Goal: Task Accomplishment & Management: Manage account settings

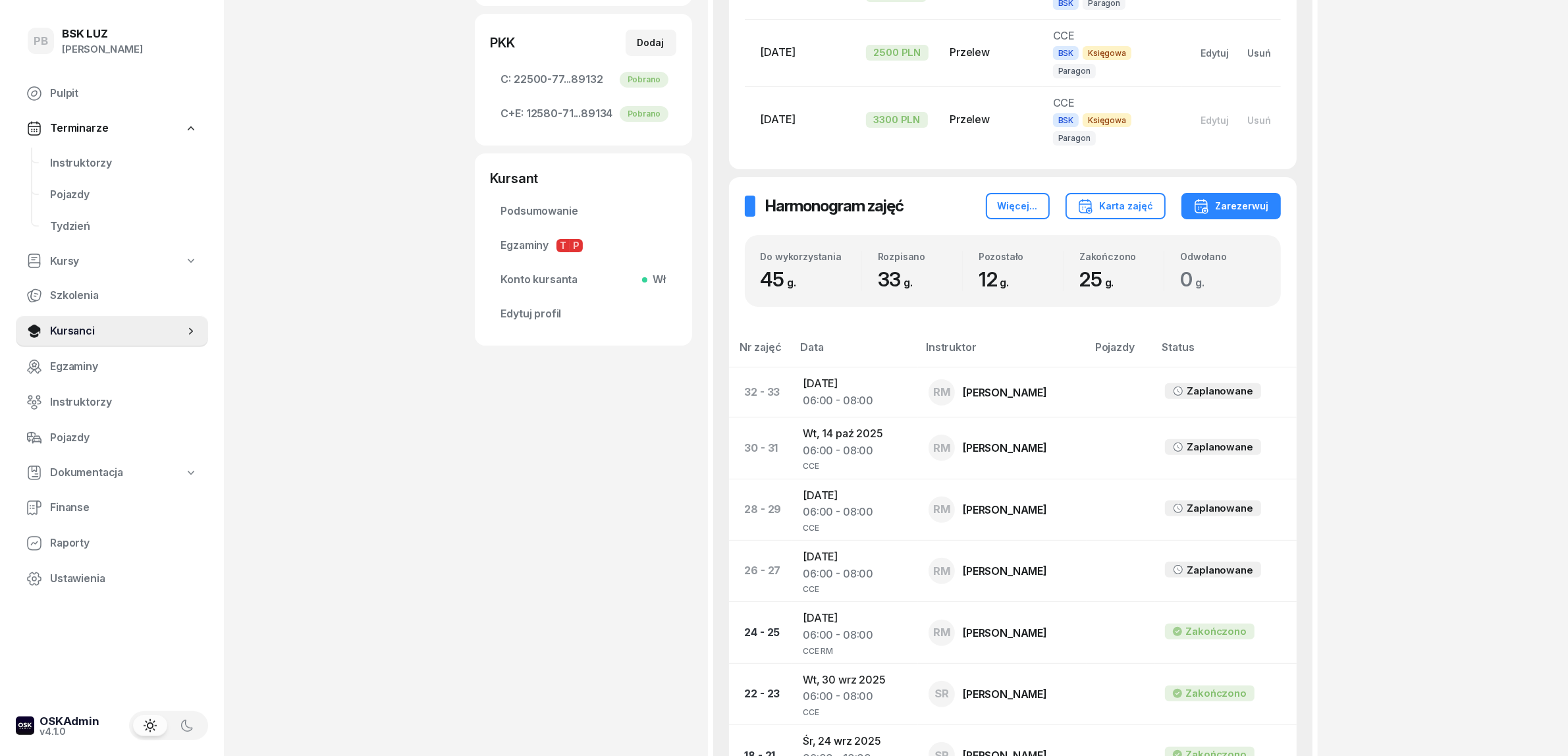
scroll to position [494, 0]
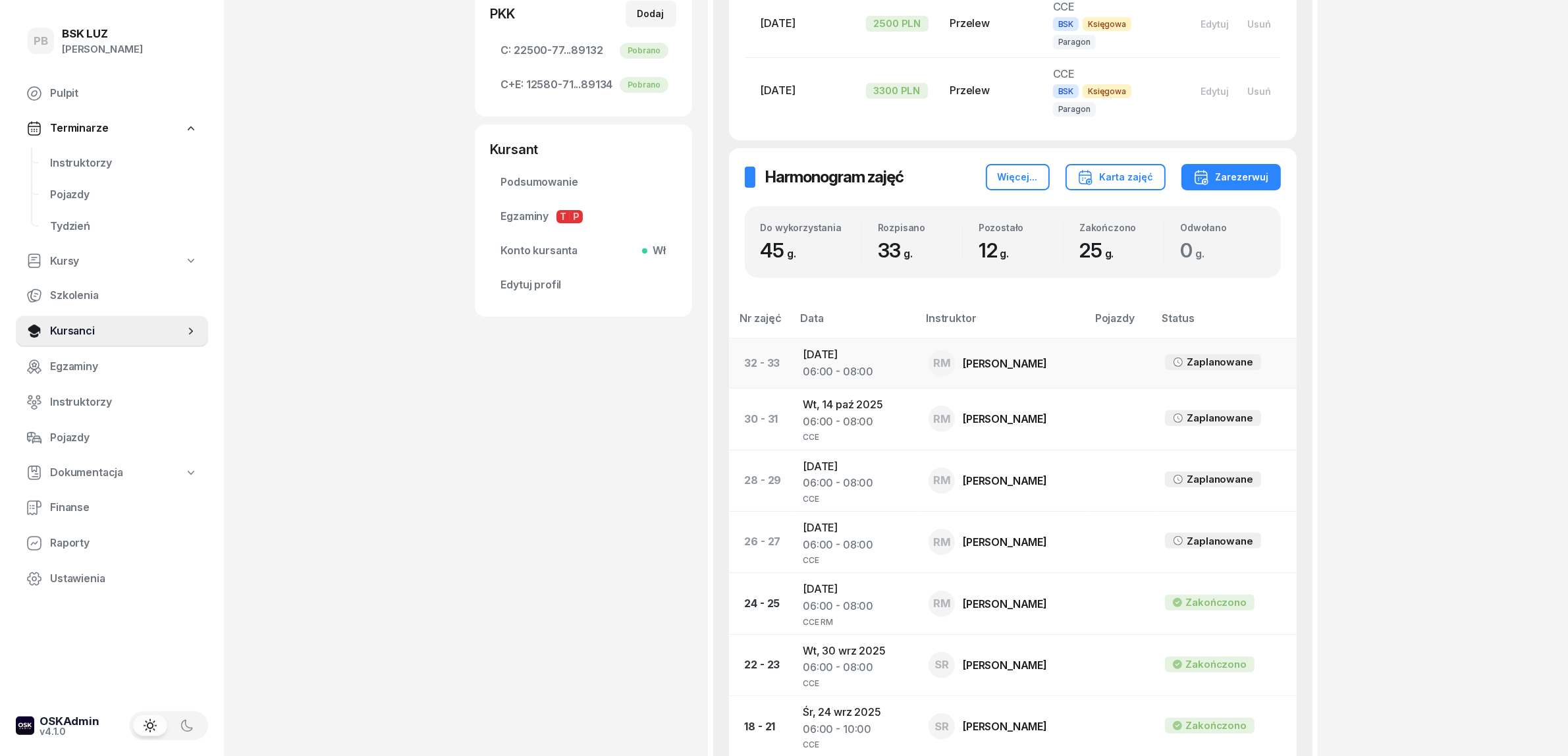
click at [845, 363] on div "06:00 - 08:00" at bounding box center [855, 372] width 105 height 17
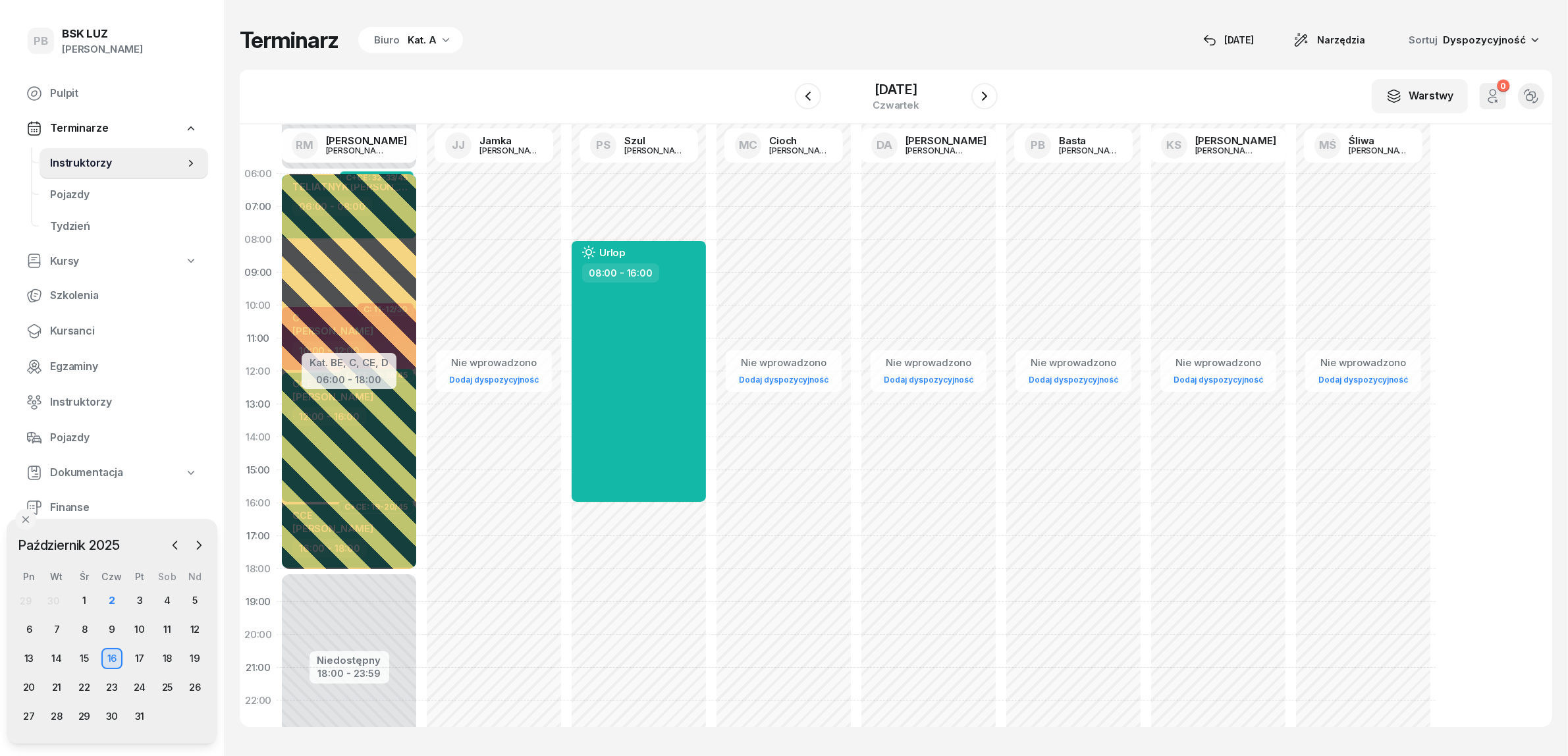
click at [413, 44] on div "Kat. A" at bounding box center [422, 40] width 29 height 15
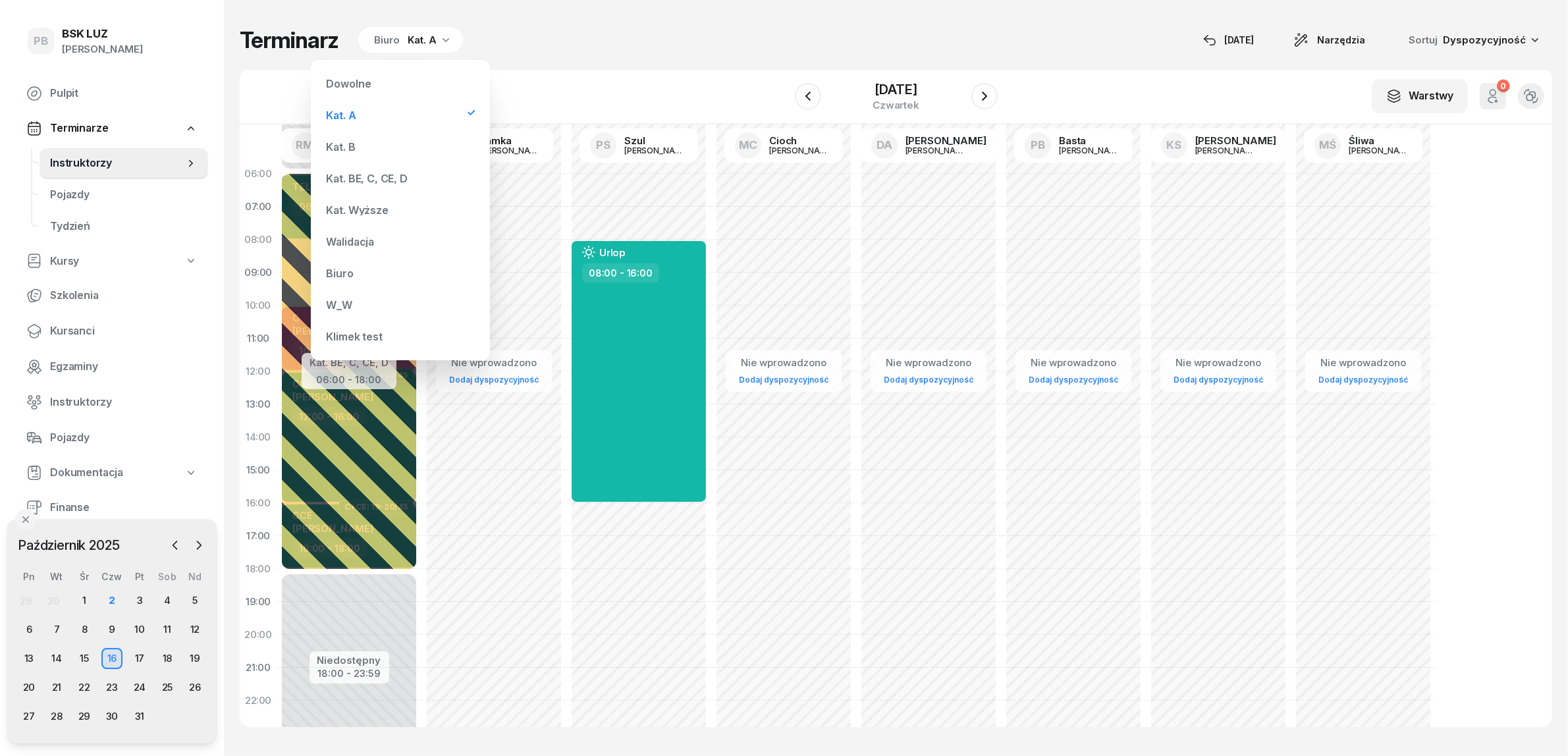
click at [380, 174] on div "Kat. BE, C, CE, D" at bounding box center [367, 179] width 81 height 10
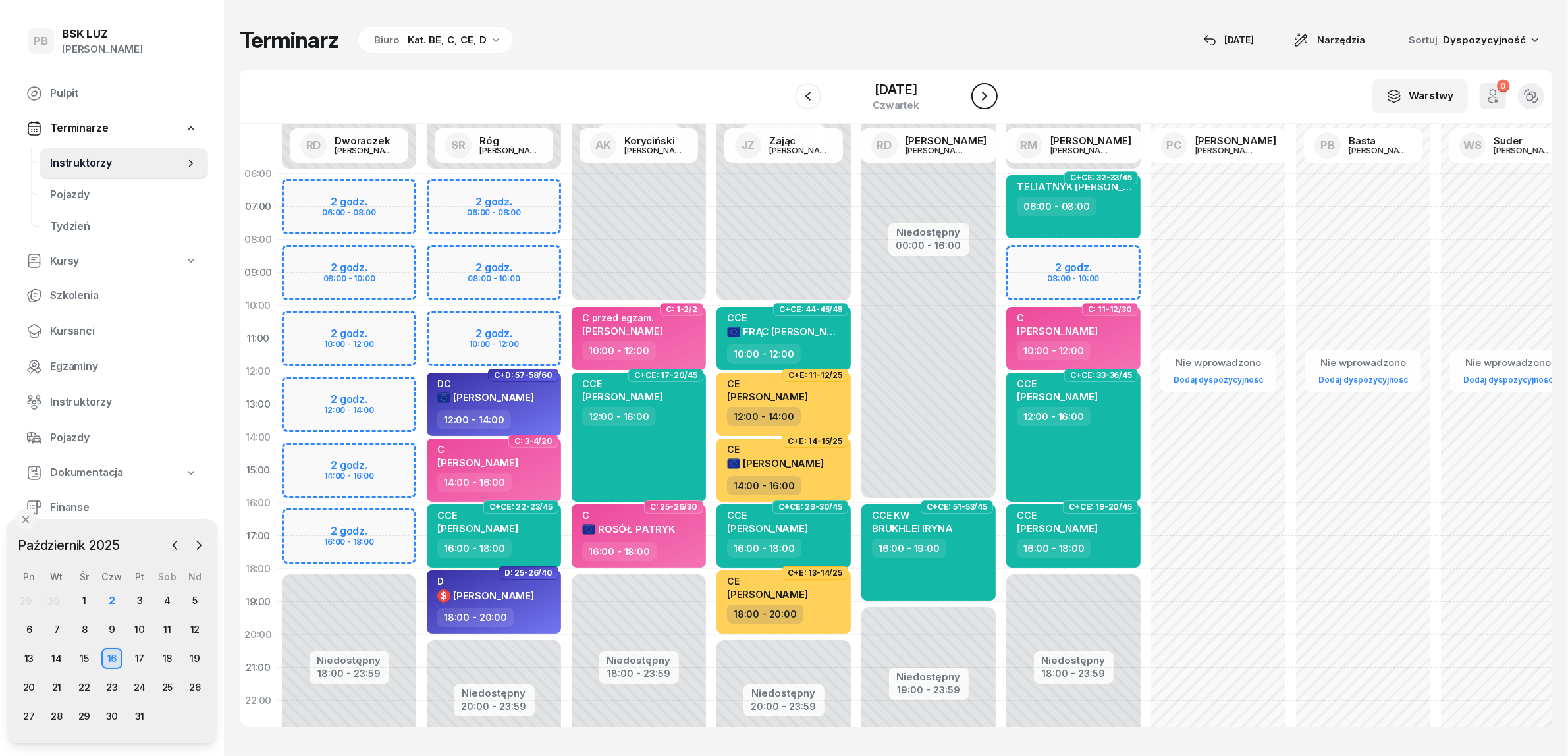
click at [993, 88] on icon "button" at bounding box center [984, 96] width 15 height 15
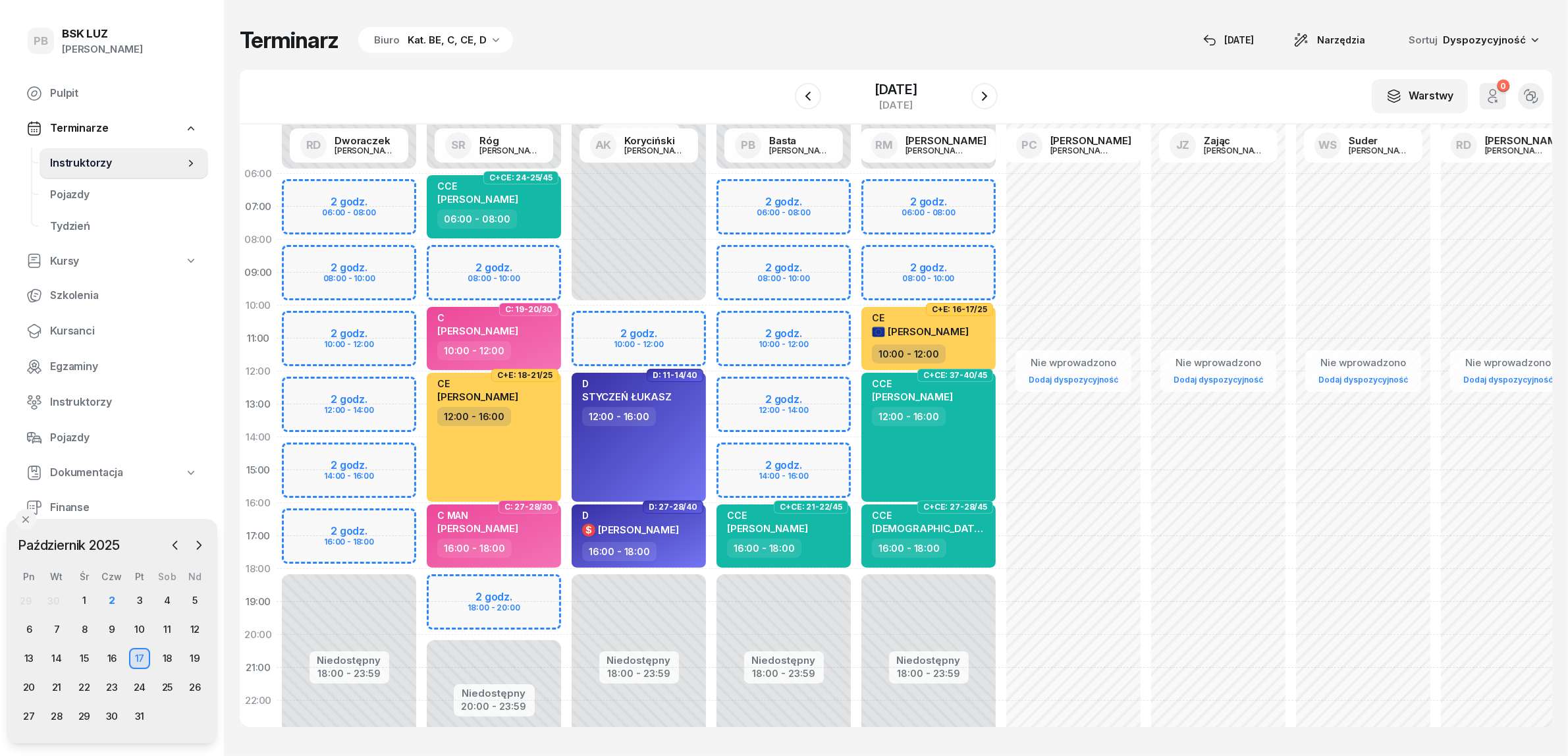
click at [972, 189] on div "Niedostępny 00:00 - 06:00 Niedostępny 18:00 - 23:59 2 godz. 06:00 - 08:00 2 god…" at bounding box center [929, 470] width 145 height 625
select select "06"
select select "08"
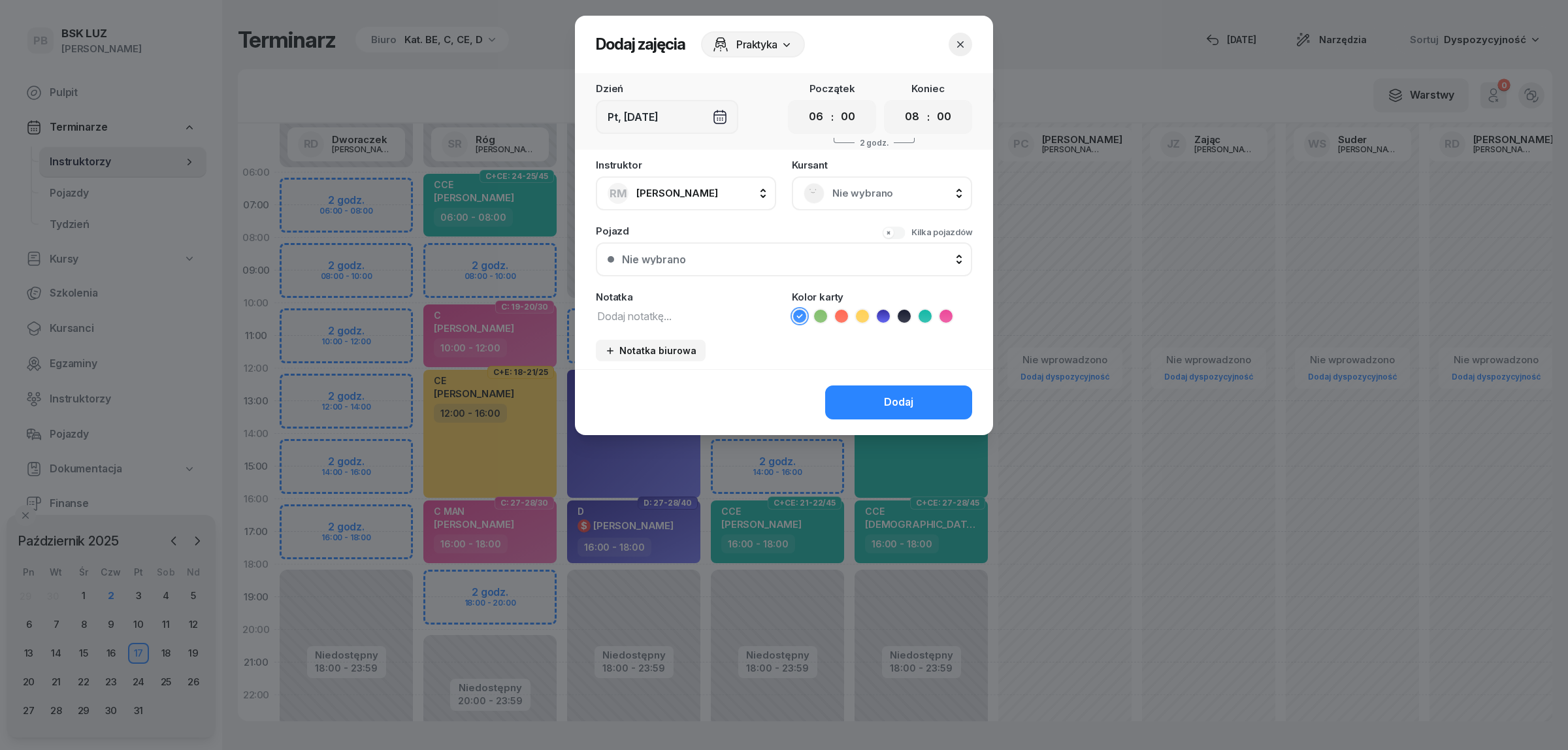
click at [867, 183] on div "Nie wybrano" at bounding box center [881, 193] width 157 height 21
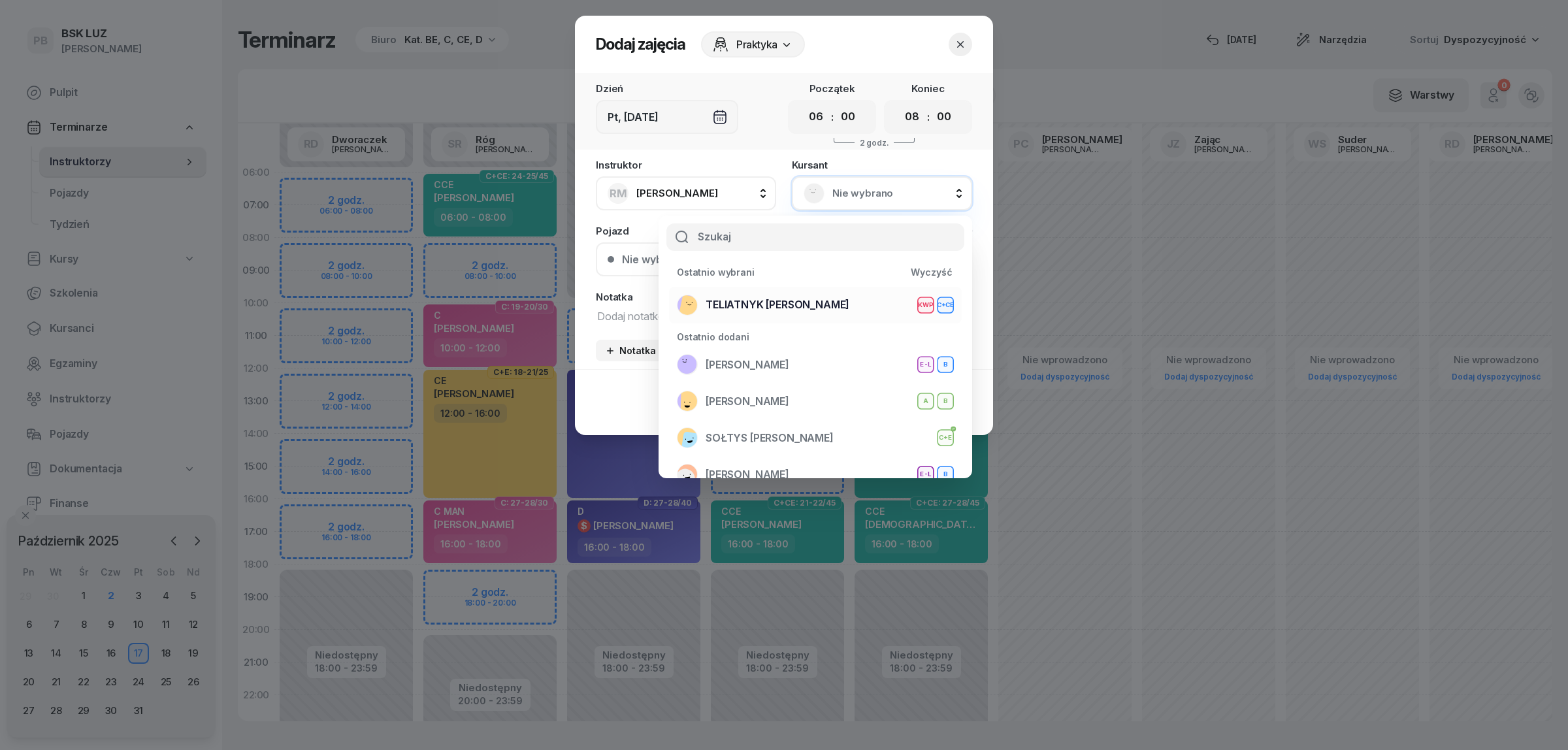
click at [801, 303] on span "TELIATNYK [PERSON_NAME]" at bounding box center [777, 305] width 144 height 17
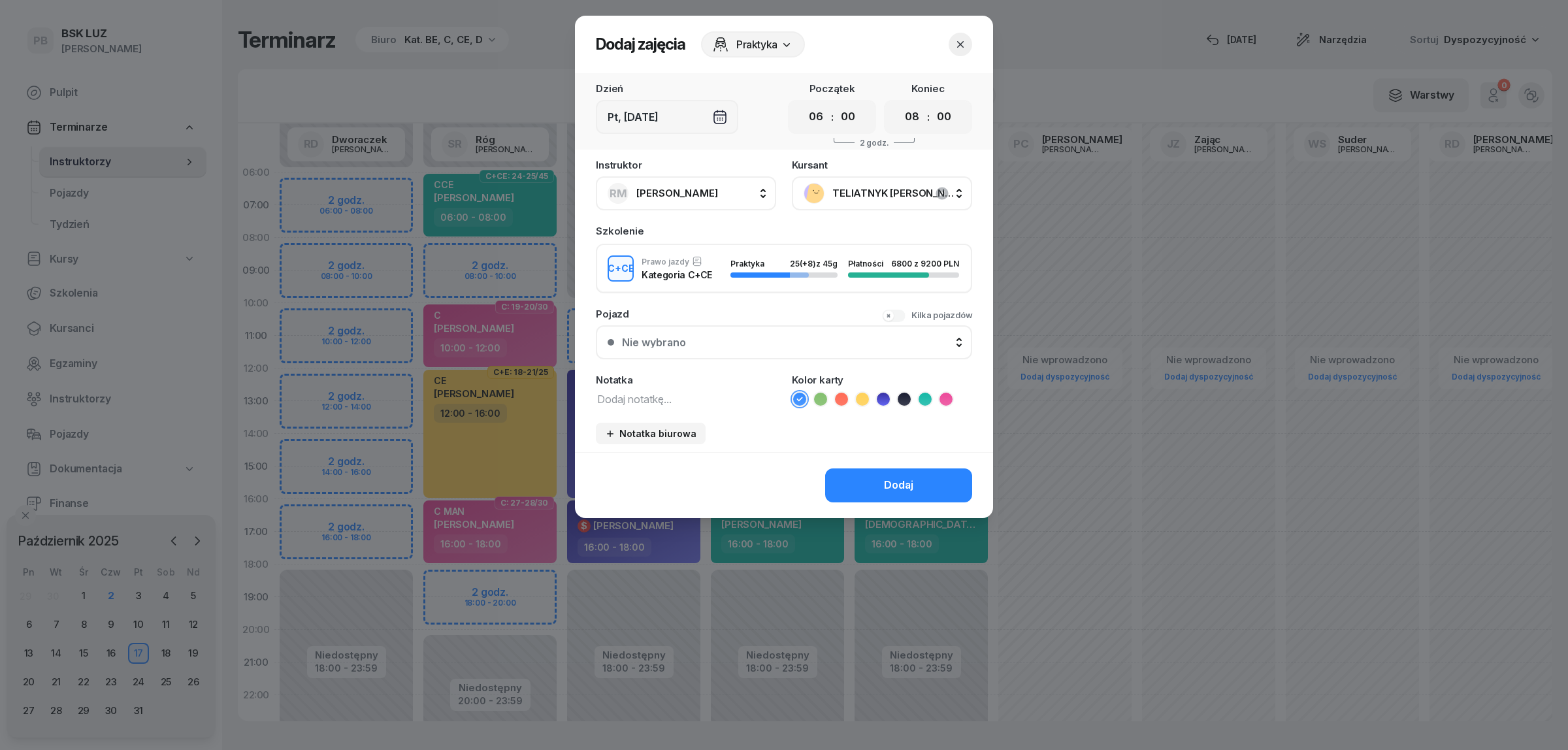
click at [724, 403] on div "Instruktor [PERSON_NAME] AK [PERSON_NAME] BP [PERSON_NAME] DP [PERSON_NAME] GS …" at bounding box center [783, 306] width 418 height 292
click at [724, 397] on textarea at bounding box center [686, 398] width 181 height 17
type textarea "CCE"
click at [919, 394] on icon at bounding box center [925, 398] width 13 height 13
click at [912, 477] on div "Dodaj" at bounding box center [898, 486] width 30 height 17
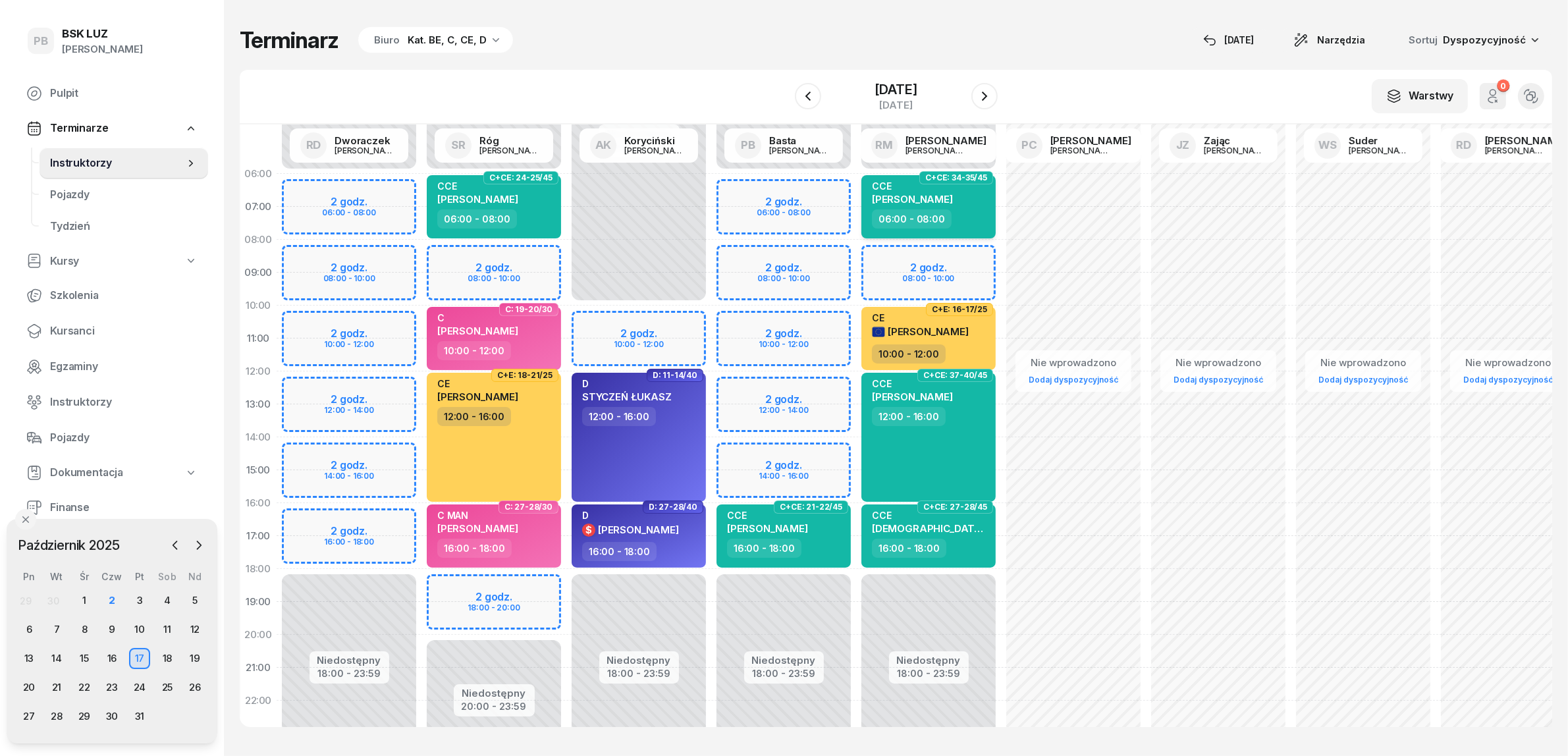
click at [947, 193] on span "[PERSON_NAME]" at bounding box center [912, 199] width 81 height 13
select select "06"
select select "08"
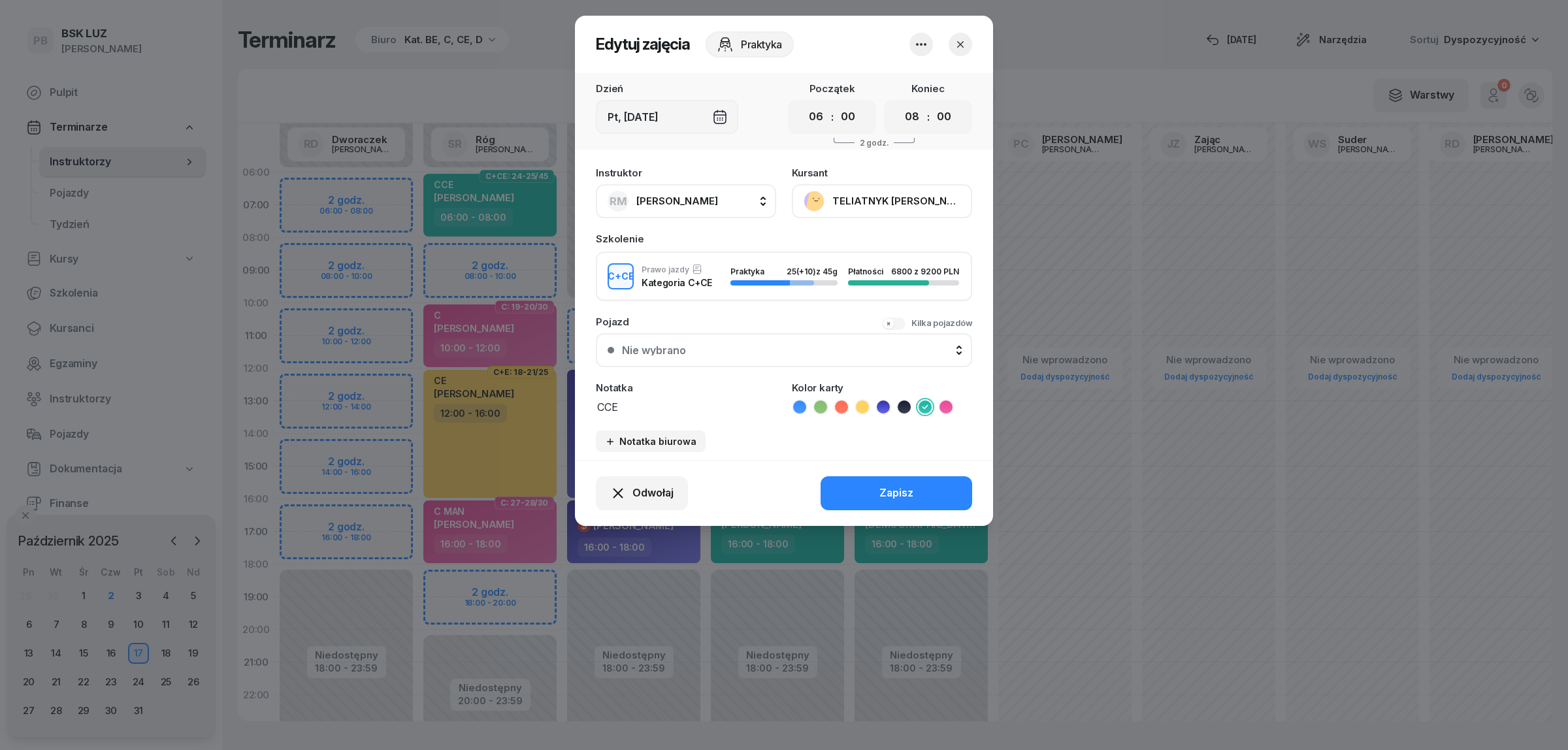
click at [899, 198] on button "TELIATNYK [PERSON_NAME]" at bounding box center [881, 201] width 181 height 34
click at [920, 247] on link "Otwórz profil" at bounding box center [880, 245] width 172 height 33
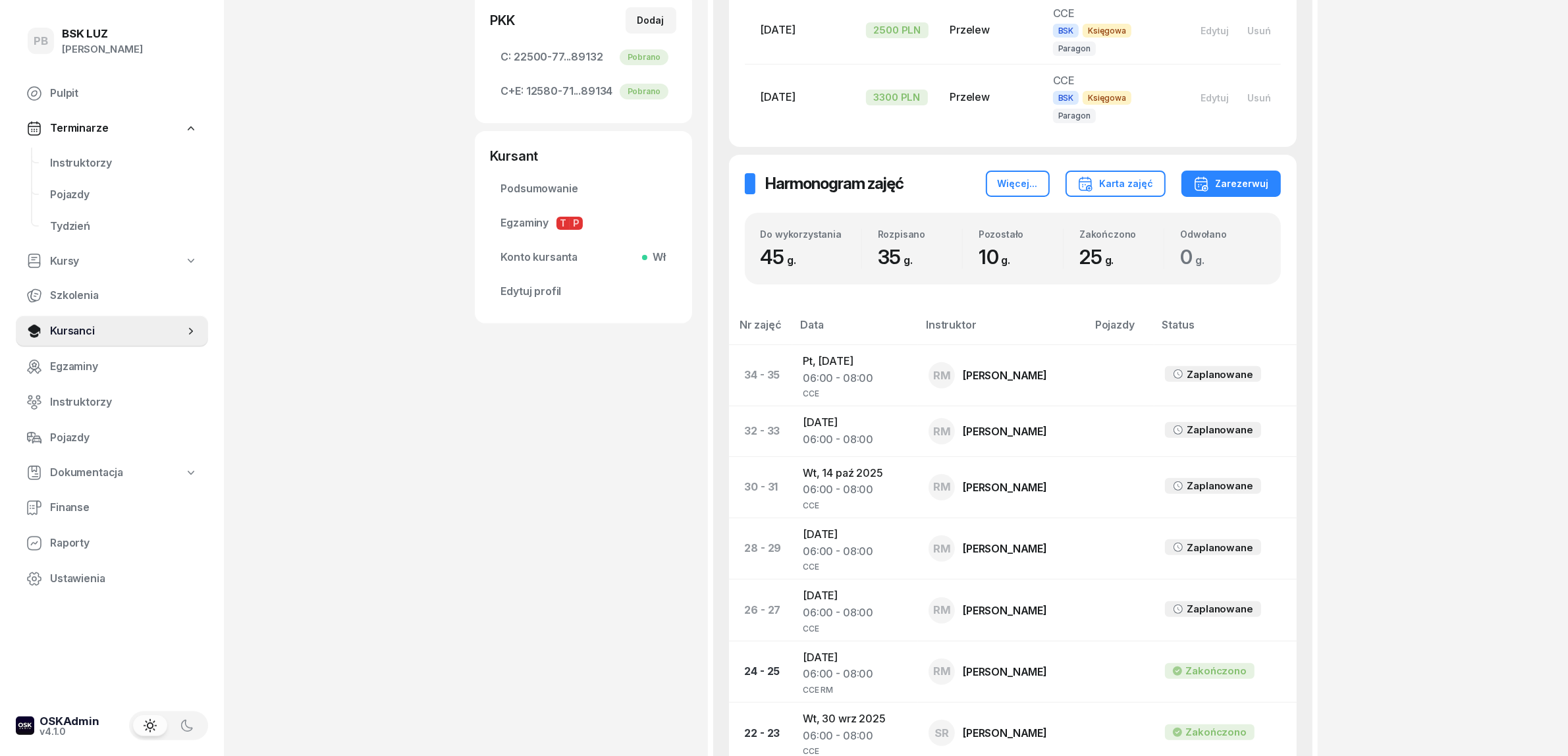
scroll to position [494, 0]
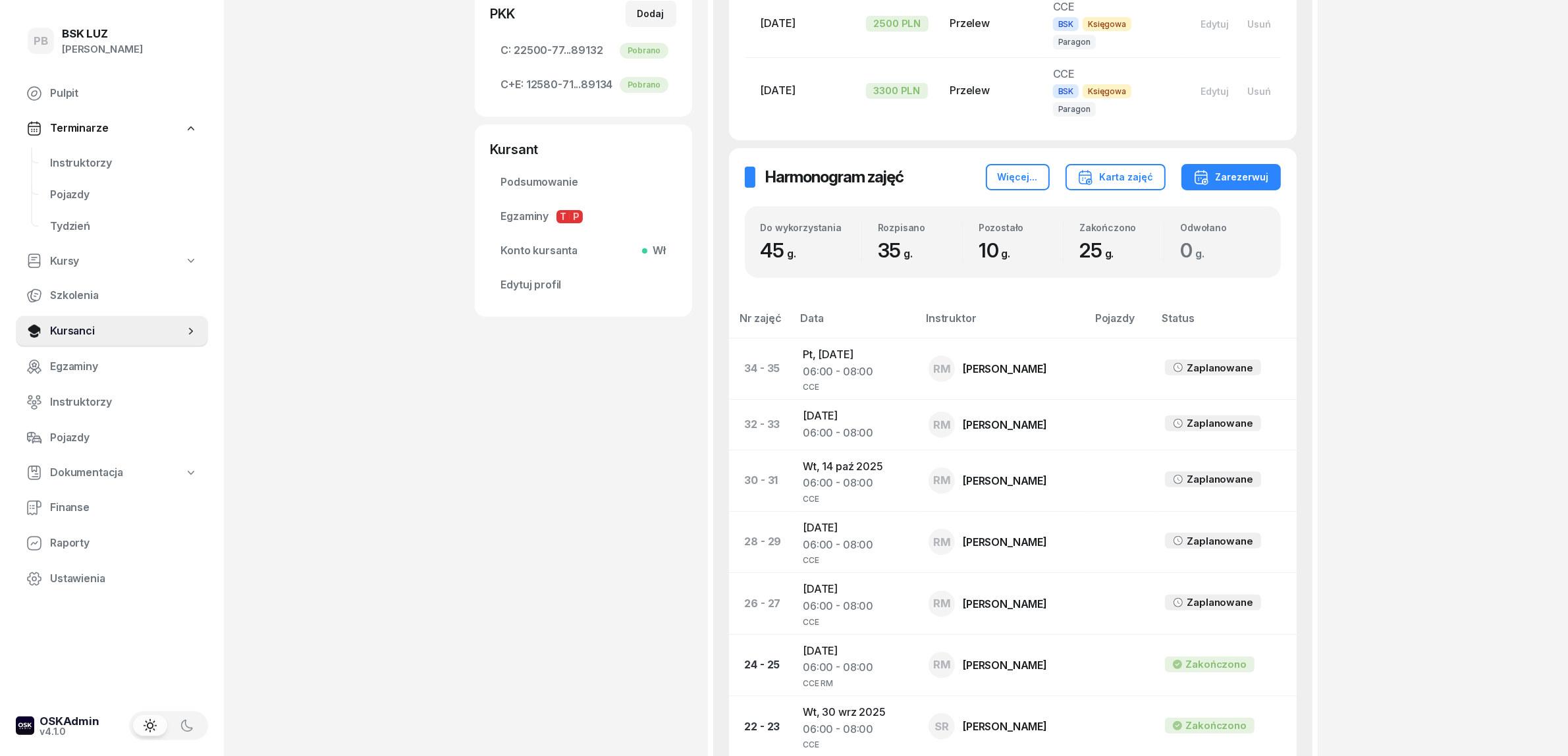
click at [356, 237] on div "PB BSK [PERSON_NAME] Terminarze Instruktorzy Pojazdy Tydzień Kursy Szkolenia Ku…" at bounding box center [784, 485] width 1568 height 1959
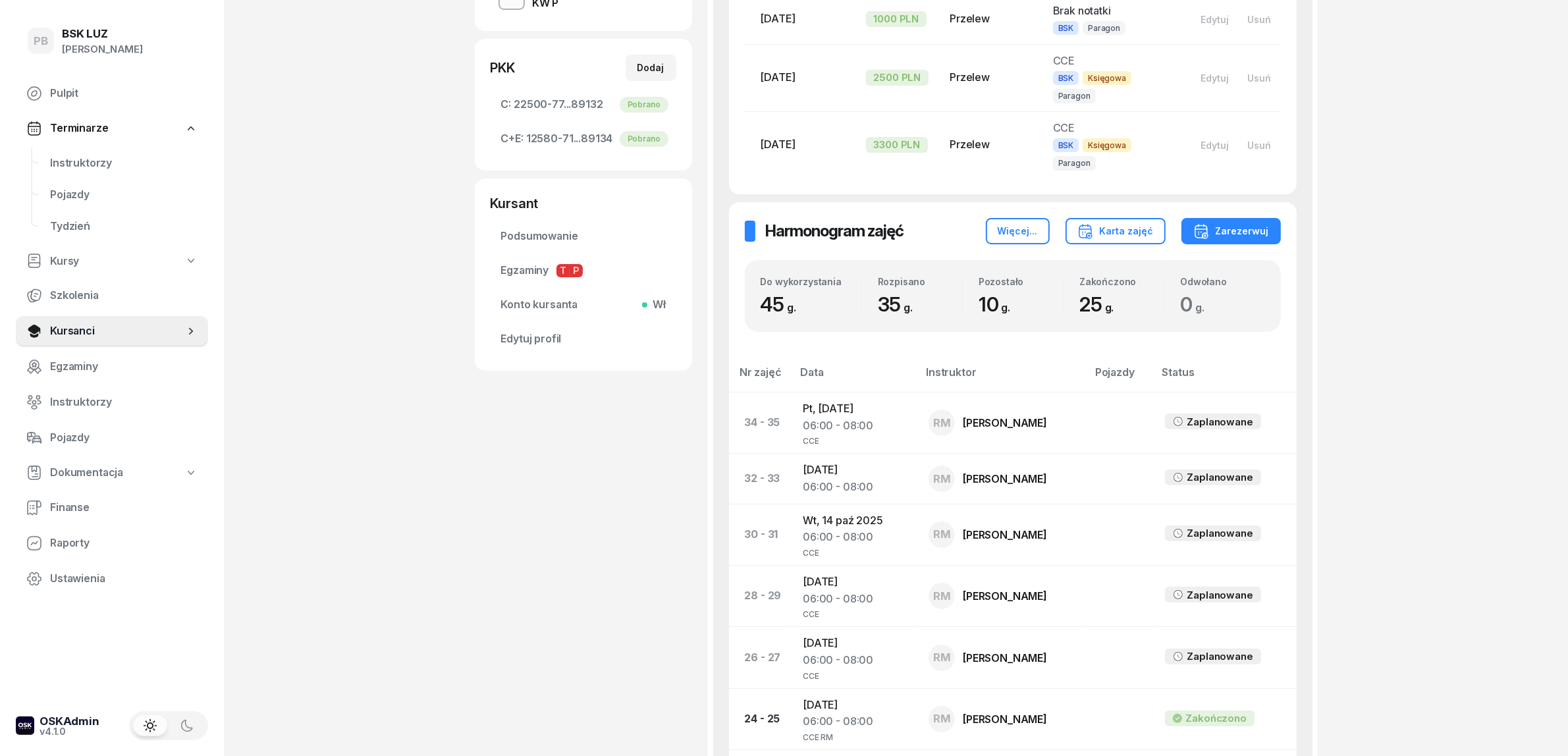
scroll to position [412, 0]
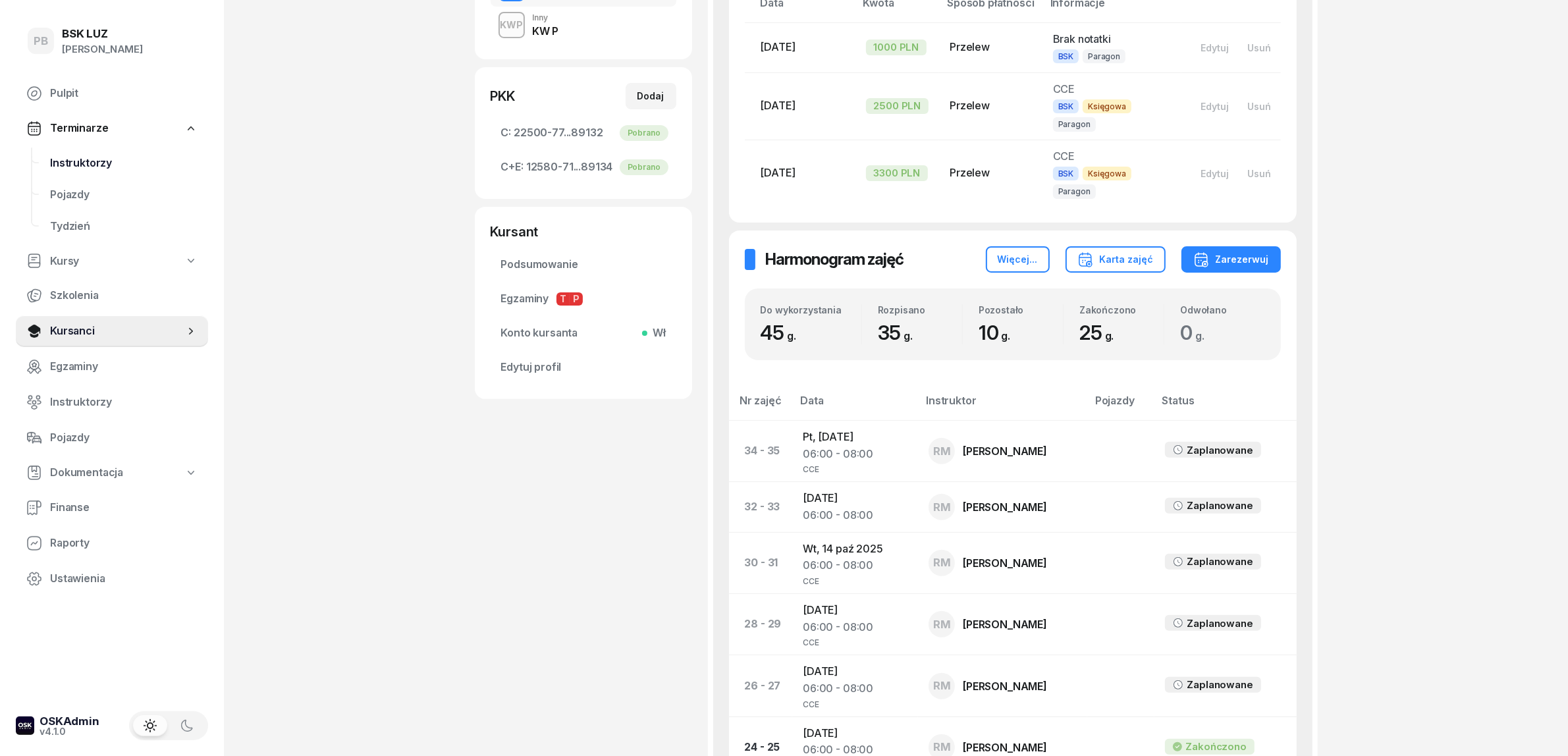
click at [97, 155] on span "Instruktorzy" at bounding box center [124, 163] width 148 height 17
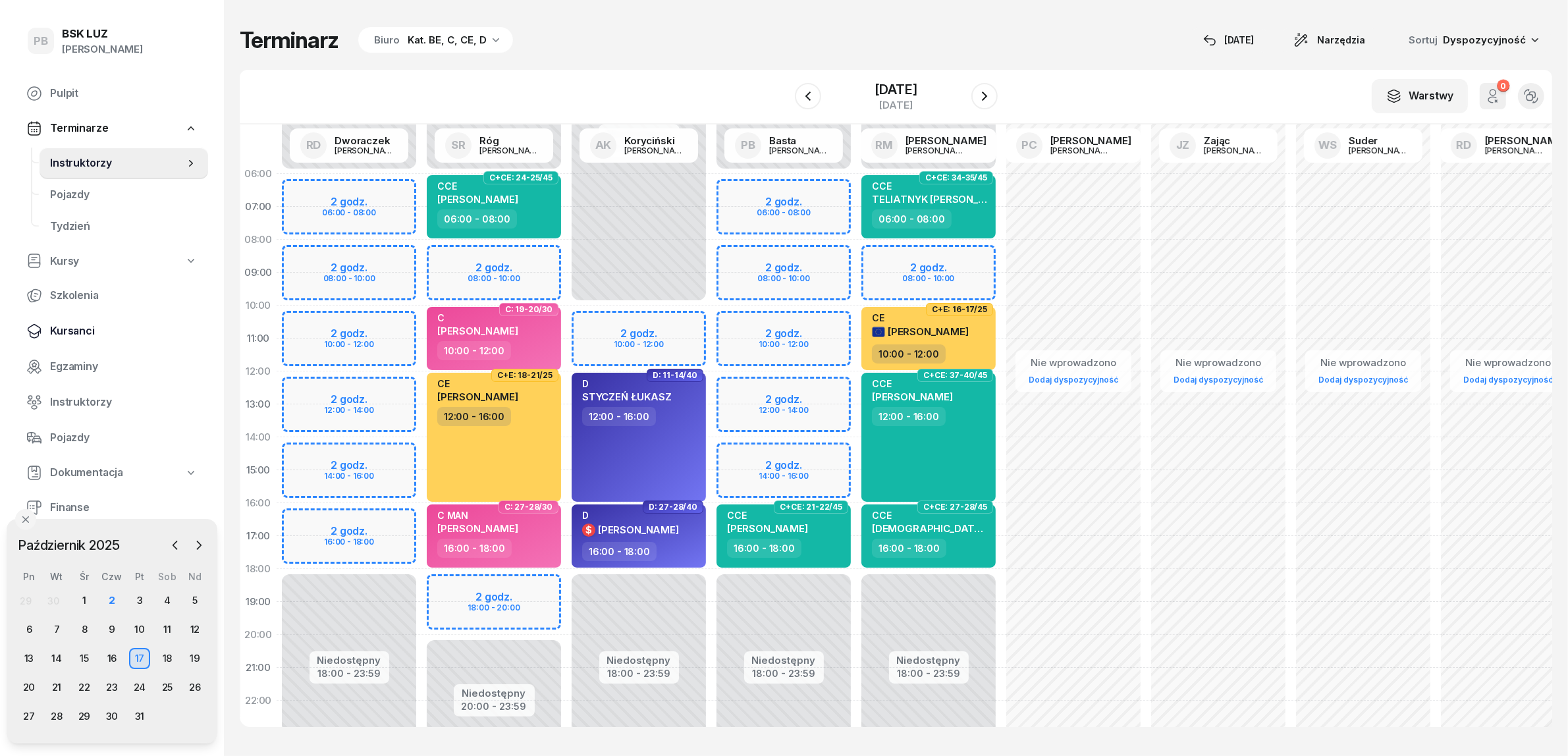
click at [77, 332] on span "Kursanci" at bounding box center [124, 331] width 148 height 17
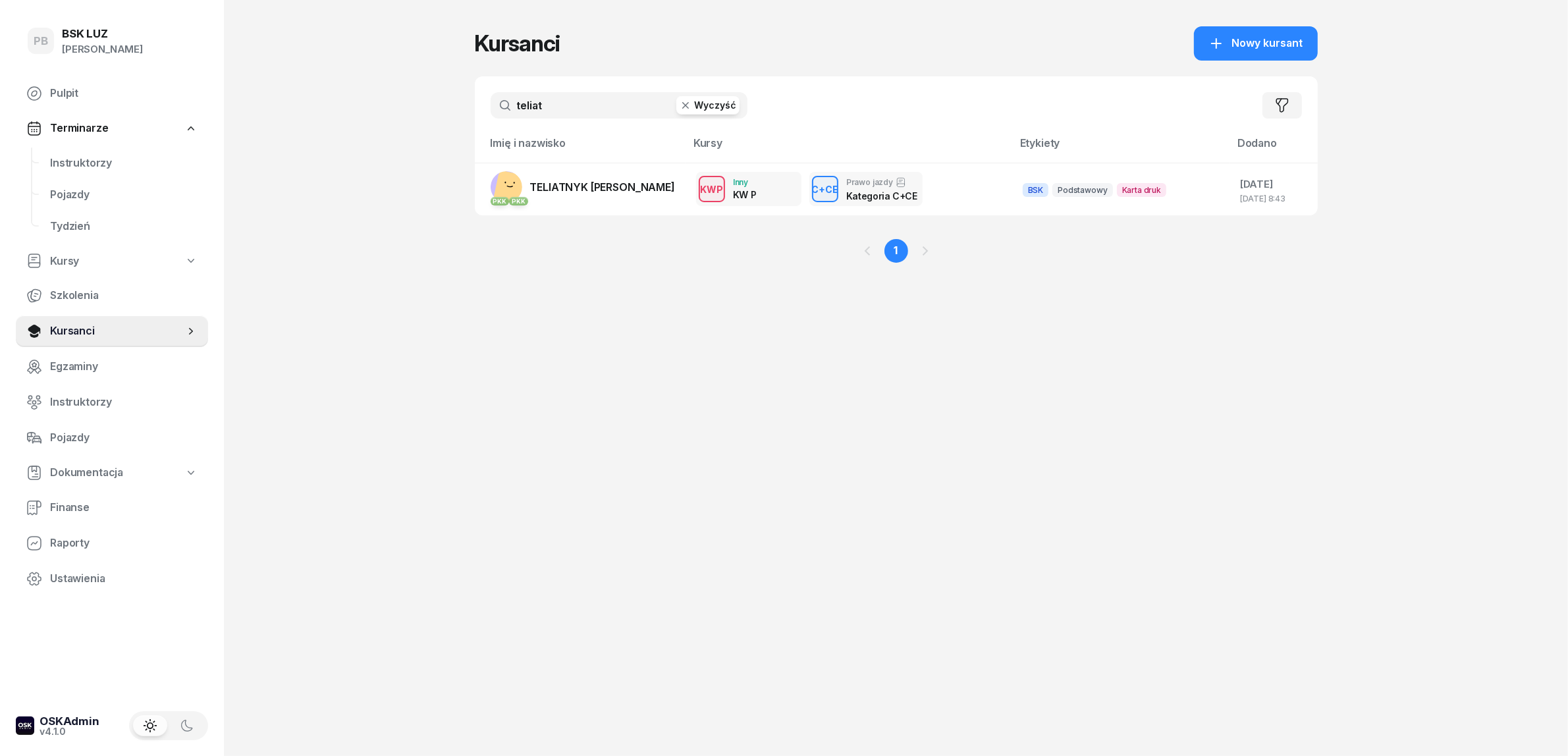
click at [524, 97] on input "teliat" at bounding box center [619, 105] width 257 height 26
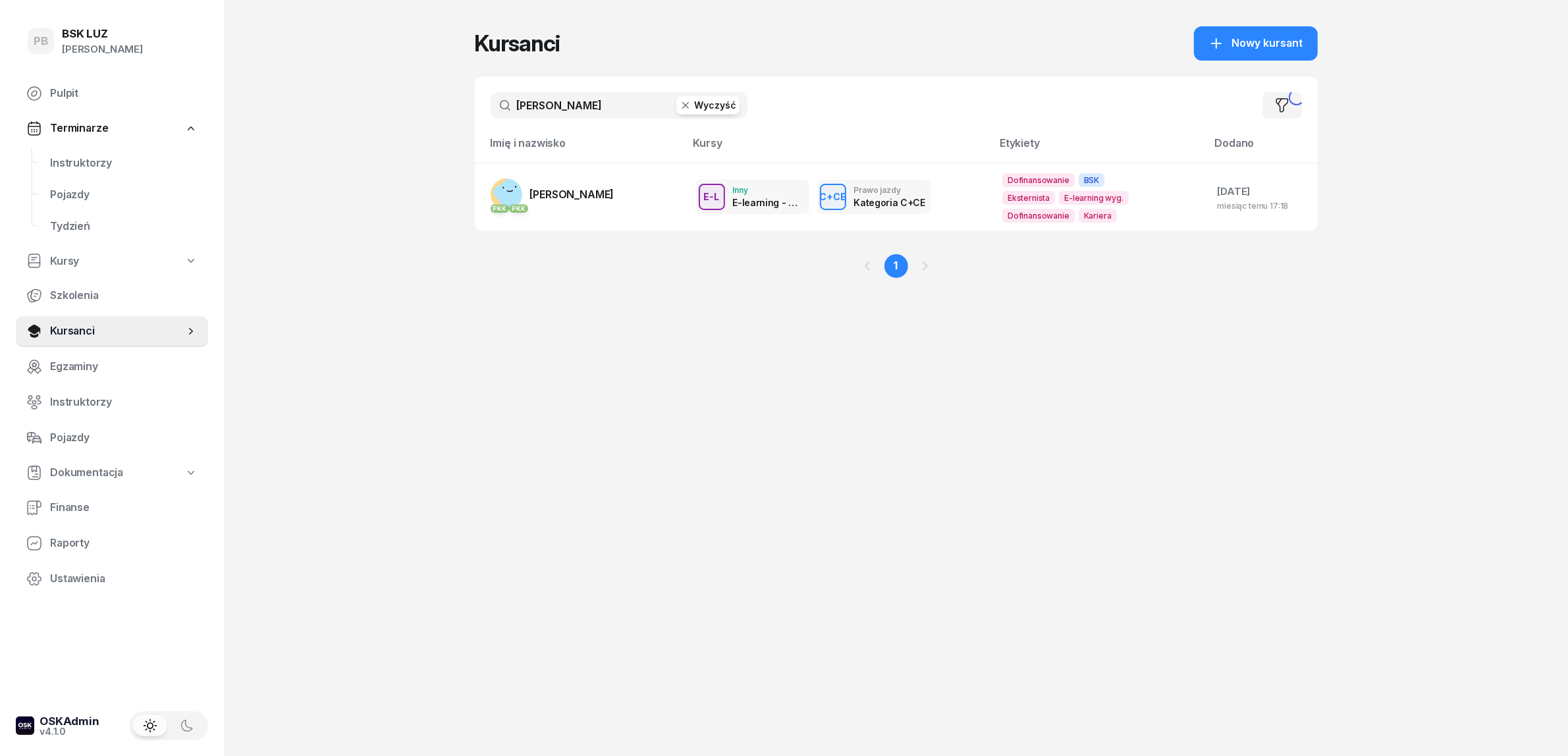
type input "[PERSON_NAME]"
click at [580, 200] on link "PKK PKK [PERSON_NAME]" at bounding box center [552, 194] width 124 height 32
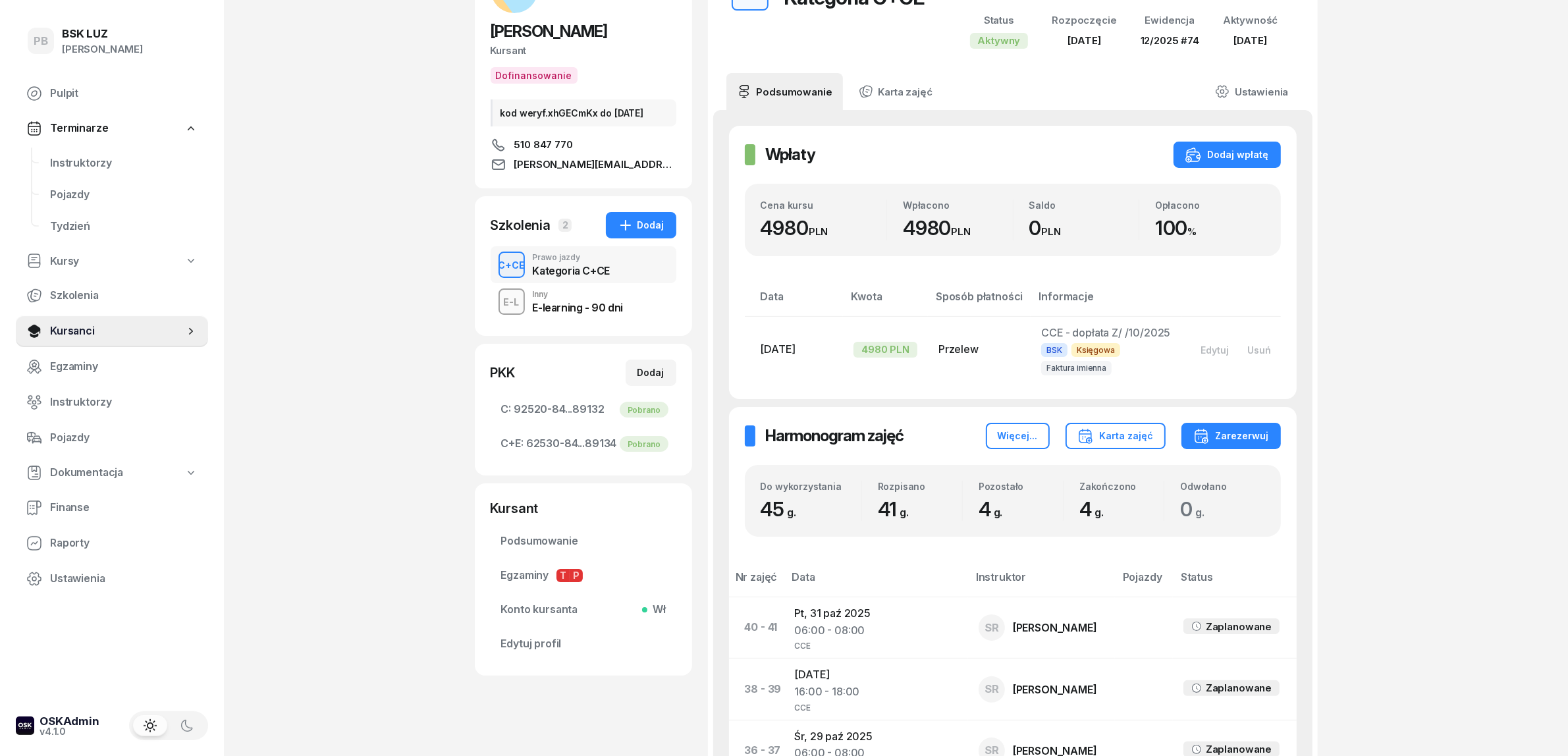
scroll to position [82, 0]
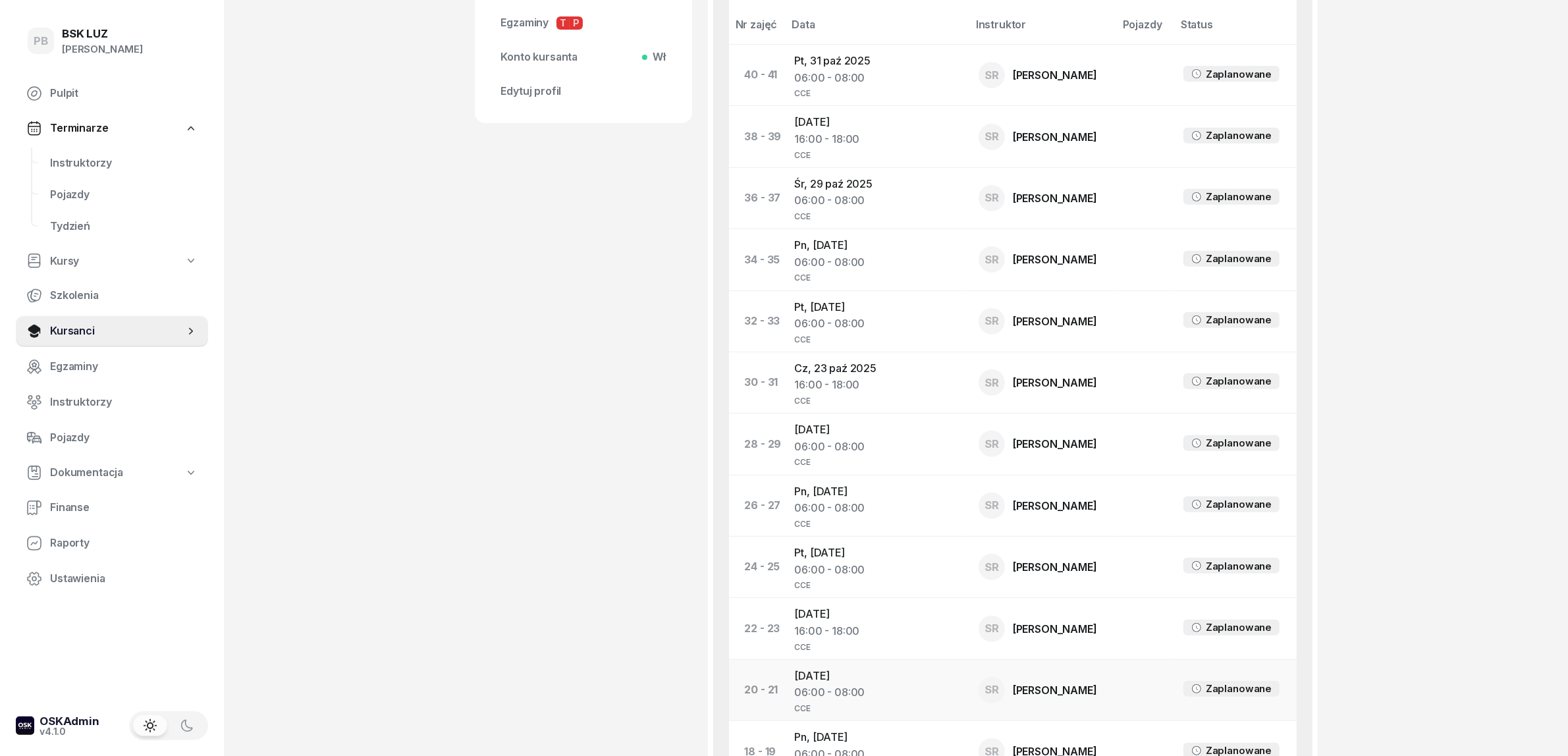
scroll to position [659, 0]
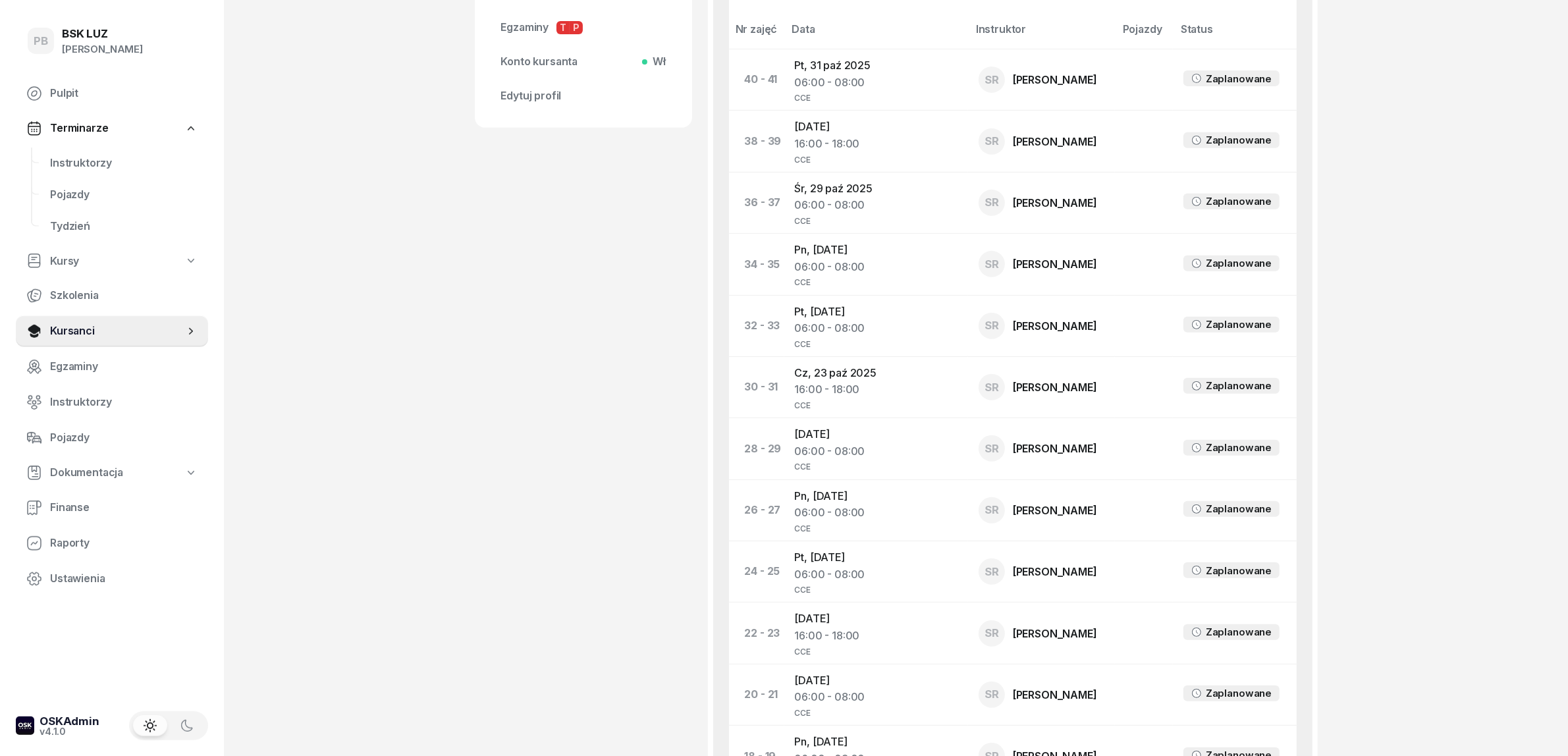
click at [598, 689] on div "[PERSON_NAME] Dofinansowanie kod weryf.xhGECmKx do [DATE] 510 847 770 [PERSON_N…" at bounding box center [584, 378] width 217 height 1953
click at [476, 343] on div "[PERSON_NAME] Dofinansowanie kod weryf.xhGECmKx do [DATE] 510 847 770 [PERSON_N…" at bounding box center [584, 378] width 217 height 1953
click at [66, 162] on span "Instruktorzy" at bounding box center [124, 163] width 148 height 17
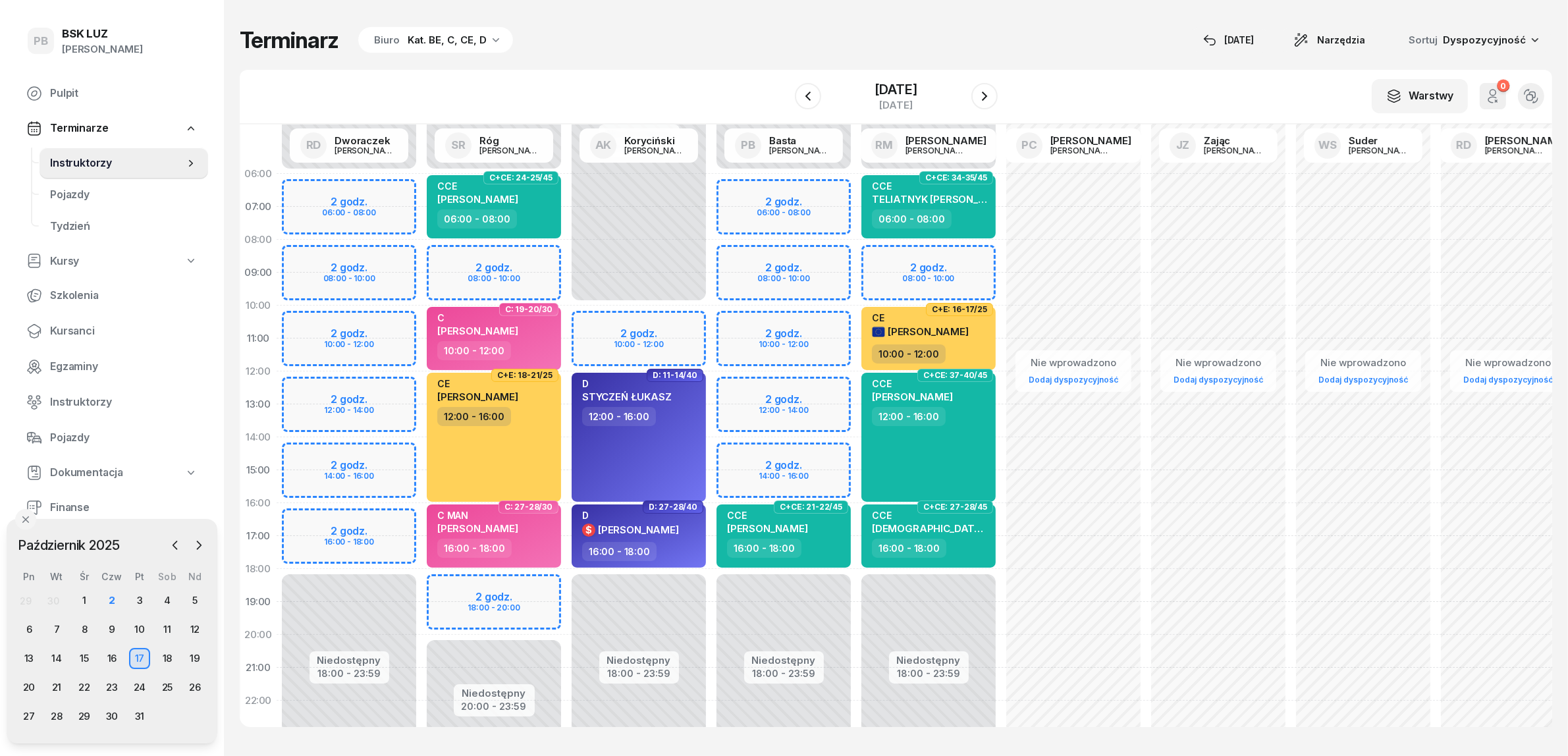
click at [564, 51] on div "Terminarz Biuro Kat. BE, C, CE, D [DATE] Narzędzia Sortuj Dyspozycyjność" at bounding box center [896, 40] width 1313 height 27
click at [81, 626] on div "8" at bounding box center [84, 630] width 21 height 21
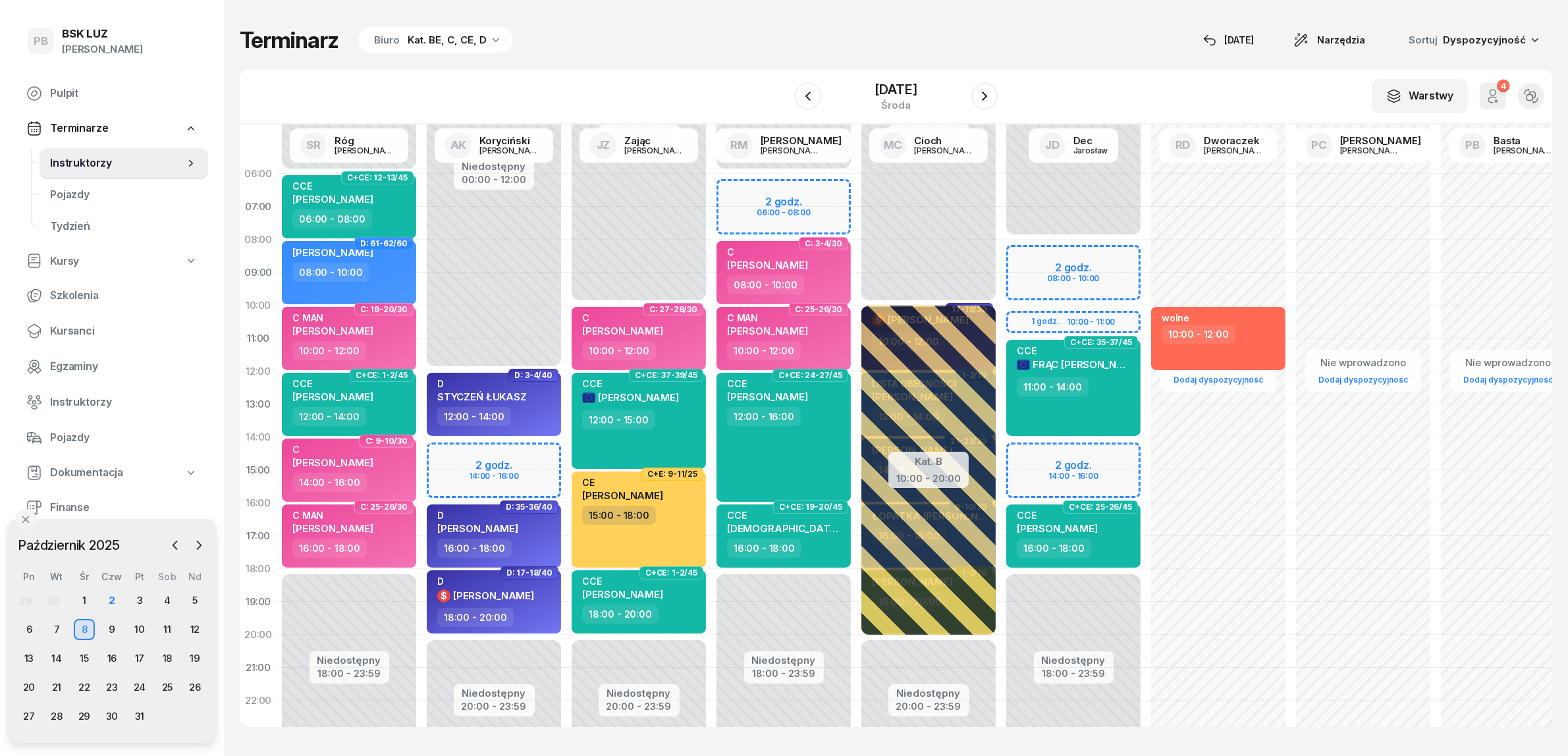
click at [430, 34] on div "Kat. BE, C, CE, D" at bounding box center [447, 40] width 79 height 15
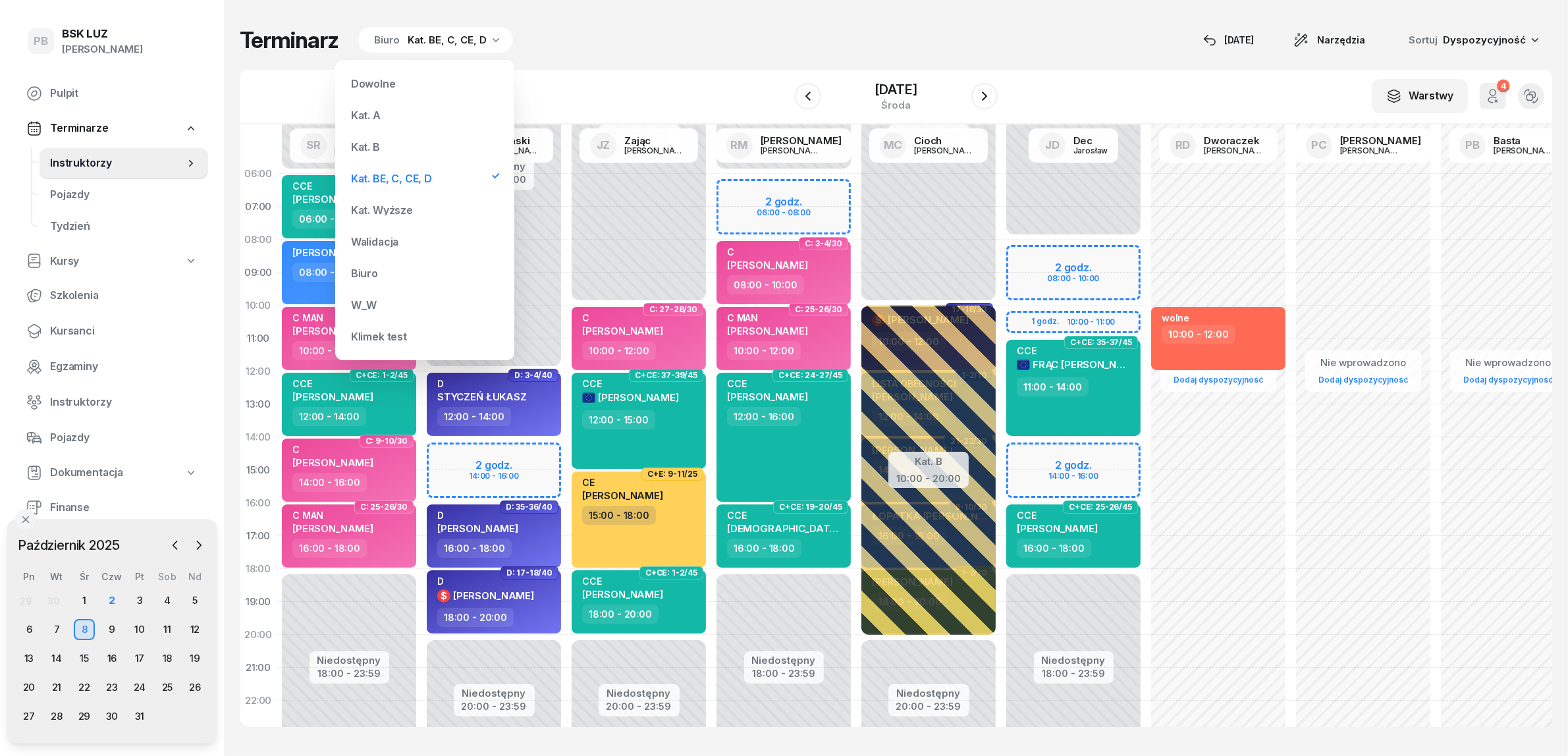
click at [397, 143] on div "Kat. B" at bounding box center [425, 146] width 158 height 26
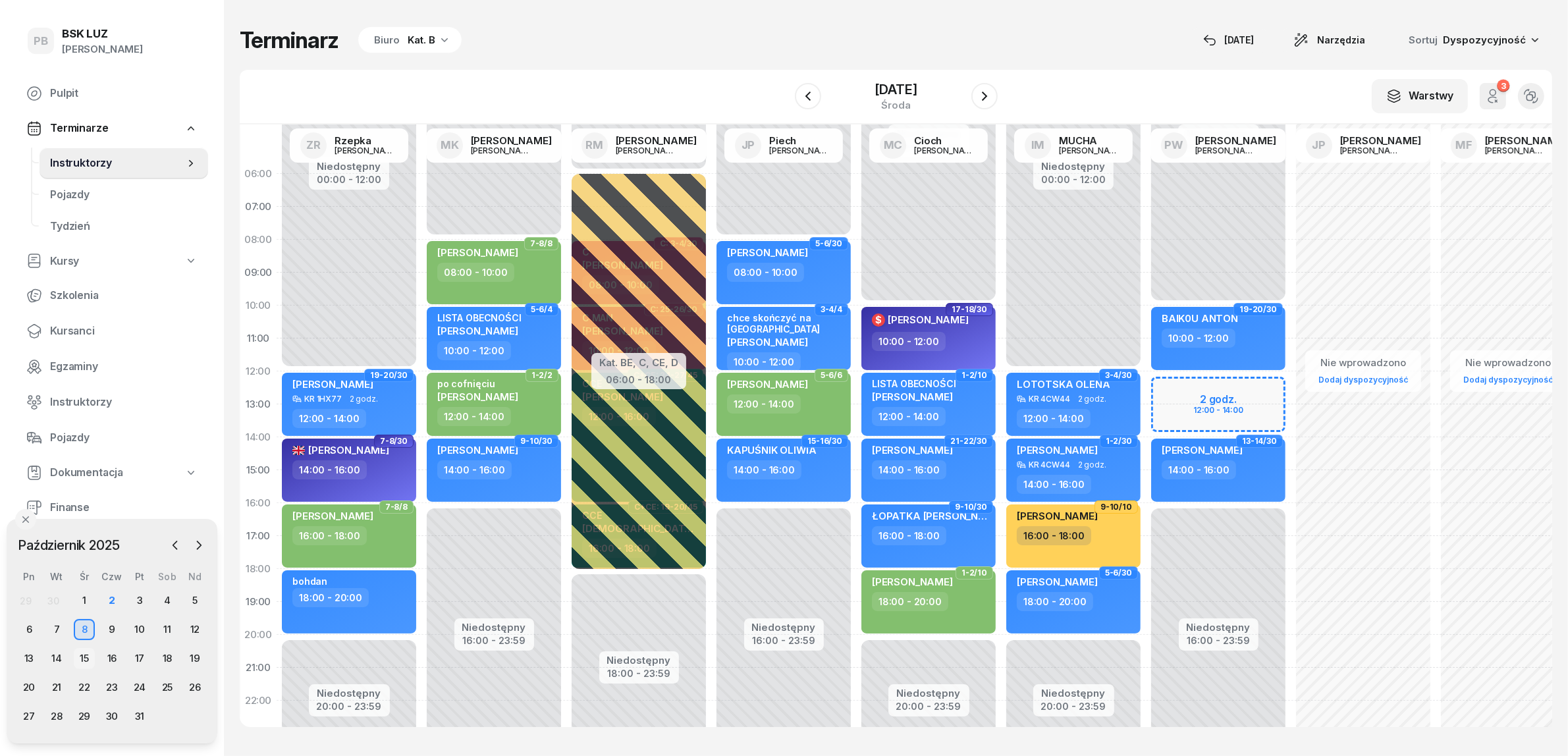
click at [91, 659] on div "15" at bounding box center [84, 658] width 21 height 21
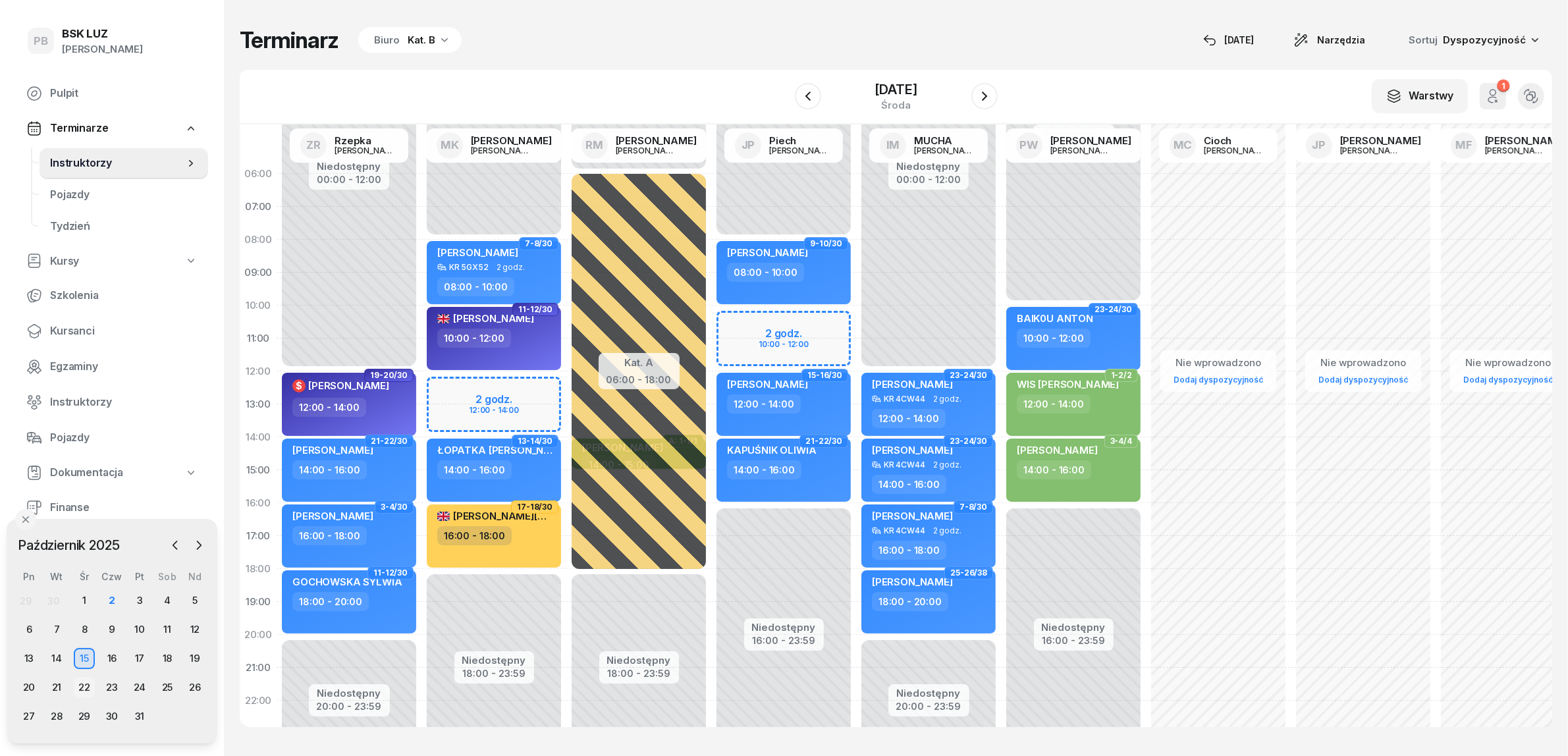
click at [85, 687] on div "22" at bounding box center [84, 687] width 21 height 21
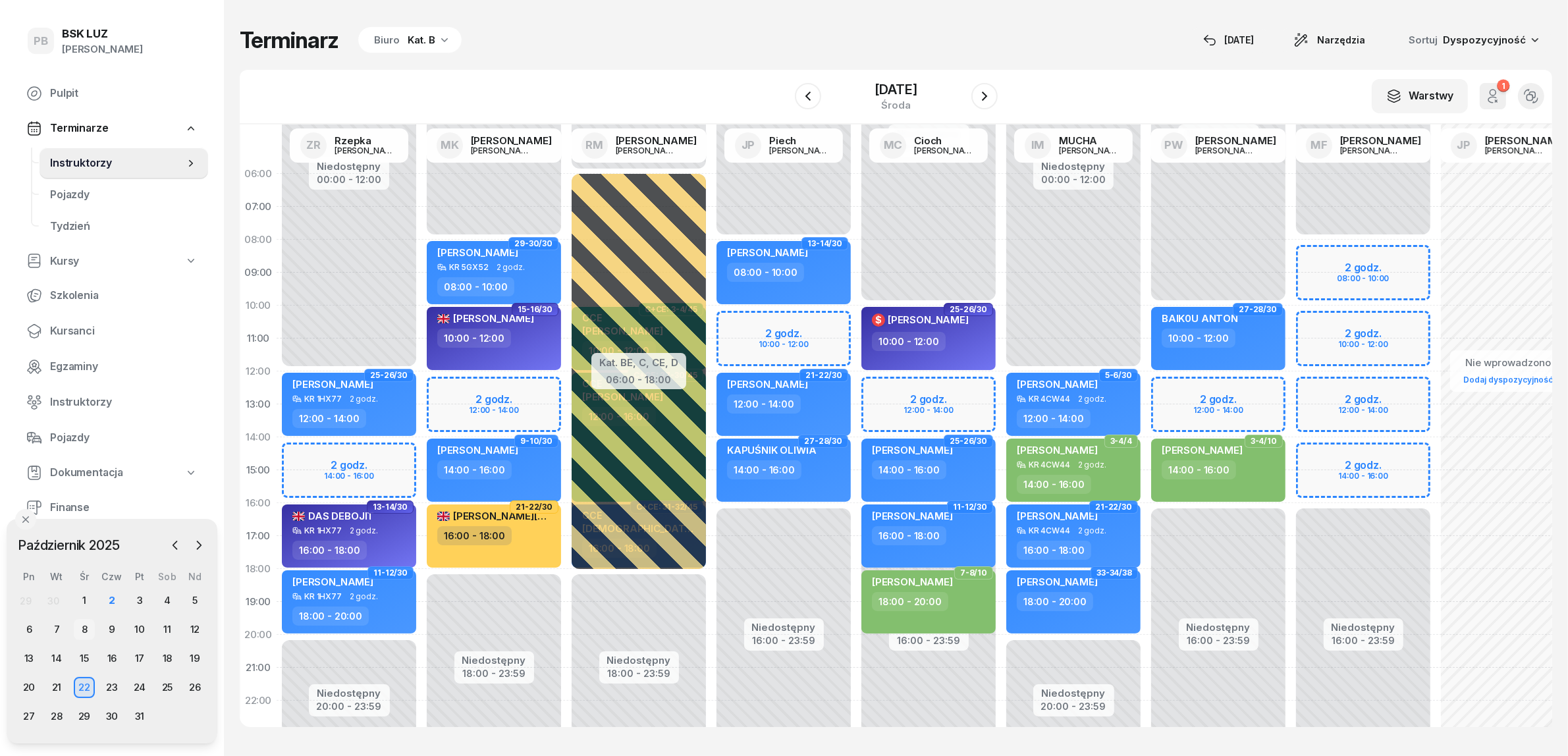
click at [80, 630] on div "8" at bounding box center [84, 630] width 21 height 21
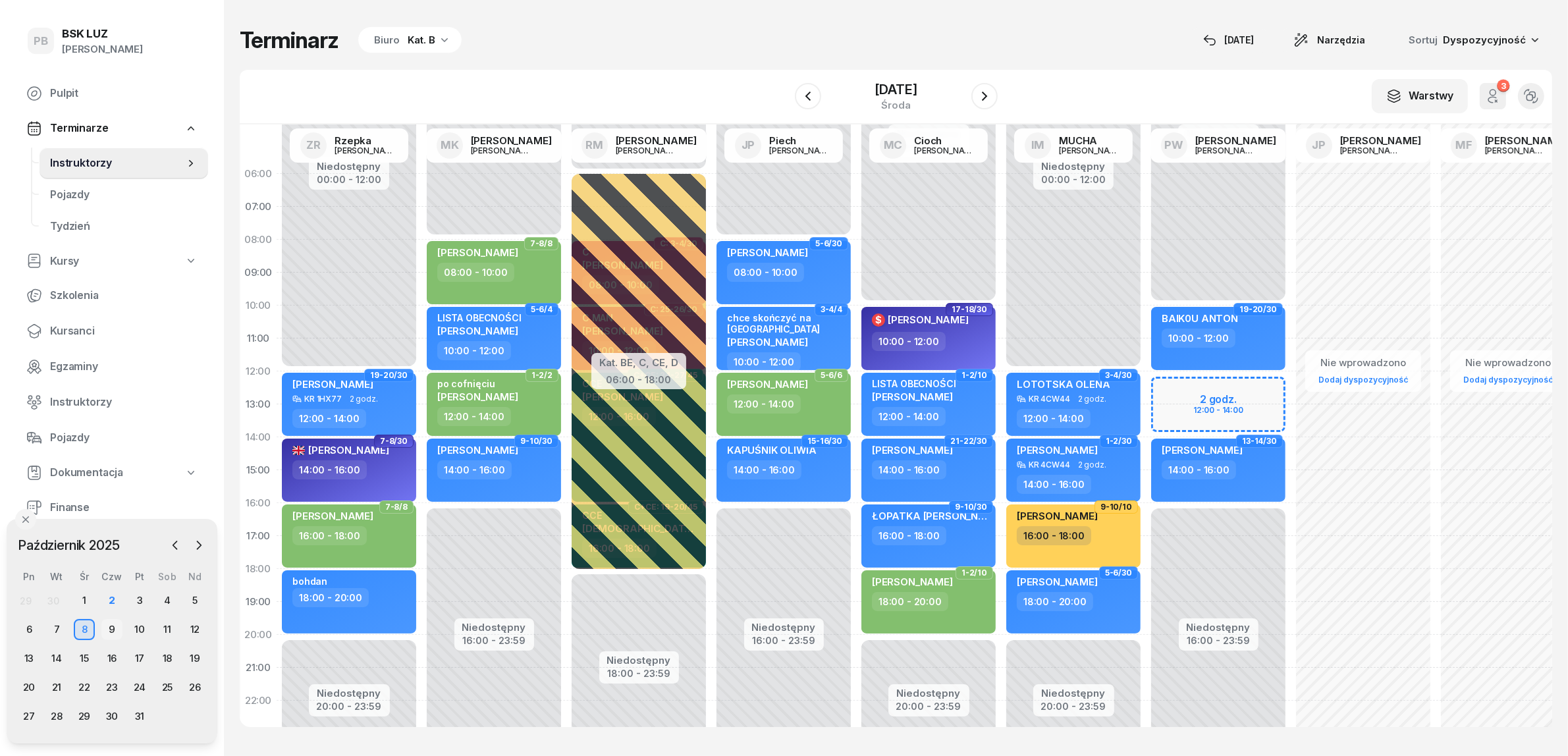
click at [114, 630] on div "9" at bounding box center [112, 630] width 21 height 21
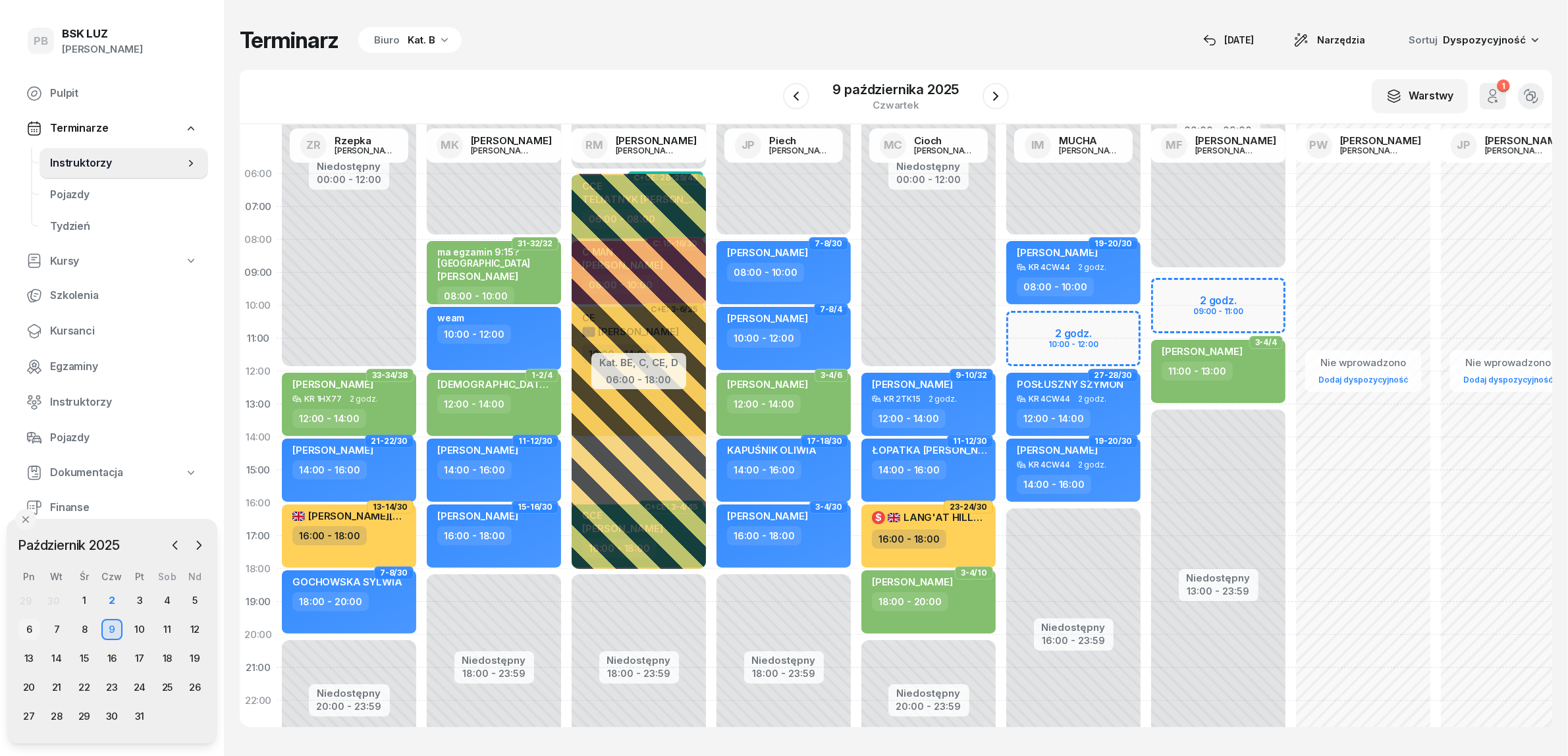
click at [30, 629] on div "6" at bounding box center [29, 630] width 21 height 21
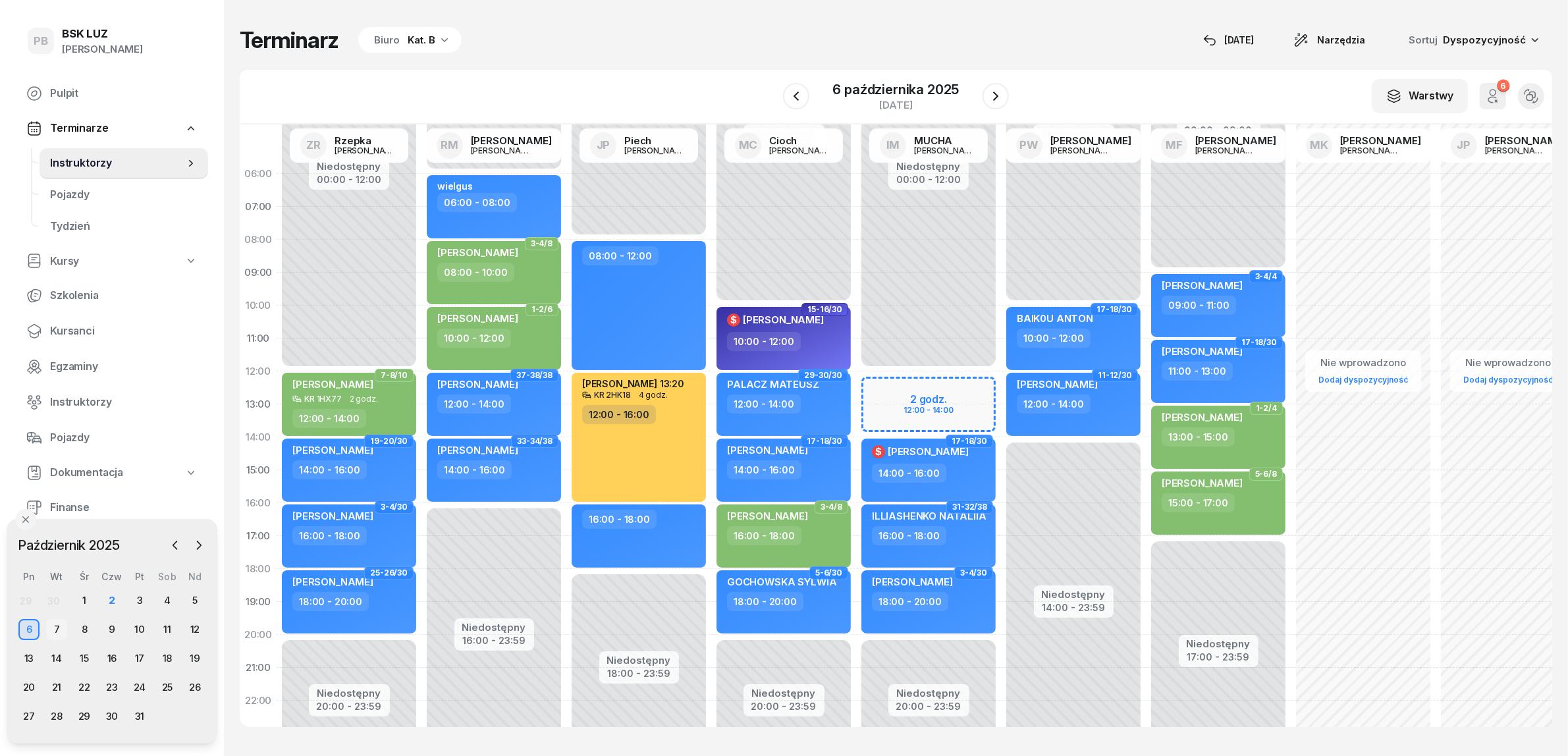
click at [55, 630] on div "7" at bounding box center [56, 630] width 21 height 21
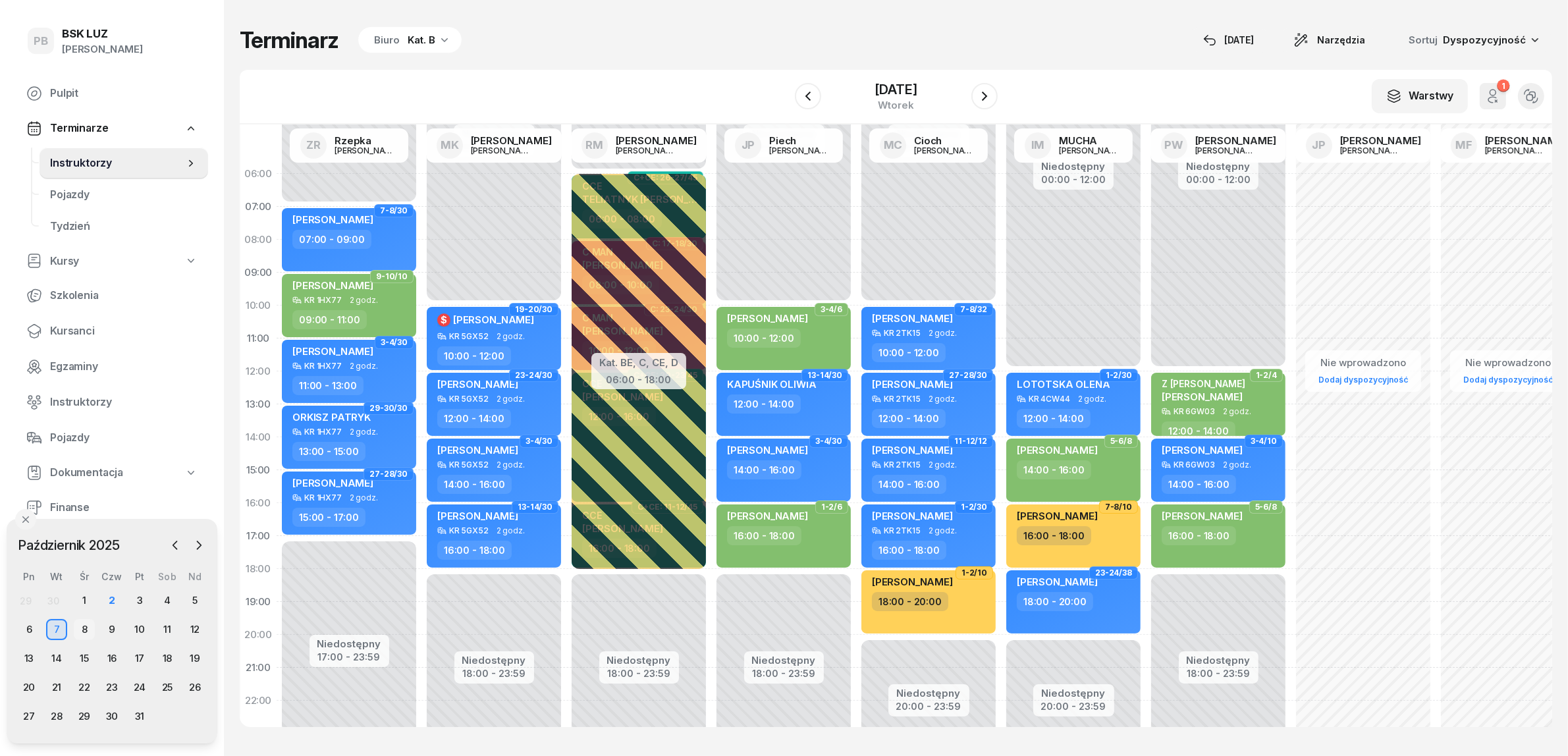
click at [80, 627] on div "8" at bounding box center [84, 630] width 21 height 21
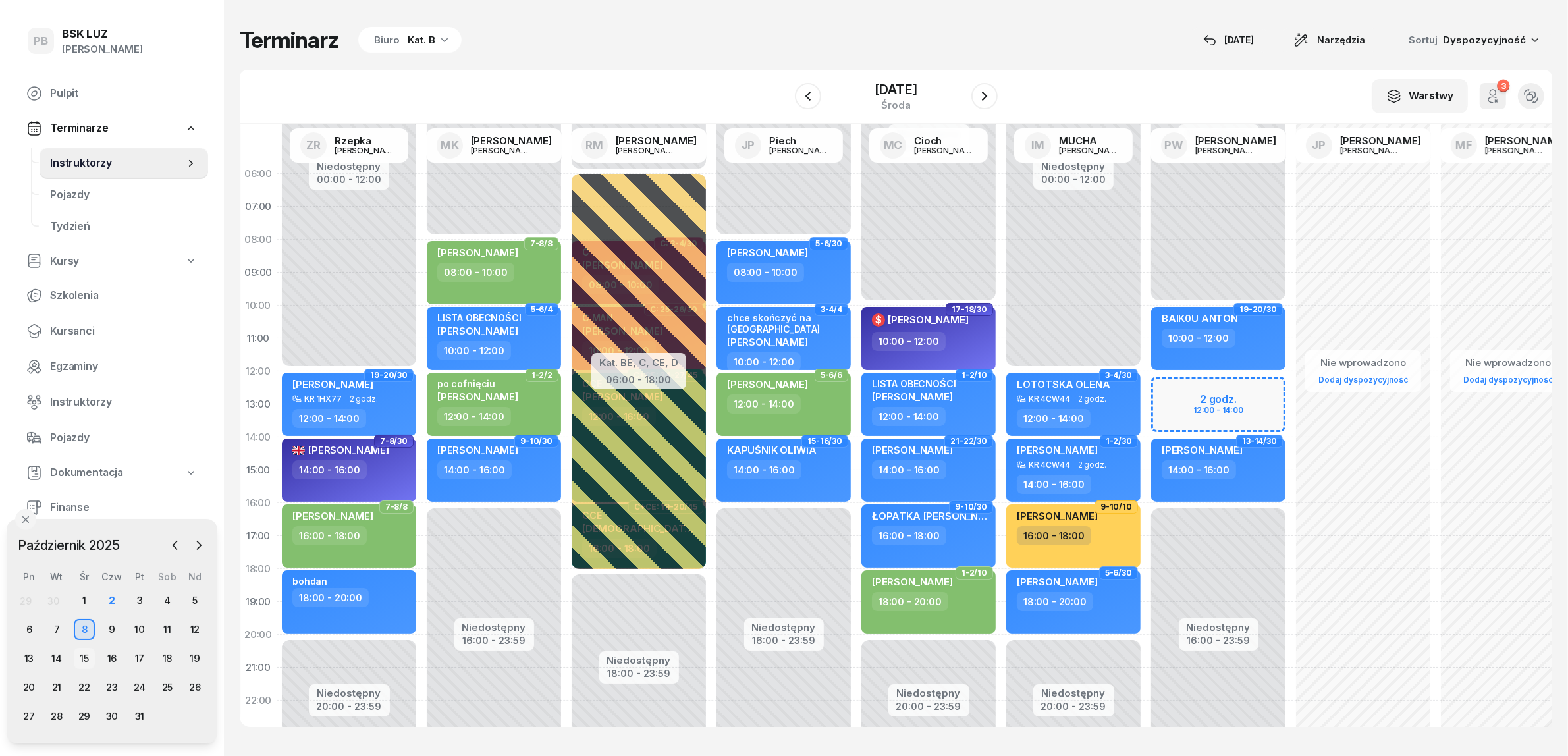
click at [88, 653] on div "15" at bounding box center [84, 658] width 21 height 21
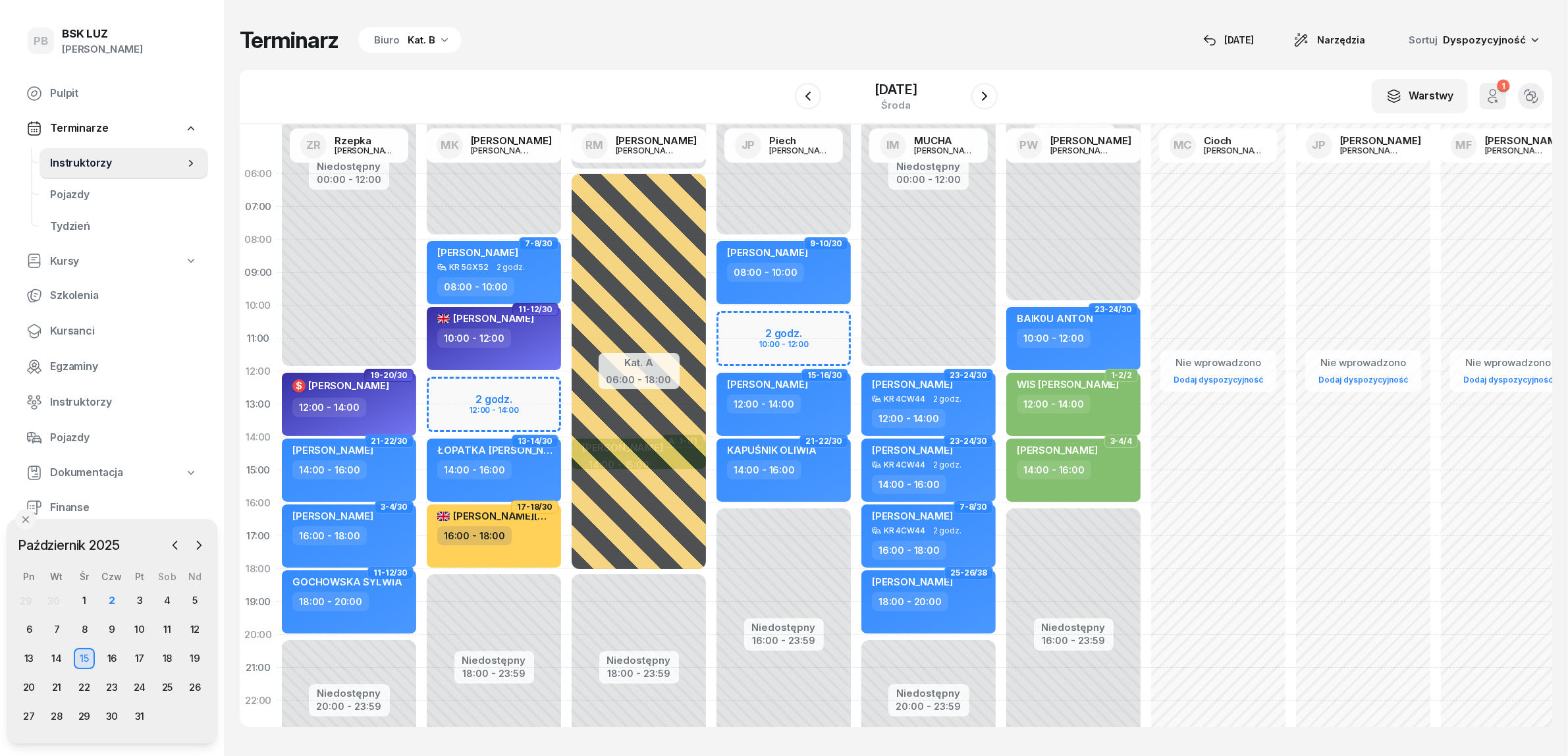
click at [741, 321] on div "Niedostępny 00:00 - 08:00 Niedostępny 16:00 - 23:59 2 godz. 10:00 - 12:00 9-10/…" at bounding box center [784, 470] width 145 height 625
select select "10"
select select "12"
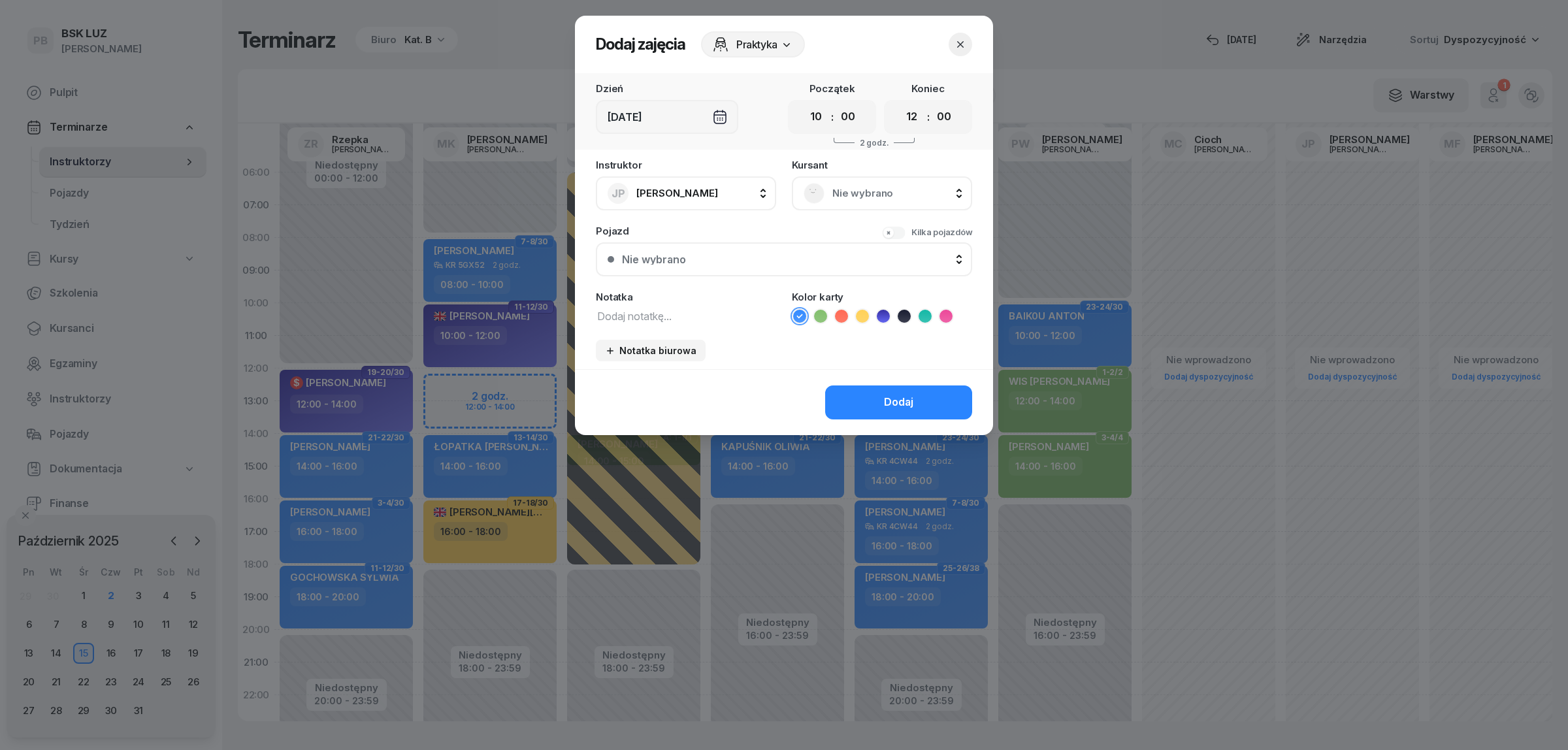
click at [698, 318] on textarea at bounding box center [686, 315] width 181 height 17
type textarea "[PERSON_NAME]"
click at [922, 400] on button "Dodaj" at bounding box center [898, 403] width 147 height 34
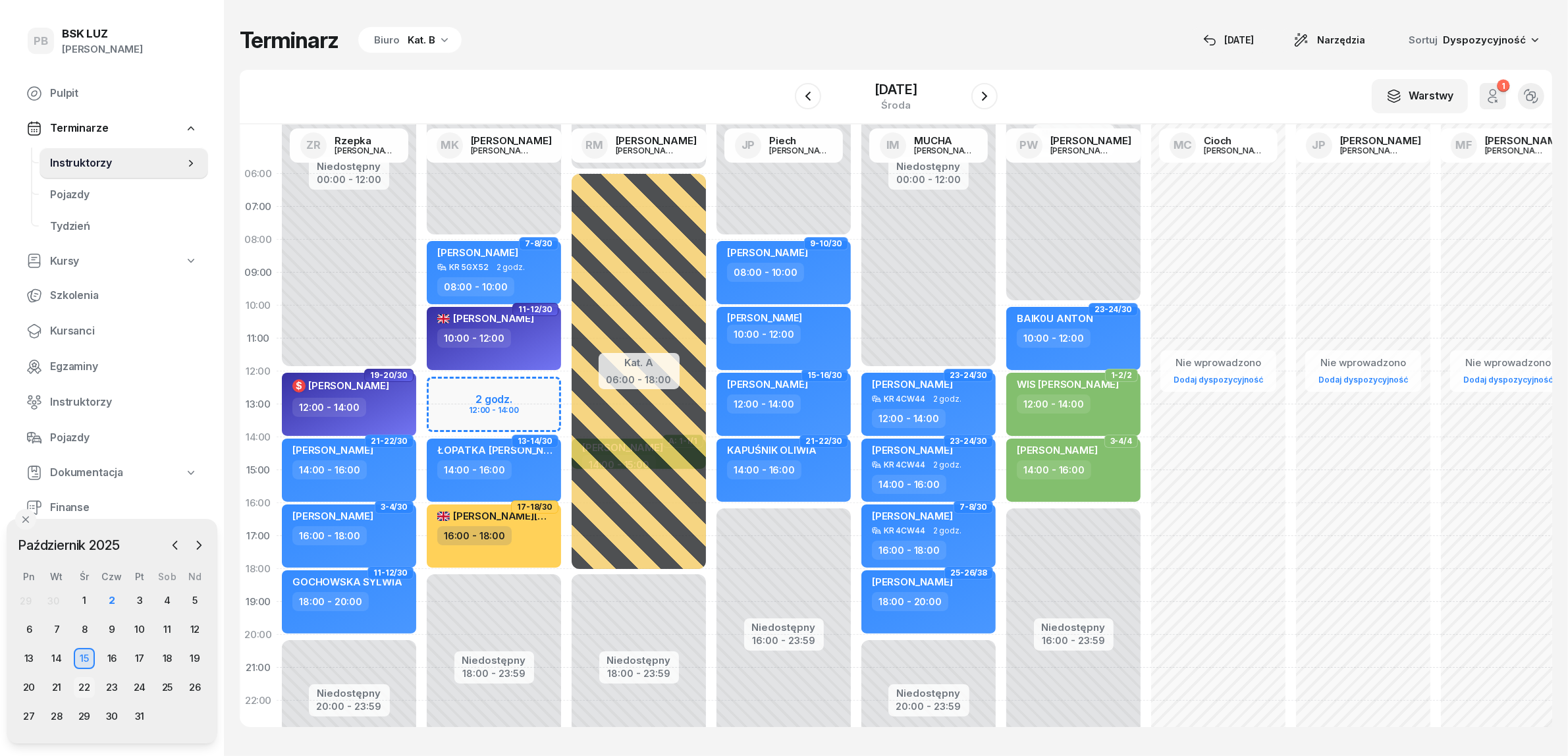
click at [85, 683] on div "22" at bounding box center [84, 687] width 21 height 21
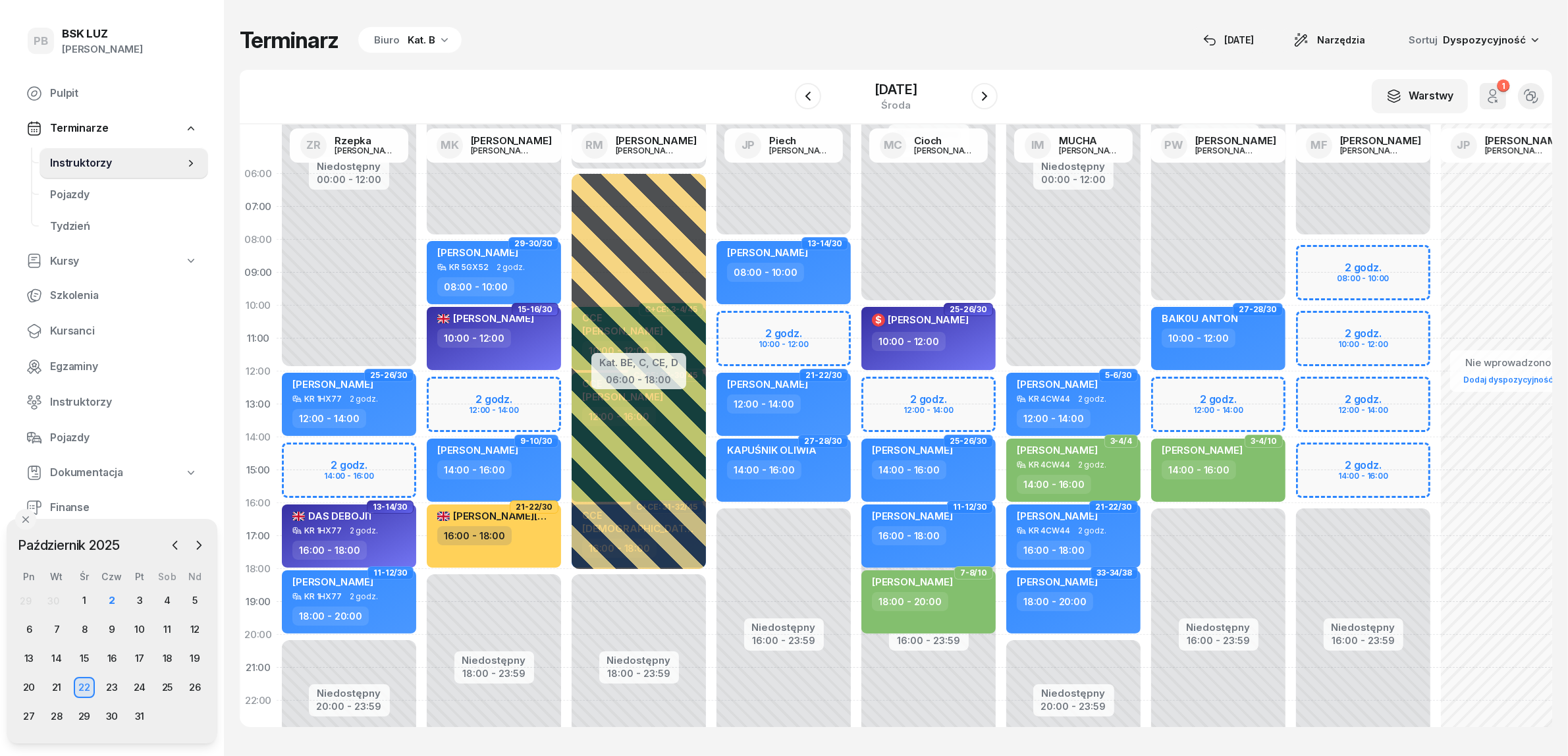
click at [742, 324] on div "Niedostępny 00:00 - 08:00 Niedostępny 16:00 - 23:59 2 godz. 10:00 - 12:00 13-14…" at bounding box center [784, 470] width 145 height 625
select select "10"
select select "12"
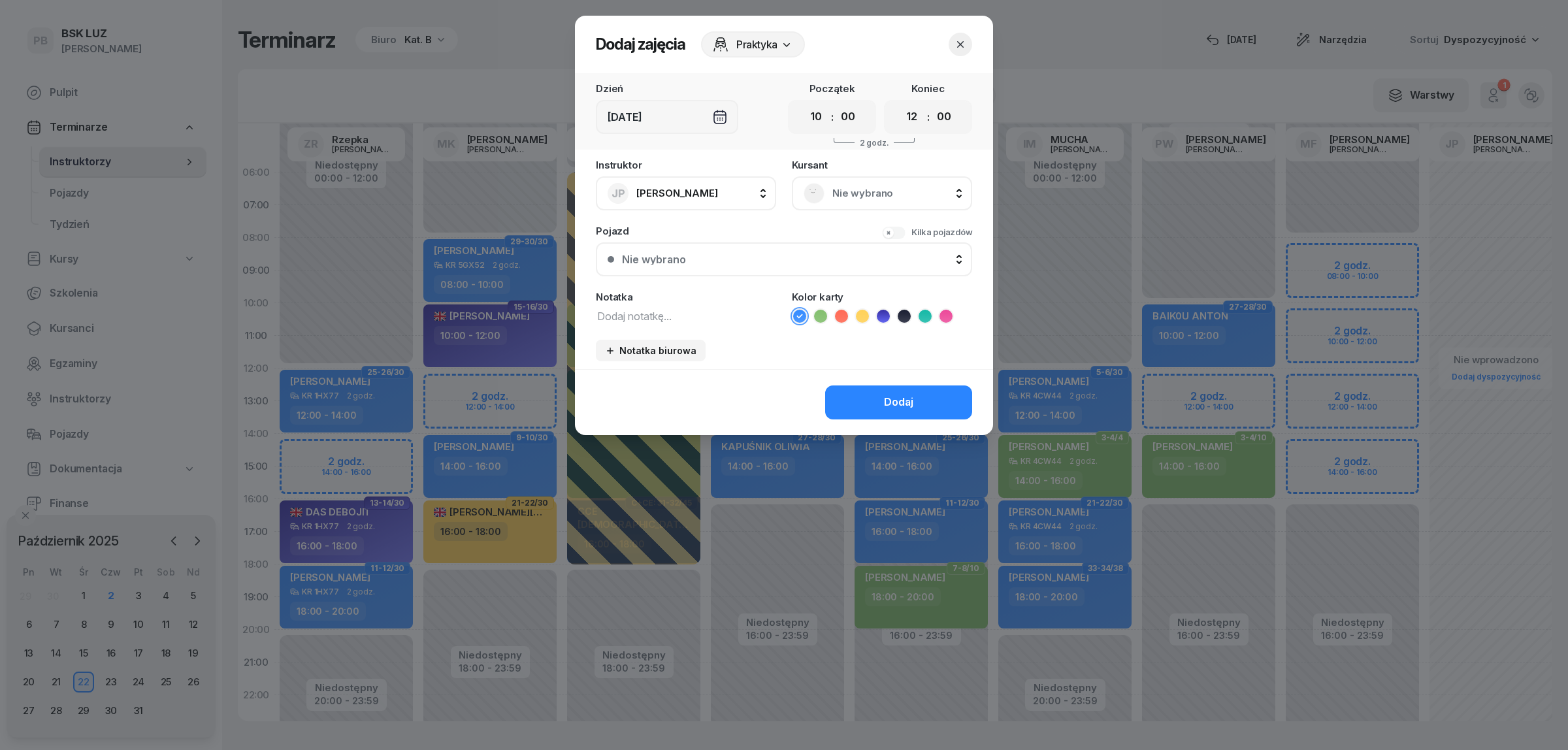
click at [641, 318] on textarea at bounding box center [686, 315] width 181 height 17
type textarea "[PERSON_NAME]"
click at [863, 391] on button "Dodaj" at bounding box center [898, 403] width 147 height 34
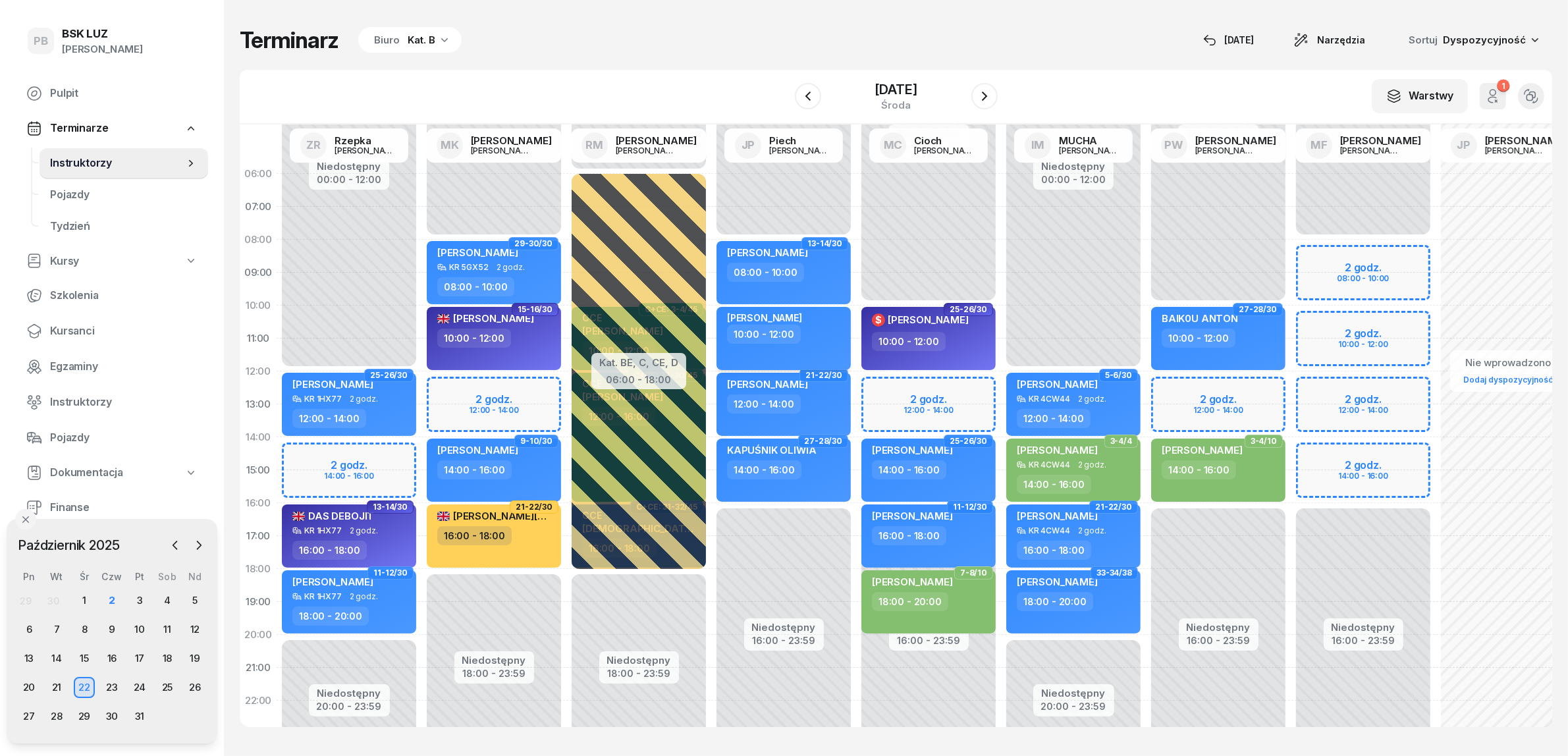
click at [799, 346] on div "[PERSON_NAME] 10:00 - 12:00" at bounding box center [784, 338] width 134 height 63
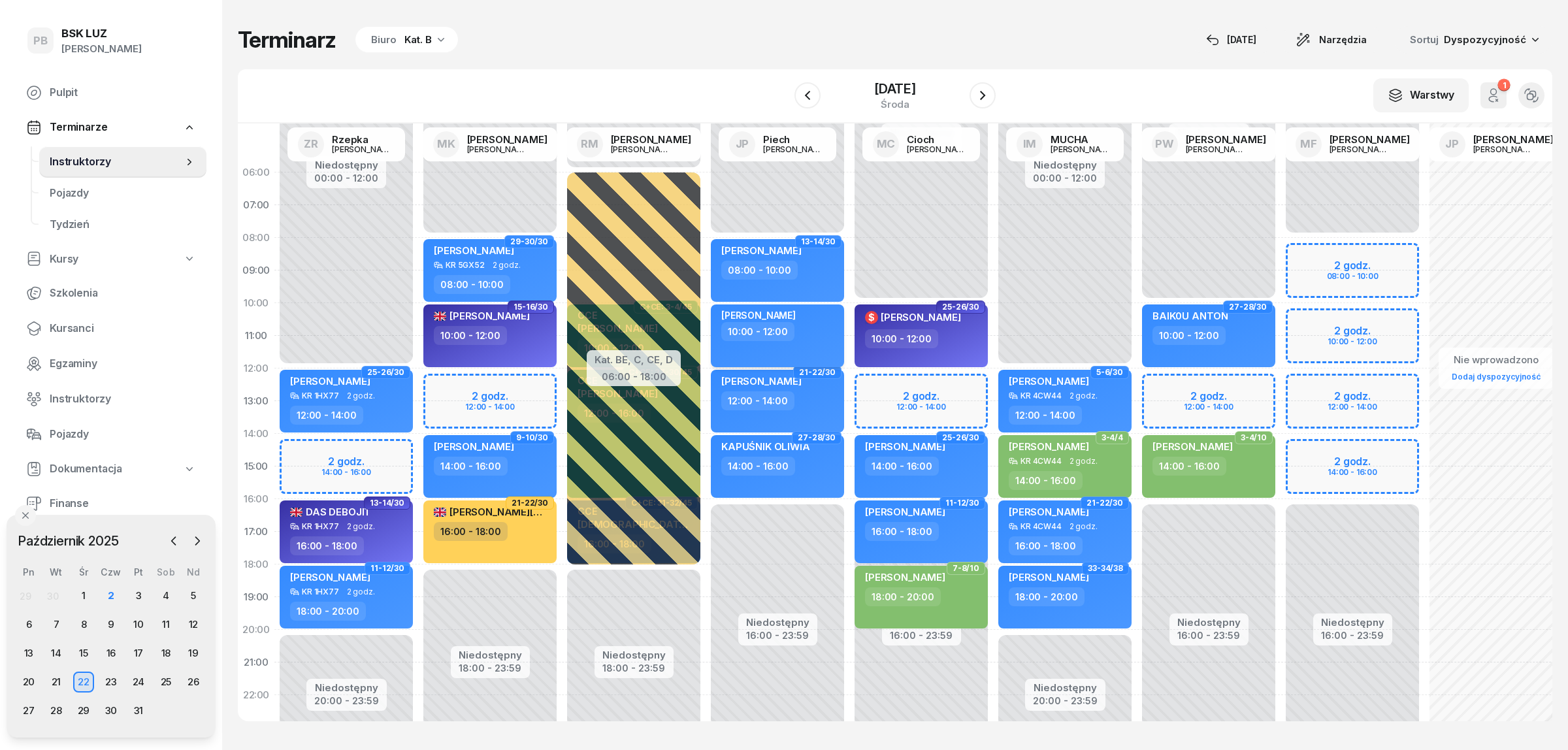
select select "10"
select select "12"
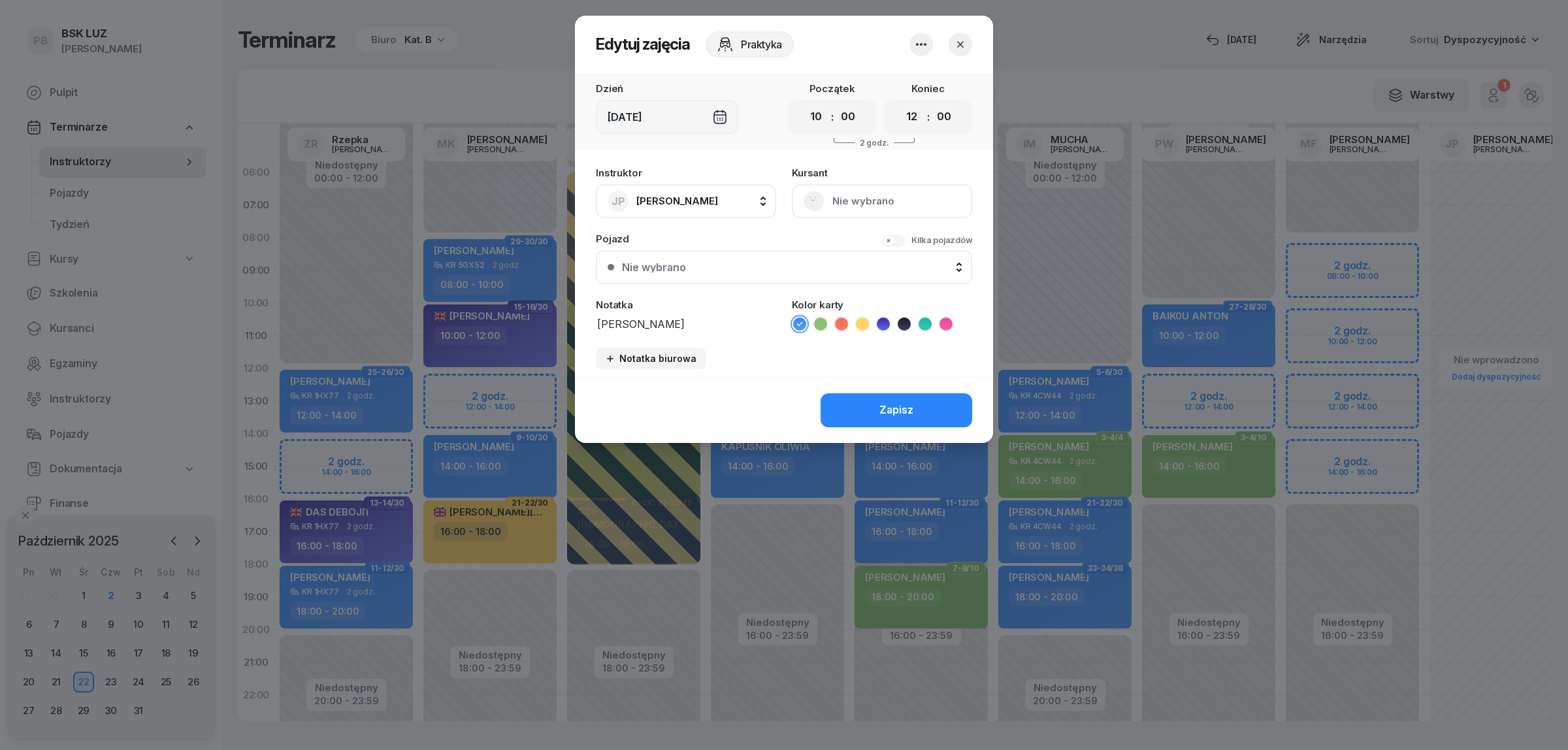
click at [916, 44] on icon "button" at bounding box center [921, 44] width 10 height 3
click at [908, 87] on link "Usuń" at bounding box center [914, 83] width 172 height 33
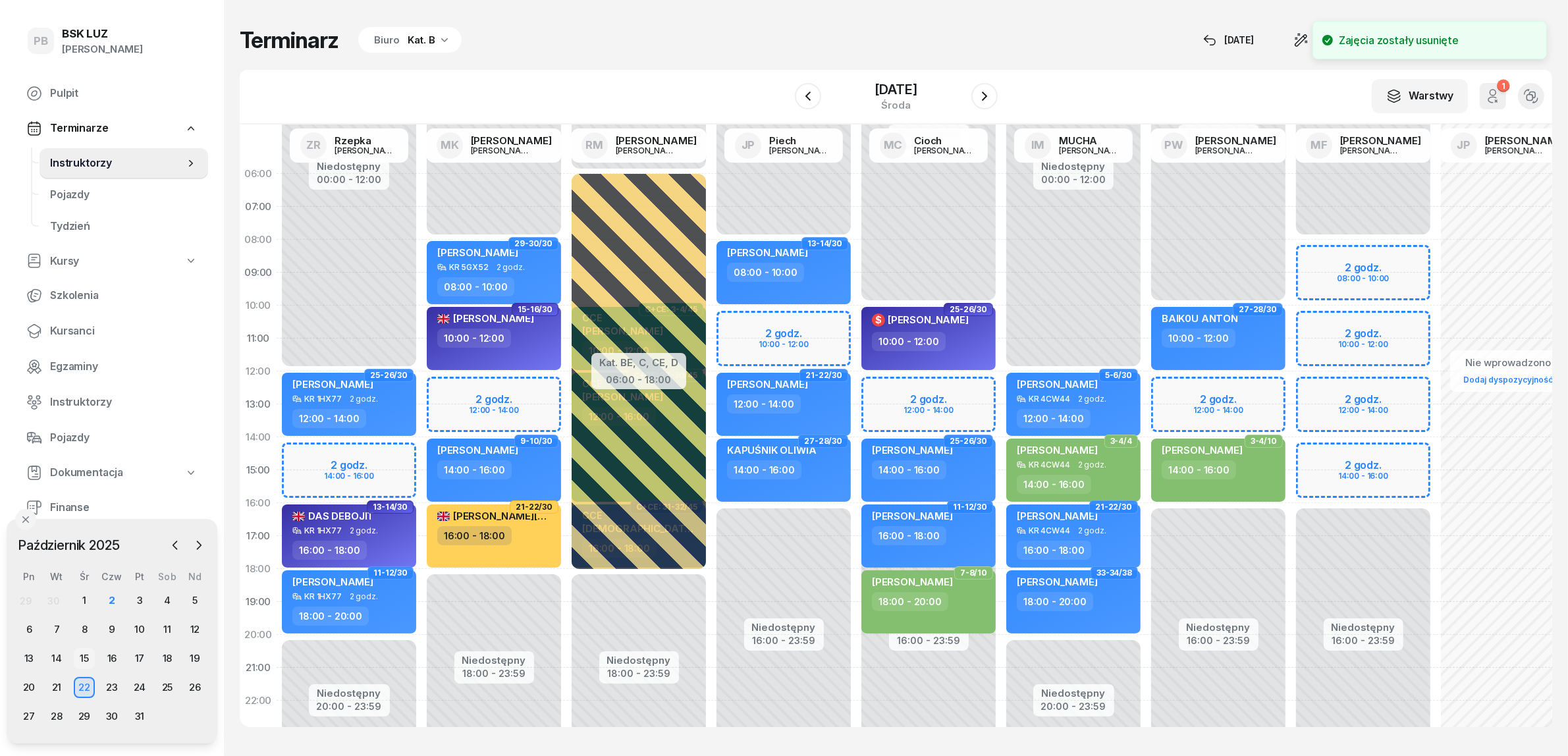
click at [91, 656] on div "15" at bounding box center [84, 658] width 21 height 21
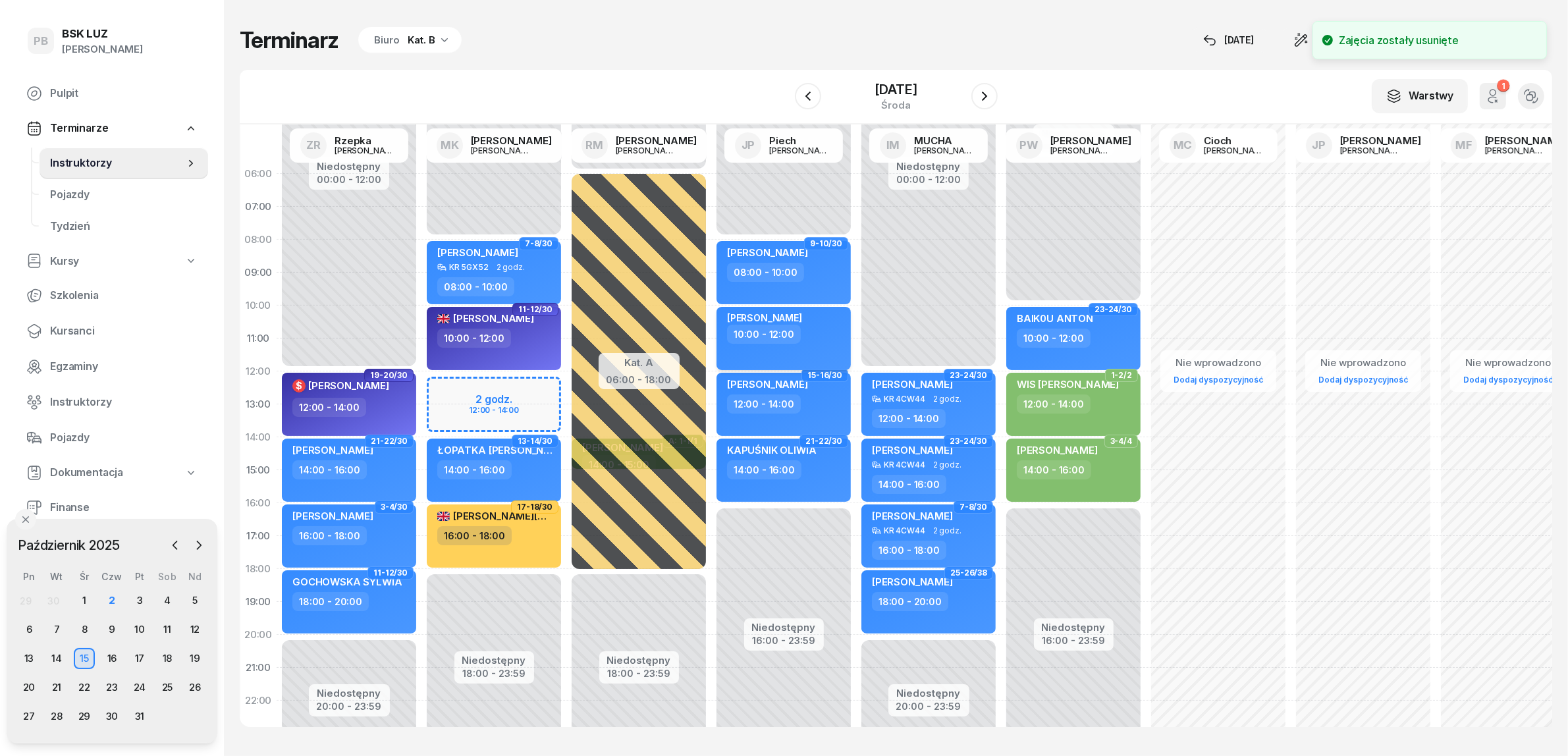
click at [827, 343] on div "10:00 - 12:00" at bounding box center [785, 334] width 116 height 19
select select "10"
select select "12"
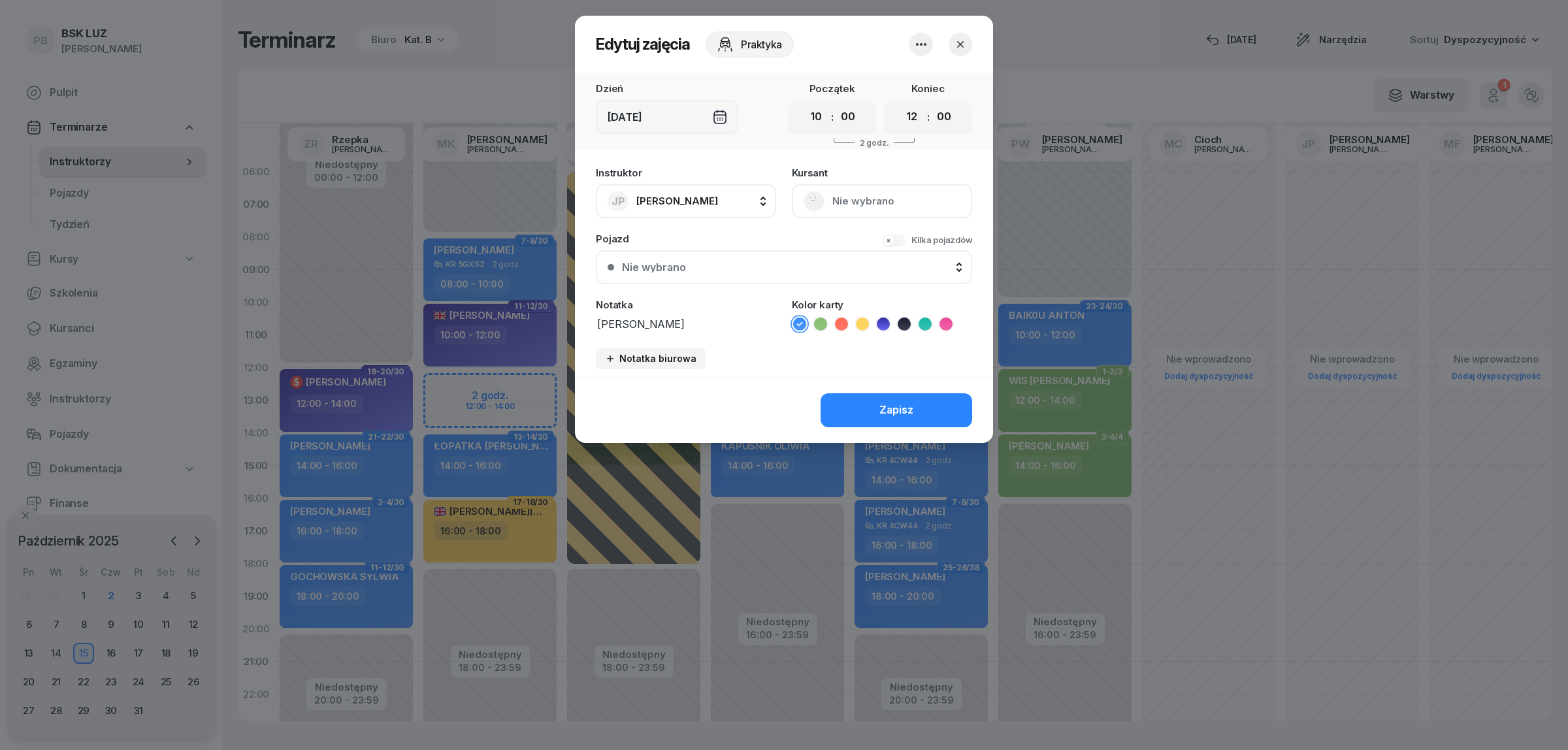
click at [922, 36] on icon "button" at bounding box center [921, 44] width 15 height 15
click at [911, 84] on link "Usuń" at bounding box center [914, 83] width 172 height 33
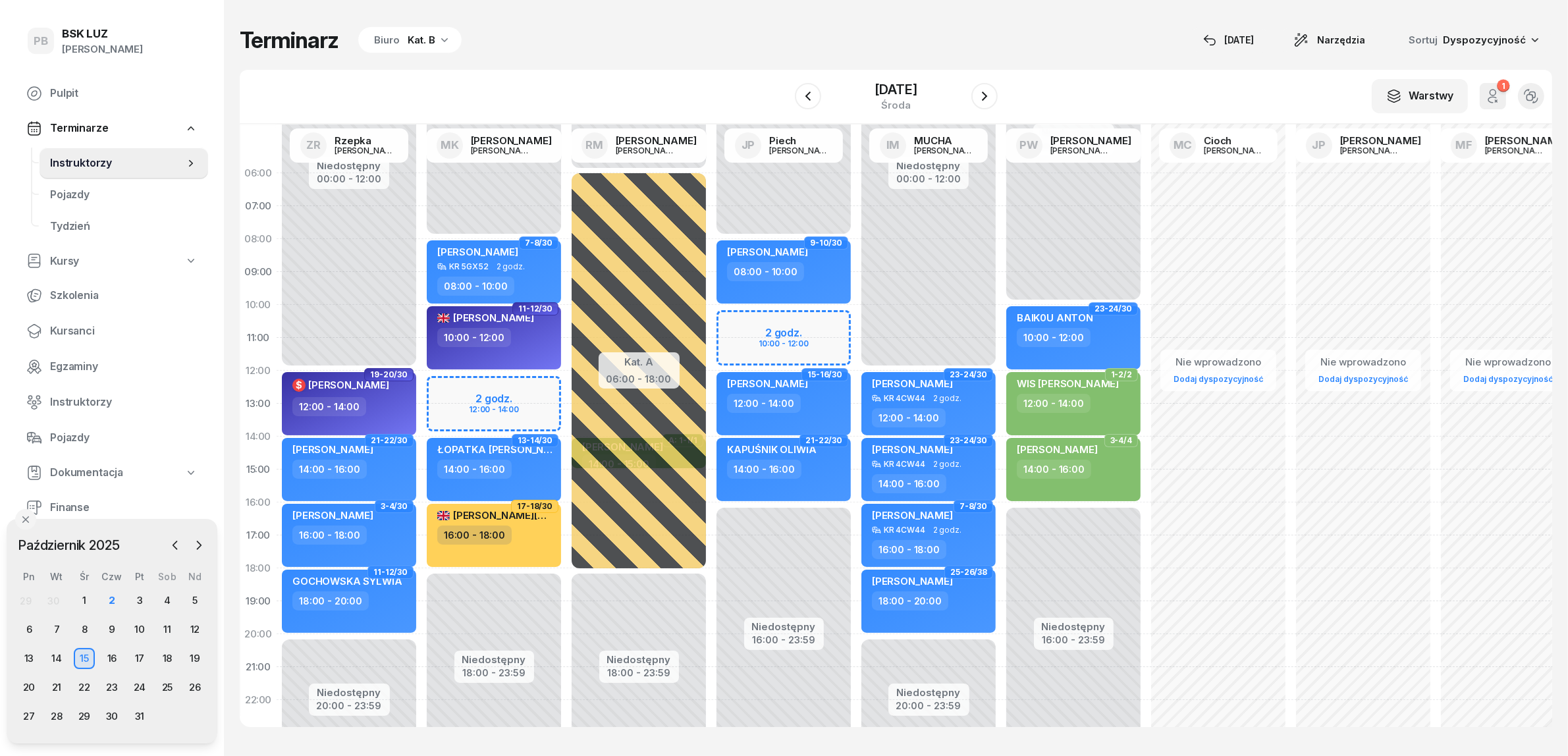
click at [875, 30] on div "Terminarz Biuro Kat. B [DATE] Narzędzia Sortuj Dyspozycyjność" at bounding box center [896, 40] width 1313 height 27
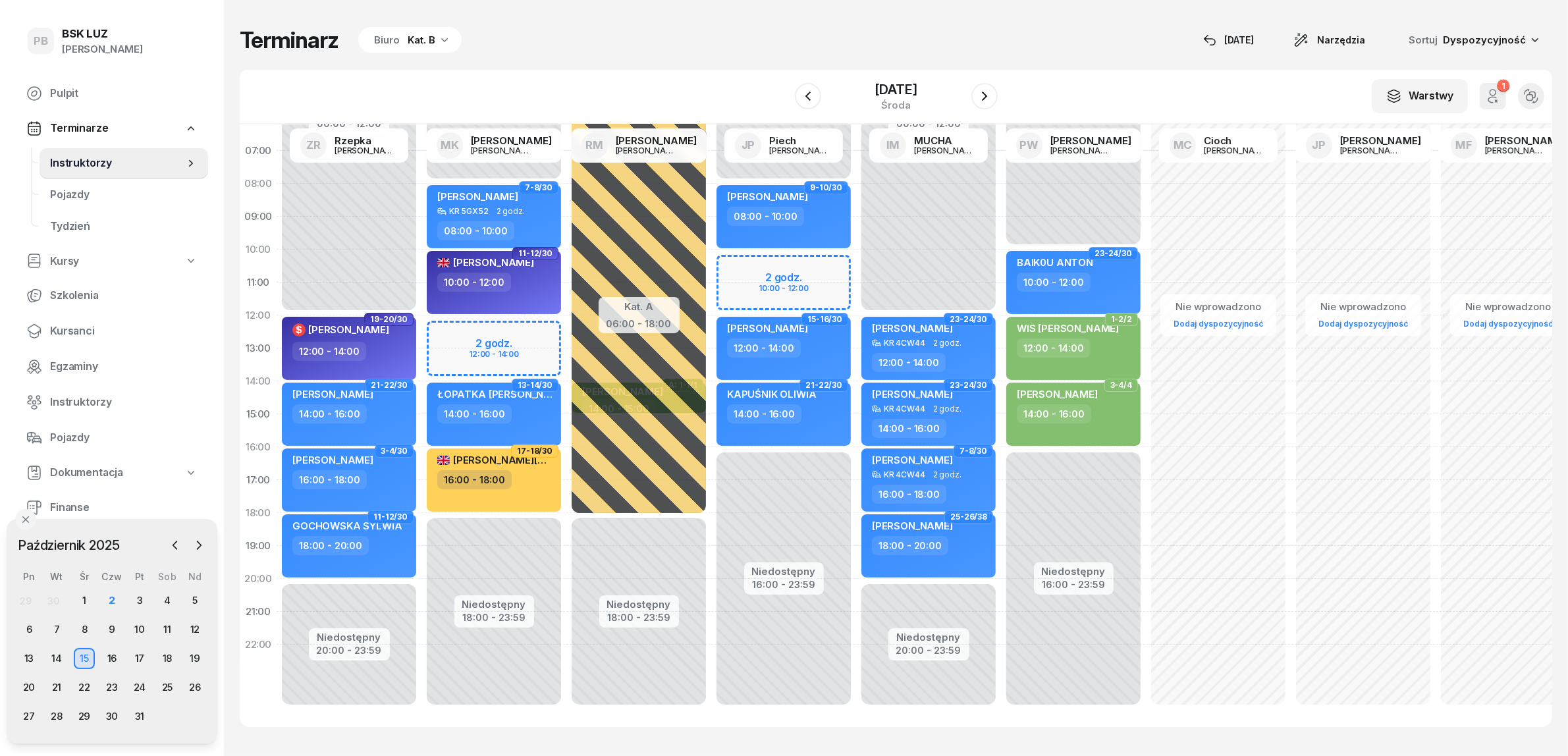
scroll to position [67, 0]
click at [1054, 47] on div "Terminarz Biuro Kat. B [DATE] Narzędzia Sortuj Dyspozycyjność" at bounding box center [896, 40] width 1313 height 27
drag, startPoint x: 68, startPoint y: 329, endPoint x: 429, endPoint y: 103, distance: 425.9
click at [68, 329] on span "Kursanci" at bounding box center [124, 331] width 148 height 17
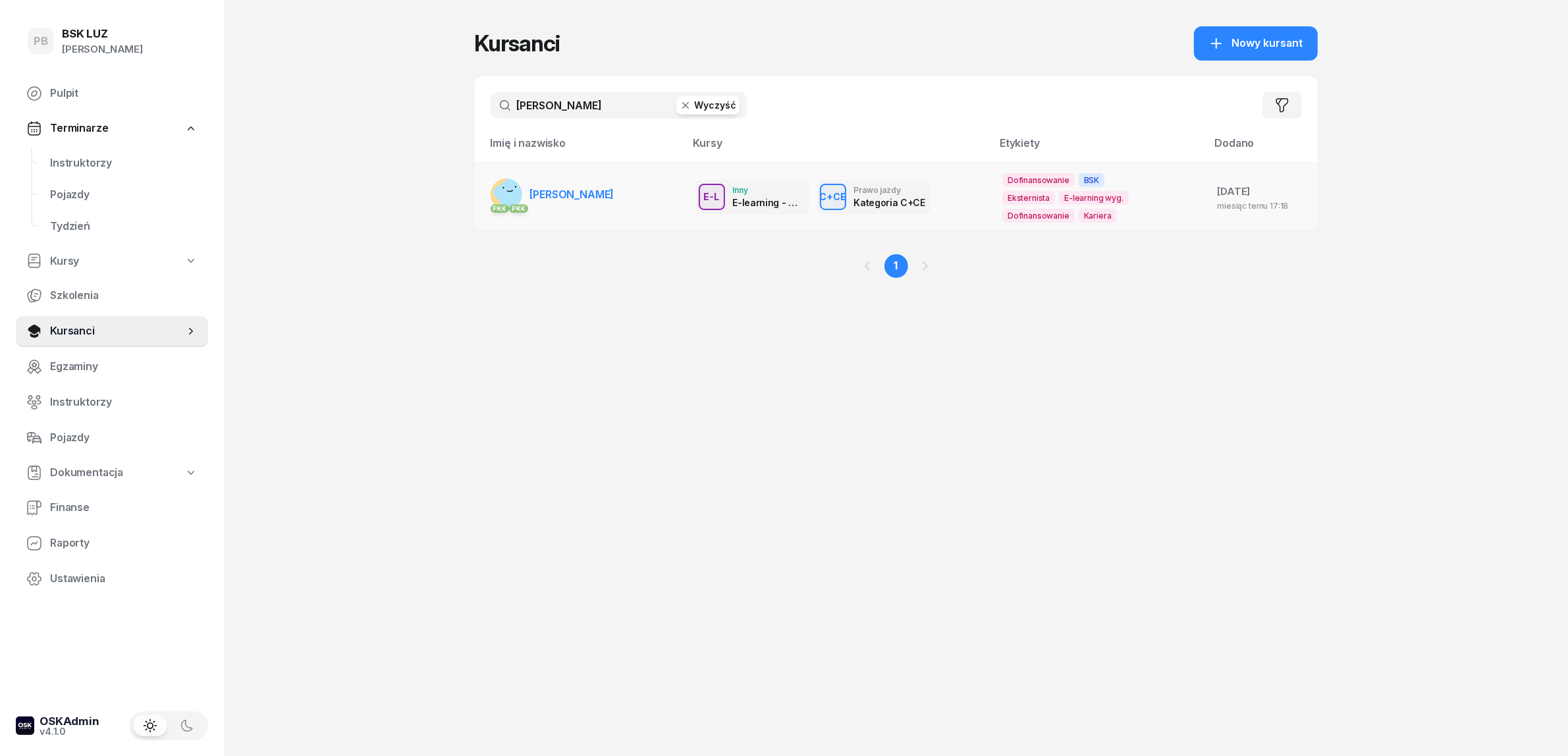
click at [606, 196] on span "[PERSON_NAME]" at bounding box center [572, 194] width 85 height 13
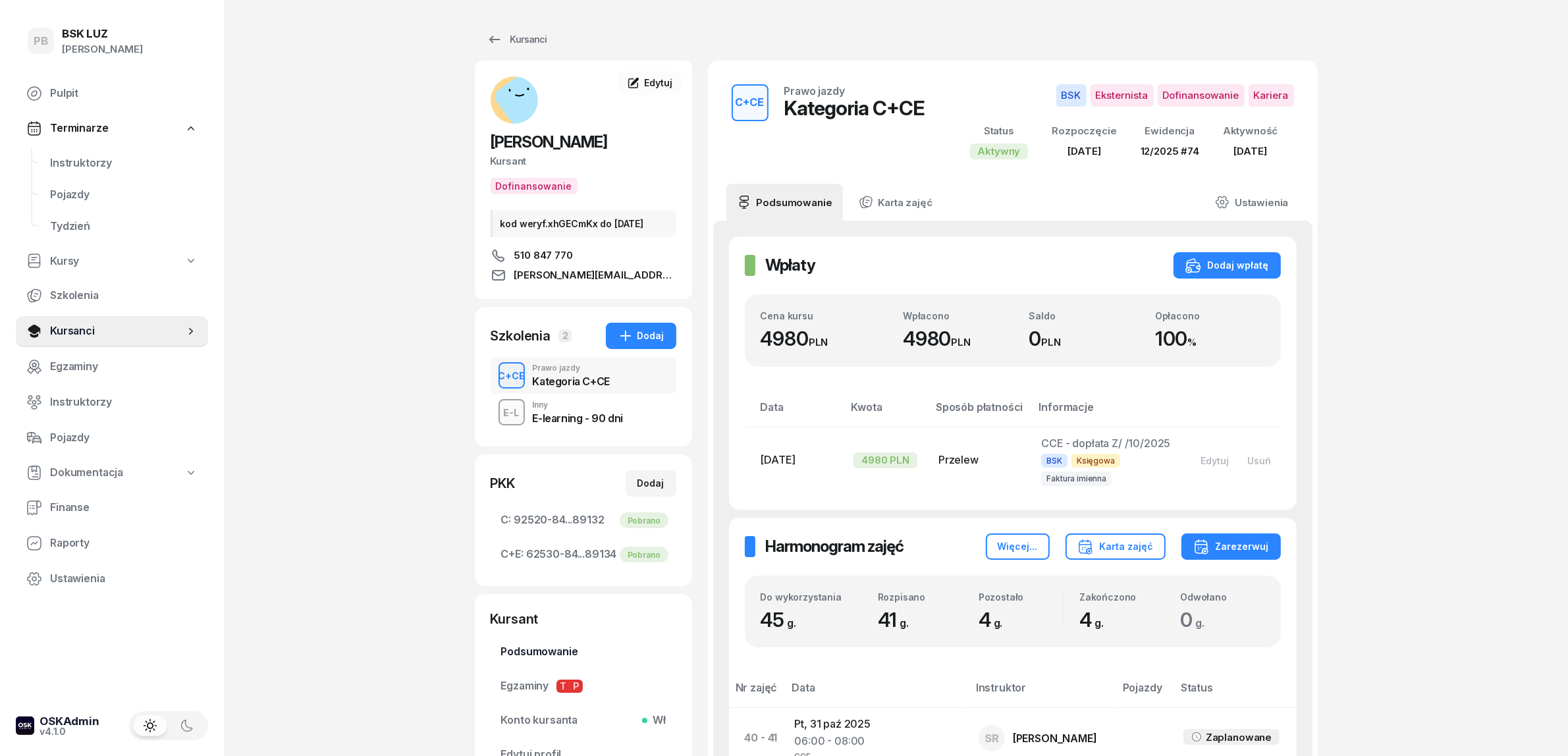
click at [567, 646] on span "Podsumowanie" at bounding box center [584, 652] width 165 height 17
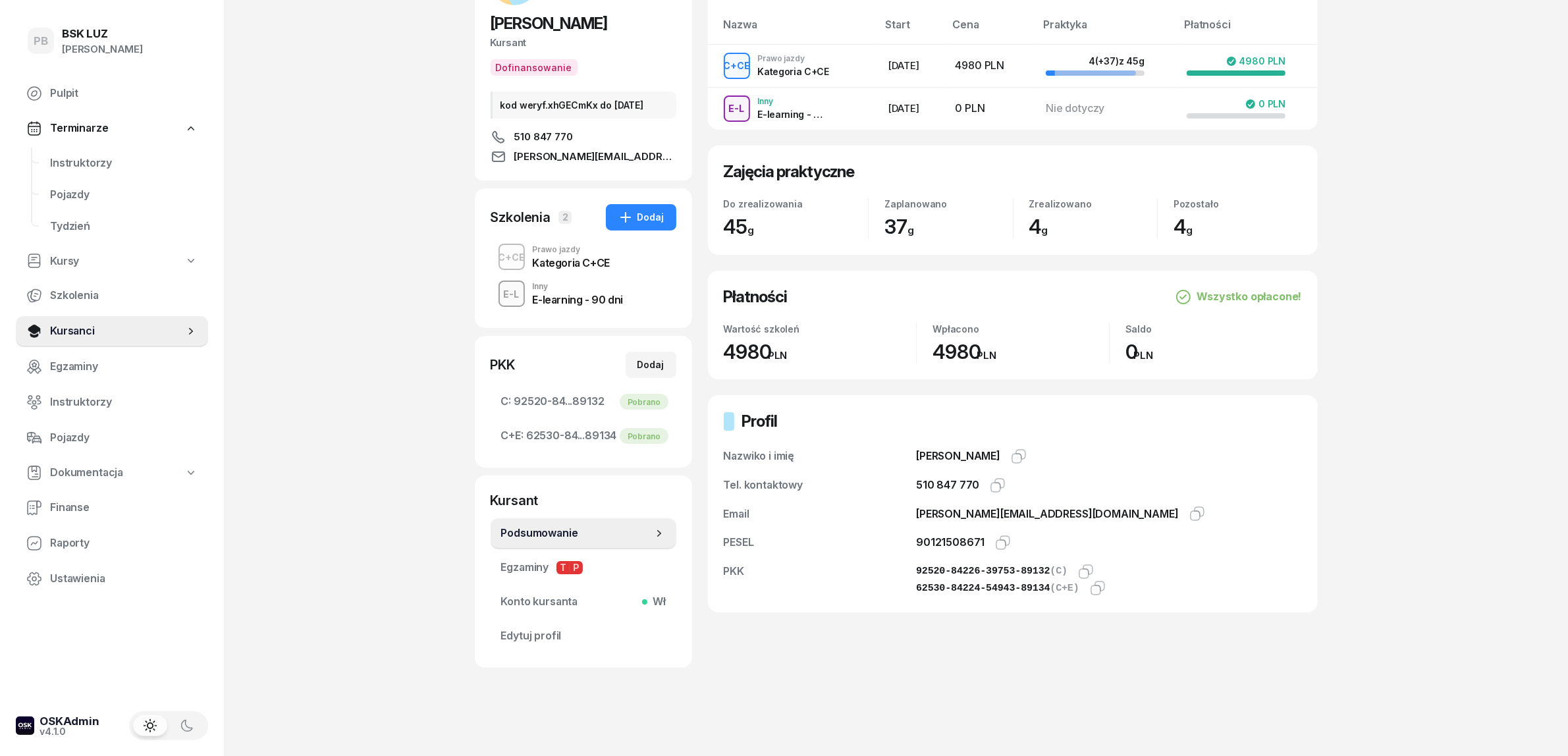
scroll to position [120, 0]
click at [999, 540] on icon "button" at bounding box center [1003, 541] width 15 height 15
click at [88, 160] on span "Instruktorzy" at bounding box center [124, 163] width 148 height 17
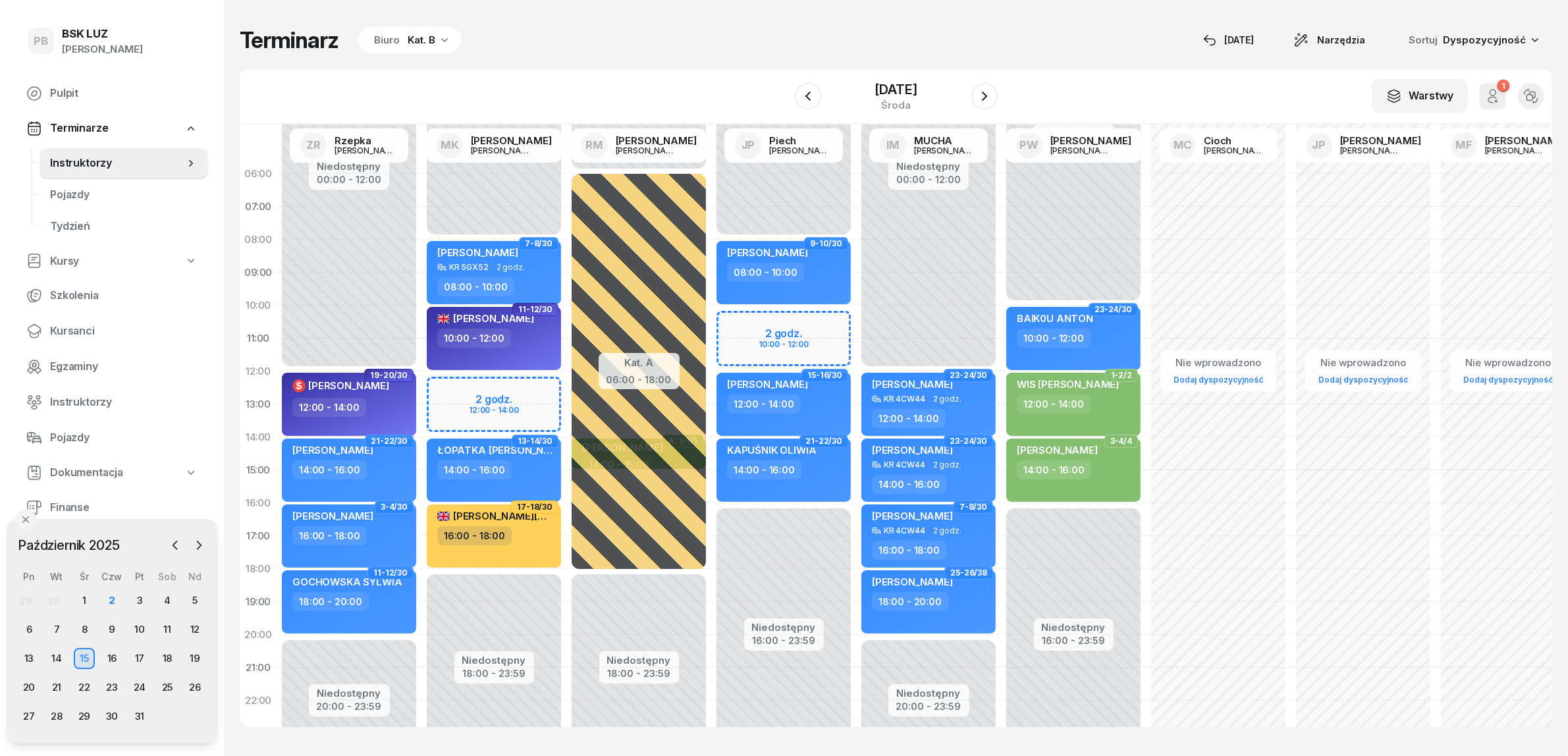
click at [430, 44] on div "Kat. B" at bounding box center [421, 40] width 27 height 15
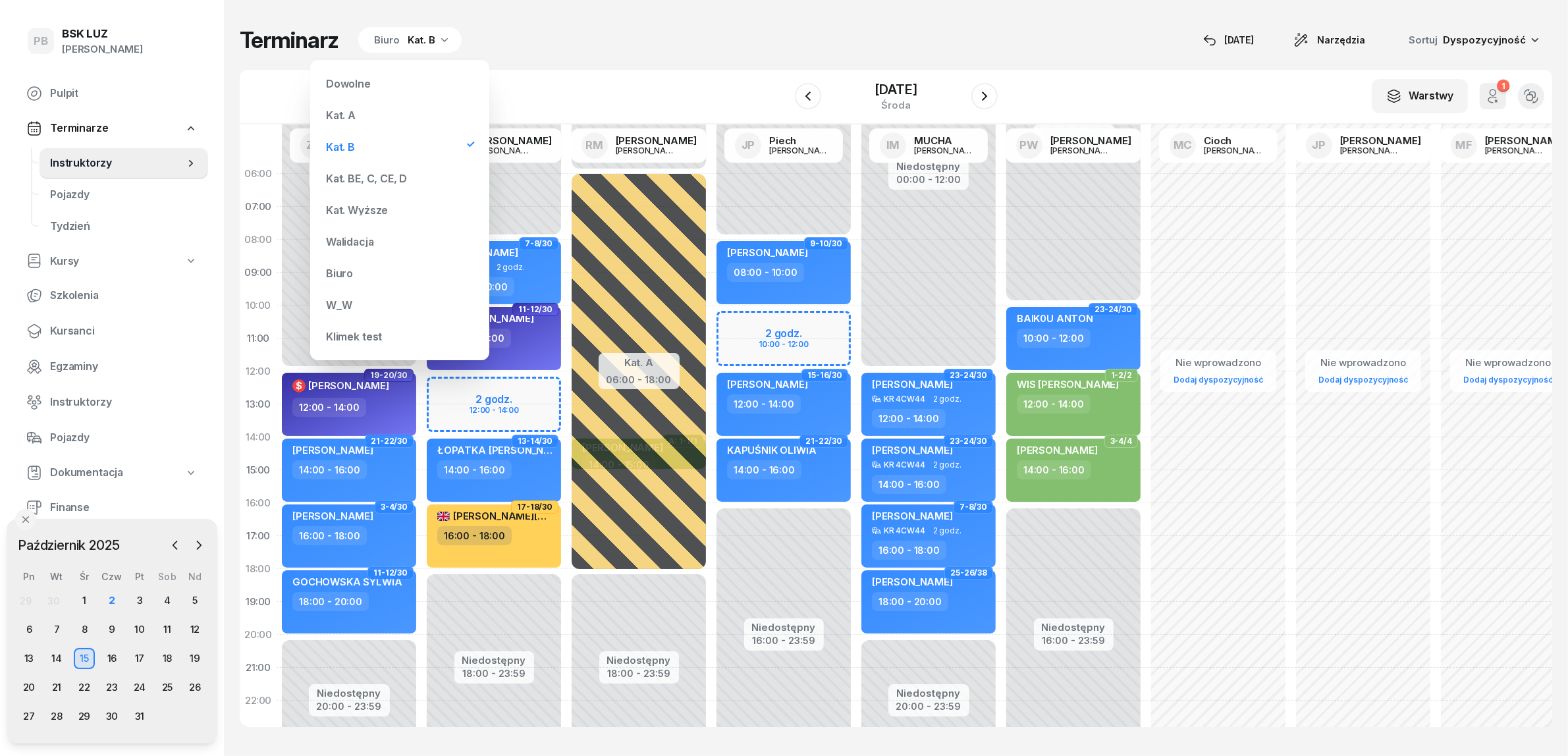
click at [391, 169] on div "Kat. BE, C, CE, D" at bounding box center [399, 178] width 158 height 26
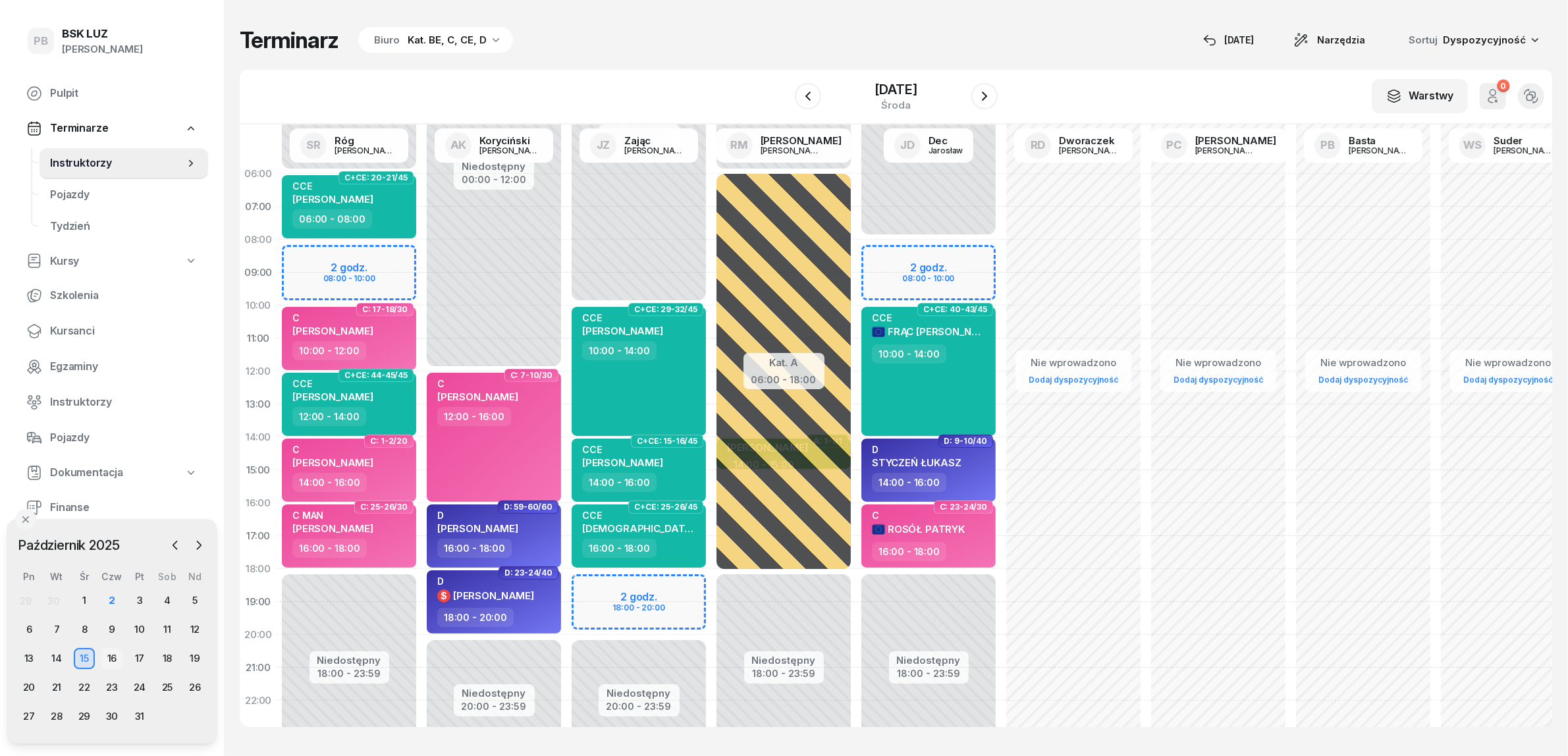
click at [114, 656] on div "16" at bounding box center [112, 658] width 21 height 21
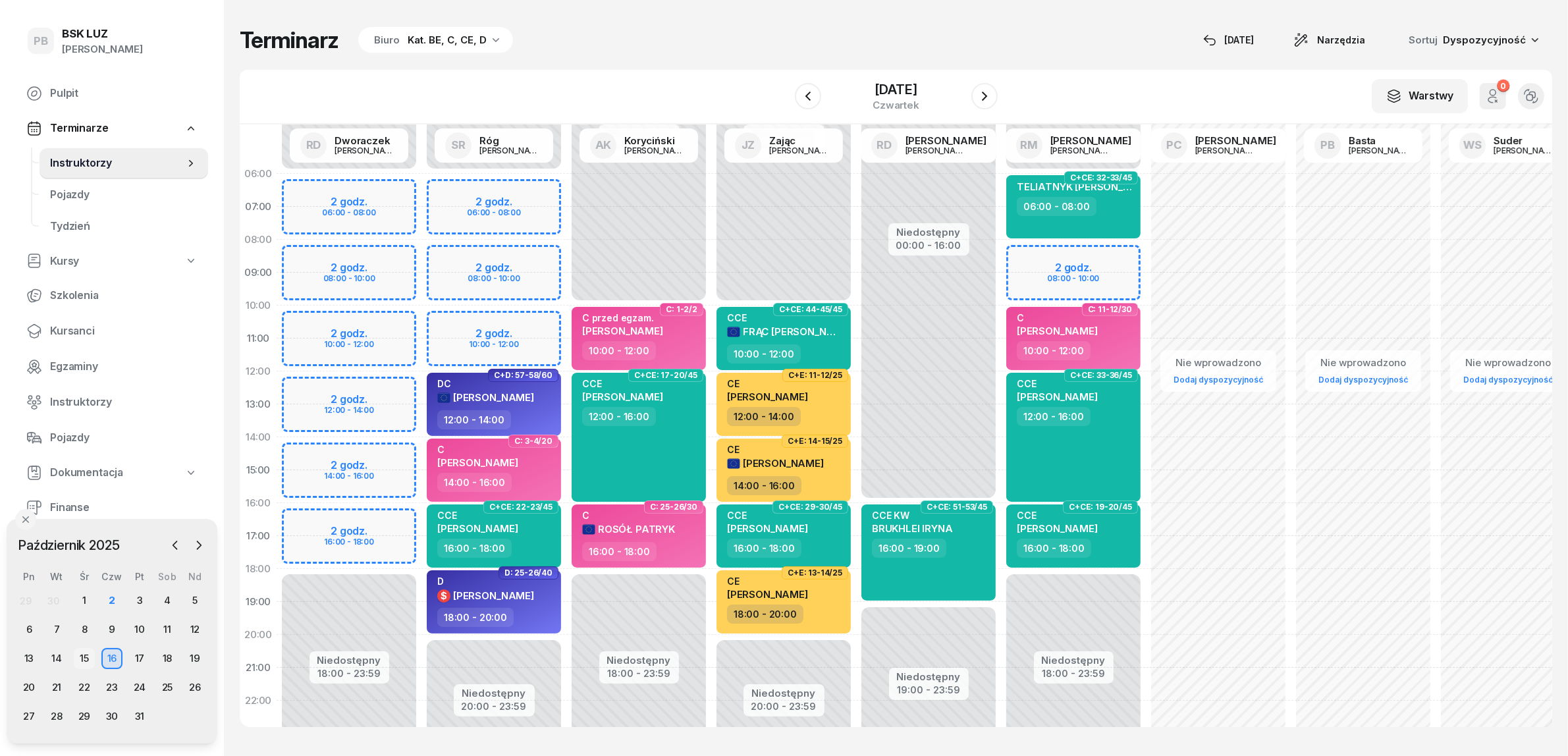
click at [89, 657] on div "15" at bounding box center [84, 658] width 21 height 21
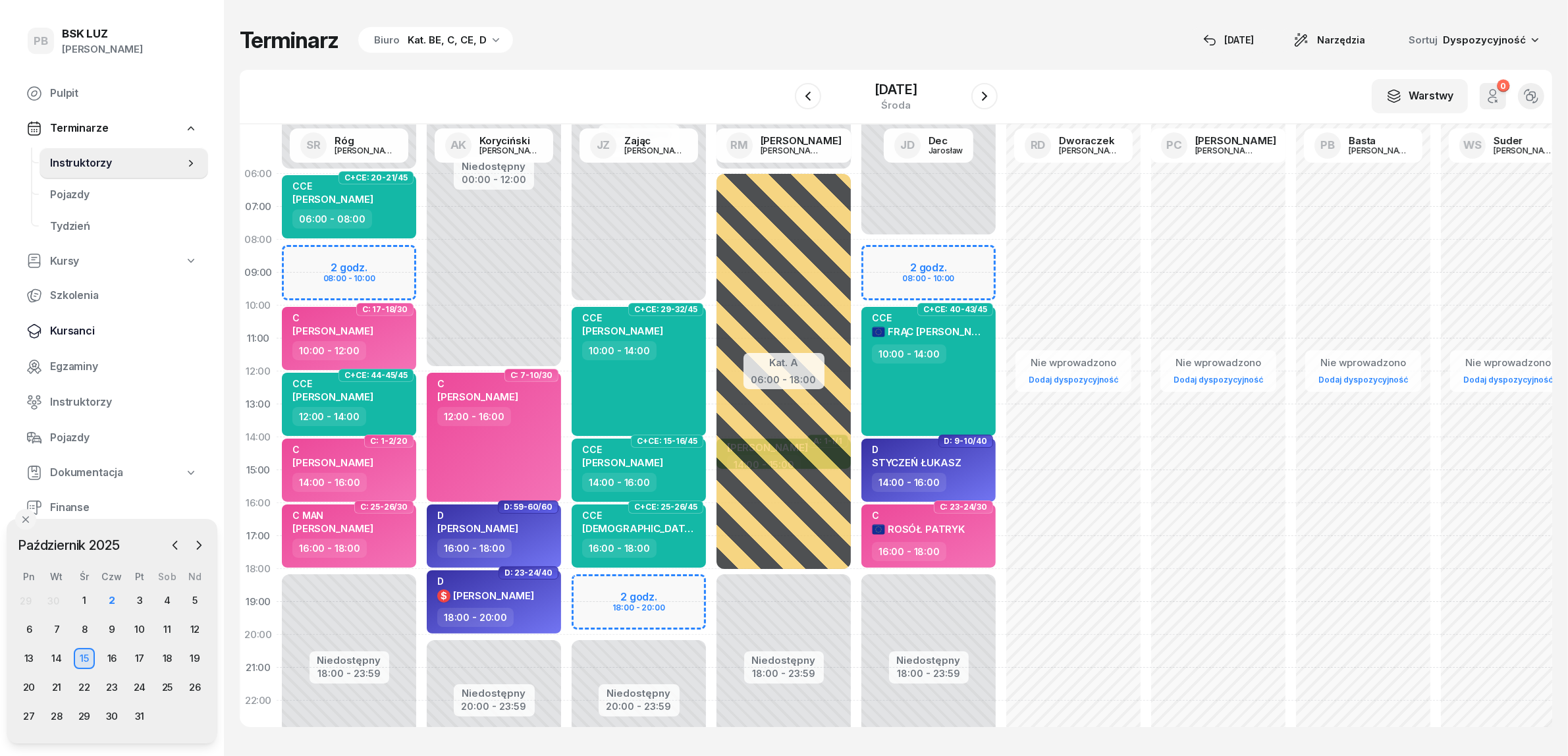
click at [56, 326] on span "Kursanci" at bounding box center [124, 331] width 148 height 17
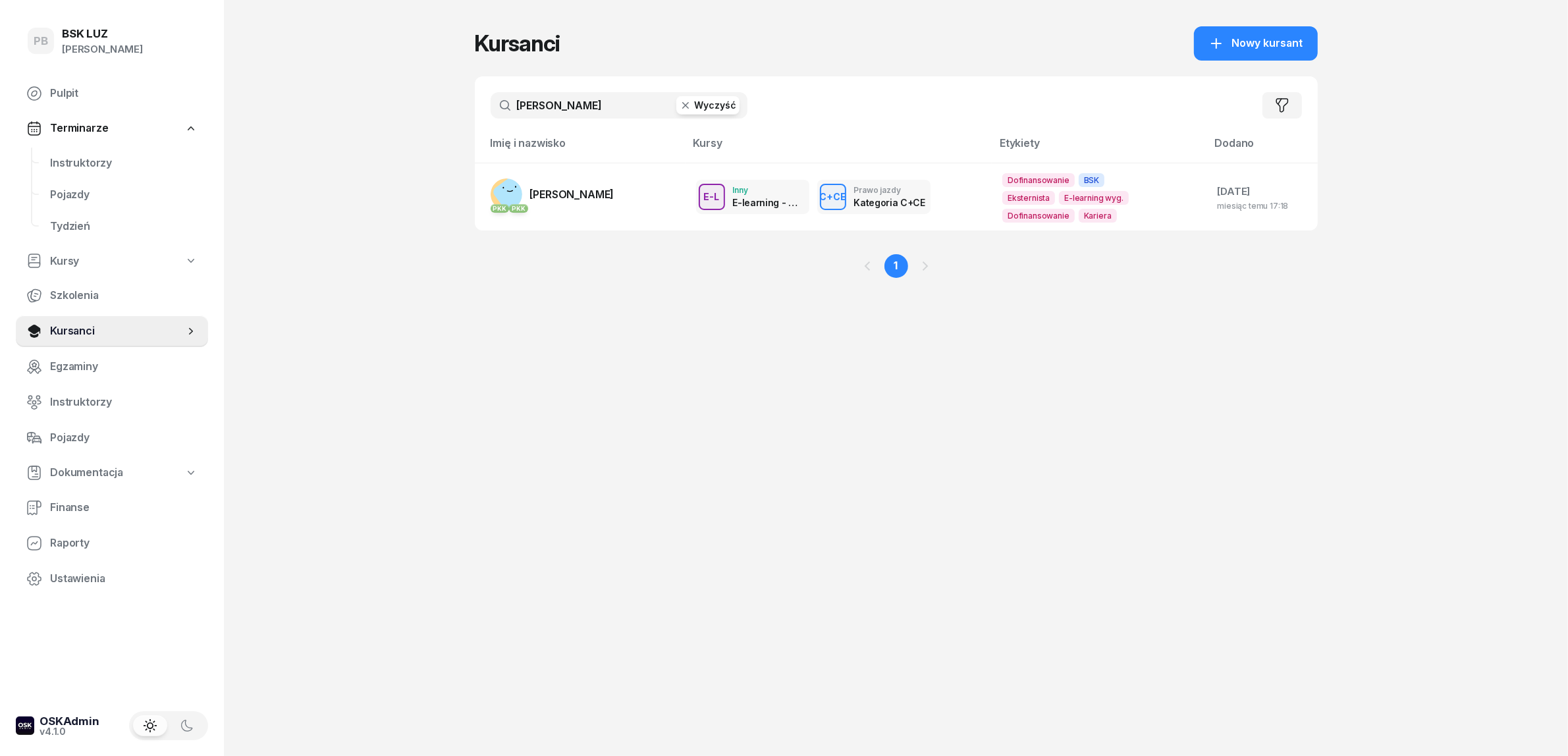
click at [572, 107] on input "[PERSON_NAME]" at bounding box center [619, 105] width 257 height 26
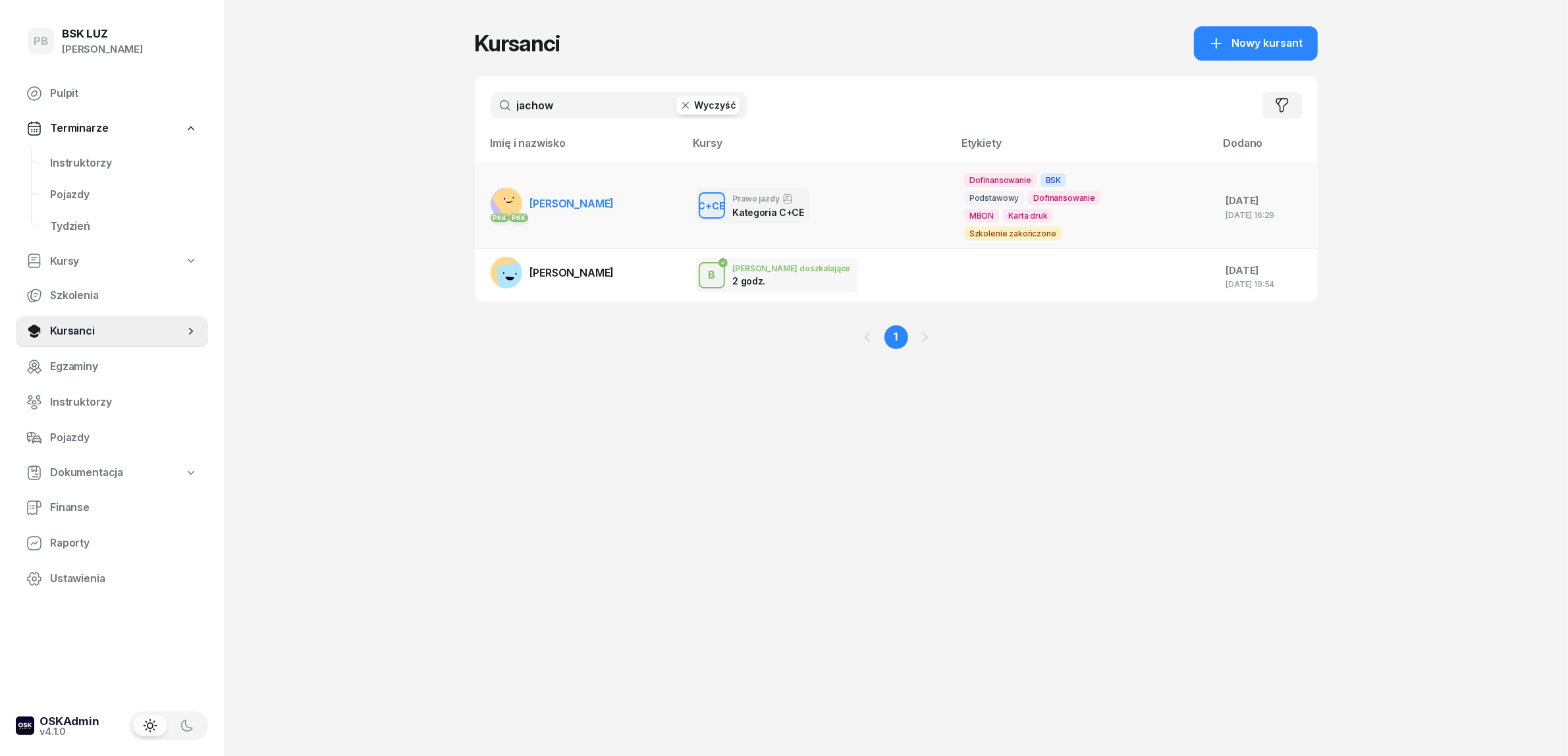
type input "jachow"
click at [584, 213] on link "PKK PKK [GEOGRAPHIC_DATA][PERSON_NAME][GEOGRAPHIC_DATA]" at bounding box center [552, 203] width 124 height 32
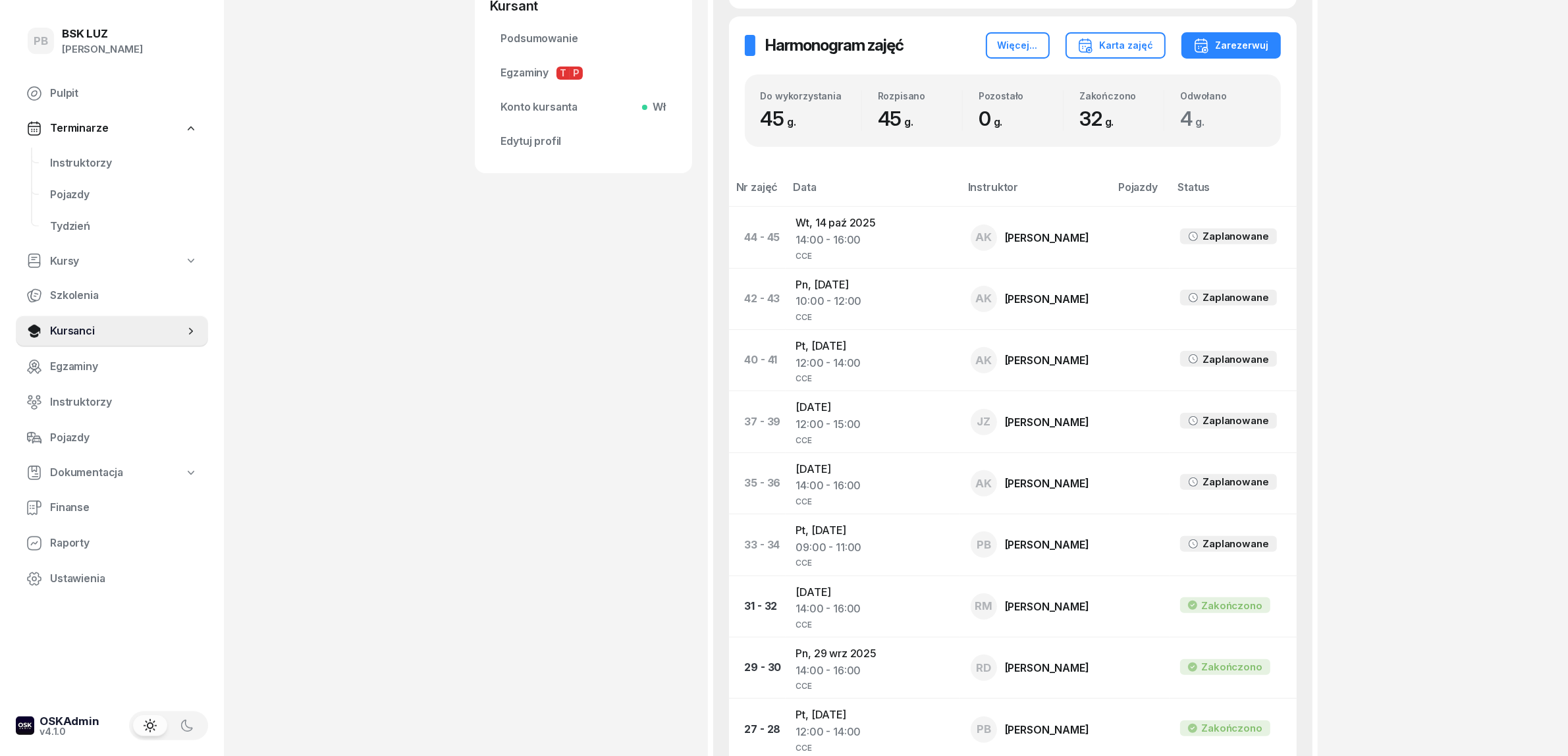
scroll to position [494, 0]
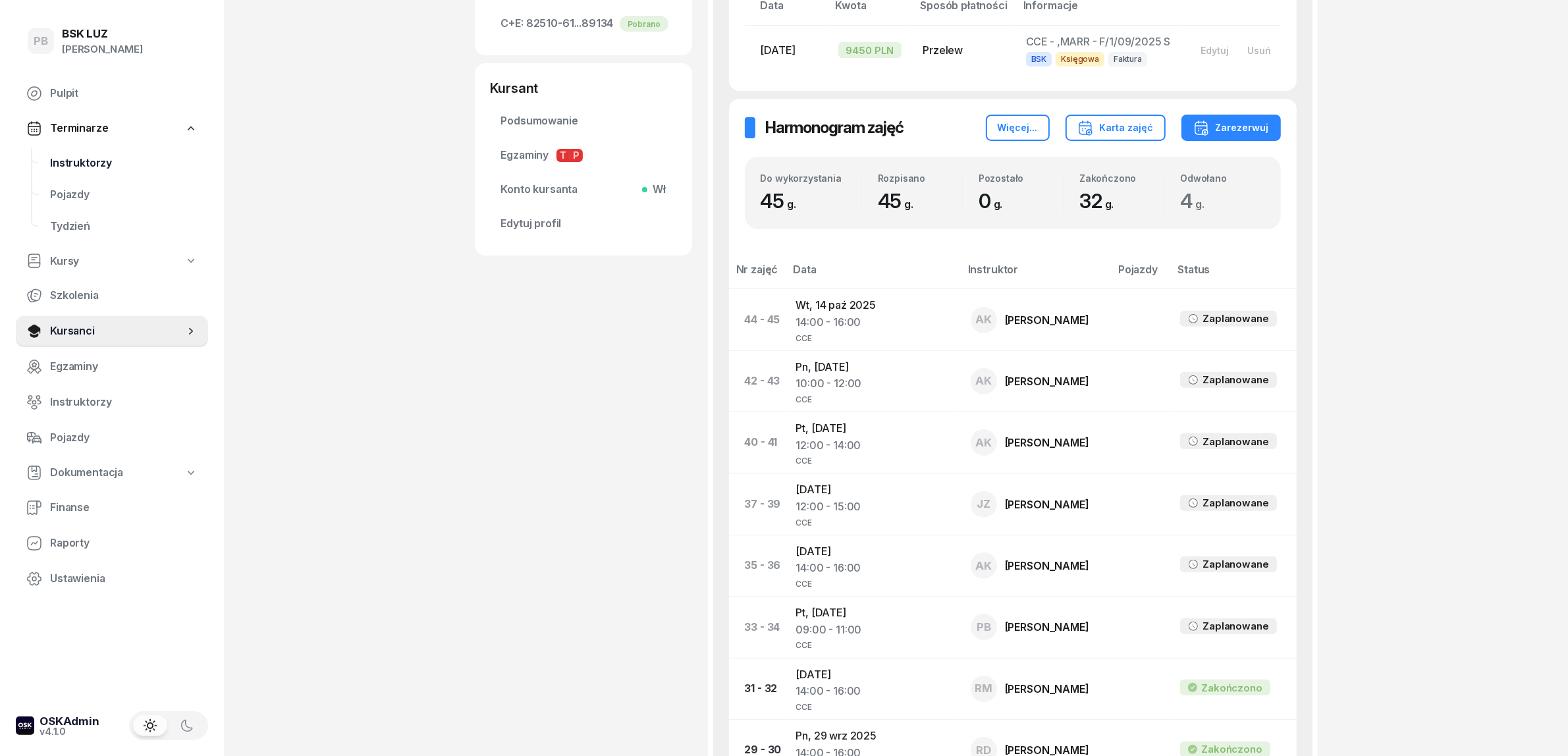
click at [70, 159] on span "Instruktorzy" at bounding box center [124, 163] width 148 height 17
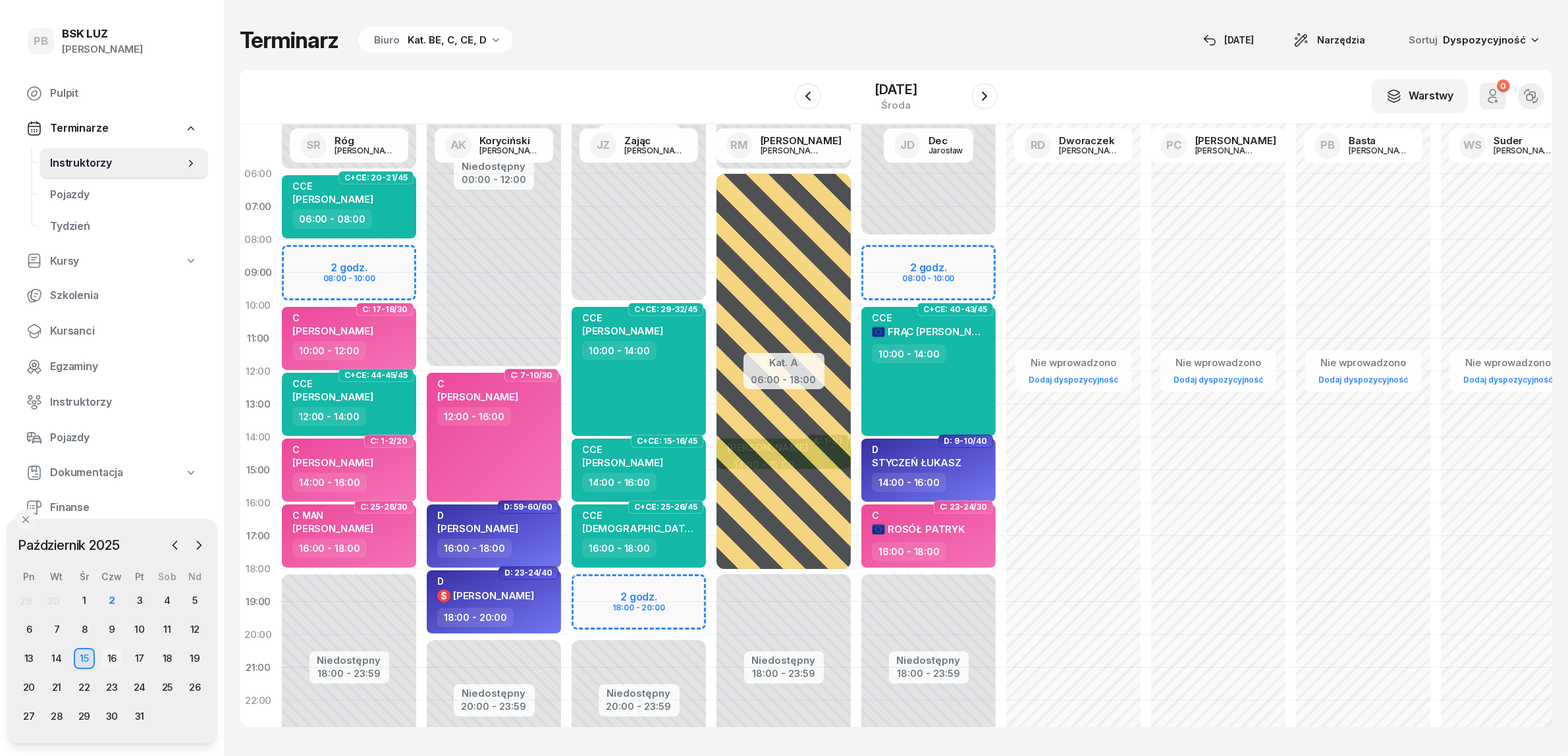
click at [110, 659] on div "16" at bounding box center [112, 658] width 21 height 21
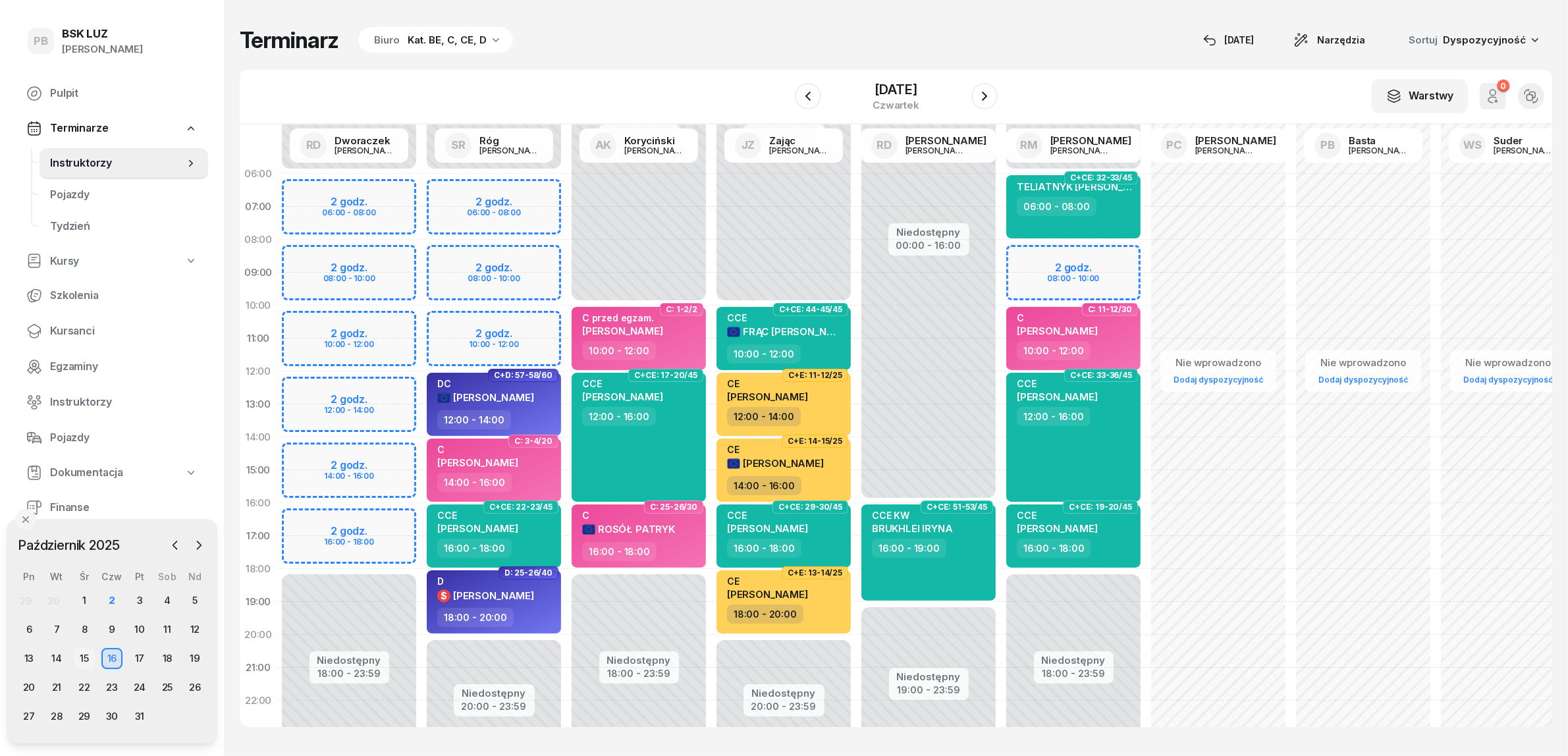
click at [85, 659] on div "15" at bounding box center [84, 658] width 21 height 21
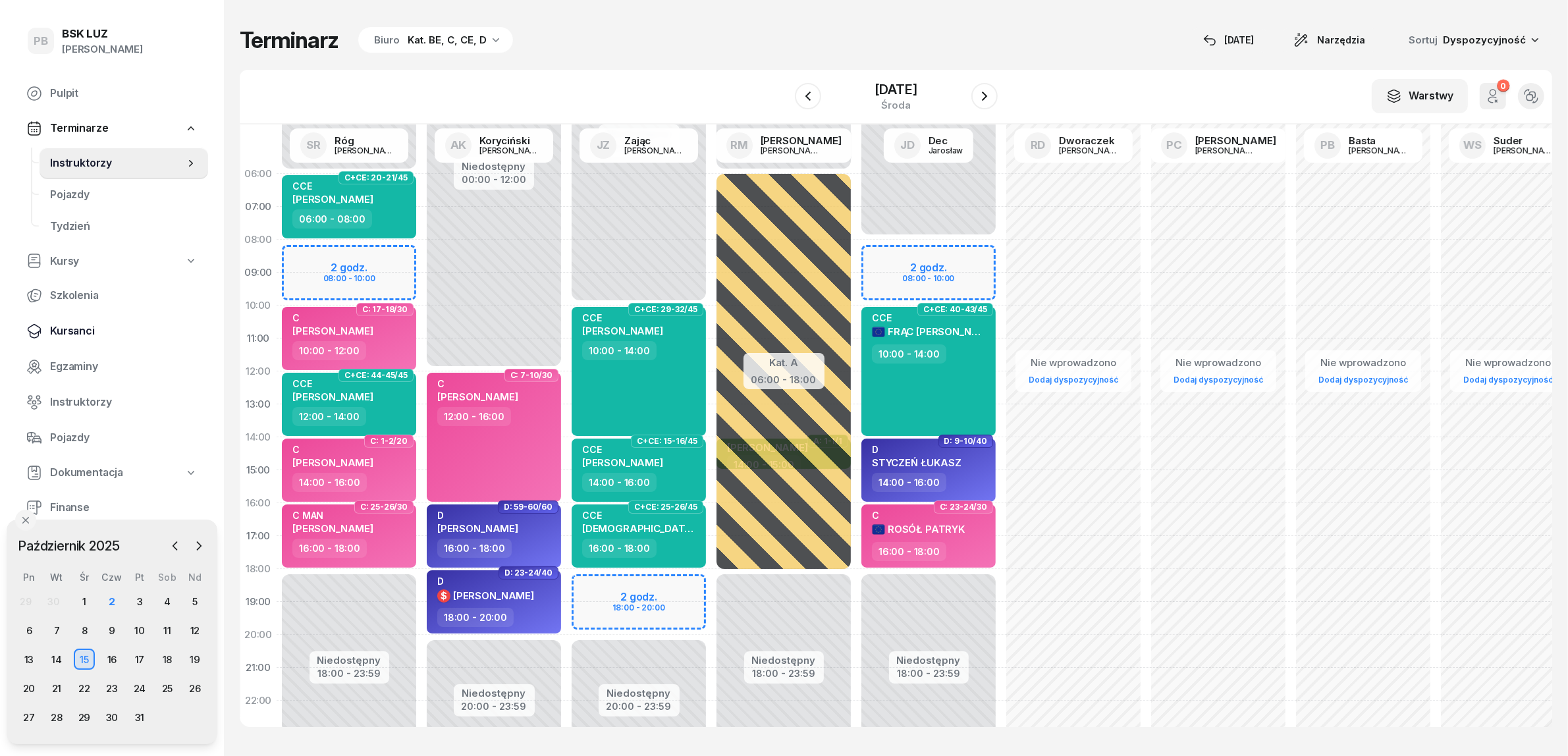
click at [59, 323] on span "Kursanci" at bounding box center [124, 331] width 148 height 17
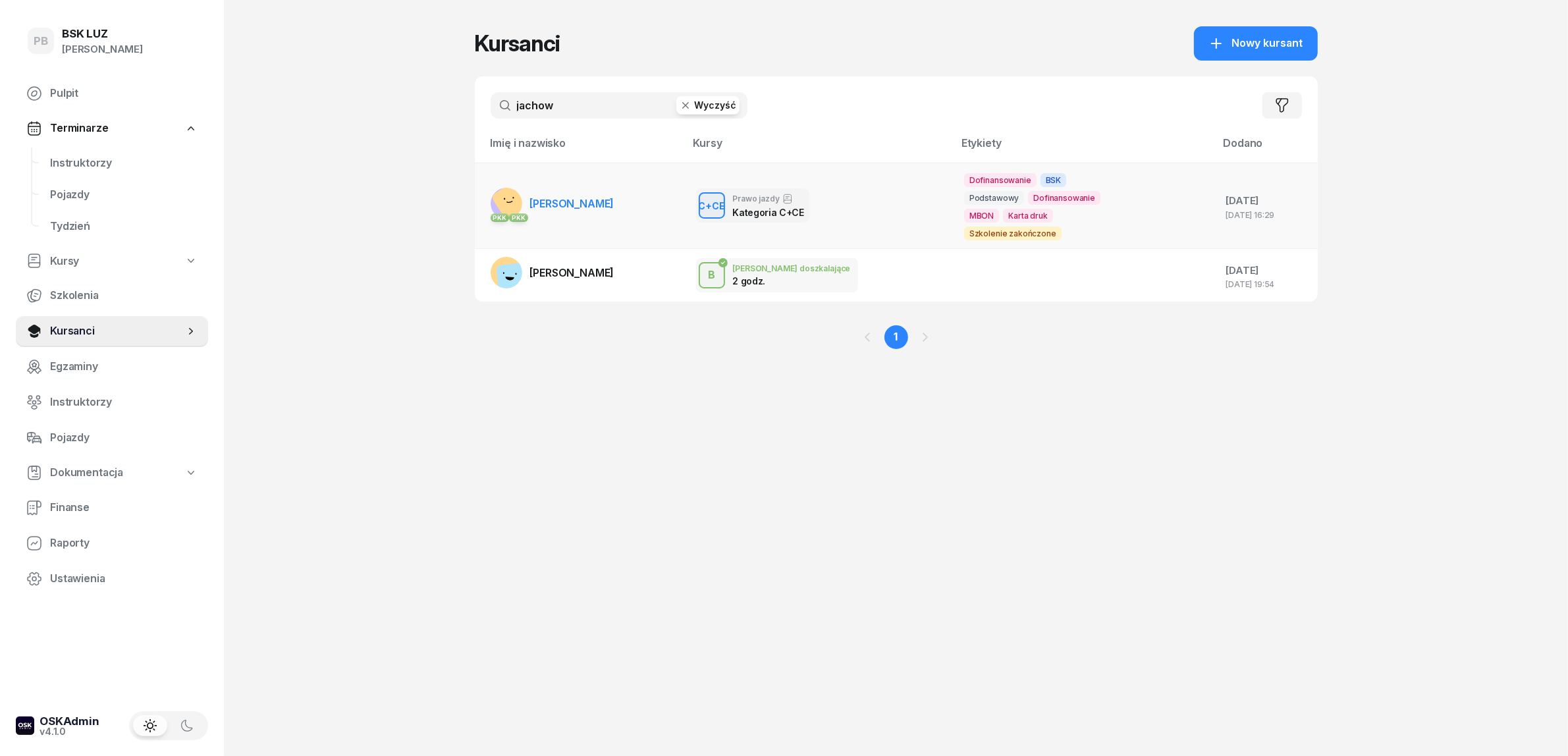
click at [590, 196] on span "[PERSON_NAME]" at bounding box center [572, 202] width 85 height 13
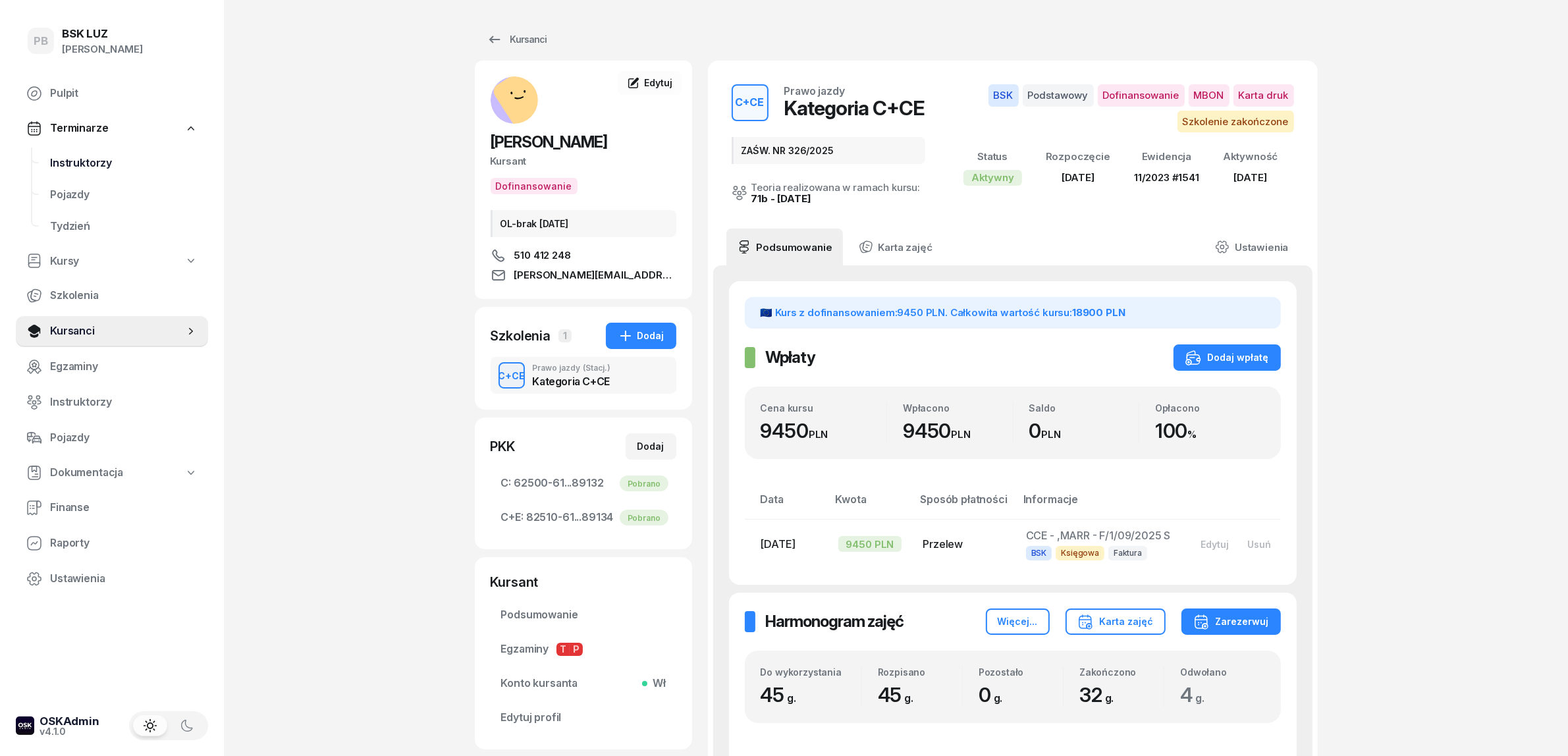
click at [97, 162] on span "Instruktorzy" at bounding box center [124, 163] width 148 height 17
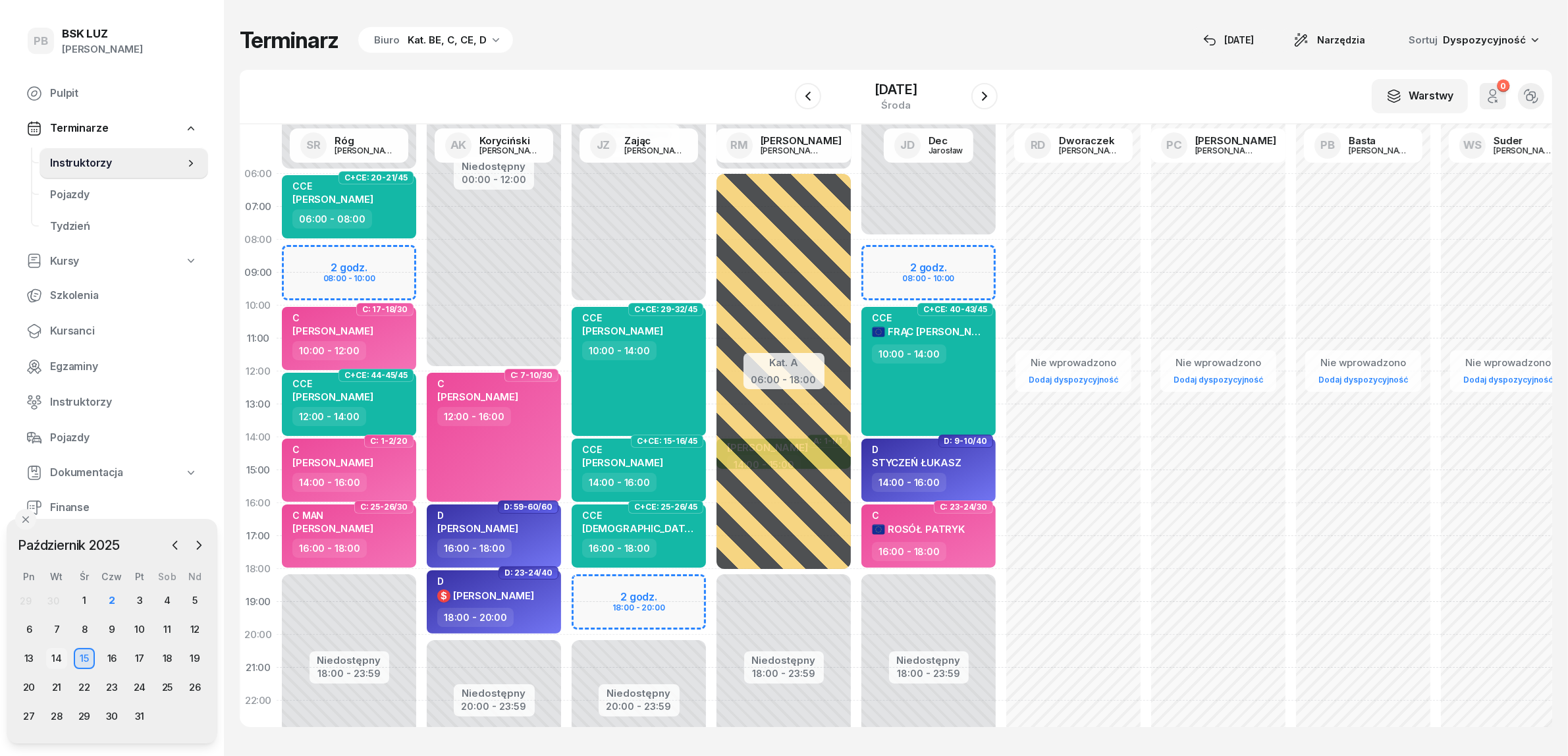
click at [56, 659] on div "14" at bounding box center [56, 658] width 21 height 21
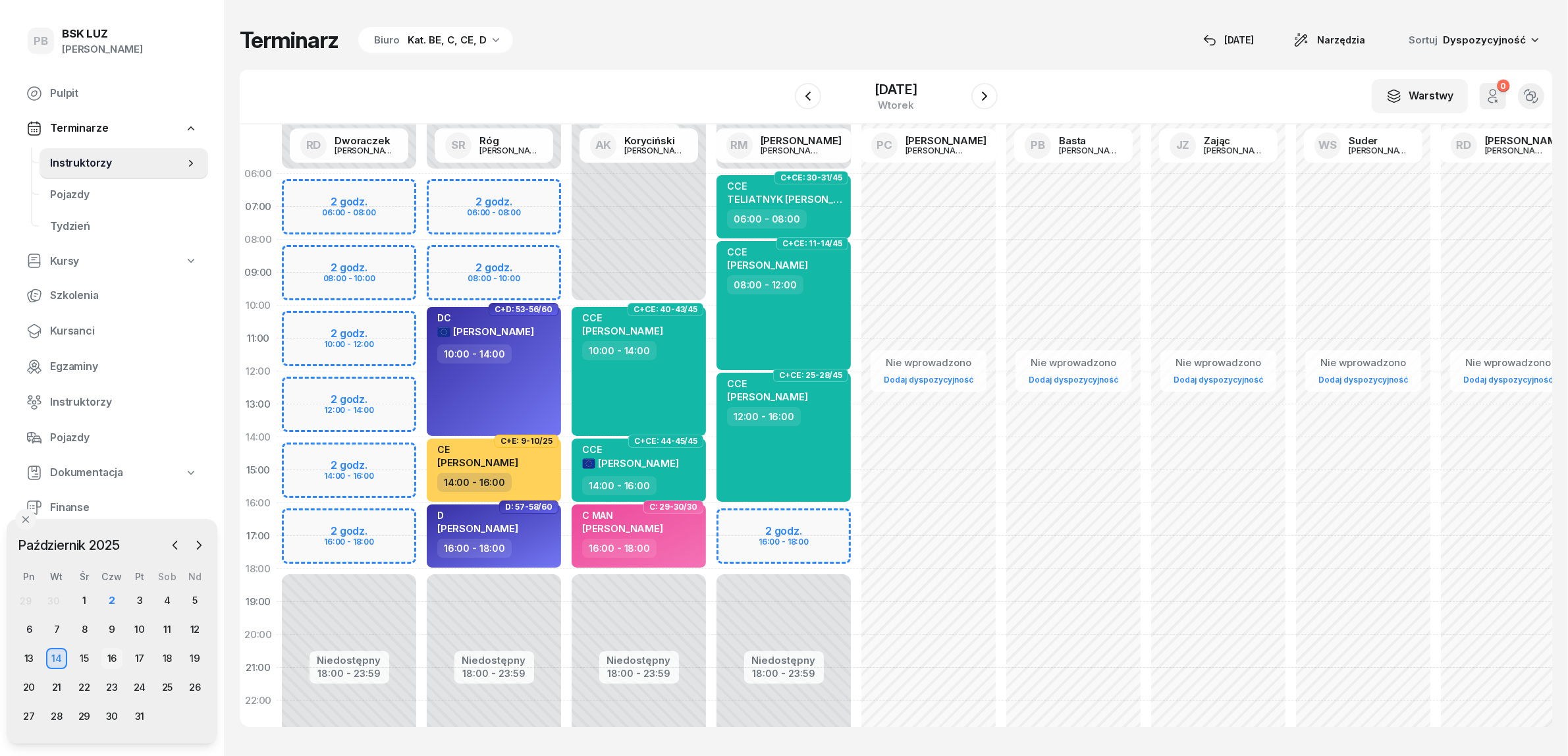
click at [113, 662] on div "16" at bounding box center [112, 658] width 21 height 21
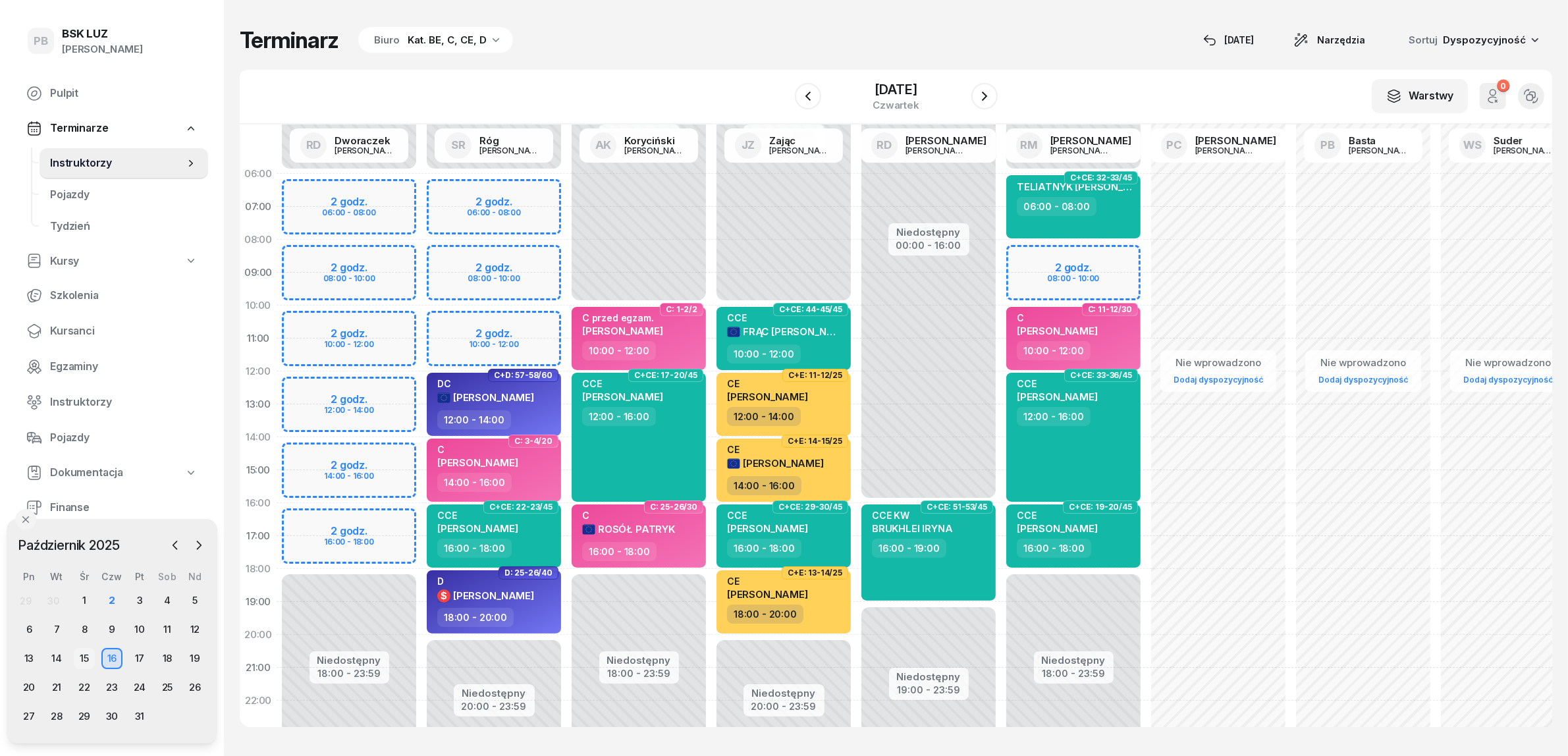
click at [79, 656] on div "15" at bounding box center [84, 658] width 21 height 21
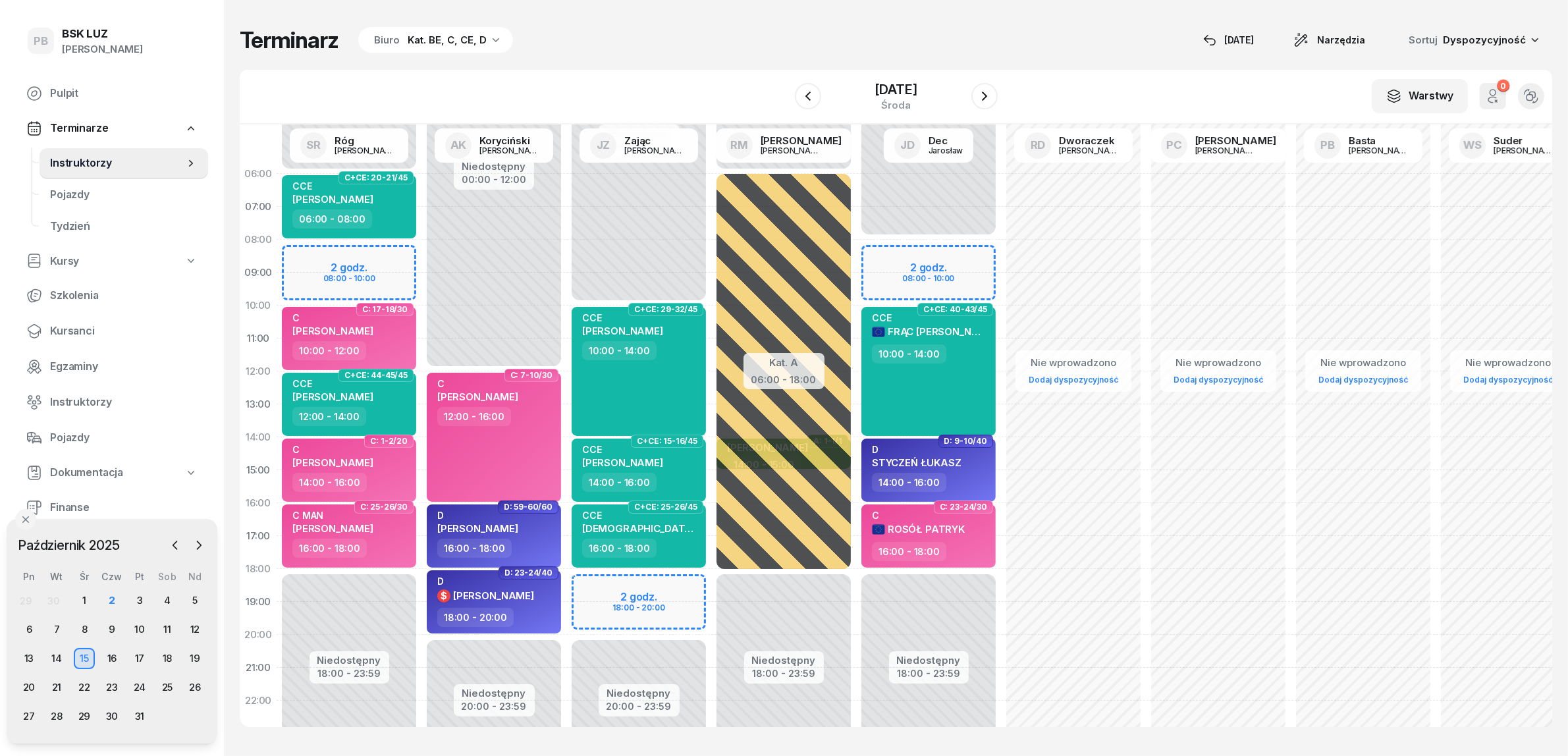
click at [1184, 261] on div "Nie wprowadzono Dodaj dyspozycyjność" at bounding box center [1219, 470] width 145 height 625
select select "08"
select select "10"
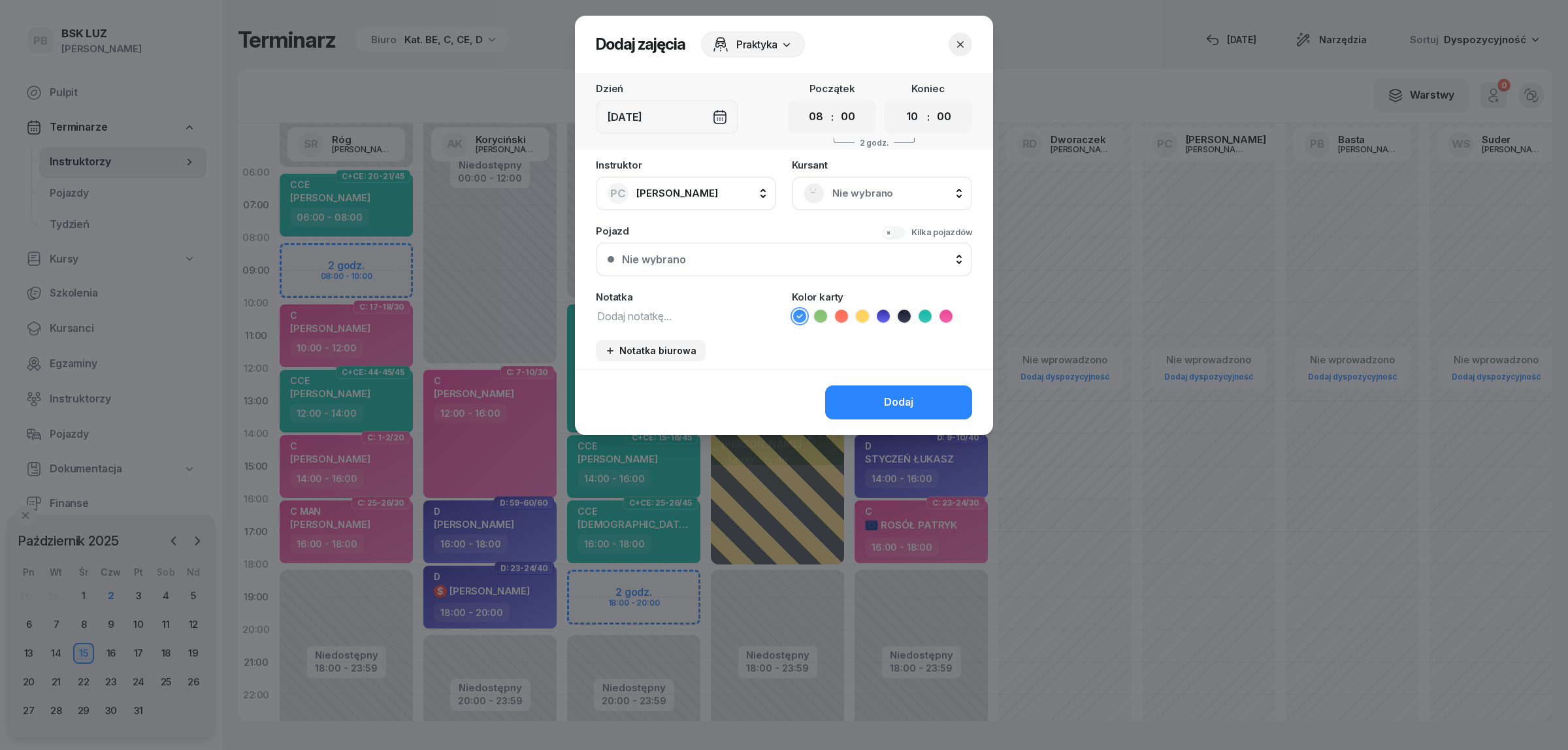
click at [965, 44] on icon "button" at bounding box center [959, 44] width 13 height 13
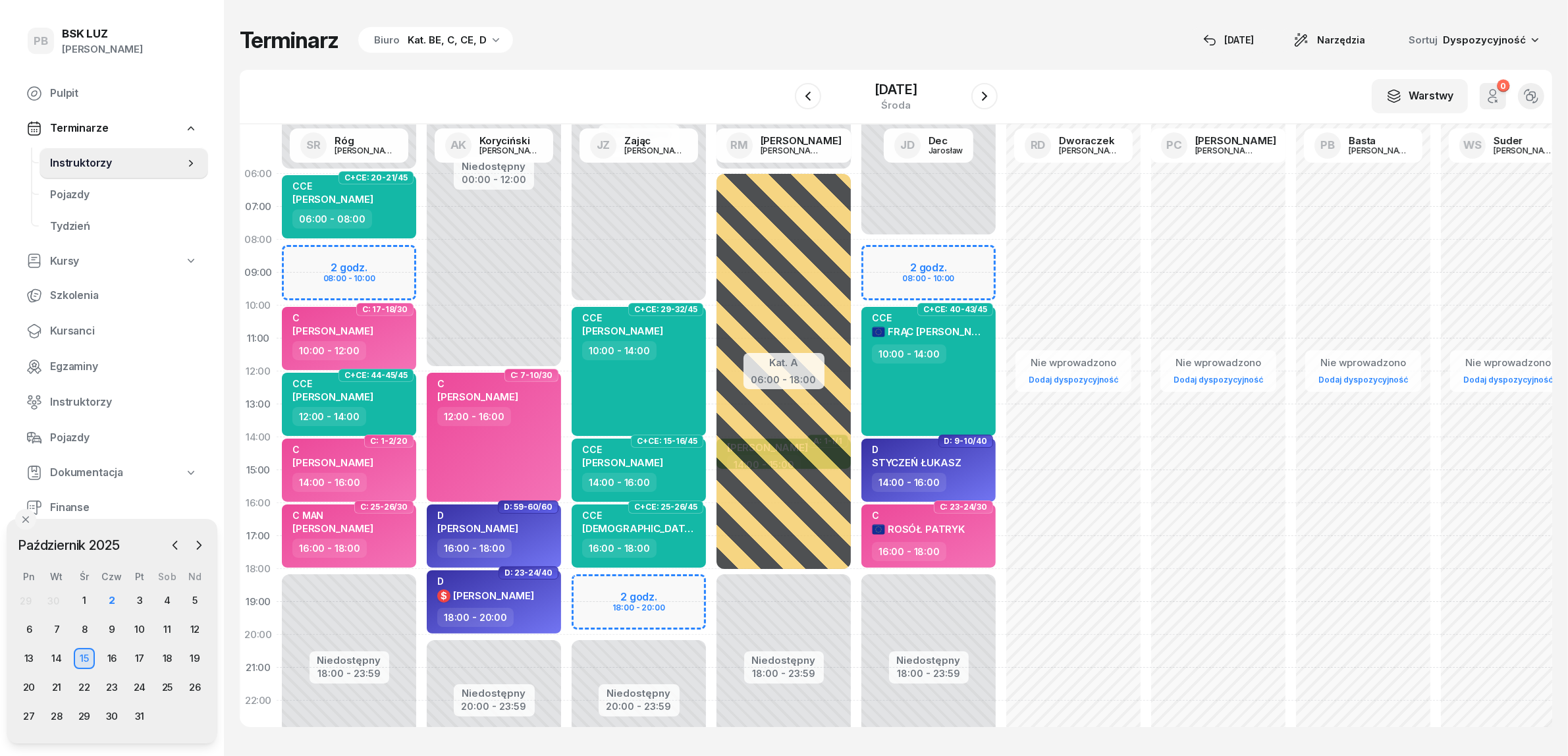
click at [1166, 274] on div "Nie wprowadzono Dodaj dyspozycyjność" at bounding box center [1219, 470] width 145 height 625
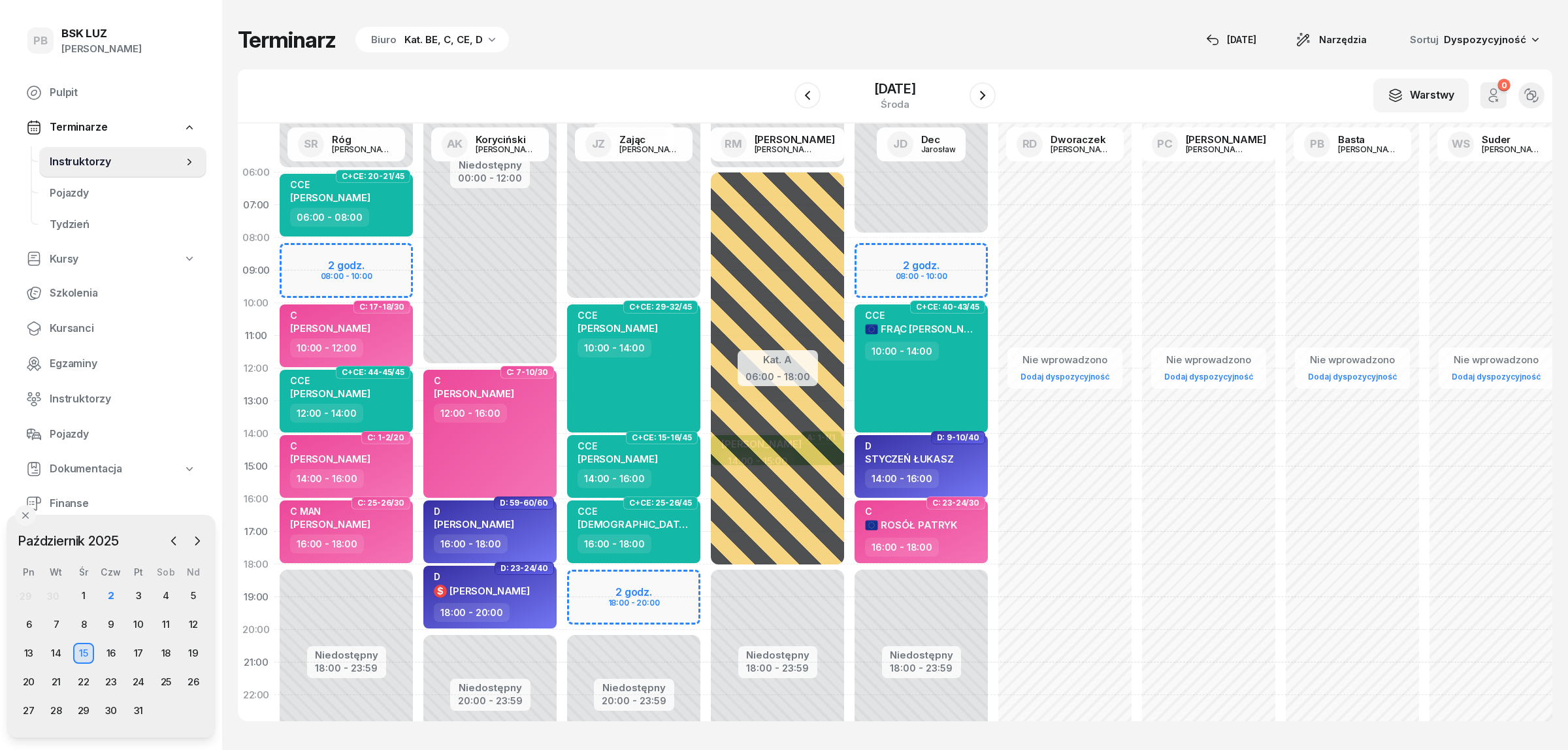
select select "09"
select select "11"
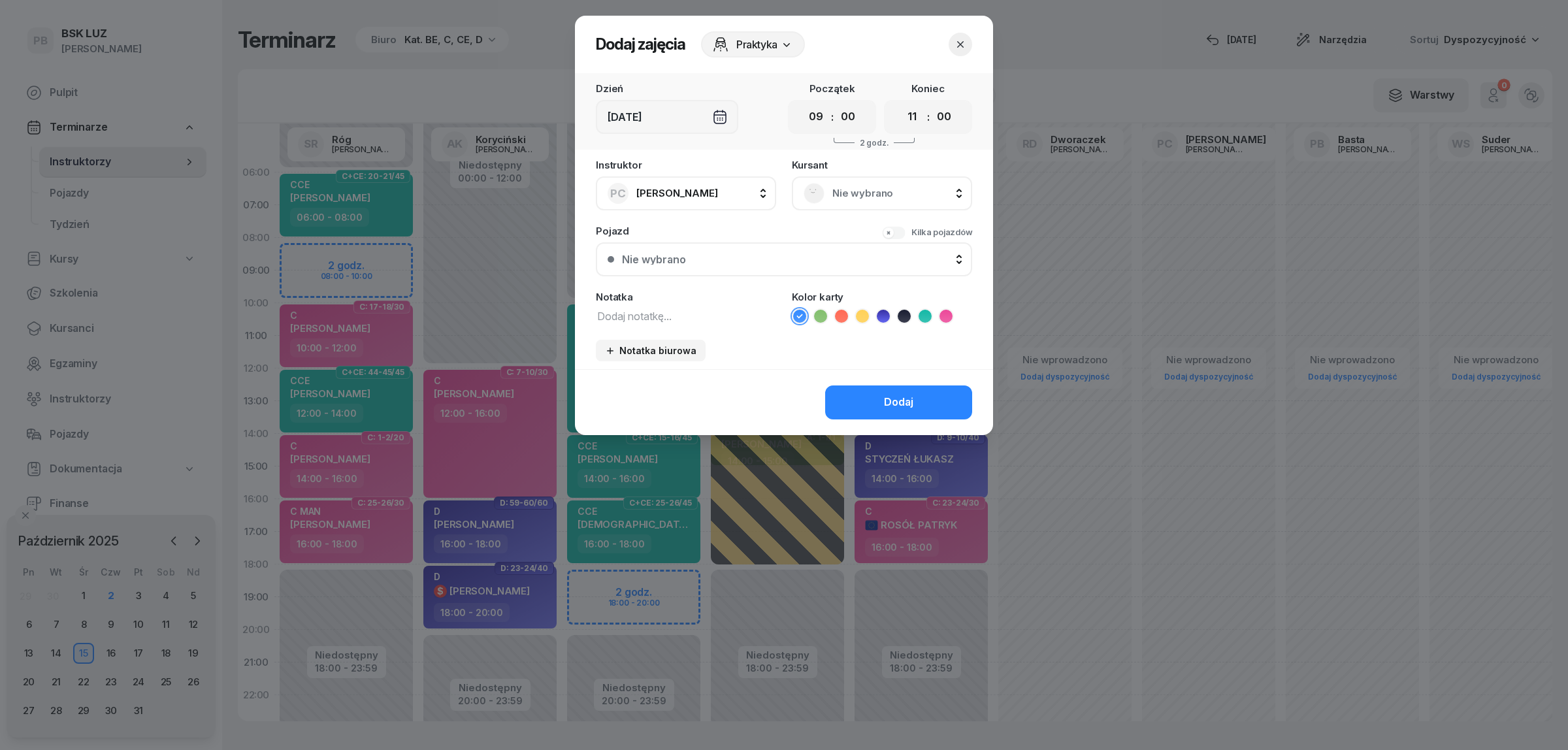
click at [614, 312] on textarea at bounding box center [686, 315] width 181 height 17
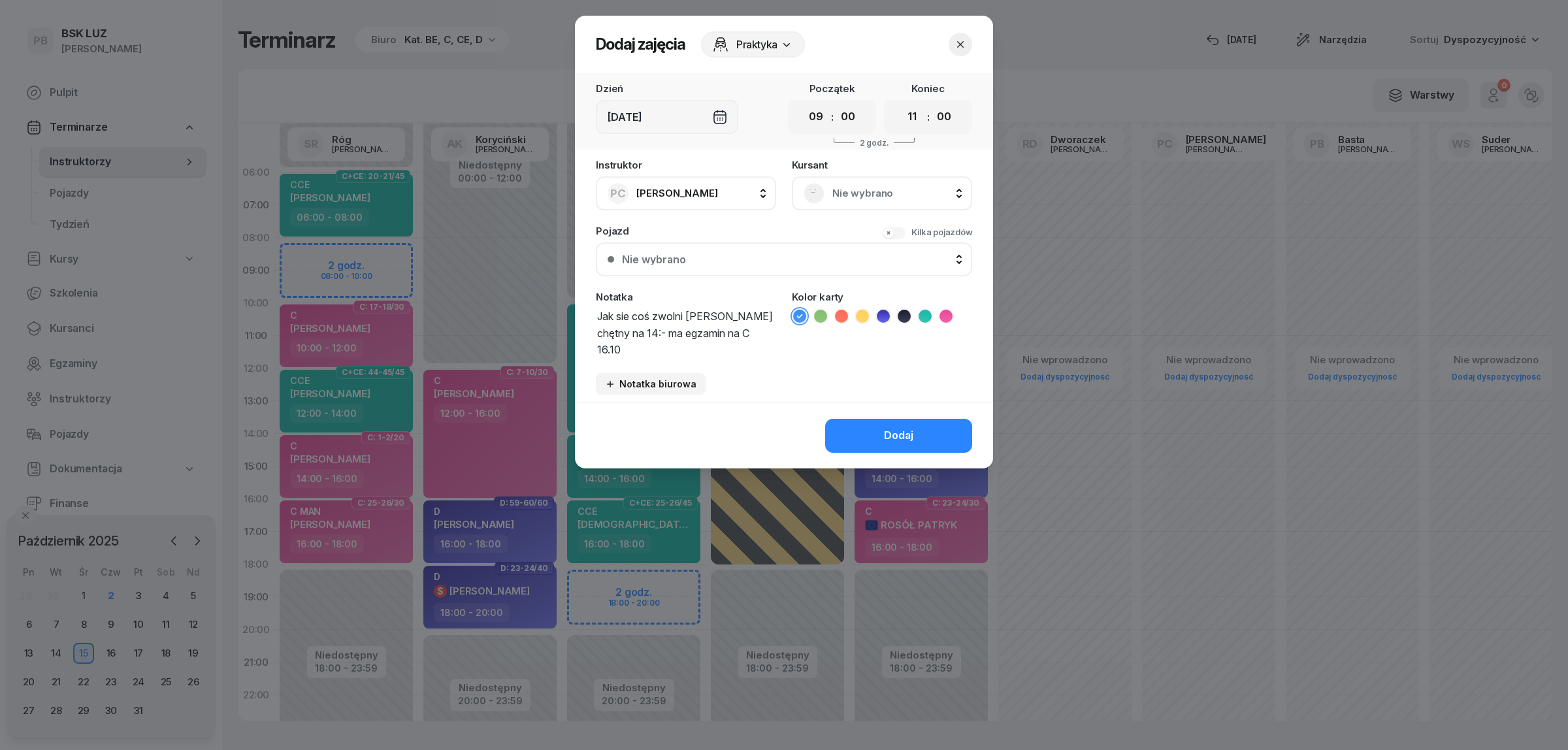
type textarea "Jak sie coś zwolni [PERSON_NAME] chętny na 14:- ma egzamin na C 16.10"
click at [837, 311] on icon at bounding box center [841, 315] width 13 height 13
click at [881, 412] on div "Dodaj" at bounding box center [783, 436] width 418 height 66
click at [881, 436] on button "Dodaj" at bounding box center [898, 436] width 147 height 34
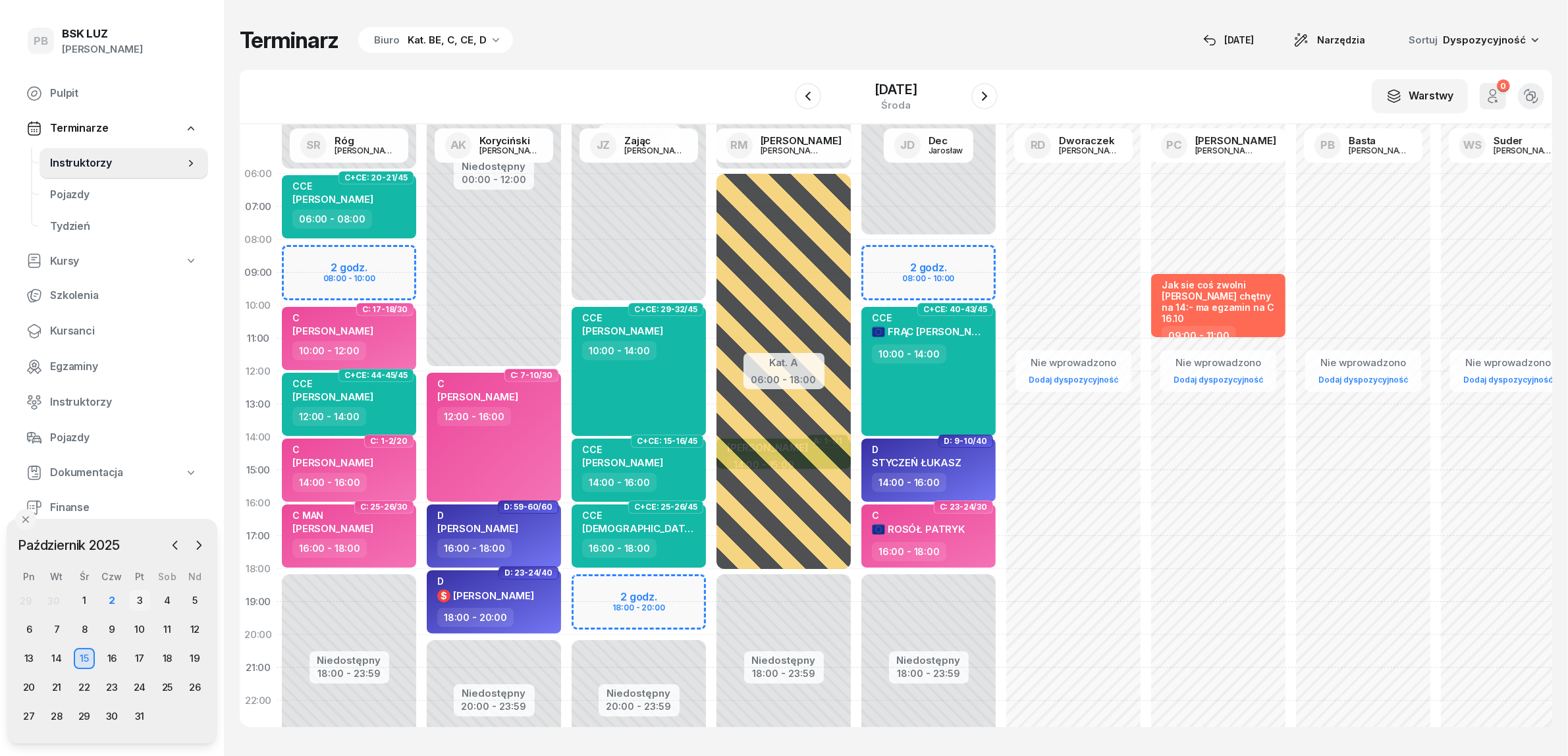
click at [139, 602] on div "3" at bounding box center [139, 601] width 21 height 21
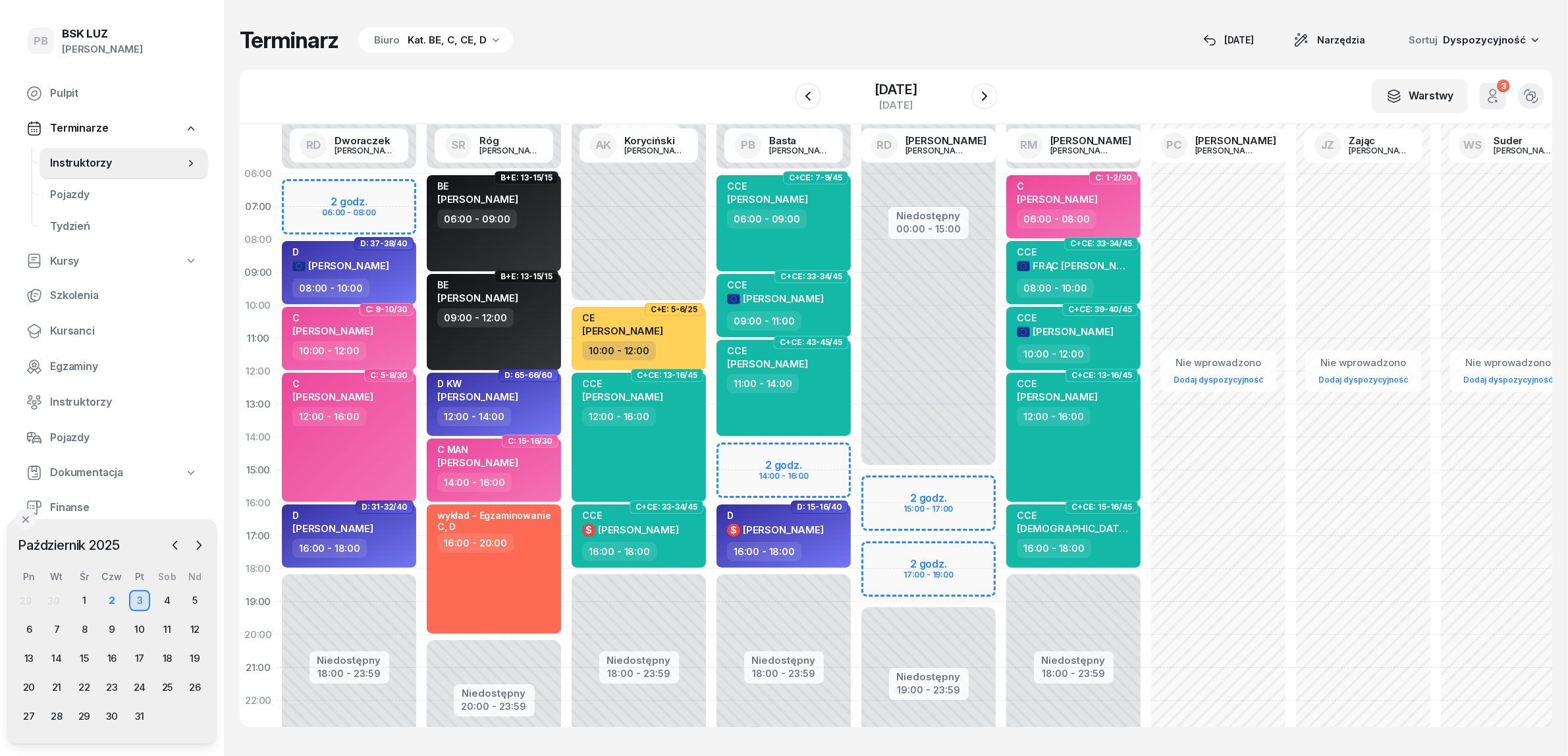
click at [976, 39] on div "Terminarz Biuro Kat. BE, C, CE, D [DATE] Narzędzia Sortuj Dyspozycyjność" at bounding box center [896, 40] width 1313 height 27
click at [637, 53] on div "Terminarz Biuro Kat. BE, C, CE, D [DATE] Narzędzia Sortuj Dyspozycyjność" at bounding box center [896, 40] width 1313 height 27
click at [683, 27] on div "Terminarz Biuro Kat. BE, C, CE, D [DATE] Narzędzia Sortuj Dyspozycyjność" at bounding box center [896, 40] width 1313 height 27
click at [922, 44] on div "Terminarz Biuro Kat. BE, C, CE, D [DATE] Narzędzia Sortuj Dyspozycyjność" at bounding box center [896, 40] width 1313 height 27
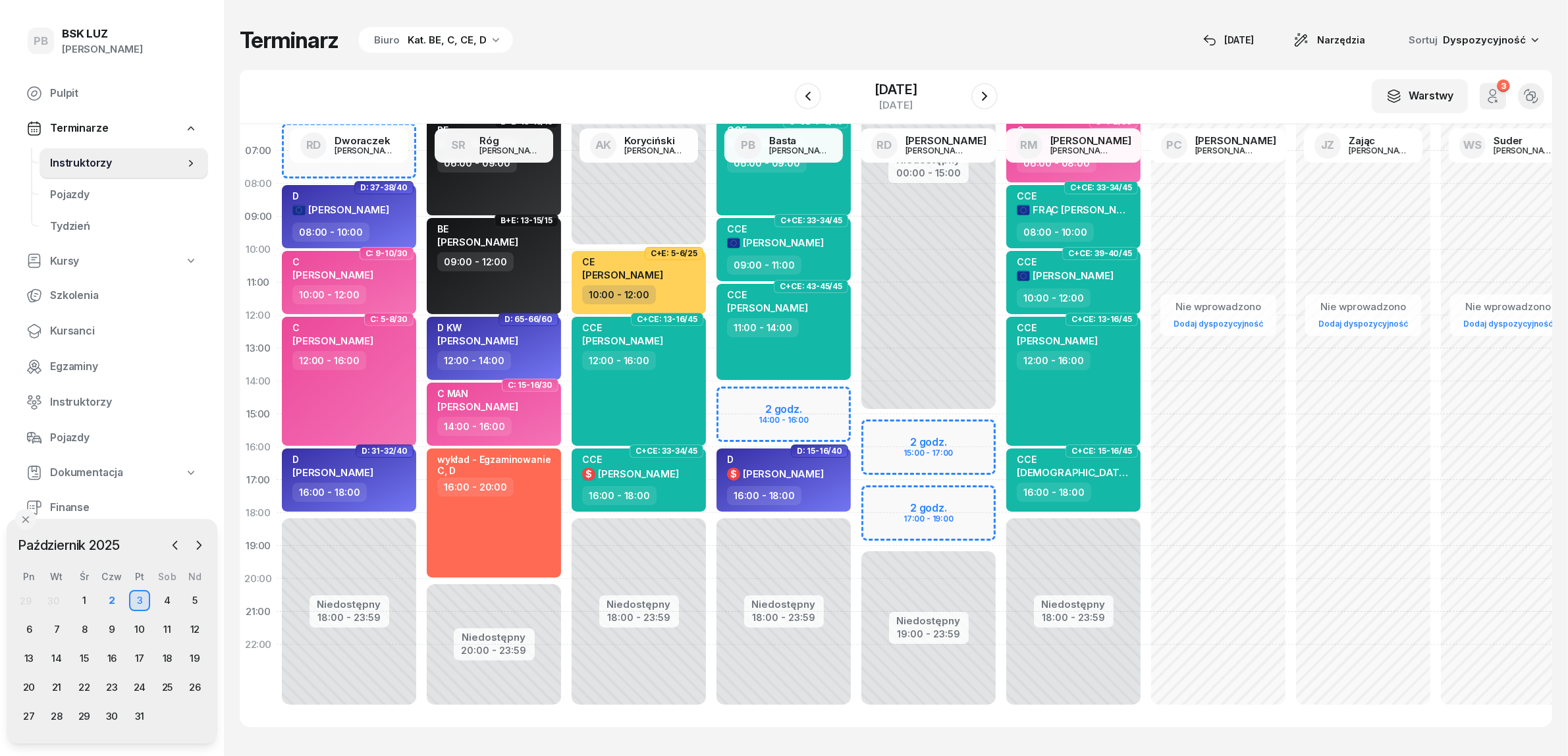
scroll to position [67, 0]
click at [630, 32] on div "Terminarz Biuro Kat. BE, C, CE, D [DATE] Narzędzia Sortuj Dyspozycyjność" at bounding box center [896, 40] width 1313 height 27
click at [719, 51] on div "Terminarz Biuro Kat. BE, C, CE, D [DATE] Narzędzia Sortuj Dyspozycyjność" at bounding box center [896, 40] width 1313 height 27
click at [1137, 71] on div "W Wybierz AK [PERSON_NAME] BP [PERSON_NAME] DP [PERSON_NAME] GS [PERSON_NAME] I…" at bounding box center [896, 97] width 1313 height 55
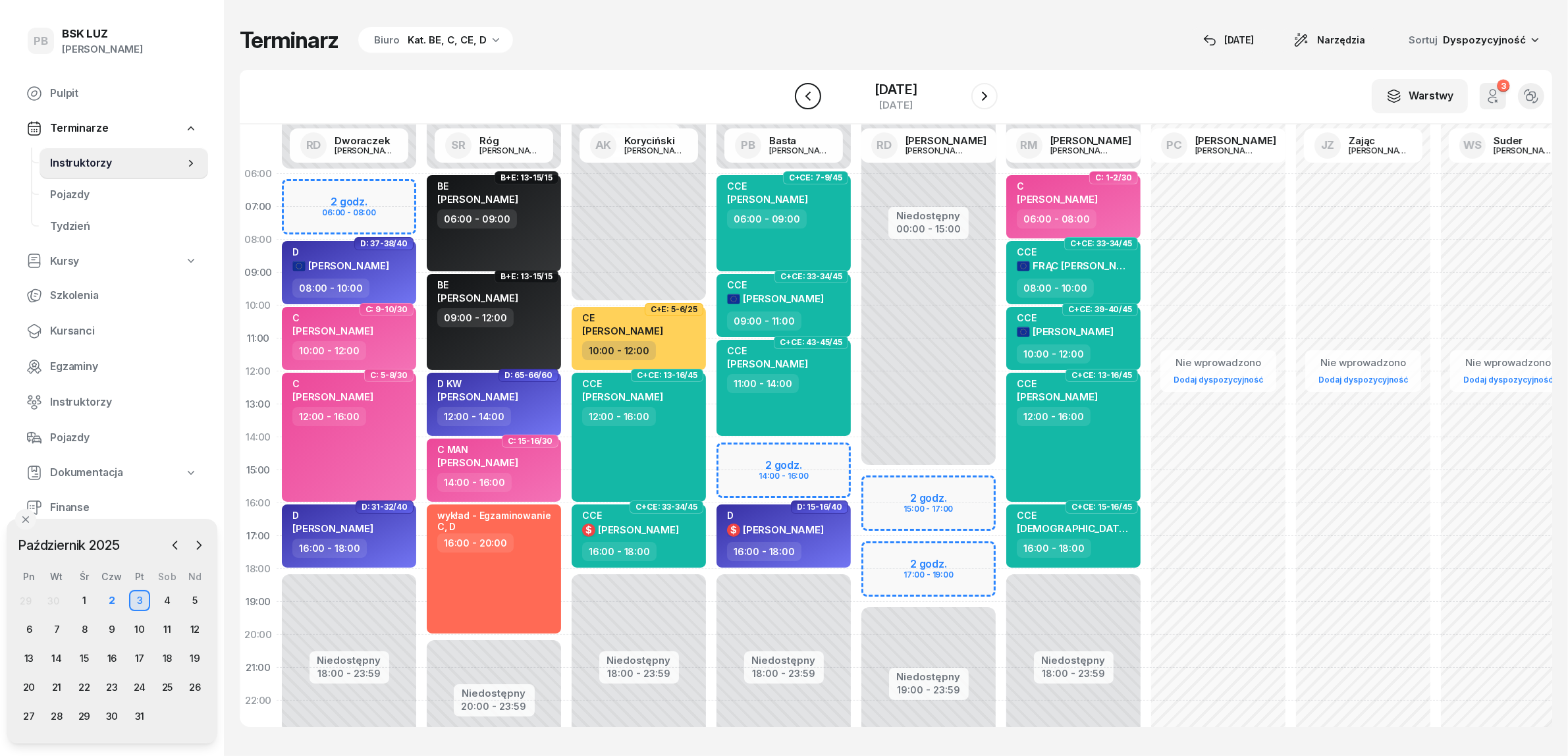
click at [800, 97] on icon "button" at bounding box center [807, 96] width 15 height 15
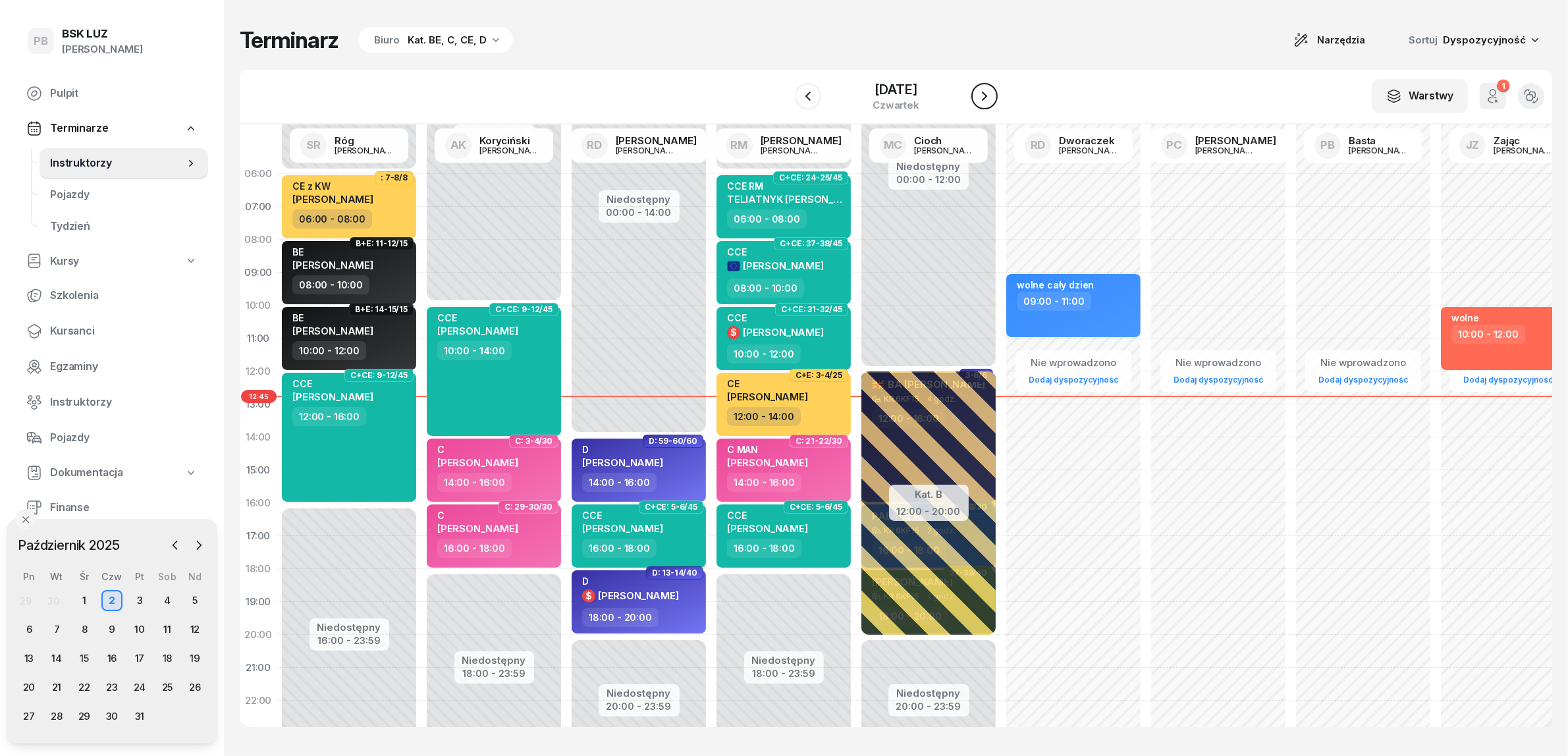
click at [993, 94] on icon "button" at bounding box center [984, 96] width 15 height 15
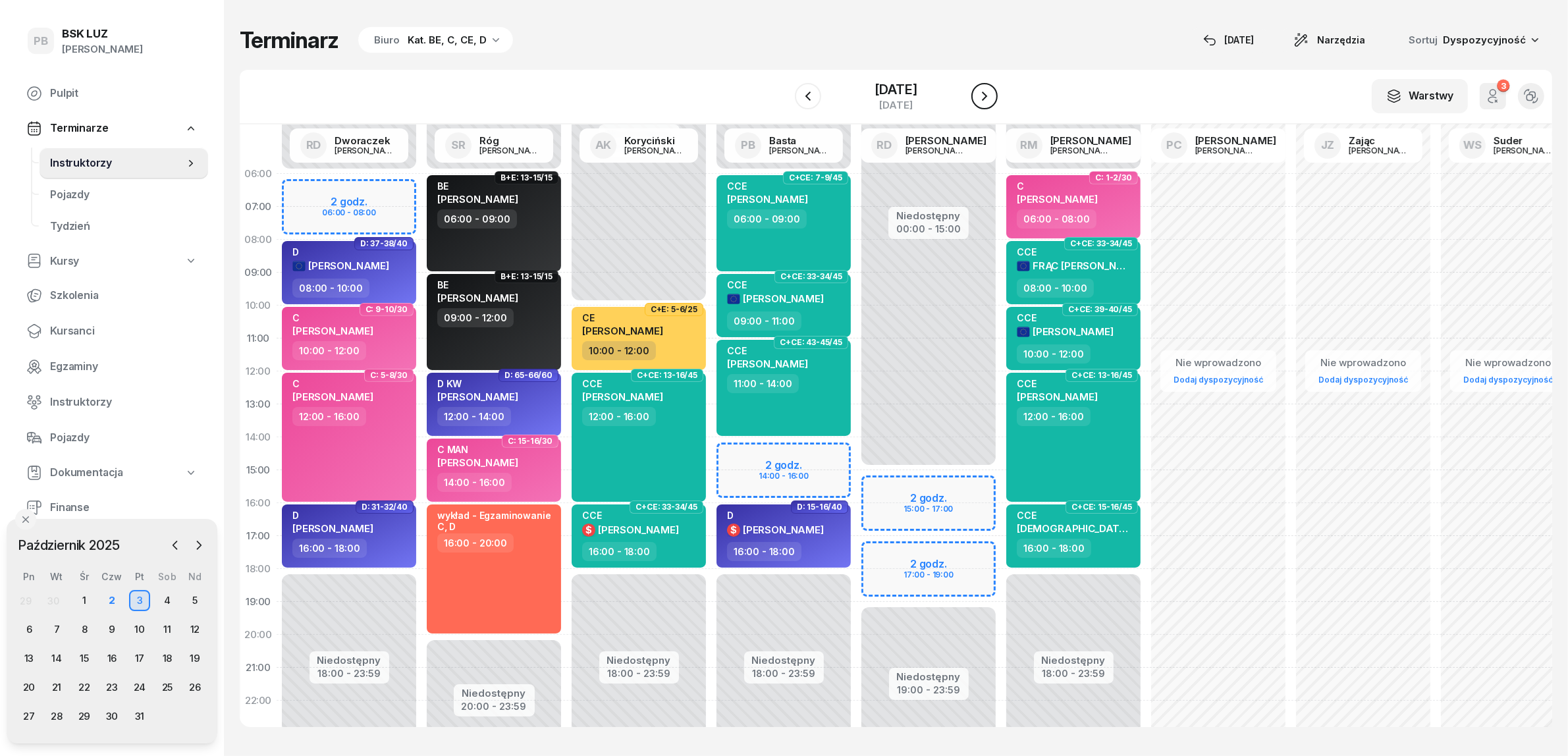
click at [989, 93] on icon "button" at bounding box center [984, 96] width 15 height 15
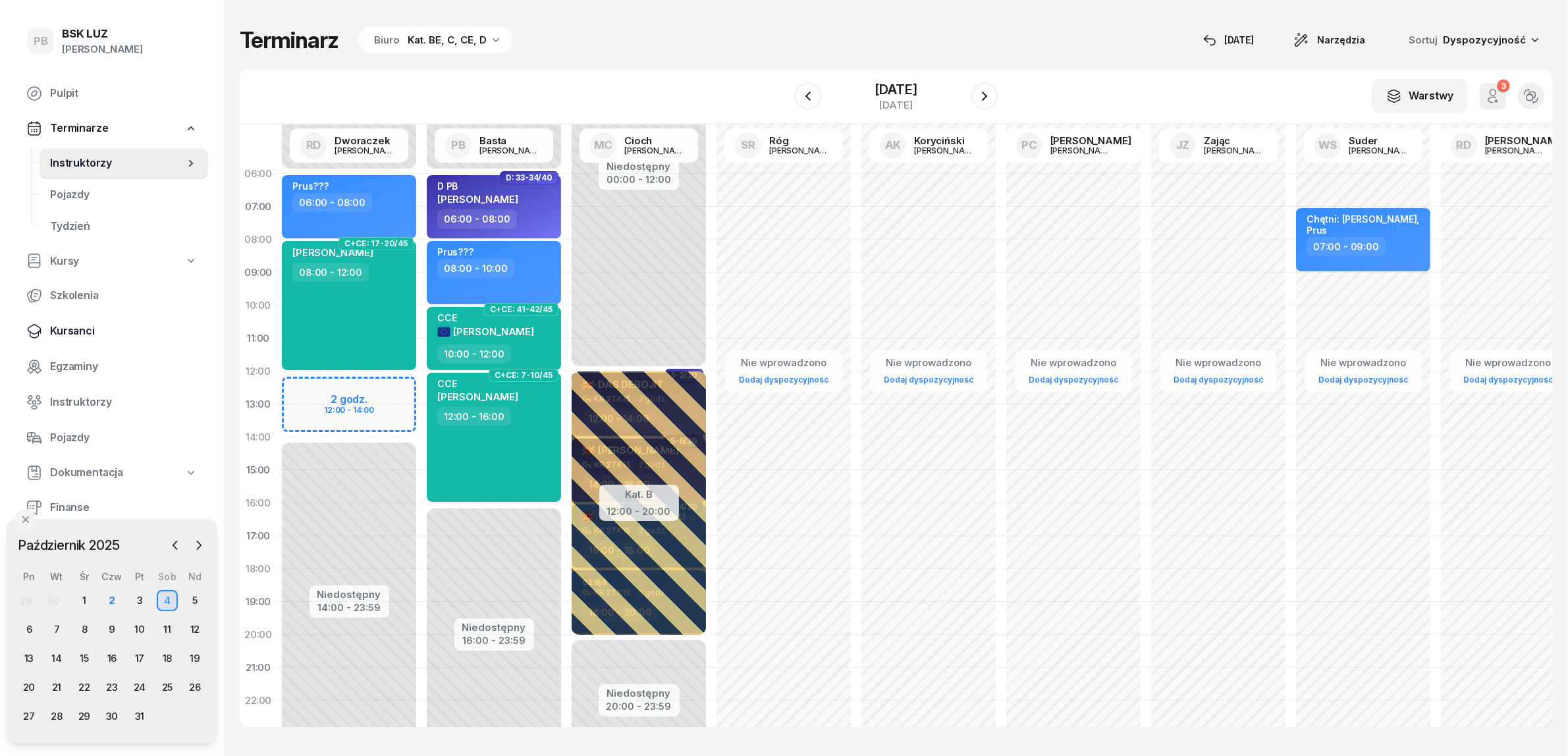
click at [81, 327] on span "Kursanci" at bounding box center [124, 331] width 148 height 17
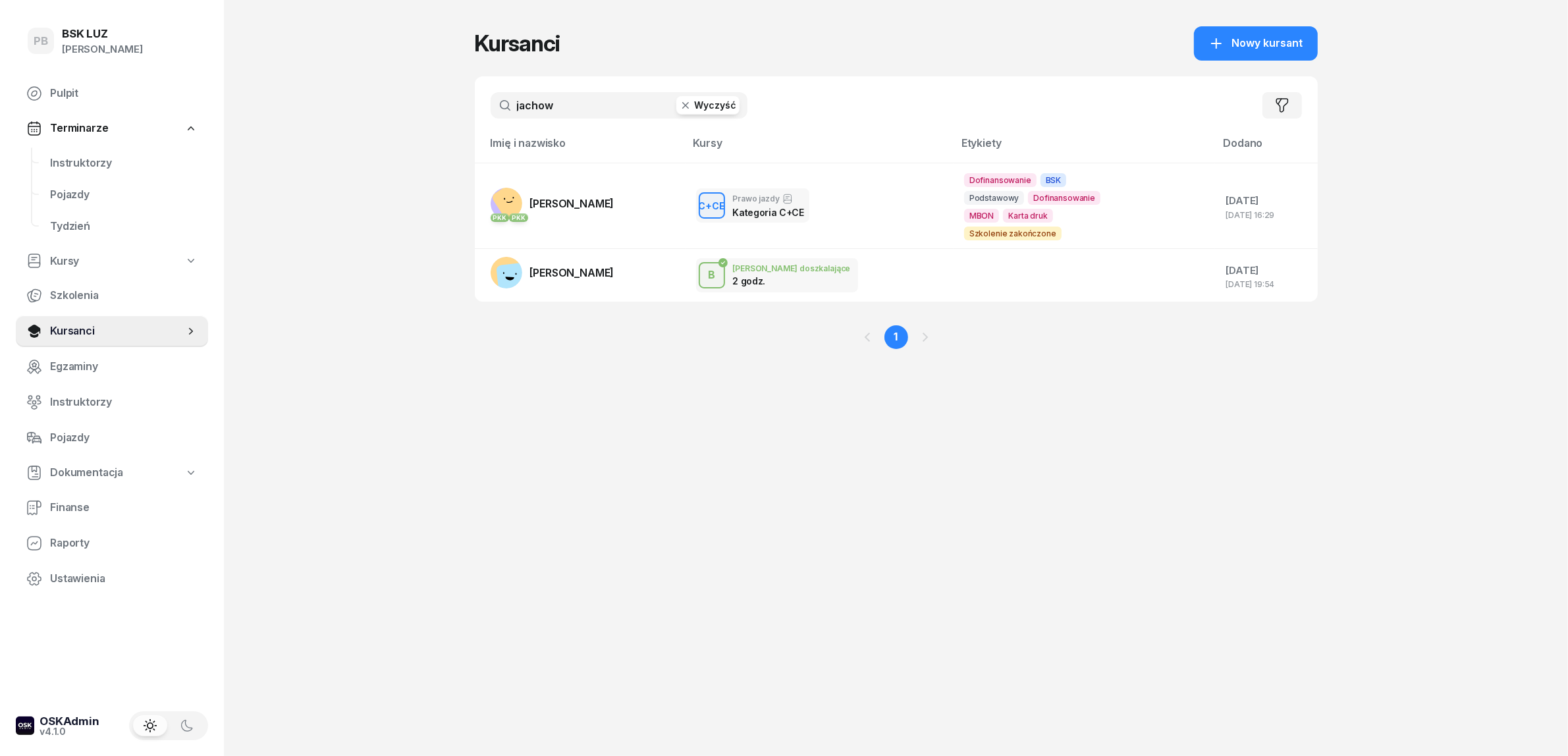
click at [593, 110] on input "jachow" at bounding box center [619, 105] width 257 height 26
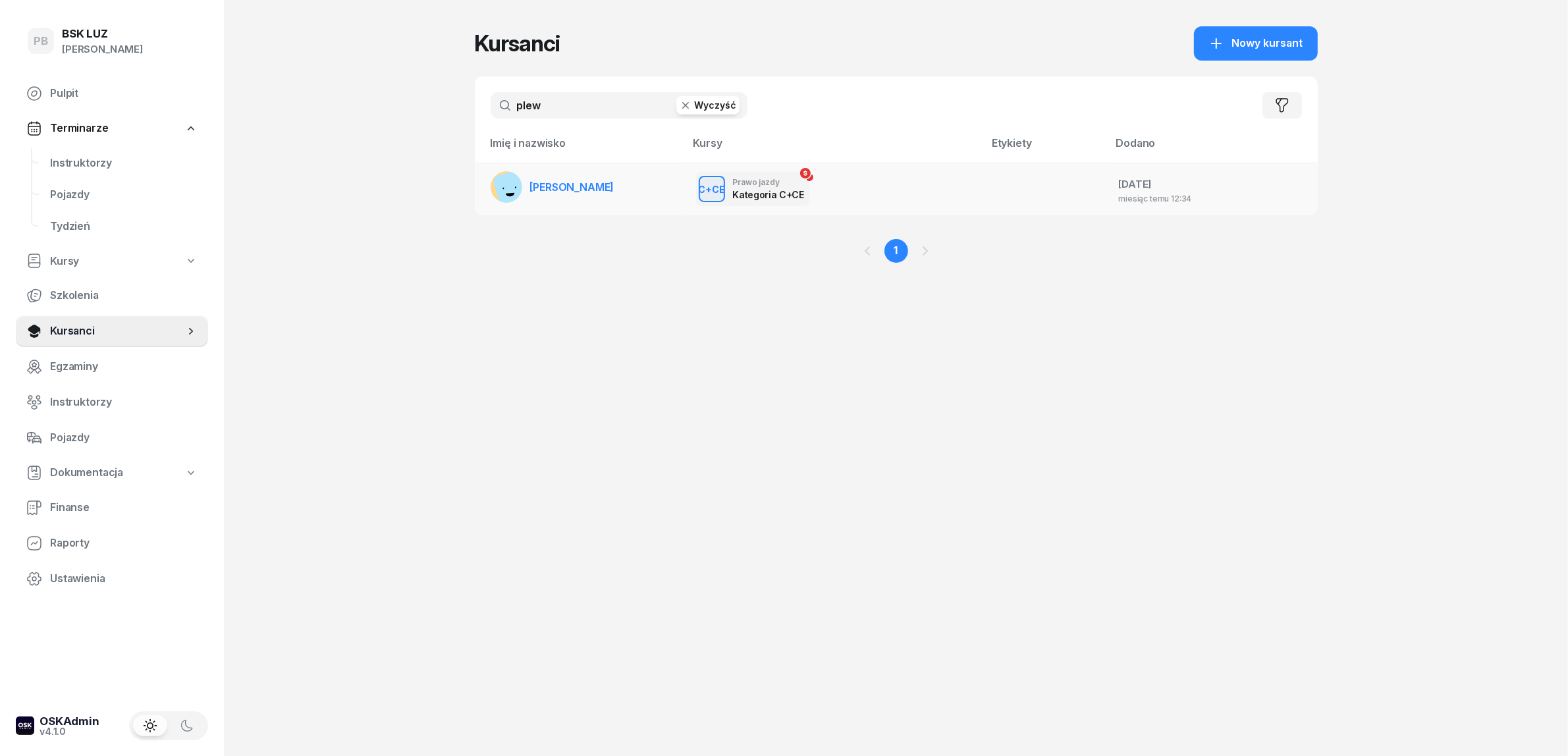
type input "plew"
click at [590, 178] on link "[PERSON_NAME]" at bounding box center [552, 186] width 124 height 32
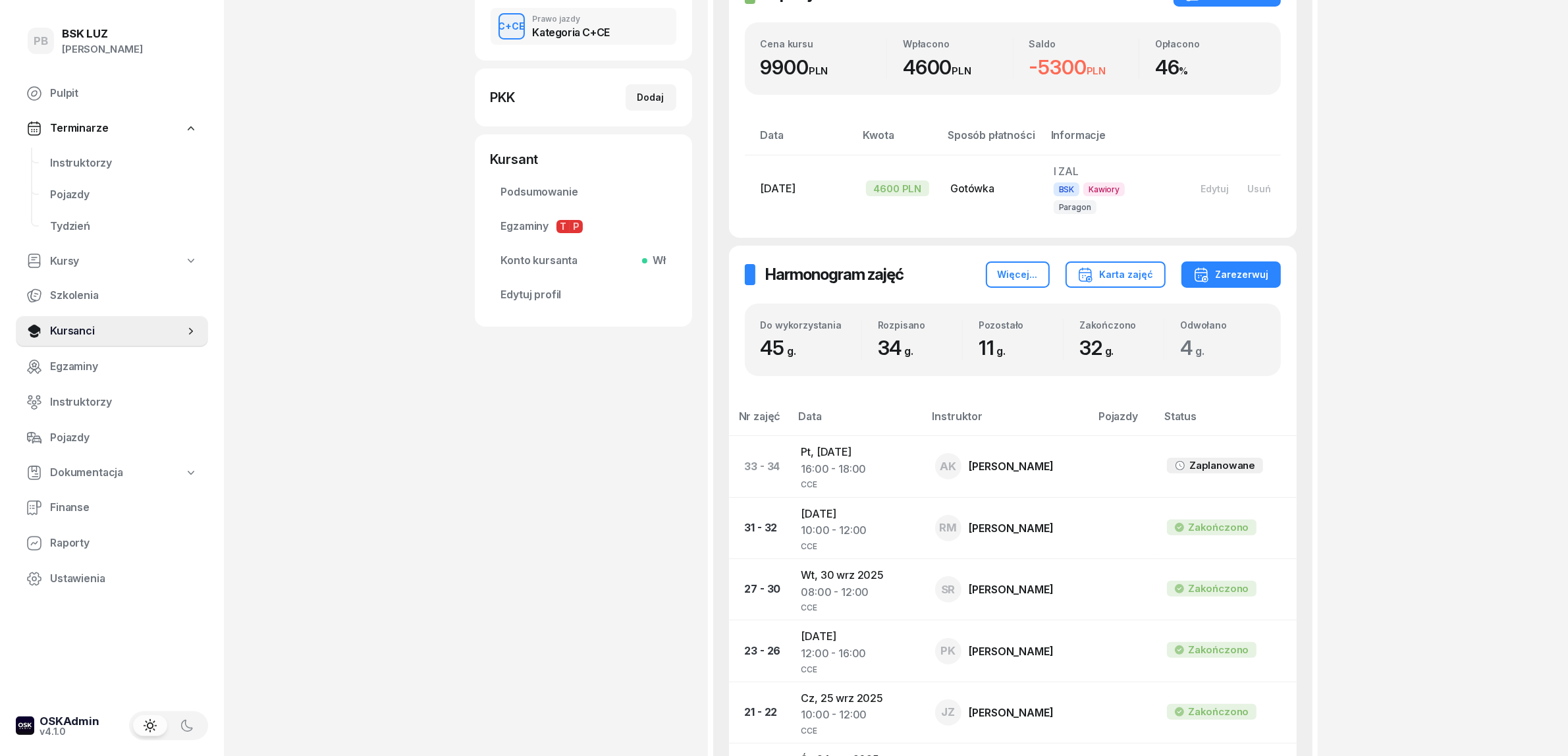
scroll to position [247, 0]
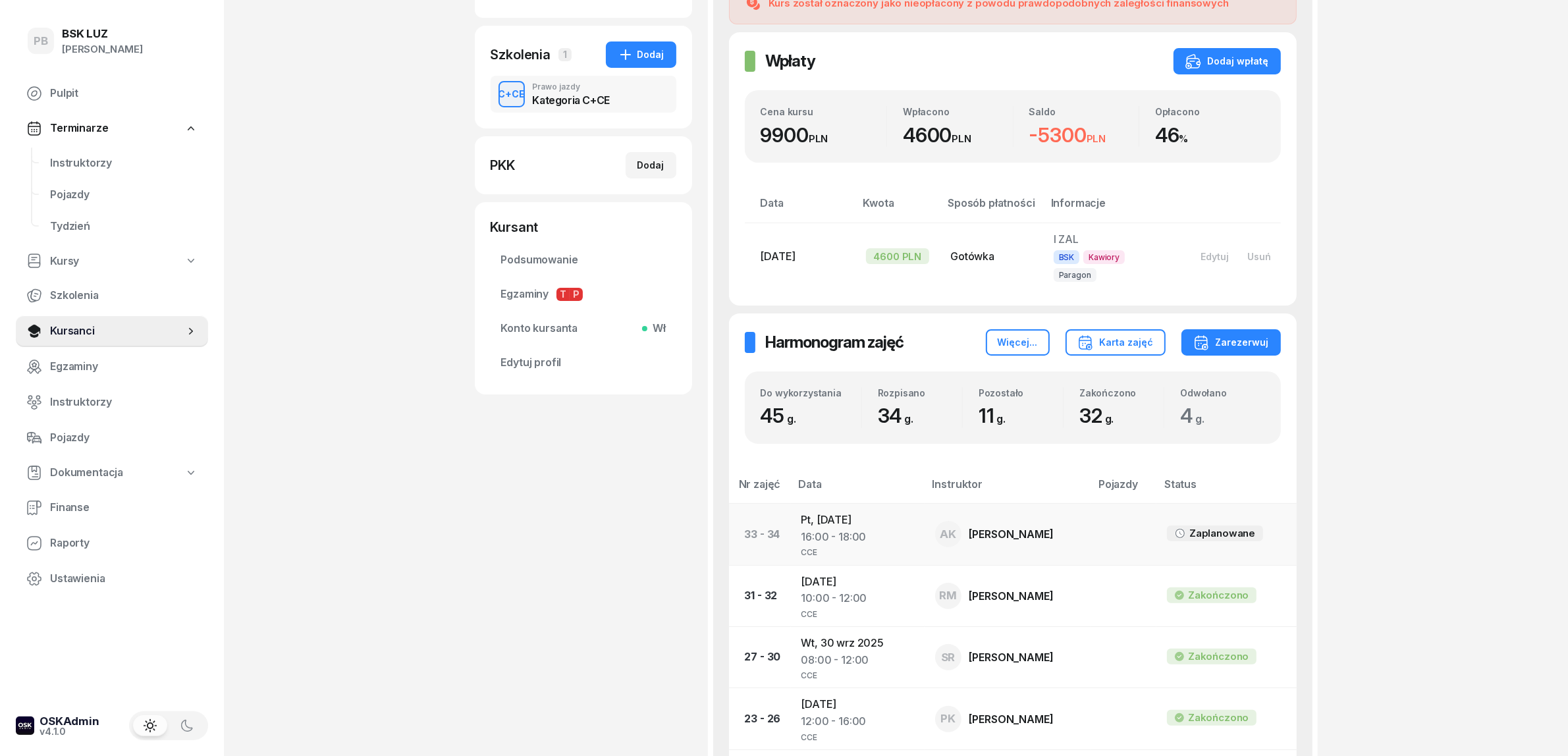
click at [840, 504] on td "Pt, [DATE] 16:00 - 18:00 CCE" at bounding box center [858, 535] width 133 height 62
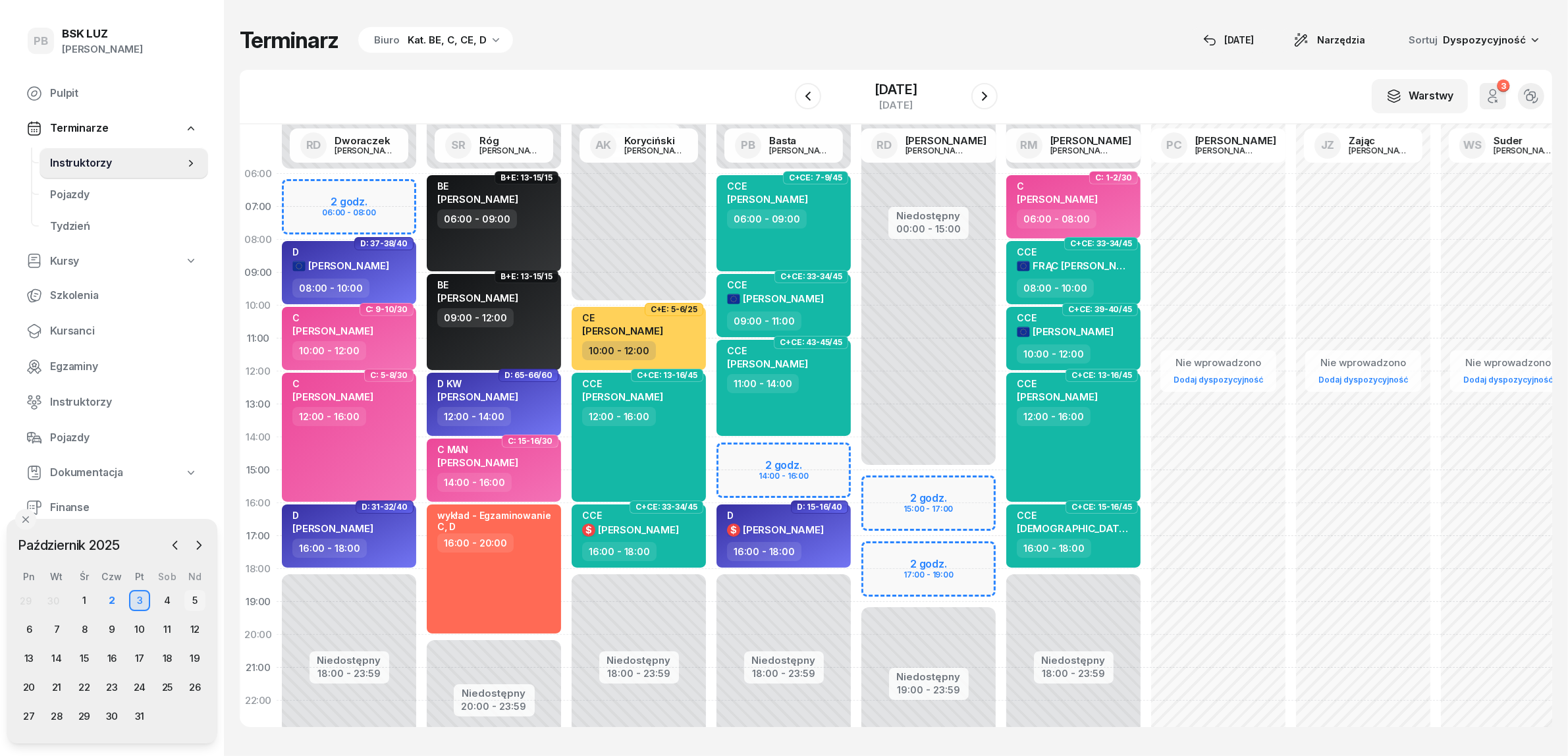
click at [198, 602] on div "5" at bounding box center [195, 601] width 21 height 21
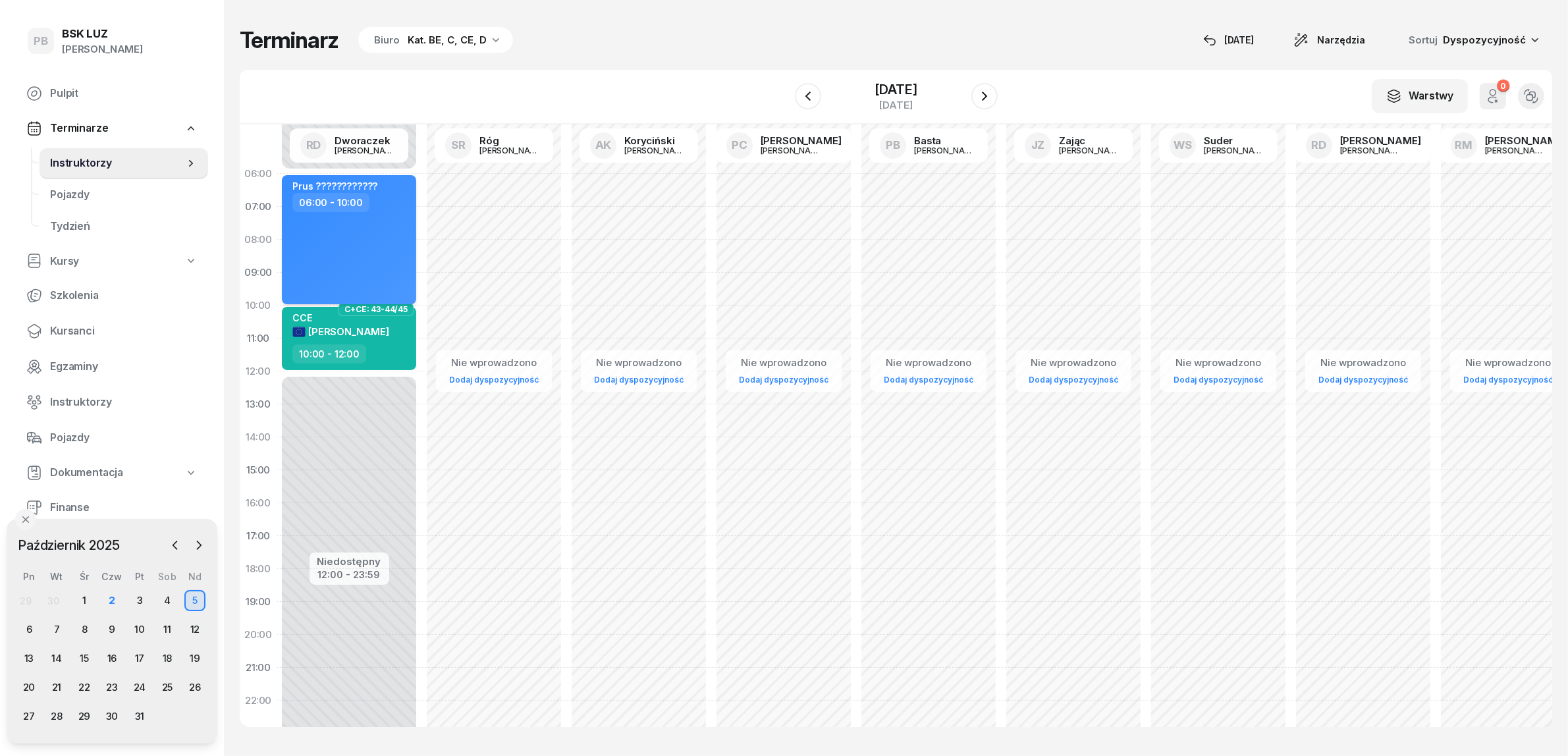
click at [358, 245] on div "Prus ???????????? 06:00 - 10:00" at bounding box center [349, 239] width 134 height 129
select select "06"
select select "10"
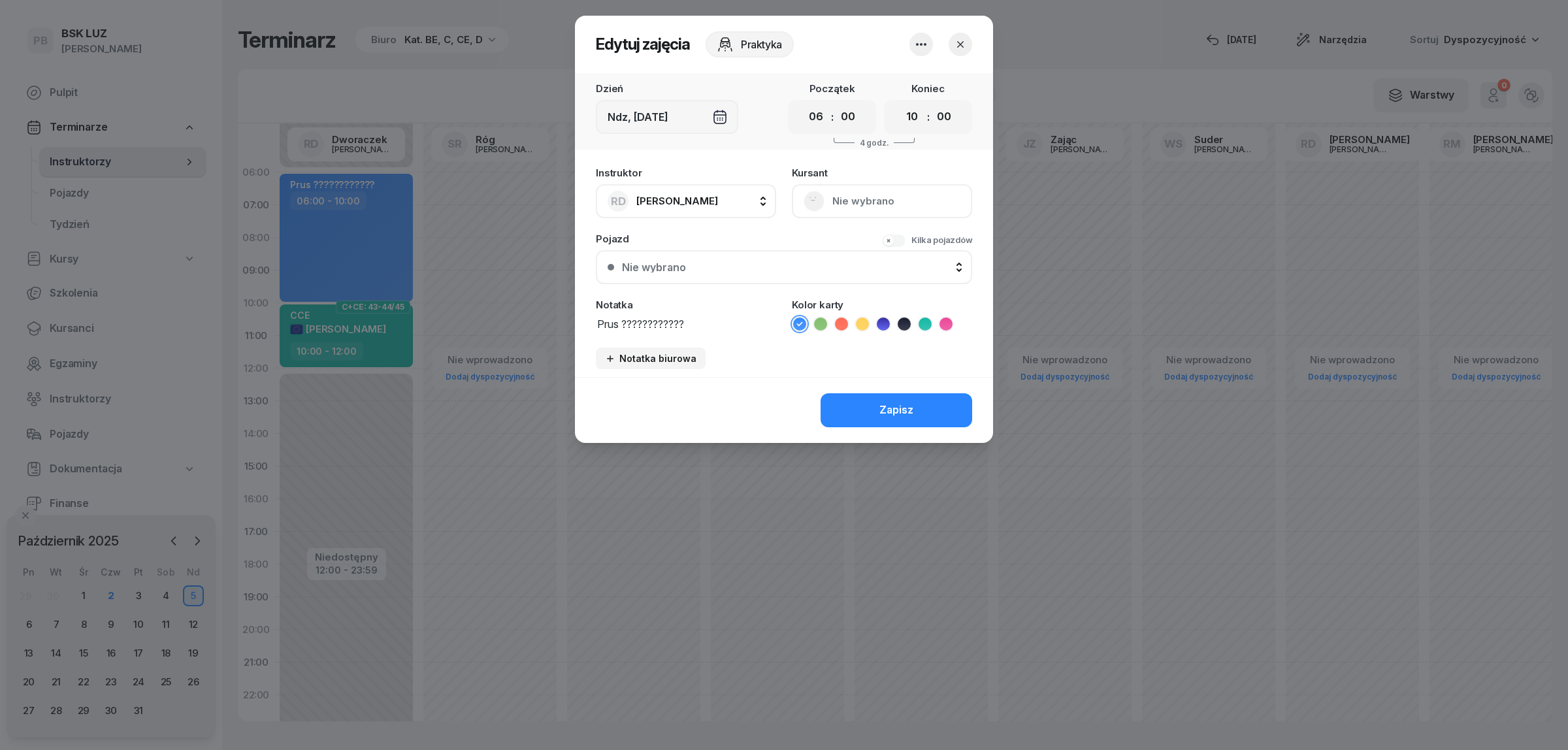
click at [921, 44] on icon "button" at bounding box center [921, 44] width 10 height 3
click at [916, 75] on link "Usuń" at bounding box center [914, 83] width 172 height 33
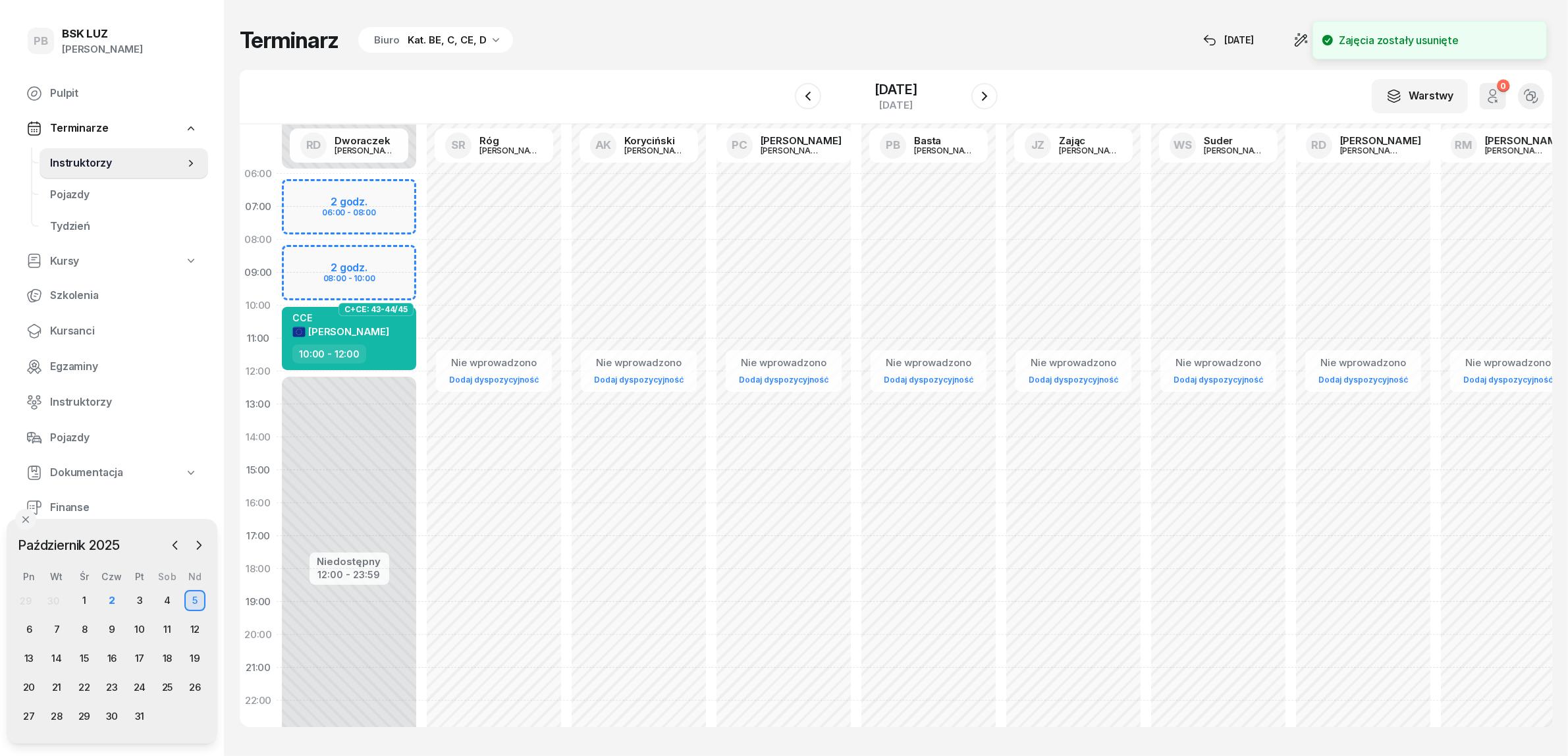
click at [304, 188] on div "Niedostępny 00:00 - 06:00 Niedostępny 12:00 - 23:59 C+CE: 43-44/45 [PERSON_NAME…" at bounding box center [349, 470] width 145 height 625
select select "06"
select select "08"
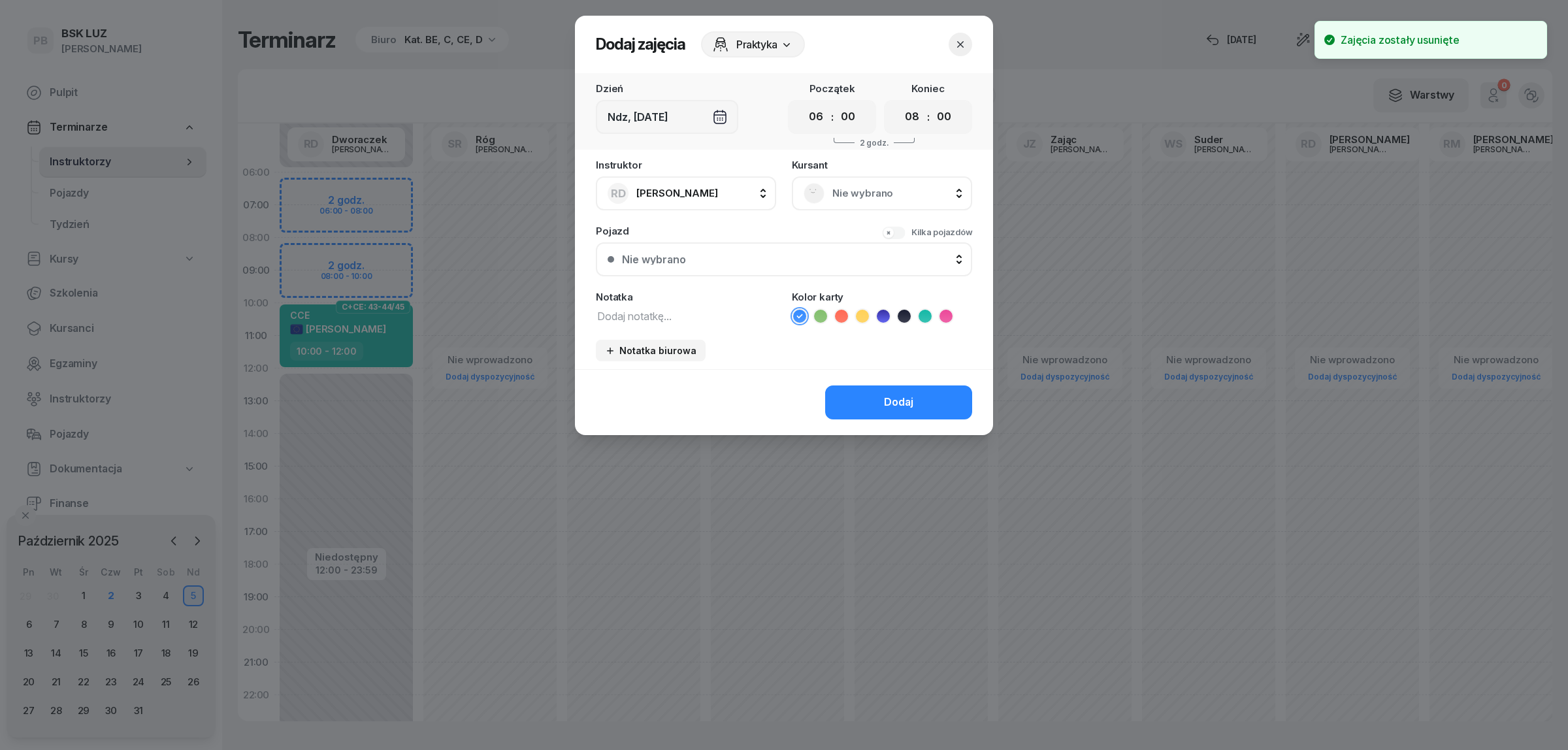
click at [893, 187] on span "Nie wybrano" at bounding box center [896, 193] width 128 height 17
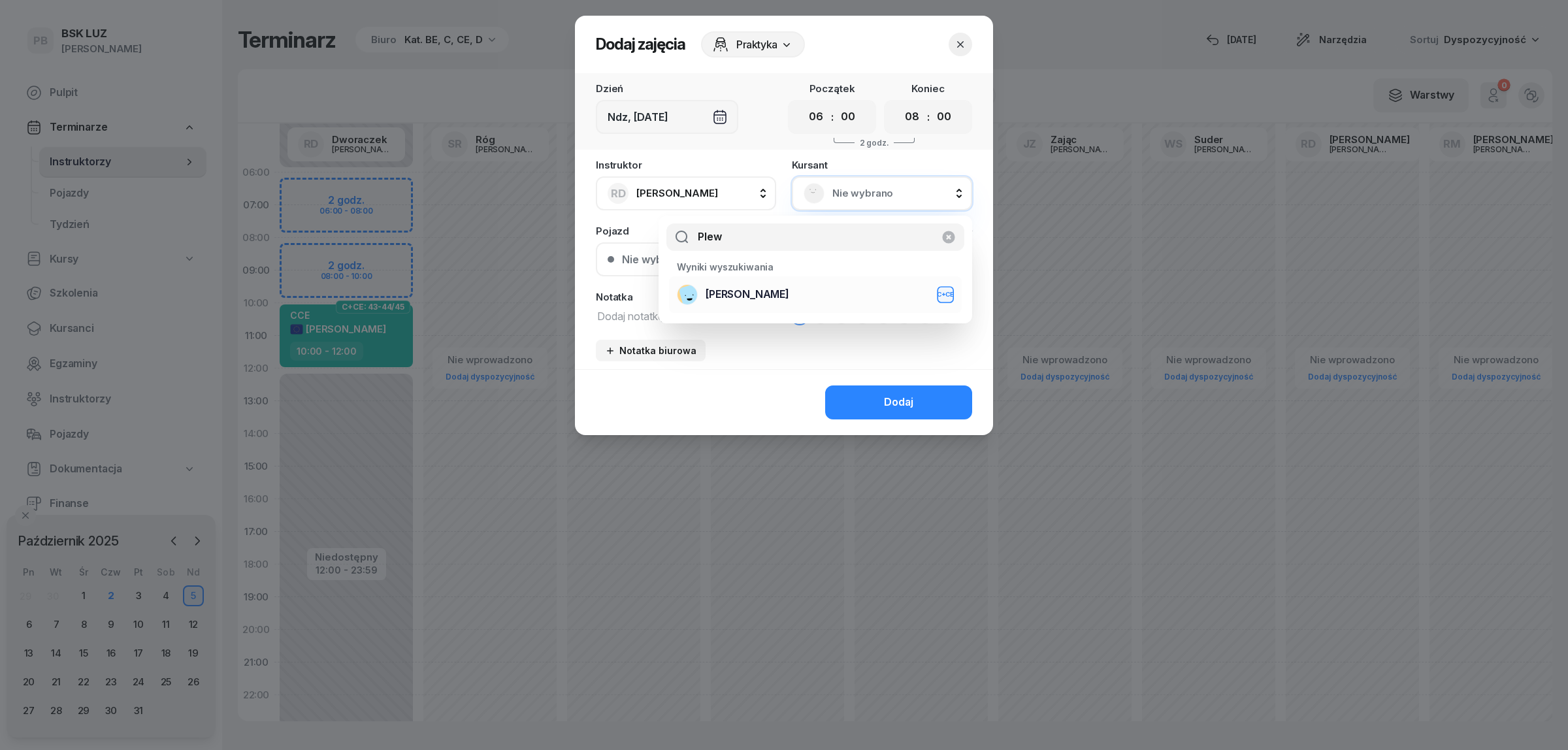
type input "Plew"
click at [840, 307] on li "[PERSON_NAME]+CE" at bounding box center [815, 294] width 292 height 36
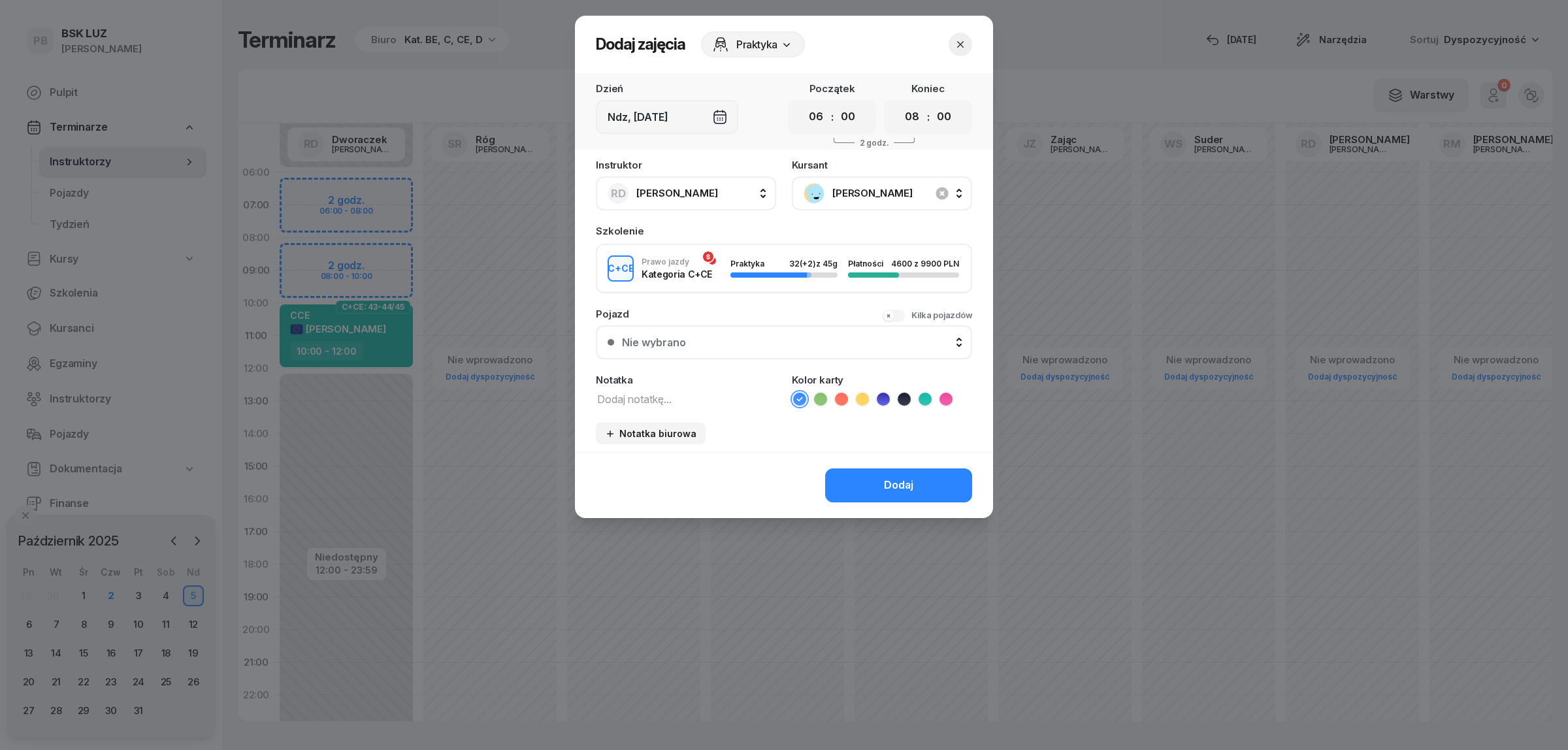
click at [929, 395] on icon at bounding box center [925, 398] width 13 height 13
click at [703, 400] on textarea at bounding box center [686, 398] width 181 height 17
type textarea "CCE"
click at [913, 114] on select "00 01 02 03 04 05 06 07 08 09 10 11 12 13 14 15 16 17 18 19 20 21 22 23" at bounding box center [911, 117] width 25 height 27
select select "10"
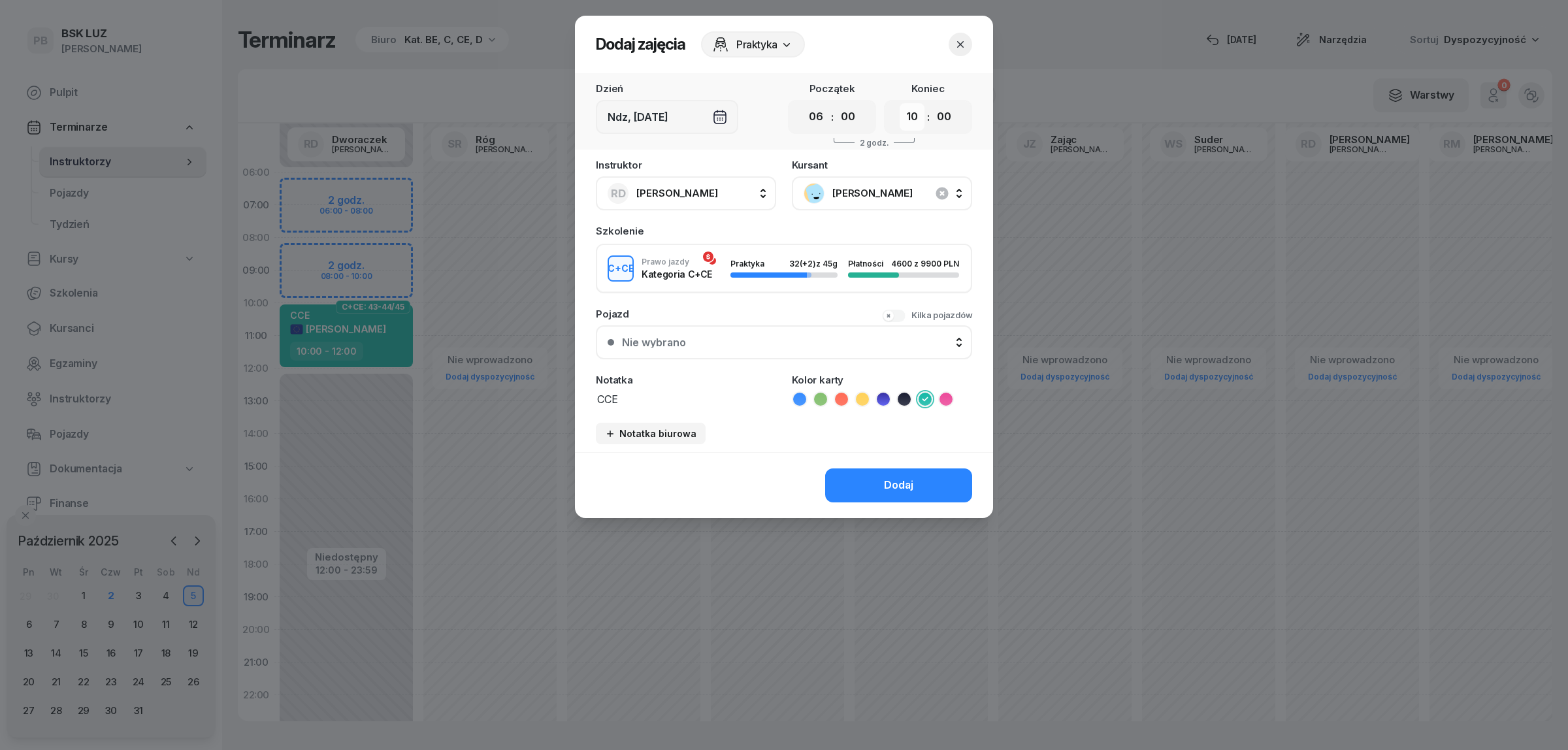
click at [899, 103] on select "00 01 02 03 04 05 06 07 08 09 10 11 12 13 14 15 16 17 18 19 20 21 22 23" at bounding box center [911, 117] width 25 height 27
click at [916, 484] on button "Dodaj" at bounding box center [898, 486] width 147 height 34
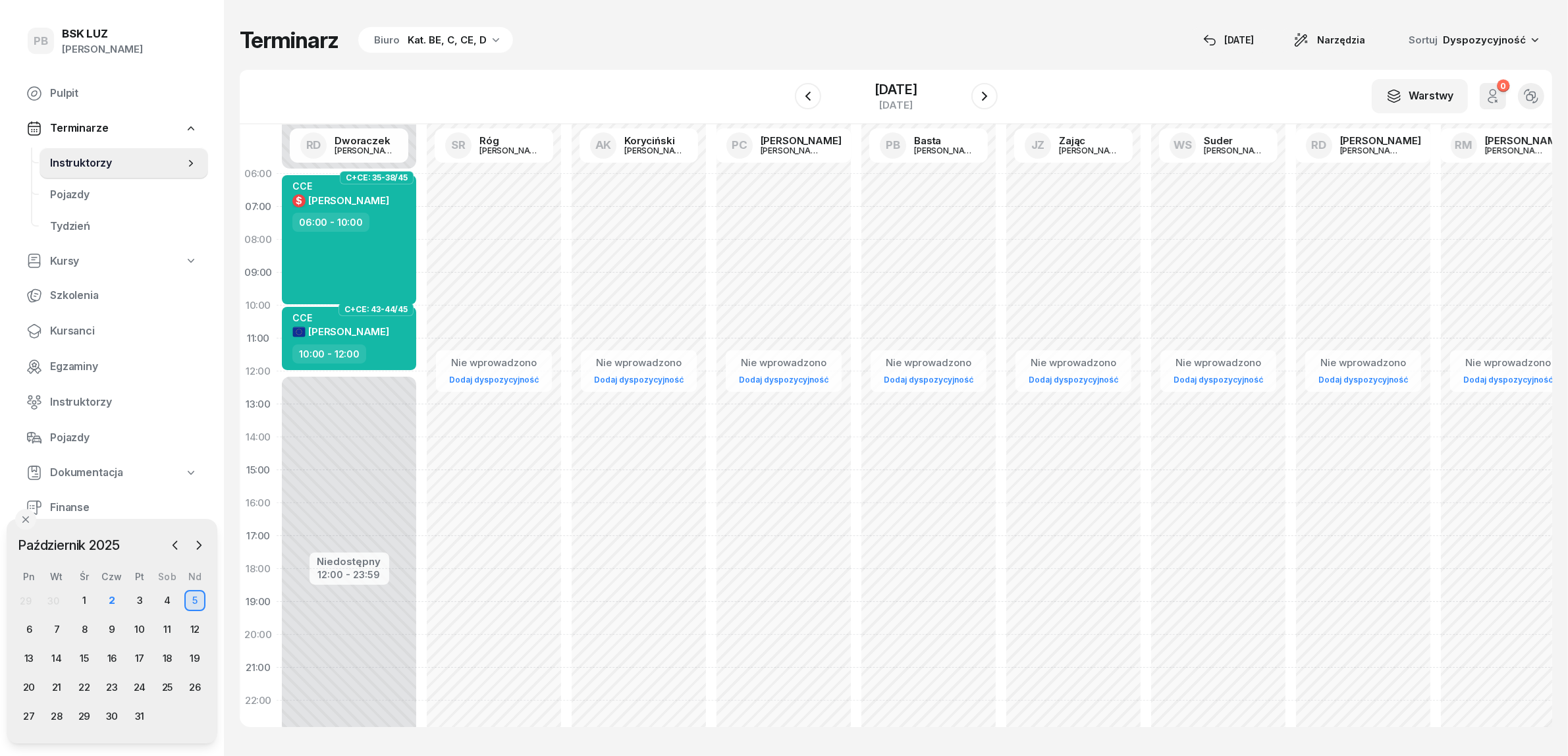
click at [650, 70] on div "W Wybierz AK [PERSON_NAME] BP [PERSON_NAME] DP [PERSON_NAME] GS [PERSON_NAME] I…" at bounding box center [896, 97] width 1313 height 55
click at [991, 93] on icon "button" at bounding box center [984, 96] width 15 height 15
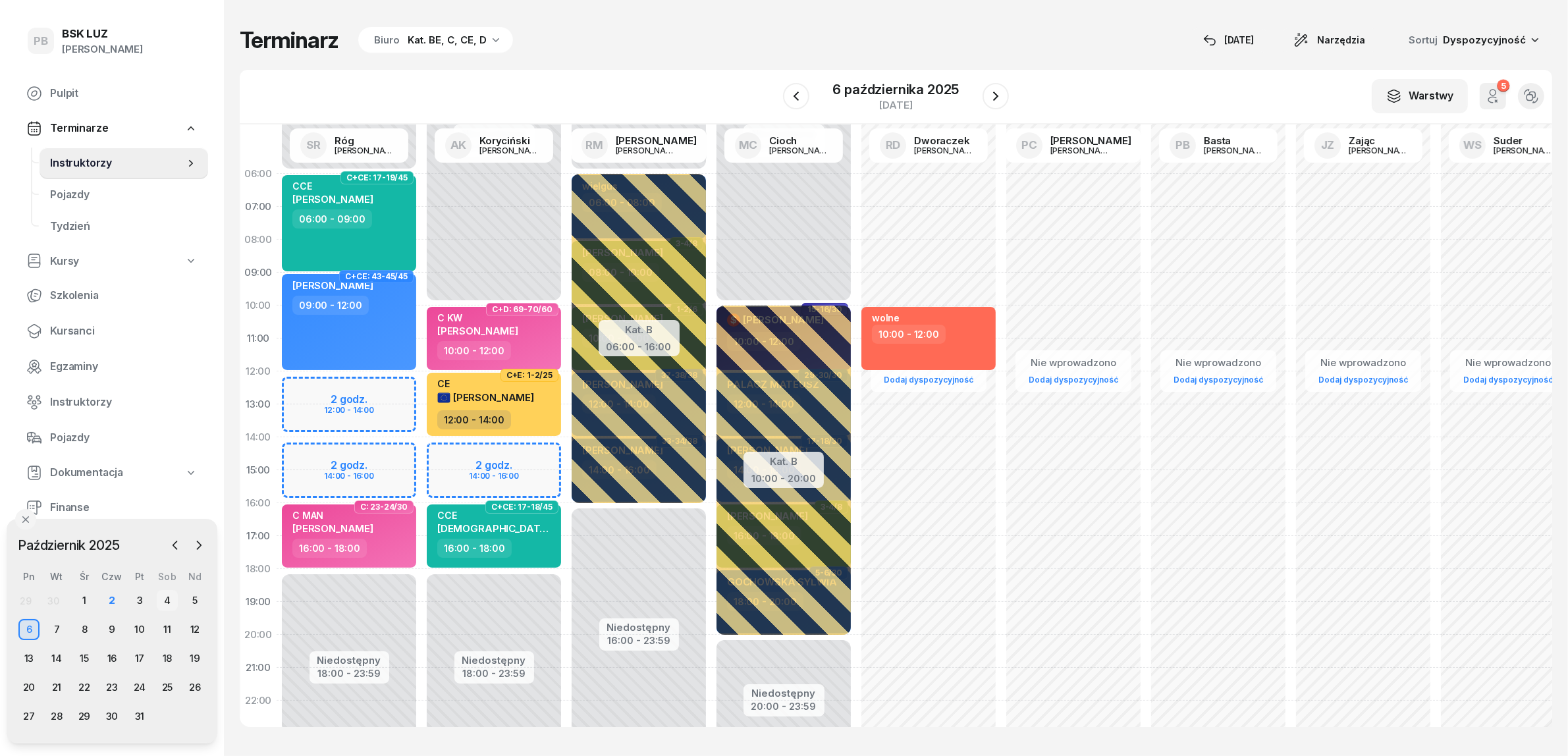
click at [168, 596] on div "4" at bounding box center [167, 601] width 21 height 21
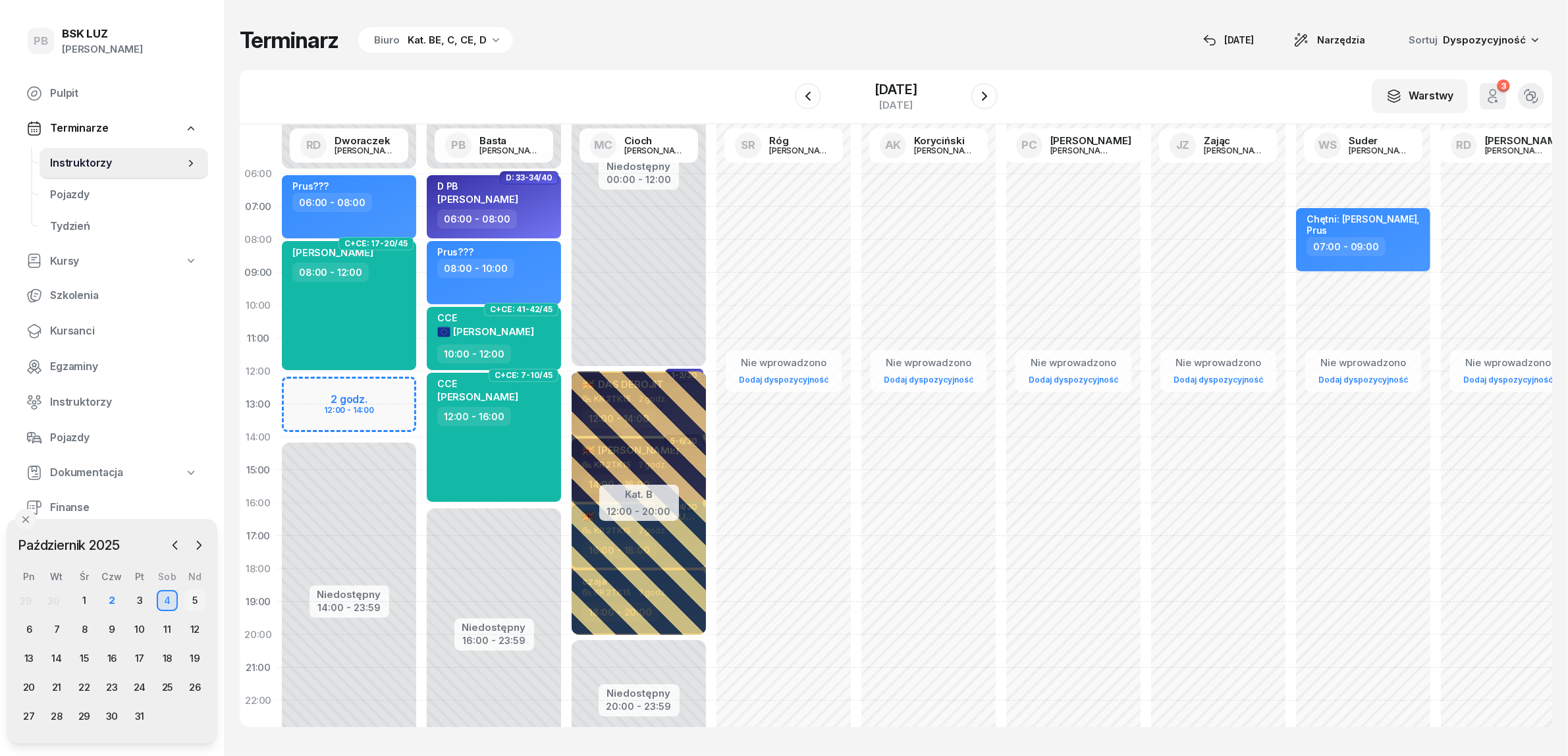
click at [192, 595] on div "5" at bounding box center [195, 601] width 21 height 21
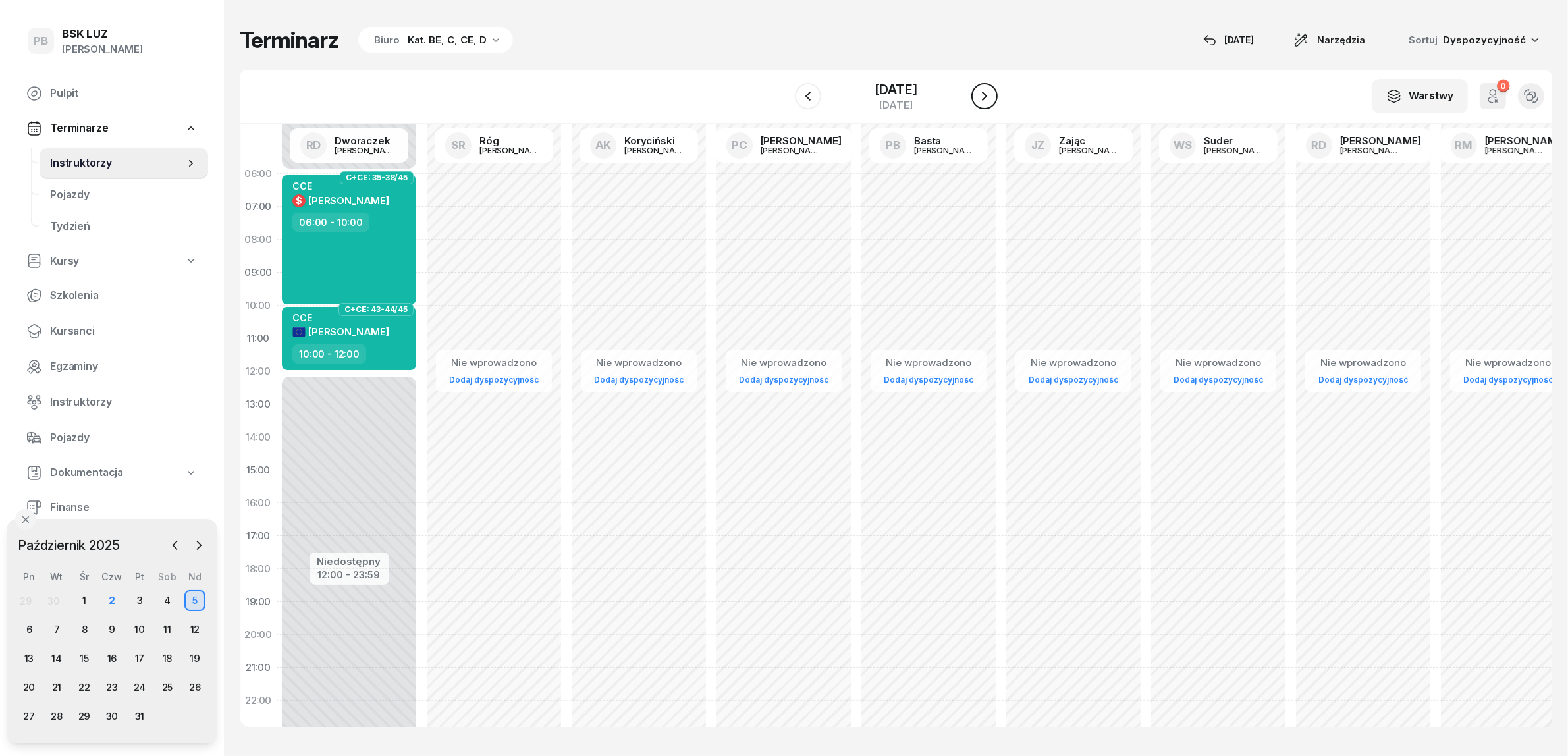
click at [993, 97] on icon "button" at bounding box center [984, 96] width 15 height 15
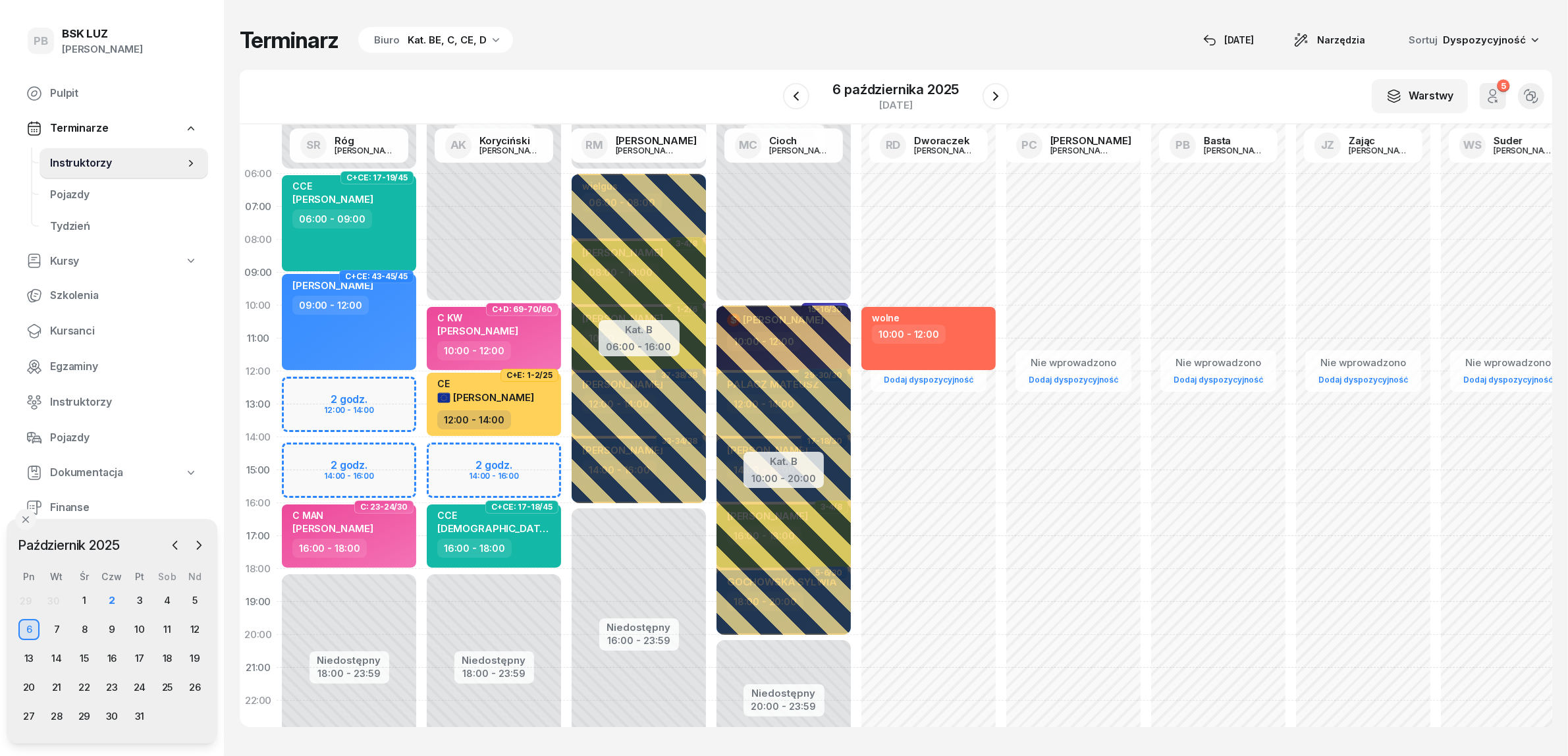
click at [406, 389] on div "Niedostępny 00:00 - 06:00 Niedostępny 18:00 - 23:59 2 godz. 12:00 - 14:00 2 god…" at bounding box center [349, 470] width 145 height 625
select select "12"
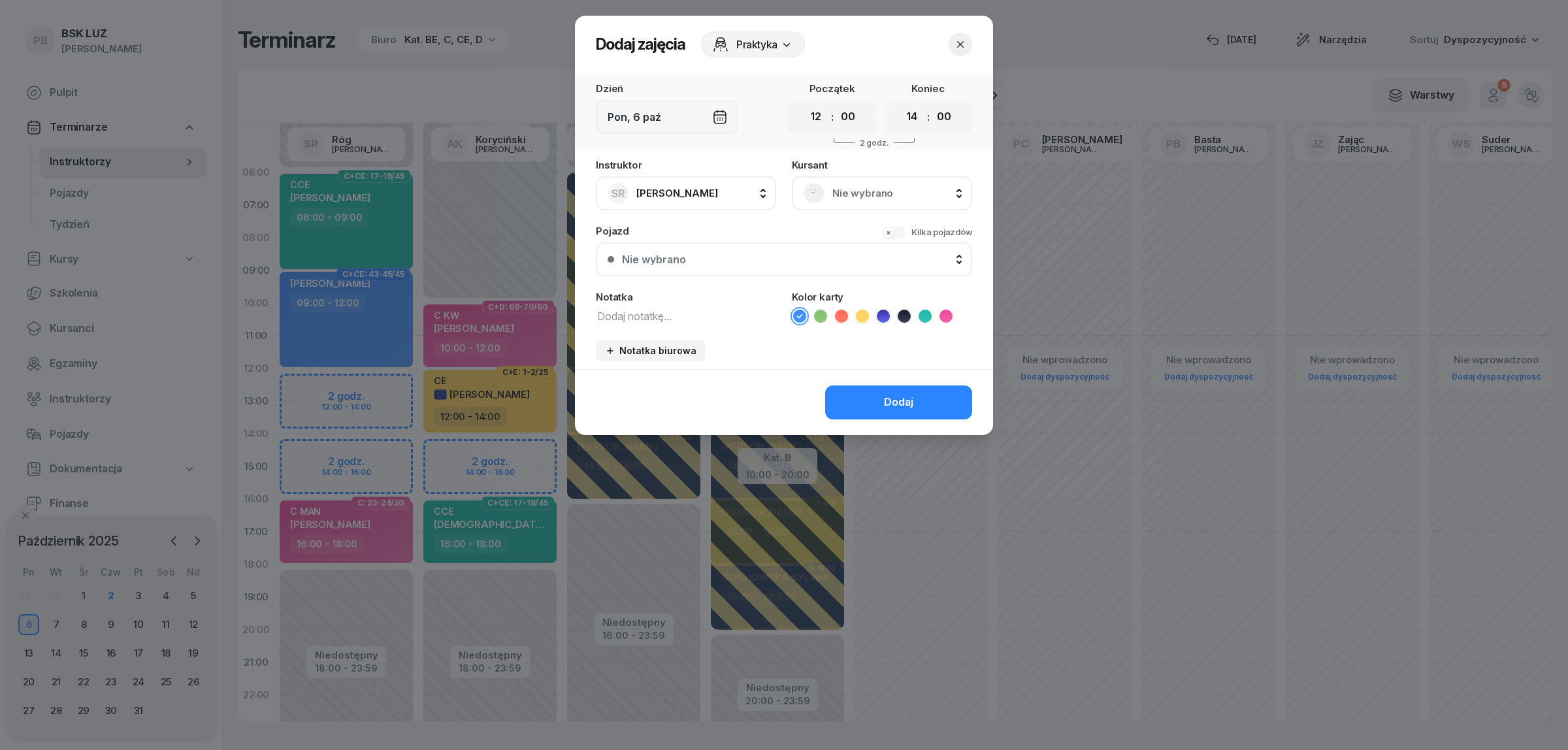
click at [857, 190] on span "Nie wybrano" at bounding box center [896, 193] width 128 height 17
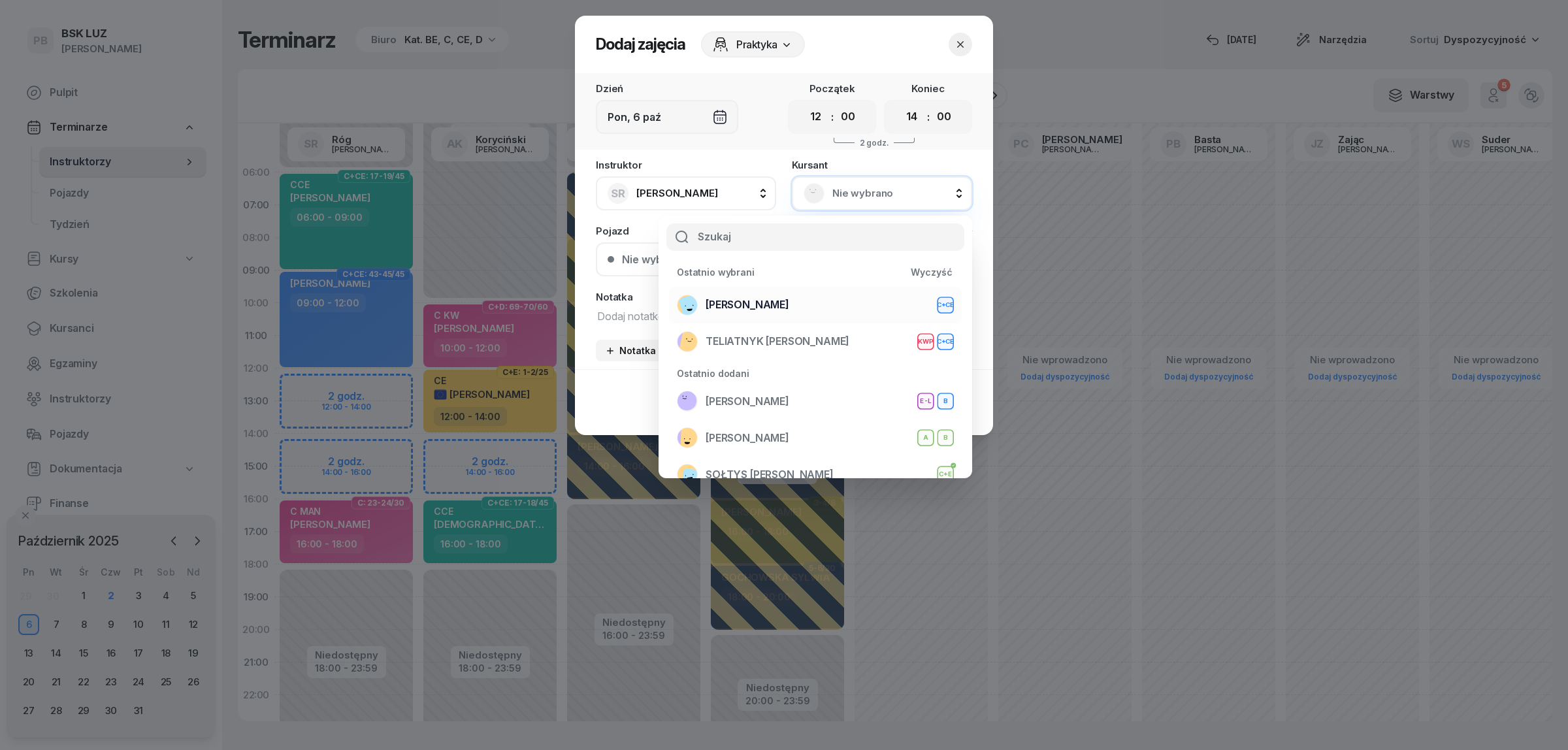
click at [811, 301] on div "[PERSON_NAME]+CE" at bounding box center [815, 305] width 277 height 21
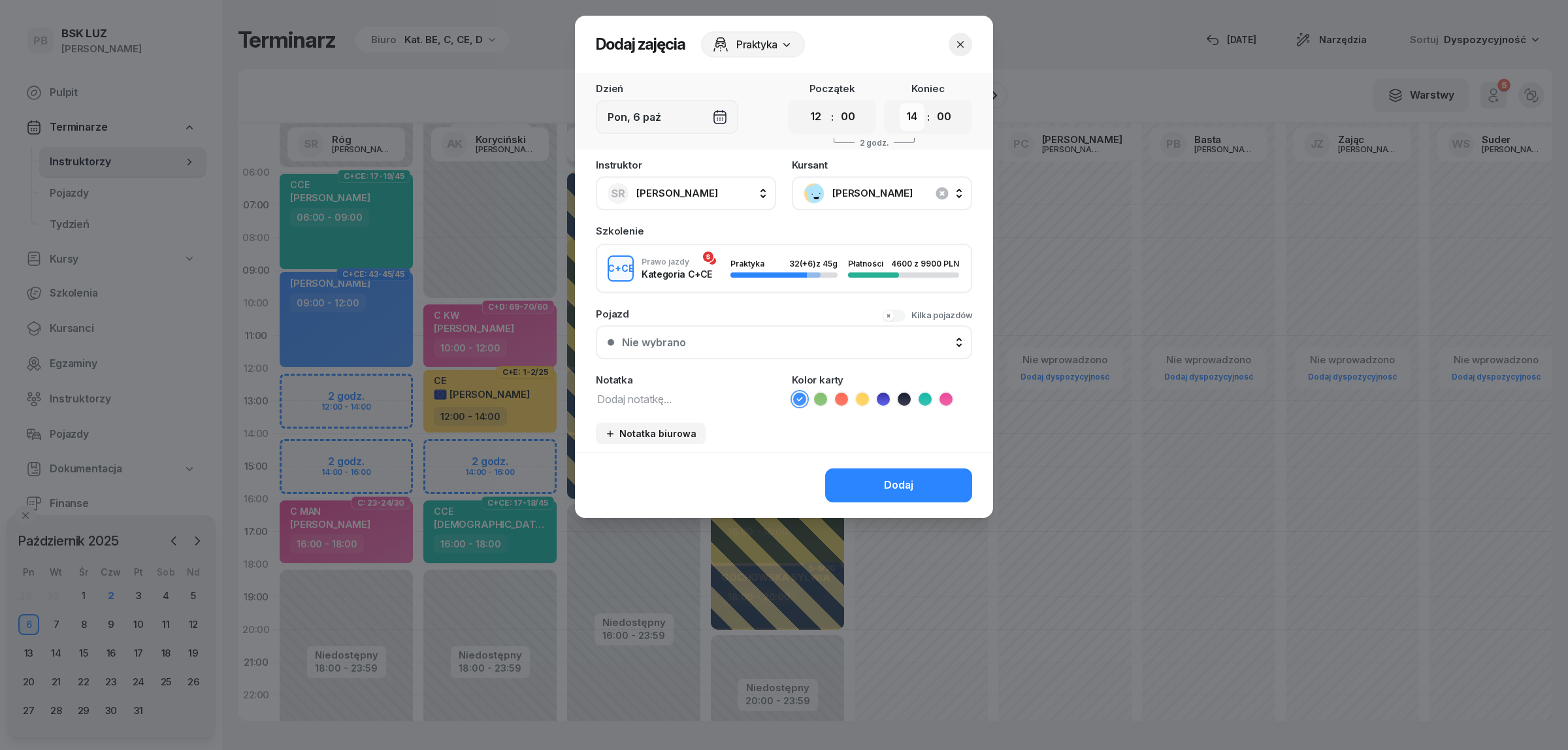
drag, startPoint x: 910, startPoint y: 115, endPoint x: 916, endPoint y: 127, distance: 13.4
click at [910, 115] on select "00 01 02 03 04 05 06 07 08 09 10 11 12 13 14 15 16 17 18 19 20 21 22 23" at bounding box center [911, 117] width 25 height 27
select select "16"
click at [899, 103] on select "00 01 02 03 04 05 06 07 08 09 10 11 12 13 14 15 16 17 18 19 20 21 22 23" at bounding box center [911, 117] width 25 height 27
click at [907, 481] on div "Dodaj" at bounding box center [898, 486] width 30 height 17
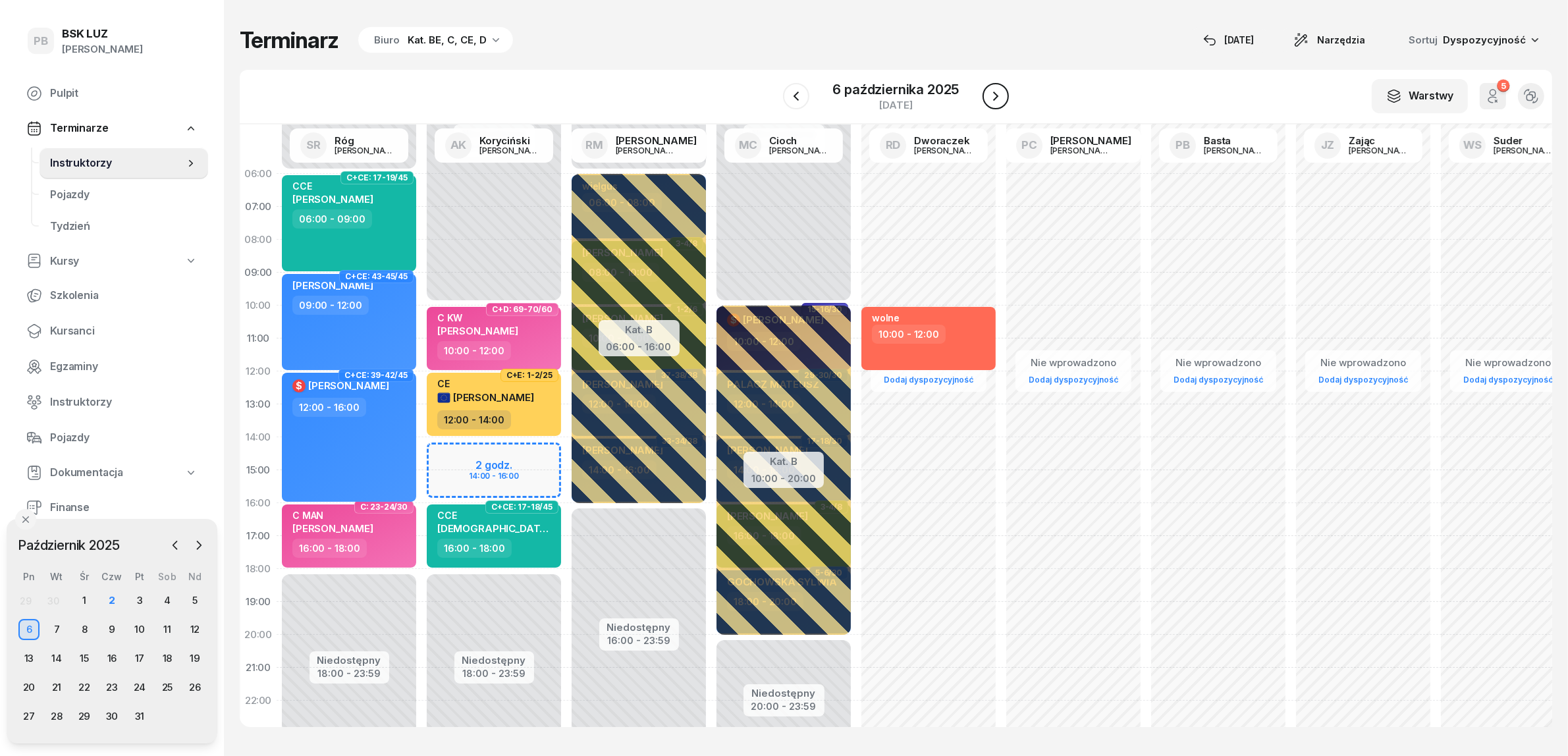
click at [995, 93] on icon "button" at bounding box center [995, 96] width 5 height 9
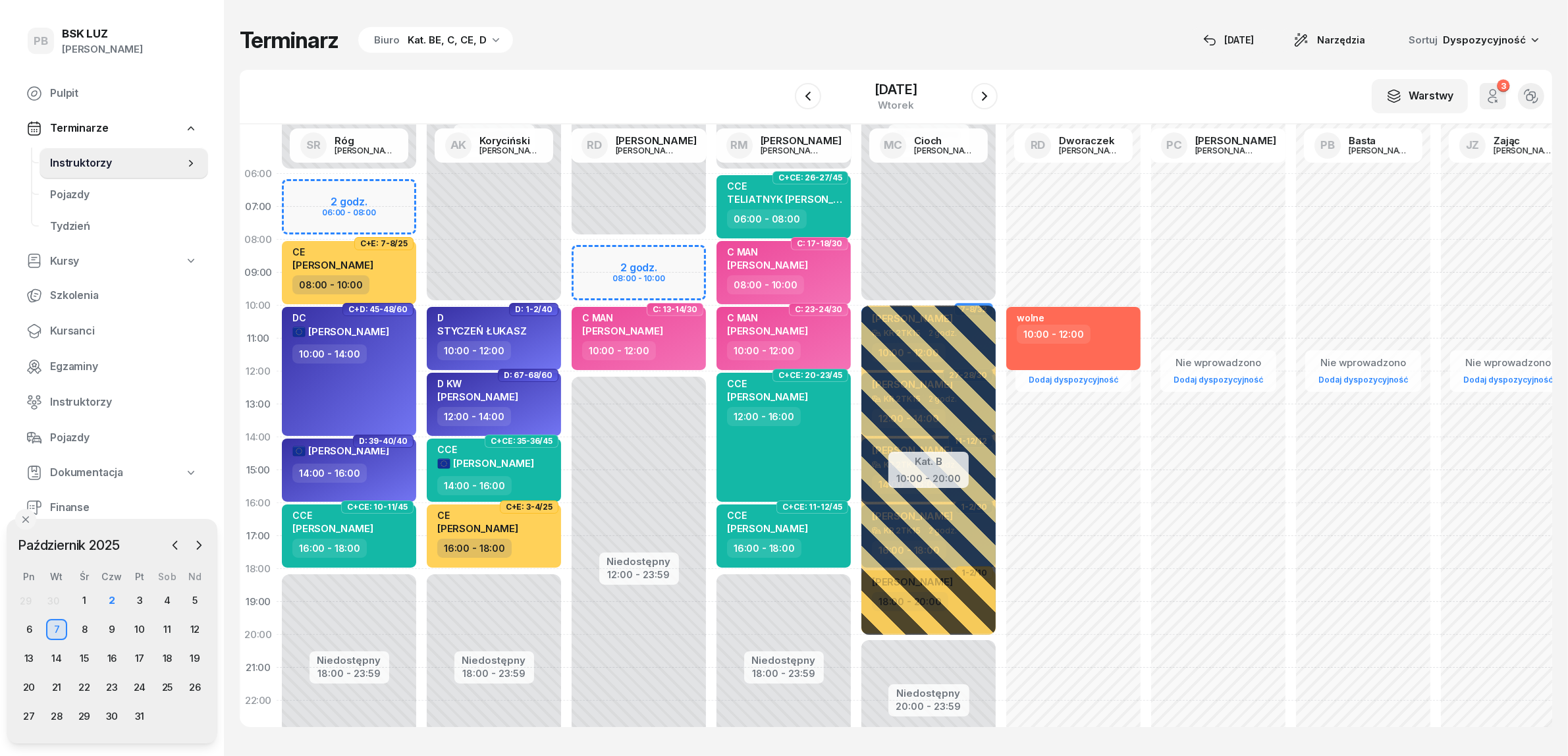
click at [384, 188] on div "Niedostępny 00:00 - 06:00 Niedostępny 18:00 - 23:59 2 godz. 06:00 - 08:00 B+E: …" at bounding box center [349, 470] width 145 height 625
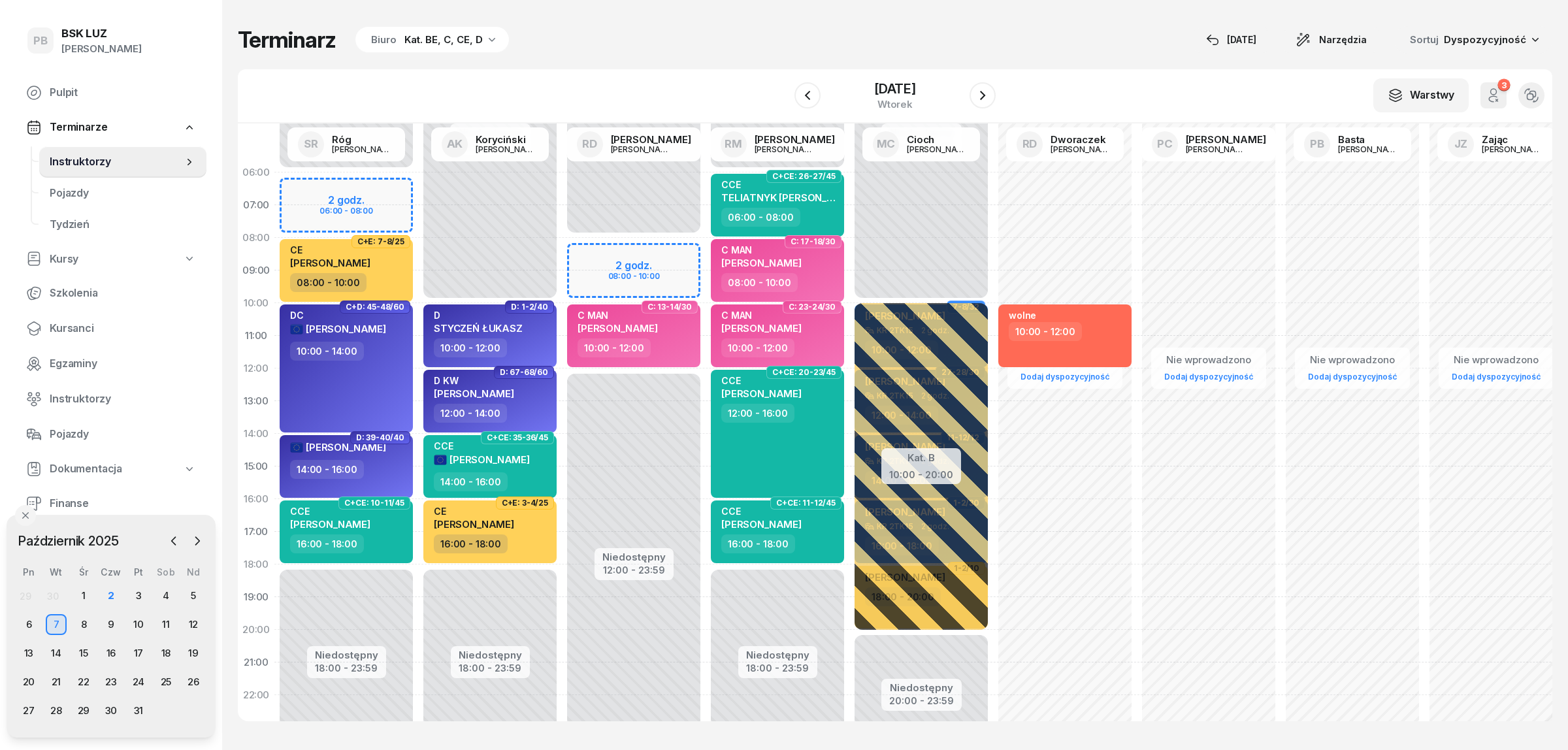
select select "06"
select select "08"
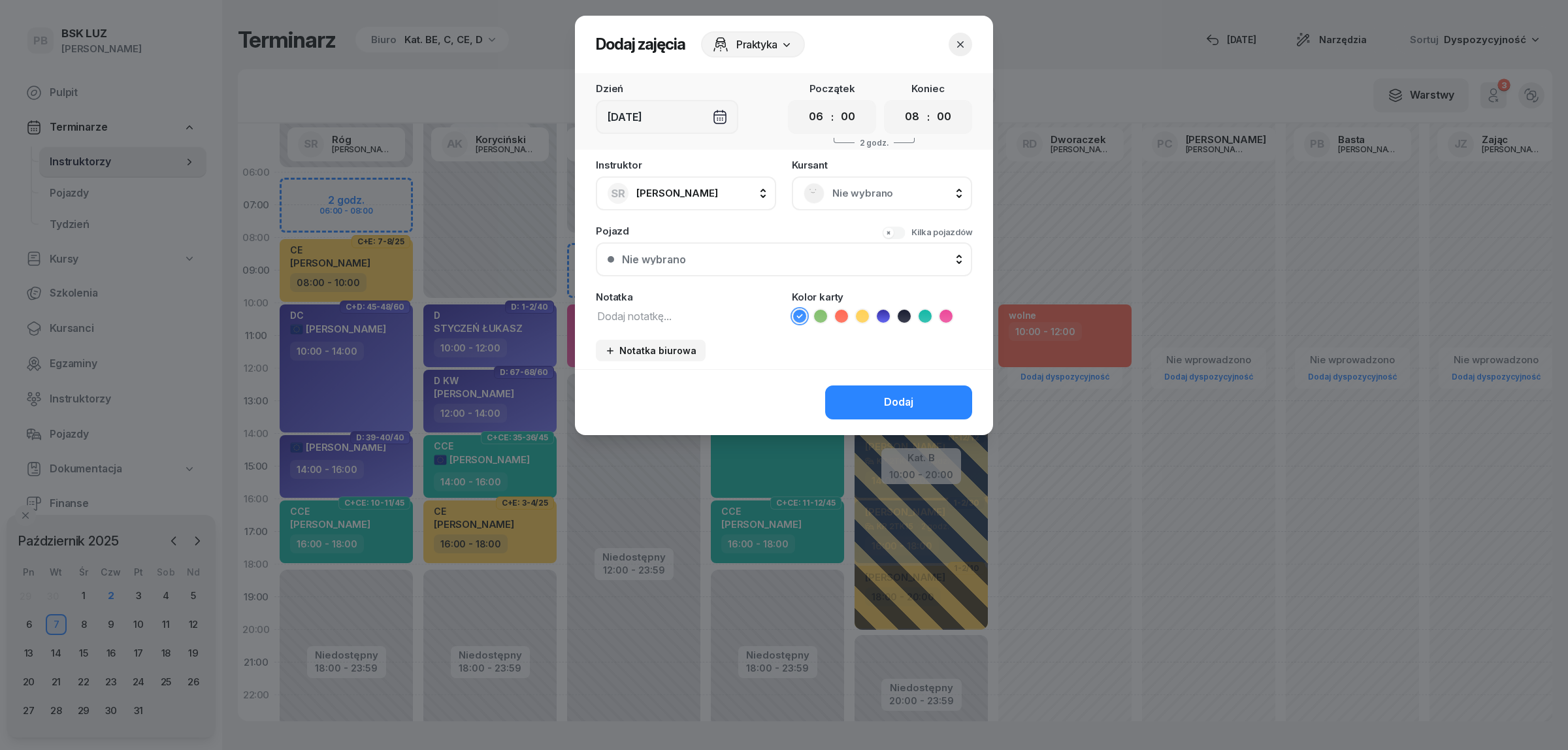
click at [864, 188] on span "Nie wybrano" at bounding box center [896, 193] width 128 height 17
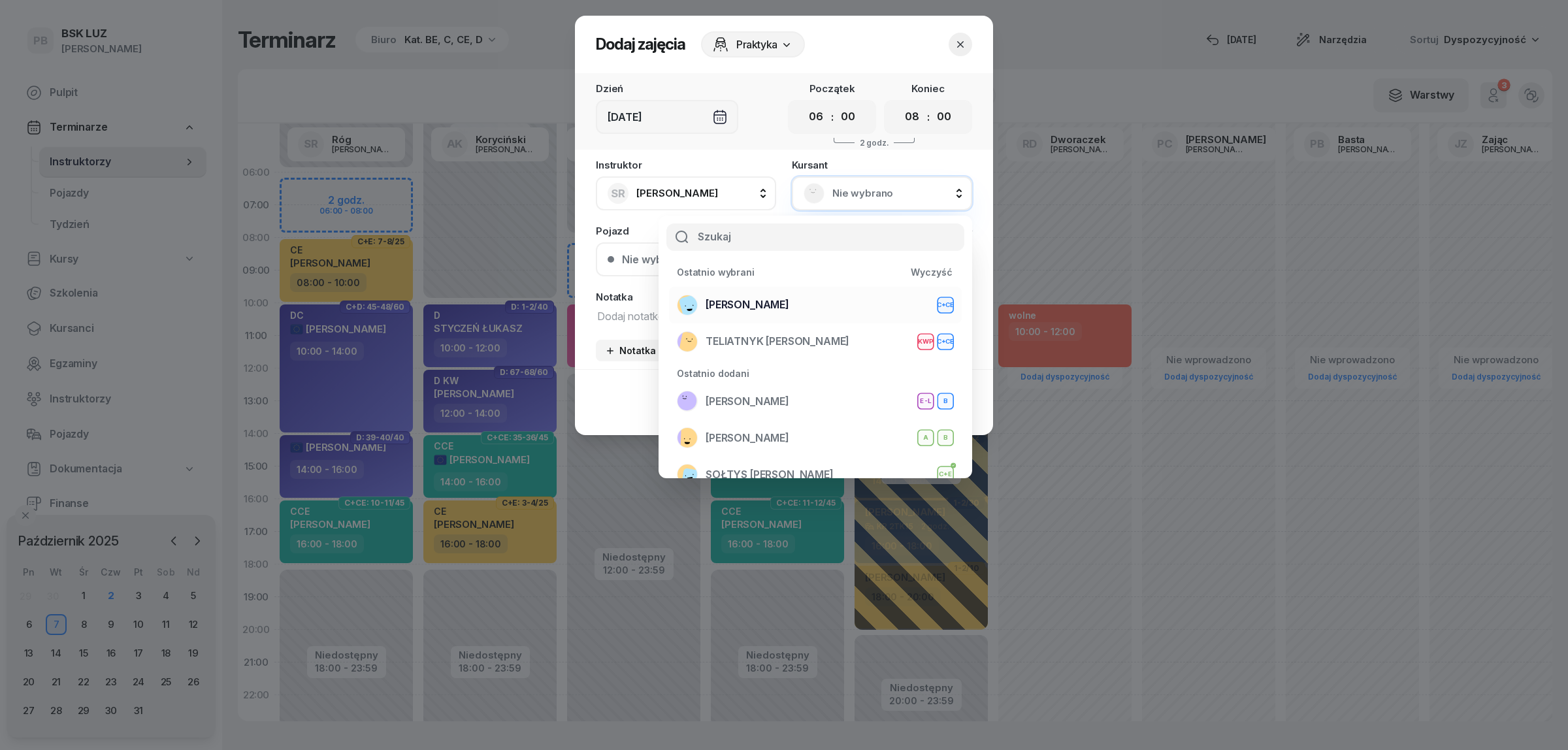
click at [765, 298] on span "[PERSON_NAME]" at bounding box center [747, 305] width 84 height 17
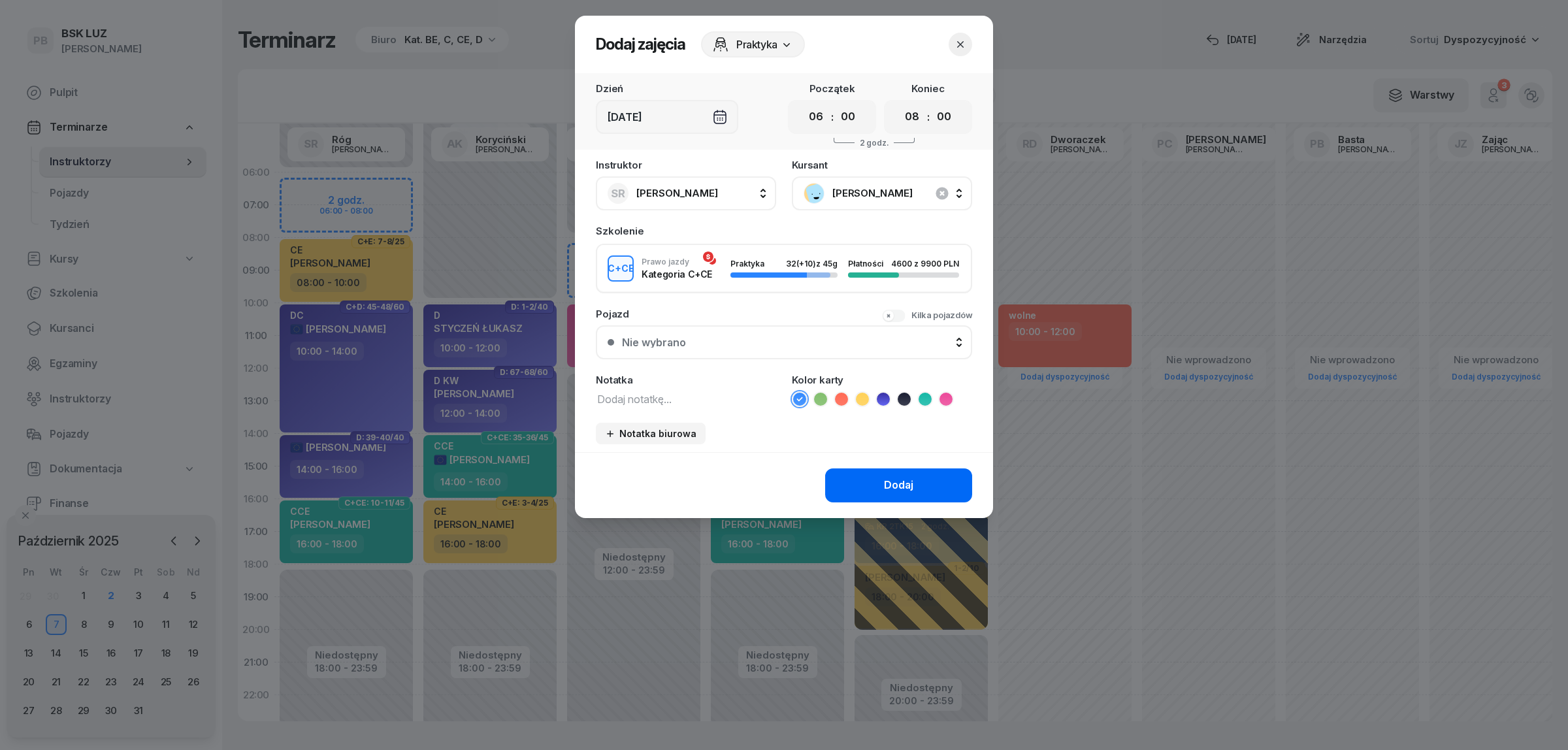
click at [864, 478] on button "Dodaj" at bounding box center [898, 486] width 147 height 34
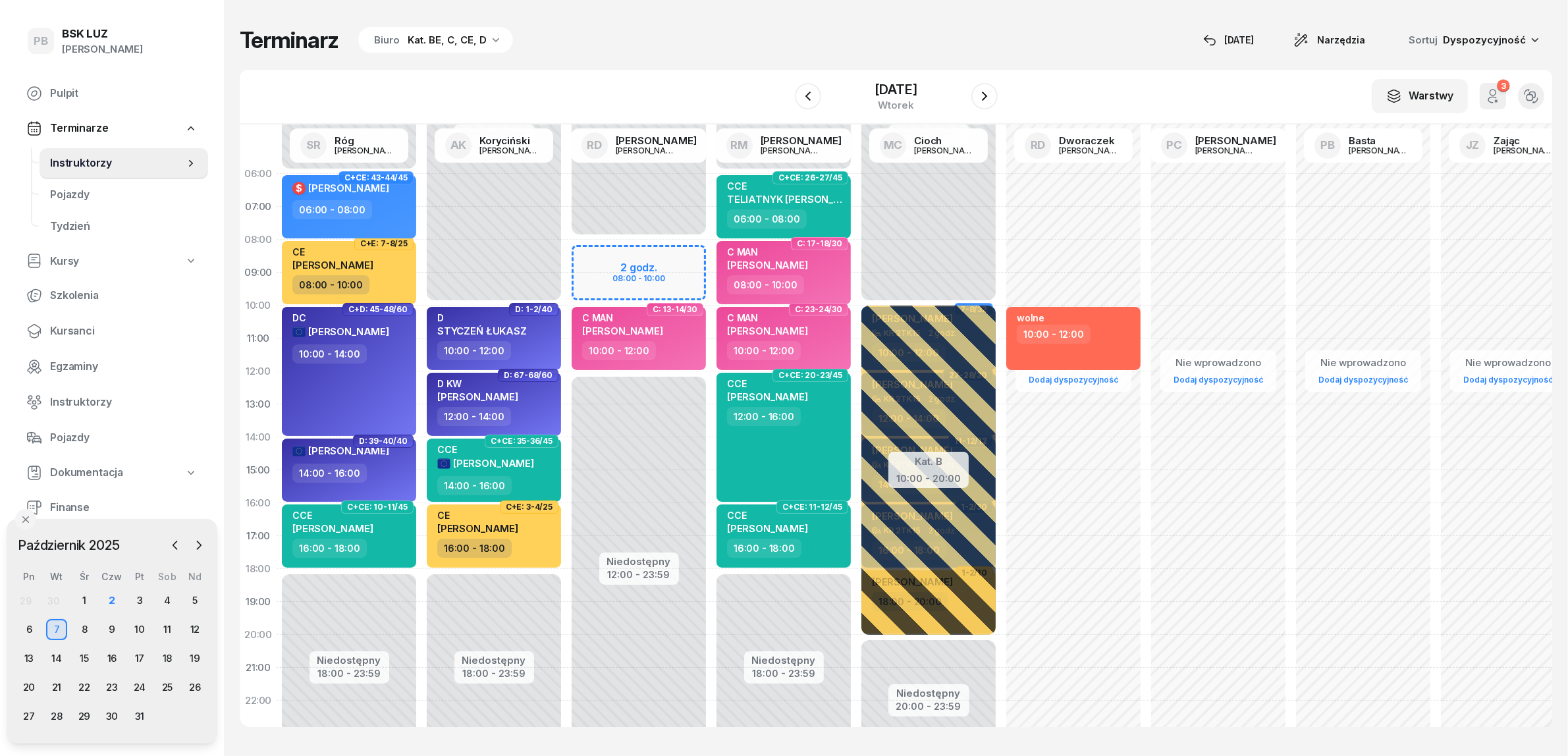
click at [633, 258] on div "Niedostępny 00:00 - 08:00 Niedostępny 12:00 - 23:59 2 godz. 08:00 - 10:00 C: 7-…" at bounding box center [639, 470] width 145 height 625
select select "08"
select select "10"
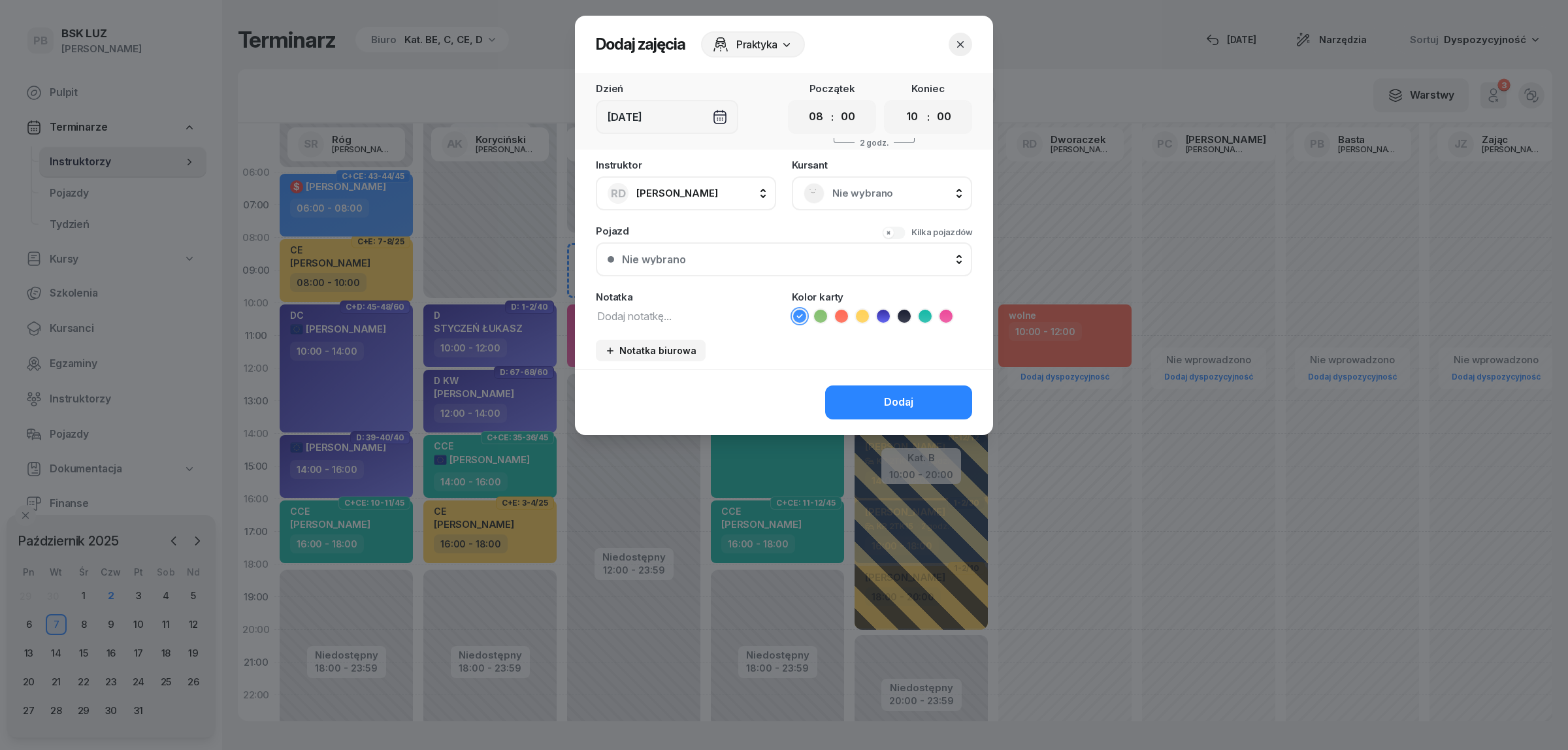
click at [828, 187] on div "Nie wybrano" at bounding box center [881, 193] width 157 height 21
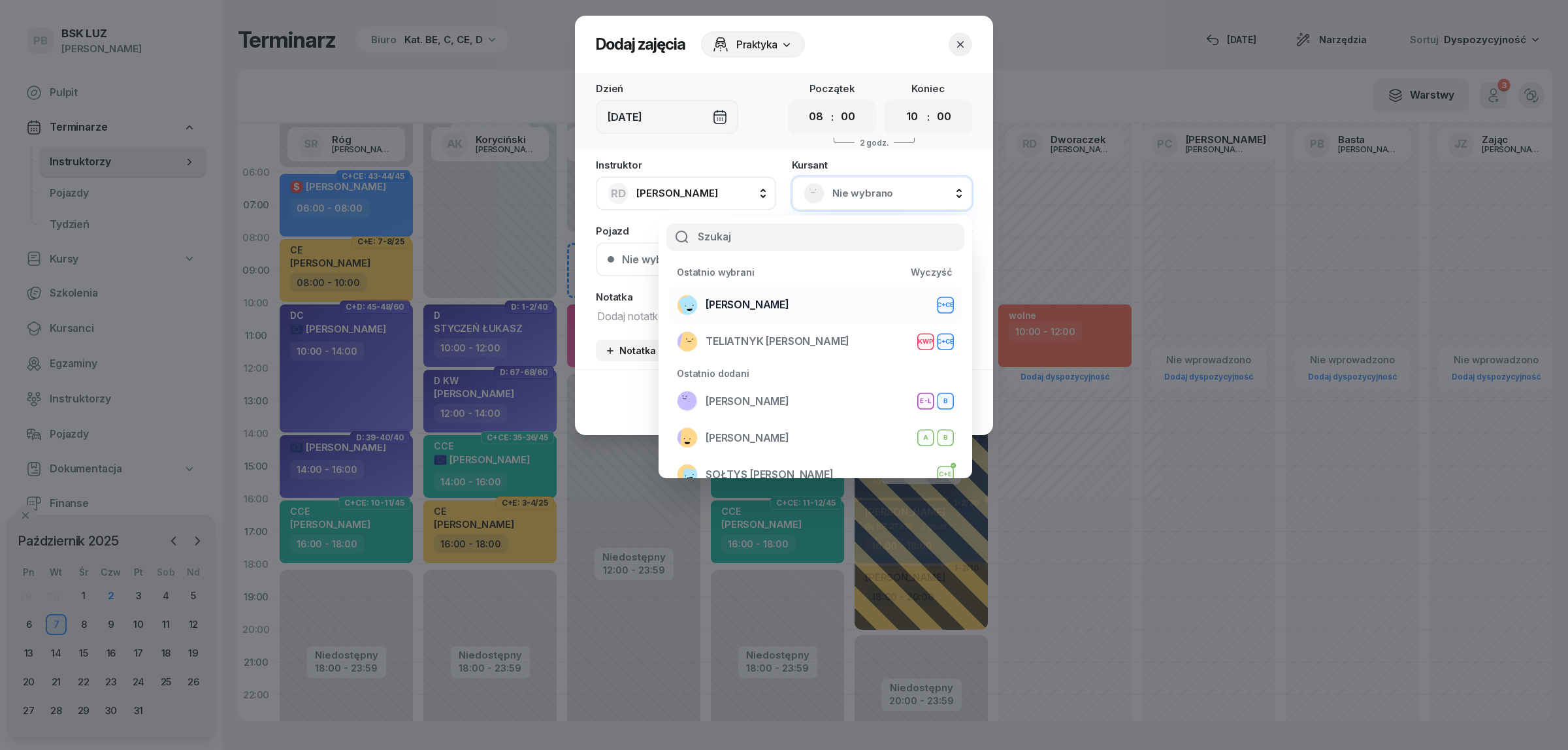
click at [785, 299] on span "[PERSON_NAME]" at bounding box center [747, 305] width 84 height 17
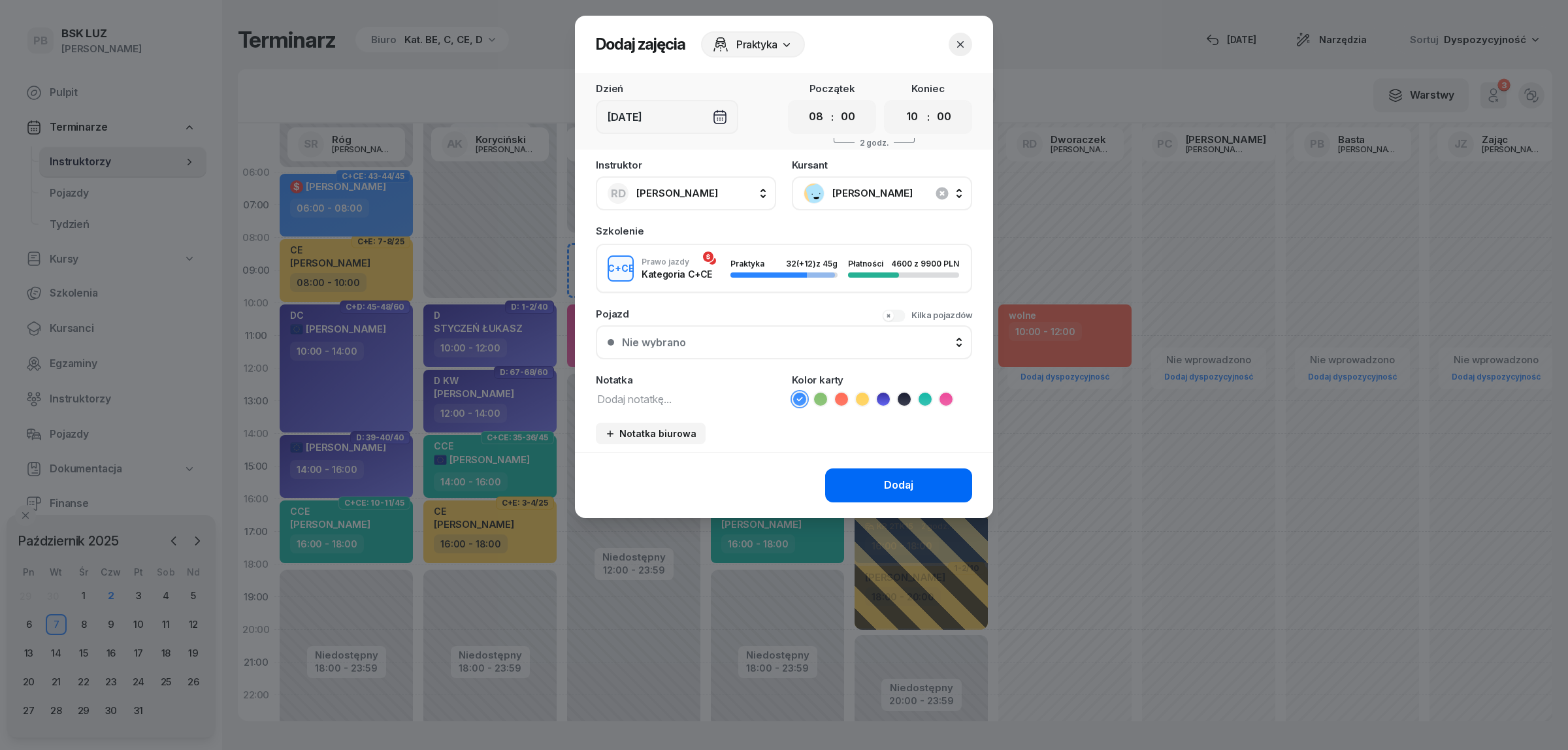
click at [879, 475] on button "Dodaj" at bounding box center [898, 486] width 147 height 34
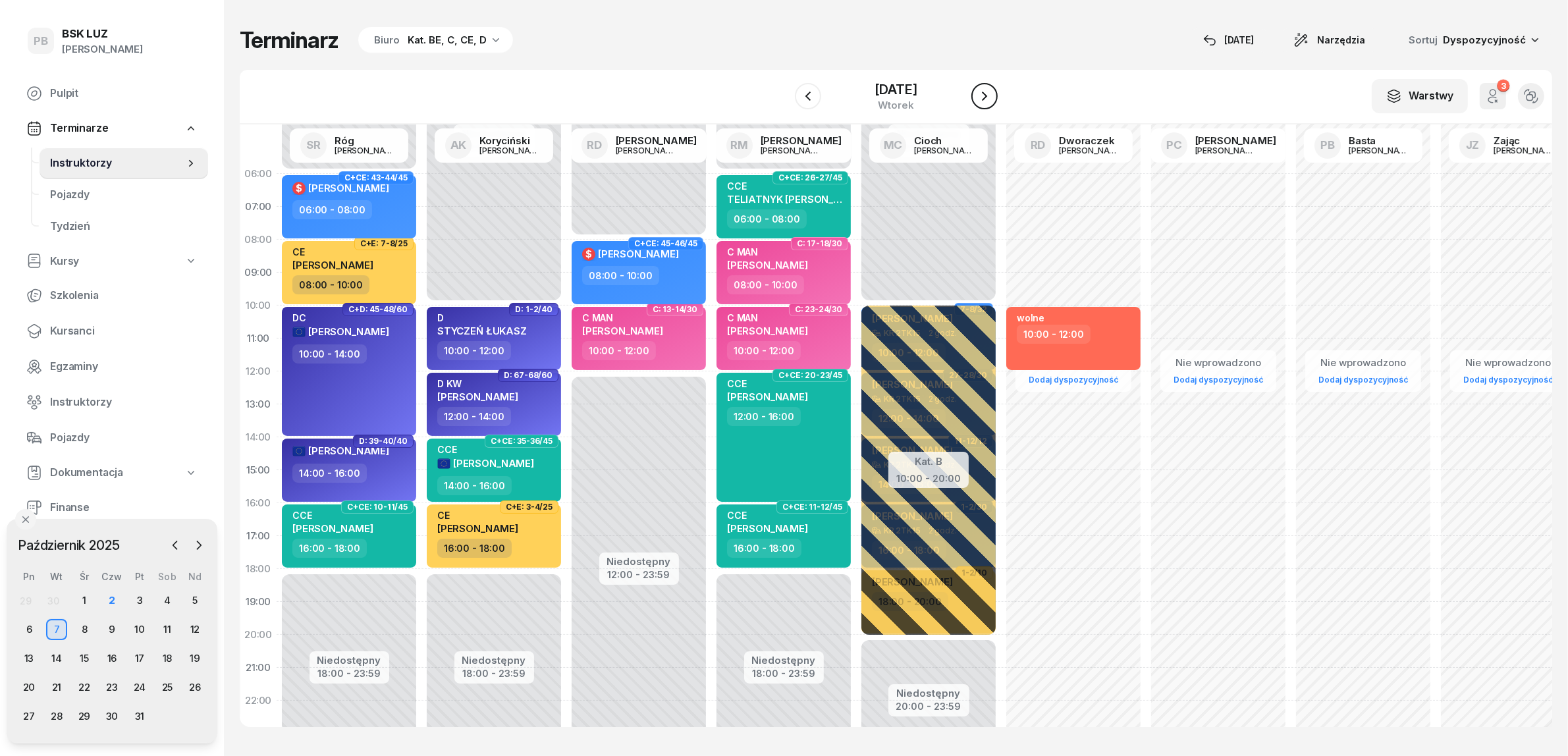
click at [993, 91] on icon "button" at bounding box center [984, 96] width 15 height 15
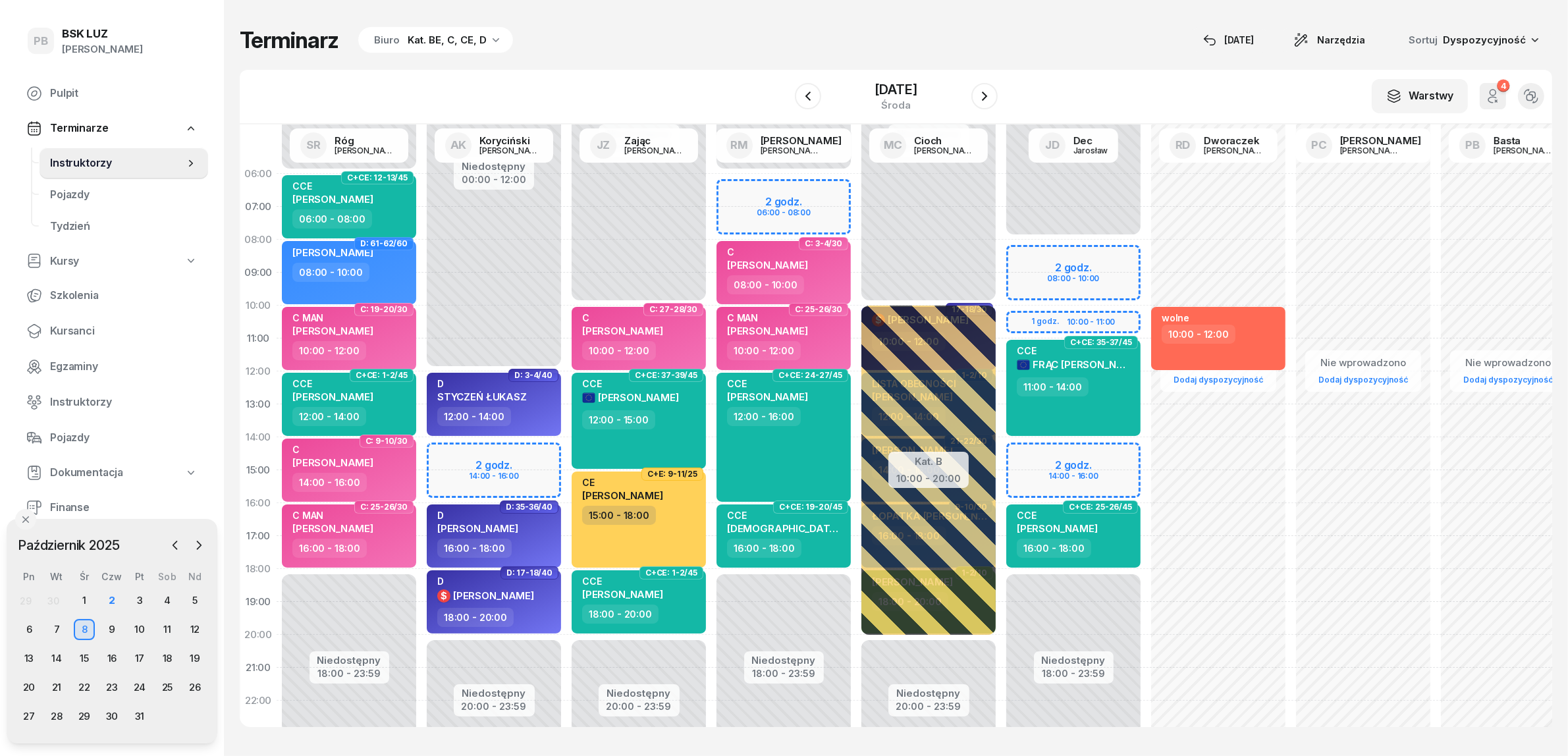
click at [460, 85] on div "W Wybierz AK [PERSON_NAME] BP [PERSON_NAME] DP [PERSON_NAME] GS [PERSON_NAME] I…" at bounding box center [896, 97] width 1313 height 55
click at [142, 598] on div "3" at bounding box center [139, 601] width 21 height 21
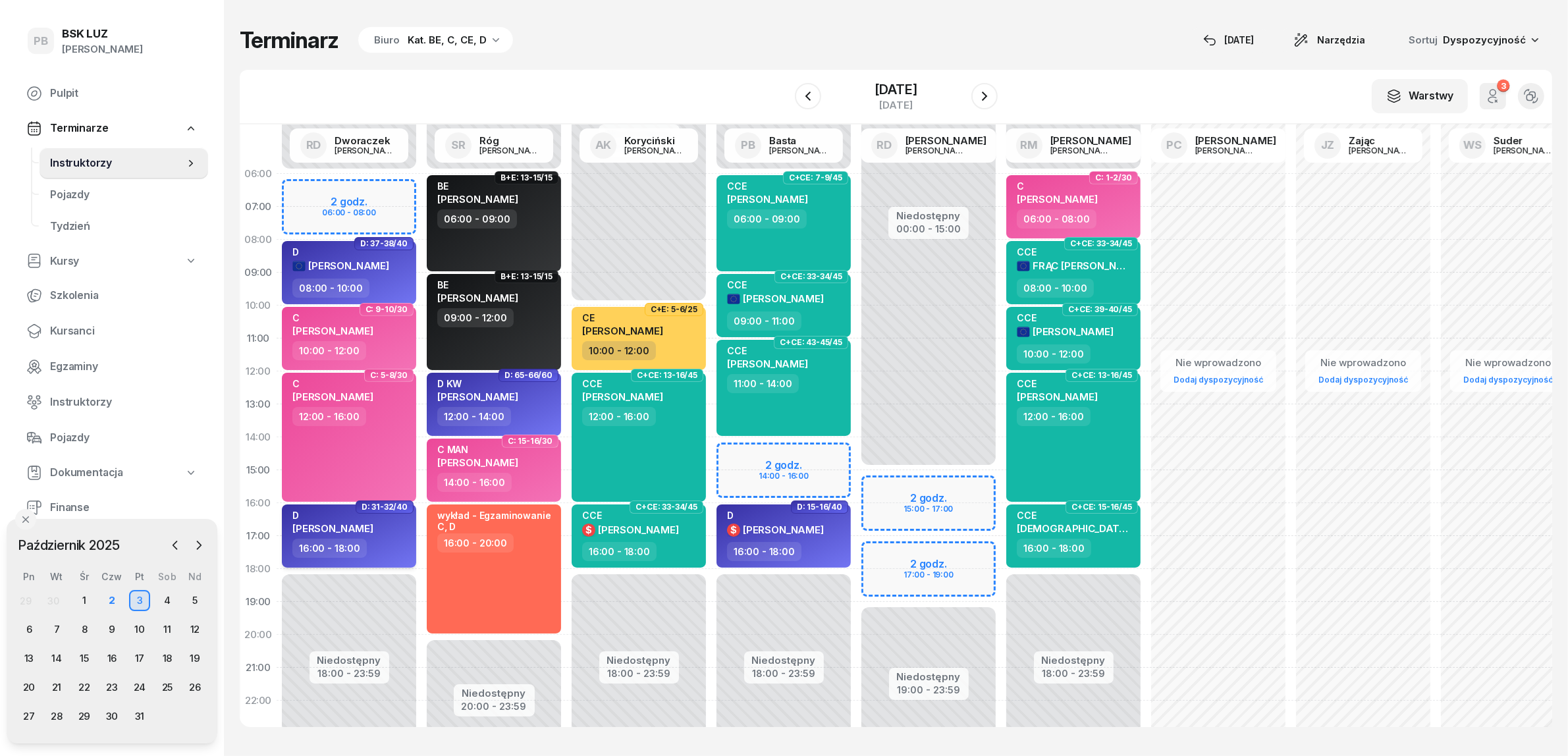
click at [400, 544] on div "16:00 - 18:00" at bounding box center [350, 548] width 116 height 19
select select "16"
select select "18"
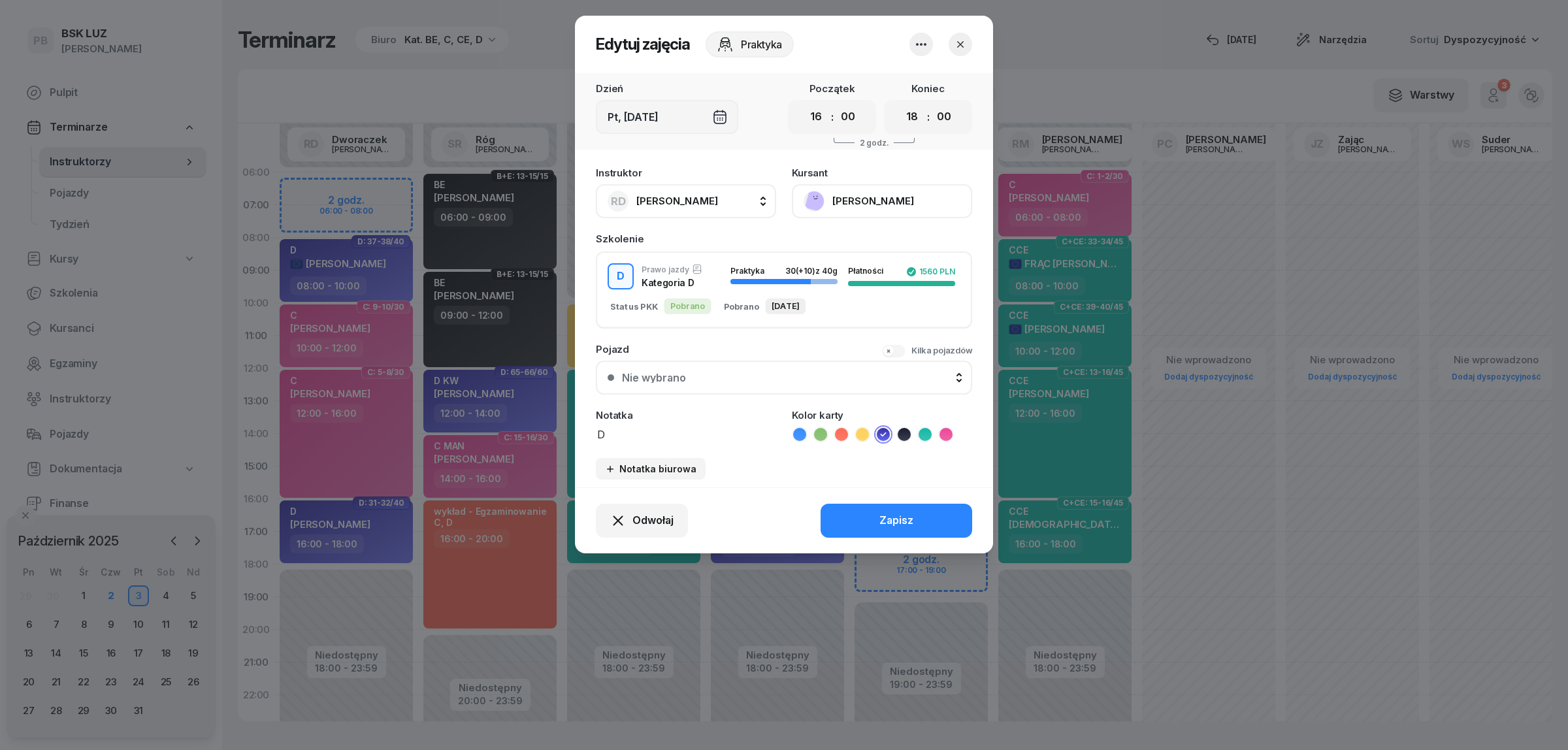
click at [718, 201] on span "[PERSON_NAME]" at bounding box center [677, 201] width 81 height 13
type input "cich"
click at [712, 284] on div "PC [PERSON_NAME]" at bounding box center [692, 288] width 155 height 21
click at [909, 512] on div "Zapisz" at bounding box center [896, 520] width 34 height 17
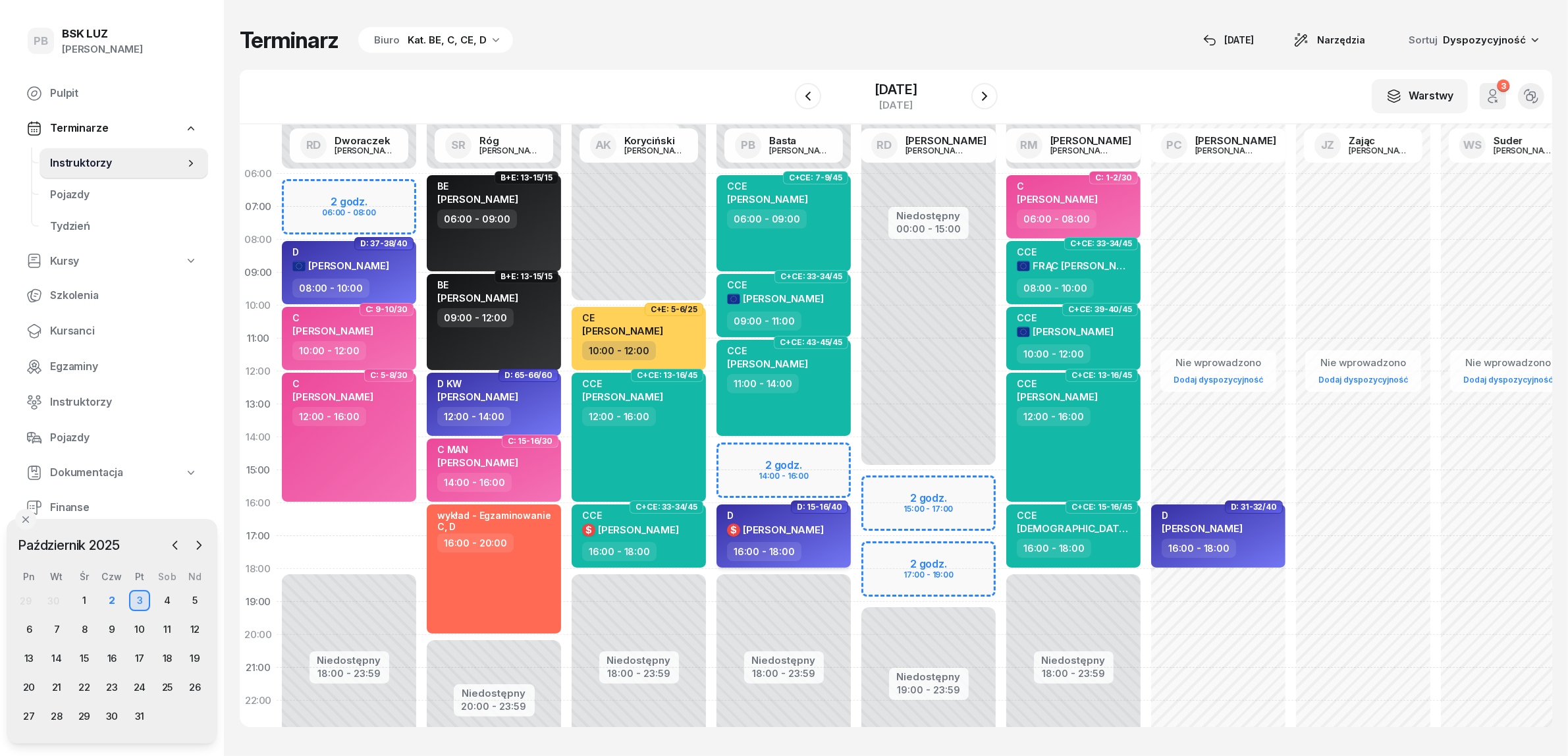
click at [834, 542] on div "16:00 - 18:00" at bounding box center [785, 551] width 116 height 19
select select "16"
select select "18"
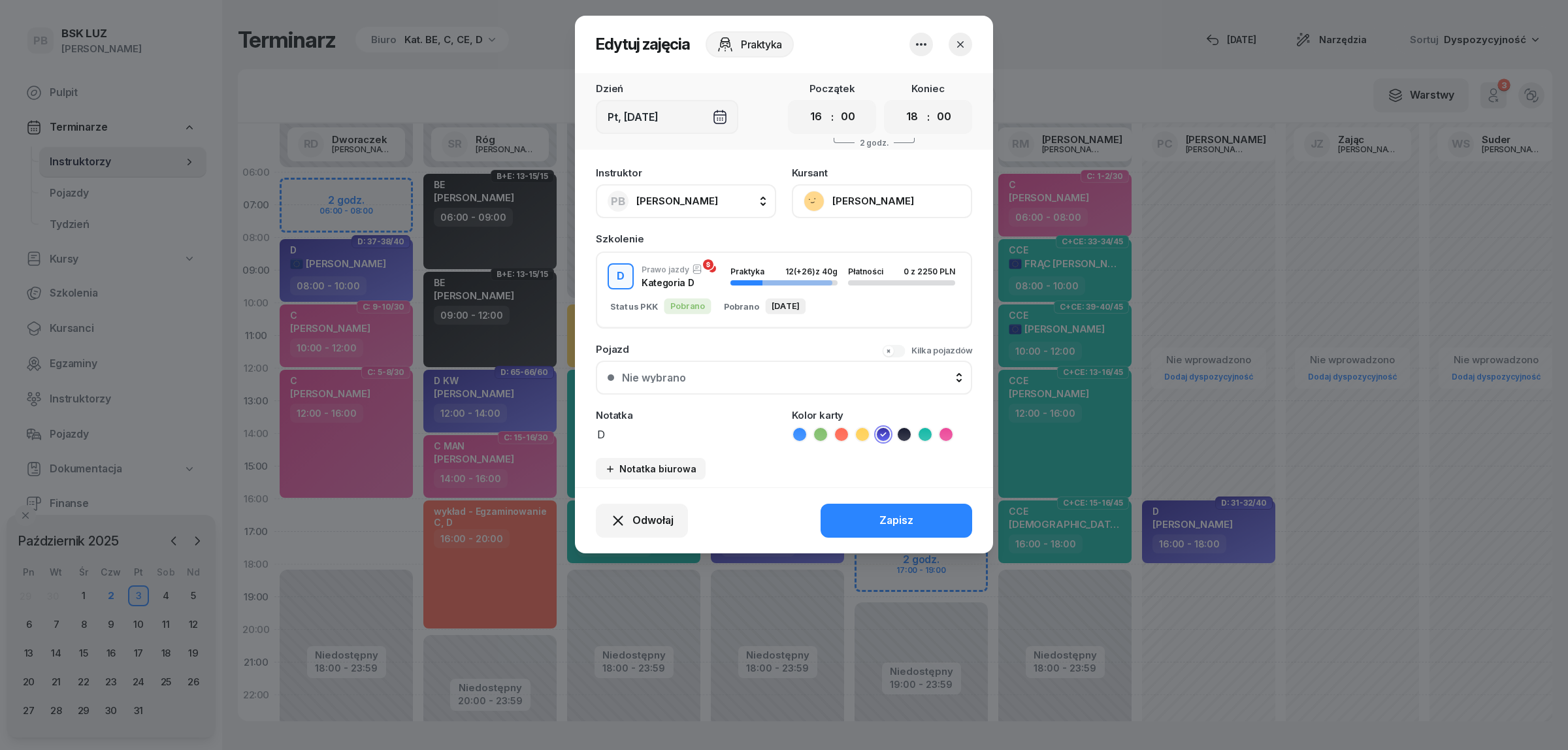
click at [711, 192] on button "PB [PERSON_NAME]" at bounding box center [686, 201] width 181 height 34
type input "dw"
click at [735, 278] on div "RD [PERSON_NAME]" at bounding box center [692, 288] width 155 height 21
click at [874, 508] on button "Zapisz" at bounding box center [896, 520] width 152 height 34
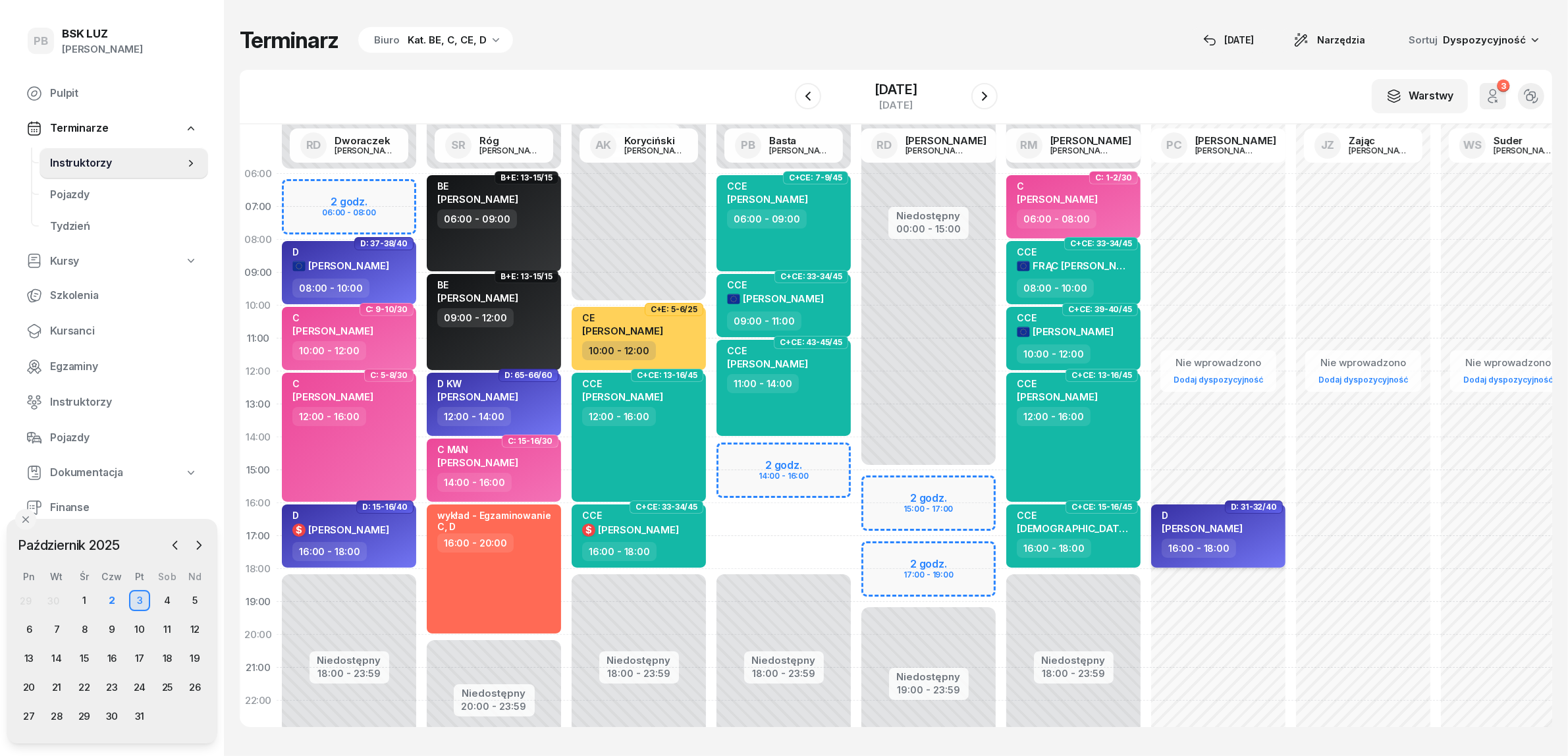
click at [1233, 542] on div "16:00 - 18:00" at bounding box center [1220, 548] width 116 height 19
select select "16"
select select "18"
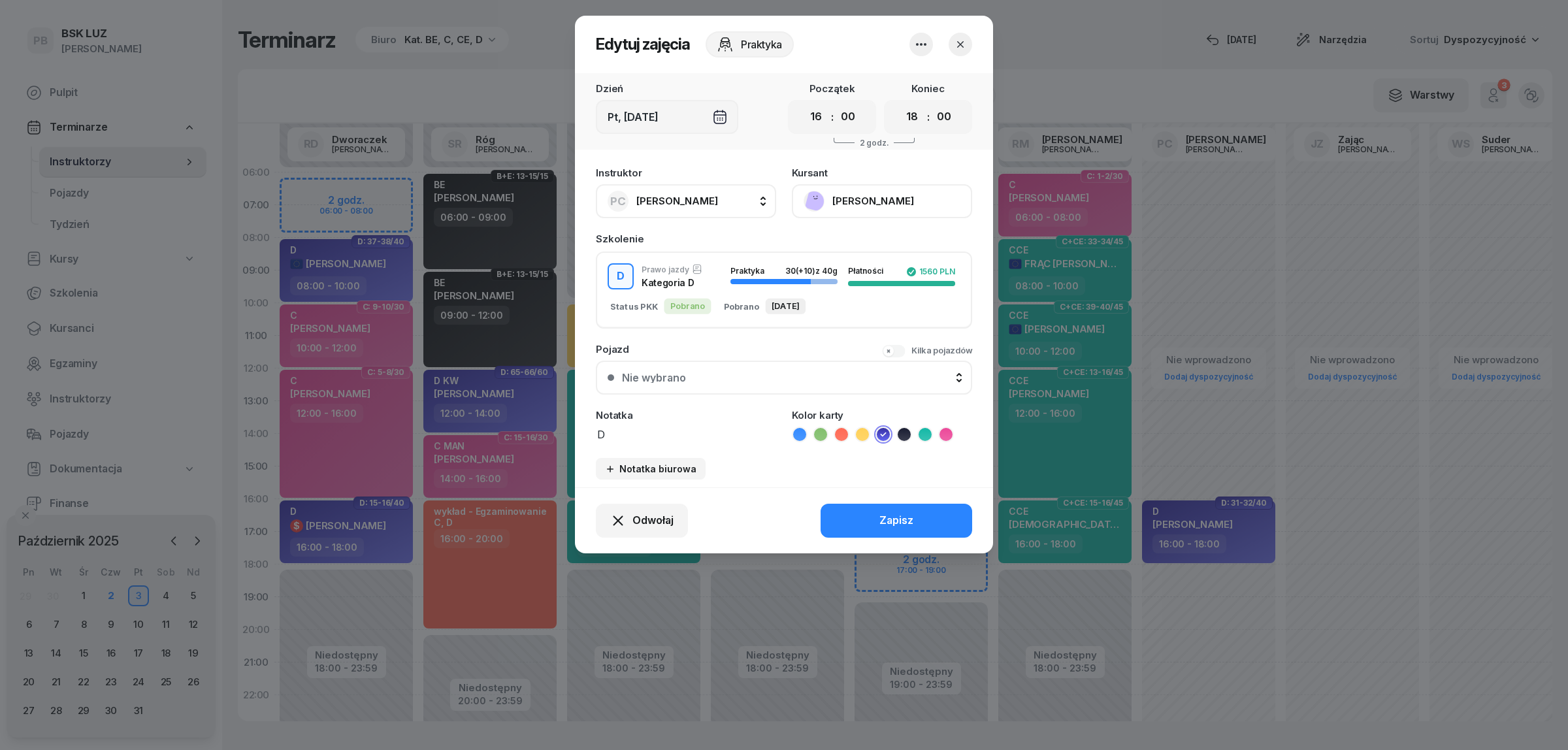
click at [715, 201] on button "PC [PERSON_NAME]" at bounding box center [686, 201] width 181 height 34
type input "bast"
click at [703, 292] on div "PB [PERSON_NAME]" at bounding box center [692, 288] width 155 height 21
click at [877, 516] on button "Zapisz" at bounding box center [896, 520] width 152 height 34
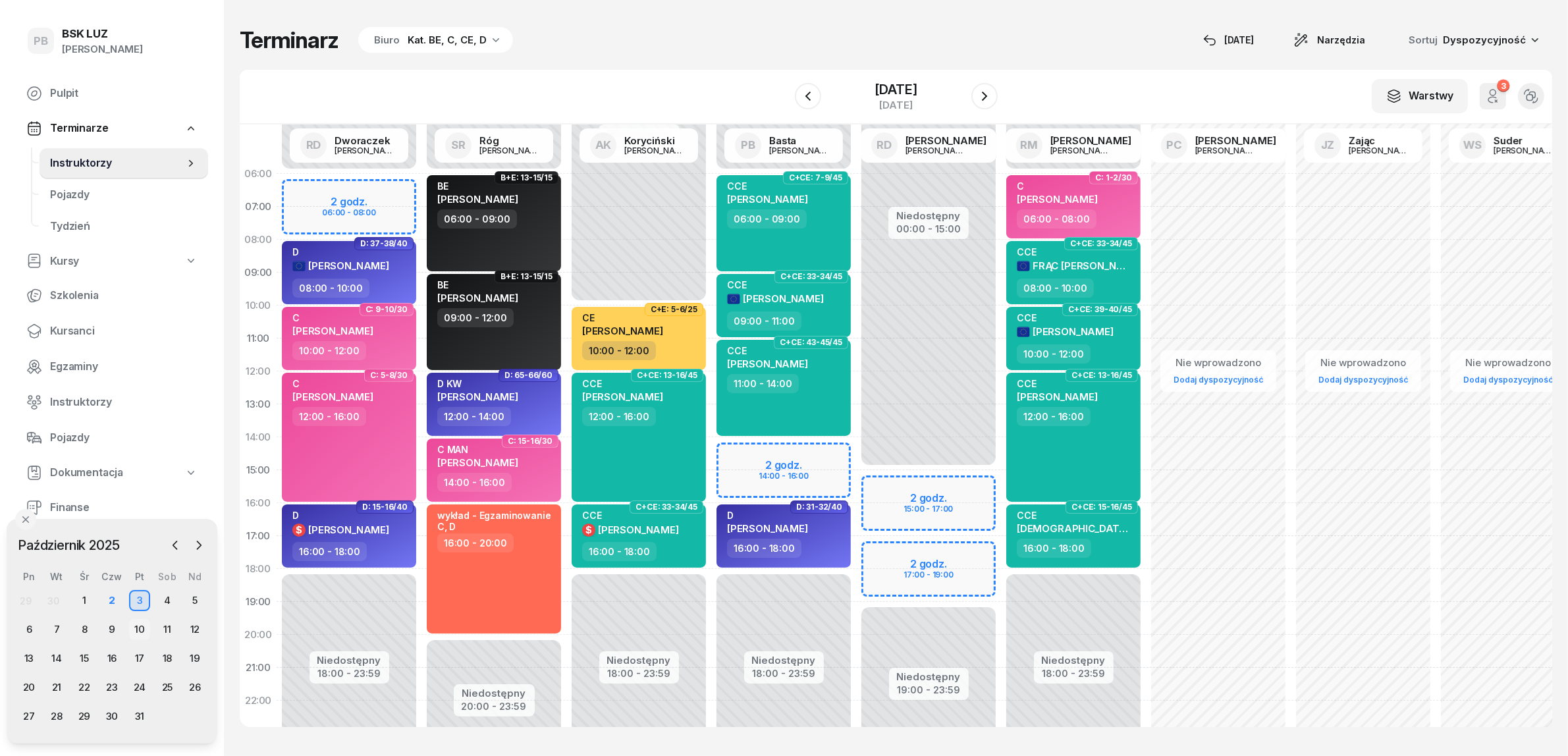
click at [143, 628] on div "10" at bounding box center [139, 630] width 21 height 21
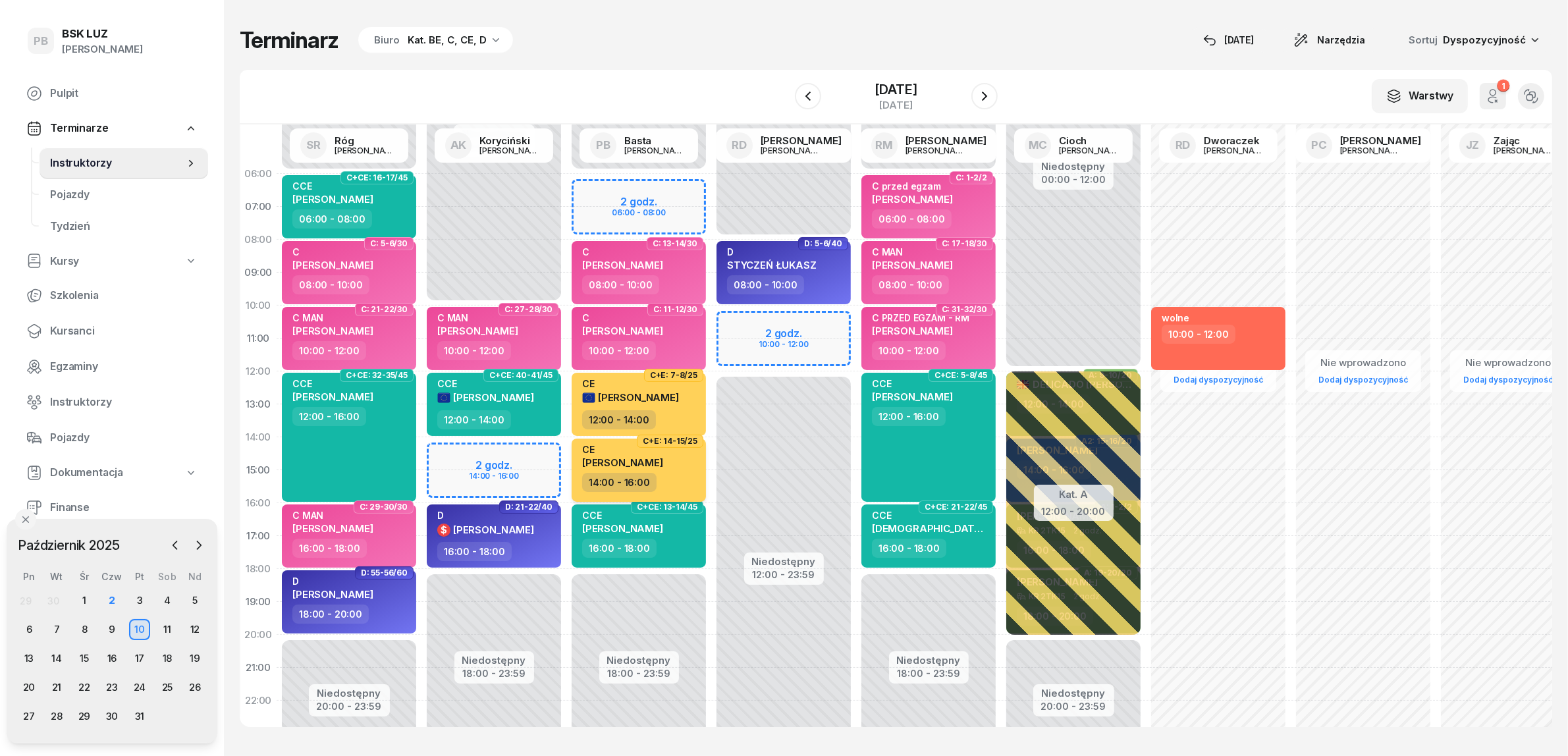
click at [691, 484] on div "14:00 - 16:00" at bounding box center [640, 482] width 116 height 19
select select "14"
select select "16"
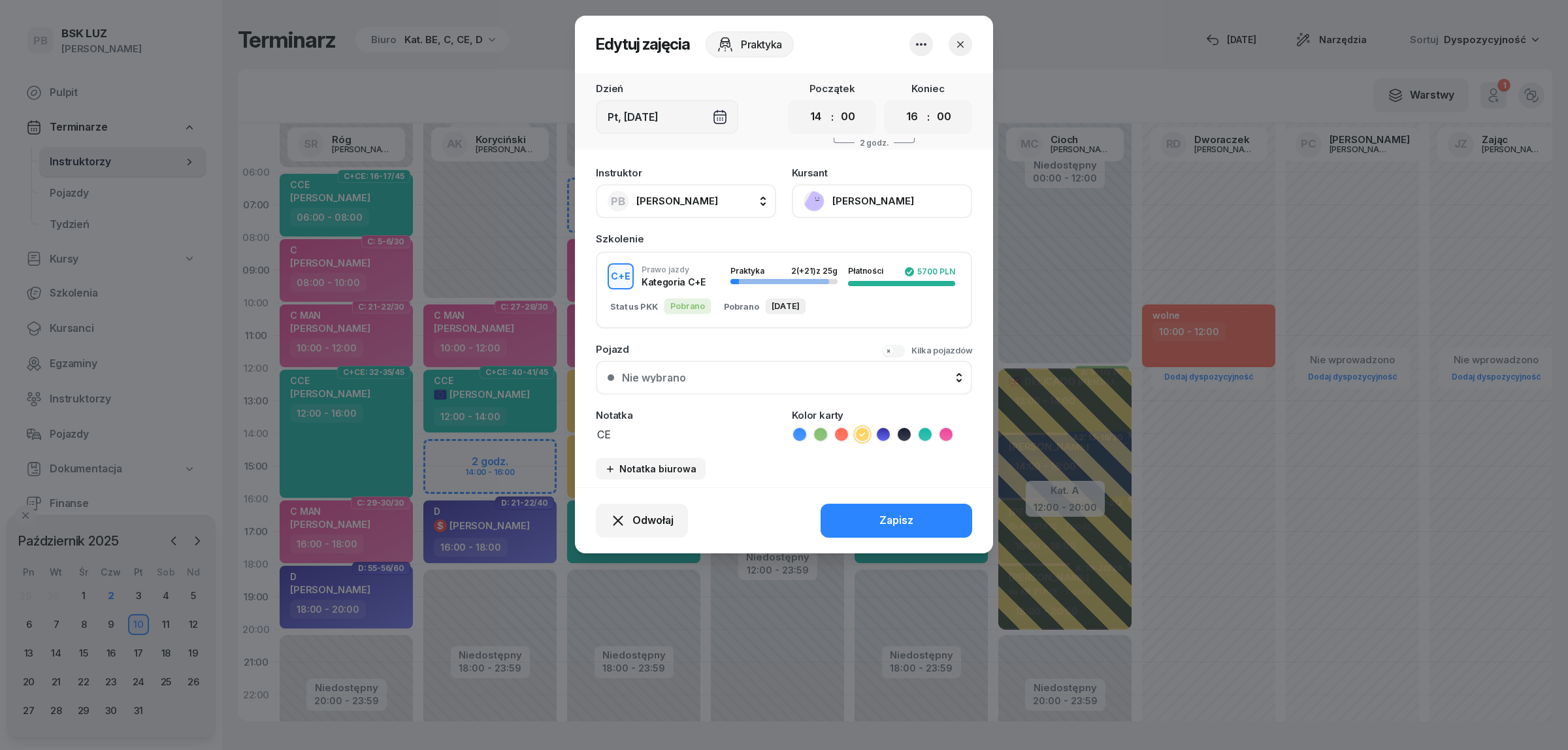
click at [892, 42] on header "Edytuj zajęcia Praktyka" at bounding box center [783, 44] width 418 height 58
click at [958, 44] on icon "button" at bounding box center [959, 44] width 13 height 13
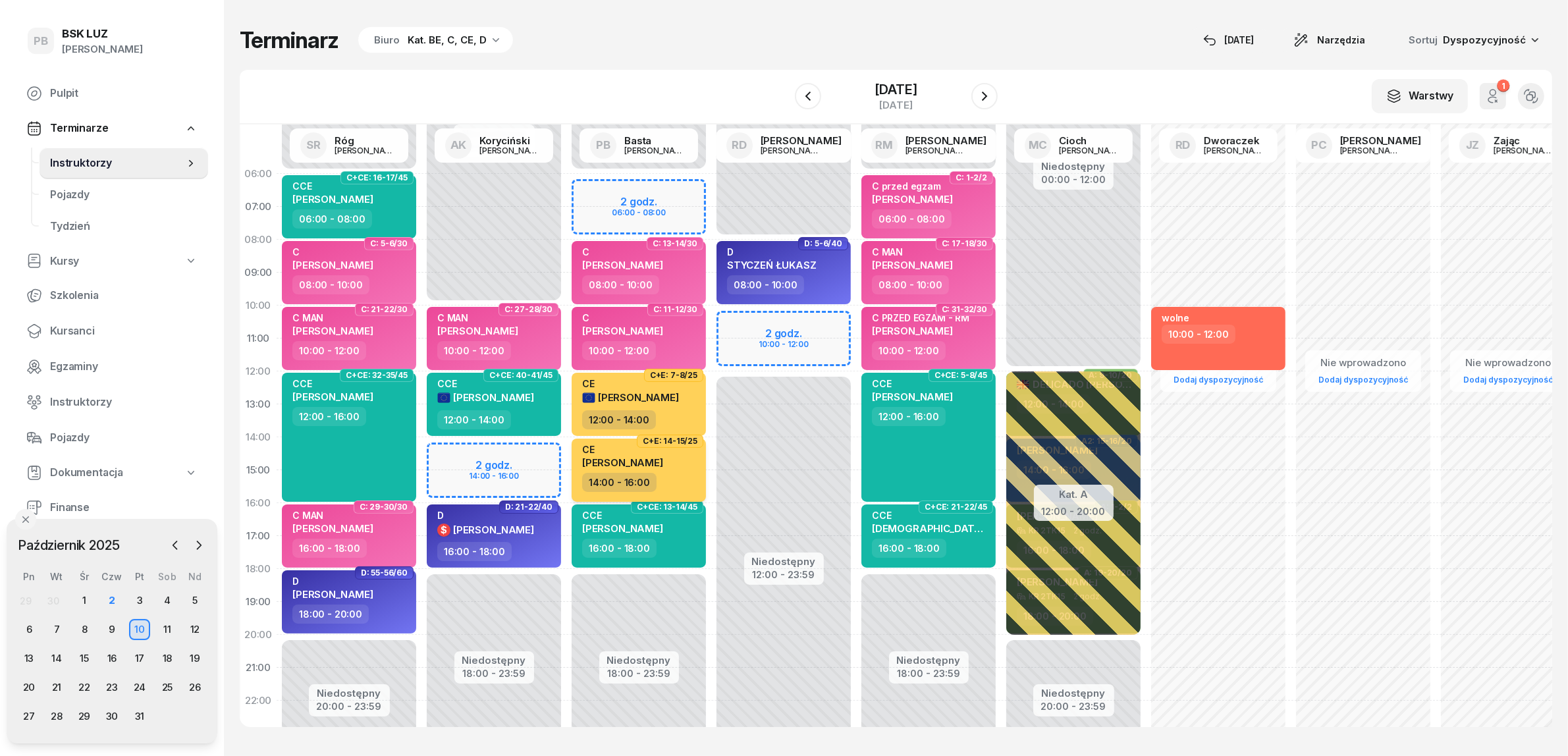
click at [667, 463] on div "CE [PERSON_NAME]" at bounding box center [640, 458] width 116 height 29
select select "14"
select select "16"
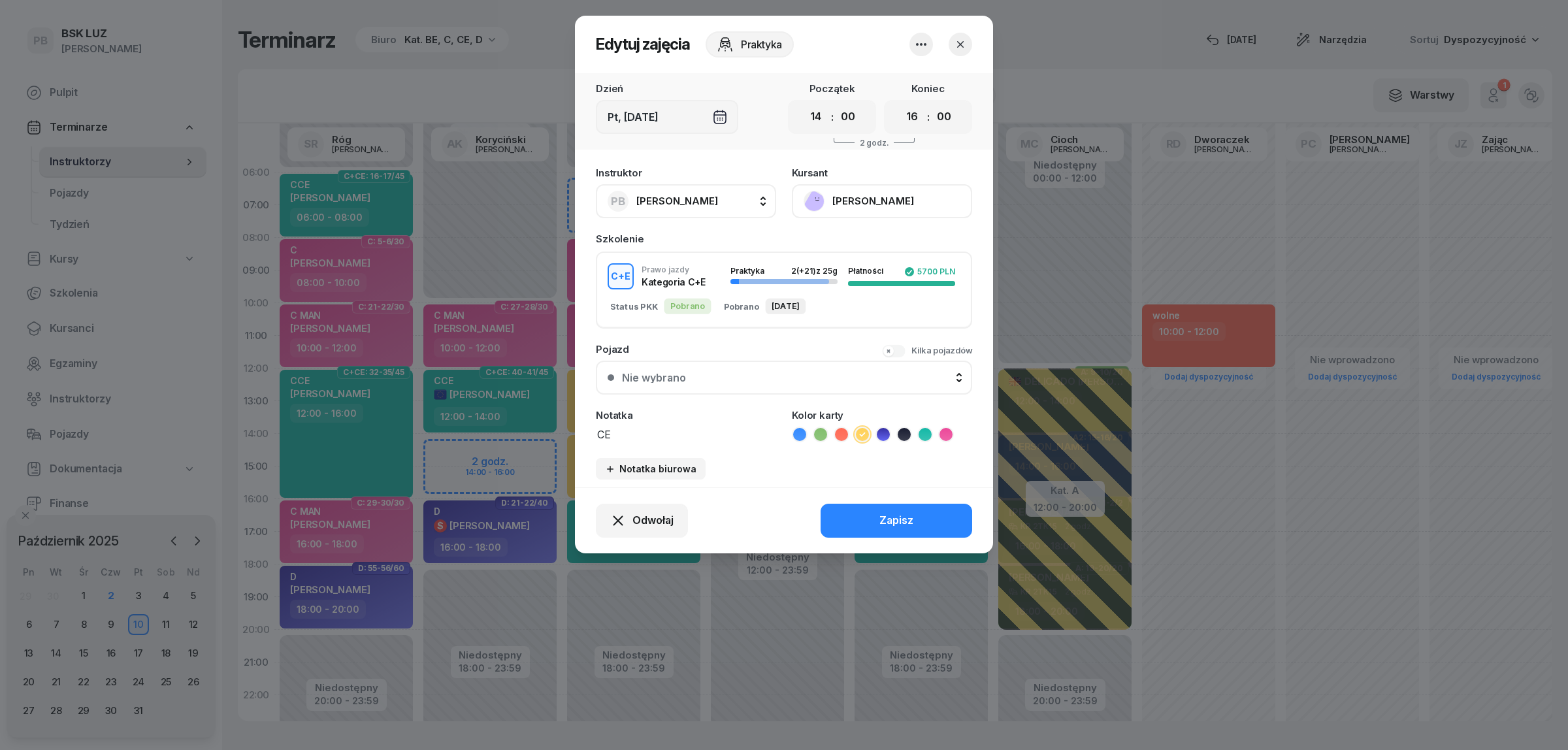
click at [717, 203] on button "PB [PERSON_NAME]" at bounding box center [686, 201] width 181 height 34
type input "kory"
click at [707, 281] on span "[PERSON_NAME]" at bounding box center [683, 288] width 81 height 17
click at [870, 517] on button "Zapisz" at bounding box center [896, 520] width 152 height 34
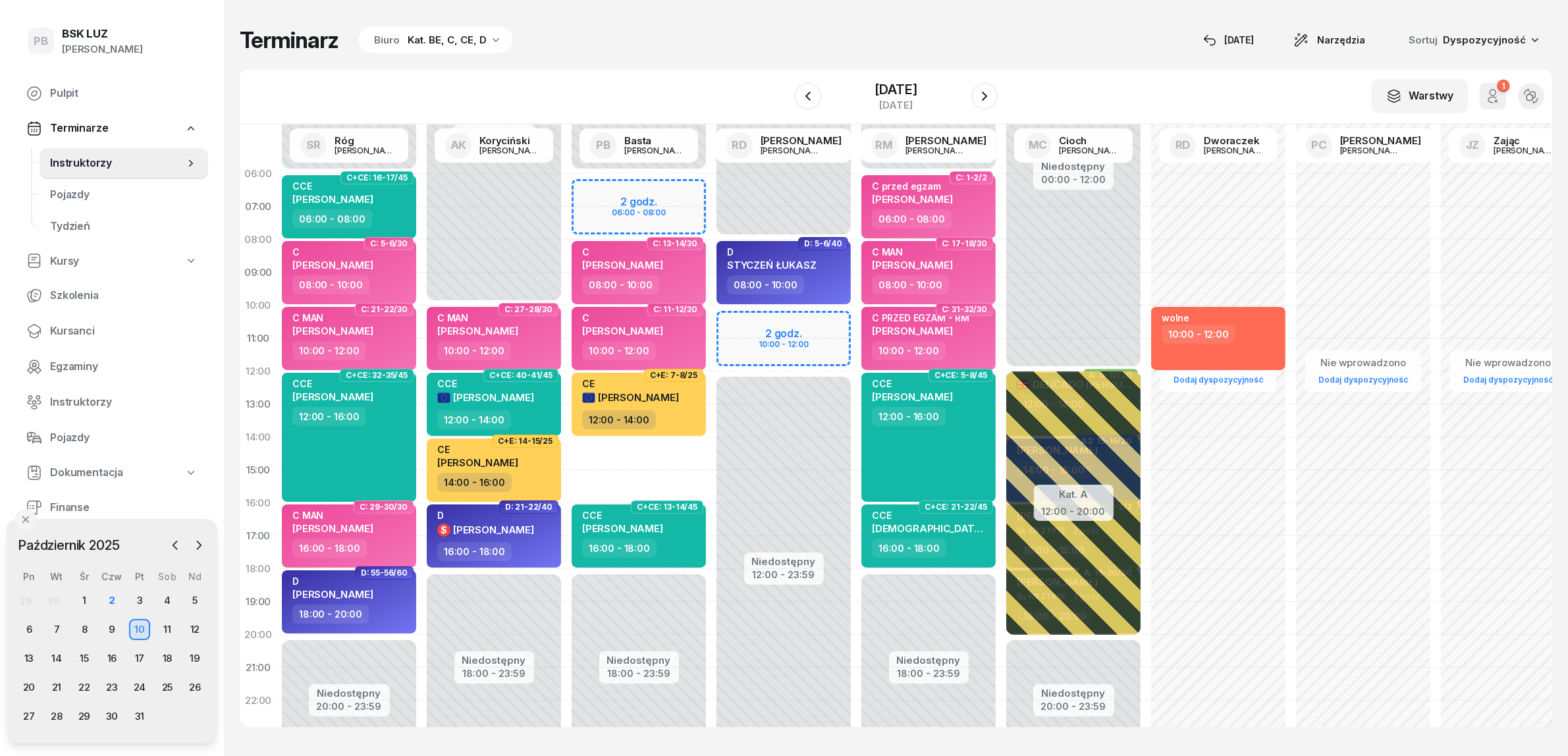
click at [630, 446] on div "Niedostępny 00:00 - 06:00 Niedostępny 18:00 - 23:59 2 godz. 06:00 - 08:00 C: 13…" at bounding box center [639, 470] width 145 height 625
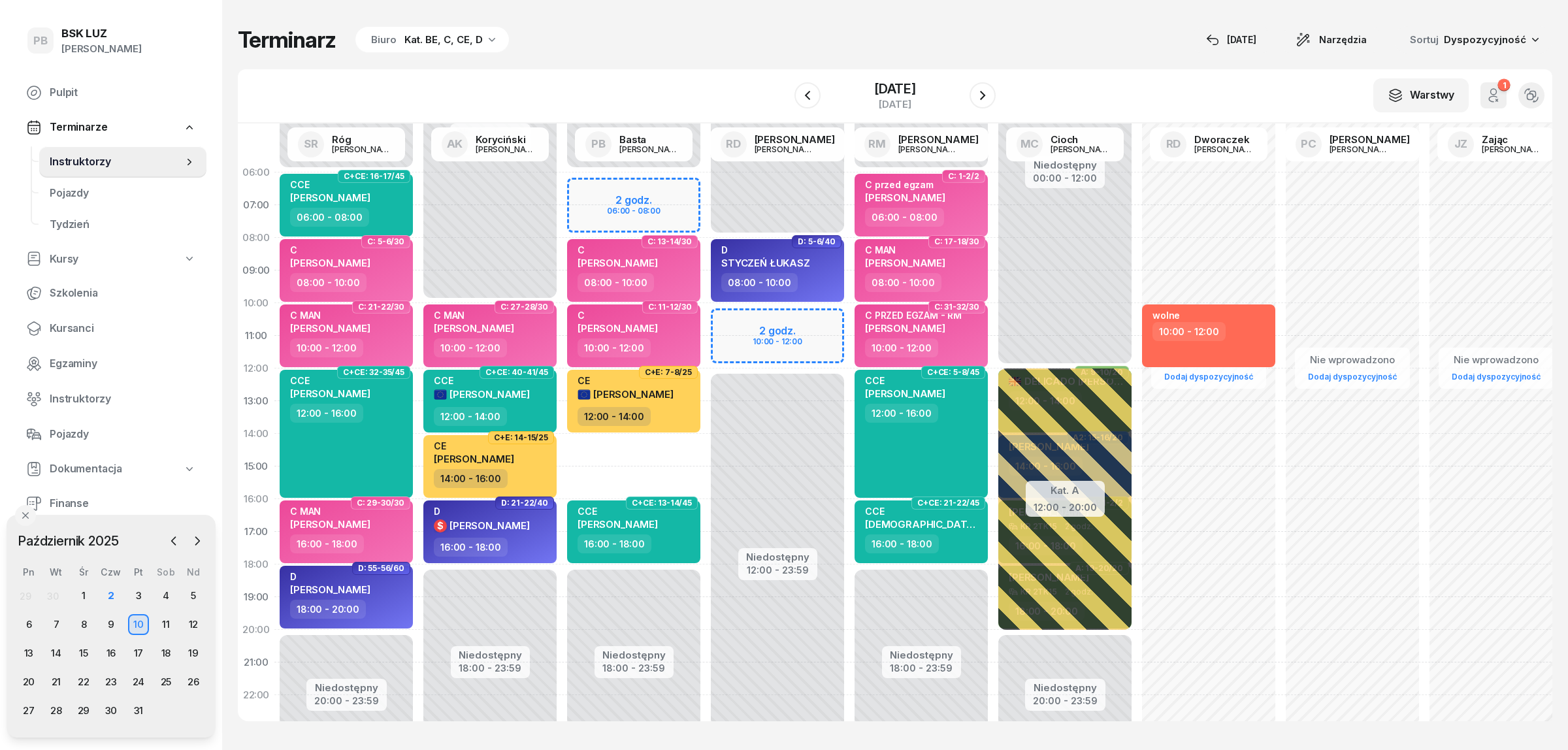
select select "14"
select select "16"
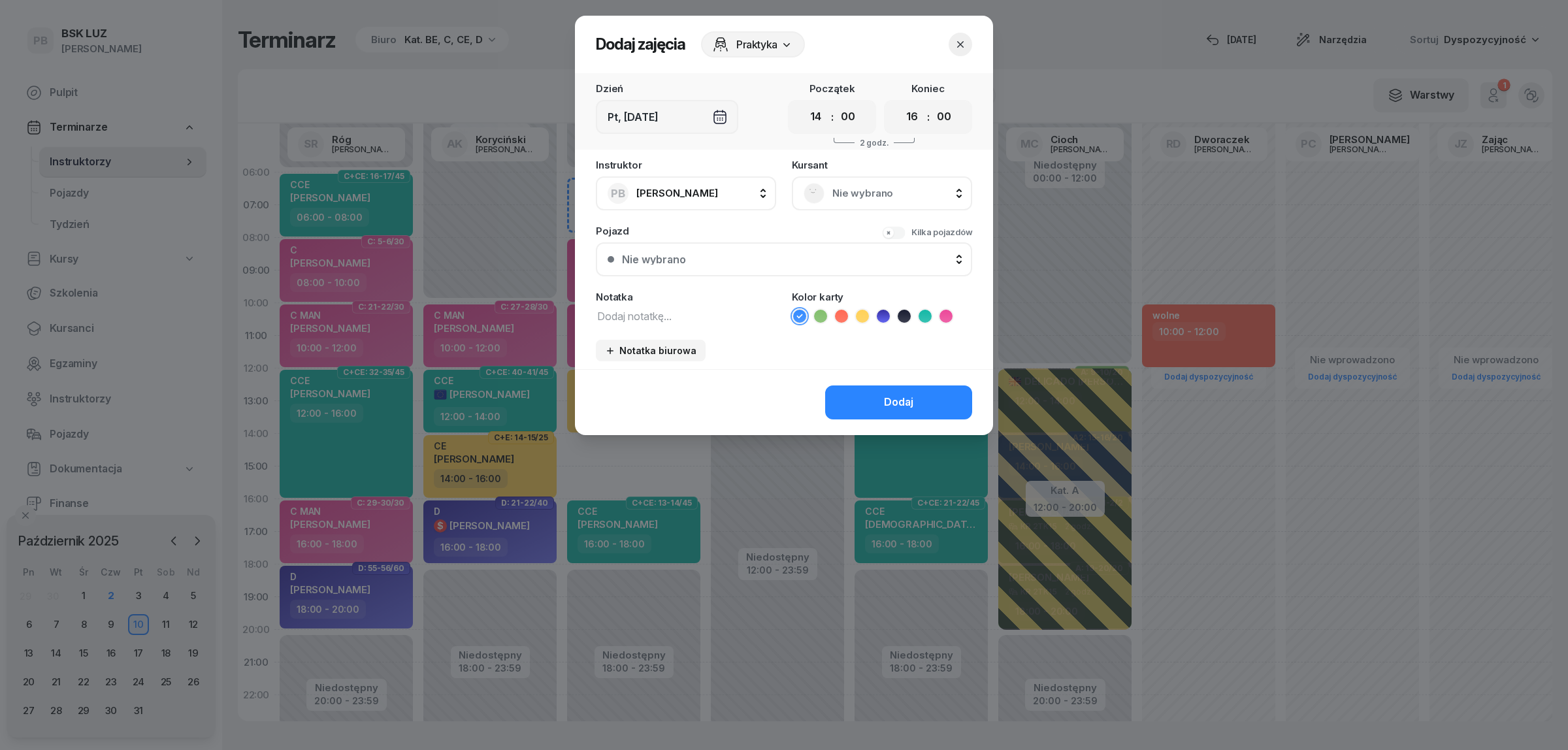
click at [877, 200] on span "Nie wybrano" at bounding box center [896, 193] width 128 height 17
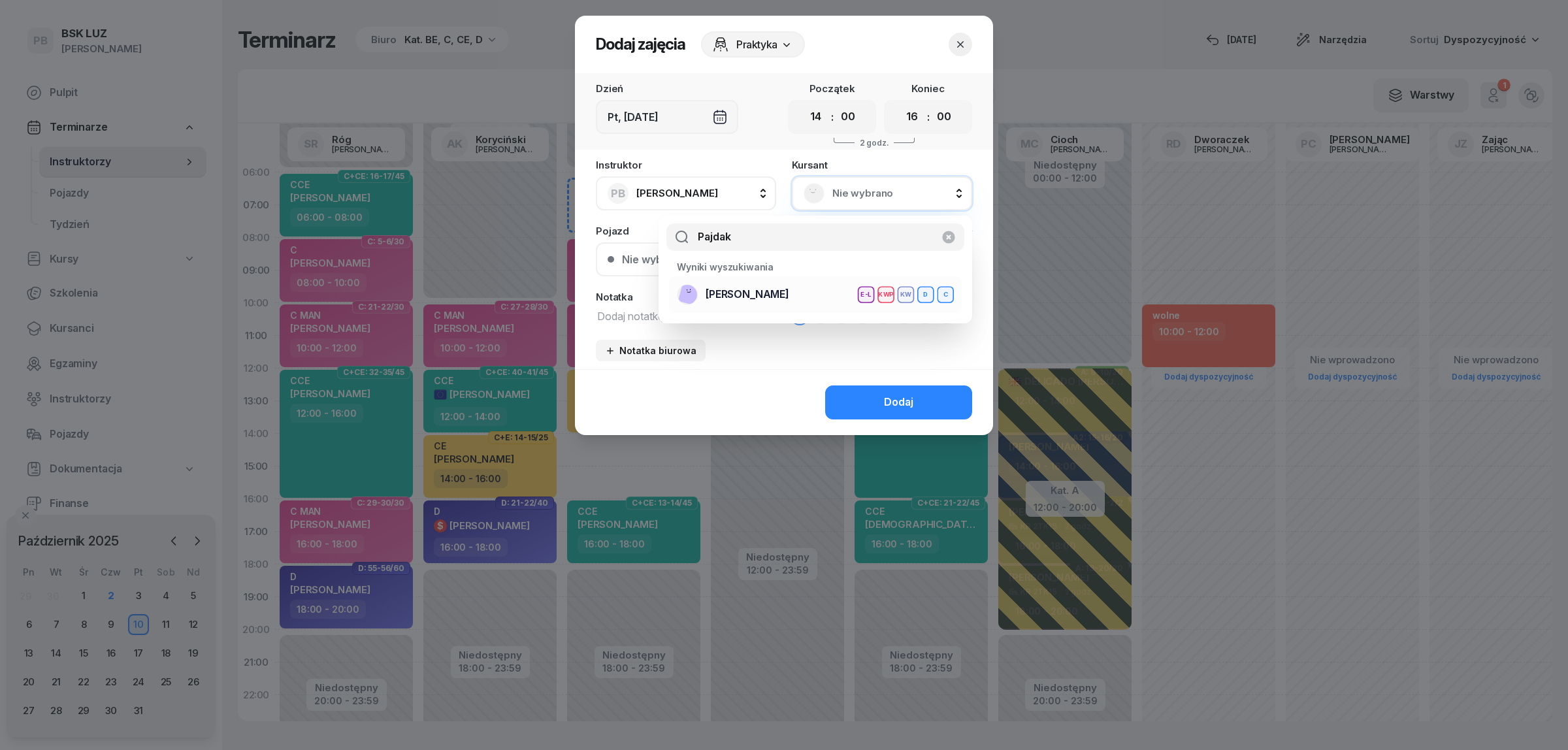
type input "Pajdak"
click at [786, 297] on div "[PERSON_NAME] E-L KWP KW D C" at bounding box center [815, 294] width 277 height 21
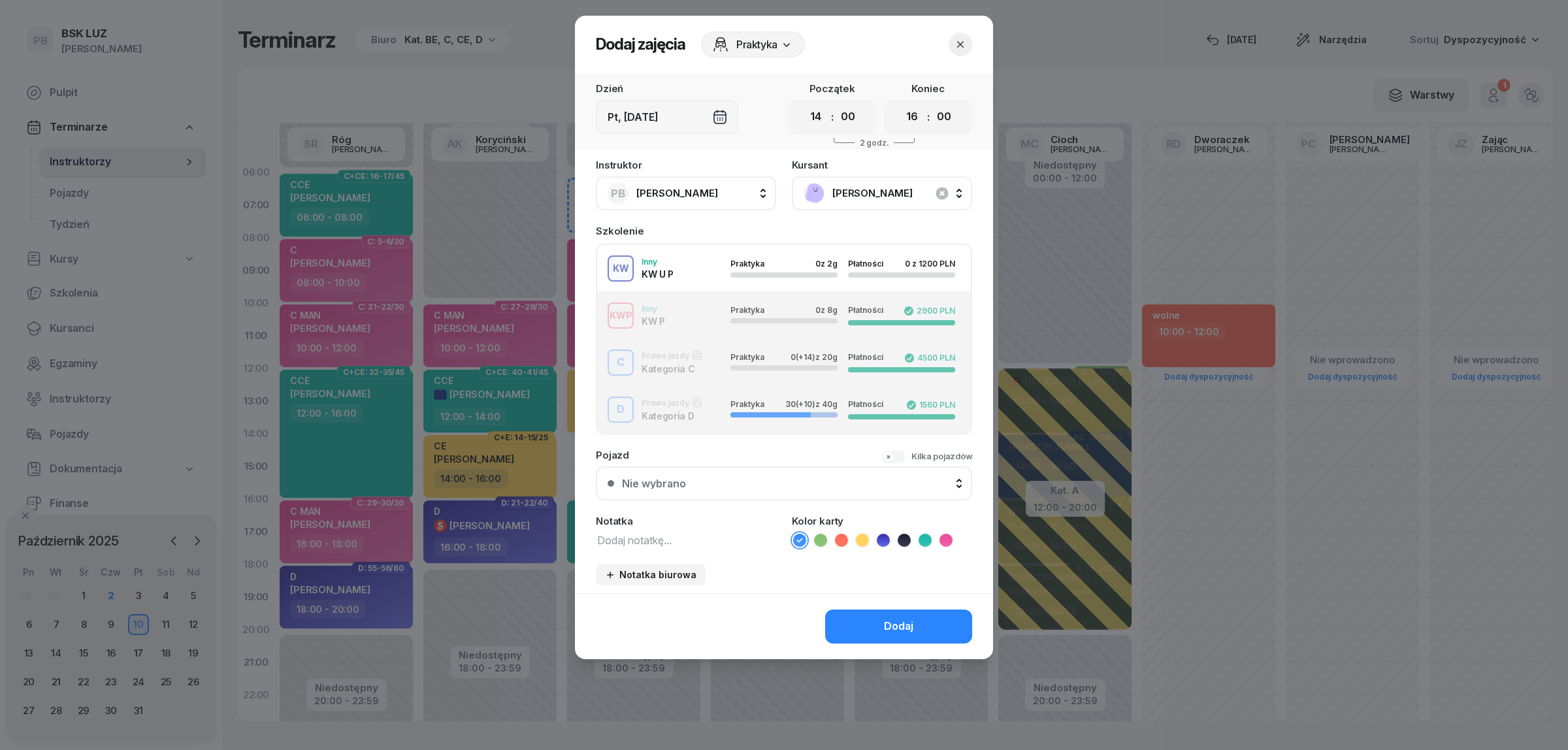
click at [684, 406] on div "D Prawo jazdy Kategoria D Praktyka 30 (+10) z 40g Płatności 1560 PLN" at bounding box center [783, 409] width 374 height 26
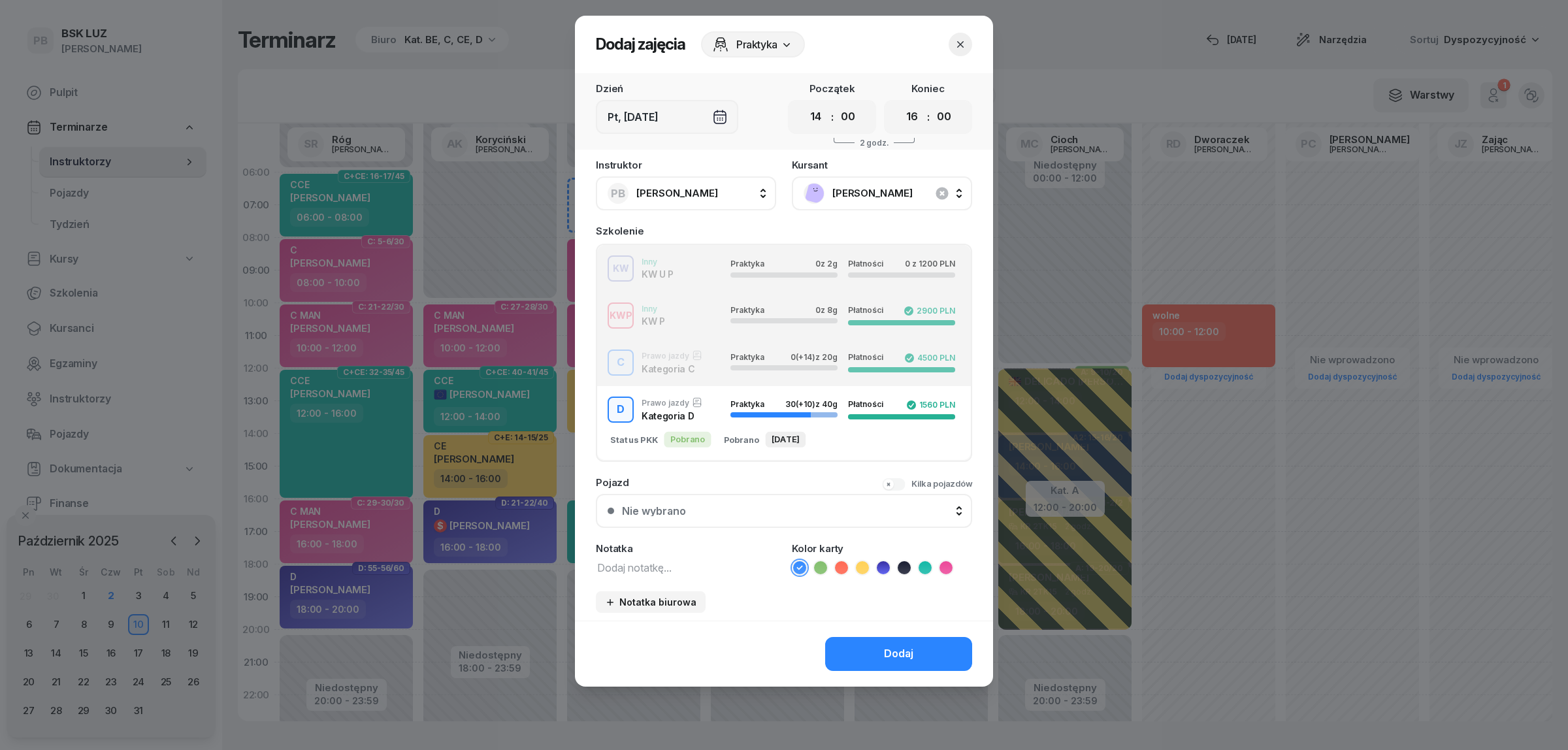
click at [646, 563] on textarea at bounding box center [686, 567] width 181 height 17
type textarea "D"
click at [882, 563] on li at bounding box center [883, 568] width 15 height 15
click at [882, 565] on icon at bounding box center [882, 567] width 6 height 4
click at [888, 647] on div "Dodaj" at bounding box center [898, 654] width 30 height 17
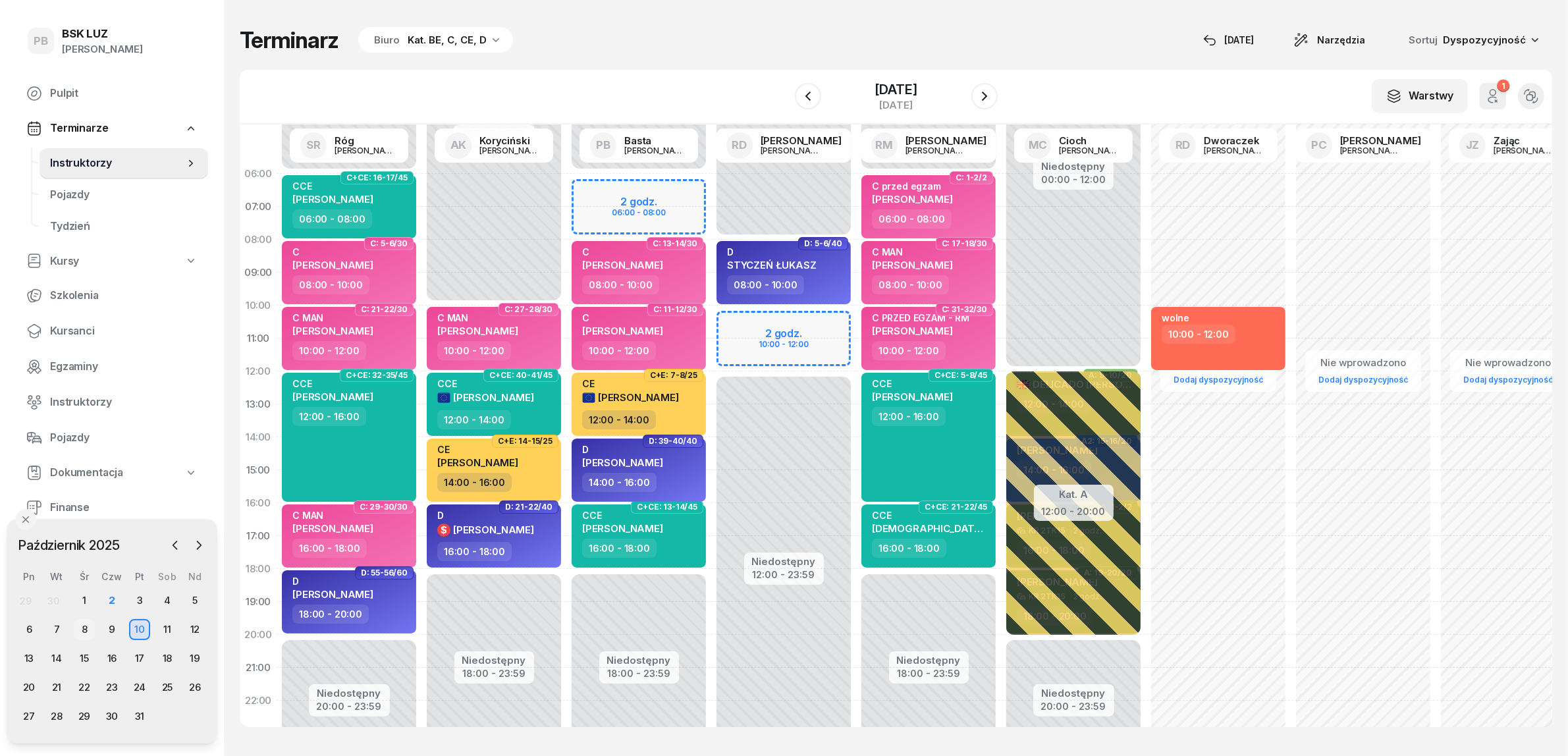
click at [79, 624] on div "8" at bounding box center [84, 630] width 21 height 21
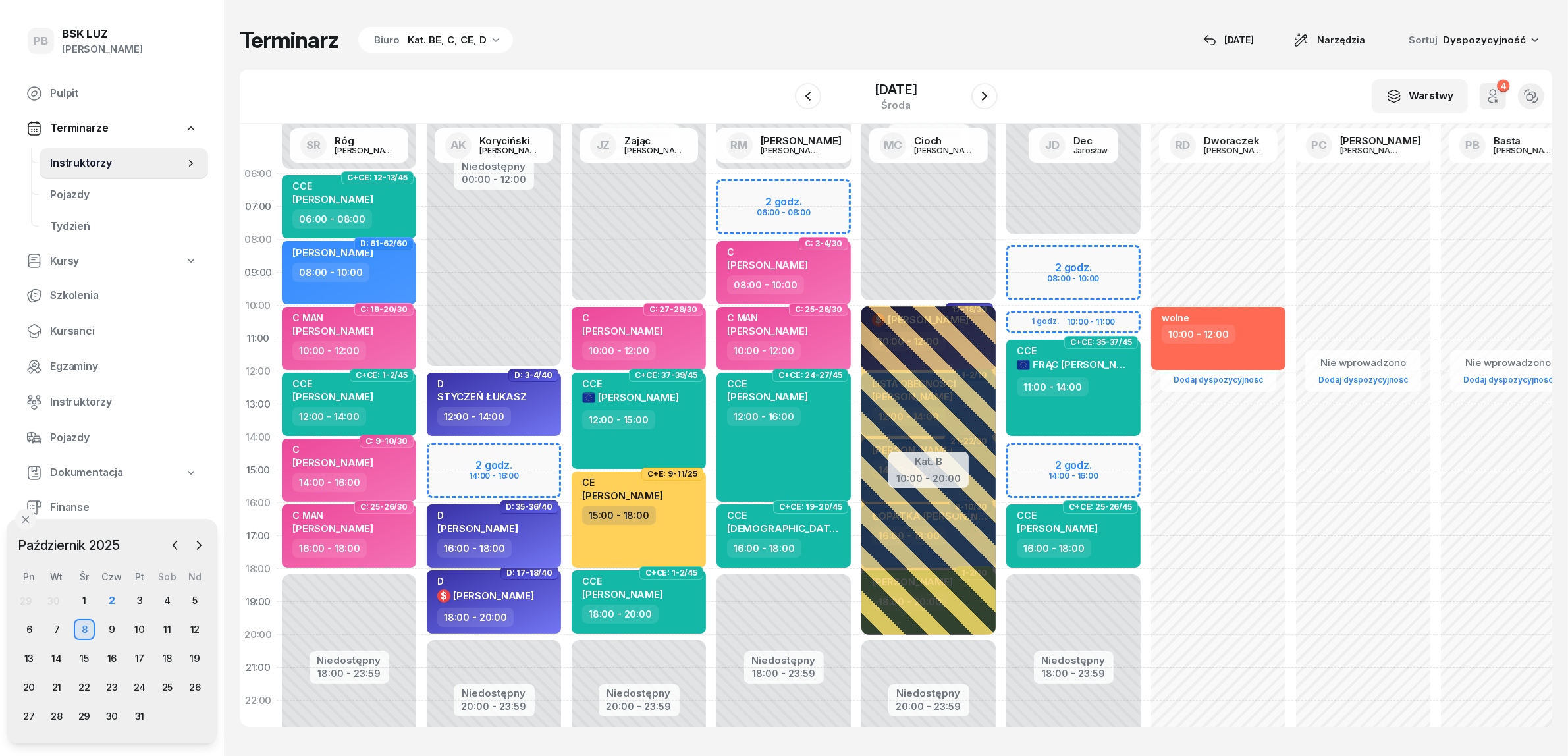
click at [544, 553] on div "16:00 - 18:00" at bounding box center [496, 548] width 116 height 19
select select "16"
select select "18"
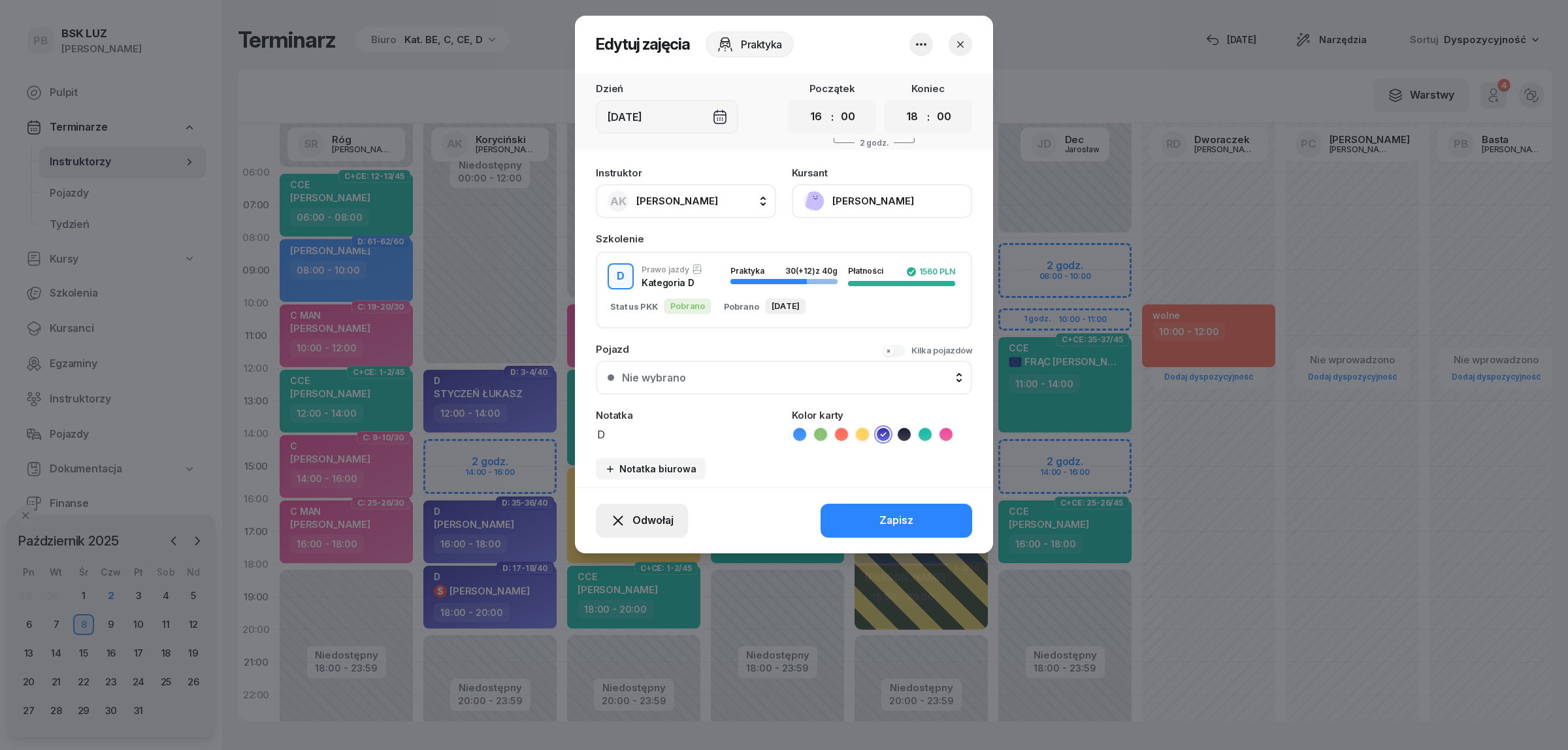
click at [673, 514] on button "Odwołaj" at bounding box center [642, 520] width 92 height 34
click at [648, 435] on div "Kursant odwołał" at bounding box center [618, 440] width 77 height 17
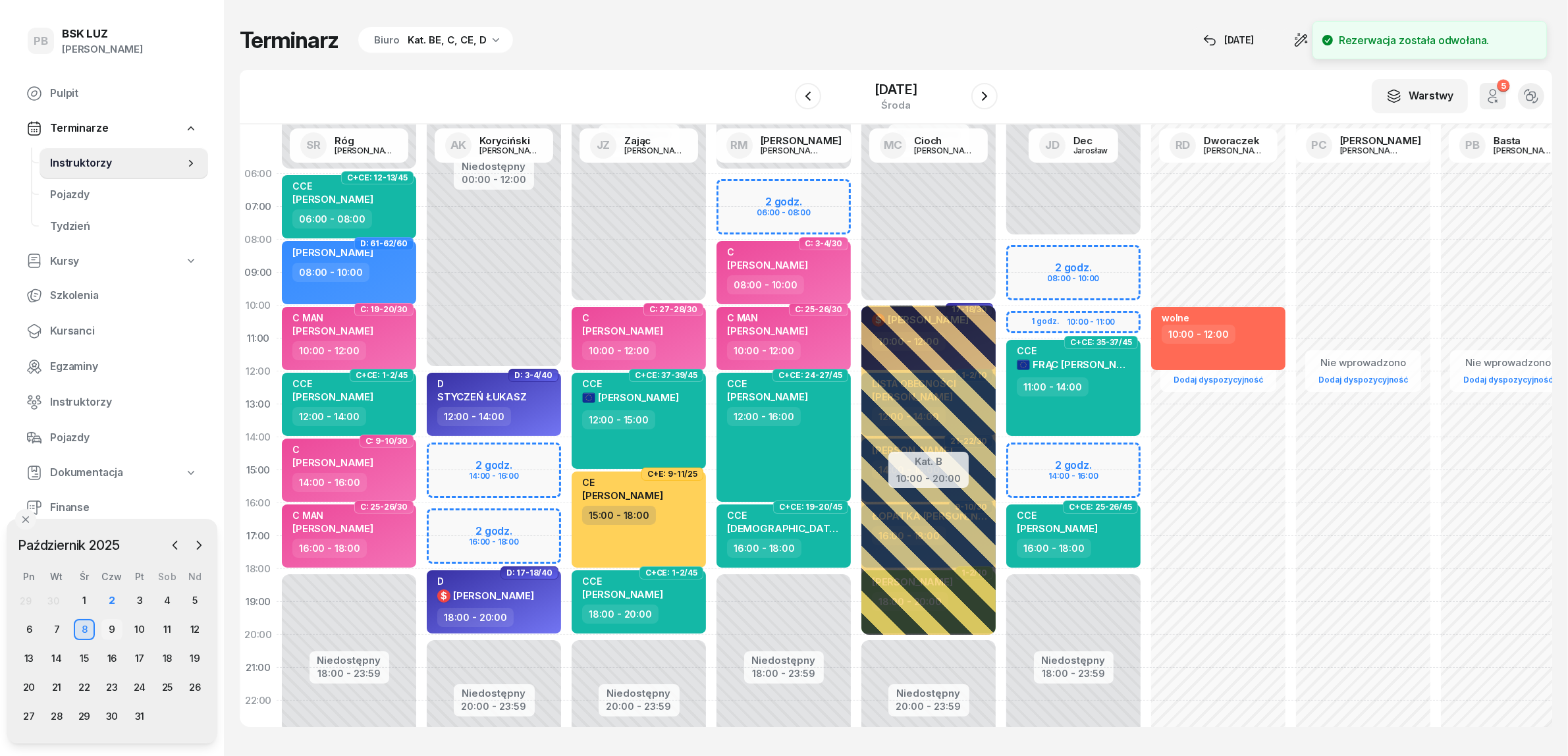
click at [110, 627] on div "9" at bounding box center [112, 630] width 21 height 21
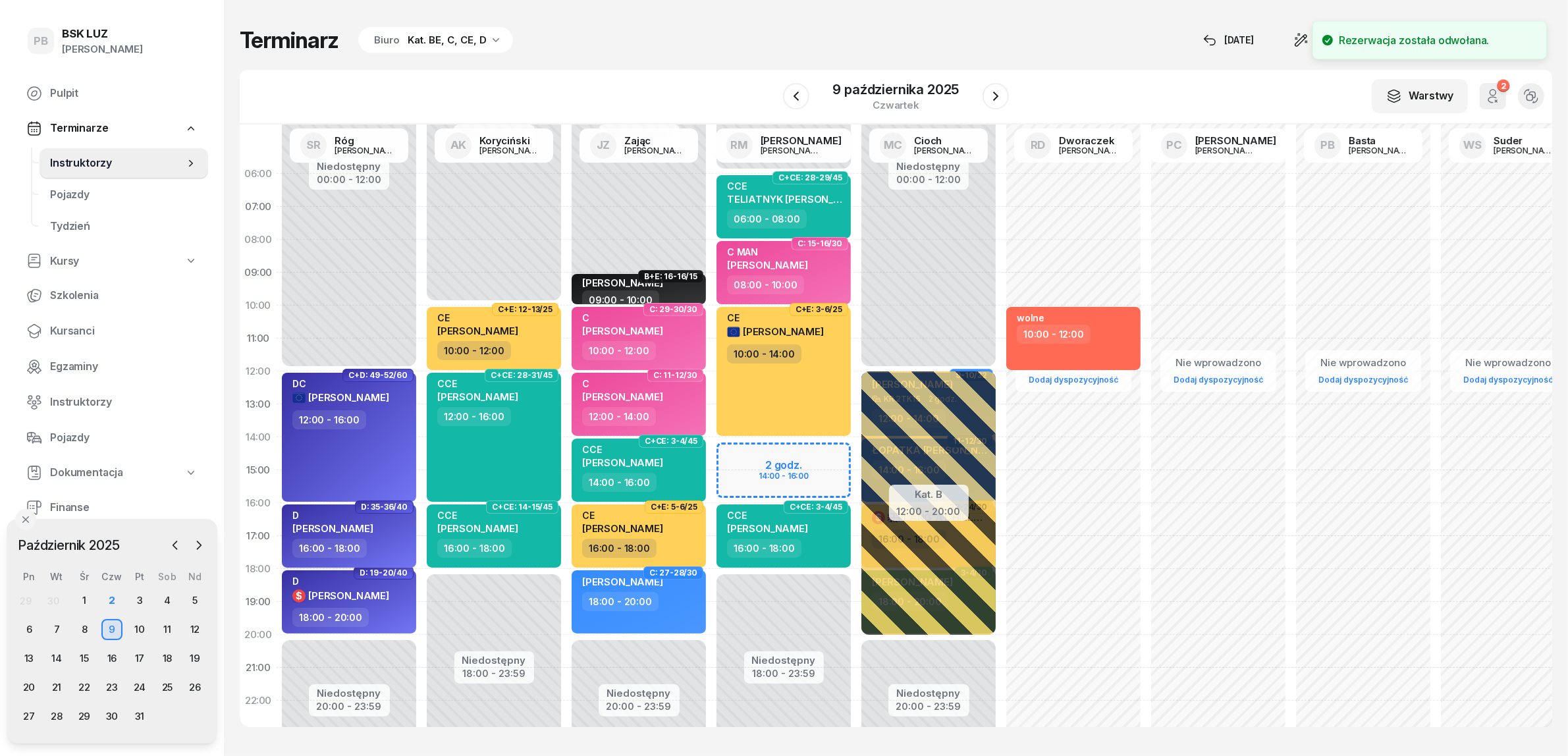
click at [392, 542] on div "16:00 - 18:00" at bounding box center [350, 548] width 116 height 19
select select "16"
select select "18"
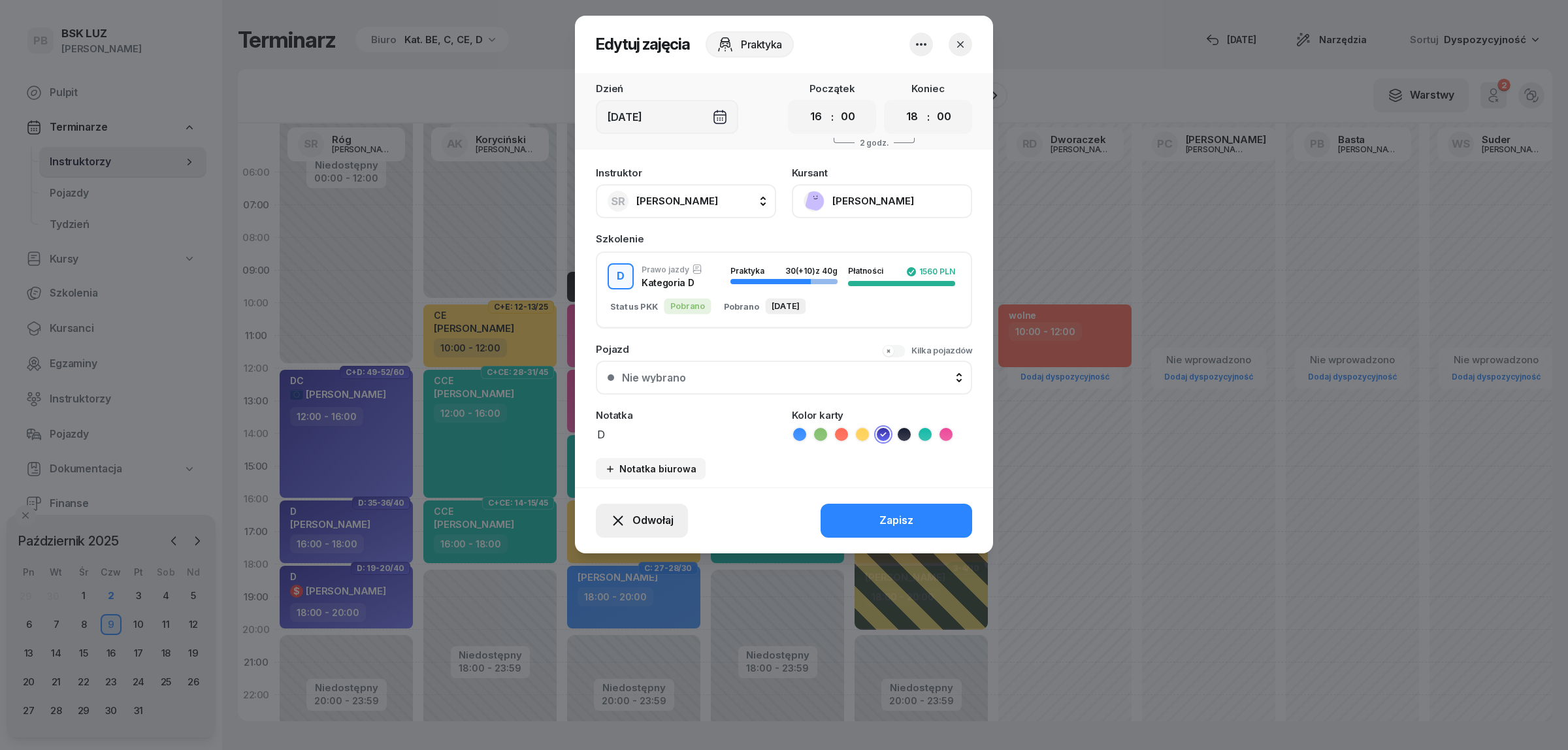
click at [647, 517] on span "Odwołaj" at bounding box center [653, 520] width 42 height 17
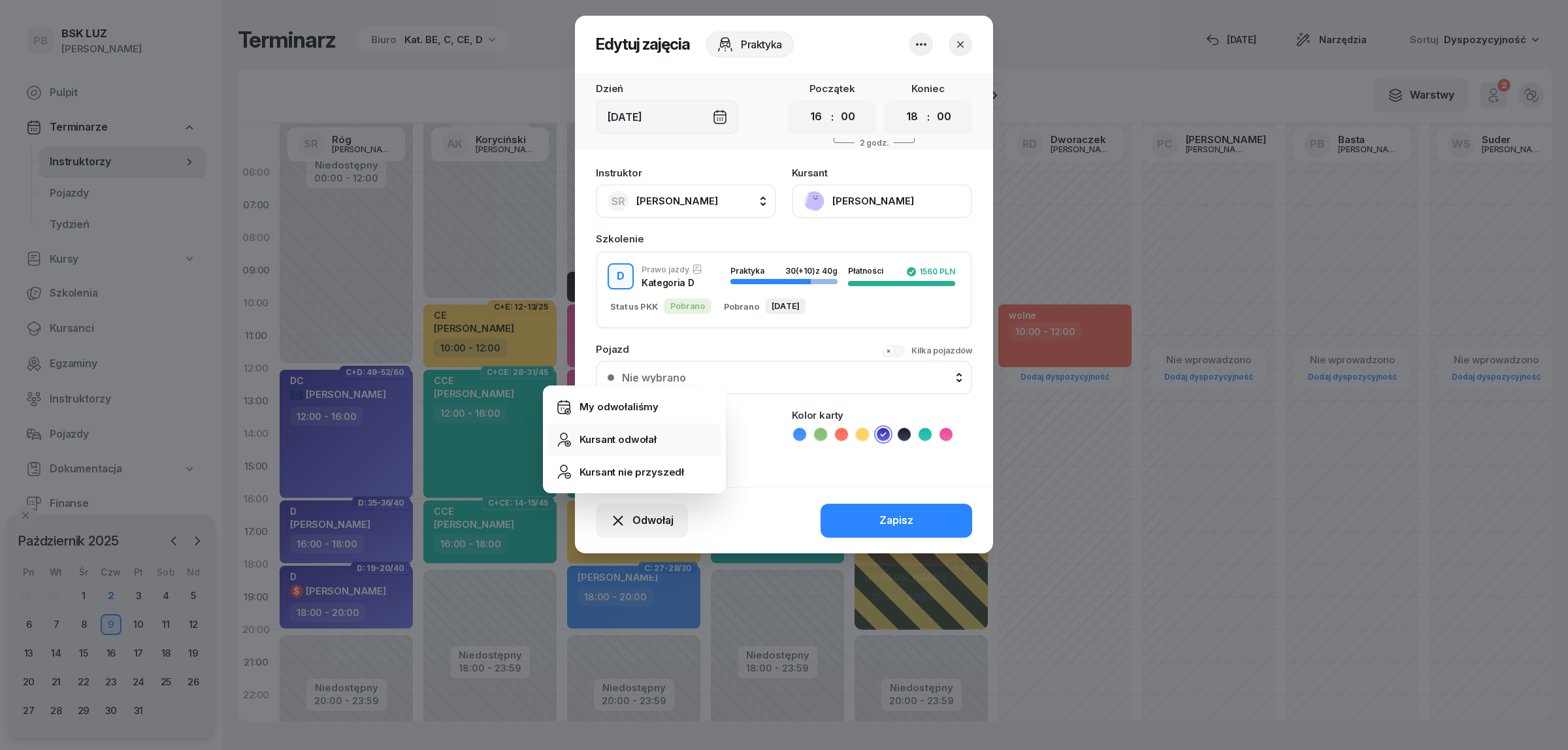
click at [655, 442] on link "Kursant odwołał" at bounding box center [634, 439] width 172 height 33
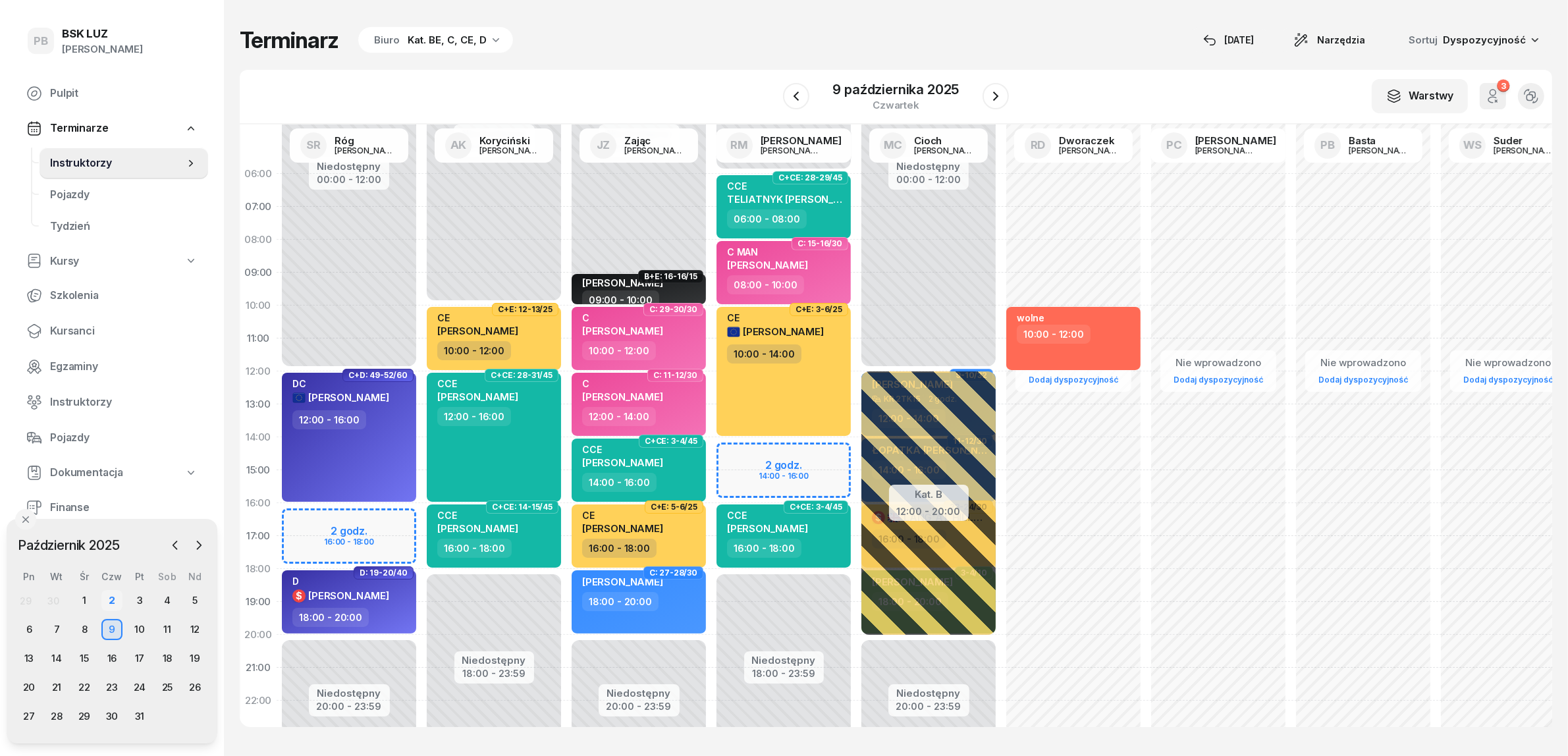
click at [112, 602] on div "2" at bounding box center [112, 601] width 21 height 21
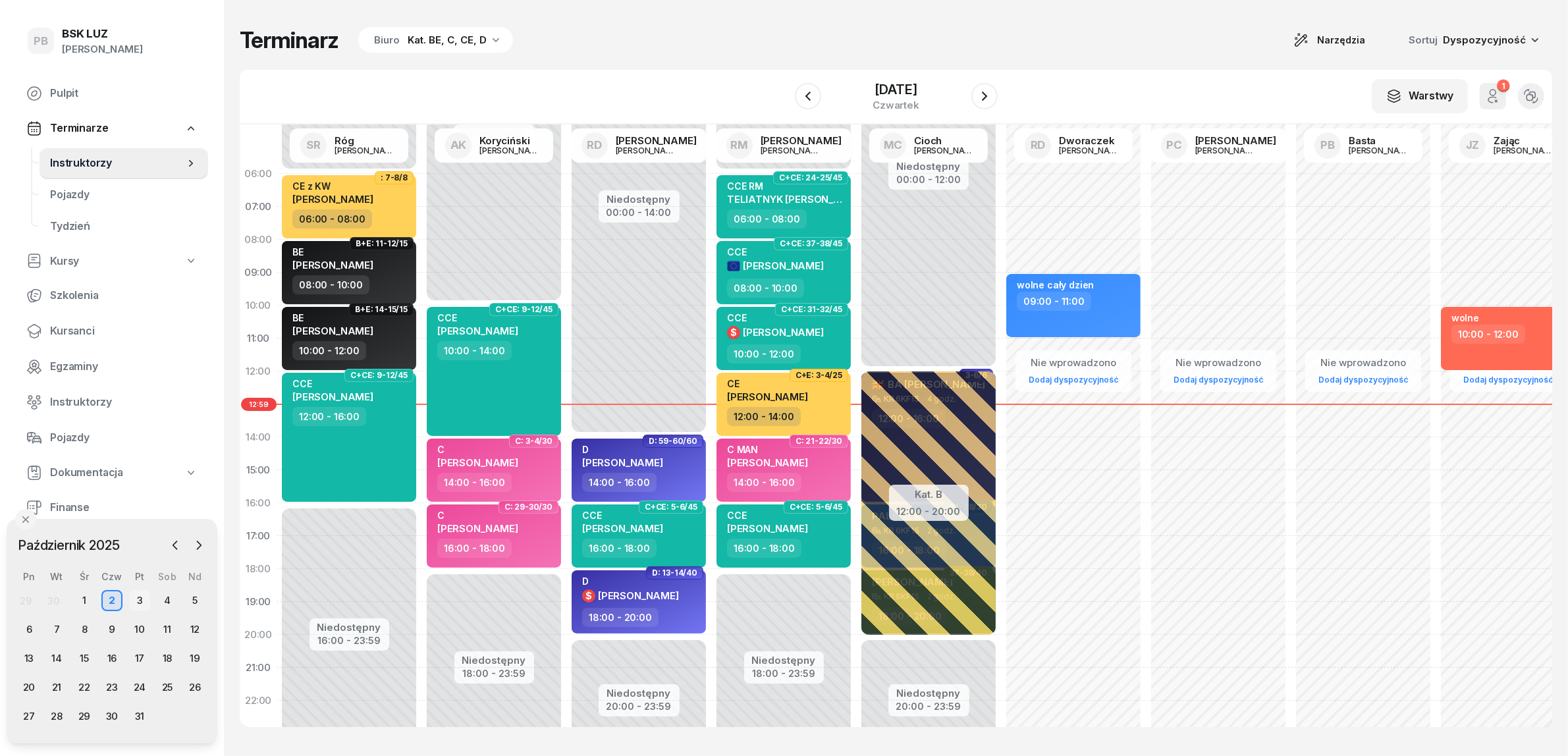
click at [135, 599] on div "3" at bounding box center [139, 601] width 21 height 21
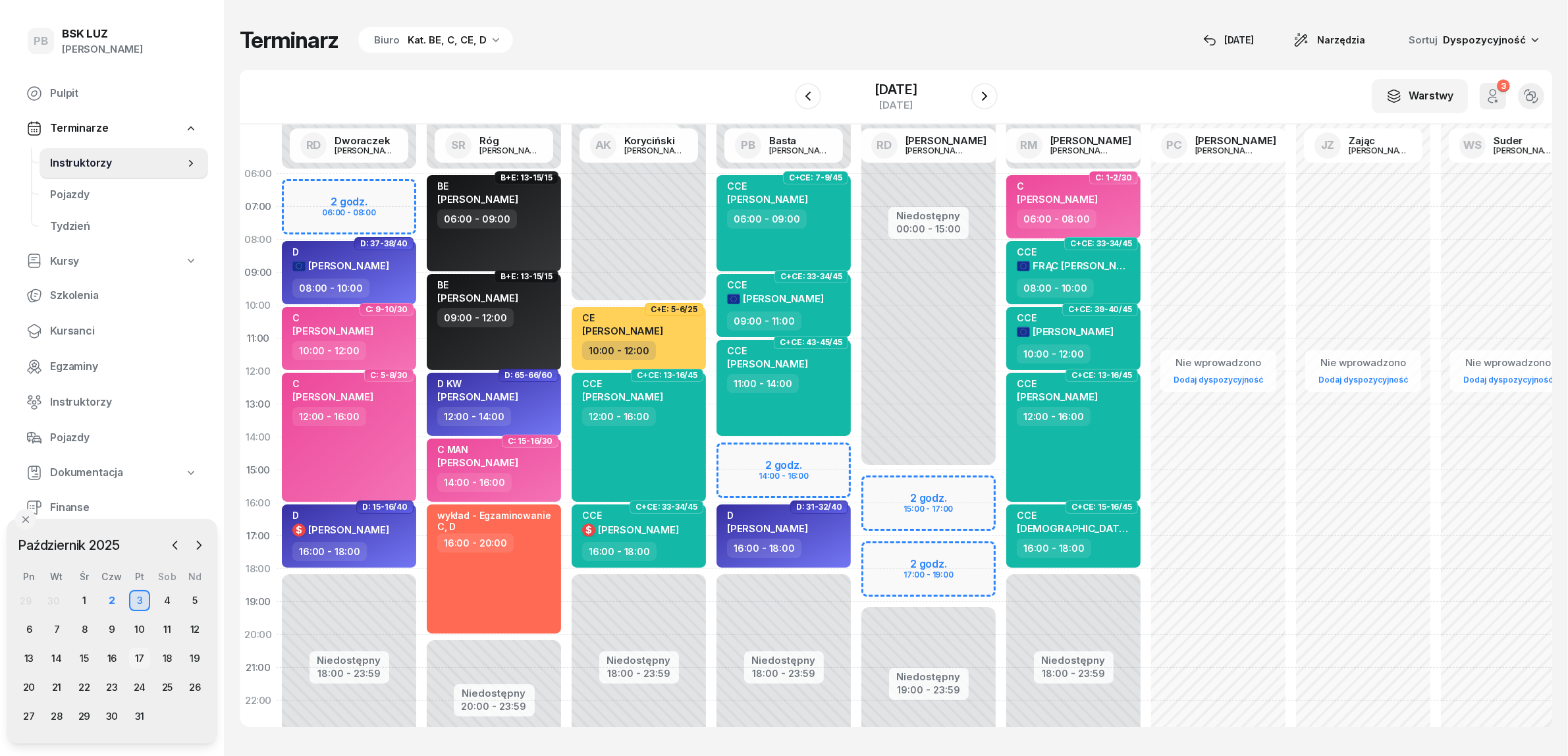
click at [133, 653] on div "17" at bounding box center [139, 658] width 21 height 21
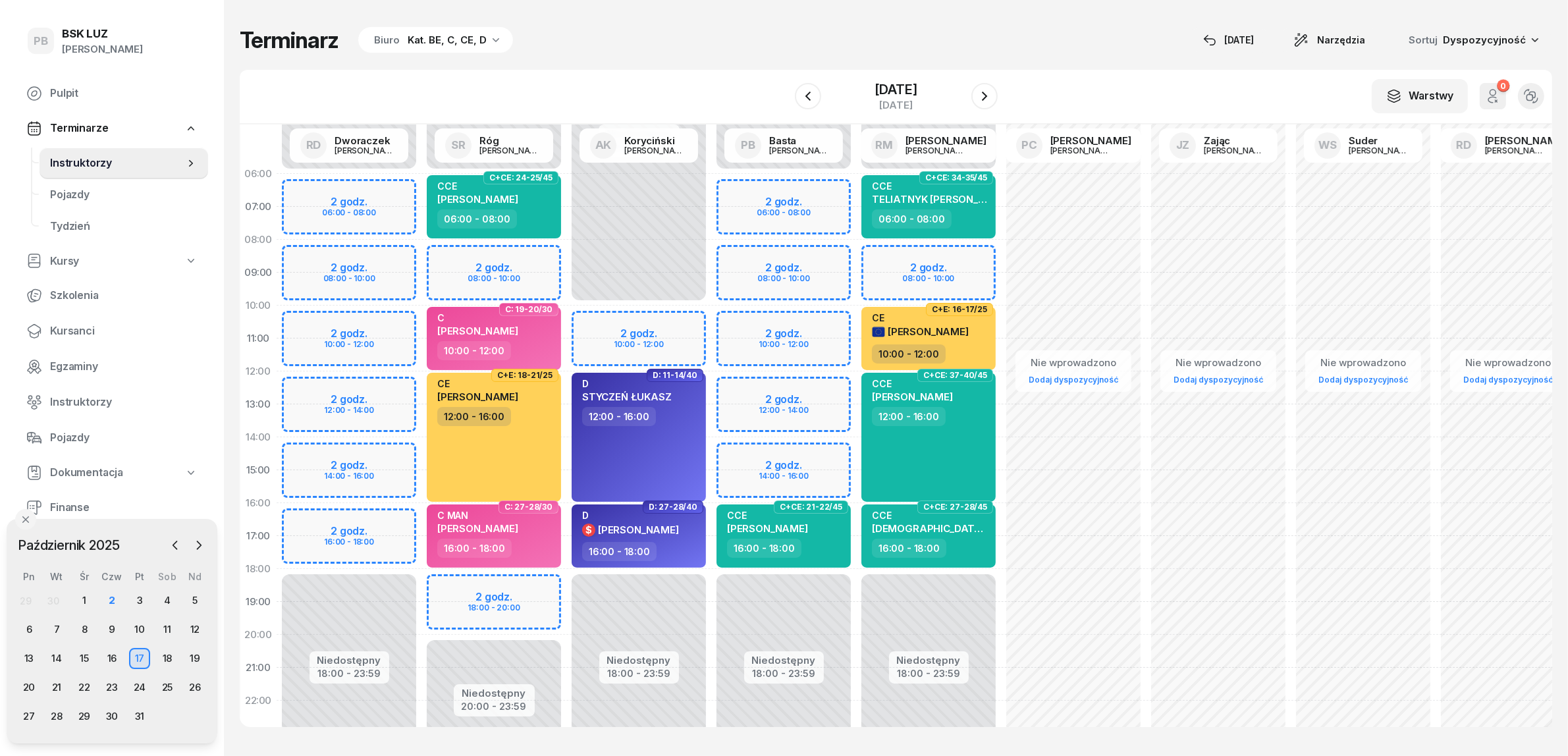
click at [390, 326] on div "Niedostępny 00:00 - 06:00 Niedostępny 18:00 - 23:59 2 godz. 06:00 - 08:00 2 god…" at bounding box center [349, 470] width 145 height 625
select select "10"
select select "12"
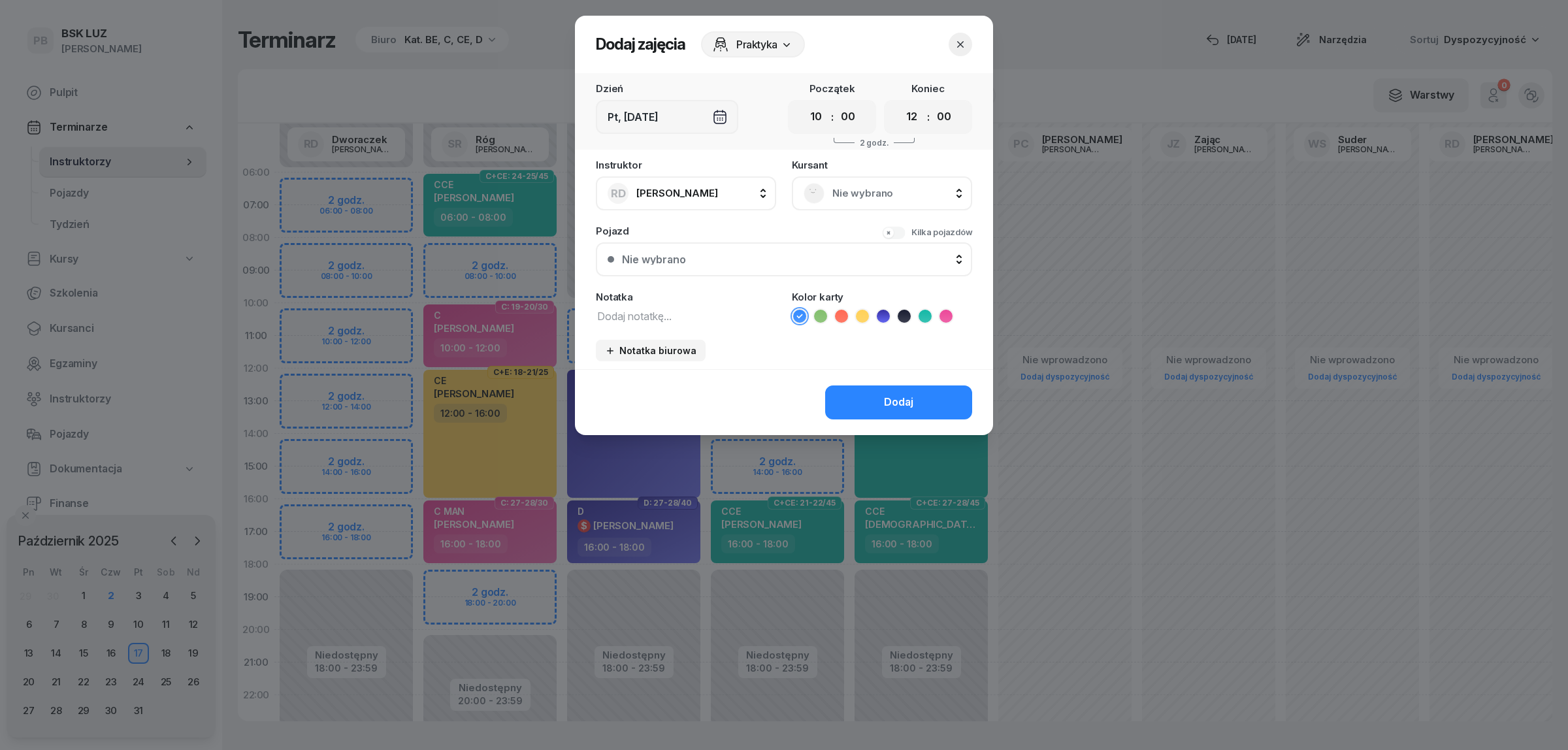
click at [652, 315] on textarea at bounding box center [686, 315] width 181 height 17
type textarea "wolne cały dzień"
drag, startPoint x: 838, startPoint y: 314, endPoint x: 854, endPoint y: 384, distance: 71.8
click at [839, 315] on icon at bounding box center [841, 315] width 6 height 4
click at [863, 395] on button "Dodaj" at bounding box center [898, 403] width 147 height 34
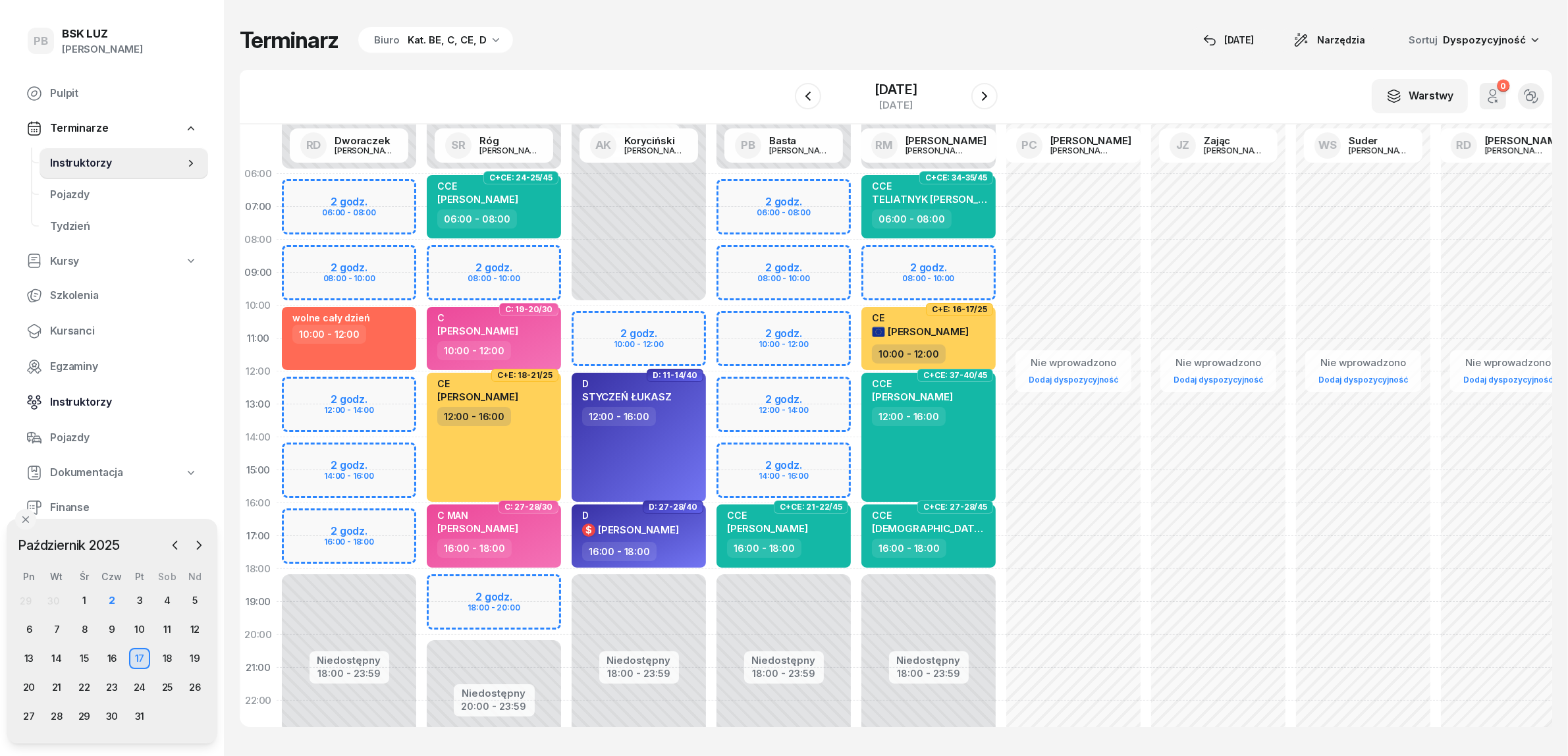
click at [87, 401] on span "Instruktorzy" at bounding box center [124, 402] width 148 height 17
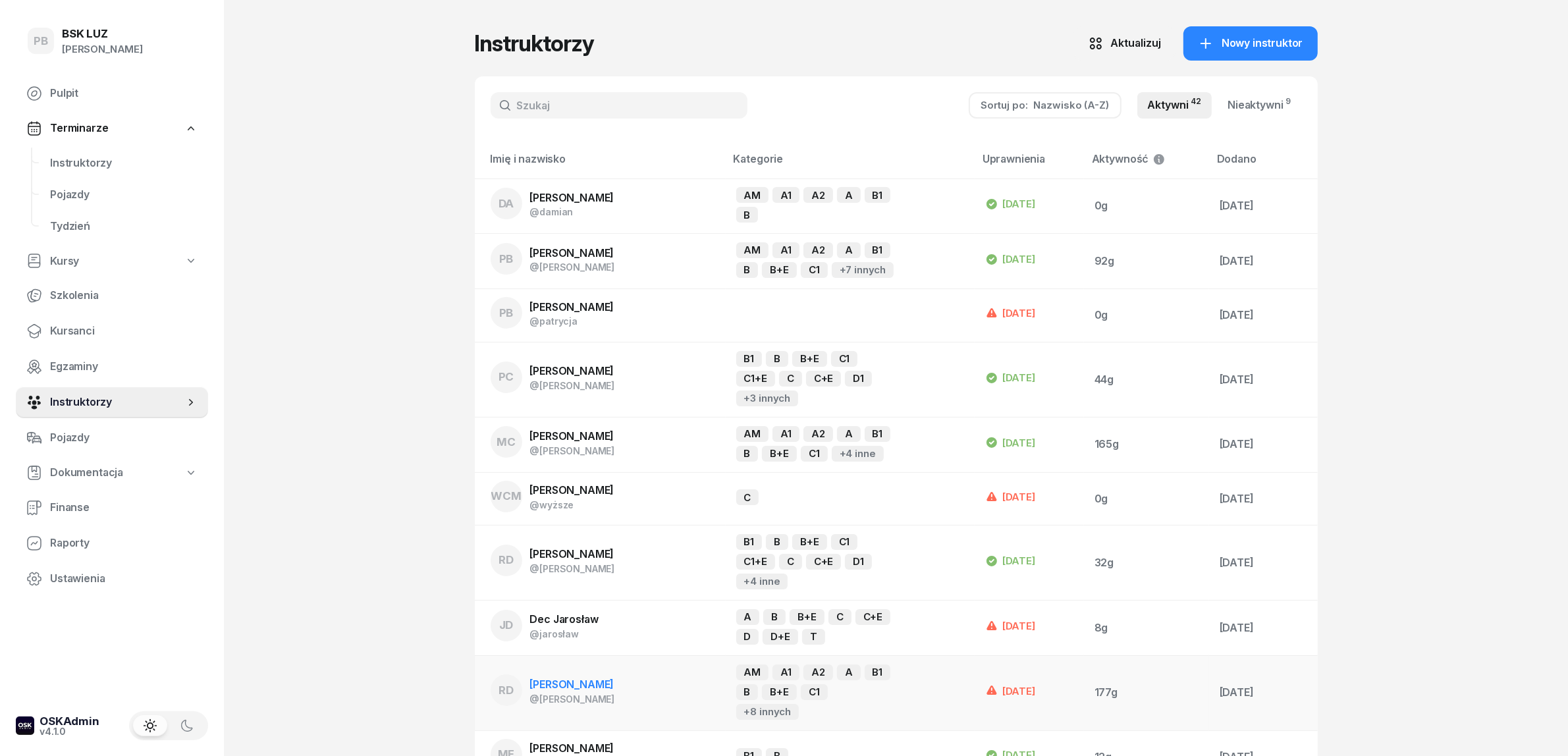
click at [590, 677] on span "[PERSON_NAME]" at bounding box center [572, 683] width 85 height 13
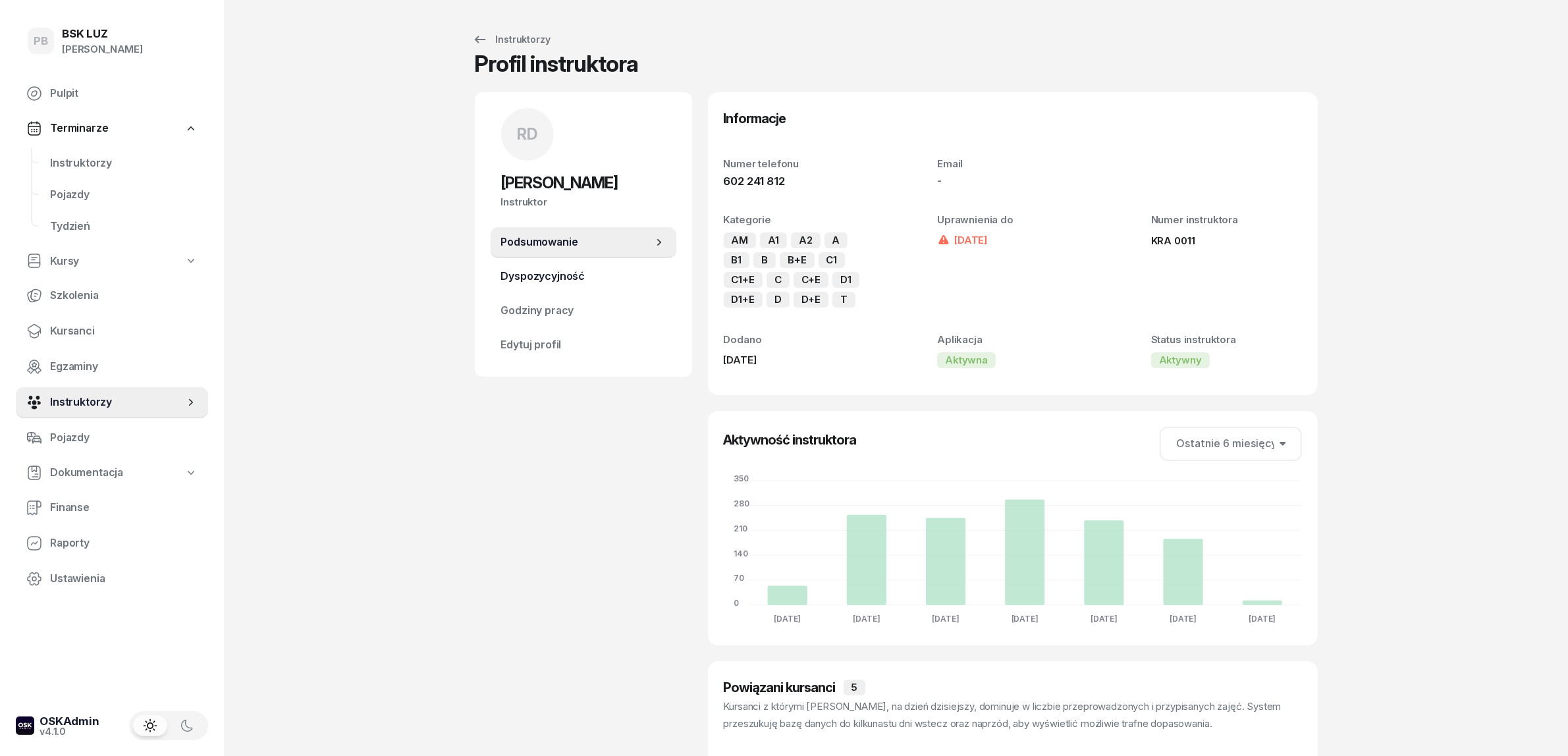
click at [575, 282] on span "Dyspozycyjność" at bounding box center [584, 277] width 165 height 17
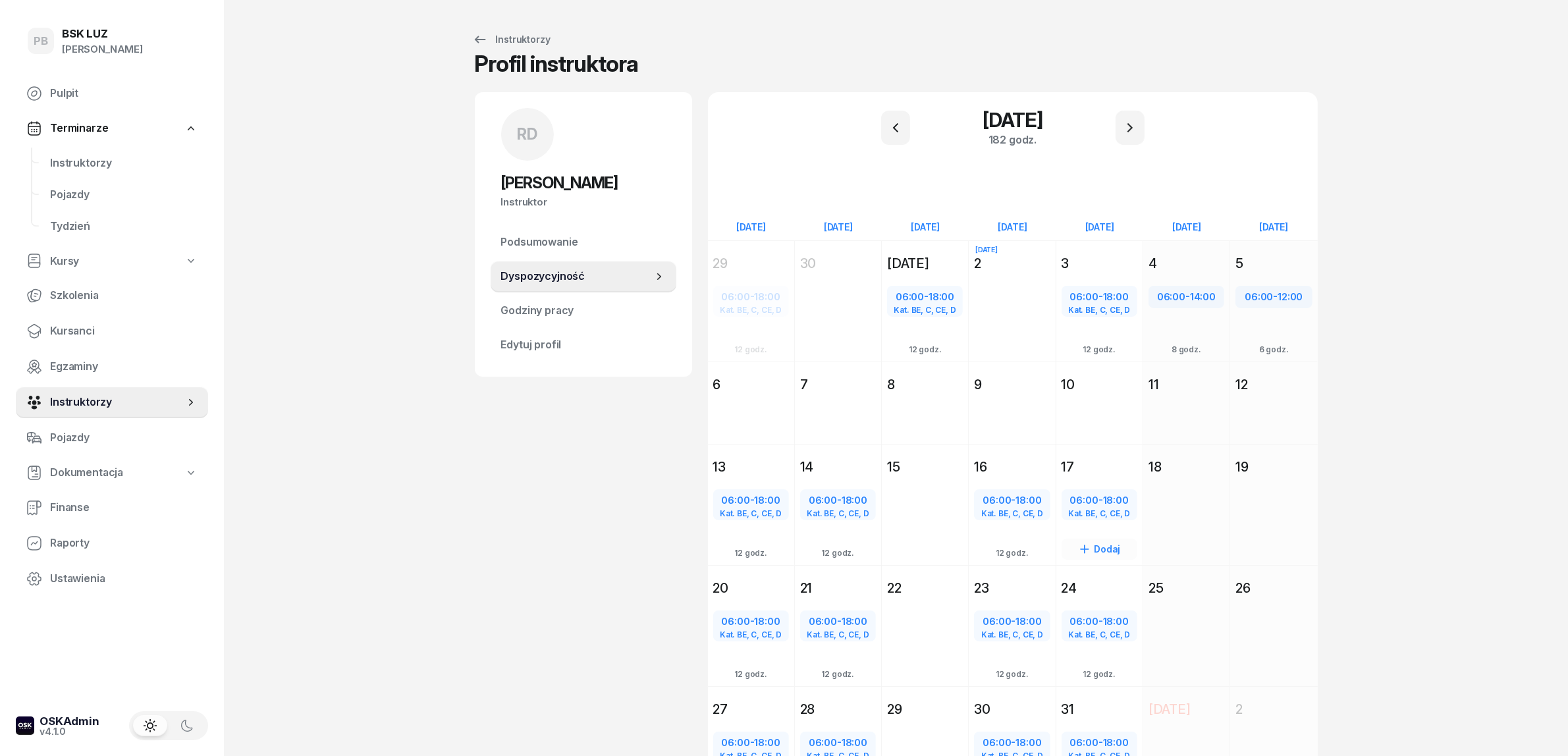
click at [1130, 461] on div "17" at bounding box center [1099, 467] width 76 height 19
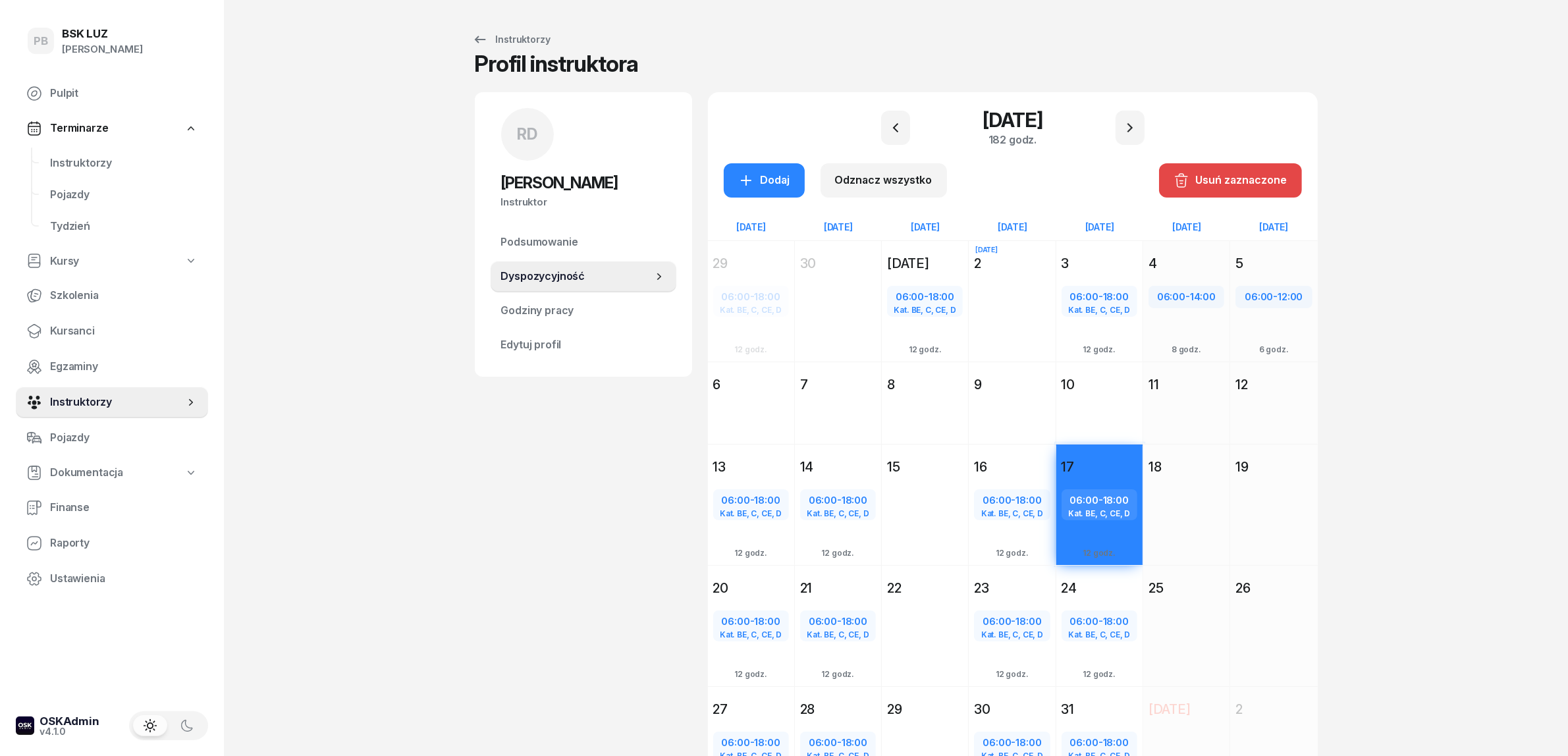
click at [1259, 175] on div "Usuń zaznaczone" at bounding box center [1230, 180] width 114 height 17
click at [1453, 263] on div "PB BSK [PERSON_NAME] Terminarze Instruktorzy Pojazdy Tydzień Kursy Szkolenia Ku…" at bounding box center [784, 432] width 1568 height 865
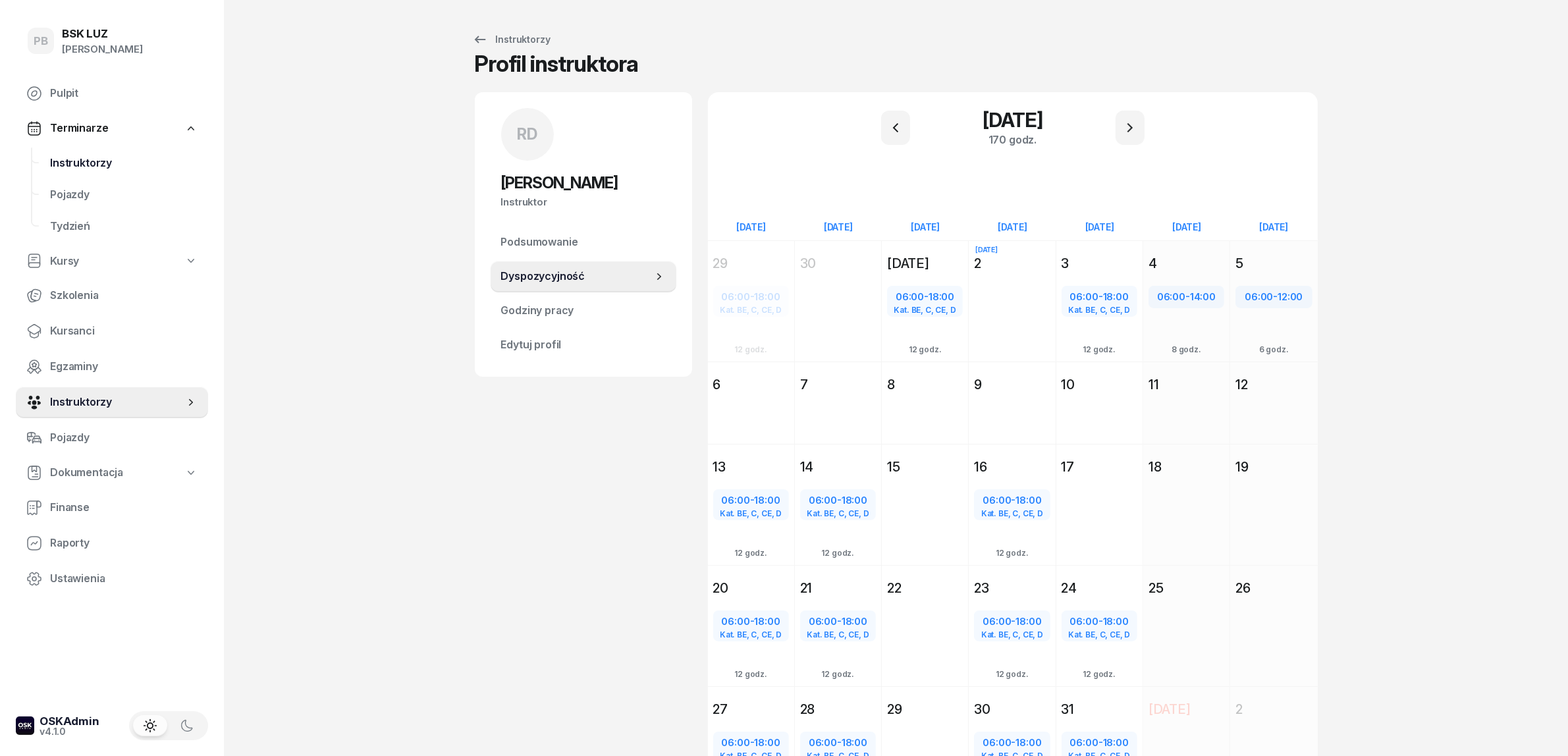
click at [91, 160] on span "Instruktorzy" at bounding box center [124, 163] width 148 height 17
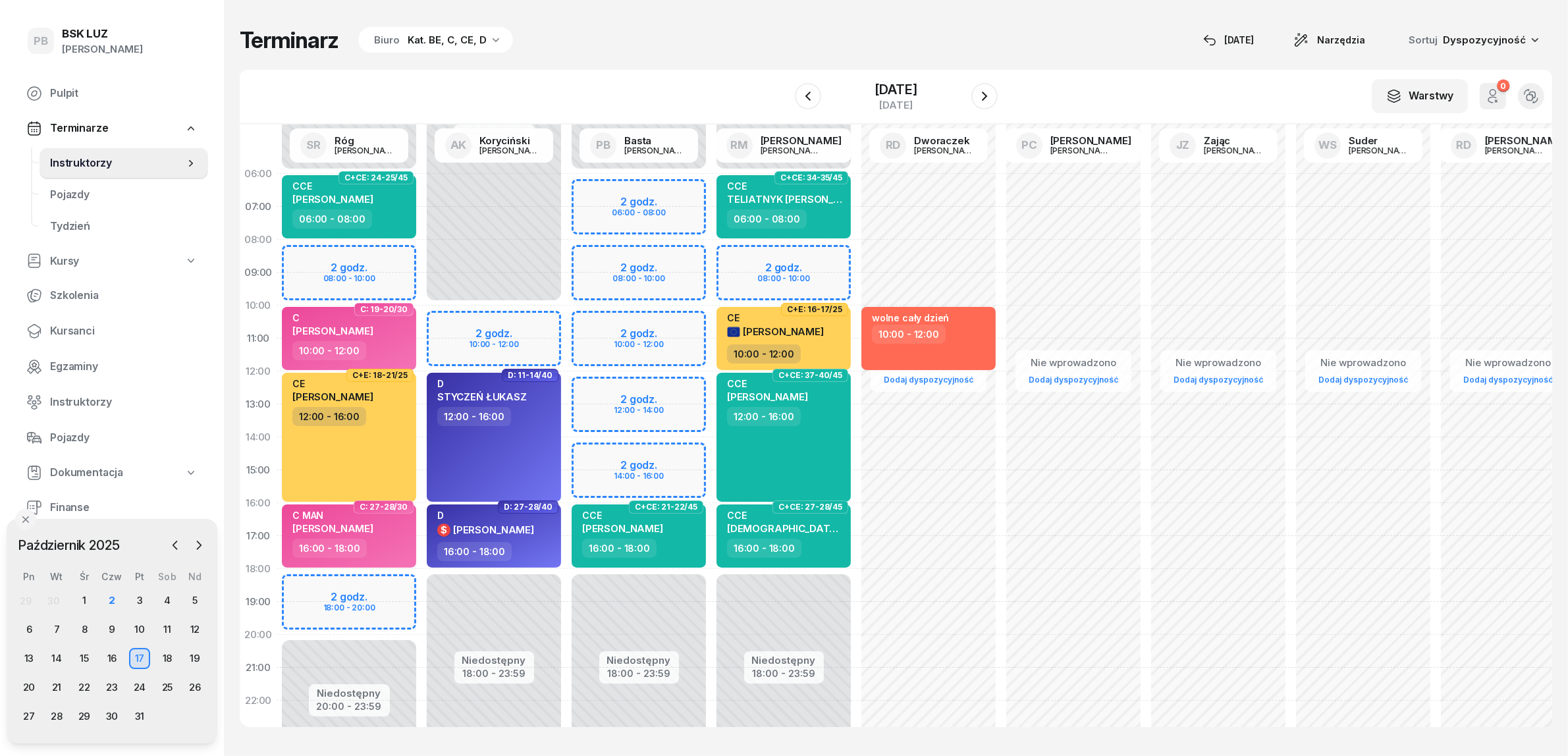
click at [527, 50] on div "Terminarz Biuro Kat. BE, C, CE, D [DATE] Narzędzia Sortuj Dyspozycyjność" at bounding box center [896, 40] width 1313 height 27
click at [114, 601] on div "2" at bounding box center [112, 601] width 21 height 21
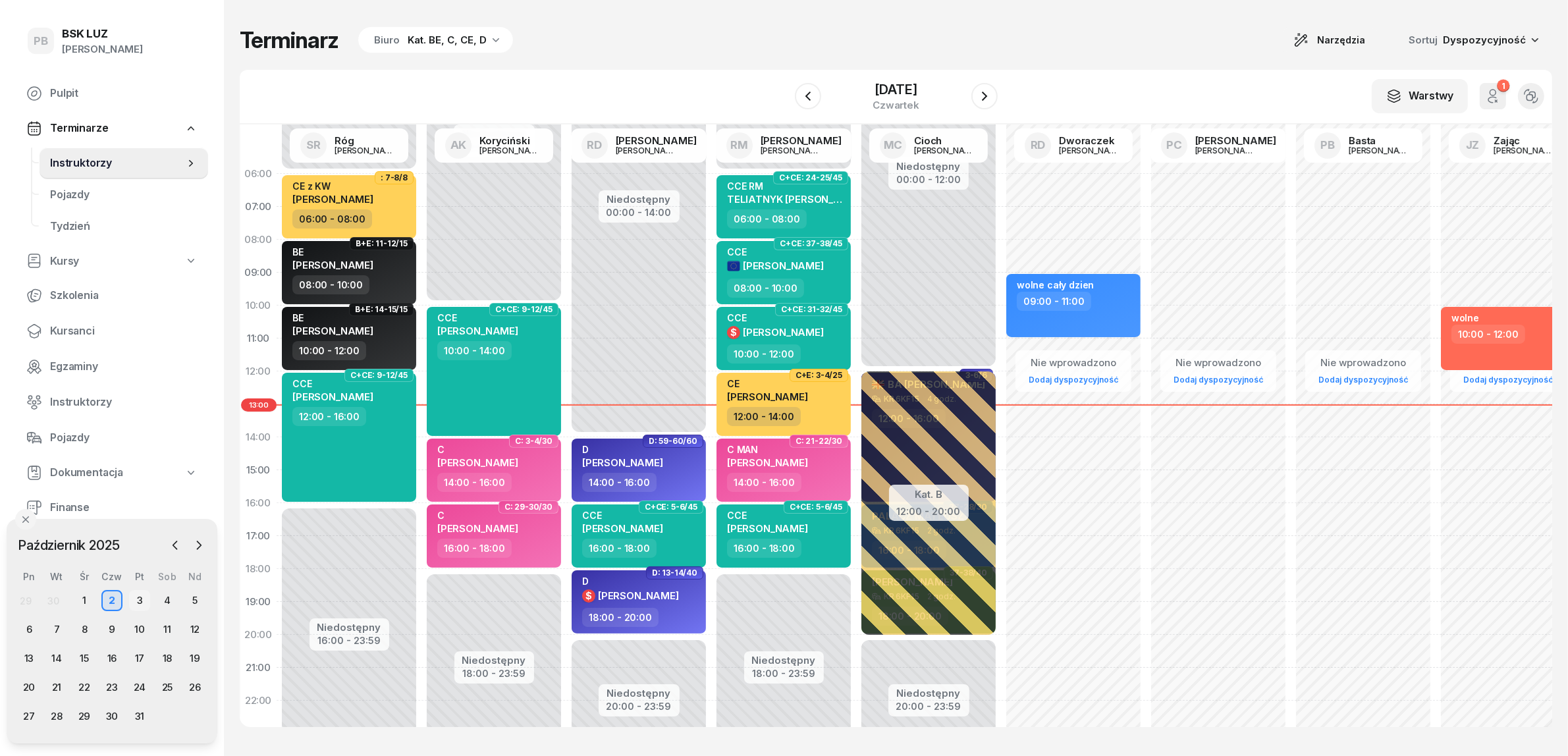
click at [136, 601] on div "3" at bounding box center [139, 601] width 21 height 21
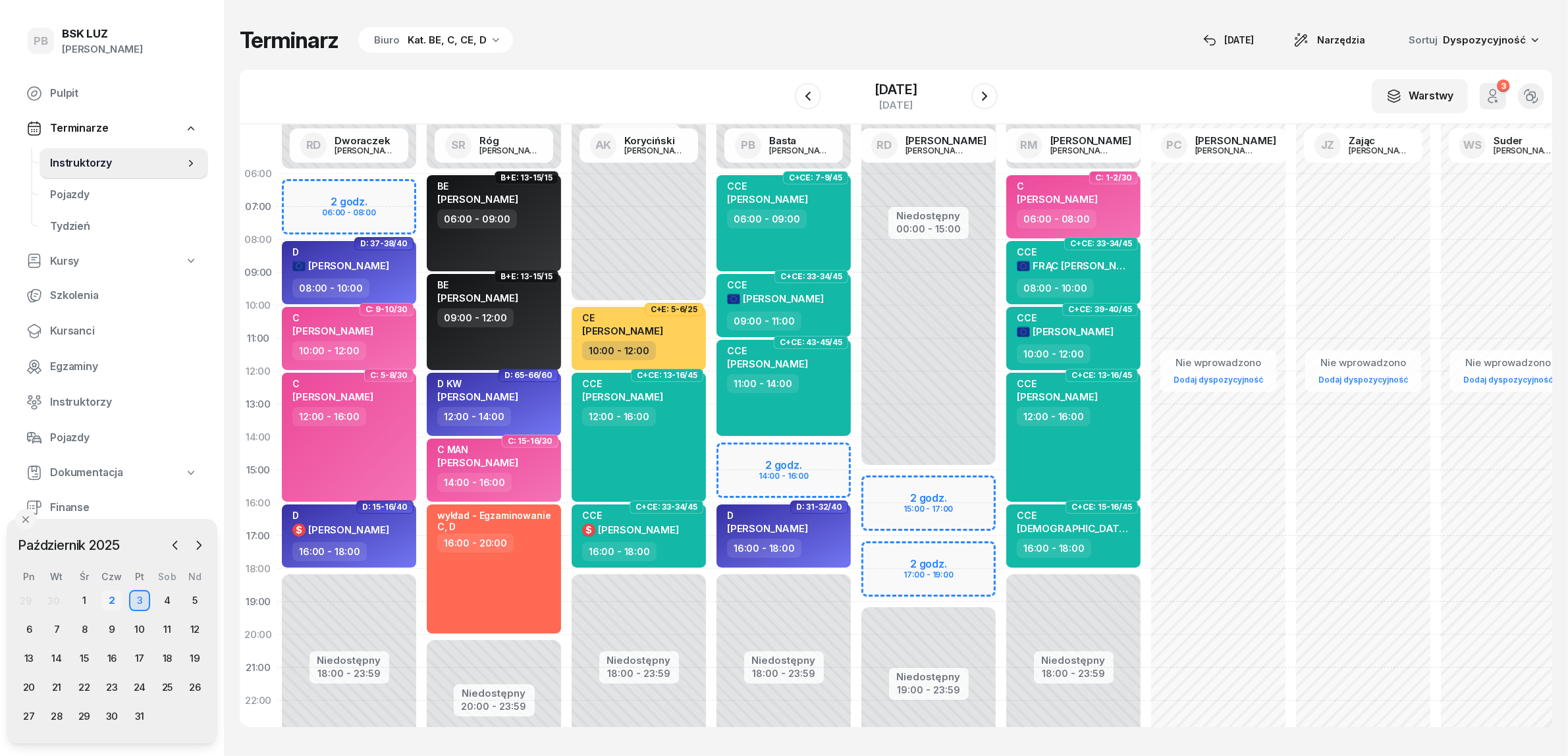
click at [104, 597] on div "2" at bounding box center [112, 601] width 21 height 21
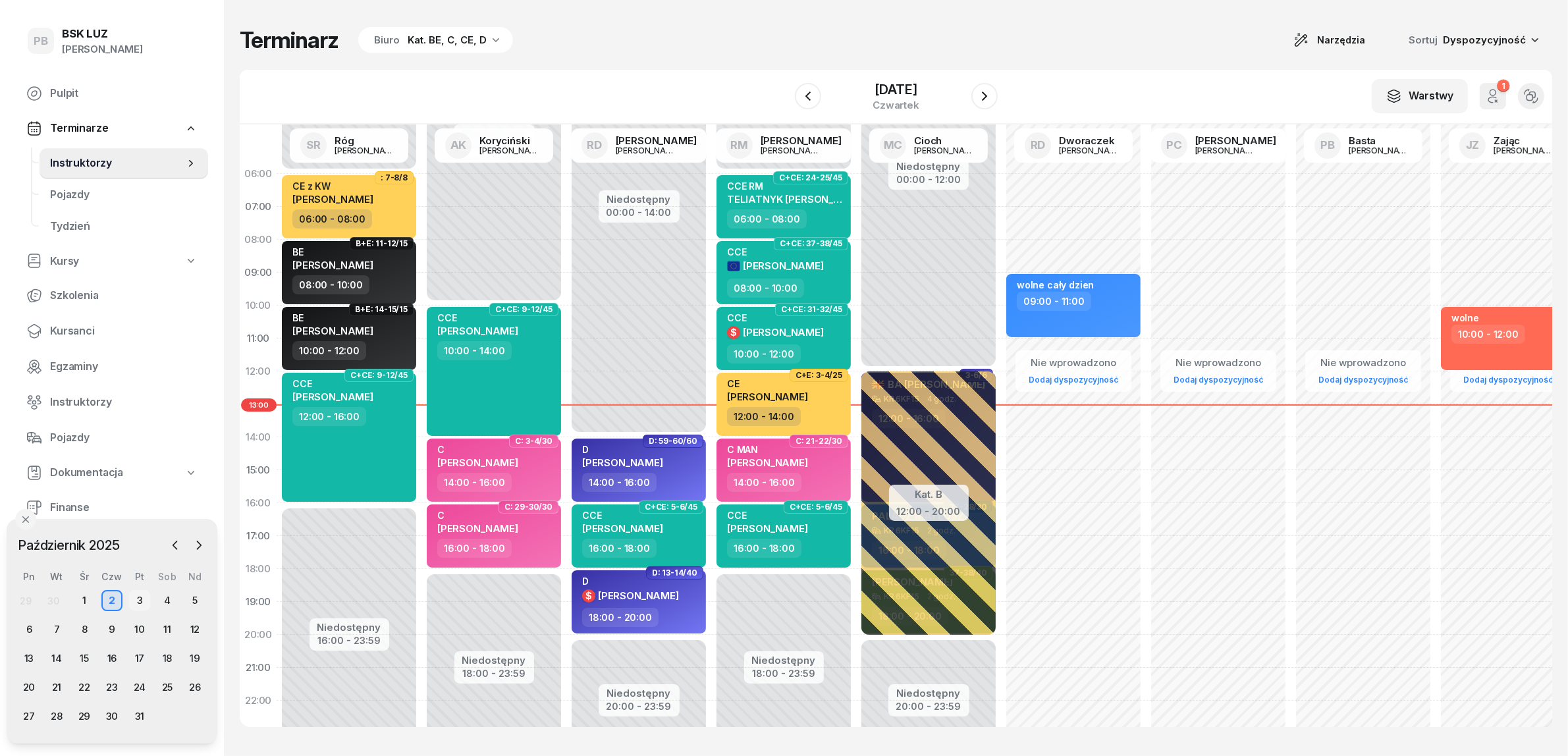
click at [142, 596] on div "3" at bounding box center [139, 601] width 21 height 21
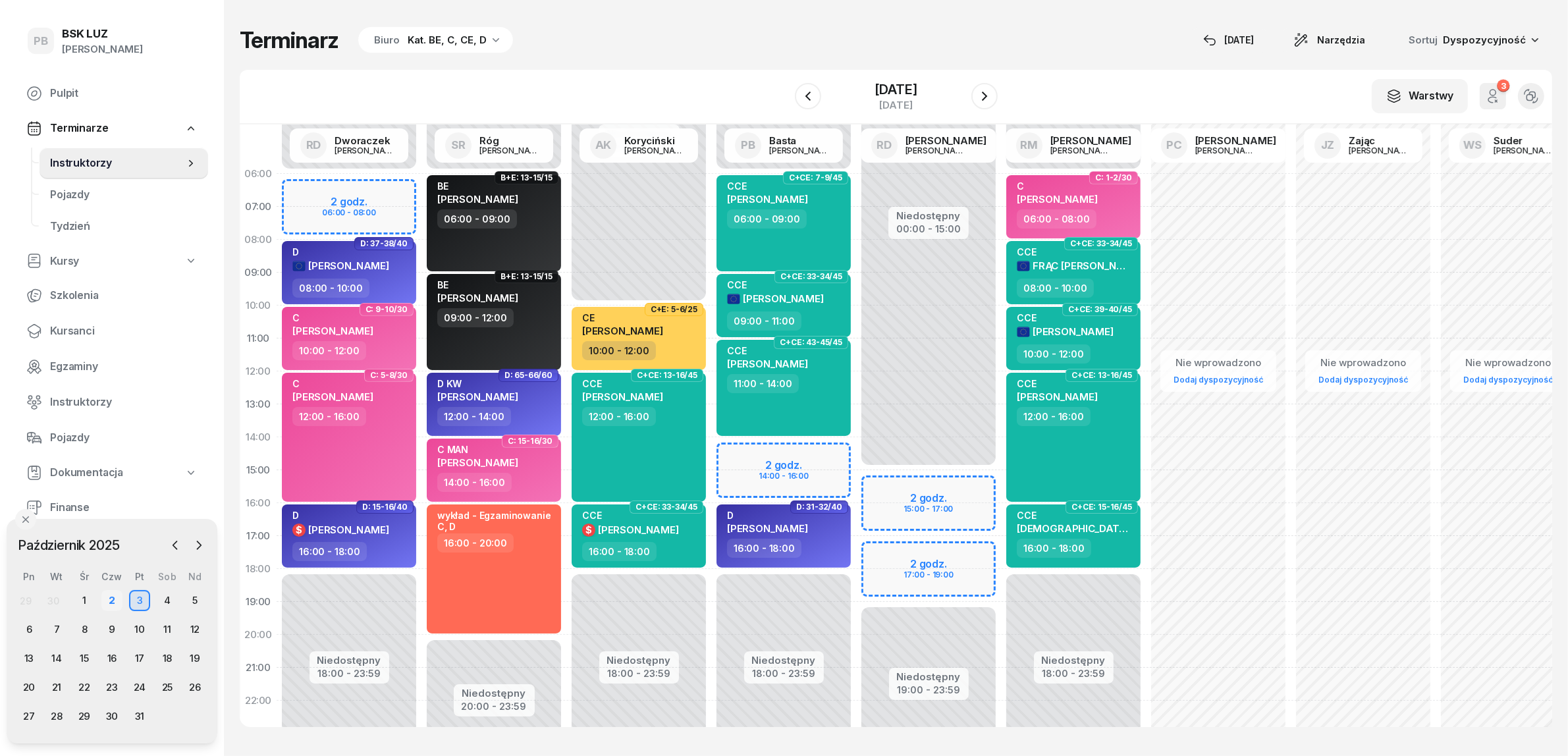
click at [112, 596] on div "2" at bounding box center [112, 601] width 21 height 21
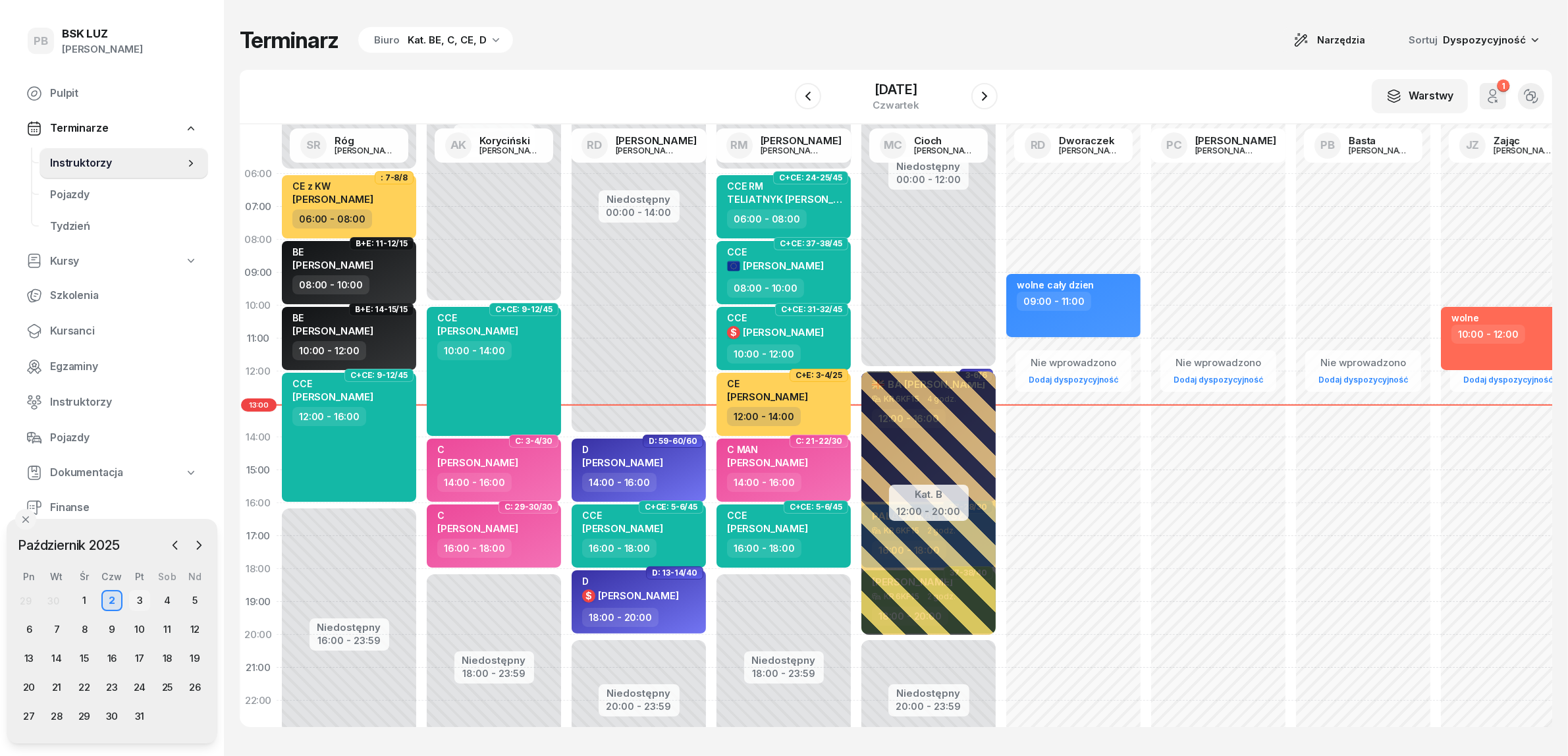
click at [133, 597] on div "3" at bounding box center [139, 601] width 21 height 21
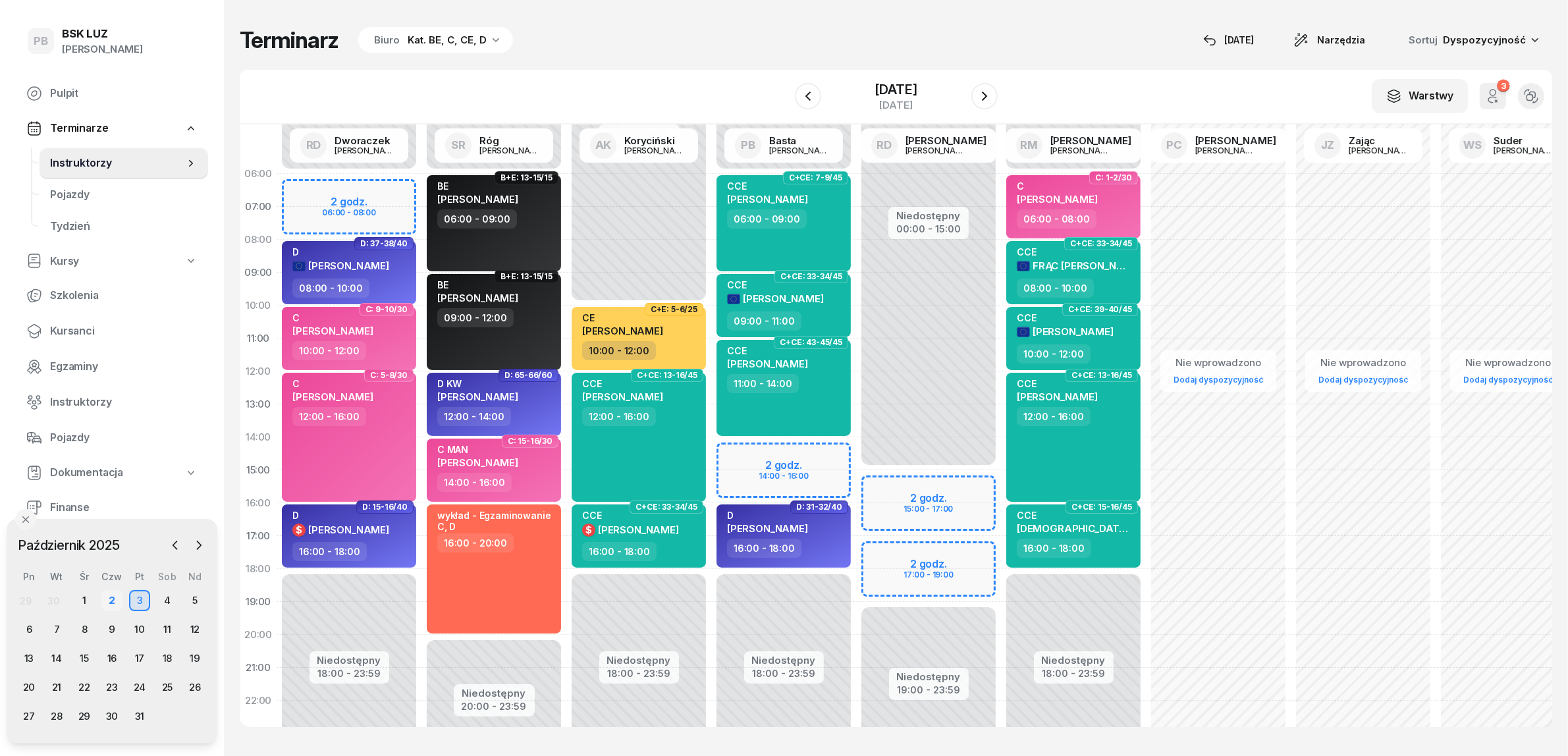
click at [110, 598] on div "2" at bounding box center [112, 601] width 21 height 21
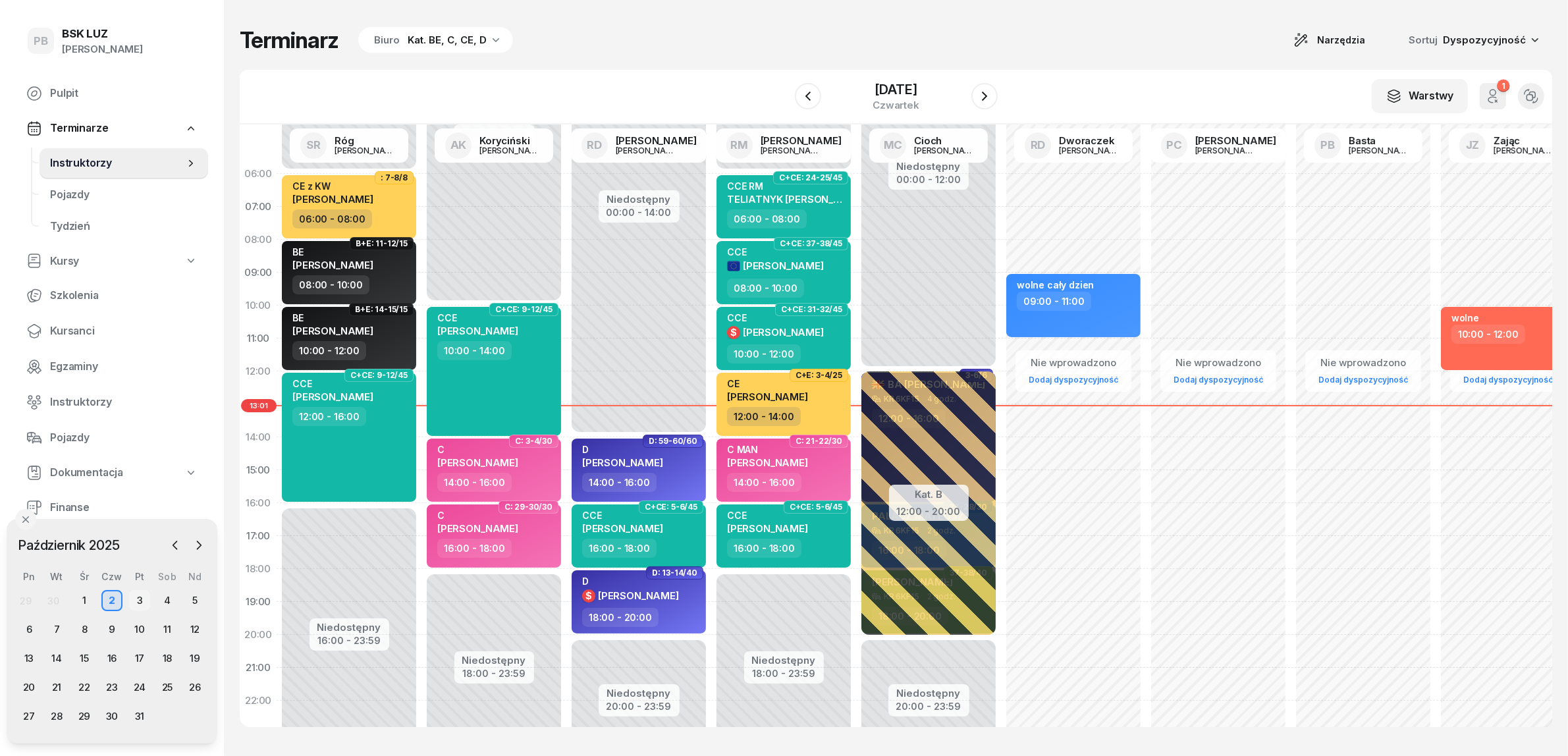
click at [132, 596] on div "3" at bounding box center [139, 601] width 21 height 21
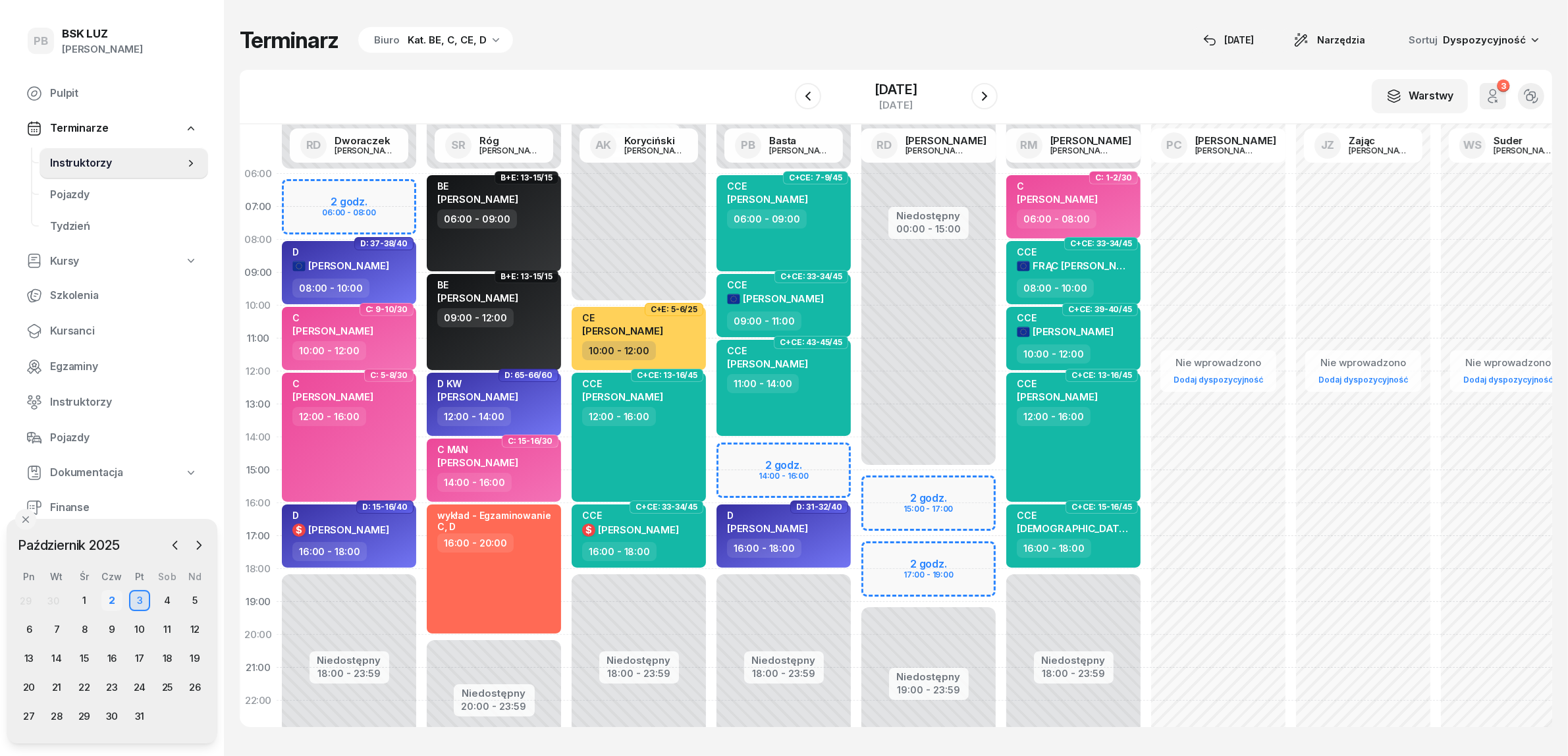
click at [110, 601] on div "2" at bounding box center [112, 601] width 21 height 21
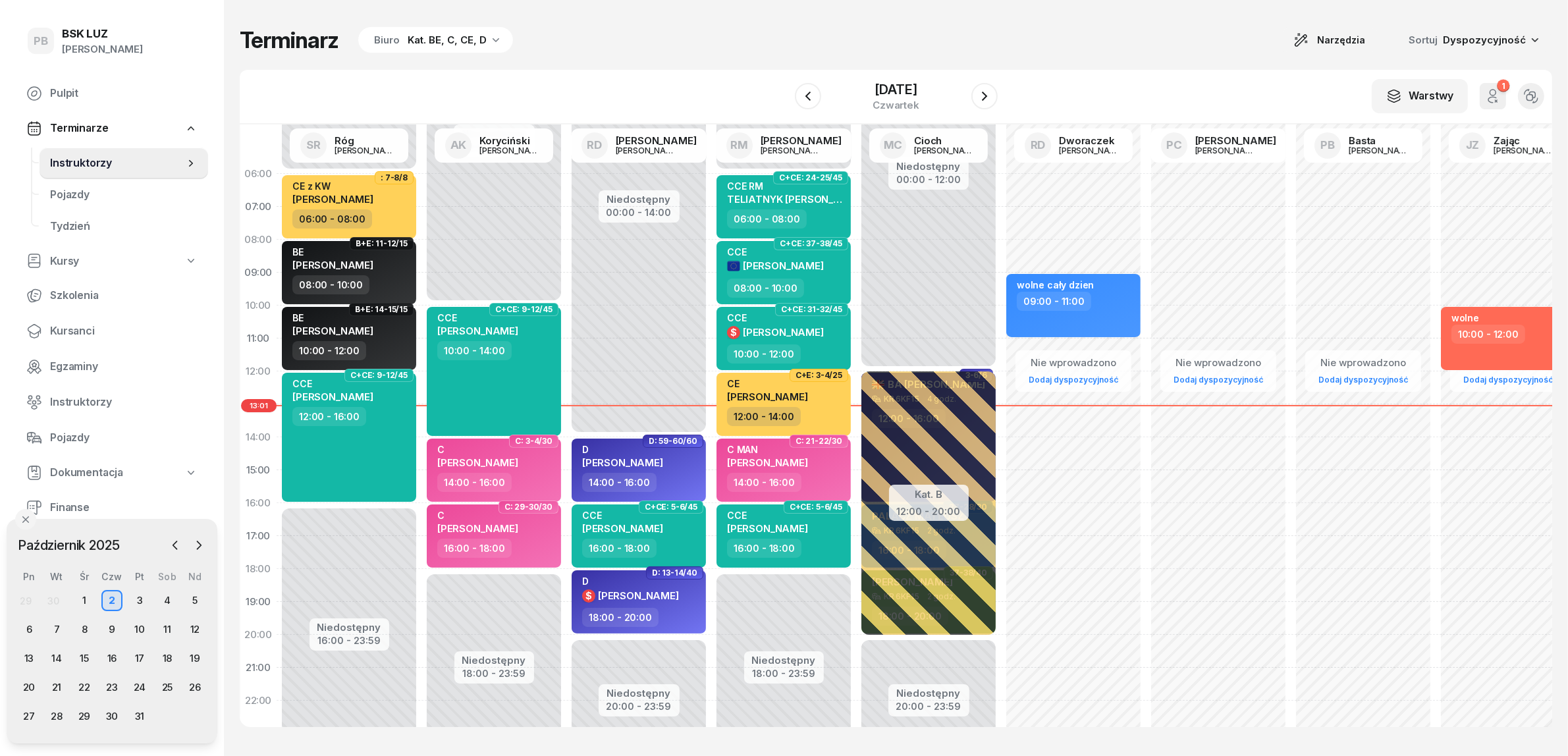
click at [582, 46] on div "Terminarz Biuro Kat. BE, C, CE, D Narzędzia Sortuj Dyspozycyjność" at bounding box center [896, 40] width 1313 height 27
click at [719, 39] on div "Terminarz Biuro Kat. BE, C, CE, D Narzędzia Sortuj Dyspozycyjność" at bounding box center [896, 40] width 1313 height 27
click at [702, 60] on div "Terminarz Biuro Kat. BE, C, CE, D Narzędzia Sortuj Dyspozycyjność W Wybierz AK …" at bounding box center [896, 377] width 1313 height 753
click at [746, 63] on div "Terminarz Biuro Kat. BE, C, CE, D Narzędzia Sortuj Dyspozycyjność W Wybierz AK …" at bounding box center [896, 377] width 1313 height 753
click at [993, 100] on icon "button" at bounding box center [984, 96] width 15 height 15
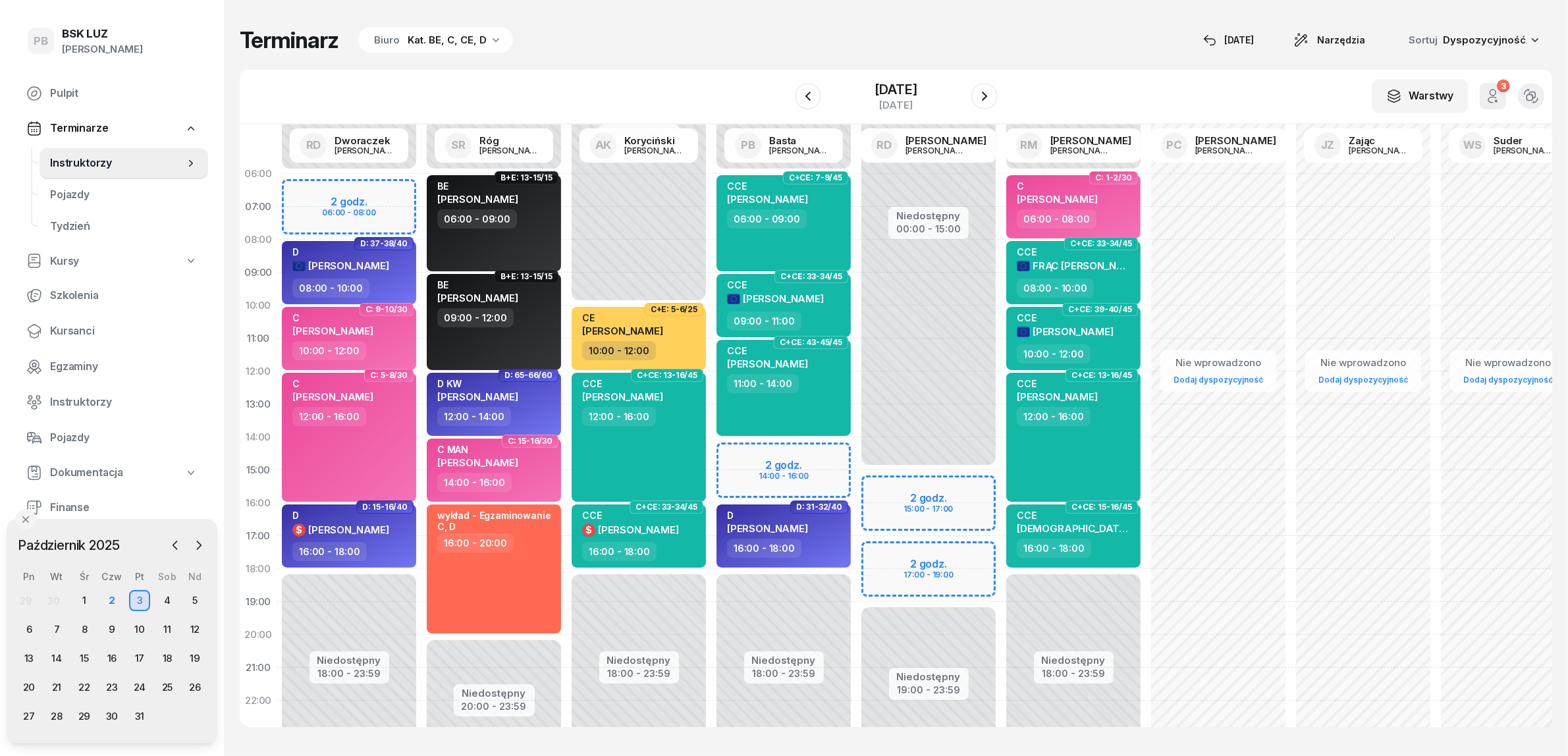
click at [973, 25] on div "Terminarz Biuro Kat. BE, C, CE, D [DATE] Narzędzia Sortuj Dyspozycyjność W Wybi…" at bounding box center [896, 377] width 1313 height 753
click at [1072, 41] on div "Terminarz Biuro Kat. BE, C, CE, D [DATE] Narzędzia Sortuj Dyspozycyjność" at bounding box center [896, 40] width 1313 height 27
click at [115, 596] on div "2" at bounding box center [112, 601] width 21 height 21
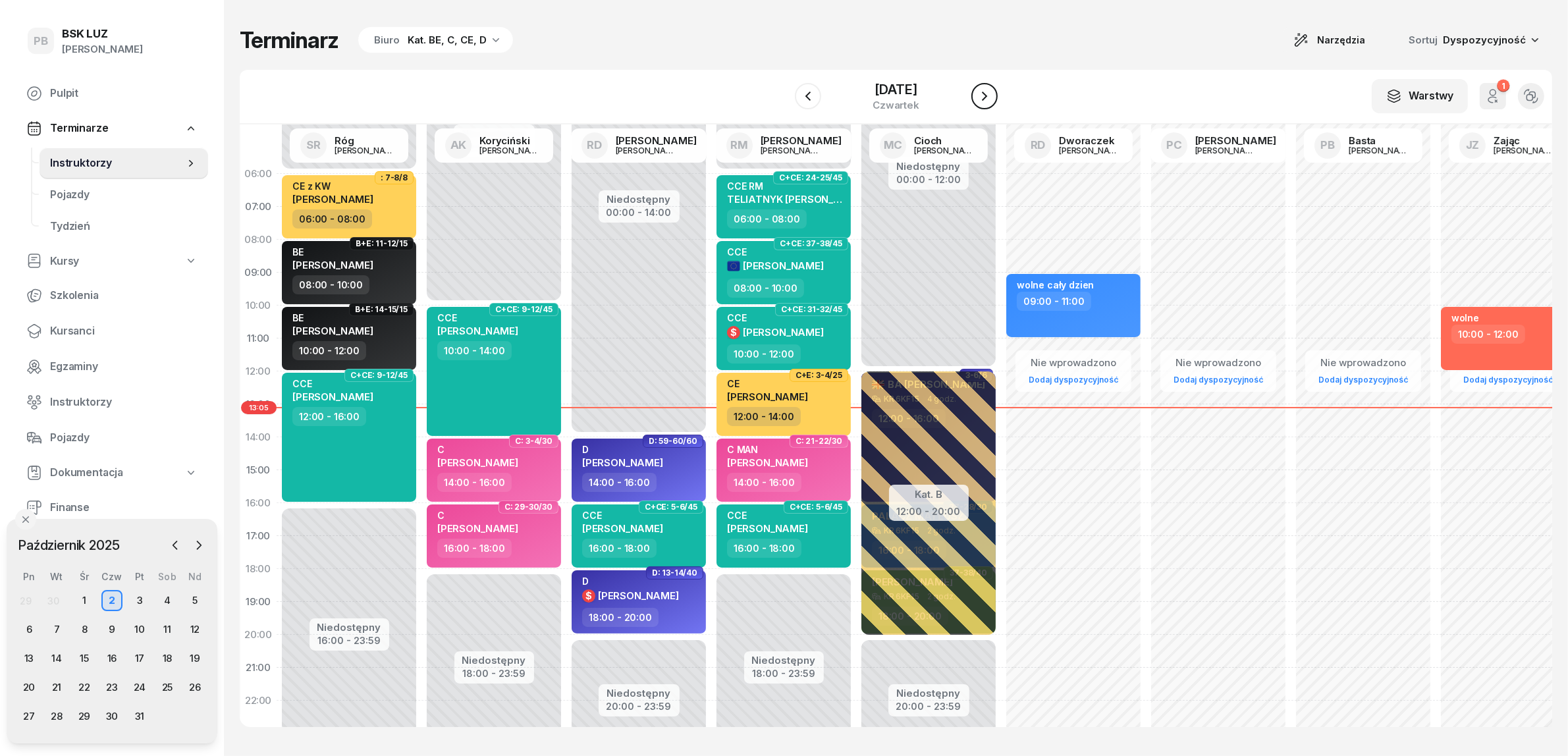
click at [993, 89] on icon "button" at bounding box center [984, 96] width 15 height 15
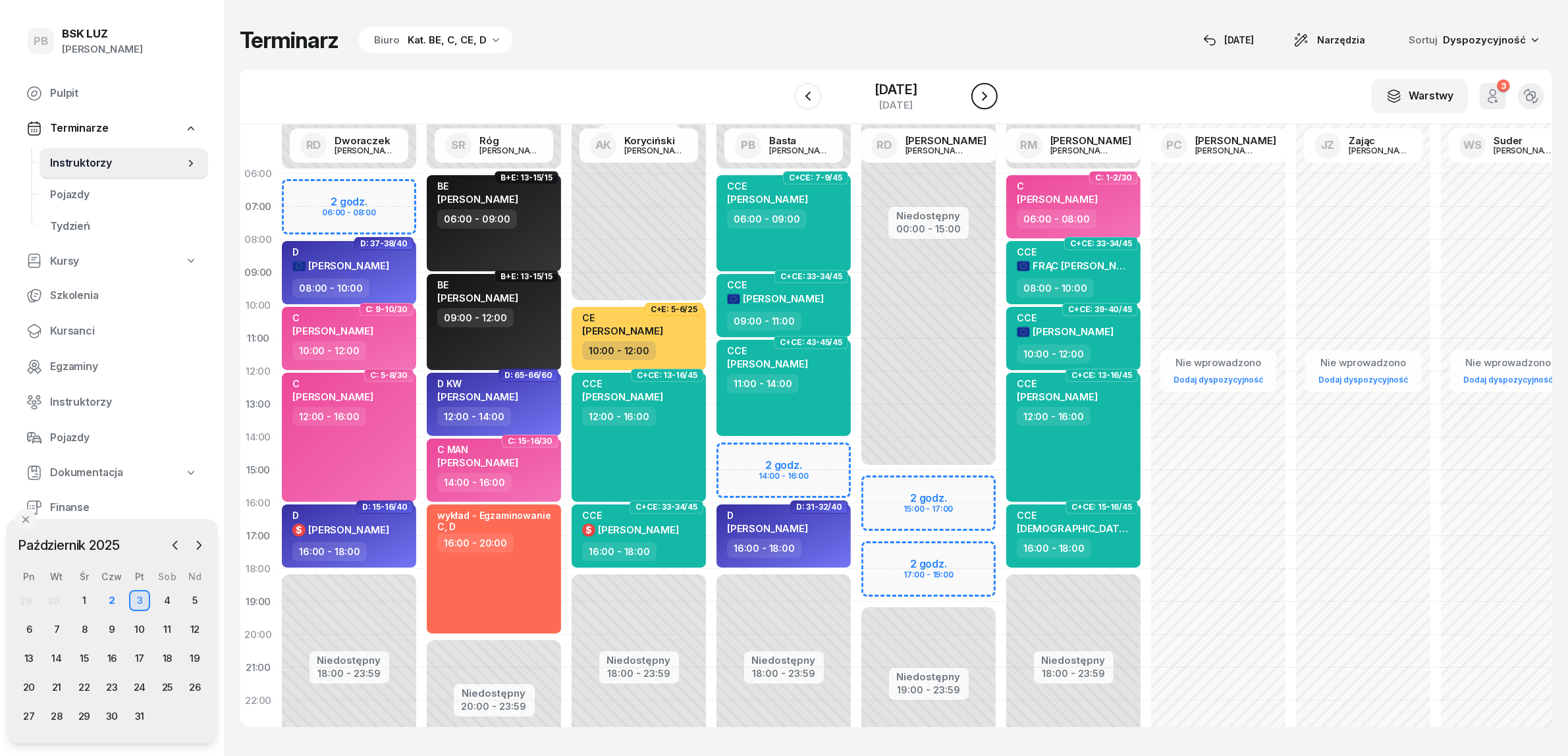
click at [993, 89] on icon "button" at bounding box center [984, 96] width 15 height 15
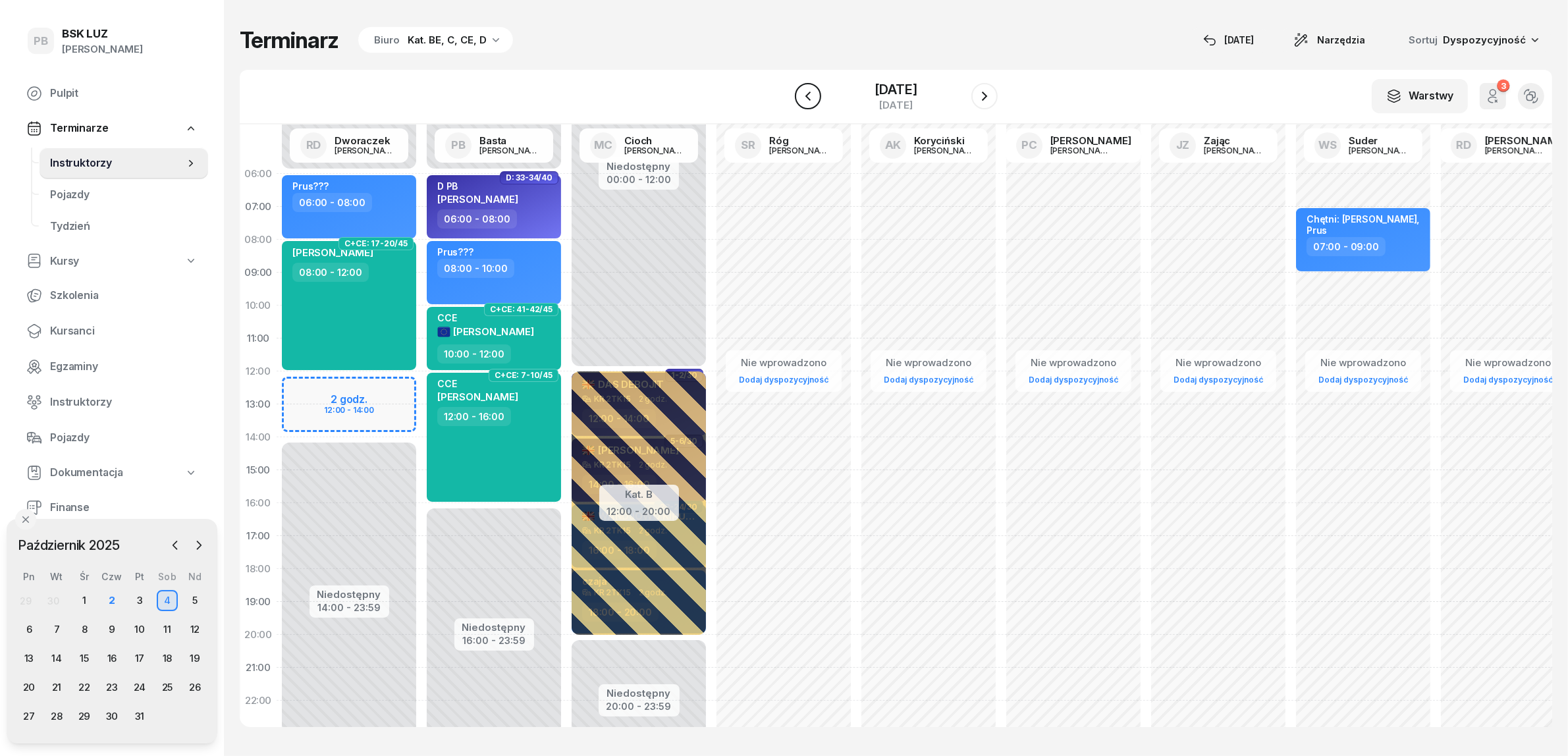
click at [800, 103] on icon "button" at bounding box center [807, 96] width 15 height 15
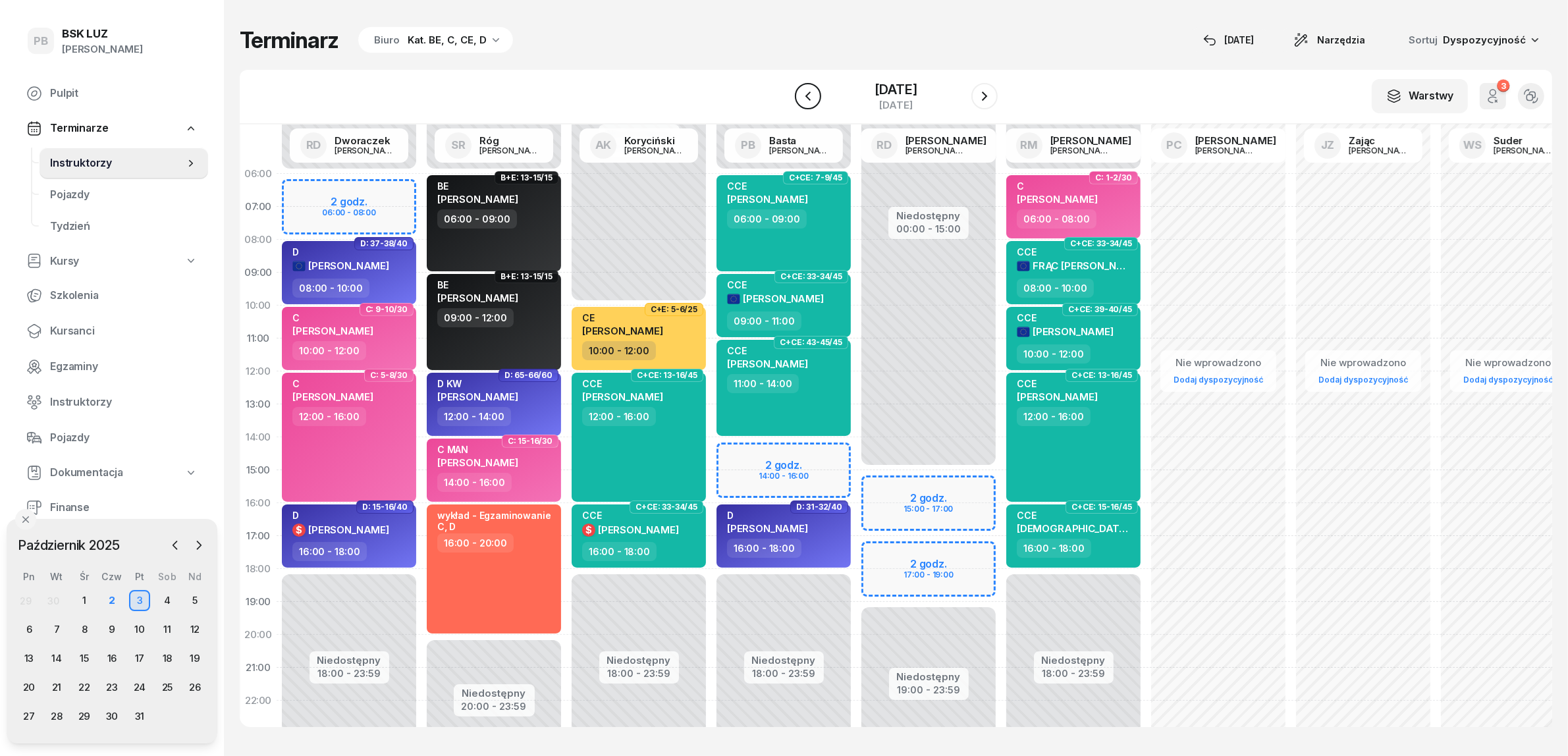
click at [800, 103] on icon "button" at bounding box center [807, 96] width 15 height 15
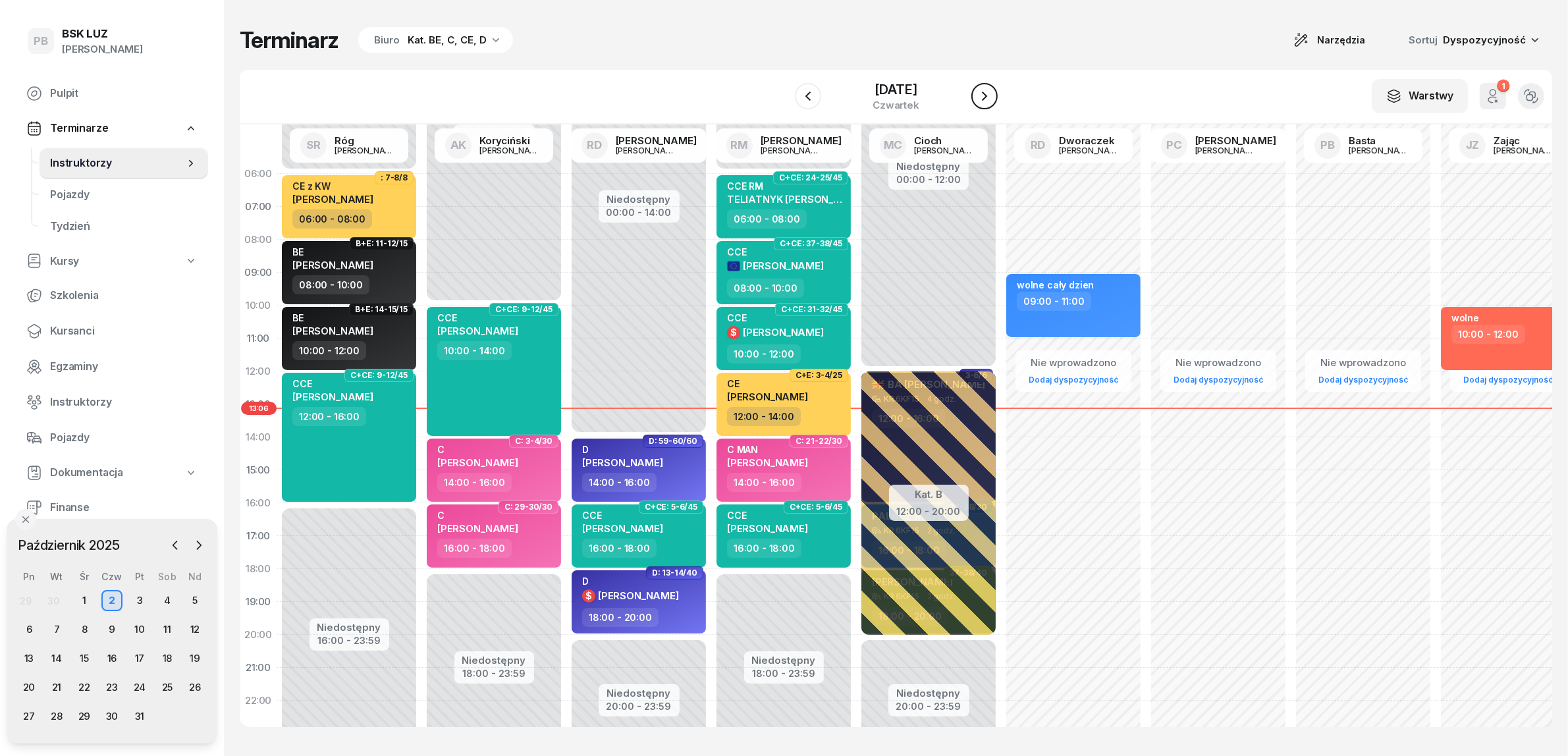
click at [987, 91] on icon "button" at bounding box center [984, 96] width 15 height 15
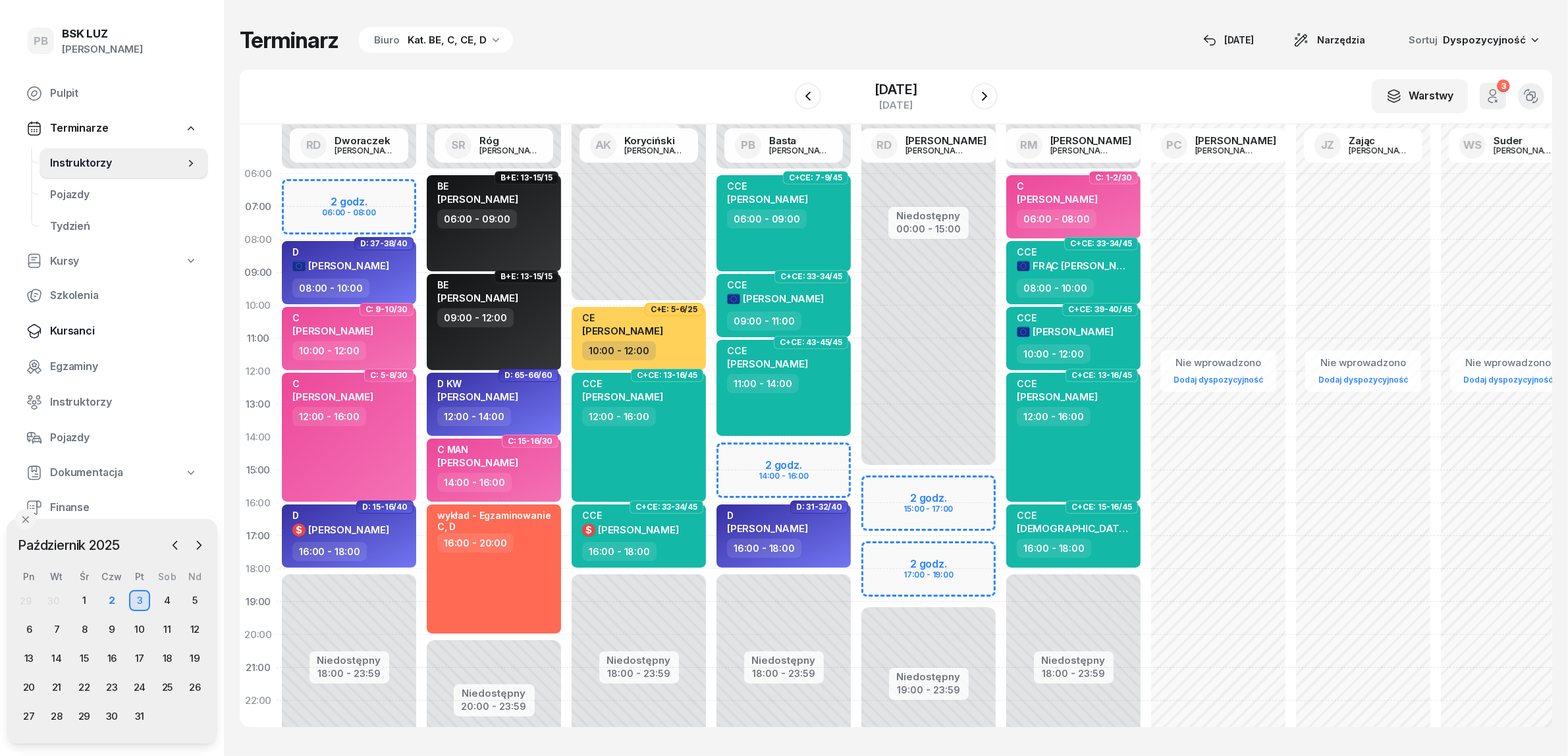
click at [81, 327] on span "Kursanci" at bounding box center [124, 331] width 148 height 17
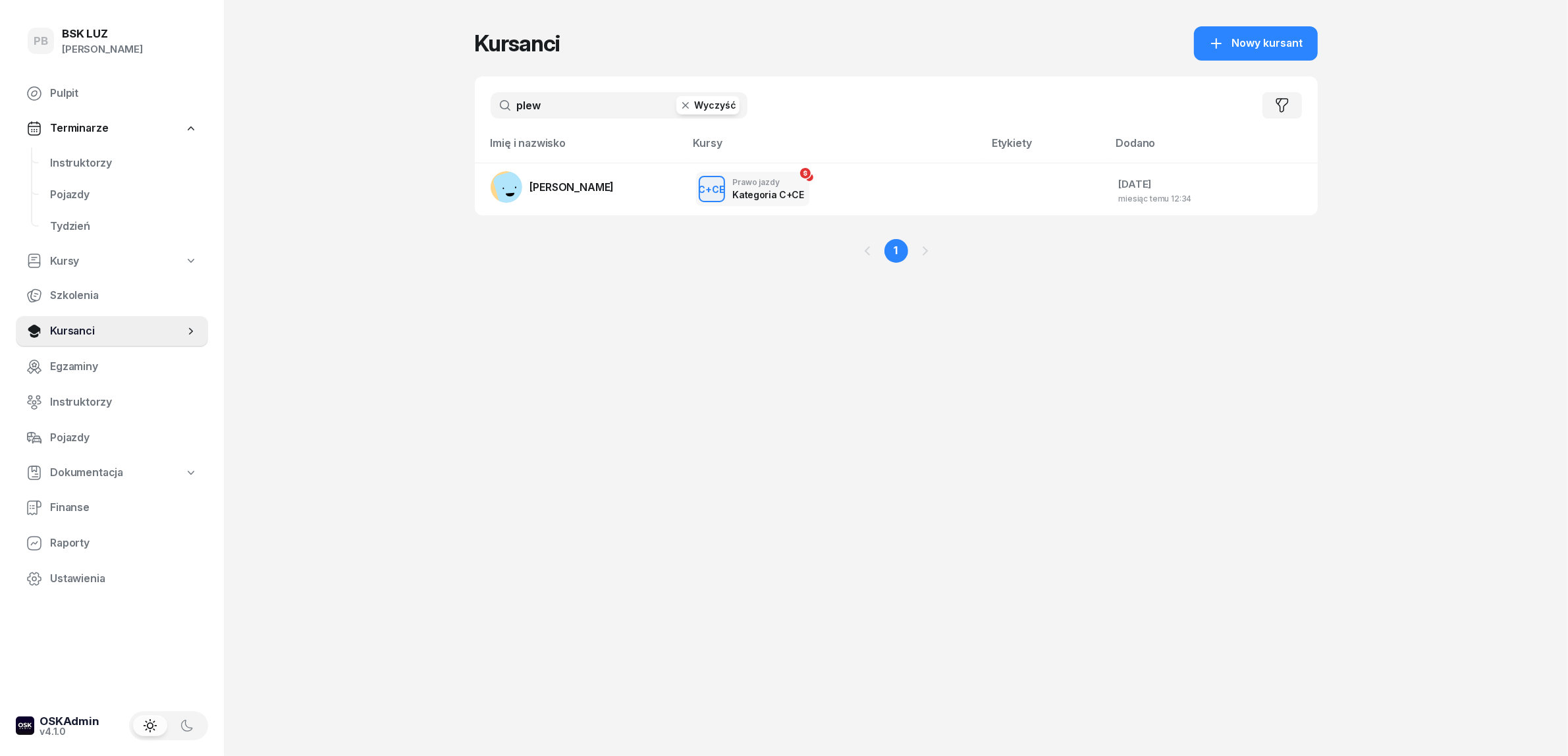
click at [548, 114] on input "plew" at bounding box center [619, 105] width 257 height 26
type input "prus"
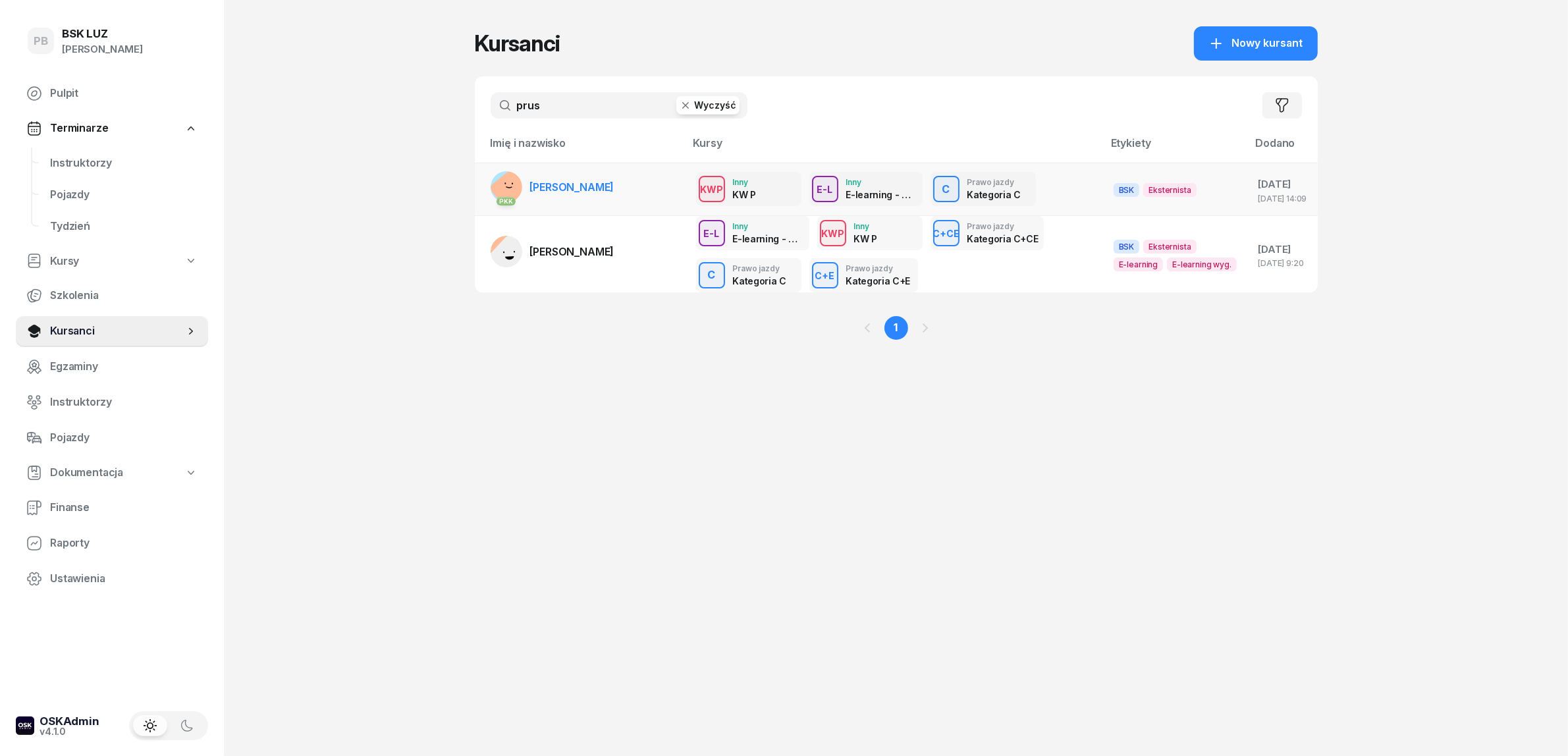
click at [553, 188] on span "[PERSON_NAME]" at bounding box center [572, 186] width 85 height 13
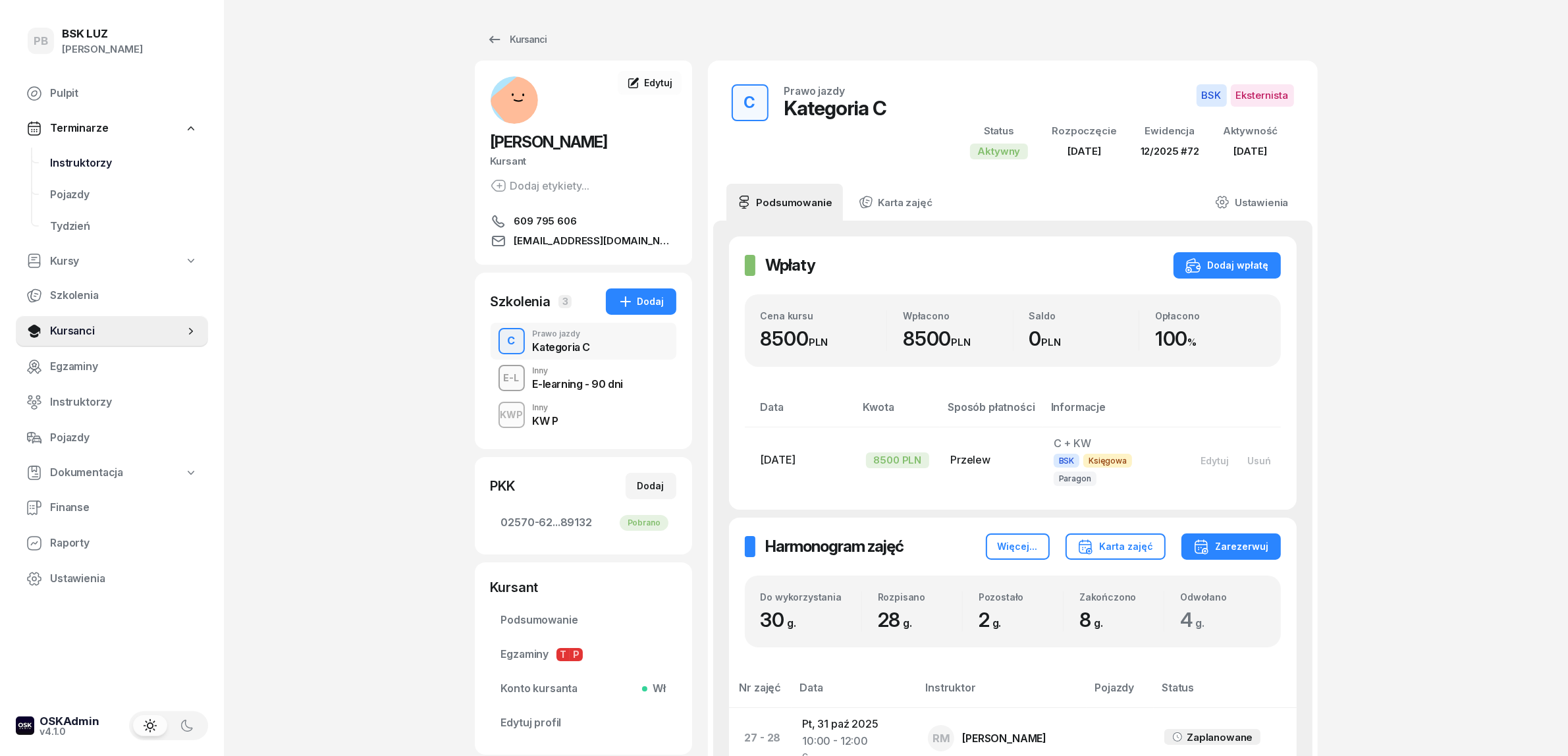
click at [82, 156] on span "Instruktorzy" at bounding box center [124, 163] width 148 height 17
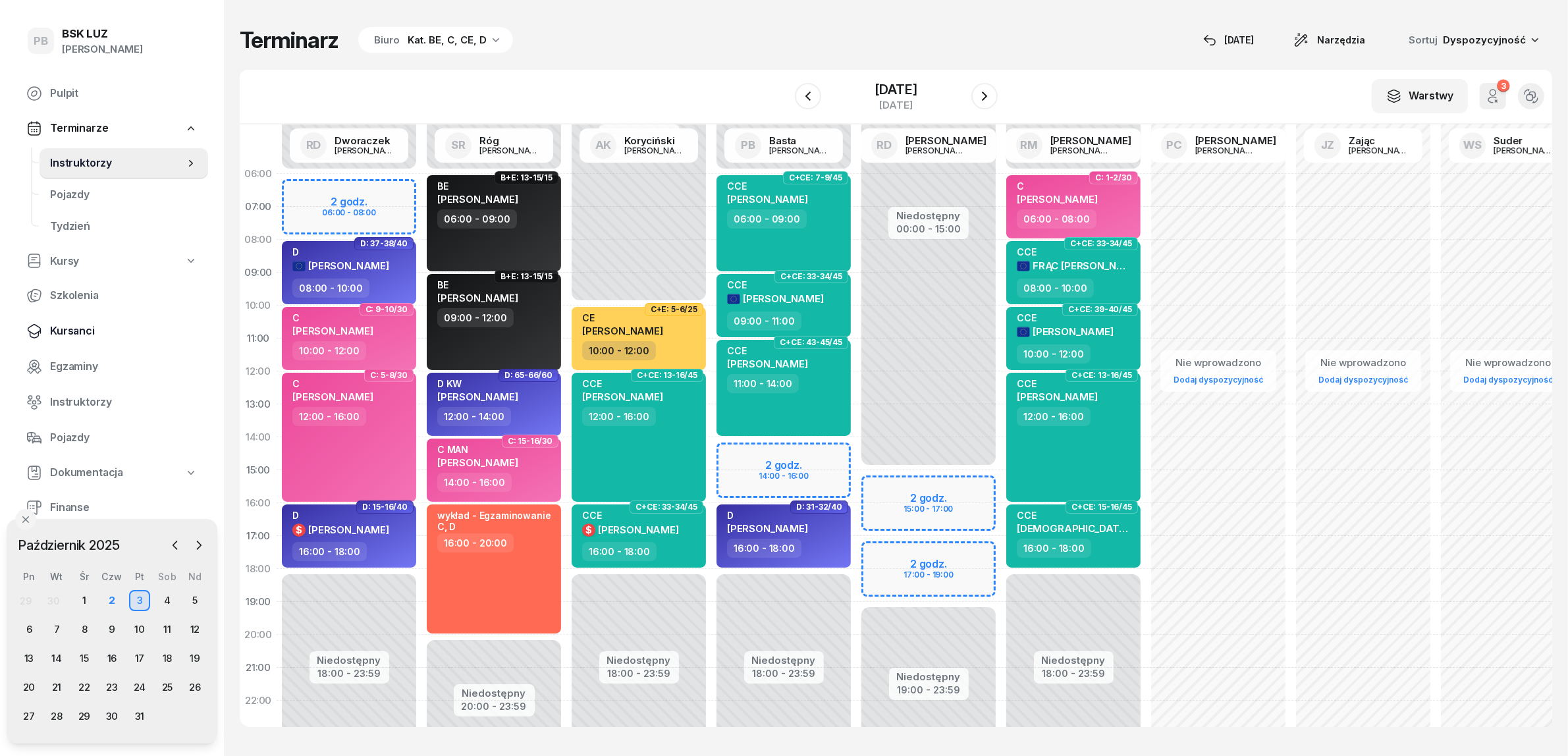
click at [64, 328] on span "Kursanci" at bounding box center [124, 331] width 148 height 17
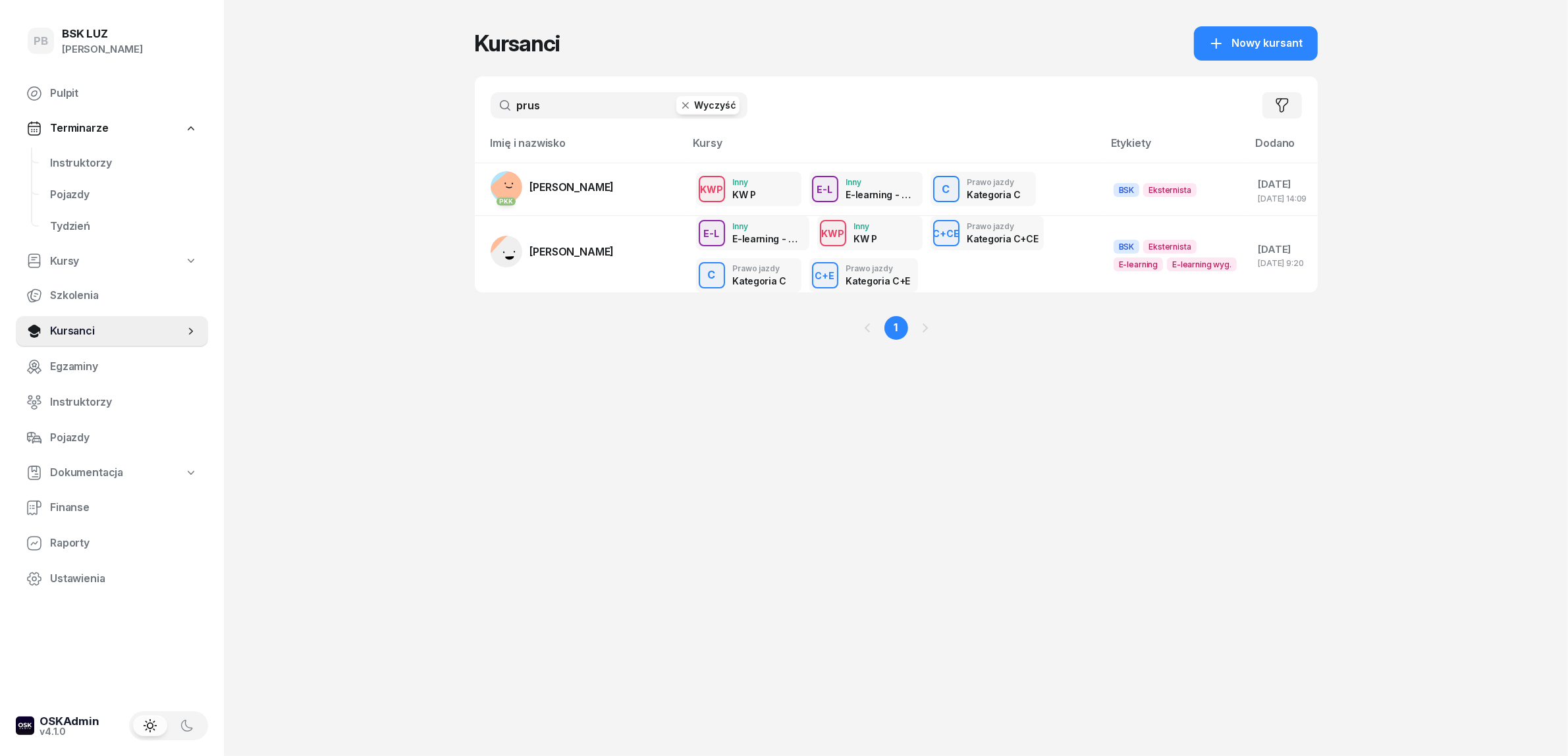
drag, startPoint x: 559, startPoint y: 108, endPoint x: 476, endPoint y: 101, distance: 83.3
click at [476, 101] on div "prus Wyczyść Filtruj" at bounding box center [896, 105] width 843 height 58
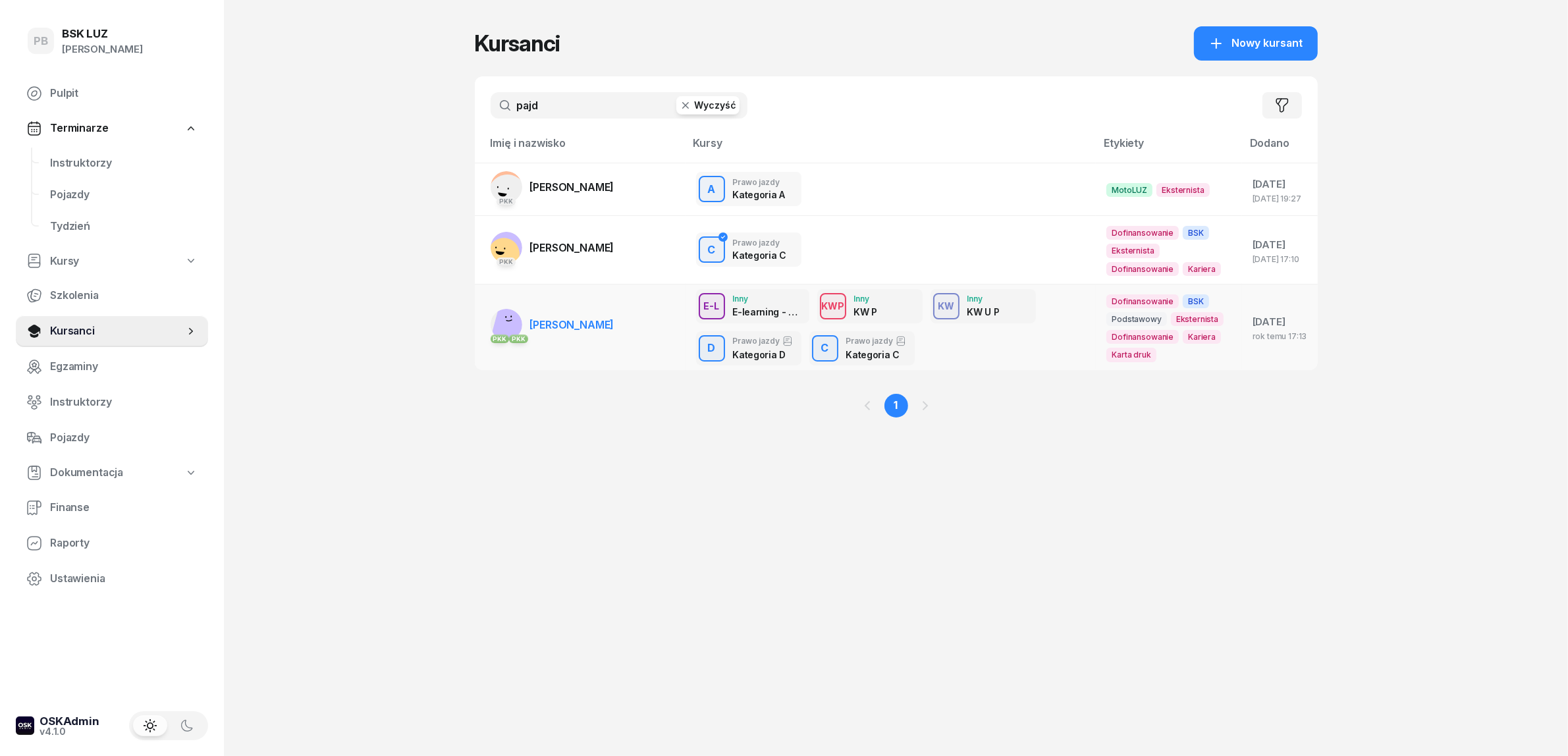
type input "pajd"
click at [574, 320] on span "[PERSON_NAME]" at bounding box center [572, 324] width 85 height 13
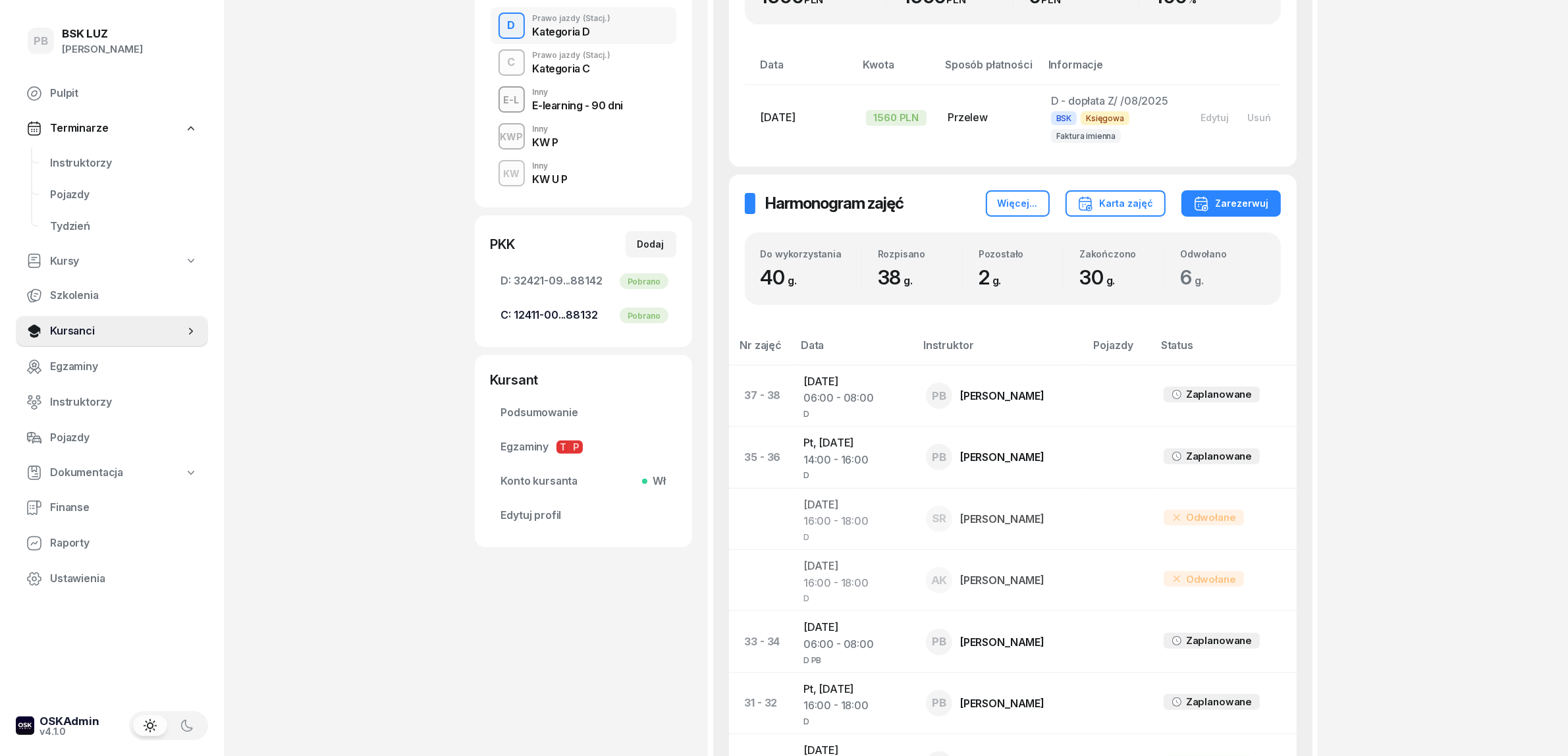
scroll to position [329, 0]
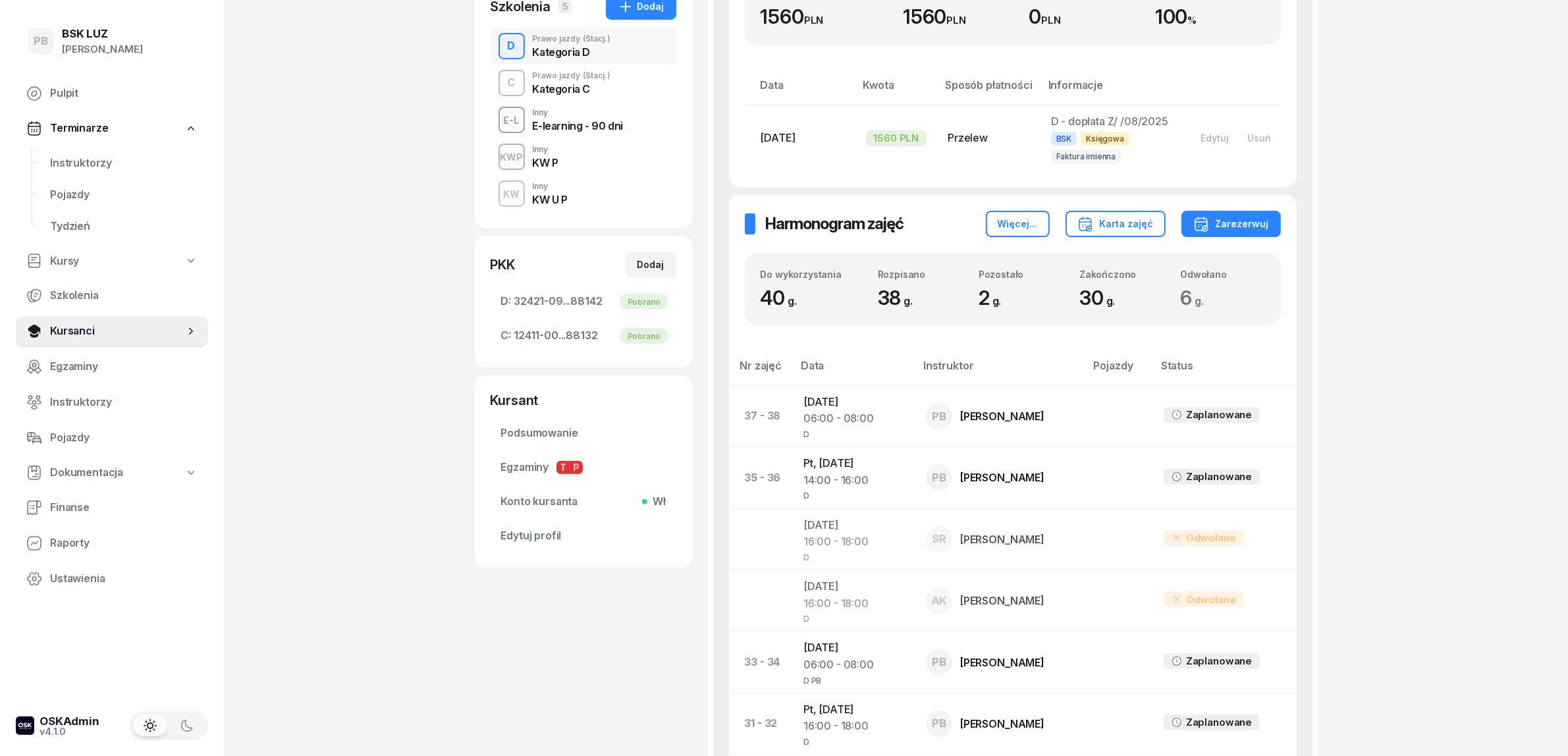
click at [593, 90] on div "Kategoria C" at bounding box center [573, 89] width 79 height 10
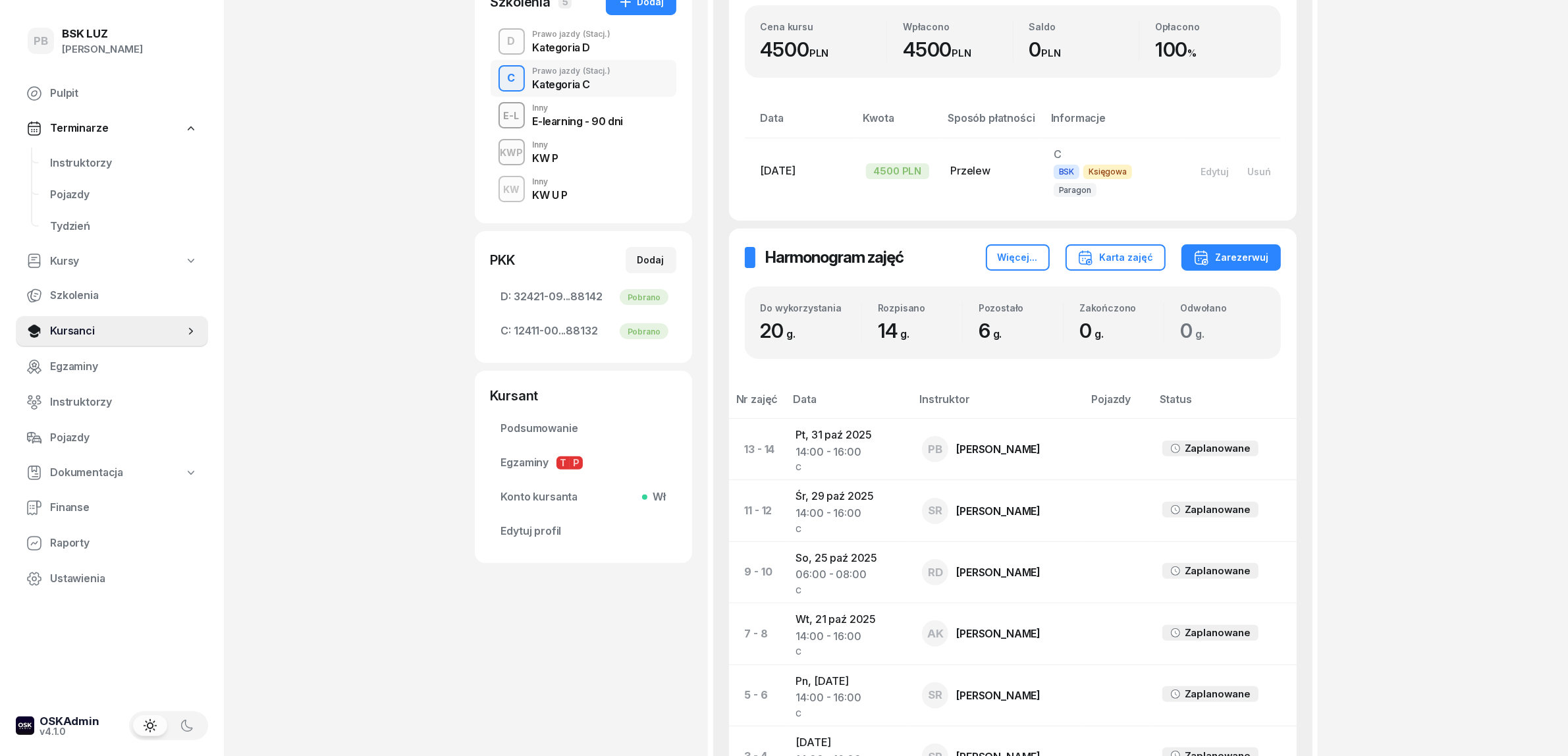
scroll to position [494, 0]
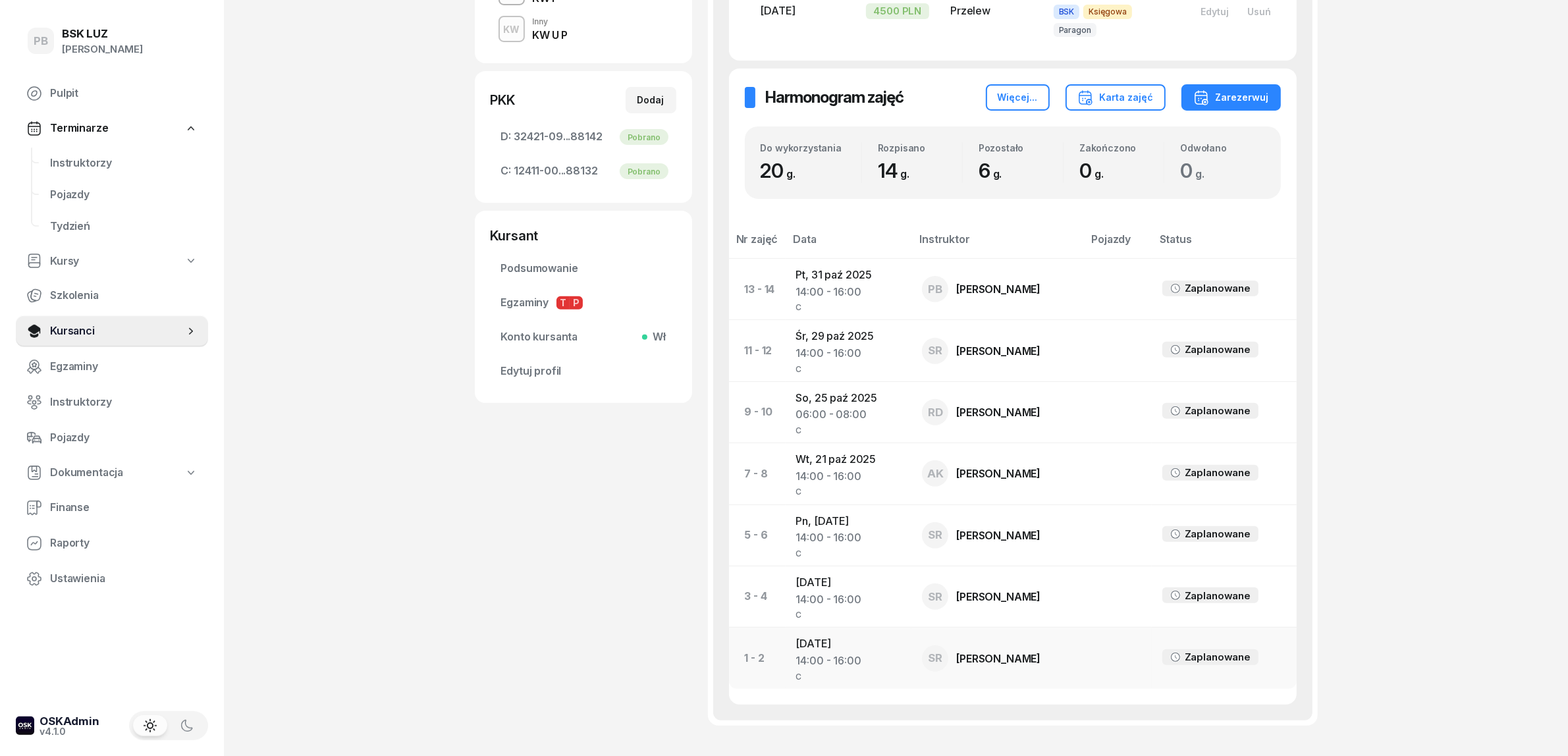
click at [857, 628] on td "[DATE] 14:00 - 16:00 C" at bounding box center [849, 659] width 126 height 62
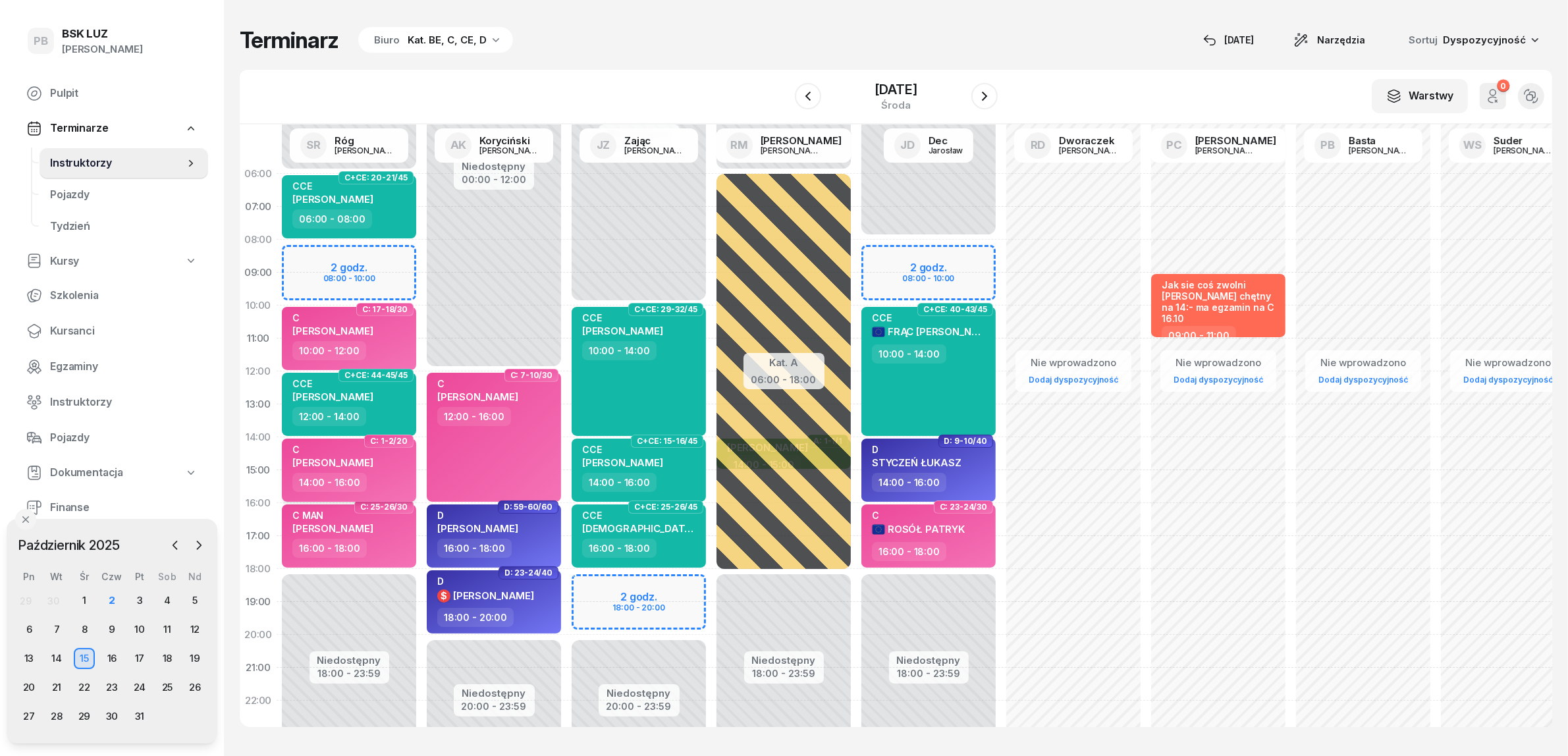
click at [387, 467] on div "C [PERSON_NAME]" at bounding box center [350, 458] width 116 height 29
select select "14"
select select "16"
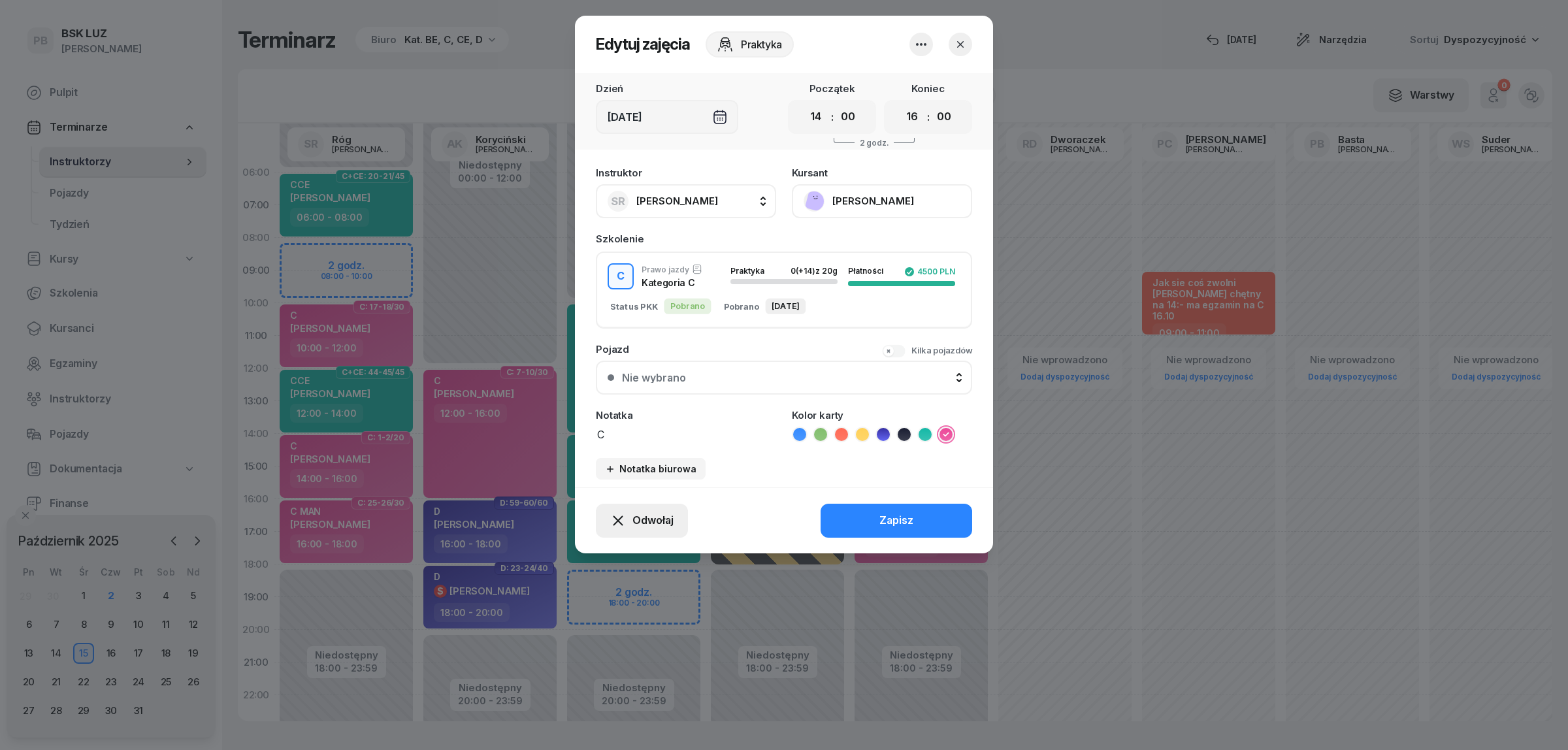
click at [662, 525] on span "Odwołaj" at bounding box center [653, 520] width 42 height 17
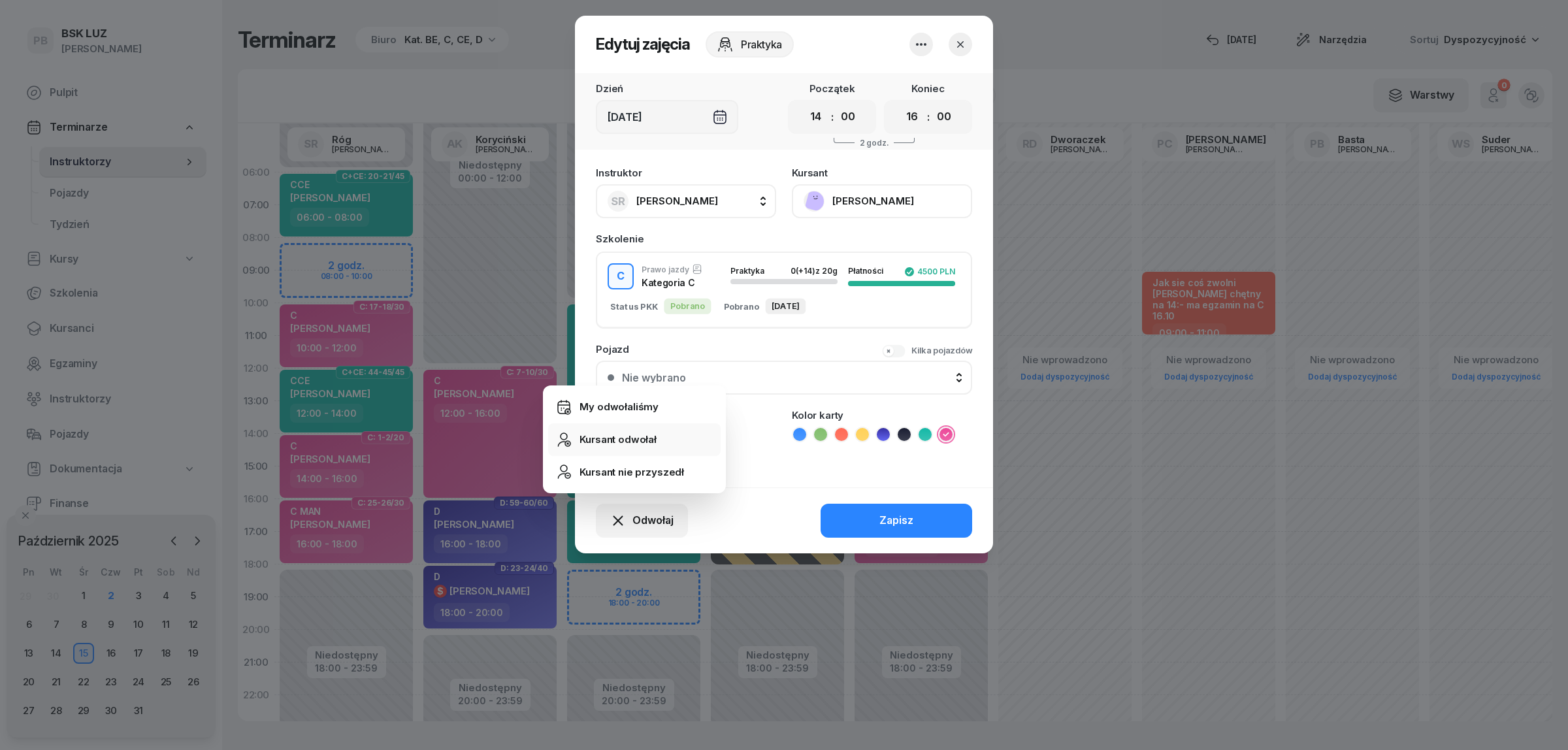
click at [676, 436] on link "Kursant odwołał" at bounding box center [634, 439] width 172 height 33
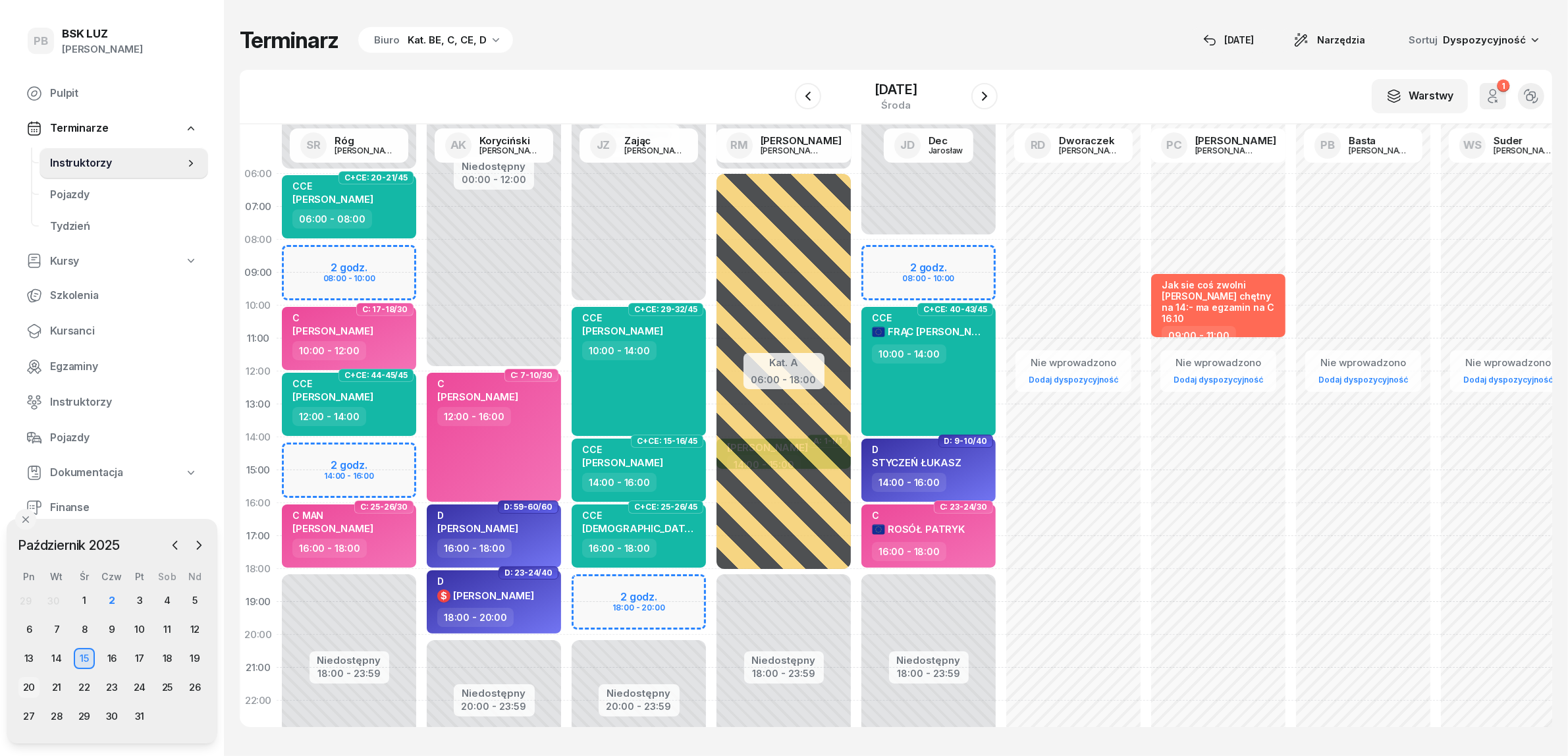
click at [33, 683] on div "20" at bounding box center [29, 687] width 21 height 21
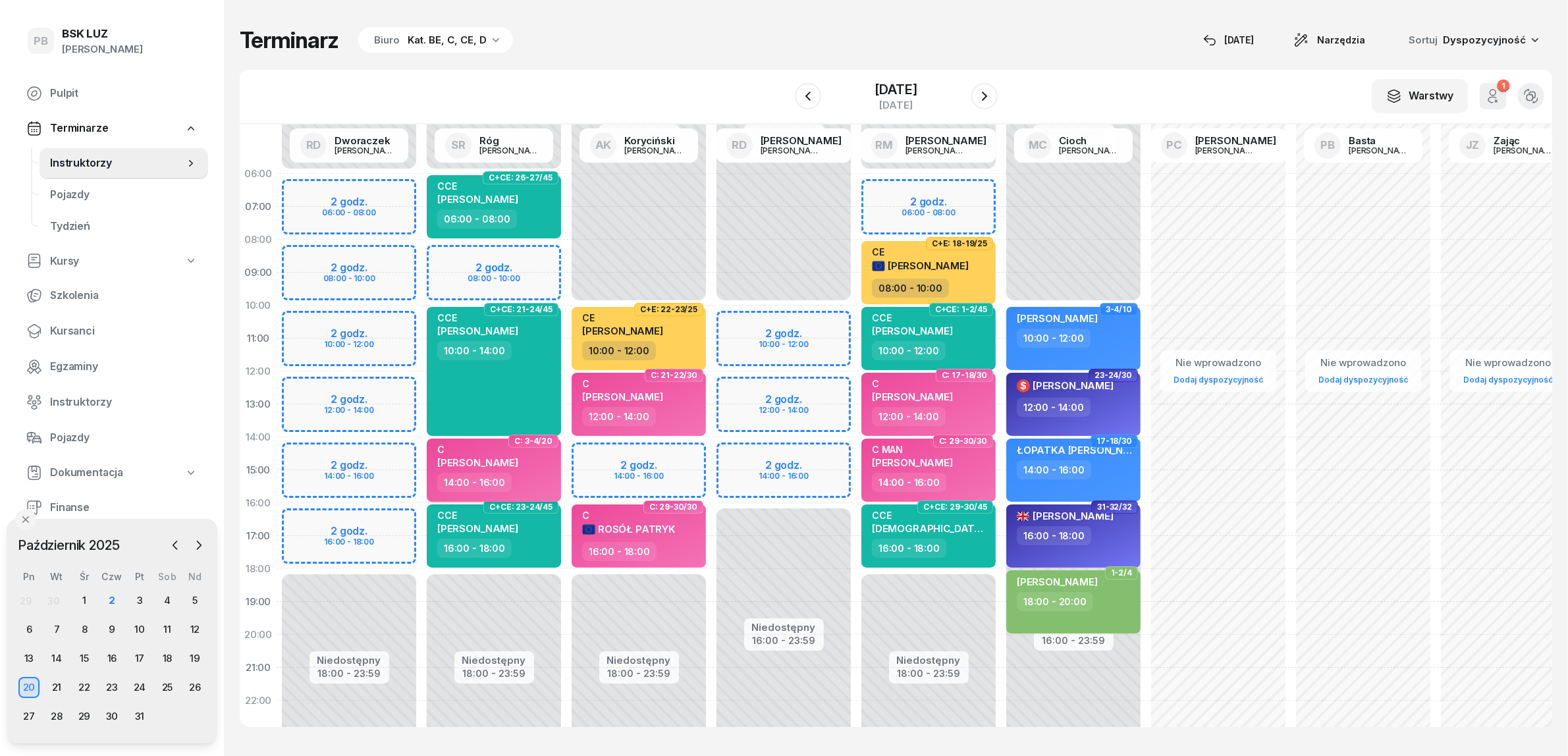
click at [542, 478] on div "14:00 - 16:00" at bounding box center [496, 482] width 116 height 19
select select "14"
select select "16"
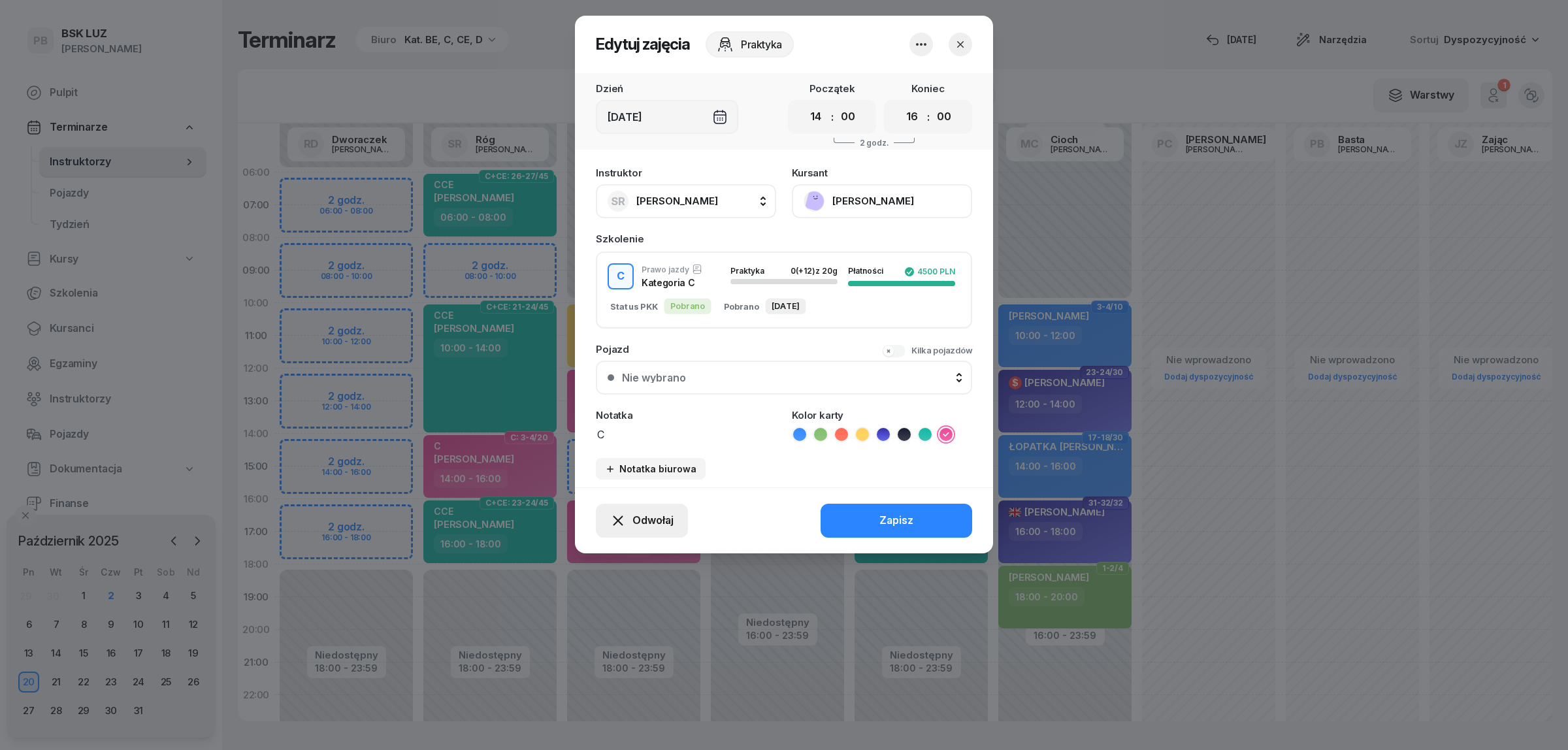
click at [653, 504] on button "Odwołaj" at bounding box center [642, 520] width 92 height 34
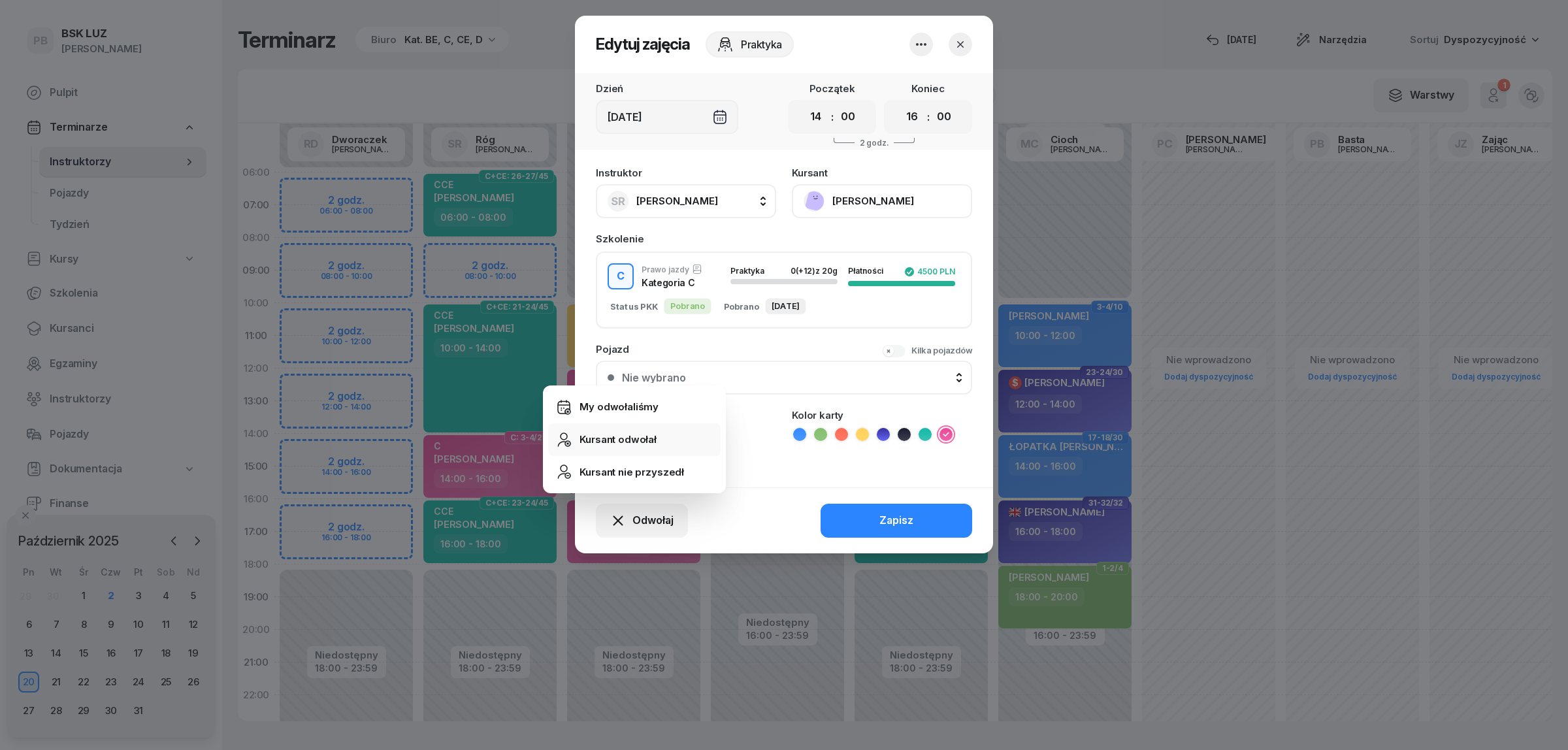
click at [654, 441] on link "Kursant odwołał" at bounding box center [634, 439] width 172 height 33
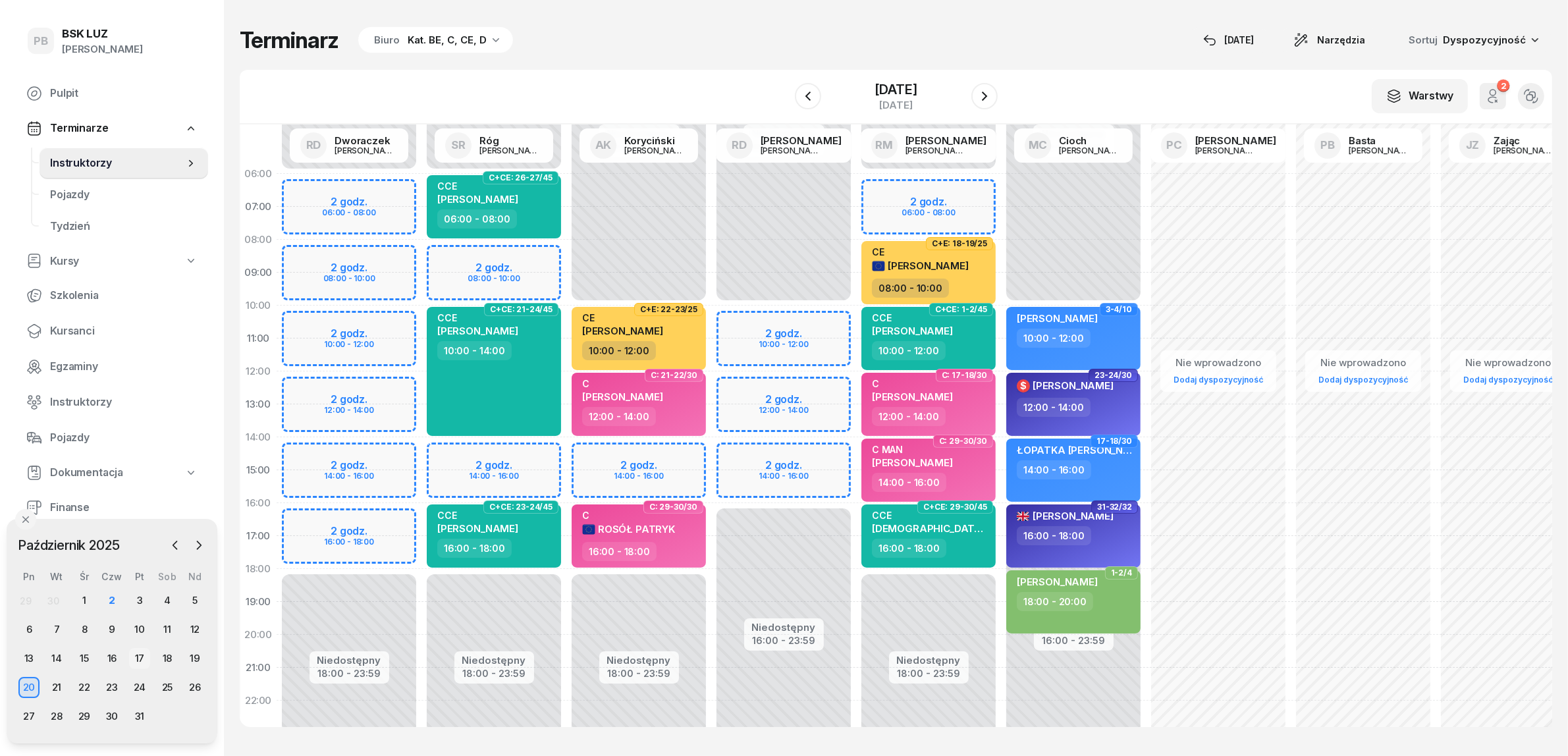
click at [146, 655] on div "17" at bounding box center [139, 658] width 21 height 21
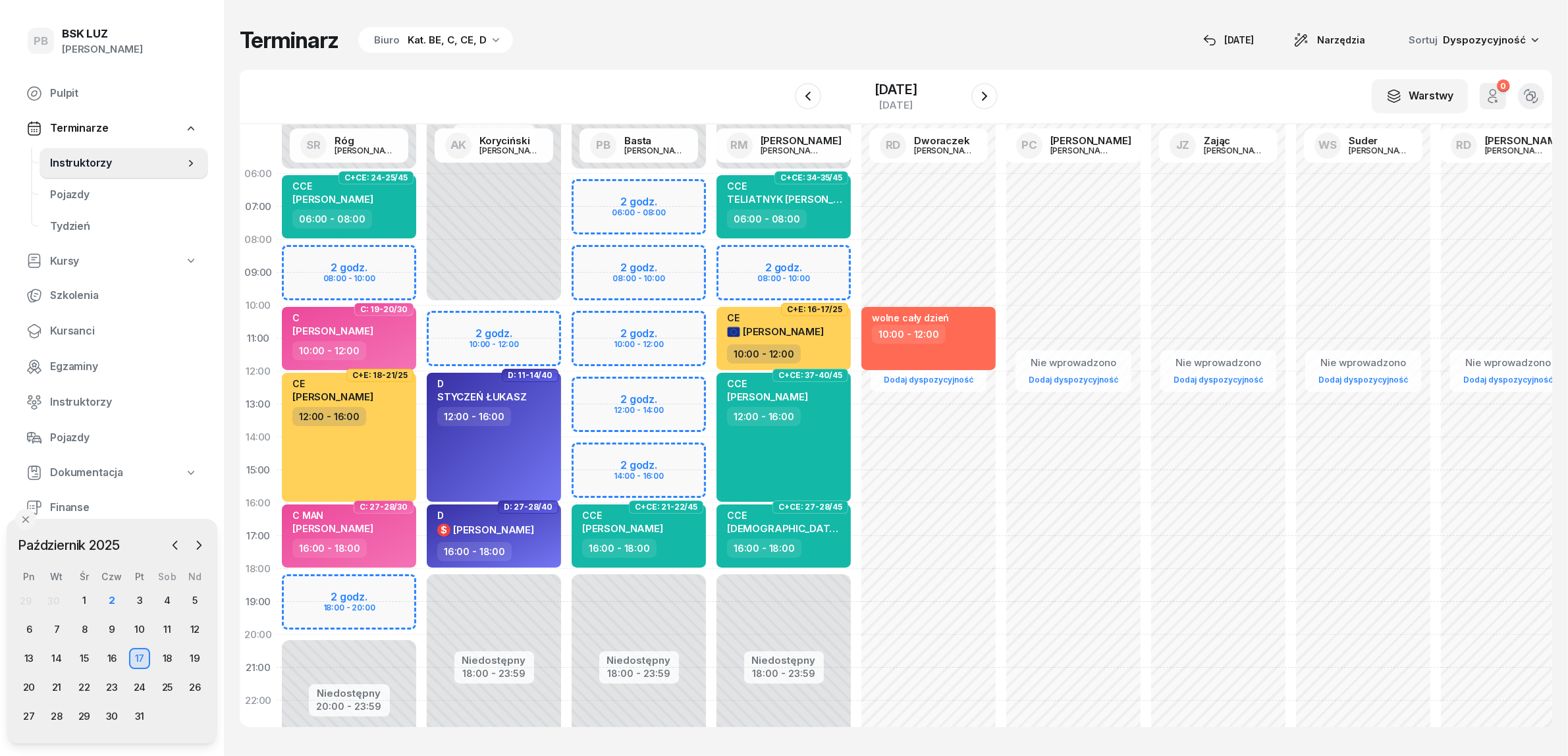
click at [594, 452] on div "Niedostępny 00:00 - 06:00 Niedostępny 18:00 - 23:59 2 godz. 06:00 - 08:00 2 god…" at bounding box center [639, 470] width 145 height 625
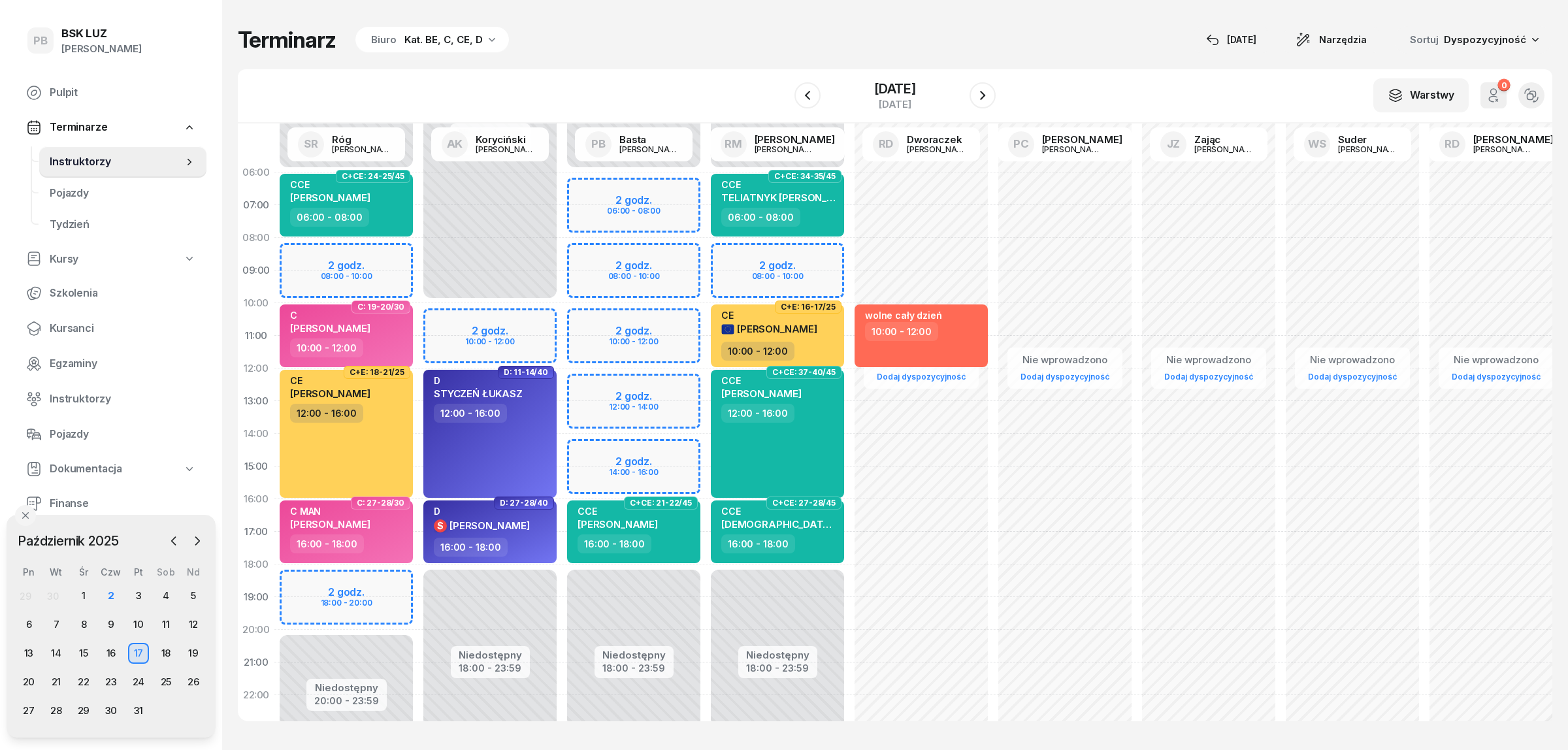
select select "14"
select select "16"
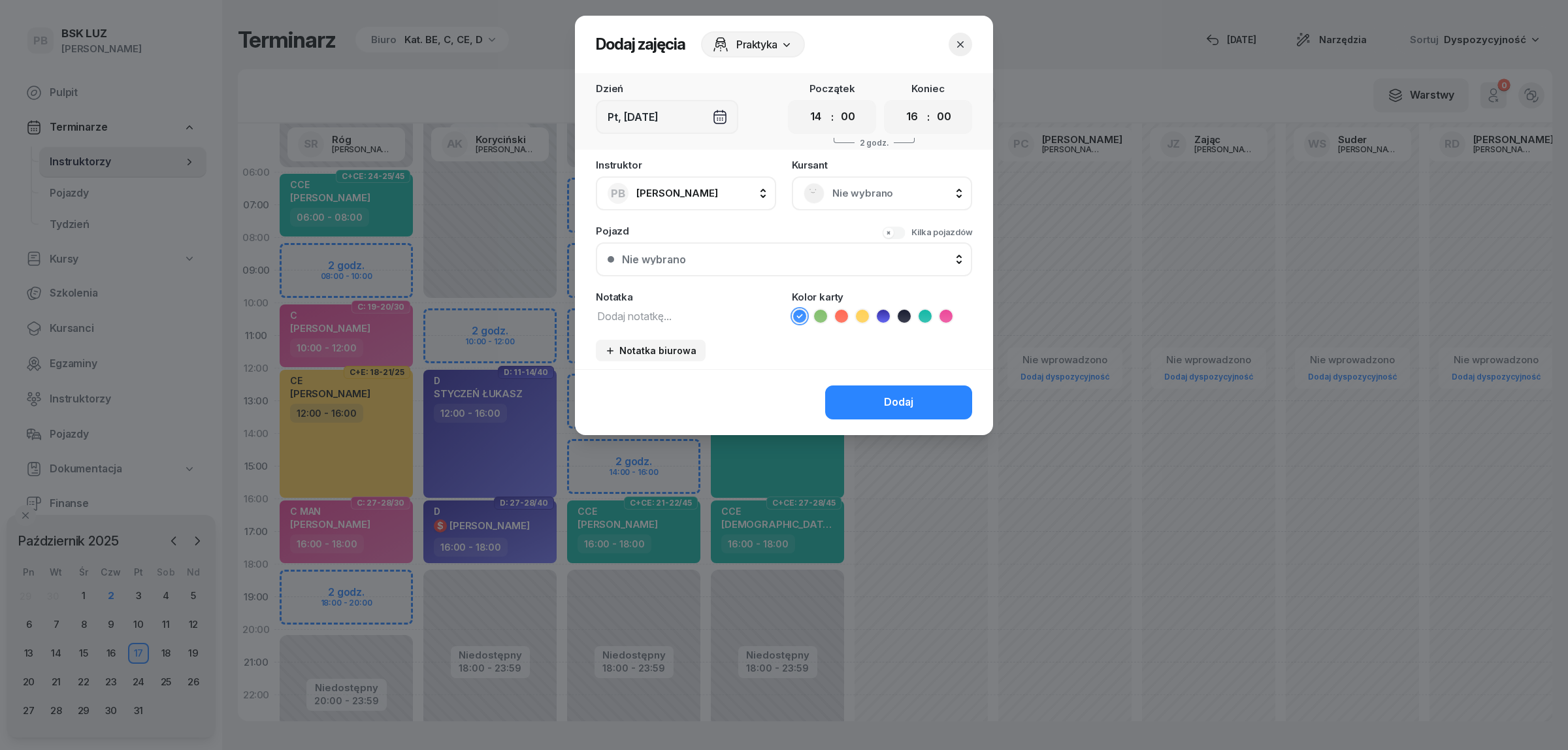
click at [879, 187] on span "Nie wybrano" at bounding box center [896, 193] width 128 height 17
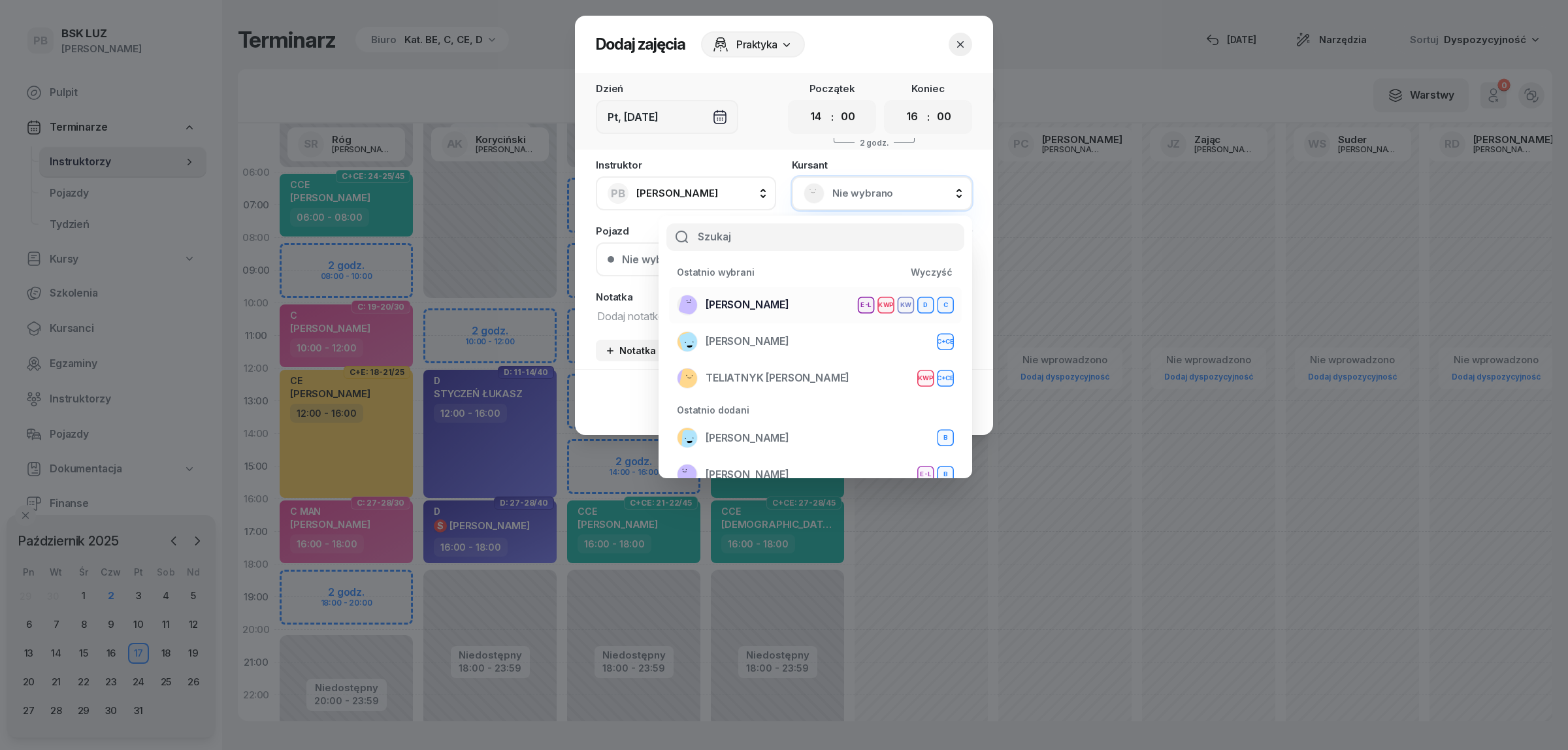
click at [768, 303] on span "[PERSON_NAME]" at bounding box center [747, 305] width 84 height 17
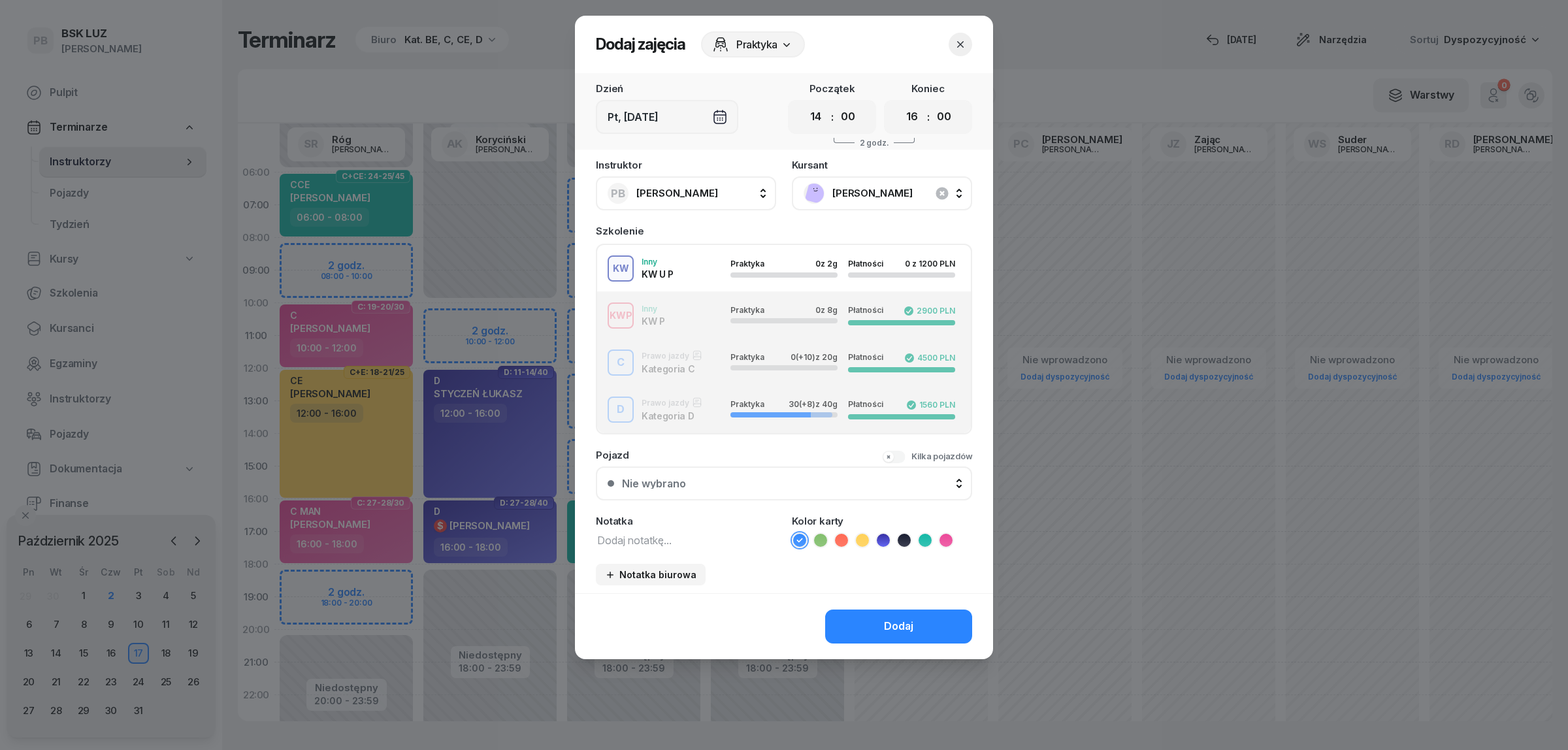
click at [686, 367] on div "C Prawo jazdy Kategoria C Praktyka 0 (+10) z 20g Płatności 4500 PLN" at bounding box center [783, 362] width 374 height 26
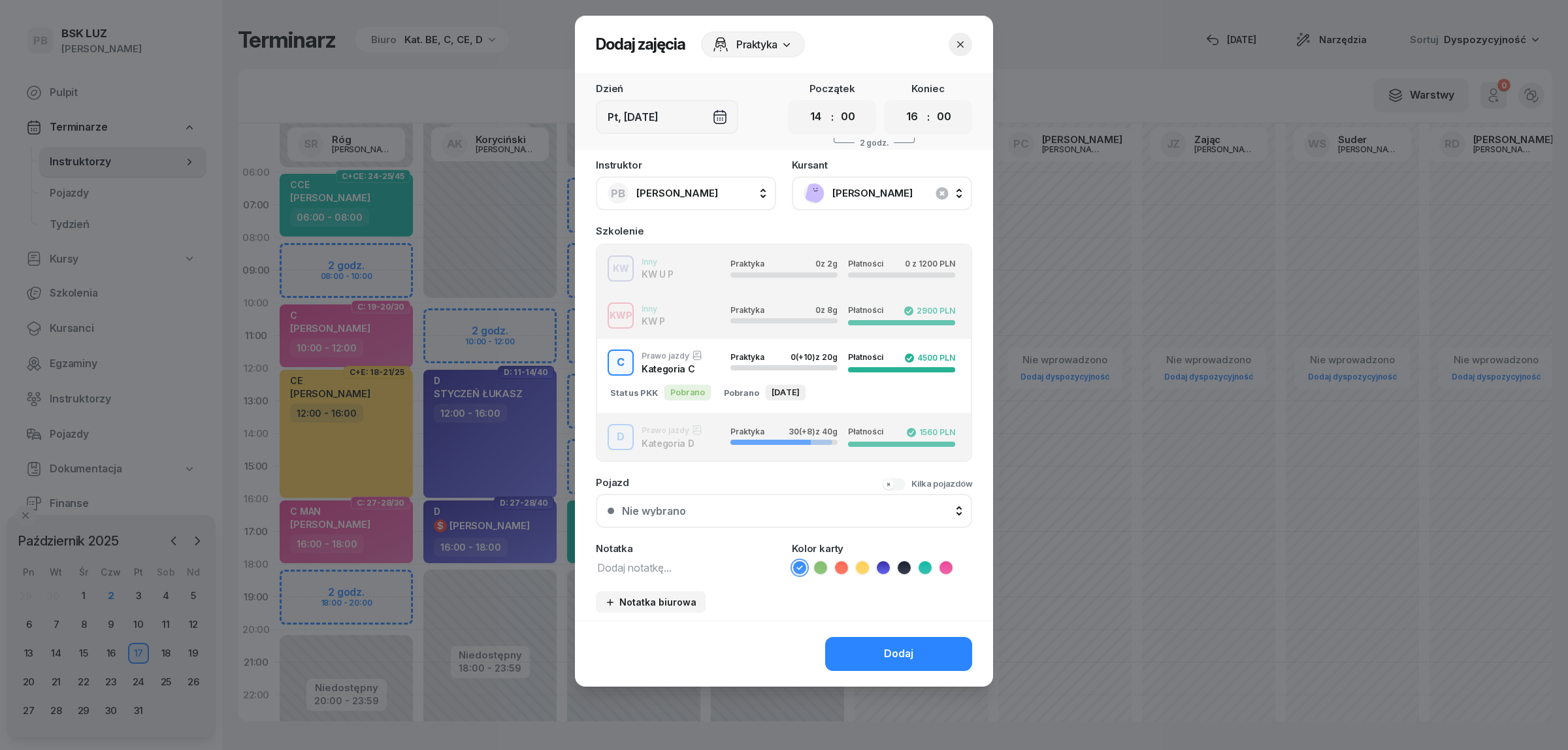
click at [651, 569] on textarea at bounding box center [686, 567] width 181 height 17
type textarea "C"
click at [945, 561] on icon at bounding box center [945, 567] width 13 height 13
click at [942, 637] on button "Dodaj" at bounding box center [898, 654] width 147 height 34
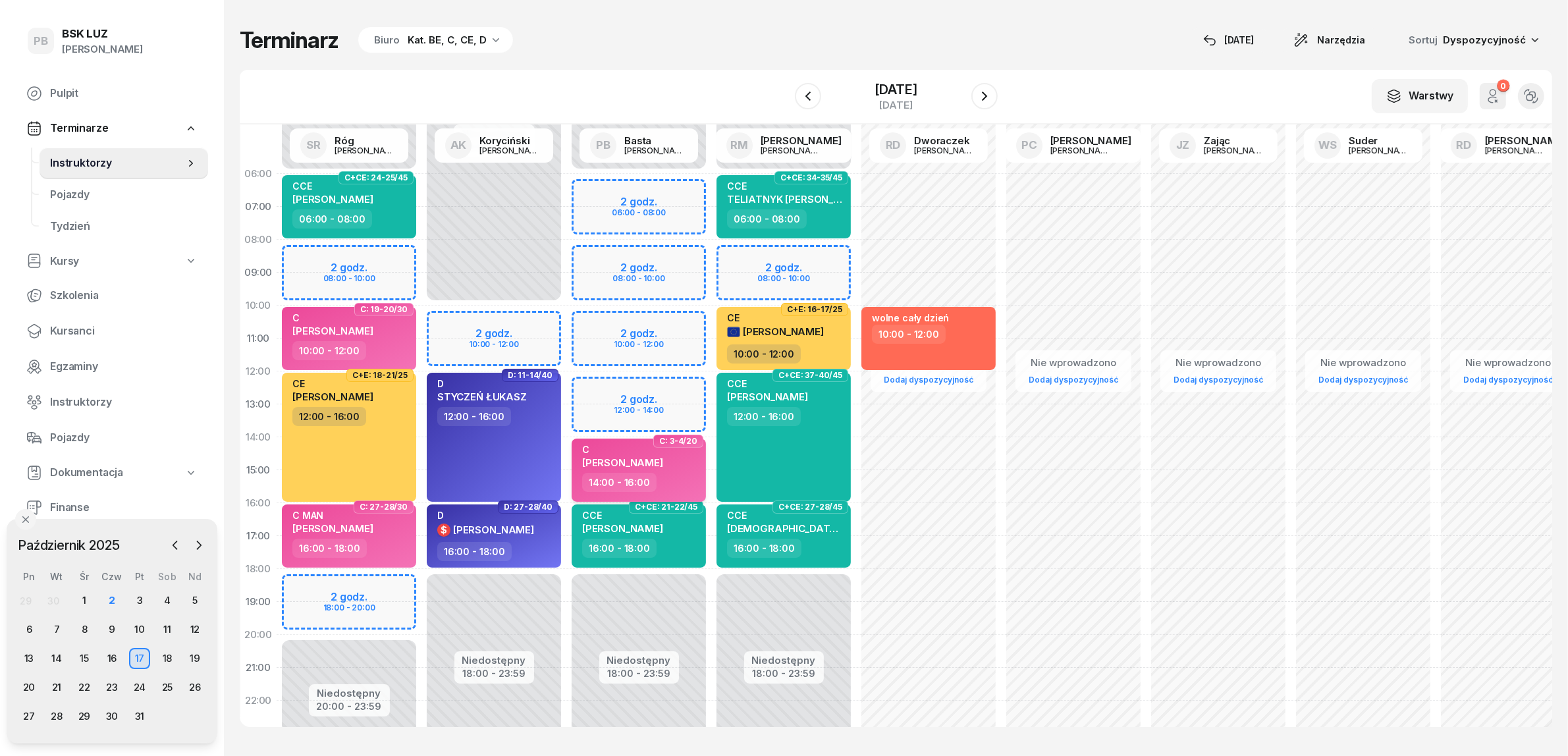
click at [614, 458] on span "[PERSON_NAME]" at bounding box center [622, 462] width 81 height 13
select select "14"
select select "16"
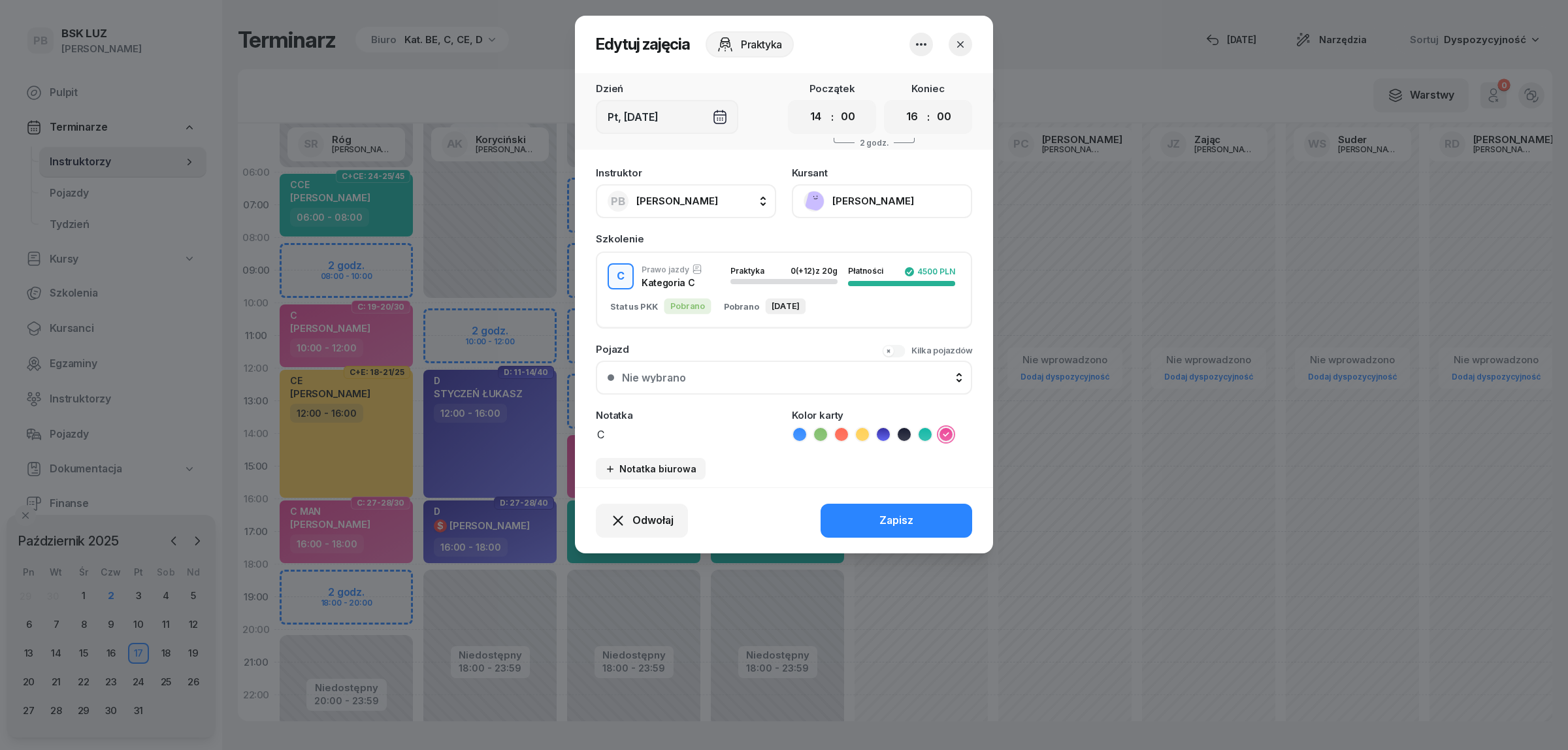
click at [847, 203] on button "[PERSON_NAME]" at bounding box center [881, 201] width 181 height 34
click at [843, 242] on div "Otwórz profil" at bounding box center [834, 245] width 64 height 17
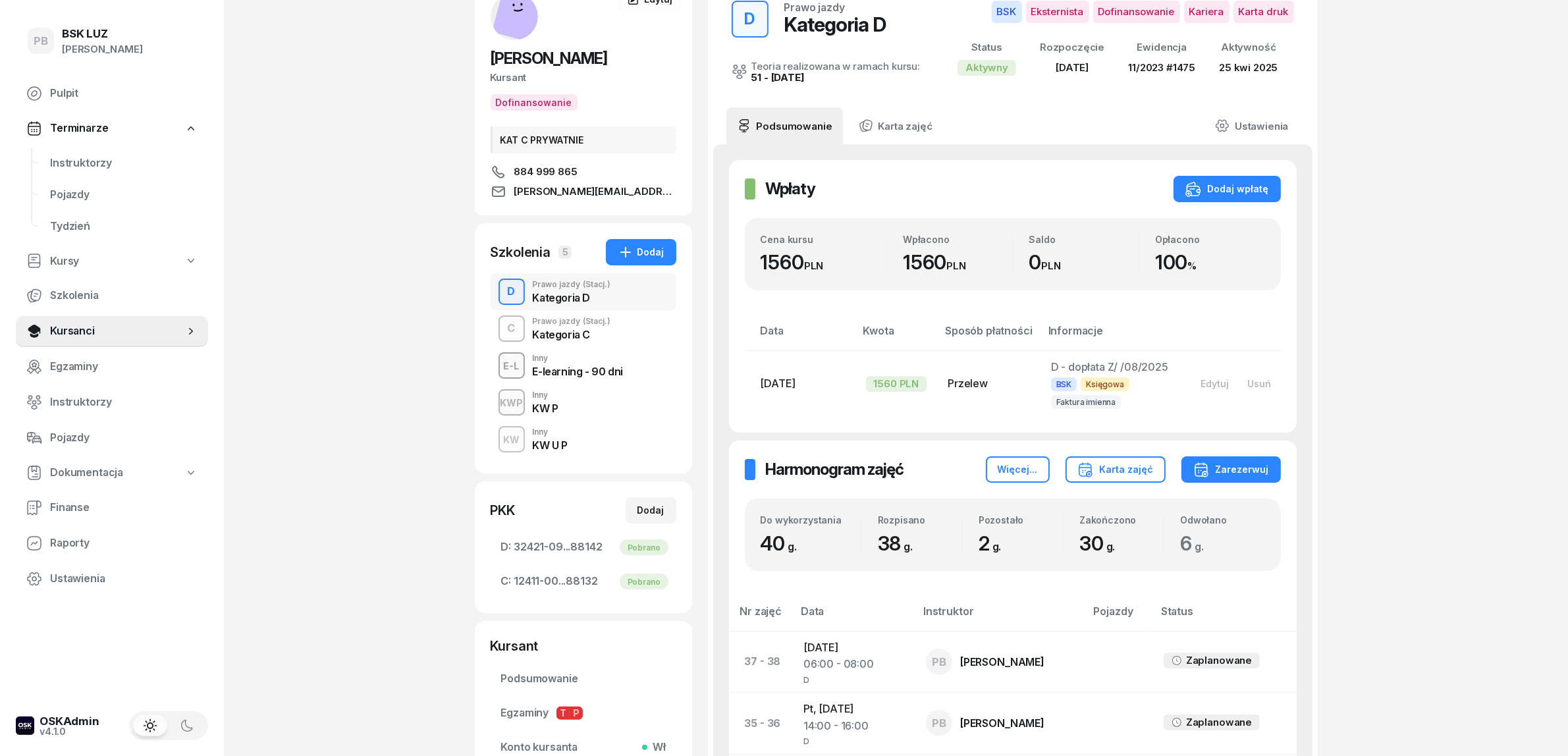
scroll to position [82, 0]
click at [578, 328] on div "Kategoria C" at bounding box center [573, 333] width 79 height 15
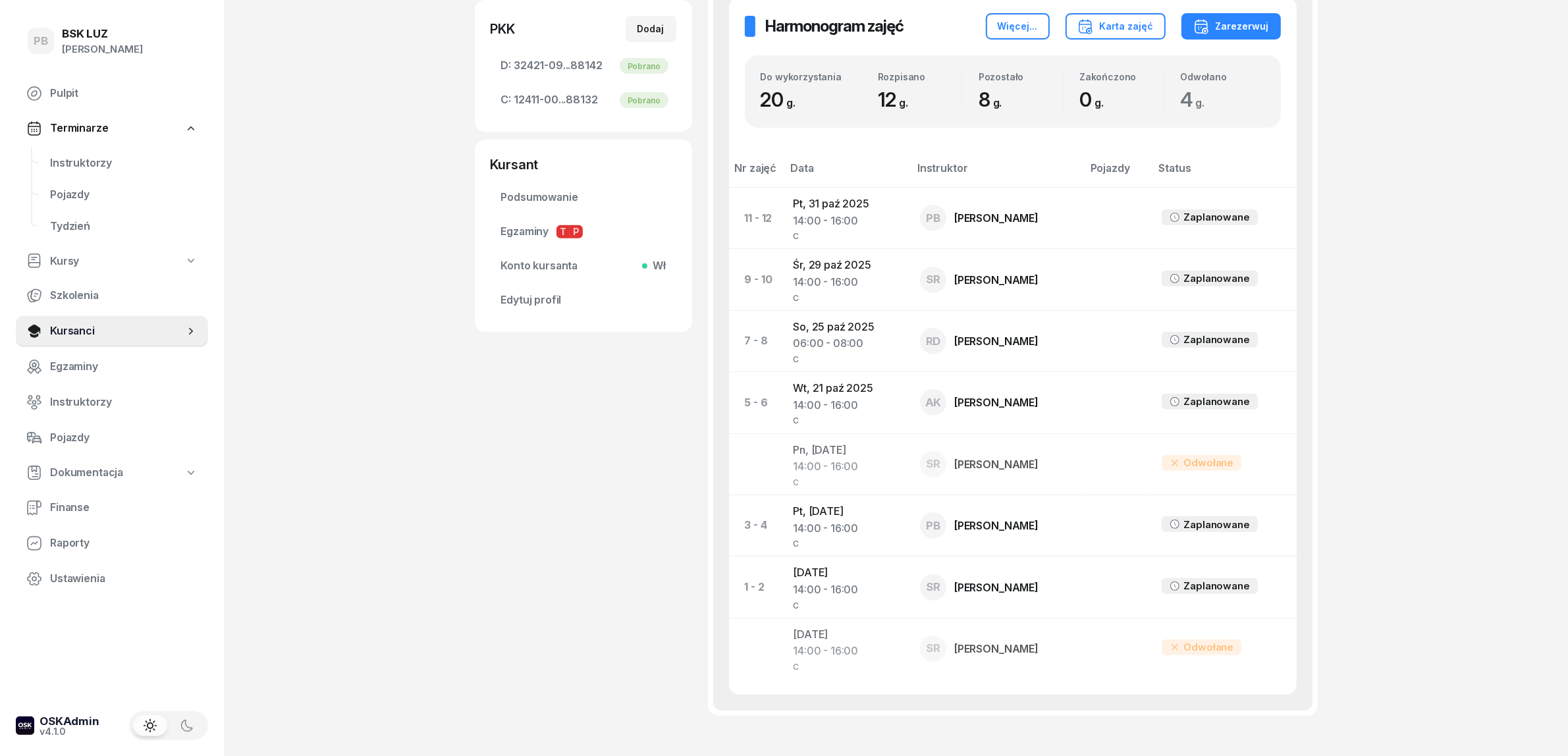
scroll to position [576, 0]
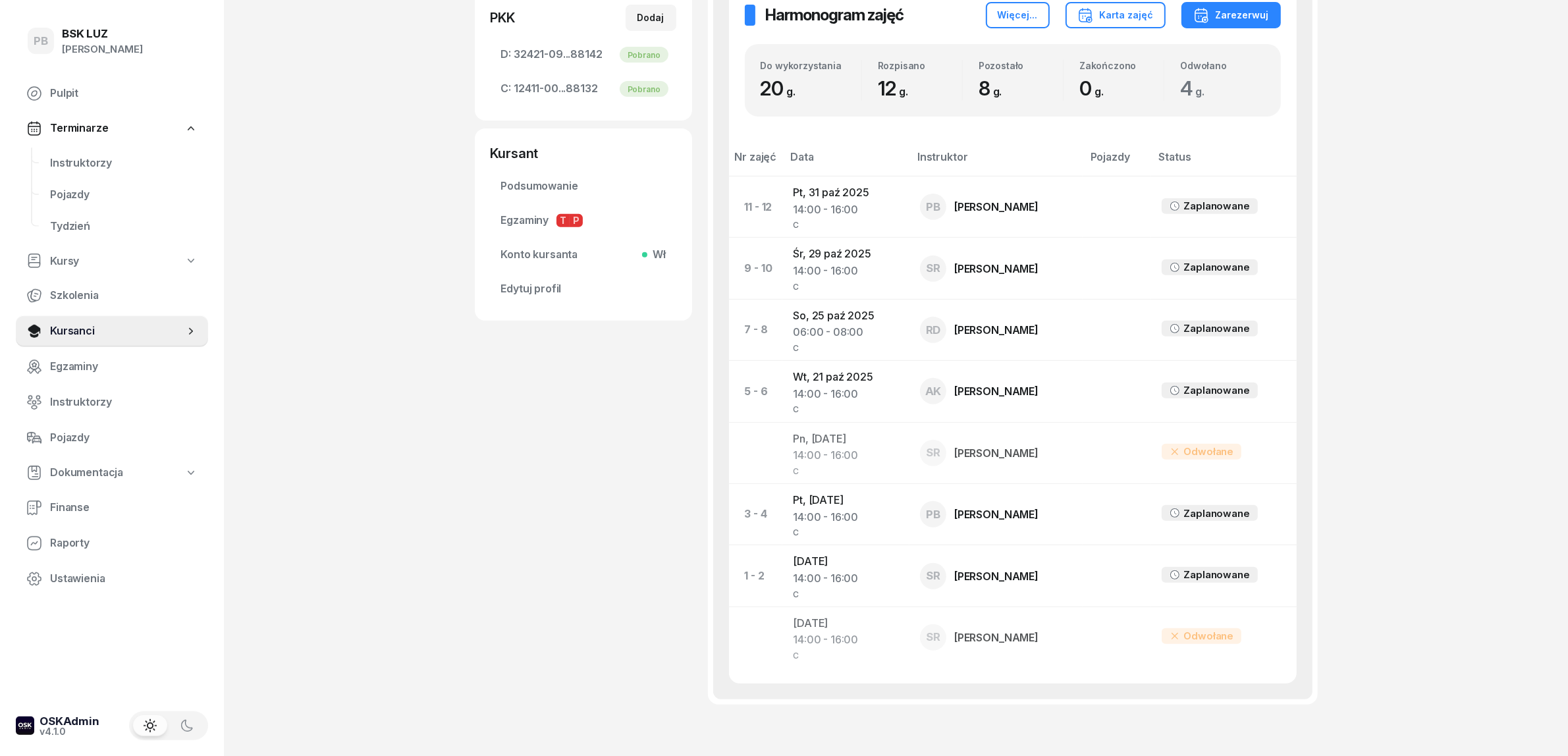
click at [1362, 133] on div "PB BSK [PERSON_NAME] Terminarze Instruktorzy Pojazdy Tydzień Kursy Szkolenia Ku…" at bounding box center [784, 129] width 1568 height 1409
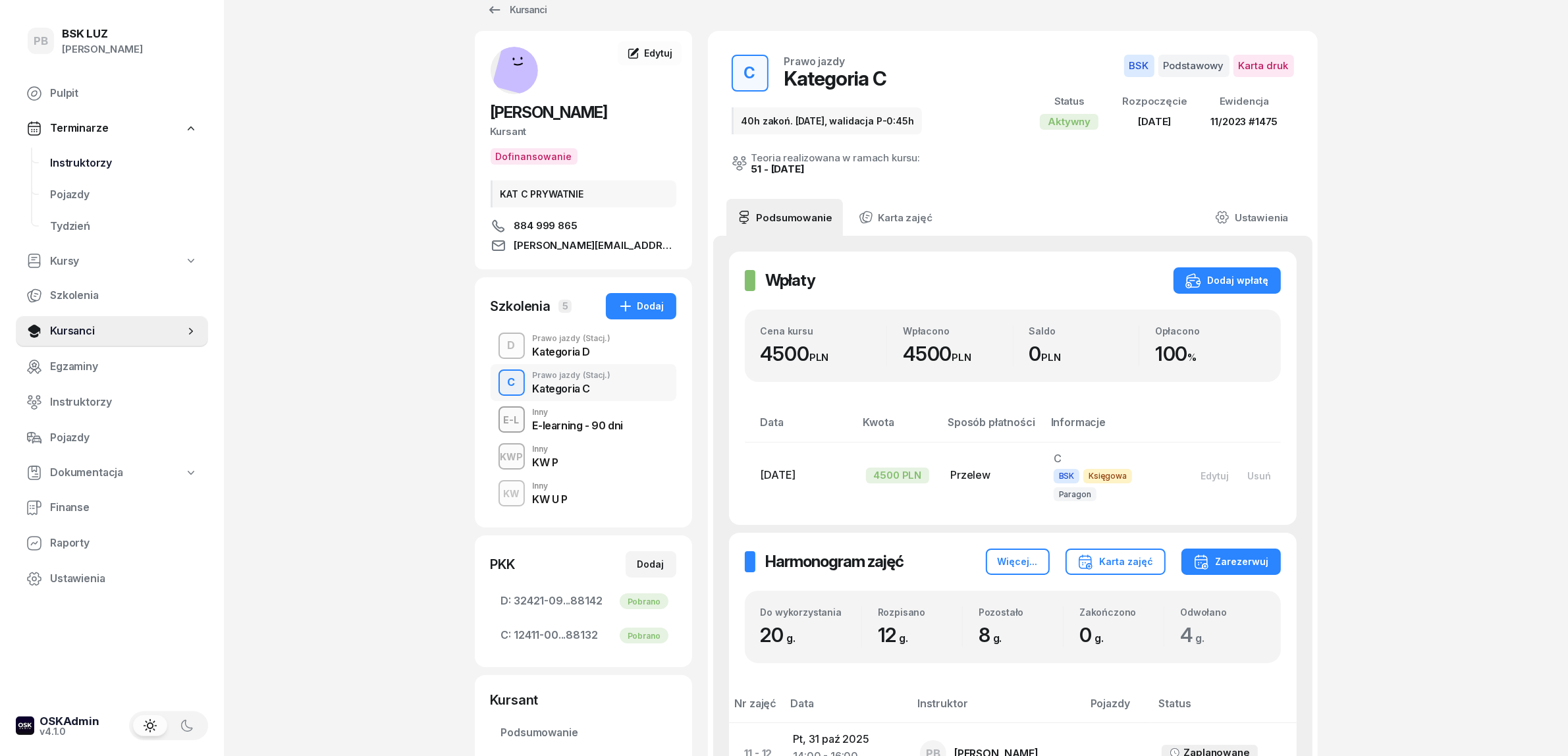
scroll to position [0, 0]
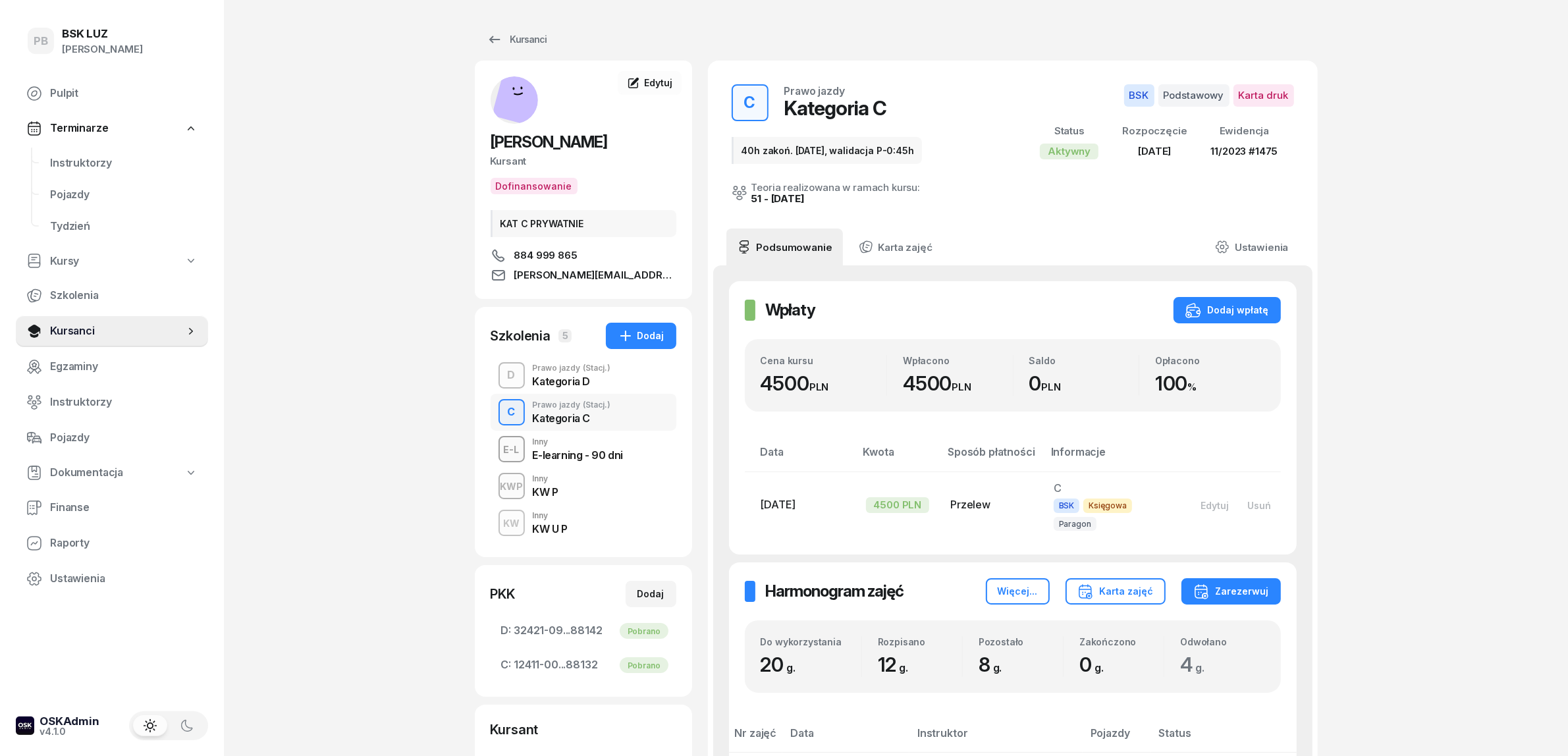
drag, startPoint x: 97, startPoint y: 163, endPoint x: 183, endPoint y: 132, distance: 91.4
click at [97, 163] on span "Instruktorzy" at bounding box center [124, 163] width 148 height 17
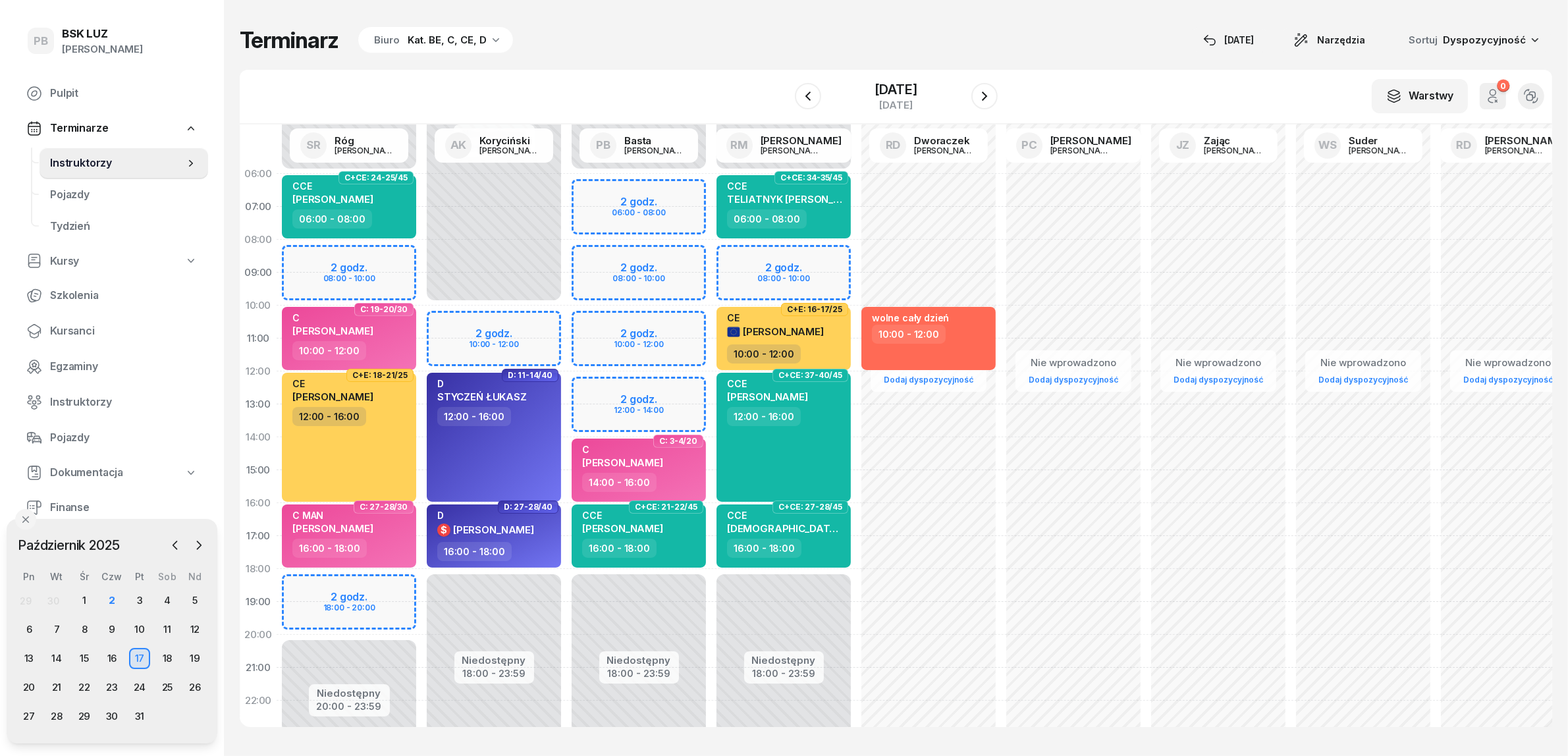
click at [601, 63] on div "Terminarz Biuro Kat. BE, C, CE, D [DATE] Narzędzia Sortuj Dyspozycyjność W Wybi…" at bounding box center [896, 377] width 1313 height 753
click at [108, 600] on div "2" at bounding box center [112, 601] width 21 height 21
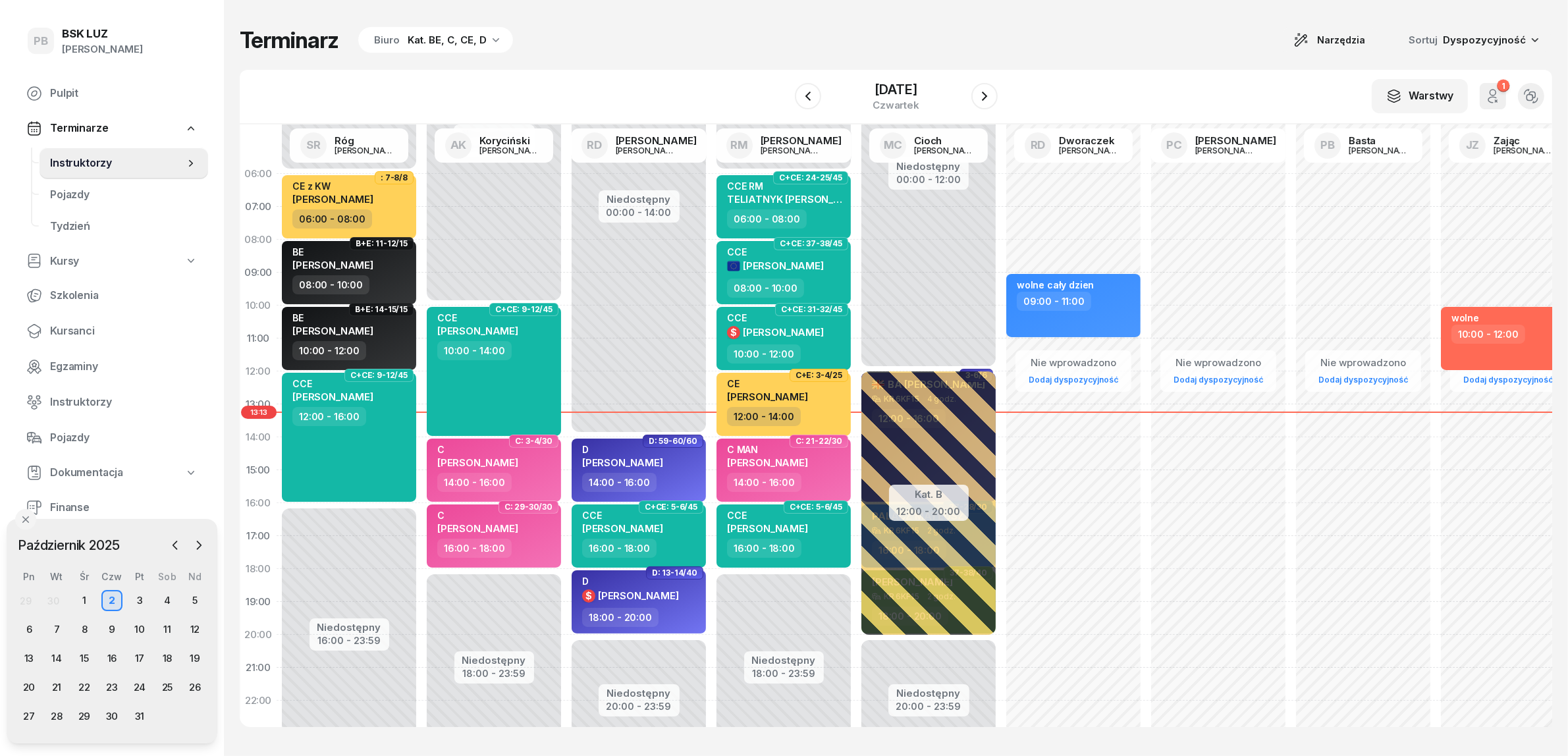
click at [588, 46] on div "Terminarz Biuro Kat. BE, C, CE, D Narzędzia Sortuj Dyspozycyjność" at bounding box center [896, 40] width 1313 height 27
click at [993, 93] on icon "button" at bounding box center [984, 96] width 15 height 15
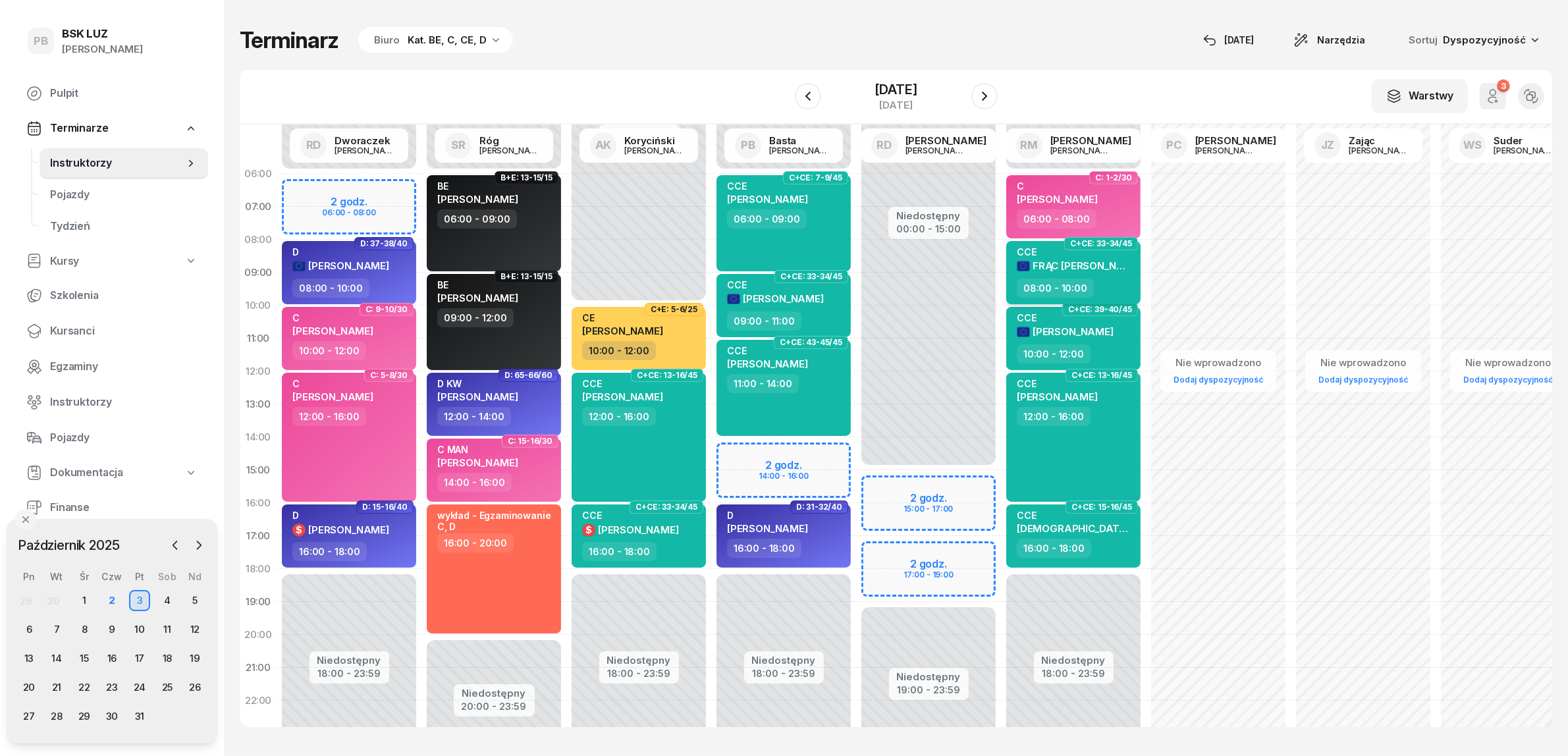
click at [1117, 264] on div "CCE FRĄC DAMIAN" at bounding box center [1075, 262] width 116 height 32
select select "08"
select select "10"
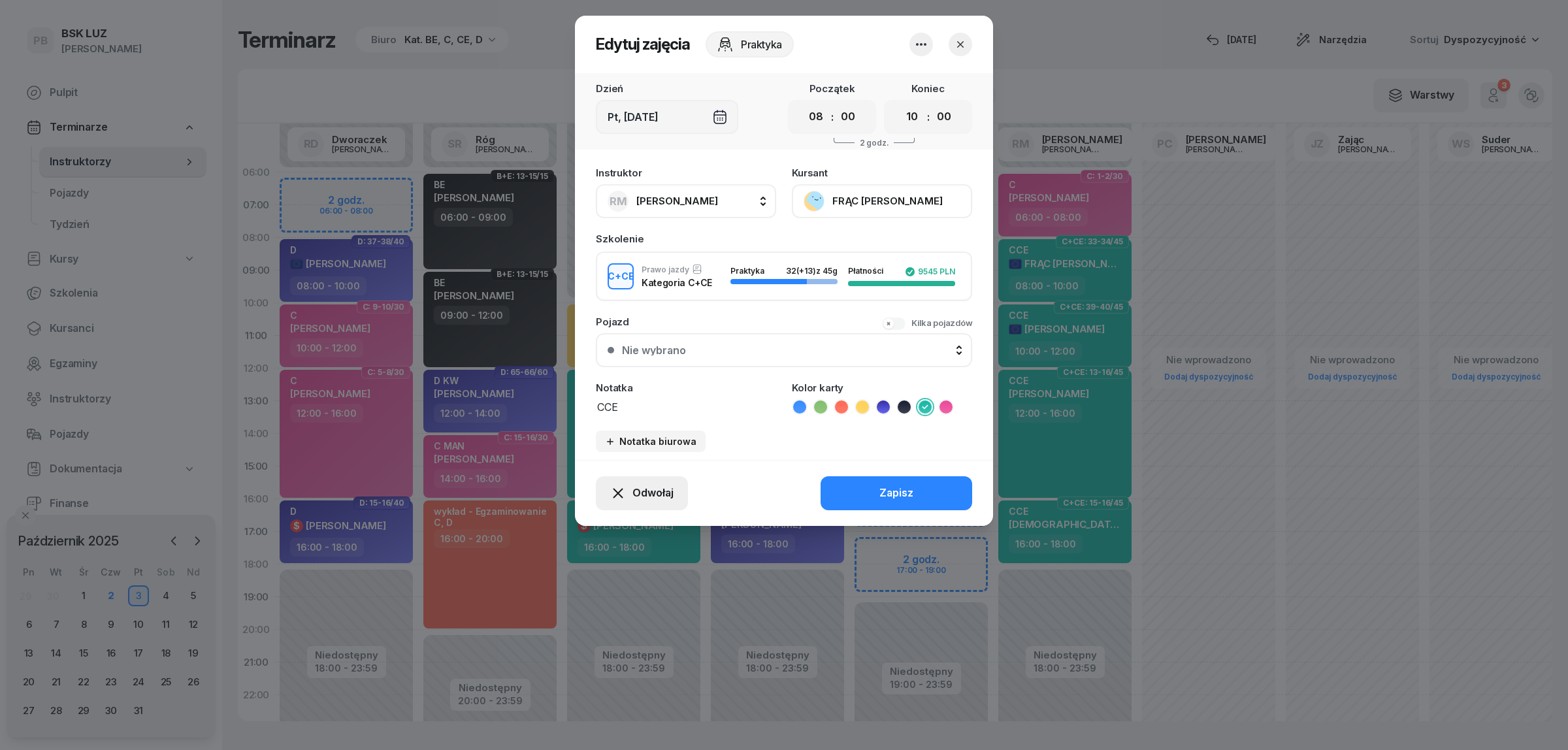
click at [635, 487] on span "Odwołaj" at bounding box center [653, 493] width 42 height 17
click at [664, 413] on link "Kursant odwołał" at bounding box center [634, 412] width 172 height 33
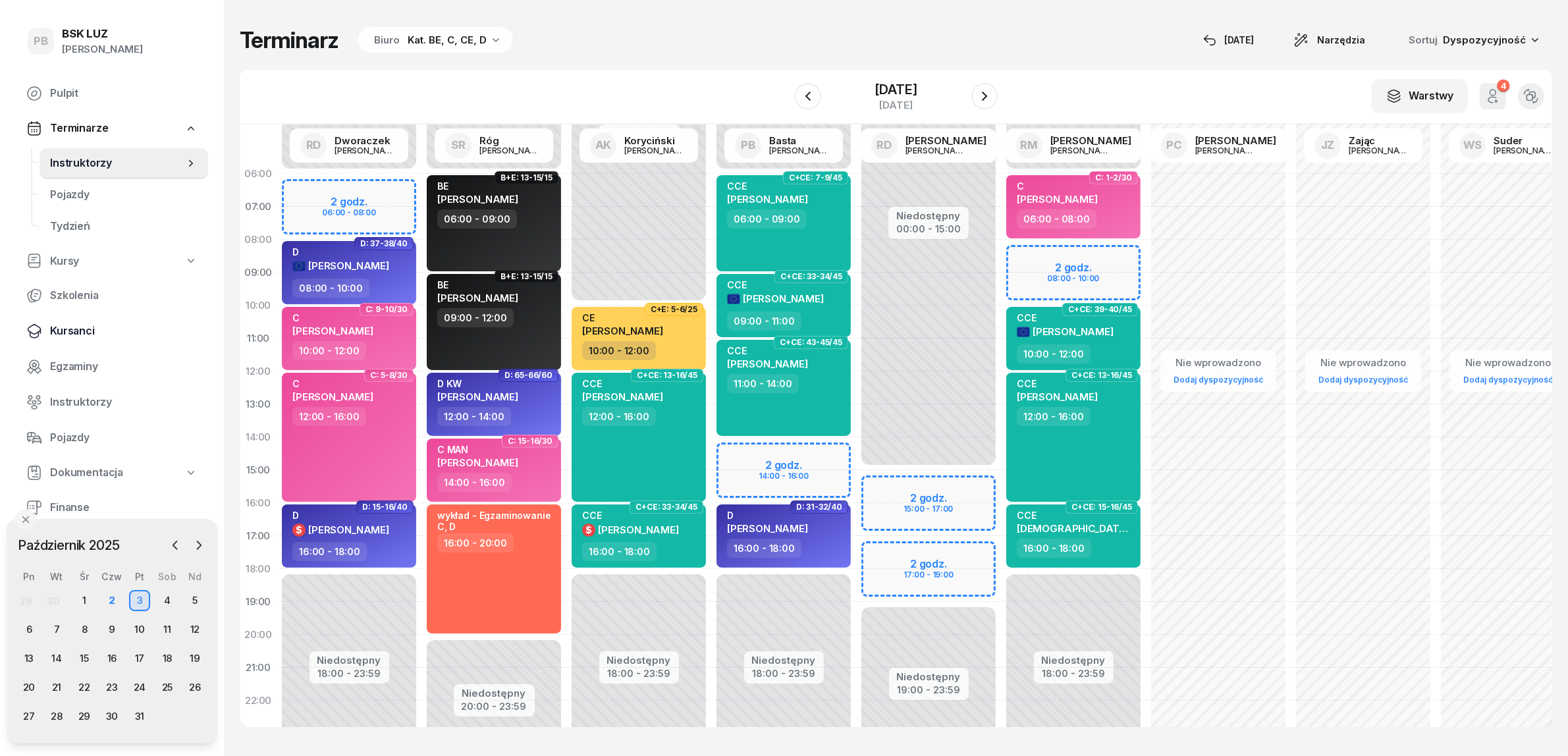
click at [91, 333] on span "Kursanci" at bounding box center [124, 331] width 148 height 17
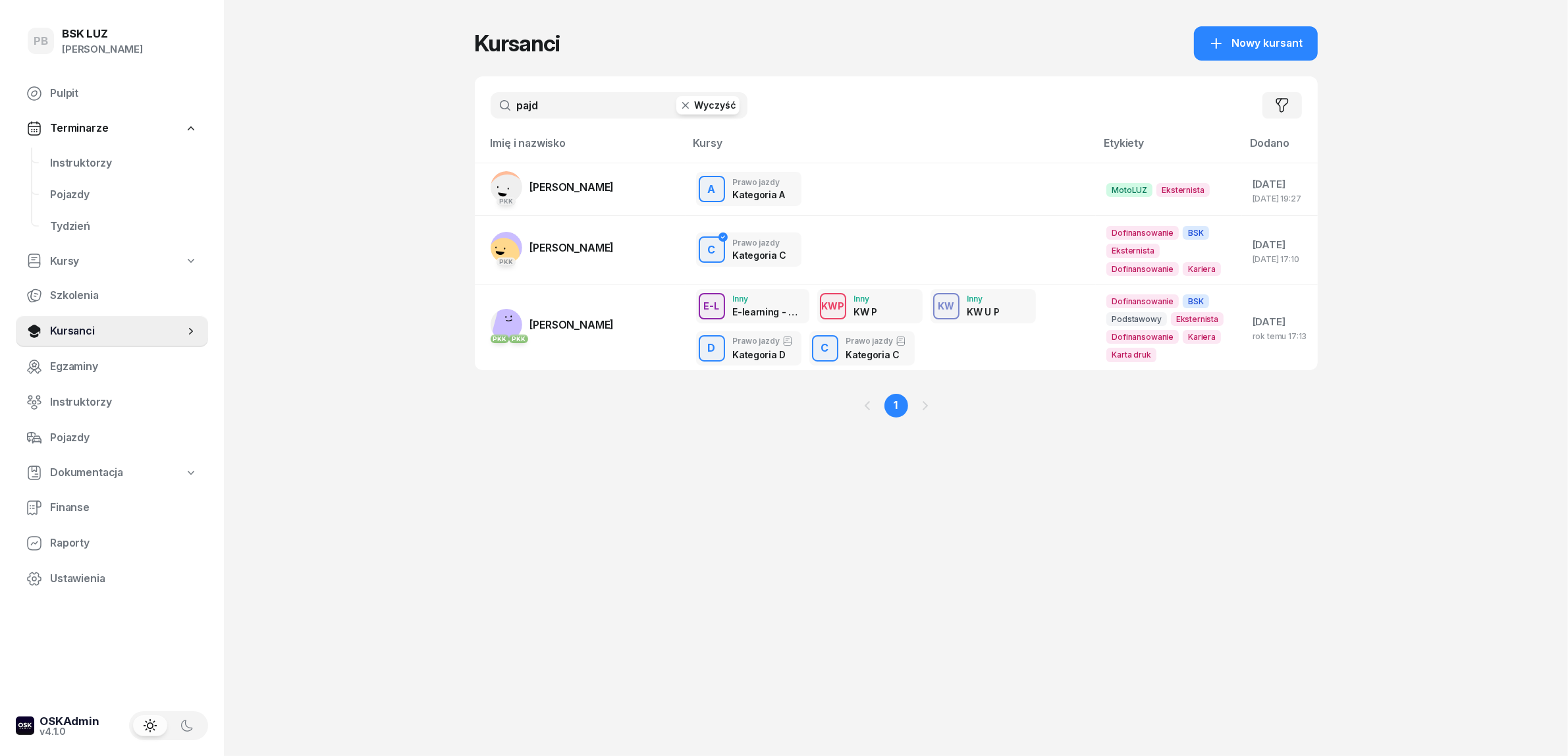
drag, startPoint x: 573, startPoint y: 105, endPoint x: 472, endPoint y: 103, distance: 101.0
click at [472, 103] on div "PB BSK [PERSON_NAME] Terminarze Instruktorzy Pojazdy Tydzień Kursy Szkolenia Ku…" at bounding box center [784, 378] width 1568 height 756
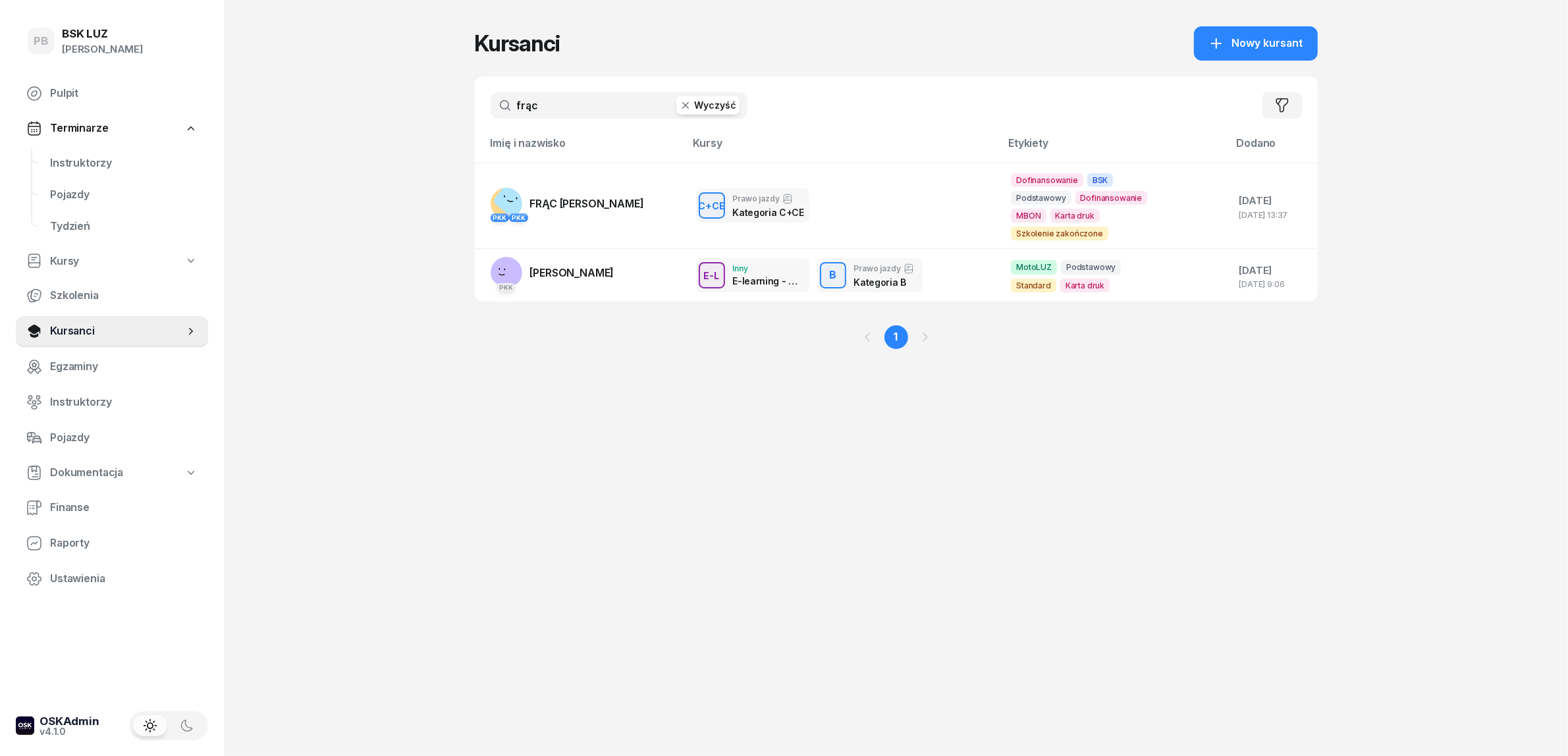
type input "frąc"
click at [555, 204] on span "FRĄC [PERSON_NAME]" at bounding box center [586, 202] width 114 height 13
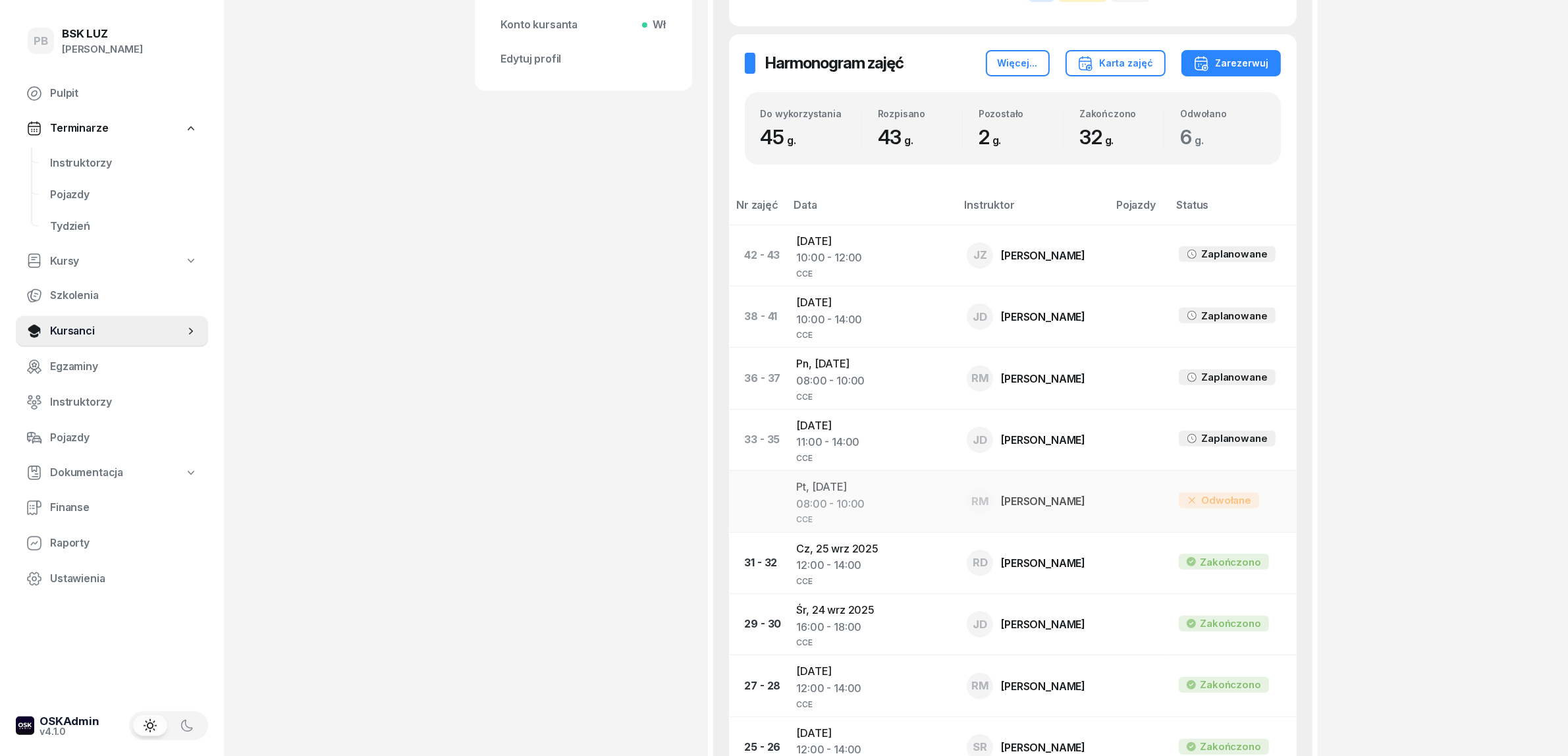
scroll to position [576, 0]
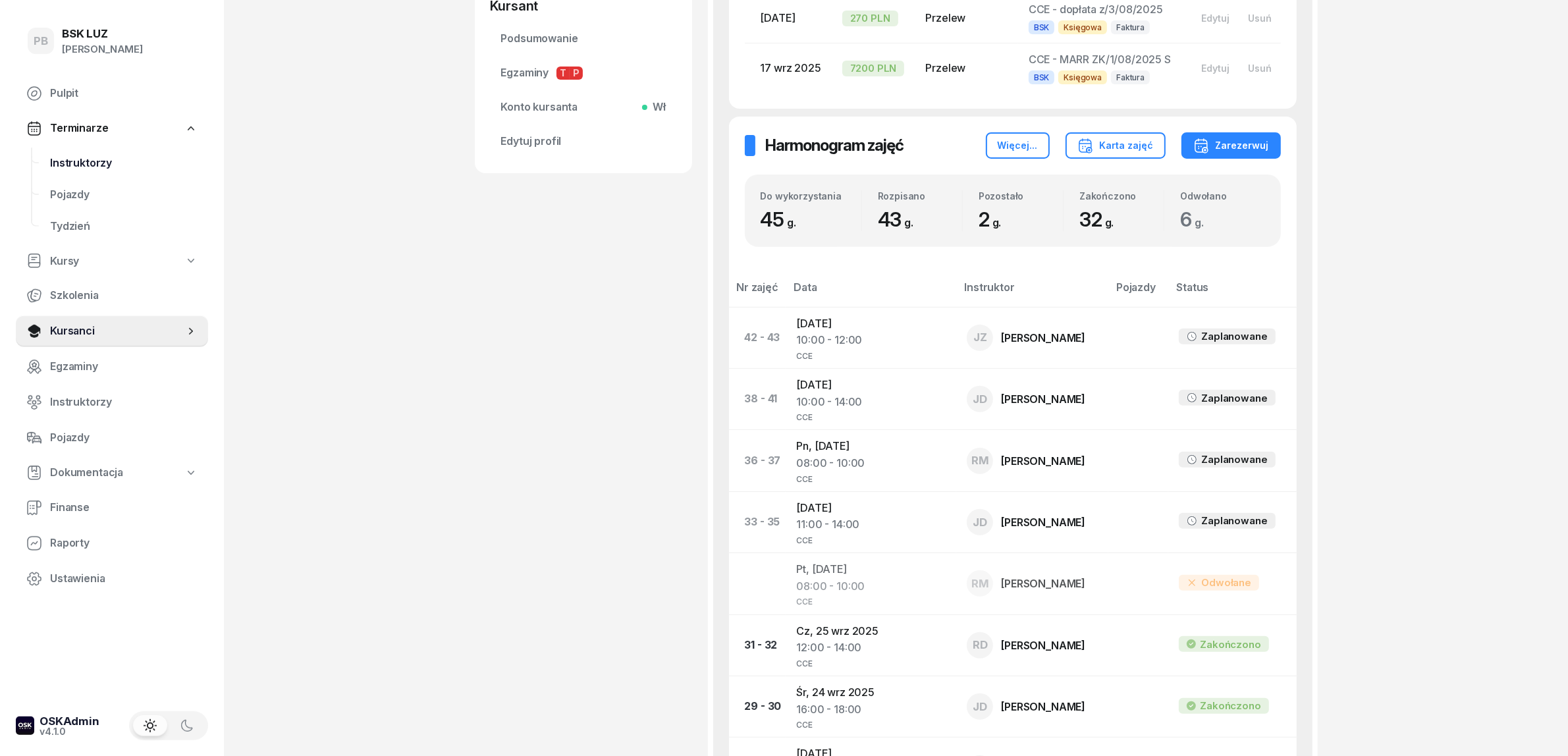
click at [82, 162] on span "Instruktorzy" at bounding box center [124, 163] width 148 height 17
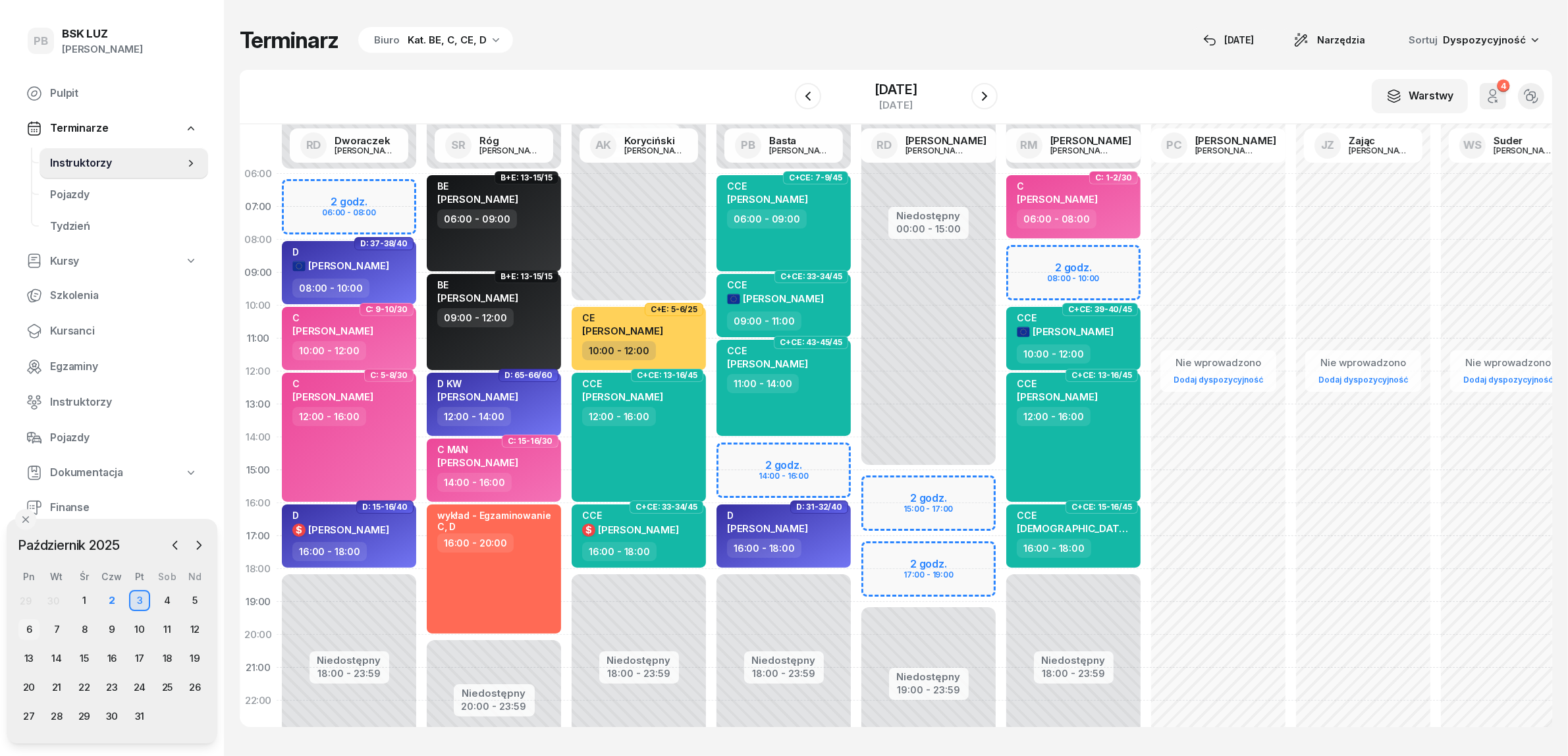
click at [34, 630] on div "6" at bounding box center [29, 630] width 21 height 21
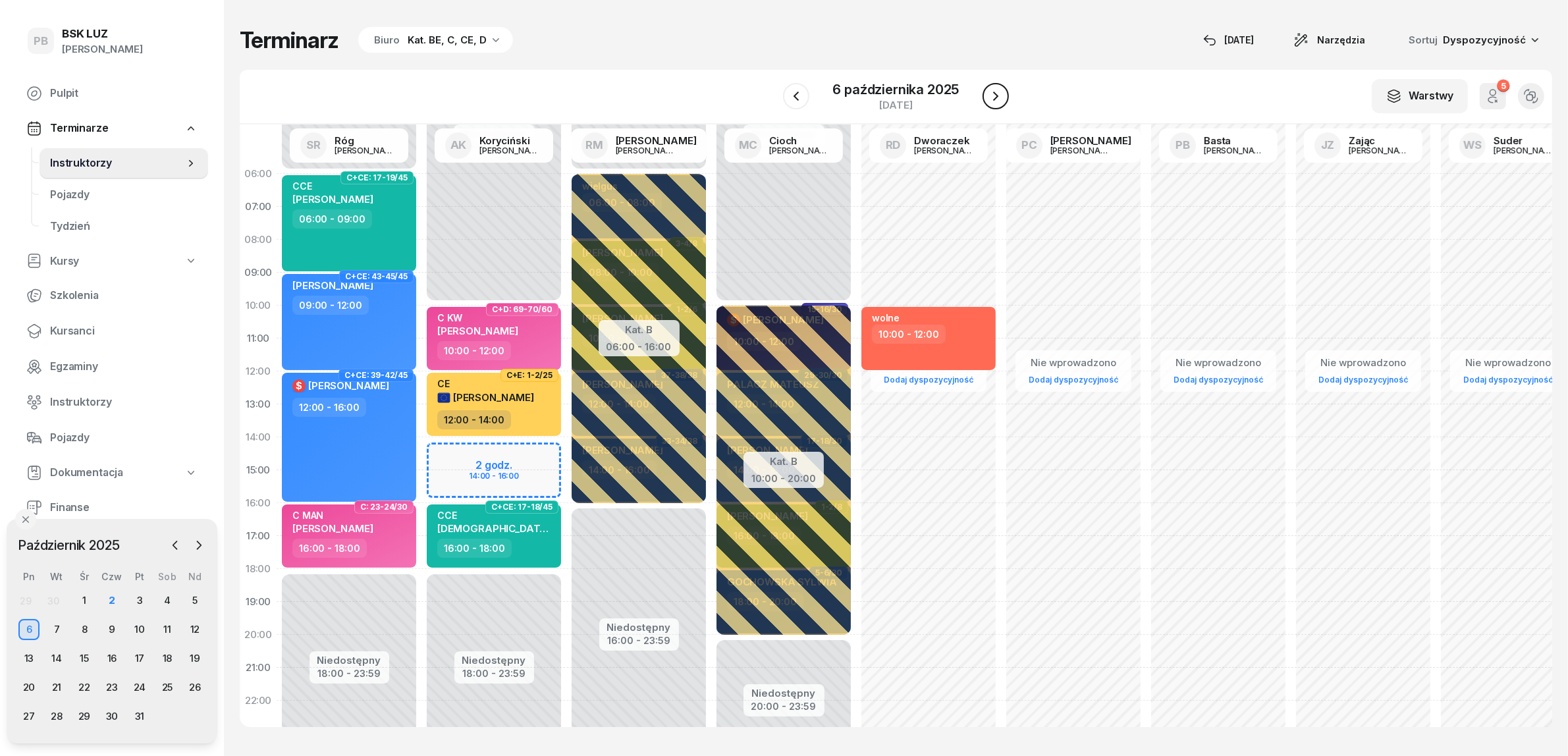
click at [1002, 94] on icon "button" at bounding box center [995, 96] width 15 height 15
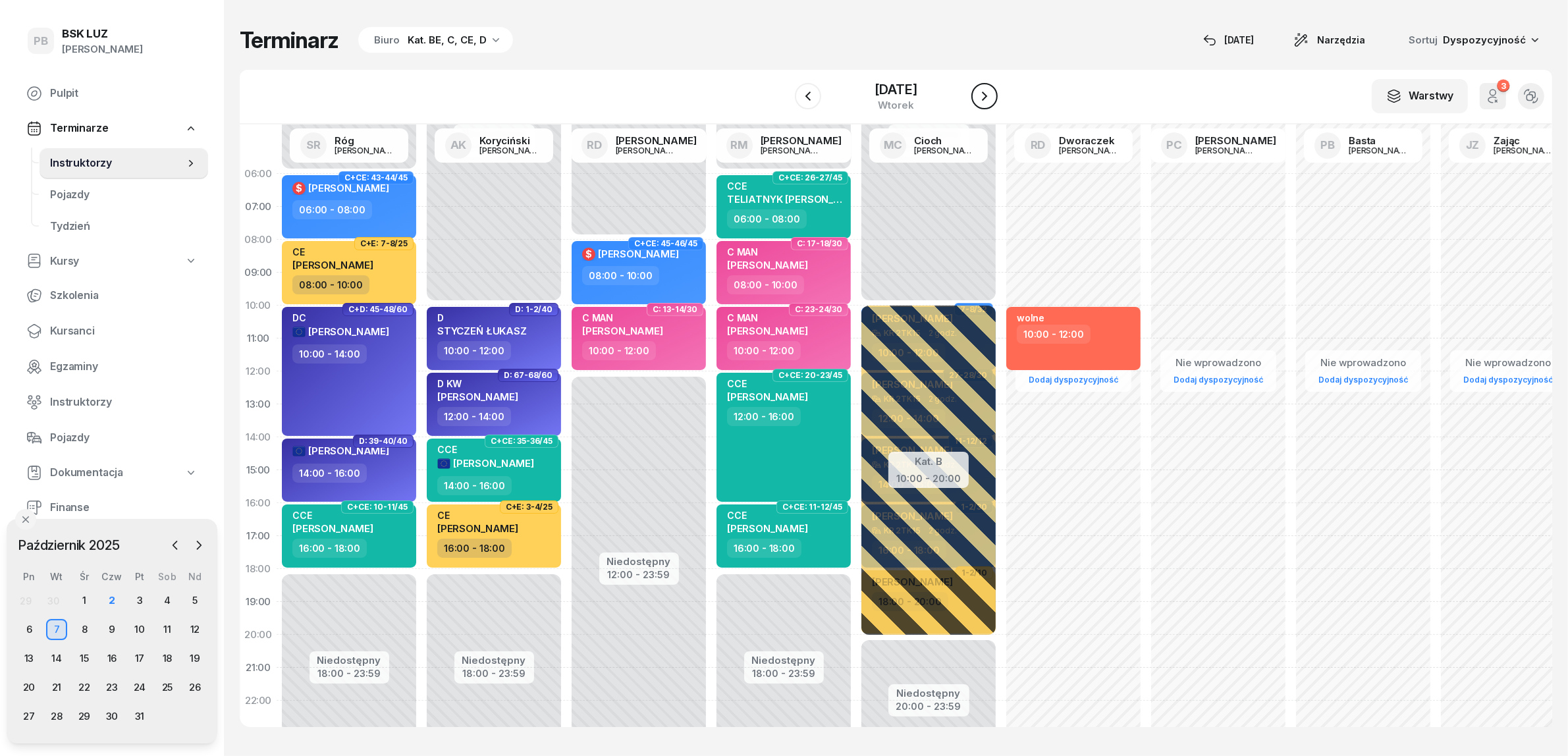
click at [993, 94] on icon "button" at bounding box center [984, 96] width 15 height 15
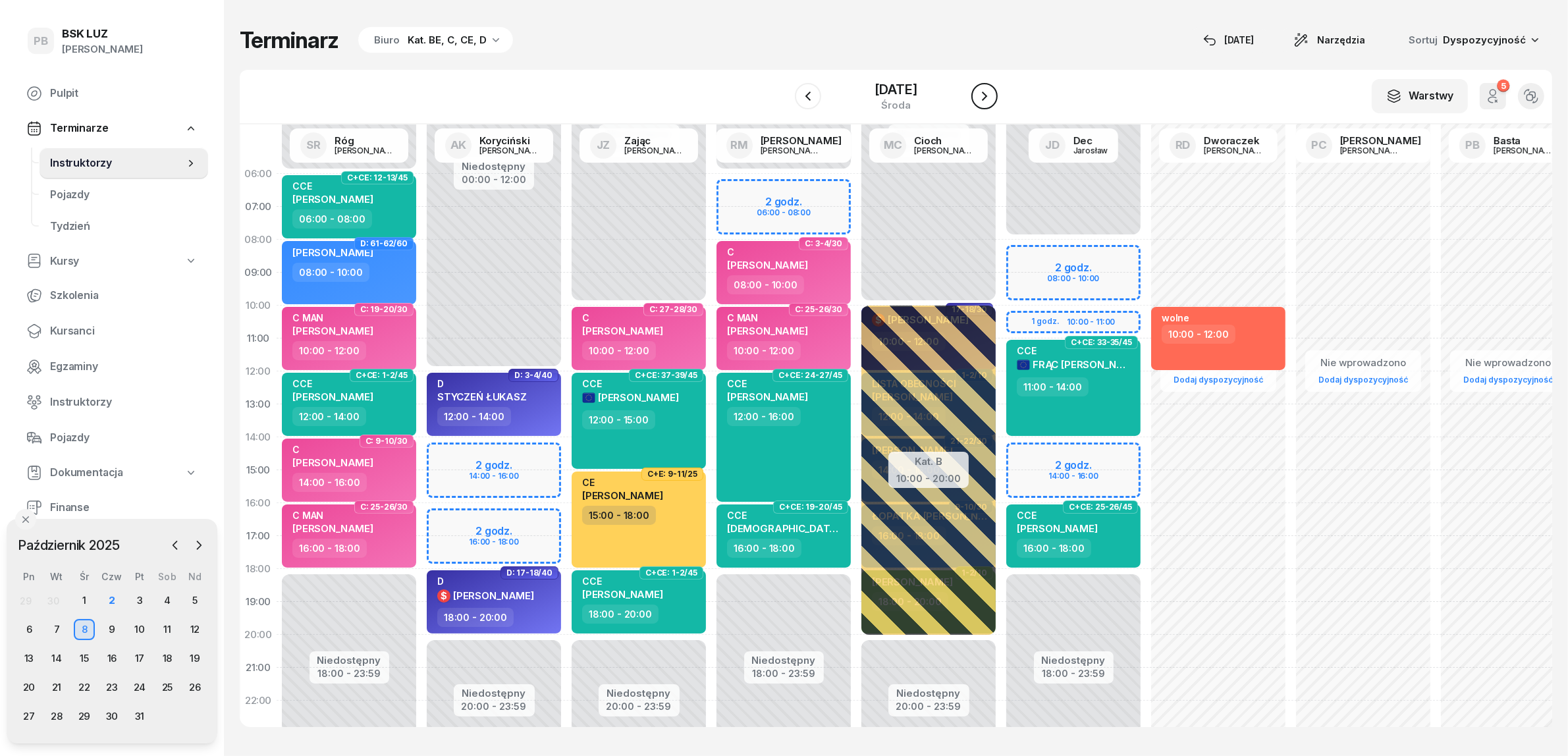
click at [993, 94] on icon "button" at bounding box center [984, 96] width 15 height 15
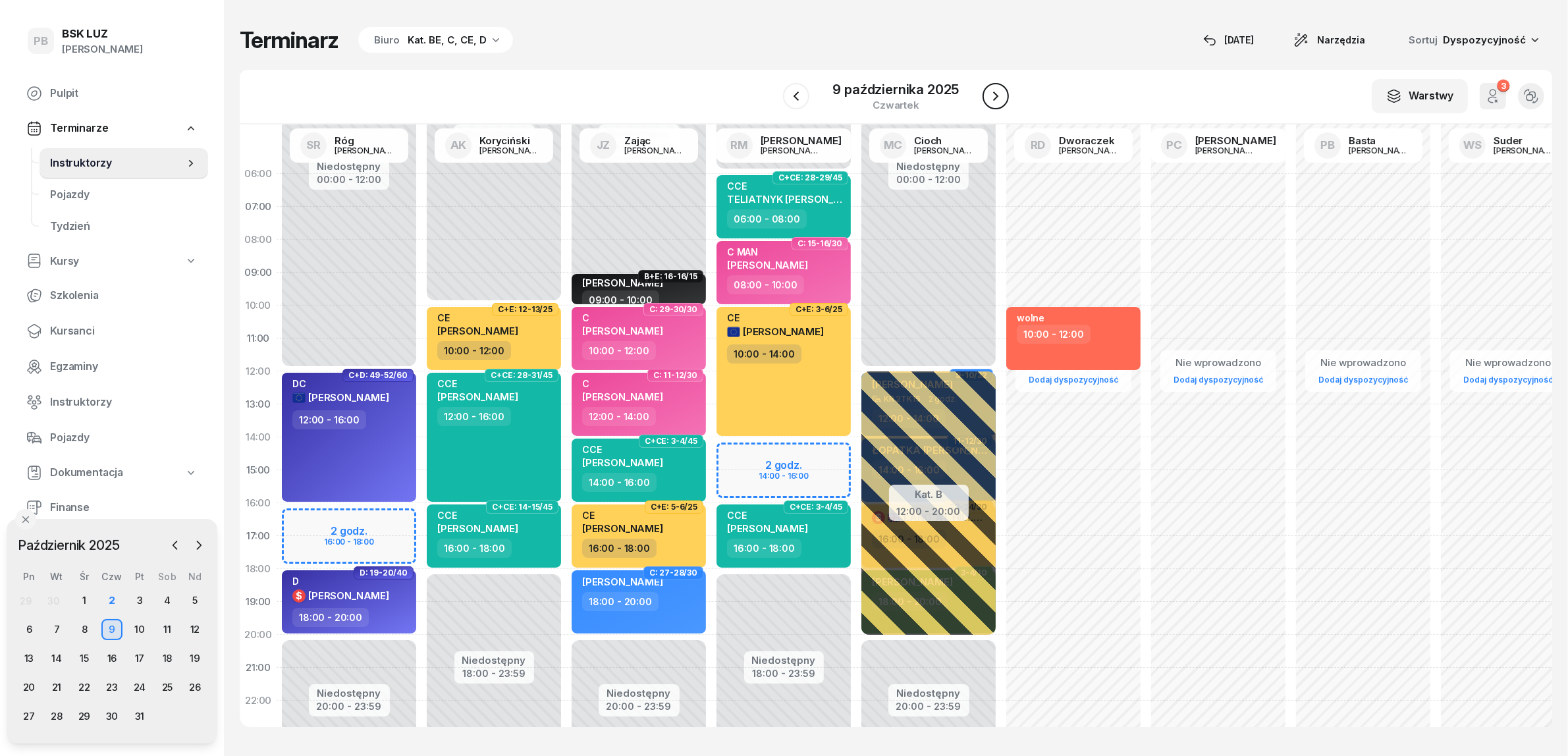
click at [1002, 94] on icon "button" at bounding box center [995, 96] width 15 height 15
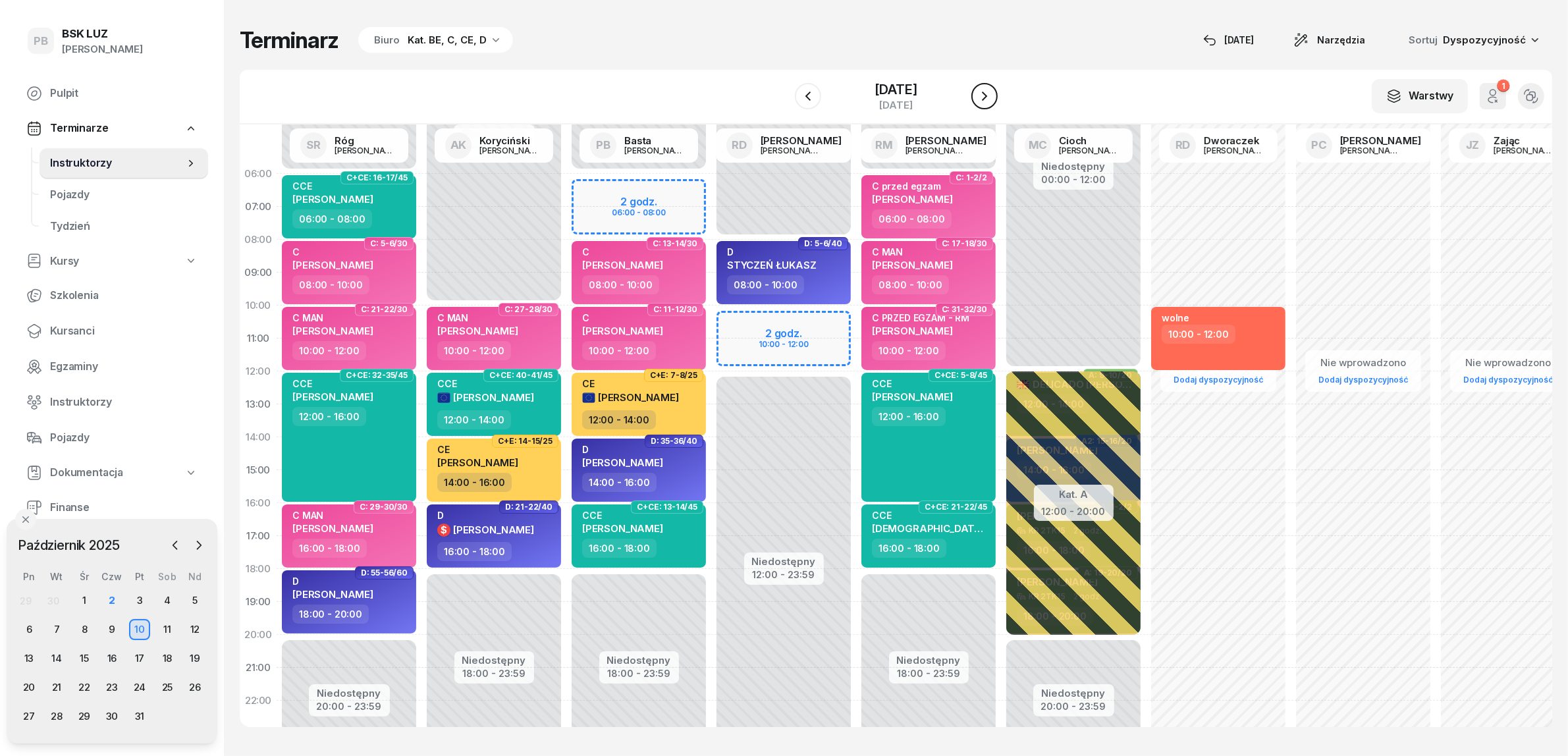
click at [993, 94] on icon "button" at bounding box center [984, 96] width 15 height 15
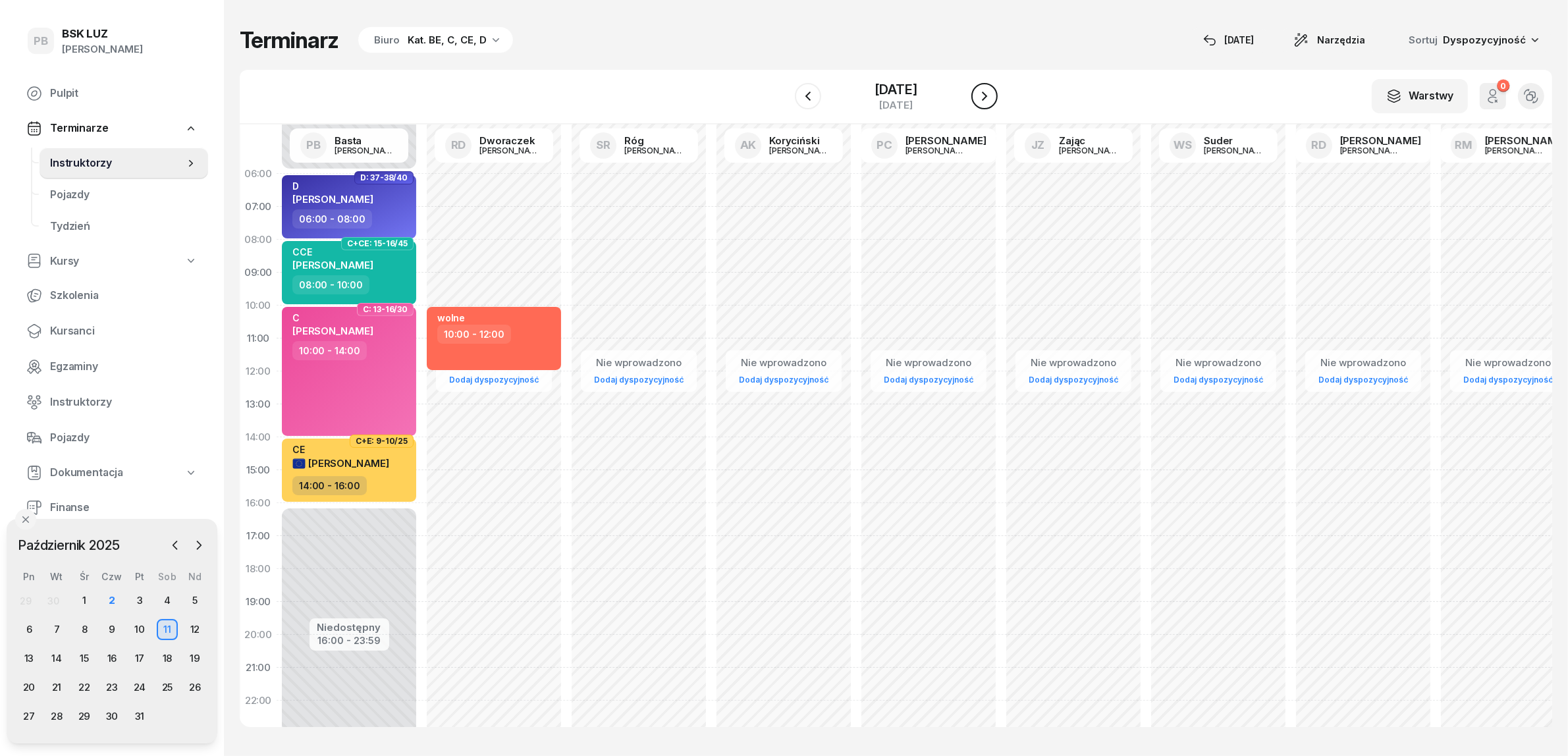
click at [993, 94] on icon "button" at bounding box center [984, 96] width 15 height 15
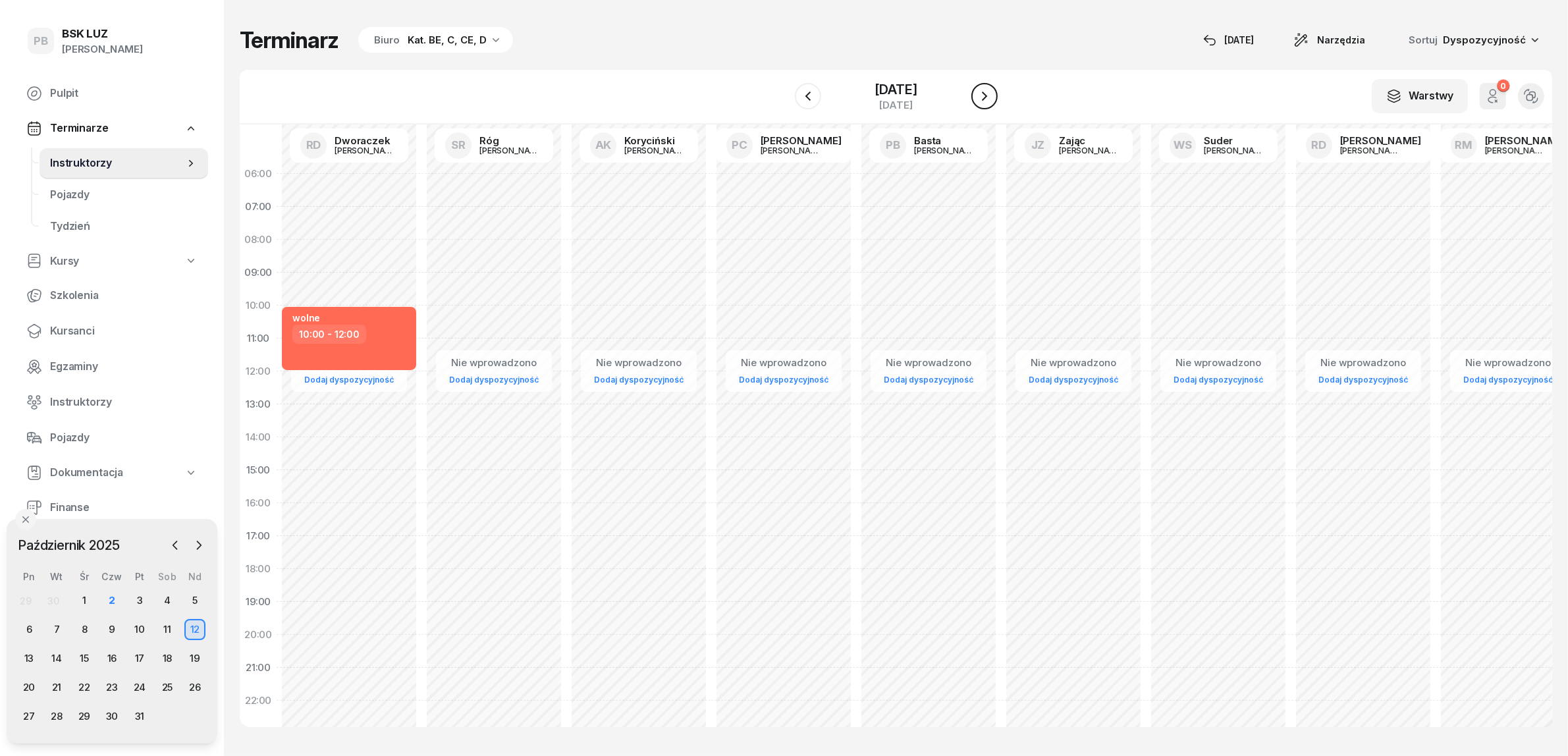
click at [993, 94] on icon "button" at bounding box center [984, 96] width 15 height 15
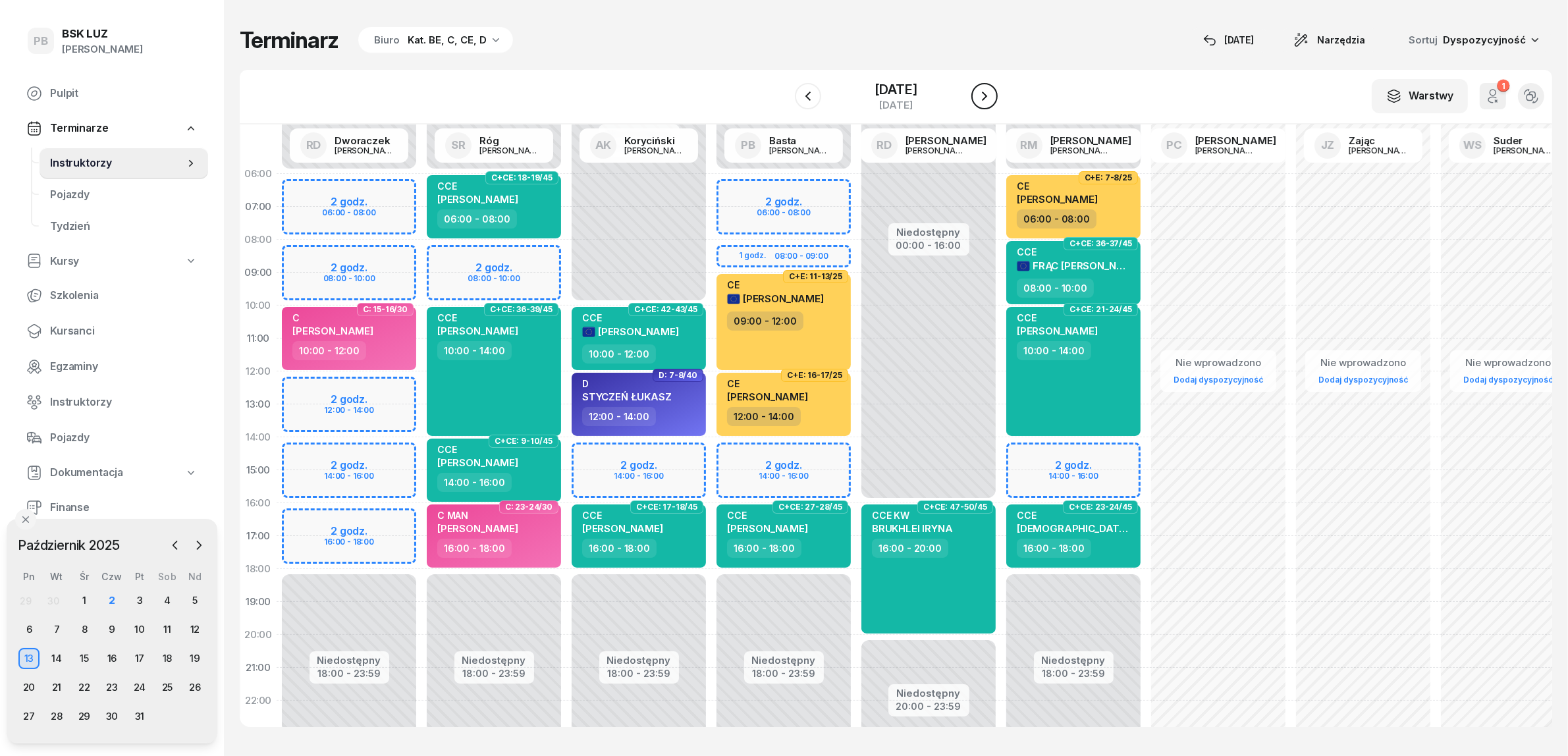
click at [993, 94] on icon "button" at bounding box center [984, 96] width 15 height 15
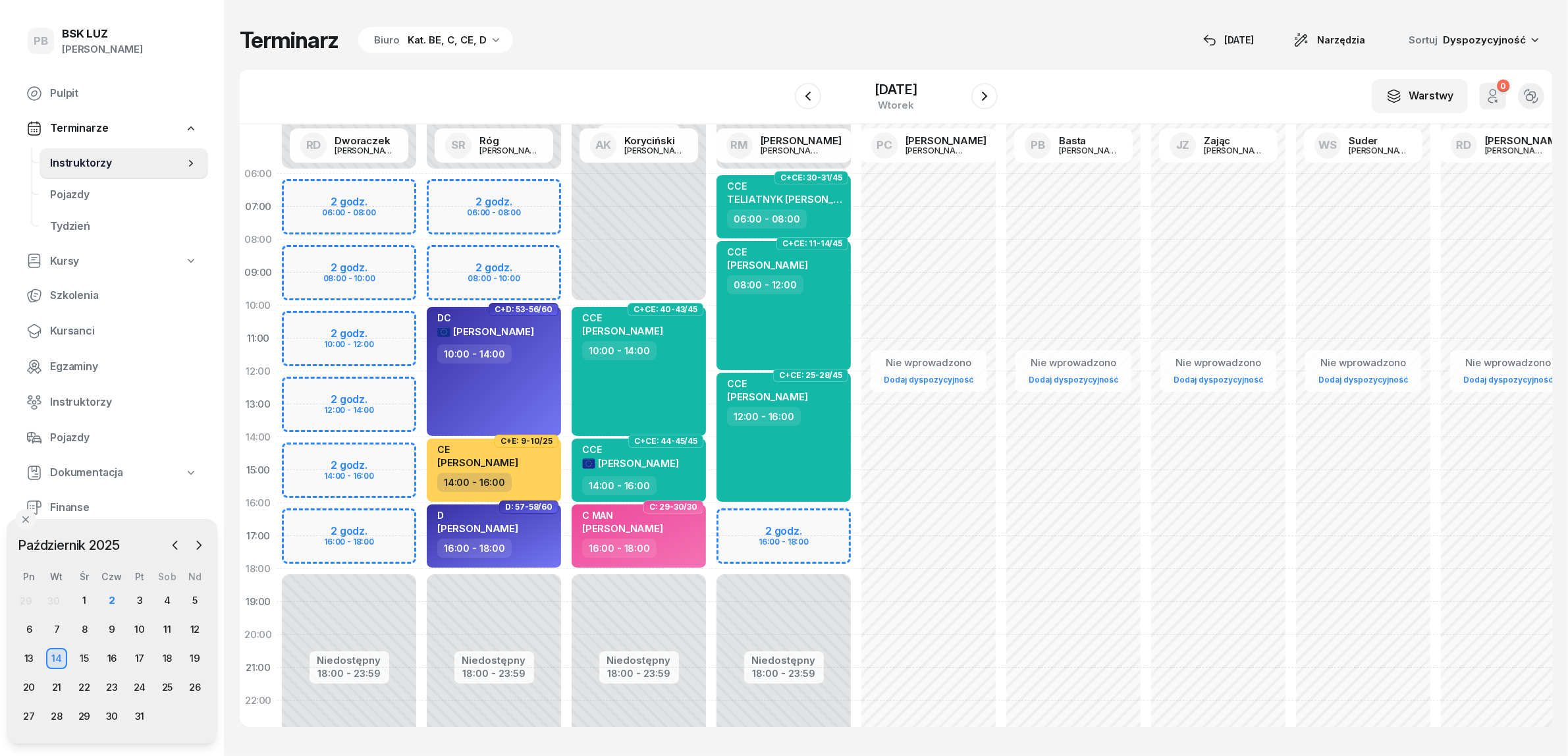
click at [604, 9] on div "Terminarz Biuro Kat. BE, C, CE, D [DATE] Narzędzia Sortuj Dyspozycyjność W Wybi…" at bounding box center [896, 377] width 1313 height 753
click at [753, 44] on div "Terminarz Biuro Kat. BE, C, CE, D [DATE] Narzędzia Sortuj Dyspozycyjność" at bounding box center [896, 40] width 1313 height 27
click at [993, 90] on icon "button" at bounding box center [984, 96] width 15 height 15
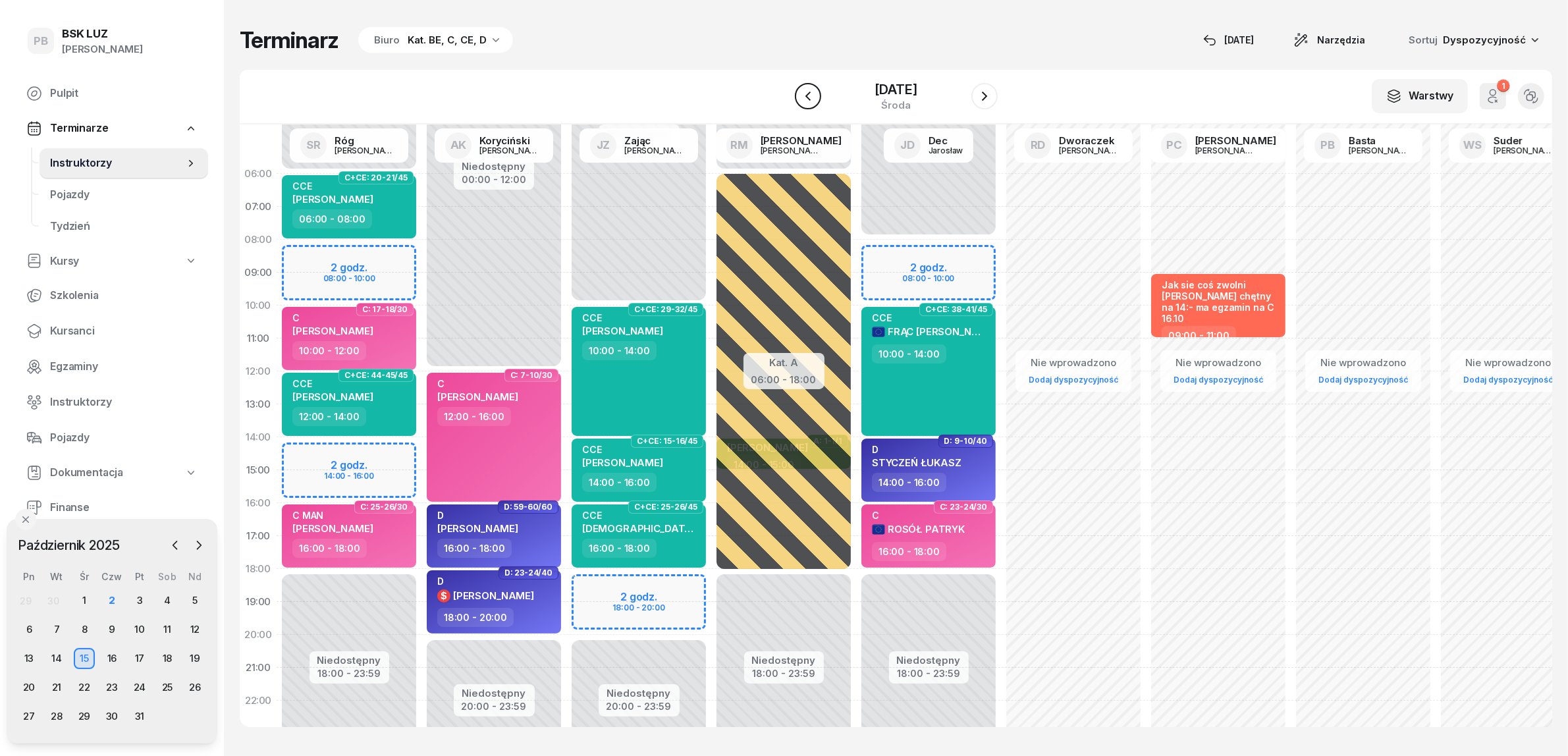
click at [802, 93] on icon "button" at bounding box center [807, 96] width 15 height 15
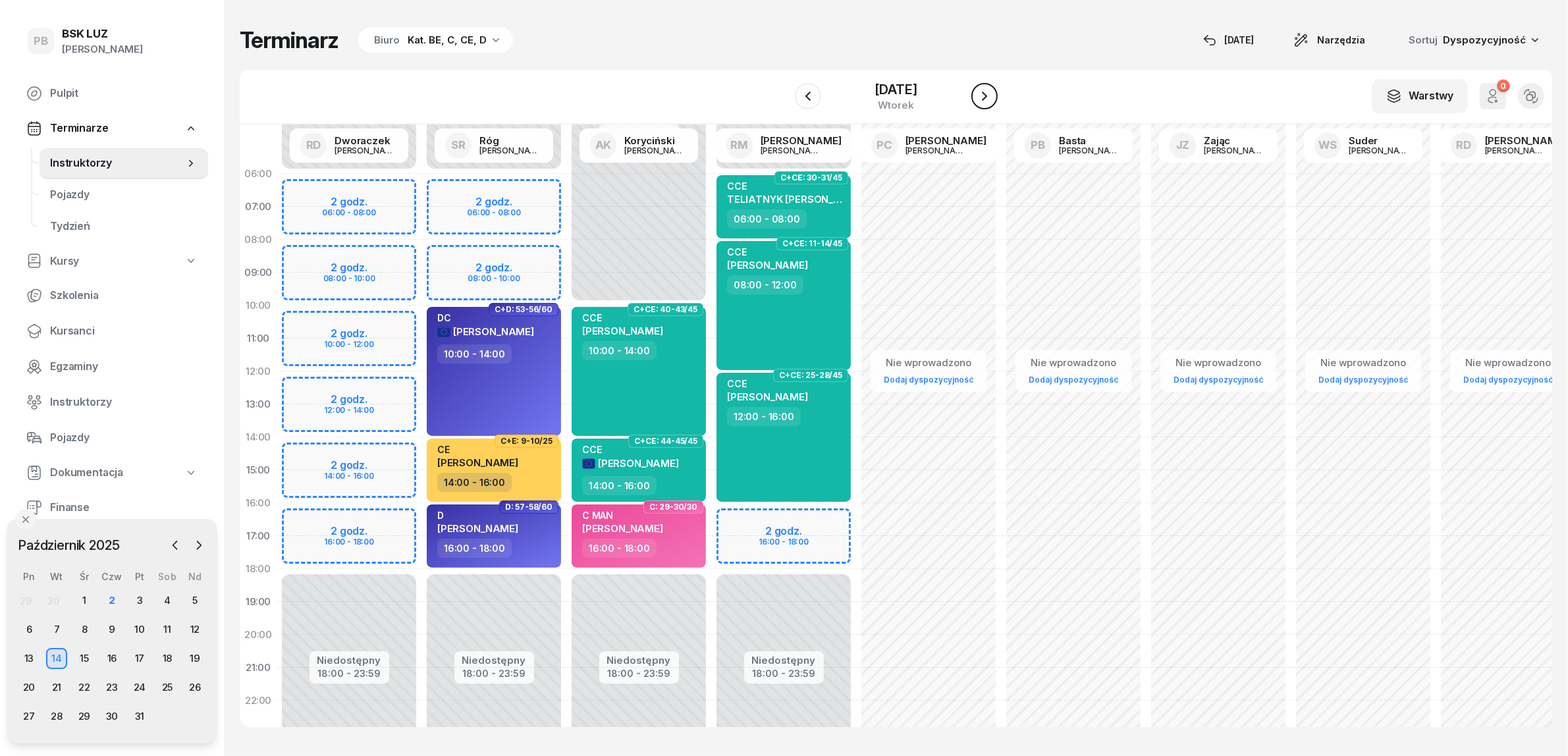
click at [989, 93] on button "button" at bounding box center [984, 96] width 26 height 26
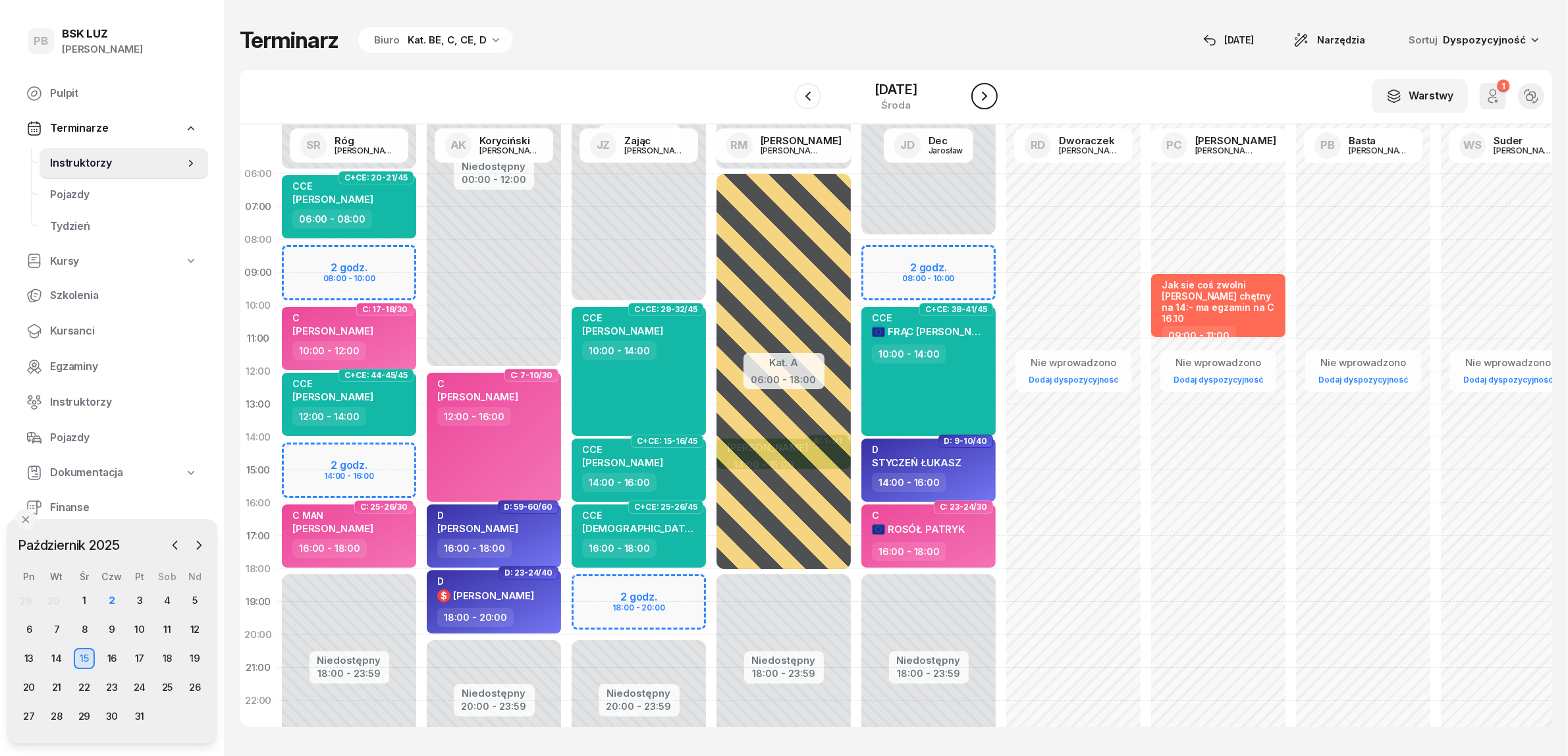
click at [989, 93] on button "button" at bounding box center [984, 96] width 26 height 26
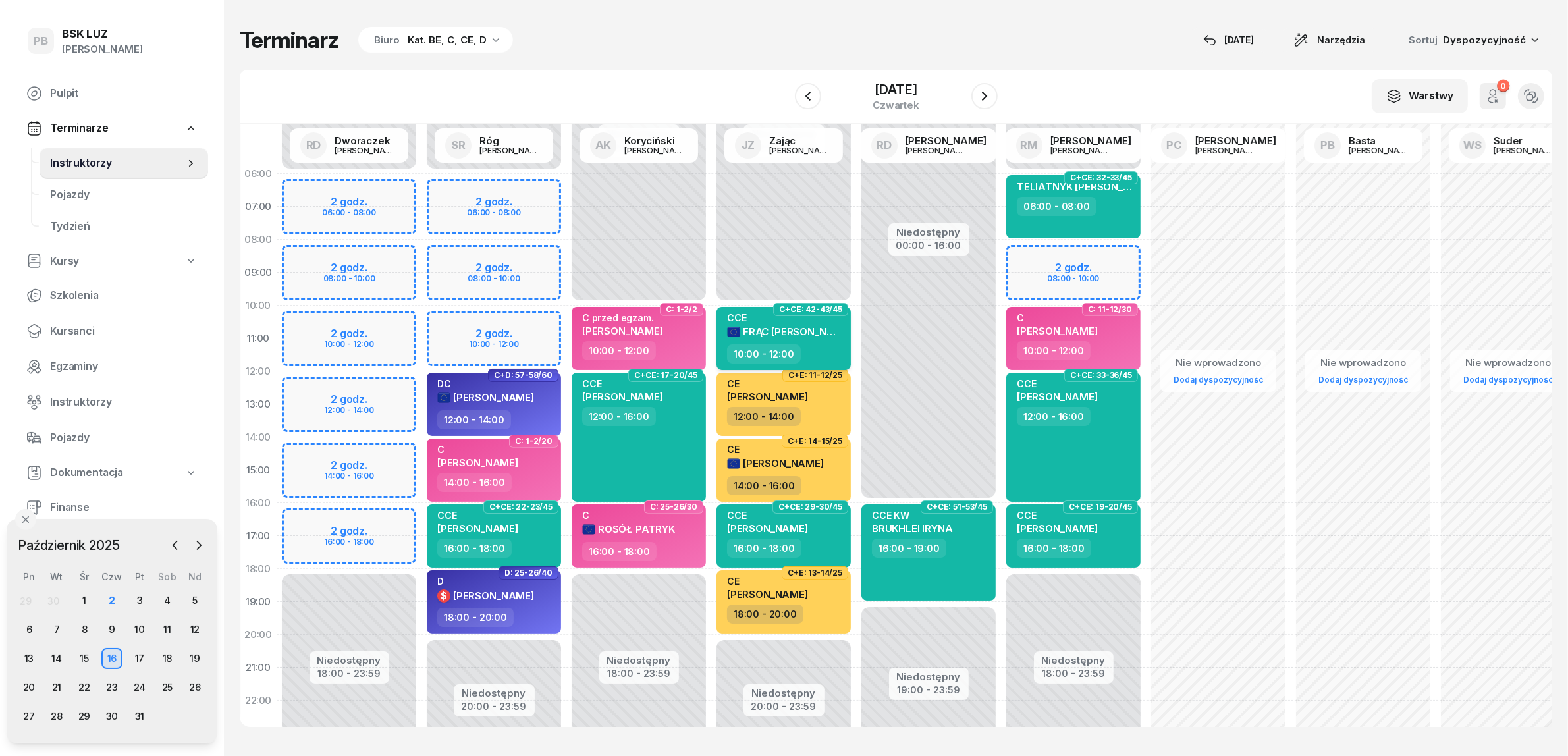
click at [831, 346] on div "10:00 - 12:00" at bounding box center [785, 354] width 116 height 19
select select "10"
select select "12"
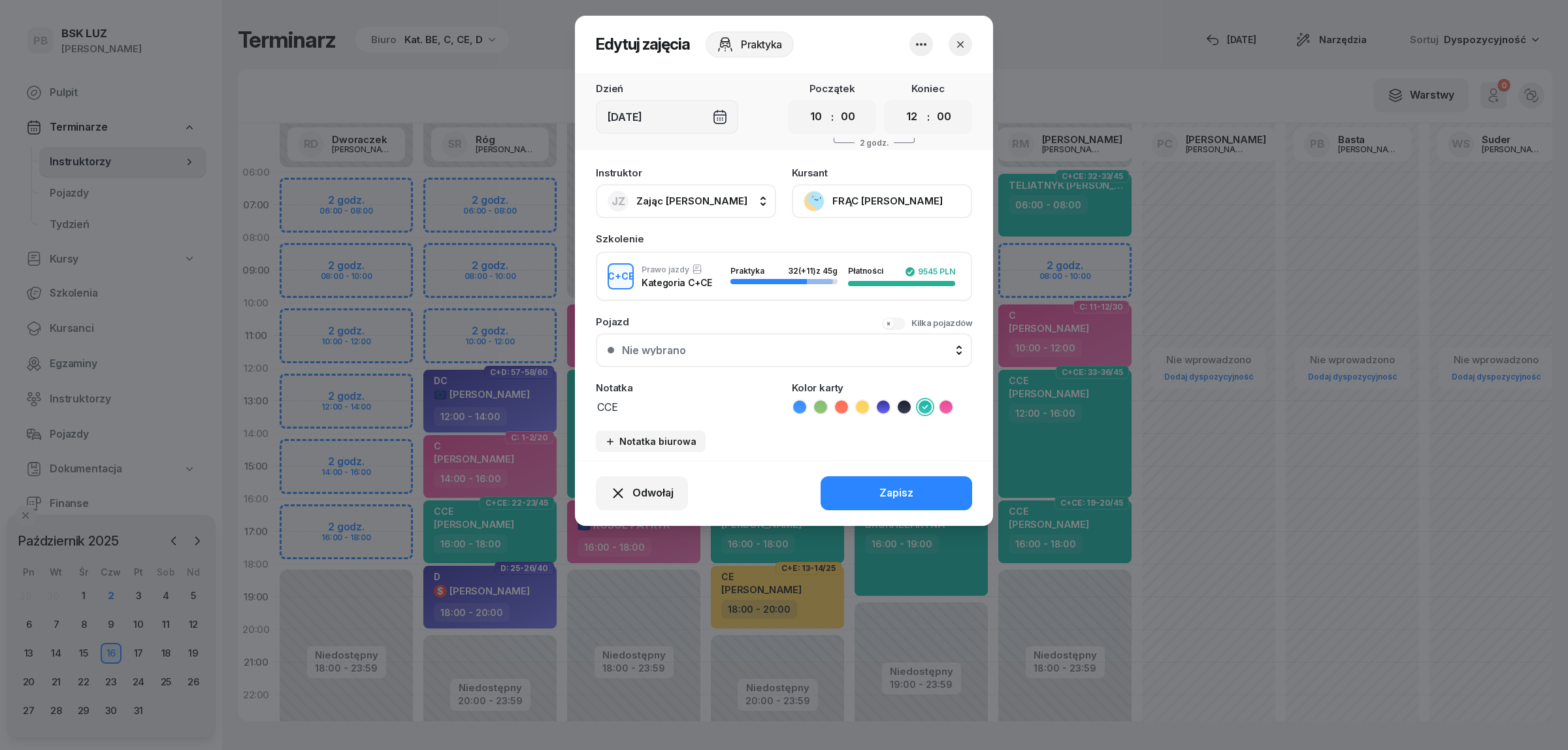
click at [713, 199] on button "JZ Zając [PERSON_NAME]" at bounding box center [686, 201] width 181 height 34
type input "róg"
click at [703, 286] on span "[PERSON_NAME]" at bounding box center [683, 288] width 81 height 17
click at [896, 489] on div "Zapisz" at bounding box center [896, 493] width 34 height 17
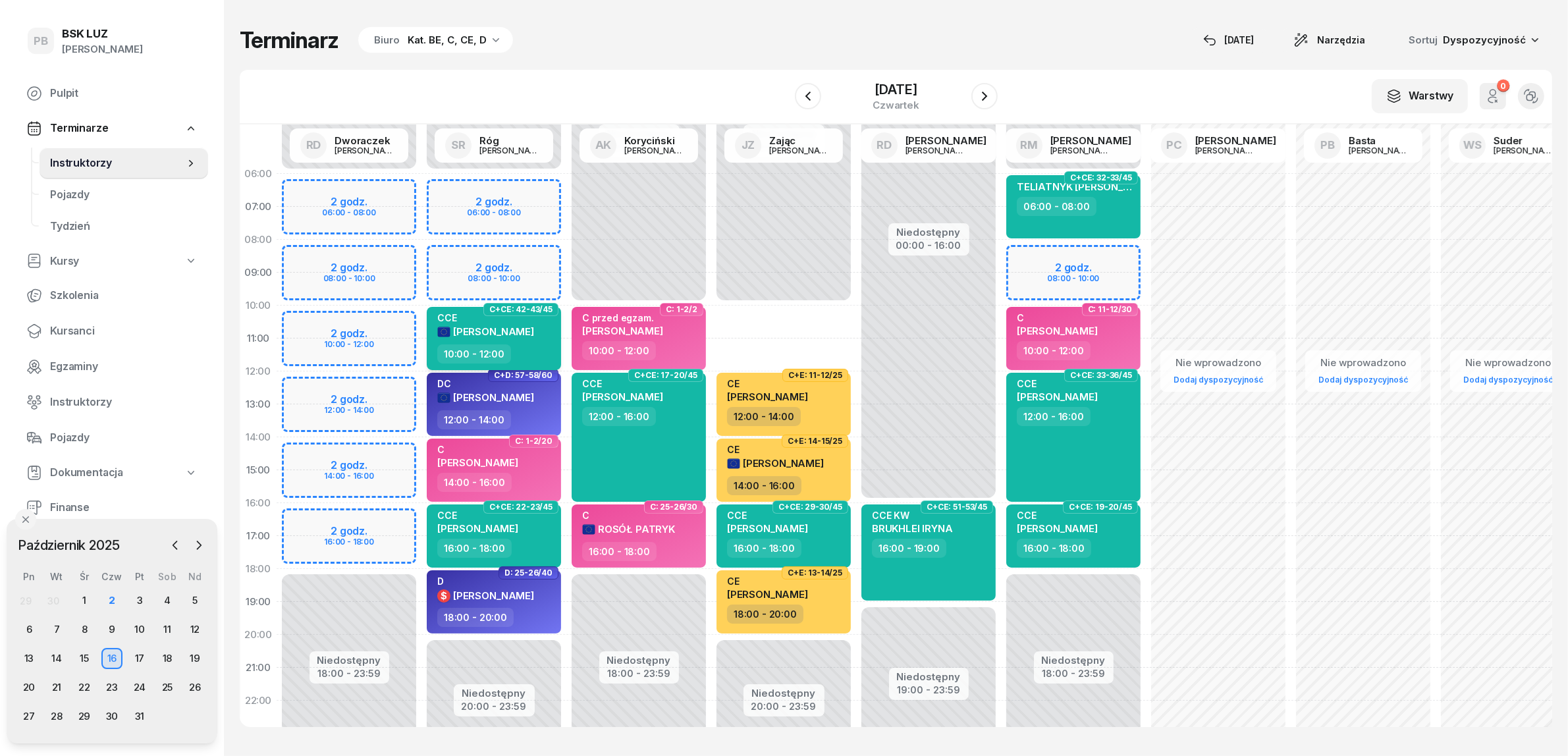
click at [538, 347] on div "10:00 - 12:00" at bounding box center [496, 354] width 116 height 19
select select "10"
select select "12"
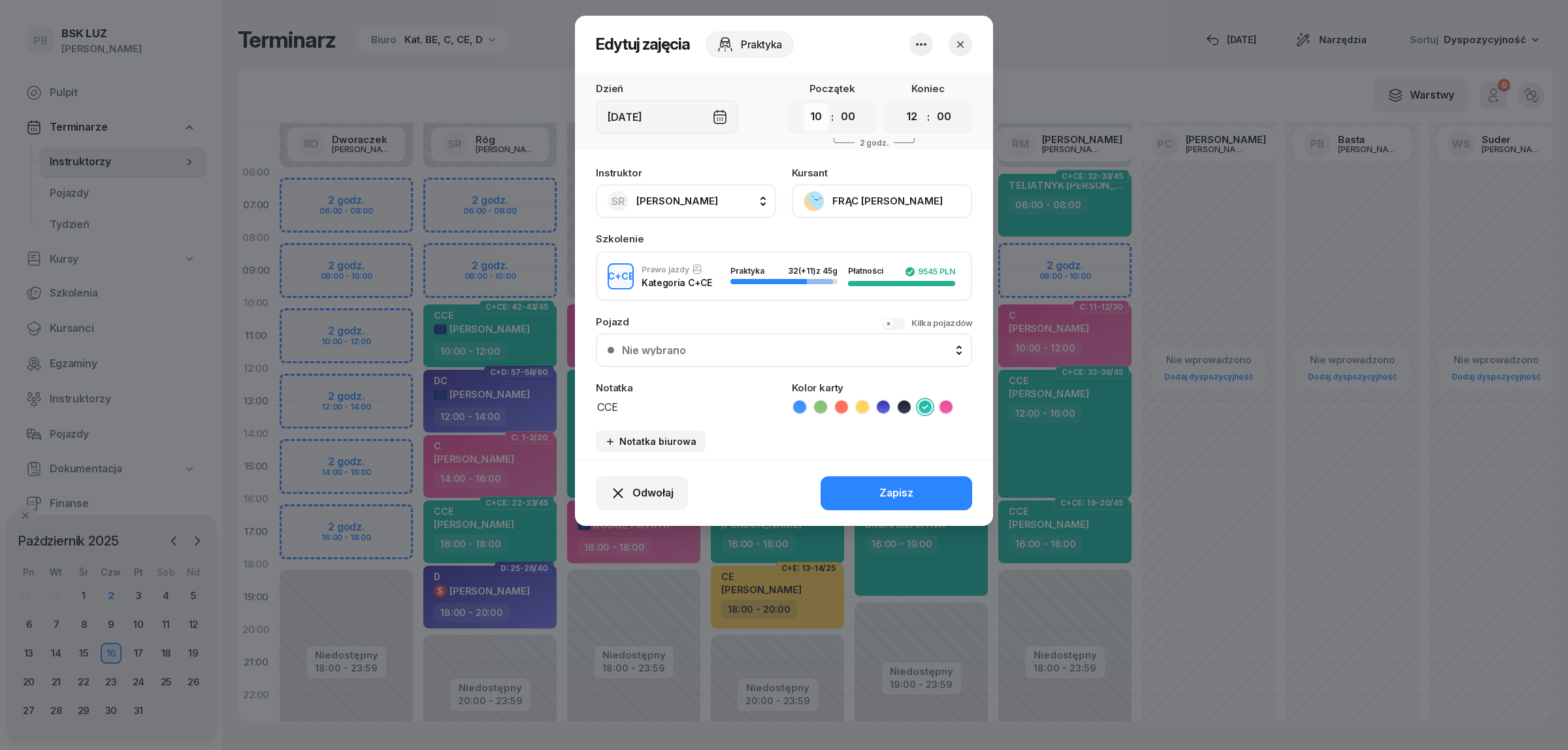
click at [814, 115] on select "00 01 02 03 04 05 06 07 08 09 10 11 12 13 14 15 16 17 18 19 20 21 22 23" at bounding box center [815, 117] width 25 height 27
select select "08"
click at [803, 103] on select "00 01 02 03 04 05 06 07 08 09 10 11 12 13 14 15 16 17 18 19 20 21 22 23" at bounding box center [815, 117] width 25 height 27
click at [854, 482] on button "Zapisz" at bounding box center [896, 493] width 152 height 34
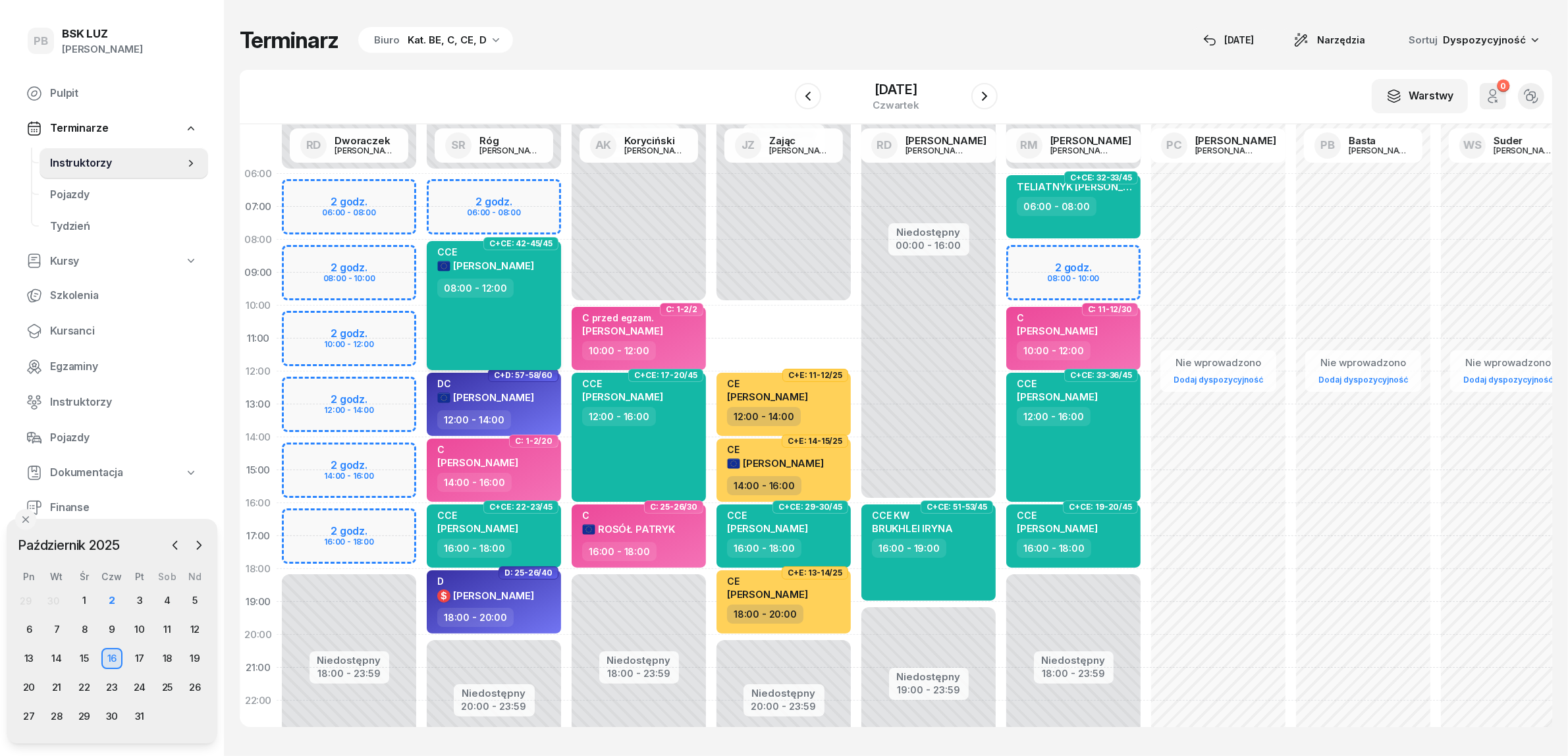
click at [508, 260] on span "[PERSON_NAME]" at bounding box center [493, 266] width 81 height 13
select select "08"
select select "12"
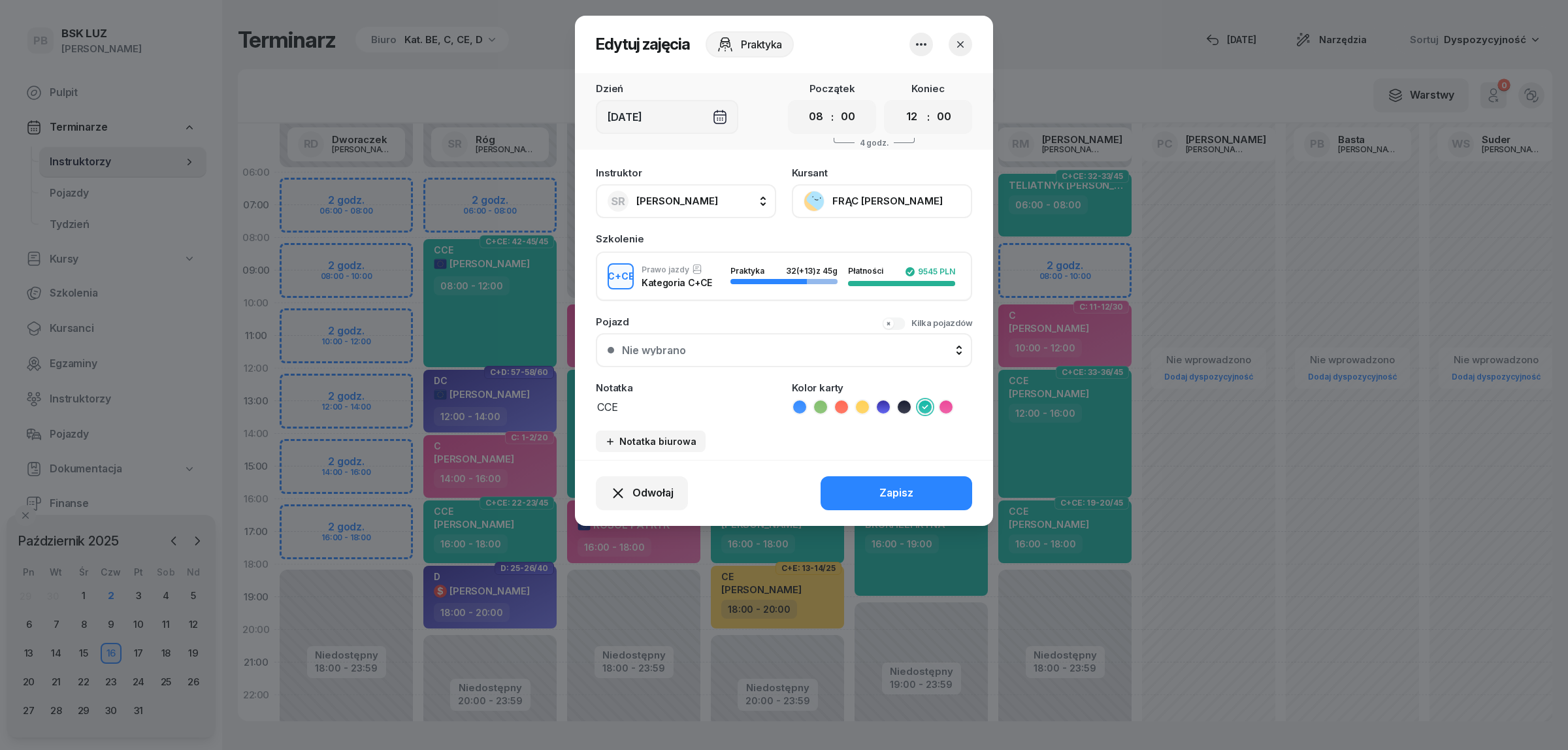
click at [854, 191] on button "FRĄC [PERSON_NAME]" at bounding box center [881, 201] width 181 height 34
click at [856, 243] on div "Otwórz profil" at bounding box center [834, 245] width 64 height 17
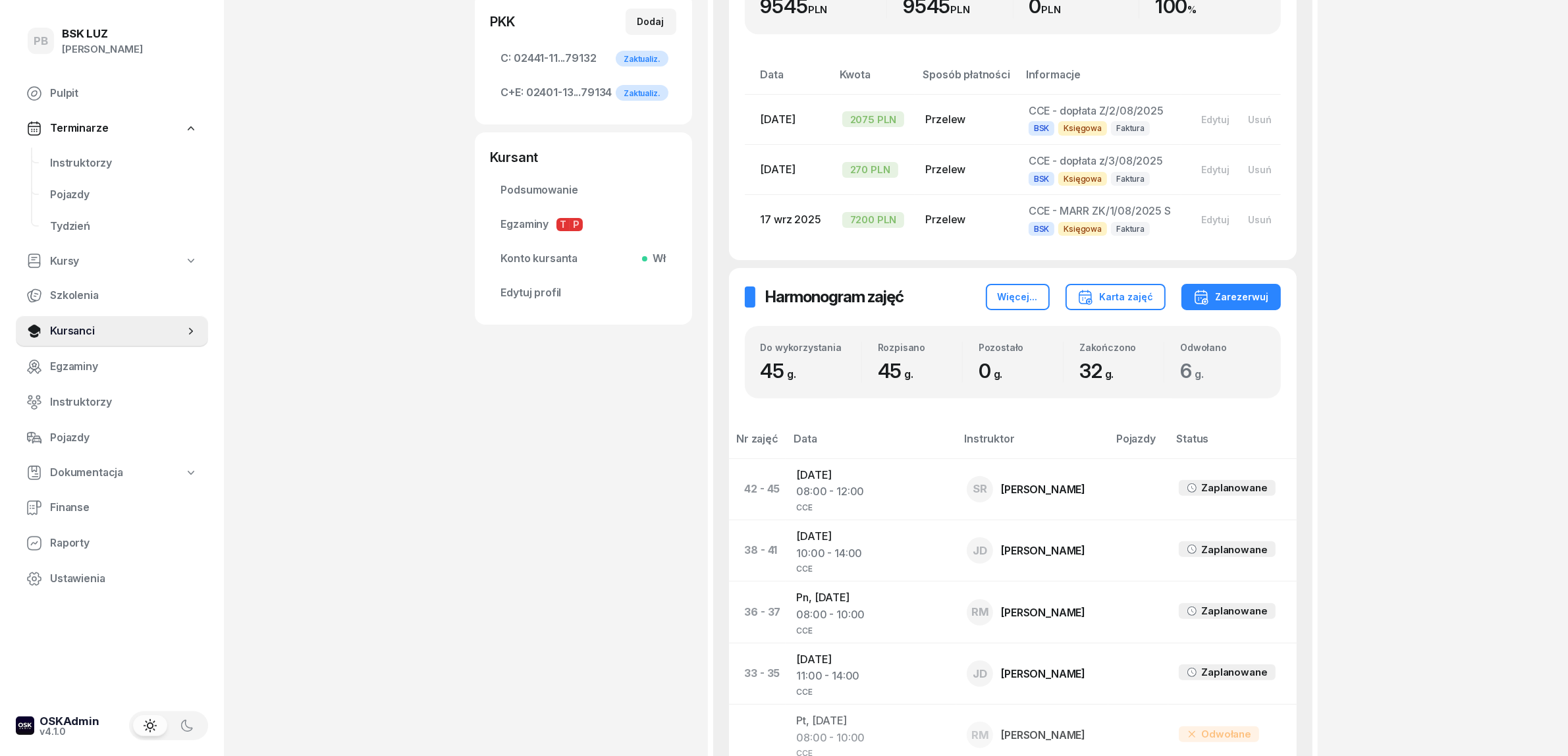
scroll to position [494, 0]
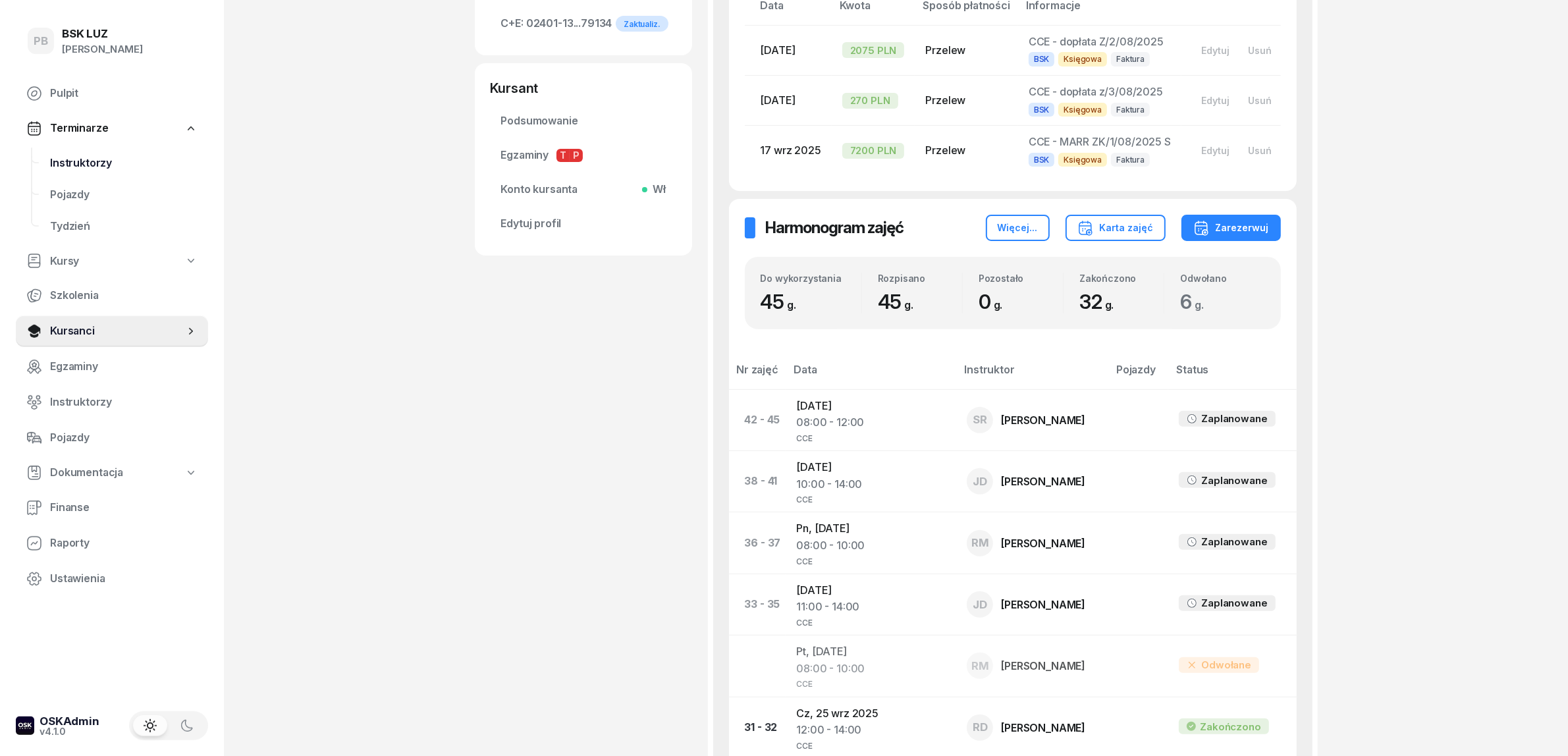
click at [89, 155] on span "Instruktorzy" at bounding box center [124, 163] width 148 height 17
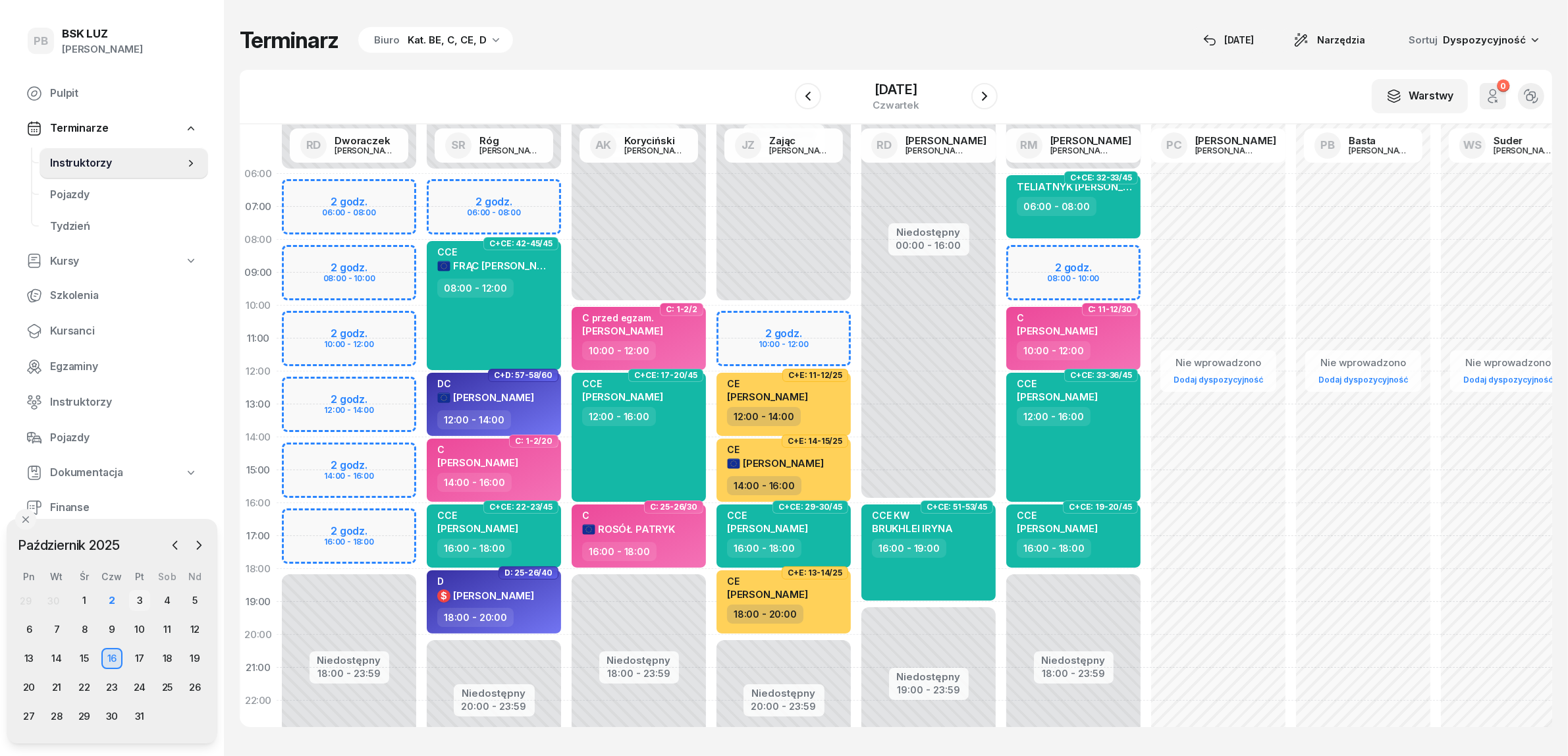
click at [142, 597] on div "3" at bounding box center [139, 601] width 21 height 21
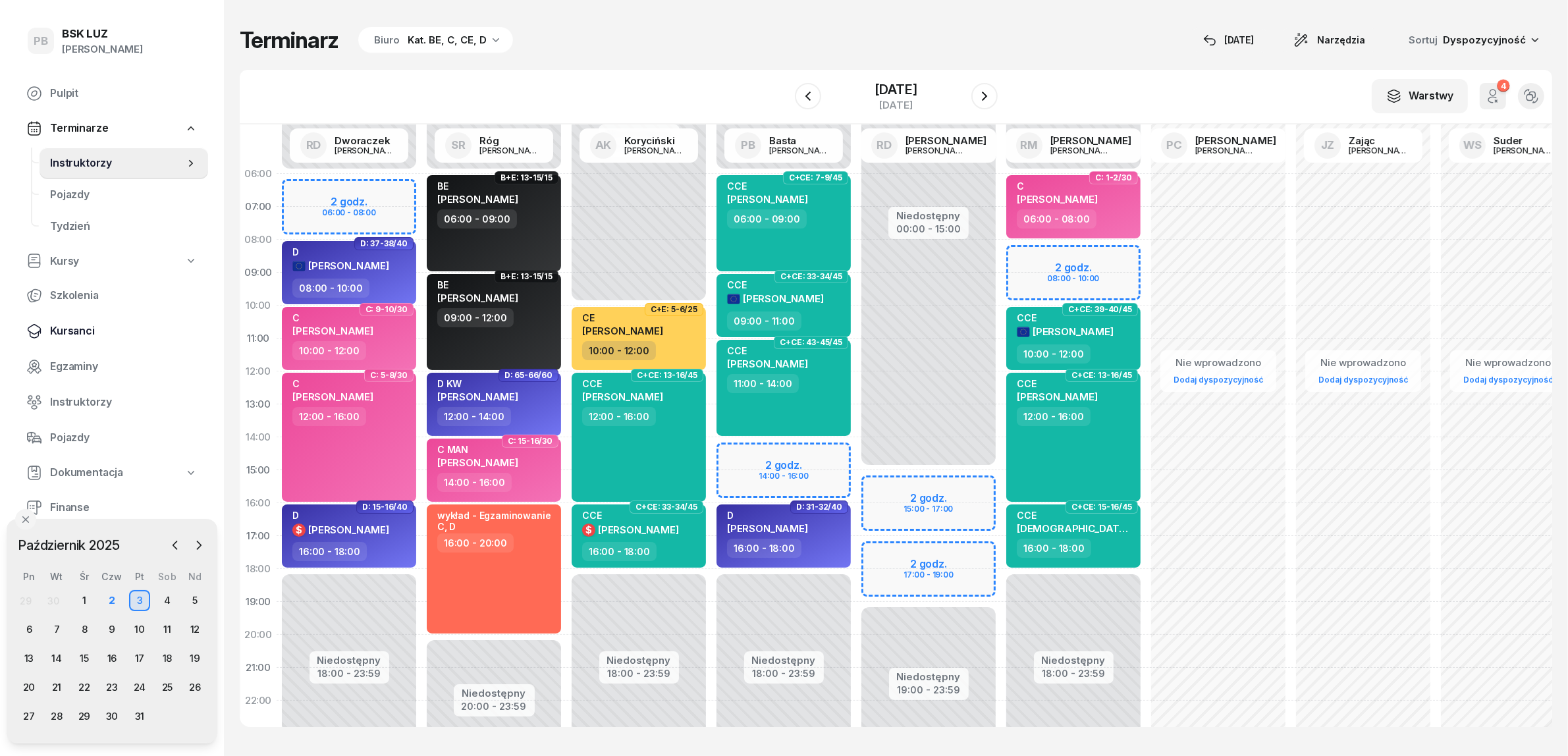
click at [64, 326] on span "Kursanci" at bounding box center [124, 331] width 148 height 17
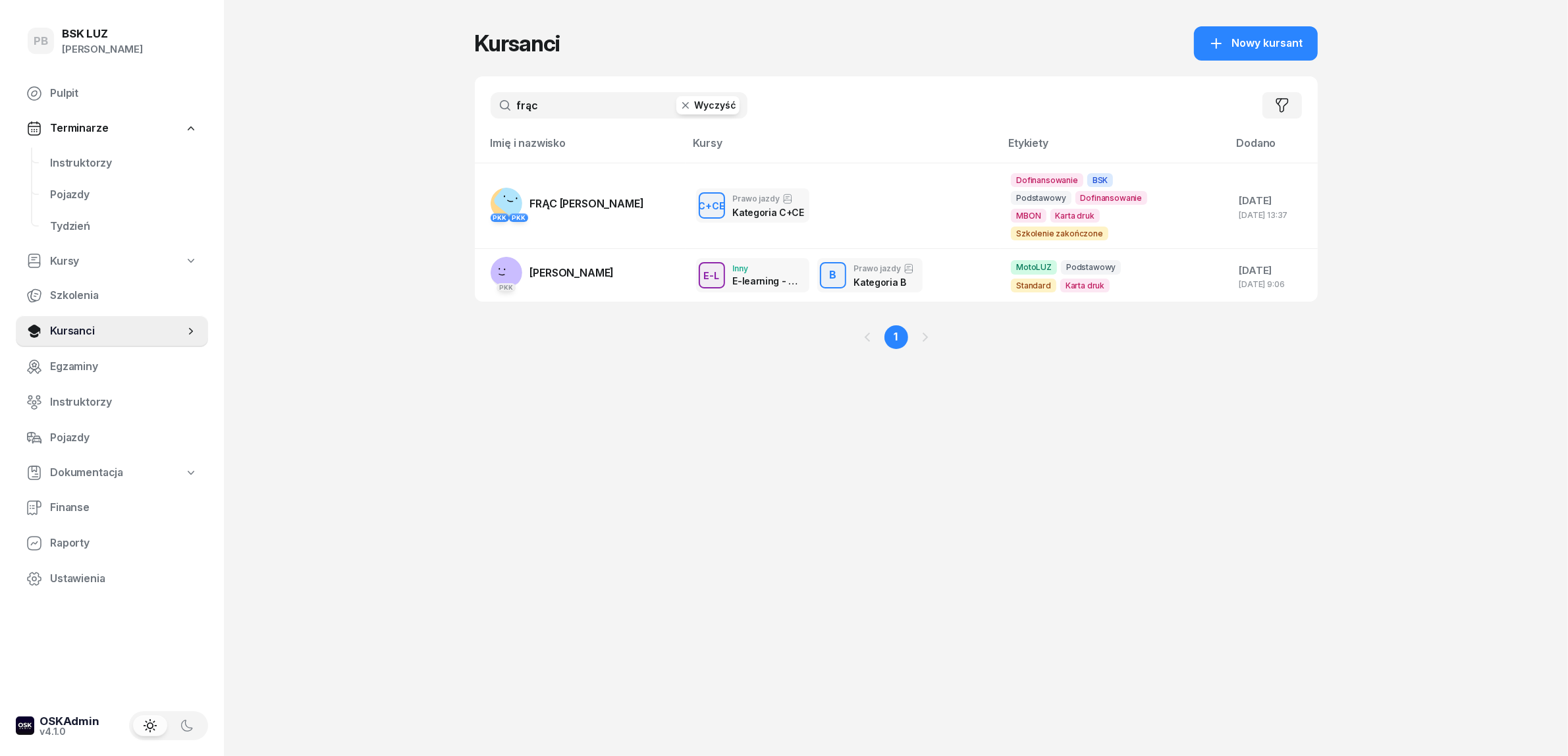
drag, startPoint x: 570, startPoint y: 104, endPoint x: 438, endPoint y: 103, distance: 132.0
click at [438, 103] on div "PB BSK [PERSON_NAME] Terminarze Instruktorzy Pojazdy Tydzień Kursy Szkolenia Ku…" at bounding box center [784, 378] width 1568 height 756
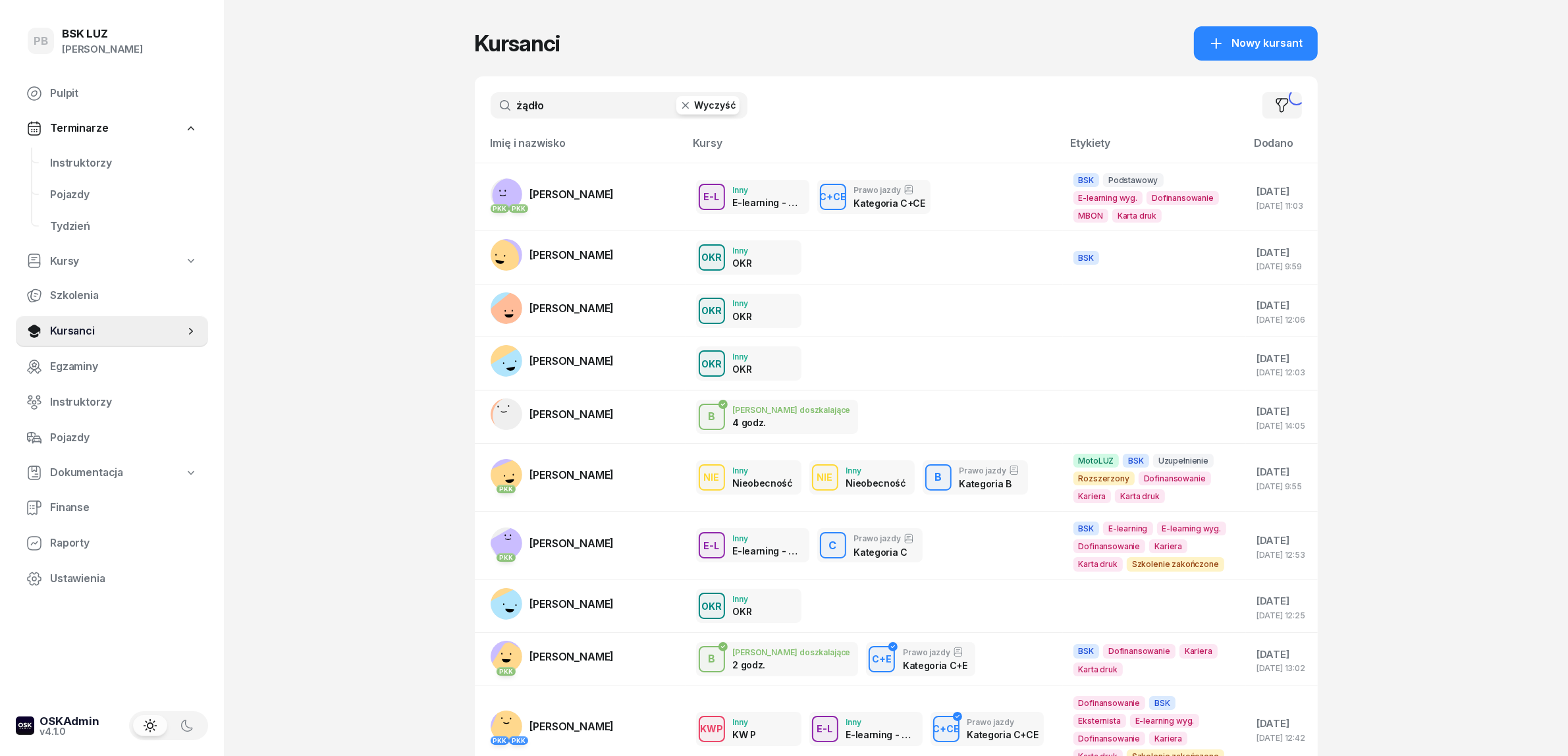
type input "żądło"
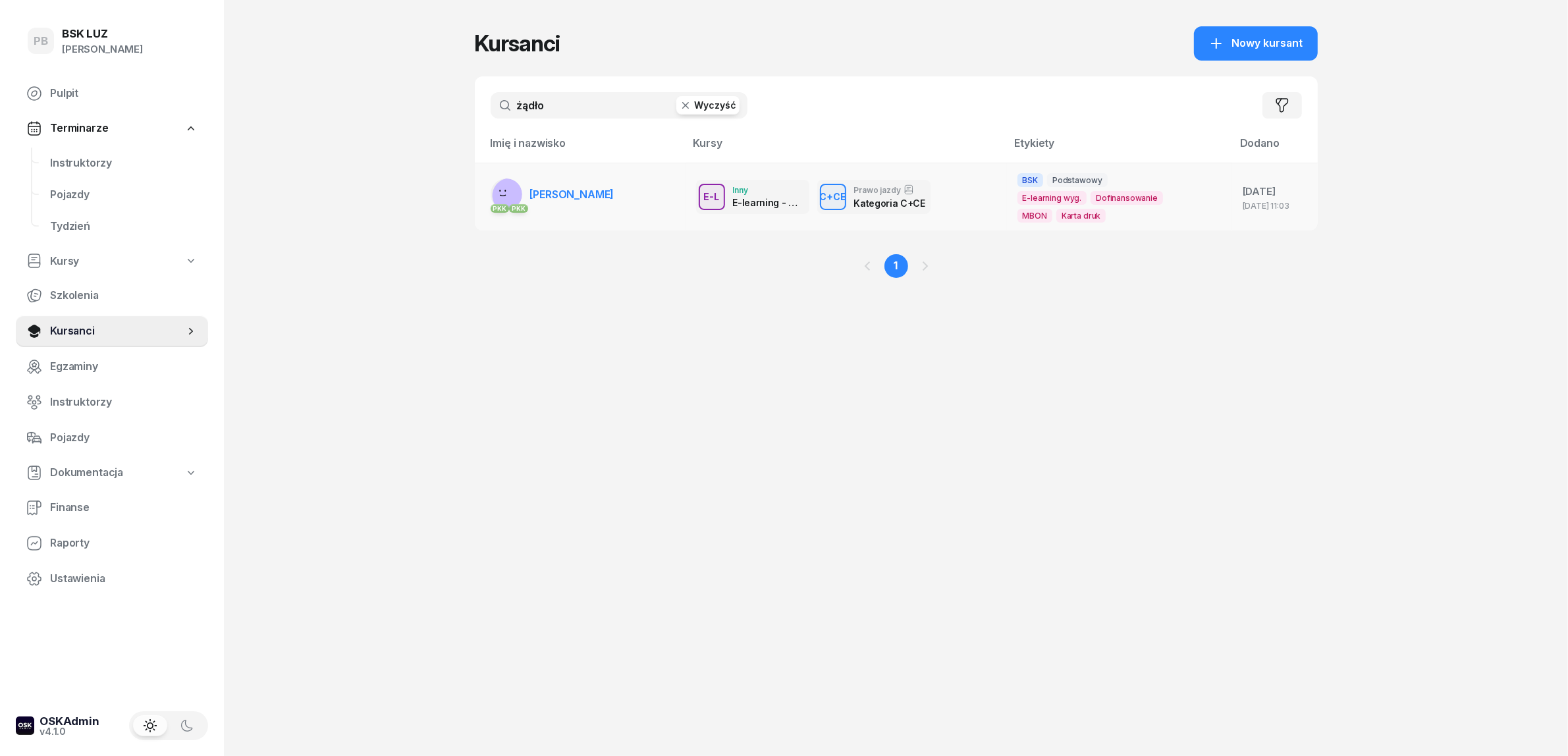
click at [625, 201] on td "PKK PKK [PERSON_NAME][GEOGRAPHIC_DATA]" at bounding box center [580, 196] width 211 height 67
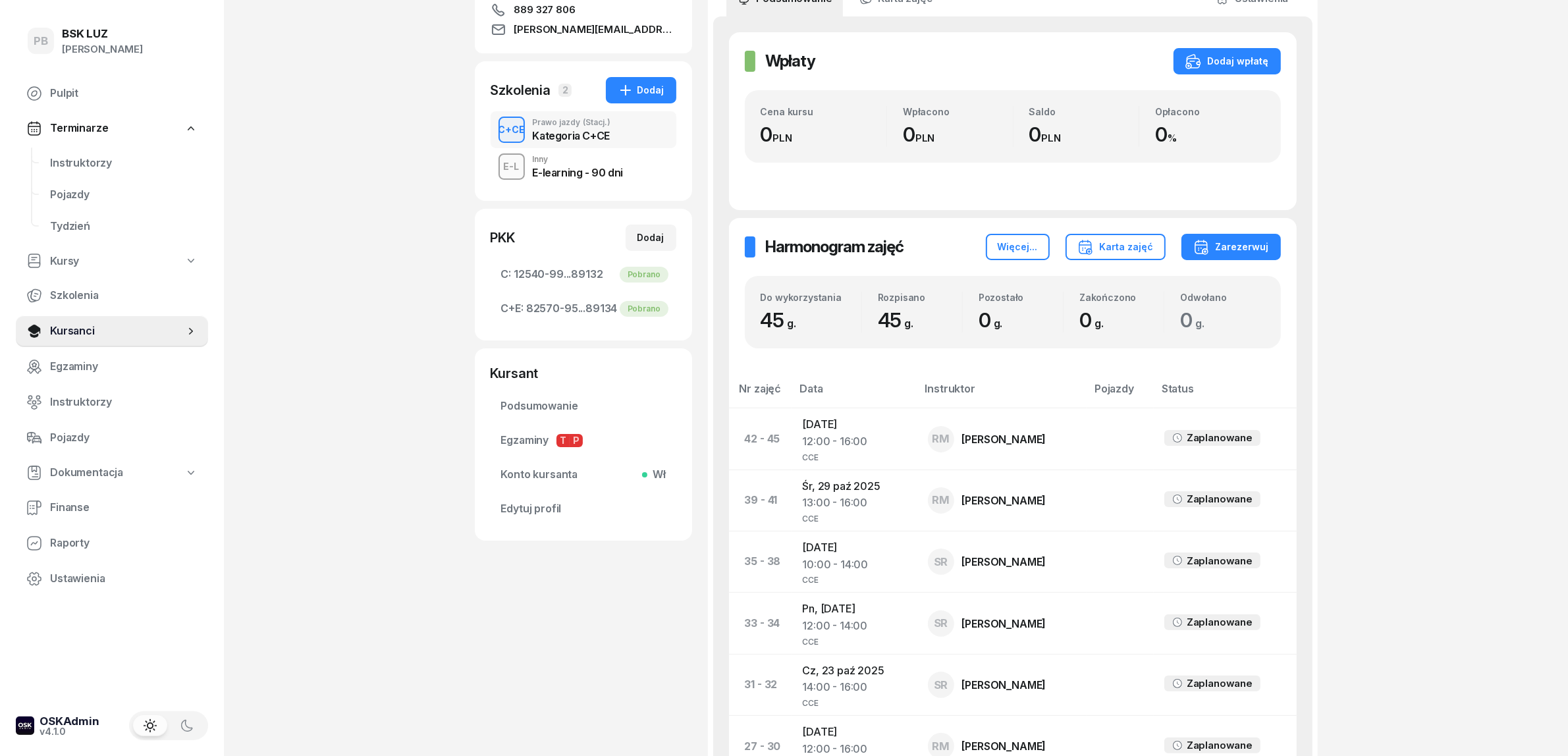
scroll to position [129, 0]
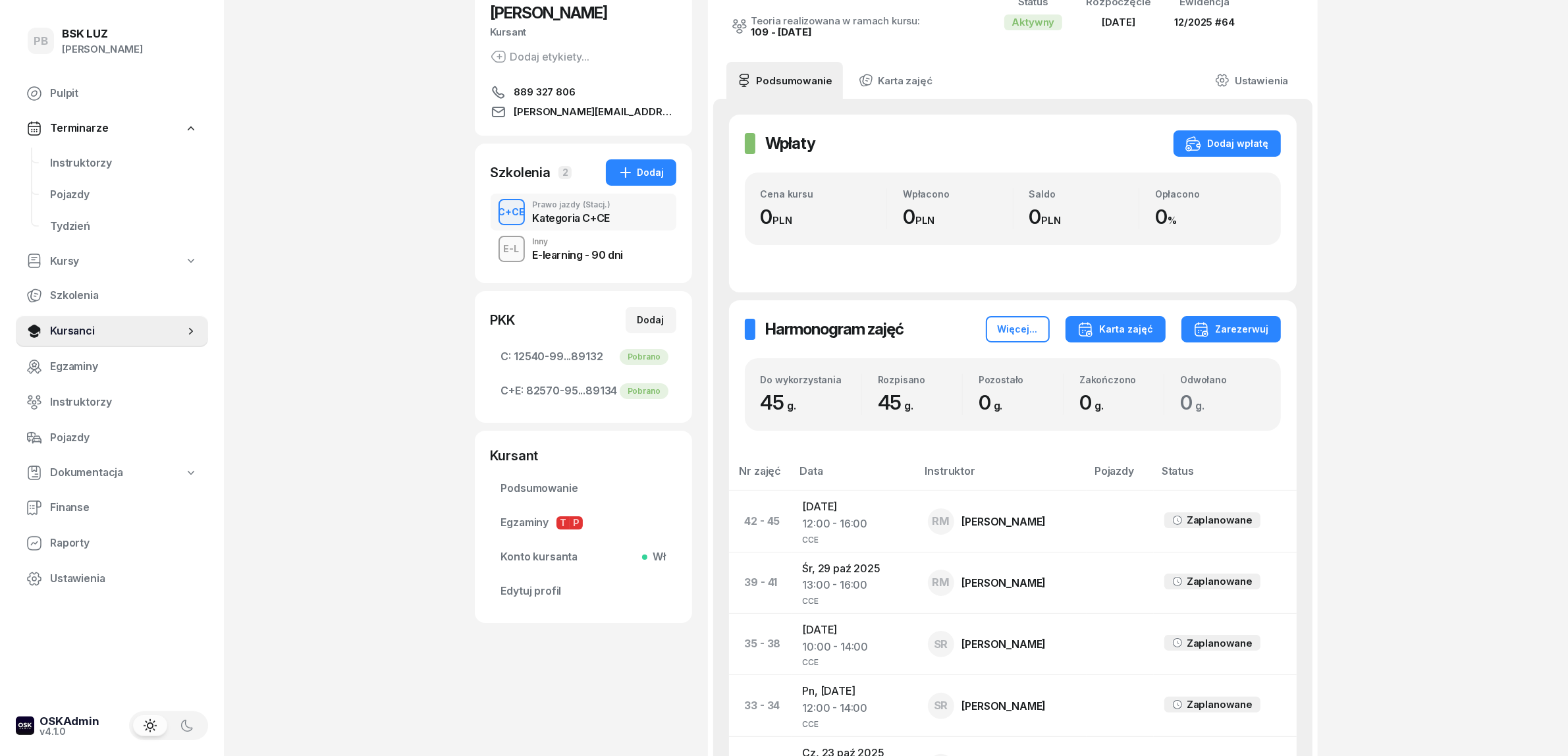
click at [1145, 326] on div "Karta zajęć" at bounding box center [1115, 329] width 76 height 15
click at [1137, 366] on button "Kategoria C" at bounding box center [1115, 370] width 173 height 33
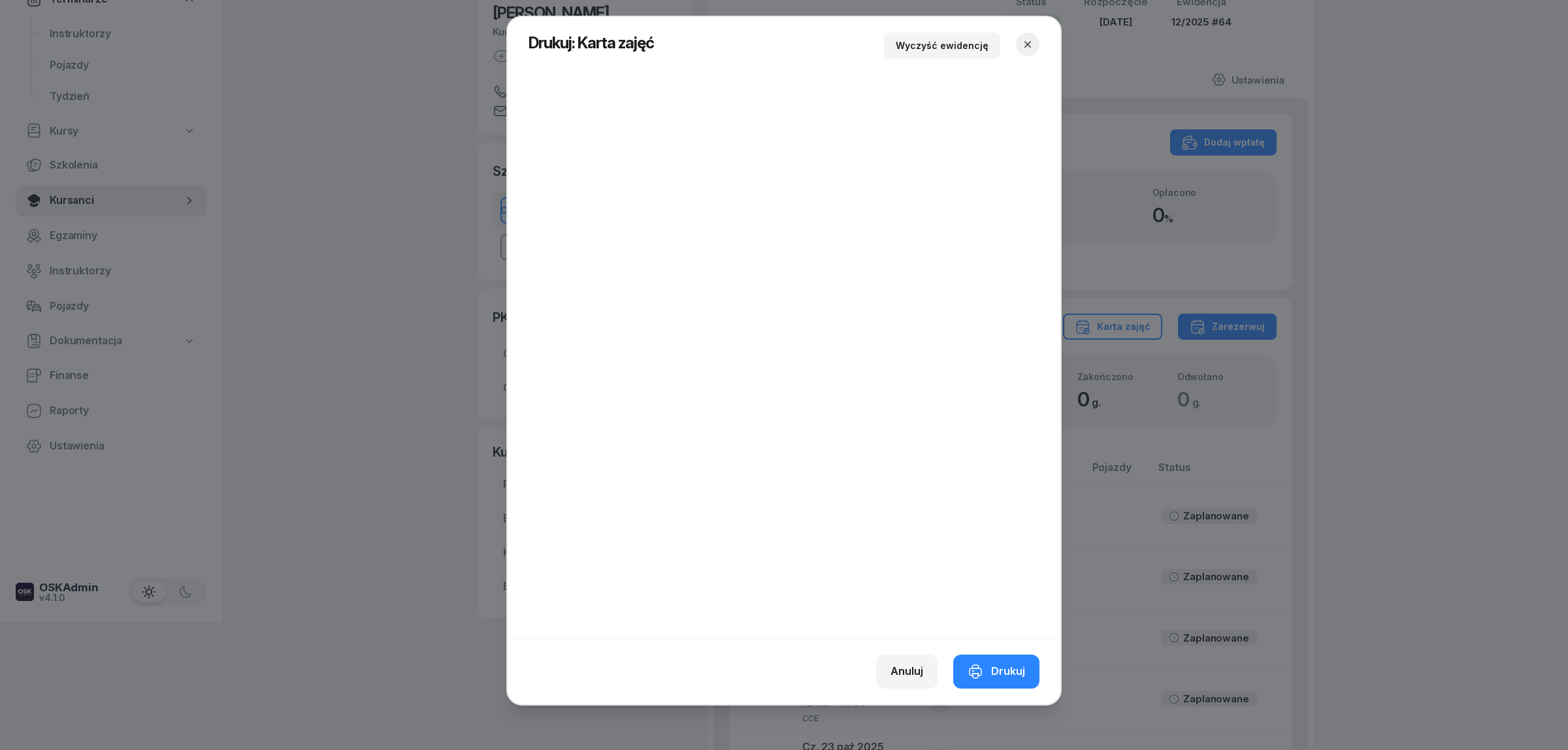
click at [1027, 43] on icon "button" at bounding box center [1028, 45] width 7 height 7
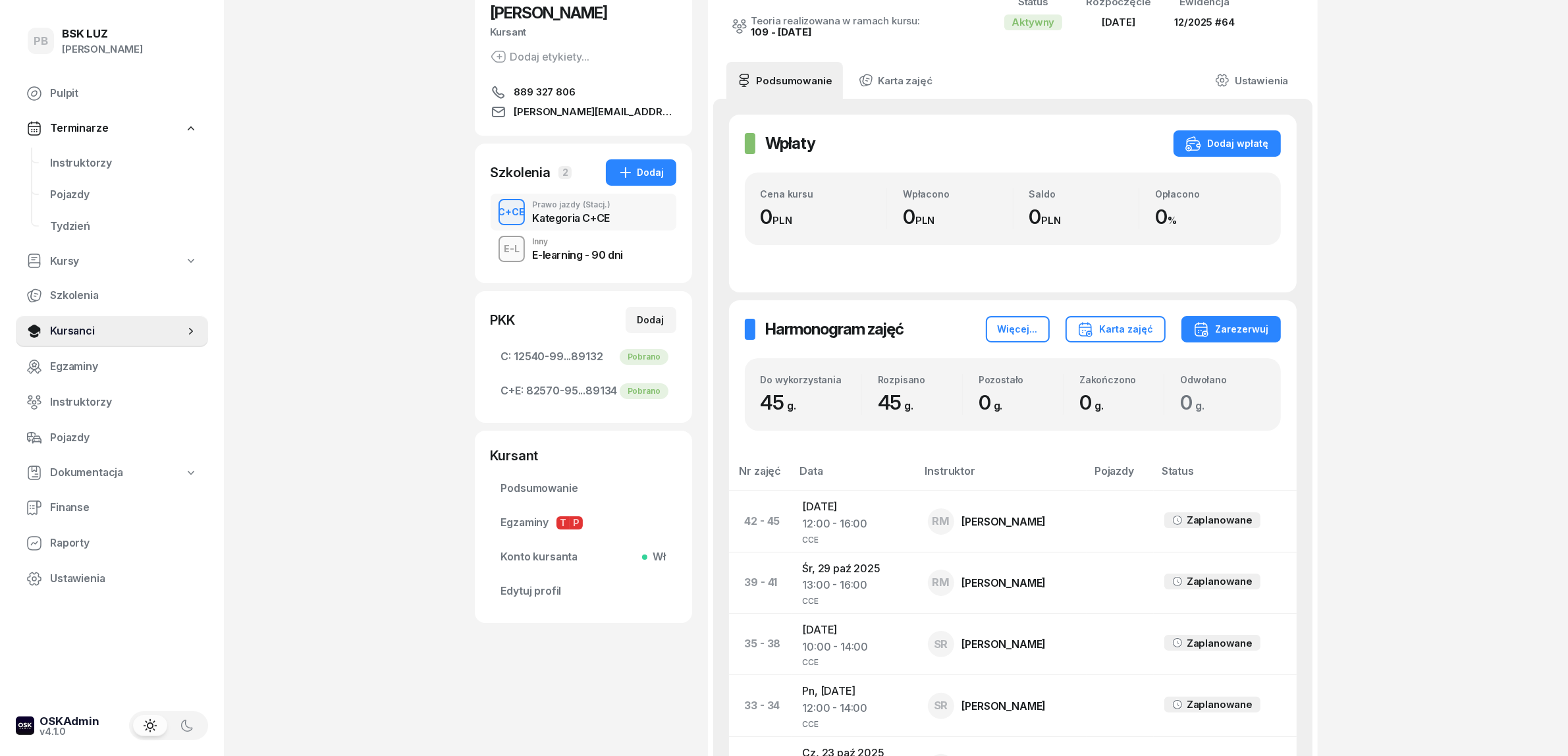
click at [300, 308] on div "PB BSK [PERSON_NAME] Terminarze Instruktorzy Pojazdy Tydzień Kursy Szkolenia Ku…" at bounding box center [784, 724] width 1568 height 1708
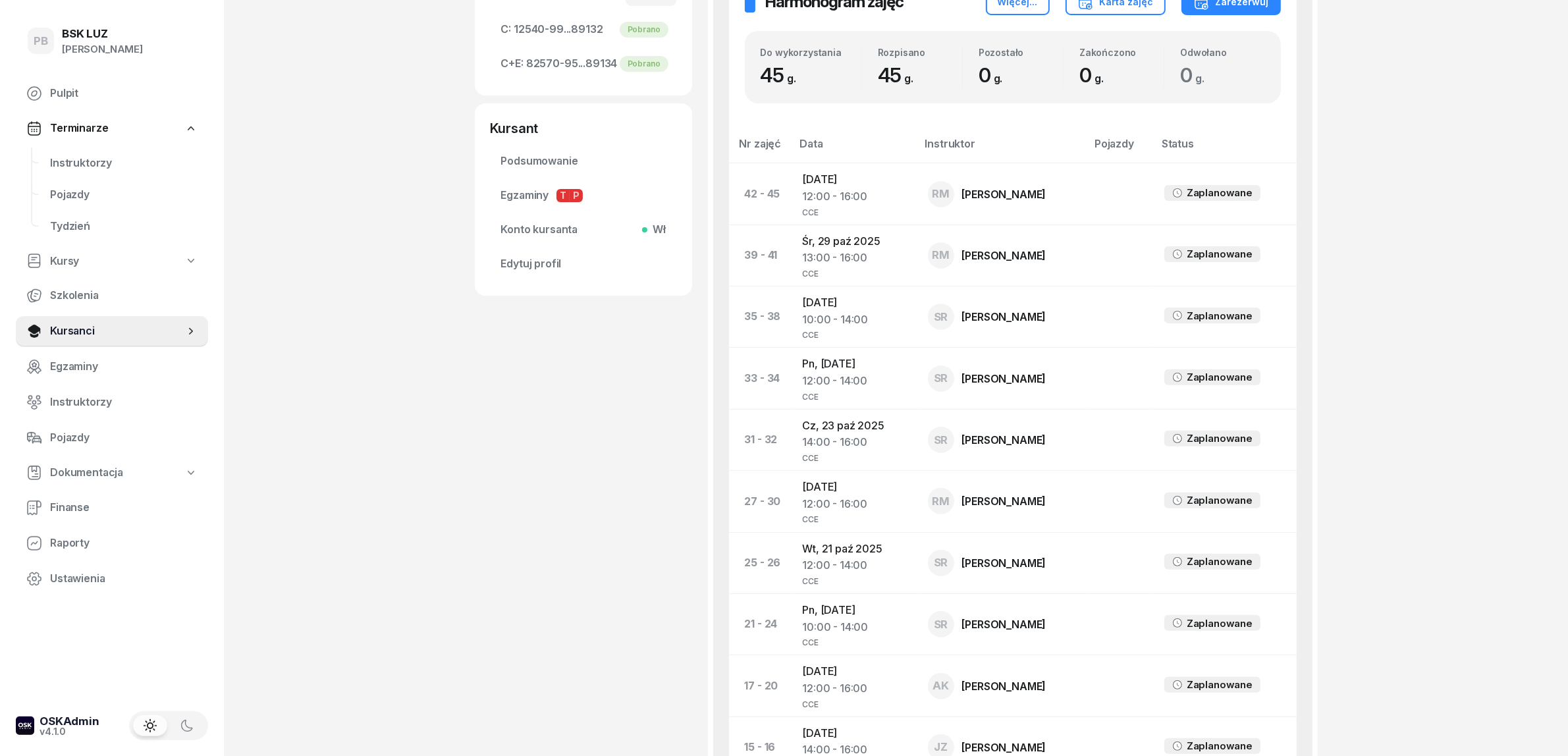
scroll to position [458, 0]
click at [614, 690] on div "[PERSON_NAME] Dodaj etykiety... 889 327 806 [PERSON_NAME][EMAIL_ADDRESS][DOMAIN…" at bounding box center [584, 380] width 217 height 1557
click at [87, 155] on span "Instruktorzy" at bounding box center [124, 163] width 148 height 17
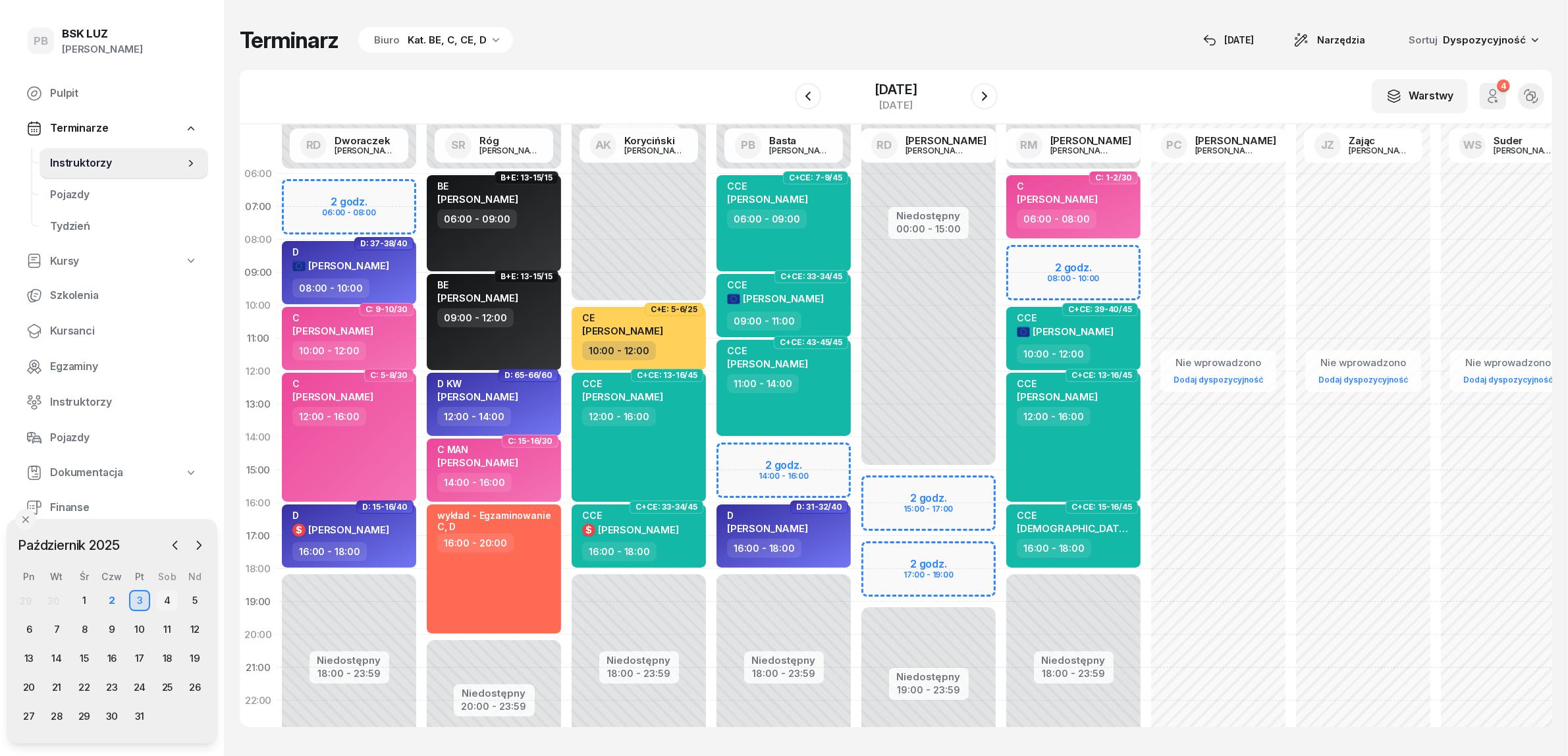
drag, startPoint x: 166, startPoint y: 588, endPoint x: 163, endPoint y: 596, distance: 8.5
click at [166, 587] on div "Pn Wt Śr Czw Pt Sob Nd 29 30 1 2 3 4 5 6 7 8 9 10 11 12 13 14 15 16 17 18 19 20…" at bounding box center [112, 648] width 194 height 156
click at [163, 596] on div "4" at bounding box center [167, 600] width 21 height 21
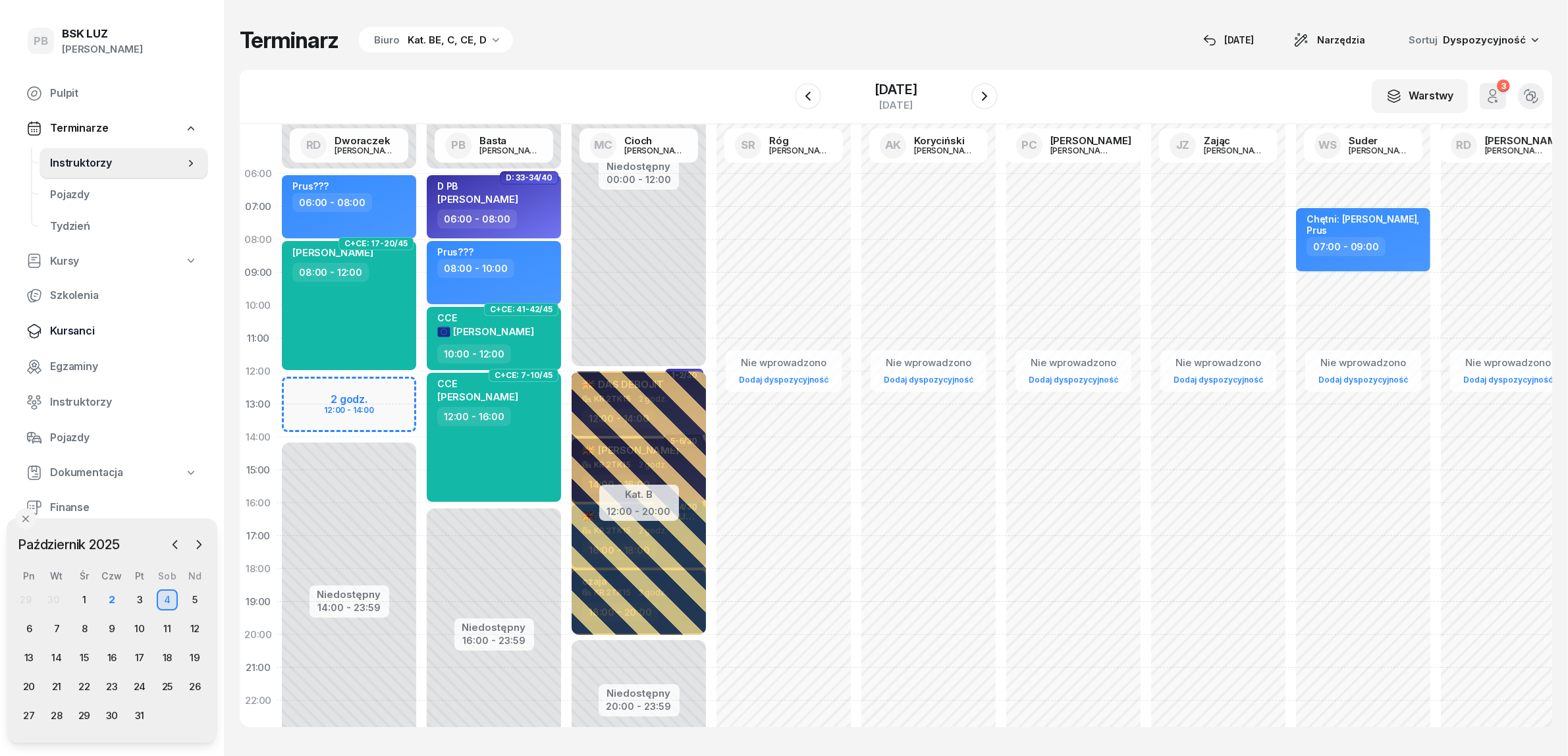
drag, startPoint x: 89, startPoint y: 340, endPoint x: 89, endPoint y: 331, distance: 9.0
click at [89, 340] on link "Kursanci" at bounding box center [111, 331] width 192 height 32
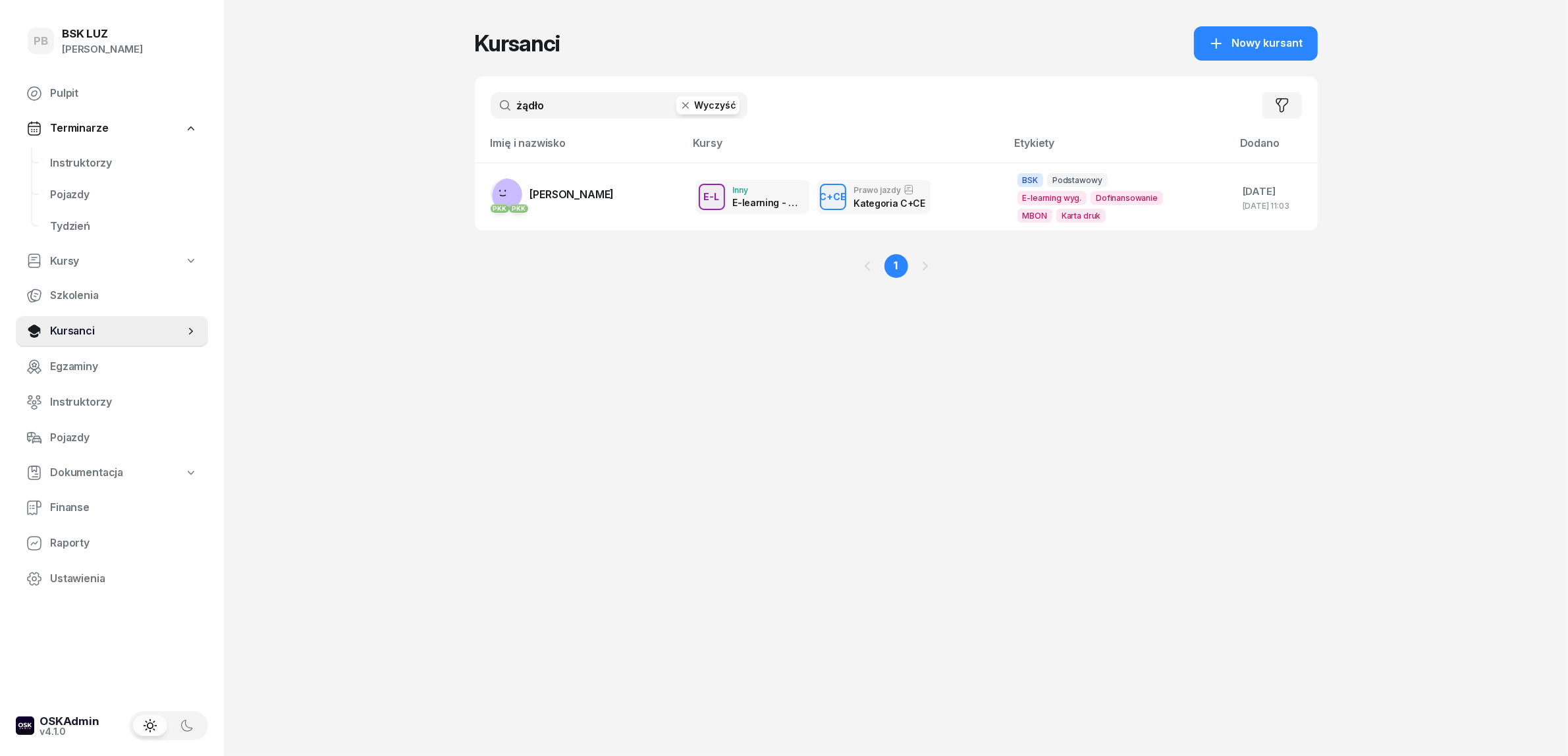
click at [553, 114] on input "żądło" at bounding box center [619, 105] width 257 height 26
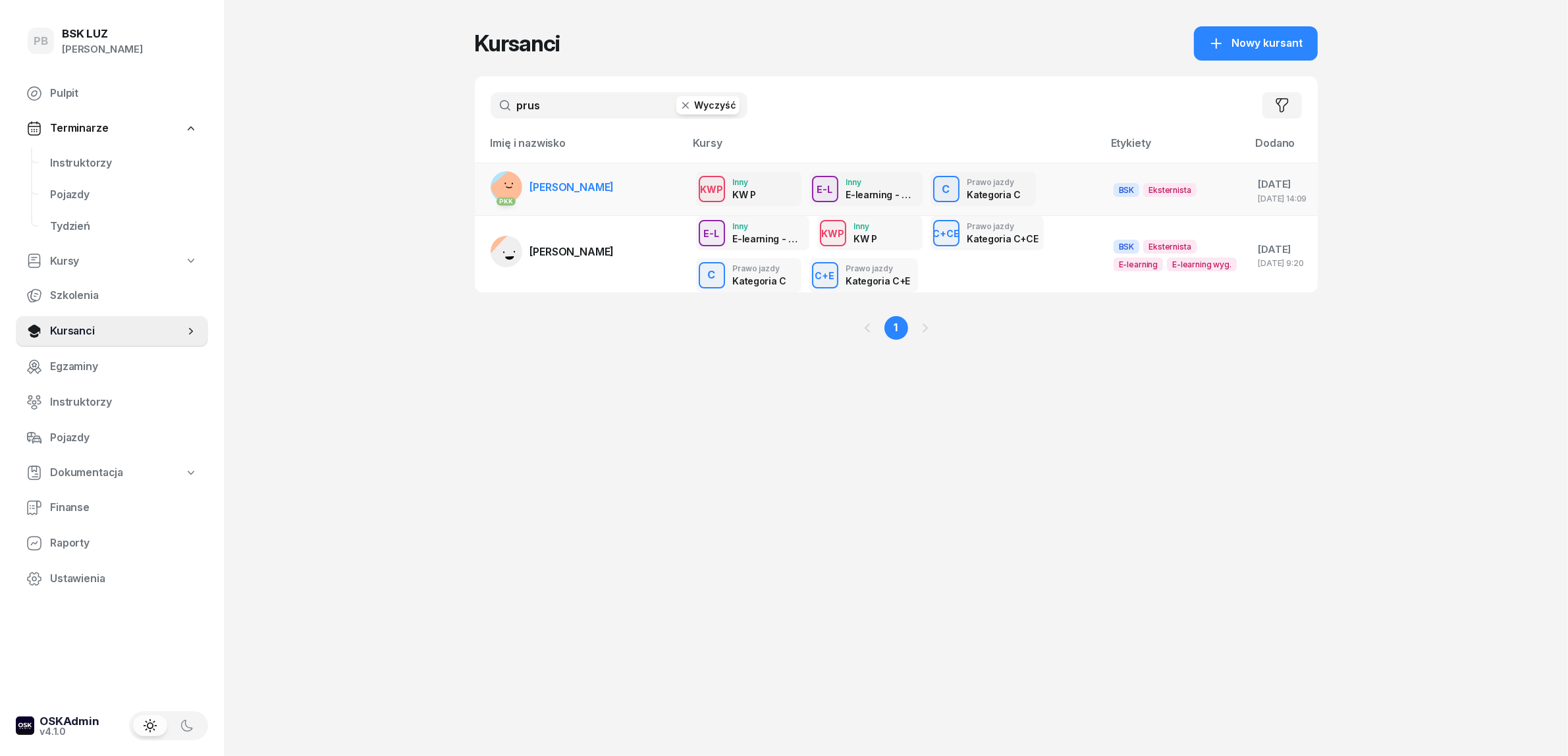
type input "prus"
click at [610, 192] on link "PKK [PERSON_NAME]" at bounding box center [552, 186] width 124 height 32
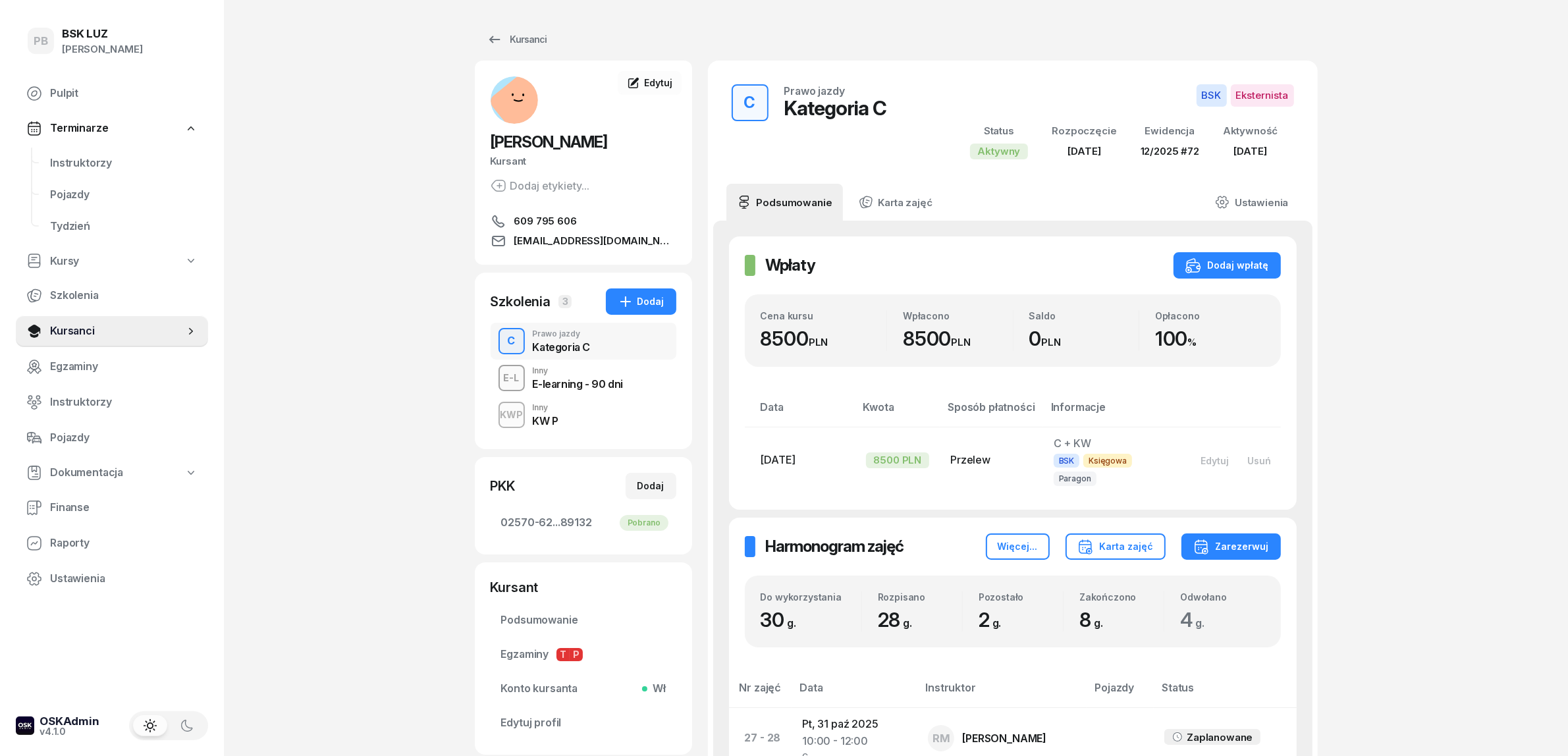
click at [93, 155] on span "Instruktorzy" at bounding box center [124, 163] width 148 height 17
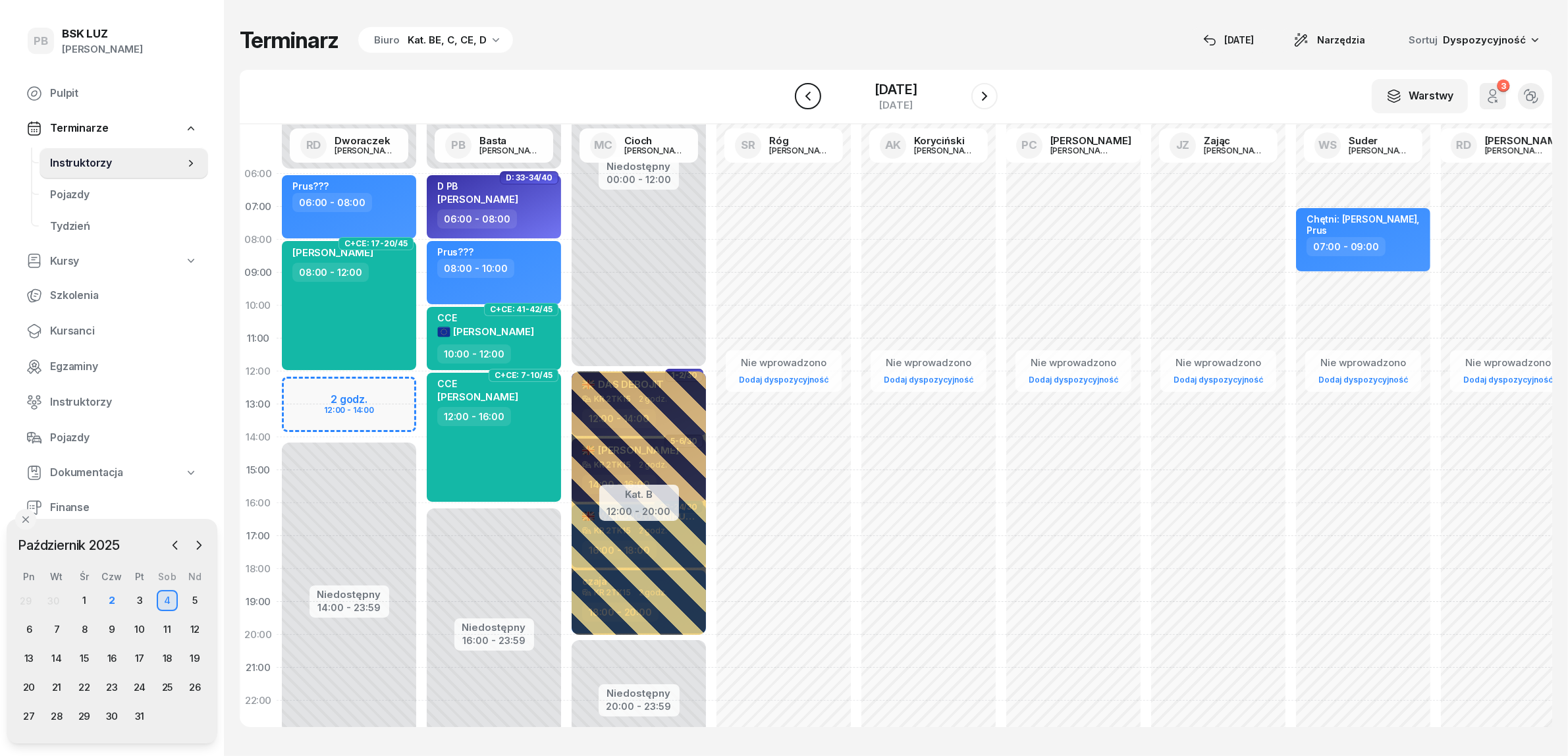
click at [805, 94] on icon "button" at bounding box center [807, 96] width 5 height 9
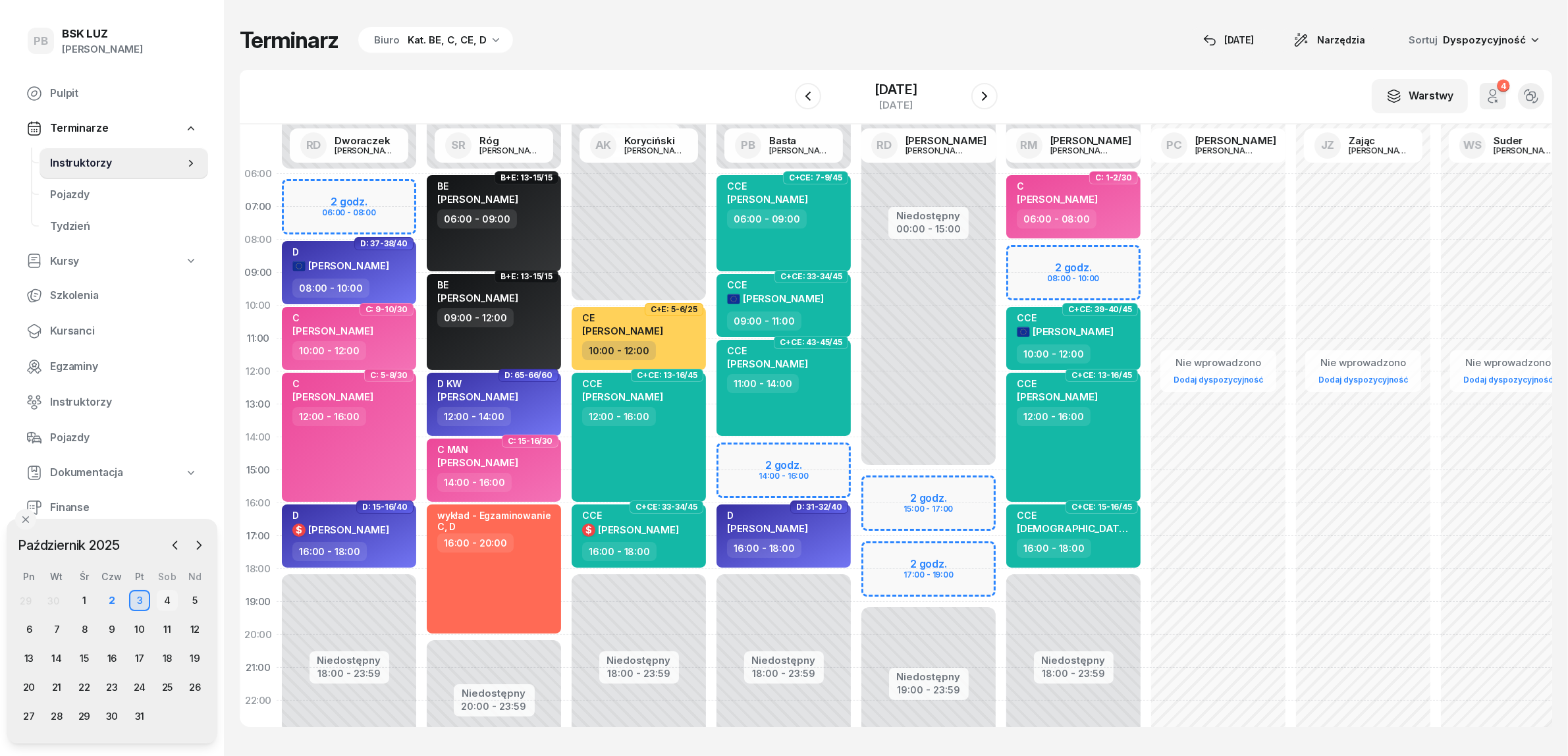
click at [165, 597] on div "4" at bounding box center [167, 601] width 21 height 21
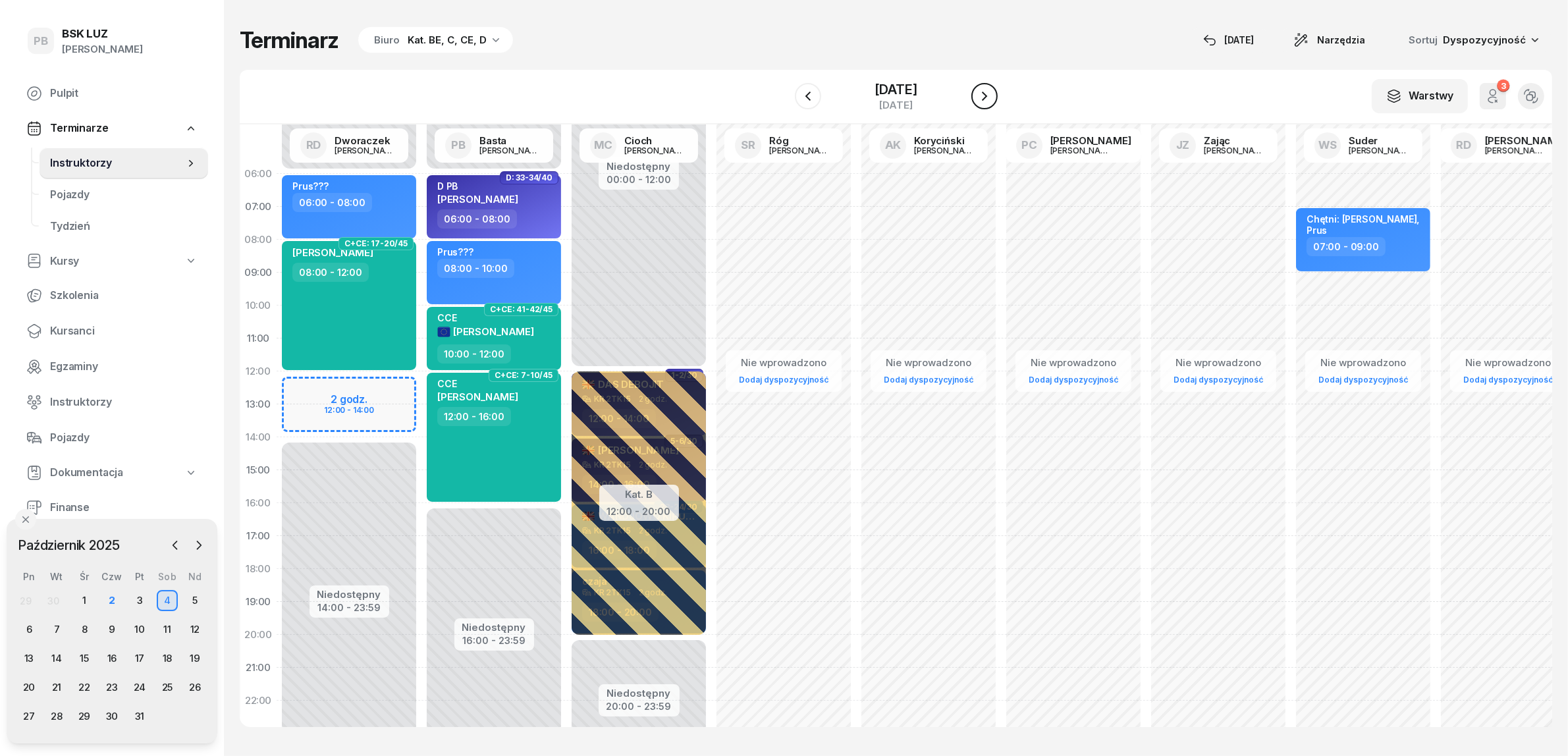
click at [993, 93] on icon "button" at bounding box center [984, 96] width 15 height 15
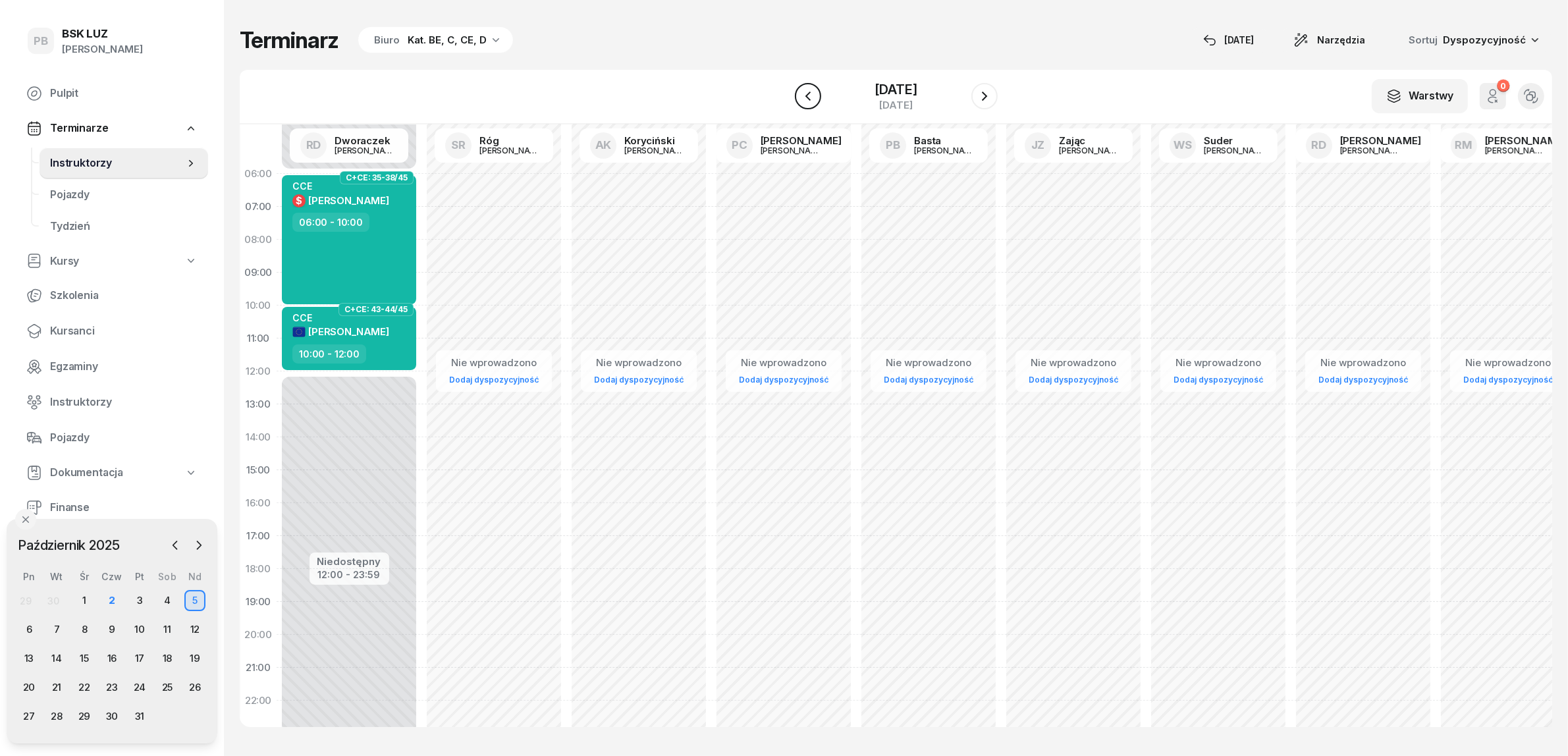
click at [802, 96] on icon "button" at bounding box center [807, 96] width 15 height 15
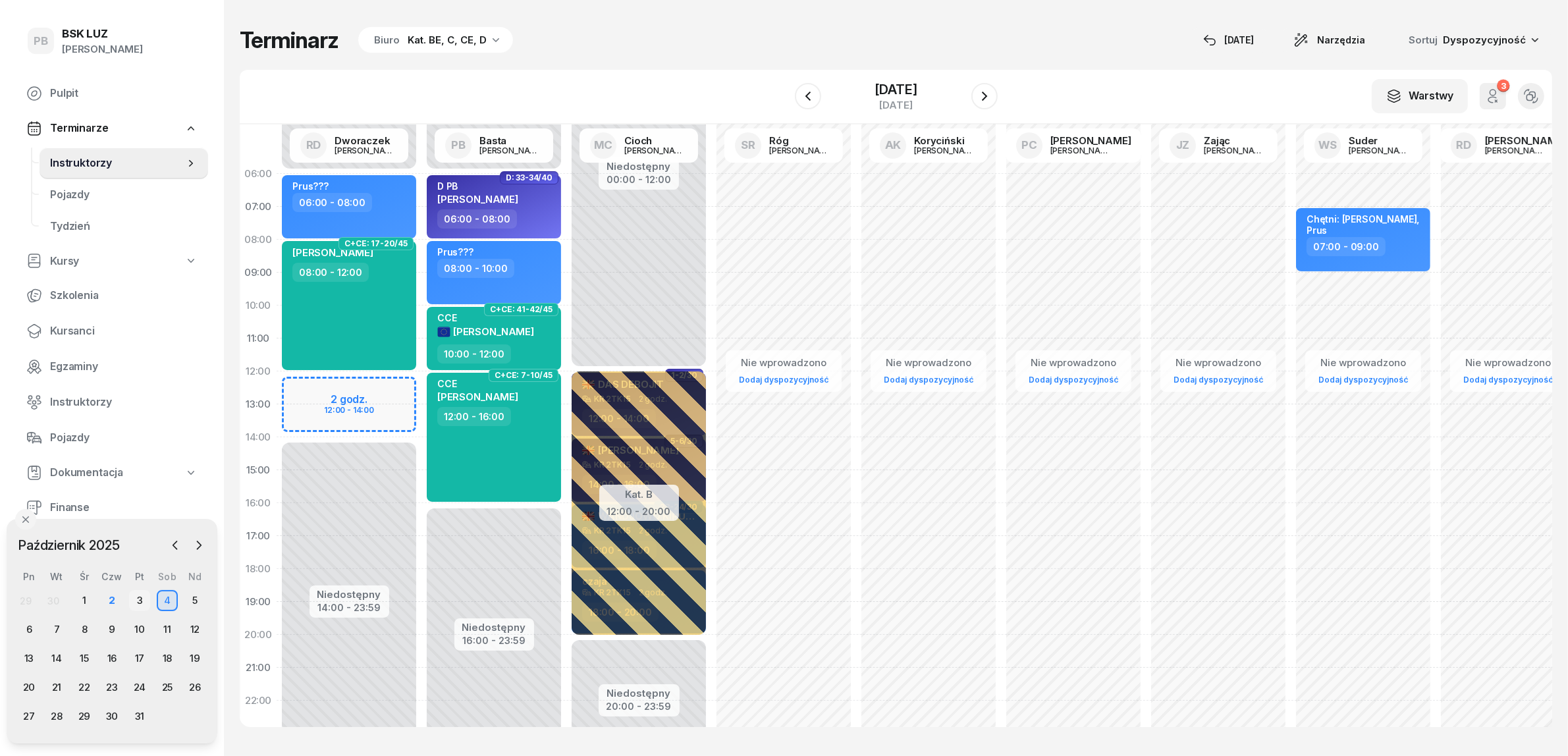
click at [136, 599] on div "3" at bounding box center [139, 601] width 21 height 21
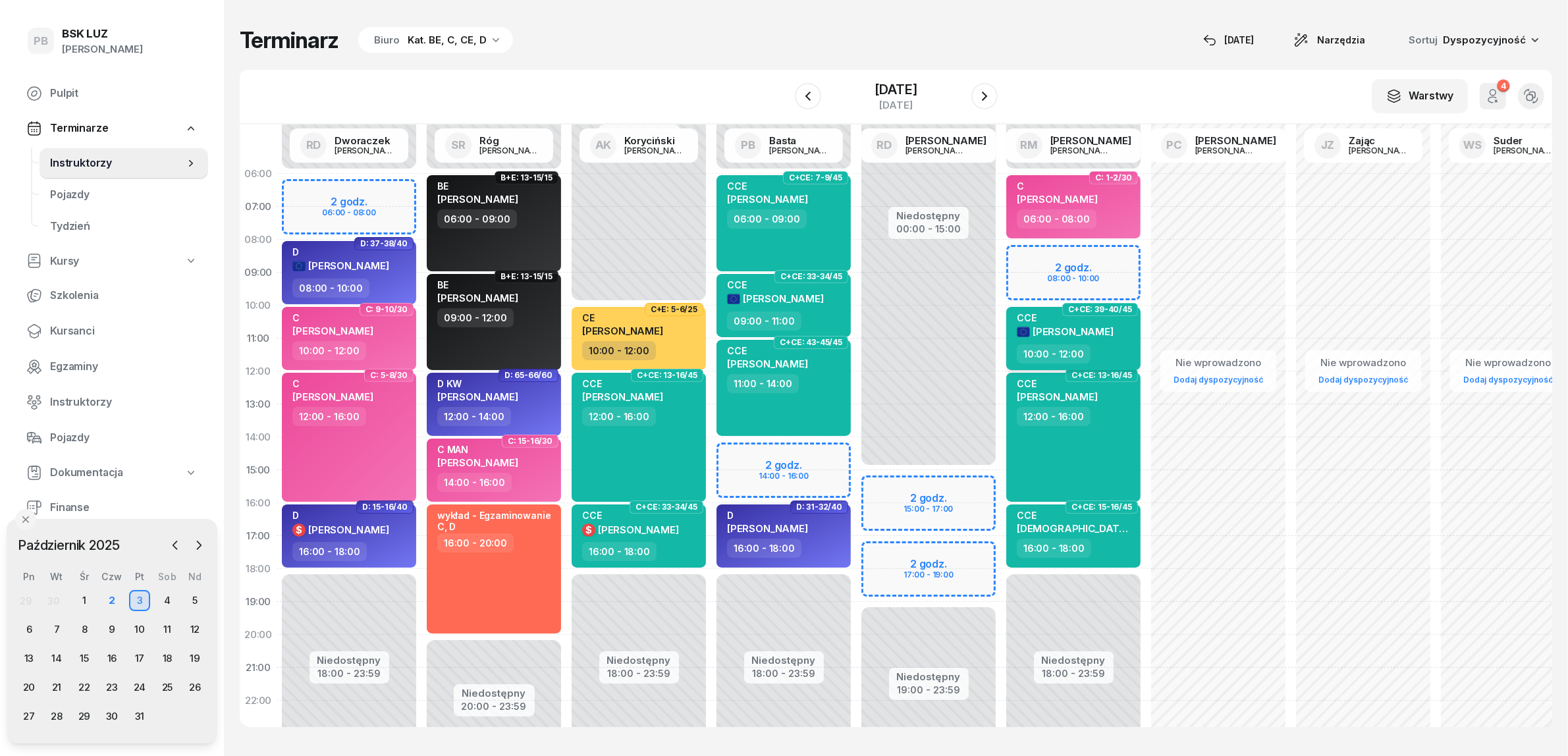
click at [1019, 360] on div "10:00 - 12:00" at bounding box center [1054, 354] width 73 height 19
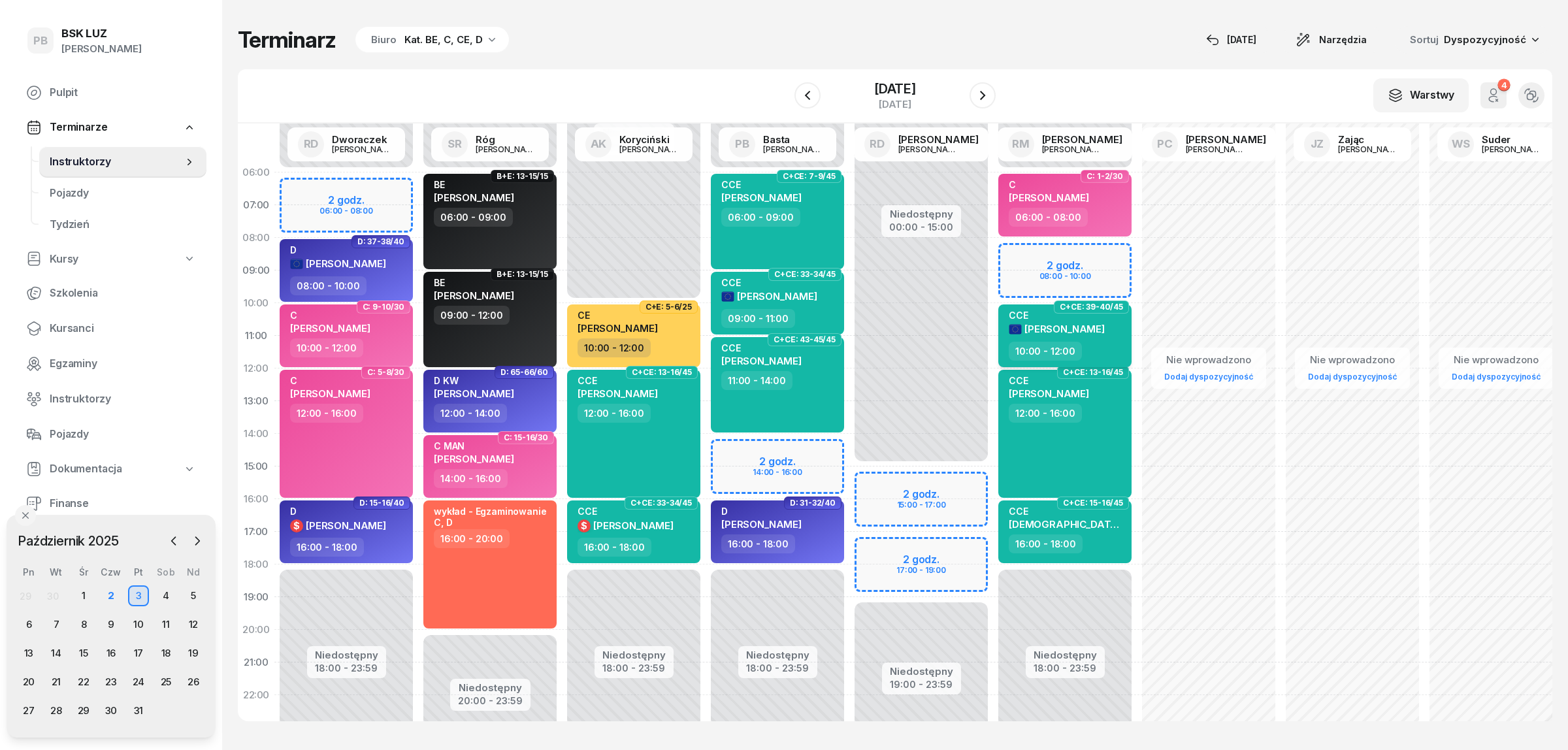
select select "10"
select select "12"
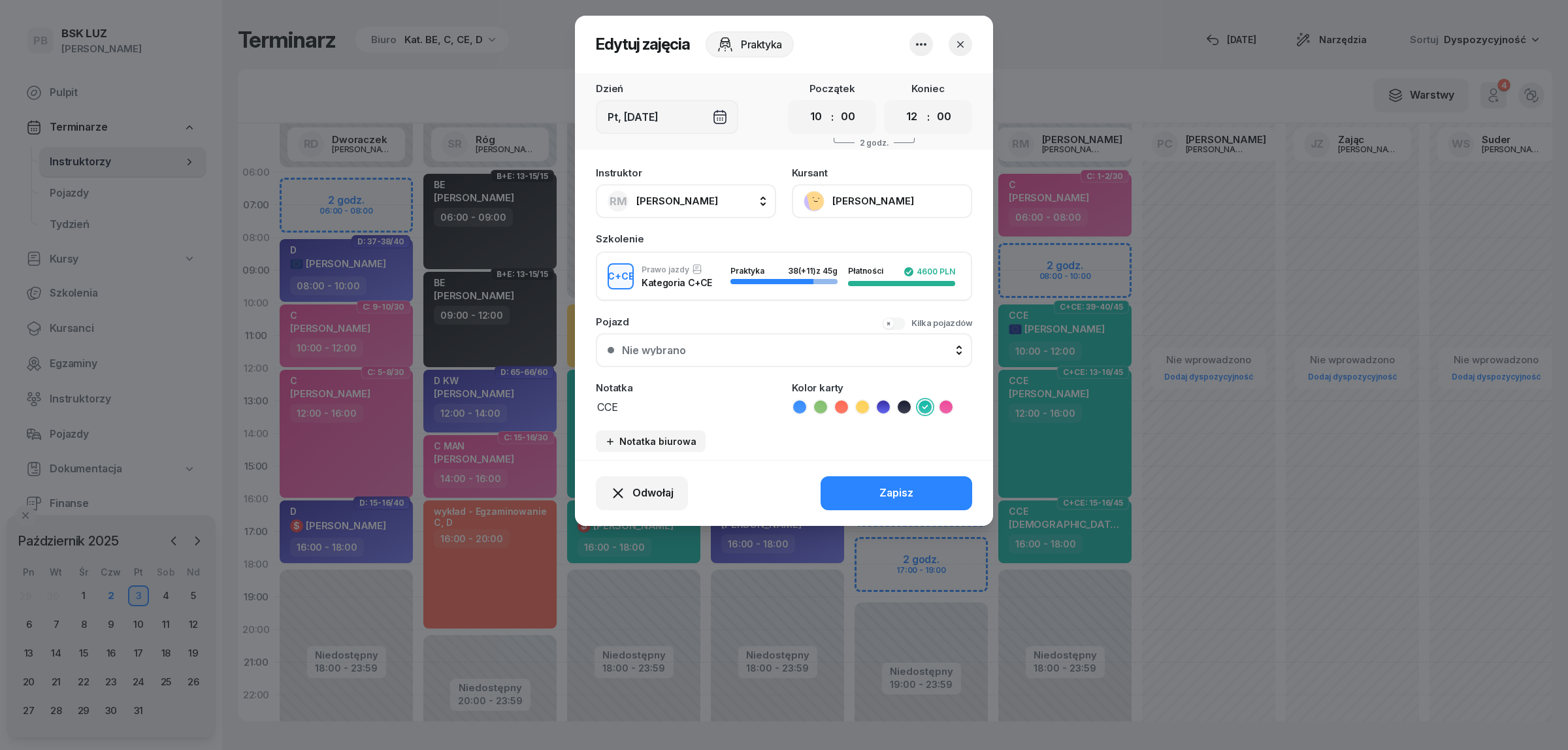
click at [959, 36] on button "button" at bounding box center [960, 45] width 24 height 24
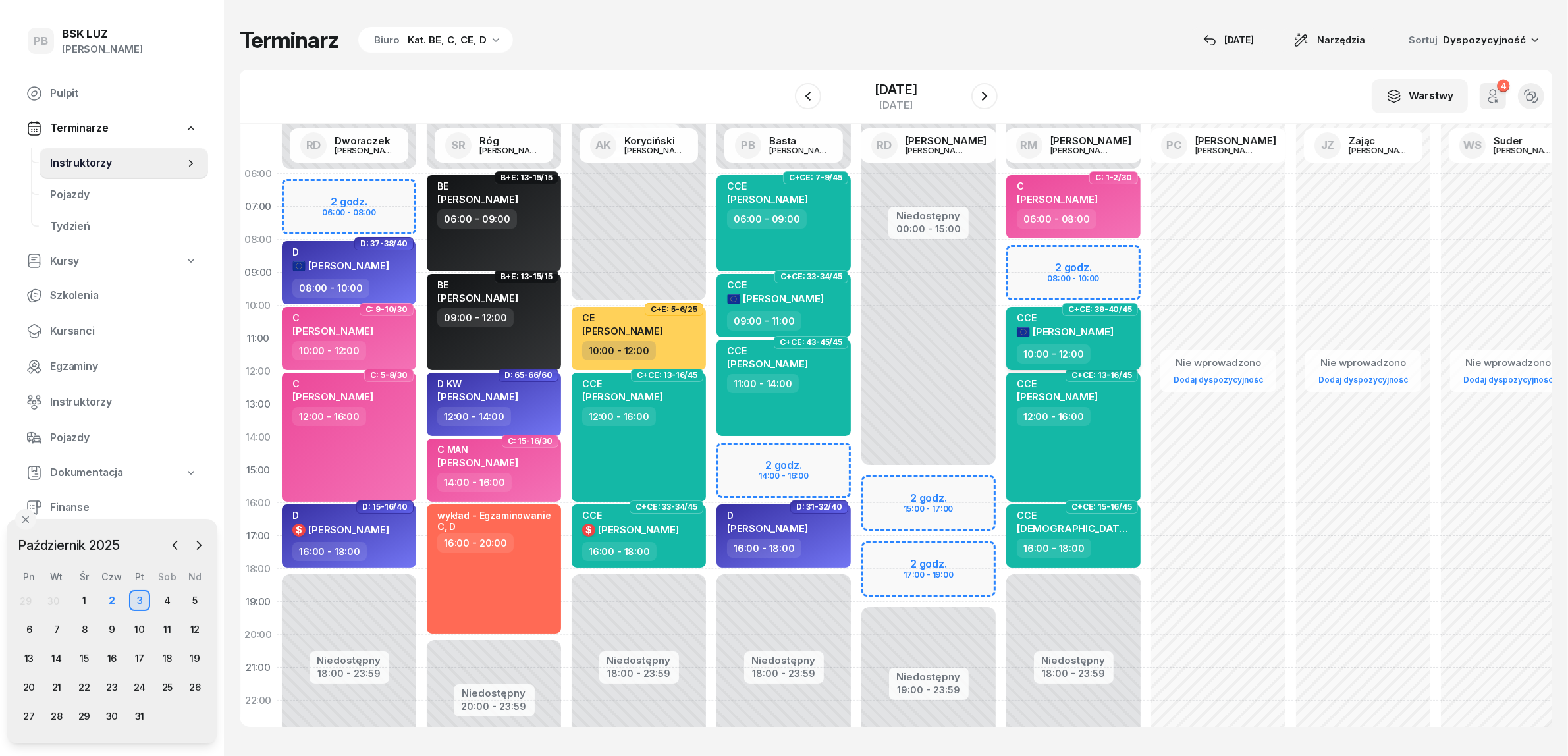
click at [1121, 355] on div "10:00 - 12:00" at bounding box center [1075, 354] width 116 height 19
select select "10"
select select "12"
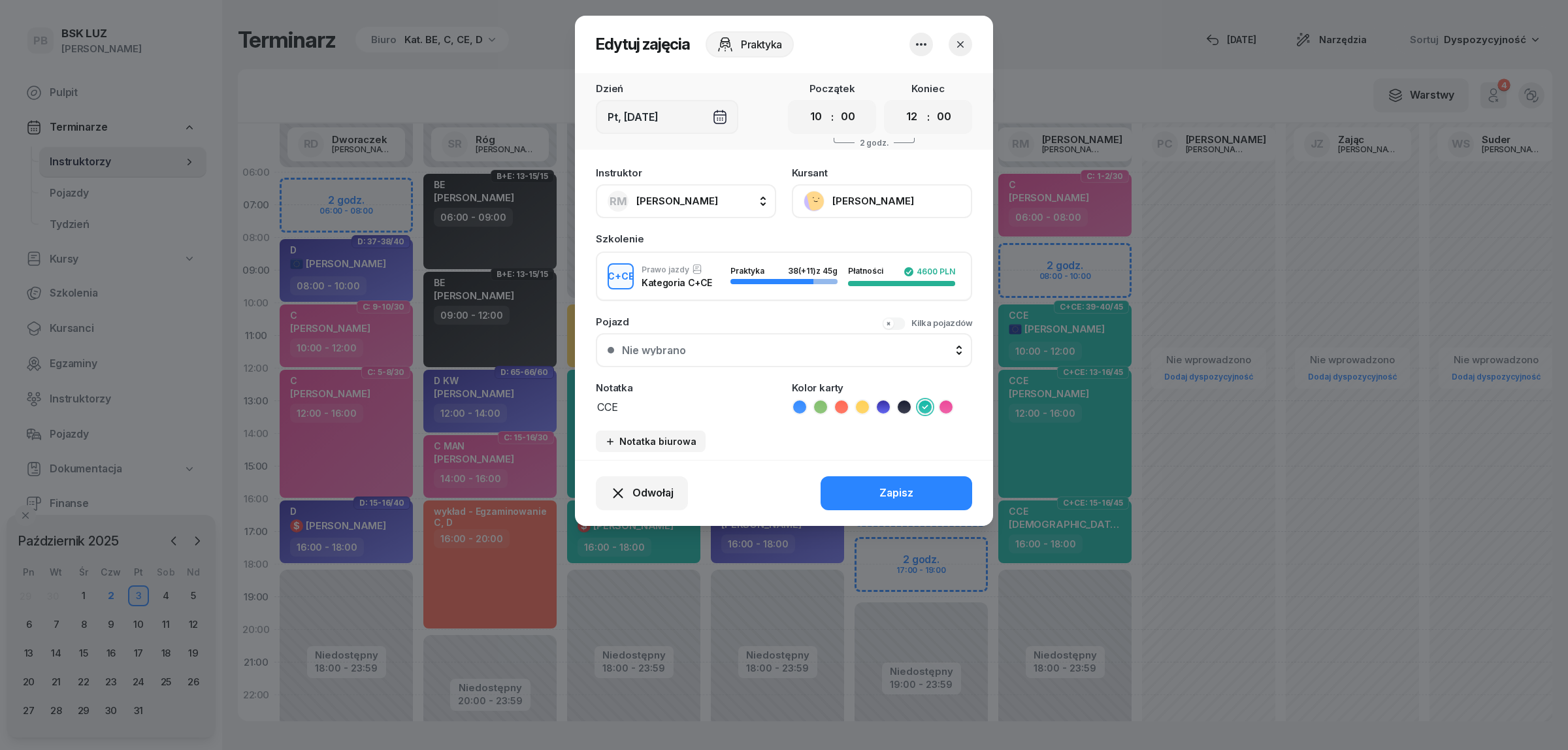
click at [965, 38] on icon "button" at bounding box center [959, 44] width 13 height 13
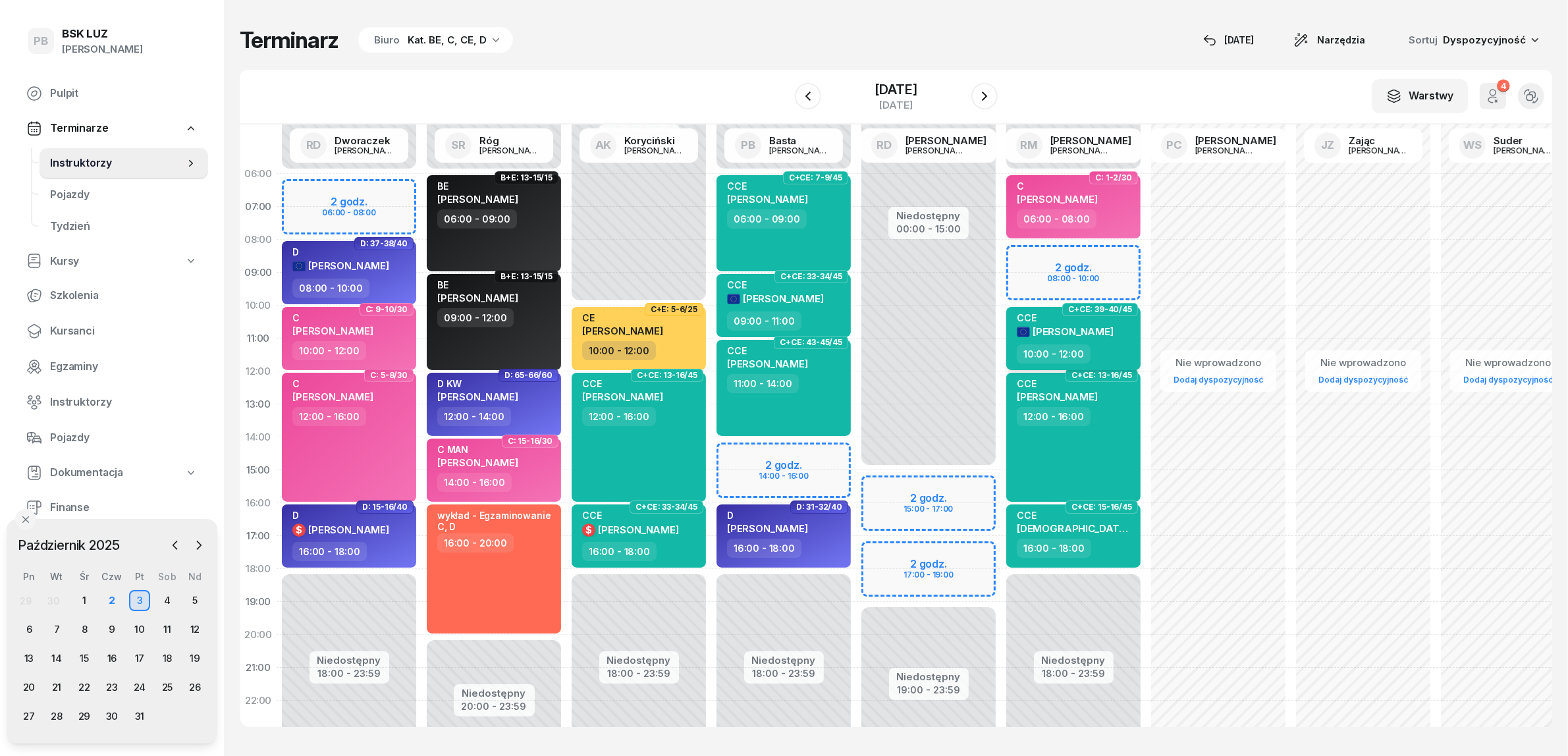
click at [1123, 352] on div "10:00 - 12:00" at bounding box center [1075, 354] width 116 height 19
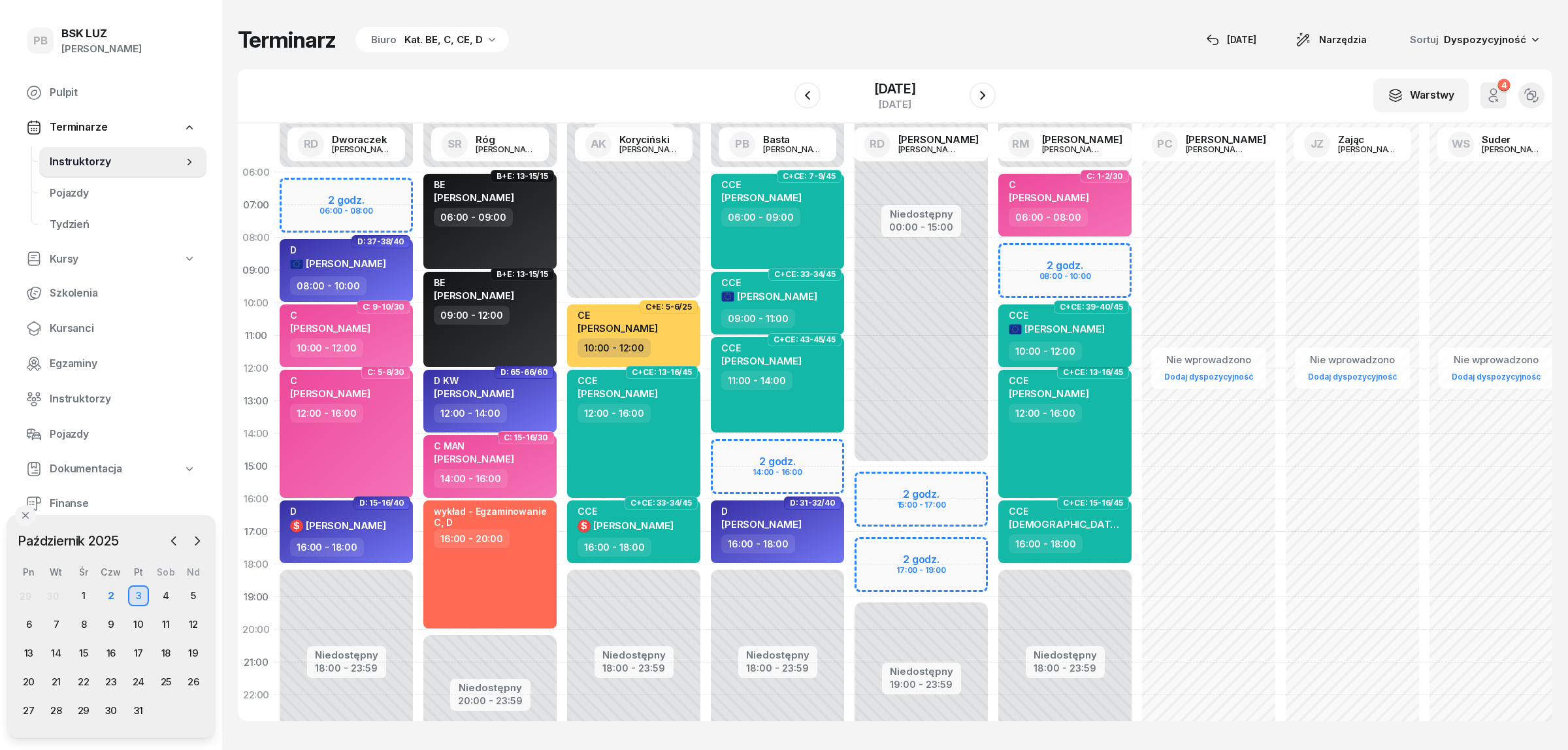
select select "10"
select select "12"
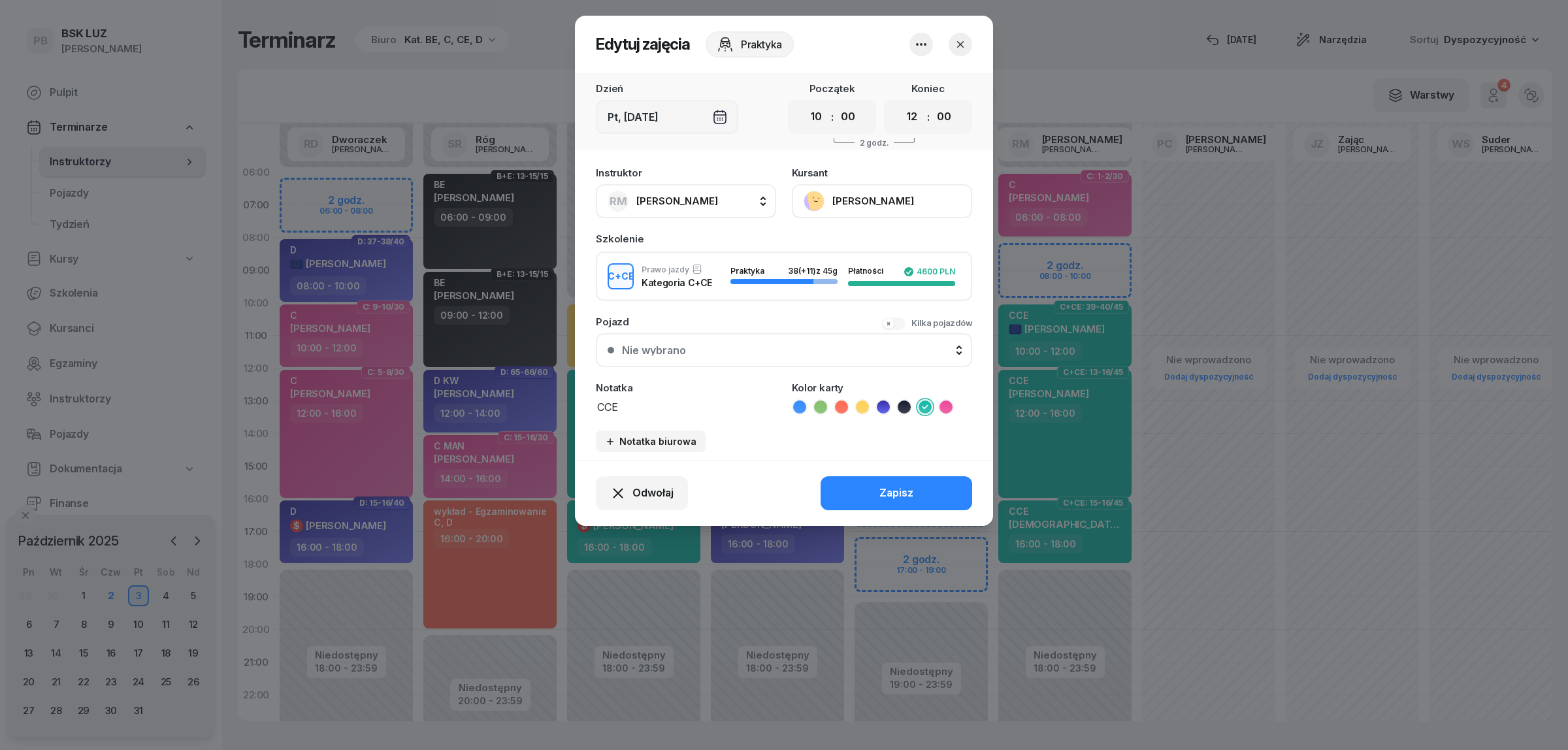
click at [680, 199] on span "[PERSON_NAME]" at bounding box center [677, 201] width 81 height 13
drag, startPoint x: 703, startPoint y: 243, endPoint x: 552, endPoint y: 234, distance: 151.3
click at [552, 234] on div "Edytuj zajęcia Praktyka Dzień Pt, [DATE] Początek 00 01 02 03 04 05 06 07 08 09…" at bounding box center [784, 375] width 1568 height 750
type input "Augug"
drag, startPoint x: 785, startPoint y: 243, endPoint x: 796, endPoint y: 240, distance: 11.4
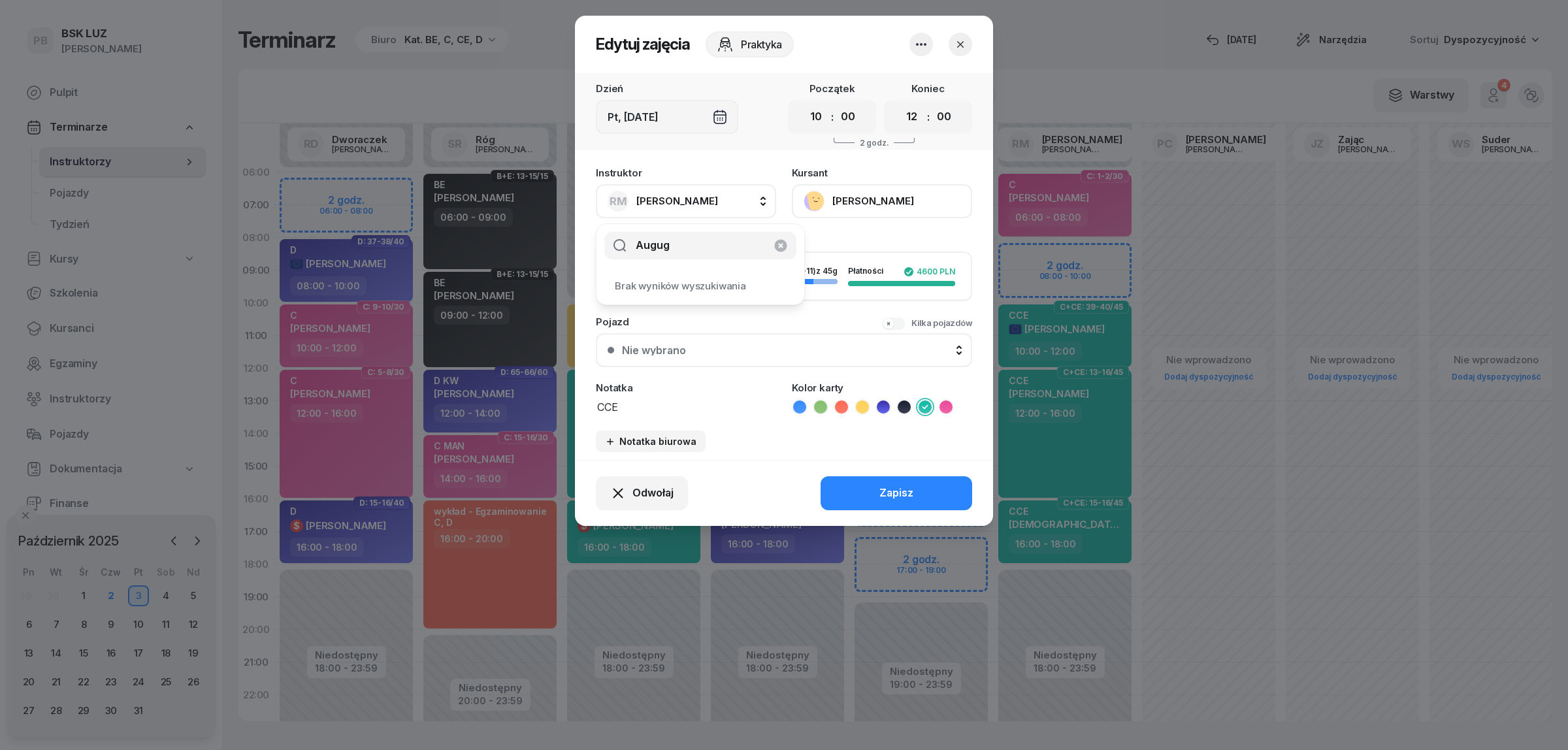
click at [786, 243] on icon "button" at bounding box center [780, 245] width 13 height 13
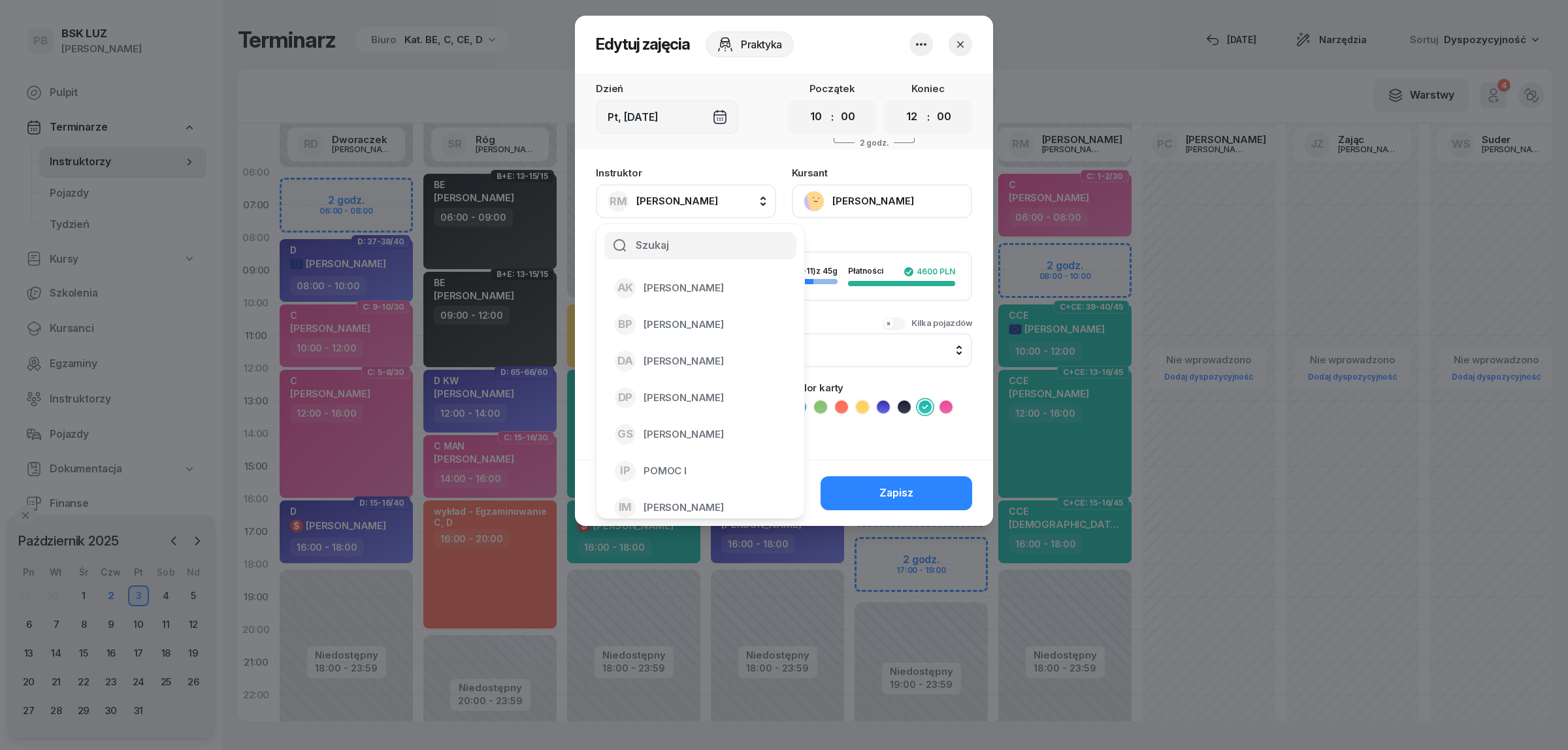
click at [899, 201] on button "[PERSON_NAME]" at bounding box center [881, 201] width 181 height 34
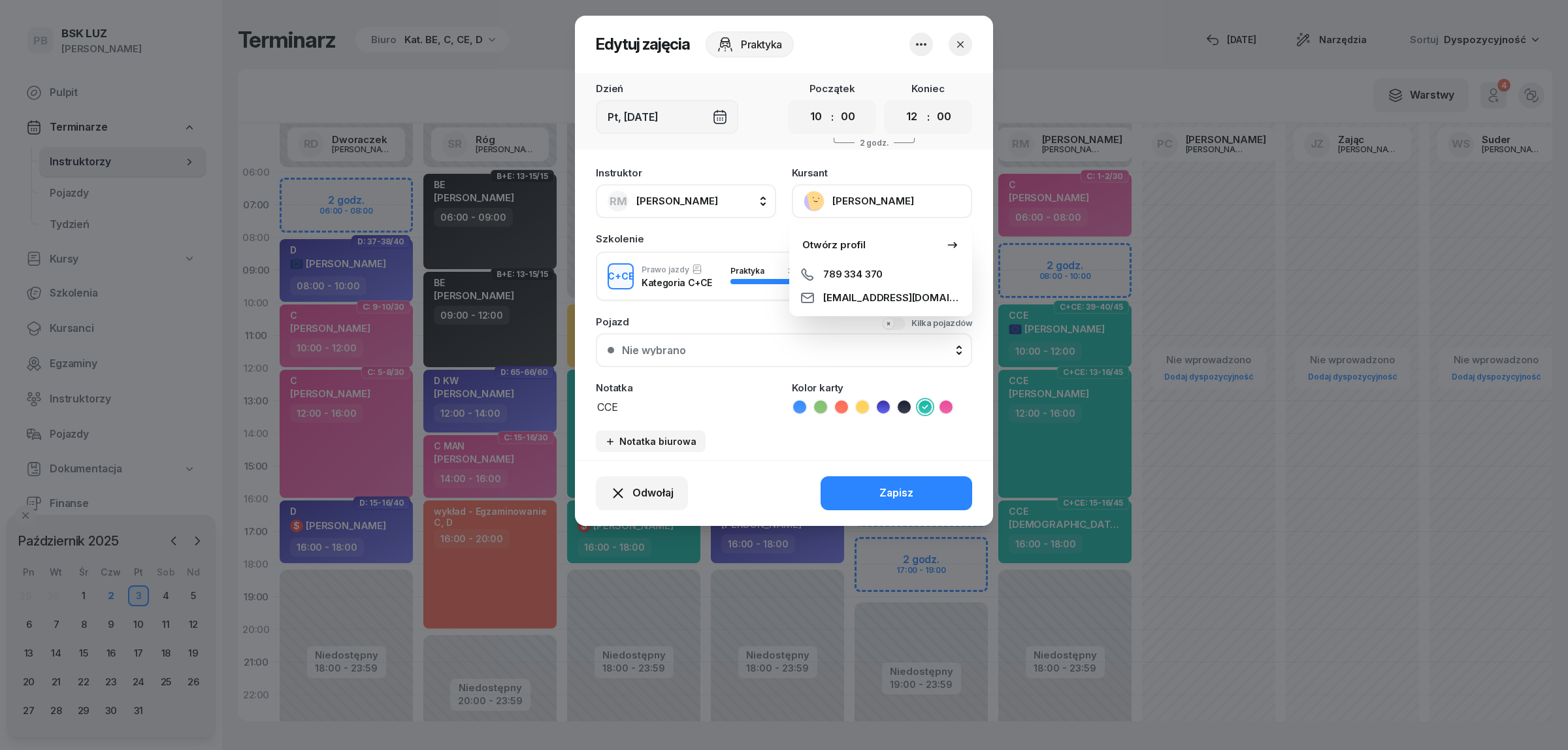
click at [740, 203] on button "[PERSON_NAME]" at bounding box center [686, 201] width 181 height 34
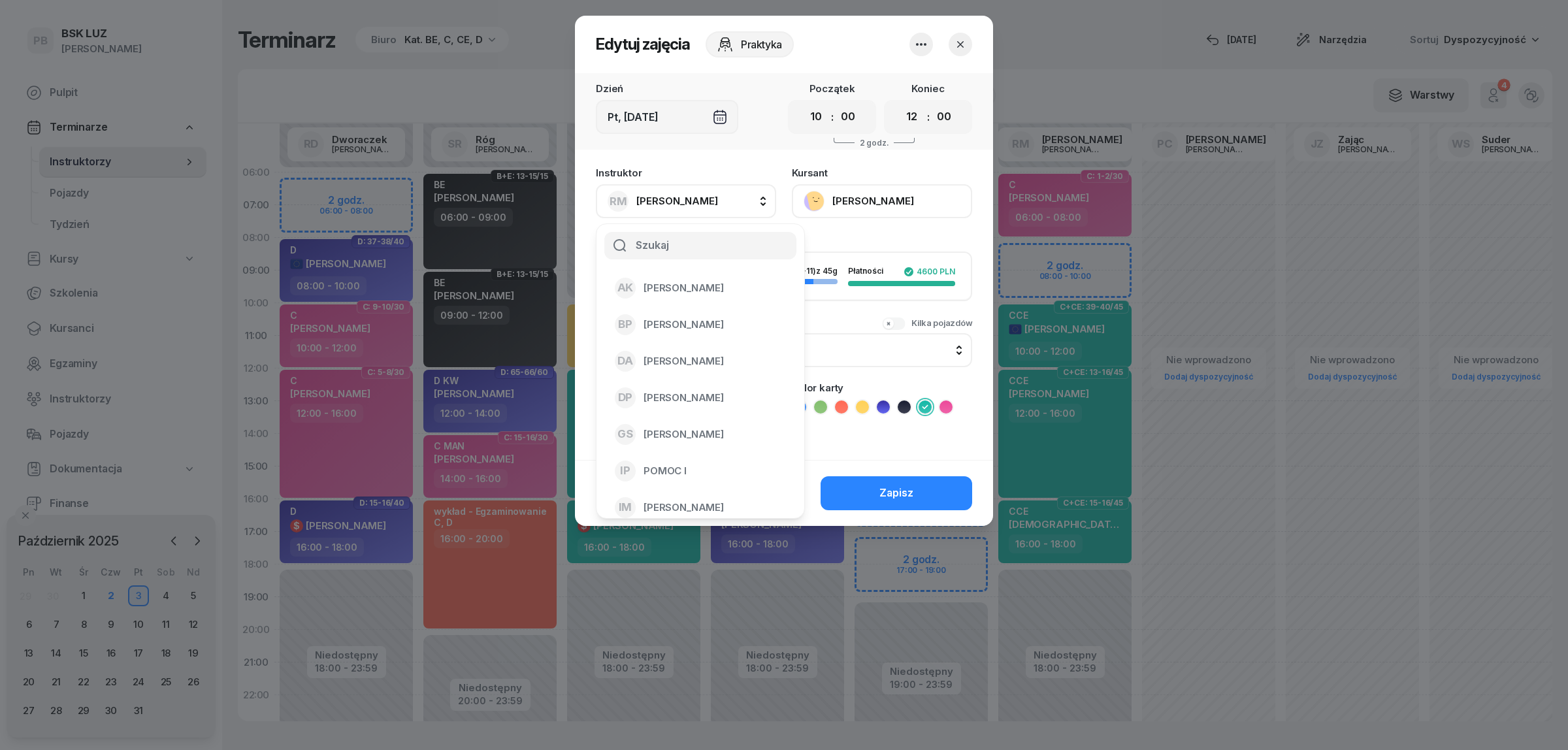
click at [965, 44] on icon "button" at bounding box center [959, 44] width 13 height 13
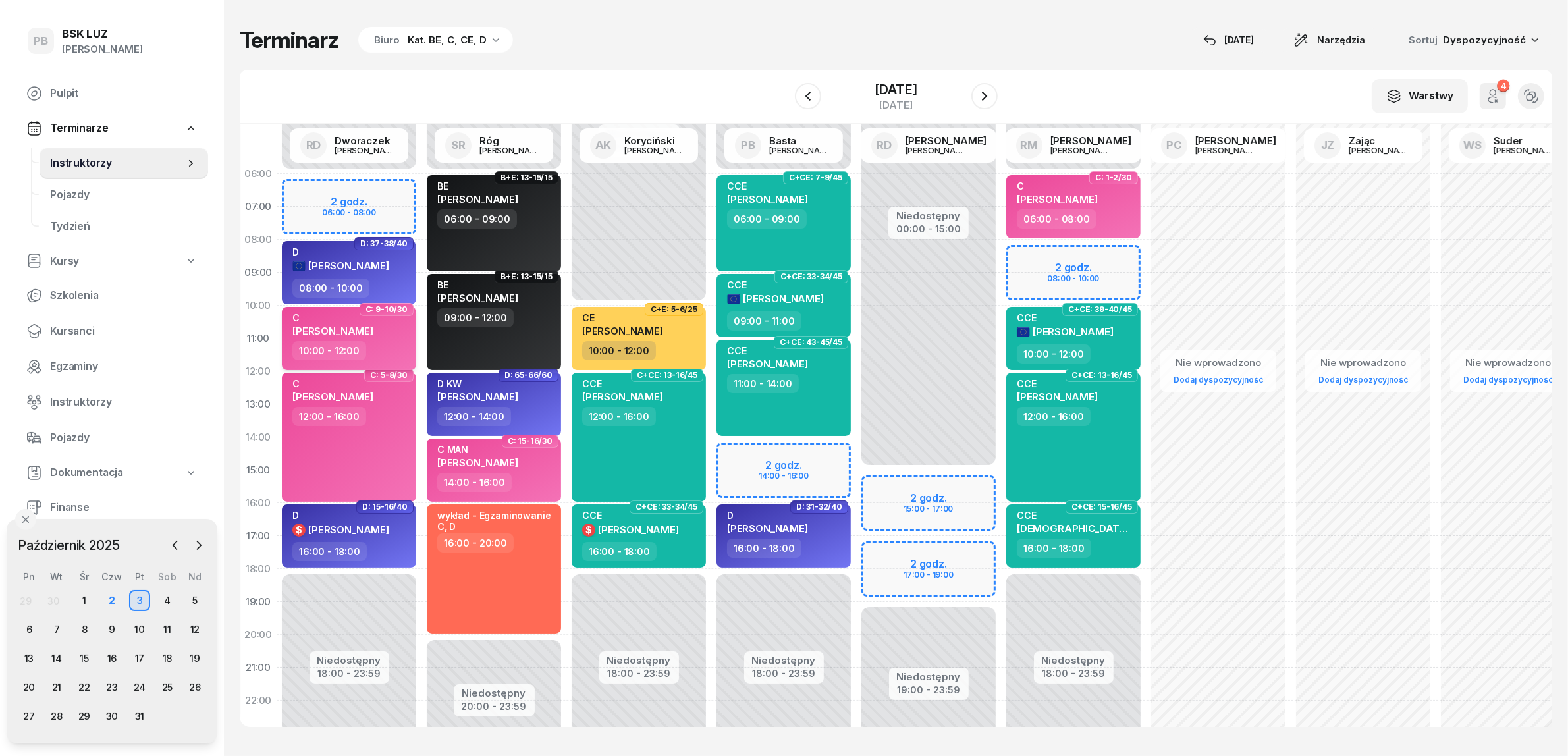
click at [392, 346] on div "10:00 - 12:00" at bounding box center [350, 350] width 116 height 19
select select "10"
select select "12"
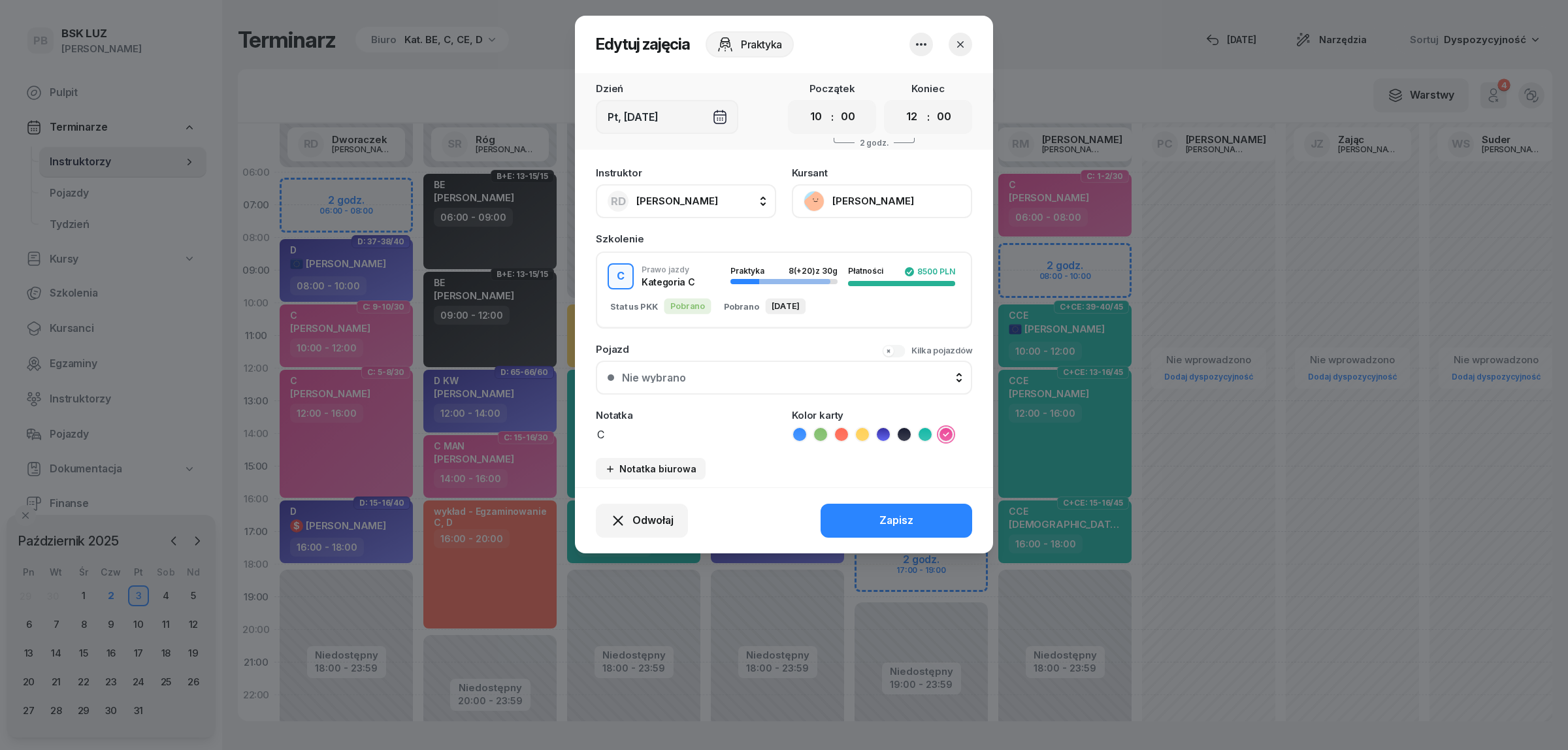
click at [668, 203] on span "[PERSON_NAME]" at bounding box center [677, 201] width 81 height 13
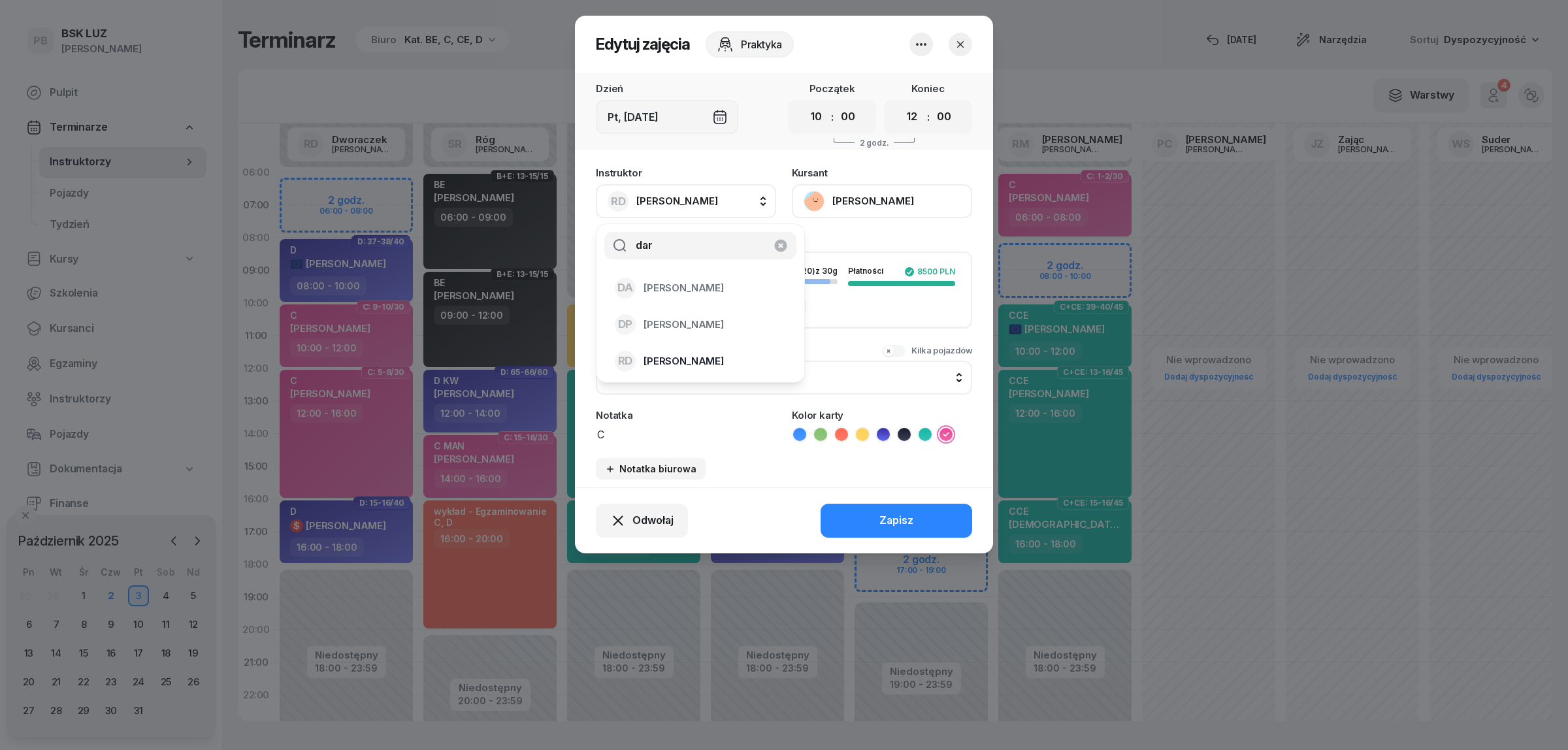
type input "dar"
click at [703, 360] on span "[PERSON_NAME]" at bounding box center [683, 361] width 81 height 17
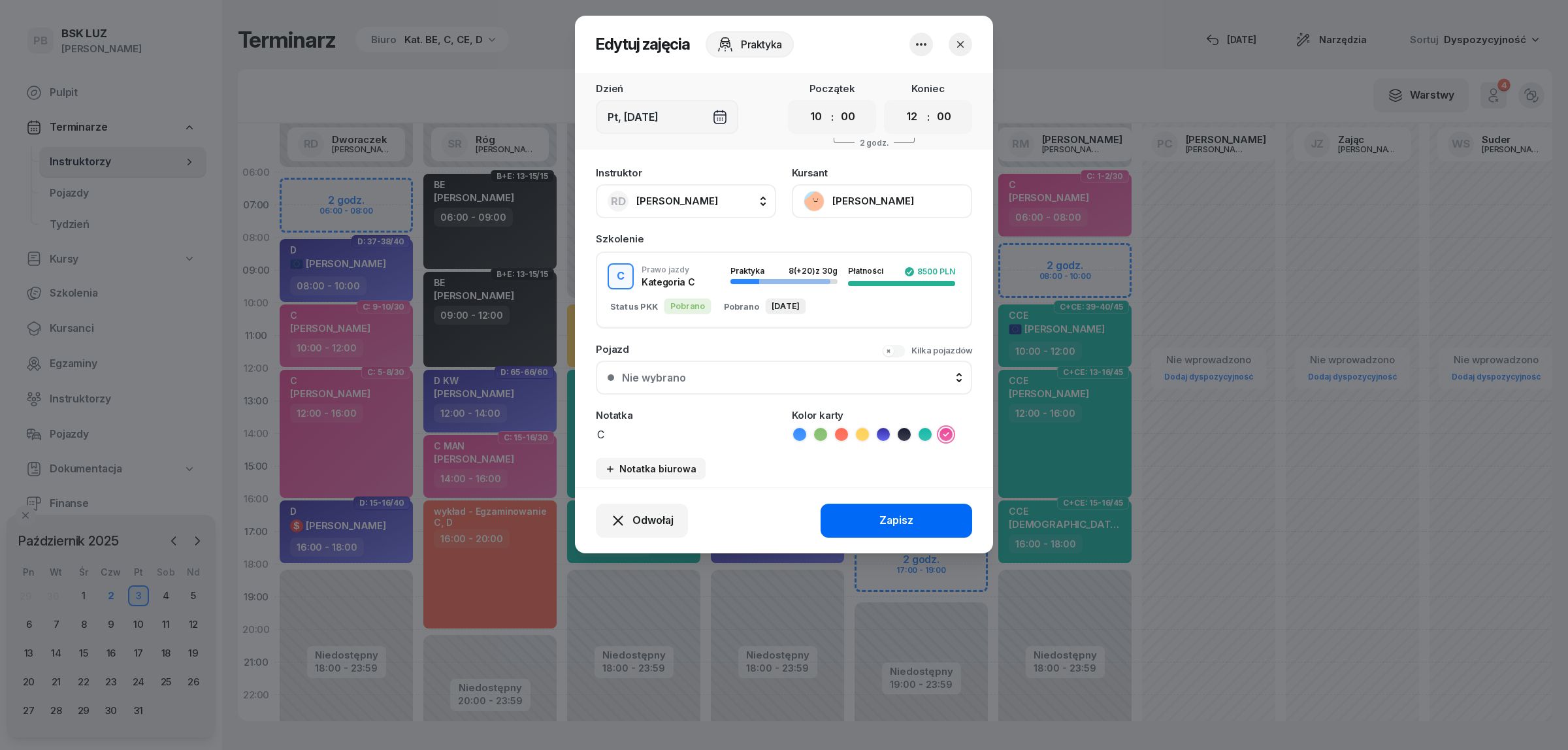
click at [837, 520] on button "Zapisz" at bounding box center [896, 520] width 152 height 34
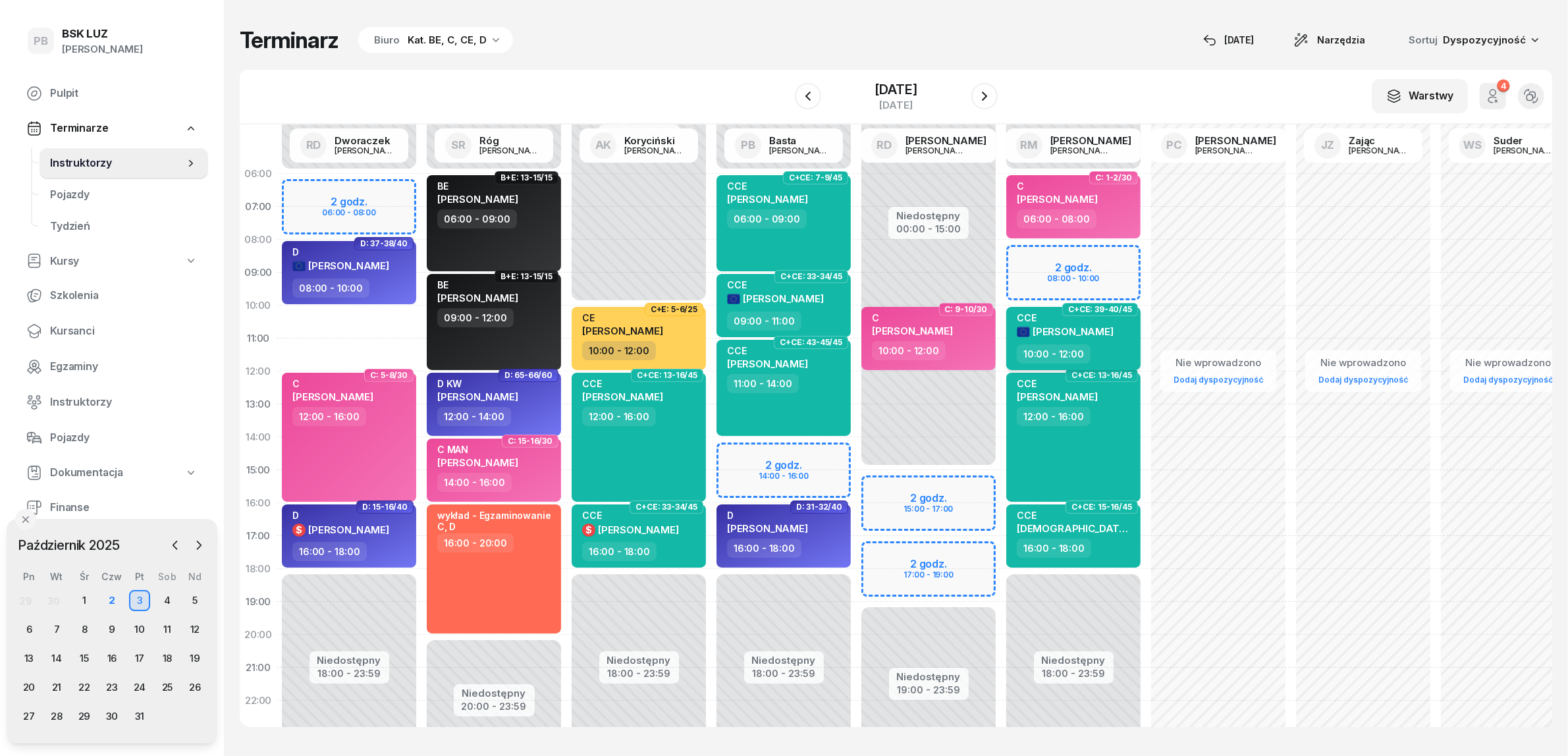
click at [1122, 347] on div "10:00 - 12:00" at bounding box center [1075, 354] width 116 height 19
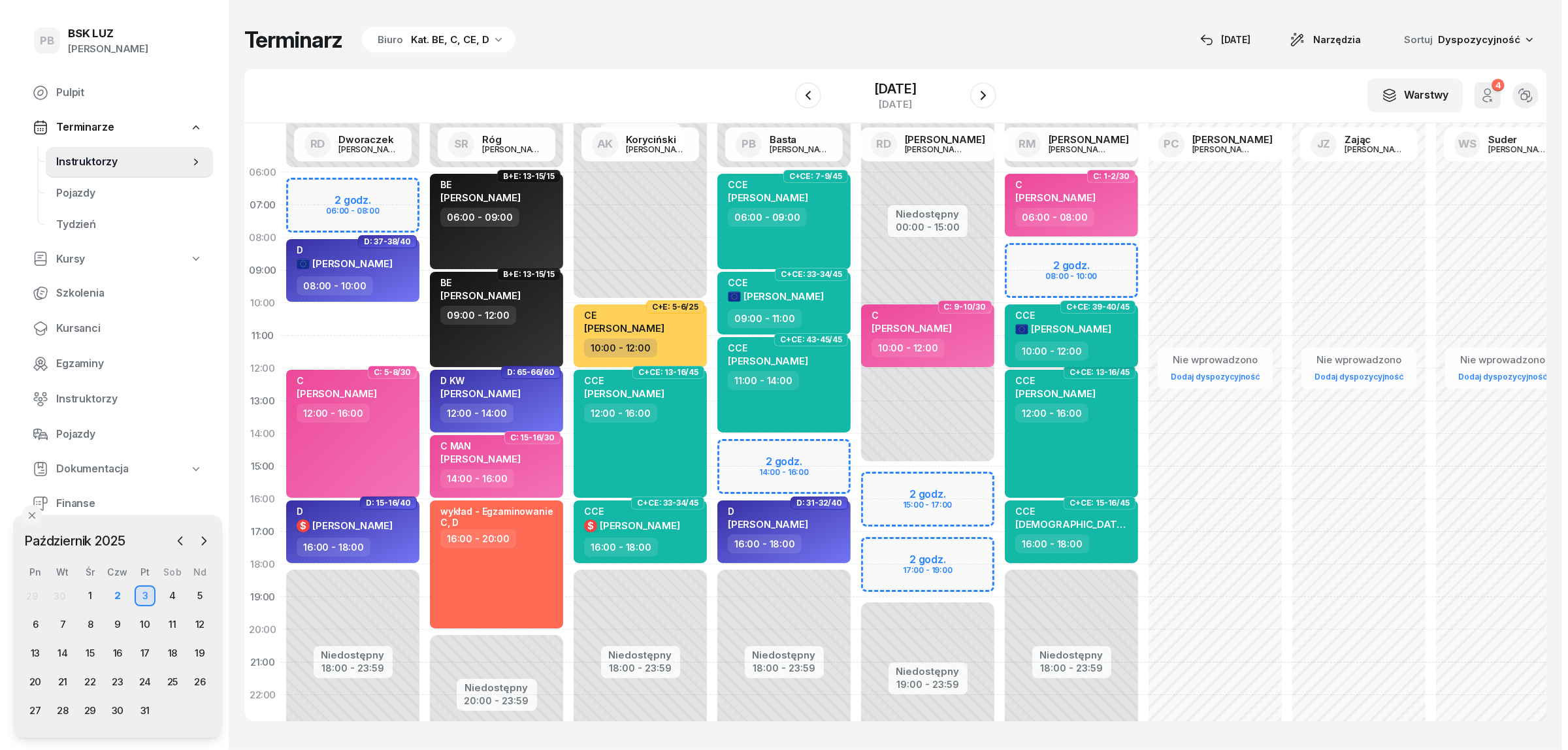
select select "10"
select select "12"
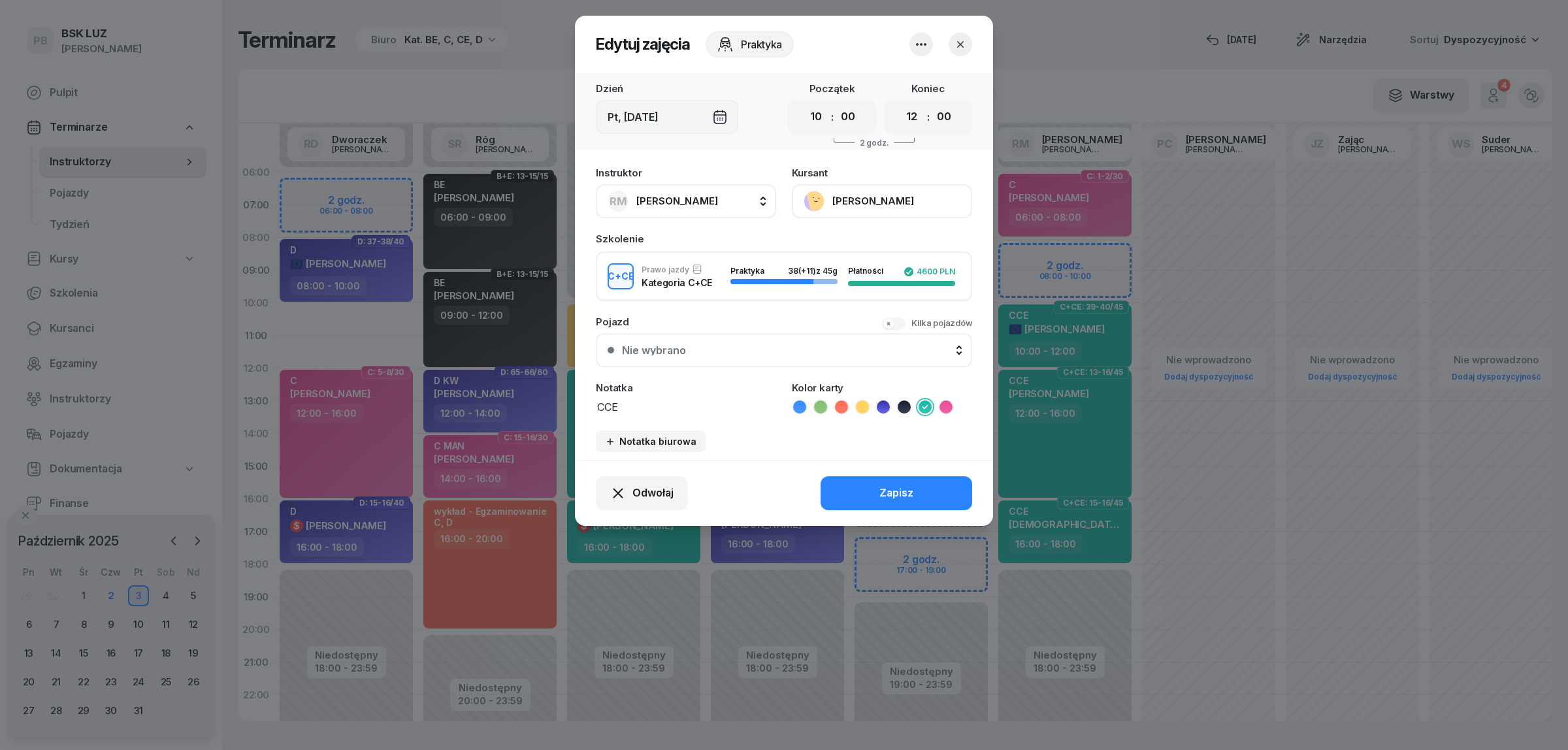
click at [713, 199] on span "[PERSON_NAME]" at bounding box center [677, 201] width 81 height 13
type input "aug"
drag, startPoint x: 786, startPoint y: 247, endPoint x: 793, endPoint y: 240, distance: 9.9
click at [787, 246] on icon "button" at bounding box center [781, 246] width 15 height 15
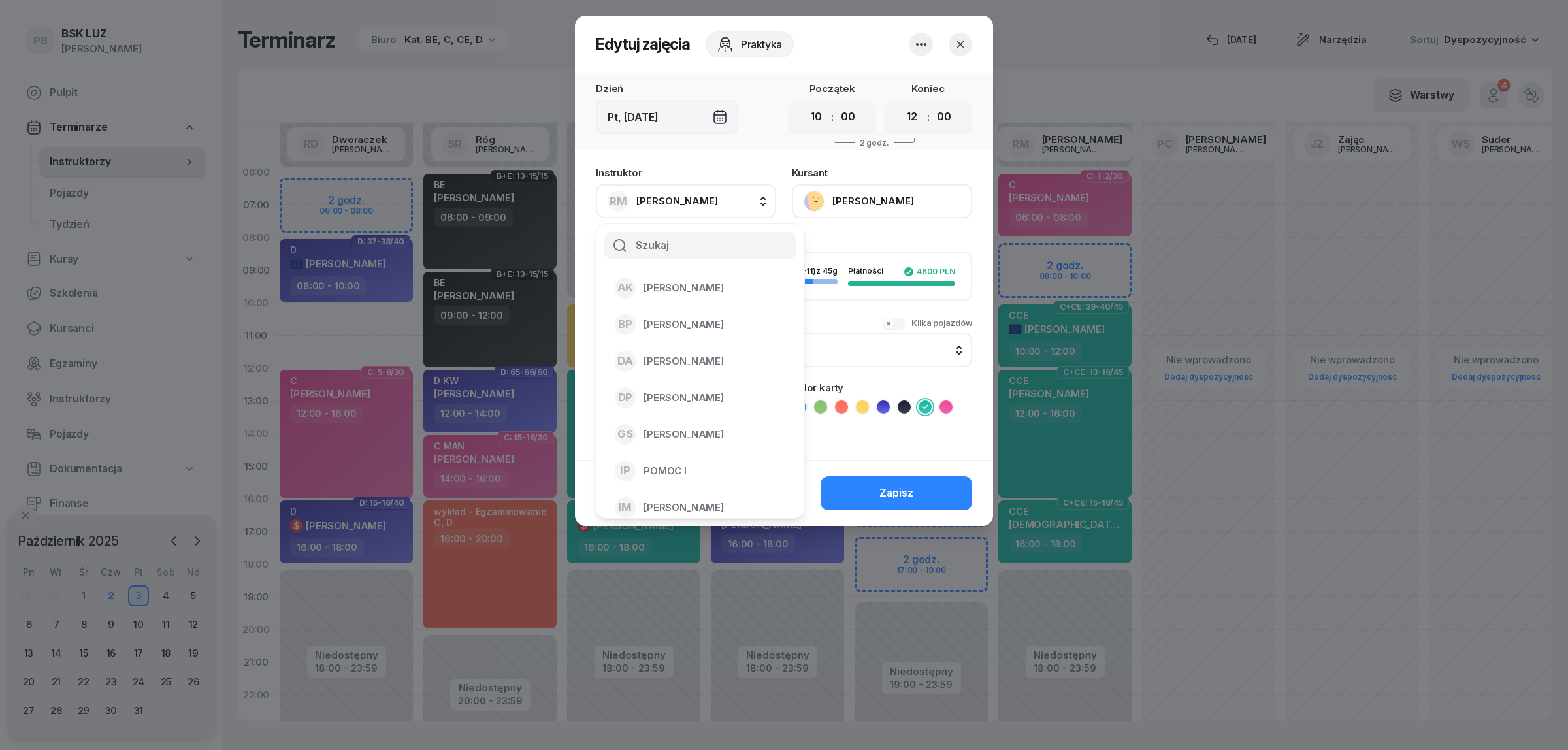
click at [769, 164] on div "Instruktor [PERSON_NAME] AK [PERSON_NAME] BP [PERSON_NAME] DP [PERSON_NAME] GS …" at bounding box center [784, 189] width 376 height 58
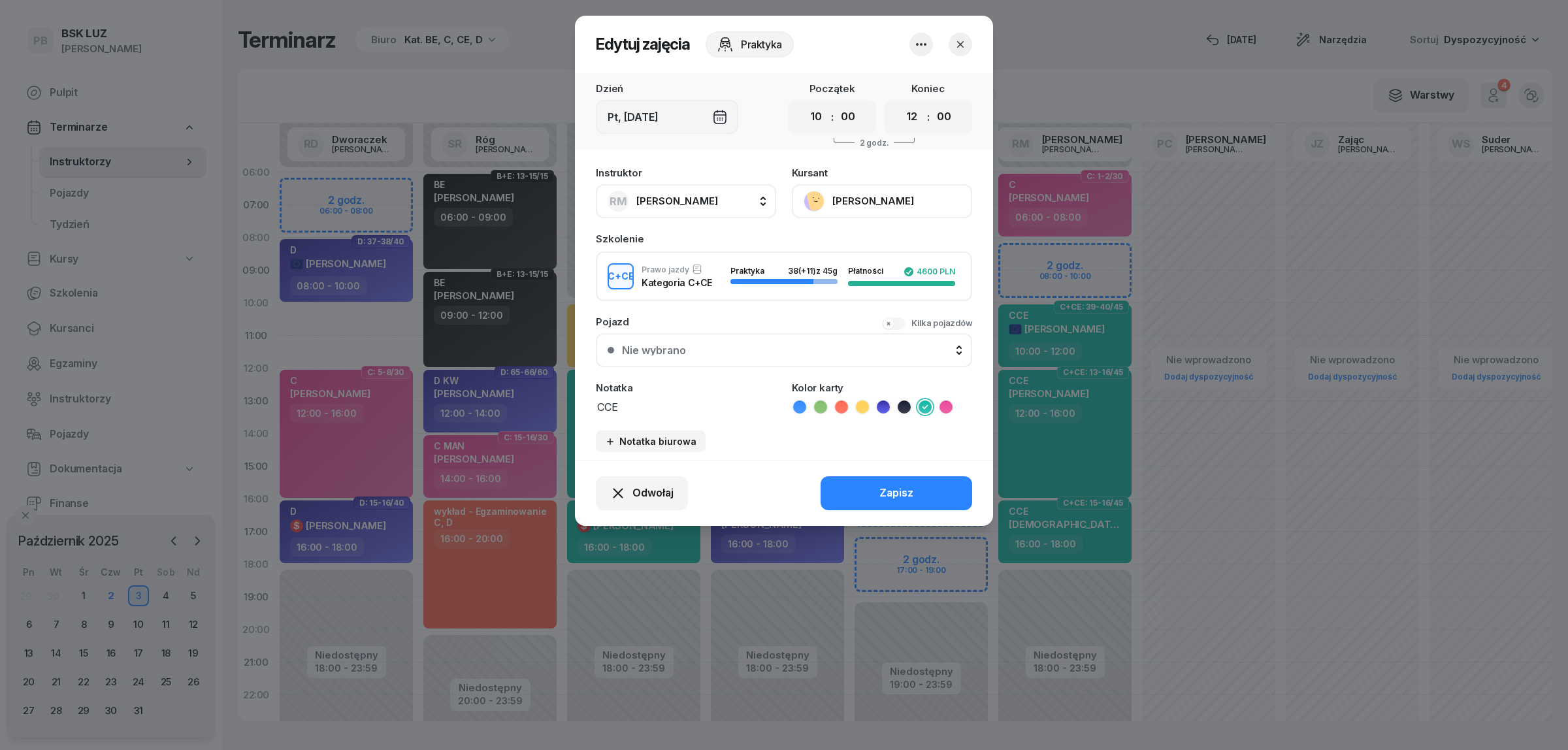
click at [965, 34] on button "button" at bounding box center [960, 45] width 24 height 24
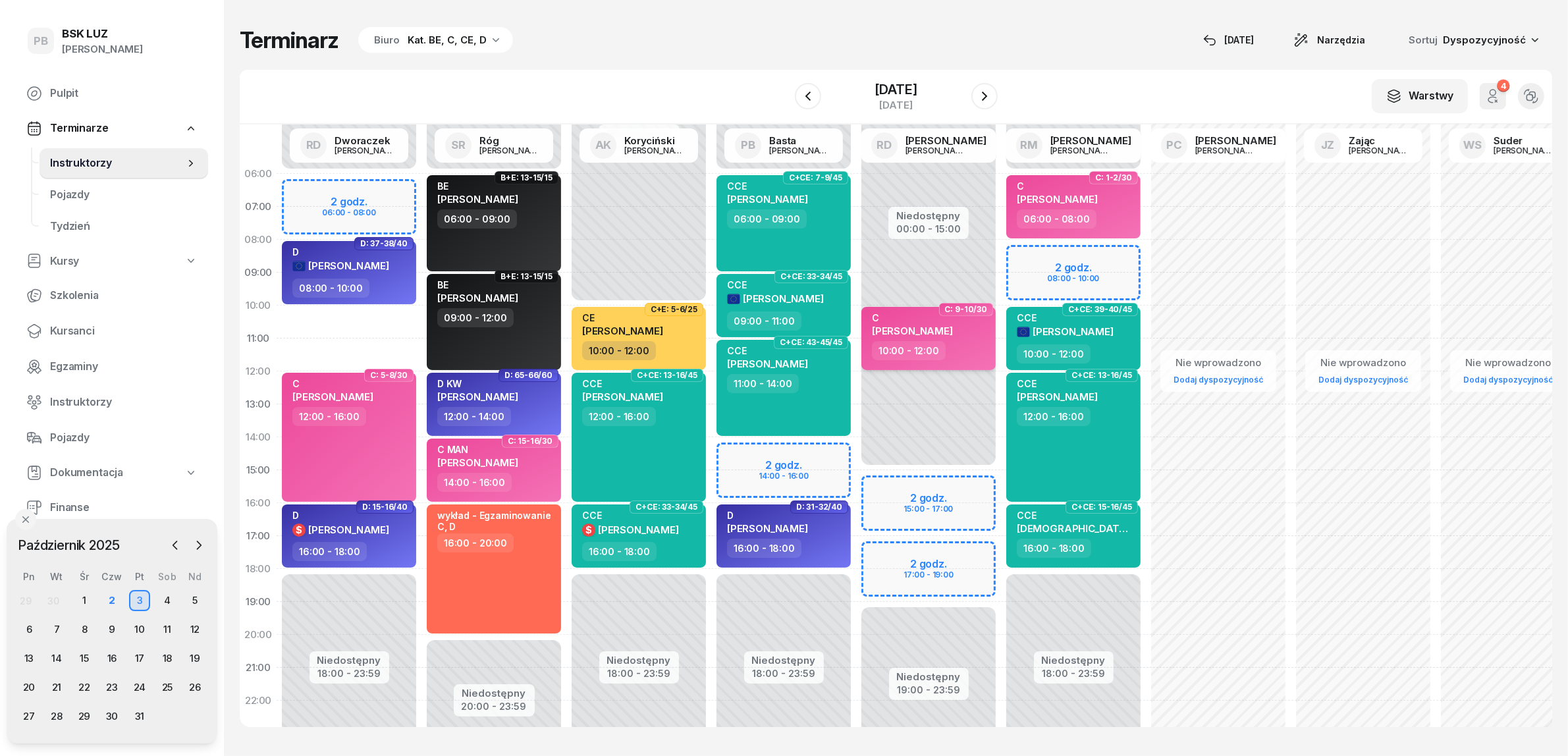
click at [966, 363] on div "C [PERSON_NAME] 10:00 - 12:00" at bounding box center [928, 338] width 134 height 63
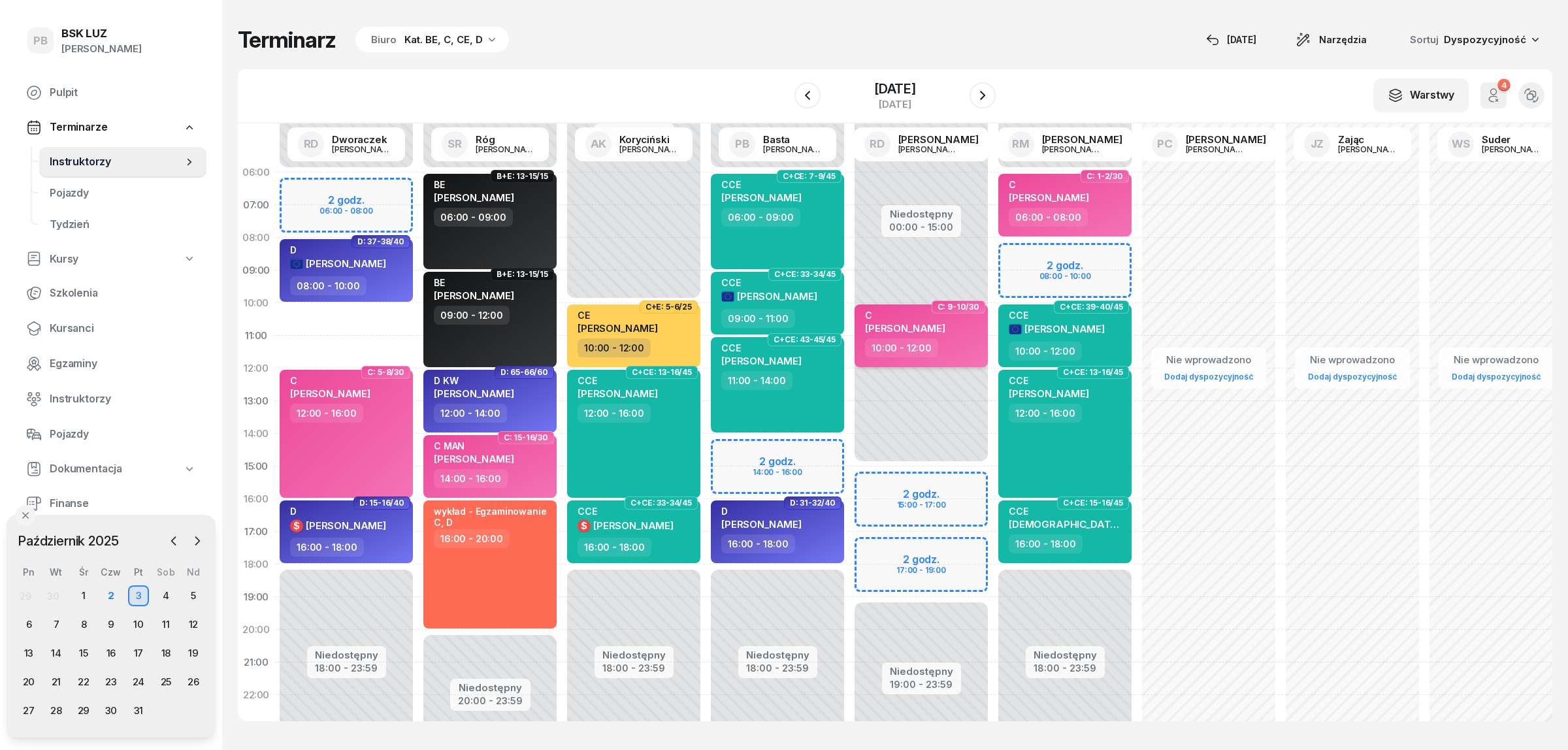
select select "10"
select select "12"
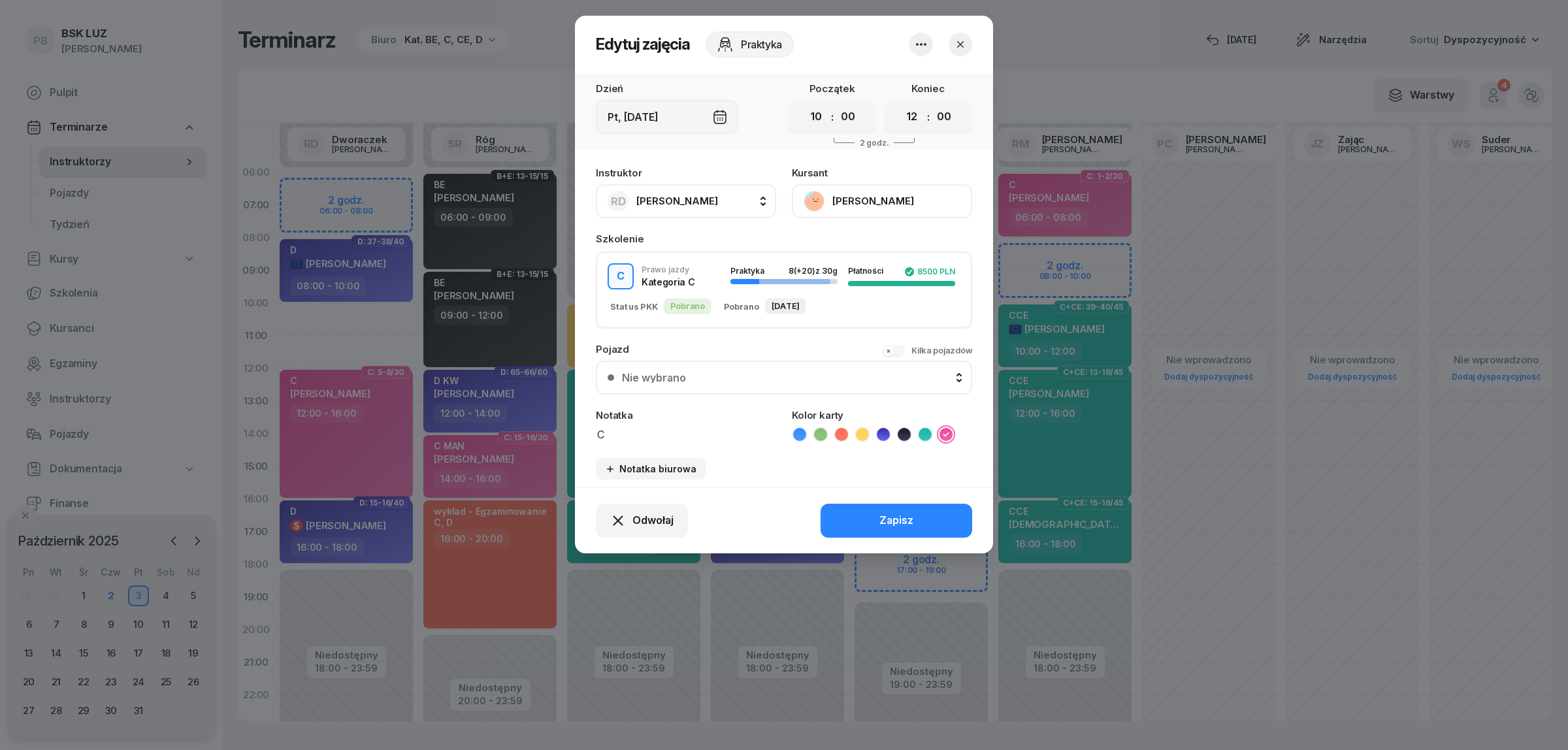
click at [716, 196] on button "RD [PERSON_NAME]" at bounding box center [686, 201] width 181 height 34
type input "dwo"
click at [684, 303] on li "RD [PERSON_NAME]" at bounding box center [700, 287] width 186 height 36
click at [866, 517] on button "Zapisz" at bounding box center [896, 520] width 152 height 34
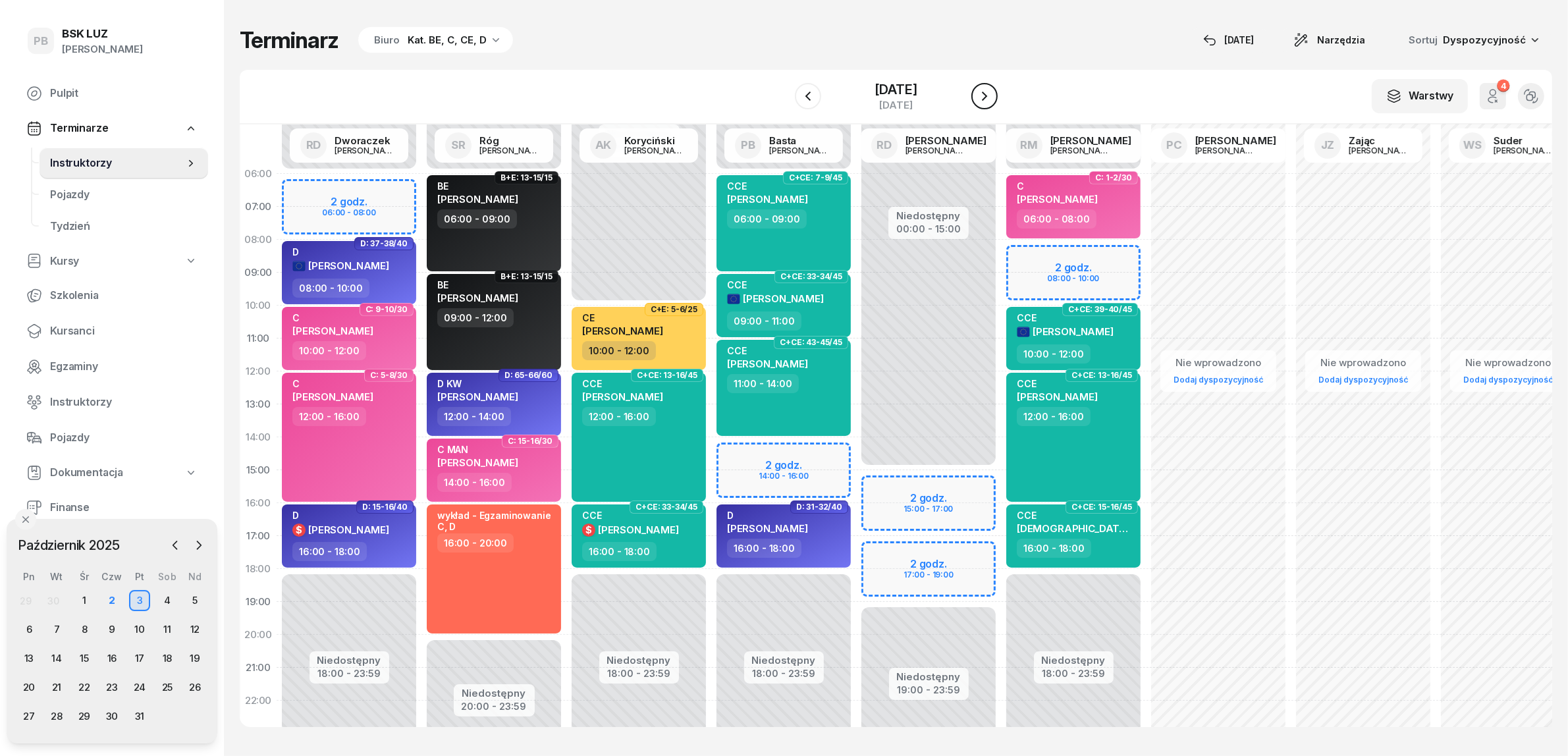
click at [993, 97] on icon "button" at bounding box center [984, 96] width 15 height 15
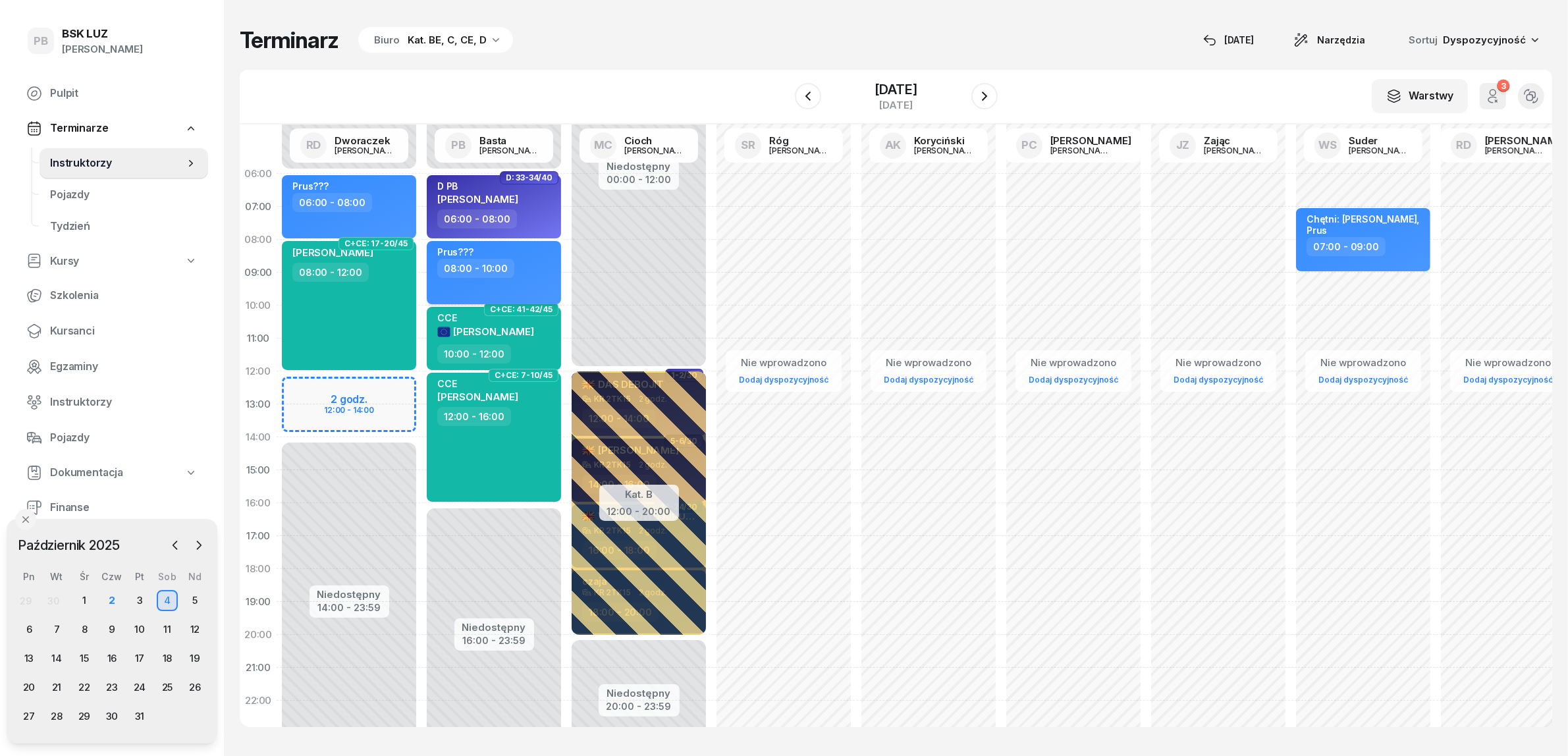
click at [516, 257] on div "Prus???" at bounding box center [496, 252] width 116 height 13
select select "08"
select select "10"
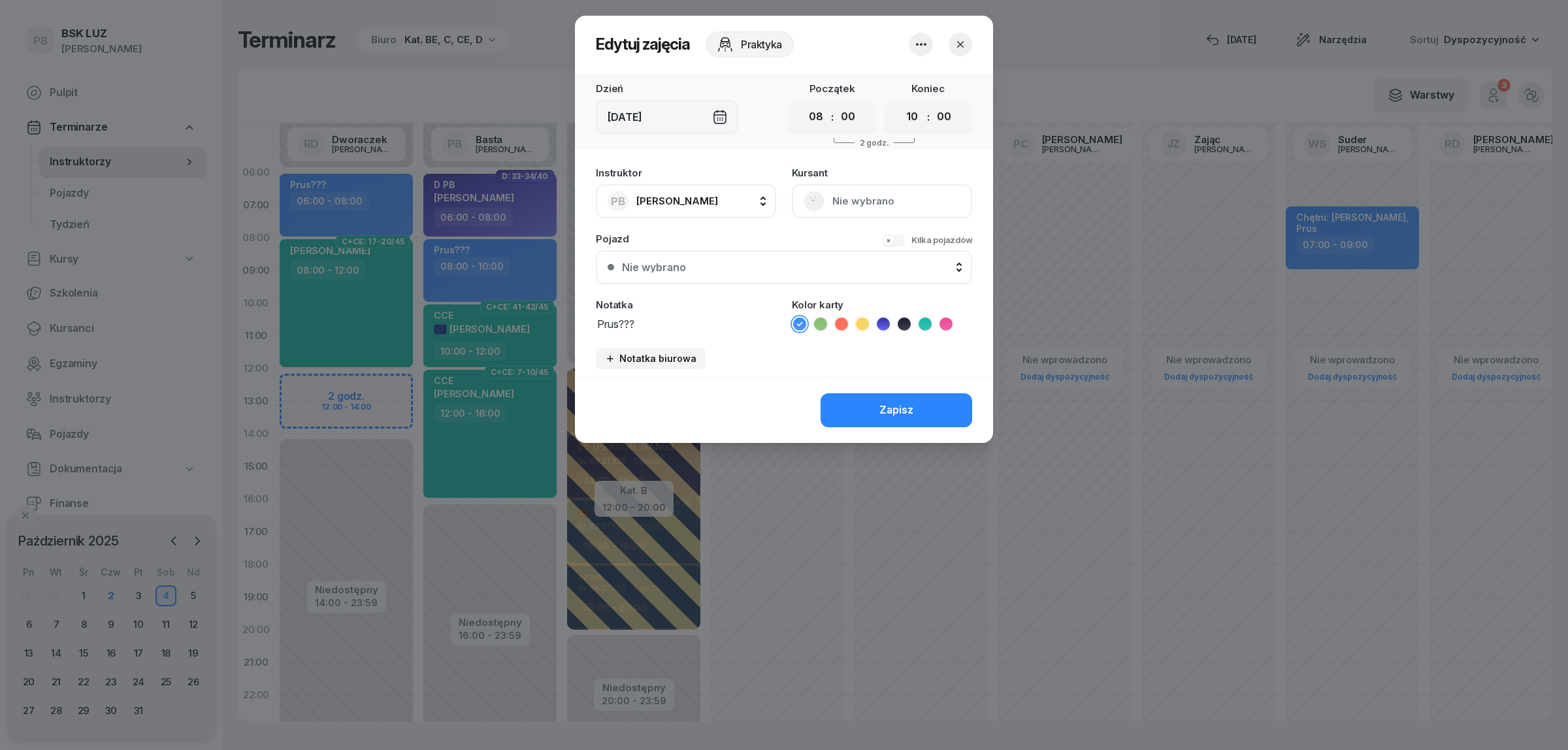
click at [916, 47] on icon "button" at bounding box center [921, 44] width 15 height 15
click at [892, 85] on link "Usuń" at bounding box center [914, 83] width 172 height 33
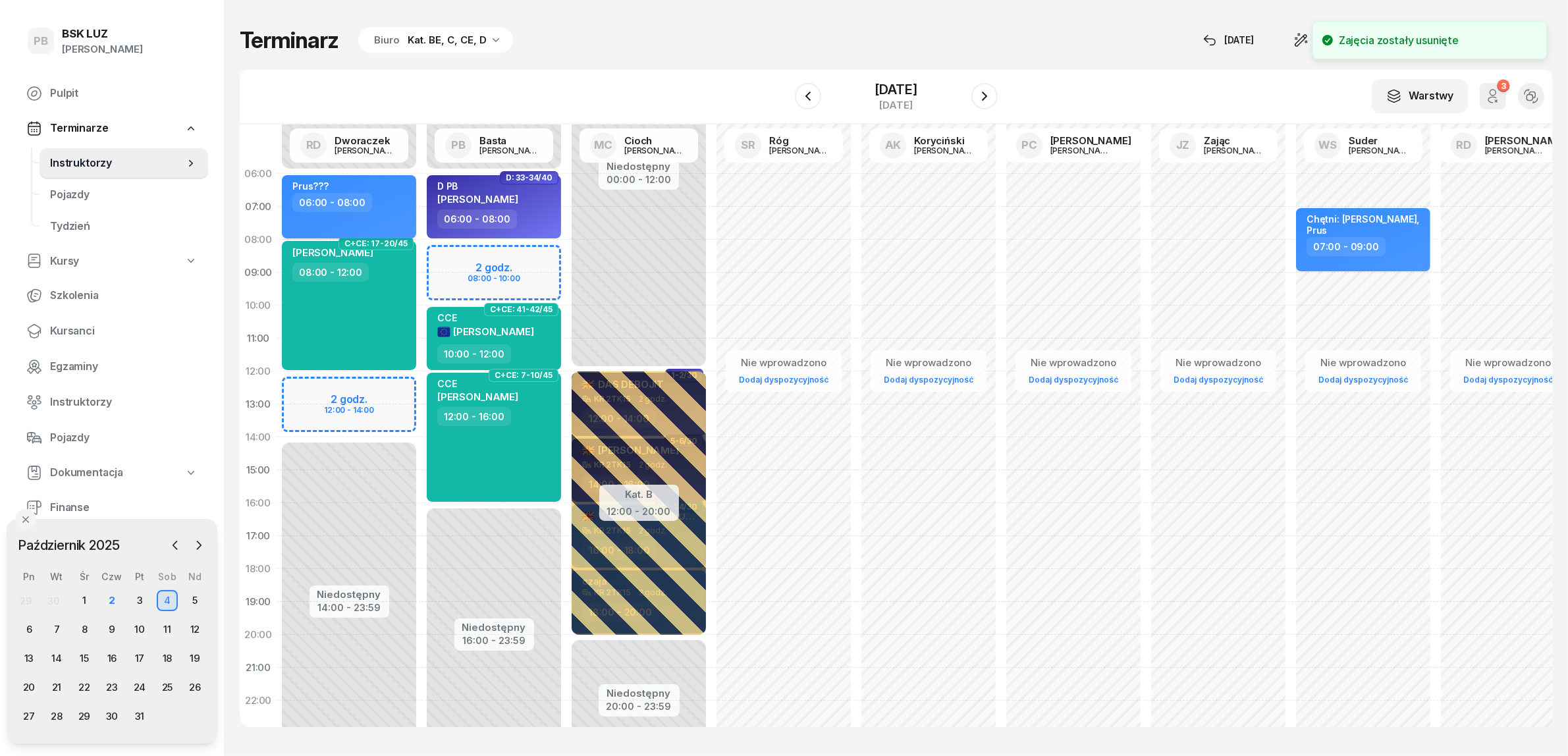
click at [394, 202] on div "06:00 - 08:00" at bounding box center [350, 202] width 116 height 19
select select "06"
select select "08"
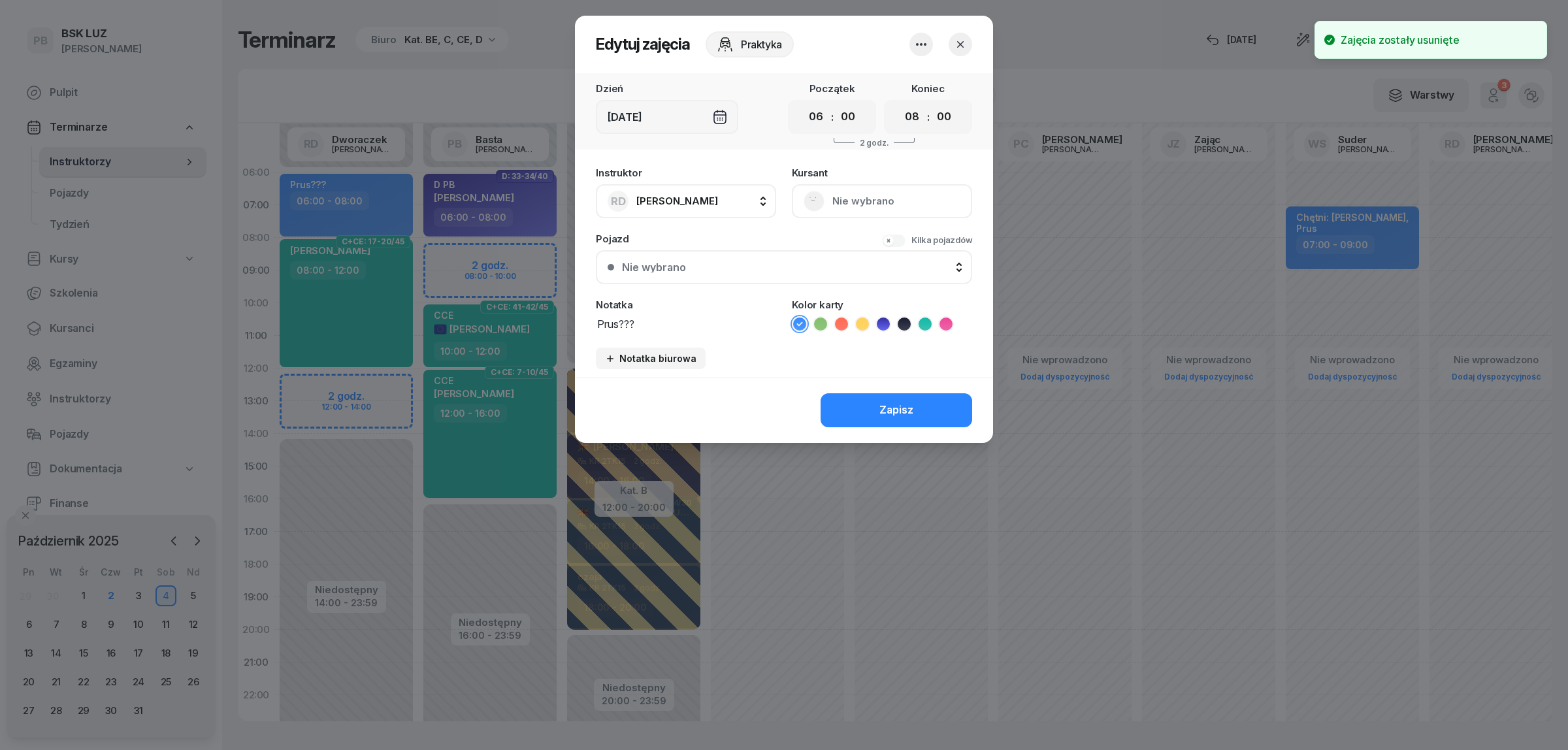
click at [921, 51] on icon "button" at bounding box center [921, 44] width 15 height 15
click at [904, 86] on link "Usuń" at bounding box center [914, 83] width 172 height 33
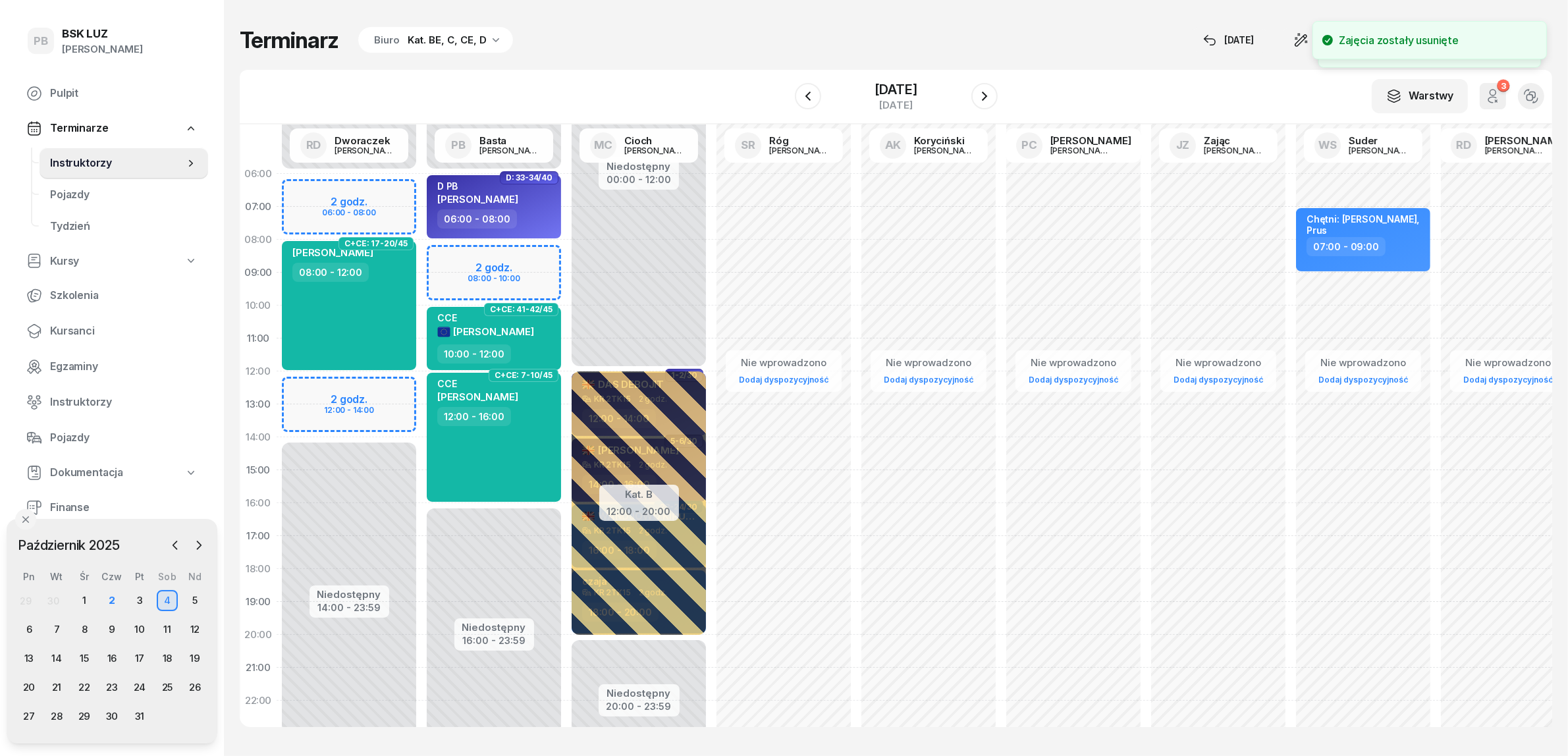
click at [695, 53] on div "Terminarz Biuro Kat. BE, C, CE, D [DATE] Narzędzia Sortuj Dyspozycyjność" at bounding box center [896, 40] width 1313 height 27
click at [746, 43] on div "Terminarz Biuro Kat. BE, C, CE, D [DATE] Narzędzia Sortuj Dyspozycyjność" at bounding box center [896, 40] width 1313 height 27
click at [143, 595] on div "3" at bounding box center [139, 601] width 21 height 21
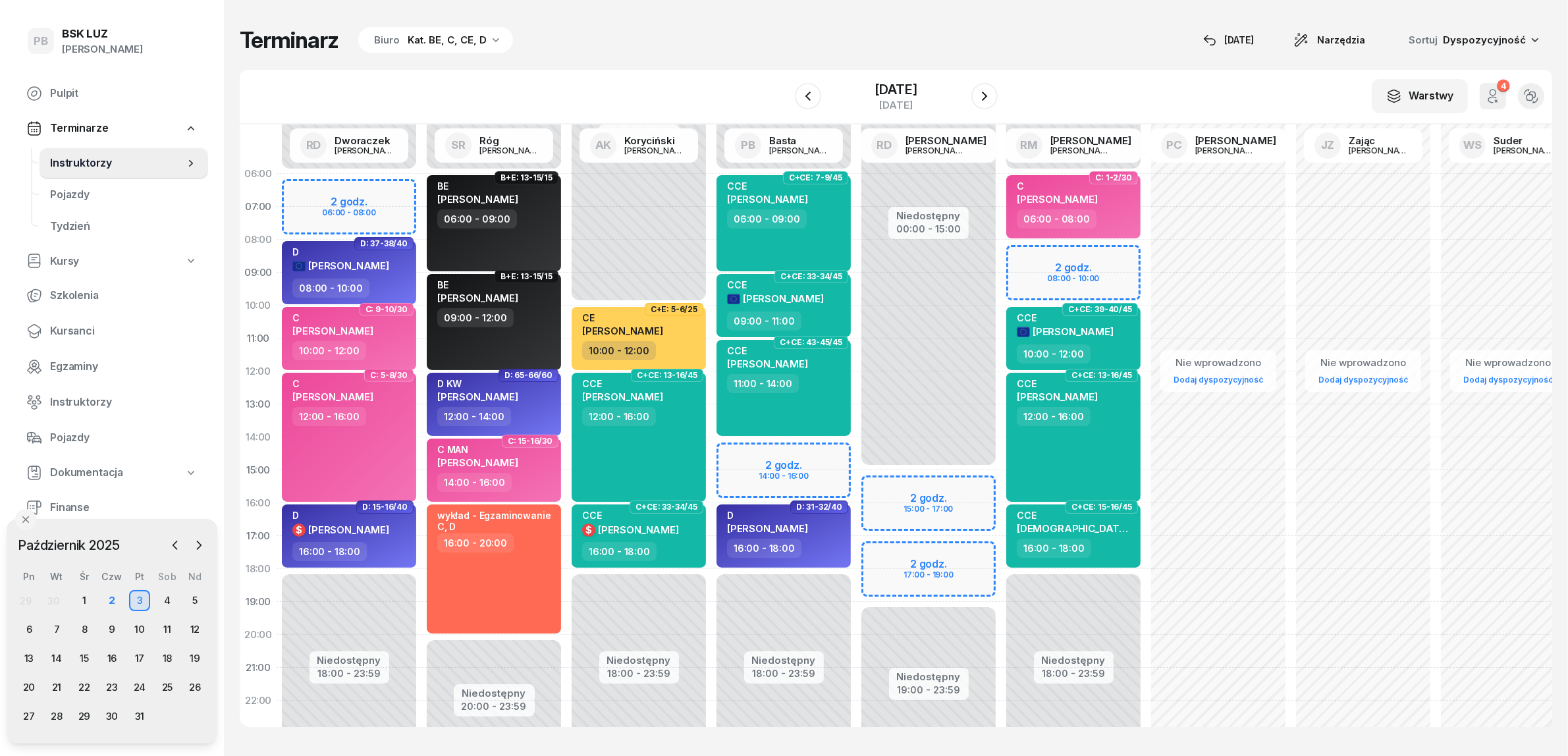
click at [649, 63] on div "Terminarz Biuro Kat. BE, C, CE, D [DATE] Narzędzia Sortuj Dyspozycyjność W Wybi…" at bounding box center [896, 377] width 1313 height 753
click at [1049, 53] on div "Terminarz Biuro Kat. BE, C, CE, D [DATE] Narzędzia Sortuj Dyspozycyjność" at bounding box center [896, 40] width 1313 height 27
click at [103, 593] on div "2" at bounding box center [112, 601] width 21 height 21
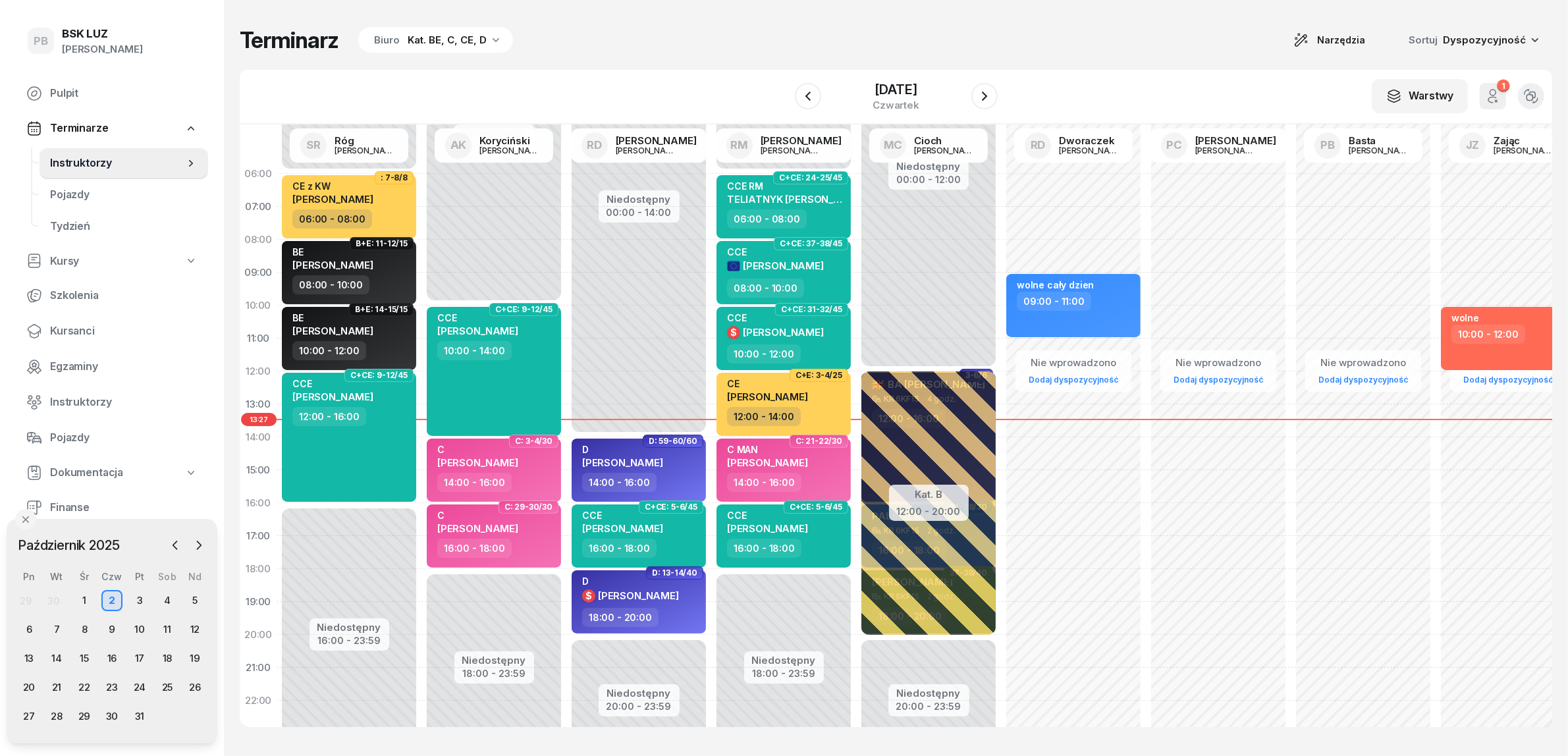
click at [980, 99] on div "[DATE]" at bounding box center [896, 97] width 203 height 38
click at [993, 92] on icon "button" at bounding box center [984, 96] width 15 height 15
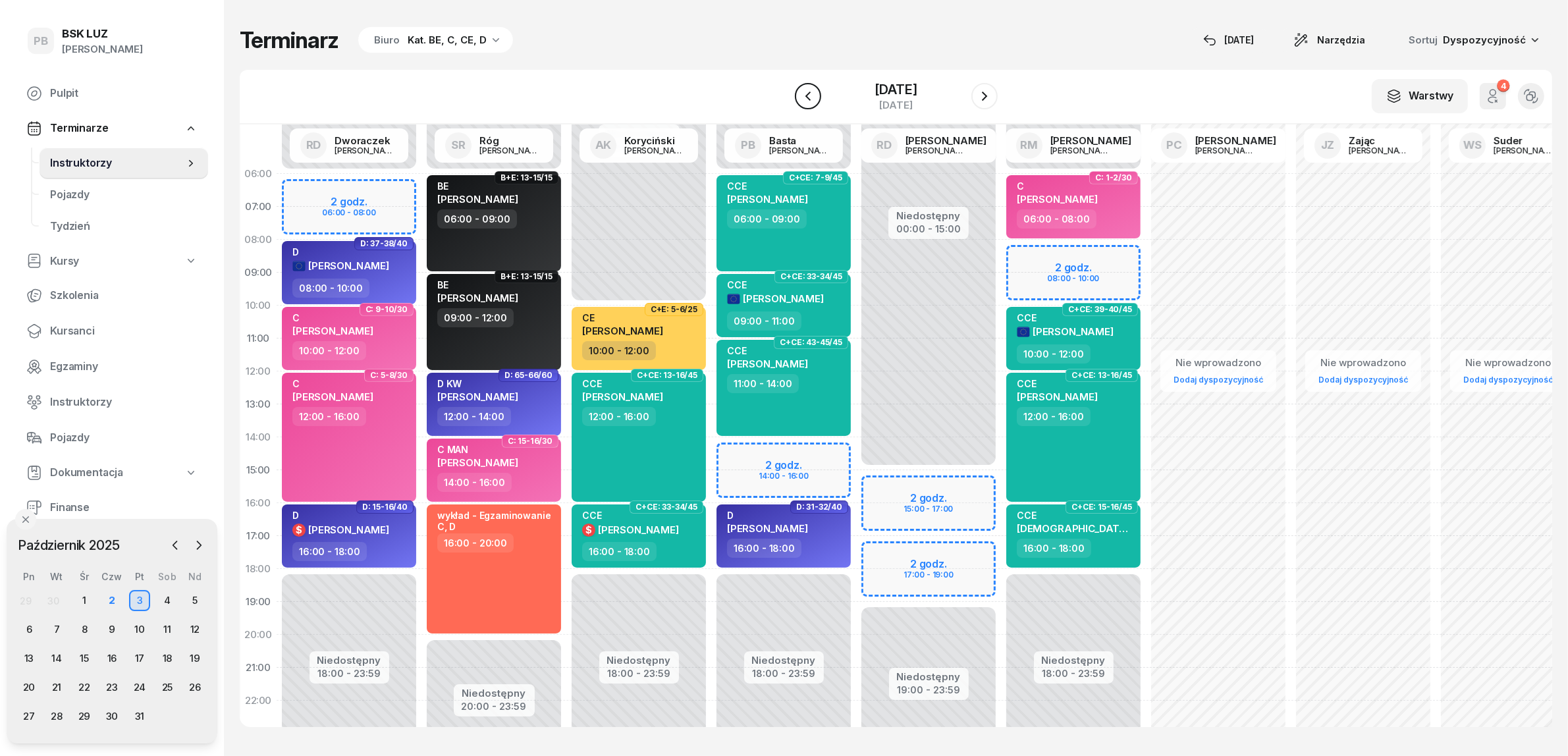
click at [800, 96] on icon "button" at bounding box center [807, 96] width 15 height 15
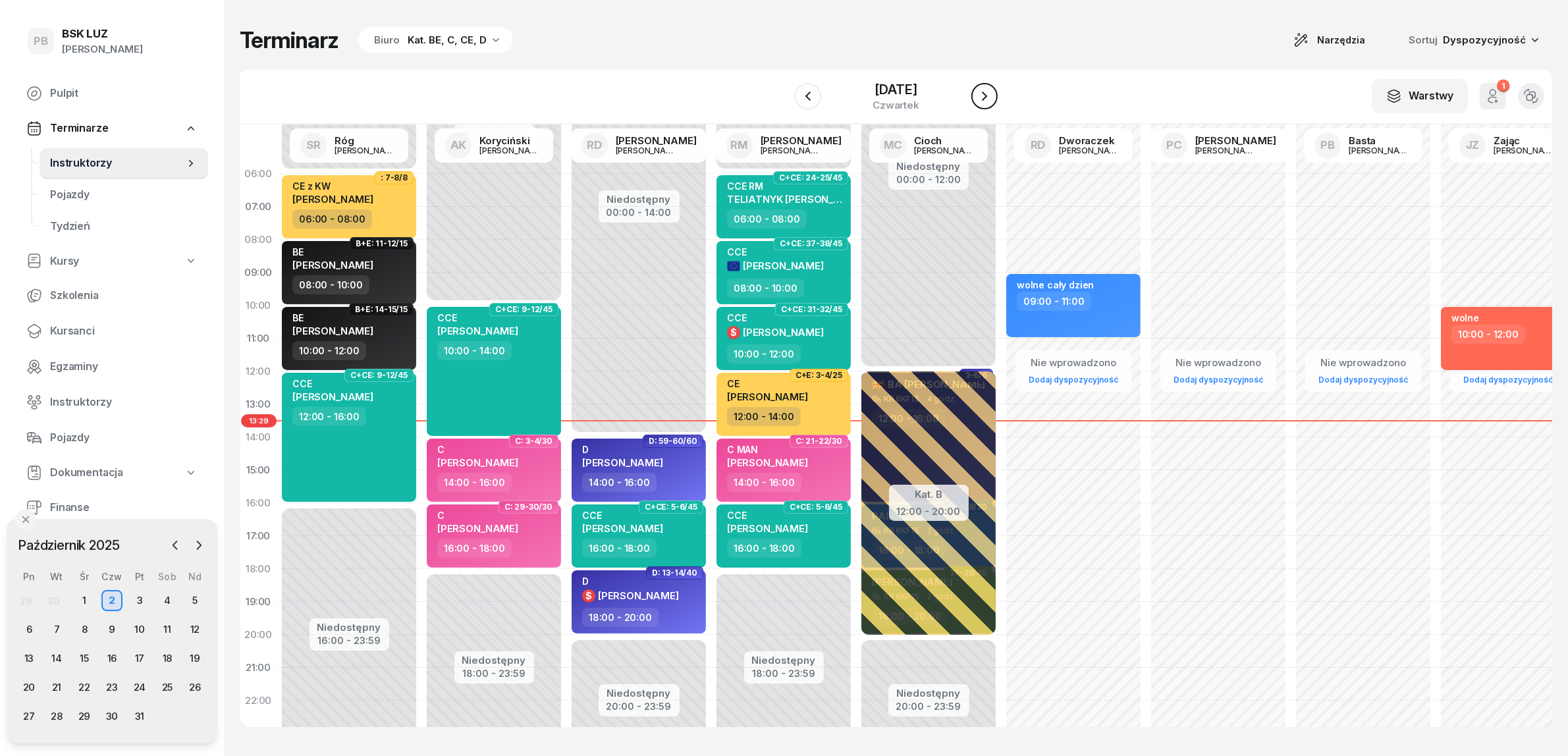
click at [992, 99] on icon "button" at bounding box center [984, 96] width 15 height 15
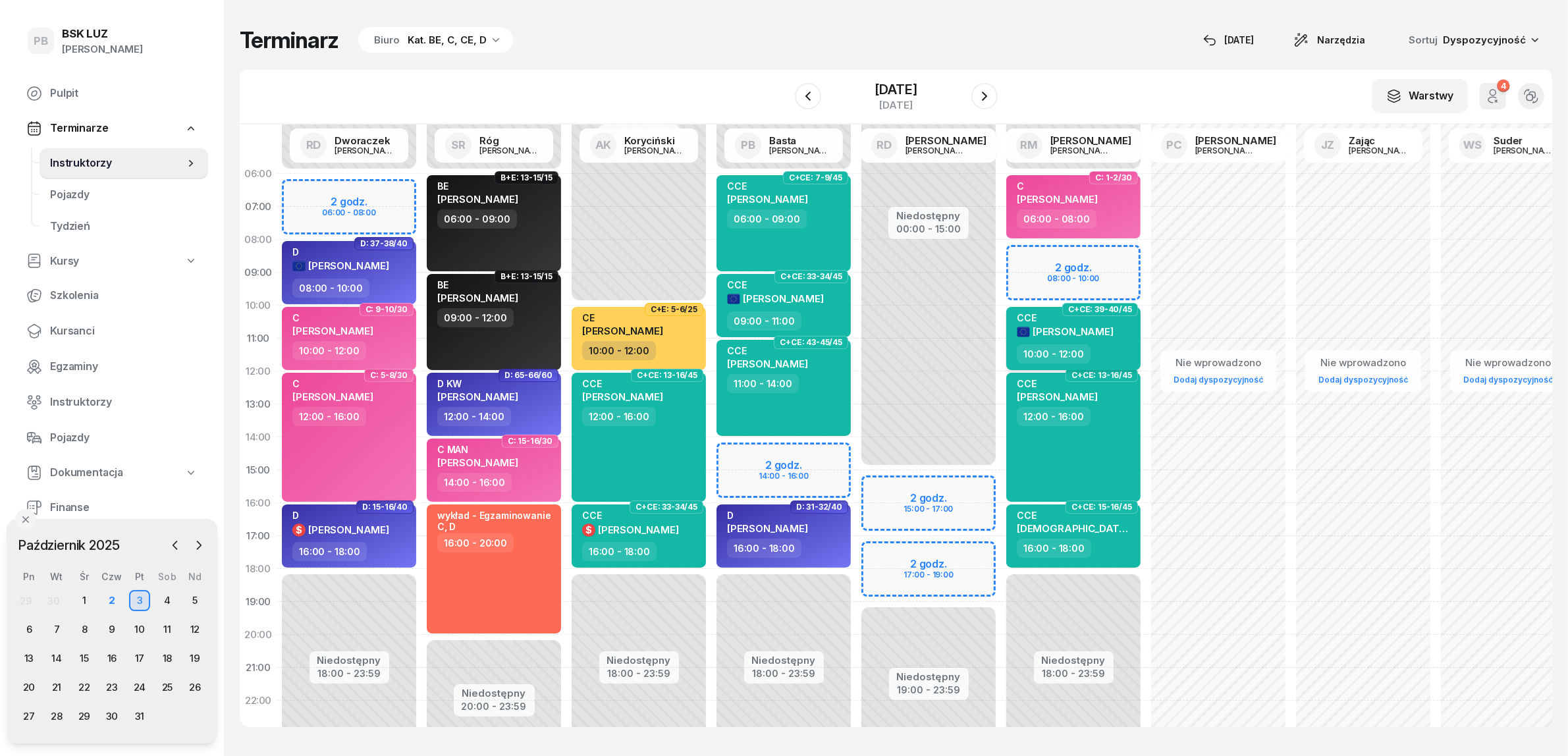
click at [1085, 328] on span "[PERSON_NAME]" at bounding box center [1073, 331] width 81 height 13
select select "10"
select select "12"
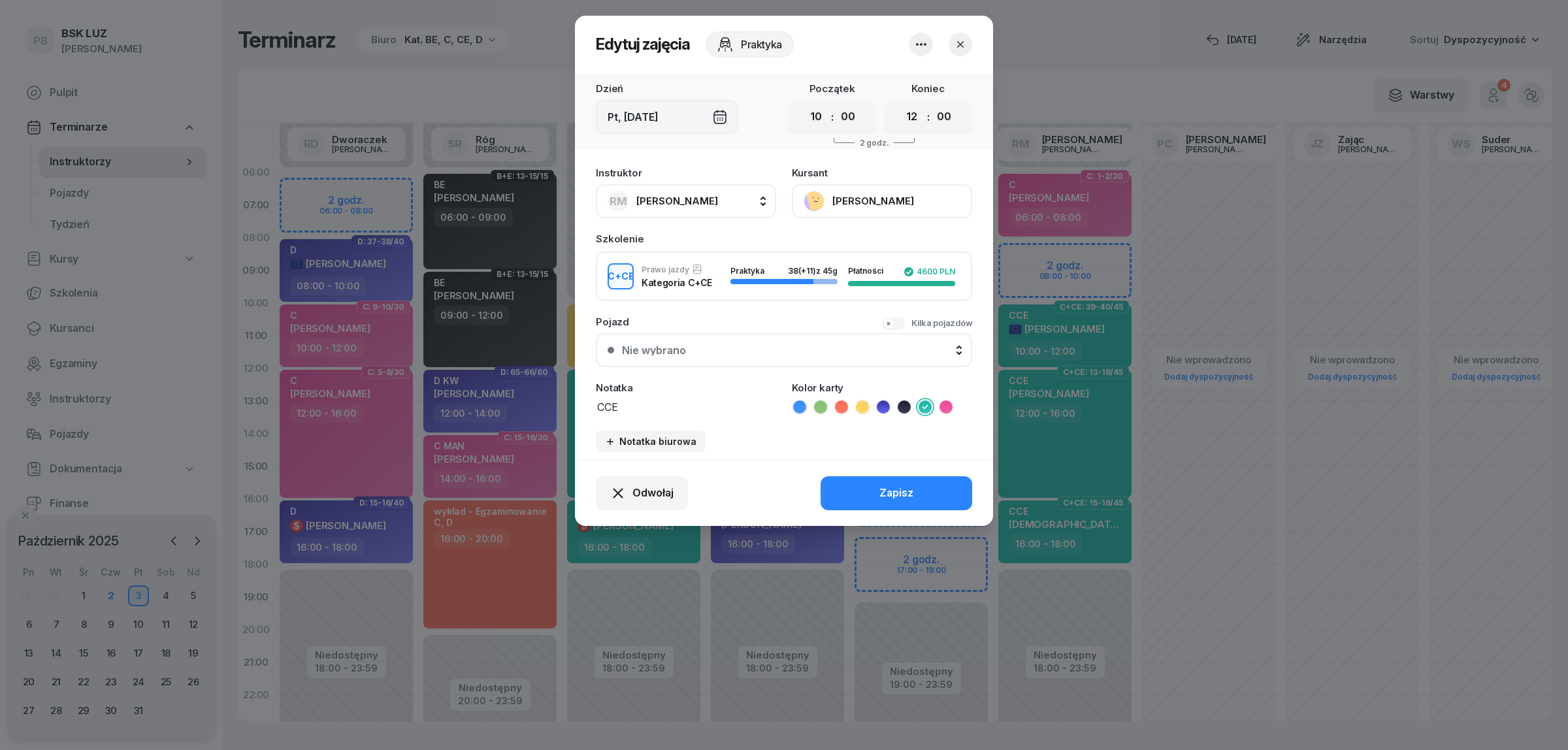
click at [1073, 328] on div at bounding box center [784, 375] width 1568 height 750
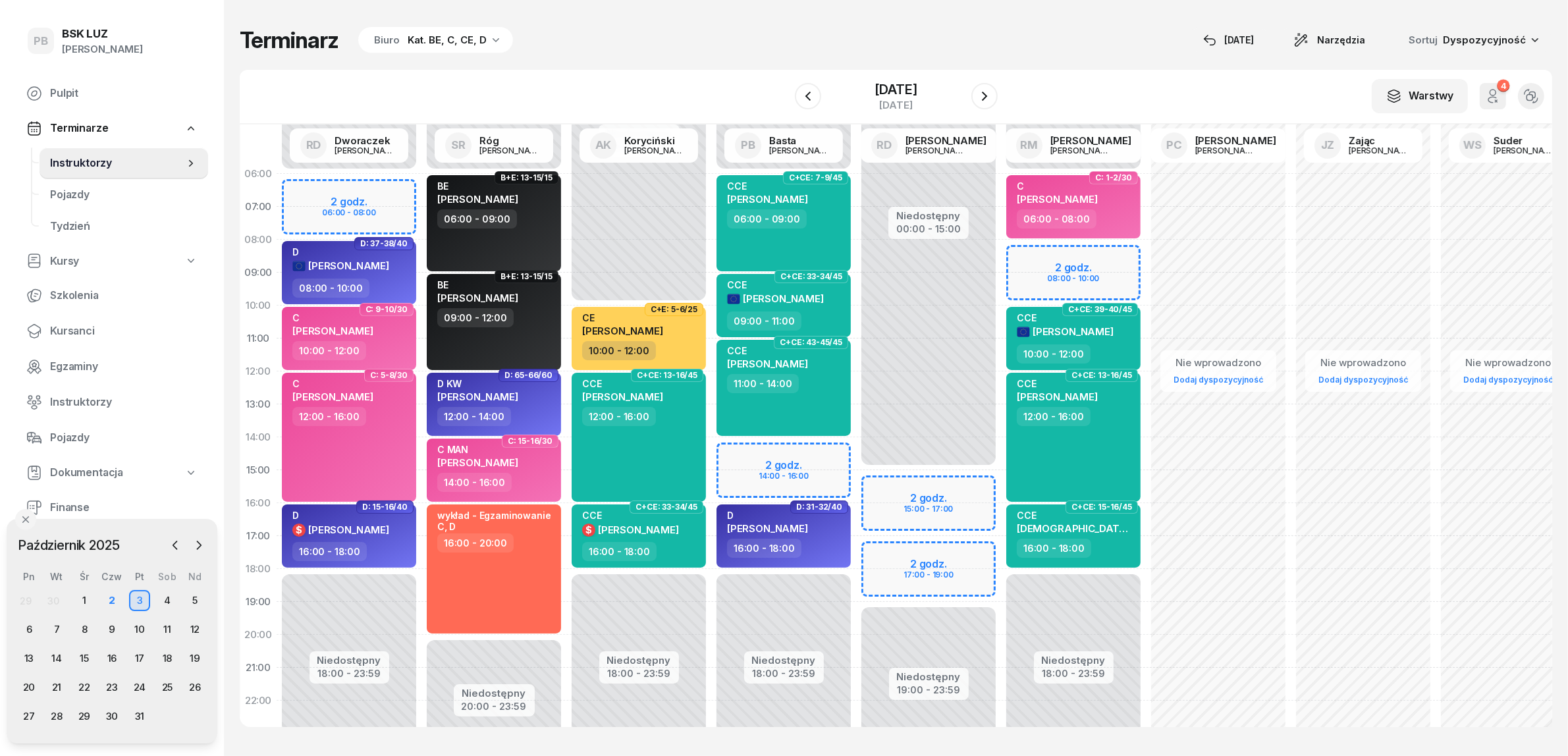
click at [1059, 255] on div "Niedostępny 00:00 - 06:00 Niedostępny 18:00 - 23:59 2 godz. 08:00 - 10:00 C: 1-…" at bounding box center [1074, 470] width 145 height 625
select select "08"
select select "10"
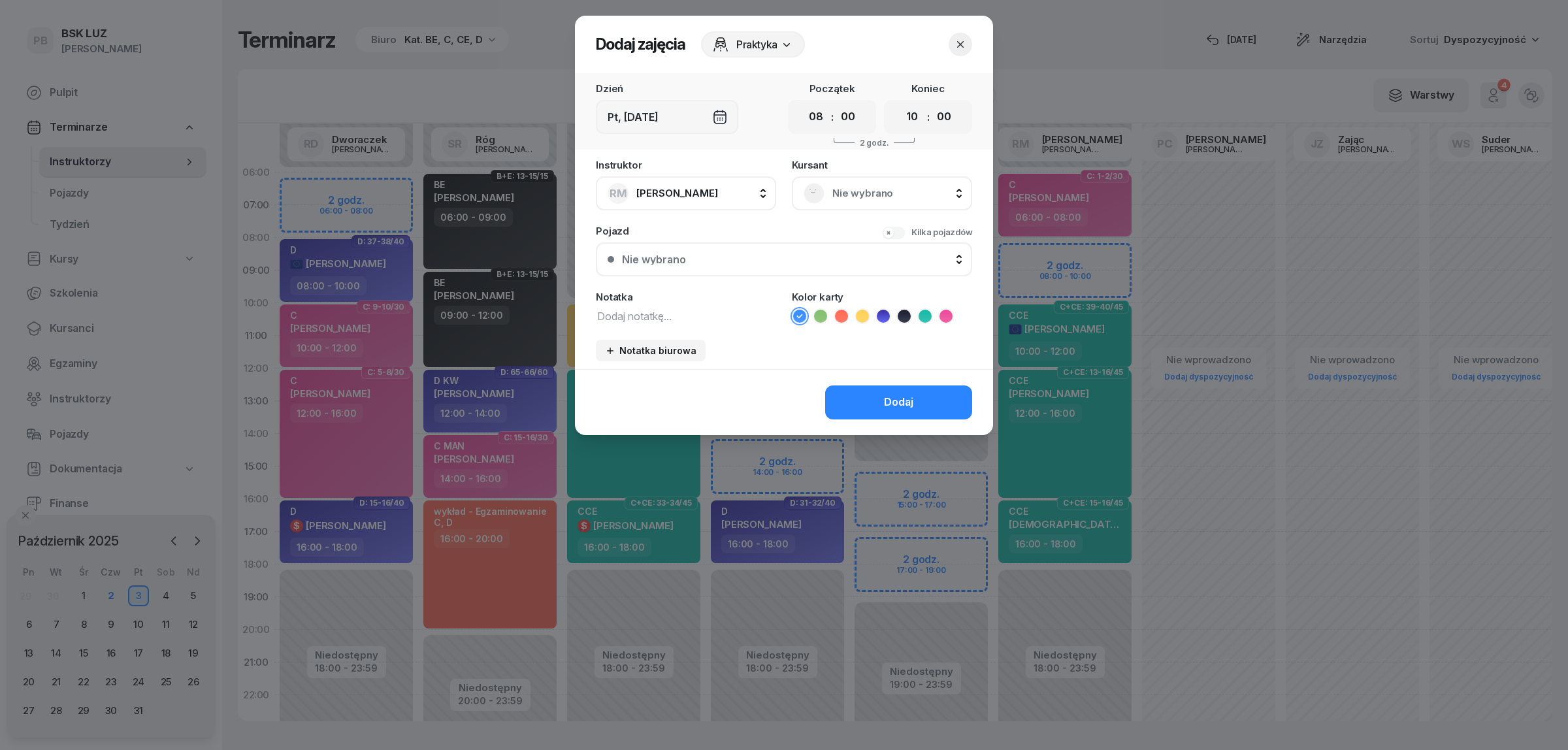
click at [867, 195] on span "Nie wybrano" at bounding box center [896, 193] width 128 height 17
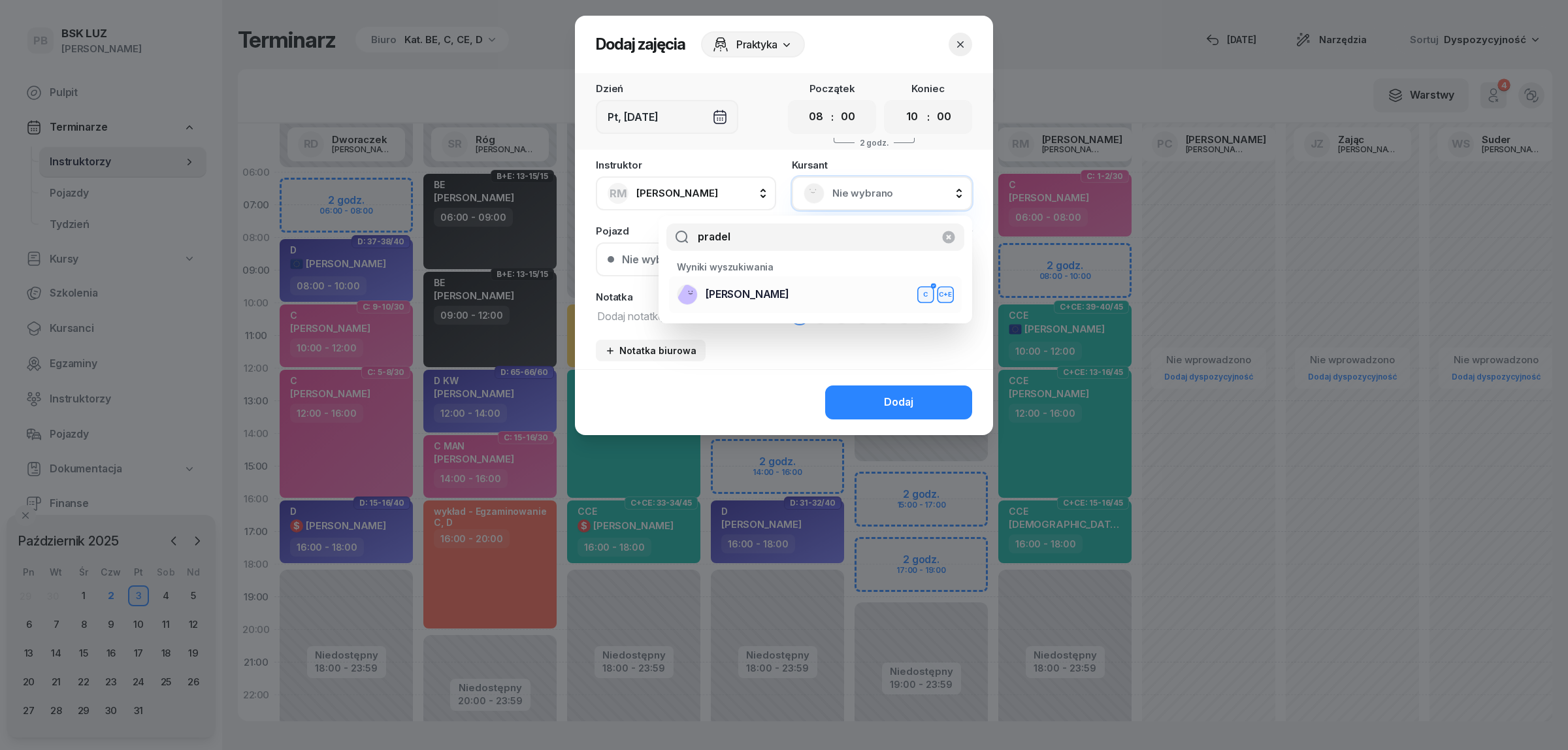
type input "pradel"
click at [759, 296] on span "[PERSON_NAME]" at bounding box center [747, 295] width 84 height 17
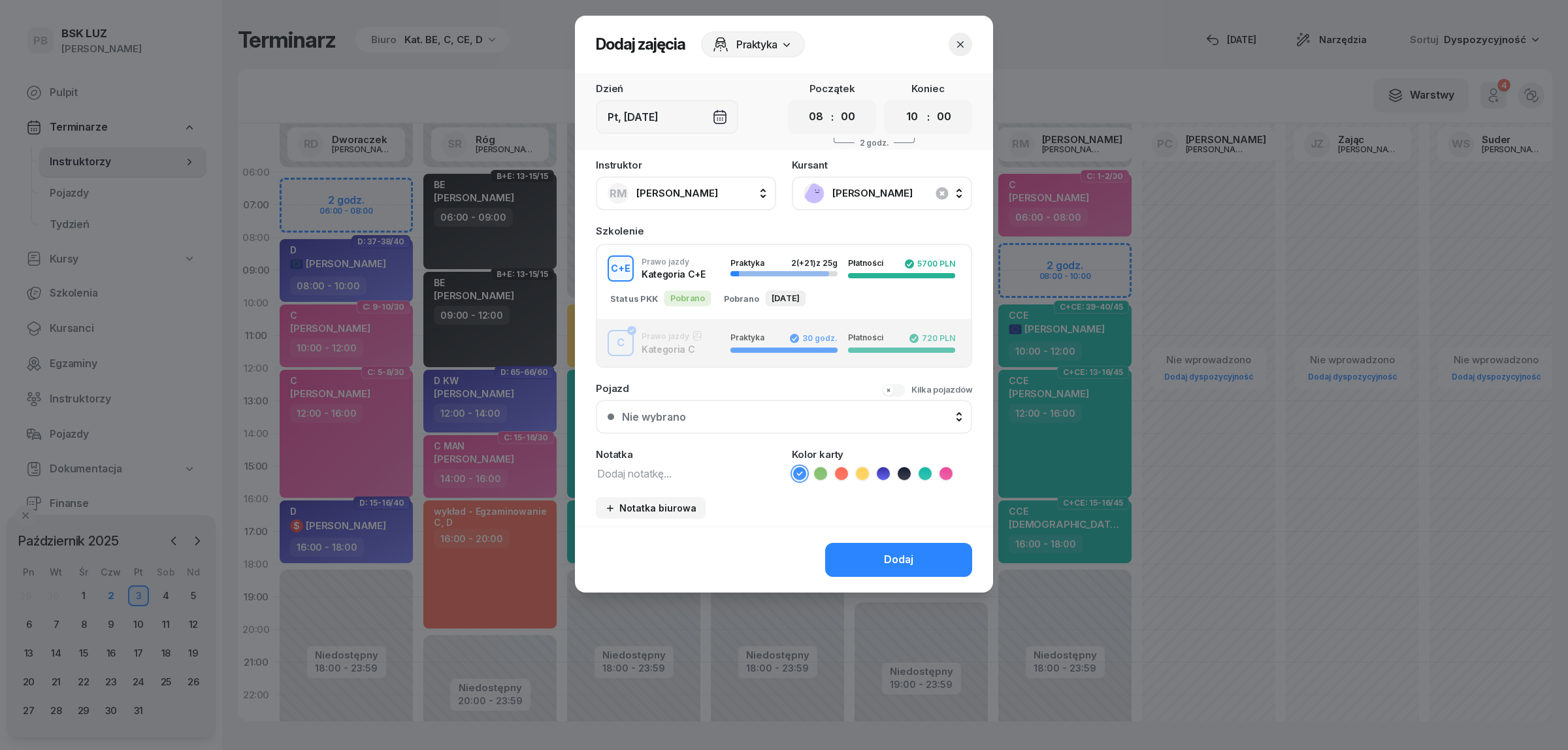
click at [691, 464] on textarea at bounding box center [686, 473] width 181 height 17
type textarea "CCE"
click at [921, 471] on icon at bounding box center [925, 473] width 13 height 13
click at [886, 556] on div "Dodaj" at bounding box center [898, 560] width 30 height 17
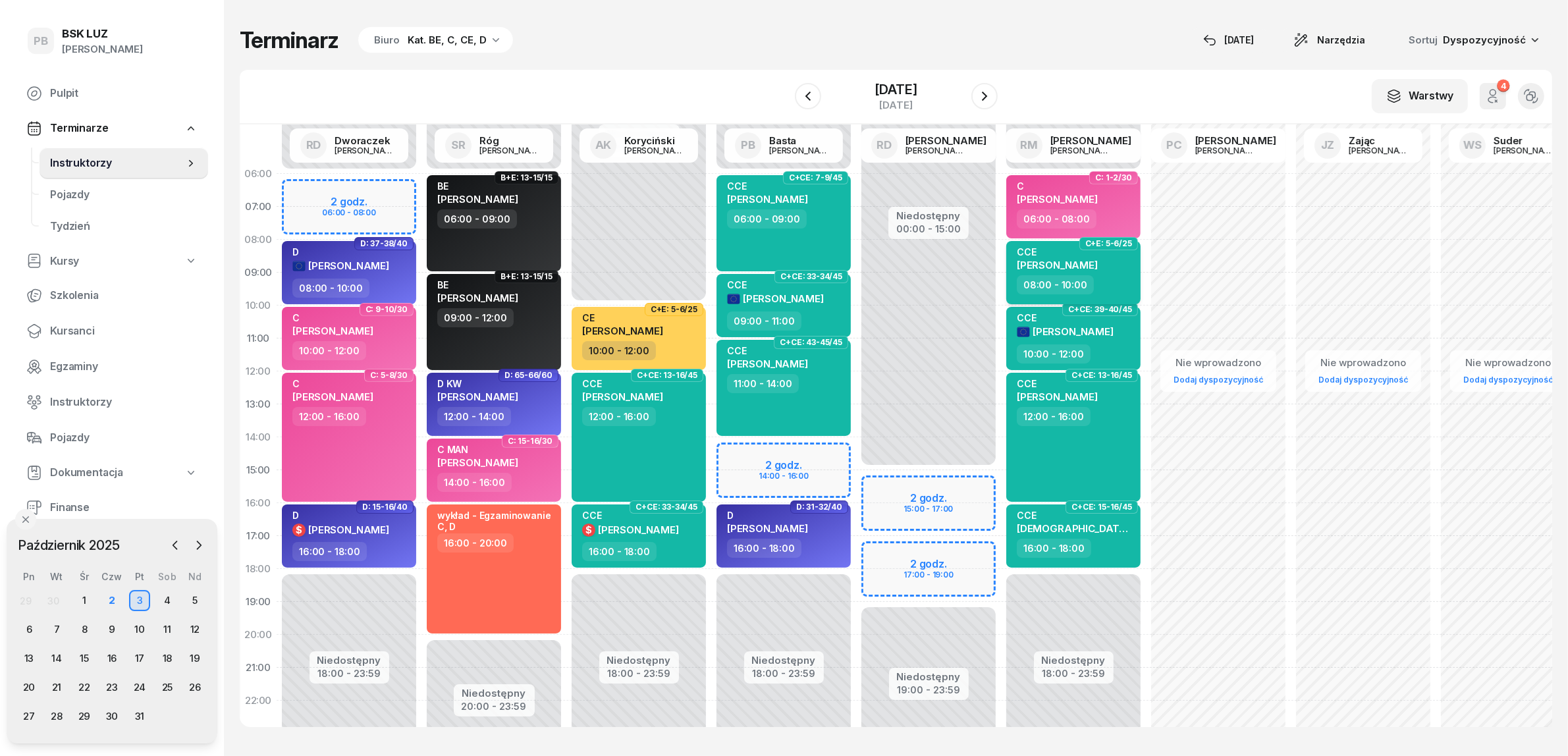
click at [1067, 290] on div "08:00 - 10:00" at bounding box center [1055, 284] width 77 height 19
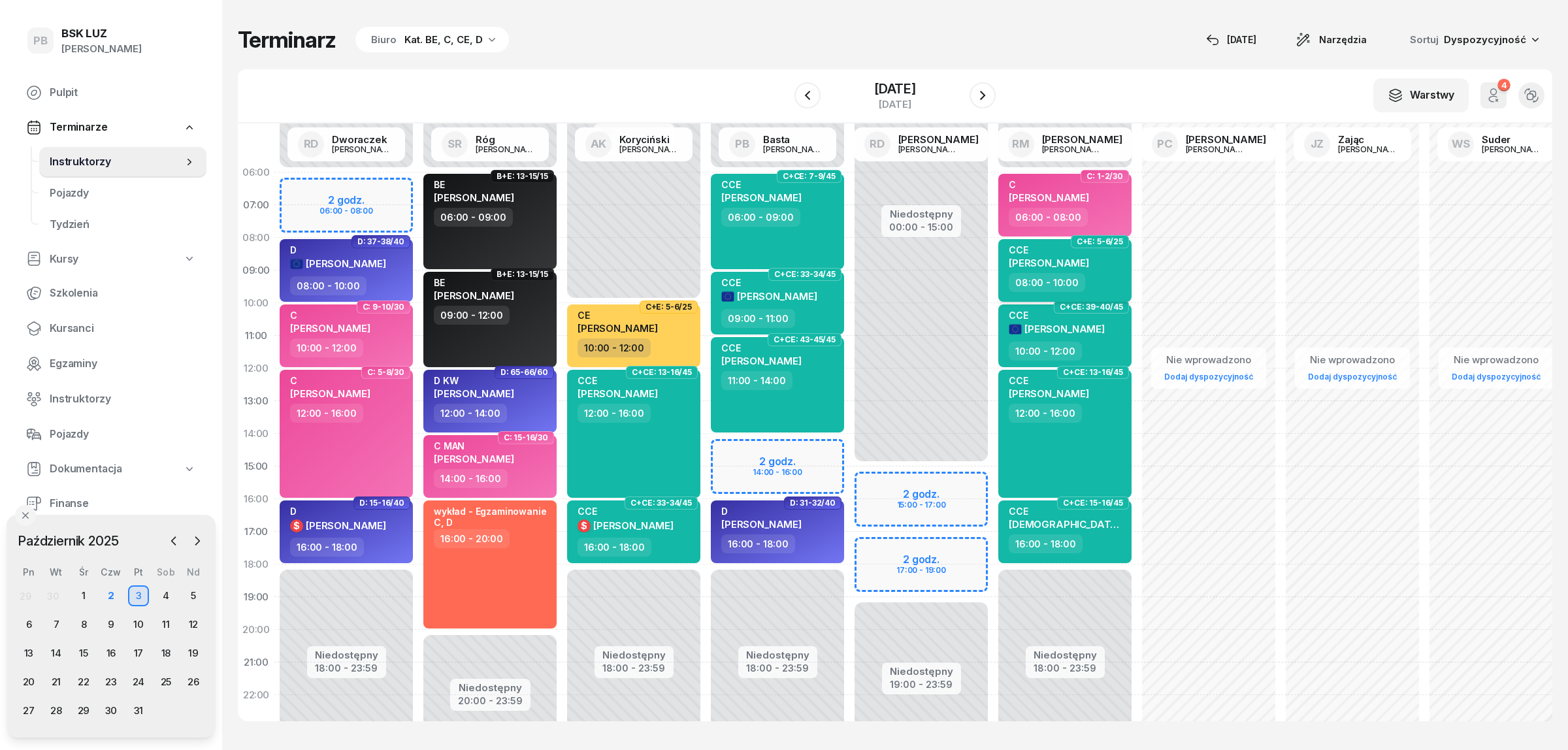
select select "08"
select select "10"
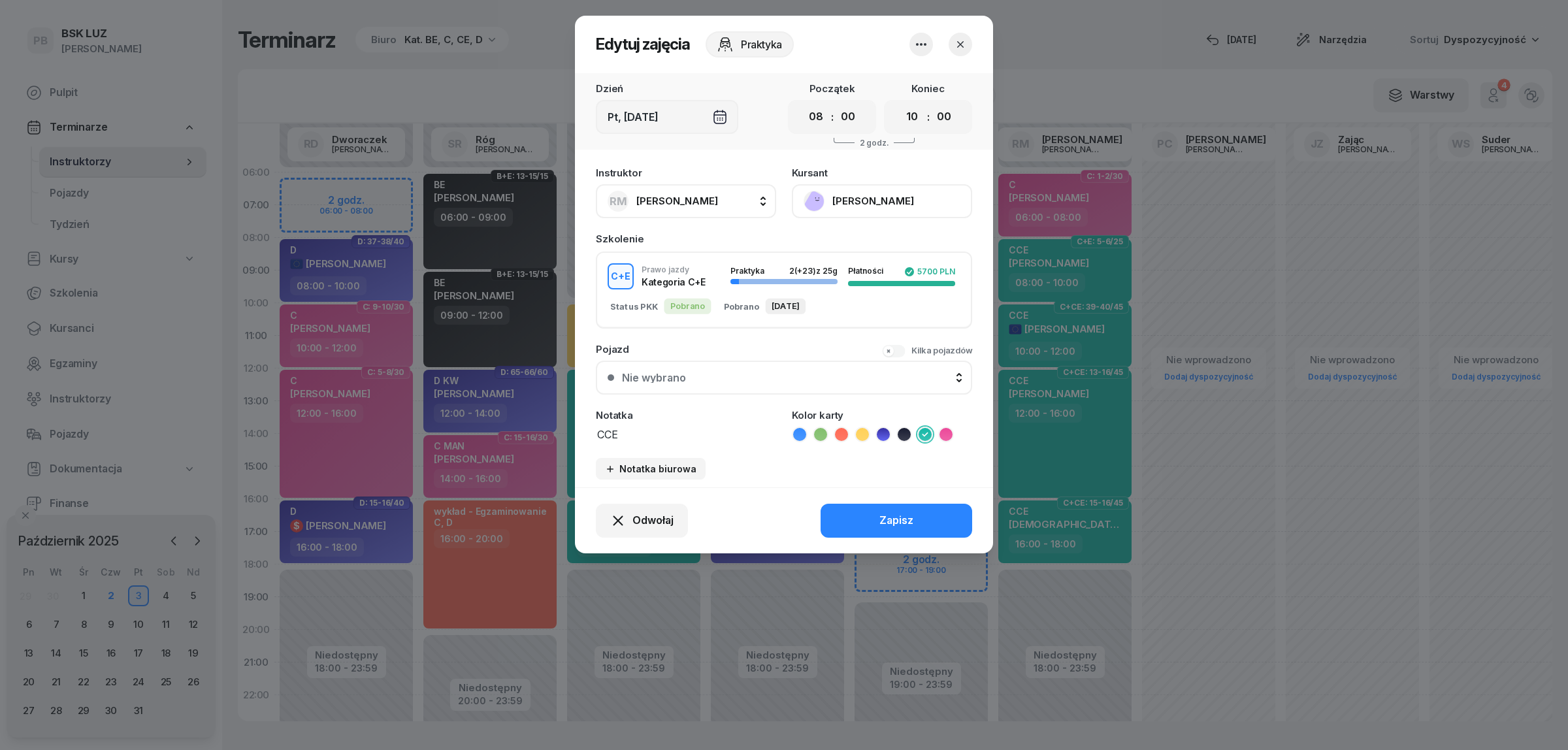
drag, startPoint x: 603, startPoint y: 420, endPoint x: 511, endPoint y: 403, distance: 93.6
click at [511, 403] on div "Edytuj zajęcia Praktyka Dzień Pt, [DATE] Początek 00 01 02 03 04 05 06 07 08 09…" at bounding box center [784, 375] width 1568 height 750
type textarea "CE"
click at [859, 431] on icon at bounding box center [862, 433] width 6 height 4
click at [879, 529] on button "Zapisz" at bounding box center [896, 520] width 152 height 34
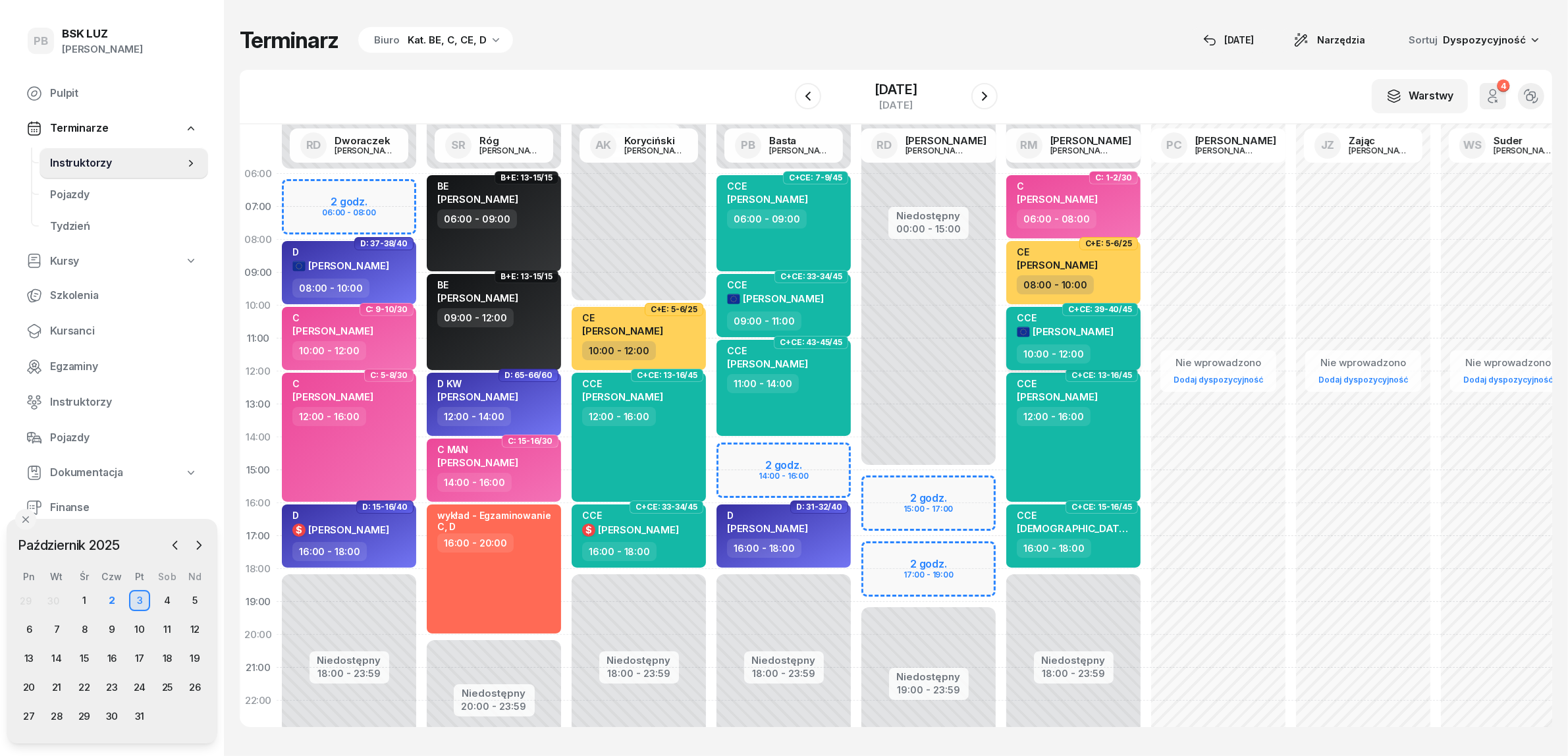
click at [1113, 334] on span "[PERSON_NAME]" at bounding box center [1073, 331] width 81 height 13
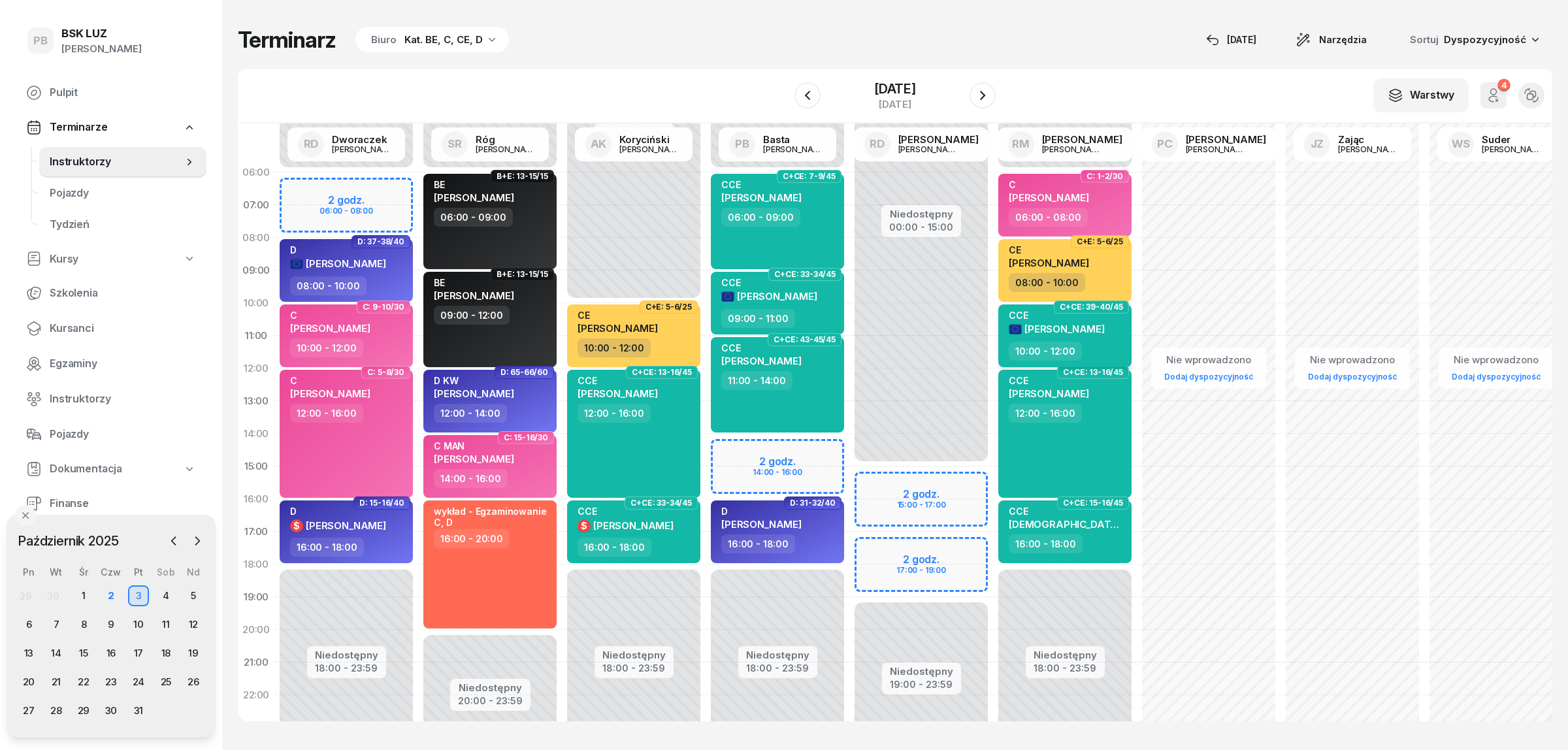
select select "10"
select select "12"
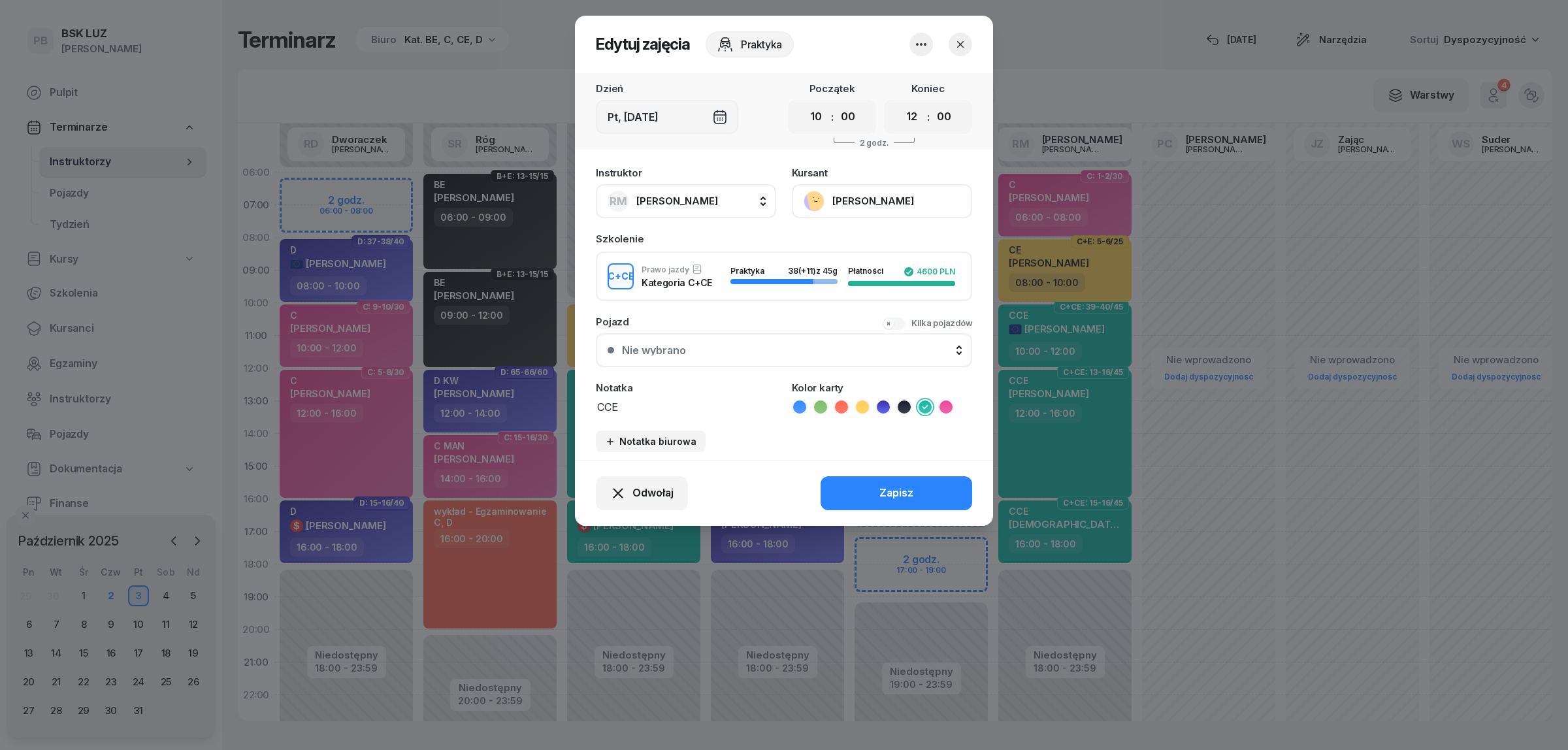
click at [692, 397] on textarea "CCE" at bounding box center [686, 406] width 181 height 17
type textarea "CCE RM"
click at [874, 476] on button "Zapisz" at bounding box center [896, 493] width 152 height 34
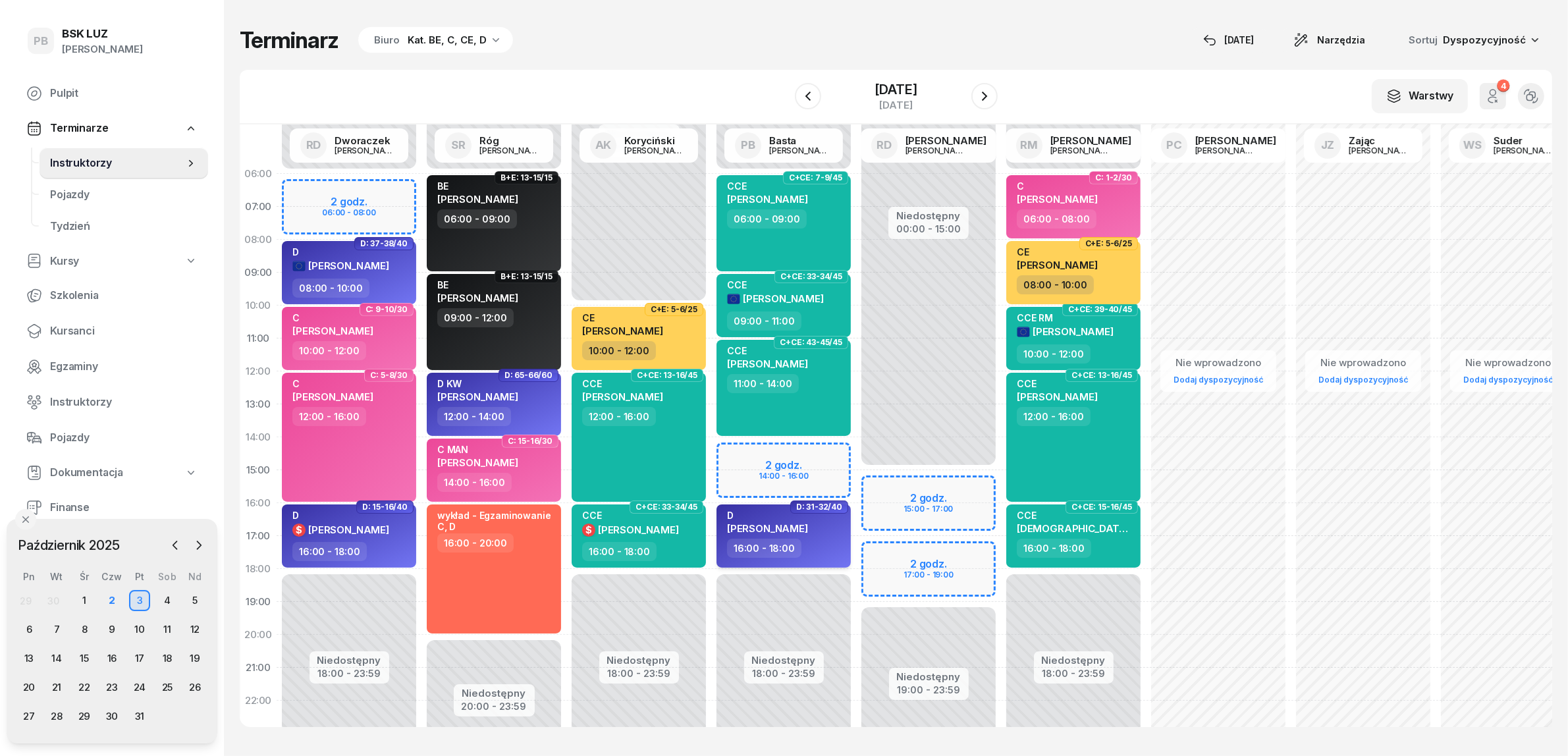
click at [818, 542] on div "16:00 - 18:00" at bounding box center [785, 548] width 116 height 19
select select "16"
select select "18"
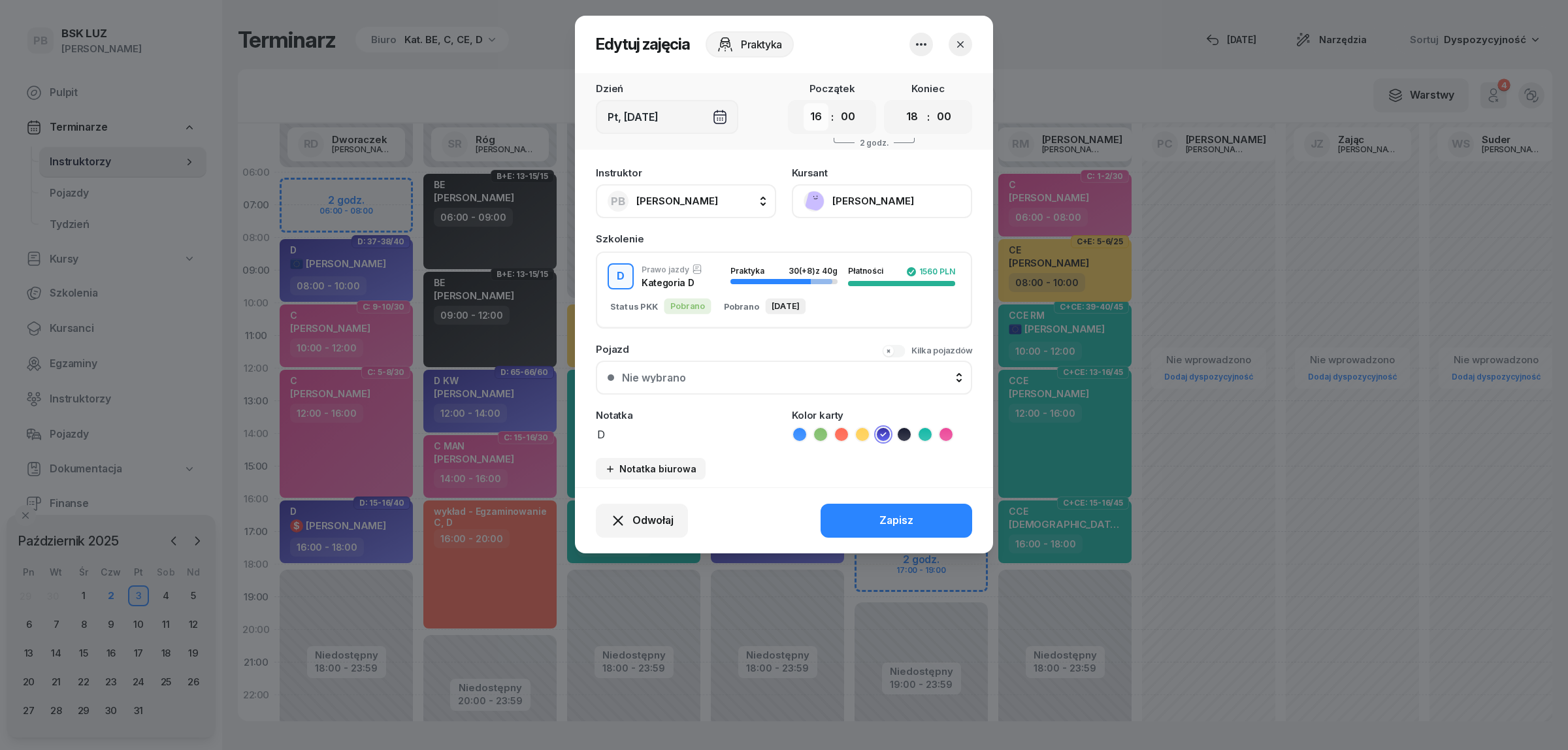
click at [820, 114] on select "00 01 02 03 04 05 06 07 08 09 10 11 12 13 14 15 16 17 18 19 20 21 22 23" at bounding box center [815, 117] width 25 height 27
select select "14"
click at [803, 103] on select "00 01 02 03 04 05 06 07 08 09 10 11 12 13 14 15 16 17 18 19 20 21 22 23" at bounding box center [815, 117] width 25 height 27
click at [882, 519] on div "Zapisz" at bounding box center [896, 520] width 34 height 17
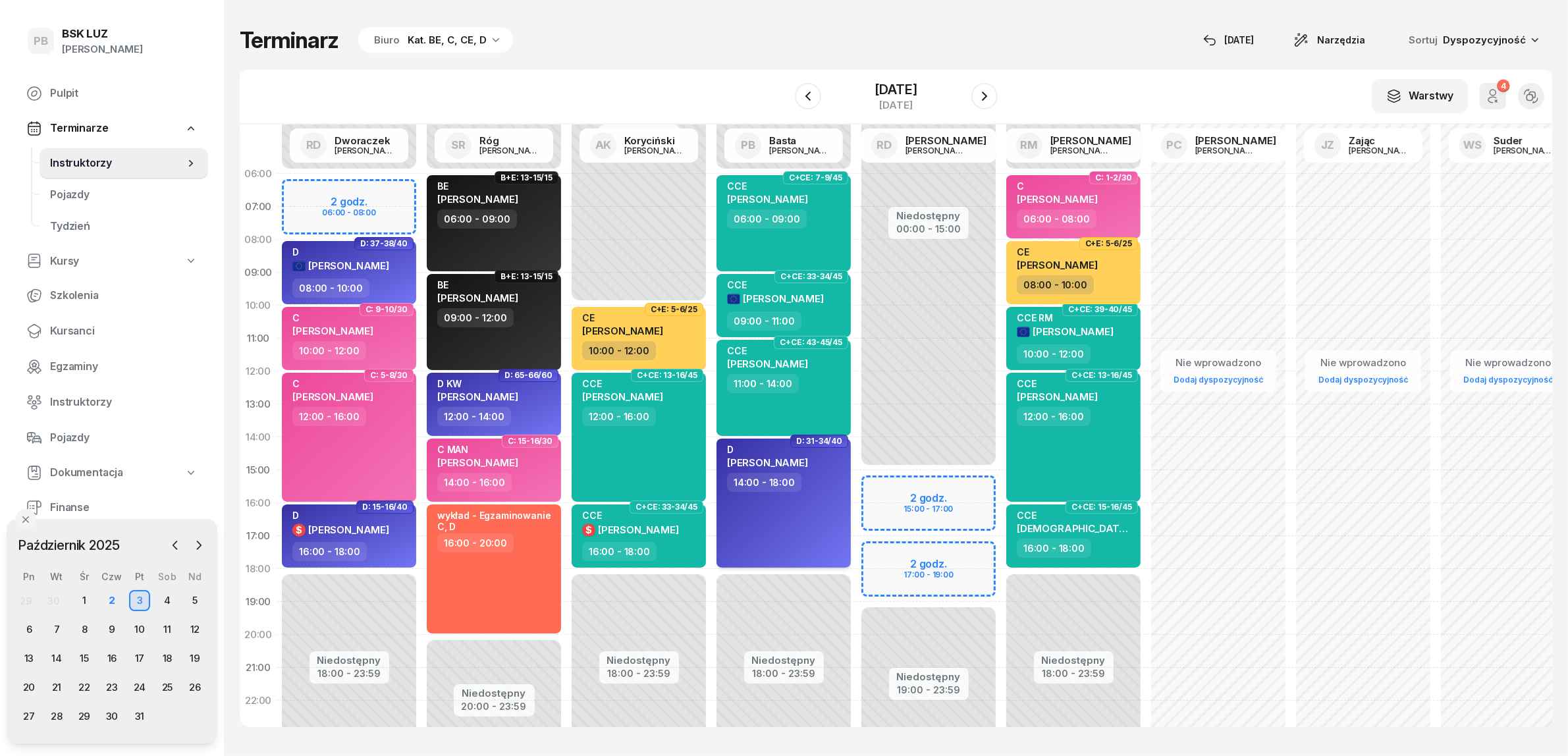
click at [765, 559] on div "D [PERSON_NAME] 14:00 - 18:00" at bounding box center [784, 502] width 134 height 129
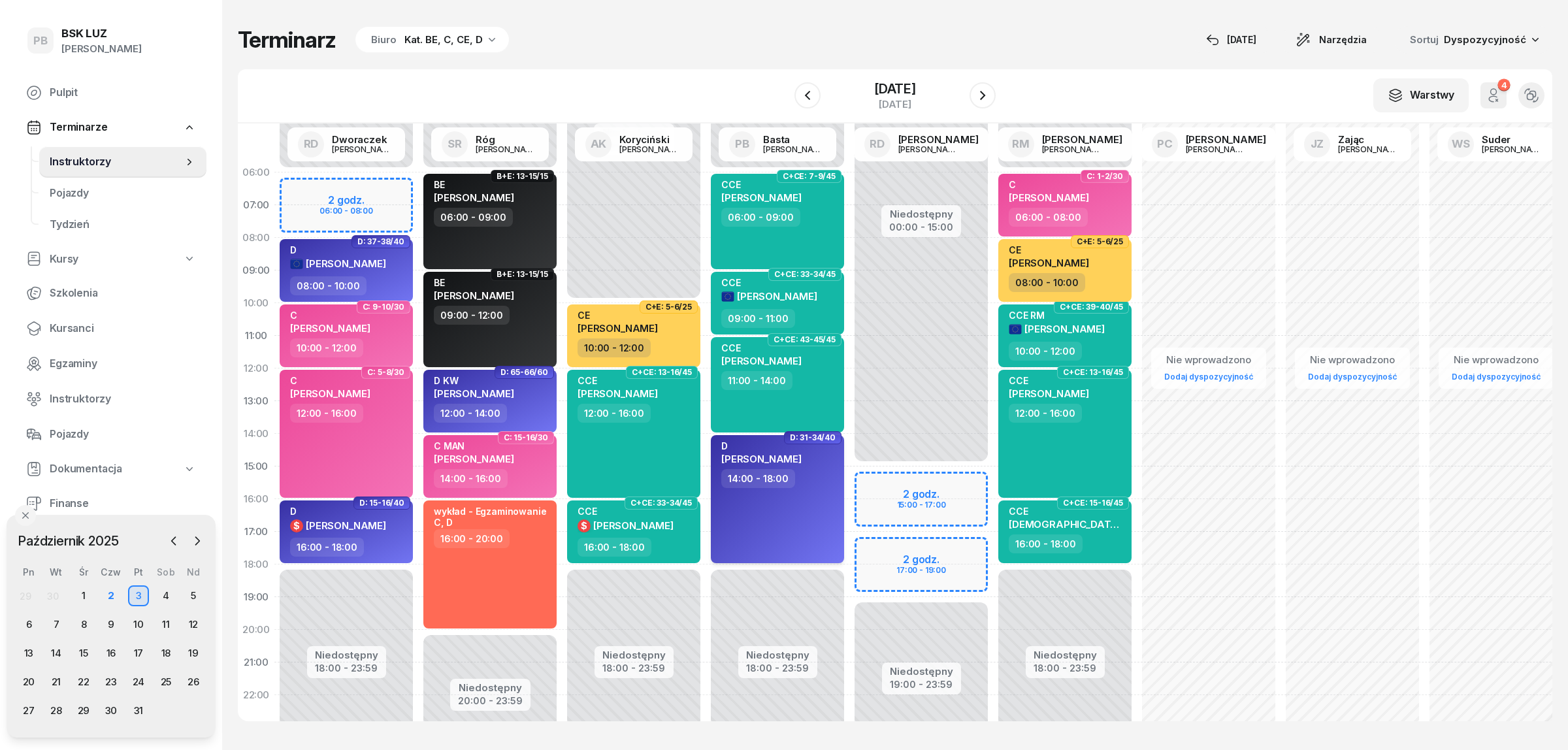
select select "14"
select select "18"
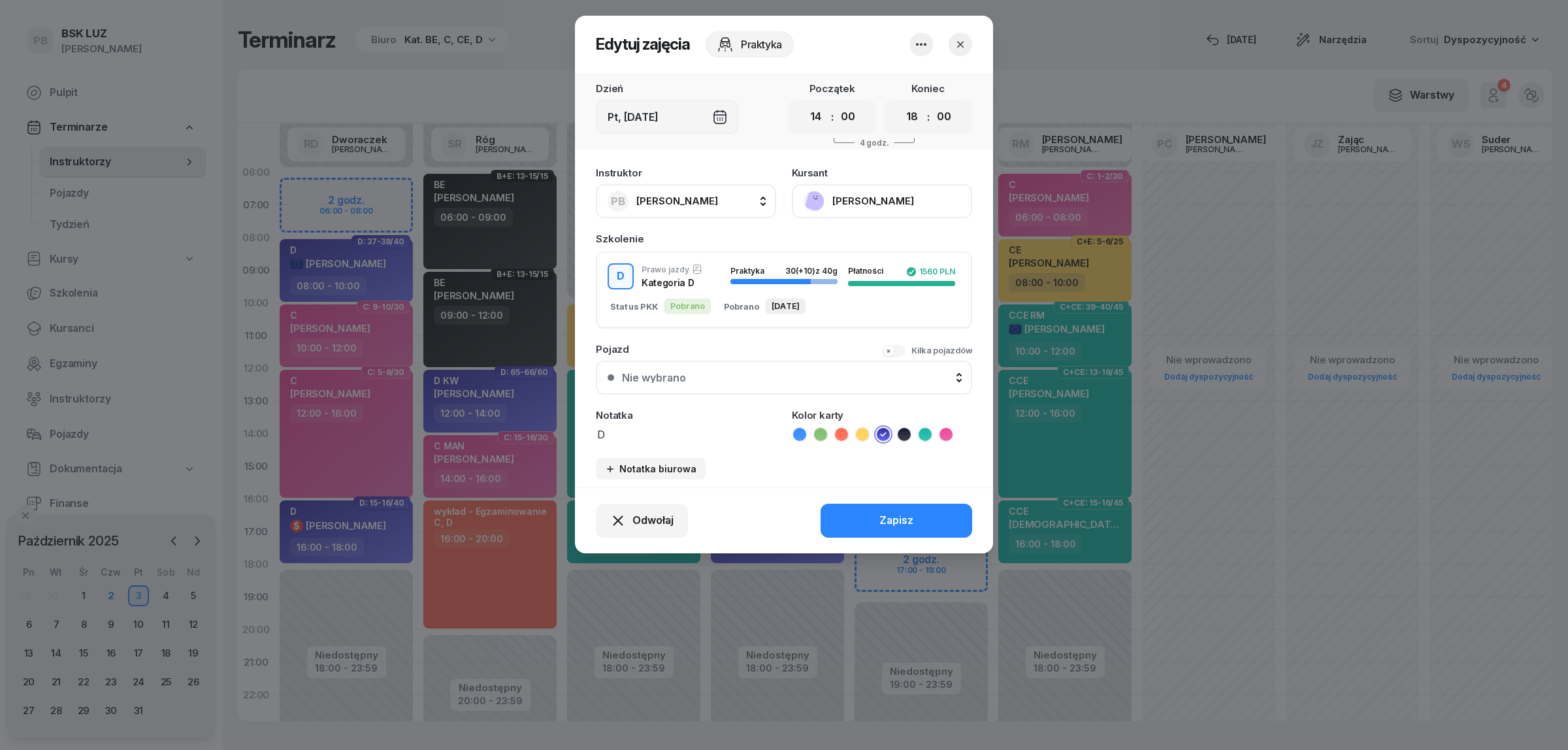
click at [697, 425] on textarea "D" at bounding box center [686, 434] width 181 height 17
type textarea "D PB"
click at [851, 503] on button "Zapisz" at bounding box center [896, 520] width 152 height 34
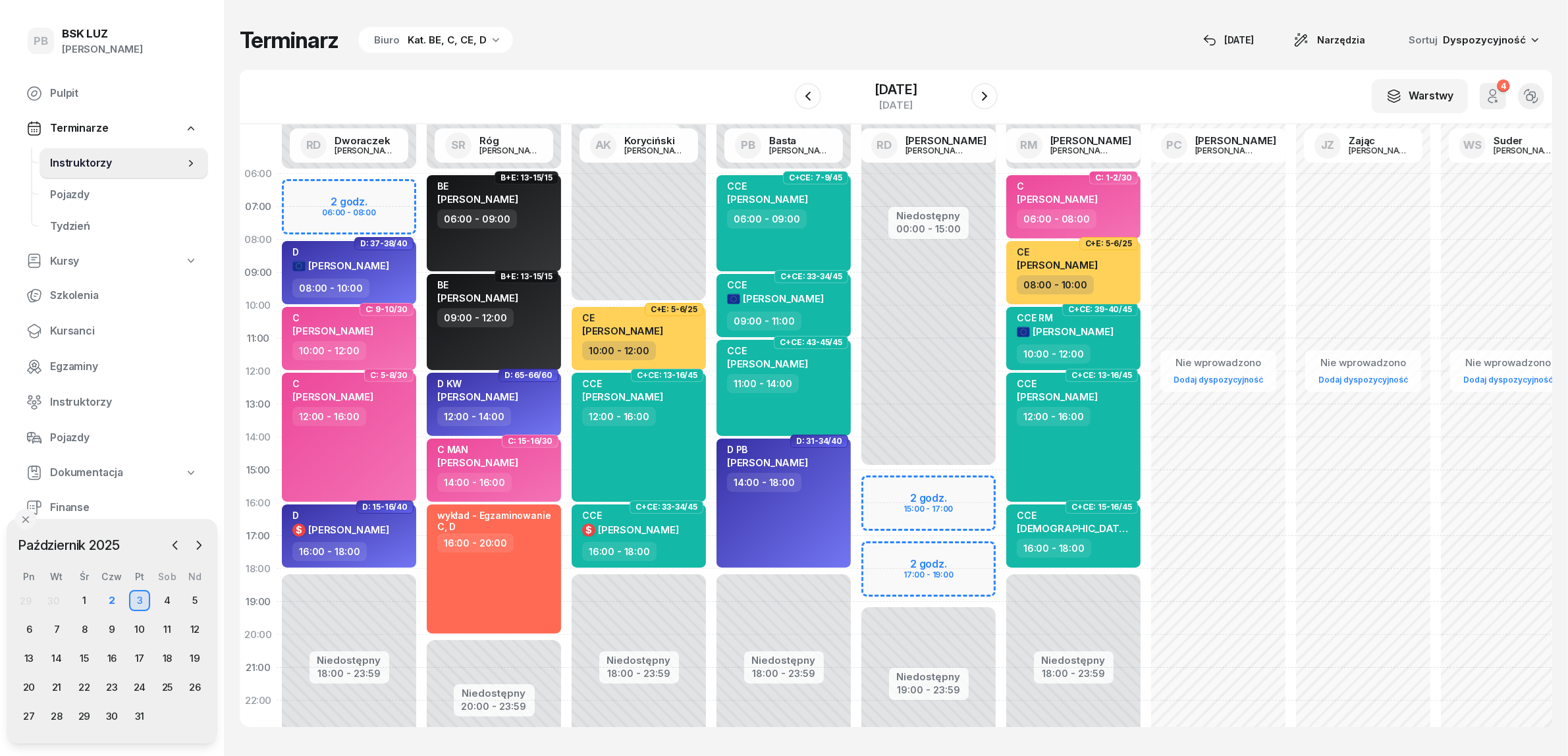
click at [426, 47] on div "Kat. BE, C, CE, D" at bounding box center [447, 40] width 79 height 15
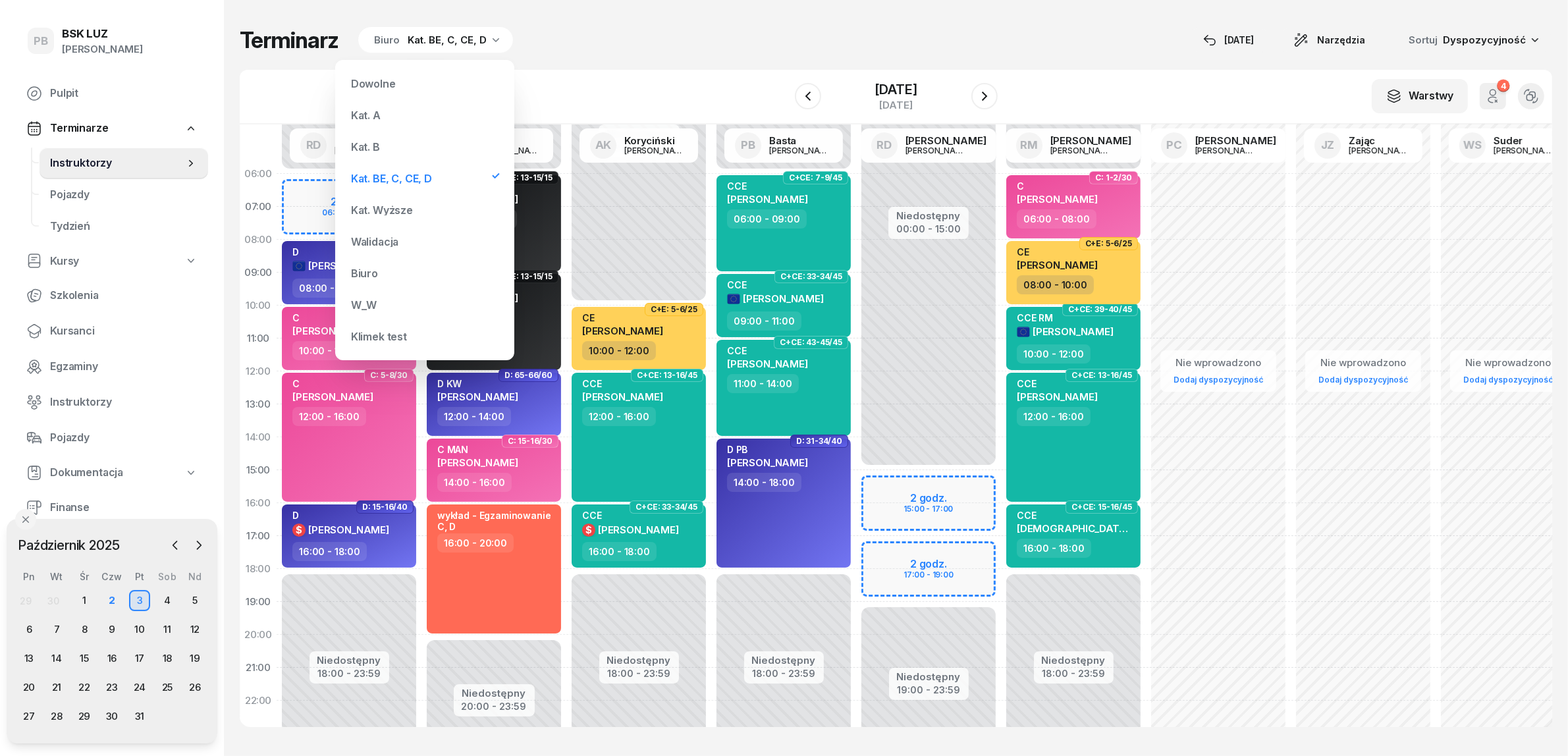
click at [381, 110] on div "Kat. A" at bounding box center [425, 114] width 158 height 26
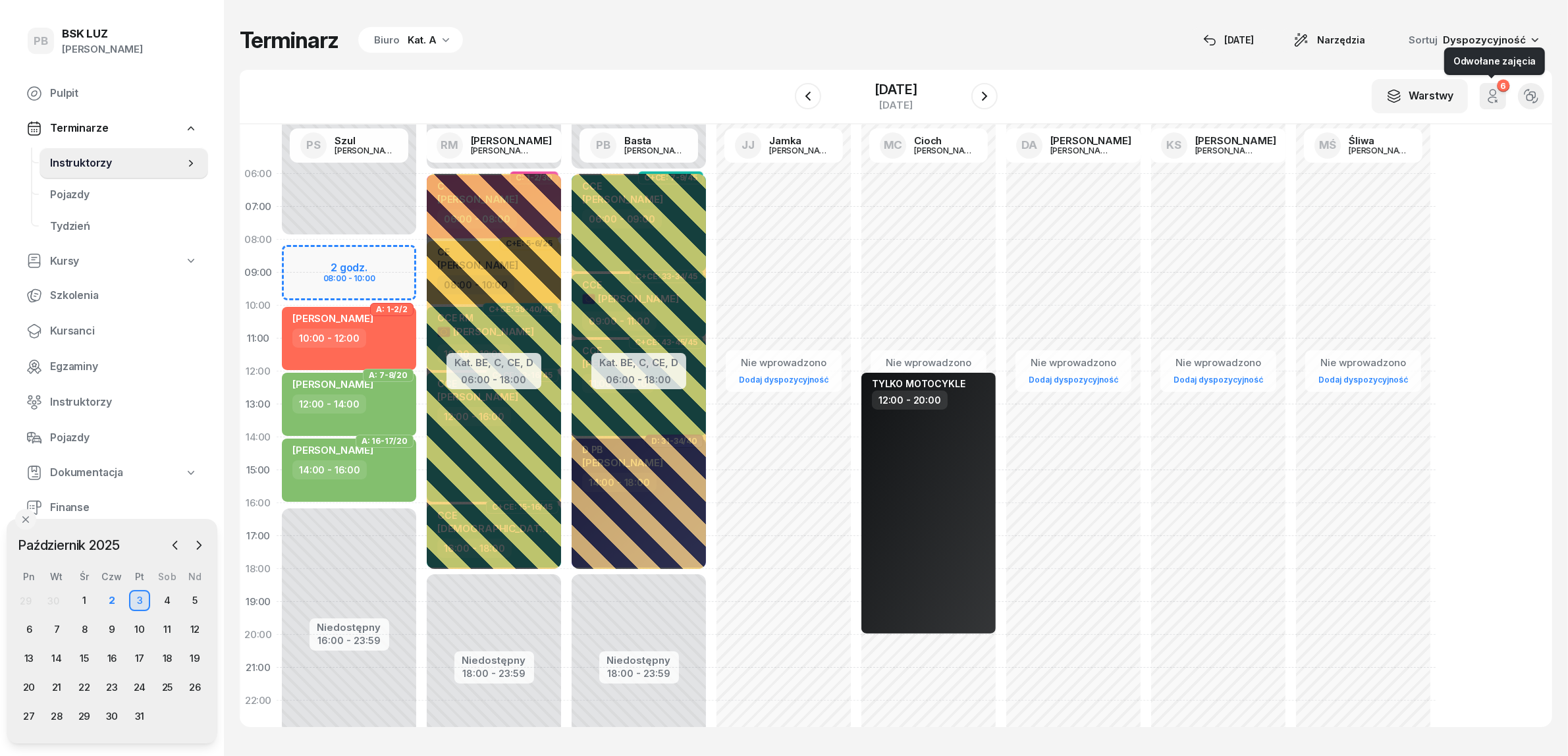
click at [1493, 91] on icon "button" at bounding box center [1493, 96] width 15 height 15
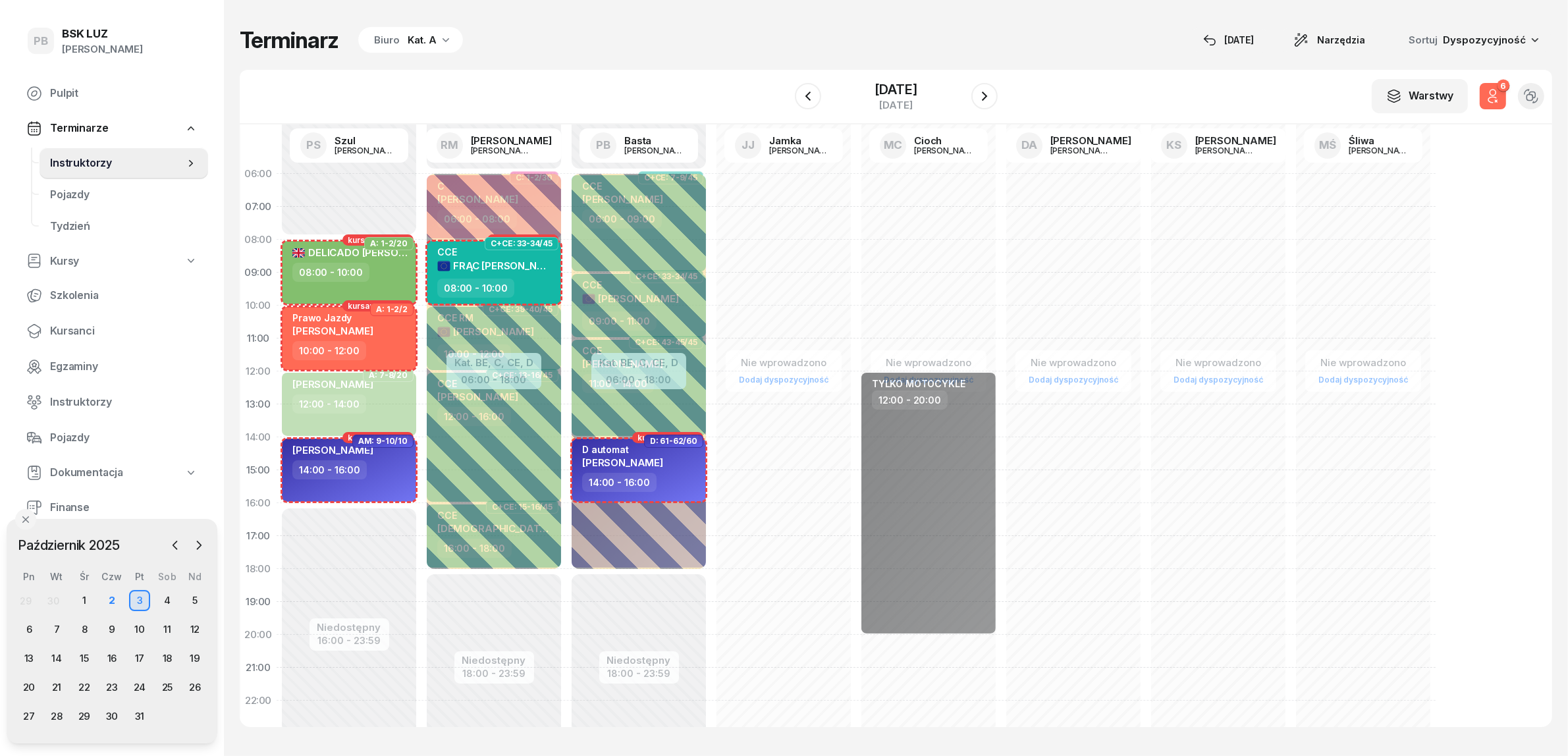
click at [1493, 91] on icon "button" at bounding box center [1493, 96] width 15 height 15
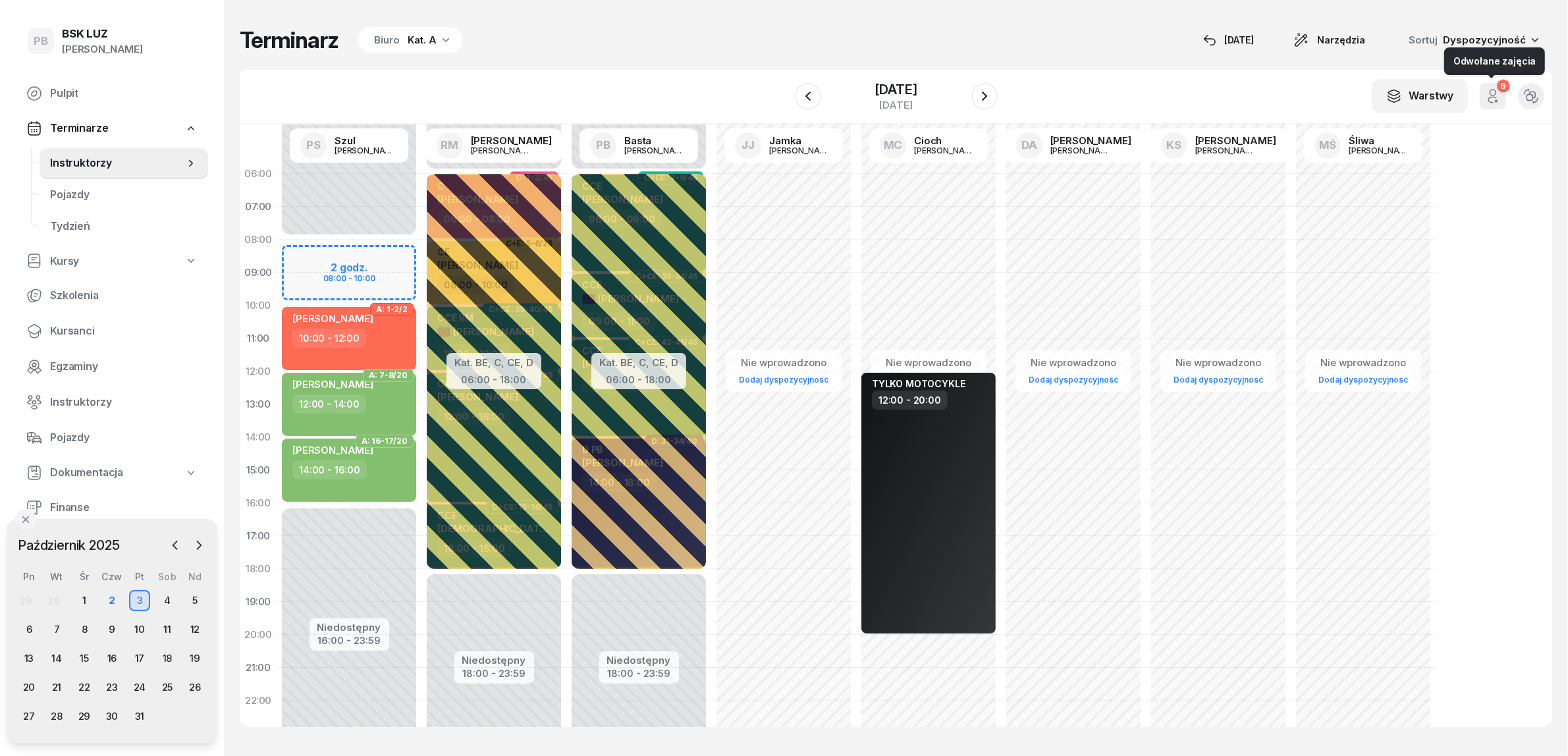
click at [1493, 91] on icon "button" at bounding box center [1493, 96] width 15 height 15
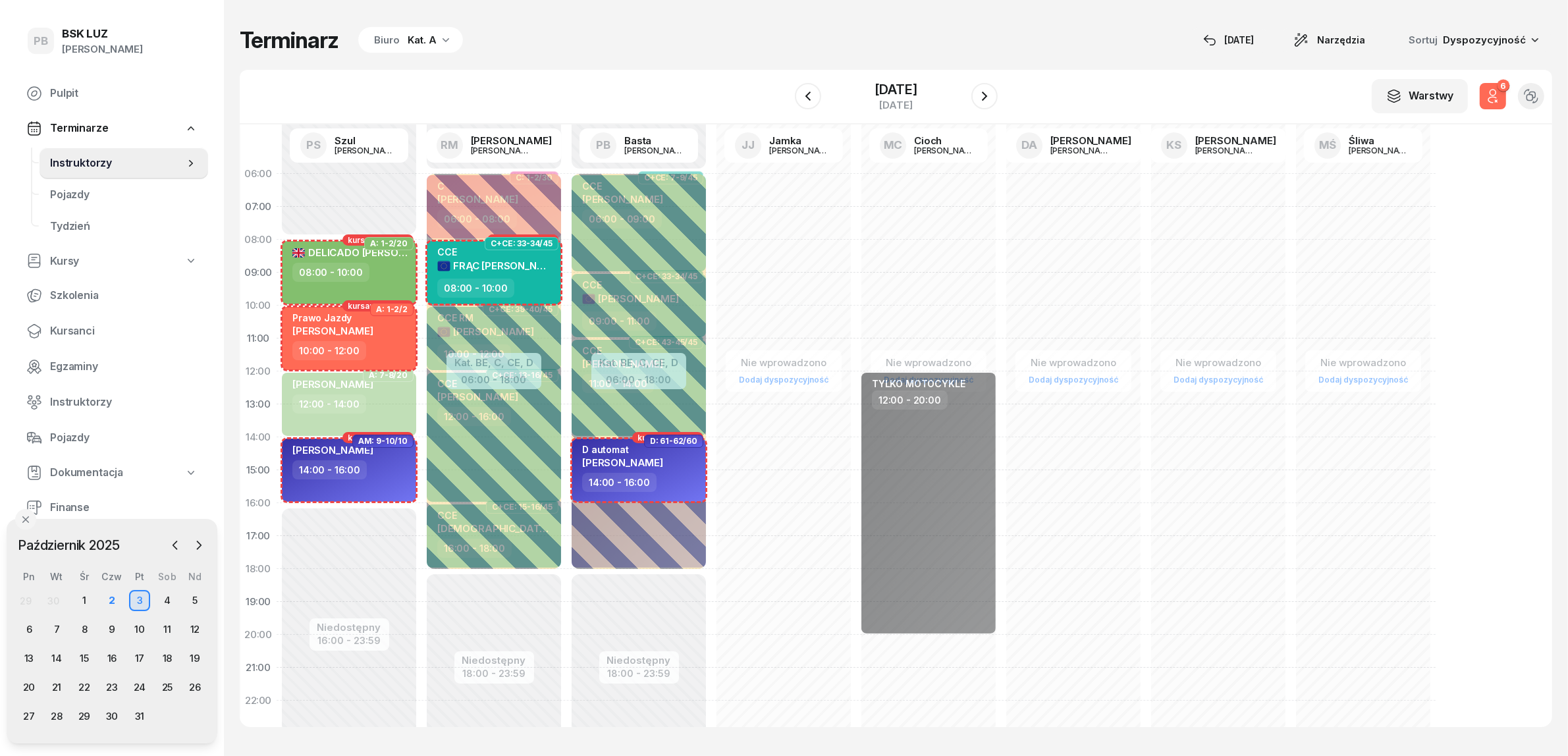
click at [1493, 91] on icon "button" at bounding box center [1493, 96] width 15 height 15
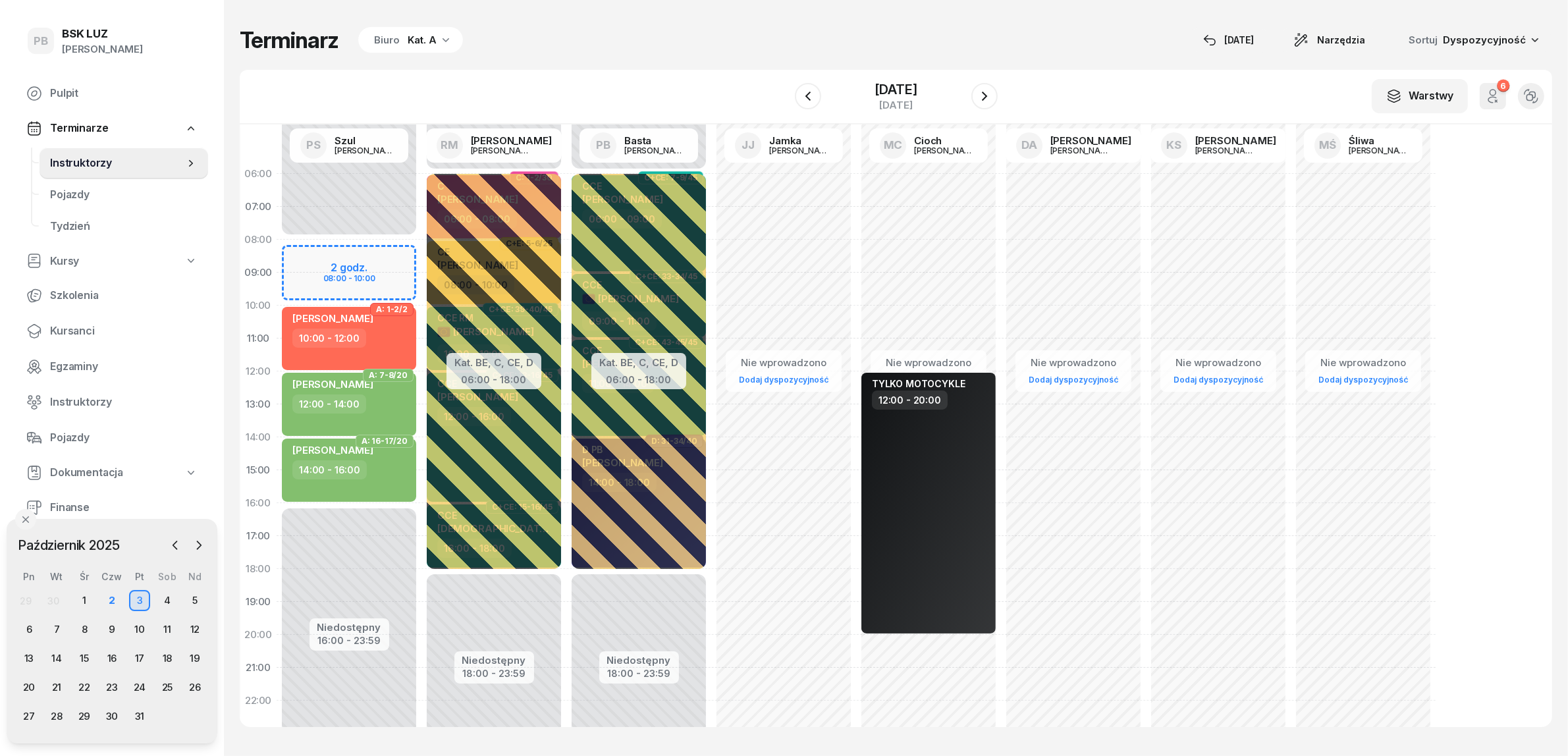
click at [648, 33] on div "Terminarz Biuro Kat. A [DATE] Narzędzia Sortuj Dyspozycyjność" at bounding box center [896, 40] width 1313 height 27
click at [993, 99] on icon "button" at bounding box center [984, 96] width 15 height 15
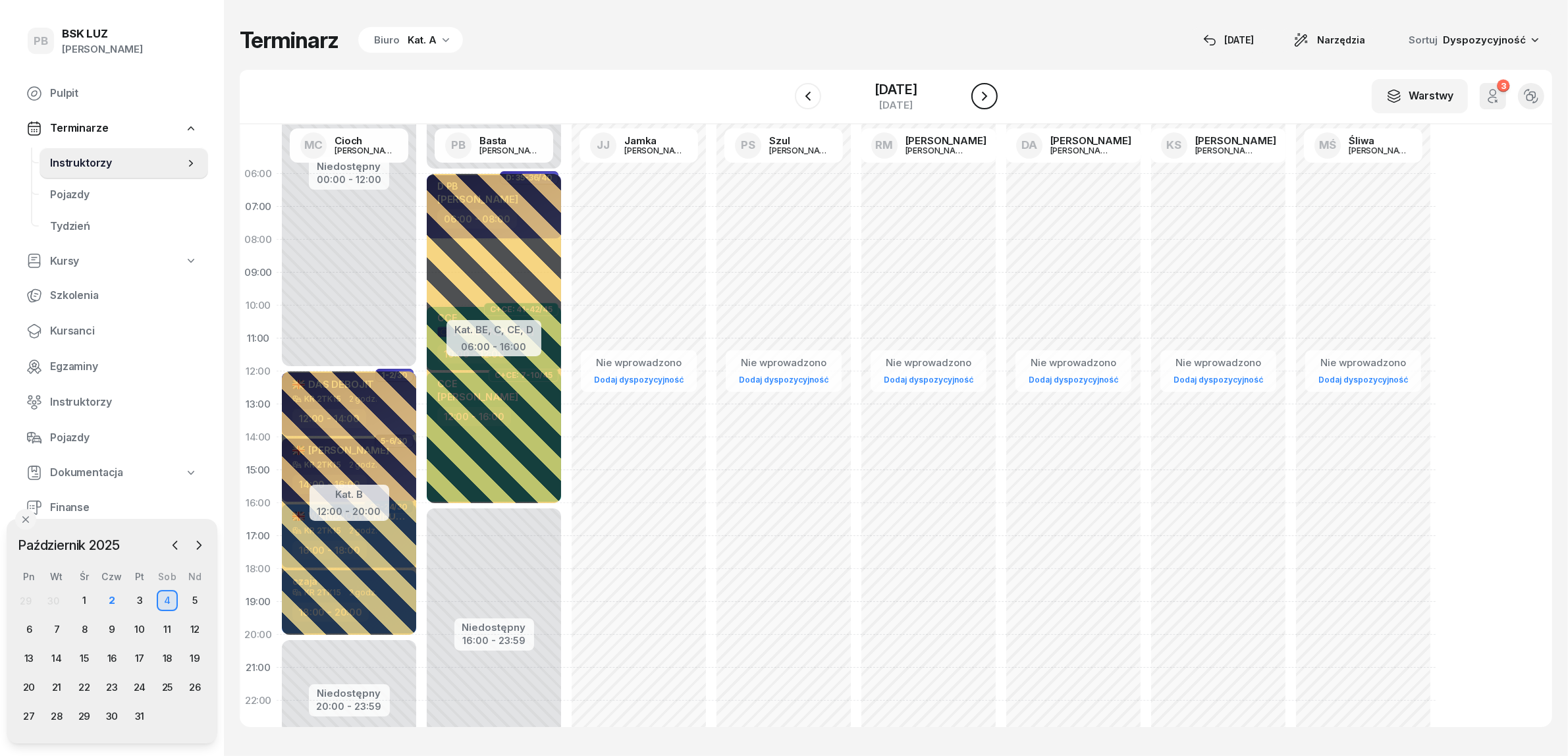
click at [993, 99] on icon "button" at bounding box center [984, 96] width 15 height 15
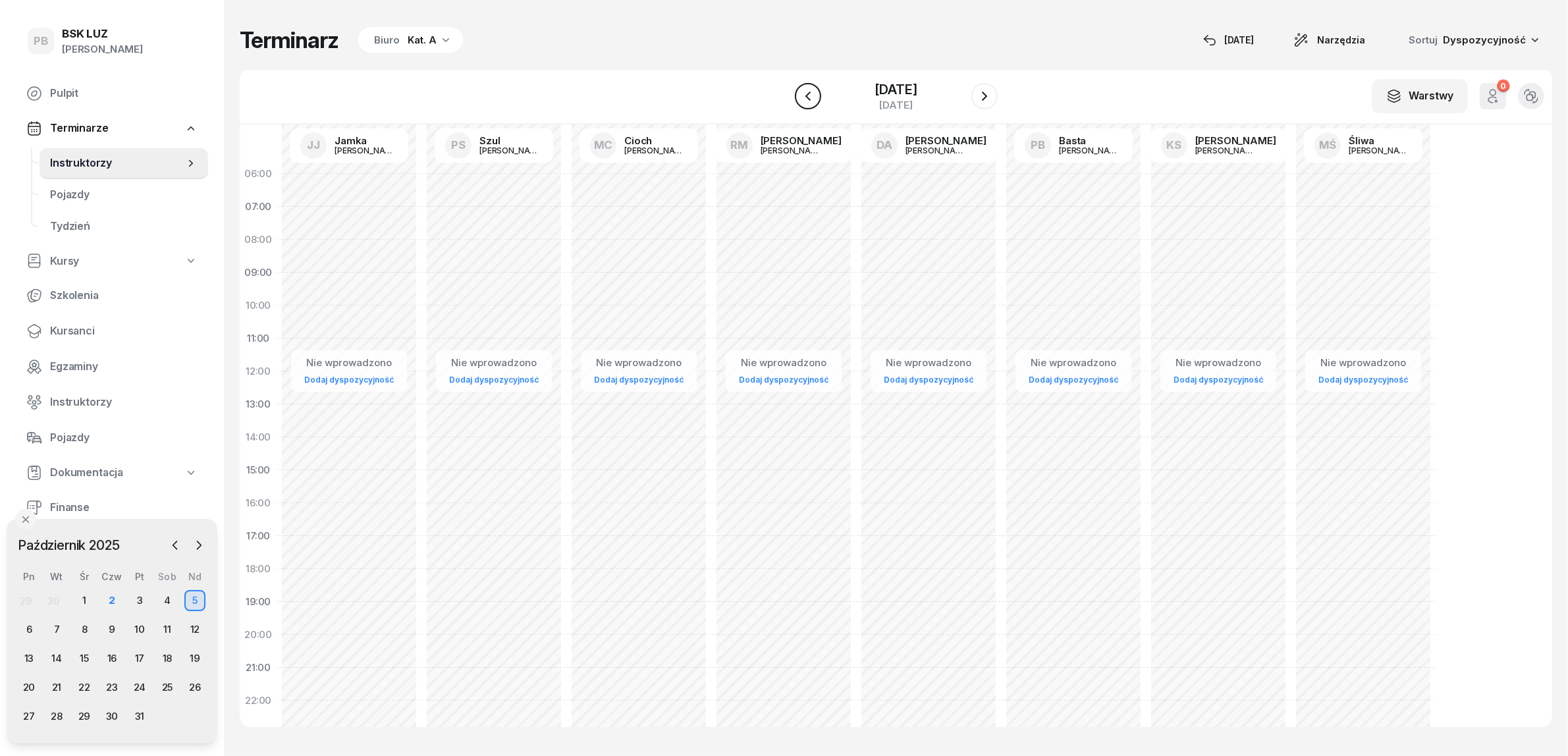
click at [800, 92] on icon "button" at bounding box center [807, 96] width 15 height 15
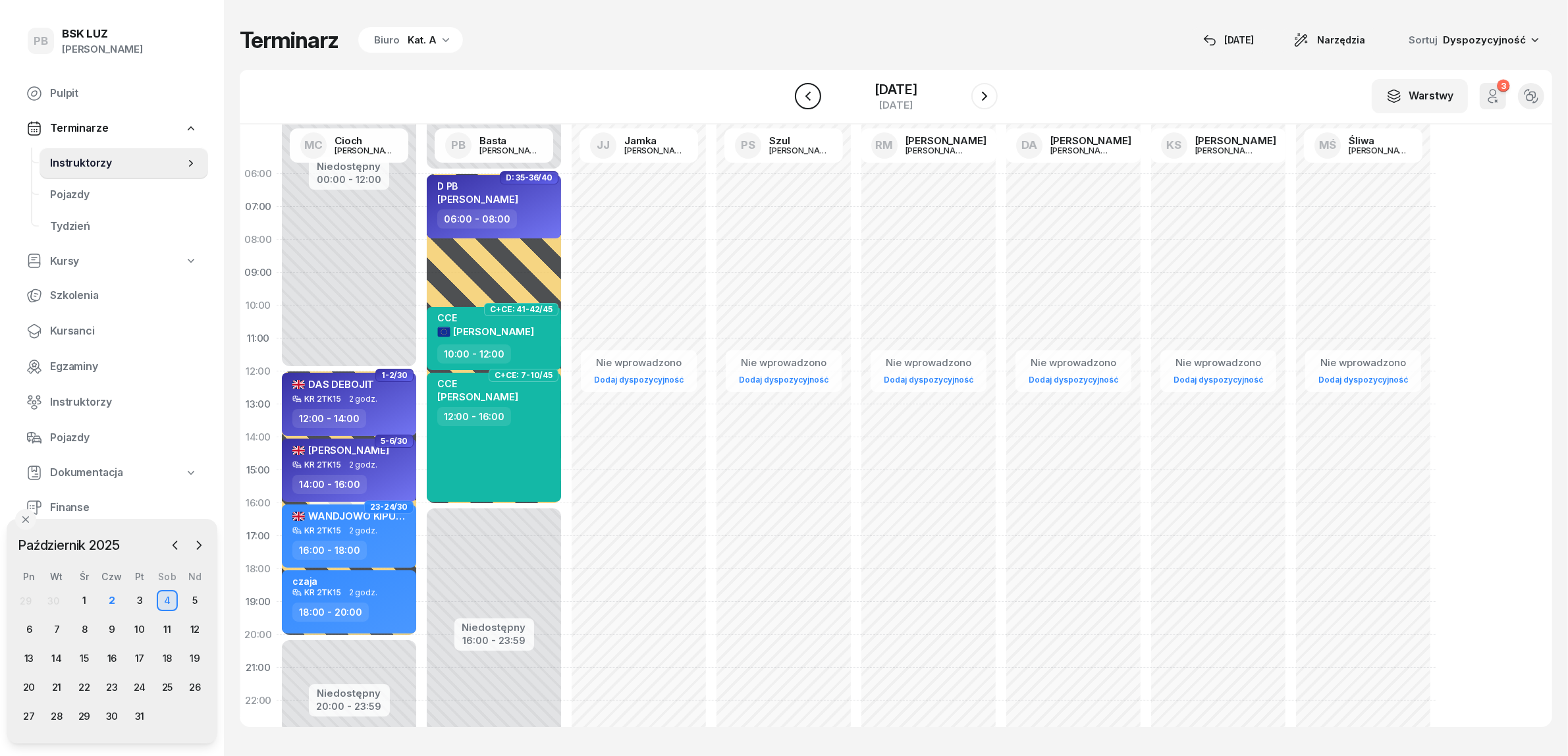
click at [800, 92] on icon "button" at bounding box center [807, 96] width 15 height 15
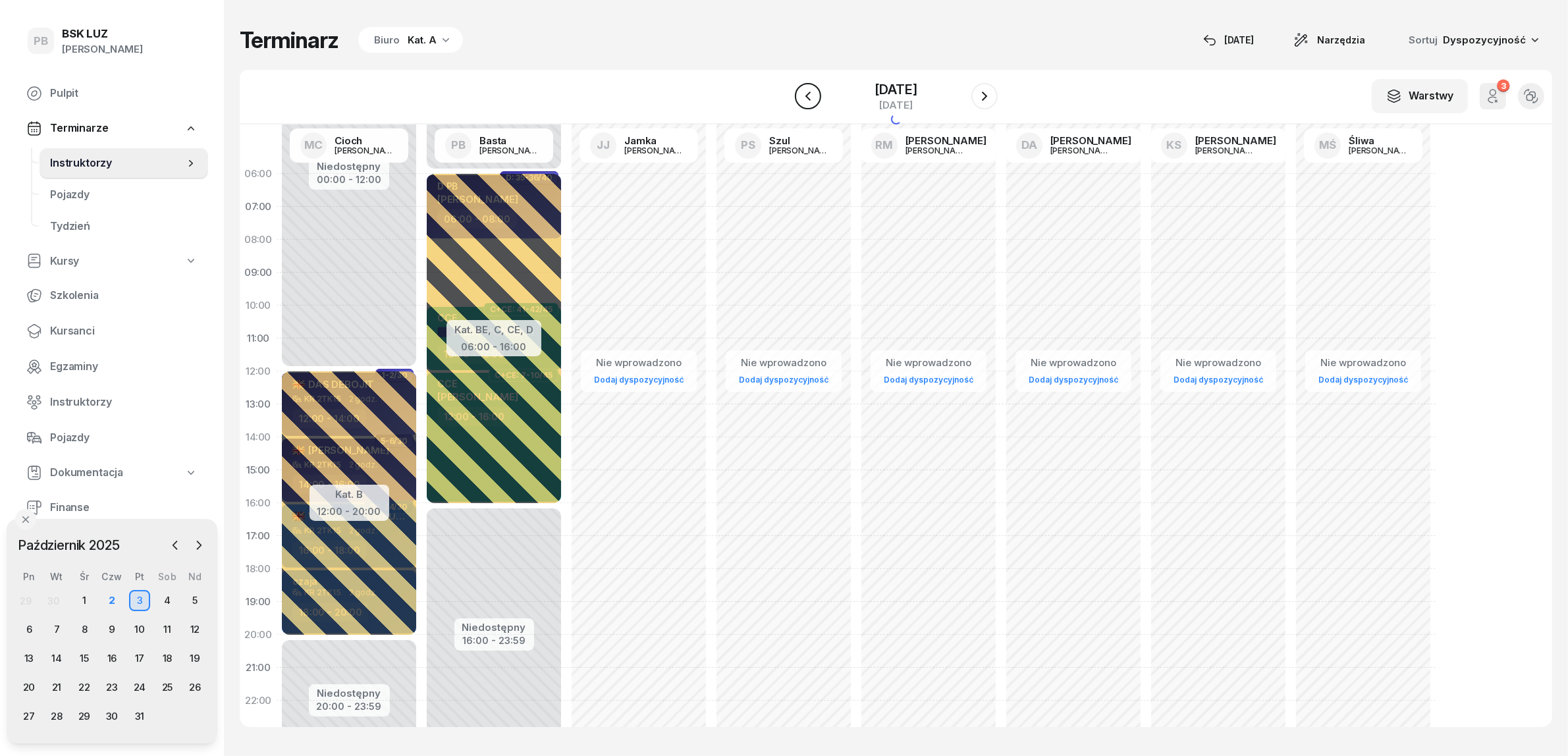
click at [800, 92] on icon "button" at bounding box center [807, 96] width 15 height 15
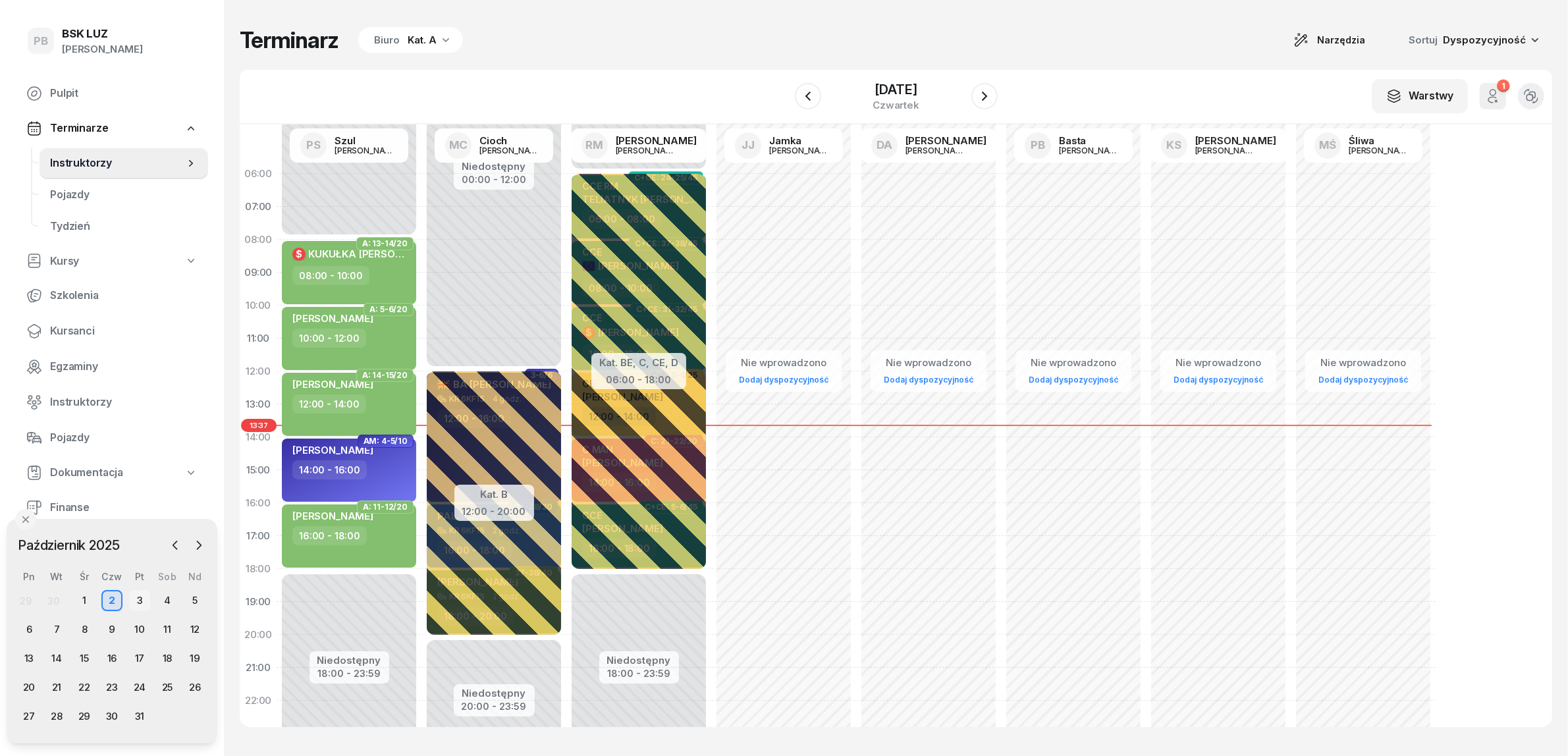
click at [144, 600] on div "3" at bounding box center [139, 601] width 21 height 21
click at [112, 602] on div "2" at bounding box center [112, 601] width 21 height 21
click at [137, 594] on div "3" at bounding box center [139, 601] width 21 height 21
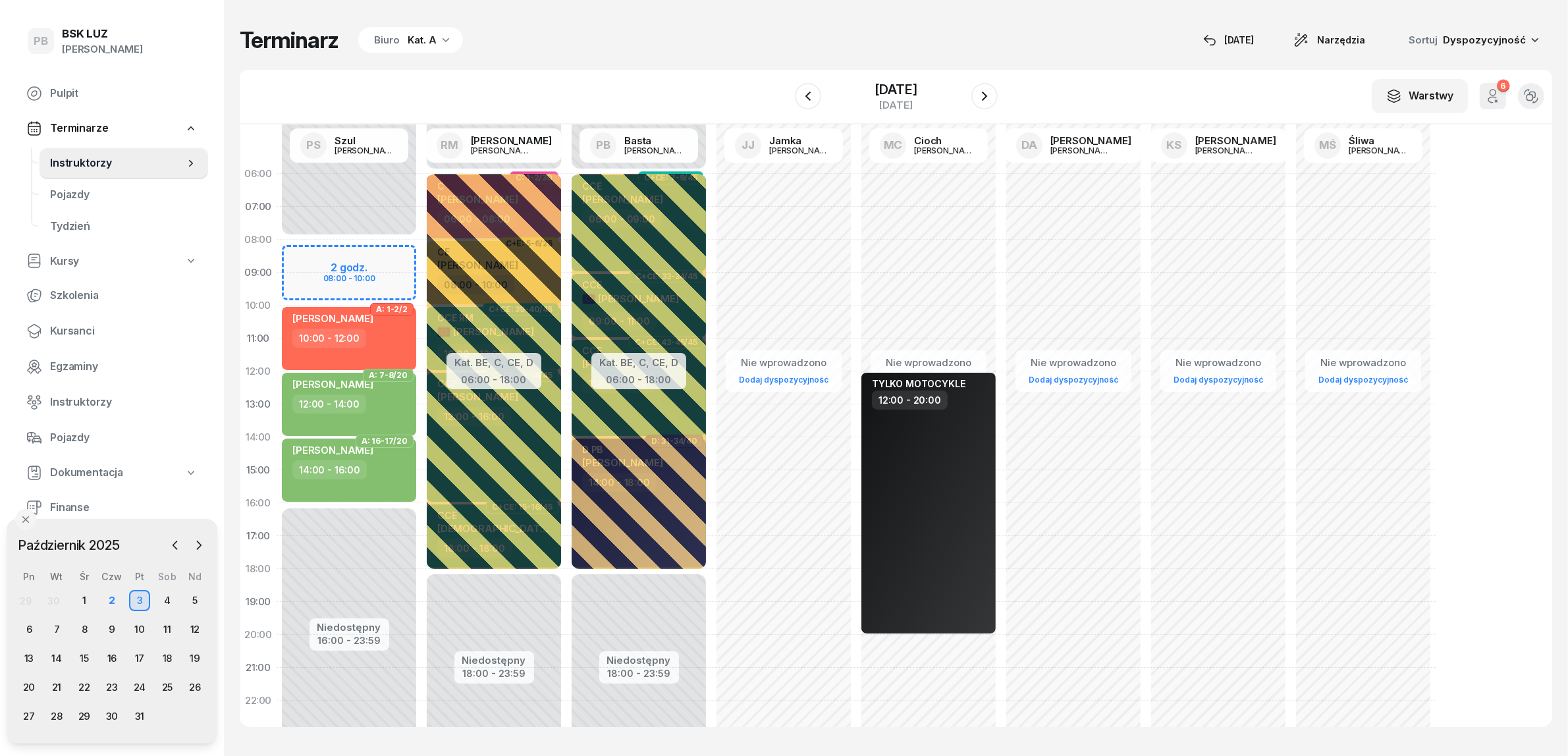
click at [420, 38] on div "Kat. A" at bounding box center [422, 40] width 29 height 15
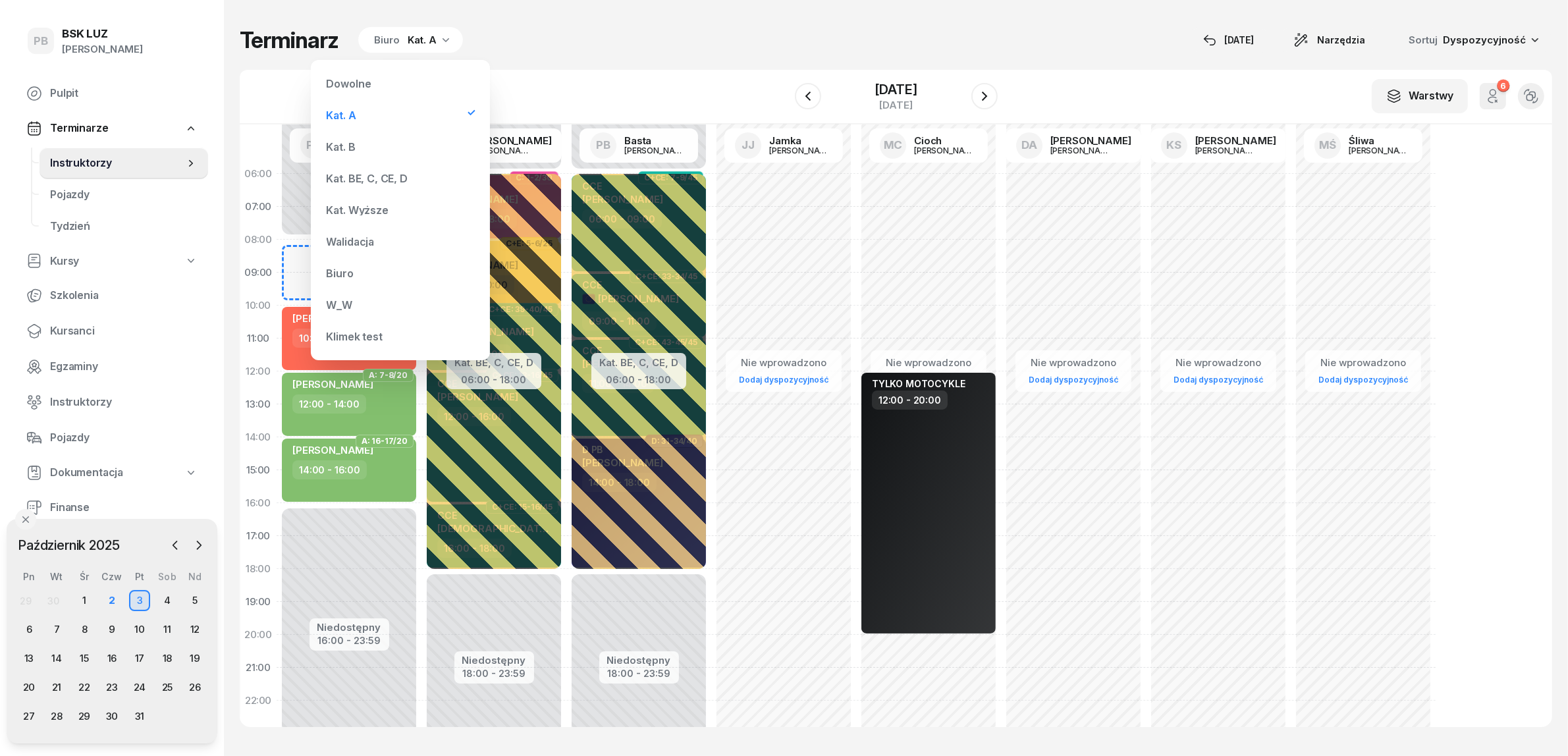
click at [373, 183] on div "Kat. BE, C, CE, D" at bounding box center [367, 179] width 81 height 10
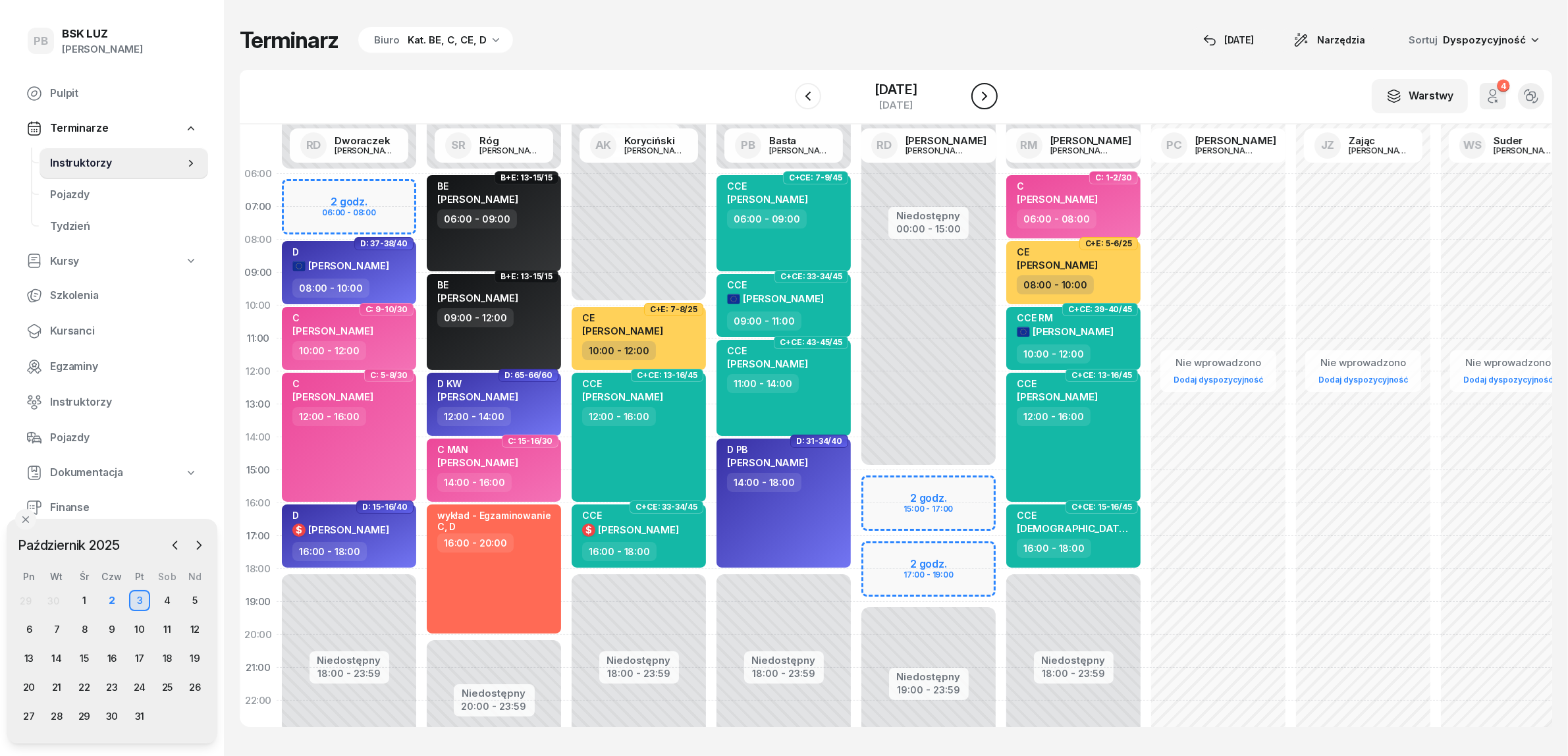
click at [991, 97] on icon "button" at bounding box center [984, 96] width 15 height 15
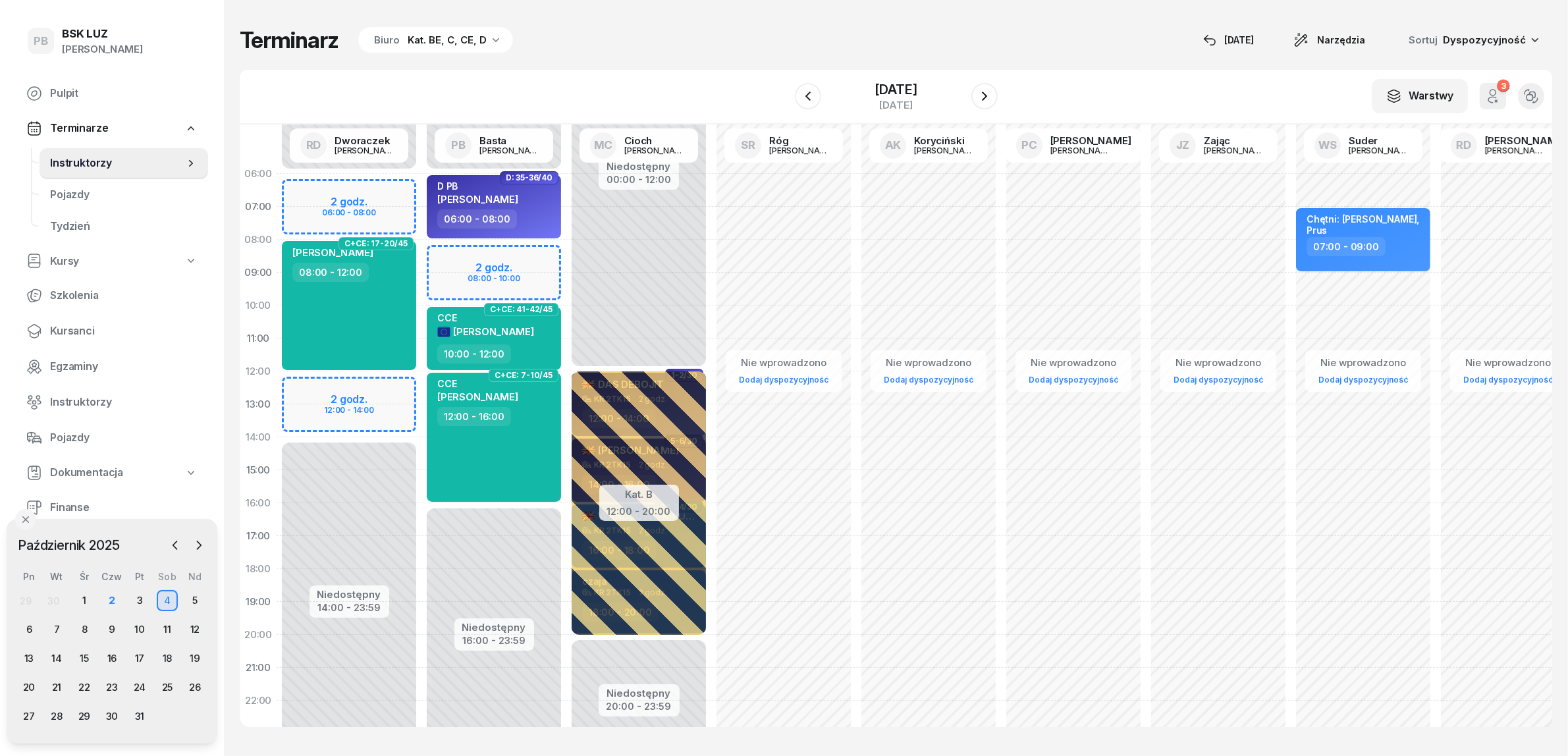
click at [1066, 66] on div "Terminarz Biuro Kat. BE, C, CE, D [DATE] Narzędzia Sortuj Dyspozycyjność W Wybi…" at bounding box center [896, 377] width 1313 height 753
click at [993, 103] on icon "button" at bounding box center [984, 96] width 15 height 15
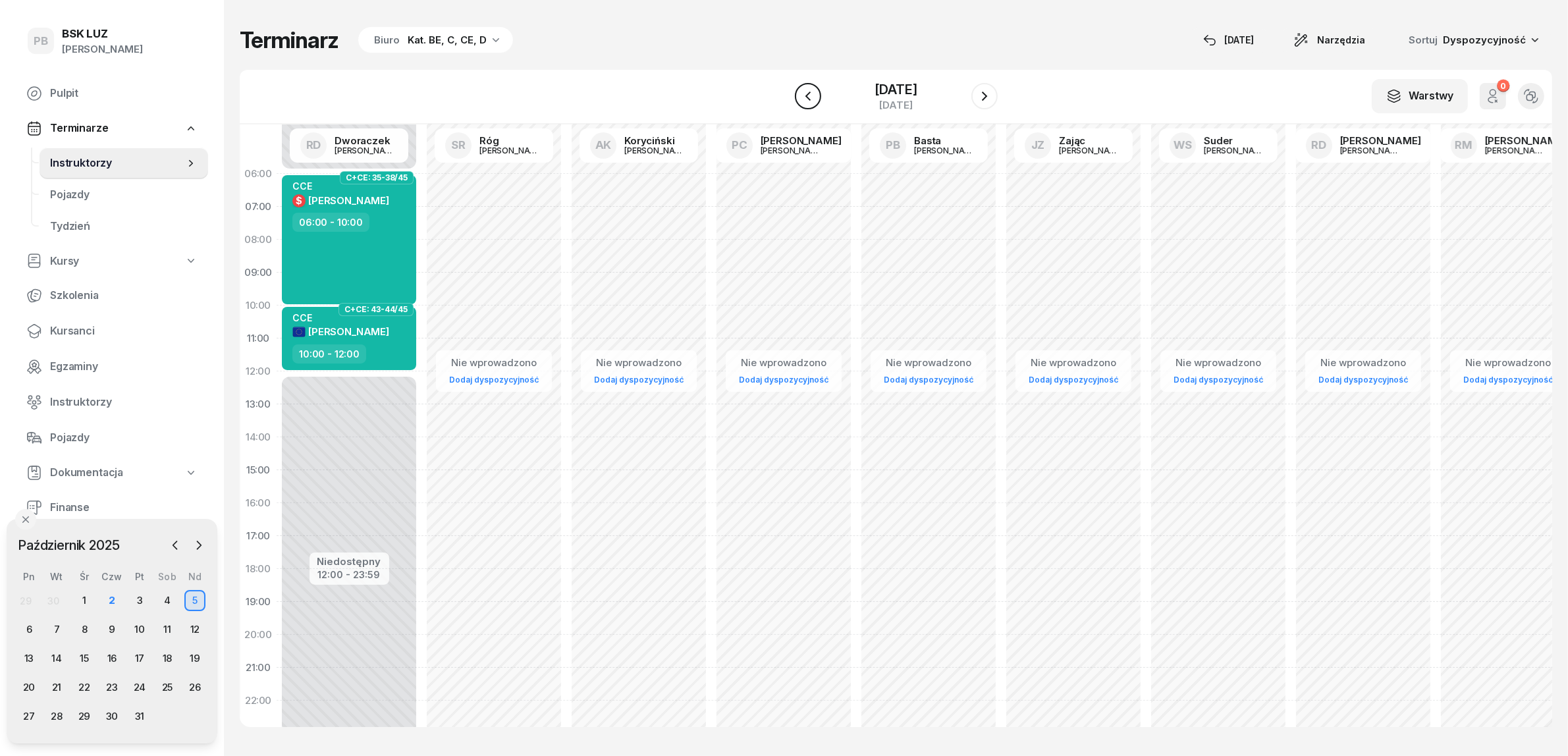
click at [802, 97] on icon "button" at bounding box center [807, 96] width 15 height 15
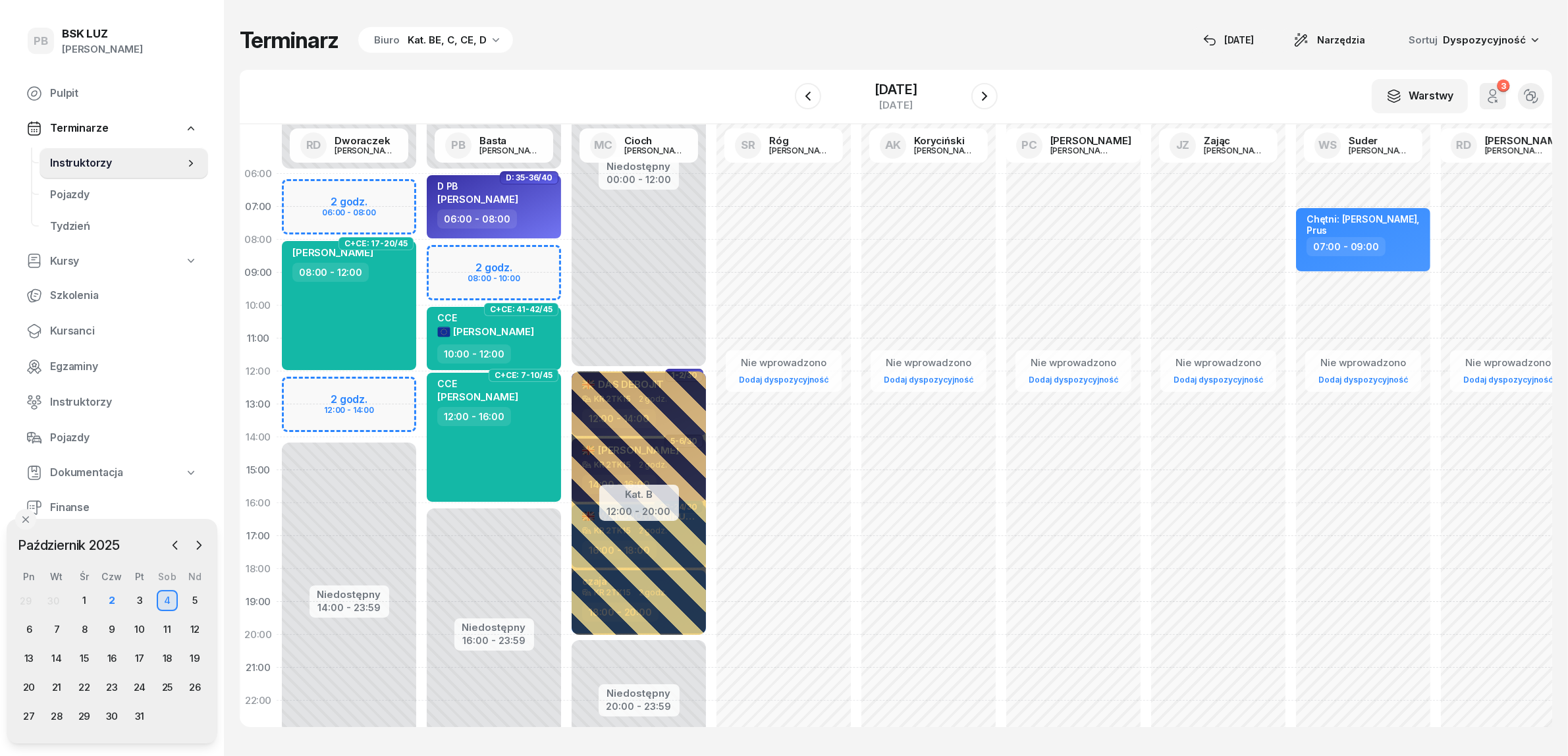
click at [1022, 27] on div "Terminarz Biuro Kat. BE, C, CE, D [DATE] Narzędzia Sortuj Dyspozycyjność" at bounding box center [896, 40] width 1313 height 27
click at [1134, 96] on div "W Wybierz AK [PERSON_NAME] BP [PERSON_NAME] DP [PERSON_NAME] GS [PERSON_NAME] I…" at bounding box center [896, 97] width 1313 height 55
click at [108, 596] on div "2" at bounding box center [112, 601] width 21 height 21
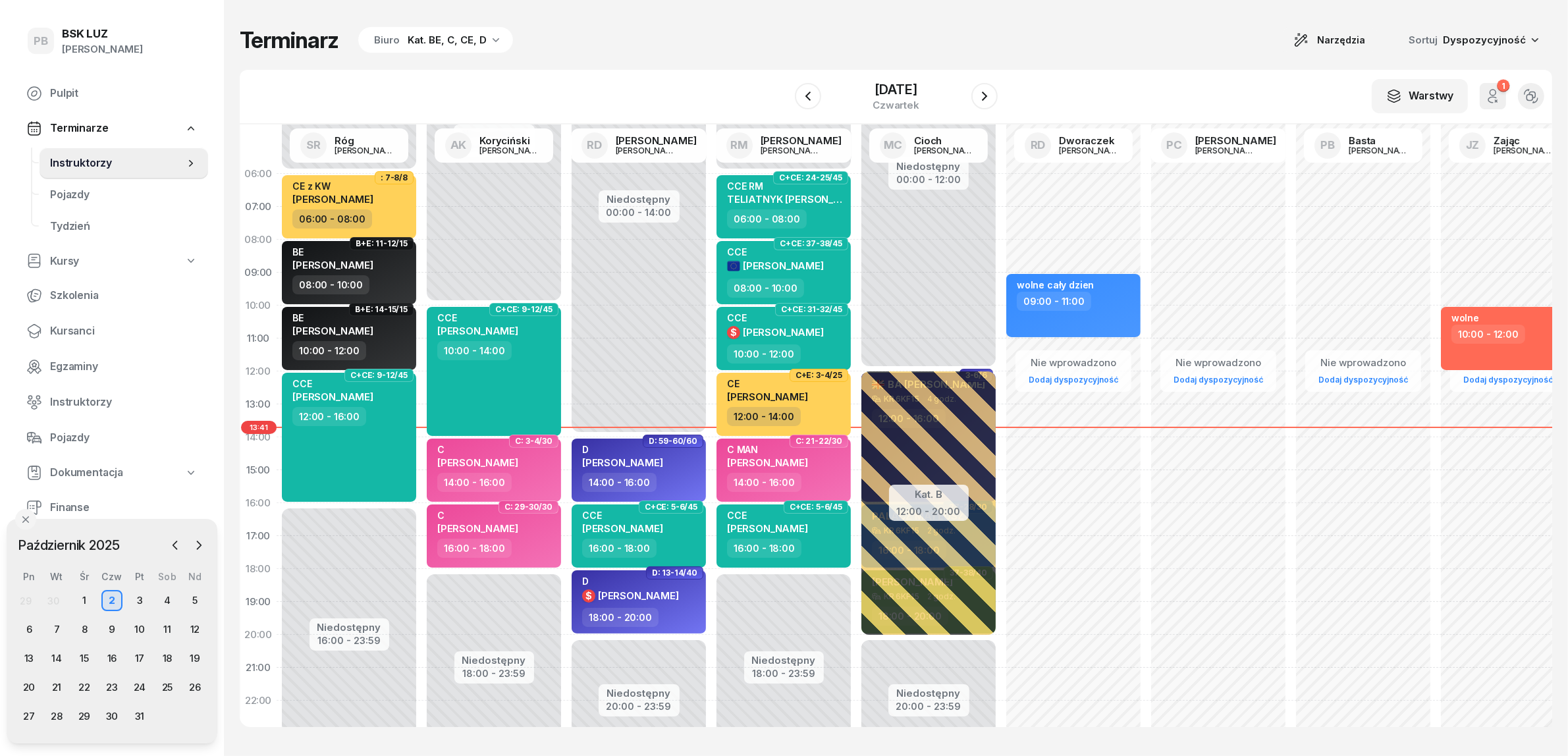
click at [432, 39] on div "Kat. BE, C, CE, D" at bounding box center [447, 40] width 79 height 15
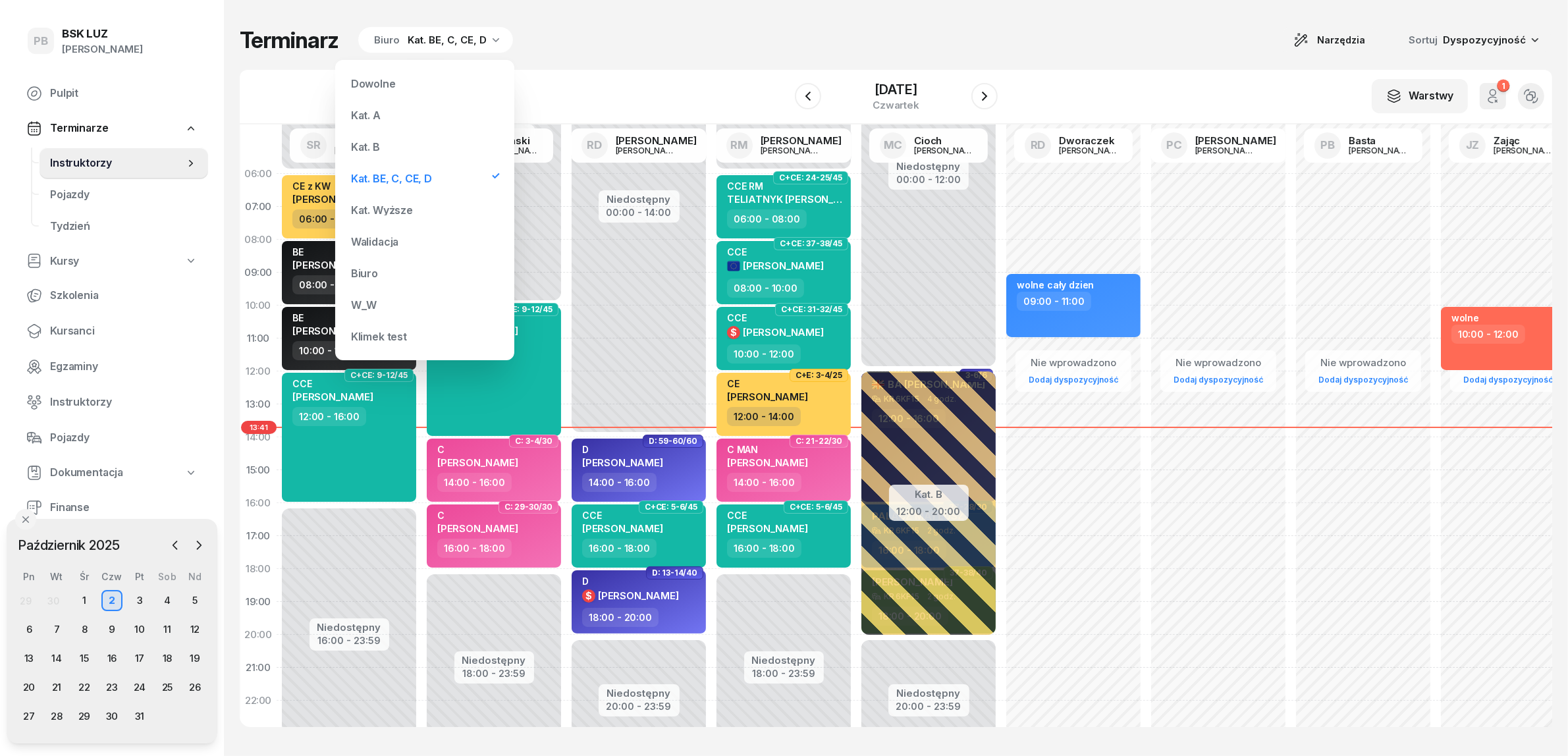
click at [384, 142] on div "Kat. B" at bounding box center [425, 146] width 158 height 26
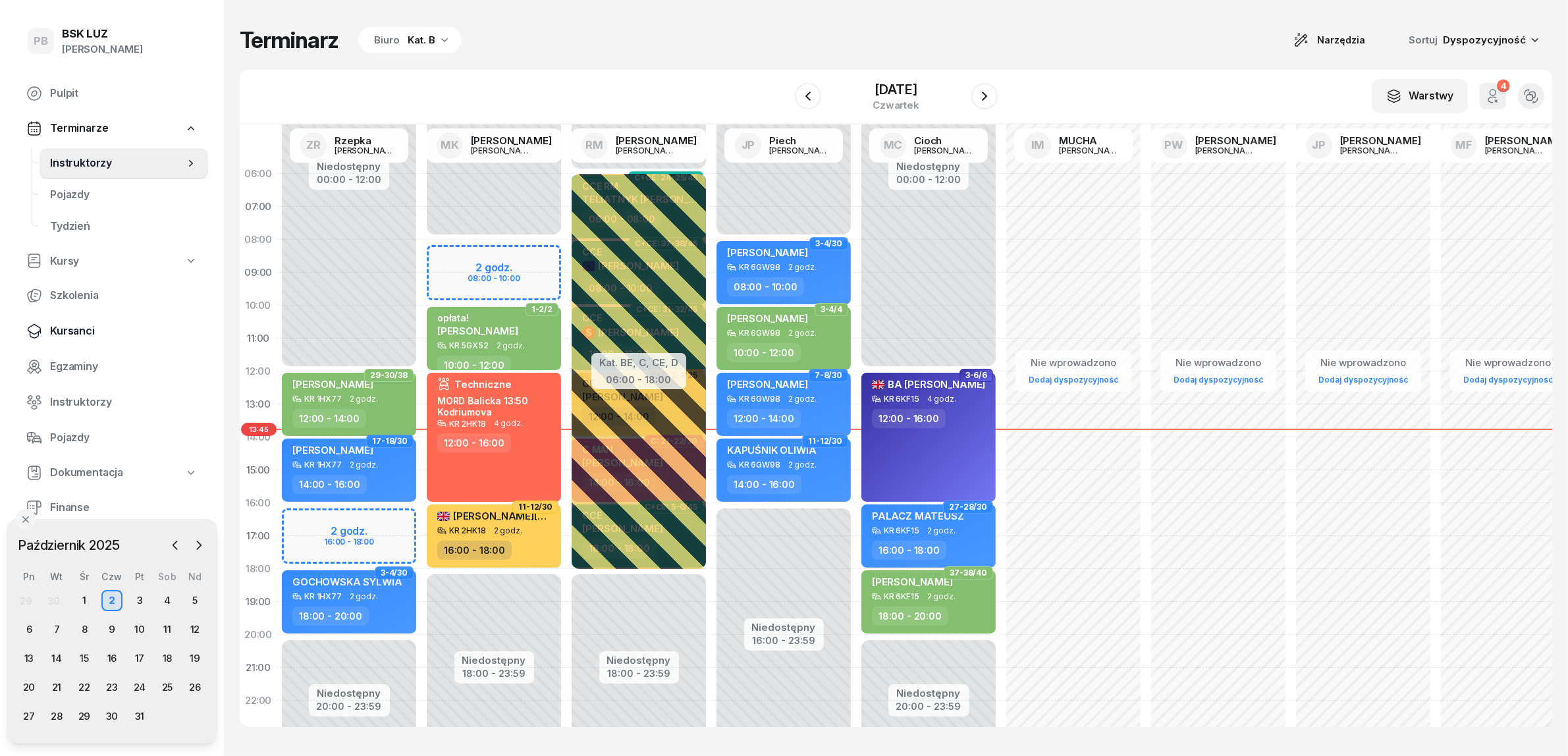
click at [61, 337] on span "Kursanci" at bounding box center [124, 331] width 148 height 17
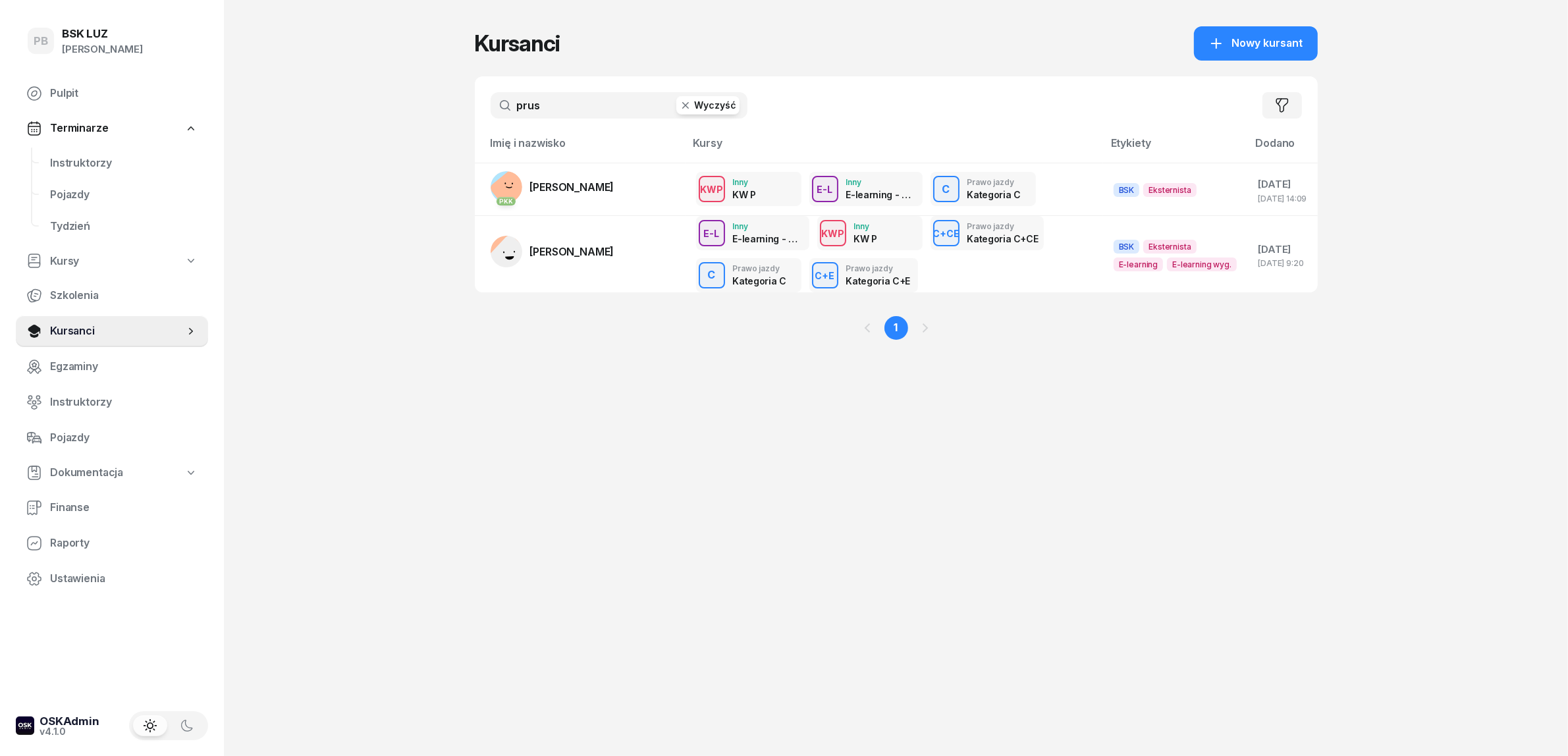
drag, startPoint x: 550, startPoint y: 110, endPoint x: 485, endPoint y: 107, distance: 65.1
click at [485, 107] on div "prus Wyczyść Filtruj" at bounding box center [896, 105] width 843 height 58
type input "baran"
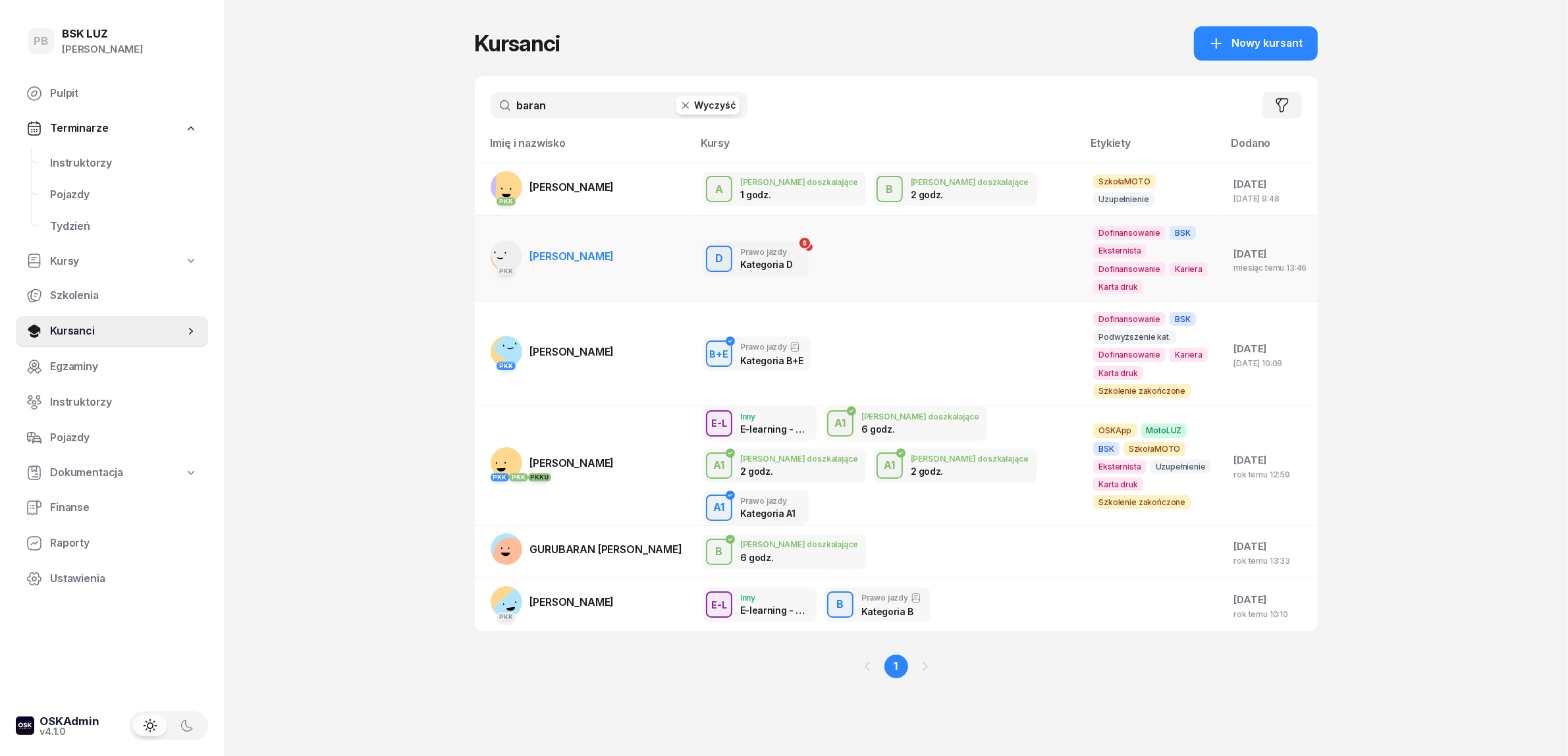
click at [601, 249] on span "[PERSON_NAME]" at bounding box center [572, 255] width 85 height 13
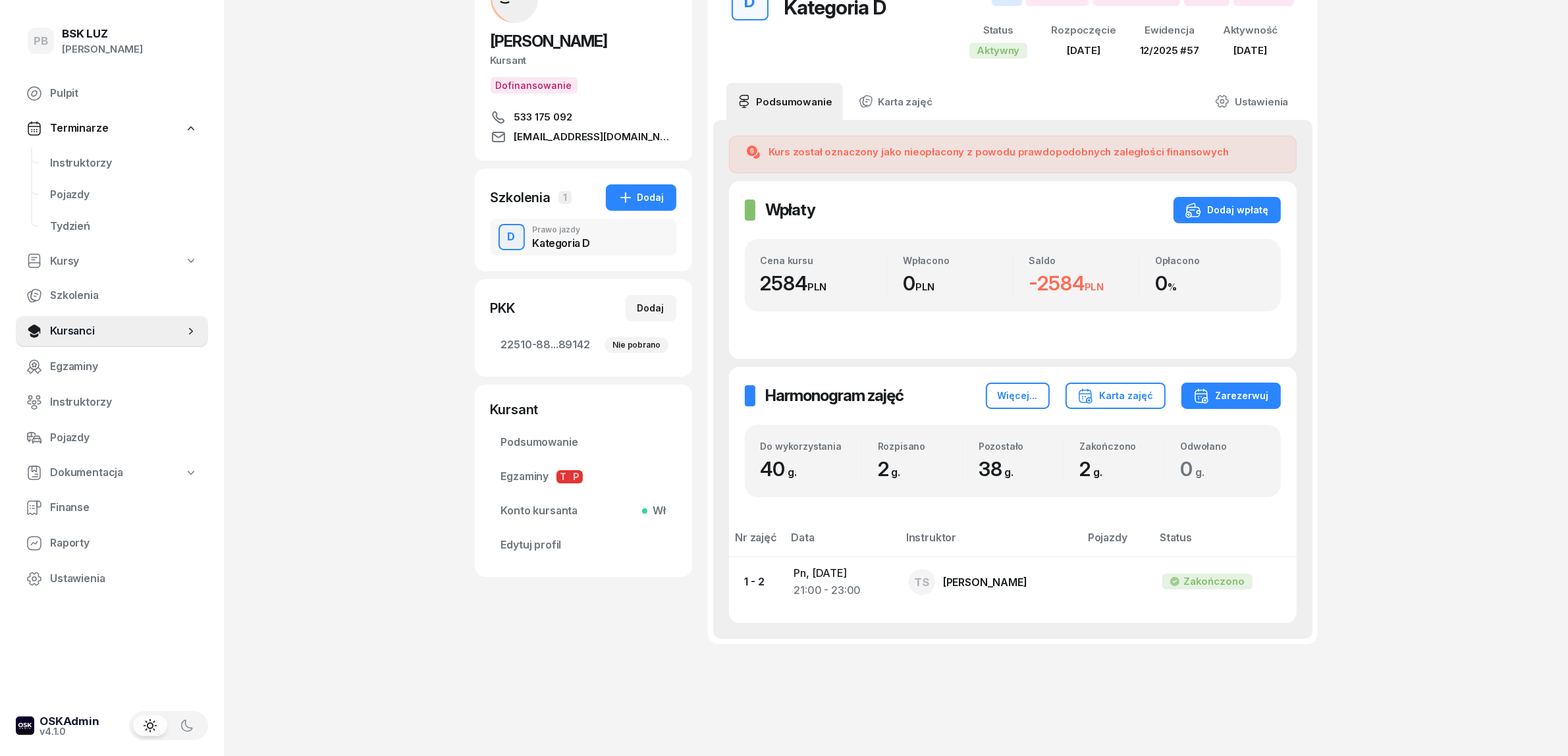
scroll to position [116, 0]
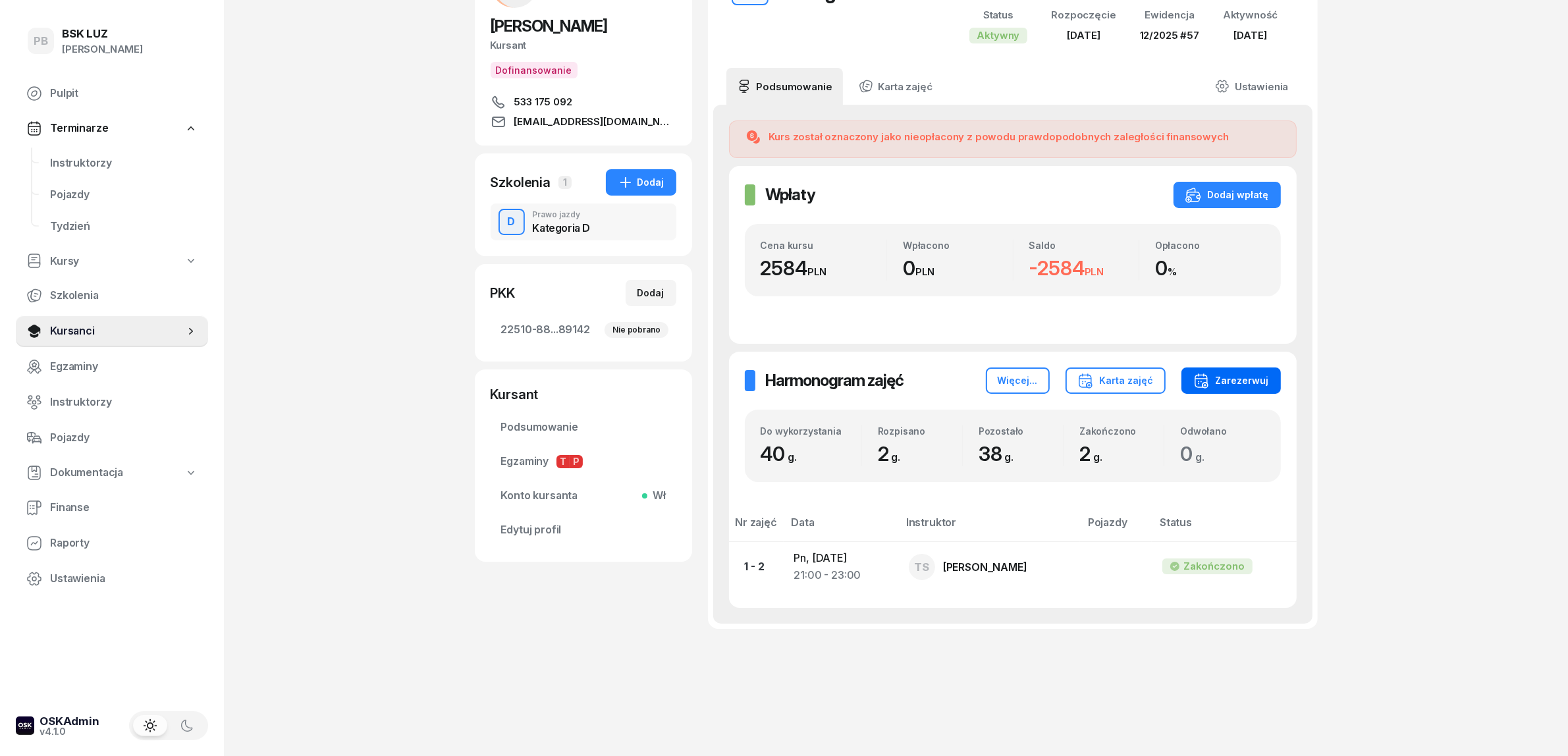
click at [1236, 379] on div "Zarezerwuj" at bounding box center [1231, 380] width 76 height 15
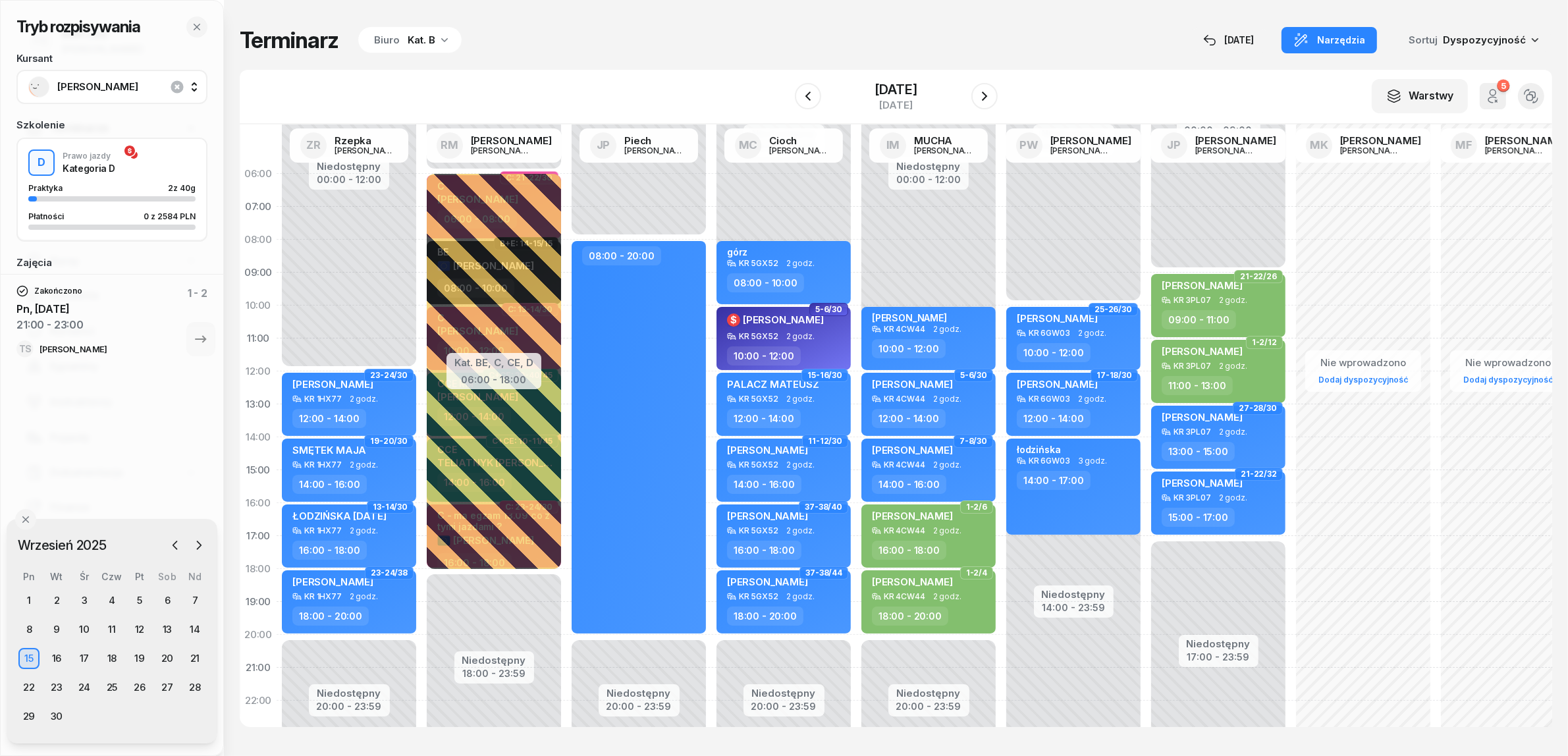
click at [719, 48] on div "Terminarz Biuro Kat. B [DATE] Narzędzia Sortuj Dyspozycyjność" at bounding box center [896, 40] width 1313 height 27
click at [410, 34] on div "Kat. B" at bounding box center [421, 40] width 27 height 15
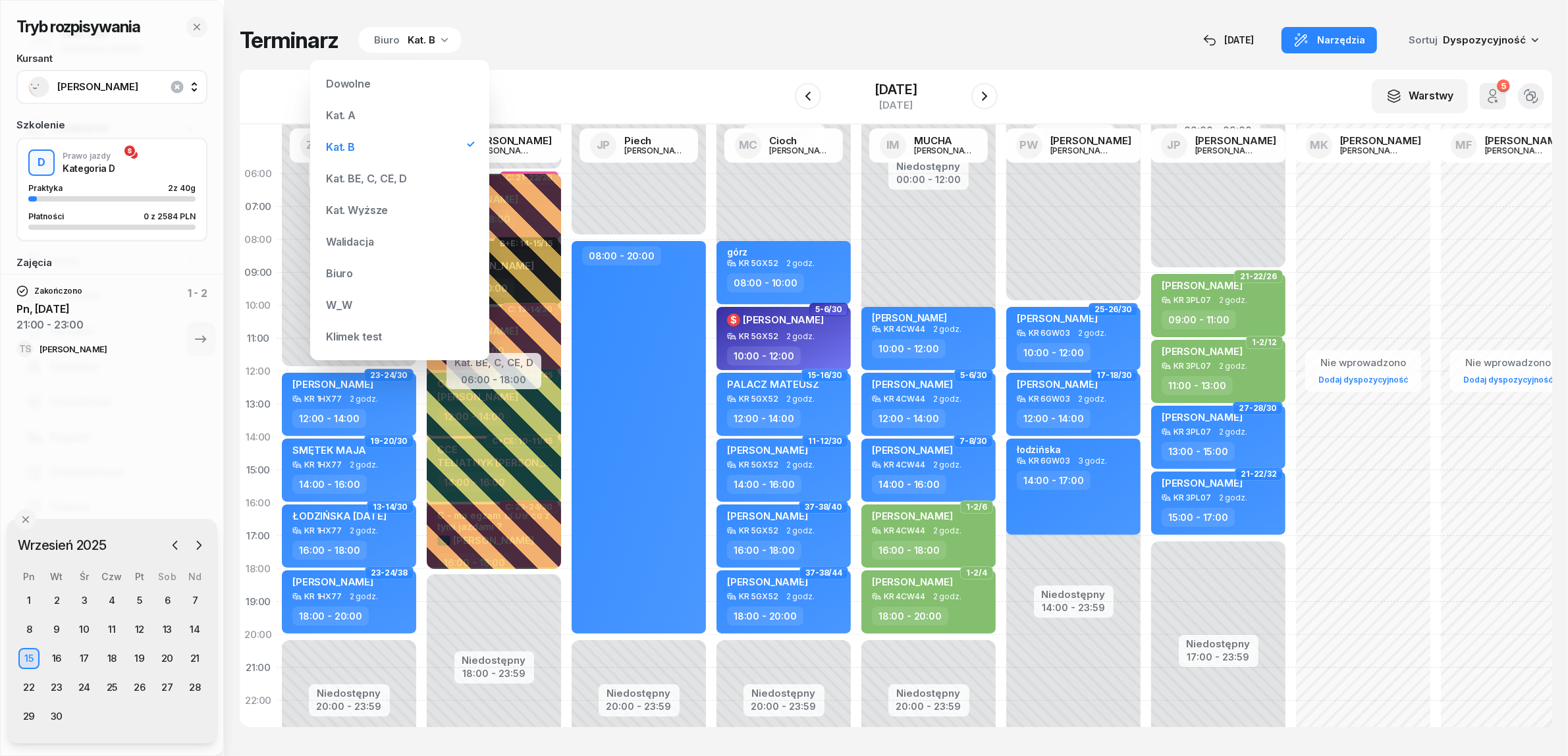
click at [396, 183] on div "Kat. BE, C, CE, D" at bounding box center [367, 179] width 81 height 10
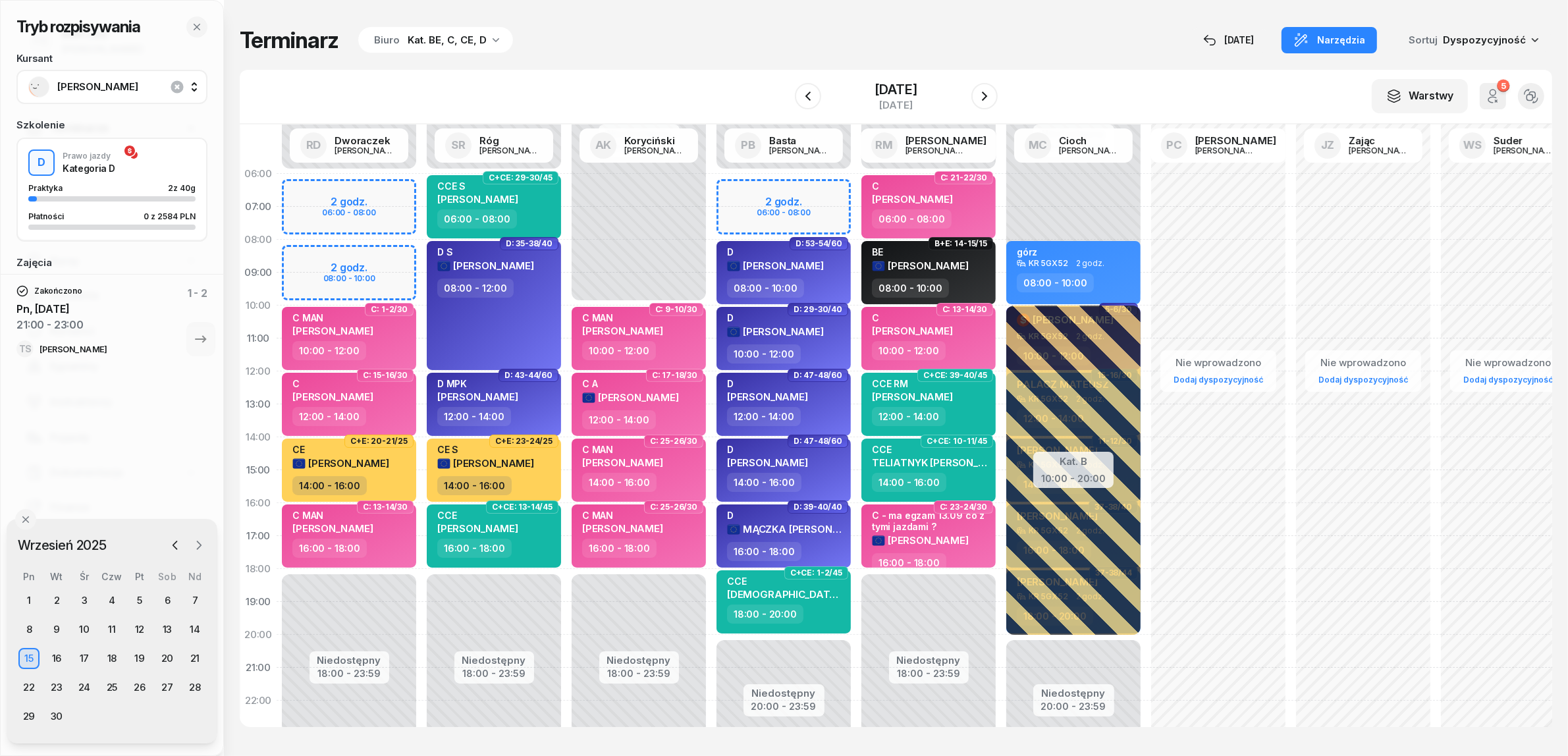
click at [195, 545] on icon "button" at bounding box center [198, 544] width 13 height 13
click at [28, 630] on div "6" at bounding box center [29, 630] width 21 height 21
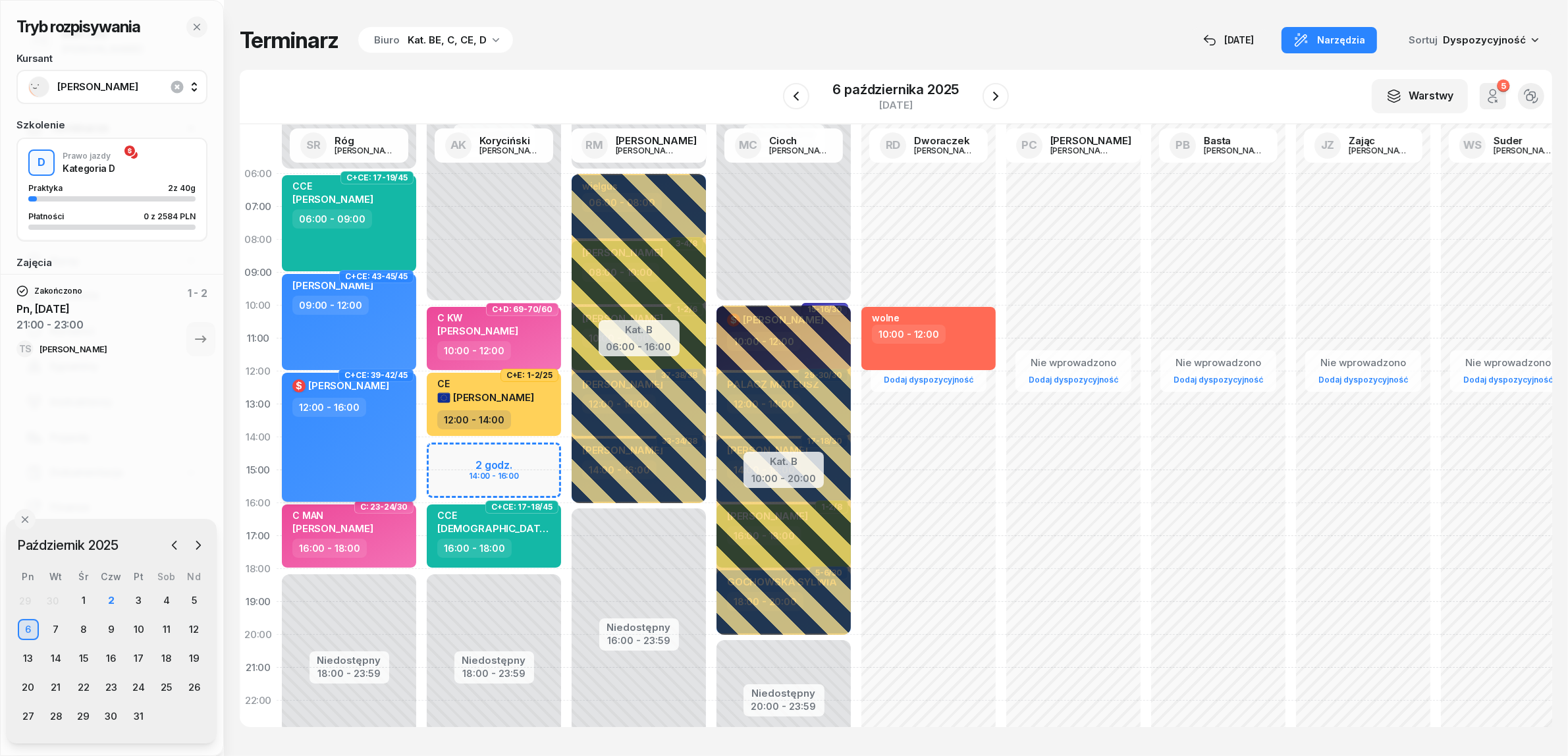
click at [380, 475] on div "$ [PERSON_NAME] 12:00 - 16:00" at bounding box center [349, 437] width 134 height 129
select select "12"
select select "16"
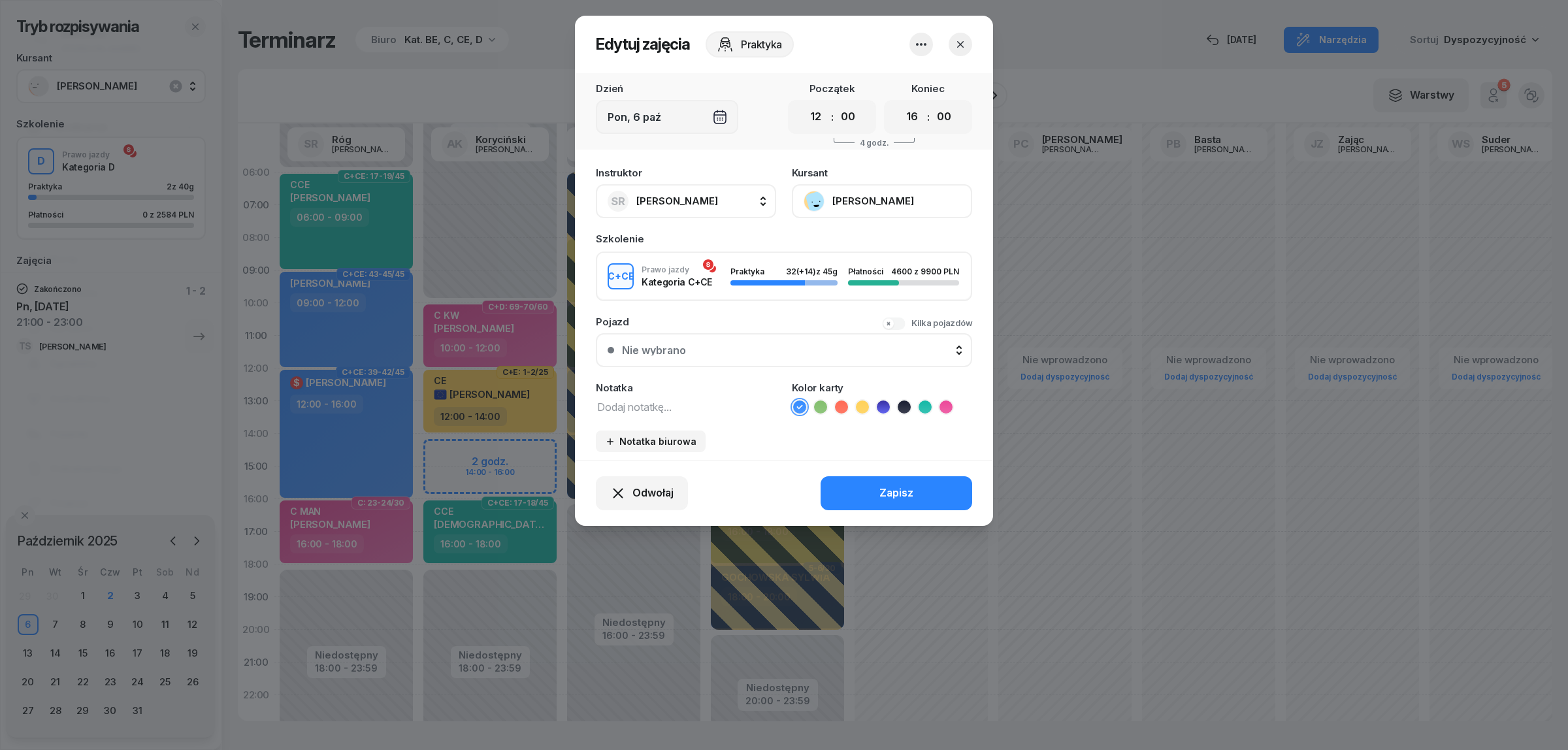
click at [923, 44] on icon "button" at bounding box center [921, 44] width 15 height 15
click at [962, 43] on icon "button" at bounding box center [959, 44] width 13 height 13
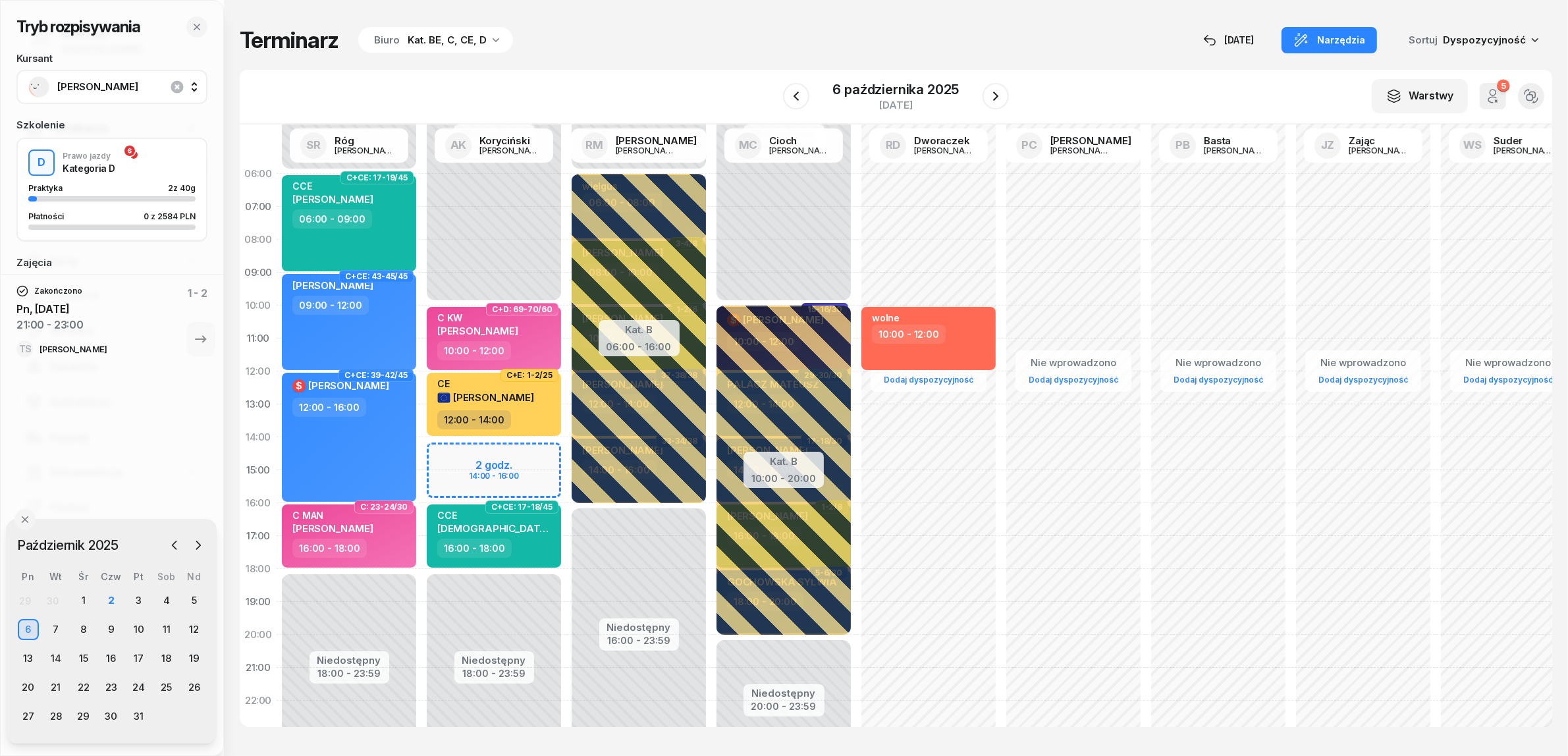
click at [479, 453] on div "Niedostępny 00:00 - 10:00 Niedostępny 18:00 - 23:59 2 godz. 14:00 - 16:00 C+D: …" at bounding box center [494, 470] width 145 height 625
select select "14"
select select "16"
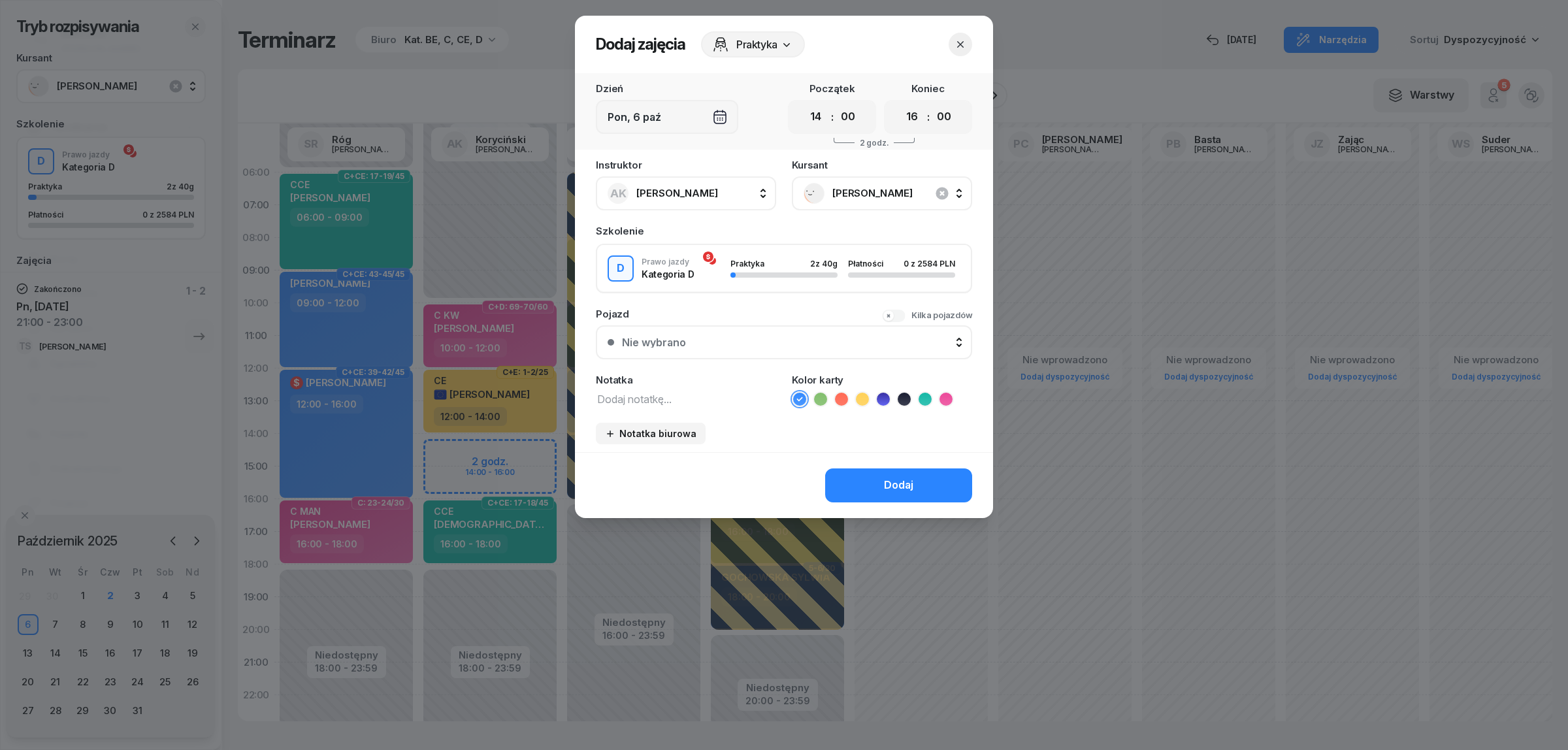
click at [634, 397] on textarea at bounding box center [686, 398] width 181 height 17
type textarea "C"
click at [948, 395] on icon at bounding box center [945, 398] width 13 height 13
click at [914, 481] on div "Dodaj" at bounding box center [898, 486] width 30 height 17
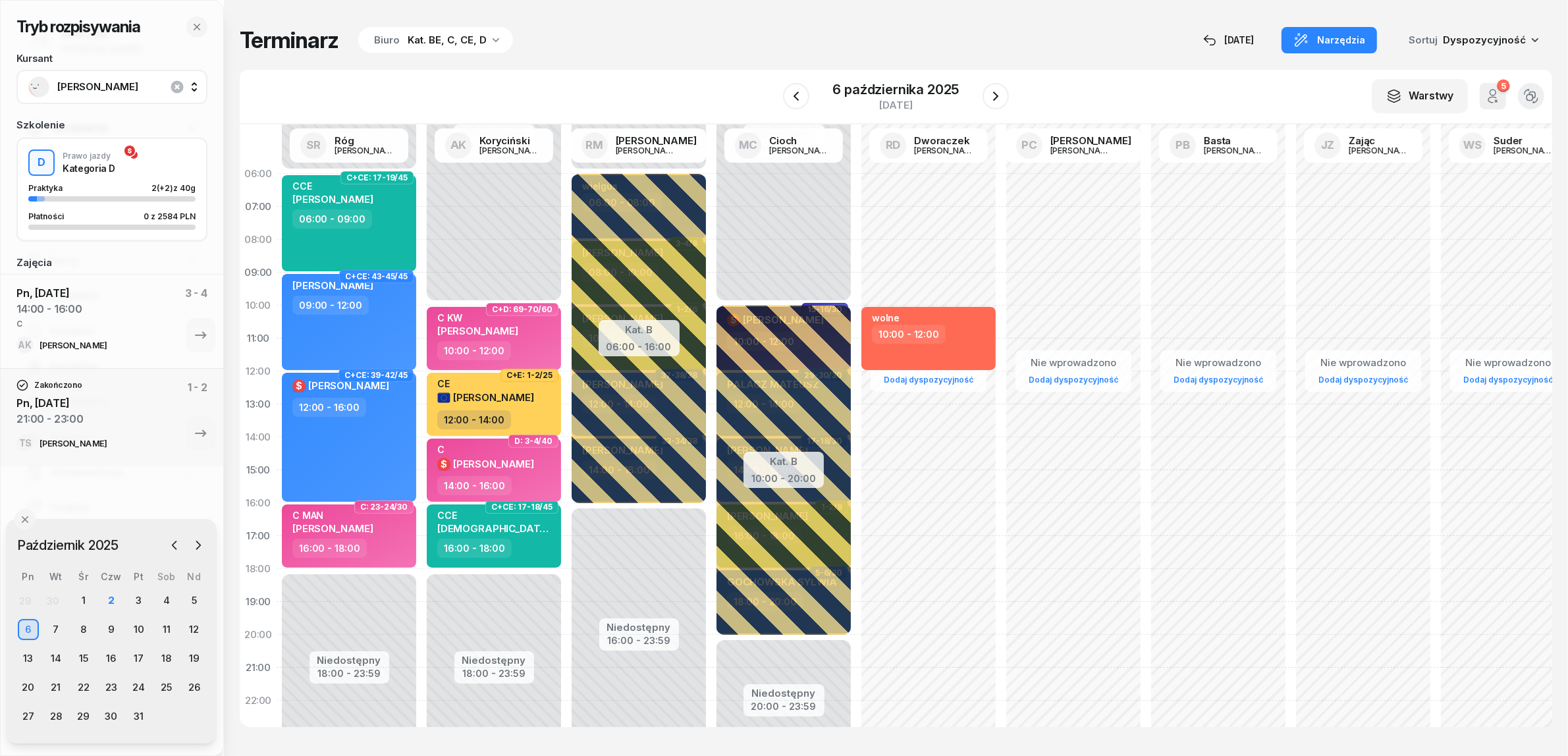
click at [675, 37] on div "Terminarz Biuro Kat. BE, C, CE, D [DATE] Narzędzia Sortuj Dyspozycyjność" at bounding box center [896, 40] width 1313 height 27
click at [989, 97] on icon "button" at bounding box center [995, 96] width 15 height 15
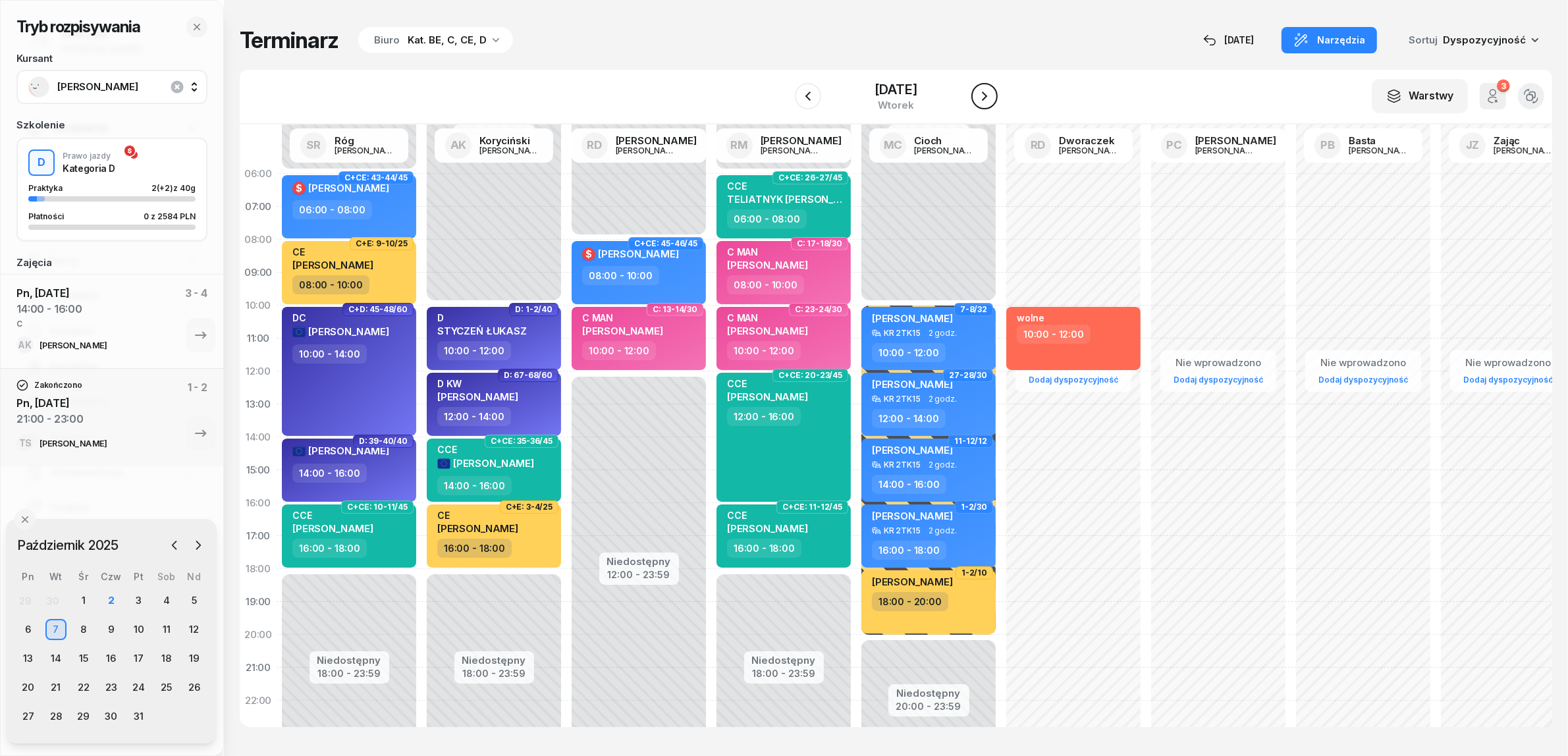
click at [989, 97] on icon "button" at bounding box center [984, 96] width 15 height 15
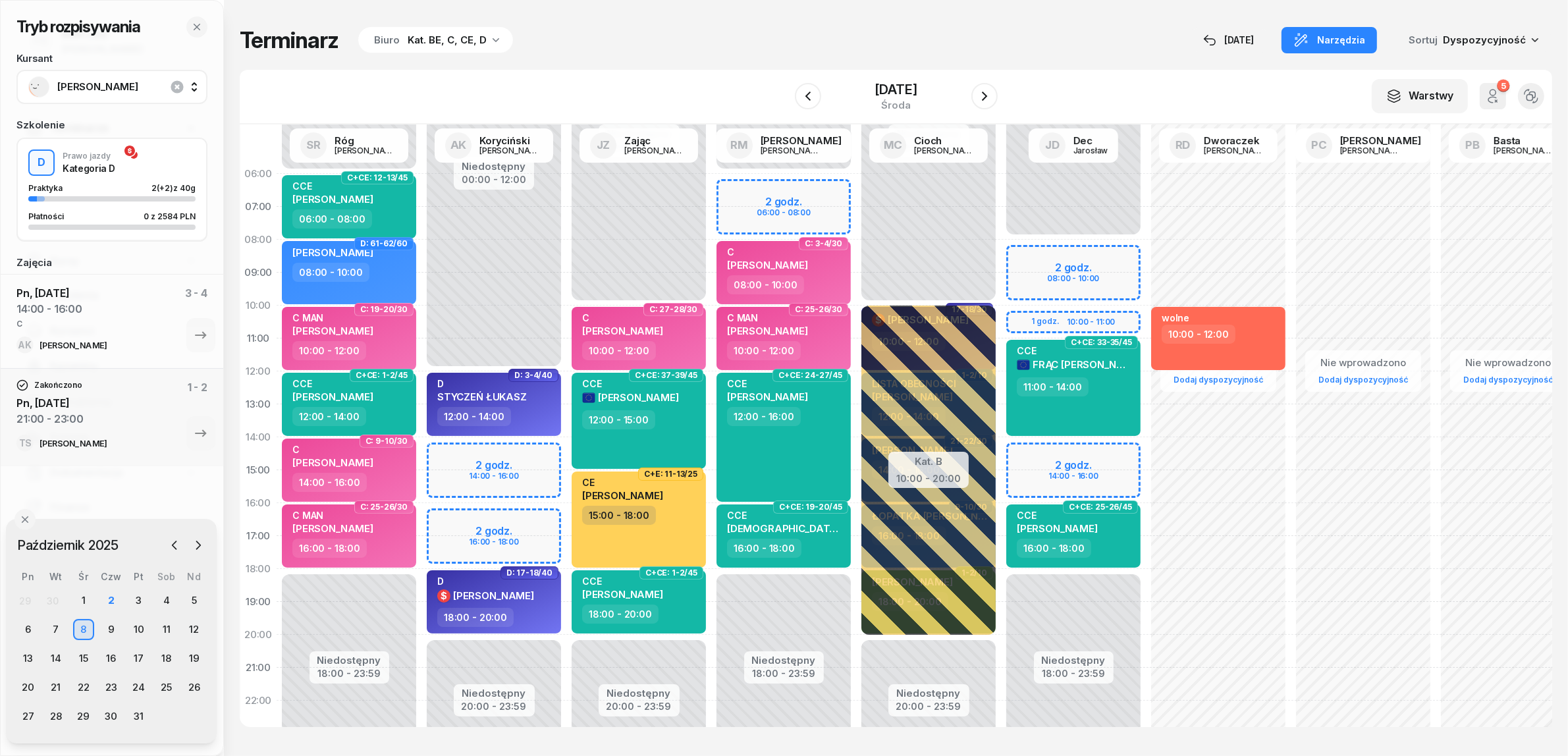
click at [443, 448] on div "Niedostępny 00:00 - 12:00 Niedostępny 20:00 - 23:59 2 godz. 14:00 - 16:00 2 god…" at bounding box center [494, 470] width 145 height 625
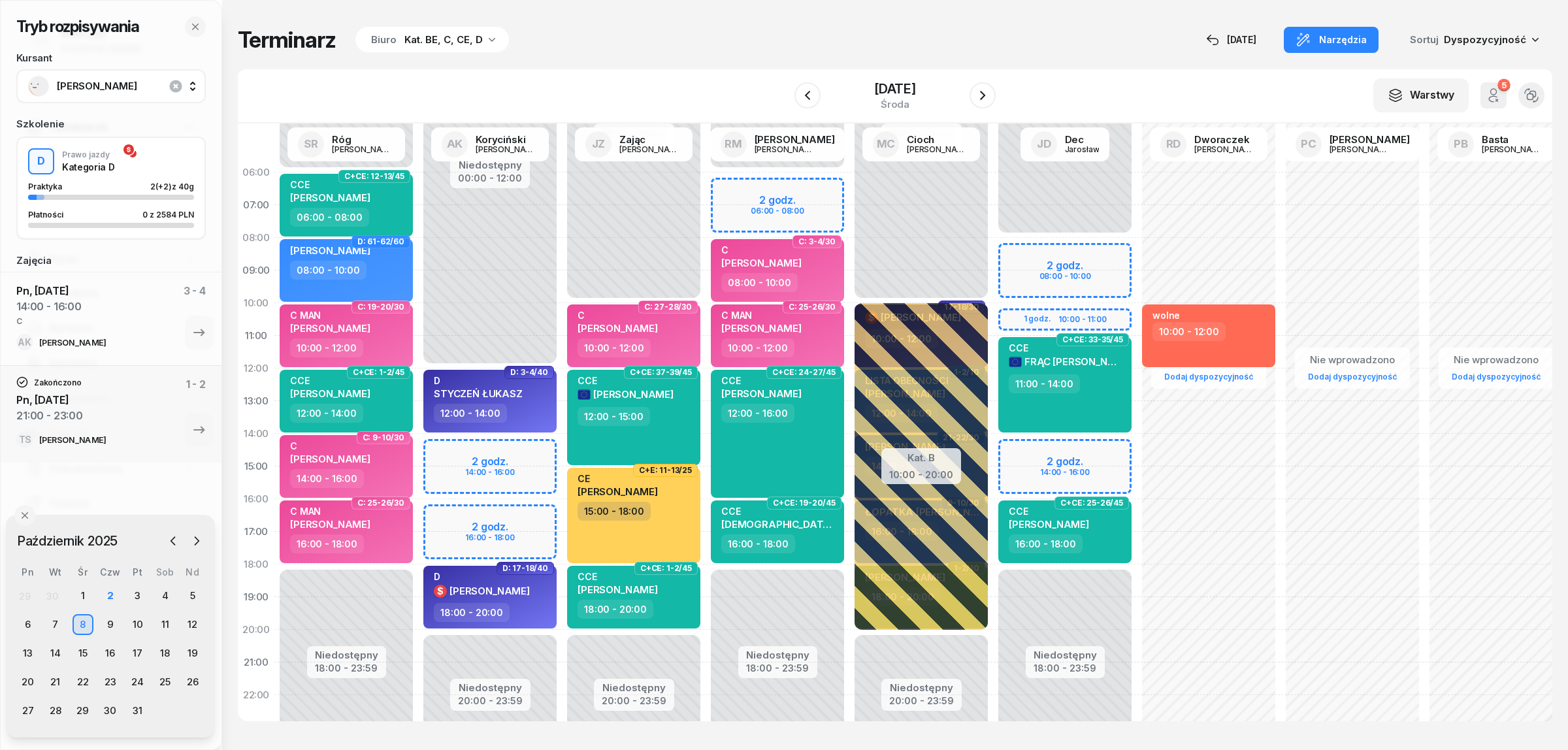
select select "14"
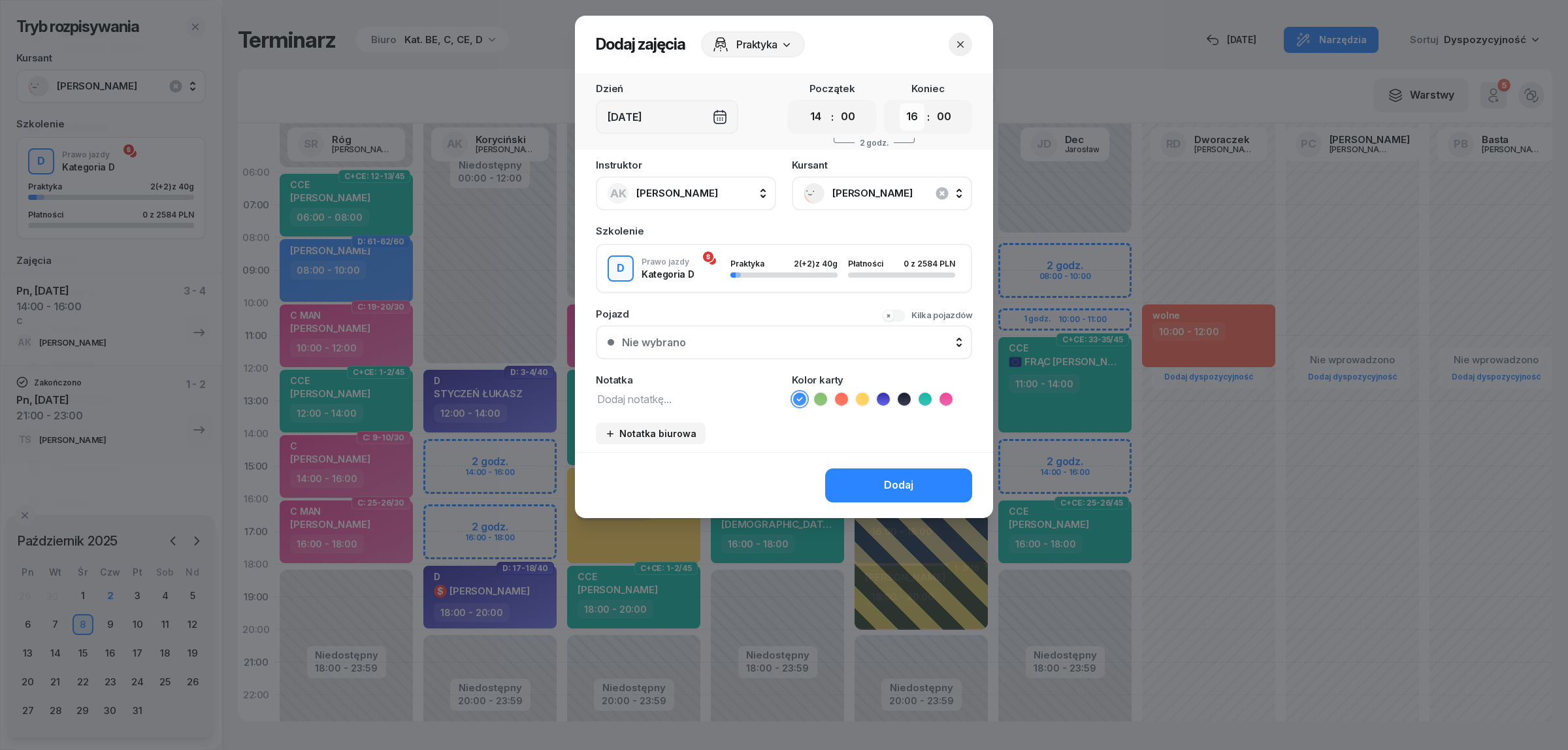
click at [912, 112] on select "00 01 02 03 04 05 06 07 08 09 10 11 12 13 14 15 16 17 18 19 20 21 22 23" at bounding box center [911, 117] width 25 height 27
select select "18"
click at [899, 103] on select "00 01 02 03 04 05 06 07 08 09 10 11 12 13 14 15 16 17 18 19 20 21 22 23" at bounding box center [911, 117] width 25 height 27
click at [674, 393] on textarea at bounding box center [686, 398] width 181 height 17
type textarea "C"
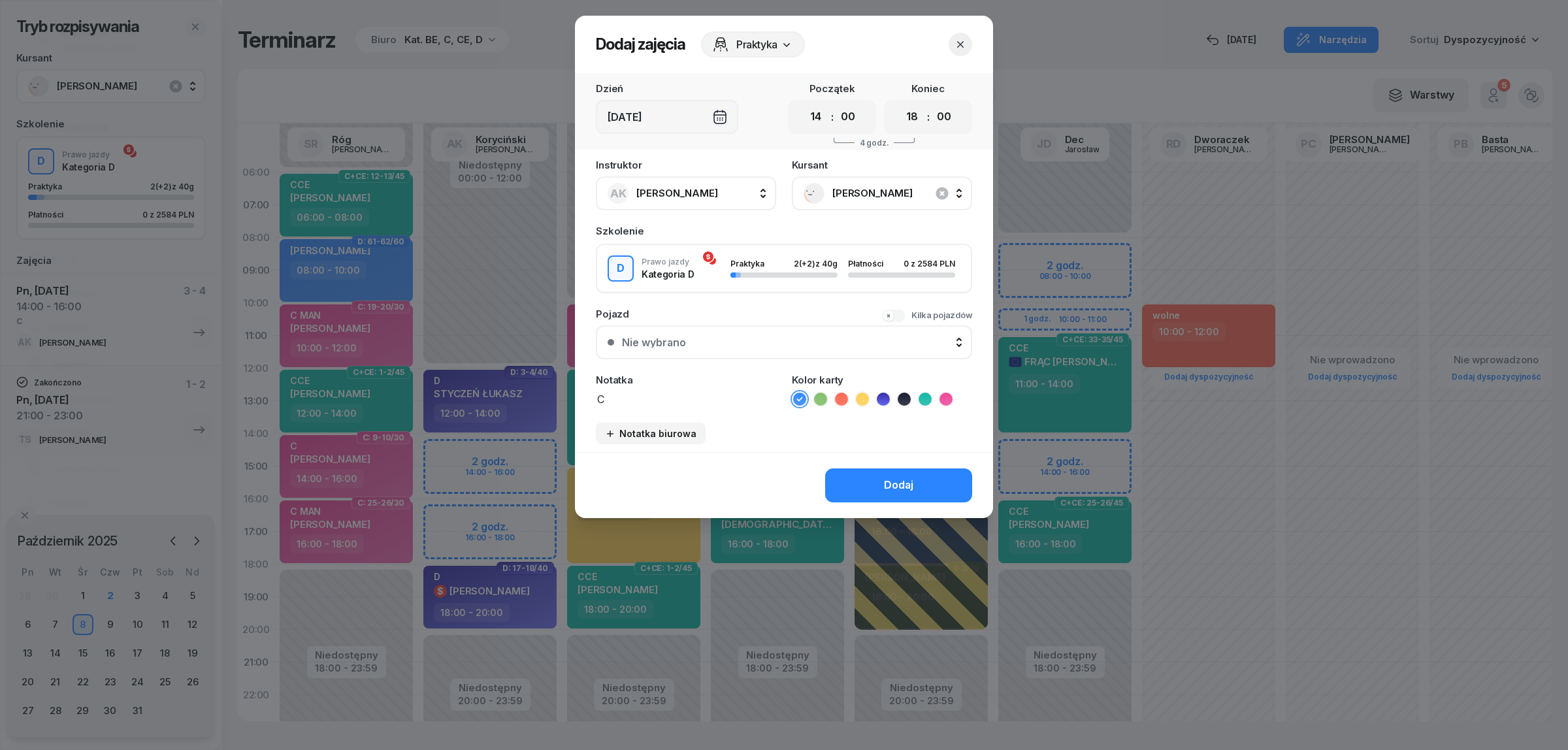
click at [948, 394] on icon at bounding box center [945, 398] width 13 height 13
click at [910, 477] on div "Dodaj" at bounding box center [898, 486] width 30 height 17
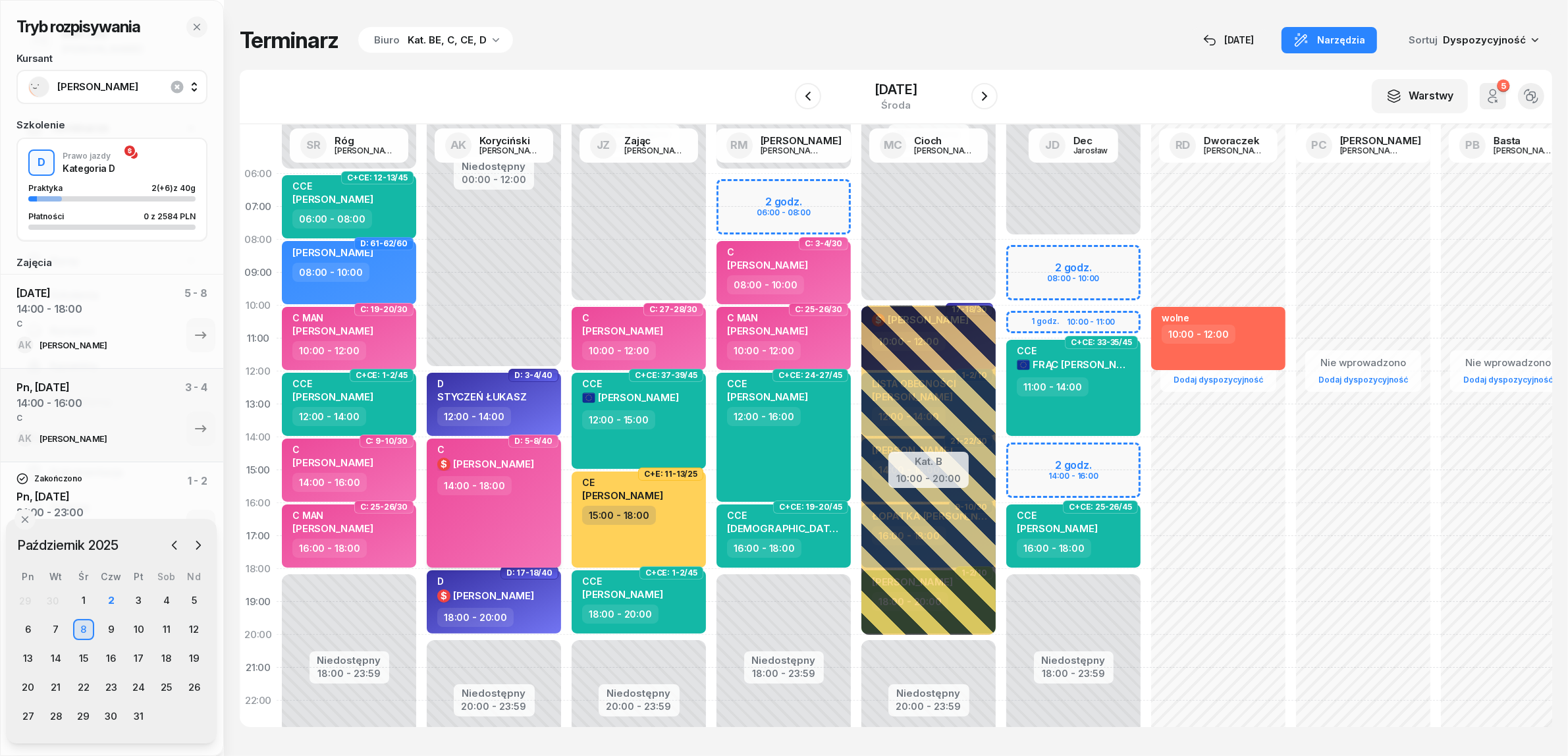
click at [498, 542] on div "C $ [PERSON_NAME] 14:00 - 18:00" at bounding box center [493, 502] width 134 height 129
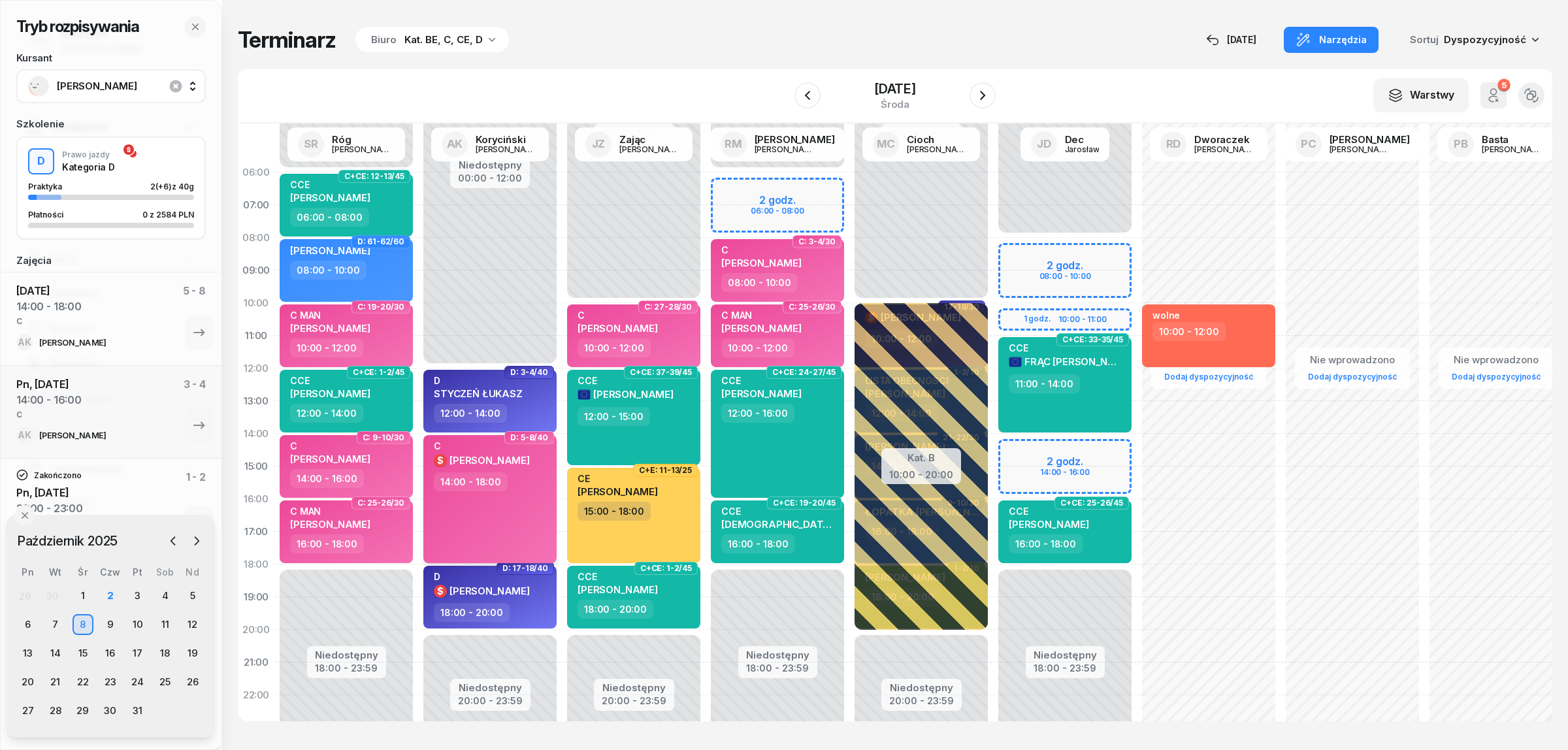
select select "14"
select select "18"
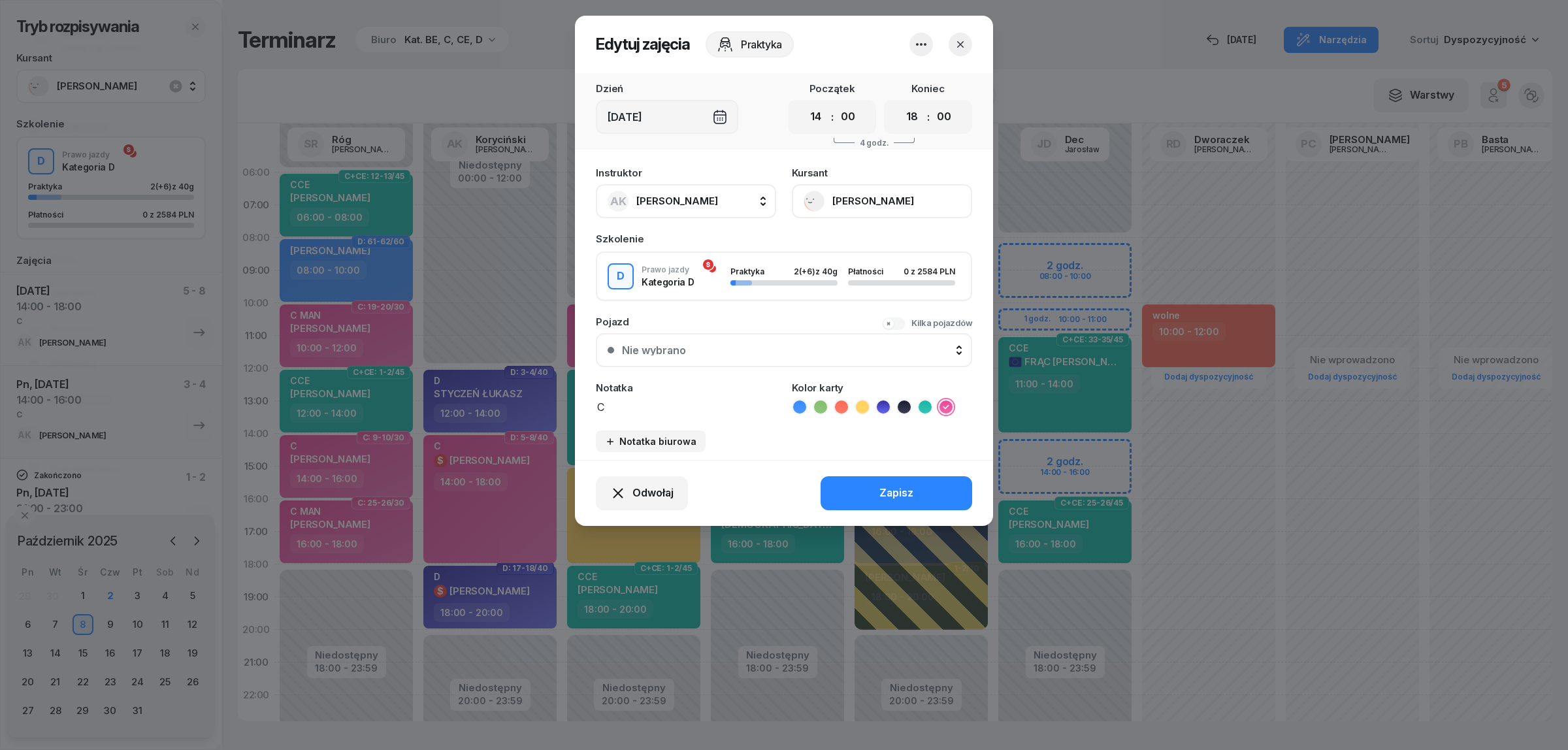
drag, startPoint x: 595, startPoint y: 408, endPoint x: 573, endPoint y: 410, distance: 22.1
click at [573, 410] on div "Edytuj zajęcia Praktyka Dzień [DATE] Początek 00 01 02 03 04 05 06 07 08 09 10 …" at bounding box center [784, 375] width 1568 height 750
type textarea "D"
click at [887, 403] on icon at bounding box center [882, 406] width 13 height 13
click at [870, 486] on button "Zapisz" at bounding box center [896, 493] width 152 height 34
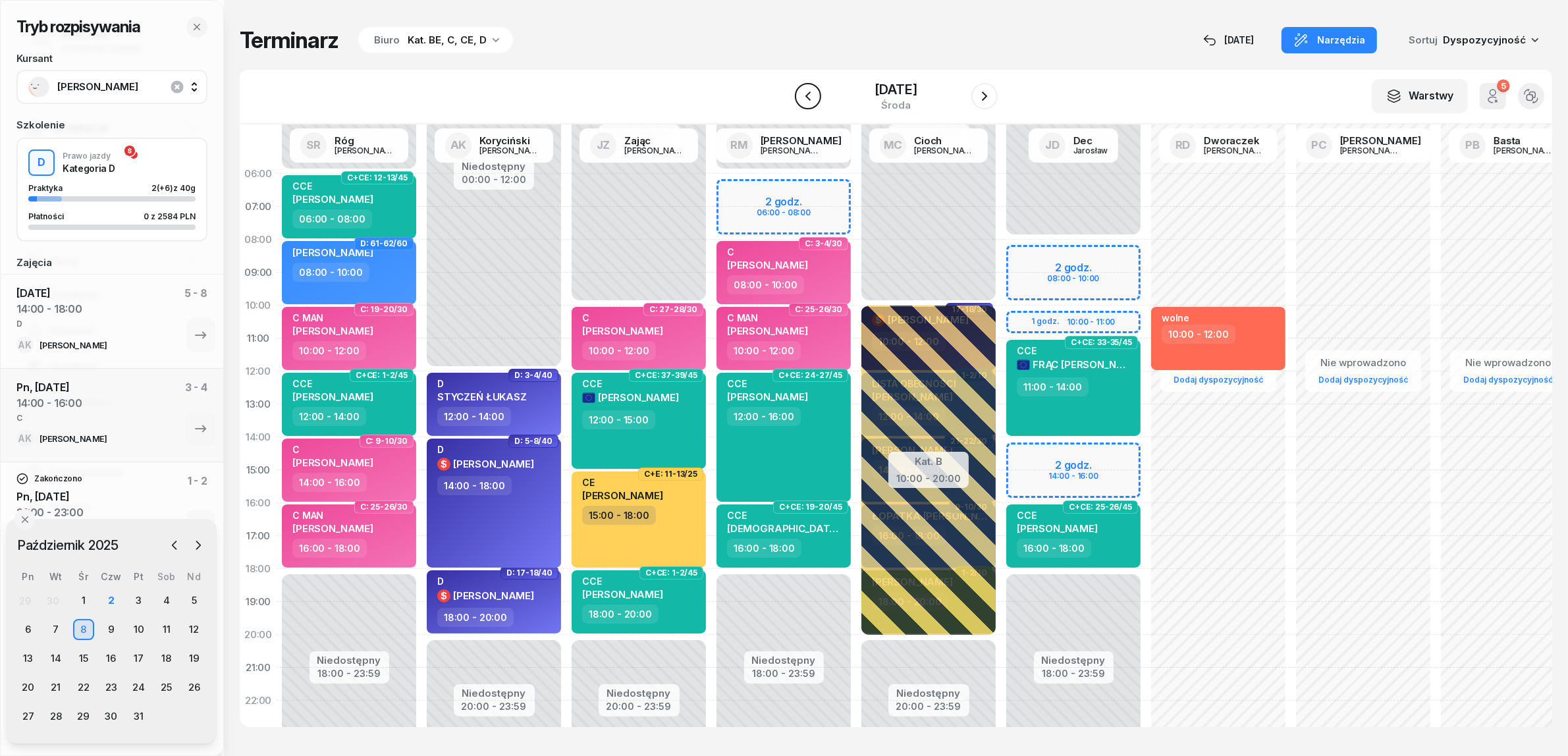
click at [800, 97] on icon "button" at bounding box center [807, 96] width 15 height 15
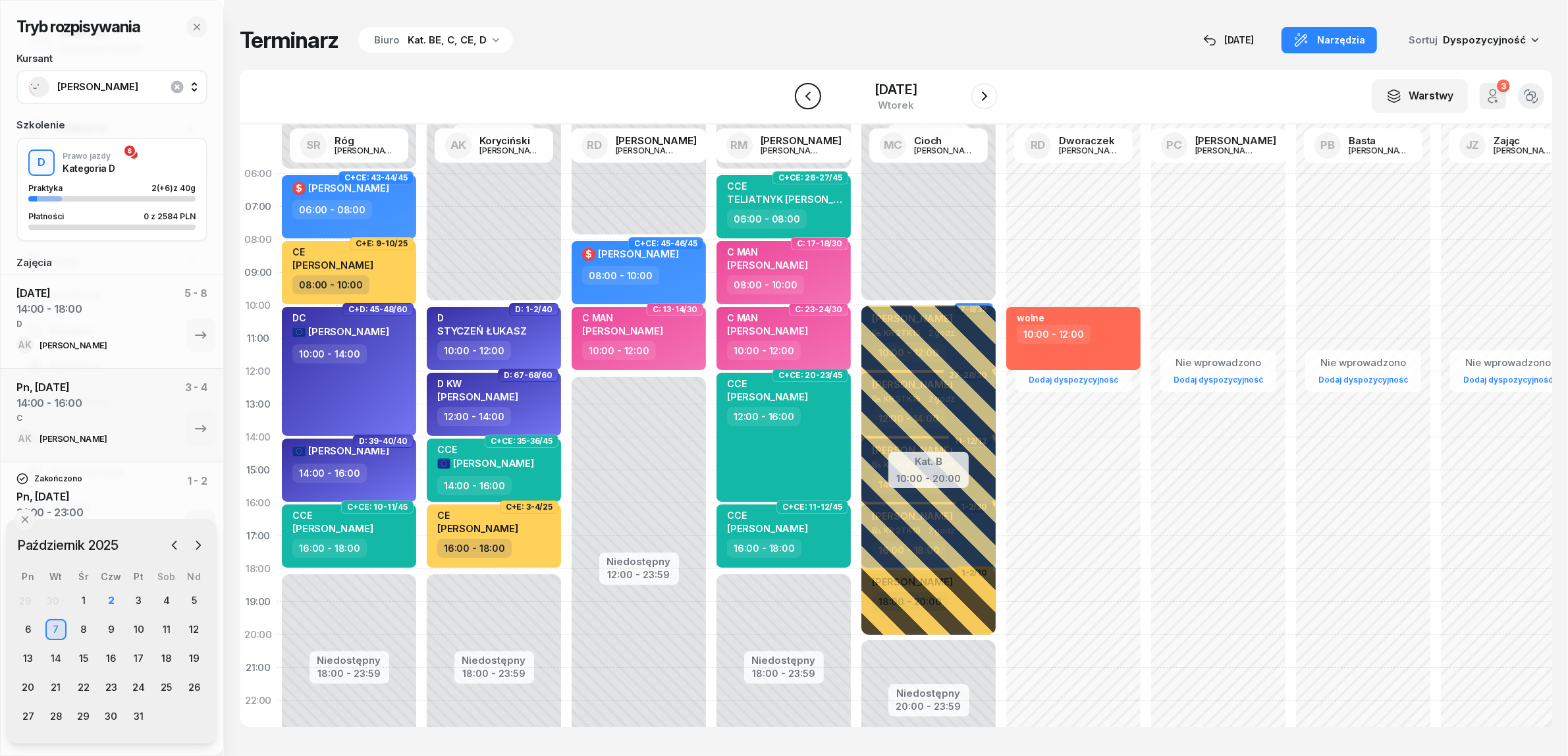
click at [800, 97] on icon "button" at bounding box center [807, 96] width 15 height 15
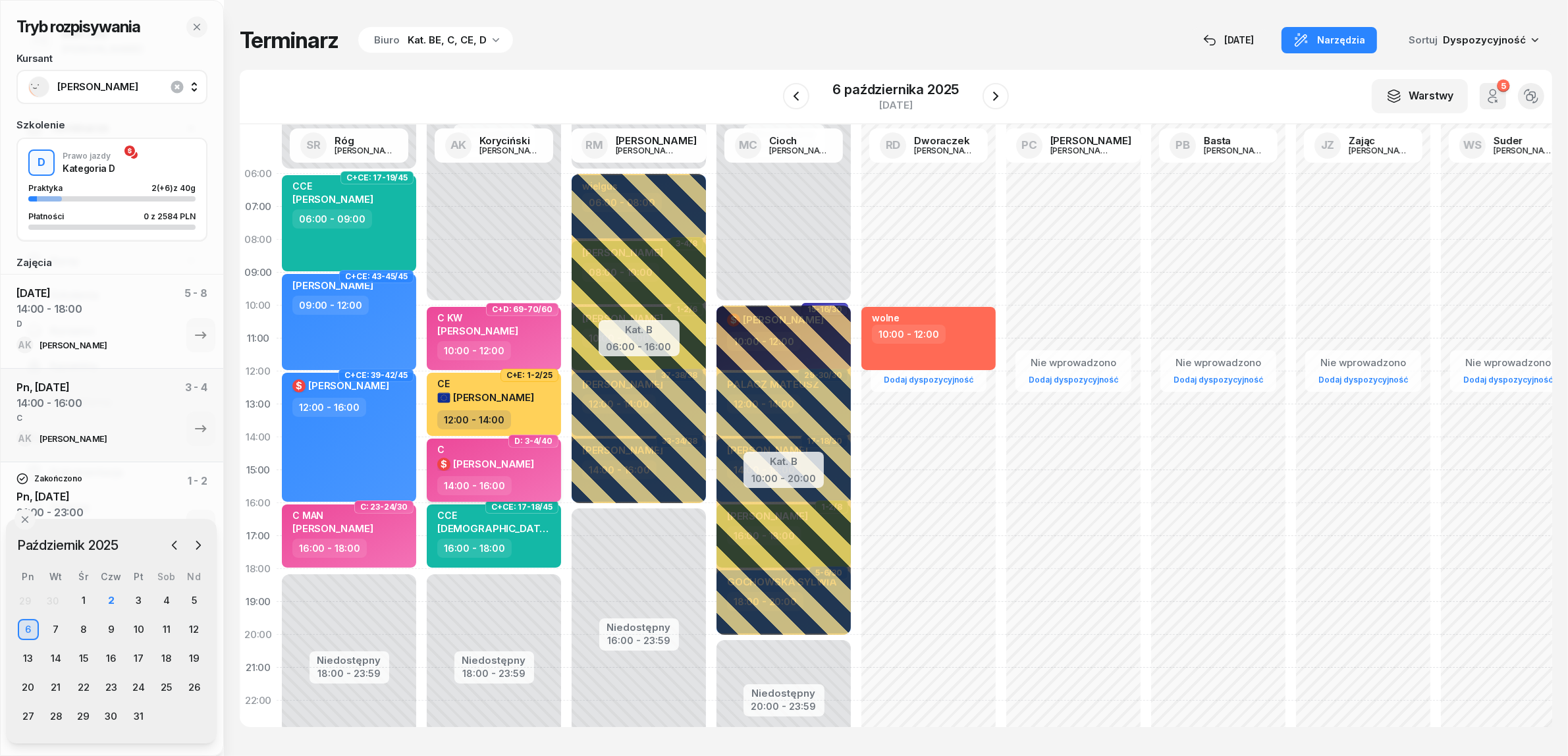
click at [533, 472] on div "C $ [PERSON_NAME]" at bounding box center [485, 460] width 97 height 32
select select "14"
select select "16"
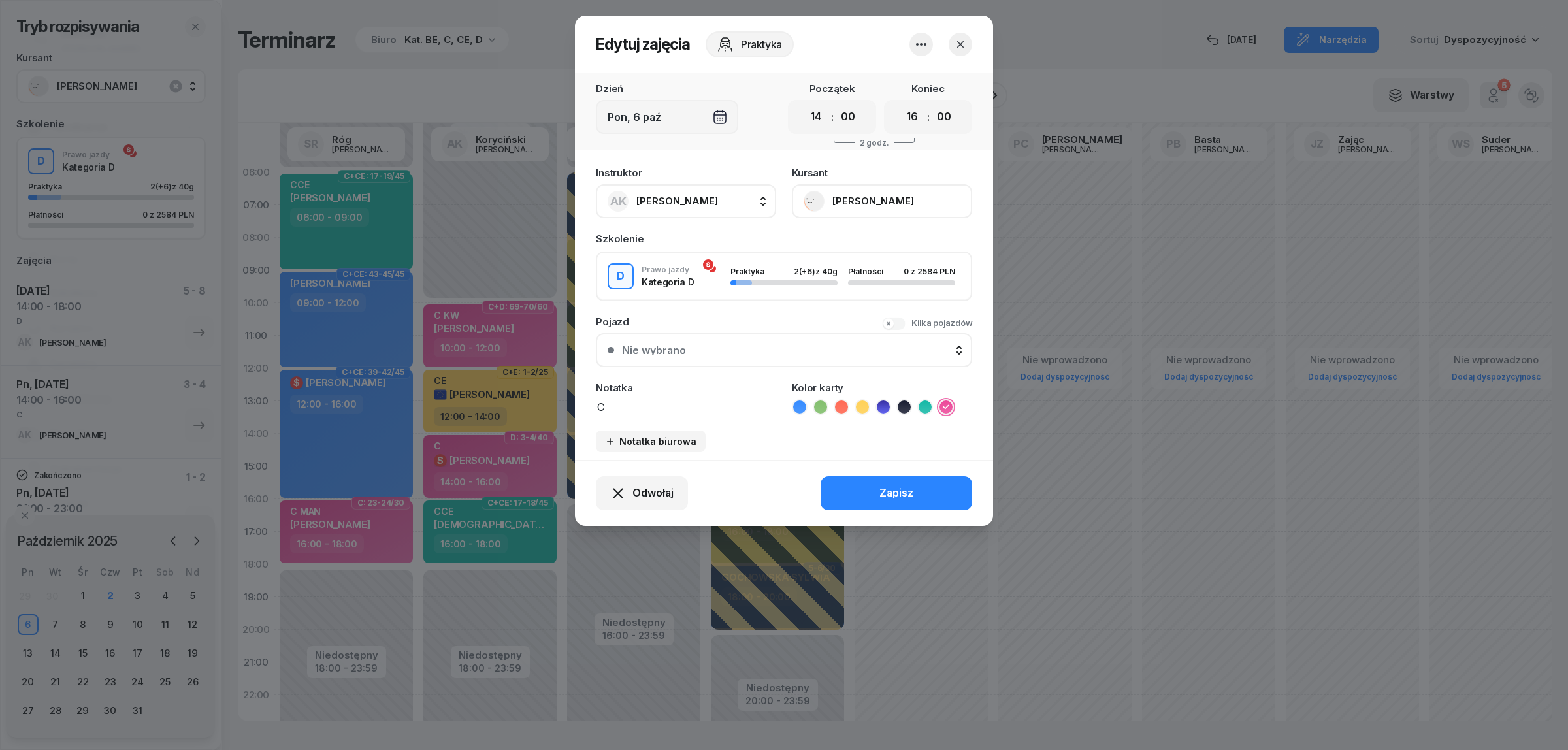
drag, startPoint x: 609, startPoint y: 405, endPoint x: 569, endPoint y: 408, distance: 40.1
click at [570, 408] on div "Edytuj zajęcia Praktyka Dzień [DATE] Początek 00 01 02 03 04 05 06 07 08 09 10 …" at bounding box center [784, 375] width 1568 height 750
type textarea "D"
click at [882, 404] on icon at bounding box center [882, 406] width 6 height 4
click at [876, 481] on button "Zapisz" at bounding box center [896, 493] width 152 height 34
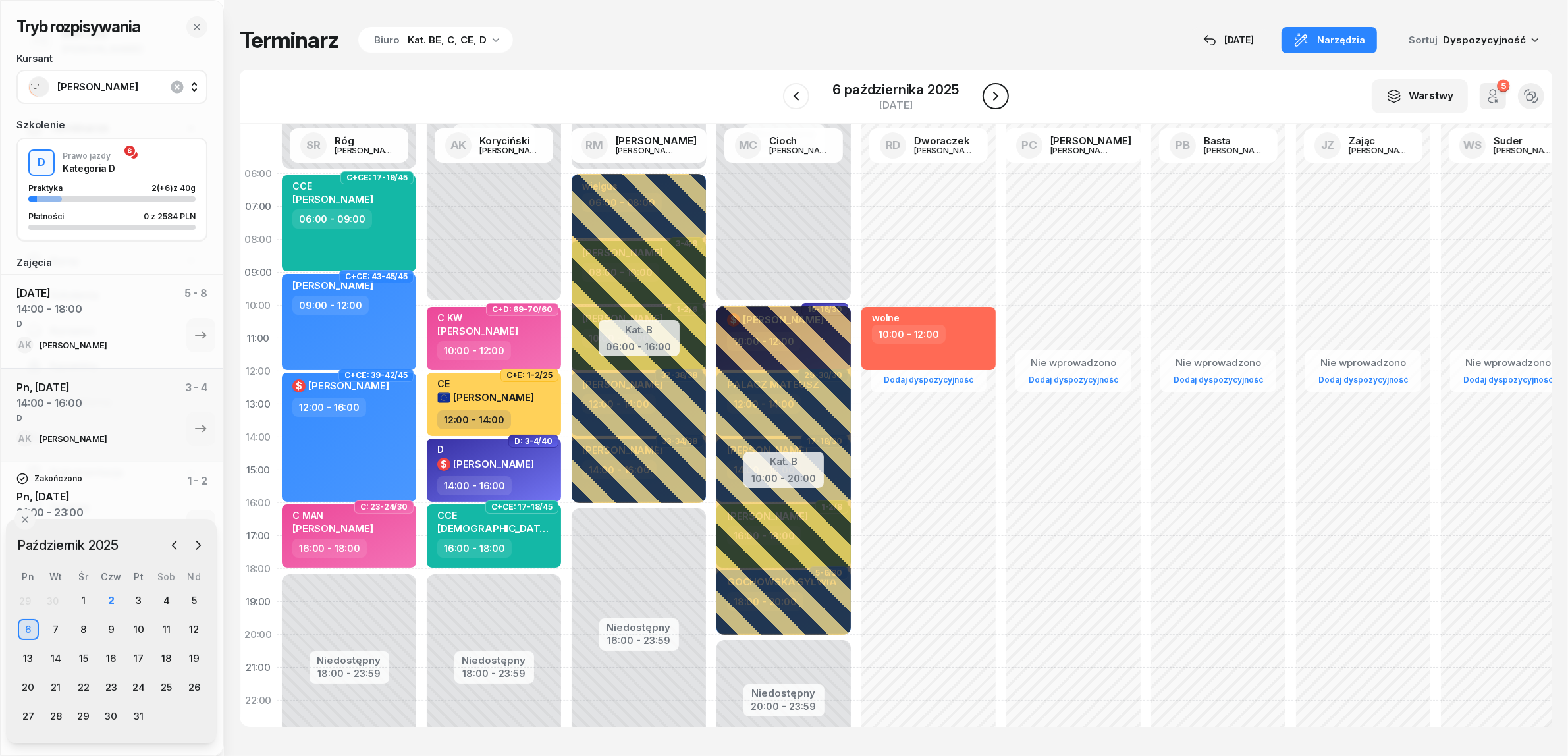
click at [995, 97] on icon "button" at bounding box center [995, 96] width 15 height 15
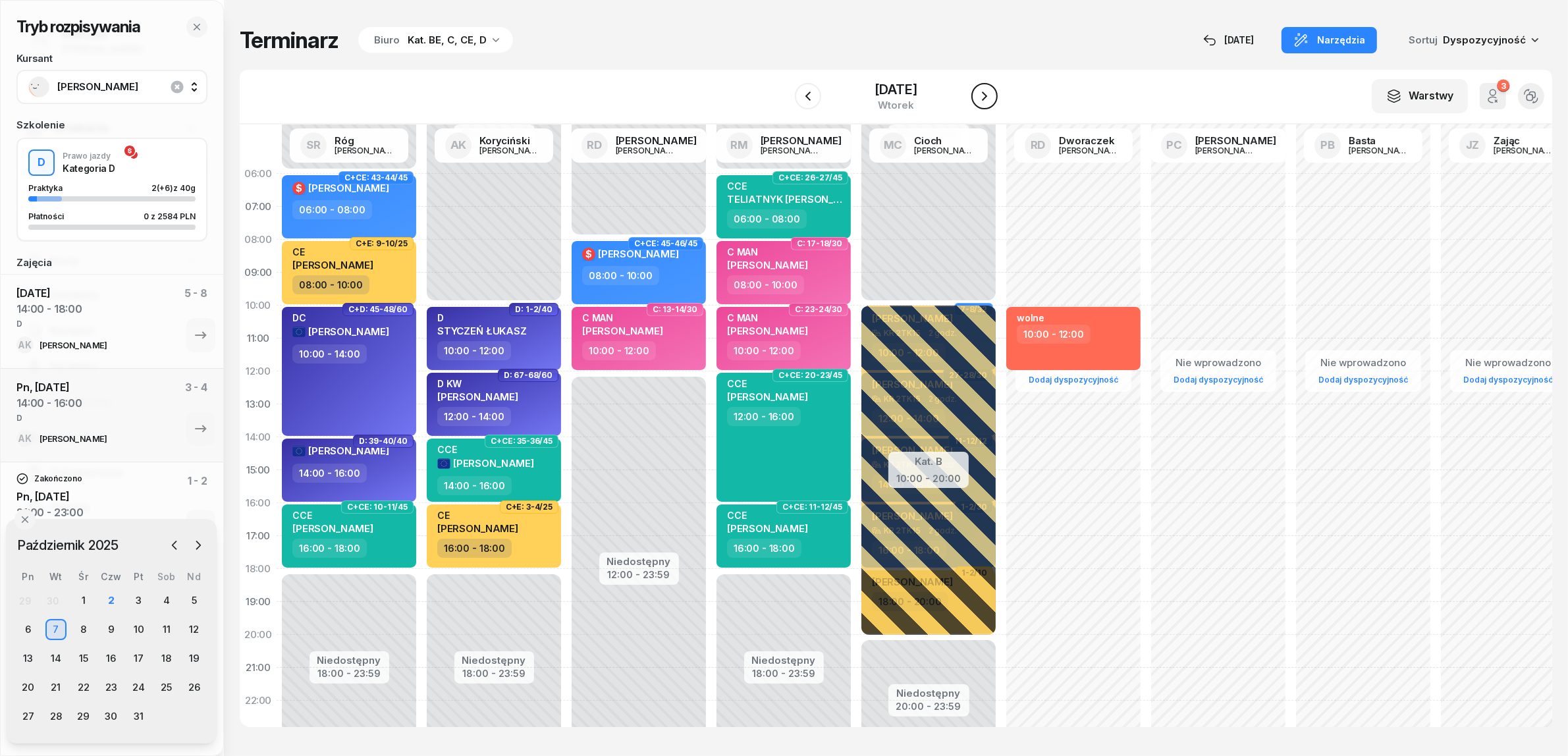
click at [993, 97] on icon "button" at bounding box center [984, 96] width 15 height 15
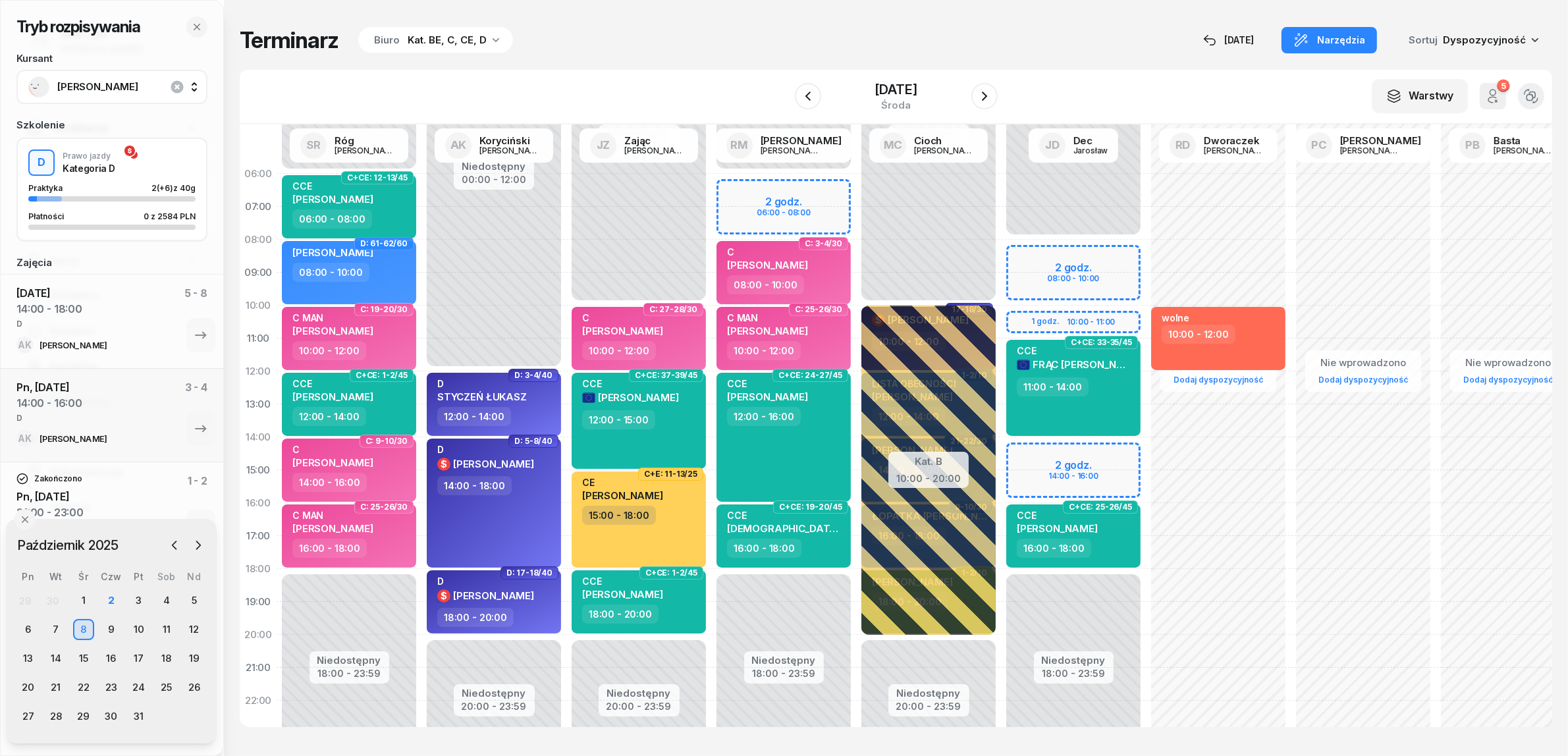
click at [788, 10] on div "Tryb rozpisywania Kursant [PERSON_NAME] Szkolenie D Prawo jazdy Kategoria D Pra…" at bounding box center [896, 377] width 1313 height 753
click at [993, 100] on icon "button" at bounding box center [984, 96] width 15 height 15
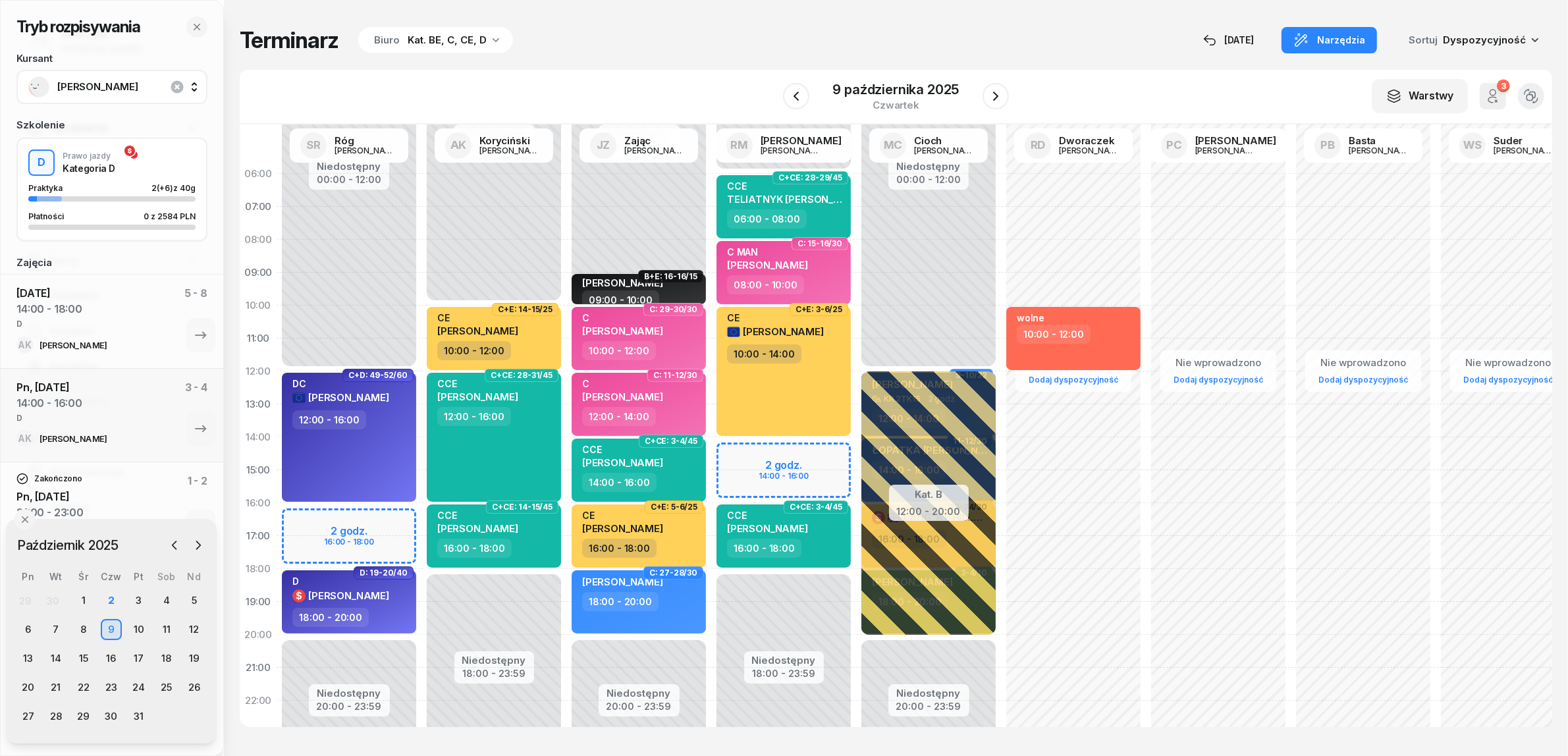
click at [737, 454] on div "Niedostępny 00:00 - 06:00 Niedostępny 18:00 - 23:59 2 godz. 14:00 - 16:00 C+CE:…" at bounding box center [784, 470] width 145 height 625
select select "14"
select select "16"
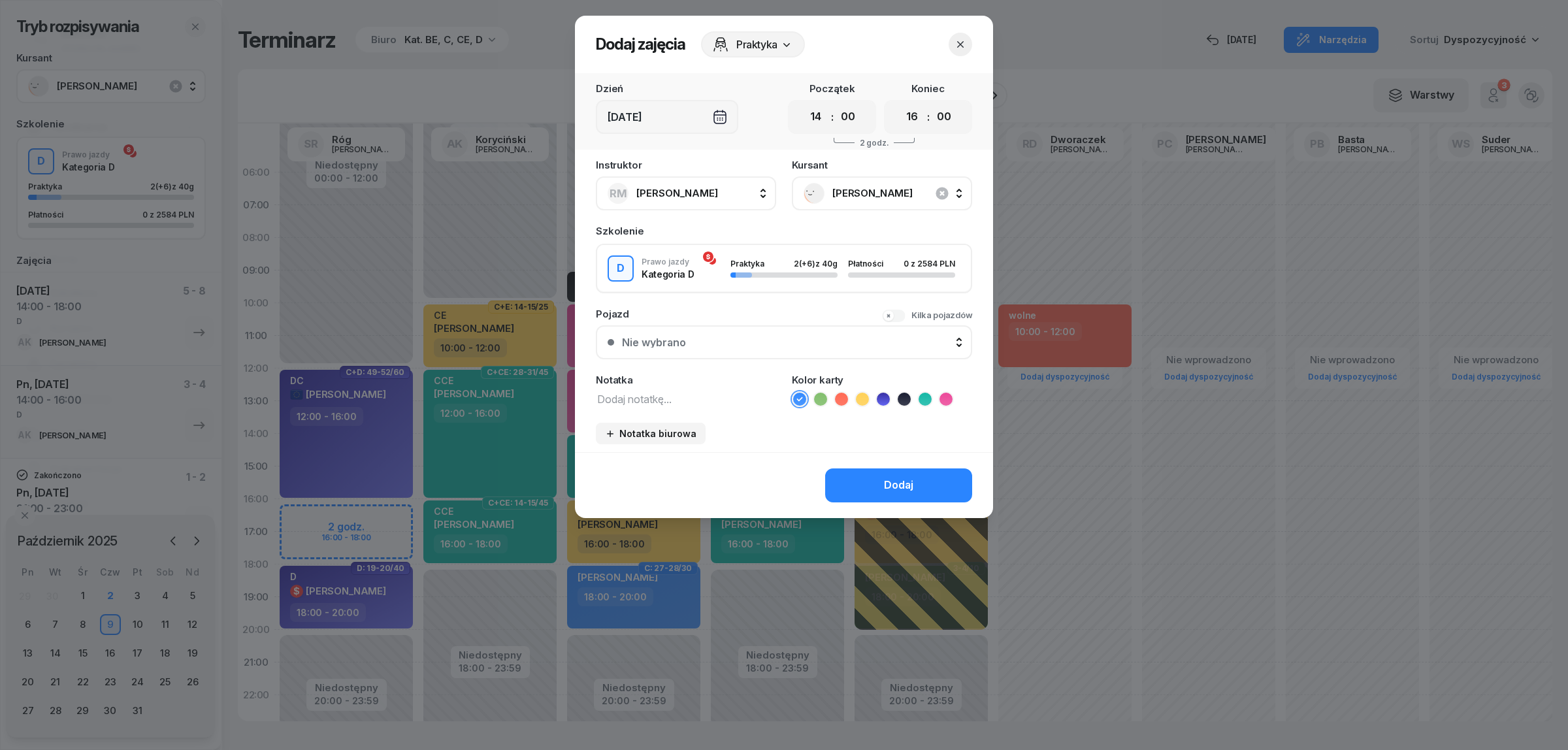
click at [648, 393] on textarea at bounding box center [686, 398] width 181 height 17
type textarea "D"
click at [885, 395] on icon at bounding box center [882, 398] width 13 height 13
click at [883, 481] on button "Dodaj" at bounding box center [898, 486] width 147 height 34
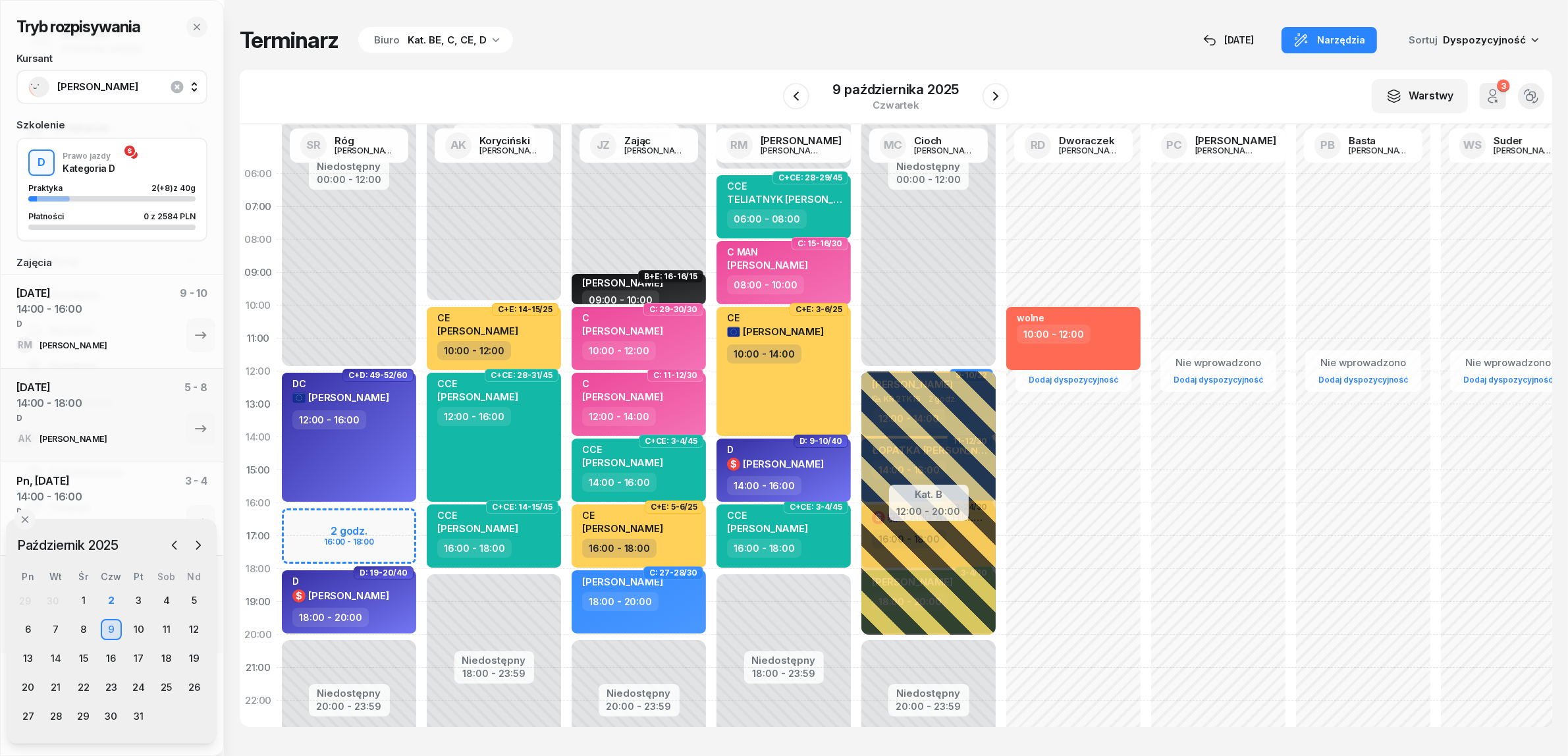
click at [698, 25] on div "Tryb rozpisywania Kursant [PERSON_NAME] Szkolenie D Prawo jazdy Kategoria D Pra…" at bounding box center [896, 377] width 1313 height 753
click at [999, 100] on icon "button" at bounding box center [995, 96] width 15 height 15
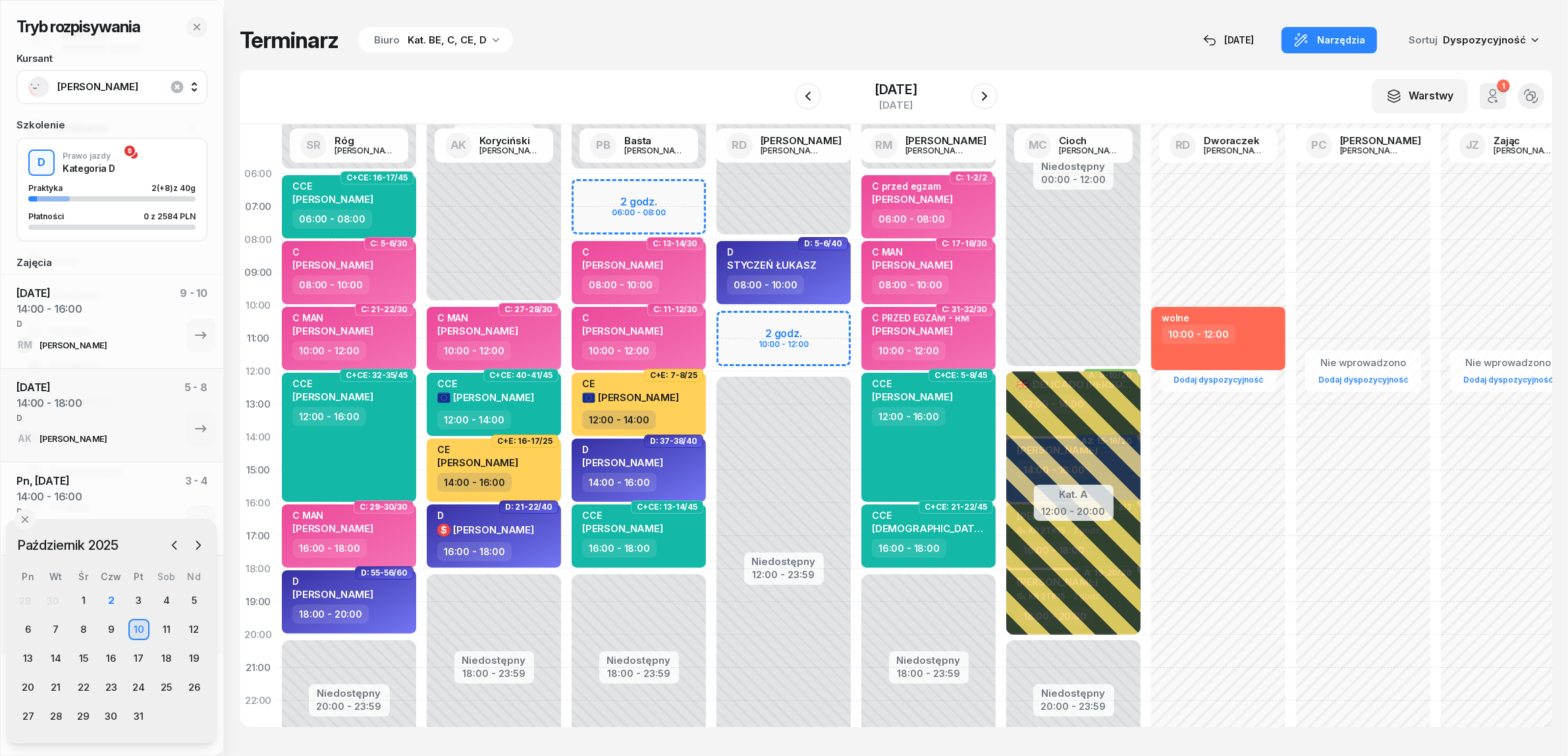
click at [736, 2] on div "Tryb rozpisywania Kursant [PERSON_NAME] Szkolenie D Prawo jazdy Kategoria D Pra…" at bounding box center [896, 377] width 1313 height 753
click at [732, 323] on div "Niedostępny 00:00 - 08:00 Niedostępny 12:00 - 23:59 2 godz. 10:00 - 12:00 D: 5-…" at bounding box center [784, 470] width 145 height 625
select select "10"
select select "12"
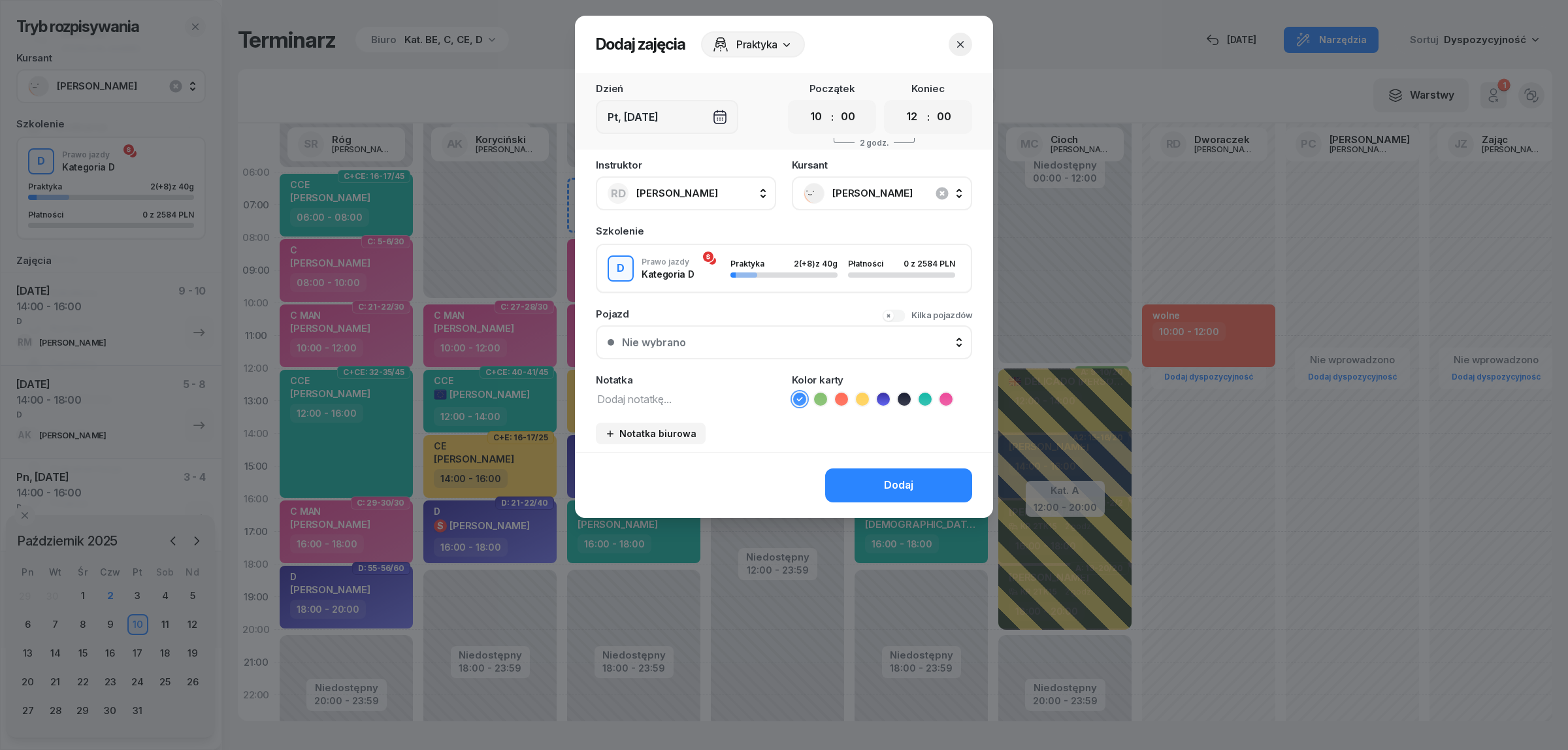
click at [632, 397] on textarea at bounding box center [686, 398] width 181 height 17
type textarea "D"
click at [886, 393] on icon at bounding box center [882, 398] width 13 height 13
click at [870, 479] on button "Dodaj" at bounding box center [898, 486] width 147 height 34
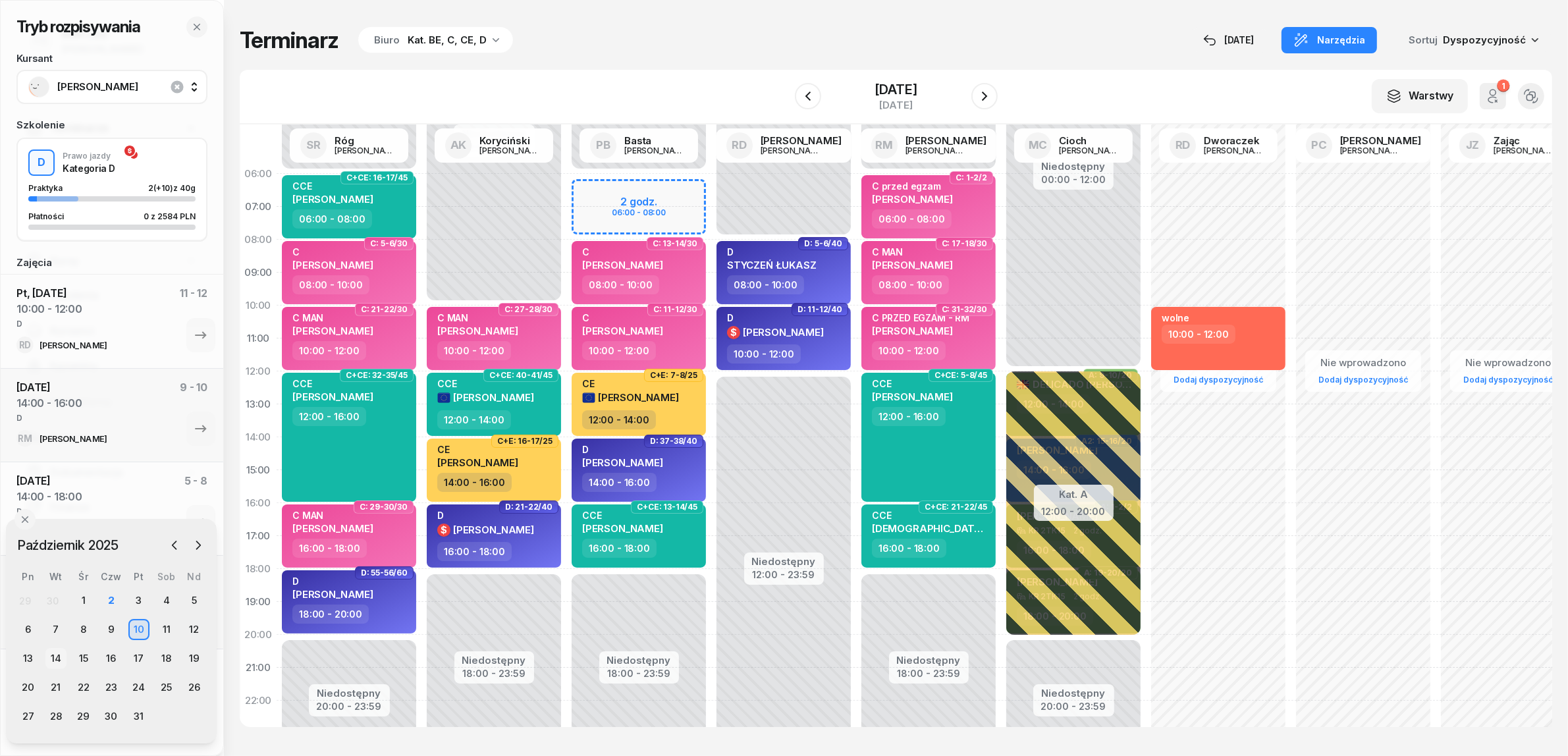
click at [53, 659] on div "14" at bounding box center [56, 658] width 21 height 21
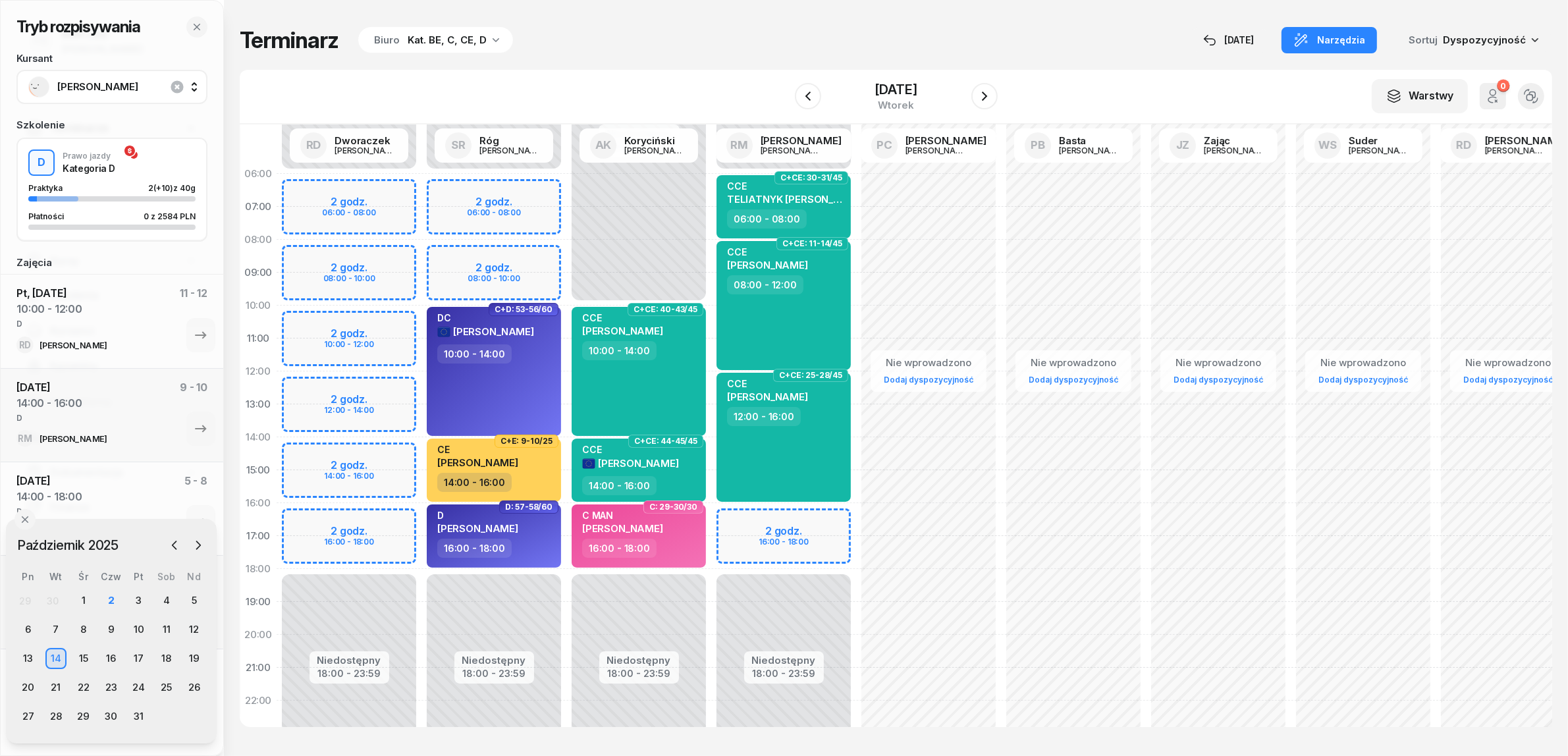
click at [668, 733] on div "Tryb rozpisywania Kursant [PERSON_NAME] Szkolenie D Prawo jazdy Kategoria D Pra…" at bounding box center [896, 377] width 1313 height 753
click at [460, 183] on div "Niedostępny 00:00 - 06:00 Niedostępny 18:00 - 23:59 2 godz. 06:00 - 08:00 2 god…" at bounding box center [494, 470] width 145 height 625
select select "06"
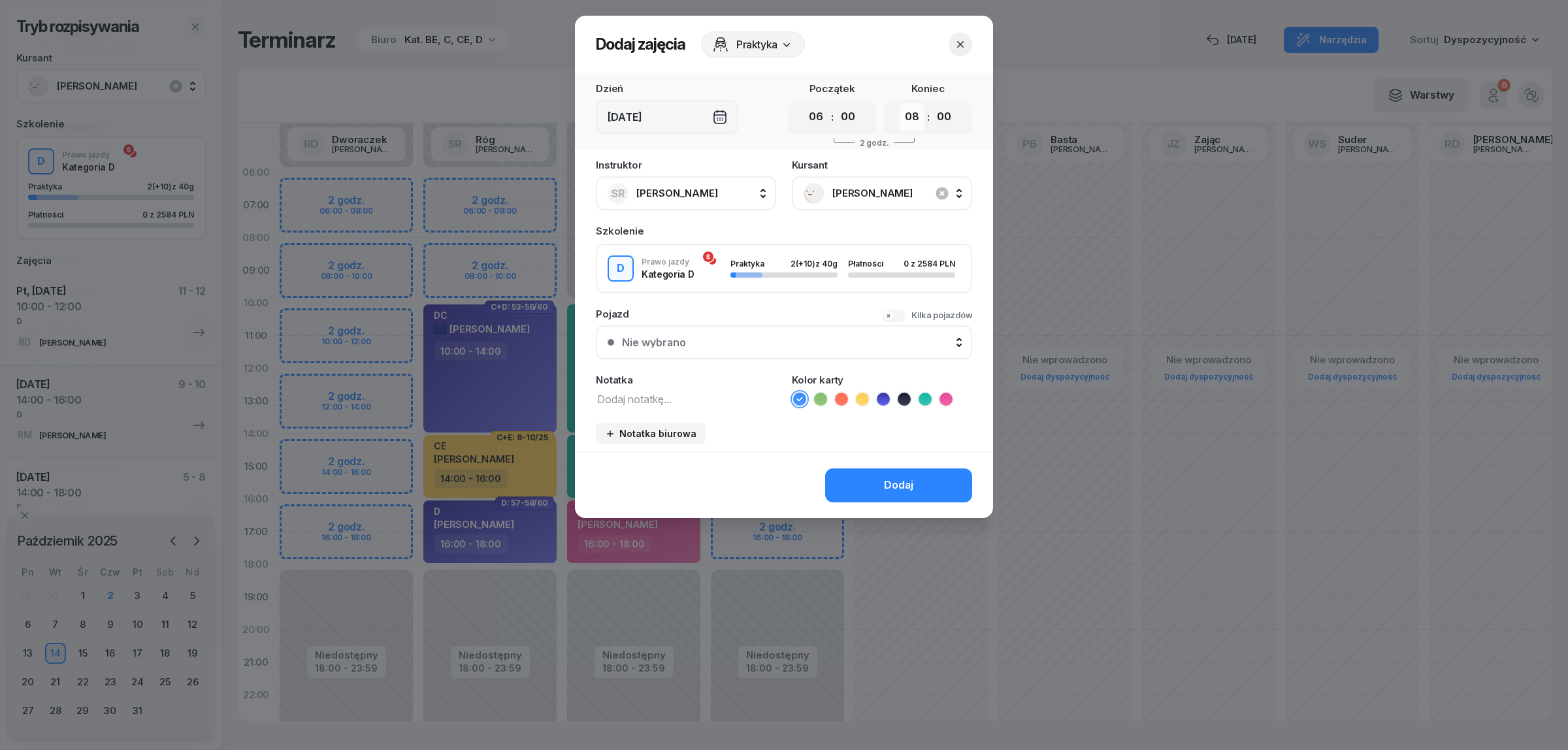
click at [908, 115] on select "00 01 02 03 04 05 06 07 08 09 10 11 12 13 14 15 16 17 18 19 20 21 22 23" at bounding box center [911, 117] width 25 height 27
select select "10"
click at [899, 103] on select "00 01 02 03 04 05 06 07 08 09 10 11 12 13 14 15 16 17 18 19 20 21 22 23" at bounding box center [911, 117] width 25 height 27
click at [891, 392] on ul at bounding box center [881, 399] width 181 height 15
click at [879, 396] on icon at bounding box center [882, 398] width 13 height 13
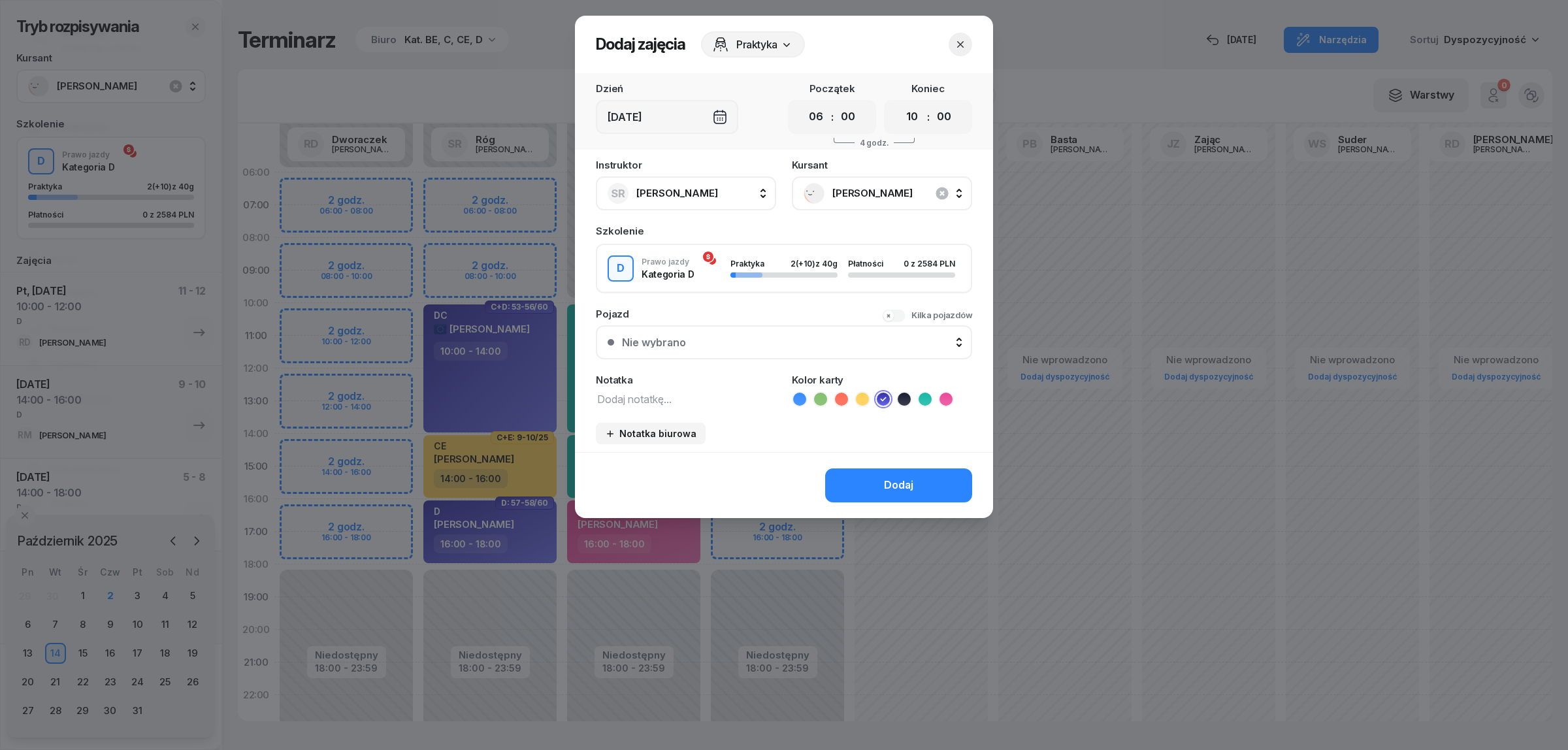
click at [660, 400] on textarea at bounding box center [686, 398] width 181 height 17
type textarea "D"
click at [870, 464] on div "Dodaj" at bounding box center [783, 485] width 418 height 66
click at [872, 475] on button "Dodaj" at bounding box center [898, 486] width 147 height 34
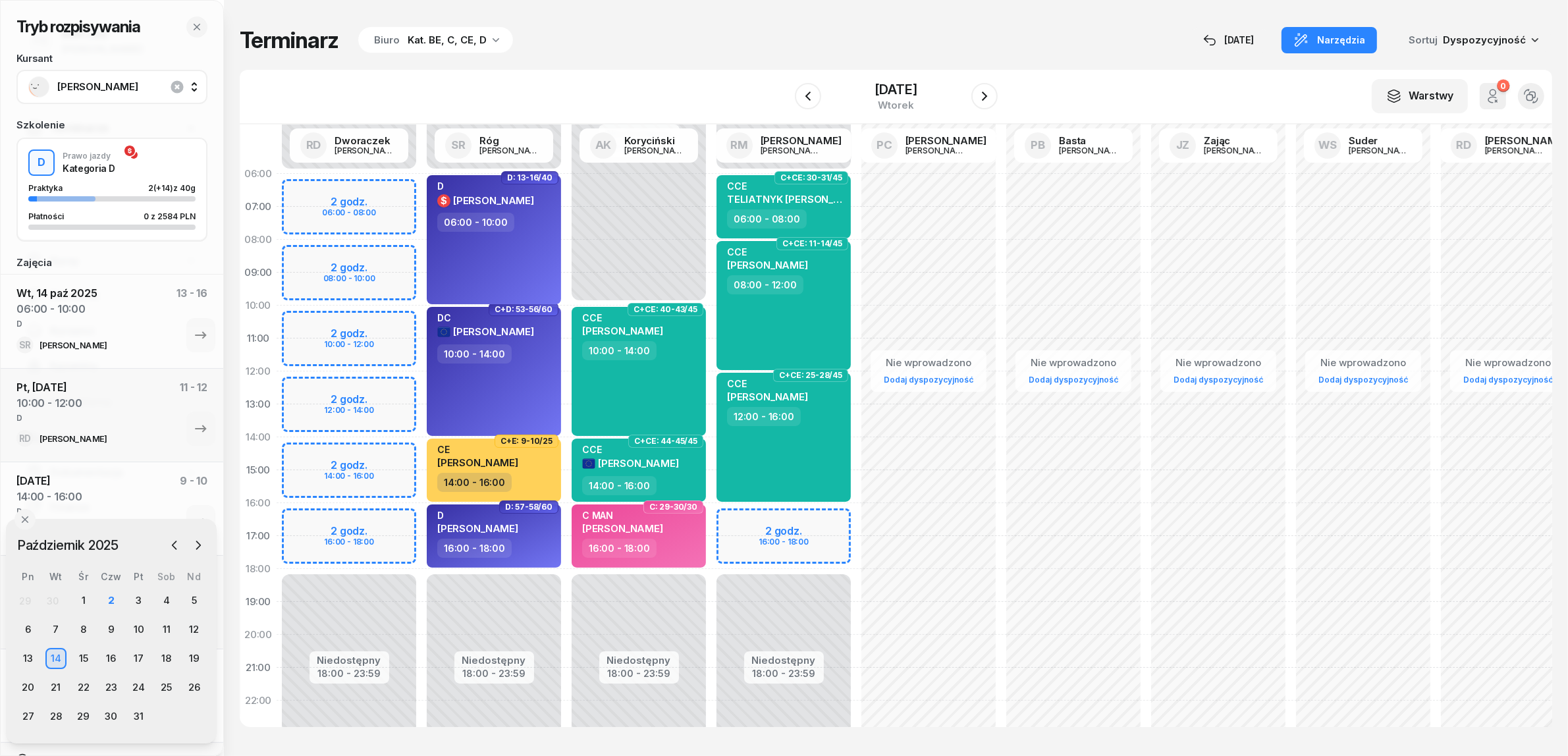
click at [702, 56] on div "Tryb rozpisywania Kursant [PERSON_NAME] Szkolenie D Prawo jazdy Kategoria D Pra…" at bounding box center [896, 377] width 1313 height 753
click at [993, 93] on icon "button" at bounding box center [984, 96] width 15 height 15
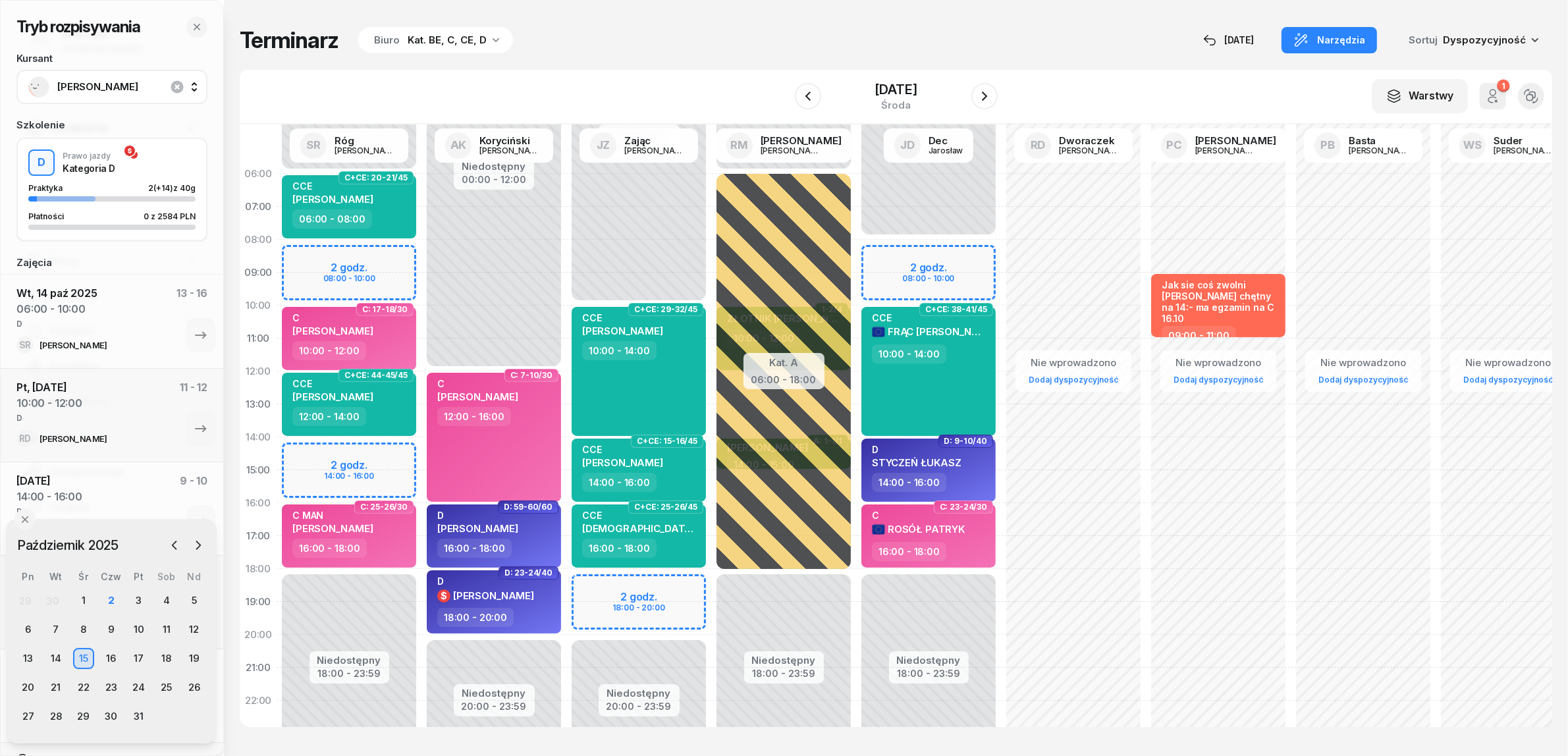
click at [390, 452] on div "Niedostępny 00:00 - 06:00 Niedostępny 18:00 - 23:59 2 godz. 08:00 - 10:00 2 god…" at bounding box center [349, 470] width 145 height 625
select select "14"
select select "16"
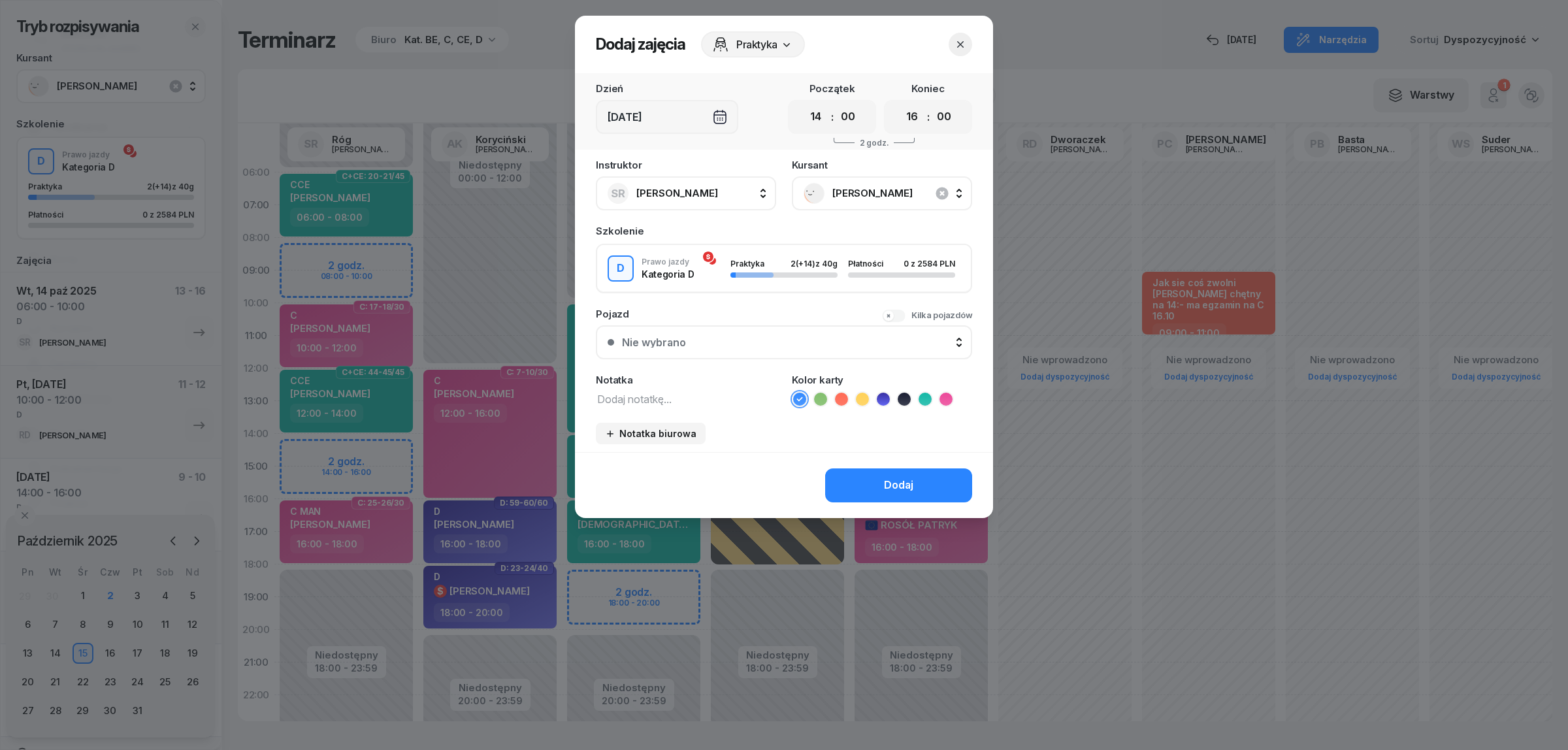
click at [683, 392] on textarea at bounding box center [686, 398] width 181 height 17
type textarea "C"
click at [880, 397] on icon at bounding box center [882, 398] width 6 height 4
click at [837, 479] on button "Dodaj" at bounding box center [898, 486] width 147 height 34
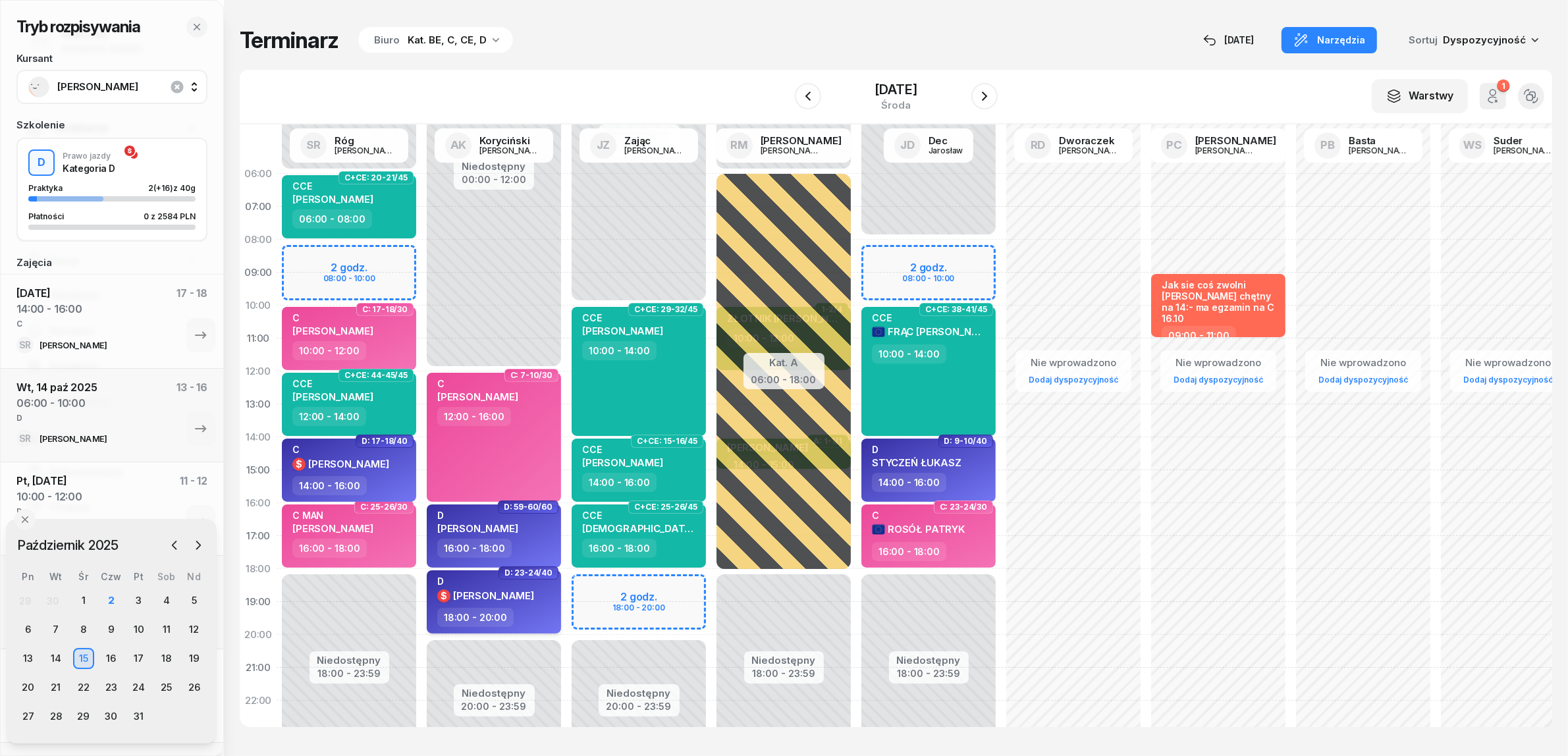
click at [489, 589] on span "[PERSON_NAME]" at bounding box center [493, 595] width 81 height 13
select select "18"
select select "20"
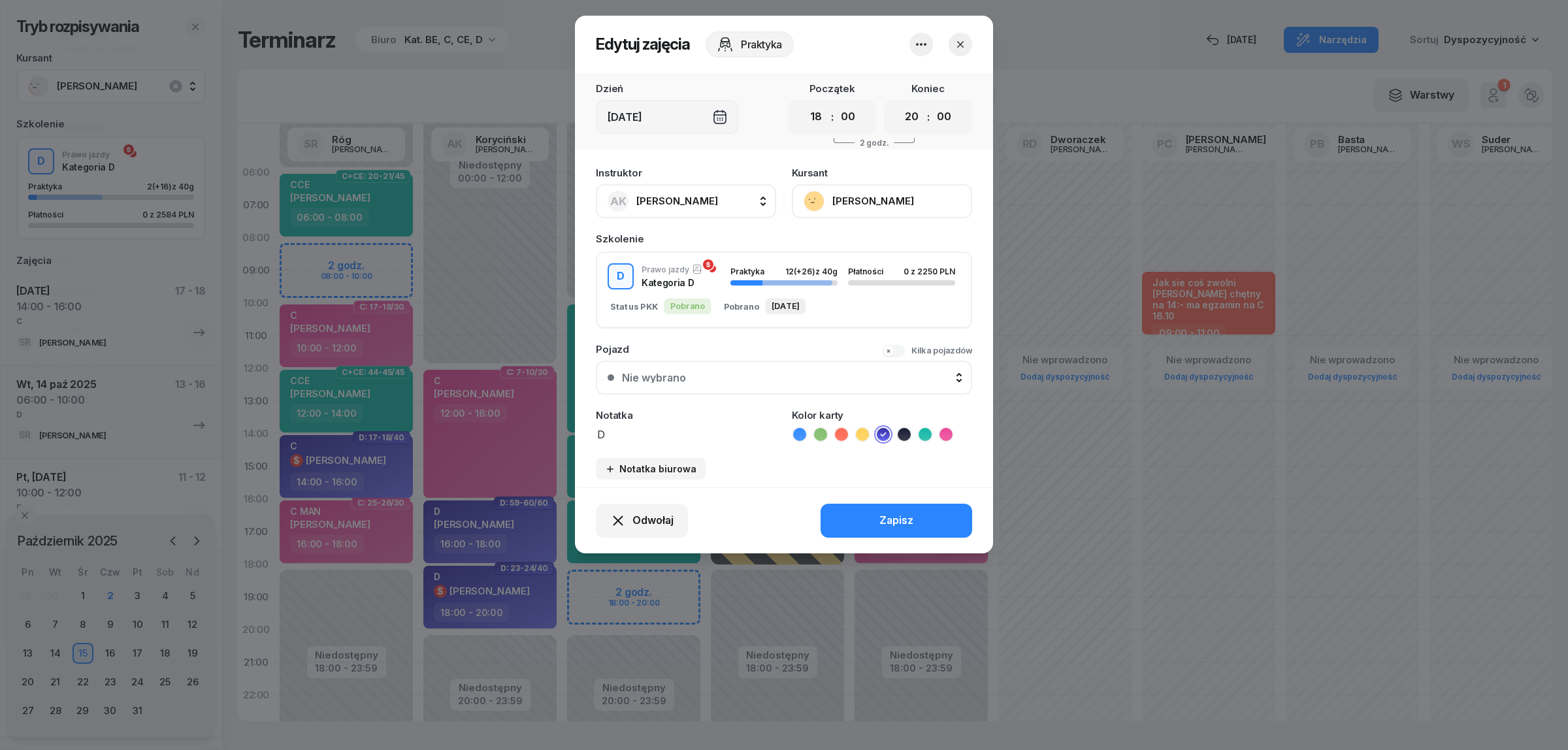
click at [845, 203] on button "[PERSON_NAME]" at bounding box center [881, 201] width 181 height 34
click at [842, 235] on link "Otwórz profil" at bounding box center [880, 245] width 172 height 33
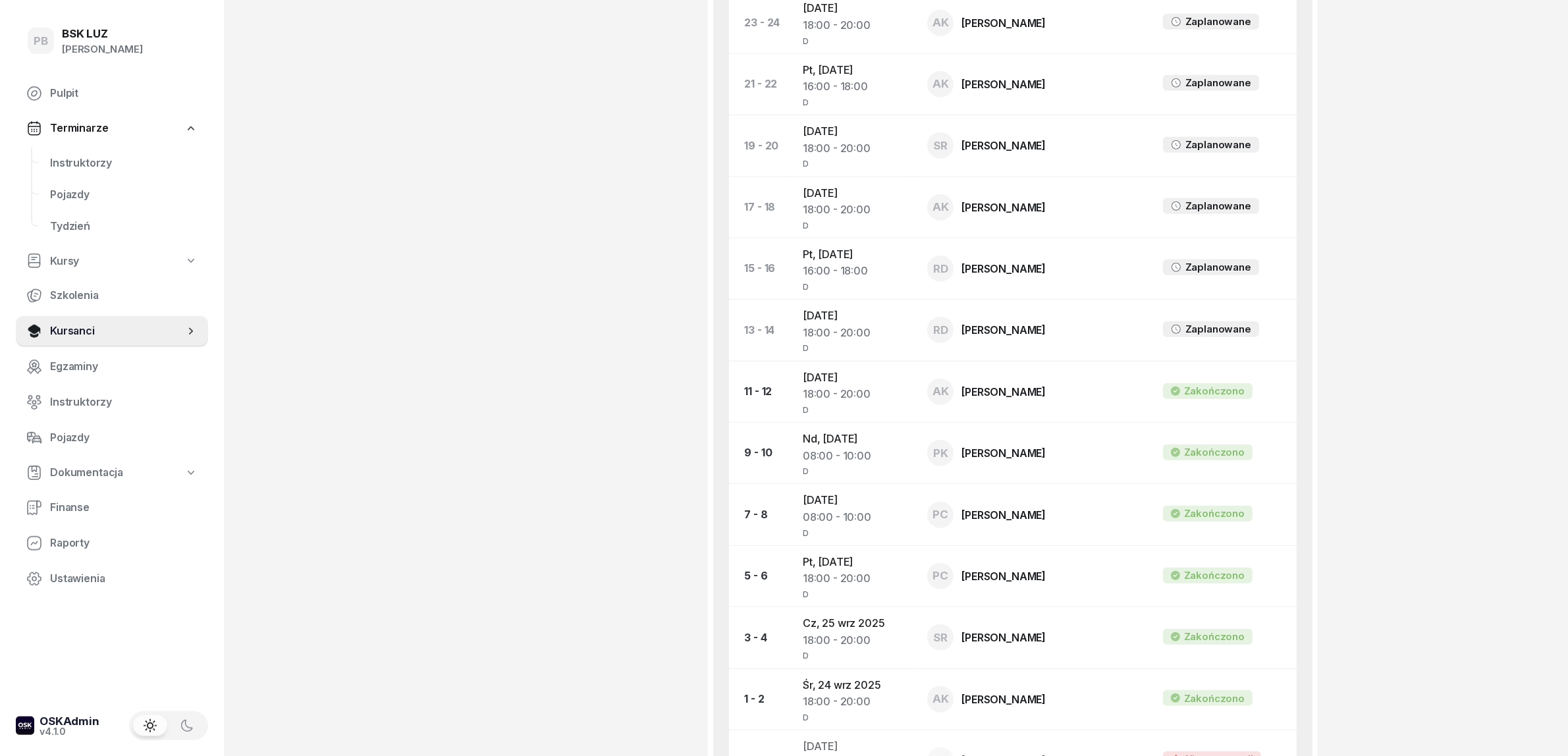
scroll to position [1070, 0]
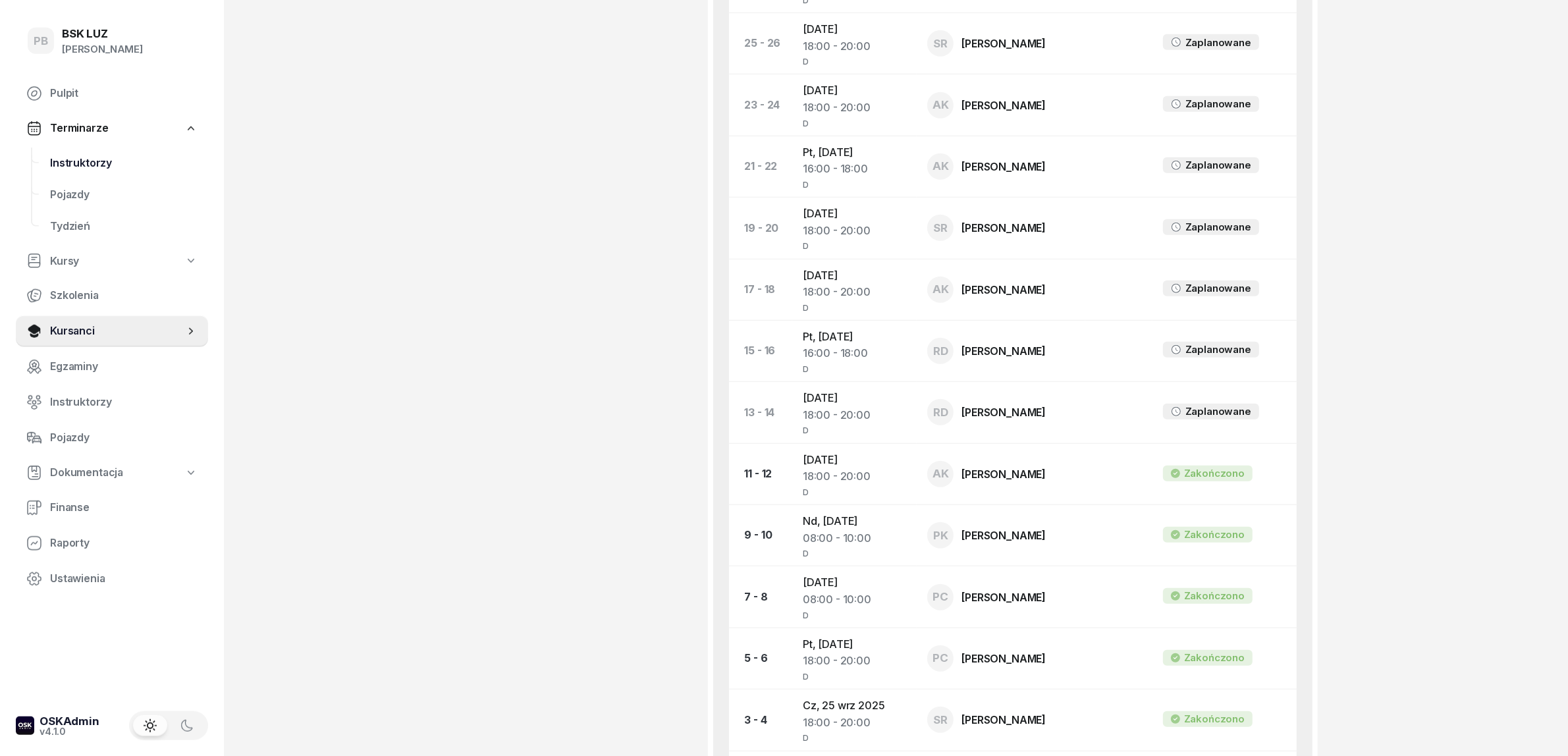
click at [99, 162] on span "Instruktorzy" at bounding box center [124, 163] width 148 height 17
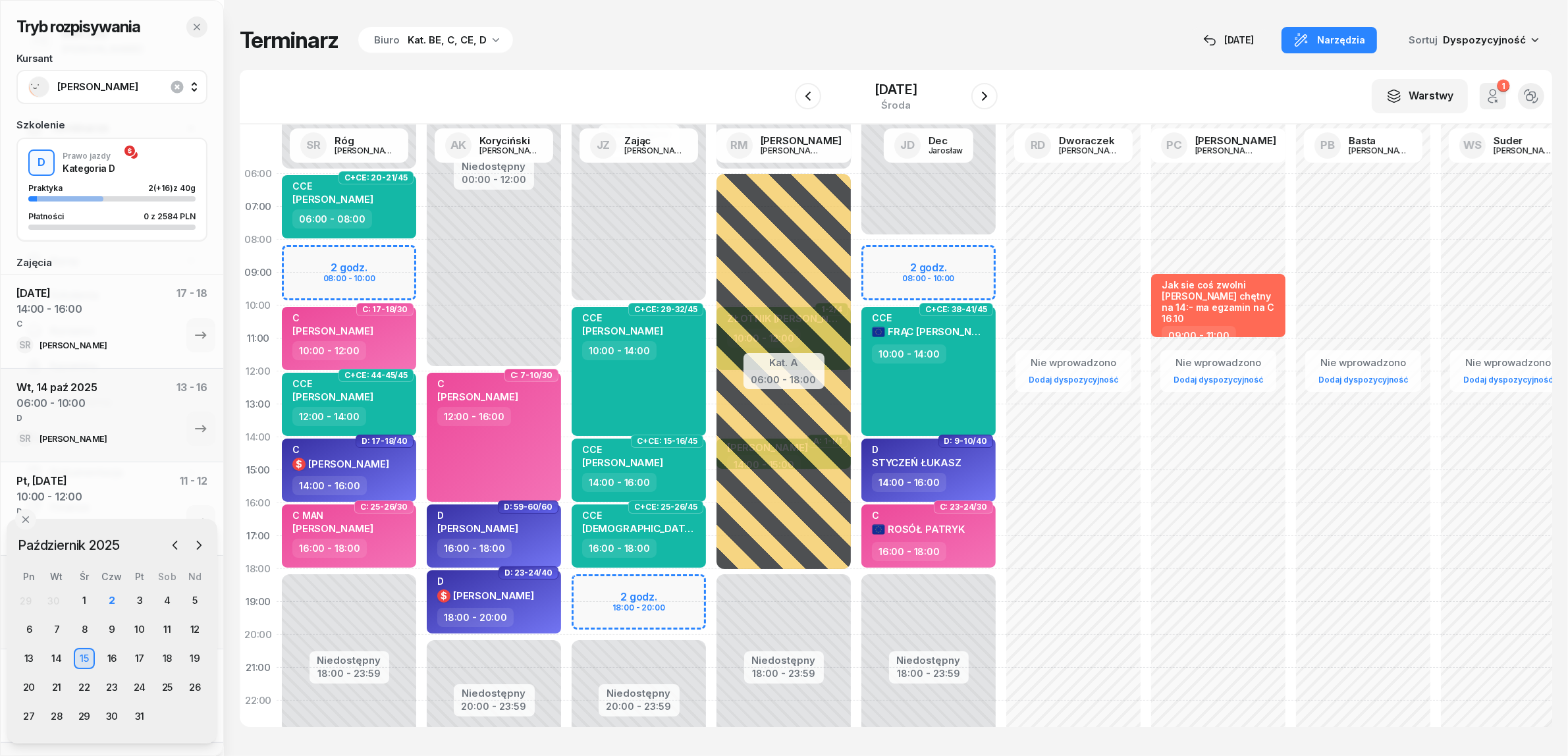
click at [192, 23] on icon "button" at bounding box center [197, 26] width 10 height 10
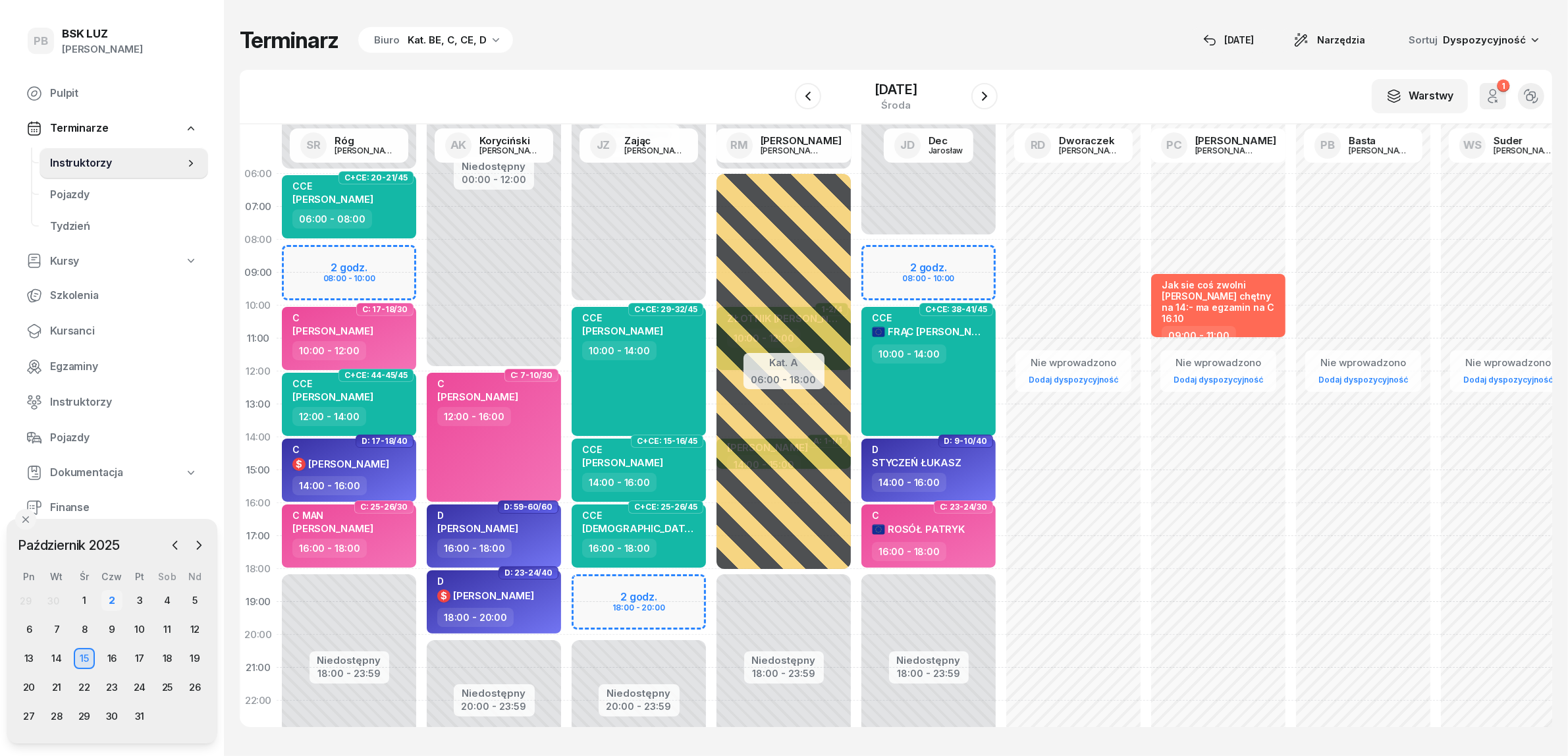
click at [110, 605] on div "2" at bounding box center [112, 601] width 21 height 21
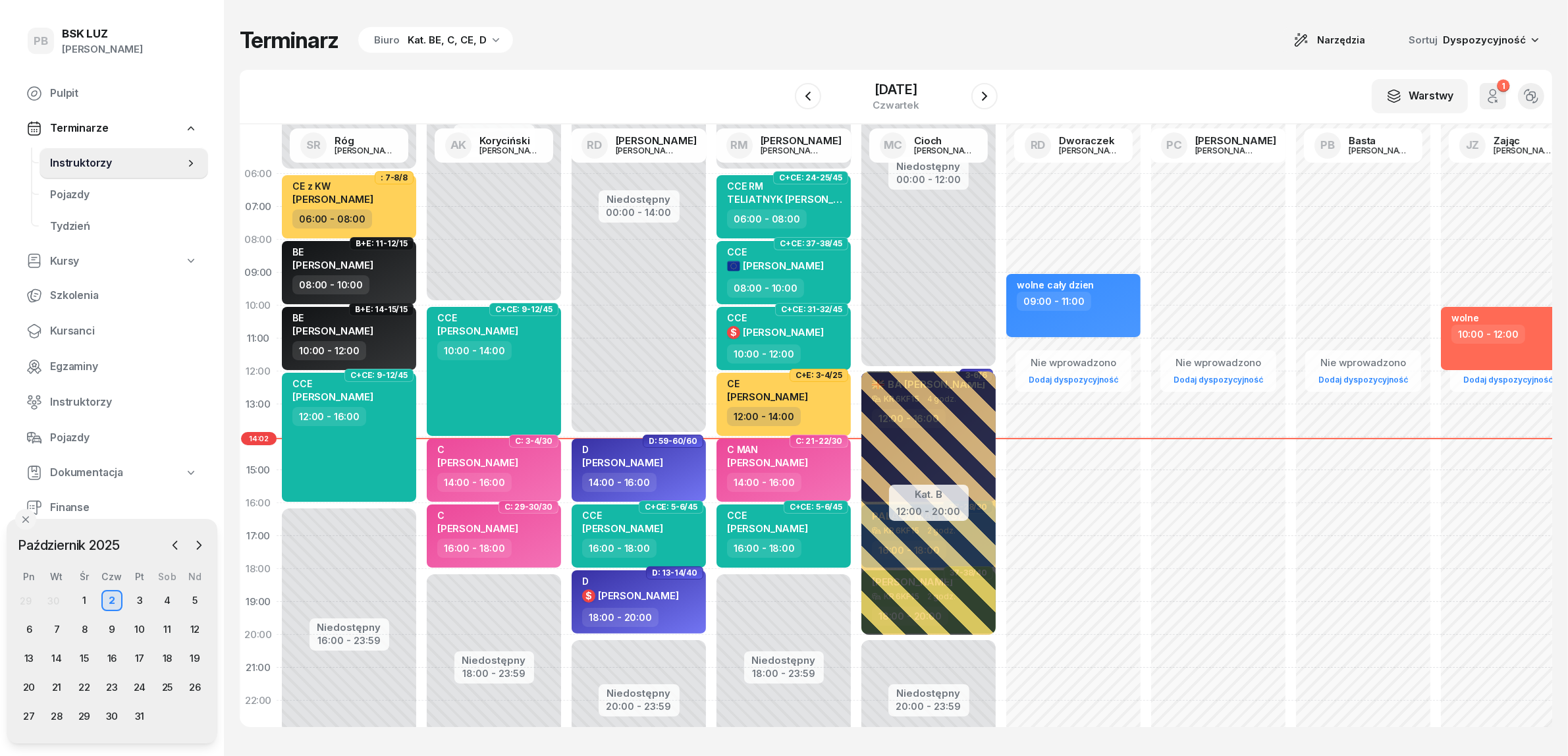
click at [857, 27] on div "Terminarz Biuro Kat. BE, C, CE, D Narzędzia Sortuj Dyspozycyjność" at bounding box center [896, 40] width 1313 height 27
click at [1141, 44] on div "Terminarz Biuro Kat. BE, C, CE, D Narzędzia Sortuj Dyspozycyjność" at bounding box center [896, 40] width 1313 height 27
click at [1150, 70] on div "W Wybierz AK [PERSON_NAME] BP [PERSON_NAME] DP [PERSON_NAME] GS [PERSON_NAME] I…" at bounding box center [896, 97] width 1313 height 55
click at [1089, 57] on div "Terminarz Biuro Kat. BE, C, CE, D Narzędzia Sortuj Dyspozycyjność W Wybierz AK …" at bounding box center [896, 377] width 1313 height 753
click at [633, 57] on div "Terminarz Biuro Kat. BE, C, CE, D Narzędzia Sortuj Dyspozycyjność W Wybierz AK …" at bounding box center [896, 377] width 1313 height 753
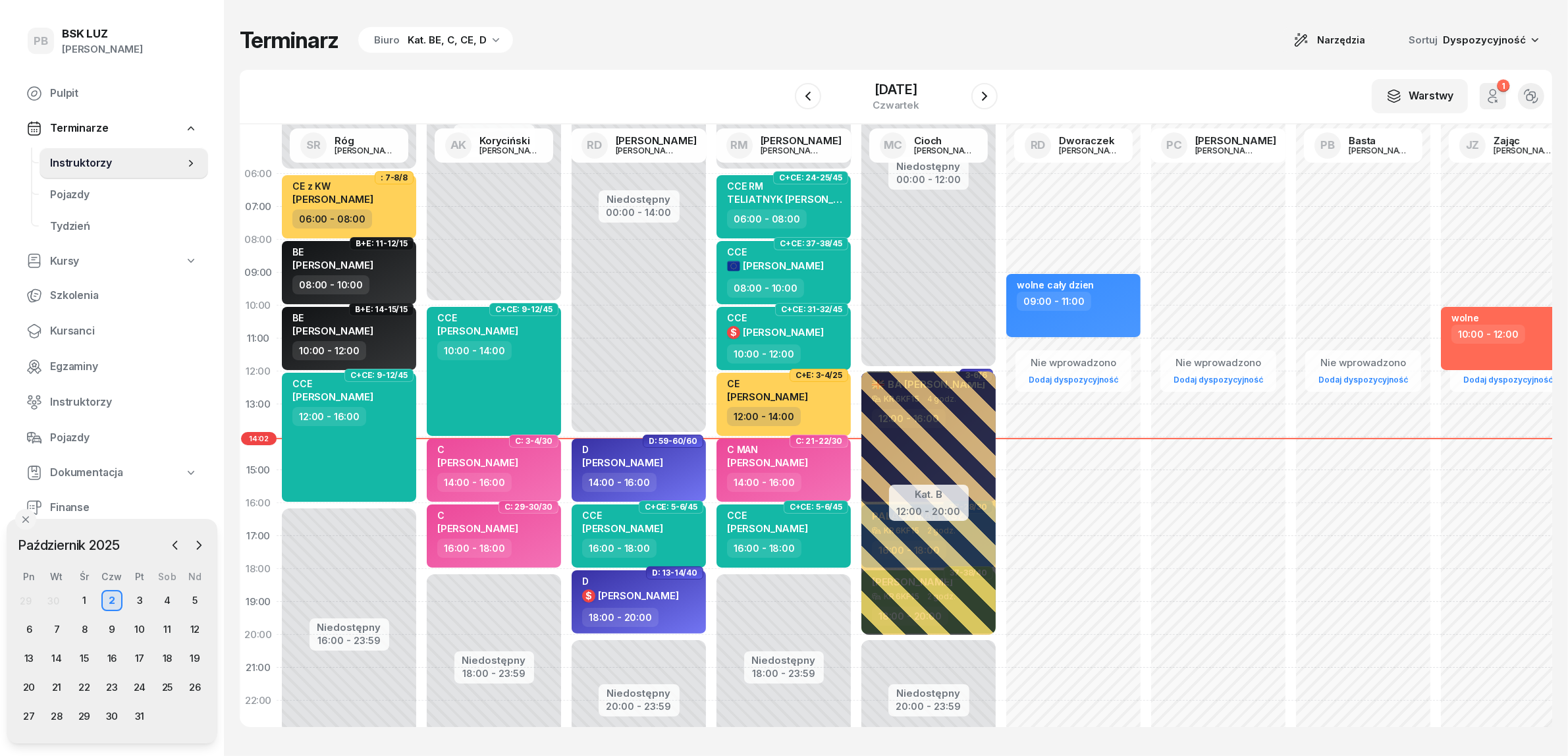
click at [1151, 76] on div "W Wybierz AK [PERSON_NAME] BP [PERSON_NAME] DP [PERSON_NAME] GS [PERSON_NAME] I…" at bounding box center [896, 97] width 1313 height 55
click at [1051, 44] on div "Terminarz Biuro Kat. BE, C, CE, D Narzędzia Sortuj Dyspozycyjność" at bounding box center [896, 40] width 1313 height 27
click at [640, 71] on div "W Wybierz AK [PERSON_NAME] BP [PERSON_NAME] DP [PERSON_NAME] GS [PERSON_NAME] I…" at bounding box center [896, 97] width 1313 height 55
click at [824, 55] on div "Terminarz Biuro Kat. BE, C, CE, D Narzędzia Sortuj Dyspozycyjność W Wybierz AK …" at bounding box center [896, 377] width 1313 height 753
click at [993, 97] on icon "button" at bounding box center [984, 96] width 15 height 15
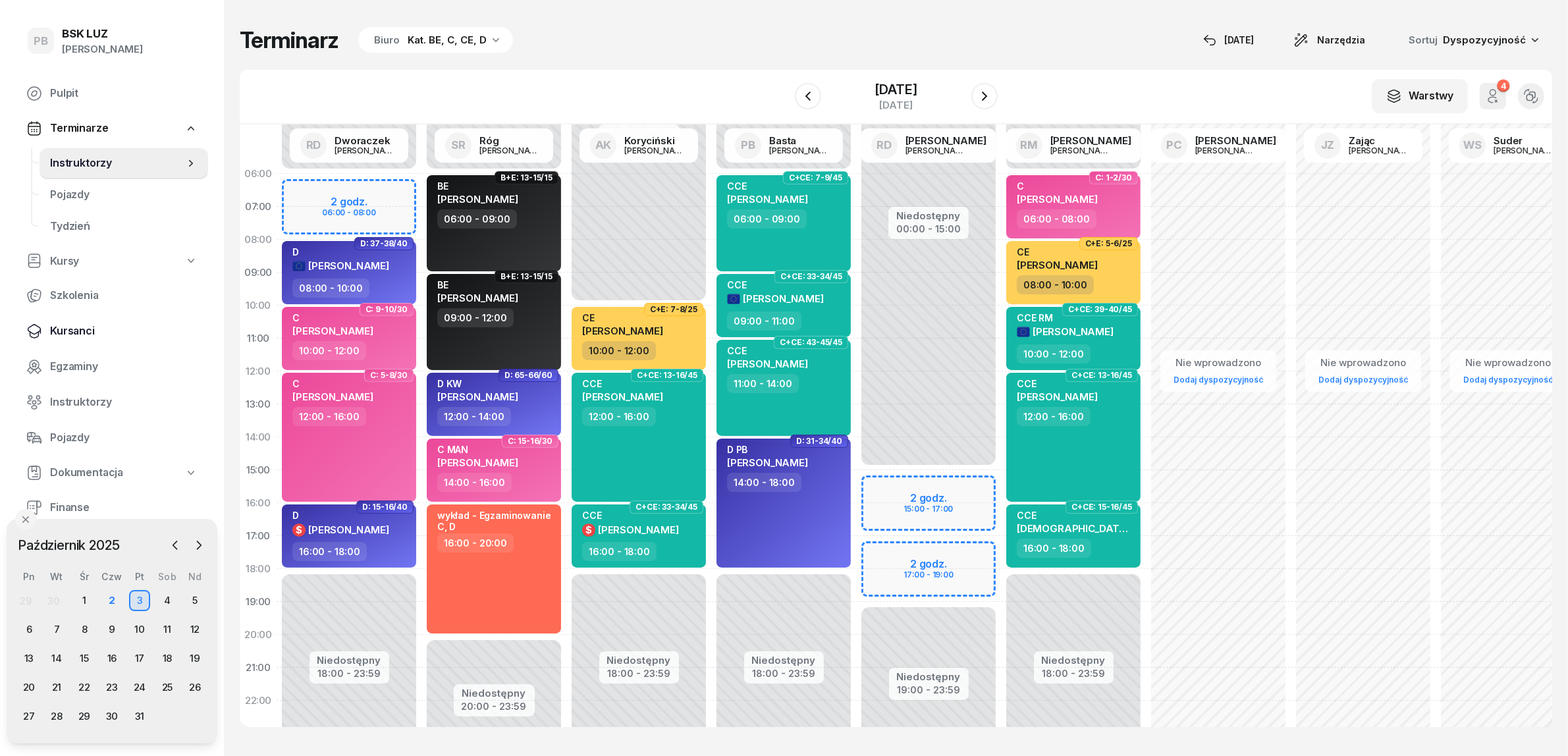
click at [76, 331] on span "Kursanci" at bounding box center [124, 331] width 148 height 17
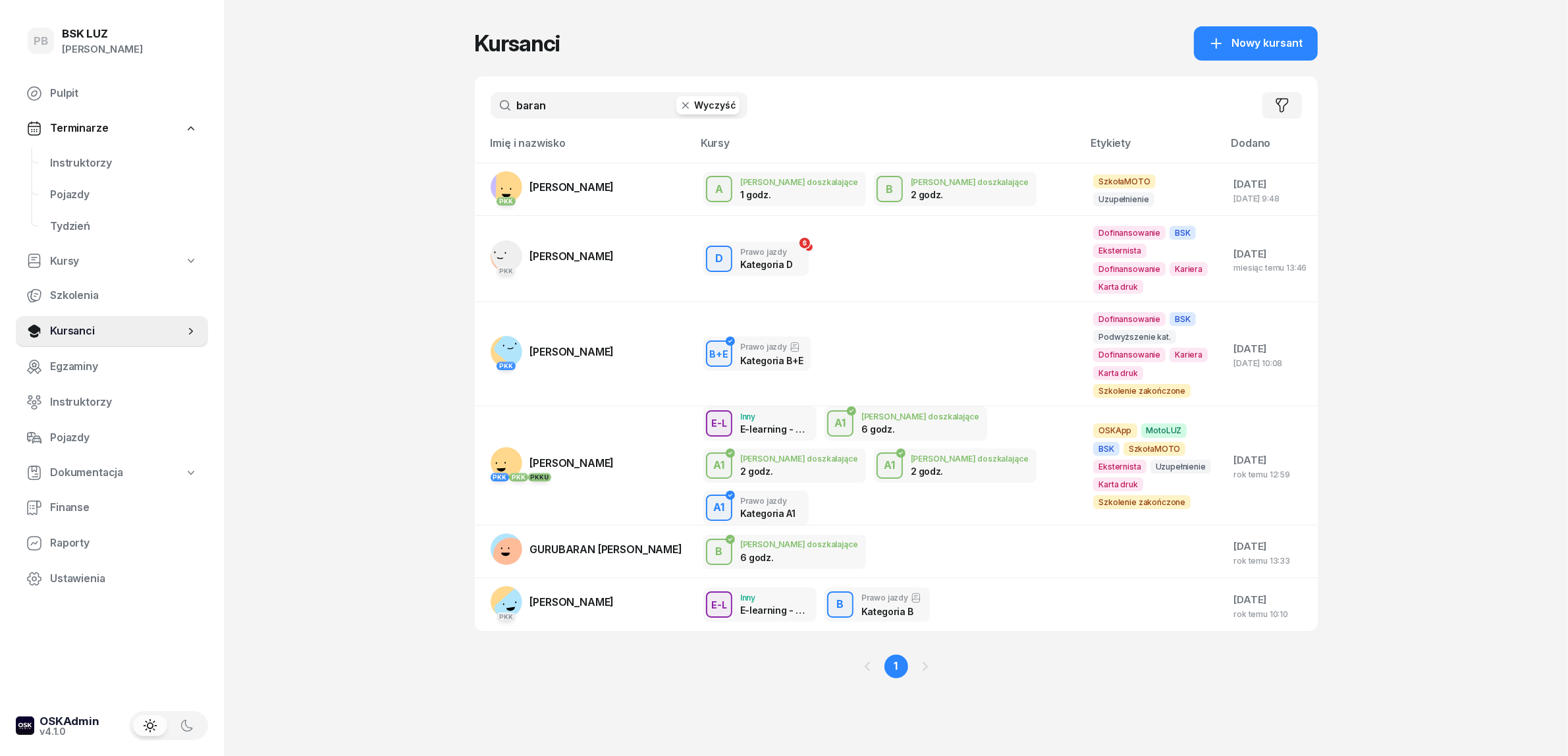
click at [582, 112] on input "baran" at bounding box center [619, 105] width 257 height 26
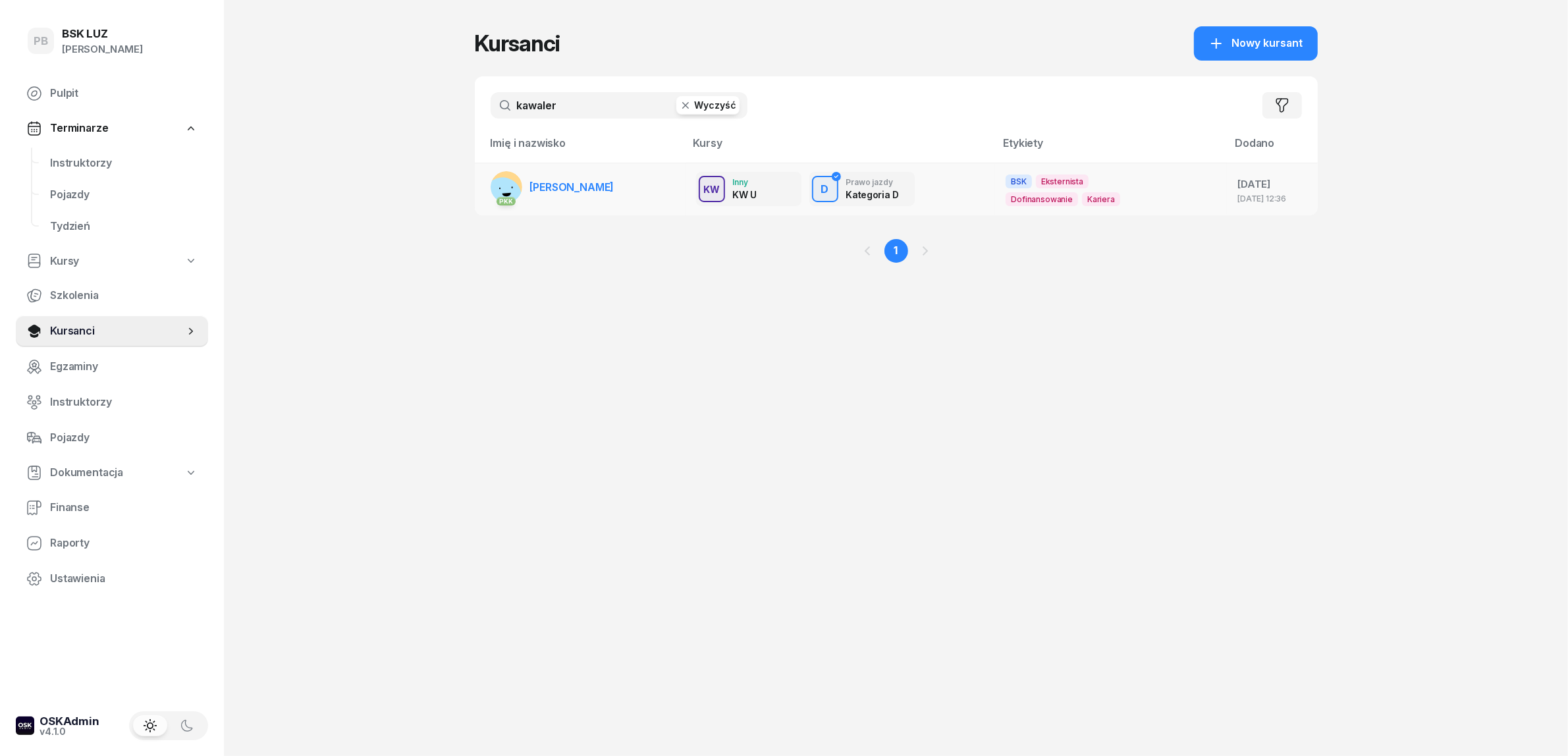
type input "kawaler"
click at [584, 181] on span "[PERSON_NAME]" at bounding box center [572, 186] width 85 height 13
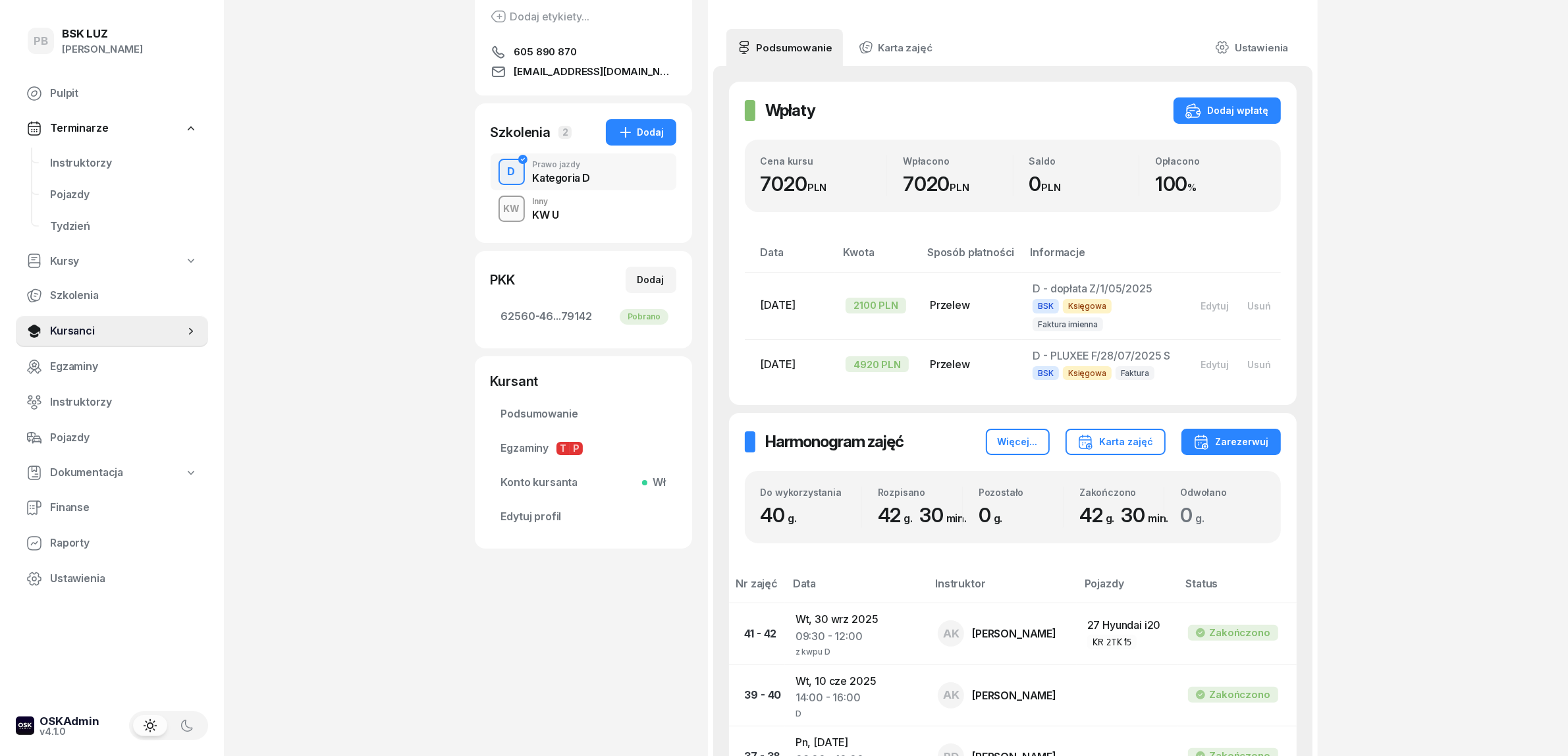
scroll to position [247, 0]
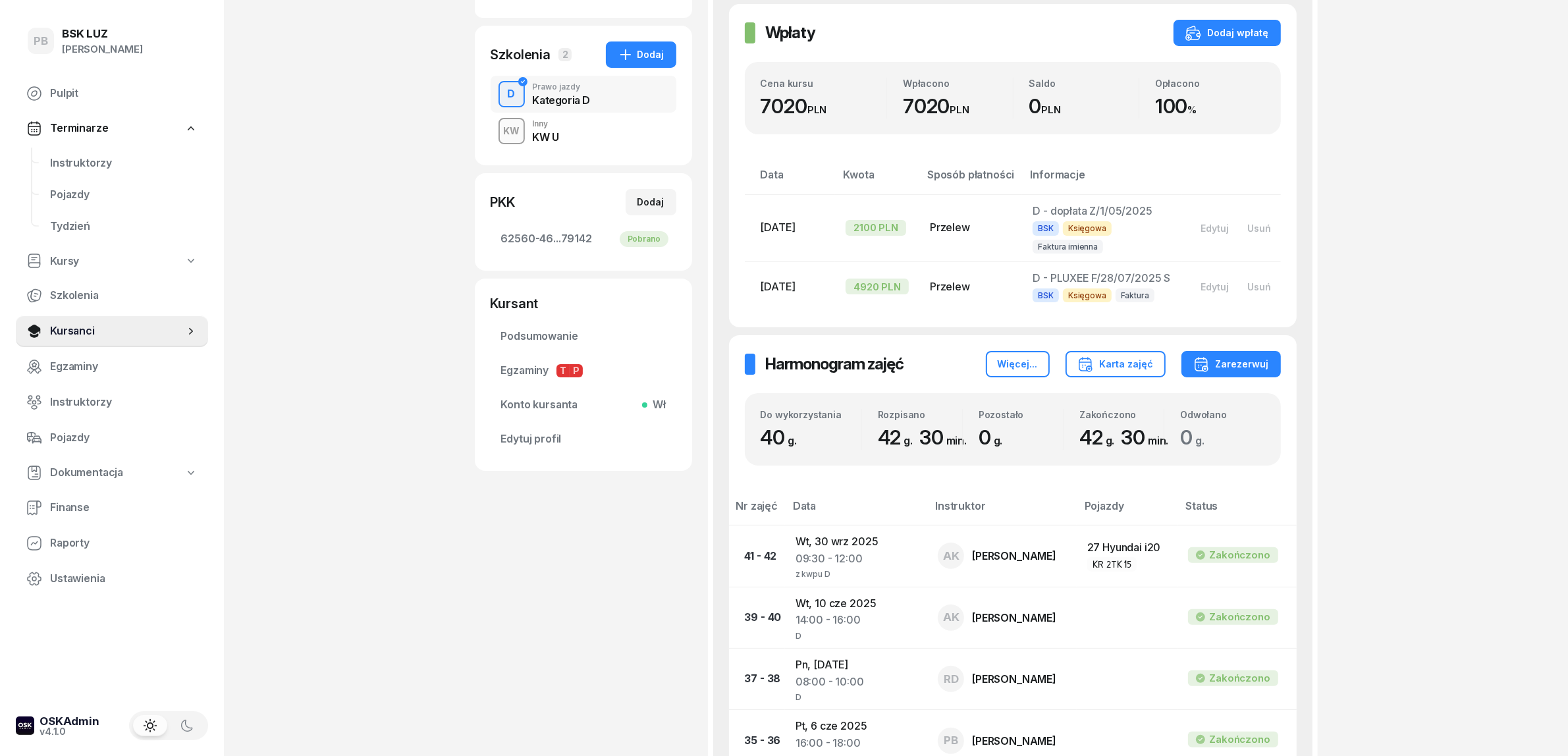
click at [570, 139] on div "KW Inny KW U" at bounding box center [583, 131] width 185 height 37
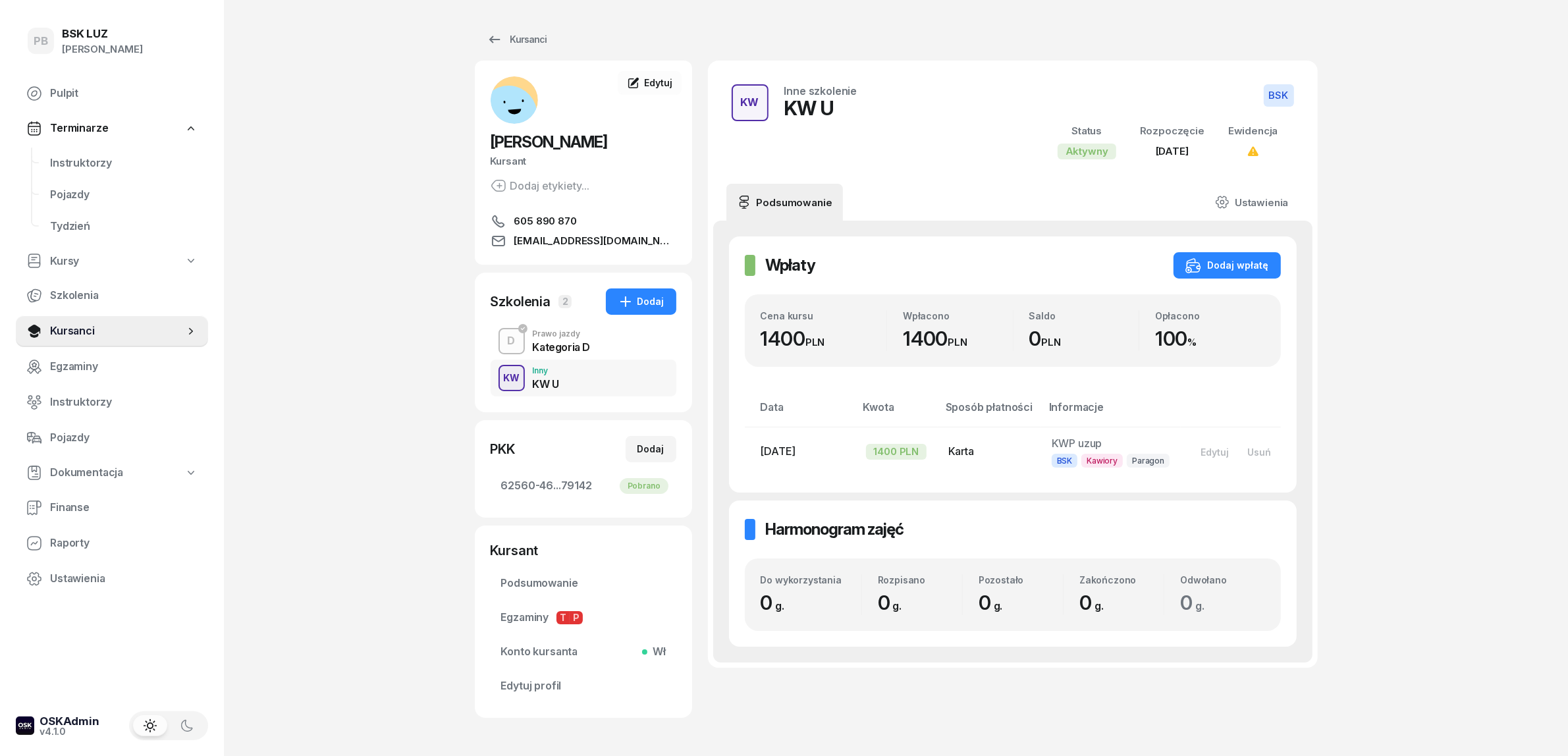
click at [340, 261] on div "PB BSK [PERSON_NAME] Terminarze Instruktorzy Pojazdy Tydzień Kursy Szkolenia Ku…" at bounding box center [784, 403] width 1568 height 807
click at [550, 347] on div "Kategoria D" at bounding box center [562, 347] width 58 height 10
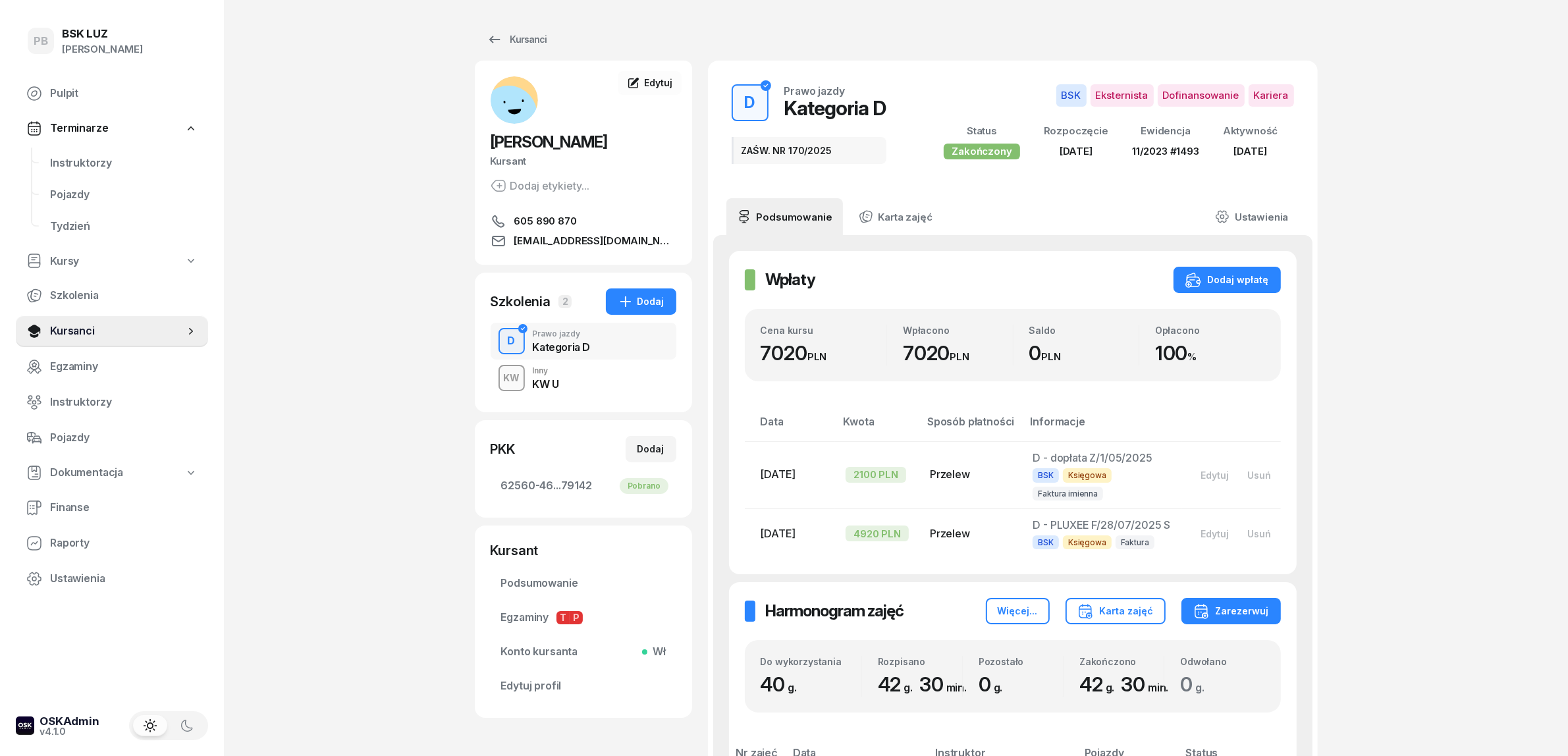
click at [550, 384] on div "KW U" at bounding box center [546, 384] width 26 height 10
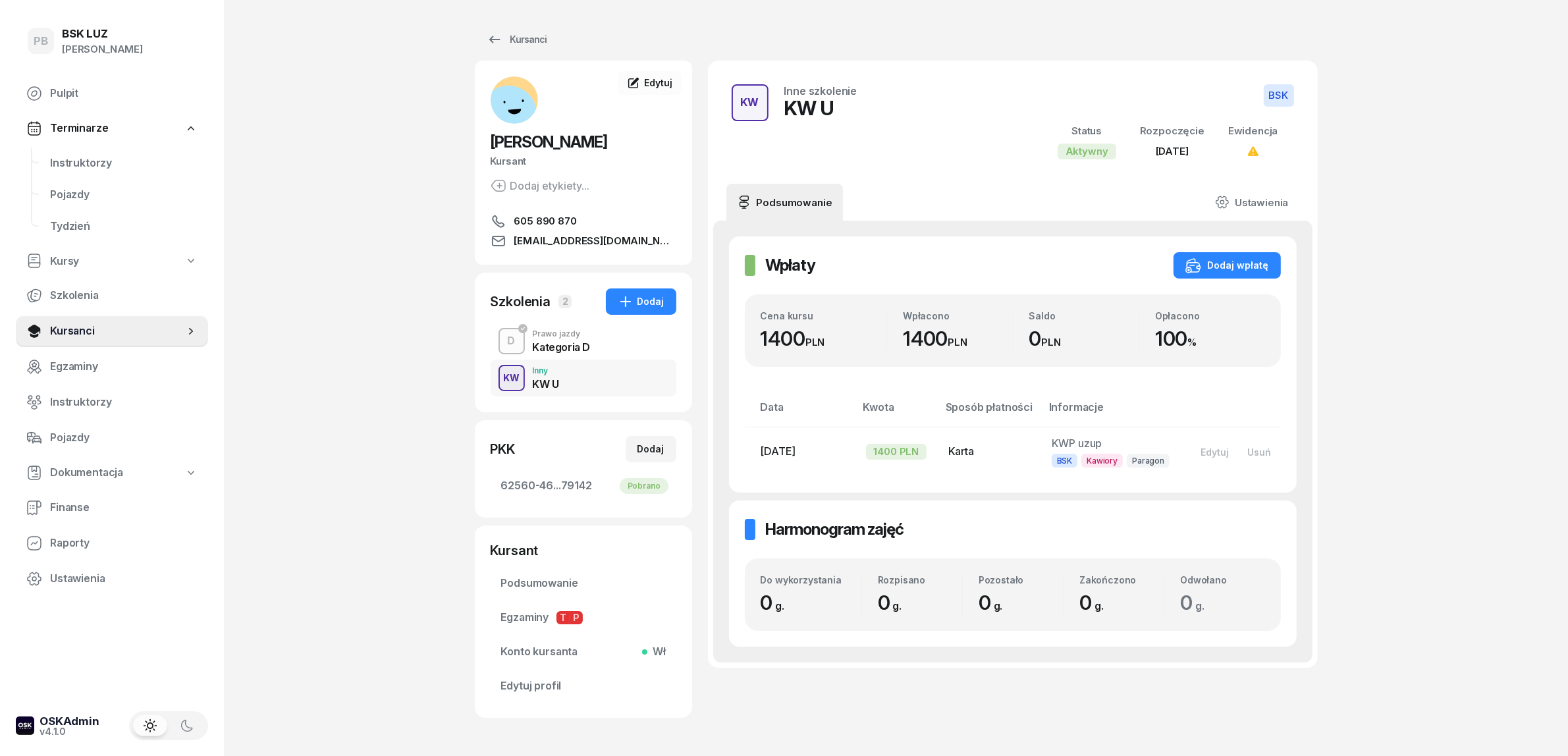
click at [378, 249] on div "PB BSK [PERSON_NAME] Terminarze Instruktorzy Pojazdy Tydzień Kursy Szkolenia Ku…" at bounding box center [784, 403] width 1568 height 807
click at [102, 162] on span "Instruktorzy" at bounding box center [124, 163] width 148 height 17
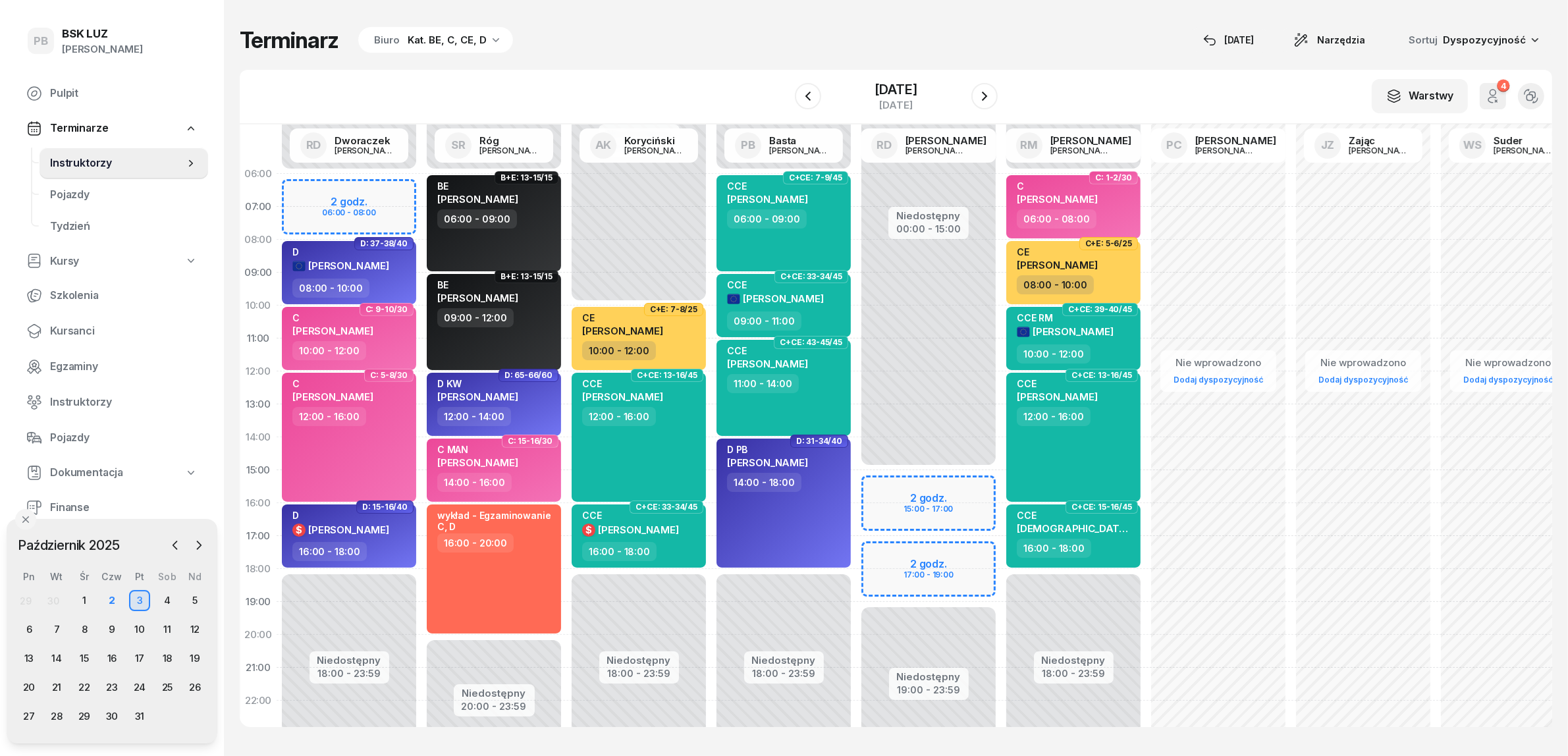
click at [768, 20] on div "Terminarz Biuro Kat. BE, C, CE, D [DATE] Narzędzia Sortuj Dyspozycyjność W Wybi…" at bounding box center [896, 377] width 1313 height 753
click at [199, 538] on icon "button" at bounding box center [198, 544] width 13 height 13
click at [170, 683] on div "22" at bounding box center [167, 687] width 21 height 21
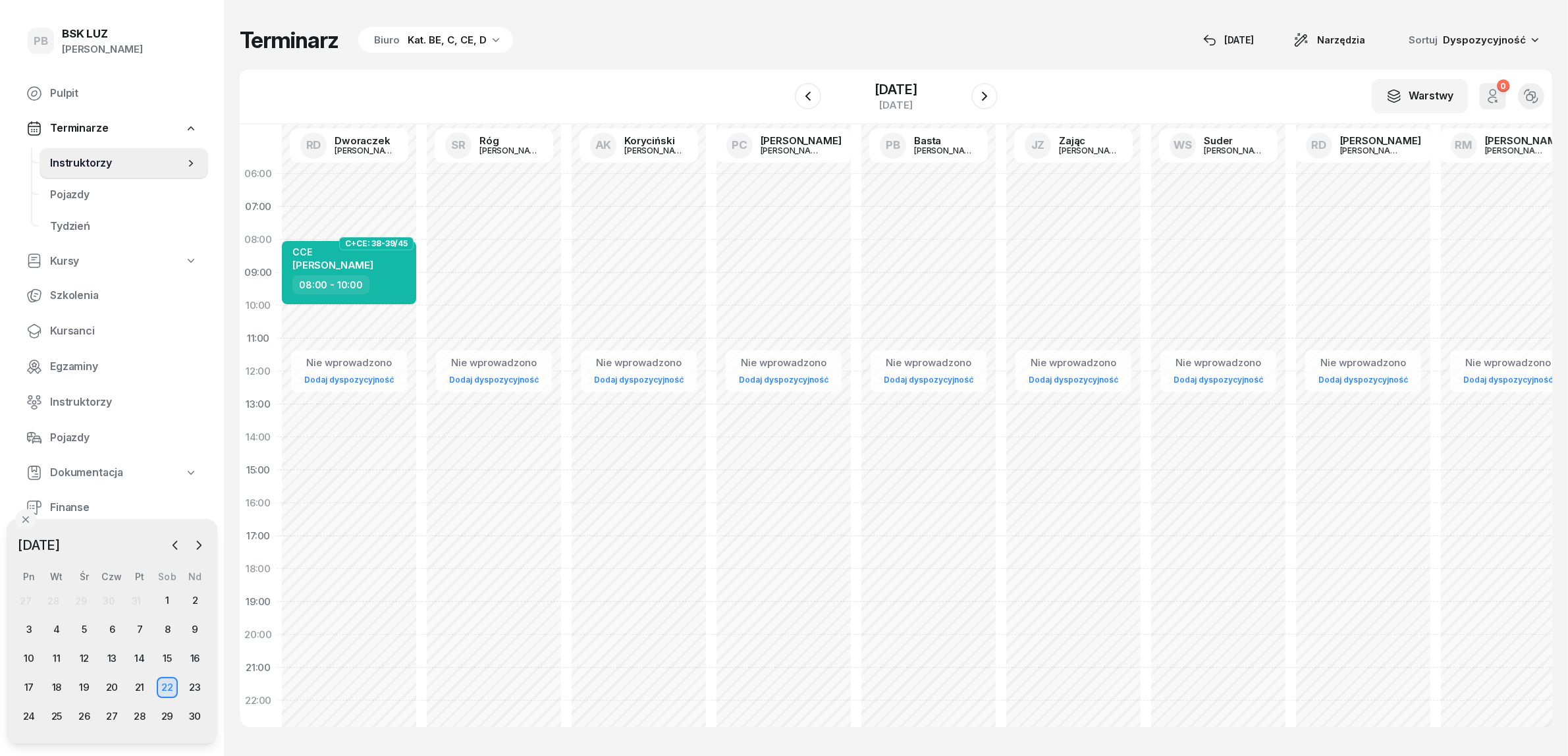
click at [402, 36] on div "Biuro Kat. BE, C, CE, D" at bounding box center [435, 40] width 155 height 26
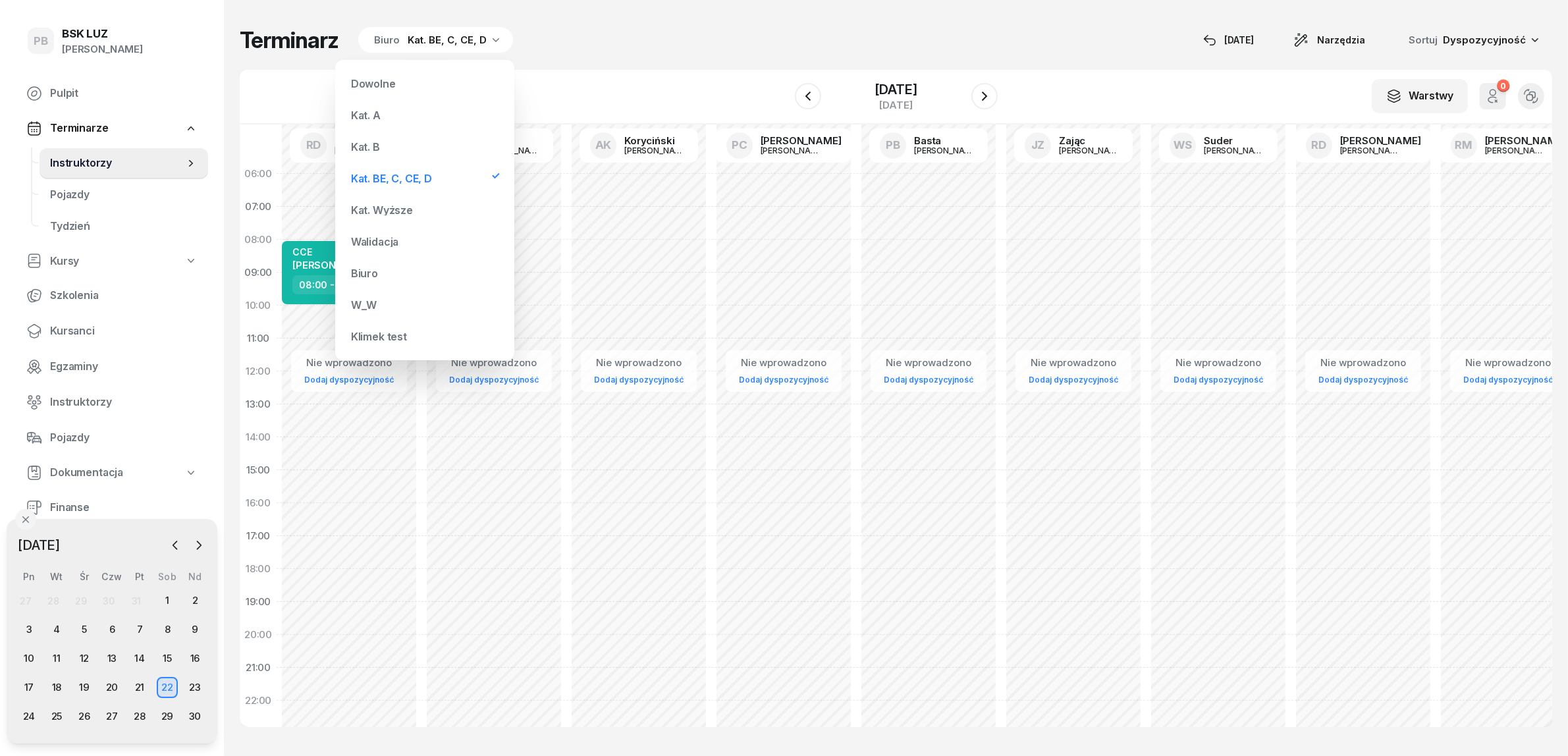
click at [385, 153] on div "Kat. B" at bounding box center [425, 146] width 158 height 26
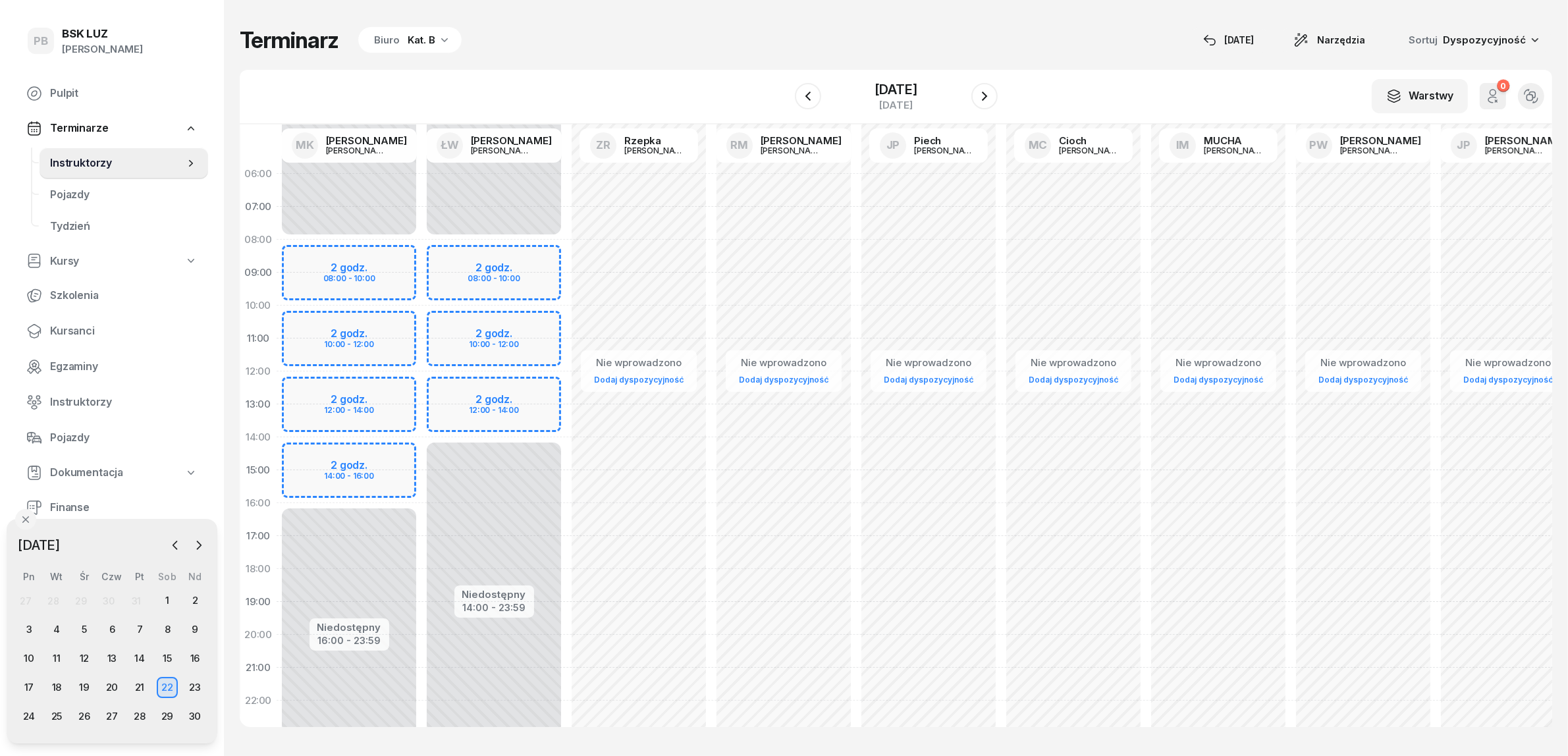
click at [881, 247] on div "Nie wprowadzono Dodaj dyspozycyjność" at bounding box center [929, 470] width 145 height 625
select select "08"
select select "10"
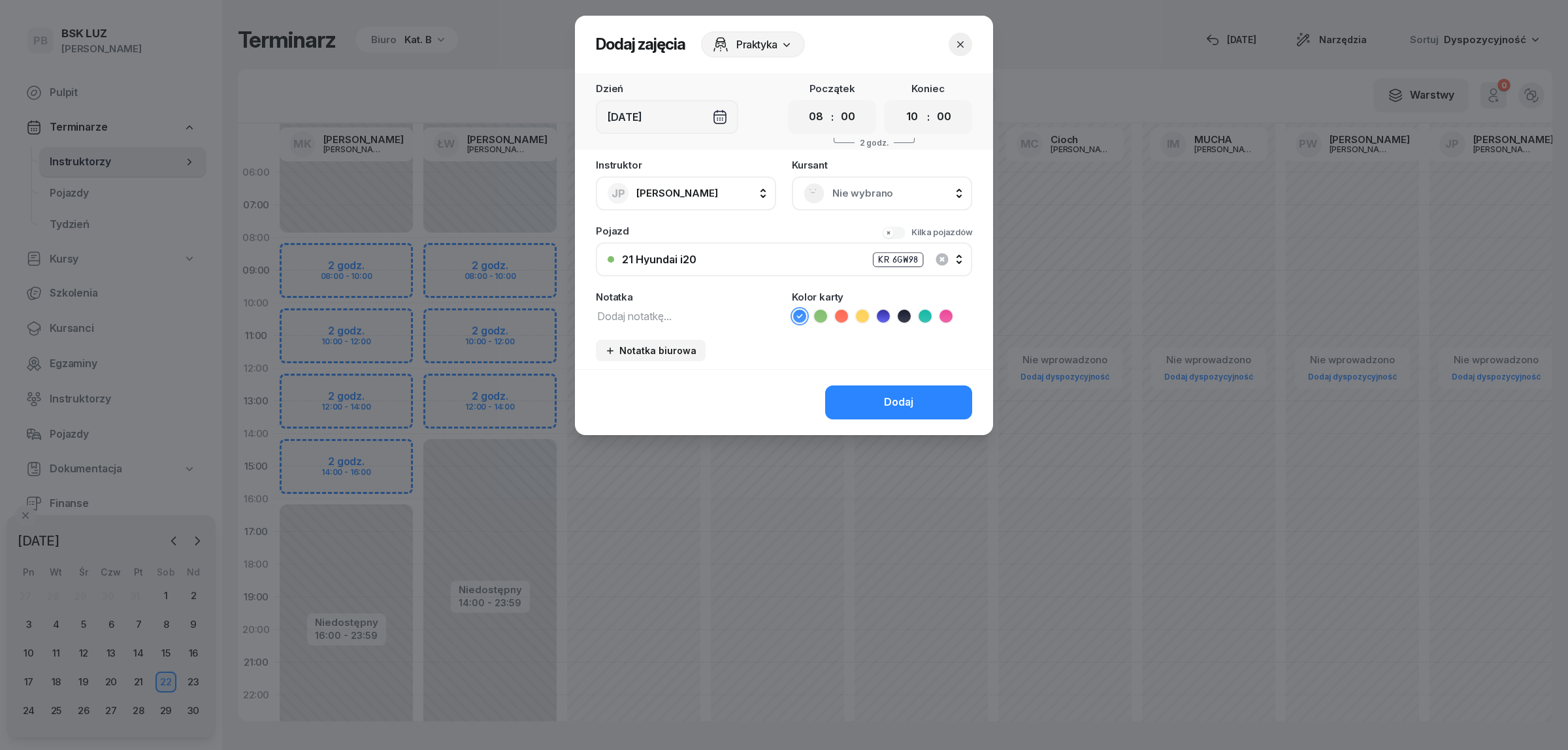
click at [694, 320] on textarea at bounding box center [686, 315] width 181 height 17
click at [967, 42] on button "button" at bounding box center [960, 45] width 24 height 24
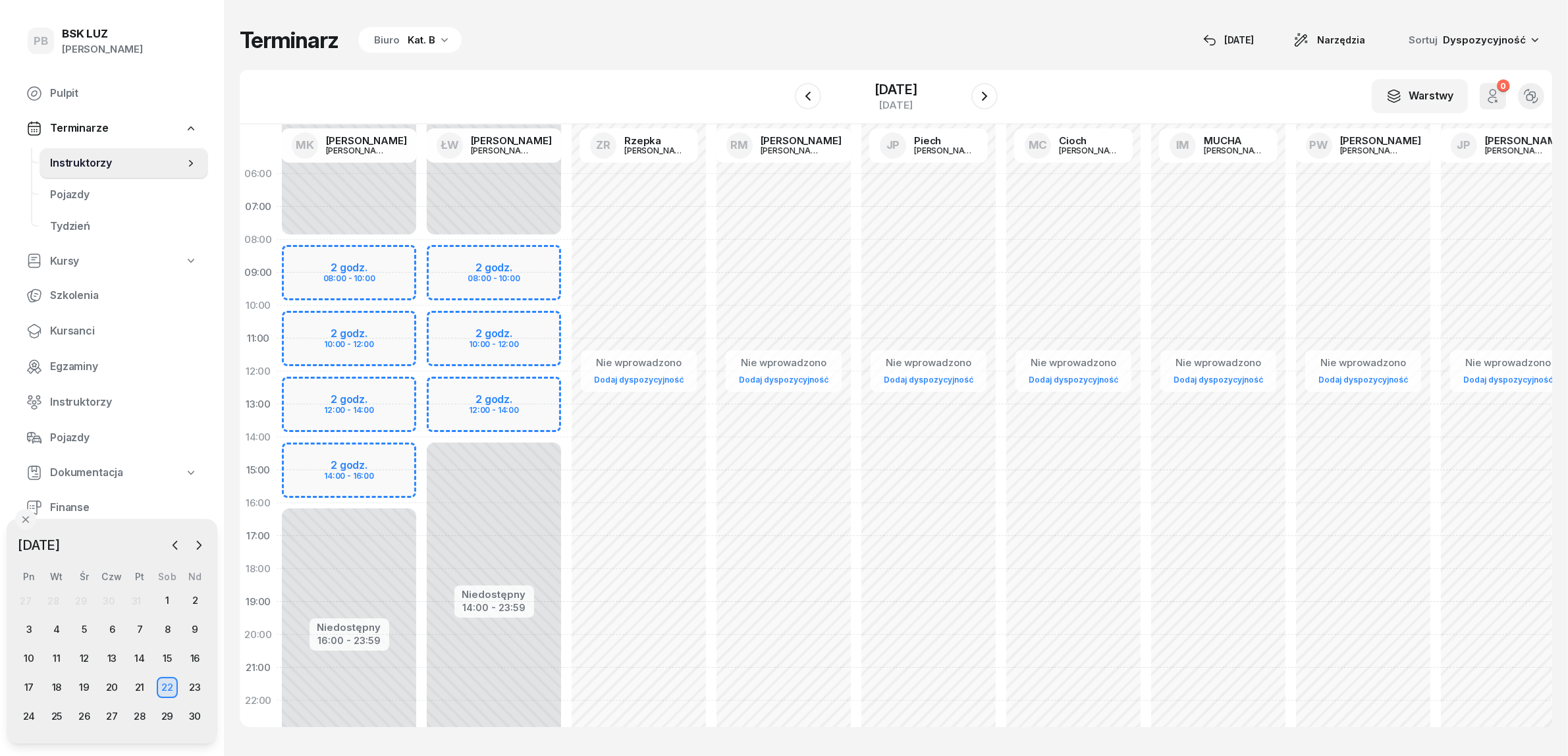
click at [975, 40] on div "Terminarz Biuro Kat. B [DATE] Narzędzia Sortuj Dyspozycyjność" at bounding box center [896, 40] width 1313 height 27
click at [418, 38] on div "Kat. B" at bounding box center [421, 40] width 27 height 15
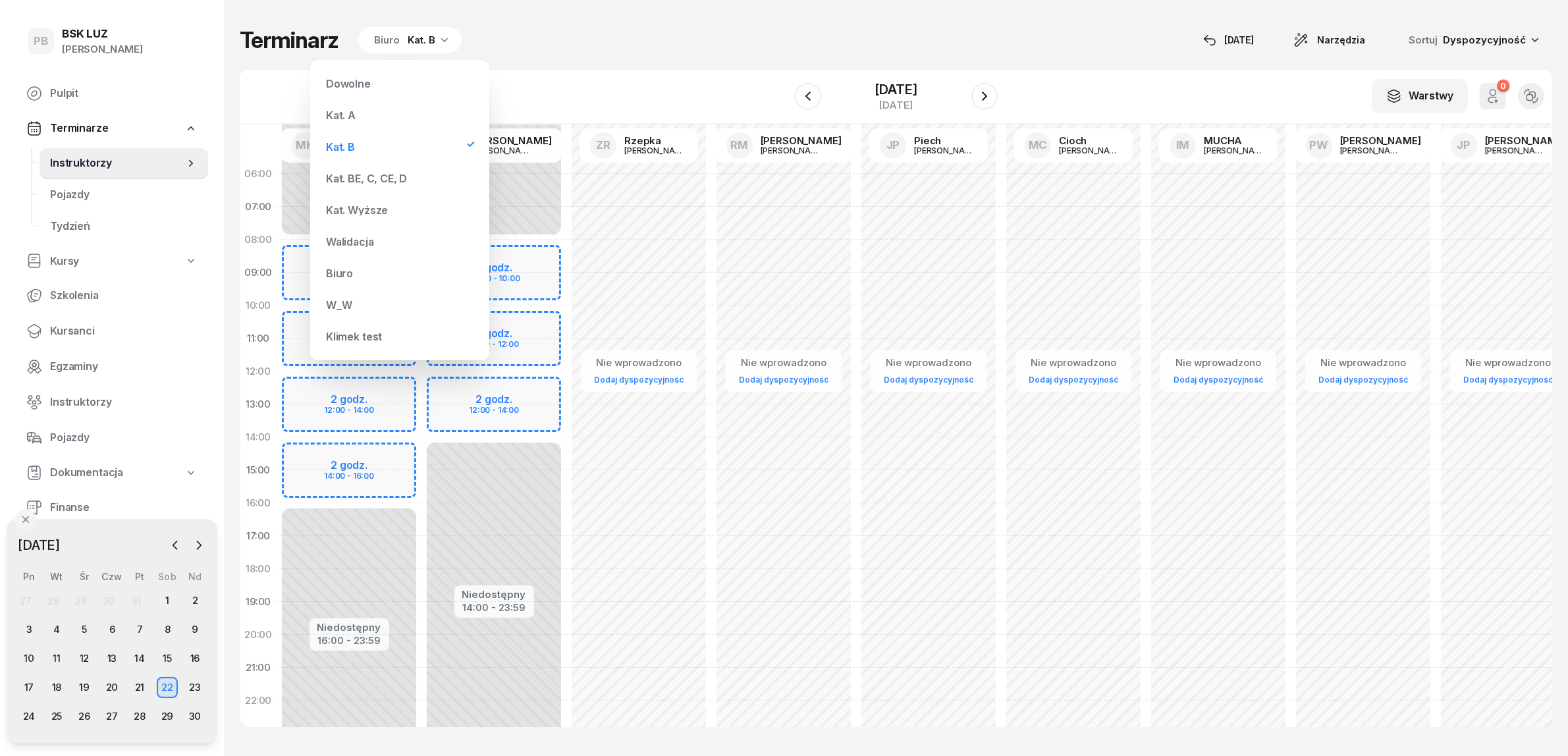
click at [387, 176] on div "Kat. BE, C, CE, D" at bounding box center [367, 179] width 81 height 10
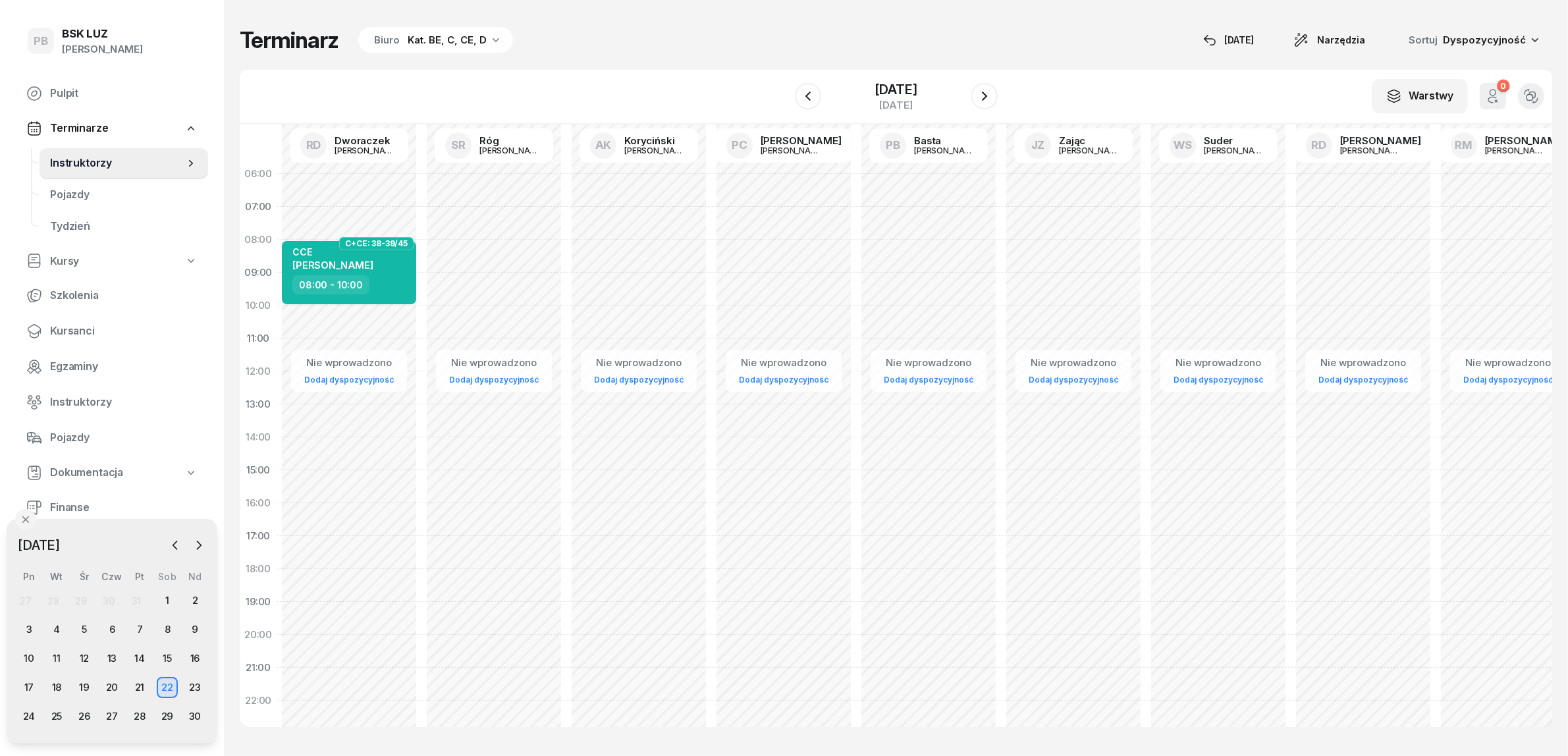
click at [646, 21] on div "Terminarz Biuro Kat. BE, C, CE, D [DATE] Narzędzia Sortuj Dyspozycyjność W Wybi…" at bounding box center [896, 377] width 1313 height 753
click at [172, 538] on icon "button" at bounding box center [174, 544] width 13 height 13
click at [115, 600] on div "2" at bounding box center [112, 601] width 21 height 21
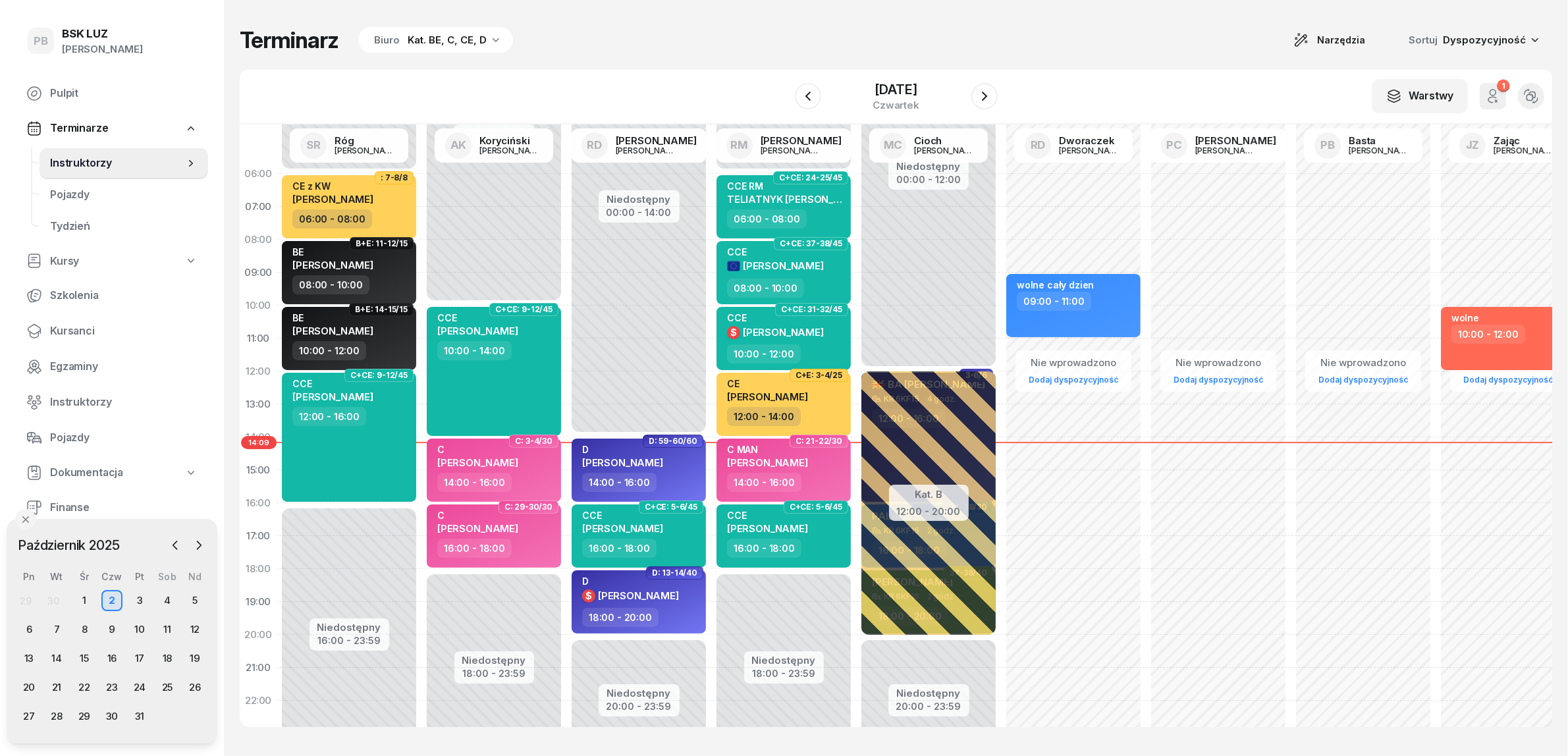
click at [606, 30] on div "Terminarz Biuro Kat. BE, C, CE, D Narzędzia Sortuj Dyspozycyjność" at bounding box center [896, 40] width 1313 height 27
click at [143, 596] on div "3" at bounding box center [139, 601] width 21 height 21
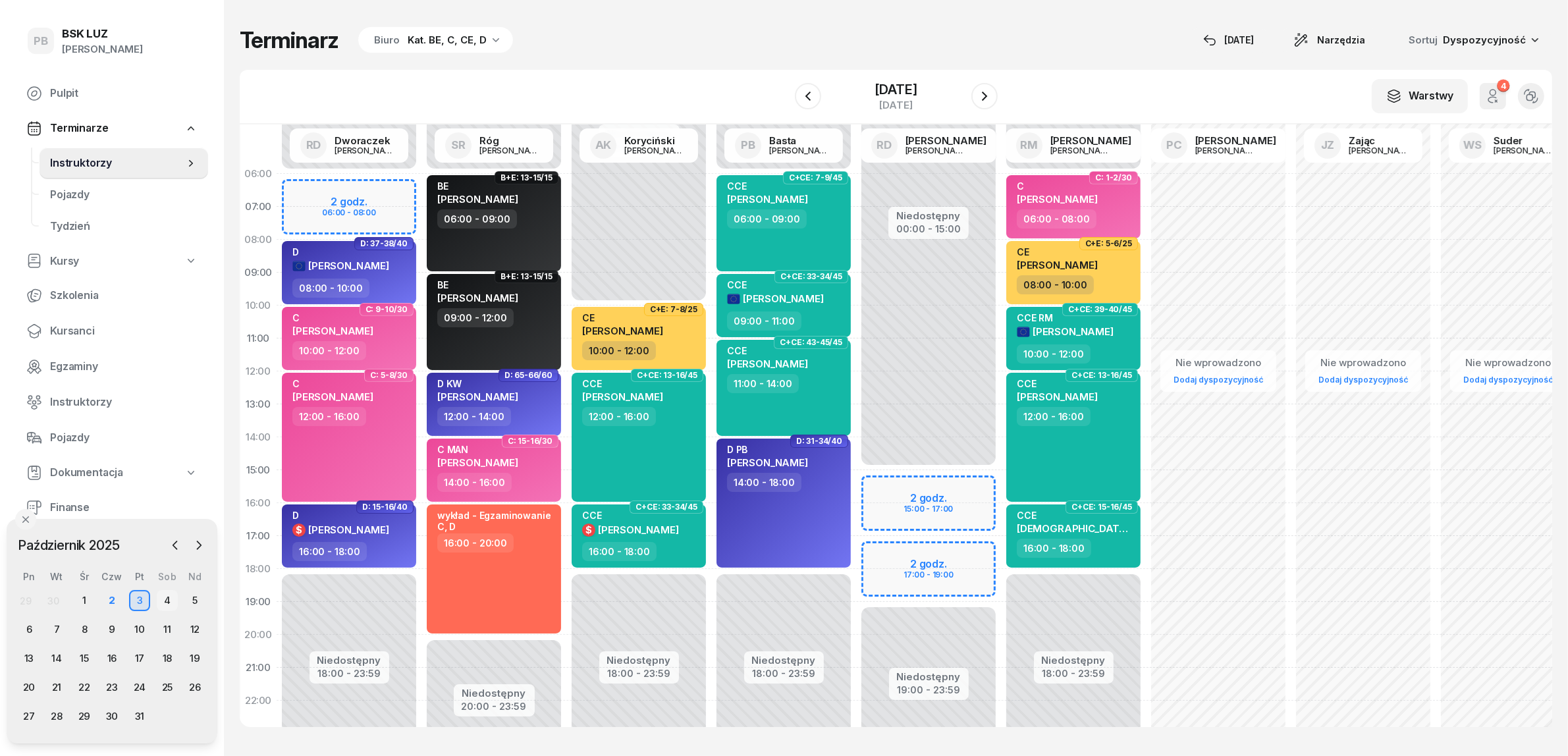
click at [170, 596] on div "4" at bounding box center [167, 601] width 21 height 21
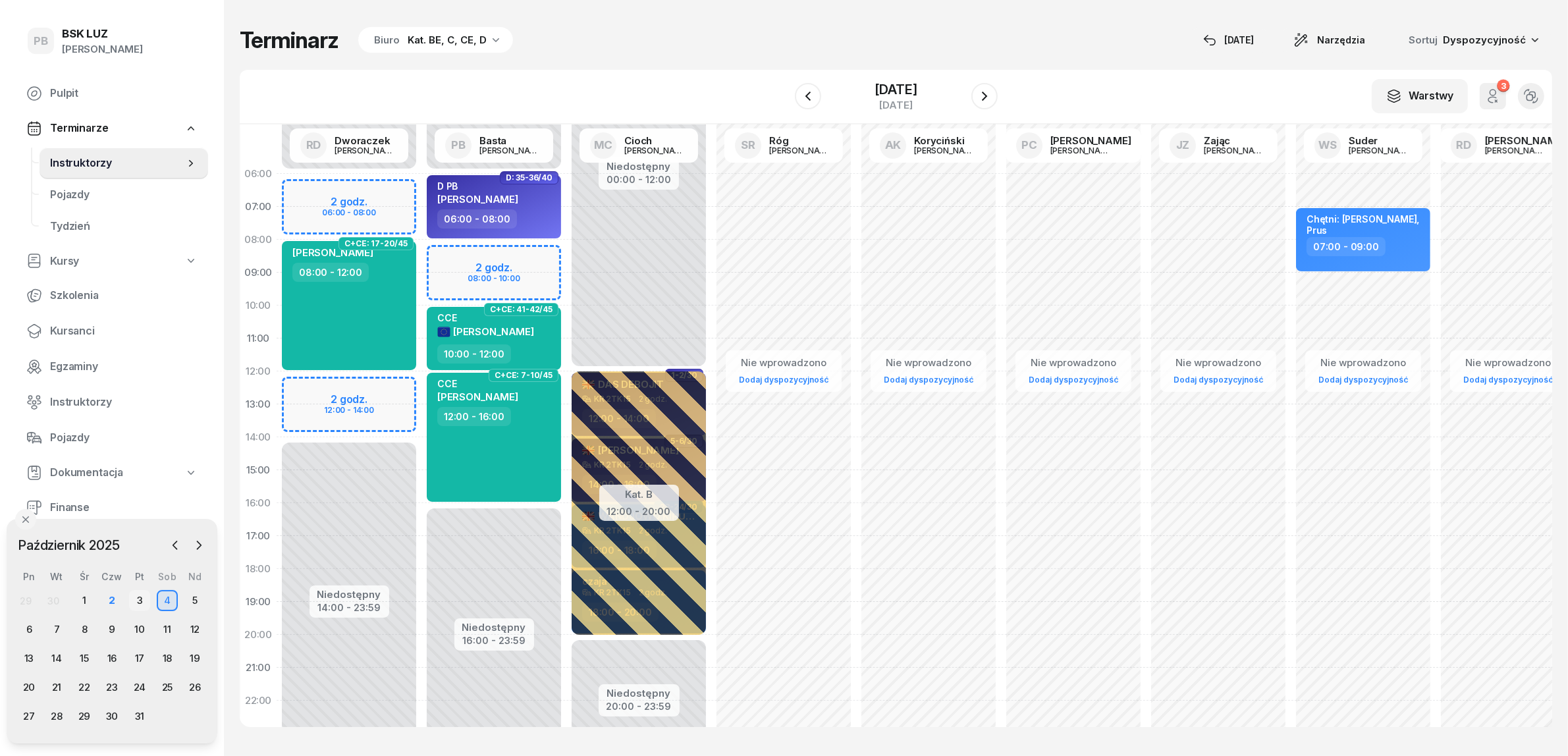
click at [136, 596] on div "3" at bounding box center [139, 601] width 21 height 21
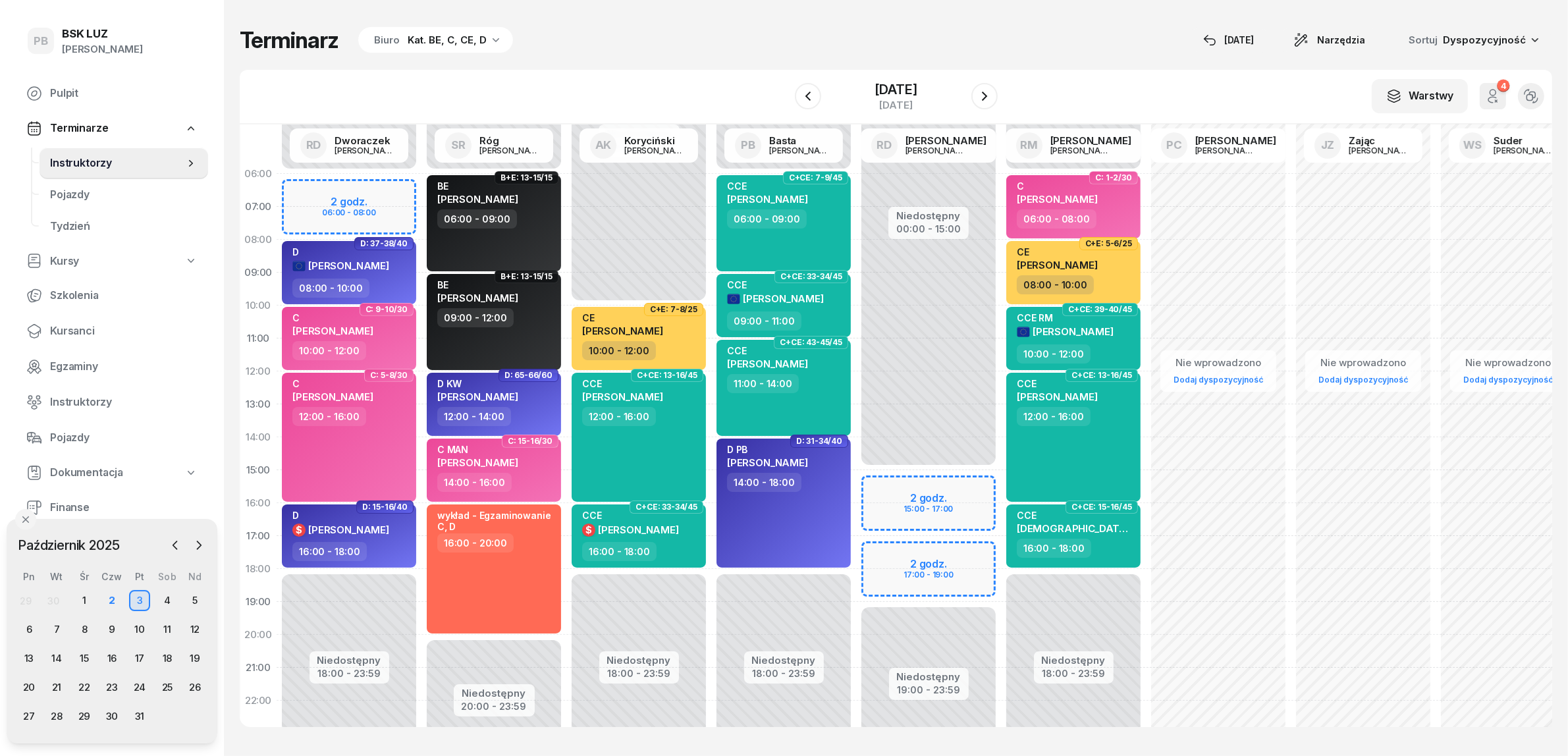
click at [631, 97] on div "W Wybierz AK [PERSON_NAME] BP [PERSON_NAME] DP [PERSON_NAME] GS [PERSON_NAME] I…" at bounding box center [896, 97] width 1313 height 55
click at [751, 733] on div "Terminarz Biuro Kat. BE, C, CE, D [DATE] Narzędzia Sortuj Dyspozycyjność W Wybi…" at bounding box center [896, 377] width 1313 height 753
click at [990, 97] on icon "button" at bounding box center [984, 96] width 15 height 15
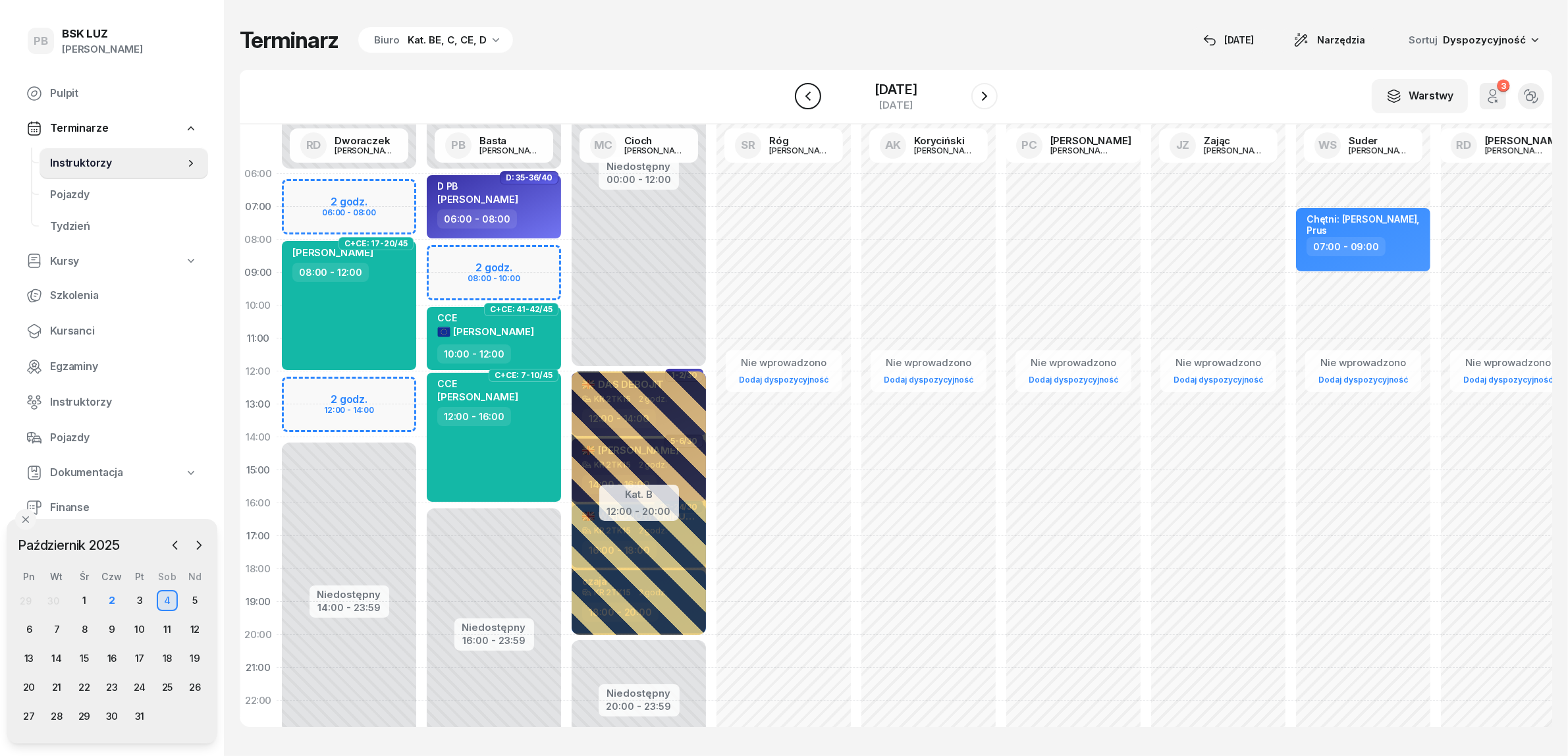
click at [804, 97] on icon "button" at bounding box center [807, 96] width 15 height 15
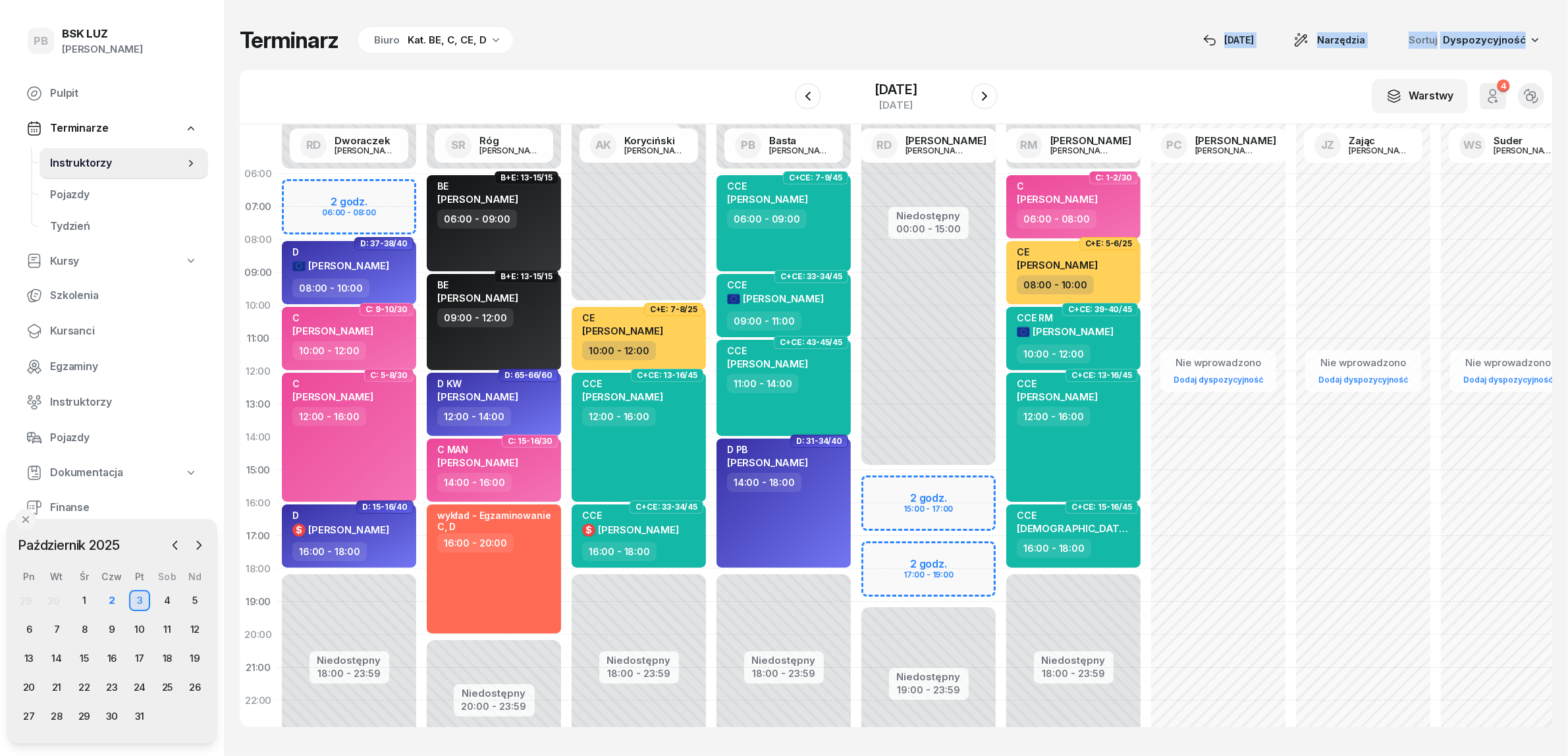
drag, startPoint x: 726, startPoint y: 56, endPoint x: 728, endPoint y: 47, distance: 9.2
click at [728, 47] on div "Terminarz Biuro Kat. BE, C, CE, D [DATE] Narzędzia Sortuj Dyspozycyjność W Wybi…" at bounding box center [896, 377] width 1313 height 753
click at [725, 74] on div "W Wybierz AK [PERSON_NAME] BP [PERSON_NAME] DP [PERSON_NAME] GS [PERSON_NAME] I…" at bounding box center [896, 97] width 1313 height 55
click at [1094, 79] on div "W Wybierz AK [PERSON_NAME] BP [PERSON_NAME] DP [PERSON_NAME] GS [PERSON_NAME] I…" at bounding box center [896, 97] width 1313 height 55
click at [799, 48] on div "Terminarz Biuro Kat. BE, C, CE, D [DATE] Narzędzia Sortuj Dyspozycyjność" at bounding box center [896, 40] width 1313 height 27
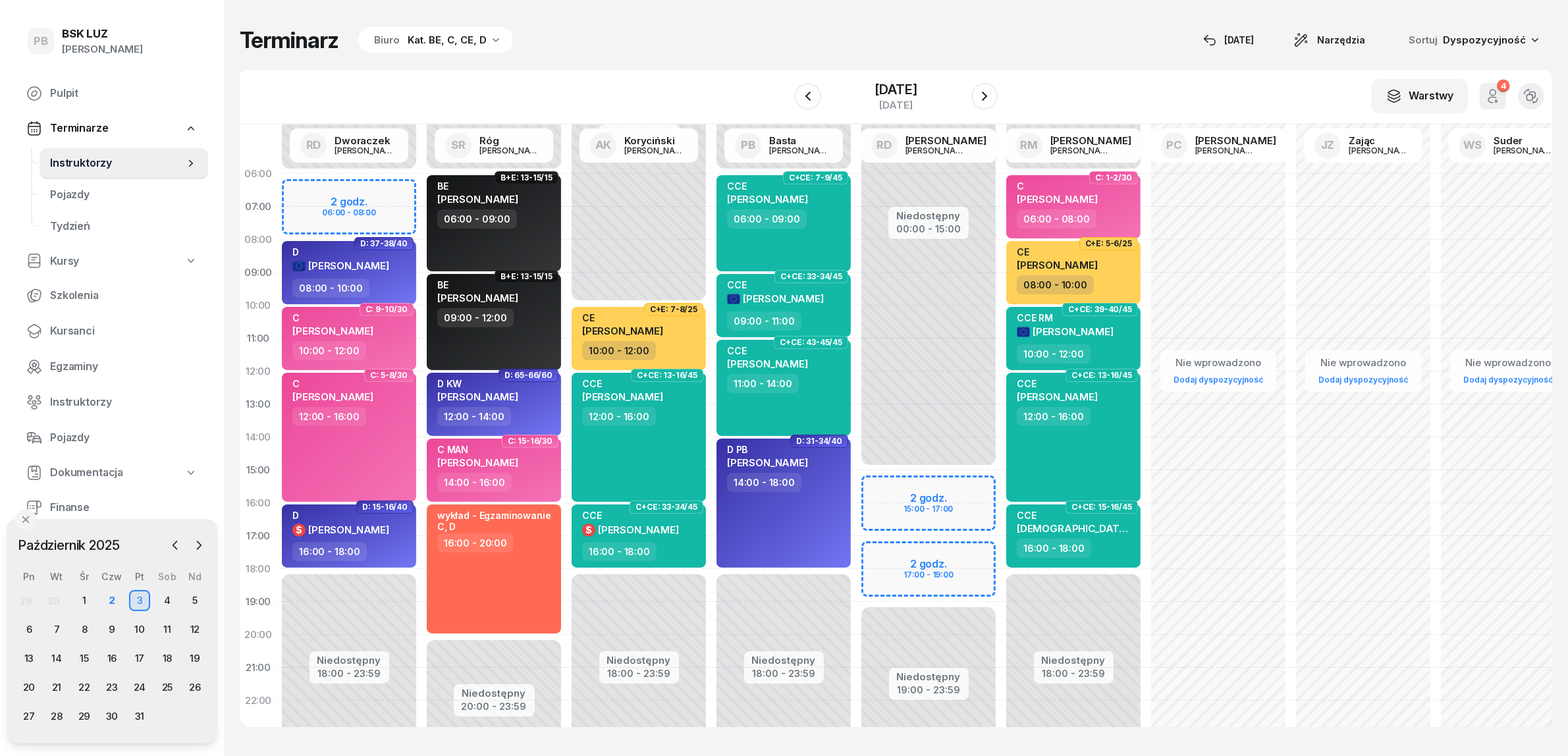
click at [428, 43] on div "Kat. BE, C, CE, D" at bounding box center [447, 40] width 79 height 15
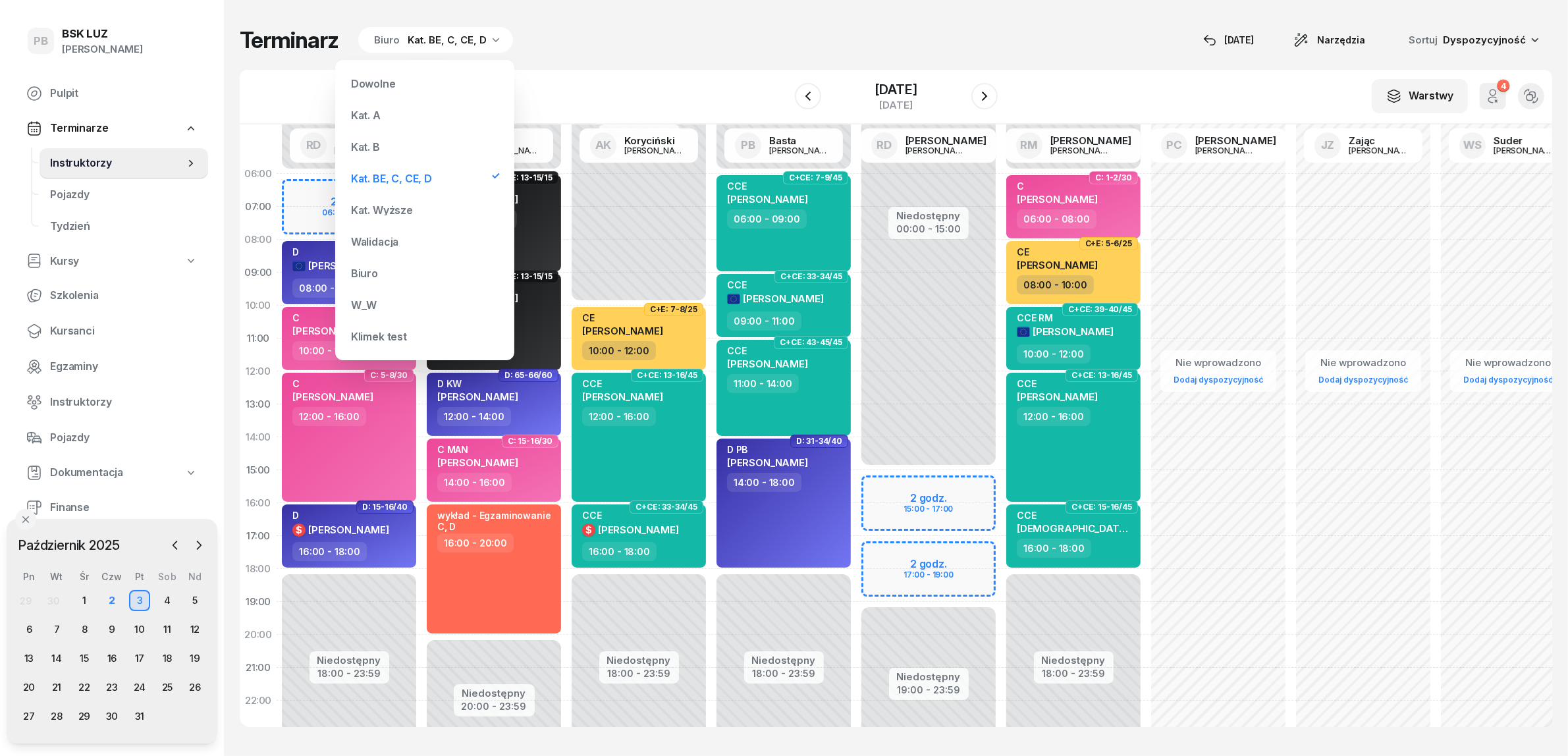
click at [376, 144] on div "Kat. B" at bounding box center [366, 147] width 29 height 10
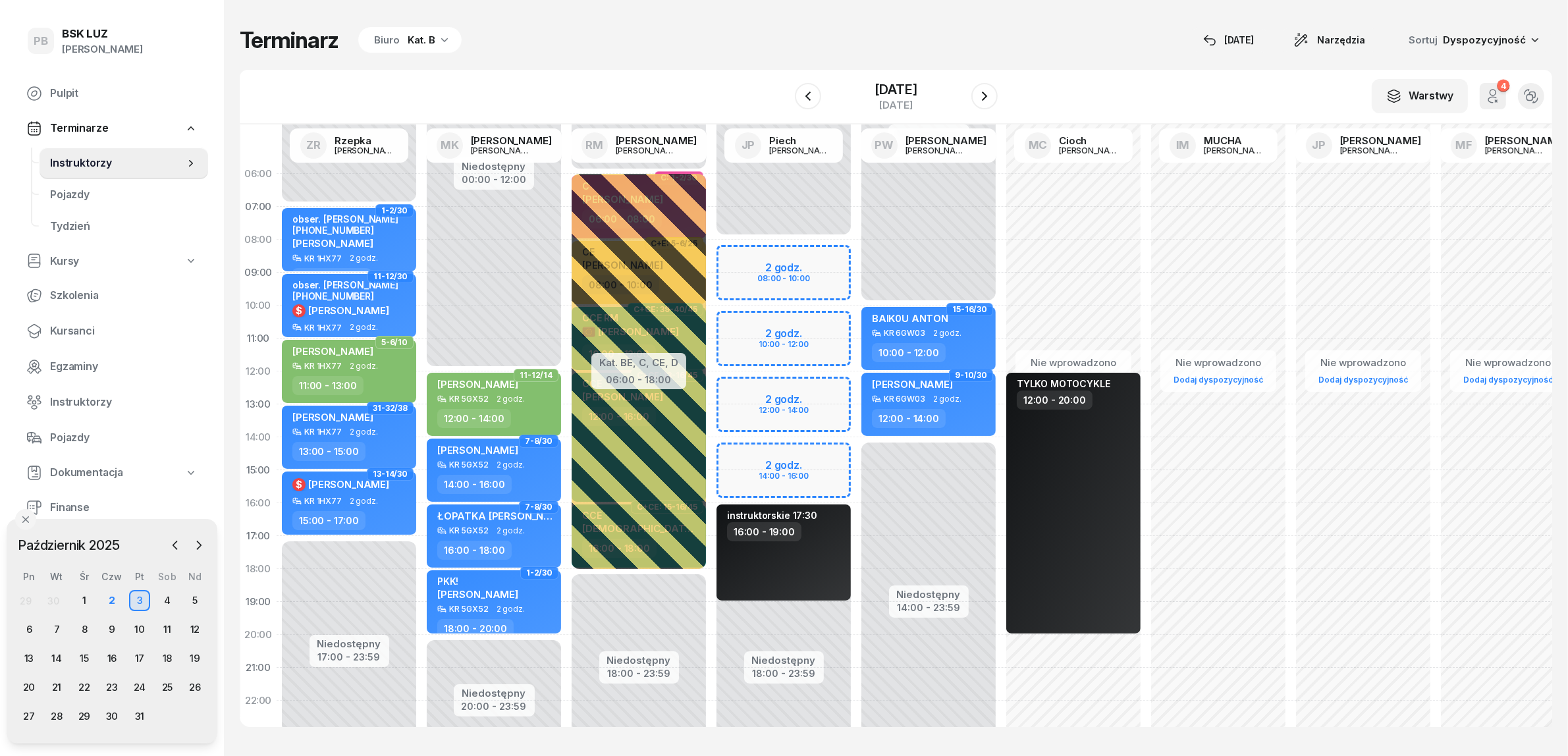
click at [420, 39] on div "Kat. B" at bounding box center [421, 40] width 27 height 15
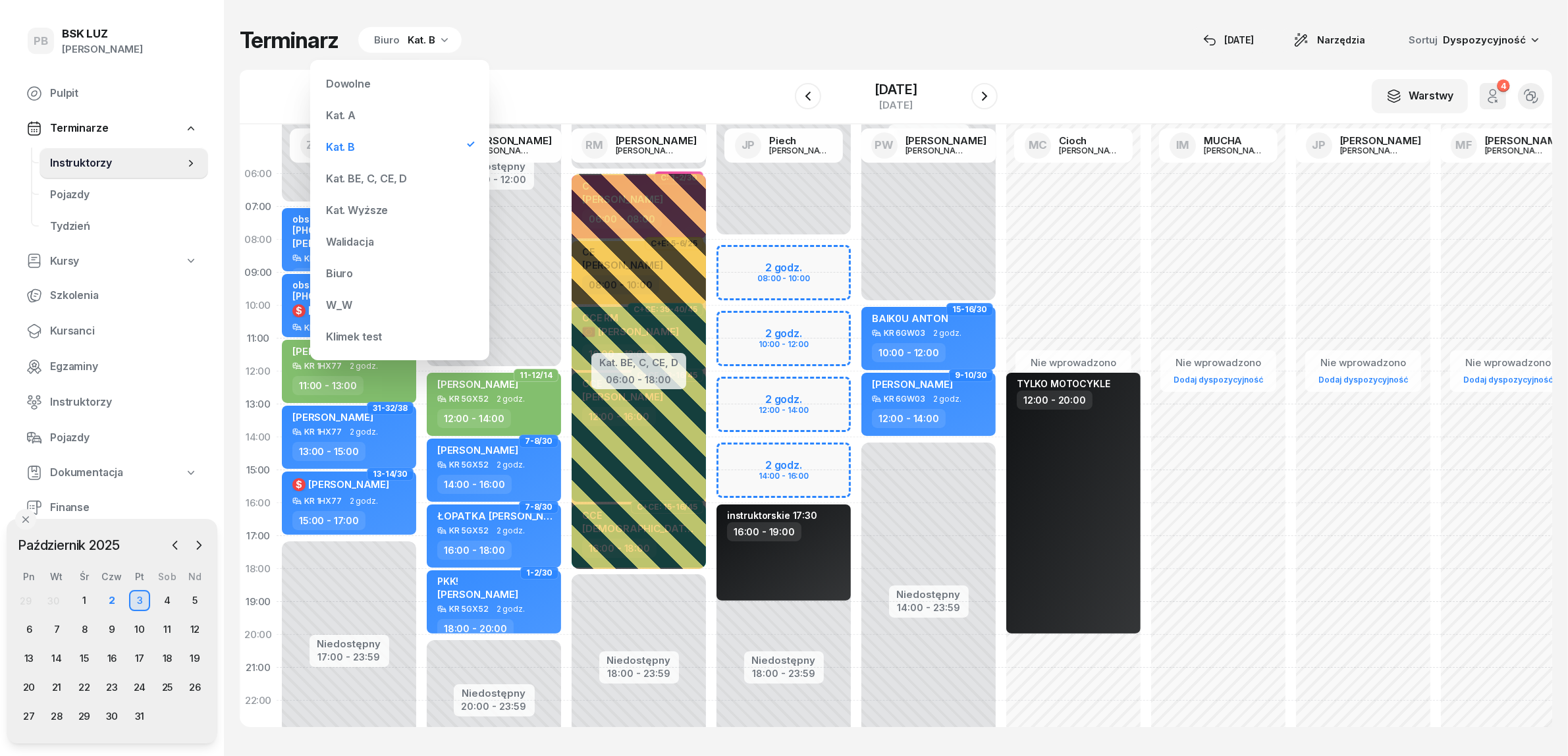
click at [369, 110] on div "Kat. A" at bounding box center [399, 114] width 158 height 26
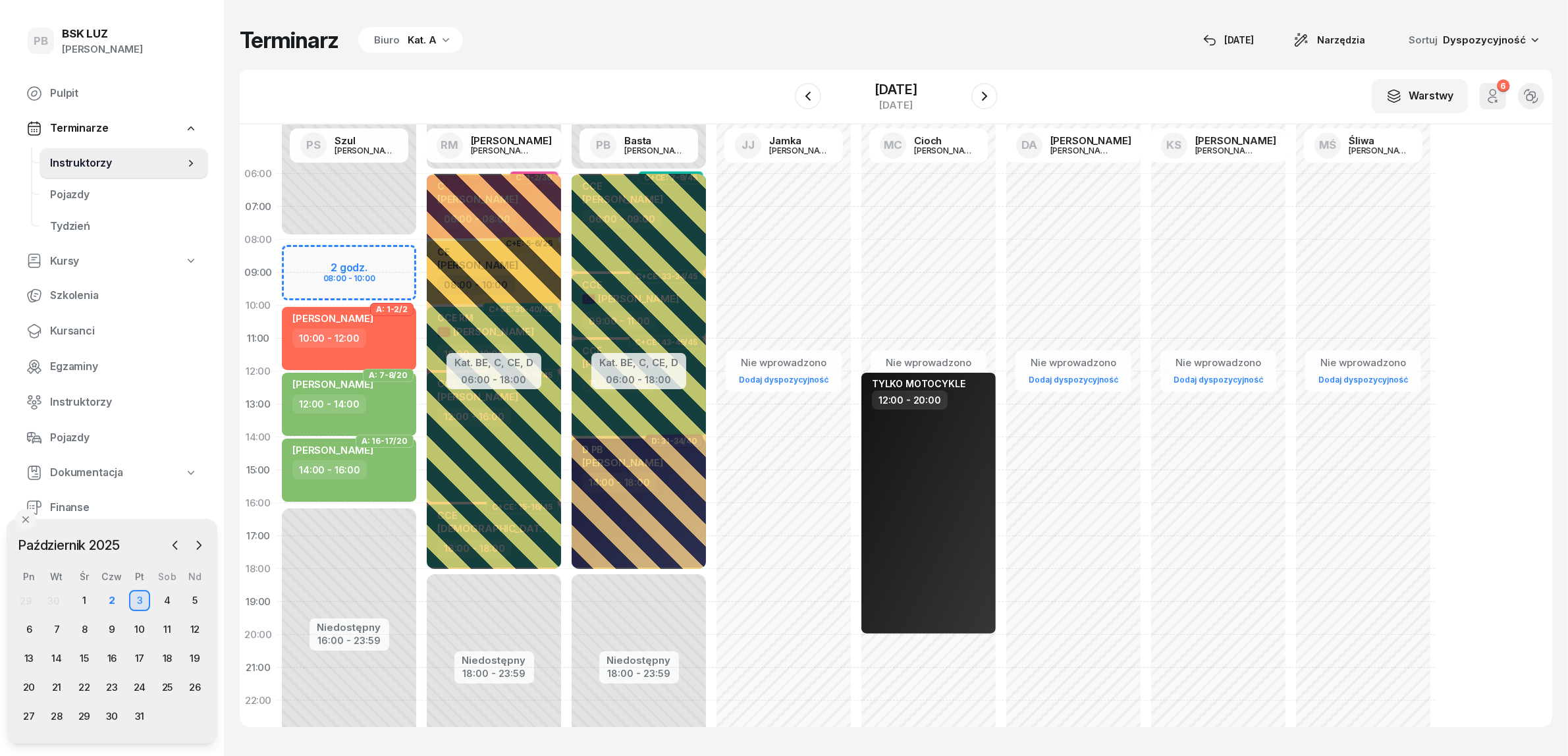
click at [441, 42] on icon "button" at bounding box center [445, 39] width 13 height 13
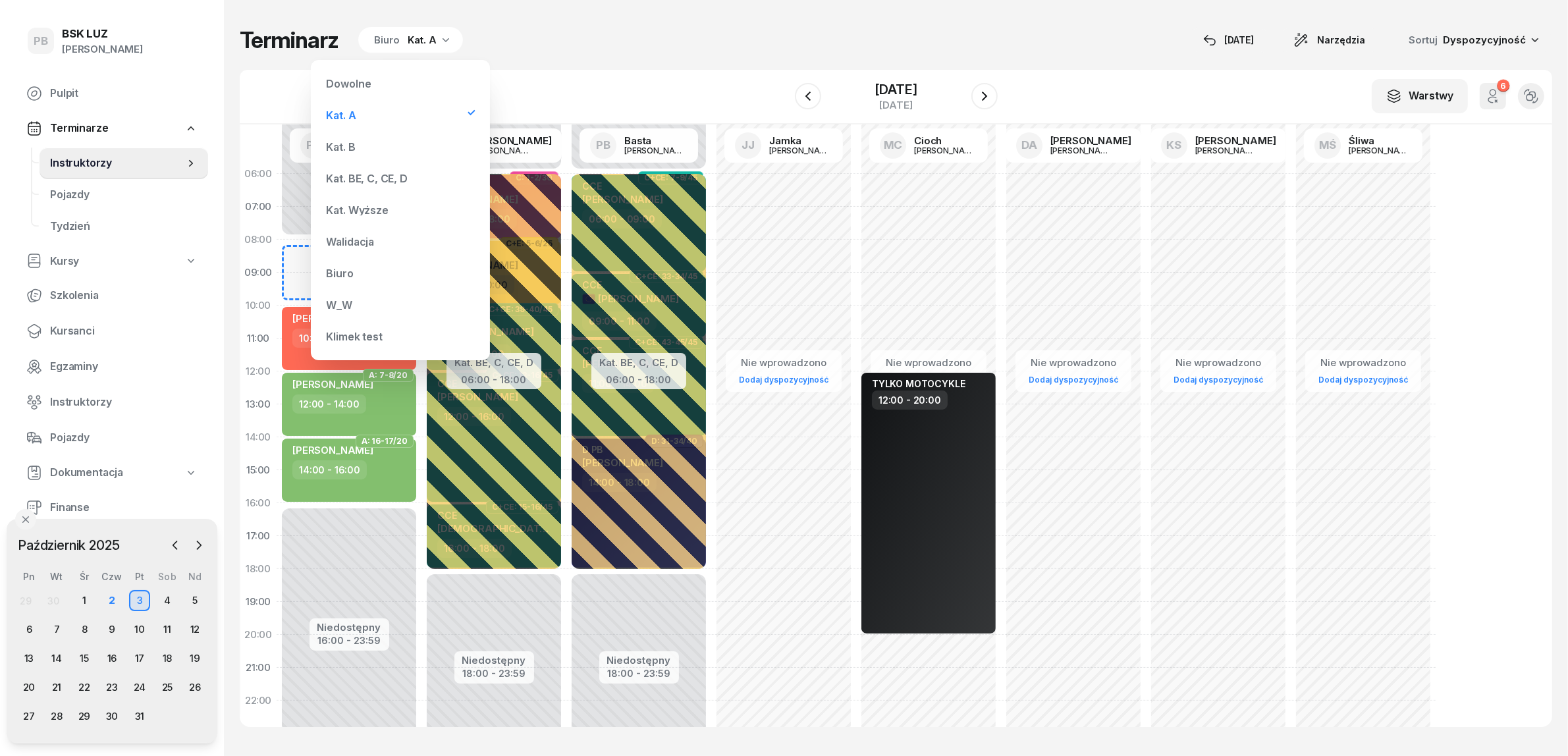
click at [387, 176] on div "Kat. BE, C, CE, D" at bounding box center [367, 179] width 81 height 10
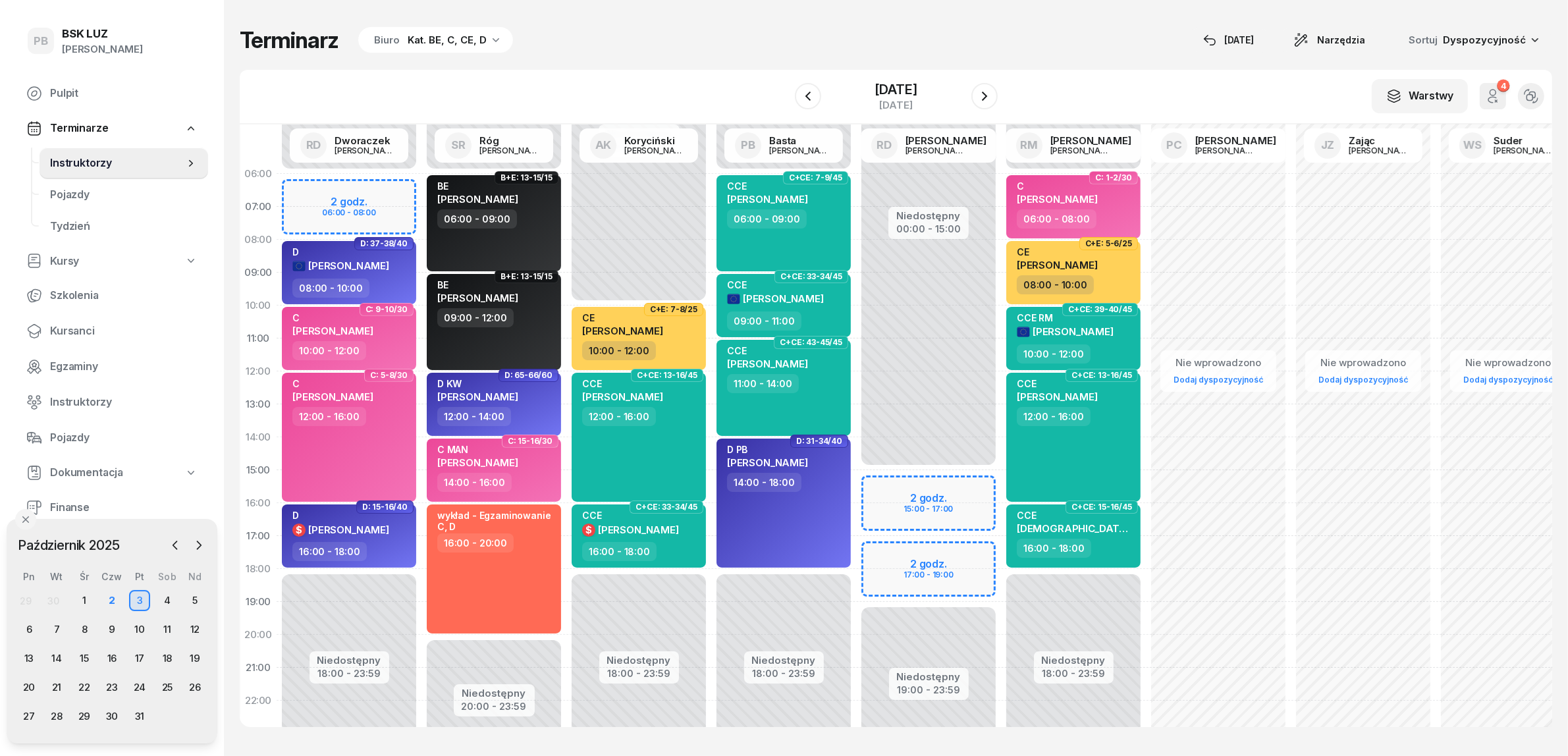
click at [479, 41] on div "Kat. BE, C, CE, D" at bounding box center [447, 40] width 79 height 15
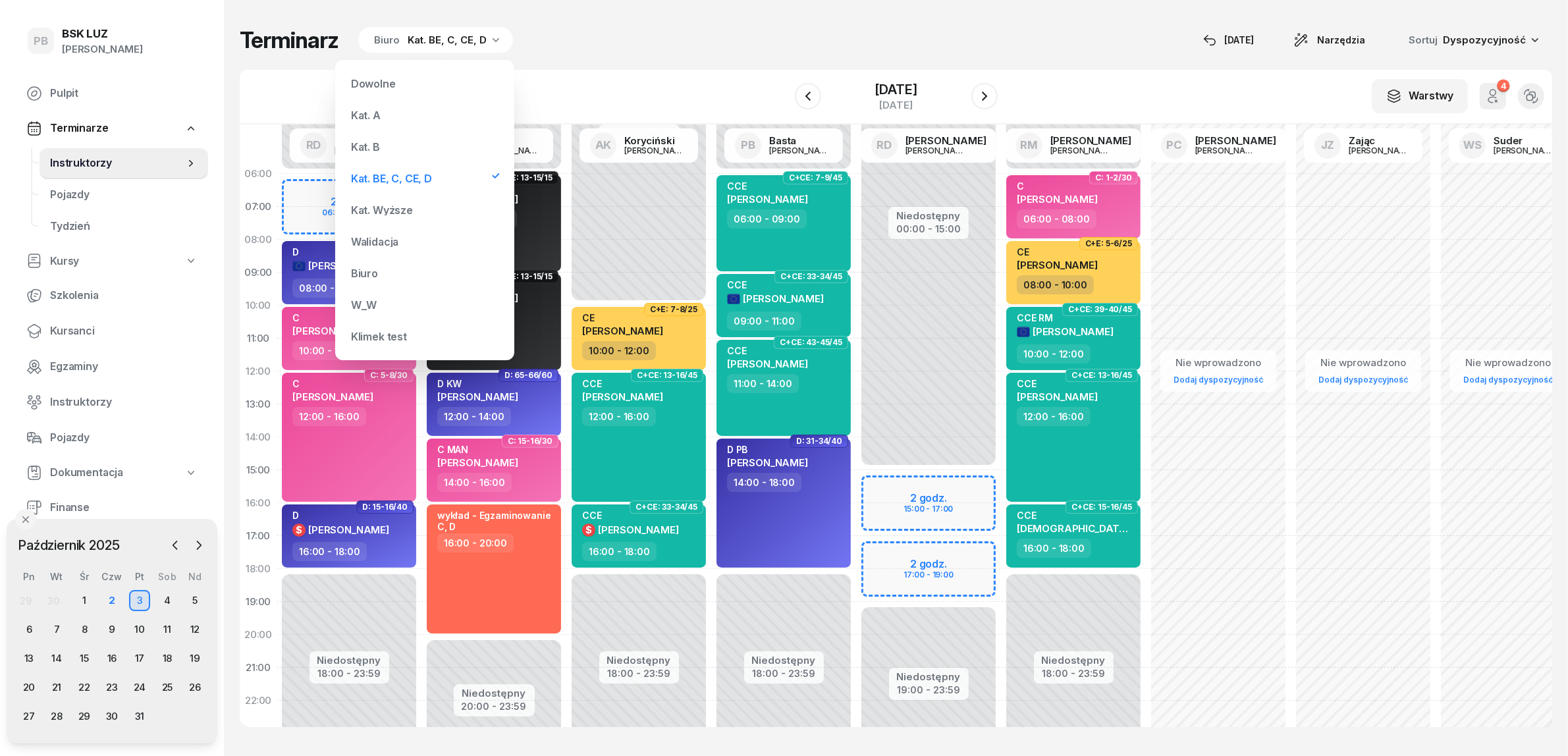
click at [133, 600] on div "3" at bounding box center [139, 601] width 21 height 21
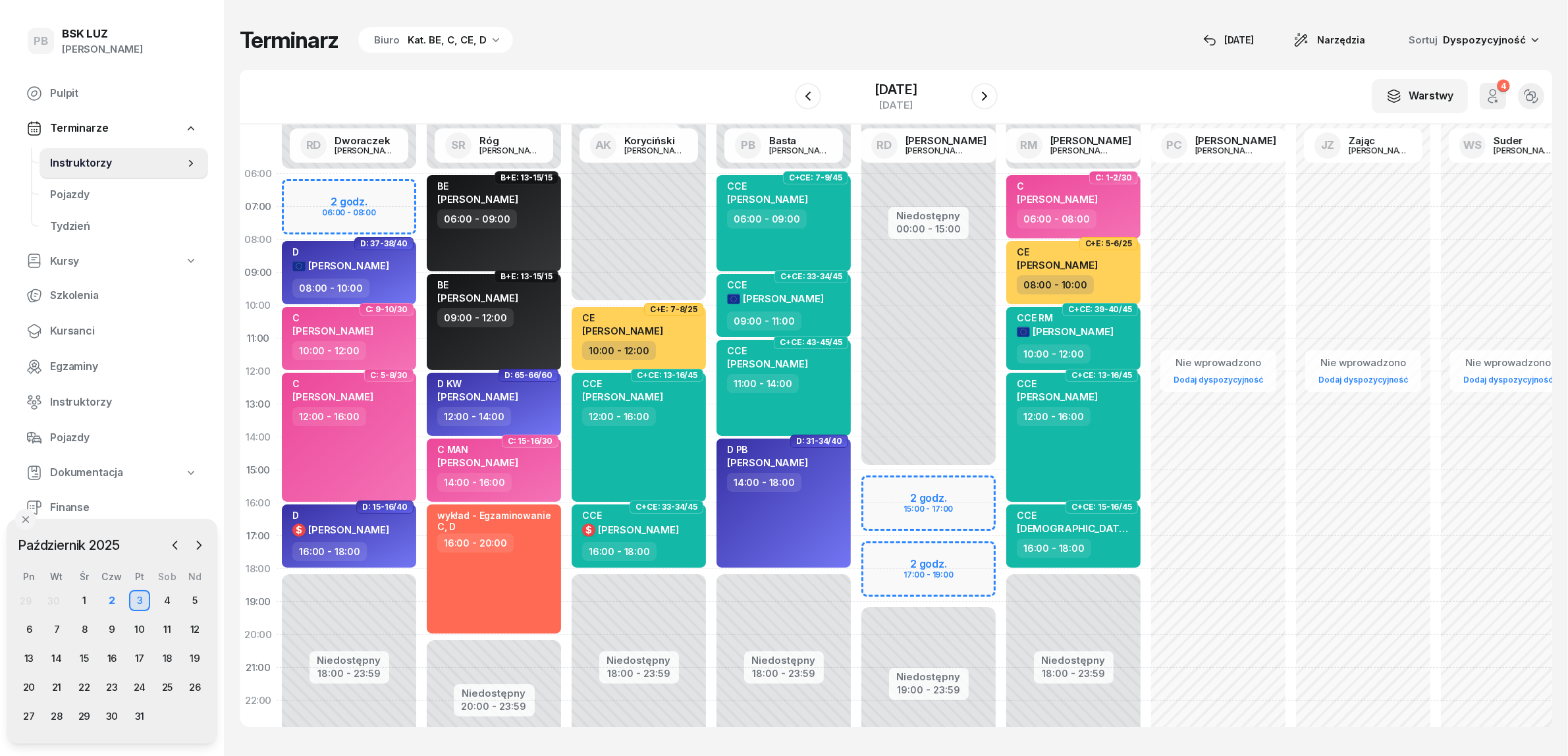
click at [436, 42] on div "Kat. BE, C, CE, D" at bounding box center [447, 40] width 79 height 15
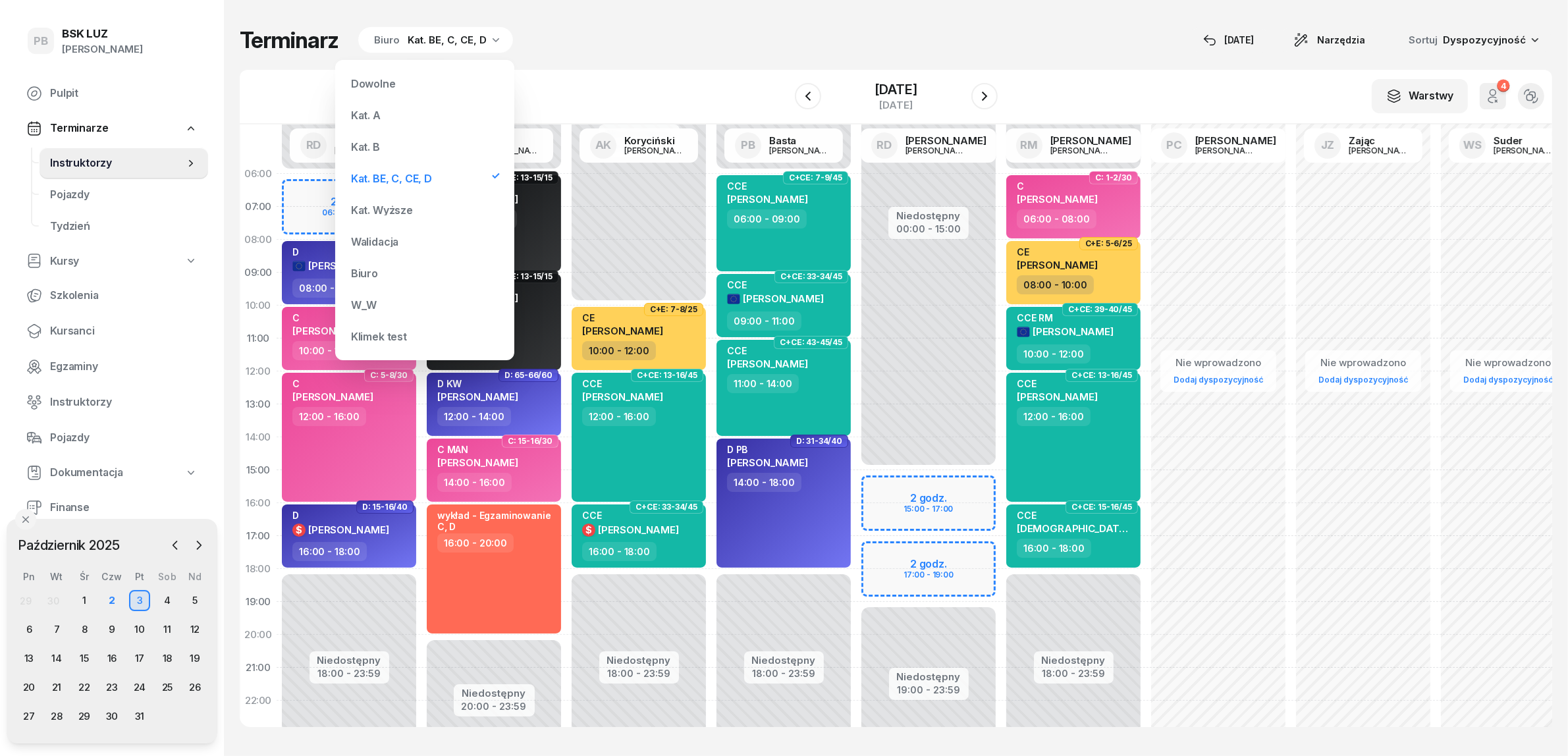
click at [385, 145] on div "Kat. B" at bounding box center [425, 146] width 158 height 26
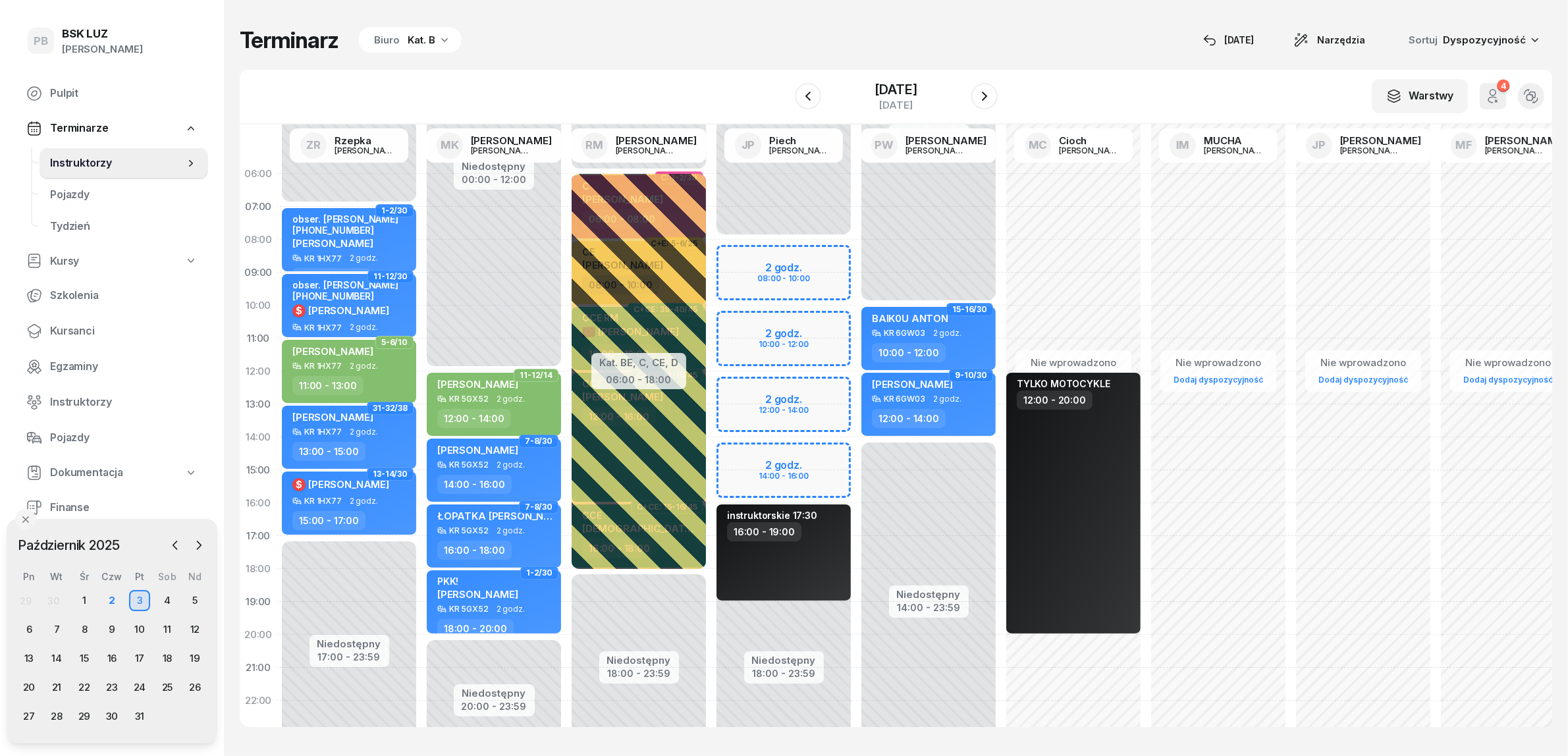
click at [412, 34] on div "Kat. B" at bounding box center [421, 40] width 27 height 15
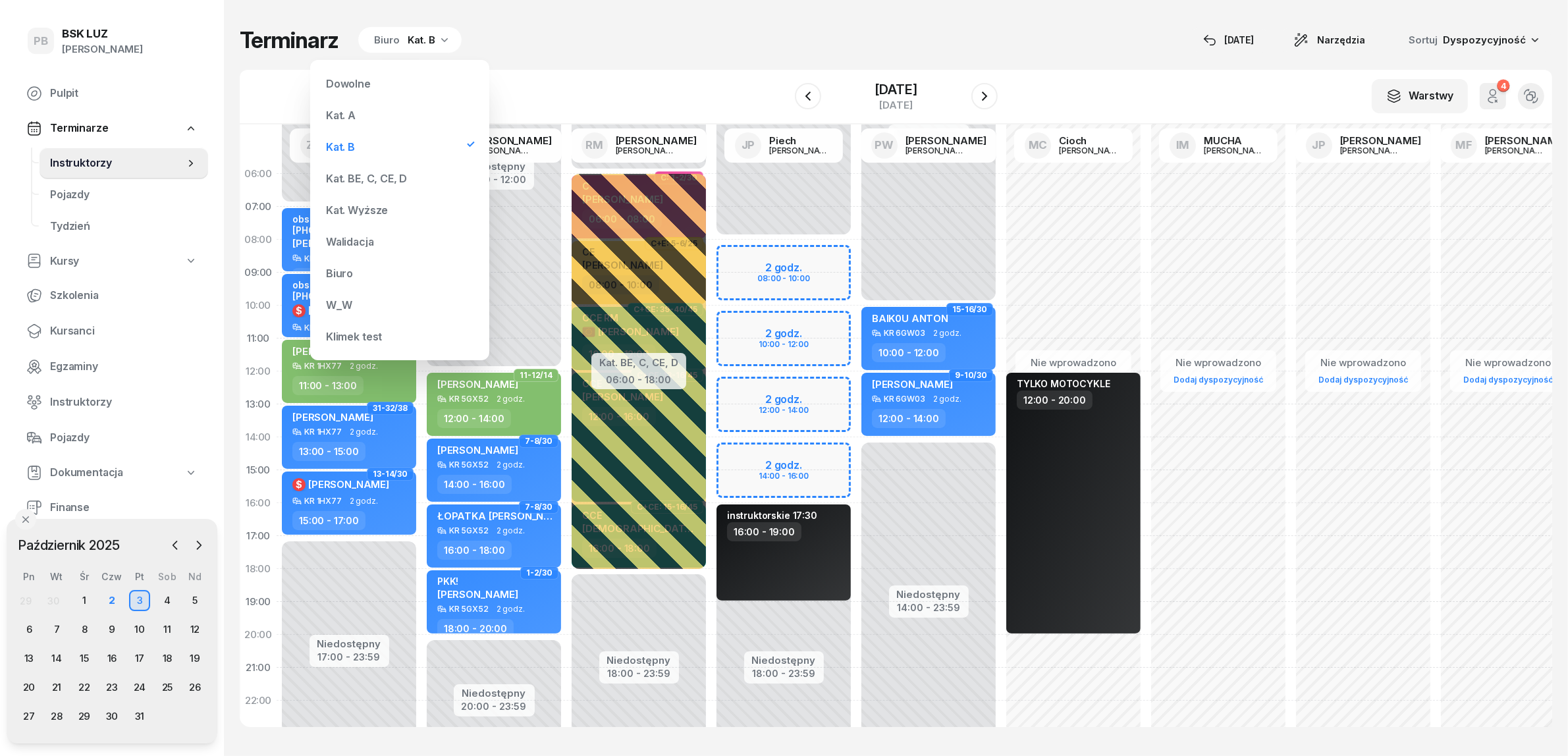
click at [358, 117] on div "Kat. A" at bounding box center [399, 114] width 158 height 26
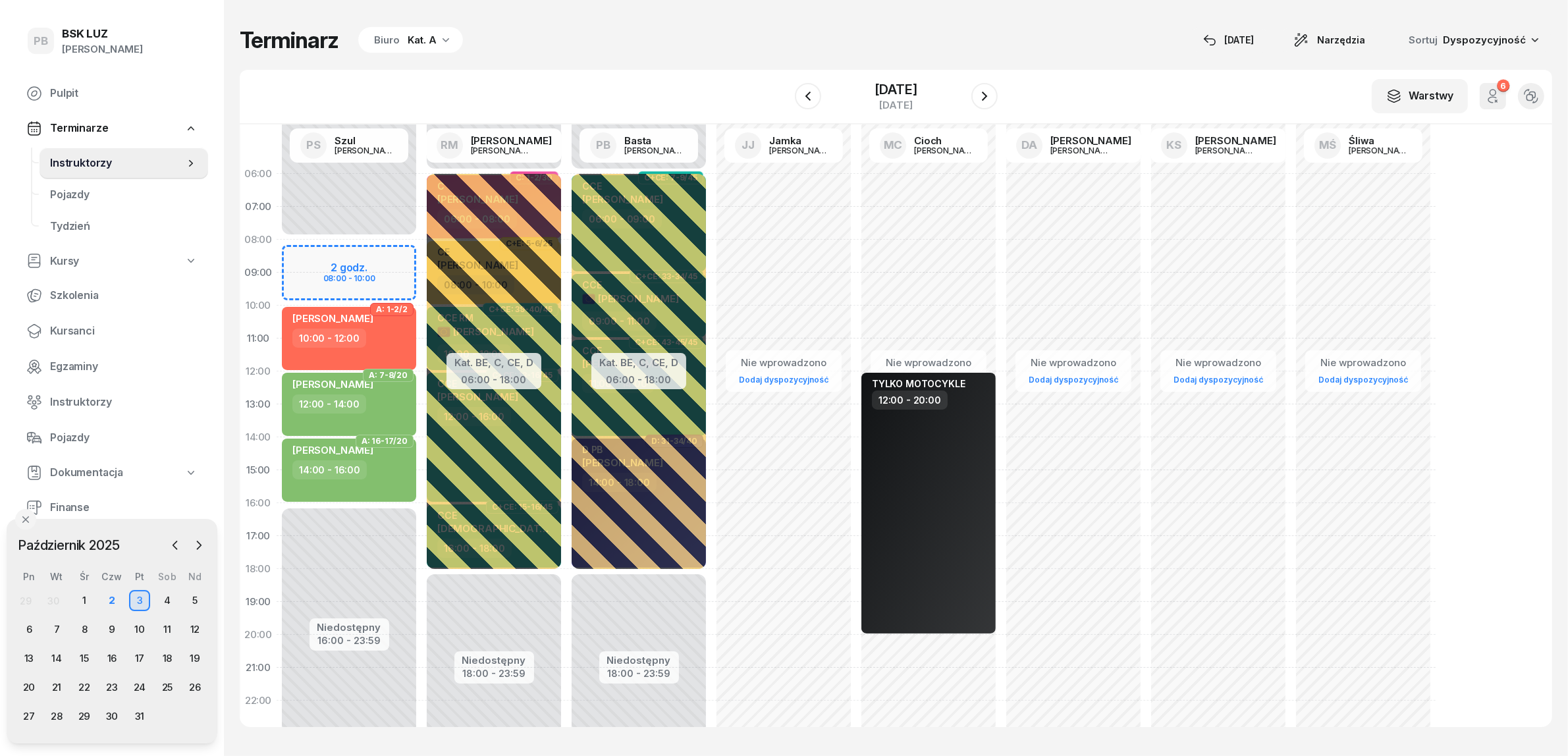
click at [548, 44] on div "Terminarz Biuro Kat. A [DATE] Narzędzia Sortuj Dyspozycyjność" at bounding box center [896, 40] width 1313 height 27
click at [30, 627] on div "6" at bounding box center [29, 630] width 21 height 21
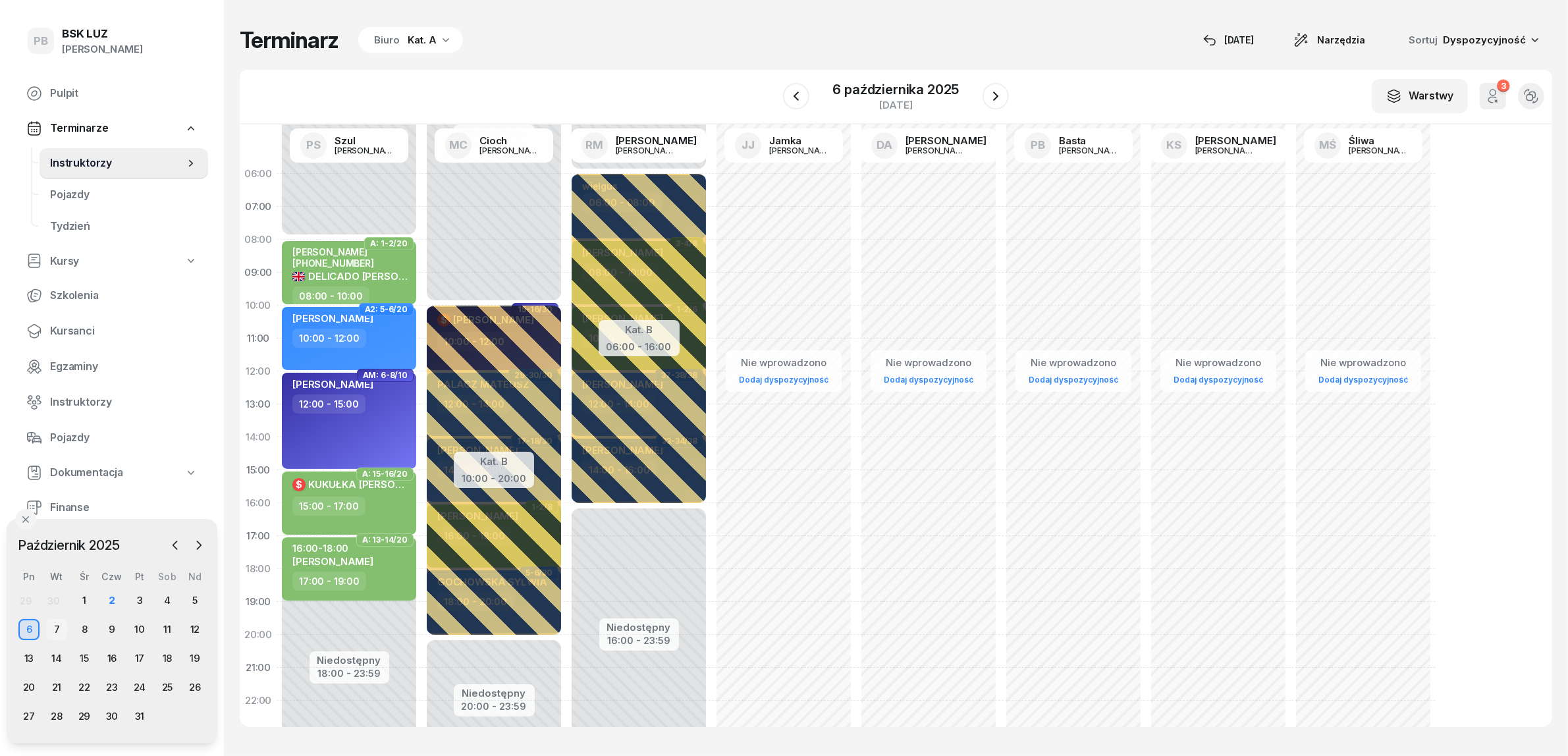
click at [61, 629] on div "7" at bounding box center [56, 630] width 21 height 21
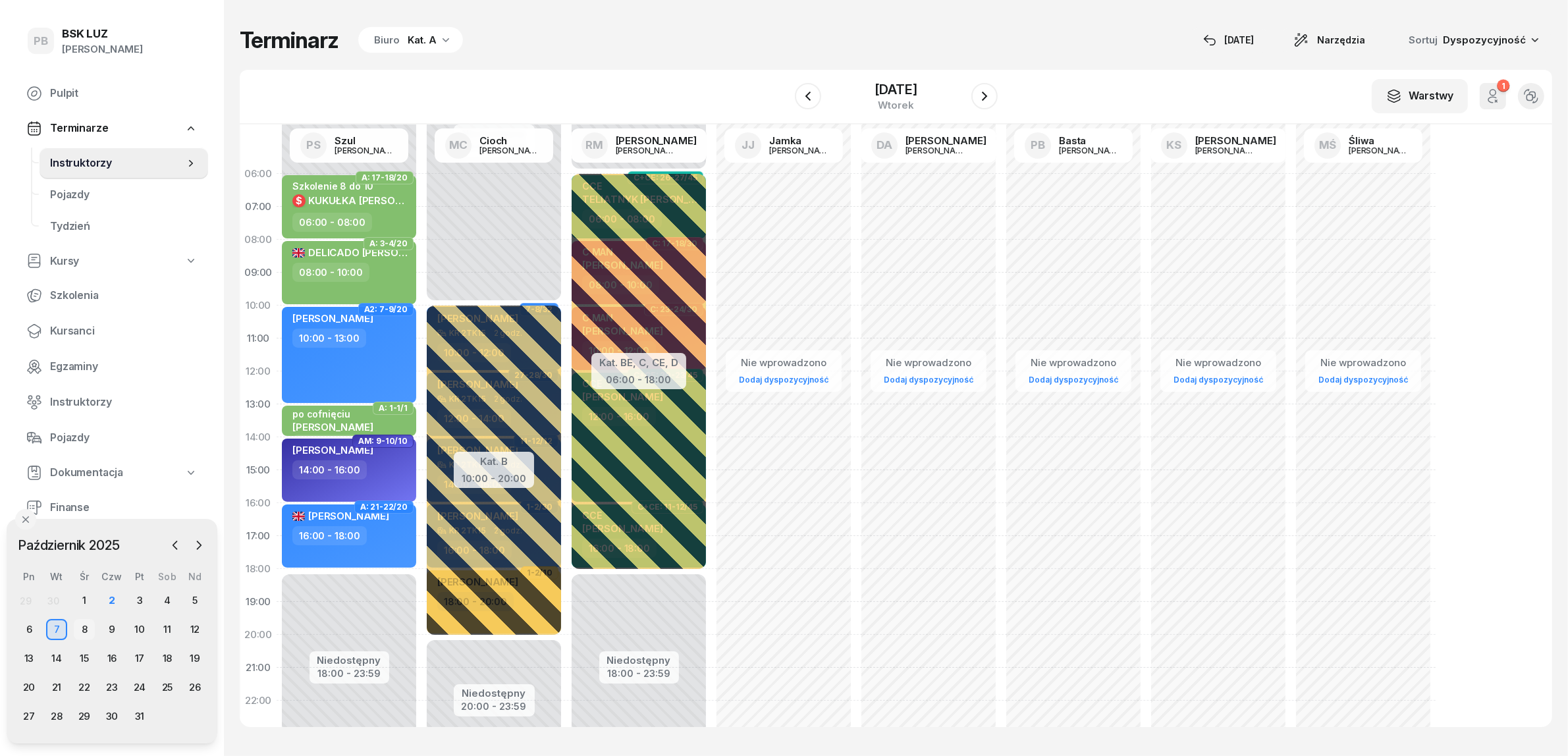
click at [82, 628] on div "8" at bounding box center [84, 630] width 21 height 21
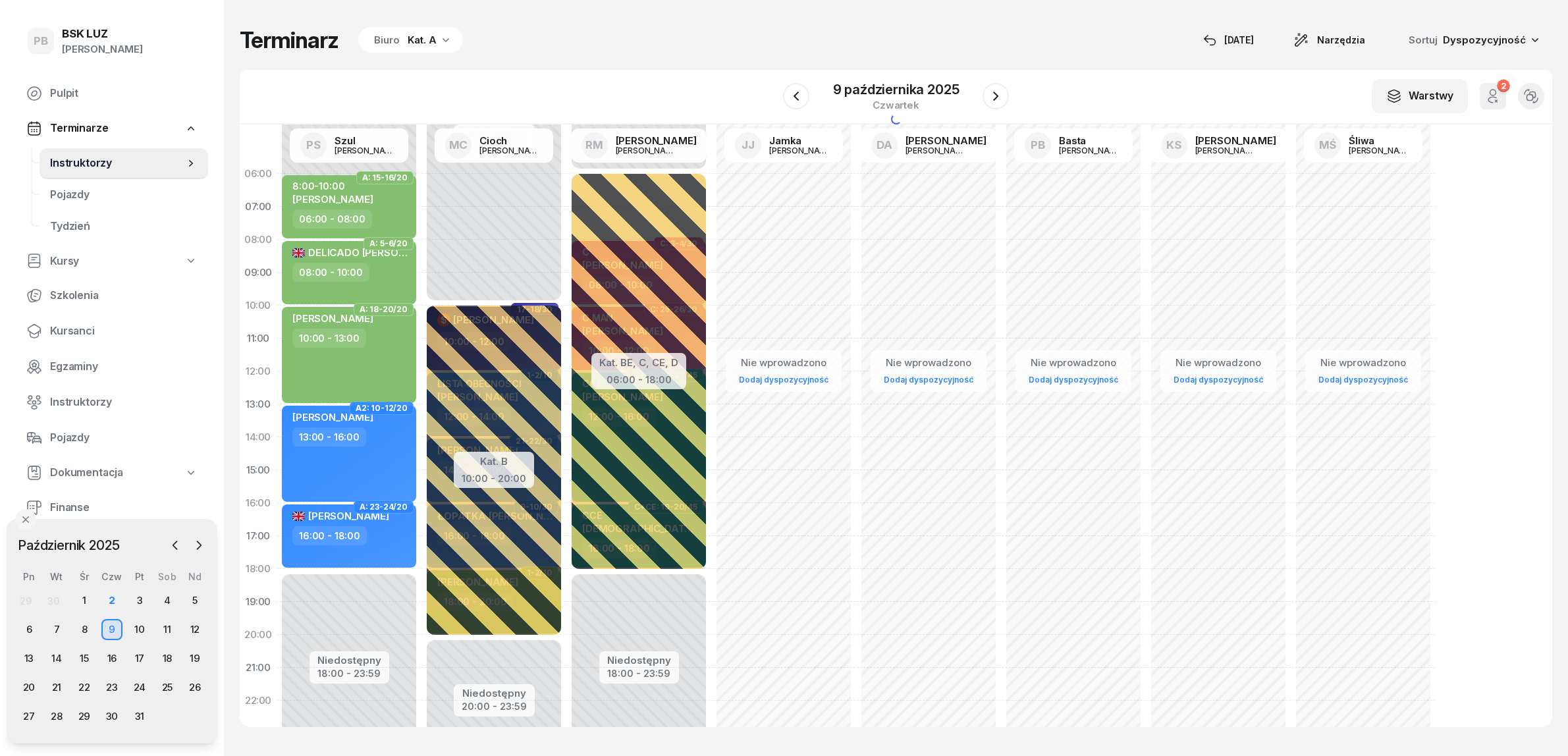
click at [138, 624] on div "10" at bounding box center [139, 630] width 21 height 21
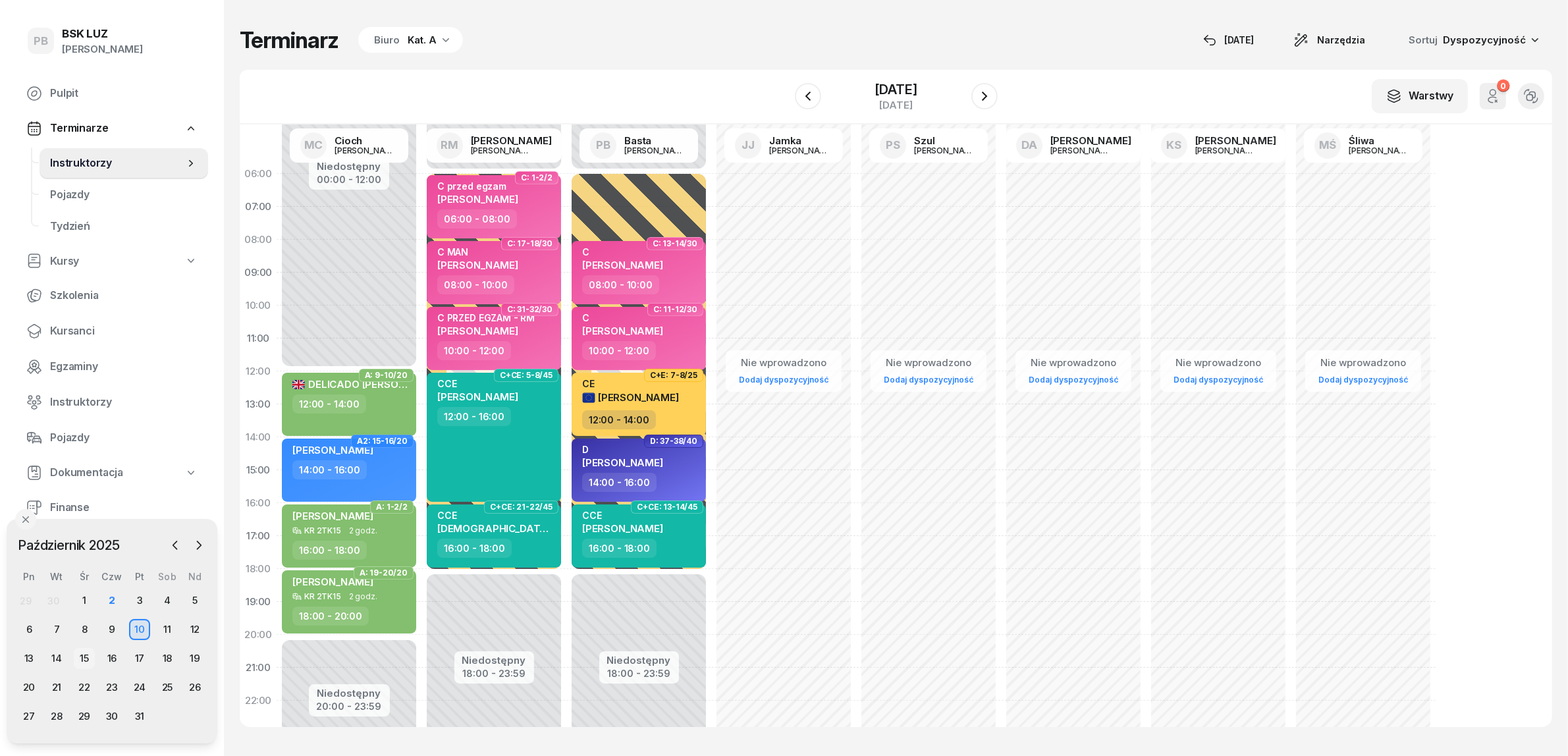
click at [90, 662] on div "15" at bounding box center [84, 658] width 21 height 21
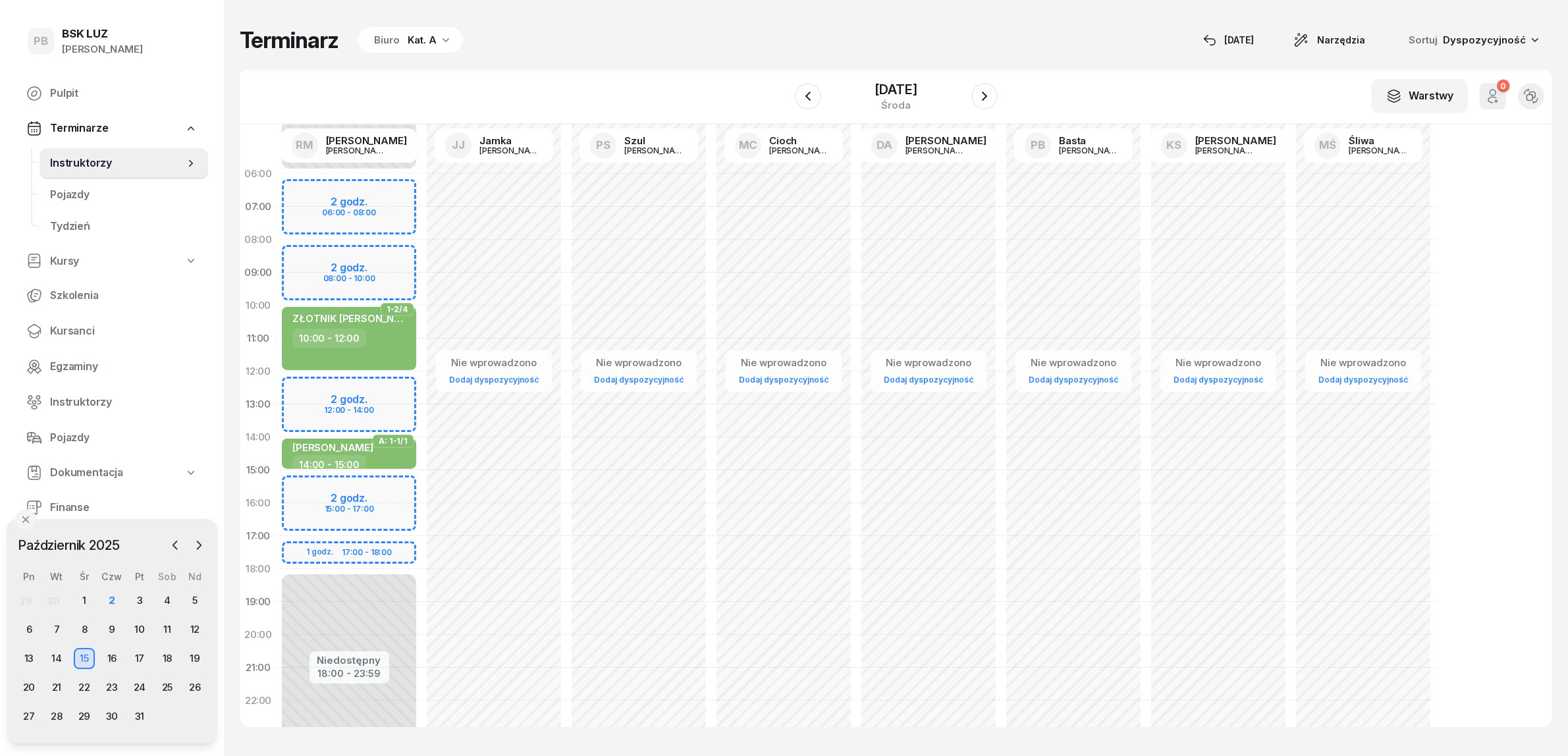
click at [648, 48] on div "Terminarz Biuro Kat. A [DATE] Narzędzia Sortuj Dyspozycyjność" at bounding box center [896, 40] width 1313 height 27
click at [70, 336] on span "Kursanci" at bounding box center [124, 331] width 148 height 17
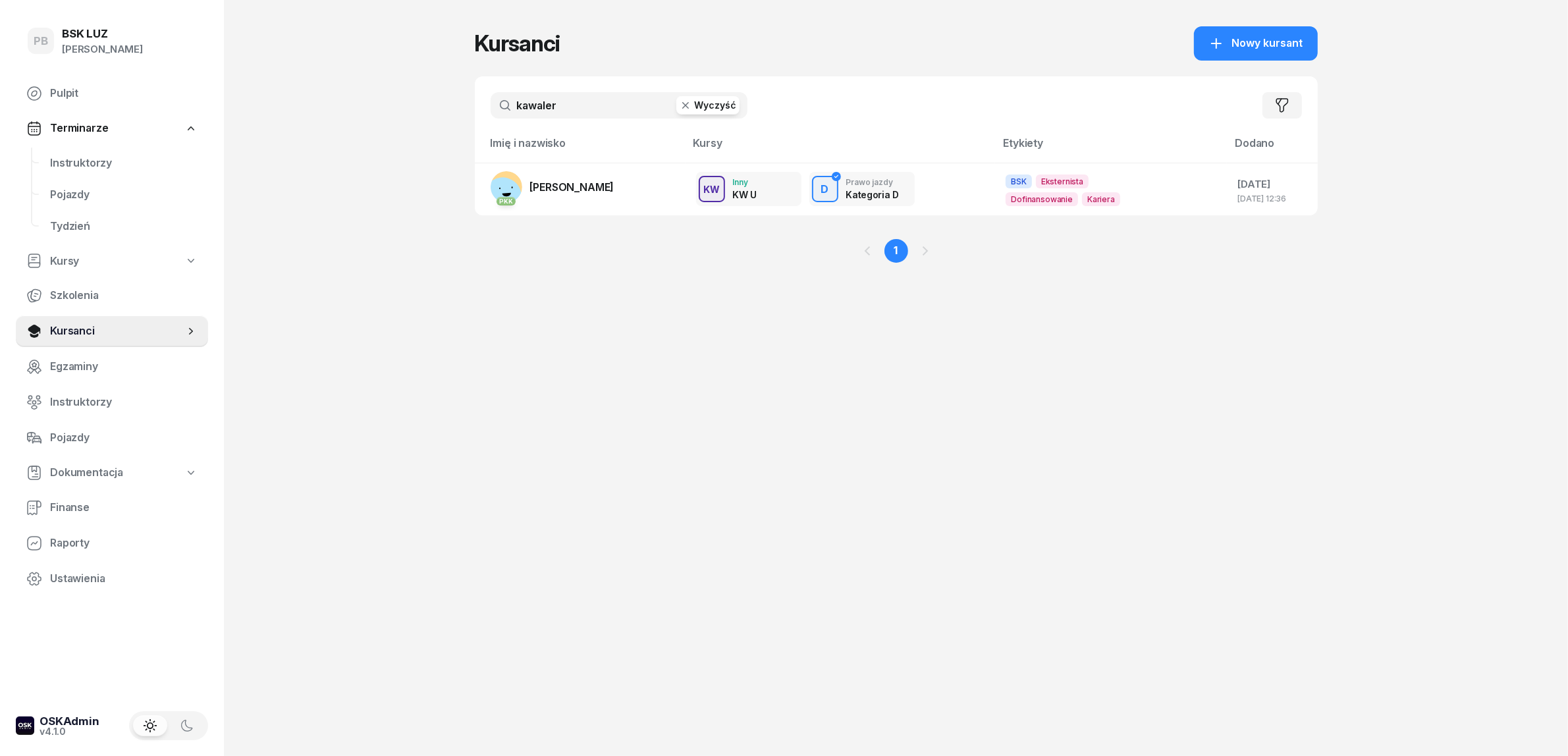
click at [533, 113] on input "kawaler" at bounding box center [619, 105] width 257 height 26
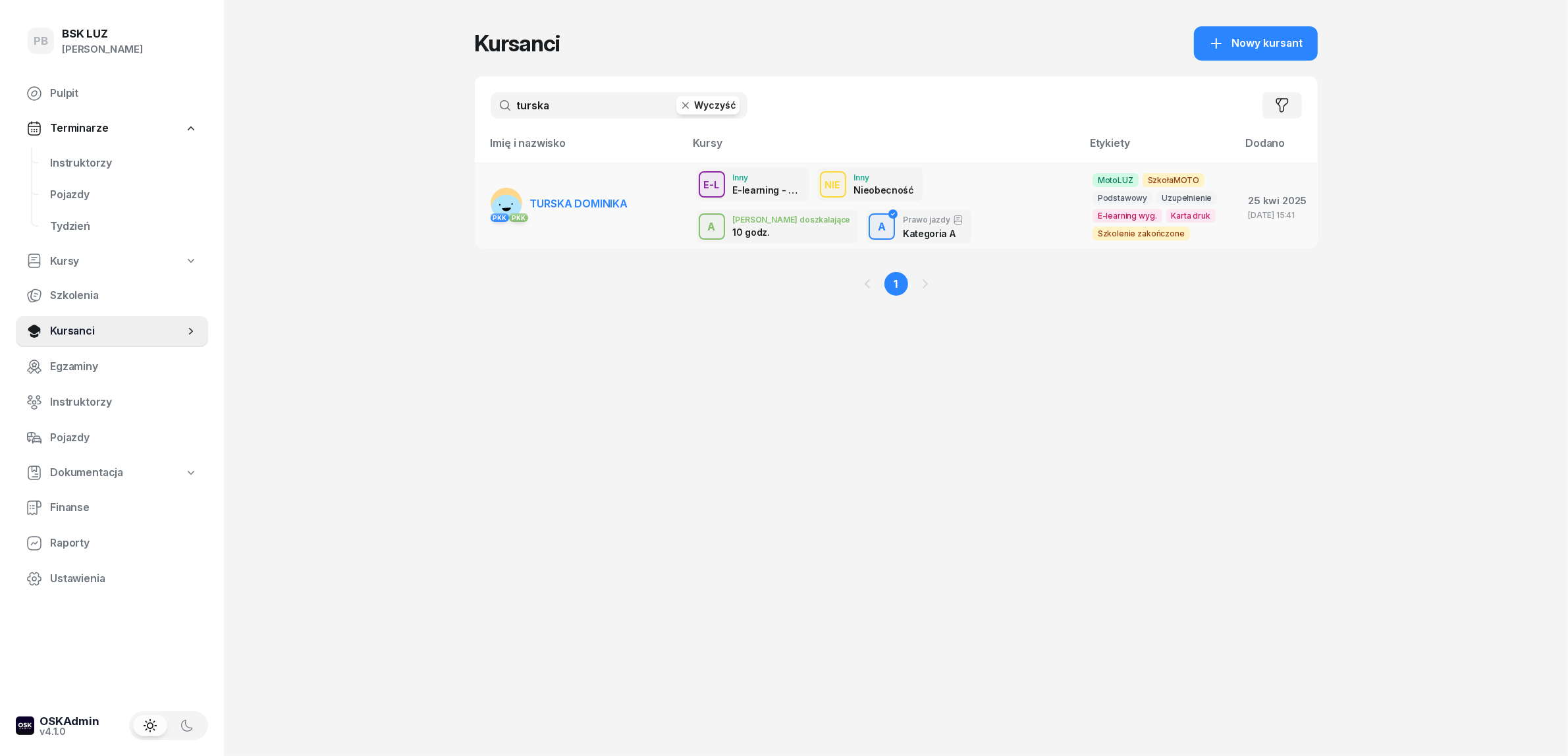
type input "turska"
click at [602, 204] on span "TURSKA DOMINIKA" at bounding box center [578, 202] width 98 height 13
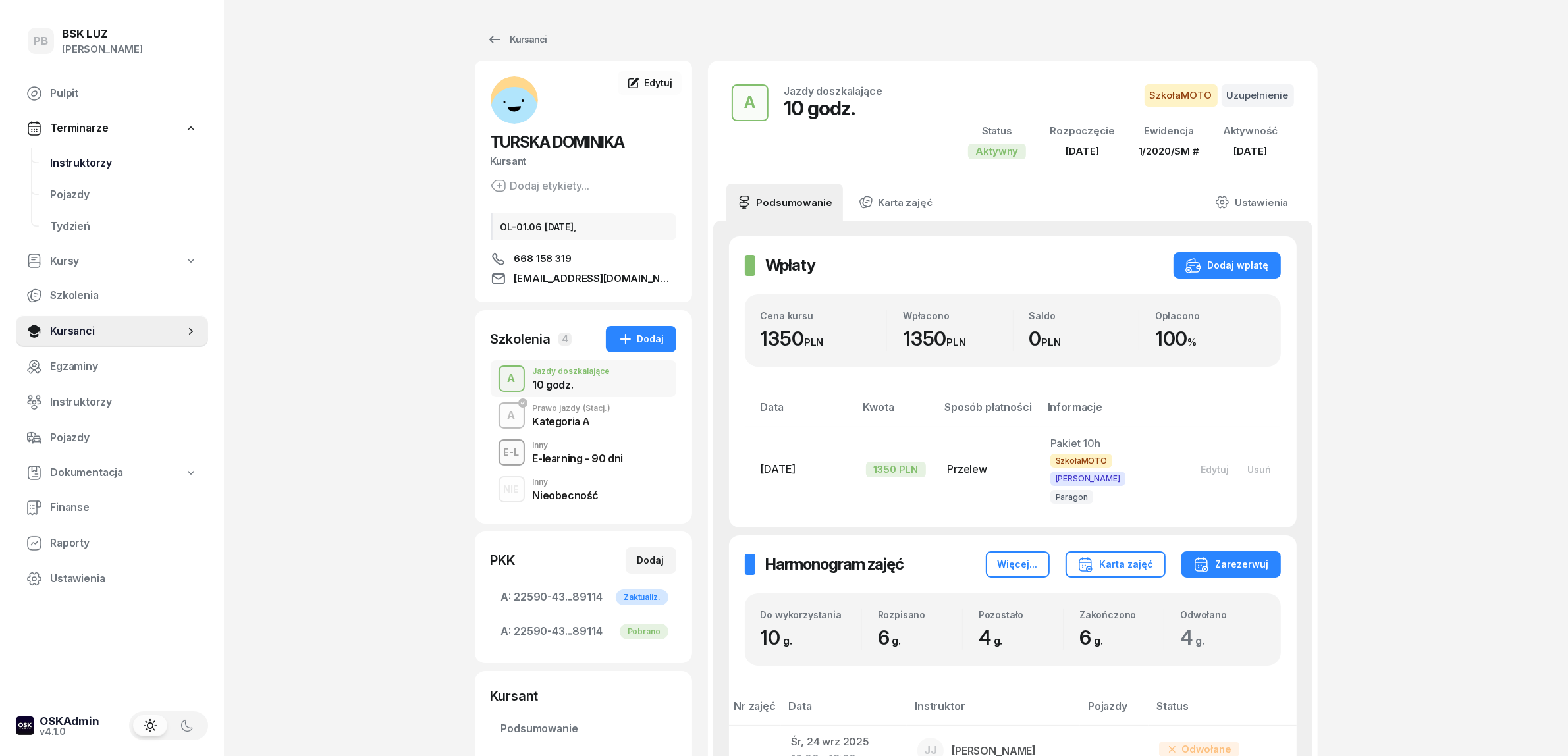
click at [89, 165] on span "Instruktorzy" at bounding box center [124, 163] width 148 height 17
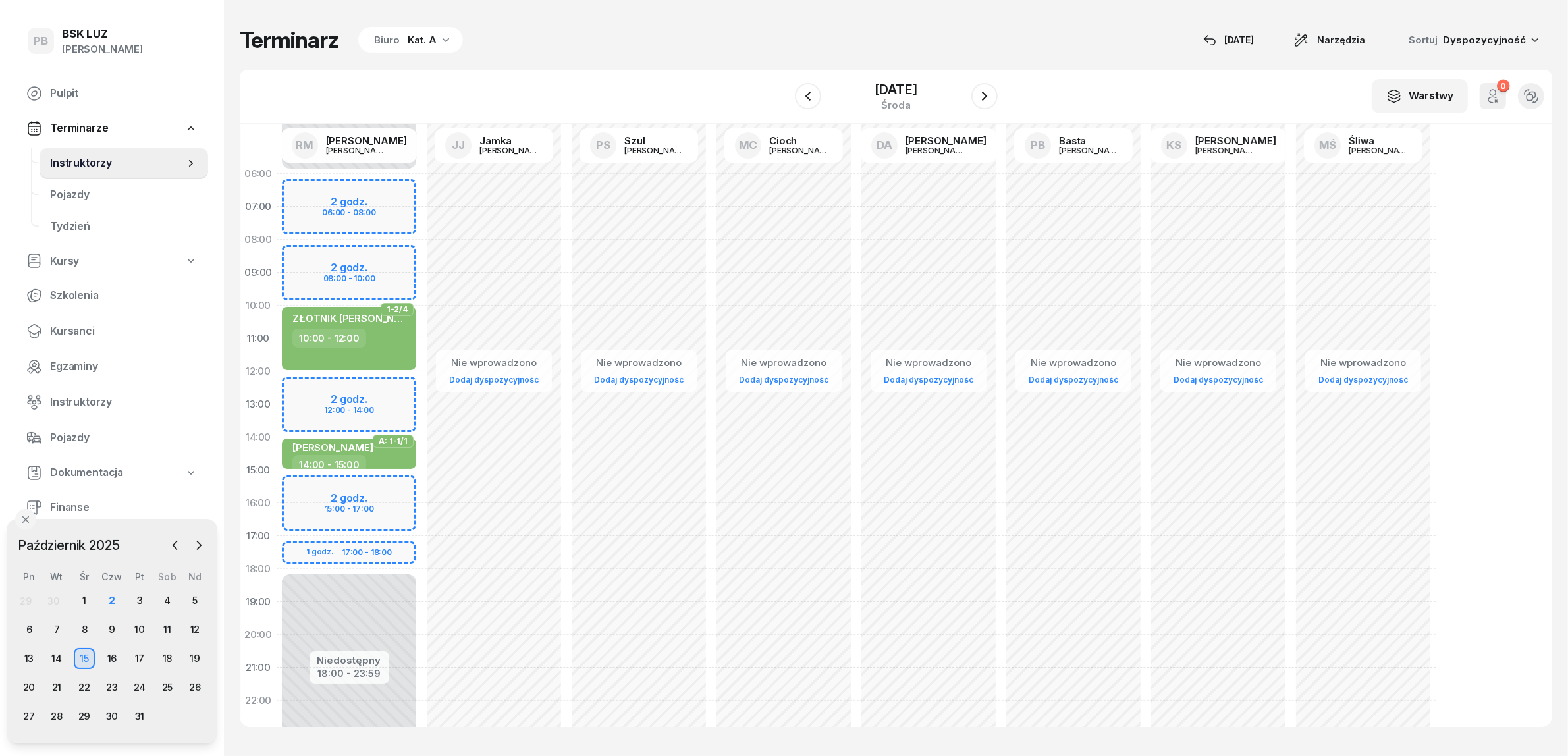
click at [40, 656] on div "13" at bounding box center [29, 658] width 27 height 21
click at [32, 655] on div "13" at bounding box center [29, 658] width 21 height 21
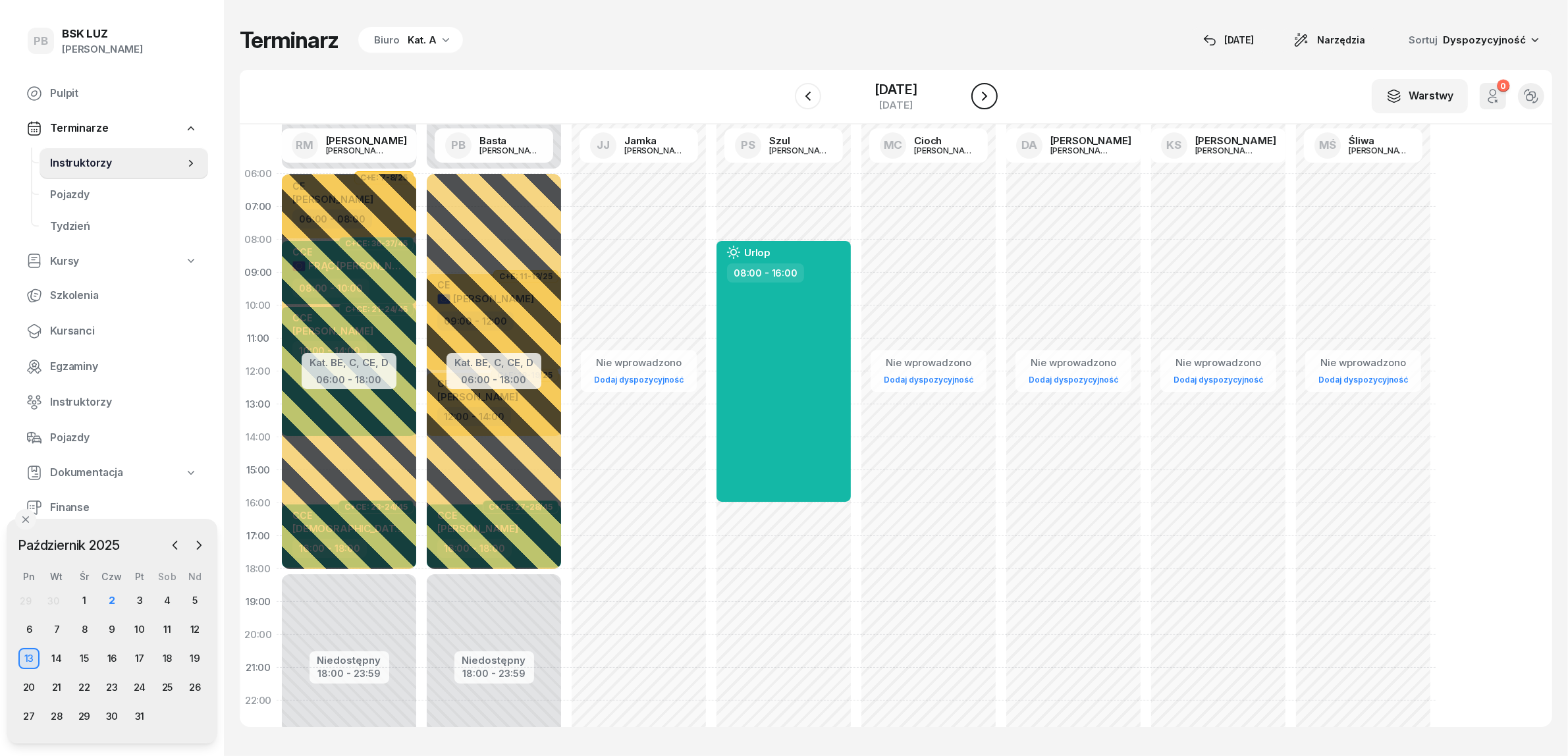
click at [993, 99] on icon "button" at bounding box center [984, 96] width 15 height 15
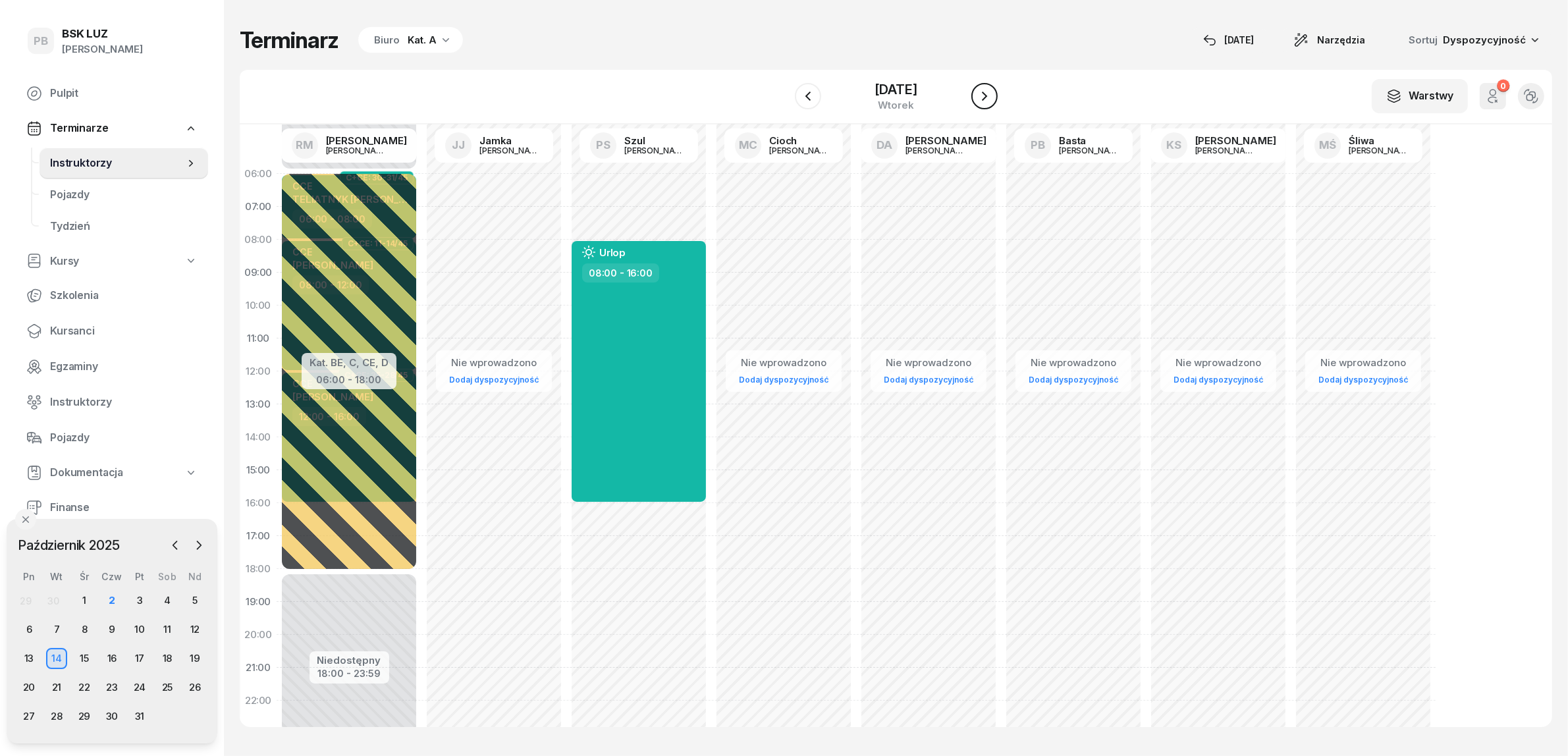
click at [993, 99] on icon "button" at bounding box center [984, 96] width 15 height 15
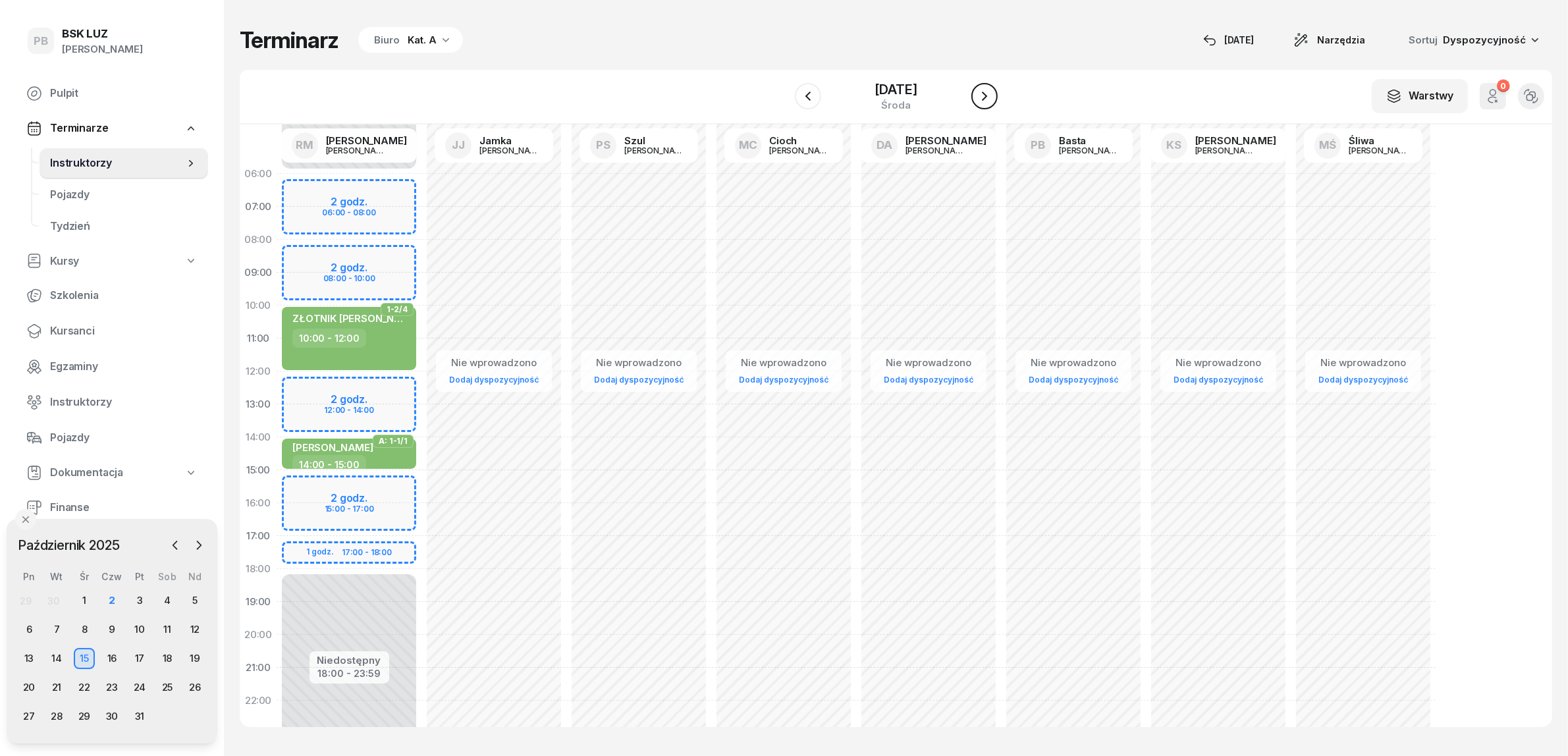
click at [998, 99] on button "button" at bounding box center [984, 96] width 26 height 26
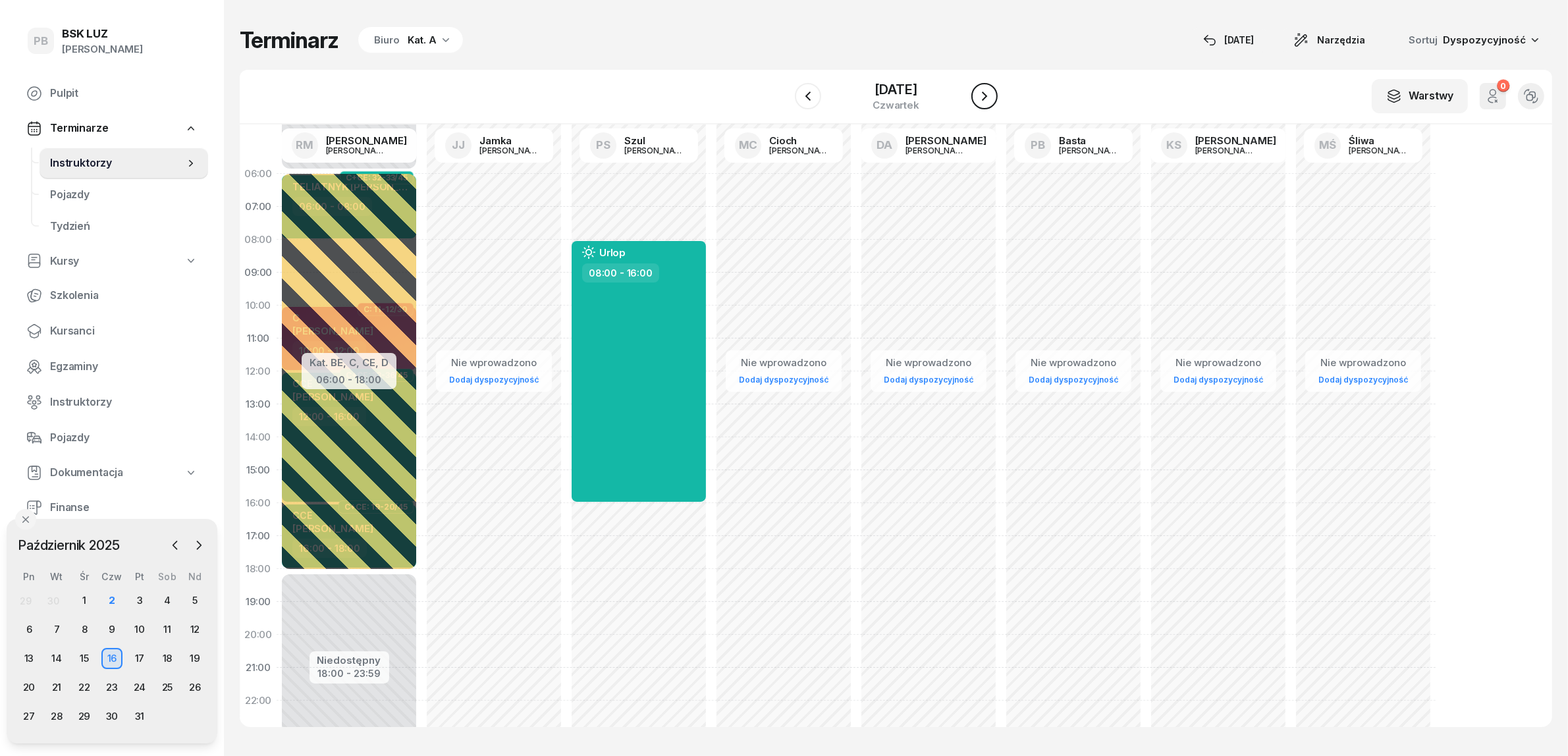
click at [993, 99] on icon "button" at bounding box center [984, 96] width 15 height 15
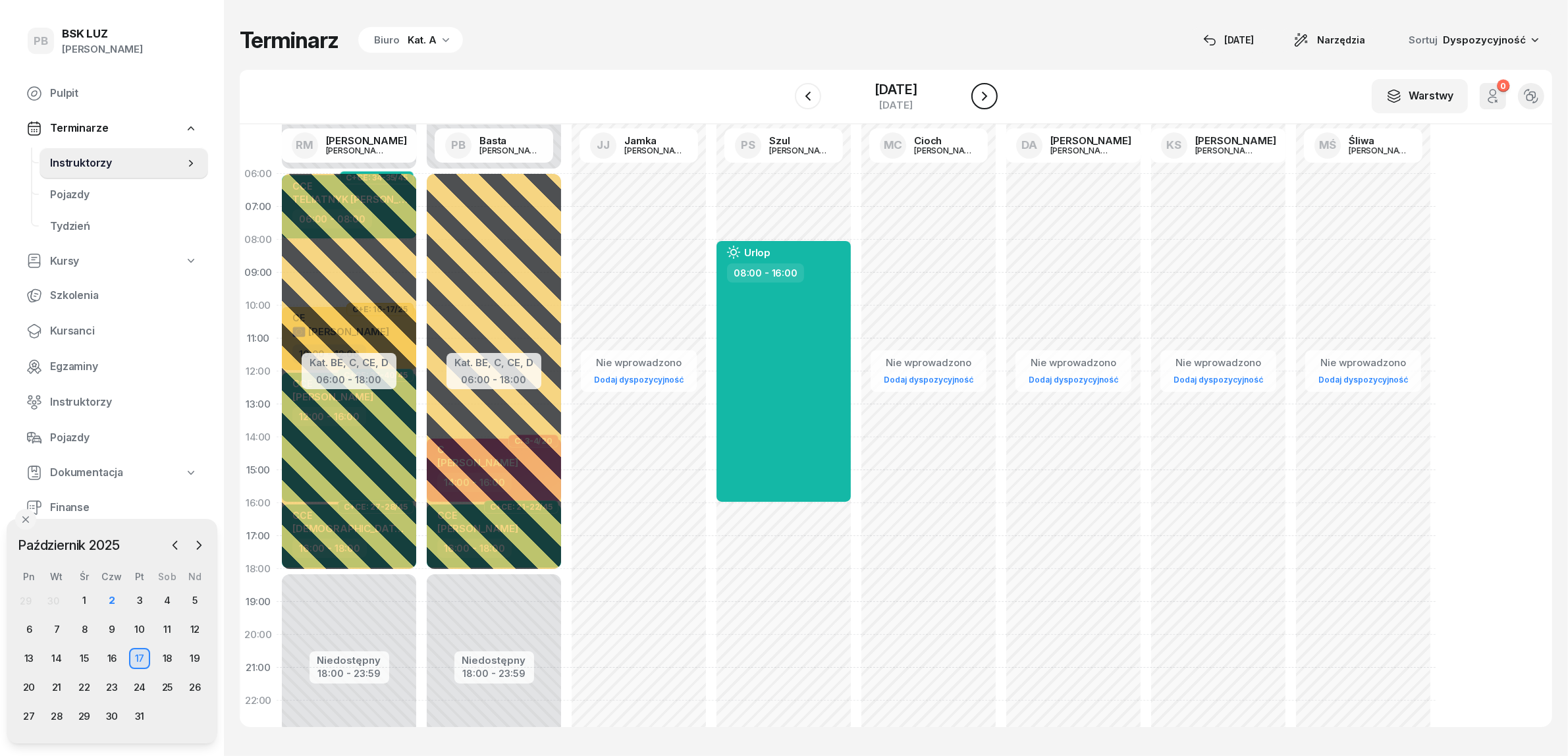
click at [998, 99] on button "button" at bounding box center [984, 96] width 26 height 26
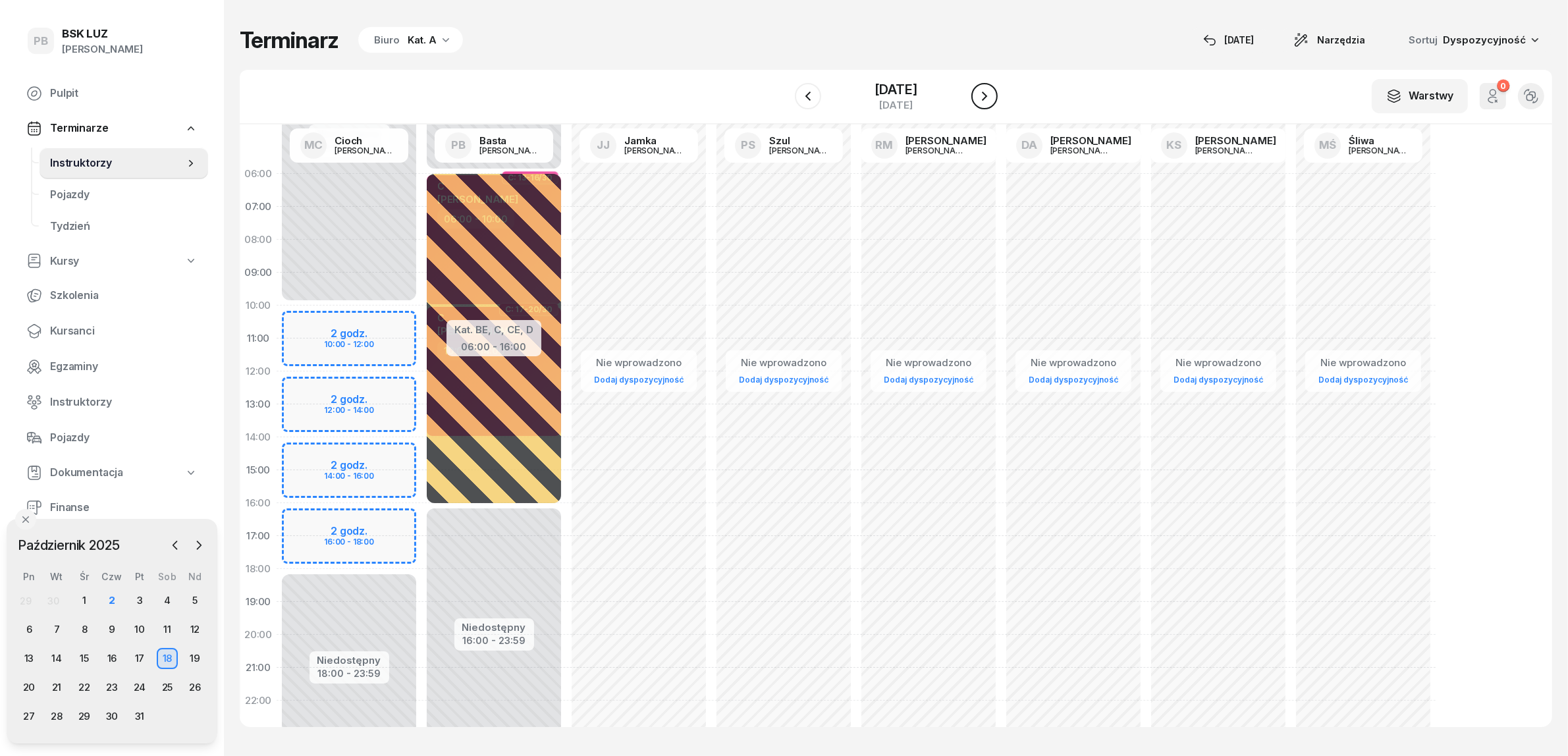
click at [993, 99] on icon "button" at bounding box center [984, 96] width 15 height 15
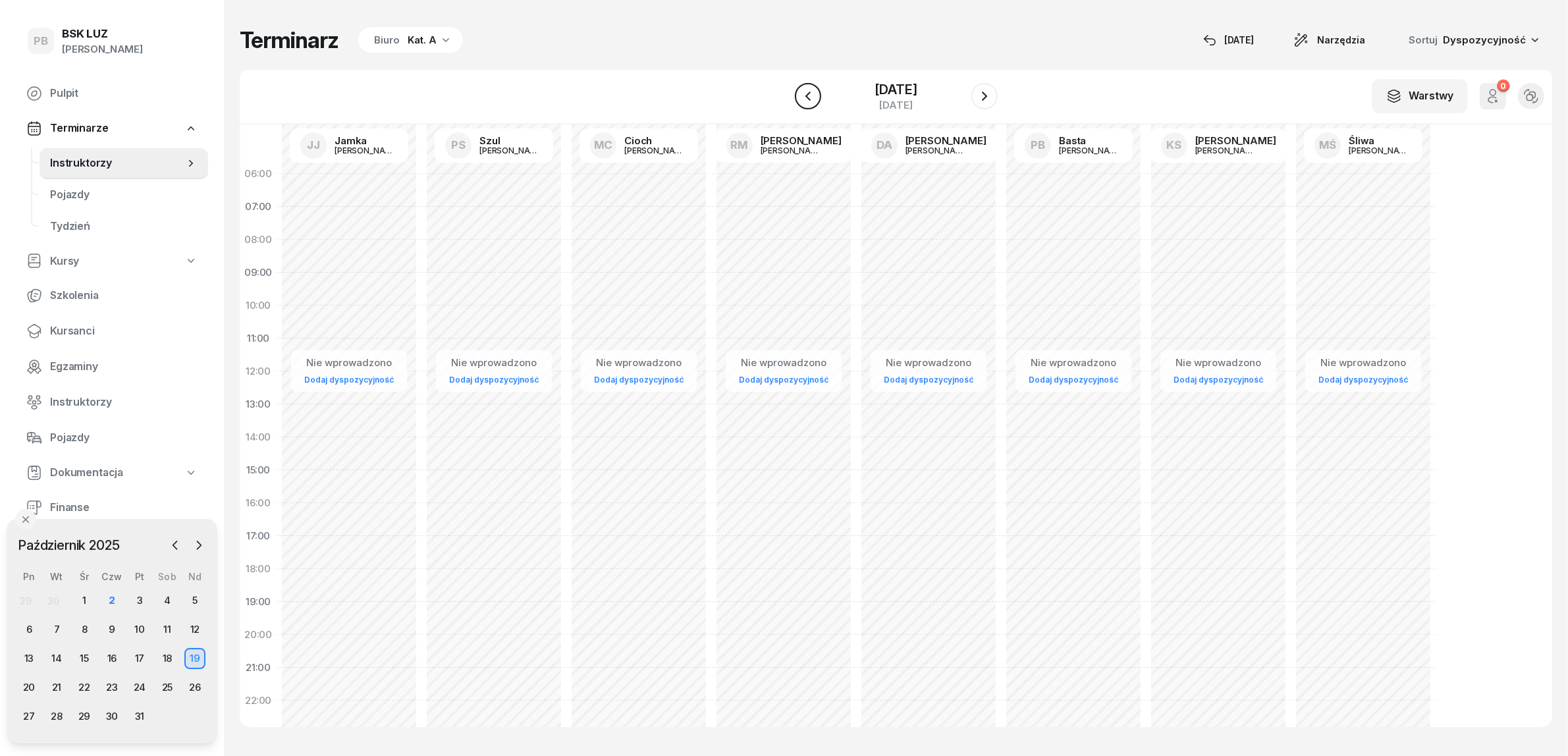
click at [800, 93] on icon "button" at bounding box center [807, 96] width 15 height 15
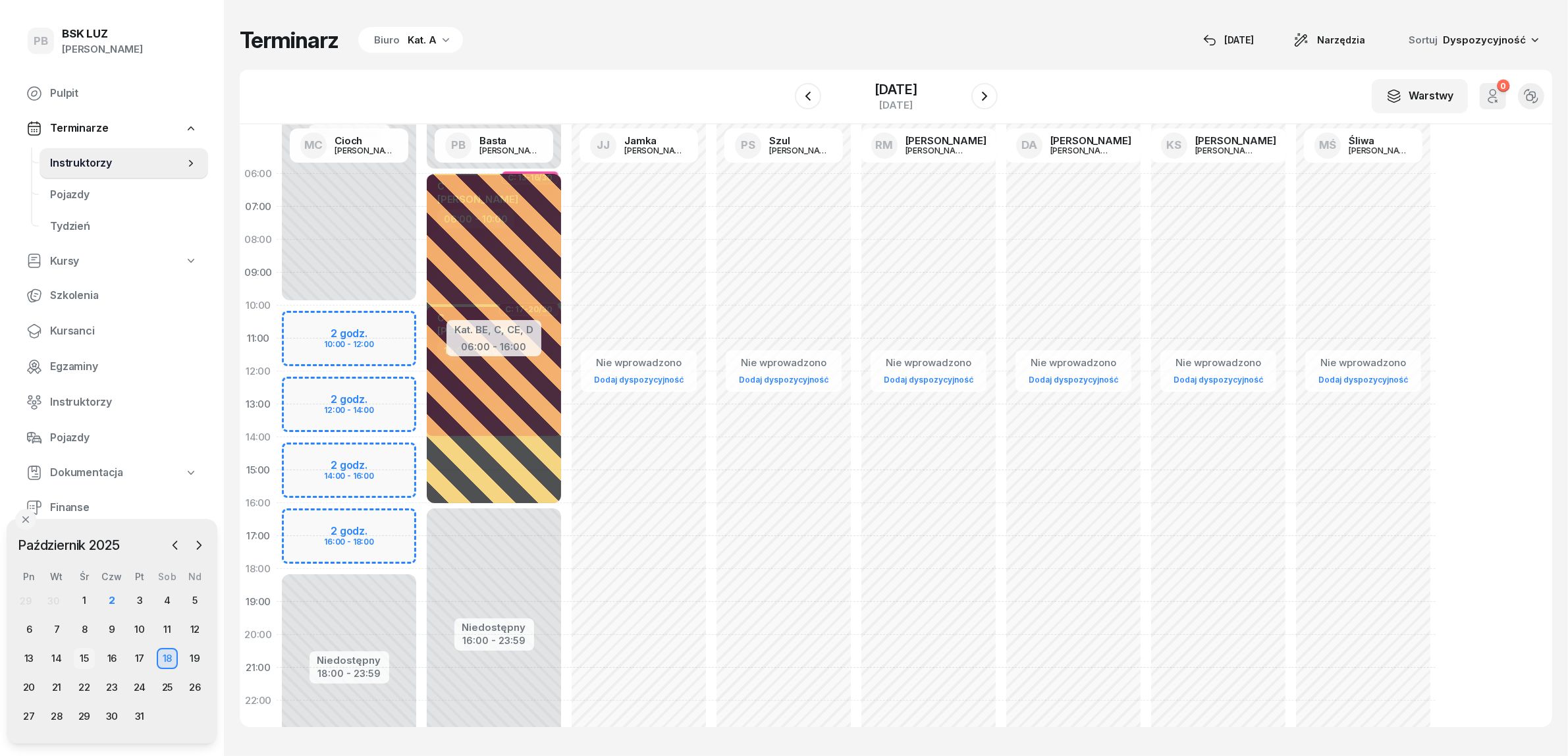
click at [81, 653] on div "15" at bounding box center [84, 658] width 21 height 21
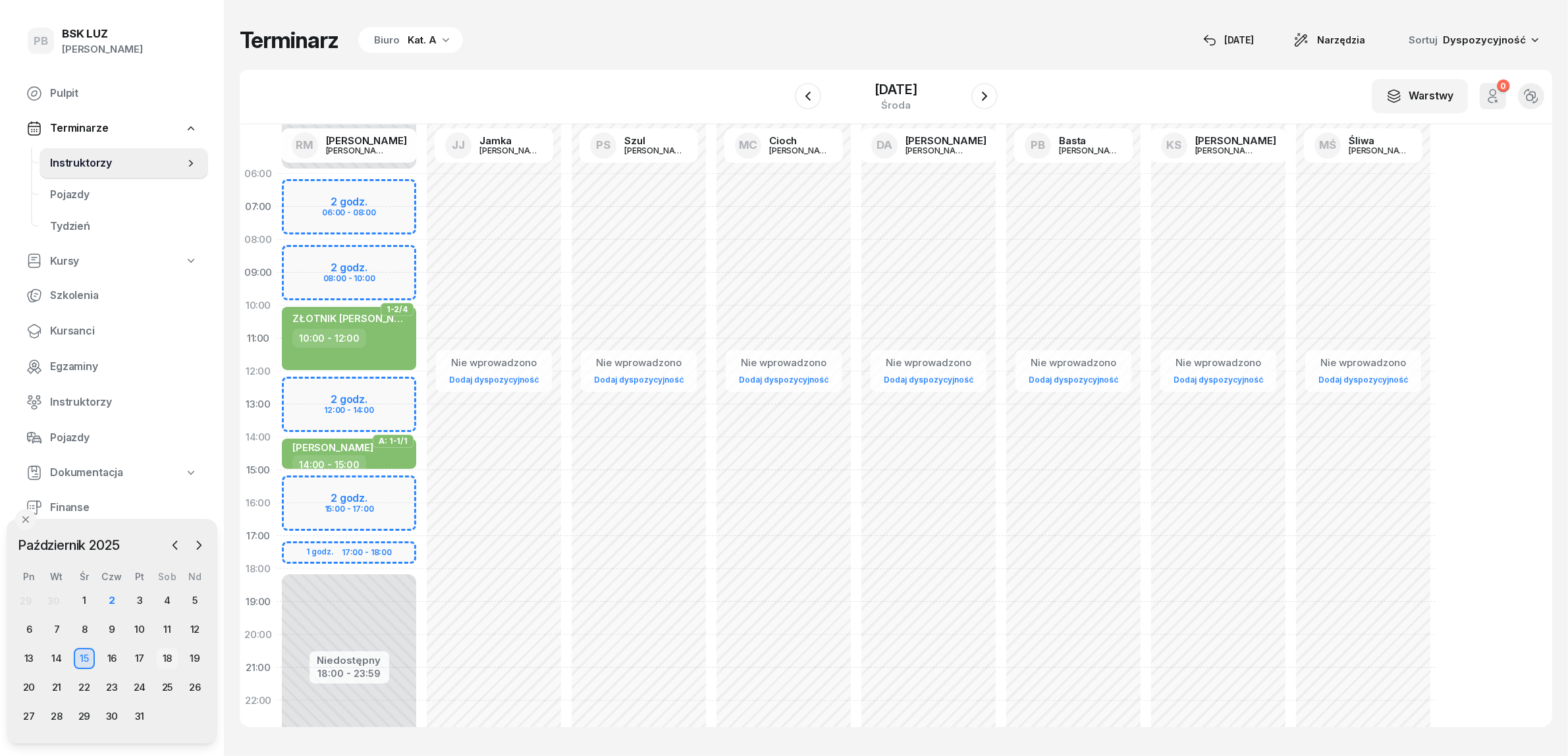
click at [168, 657] on div "18" at bounding box center [167, 658] width 21 height 21
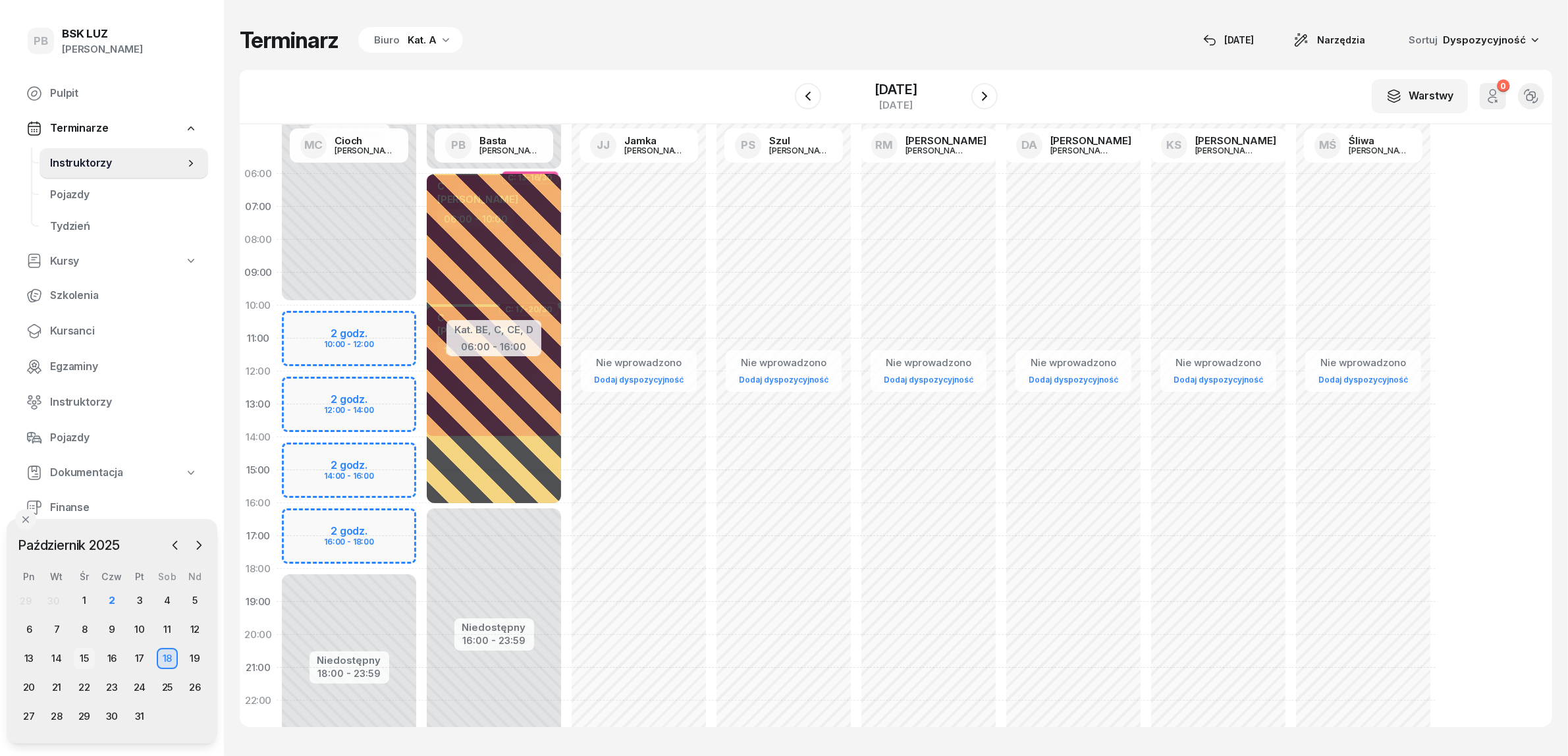
click at [85, 657] on div "15" at bounding box center [84, 658] width 21 height 21
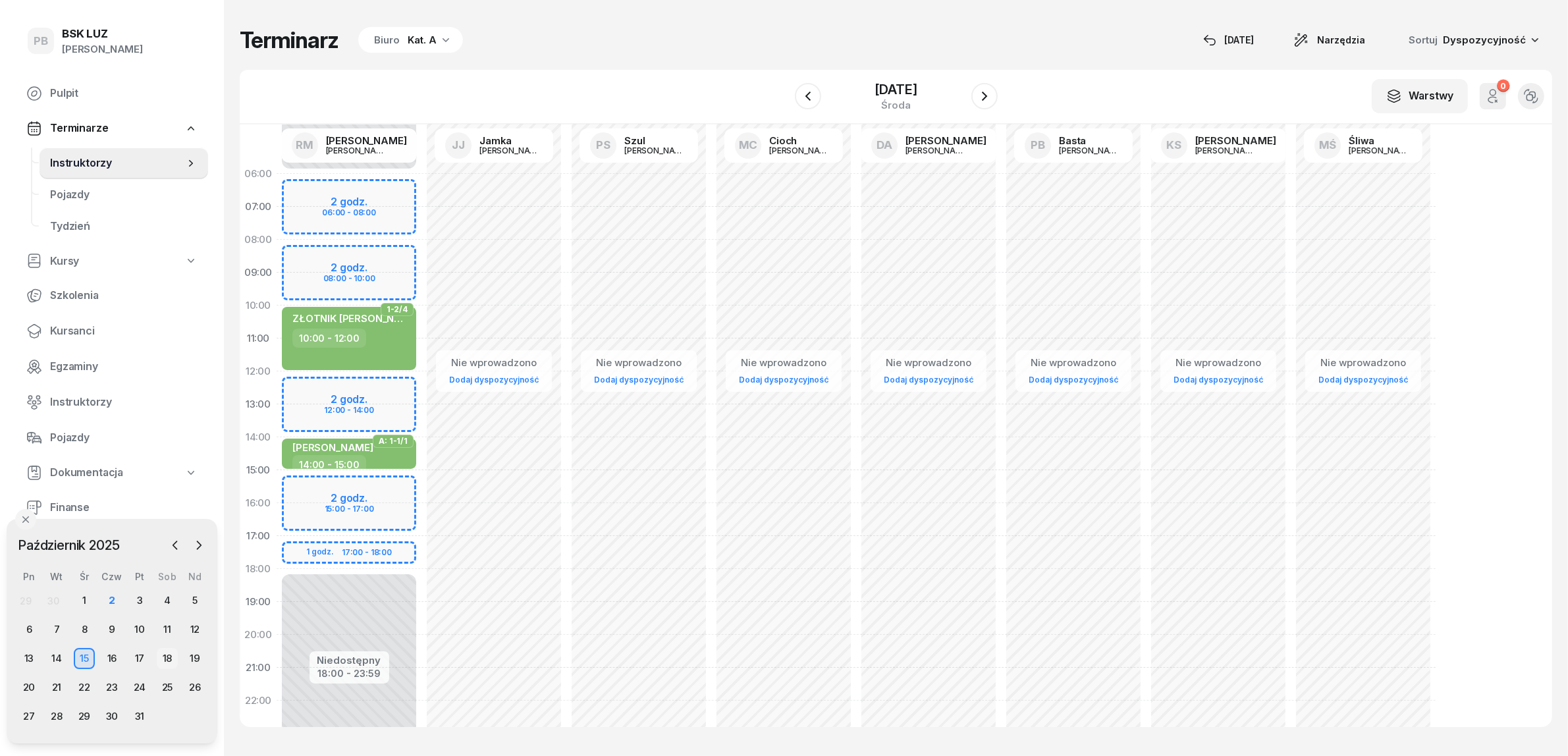
click at [166, 657] on div "18" at bounding box center [167, 658] width 21 height 21
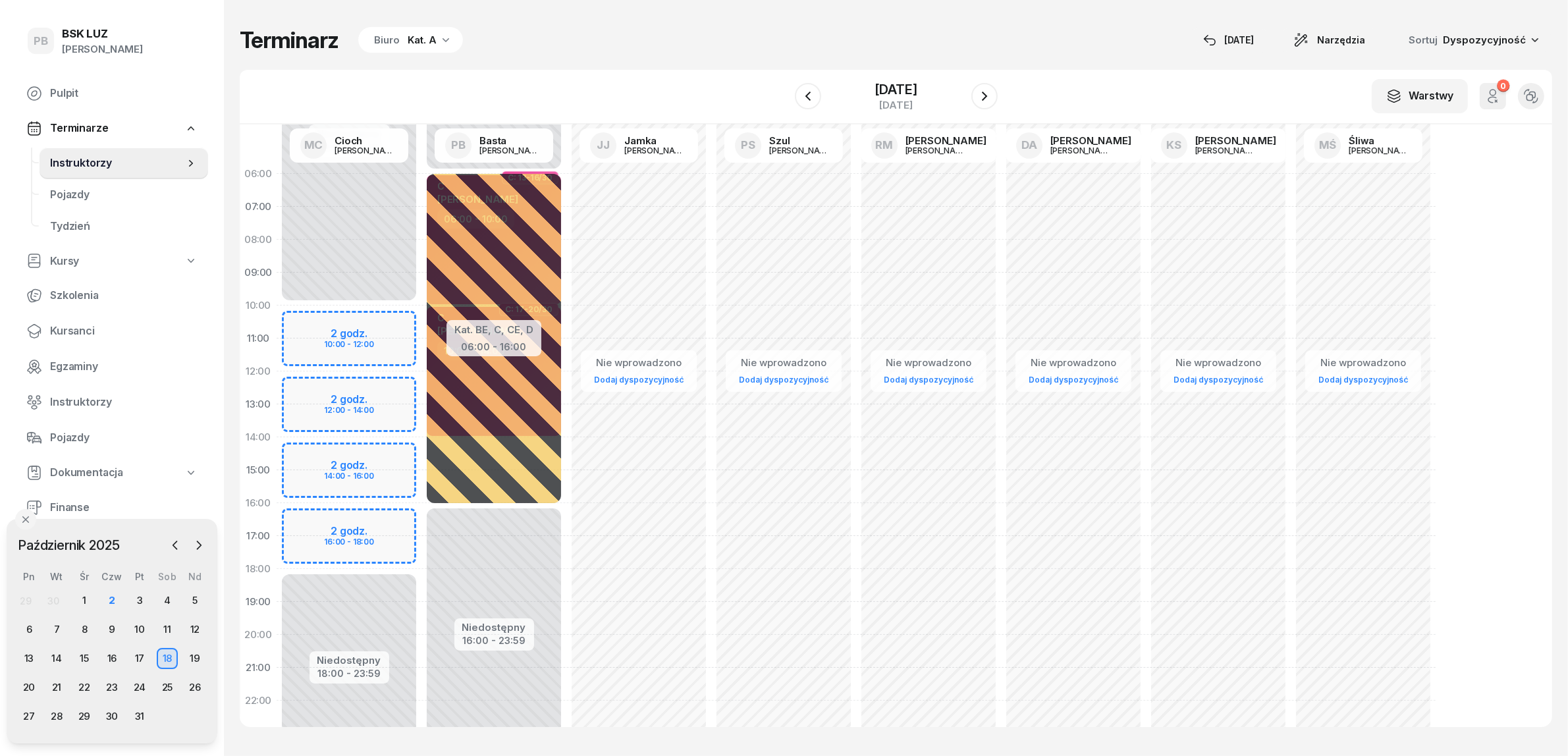
click at [302, 316] on div "Niedostępny 00:00 - 10:00 Niedostępny 18:00 - 23:59 2 godz. 10:00 - 12:00 2 god…" at bounding box center [349, 470] width 145 height 625
select select "10"
select select "12"
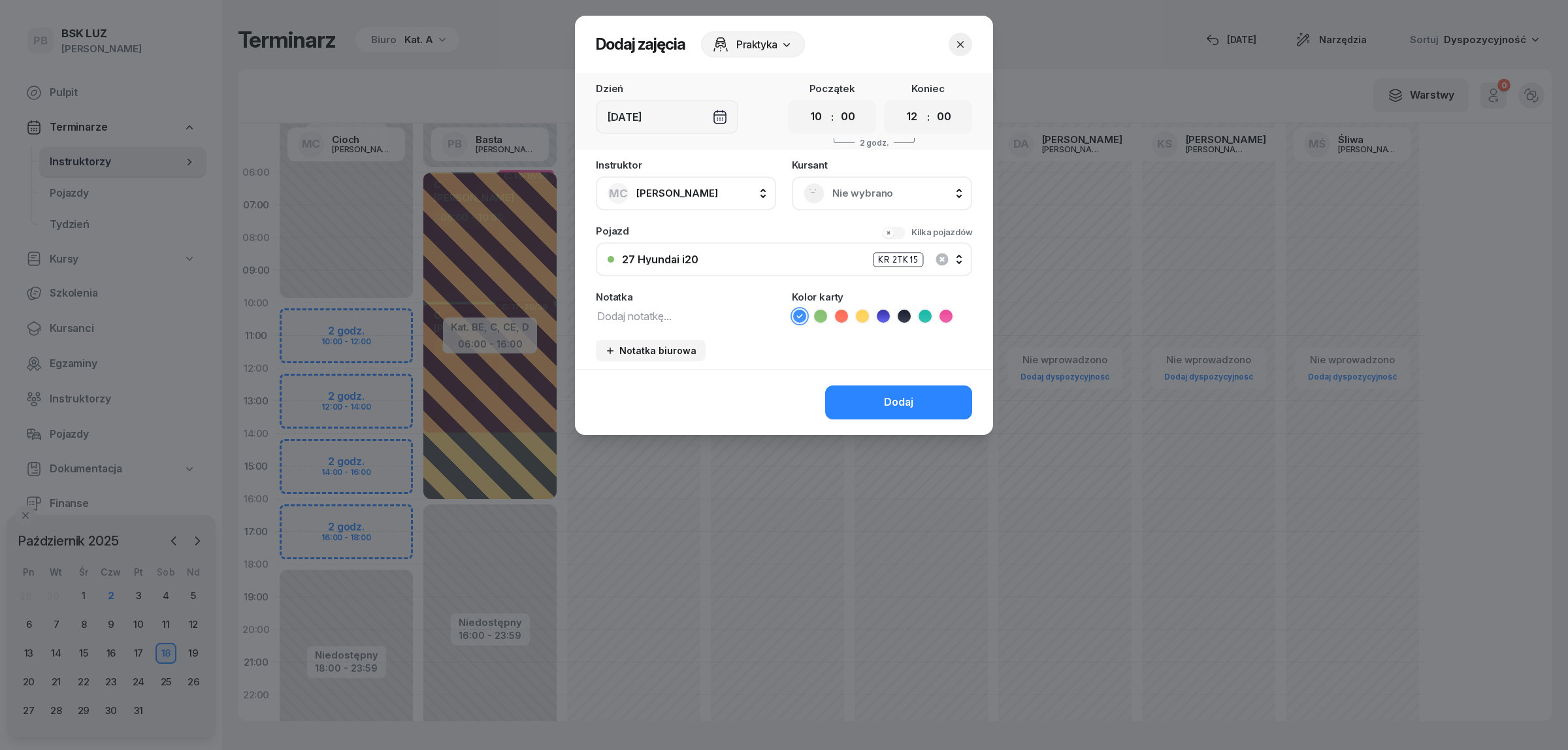
click at [958, 44] on icon "button" at bounding box center [959, 44] width 13 height 13
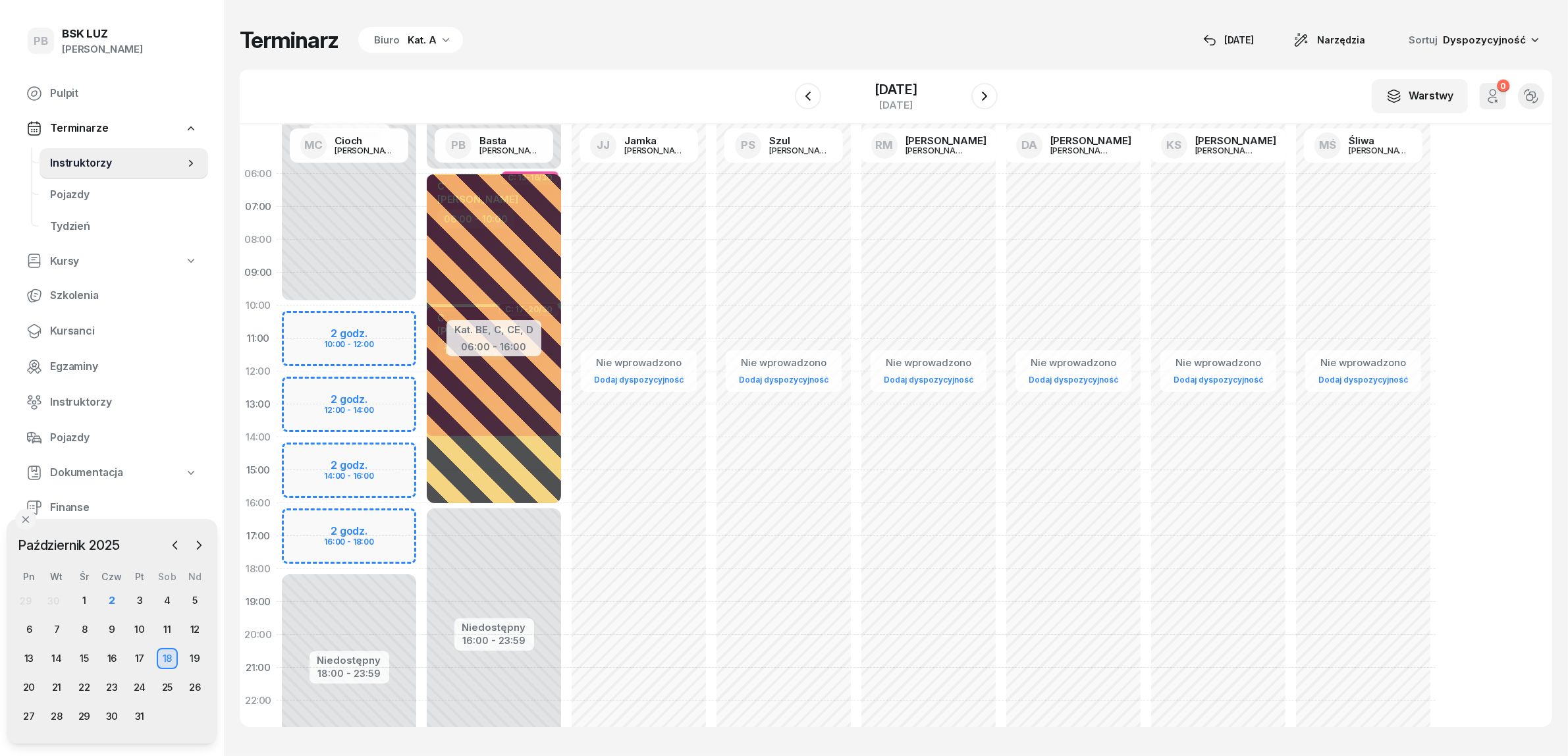
click at [300, 314] on div "Niedostępny 00:00 - 10:00 Niedostępny 18:00 - 23:59 2 godz. 10:00 - 12:00 2 god…" at bounding box center [349, 470] width 145 height 625
select select "10"
select select "12"
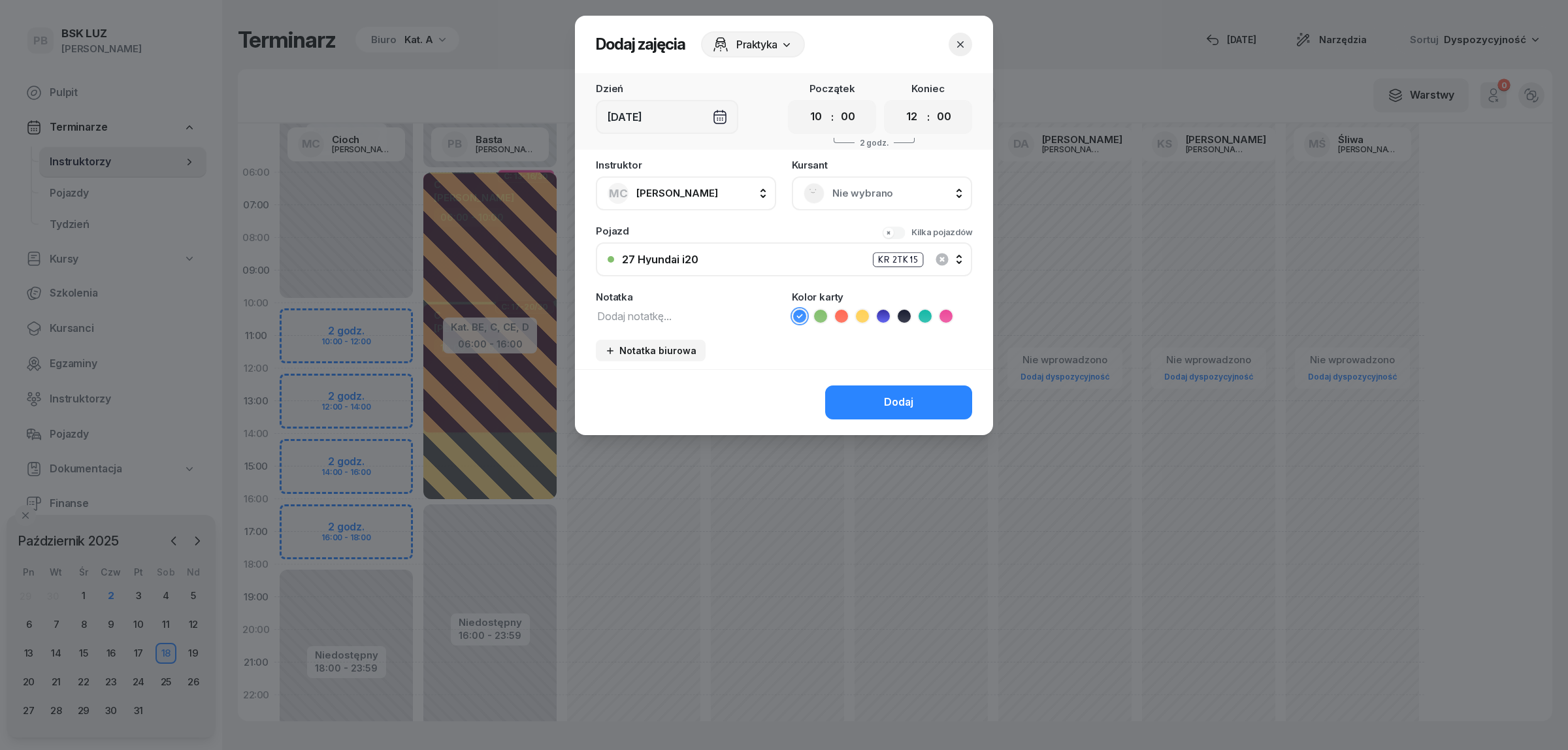
click at [873, 197] on span "Nie wybrano" at bounding box center [896, 193] width 128 height 17
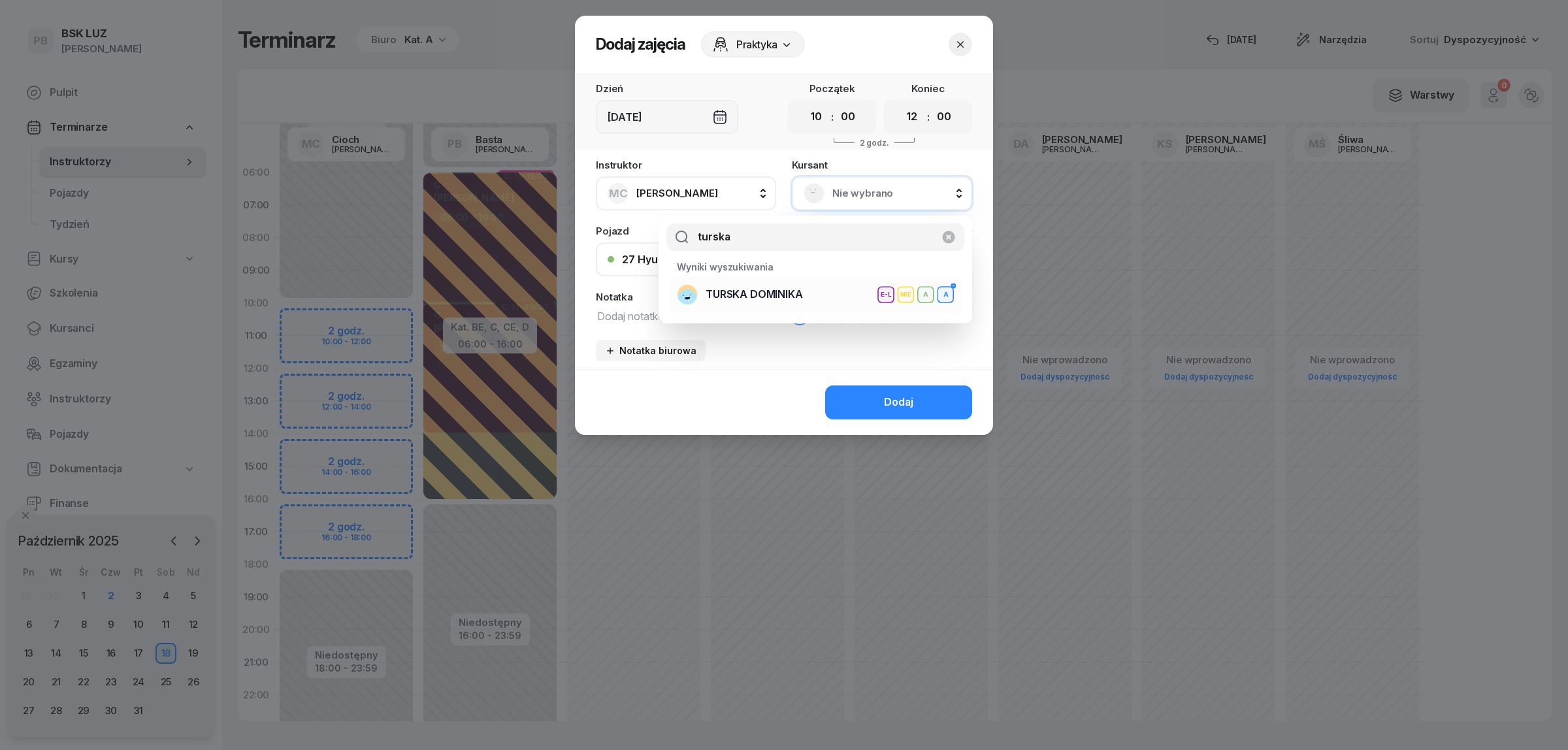
type input "turska"
click at [796, 289] on span "TURSKA DOMINIKA" at bounding box center [753, 295] width 97 height 17
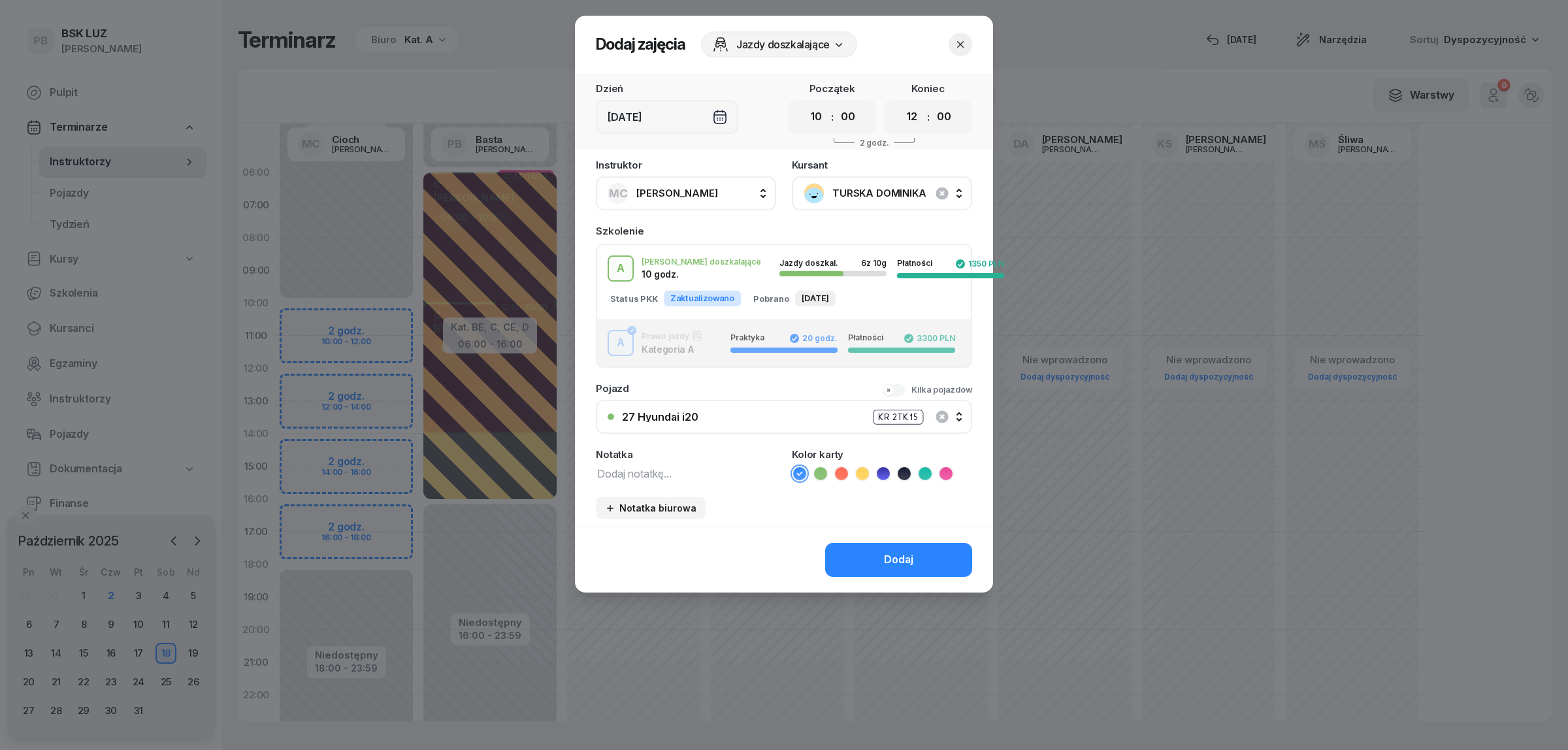
click at [629, 474] on textarea at bounding box center [686, 473] width 181 height 17
type textarea "A"
click at [815, 474] on icon at bounding box center [820, 473] width 13 height 13
click at [858, 553] on button "Dodaj" at bounding box center [898, 560] width 147 height 34
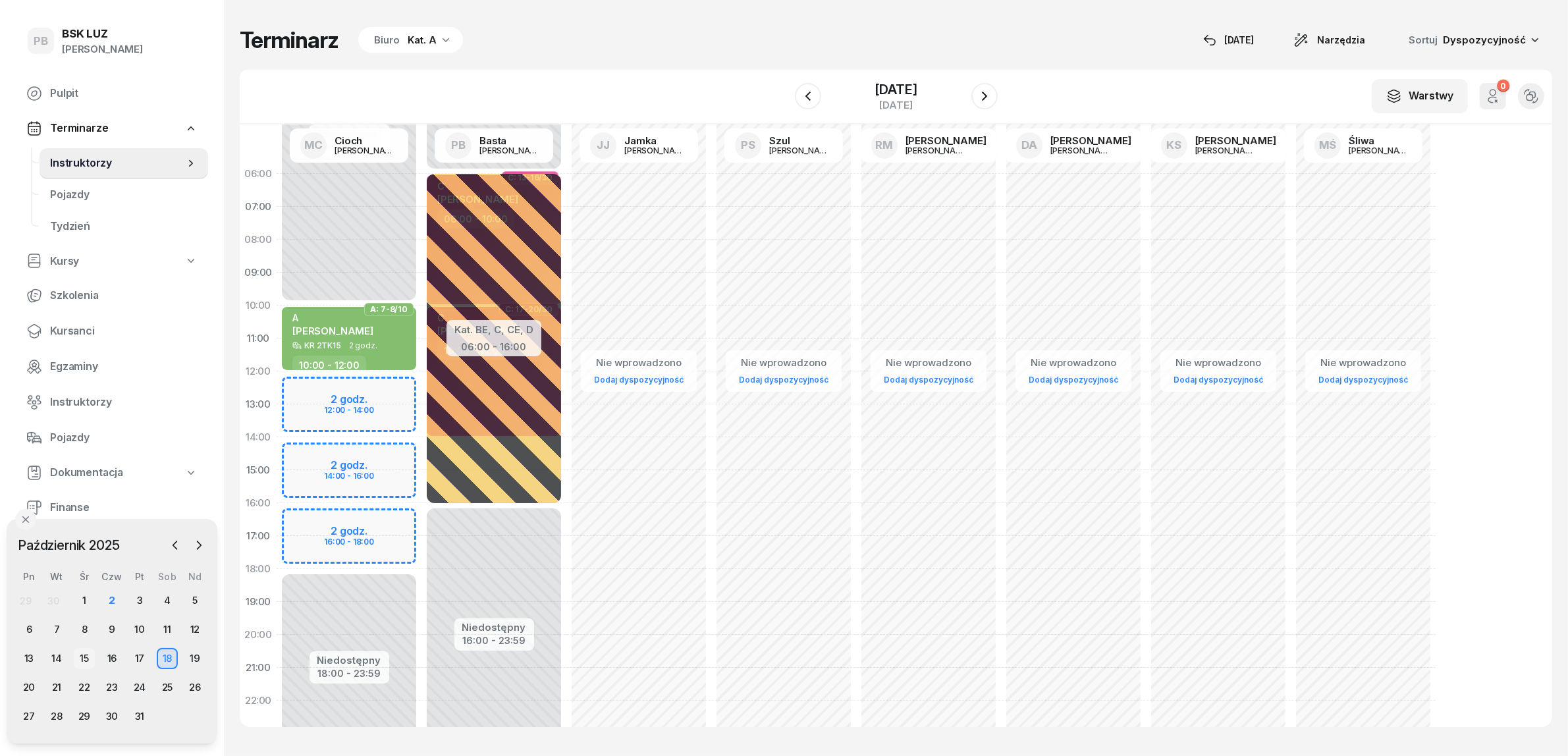
click at [86, 655] on div "15" at bounding box center [84, 658] width 21 height 21
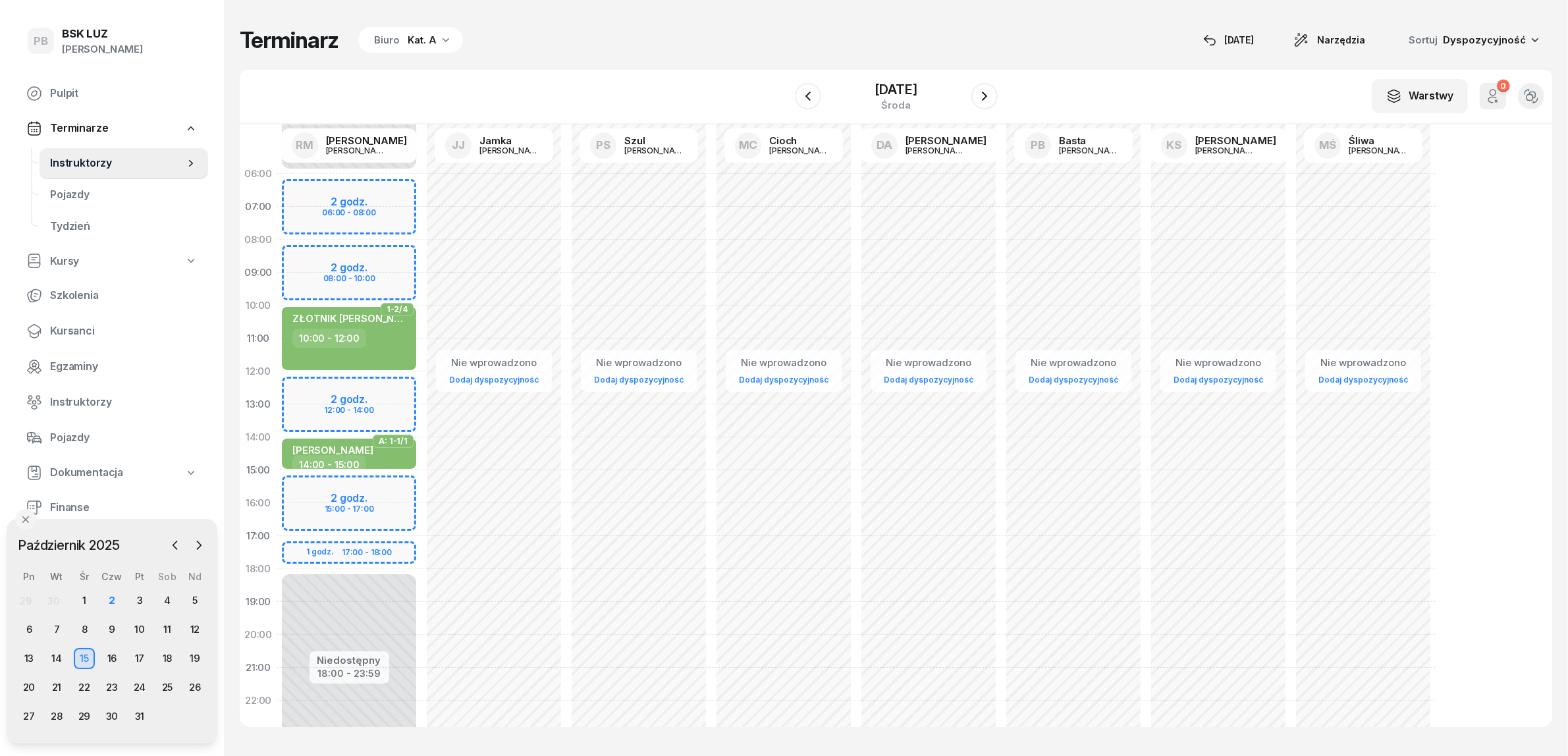
click at [295, 482] on div "Niedostępny 00:00 - 06:00 Niedostępny 18:00 - 23:59 2 godz. 06:00 - 08:00 2 god…" at bounding box center [349, 470] width 145 height 625
select select "15"
select select "17"
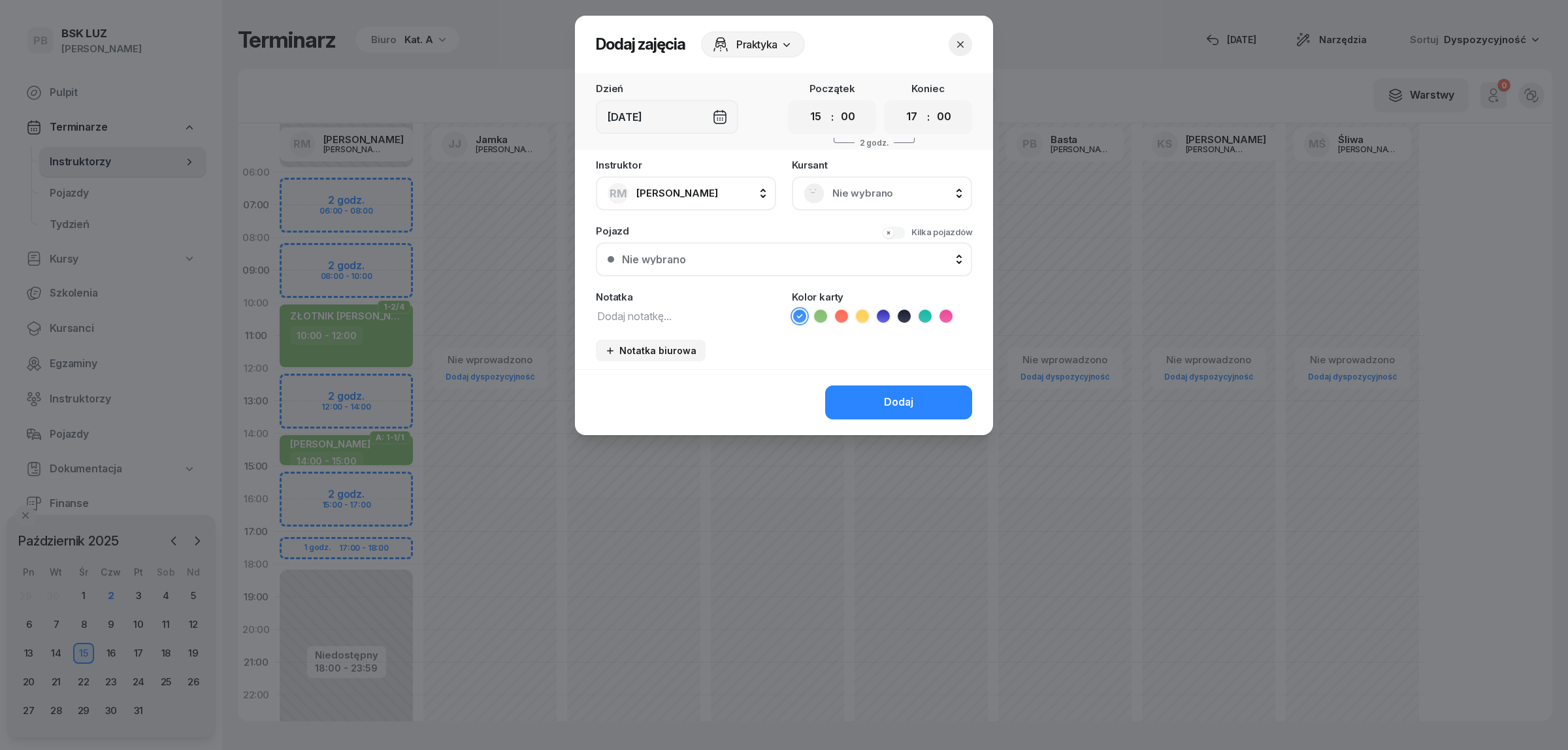
click at [891, 185] on span "Nie wybrano" at bounding box center [896, 193] width 128 height 17
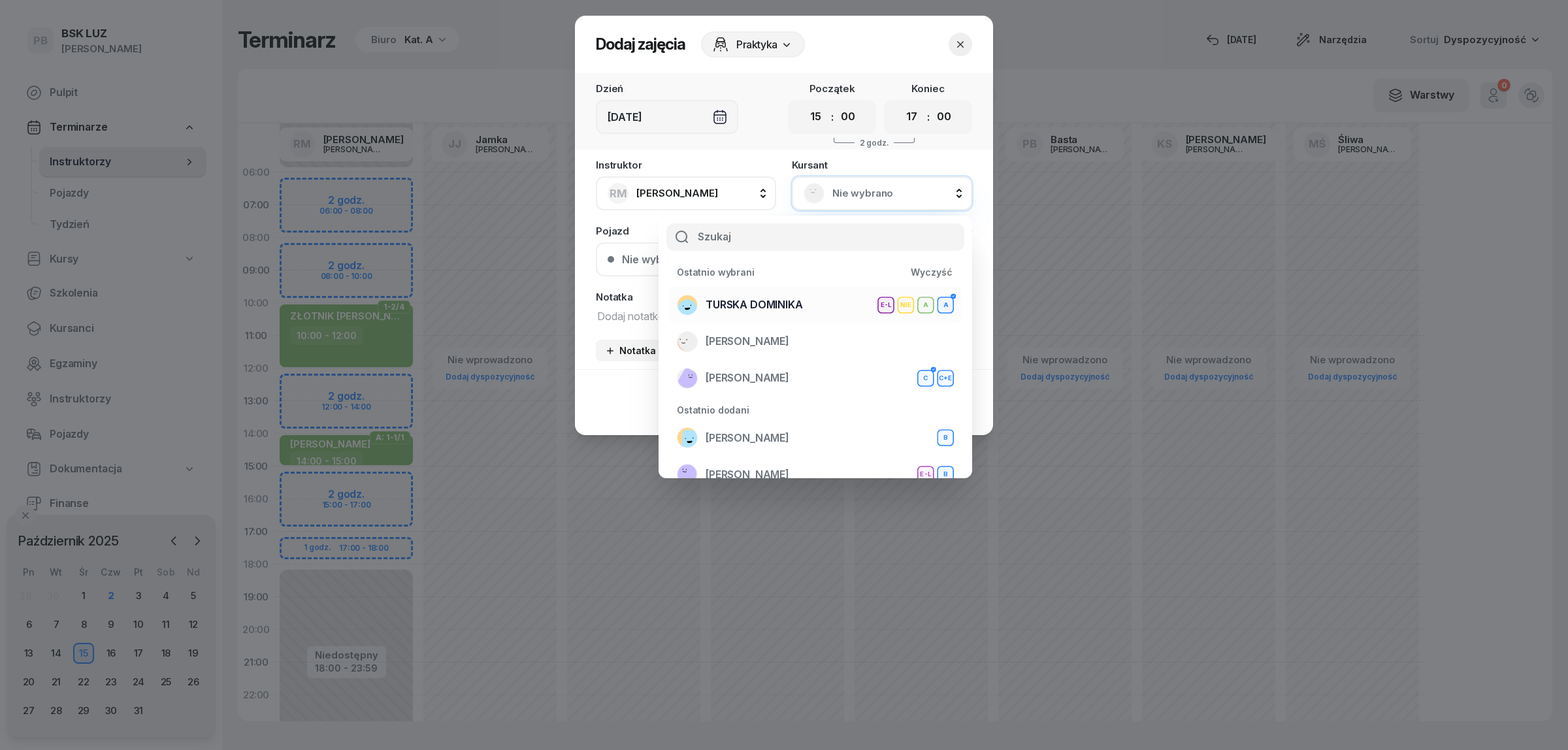
click at [775, 301] on span "TURSKA DOMINIKA" at bounding box center [753, 305] width 97 height 17
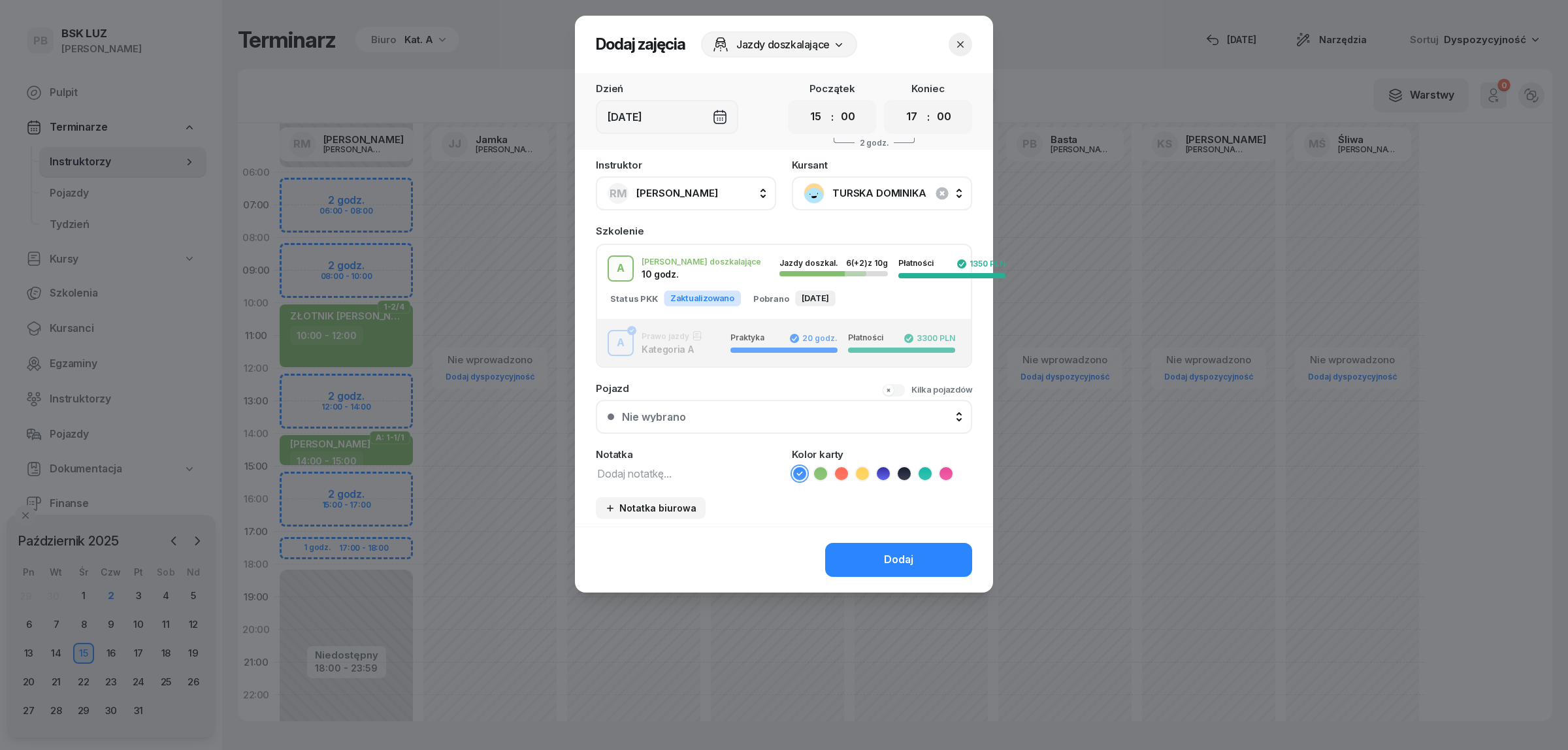
click at [626, 468] on textarea at bounding box center [686, 473] width 181 height 17
type textarea "A"
click at [820, 469] on icon at bounding box center [820, 473] width 13 height 13
click at [861, 554] on button "Dodaj" at bounding box center [898, 560] width 147 height 34
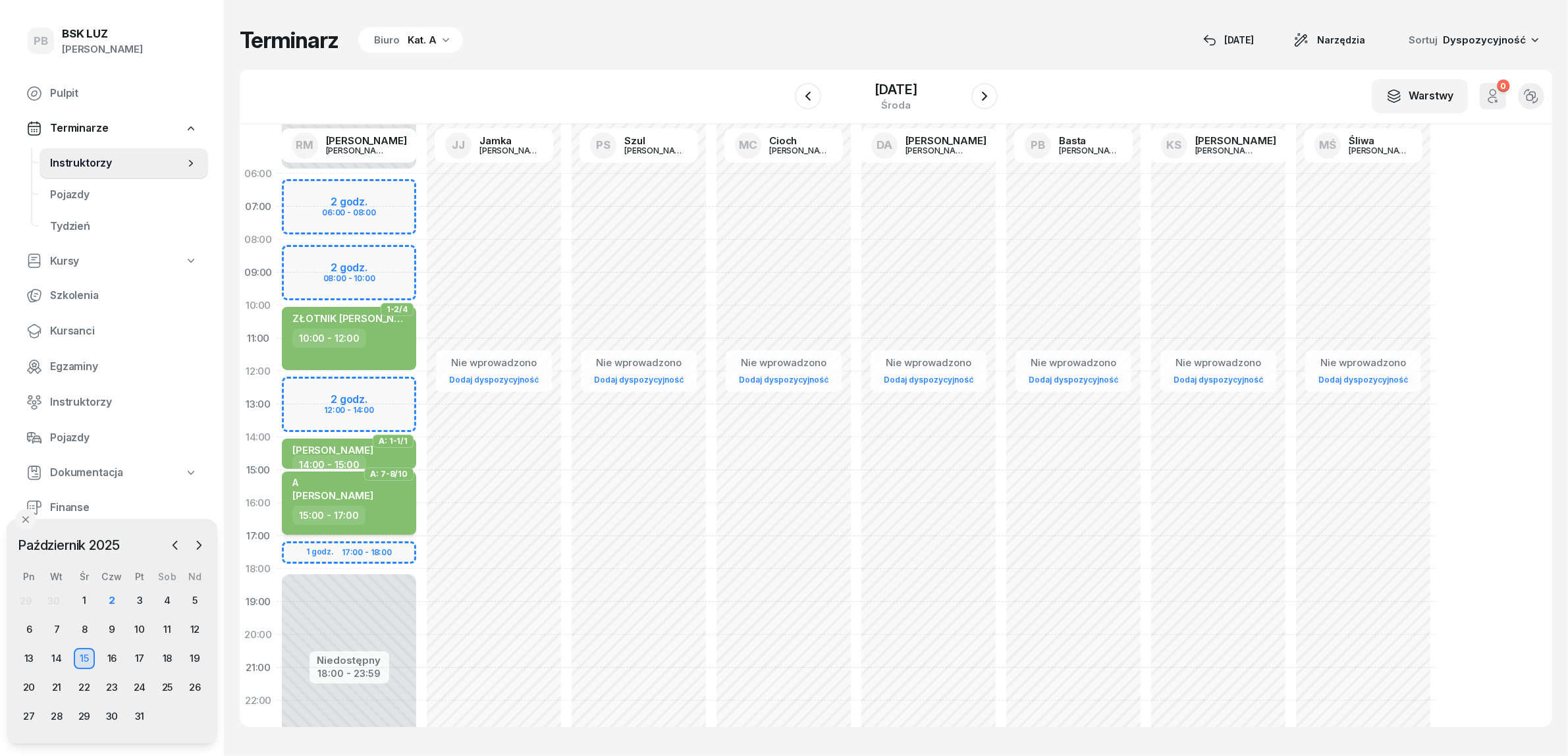
click at [373, 493] on span "DOMINIKA TURSKA" at bounding box center [332, 495] width 81 height 13
select select "15"
select select "17"
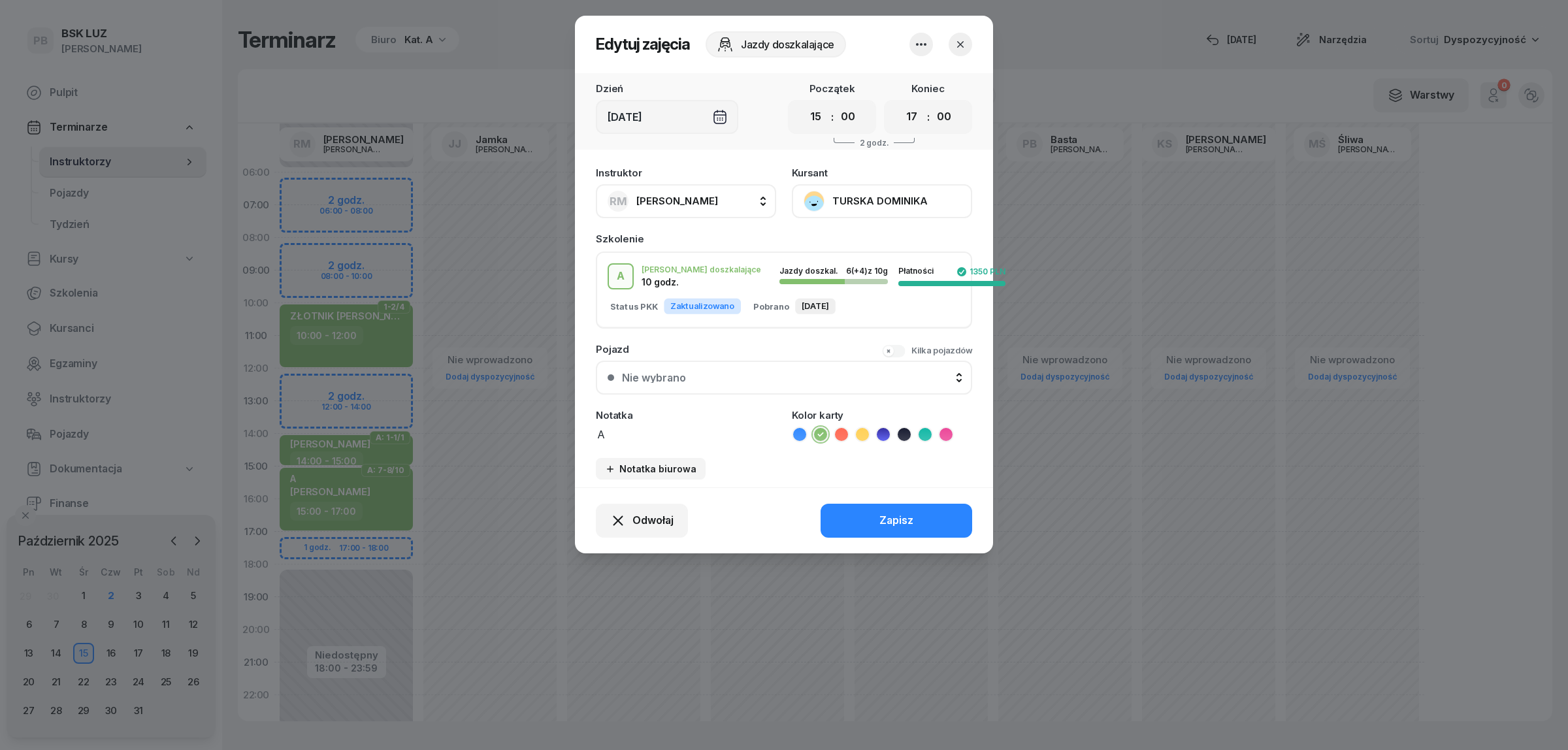
click at [848, 194] on button "TURSKA DOMINIKA" at bounding box center [881, 201] width 181 height 34
click at [848, 239] on div "Otwórz profil" at bounding box center [834, 245] width 64 height 17
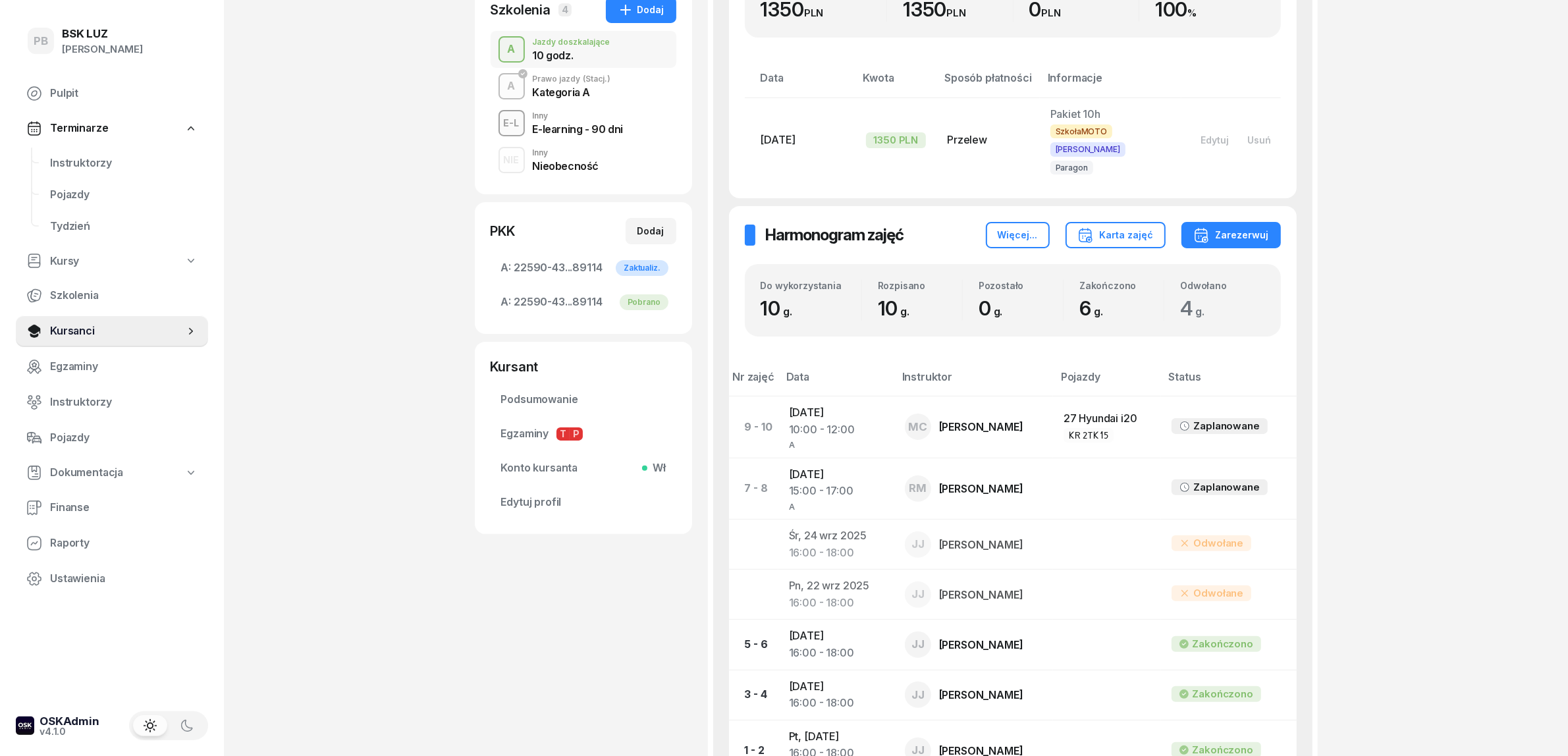
scroll to position [412, 0]
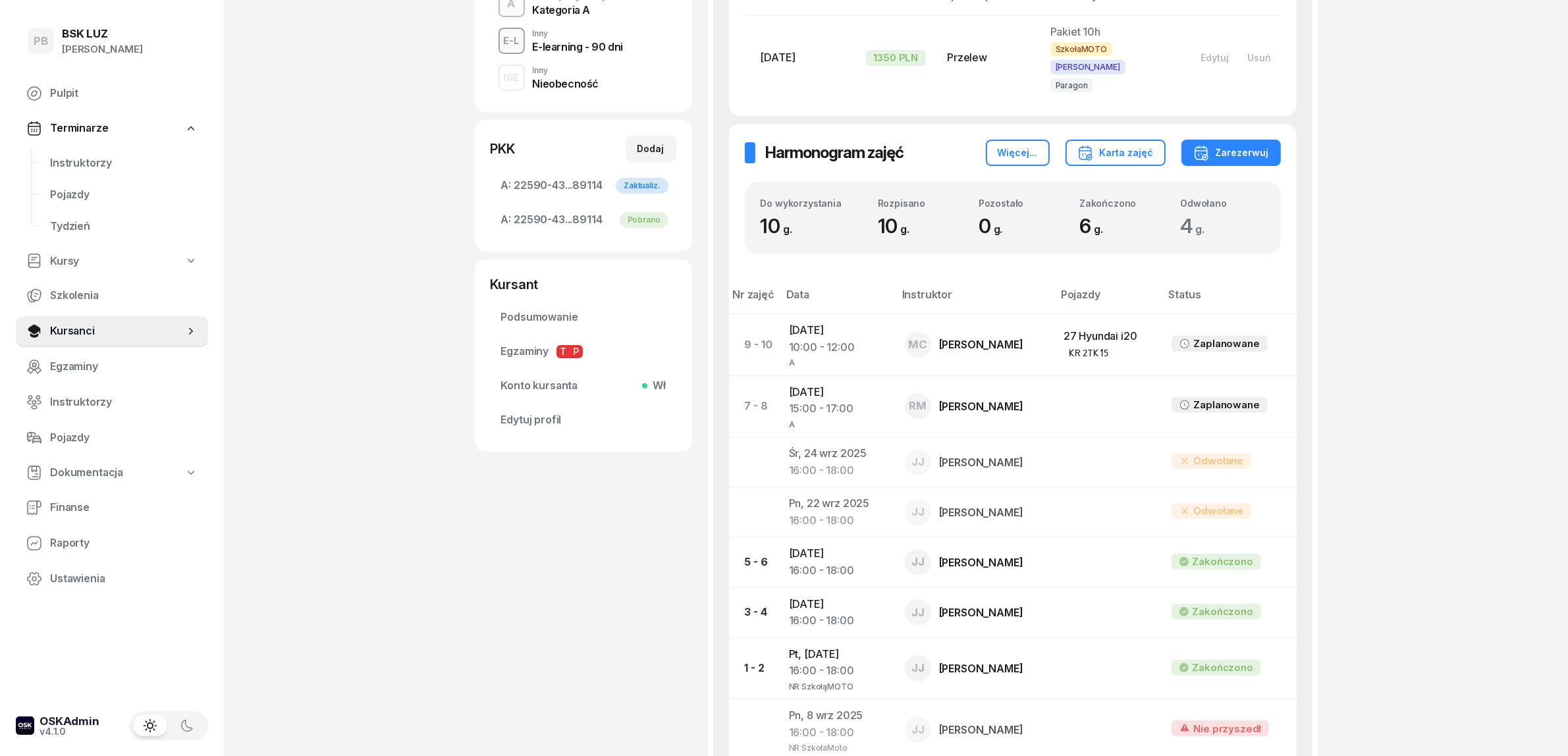
click at [316, 359] on div "PB BSK LUZ Patrycja Bogdanowicz Pulpit Terminarze Instruktorzy Pojazdy Tydzień …" at bounding box center [784, 256] width 1568 height 1337
click at [1075, 328] on div "27 Hyundai i20" at bounding box center [1107, 337] width 87 height 17
click at [825, 339] on div "10:00 - 12:00" at bounding box center [836, 348] width 95 height 17
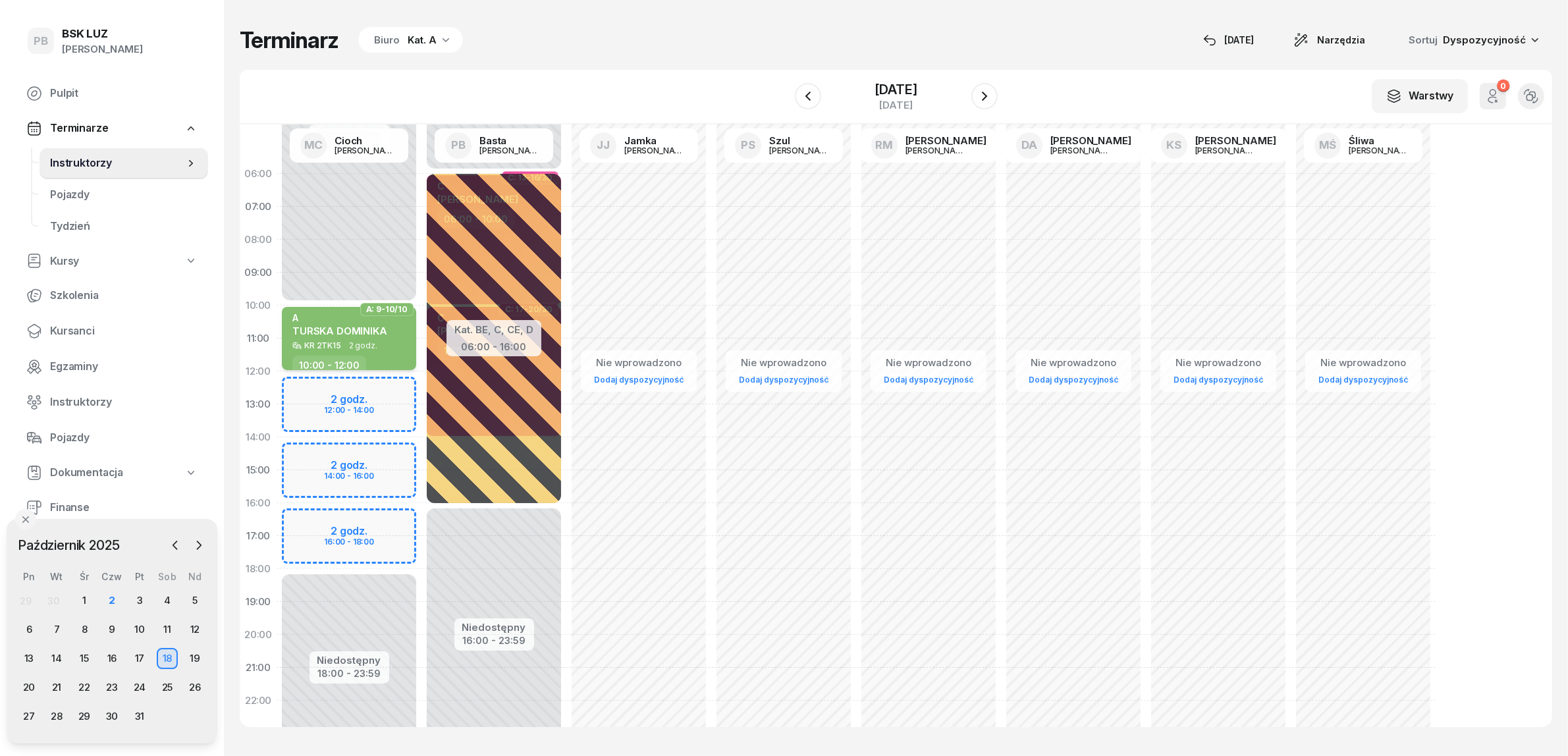
click at [395, 335] on div "A TURSKA DOMINIKA" at bounding box center [350, 326] width 116 height 29
select select "10"
select select "12"
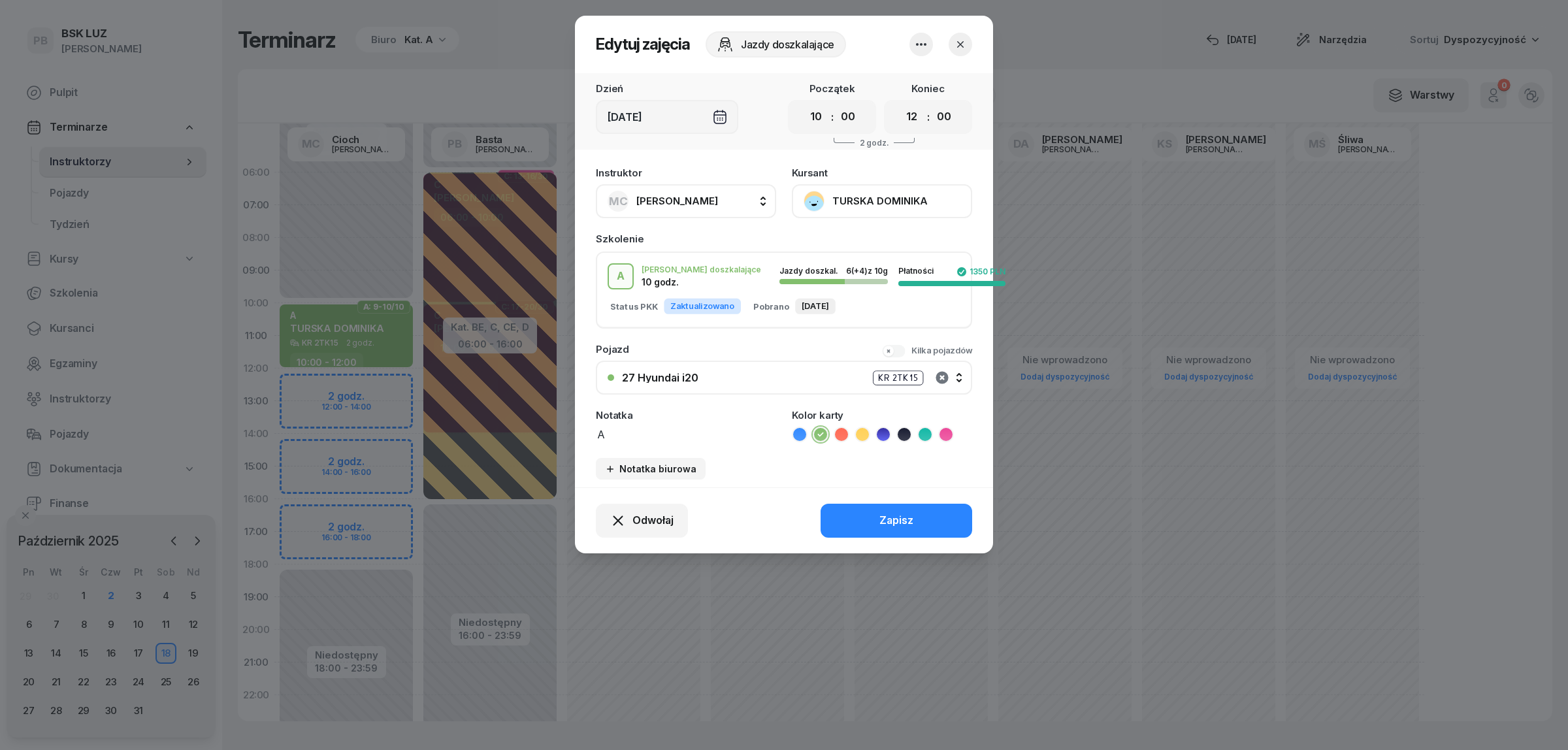
click at [939, 377] on icon "button" at bounding box center [942, 377] width 13 height 13
click at [864, 513] on button "Zapisz" at bounding box center [896, 520] width 152 height 34
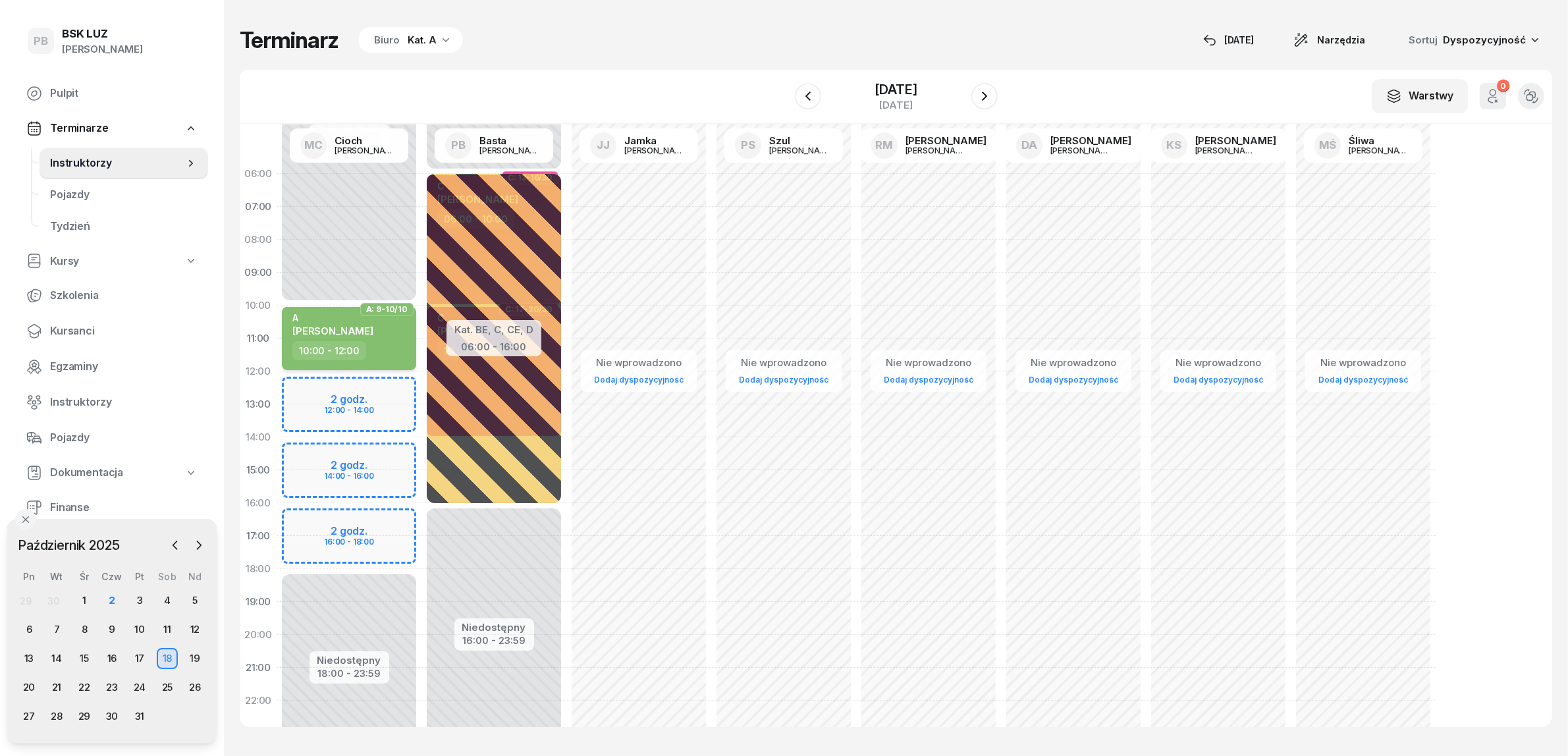
click at [373, 329] on span "DOMINIKA TURSKA" at bounding box center [332, 331] width 81 height 13
select select "10"
select select "12"
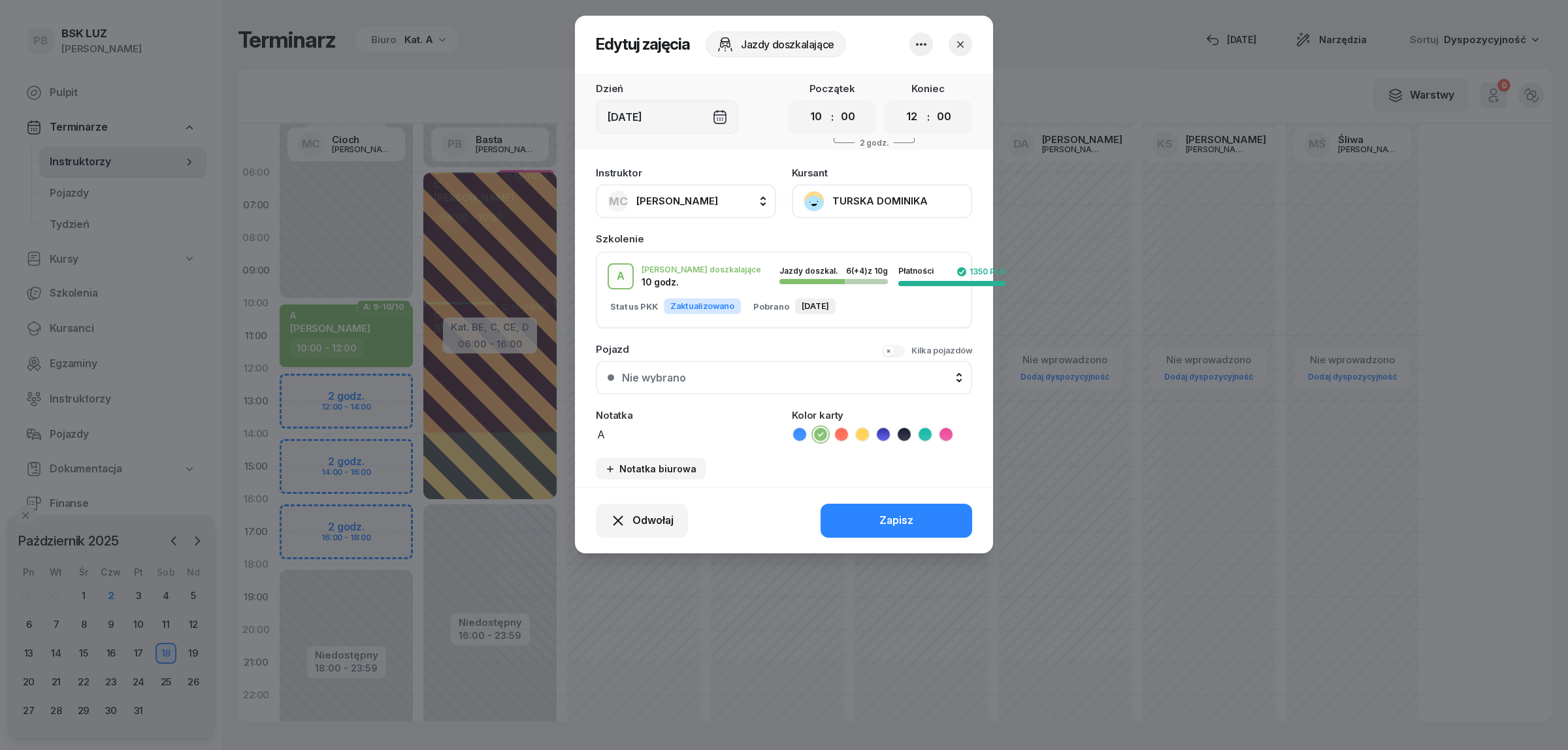
click at [876, 199] on button "TURSKA DOMINIKA" at bounding box center [881, 201] width 181 height 34
click at [882, 246] on link "Otwórz profil" at bounding box center [880, 245] width 172 height 33
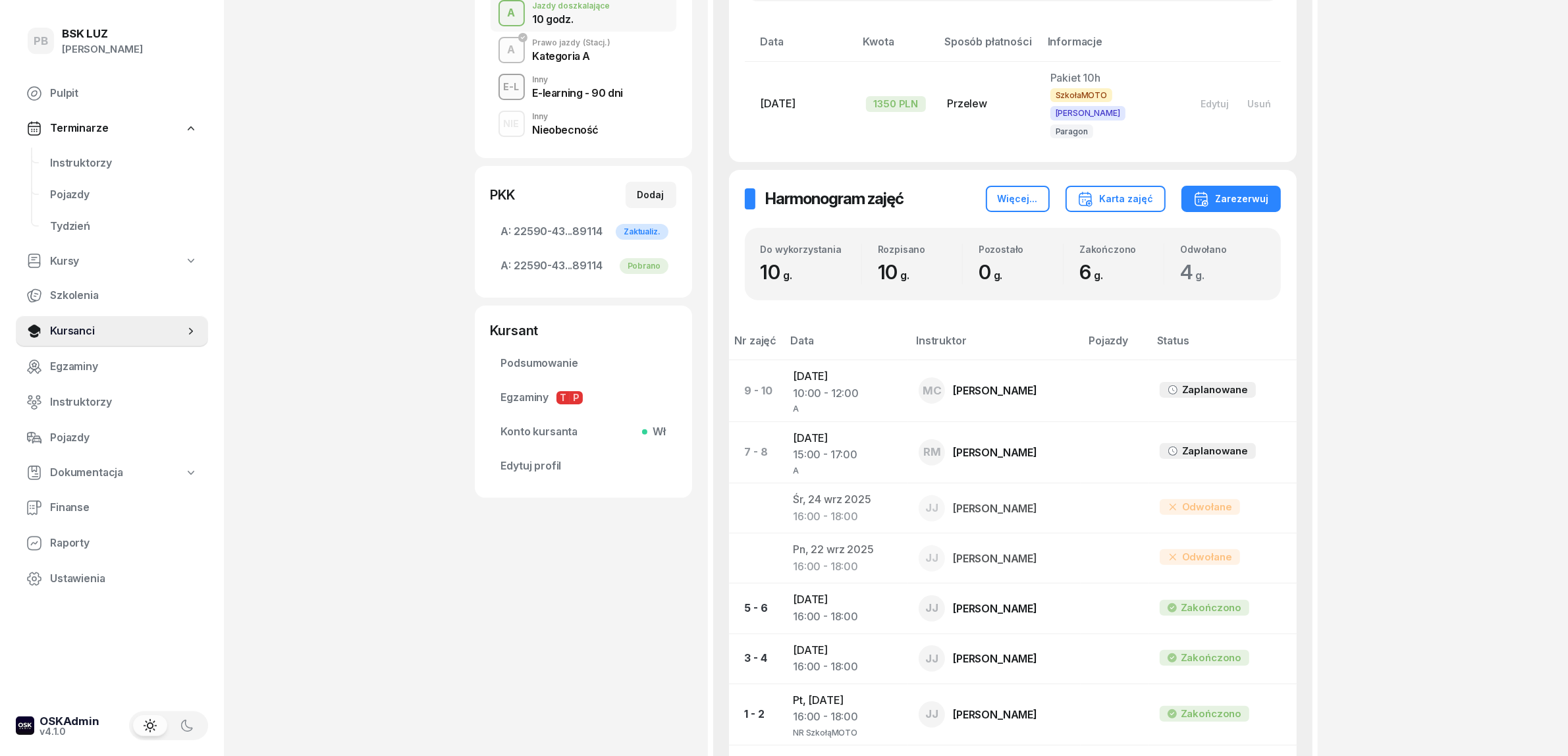
scroll to position [412, 0]
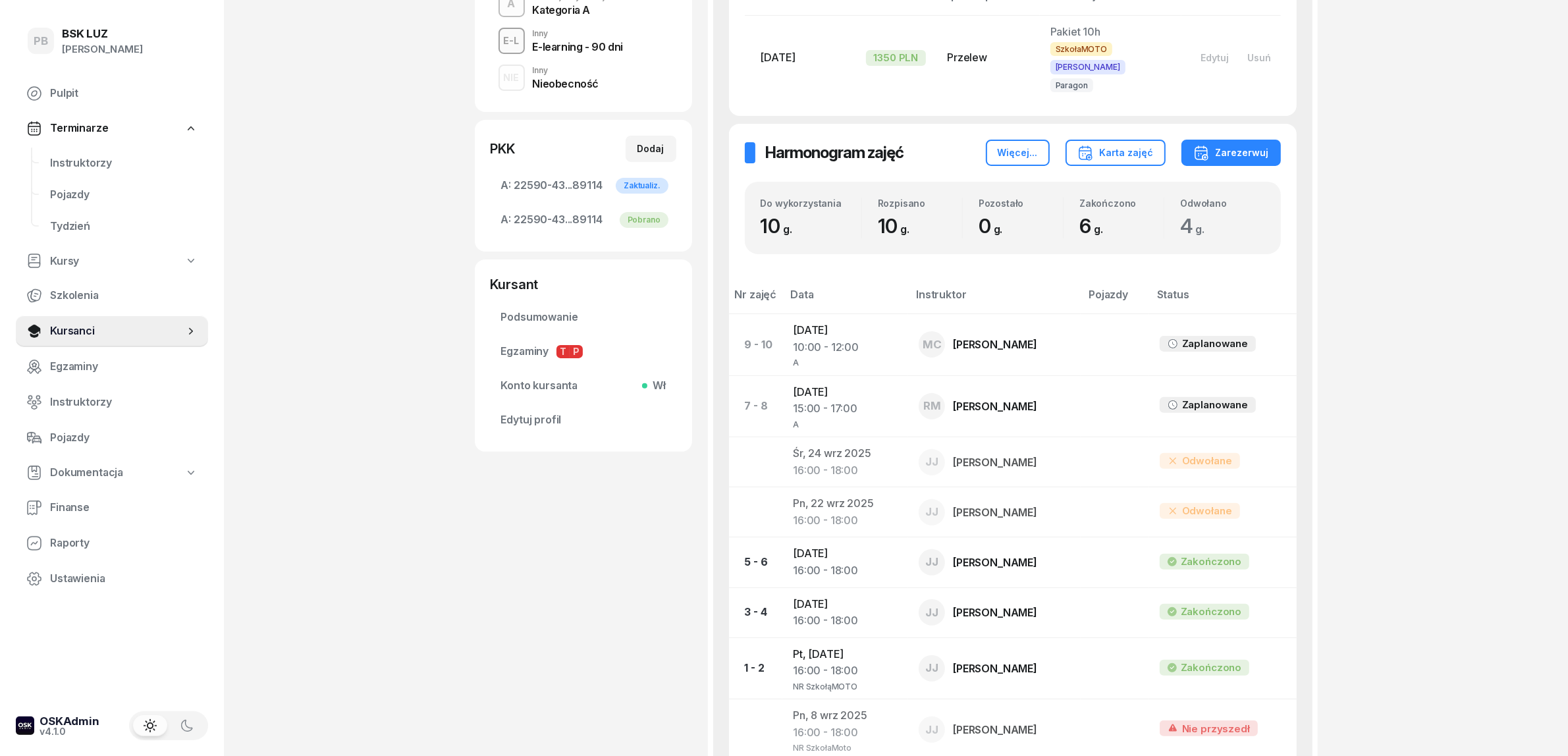
click at [97, 160] on span "Instruktorzy" at bounding box center [124, 163] width 148 height 17
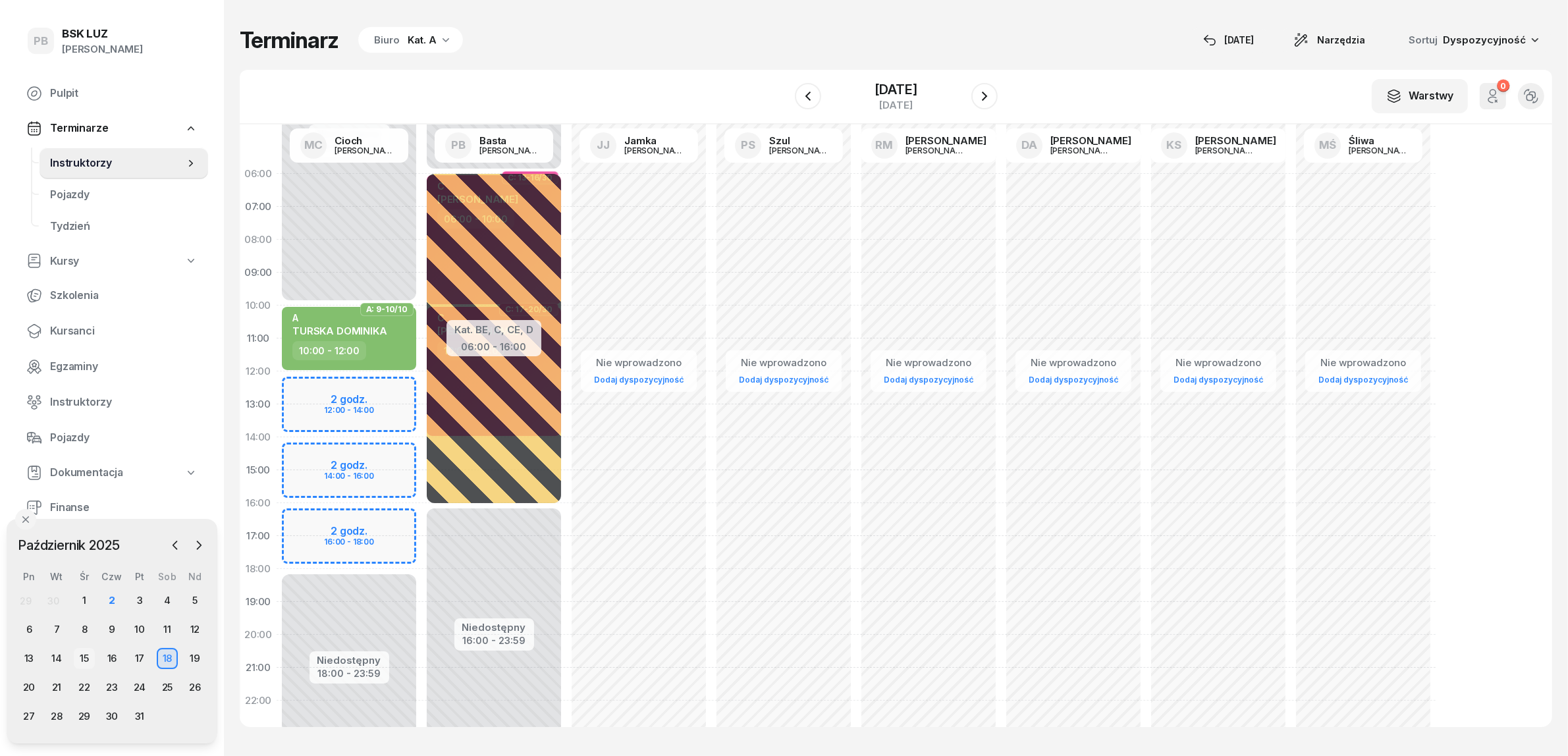
click at [89, 648] on div "15" at bounding box center [84, 658] width 21 height 21
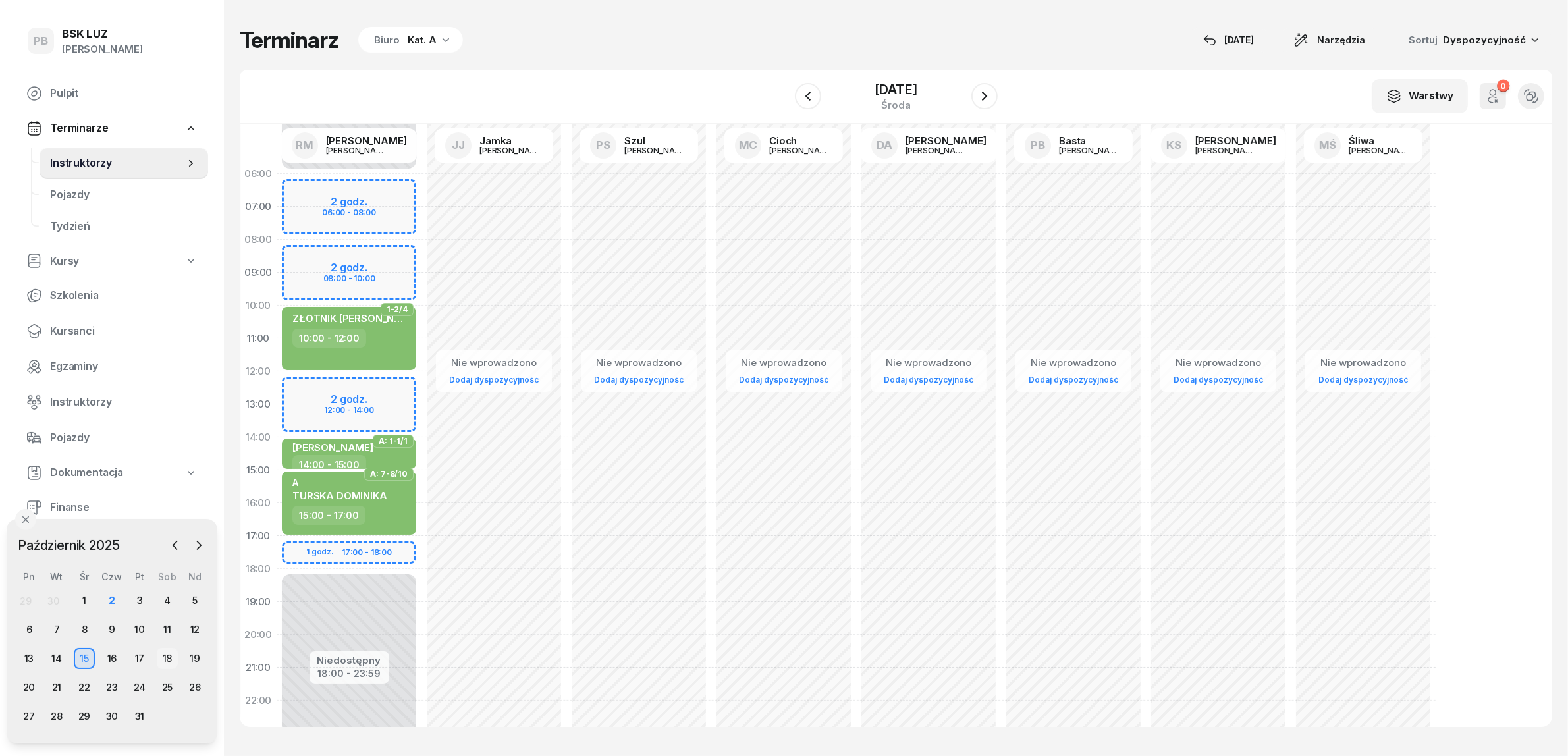
click at [160, 653] on div "18" at bounding box center [167, 658] width 21 height 21
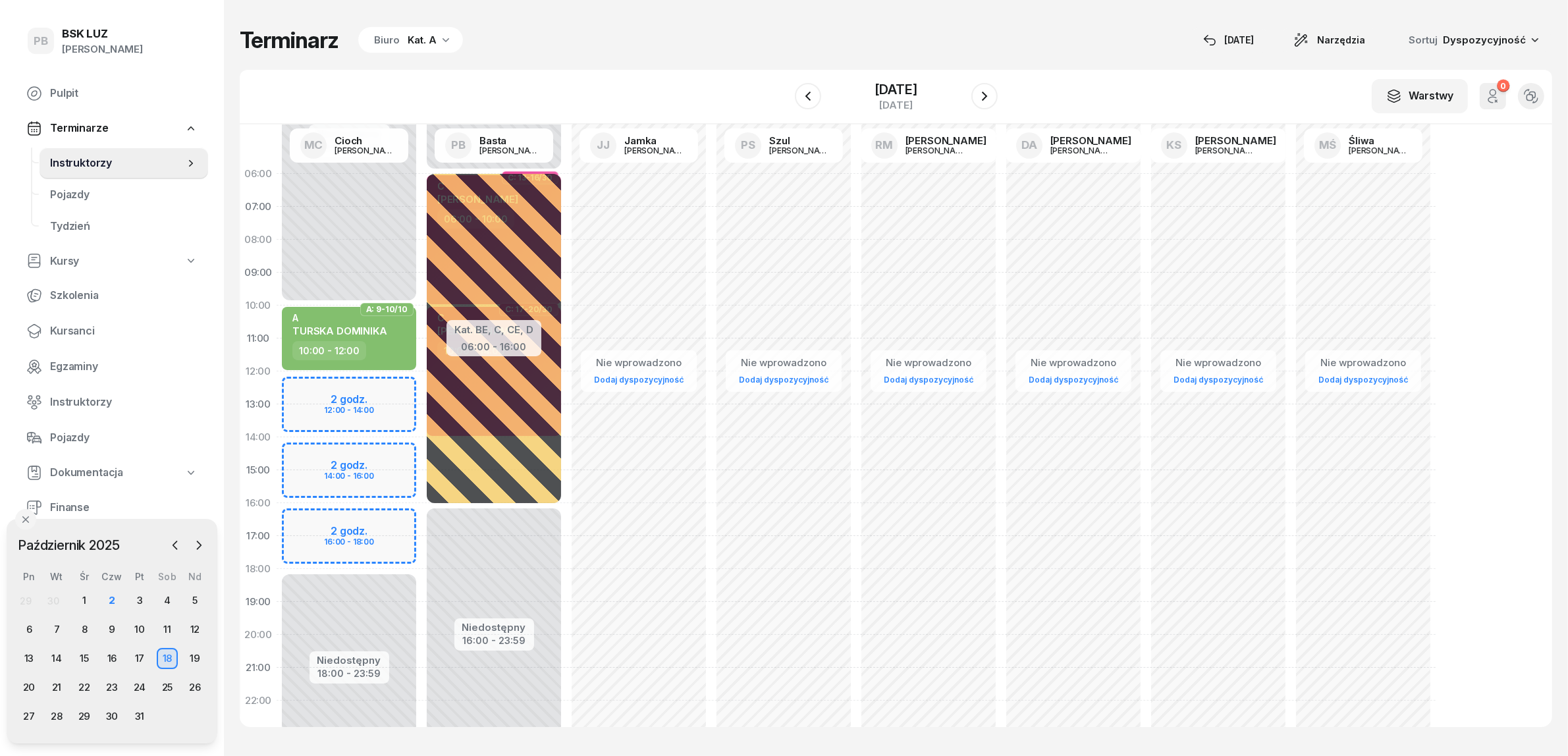
click at [504, 46] on div "Terminarz Biuro Kat. A [DATE] Narzędzia Sortuj Dyspozycyjność" at bounding box center [896, 40] width 1313 height 27
click at [142, 601] on div "3" at bounding box center [139, 601] width 21 height 21
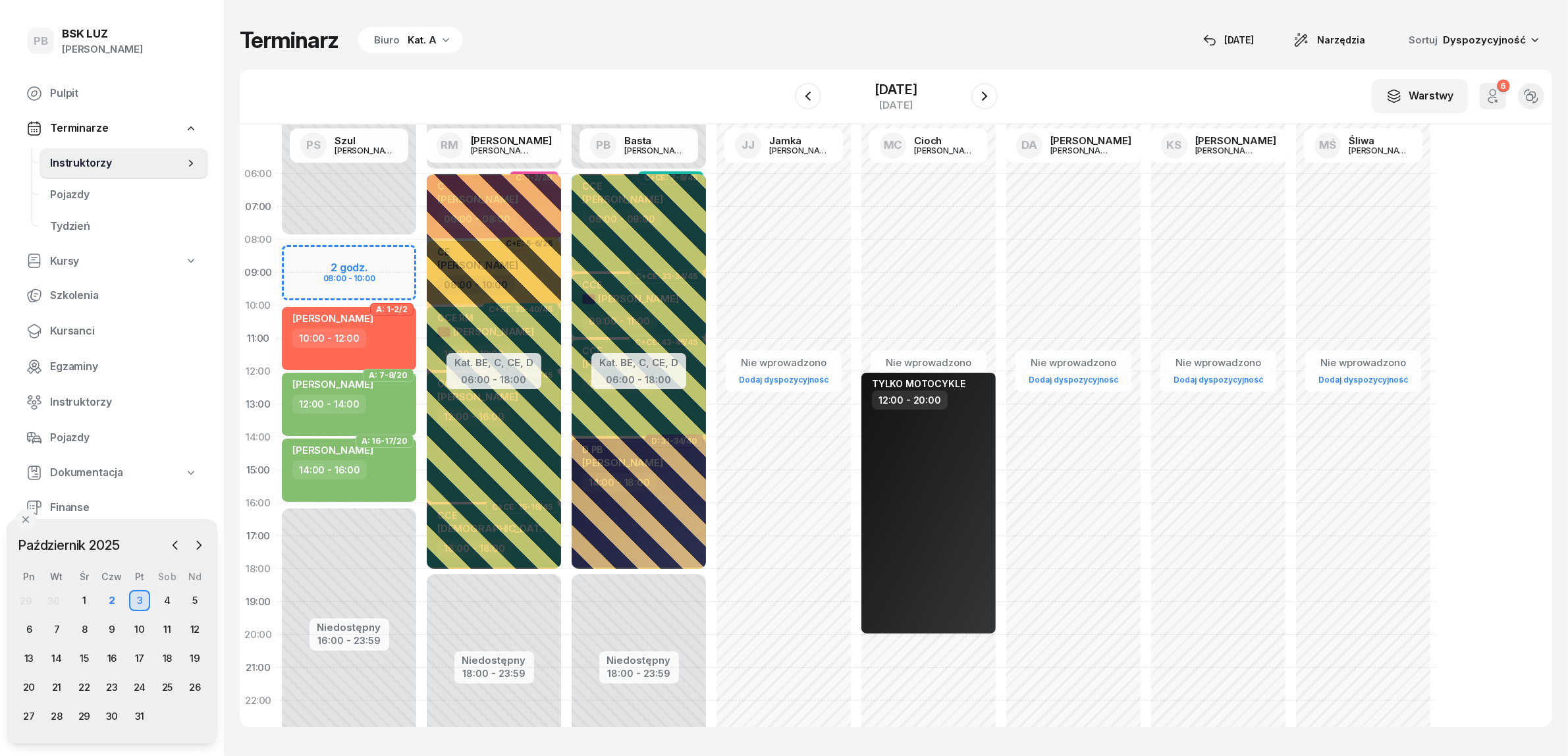
click at [413, 24] on div "Terminarz Biuro Kat. A 2 paź Narzędzia Sortuj Dyspozycyjność W Wybierz AK Koryc…" at bounding box center [896, 377] width 1313 height 753
click at [408, 34] on div "Kat. A" at bounding box center [422, 40] width 29 height 15
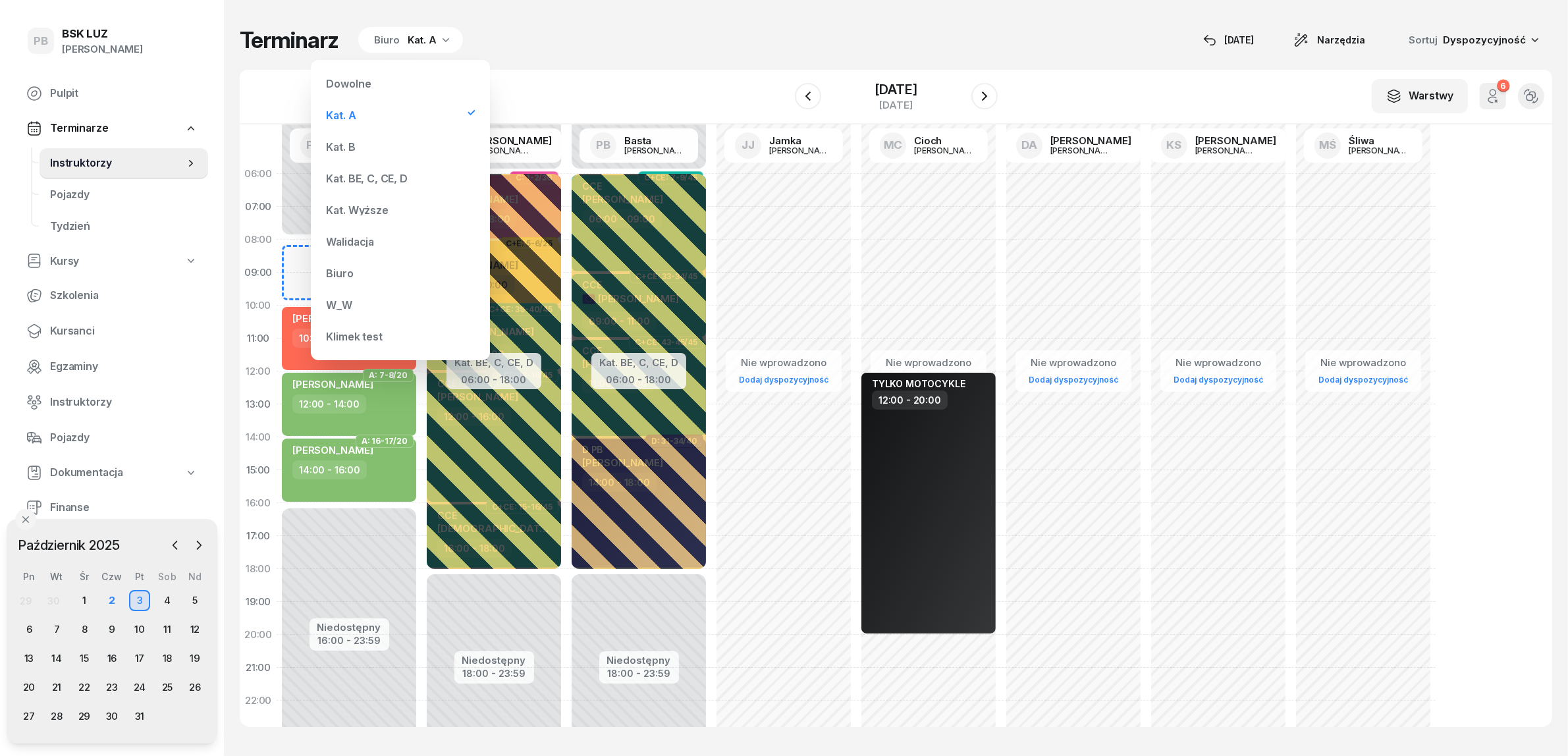
click at [379, 174] on div "Kat. BE, C, CE, D" at bounding box center [367, 179] width 81 height 10
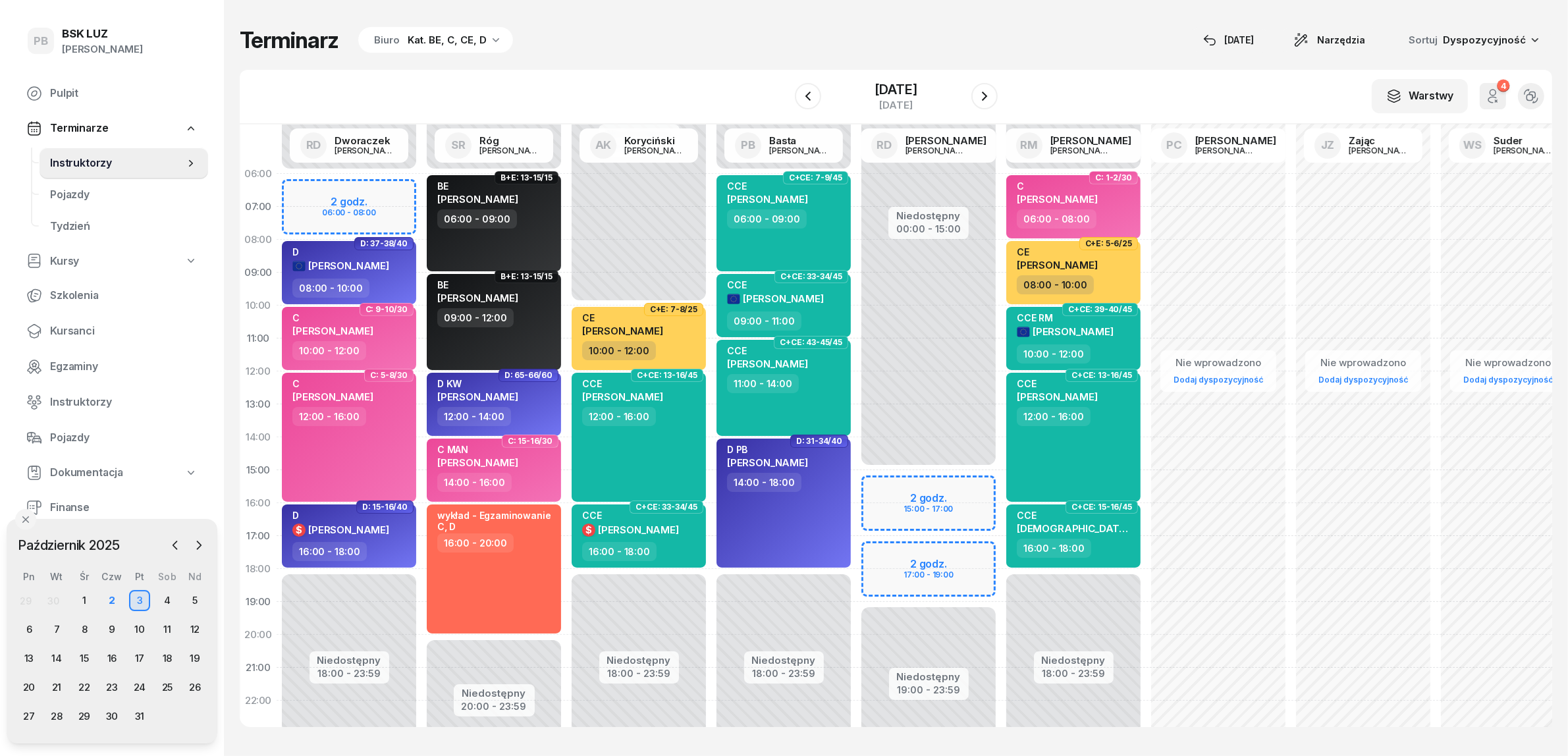
click at [520, 70] on div "W Wybierz AK [PERSON_NAME] BP [PERSON_NAME] DP [PERSON_NAME] GS [PERSON_NAME] I…" at bounding box center [896, 97] width 1313 height 55
click at [993, 94] on icon "button" at bounding box center [984, 96] width 15 height 15
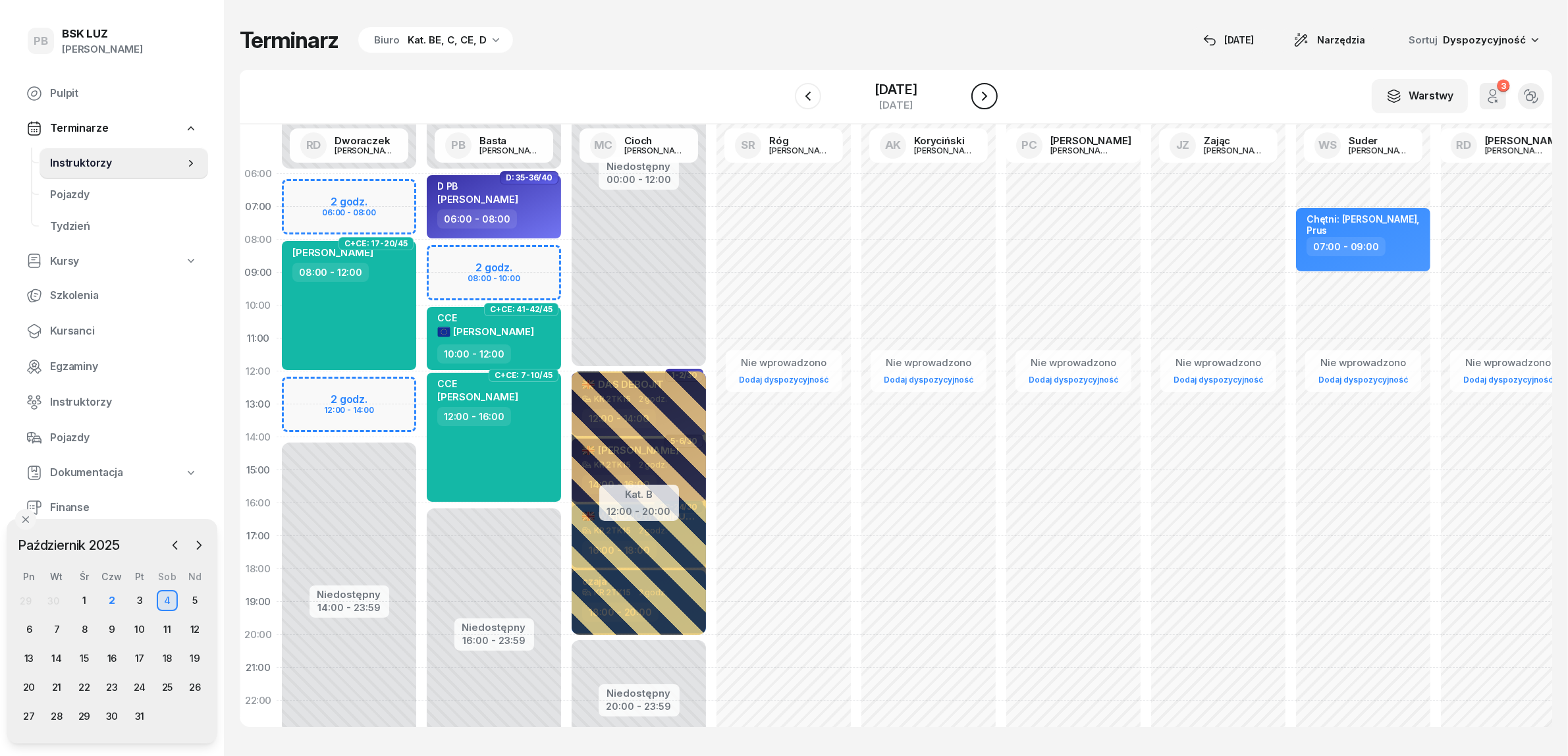
click at [993, 89] on icon "button" at bounding box center [984, 96] width 15 height 15
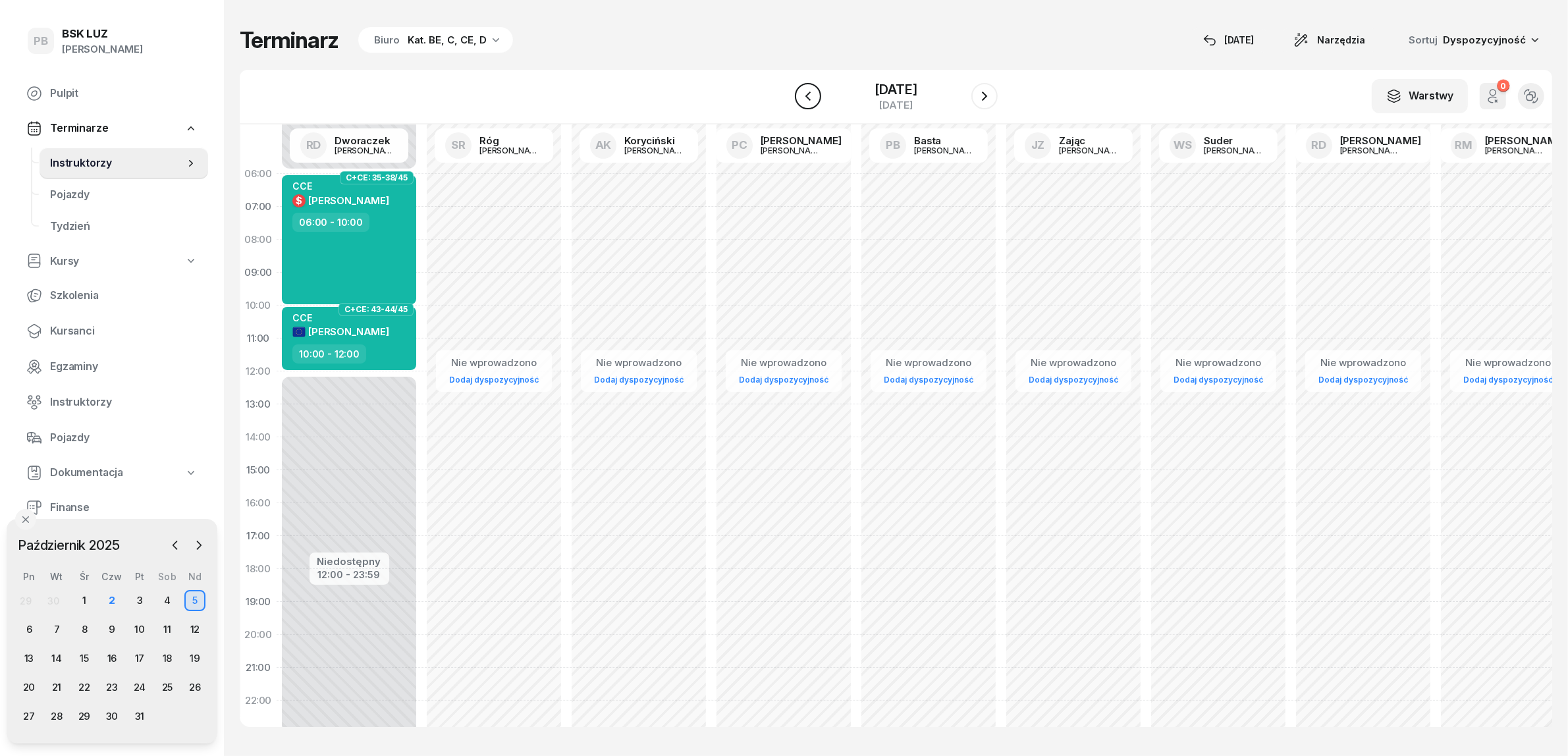
click at [800, 97] on icon "button" at bounding box center [807, 96] width 15 height 15
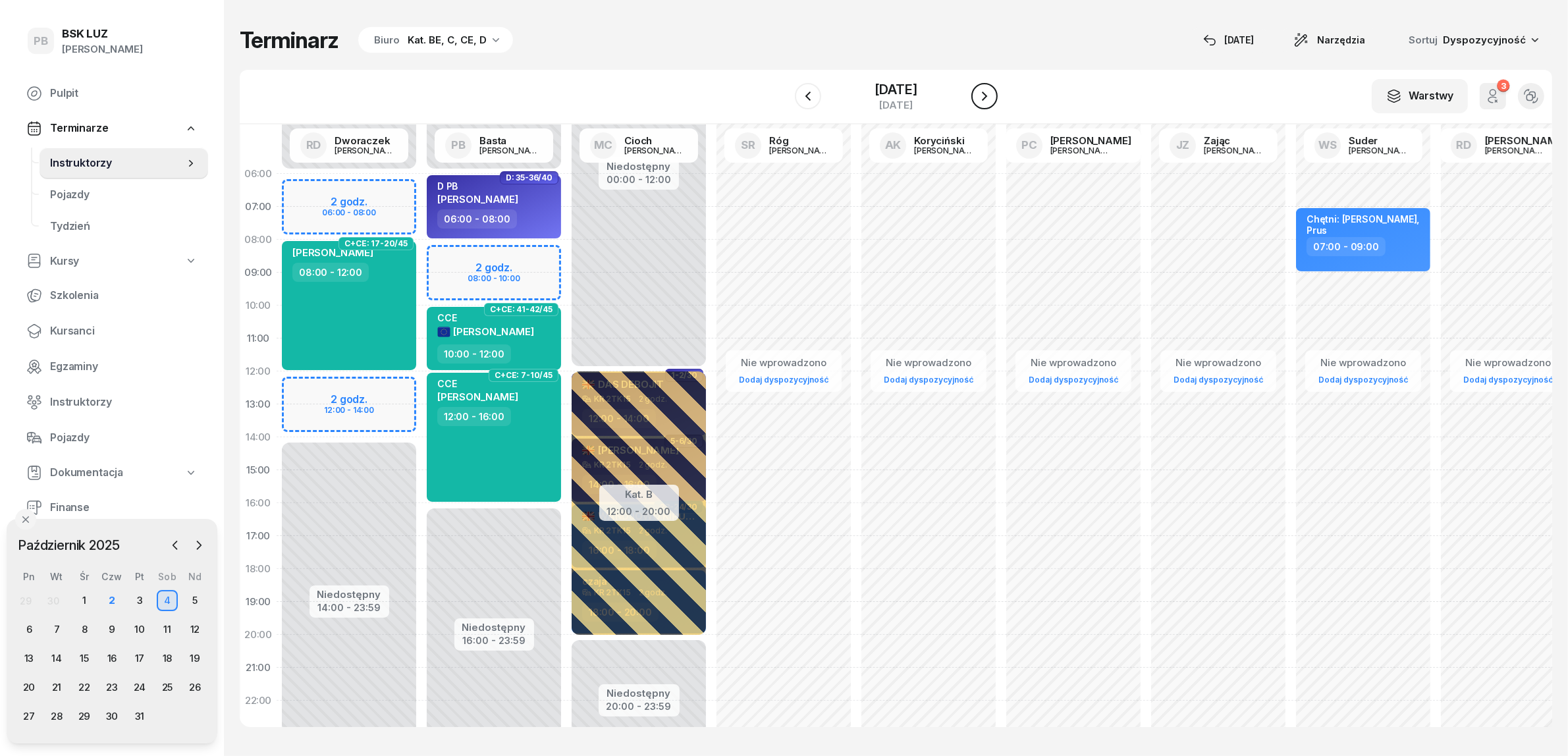
click at [993, 97] on icon "button" at bounding box center [984, 96] width 15 height 15
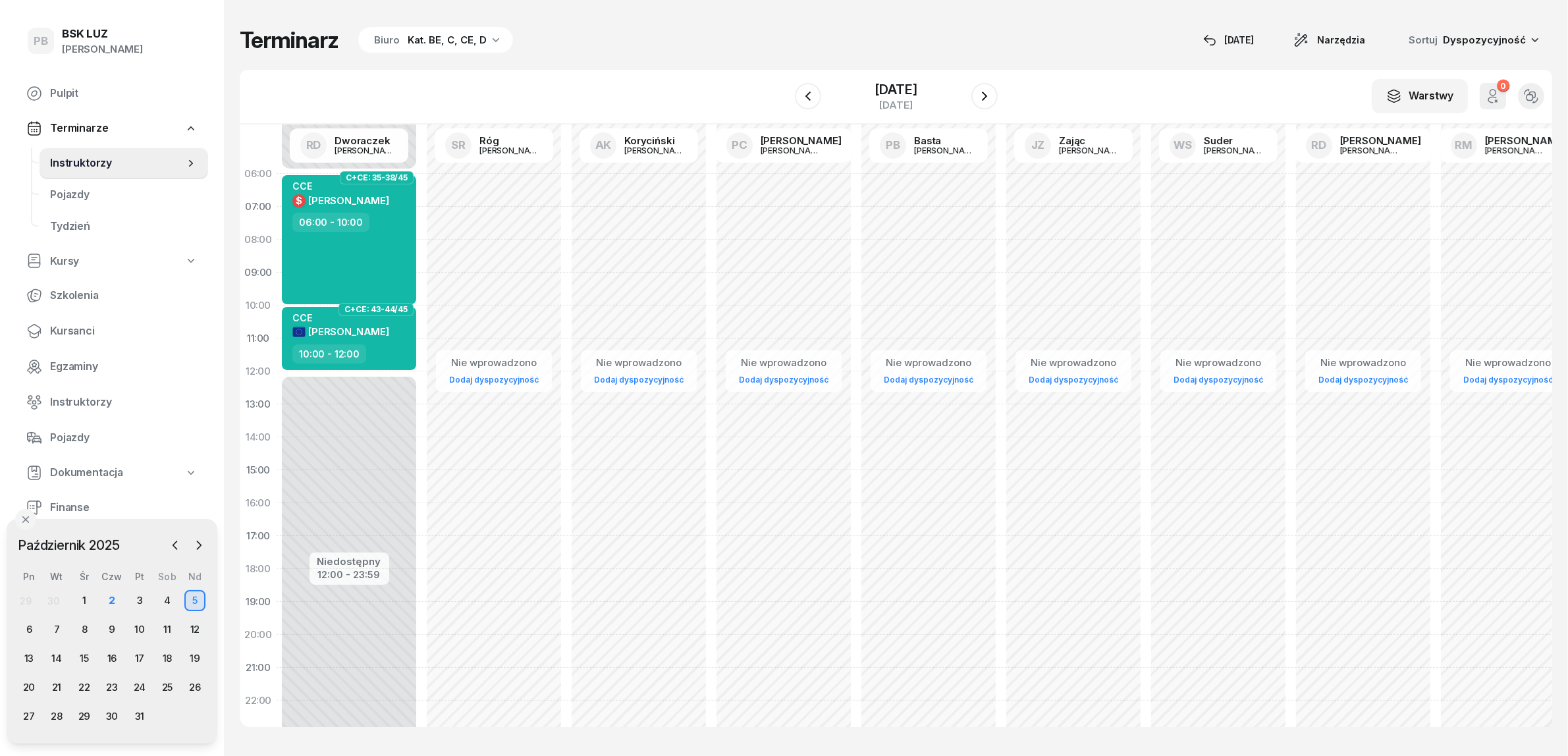
click at [640, 83] on div "W Wybierz AK [PERSON_NAME] BP [PERSON_NAME] DP [PERSON_NAME] GS [PERSON_NAME] I…" at bounding box center [896, 97] width 1313 height 55
click at [108, 602] on div "2" at bounding box center [112, 601] width 21 height 21
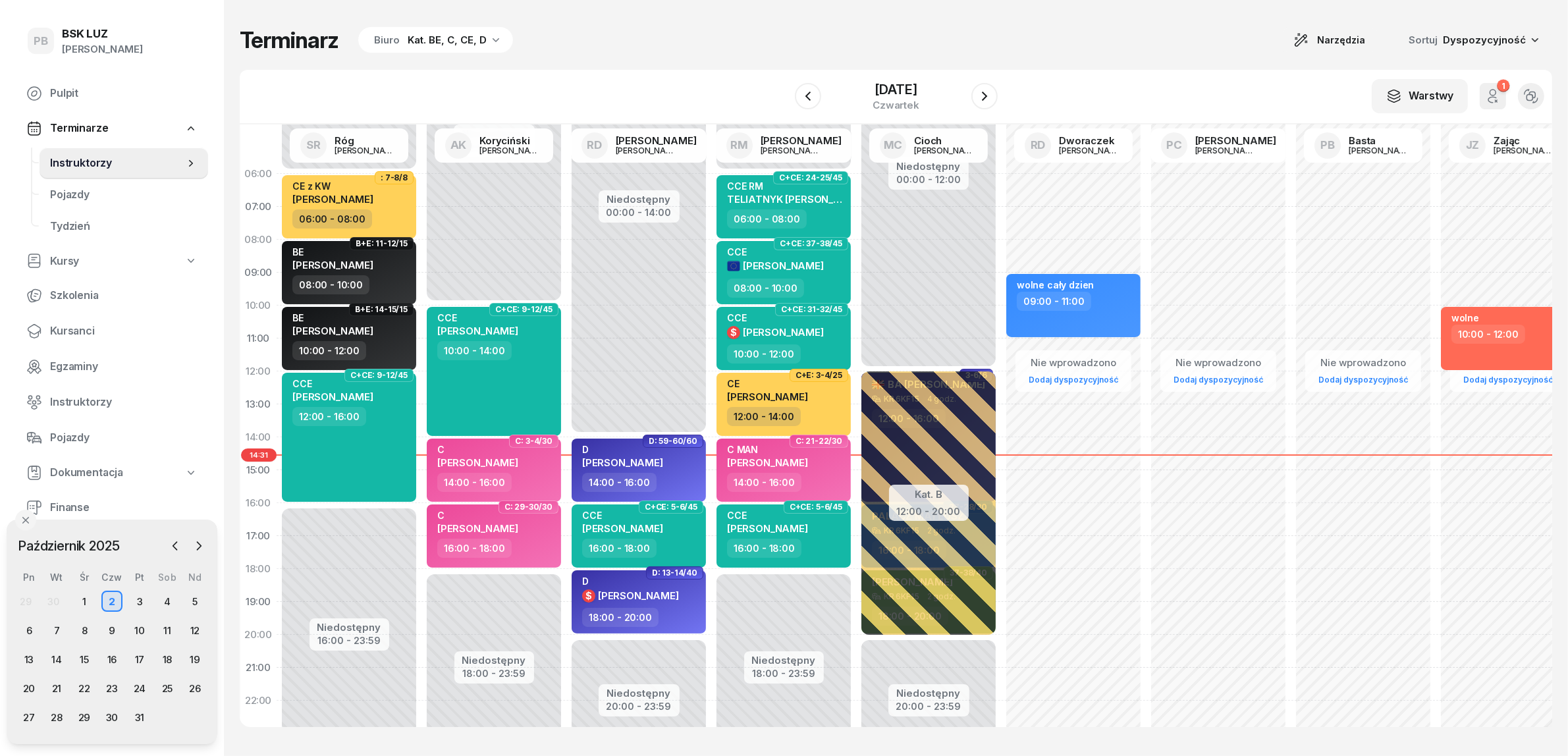
click at [719, 25] on div "Terminarz Biuro Kat. BE, C, CE, D Narzędzia Sortuj Dyspozycyjność W Wybierz AK …" at bounding box center [896, 377] width 1313 height 753
click at [625, 62] on div "Terminarz Biuro Kat. BE, C, CE, D Narzędzia Sortuj Dyspozycyjność W Wybierz AK …" at bounding box center [896, 377] width 1313 height 753
click at [1077, 44] on div "Terminarz Biuro Kat. BE, C, CE, D Narzędzia Sortuj Dyspozycyjność" at bounding box center [896, 40] width 1313 height 27
click at [721, 47] on div "Terminarz Biuro Kat. BE, C, CE, D Narzędzia Sortuj Dyspozycyjność" at bounding box center [896, 40] width 1313 height 27
click at [1042, 18] on div "Terminarz Biuro Kat. BE, C, CE, D Narzędzia Sortuj Dyspozycyjność W Wybierz AK …" at bounding box center [896, 377] width 1313 height 753
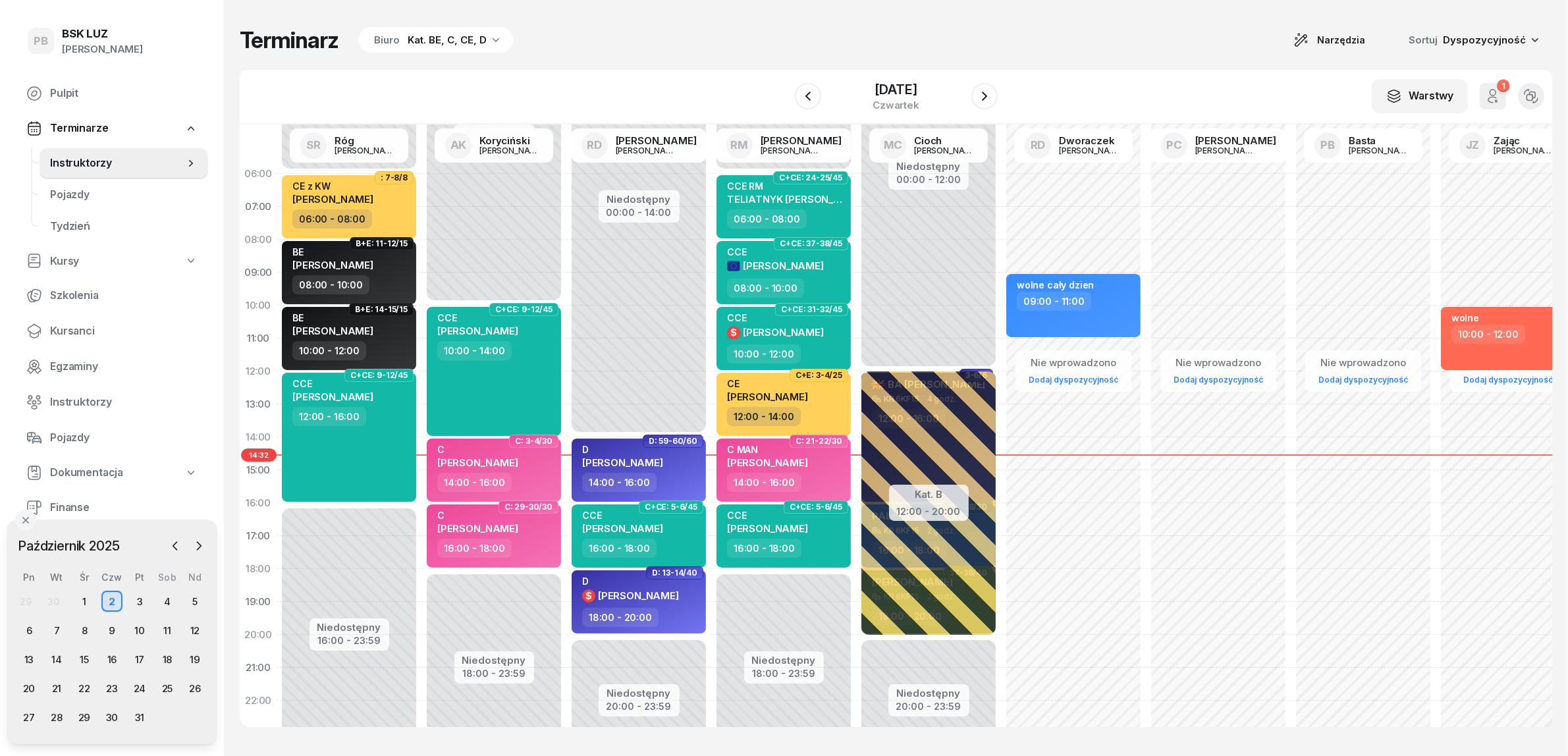
click at [643, 66] on div "Terminarz Biuro Kat. BE, C, CE, D Narzędzia Sortuj Dyspozycyjność W Wybierz AK …" at bounding box center [896, 377] width 1313 height 753
click at [1105, 38] on div "Terminarz Biuro Kat. BE, C, CE, D Narzędzia Sortuj Dyspozycyjność" at bounding box center [896, 40] width 1313 height 27
click at [1103, 27] on div "Terminarz Biuro Kat. BE, C, CE, D Narzędzia Sortuj Dyspozycyjność" at bounding box center [896, 40] width 1313 height 27
click at [993, 93] on icon "button" at bounding box center [984, 96] width 15 height 15
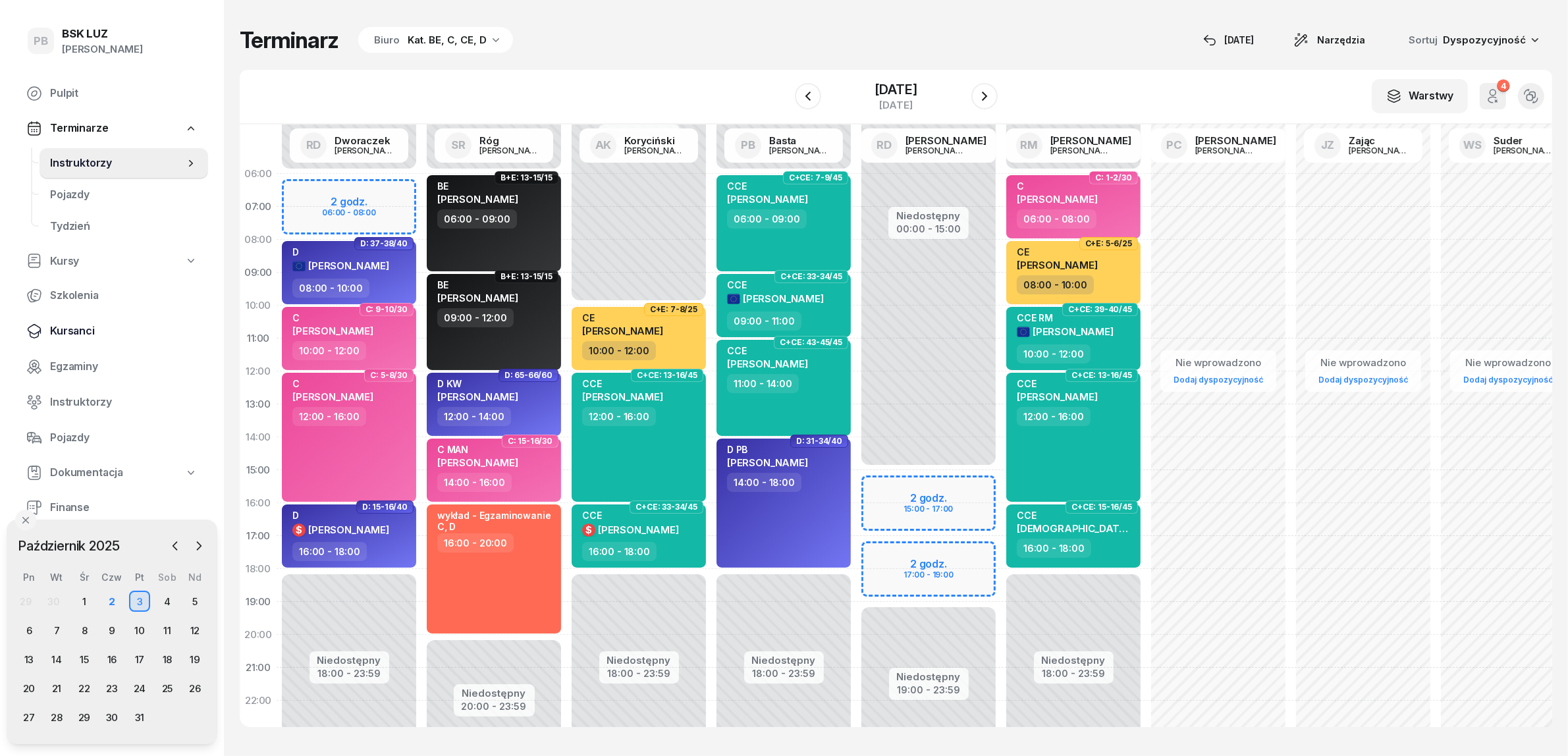
click at [68, 326] on span "Kursanci" at bounding box center [124, 331] width 148 height 17
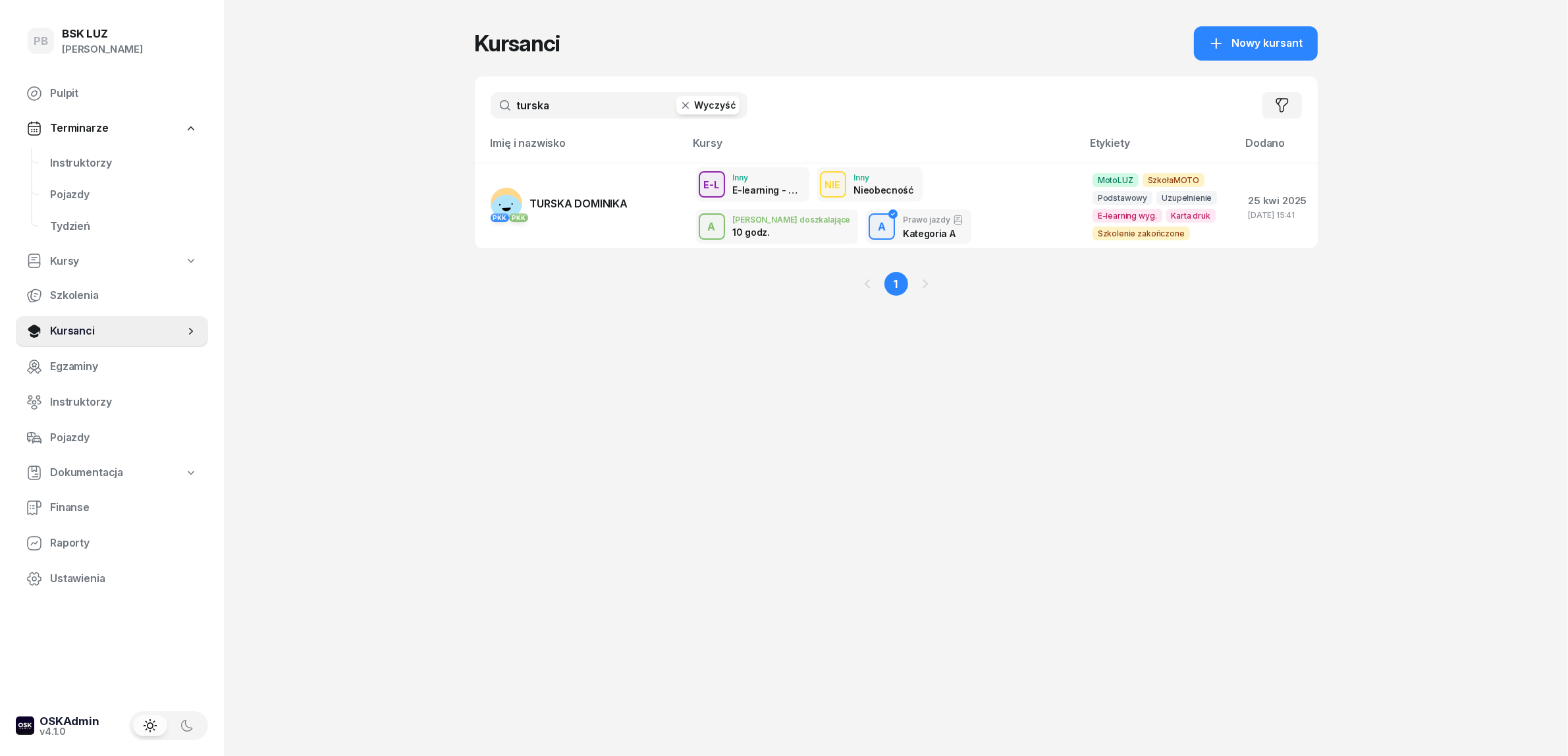
drag, startPoint x: 558, startPoint y: 92, endPoint x: 385, endPoint y: 103, distance: 173.3
click at [385, 103] on div "PB BSK LUZ Patrycja Bogdanowicz Pulpit Terminarze Instruktorzy Pojazdy Tydzień …" at bounding box center [784, 378] width 1568 height 756
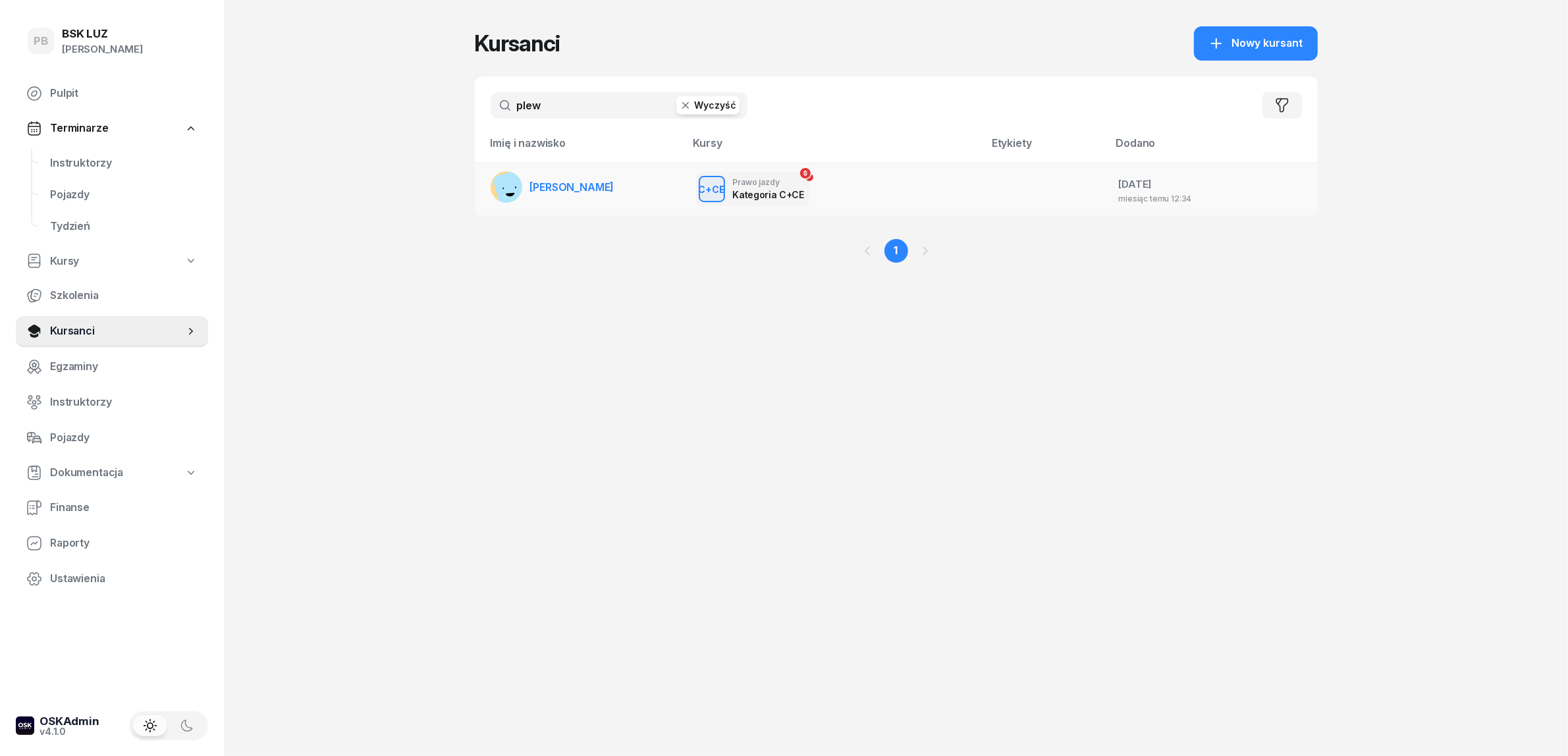
type input "plew"
click at [575, 189] on span "[PERSON_NAME]" at bounding box center [572, 186] width 85 height 13
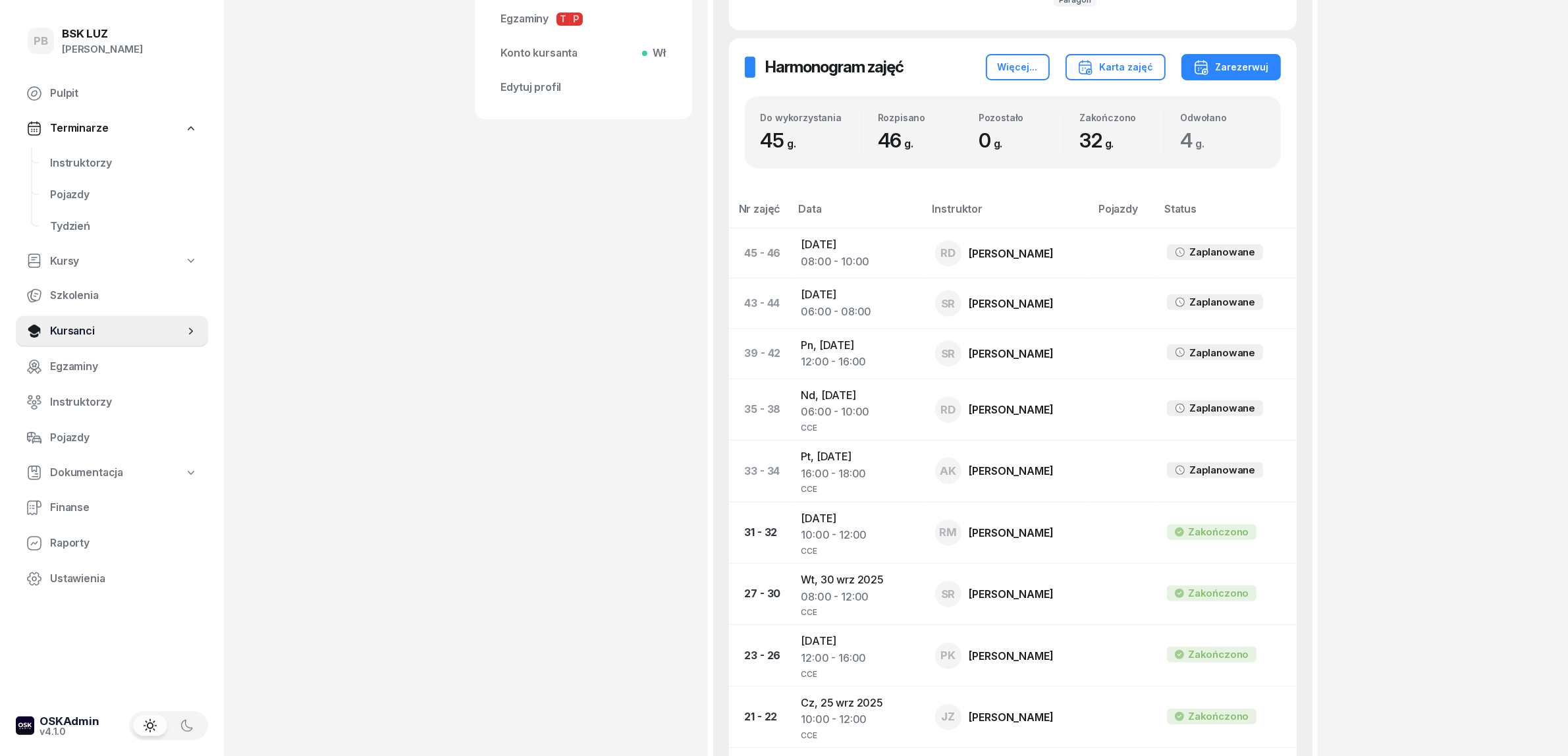
scroll to position [576, 0]
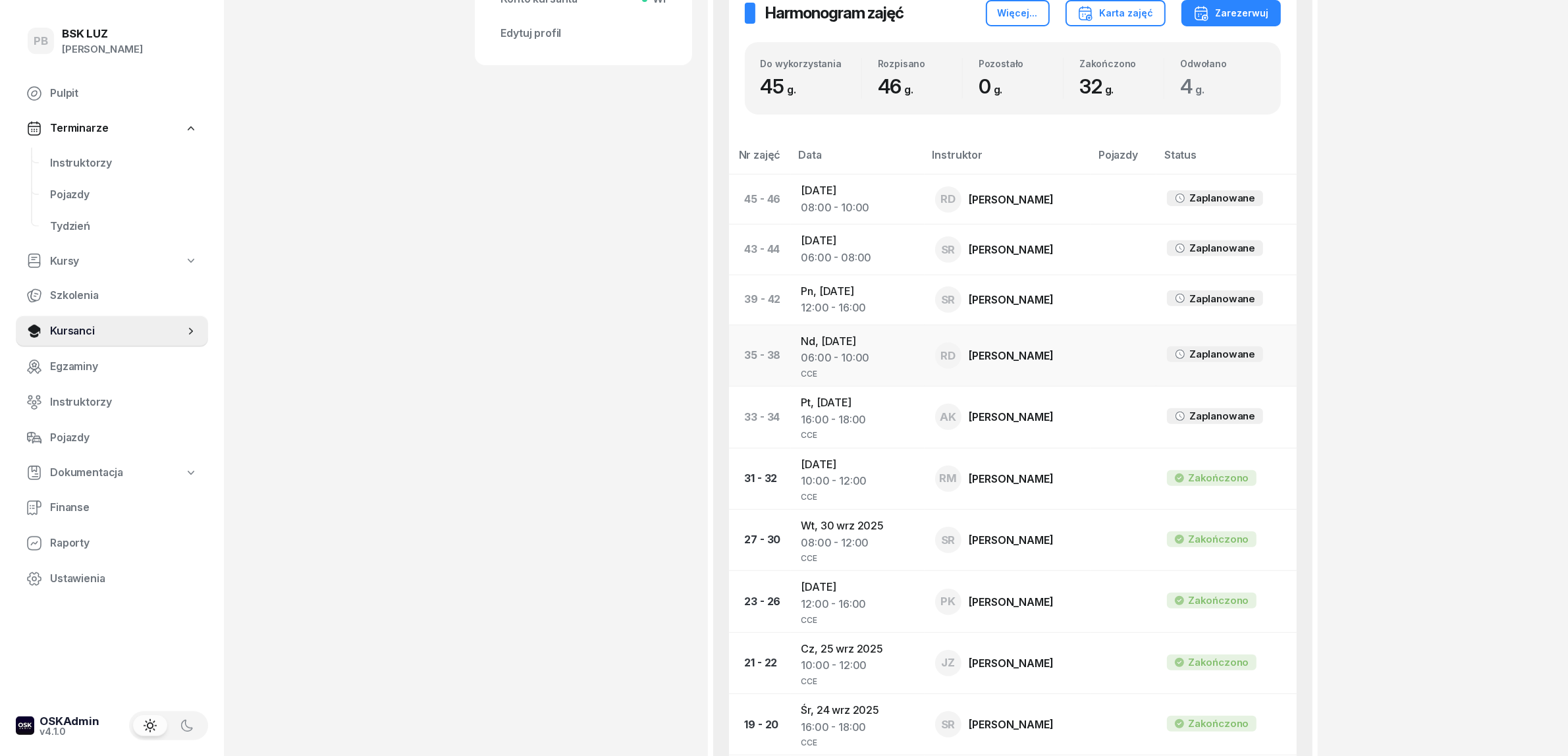
click at [841, 326] on td "Nd, 5 paź 2025 06:00 - 10:00 CCE" at bounding box center [858, 355] width 133 height 62
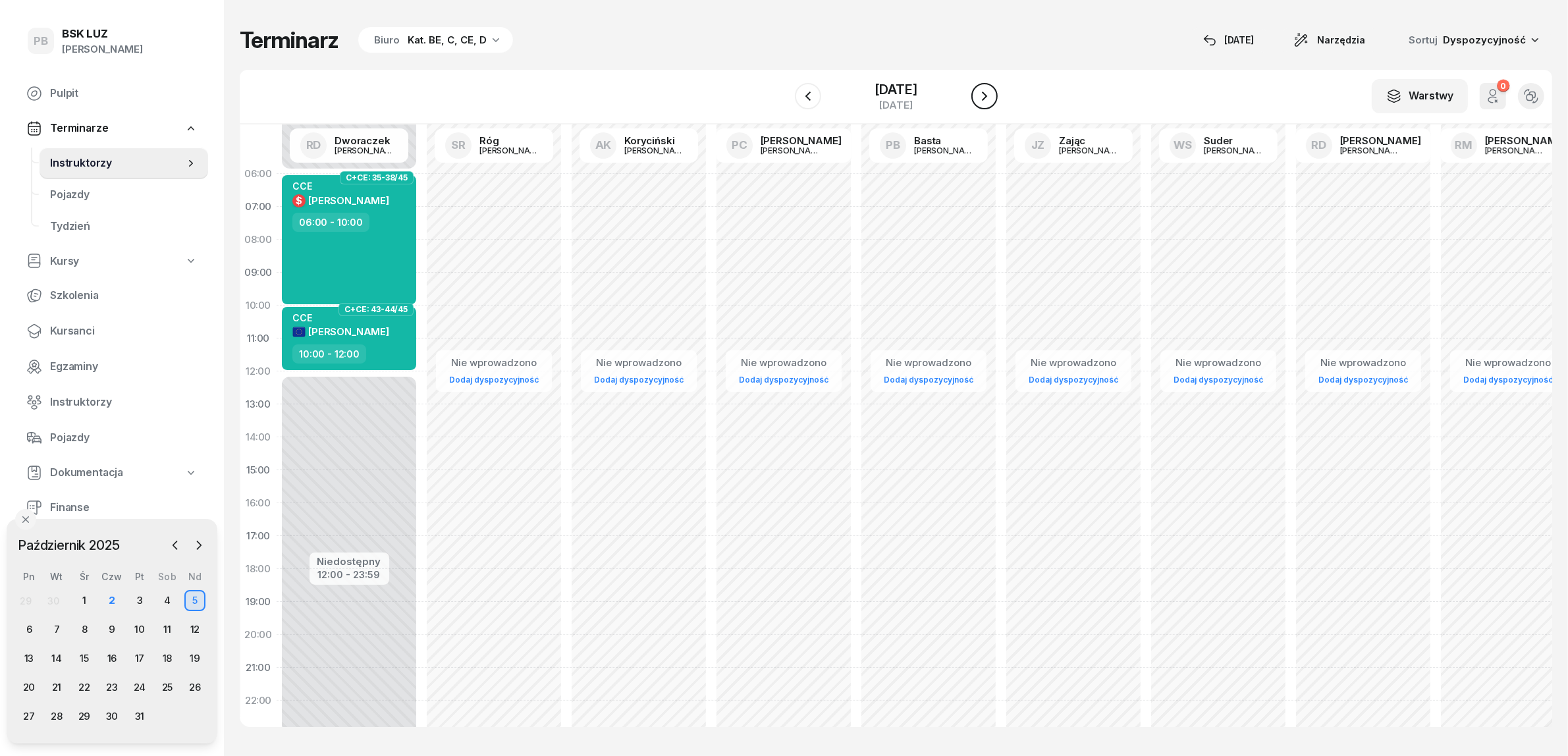
click at [993, 91] on icon "button" at bounding box center [984, 96] width 15 height 15
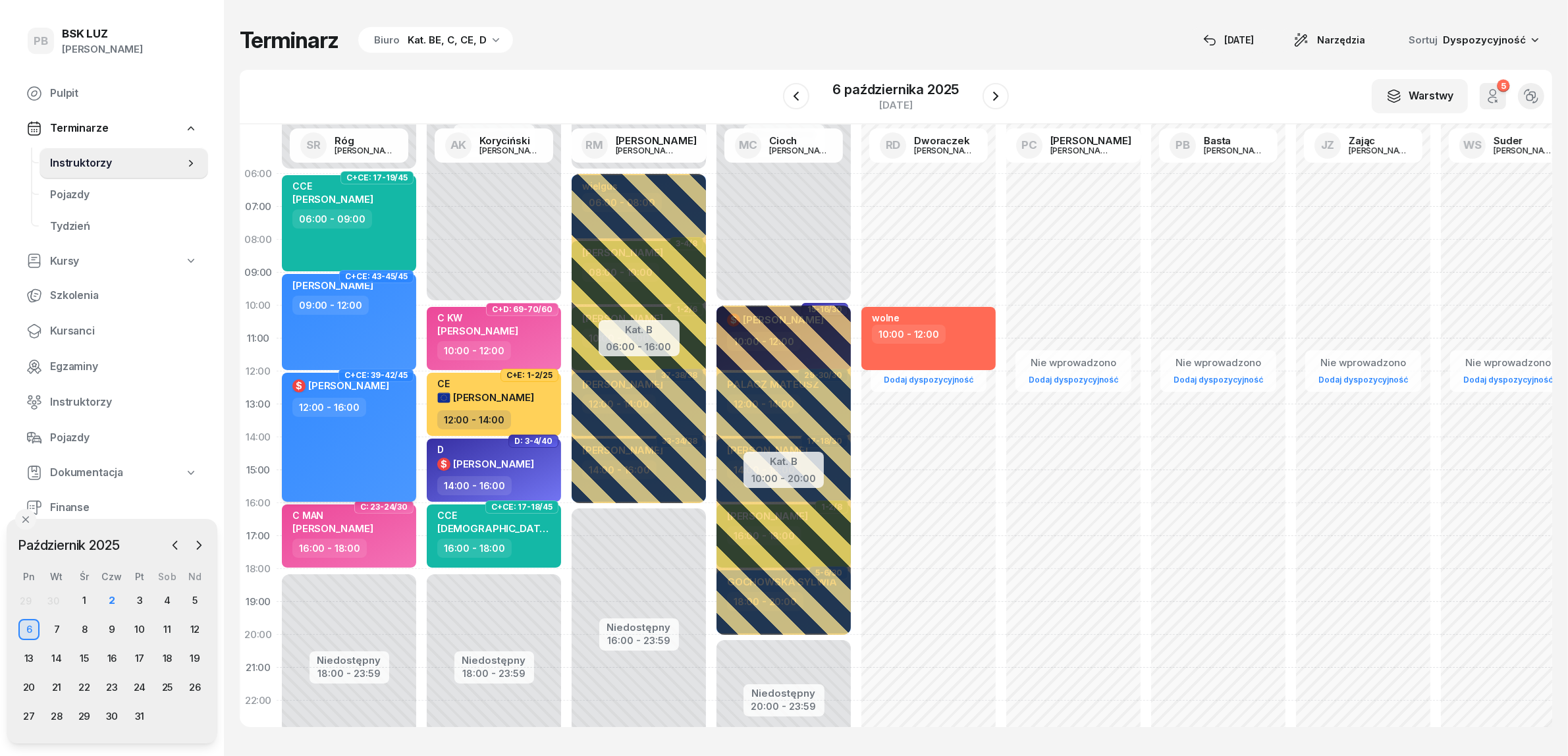
click at [369, 422] on div "$ [PERSON_NAME] 12:00 - 16:00" at bounding box center [349, 437] width 134 height 129
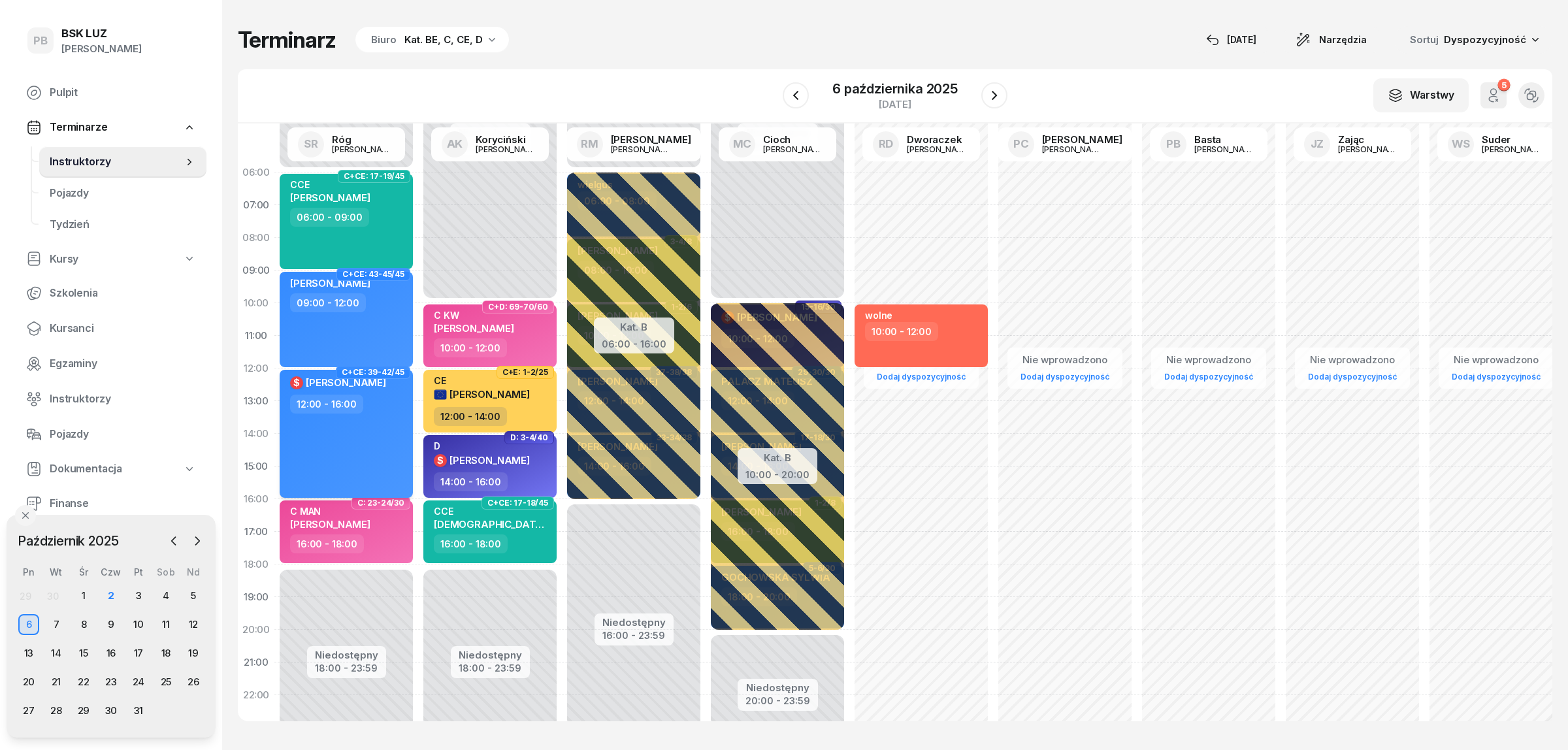
select select "12"
select select "16"
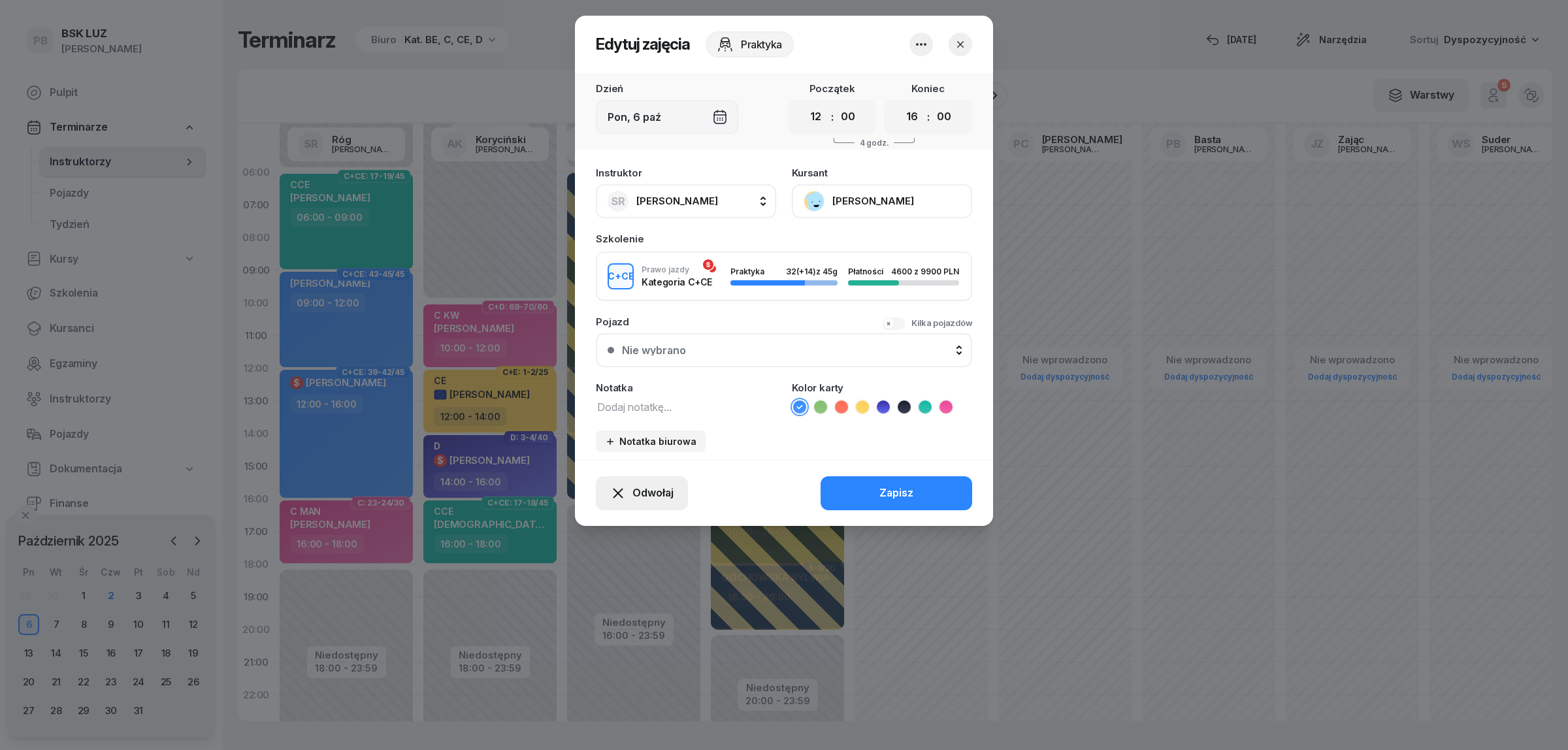
click at [642, 497] on span "Odwołaj" at bounding box center [653, 493] width 42 height 17
click at [921, 43] on icon "button" at bounding box center [921, 44] width 10 height 3
click at [908, 82] on link "Usuń" at bounding box center [914, 83] width 172 height 33
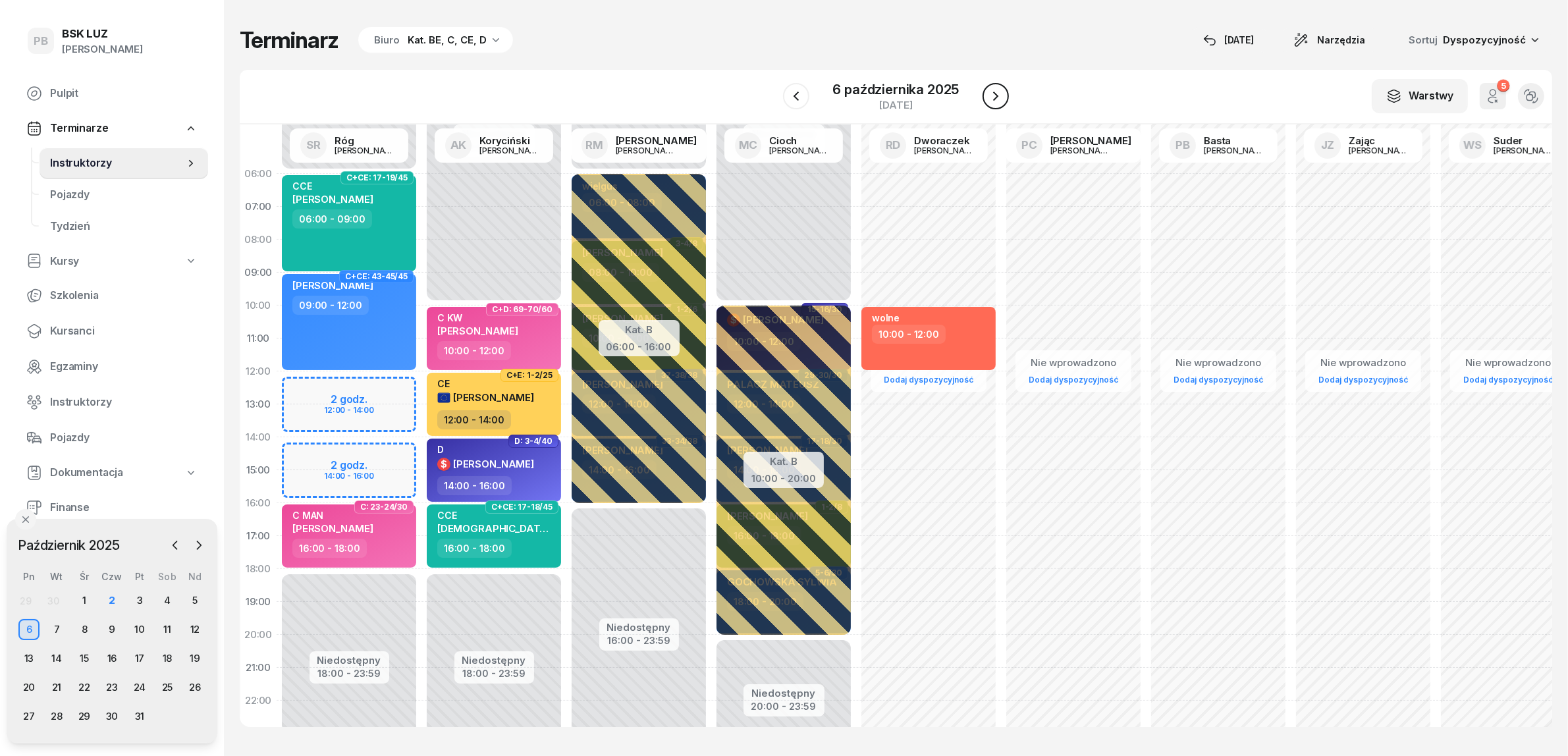
click at [995, 97] on icon "button" at bounding box center [995, 96] width 15 height 15
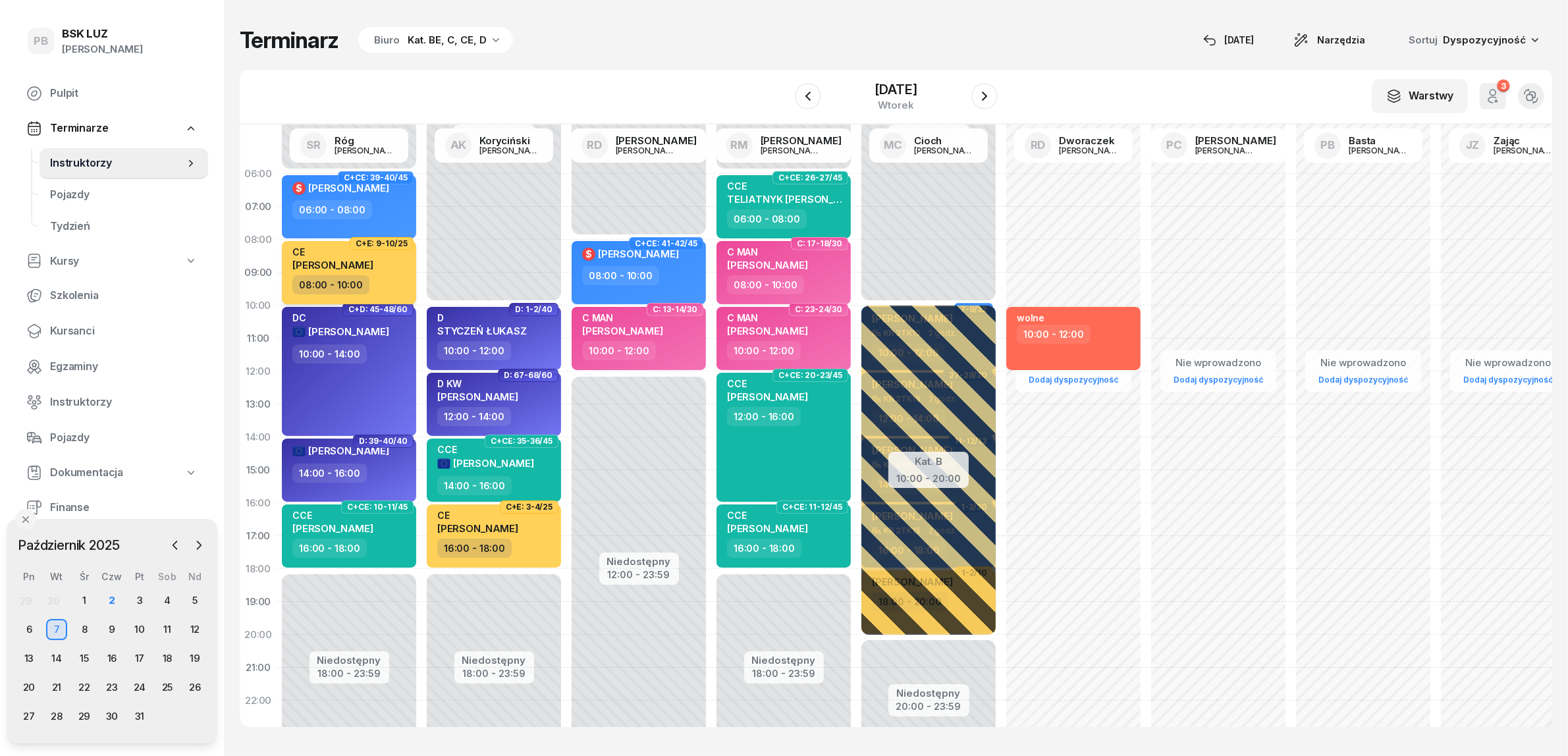
click at [408, 280] on div "CE PRADEL PAWEŁ 08:00 - 10:00" at bounding box center [349, 273] width 134 height 63
select select "08"
select select "10"
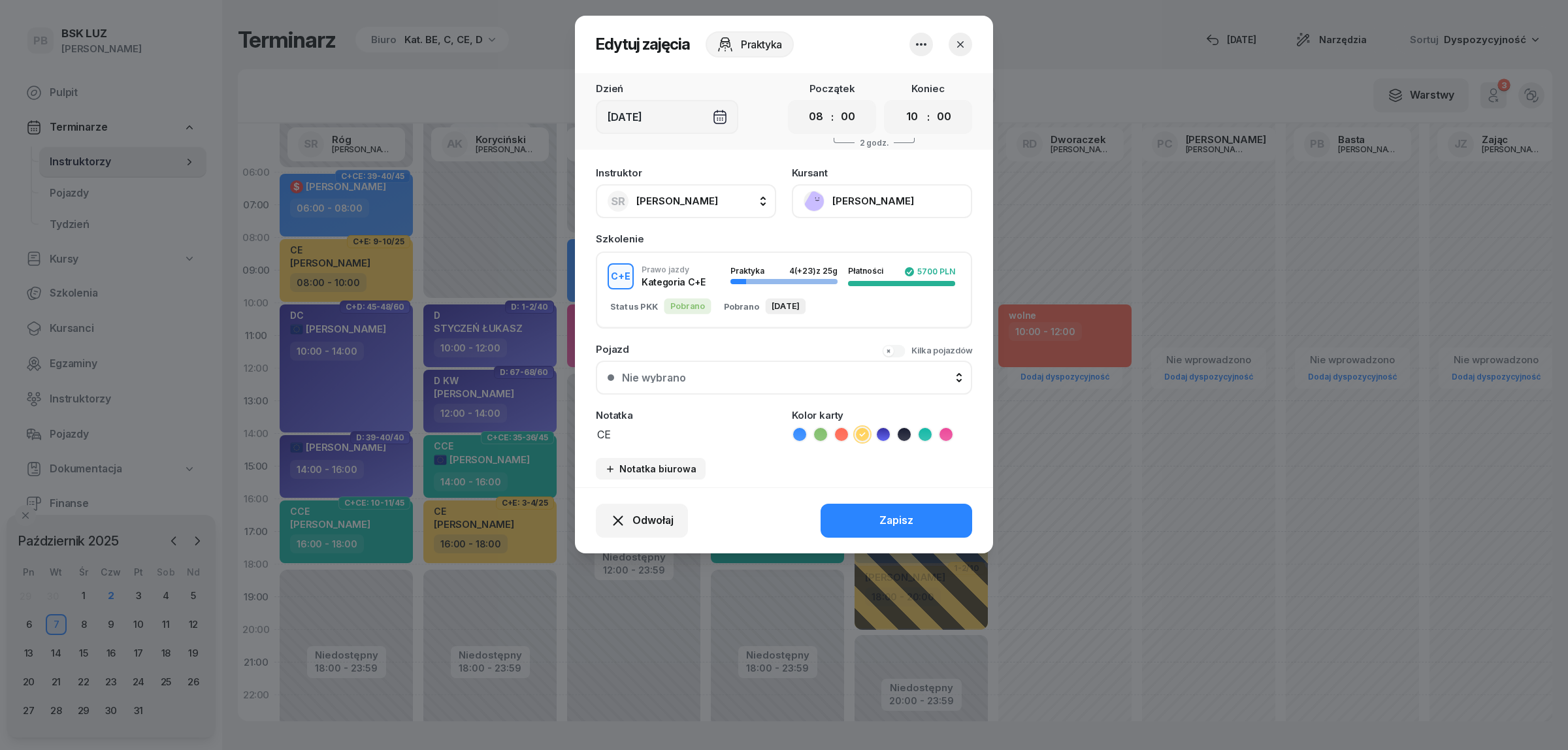
click at [734, 201] on button "SR Róg Sebastian" at bounding box center [686, 201] width 181 height 34
type input "kory"
click at [687, 288] on span "[PERSON_NAME]" at bounding box center [683, 288] width 81 height 17
click at [862, 521] on button "Zapisz" at bounding box center [896, 520] width 152 height 34
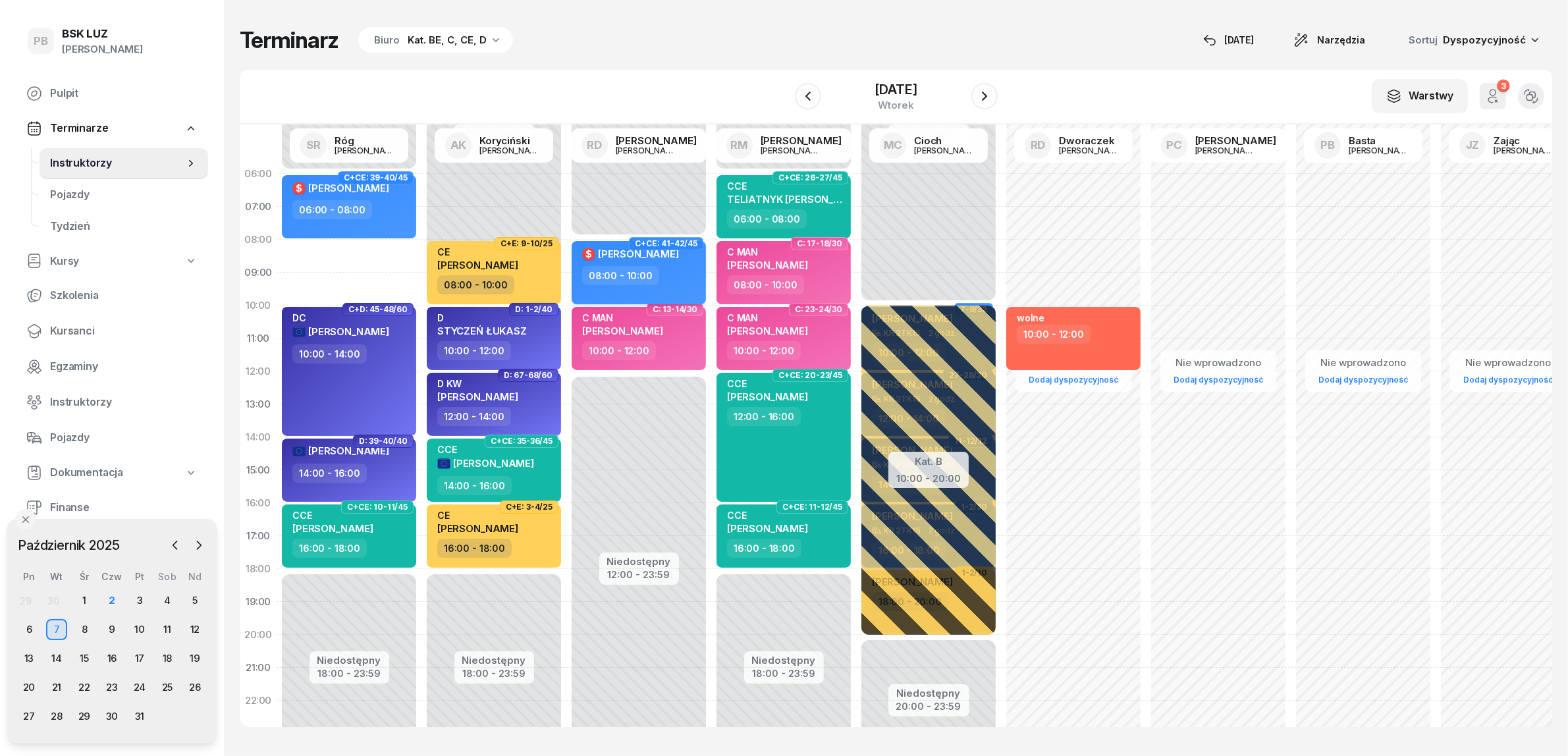
click at [662, 284] on div "08:00 - 10:00" at bounding box center [640, 275] width 116 height 19
select select "08"
select select "10"
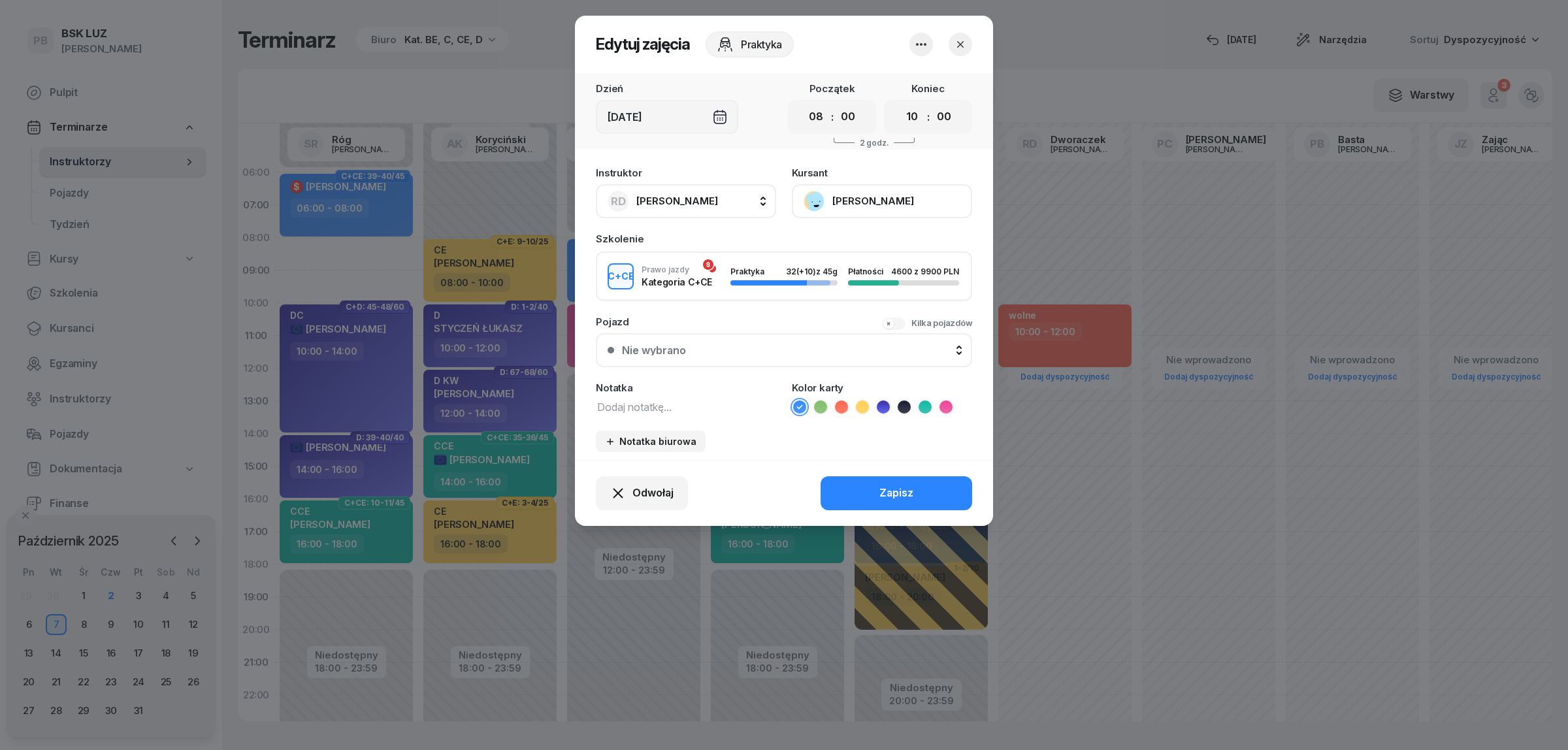
click at [690, 203] on span "[PERSON_NAME]" at bounding box center [677, 201] width 81 height 13
type input "róg"
click at [692, 292] on span "[PERSON_NAME]" at bounding box center [683, 288] width 81 height 17
click at [648, 403] on textarea at bounding box center [686, 406] width 181 height 17
type textarea "CCE"
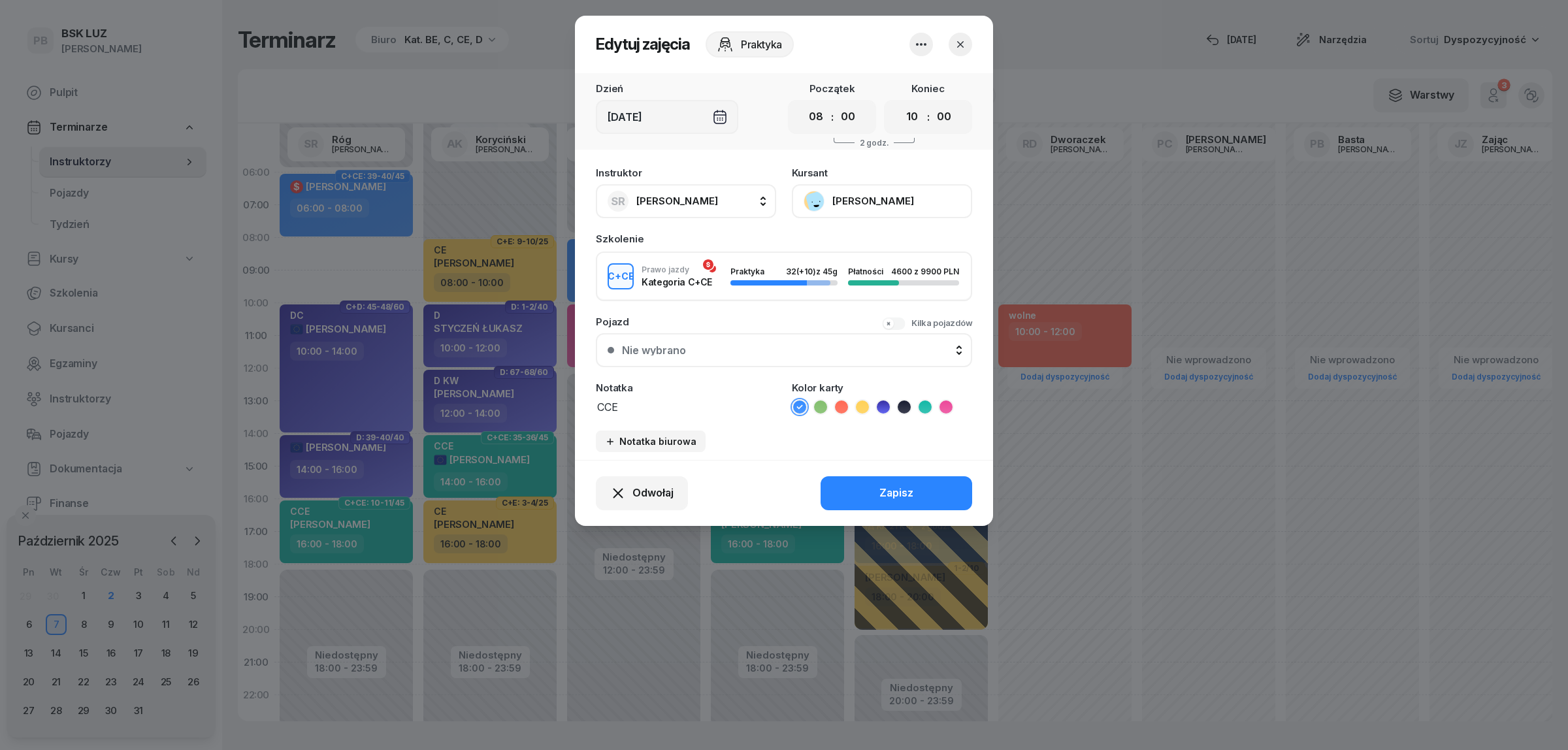
click at [931, 400] on icon at bounding box center [925, 406] width 13 height 13
click at [902, 486] on div "Zapisz" at bounding box center [896, 493] width 34 height 17
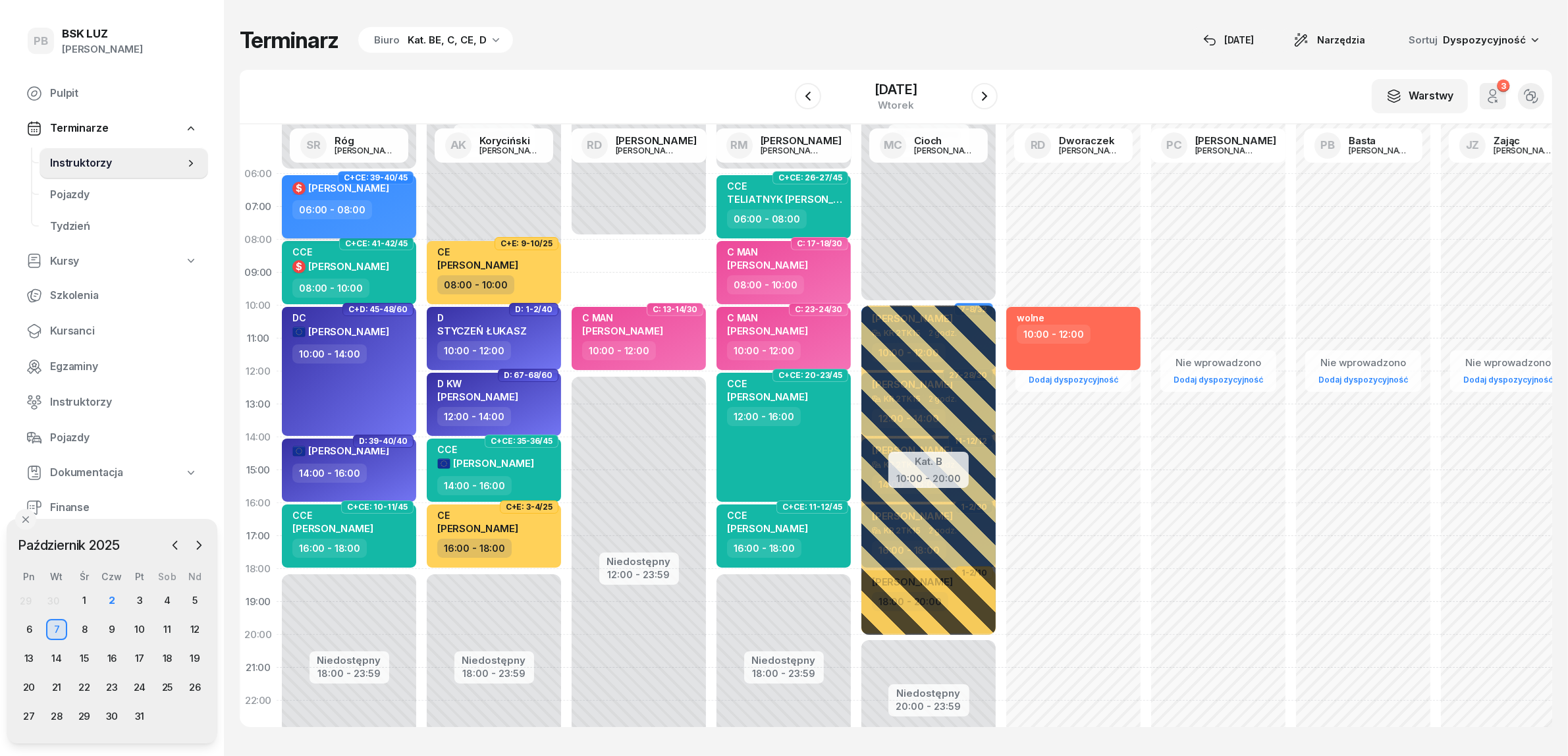
click at [398, 206] on div "06:00 - 08:00" at bounding box center [350, 209] width 116 height 19
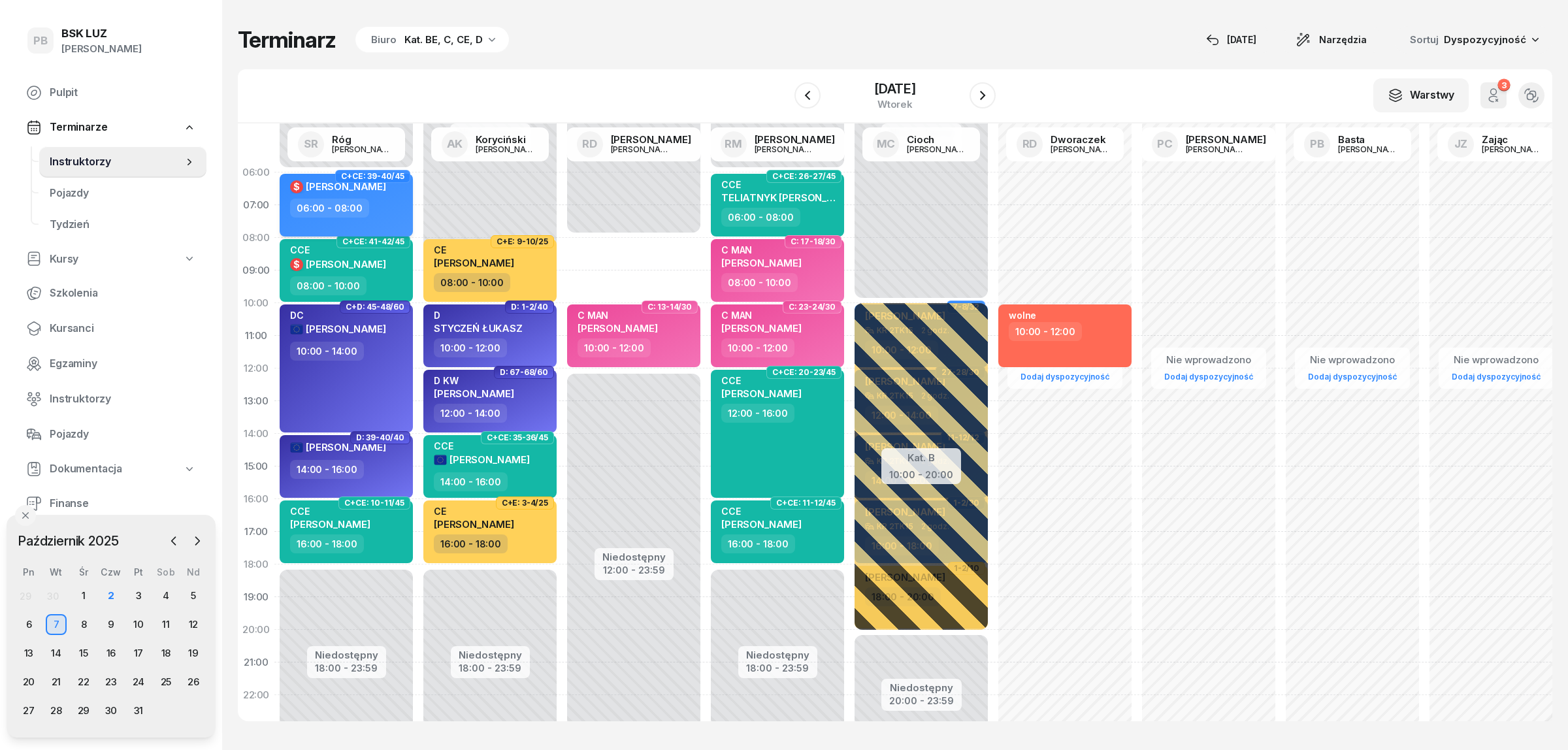
select select "06"
select select "08"
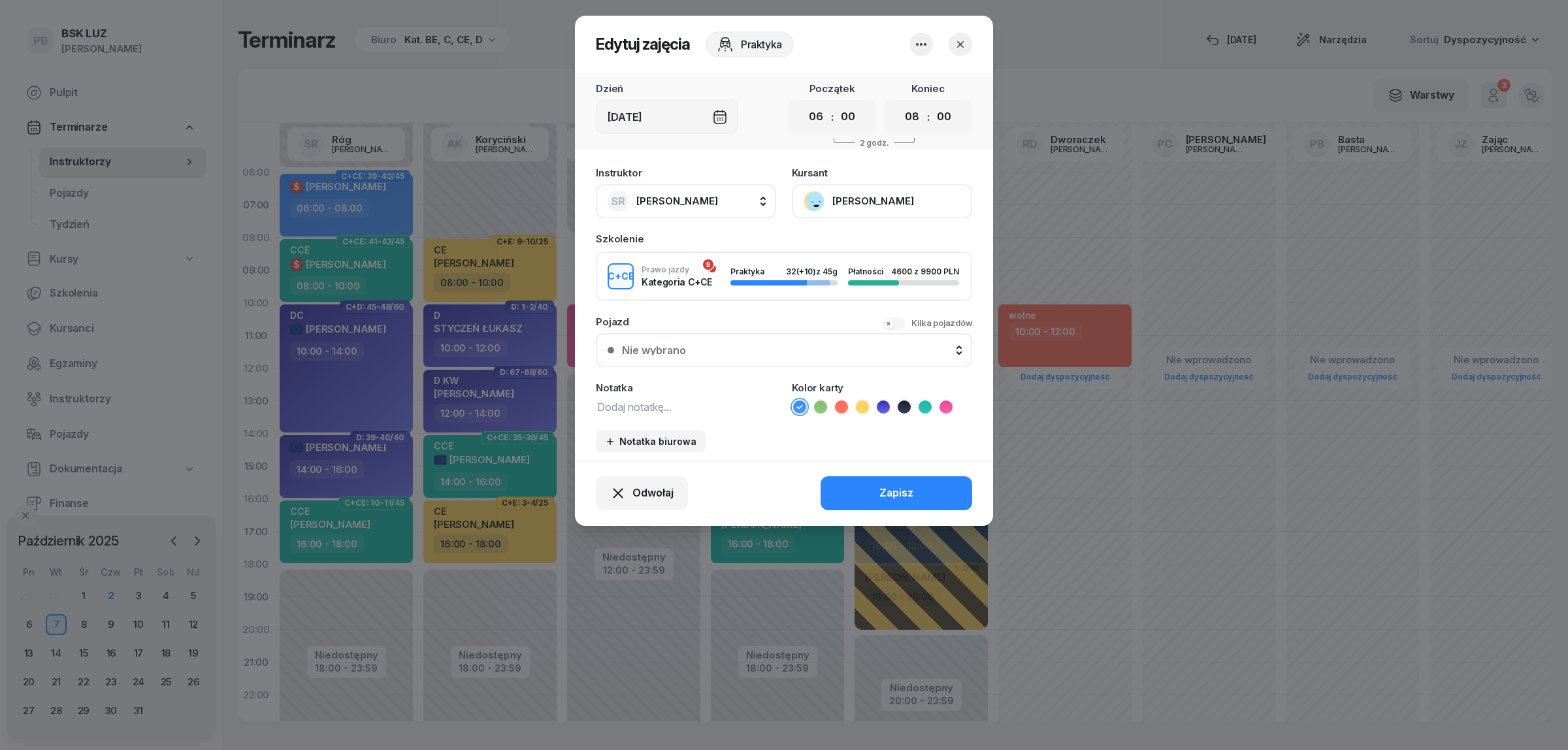
click at [919, 43] on icon "button" at bounding box center [921, 44] width 15 height 15
click at [909, 78] on link "Usuń" at bounding box center [914, 83] width 172 height 33
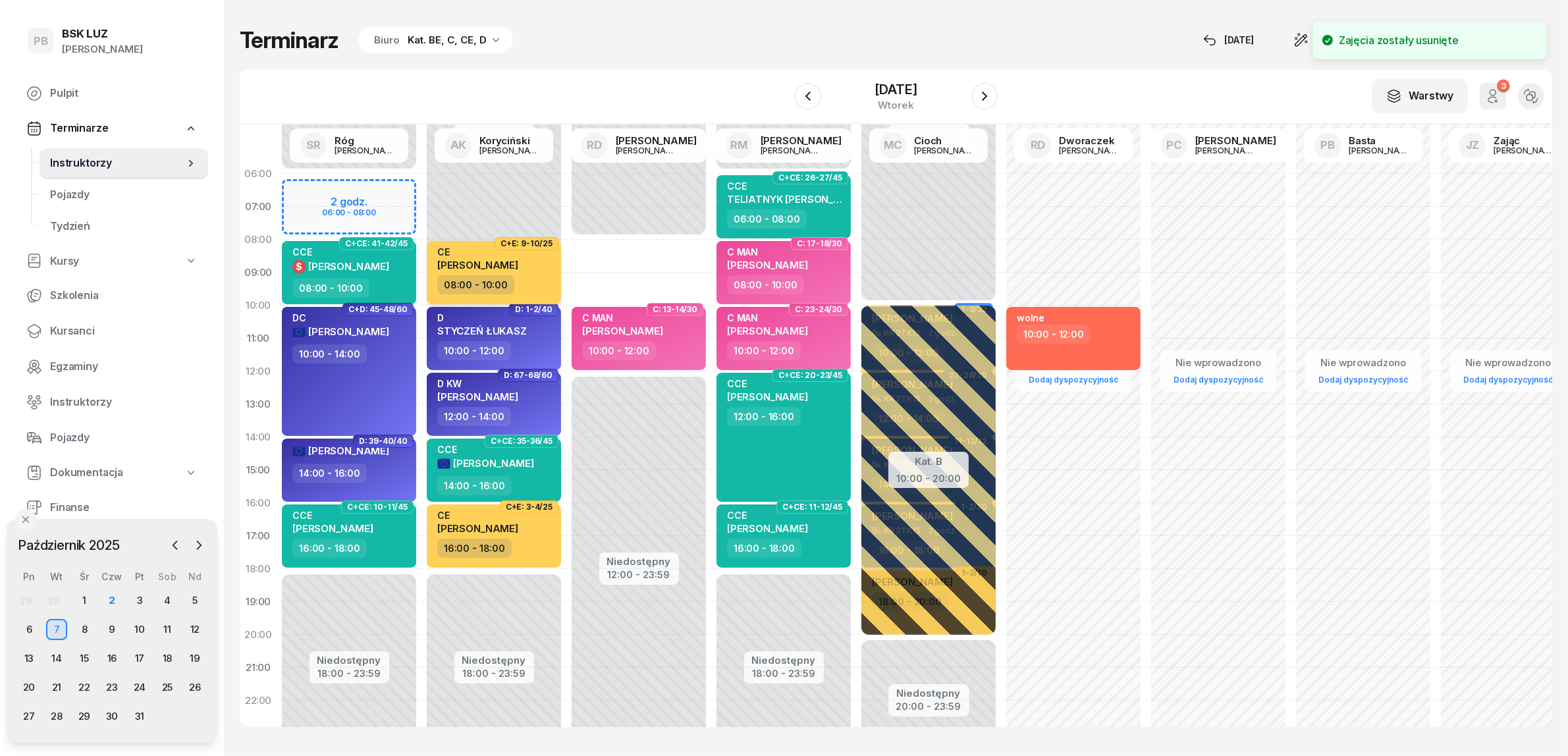
click at [538, 277] on div "08:00 - 10:00" at bounding box center [496, 284] width 116 height 19
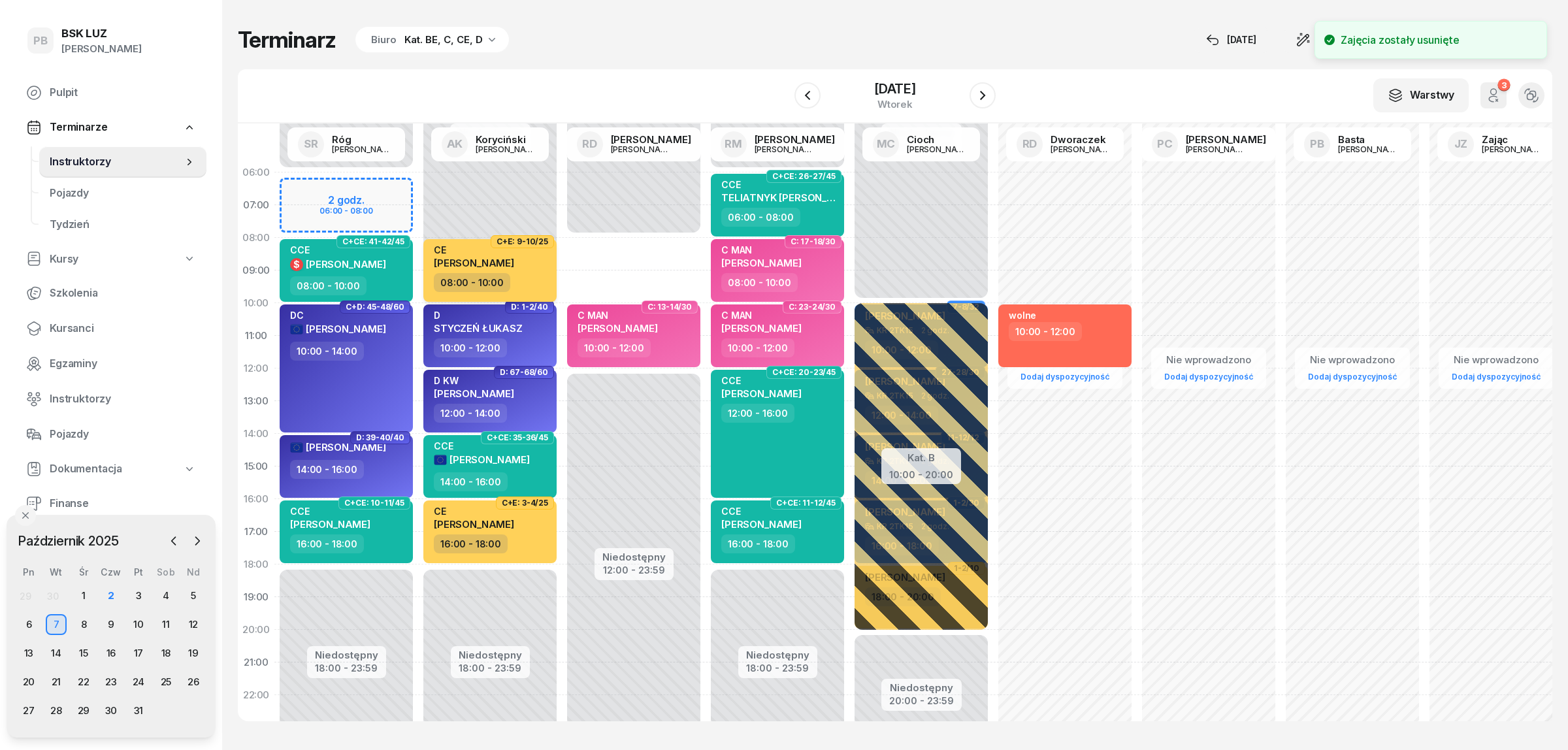
select select "08"
select select "10"
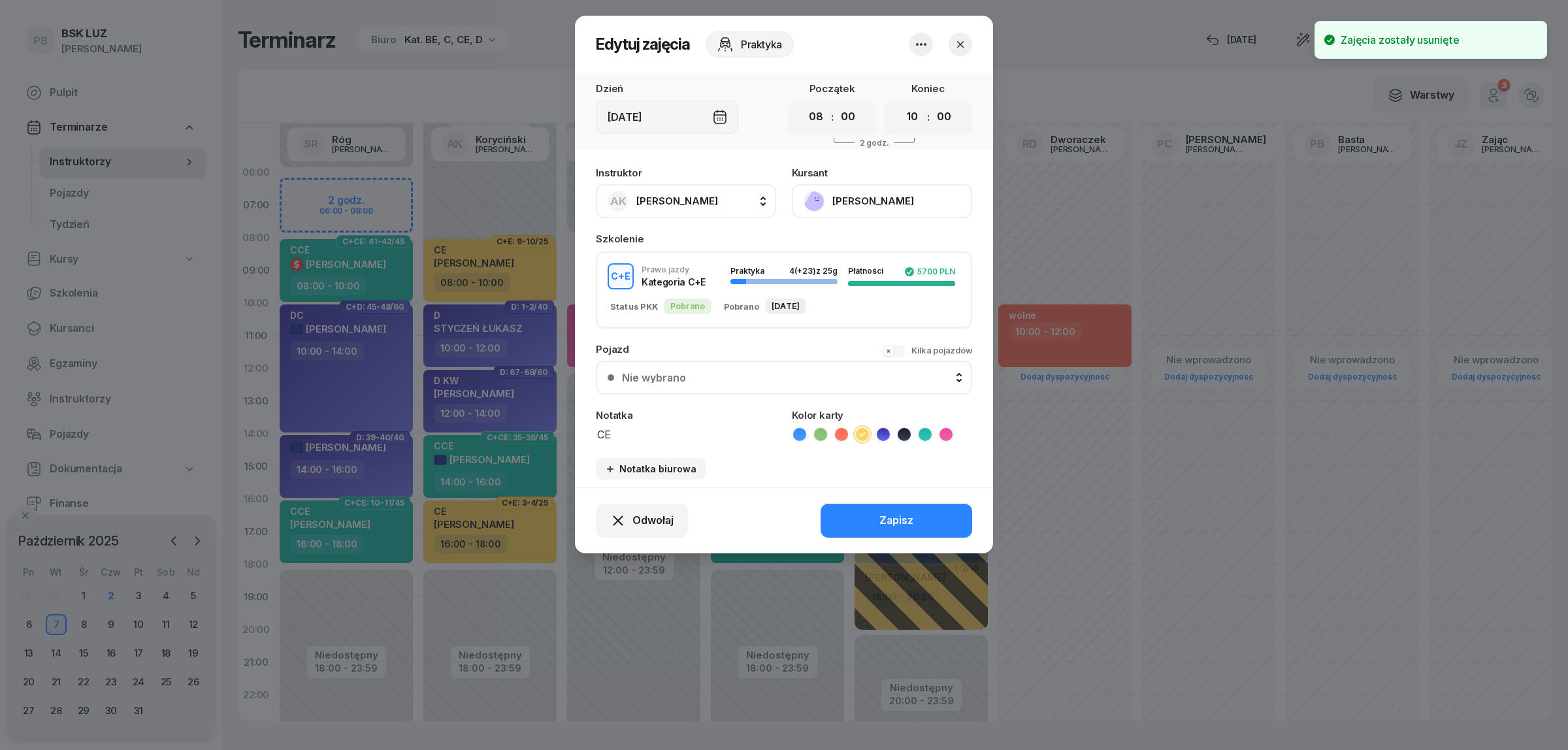
click at [691, 192] on span "[PERSON_NAME]" at bounding box center [677, 201] width 81 height 17
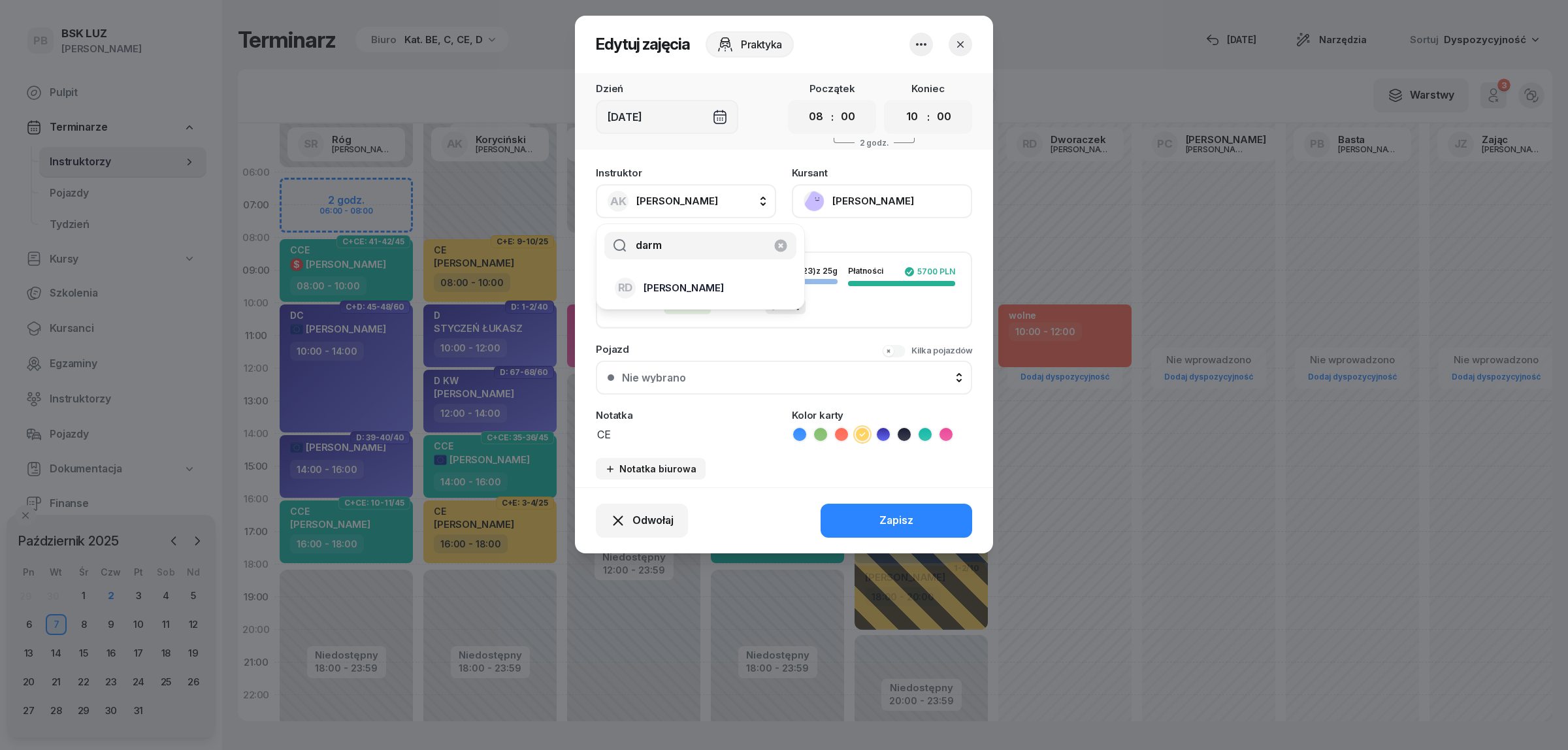
type input "darm"
click at [703, 286] on span "[PERSON_NAME]" at bounding box center [683, 288] width 81 height 17
click at [851, 519] on button "Zapisz" at bounding box center [896, 520] width 152 height 34
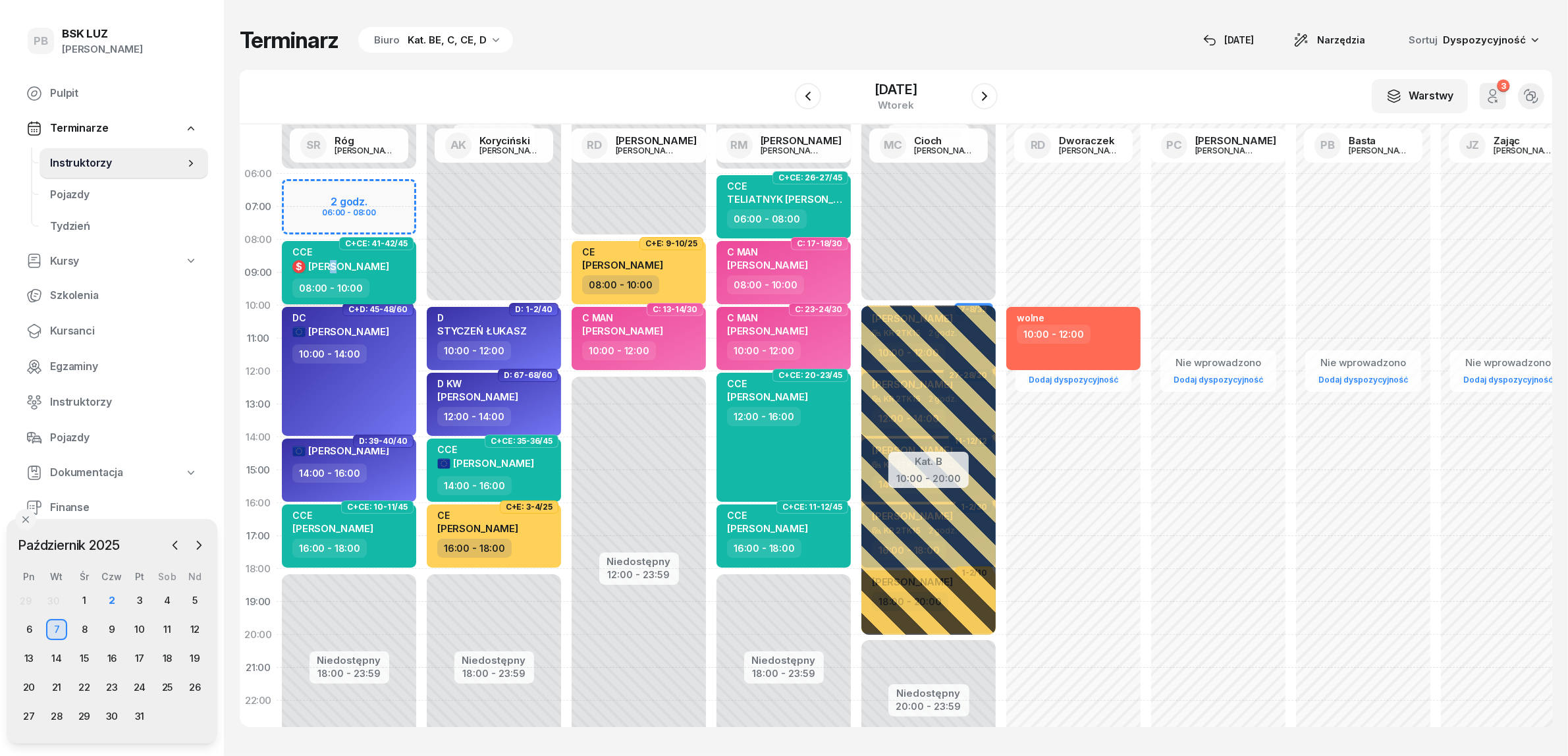
click at [339, 263] on span "[PERSON_NAME]" at bounding box center [349, 266] width 81 height 13
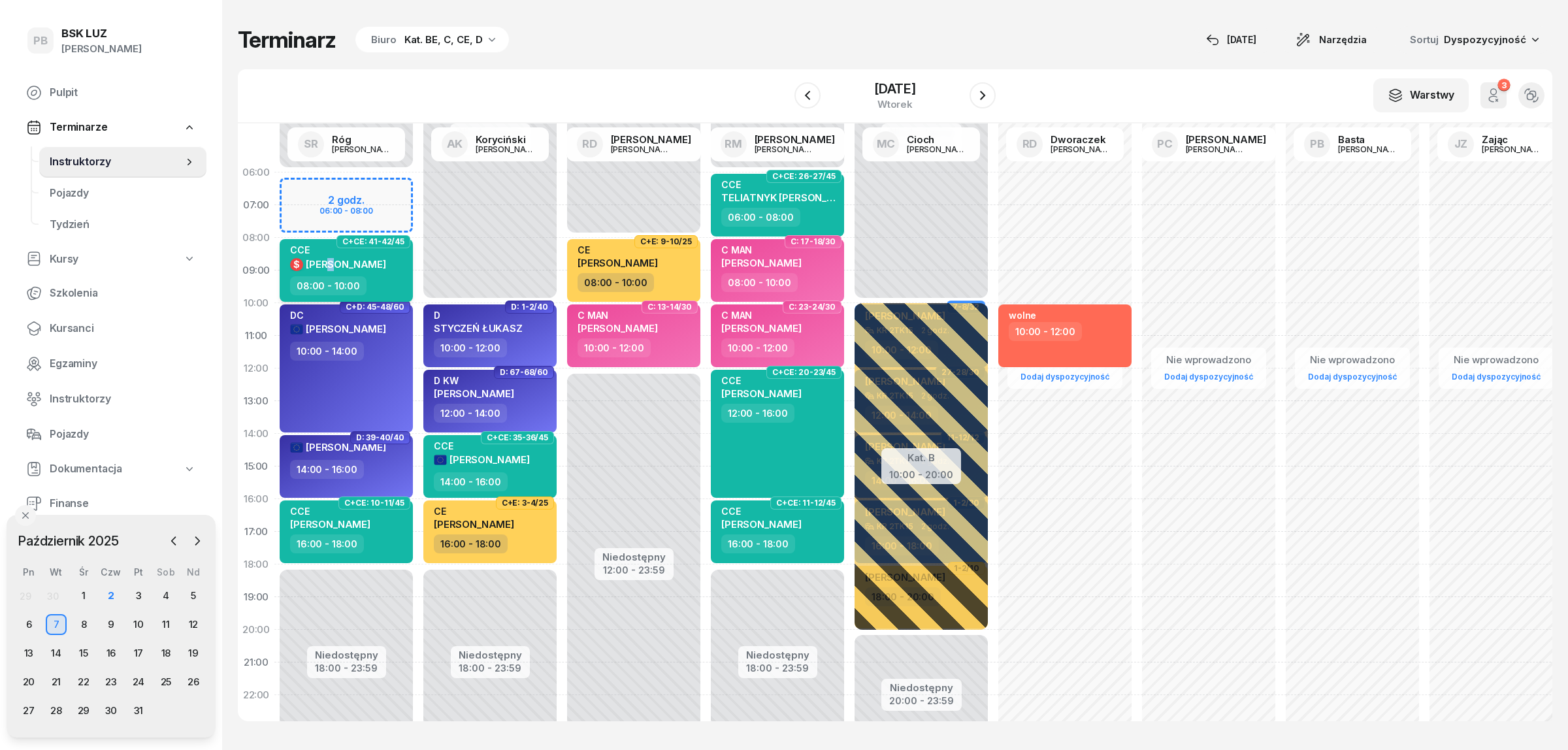
select select "08"
select select "10"
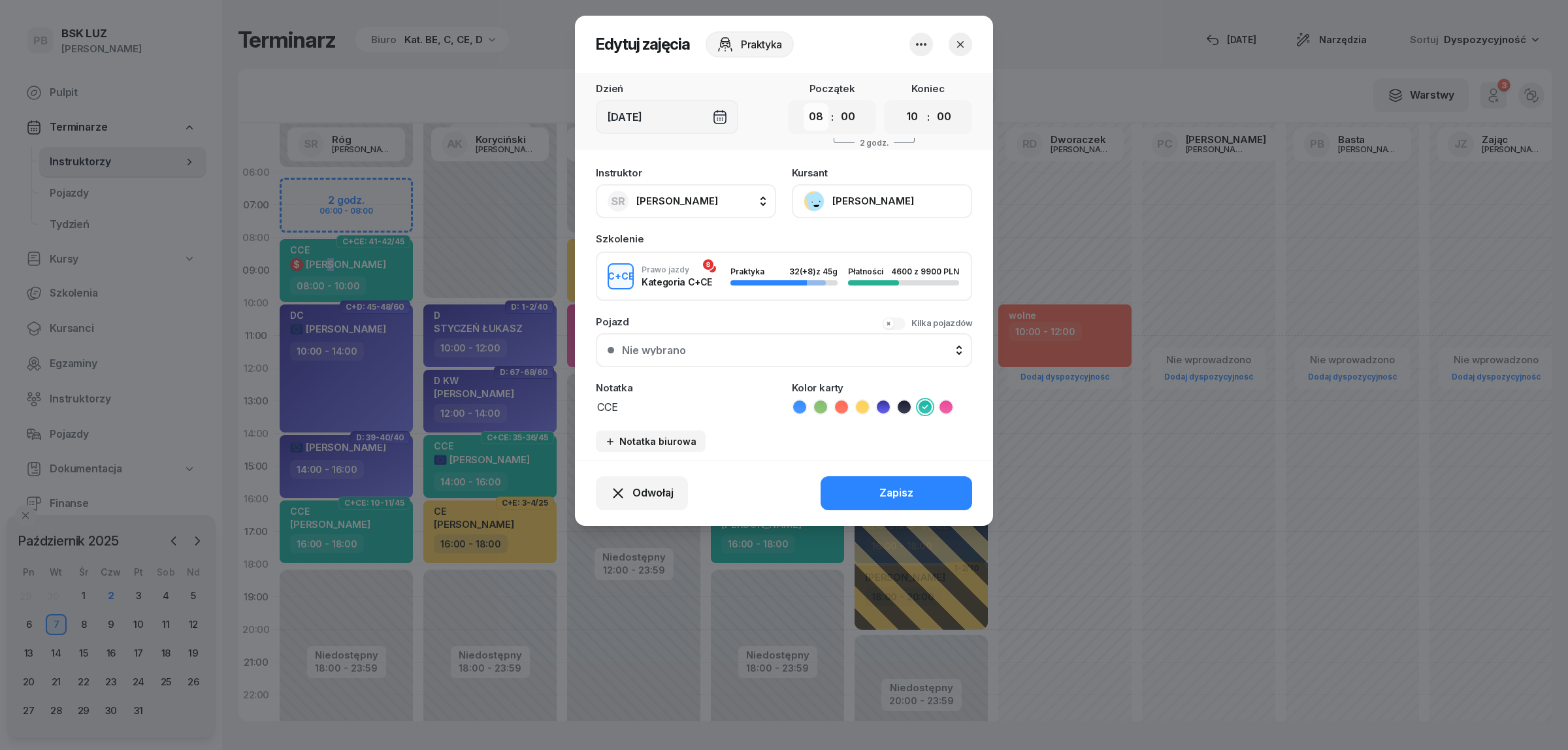
click at [823, 114] on select "00 01 02 03 04 05 06 07 08 09 10 11 12 13 14 15 16 17 18 19 20 21 22 23" at bounding box center [815, 117] width 25 height 27
select select "07"
click at [803, 103] on select "00 01 02 03 04 05 06 07 08 09 10 11 12 13 14 15 16 17 18 19 20 21 22 23" at bounding box center [815, 117] width 25 height 27
click at [856, 481] on button "Zapisz" at bounding box center [896, 493] width 152 height 34
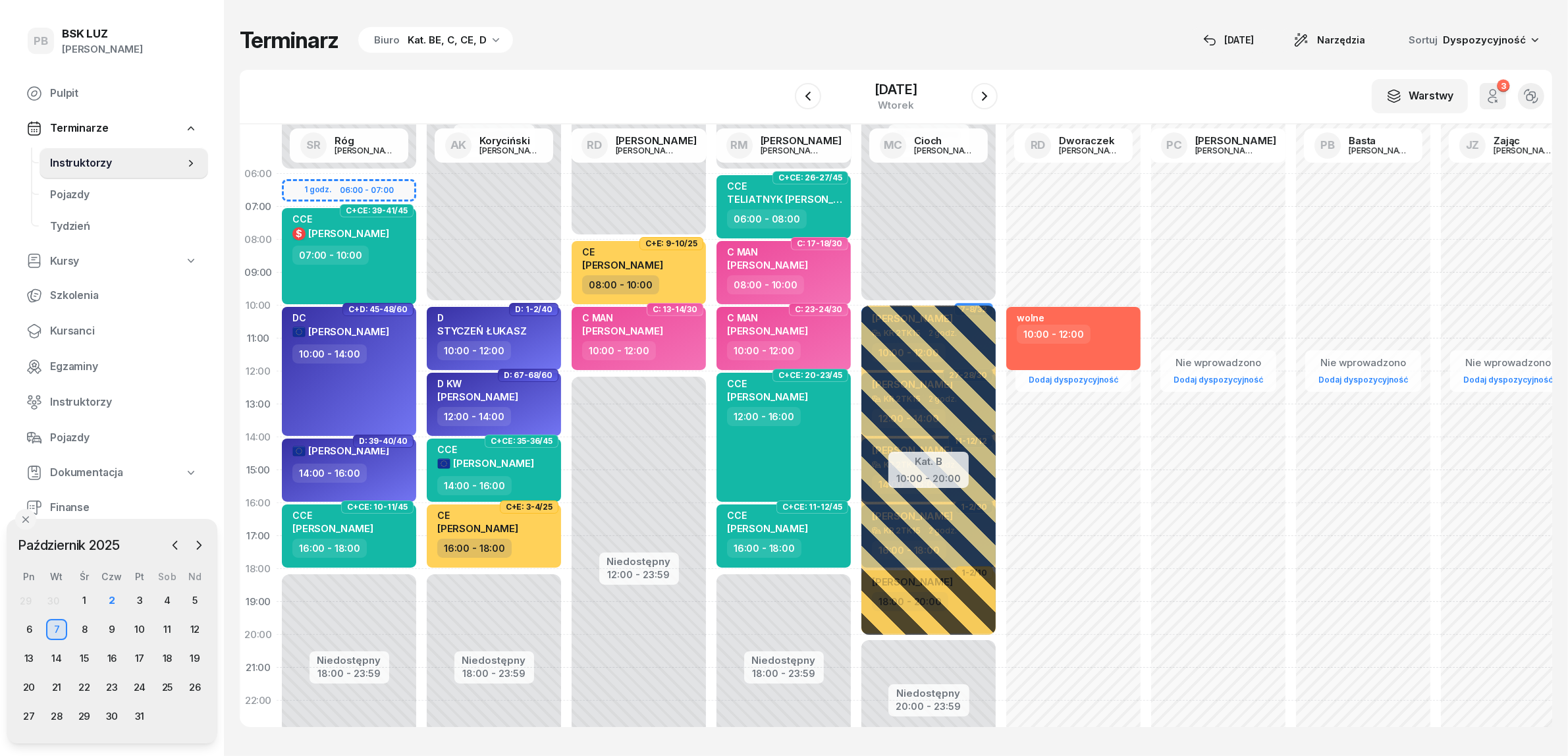
click at [634, 86] on div "W Wybierz AK Koryciński Artur BP Pająk Bogusław DA Arendarczyk Damian DP Pawłow…" at bounding box center [896, 97] width 1313 height 55
click at [993, 102] on icon "button" at bounding box center [984, 96] width 15 height 15
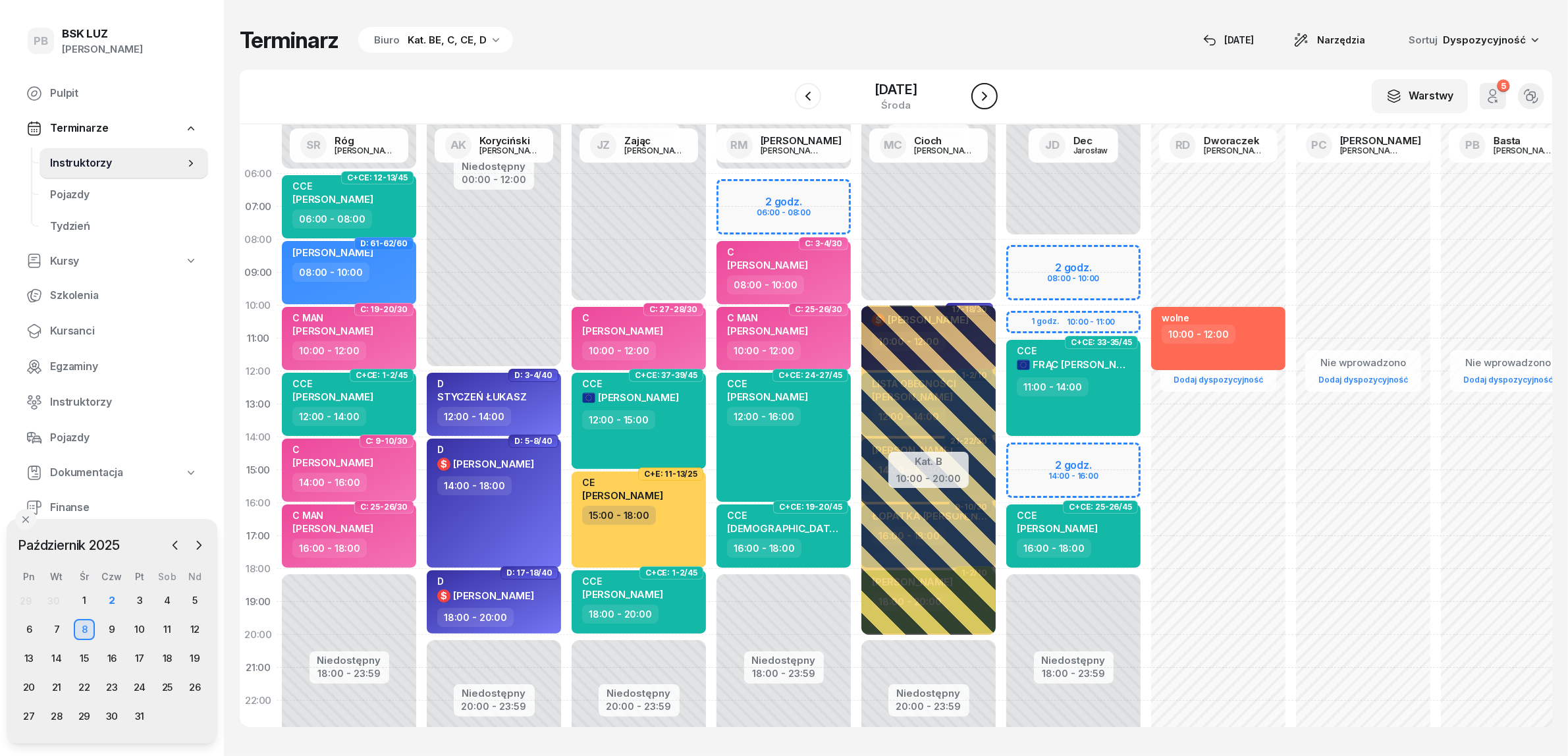
click at [993, 102] on icon "button" at bounding box center [984, 96] width 15 height 15
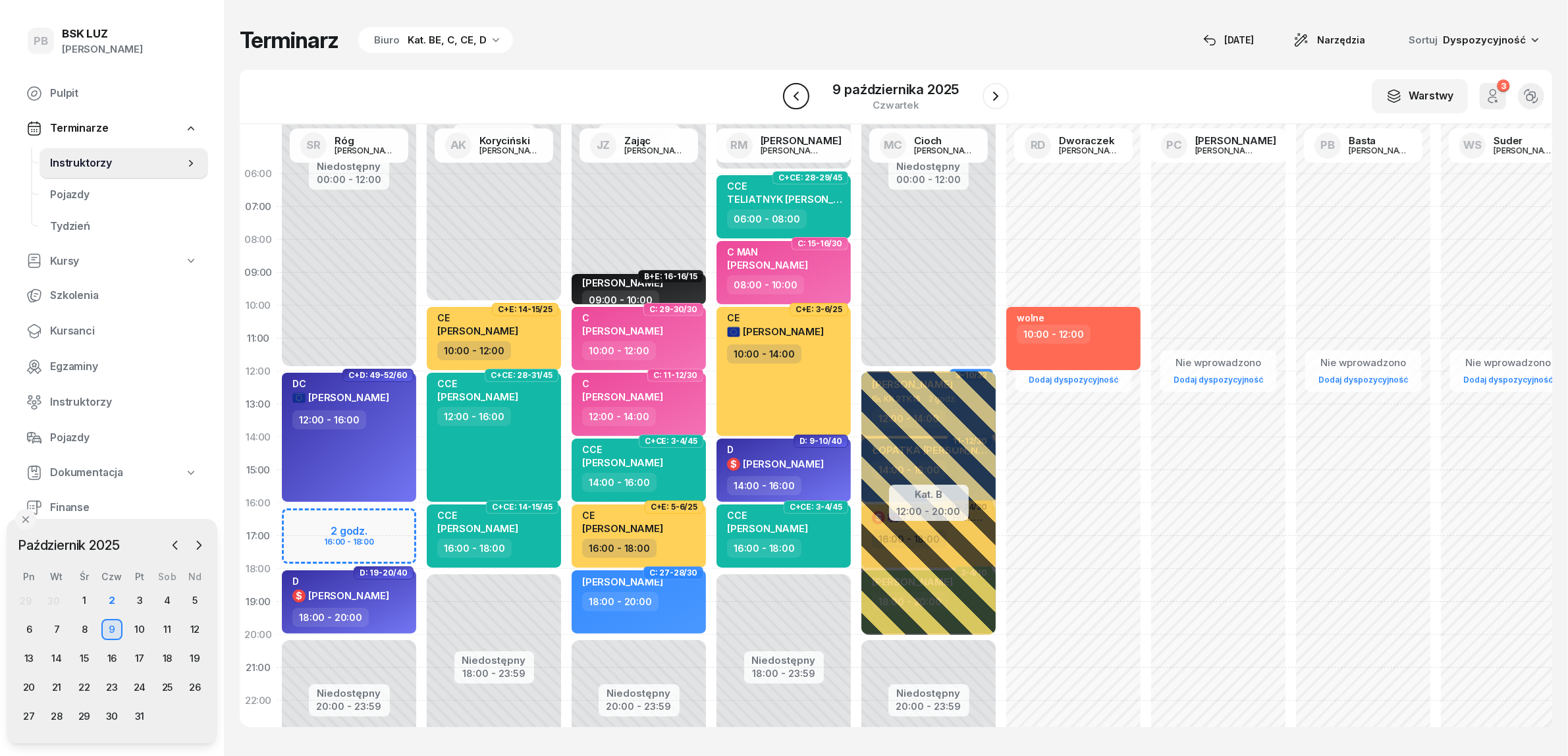
click at [795, 101] on icon "button" at bounding box center [796, 96] width 15 height 15
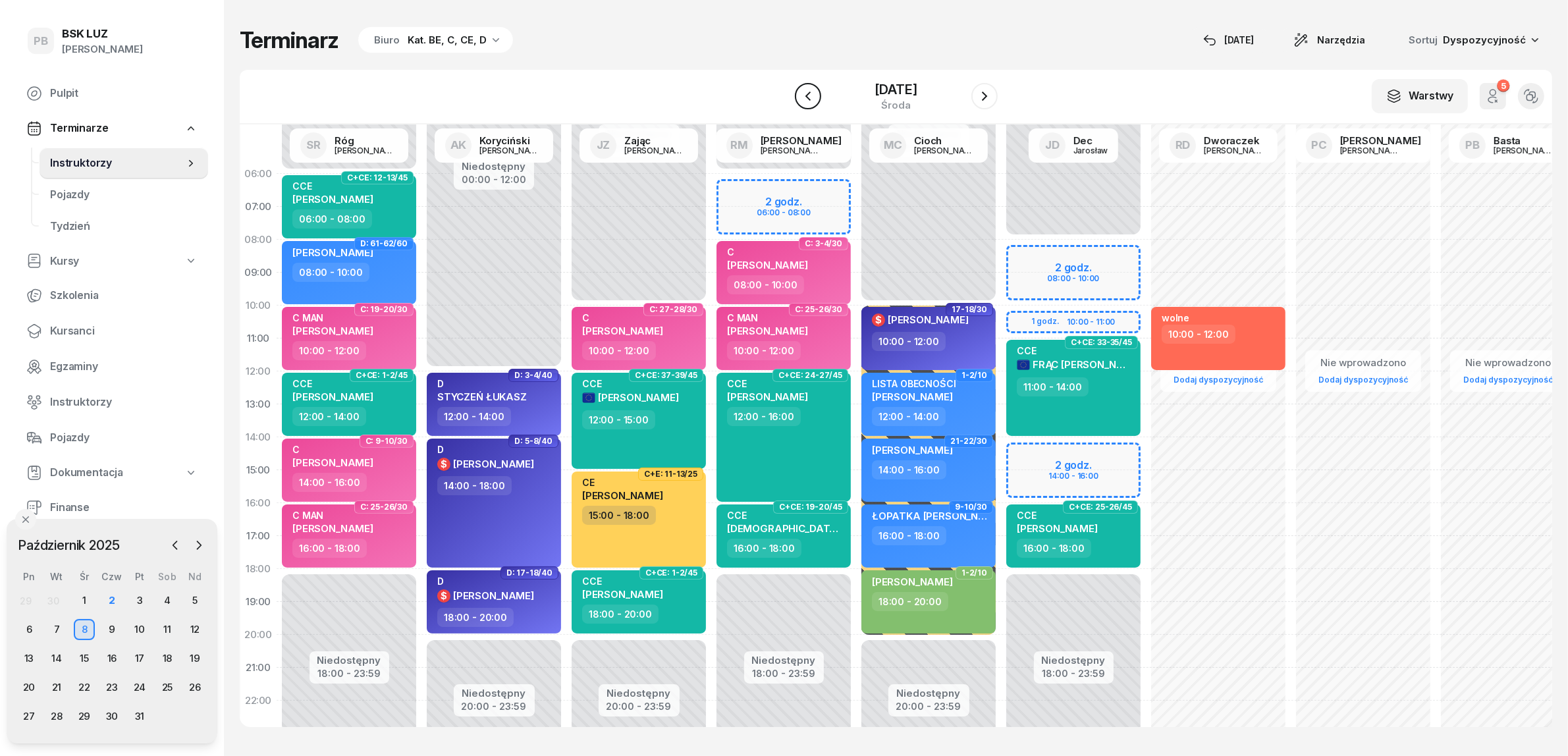
click at [800, 101] on icon "button" at bounding box center [807, 96] width 15 height 15
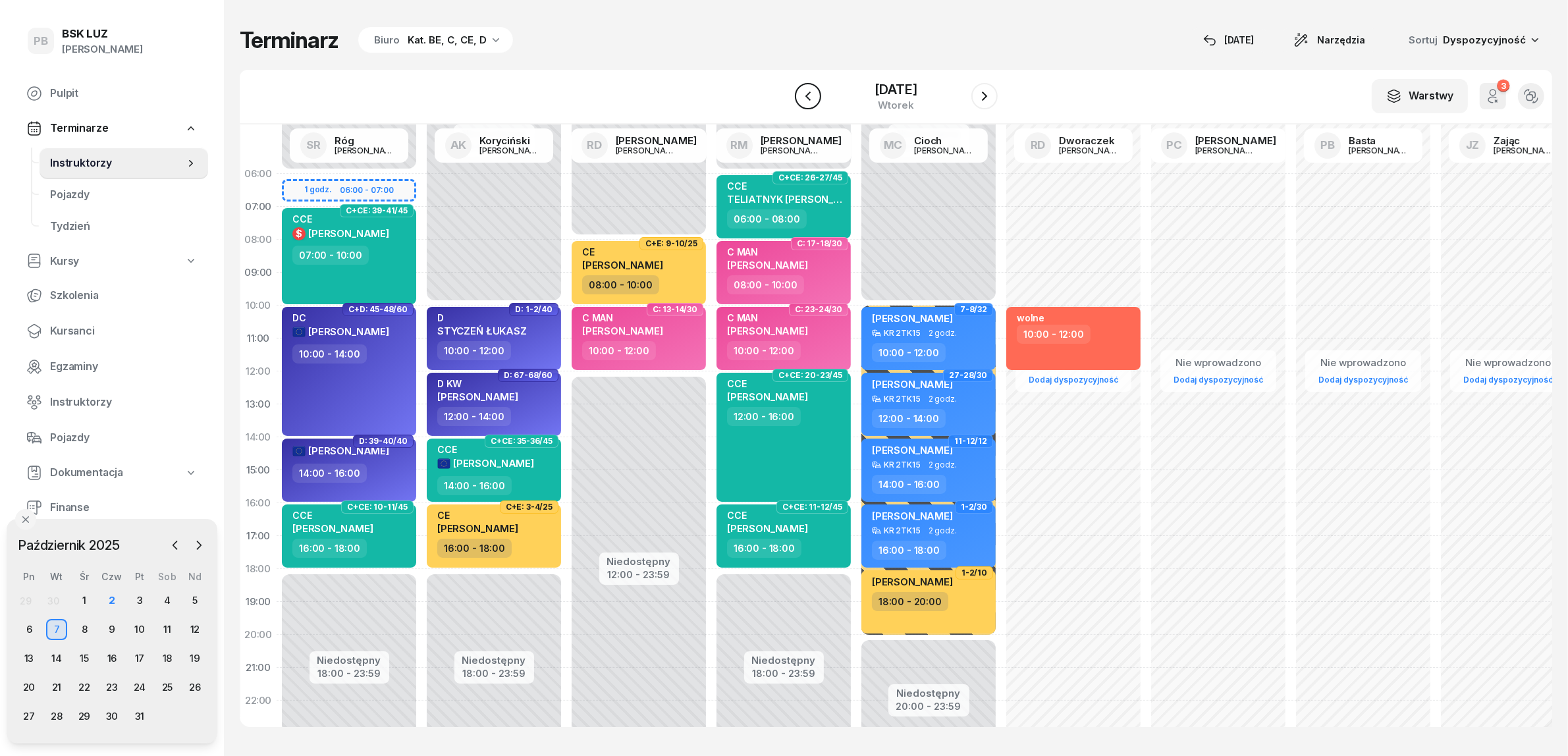
click at [800, 101] on icon "button" at bounding box center [807, 96] width 15 height 15
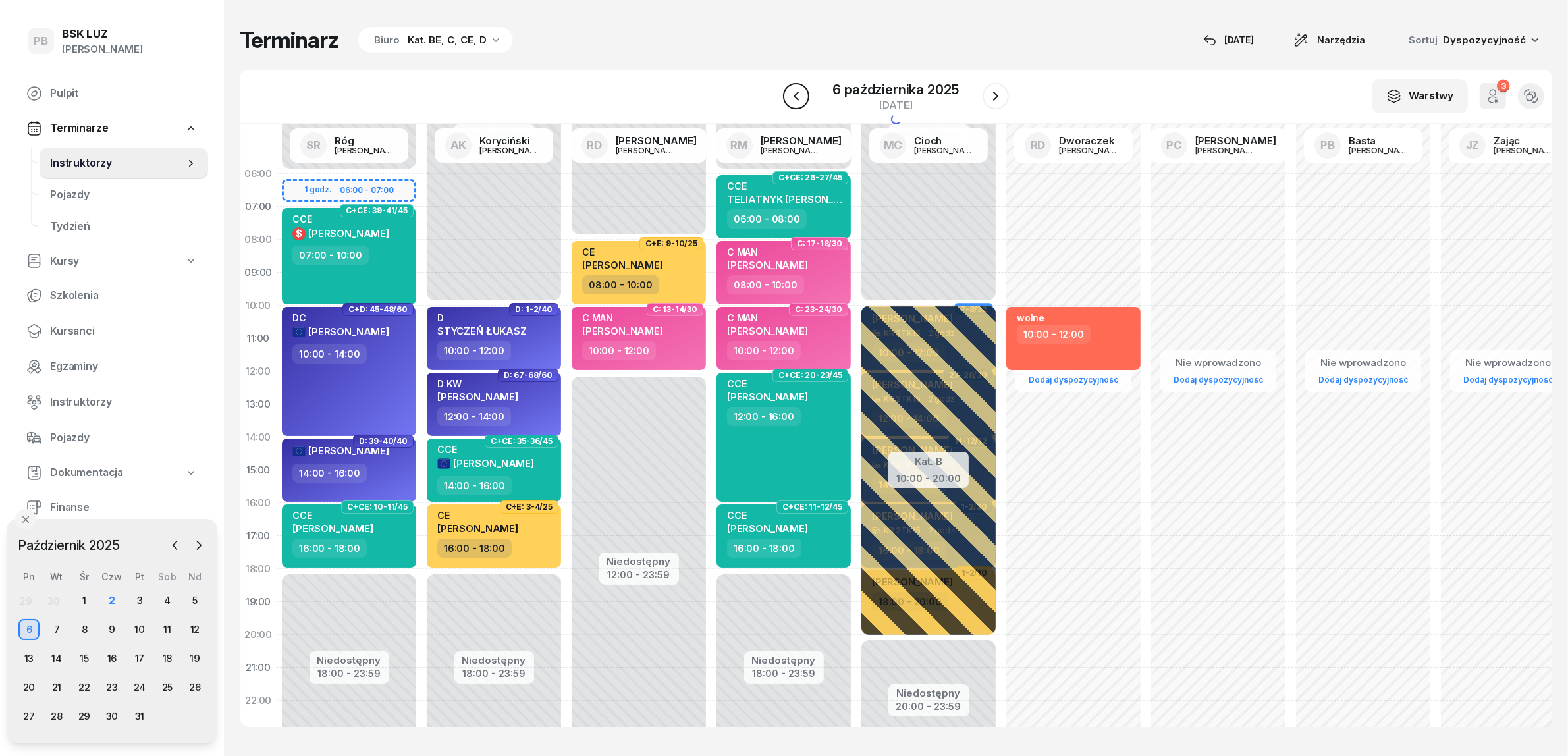
click at [795, 101] on icon "button" at bounding box center [796, 96] width 15 height 15
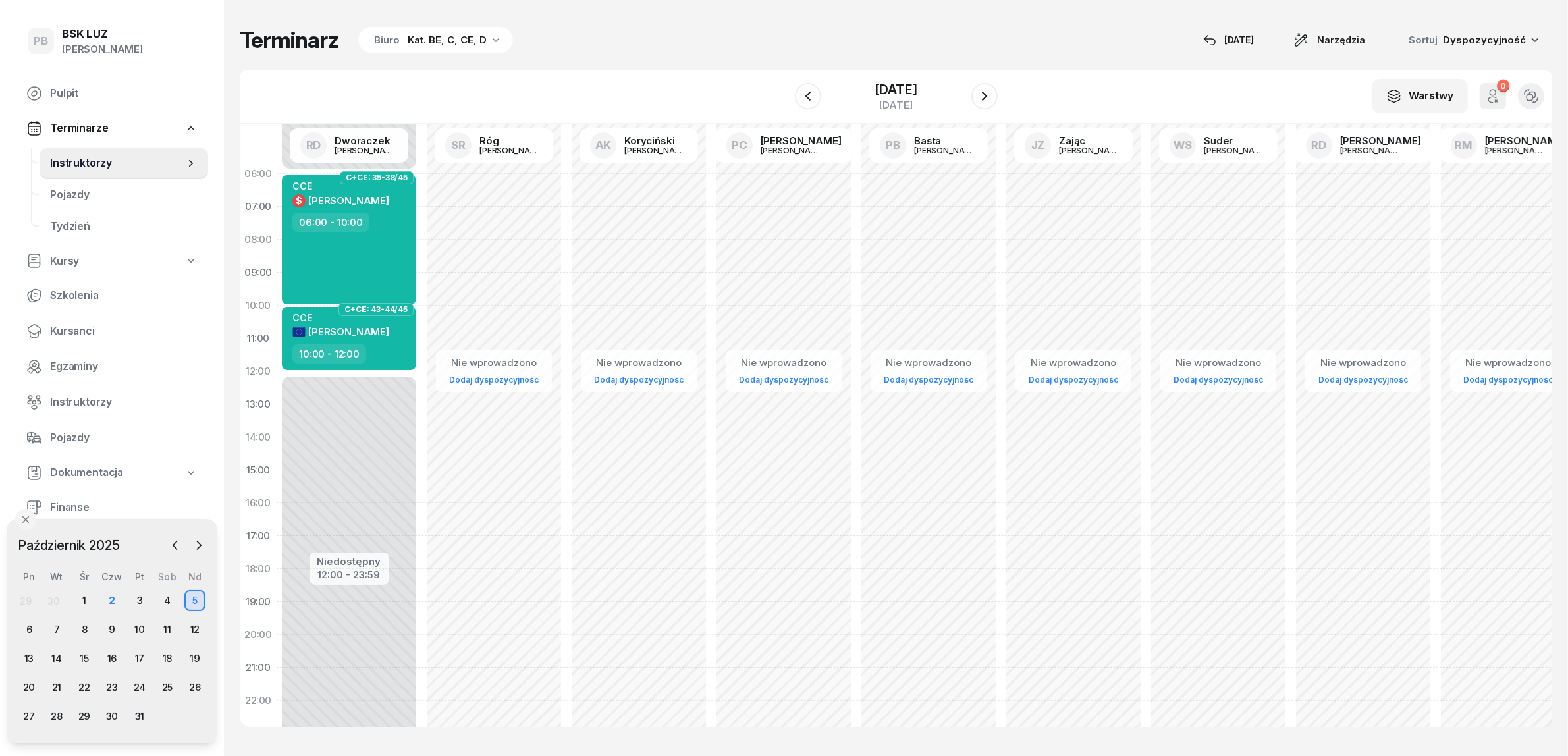
click at [981, 101] on div "5 października 2025 niedziela" at bounding box center [896, 97] width 203 height 38
click at [989, 101] on icon "button" at bounding box center [984, 96] width 15 height 15
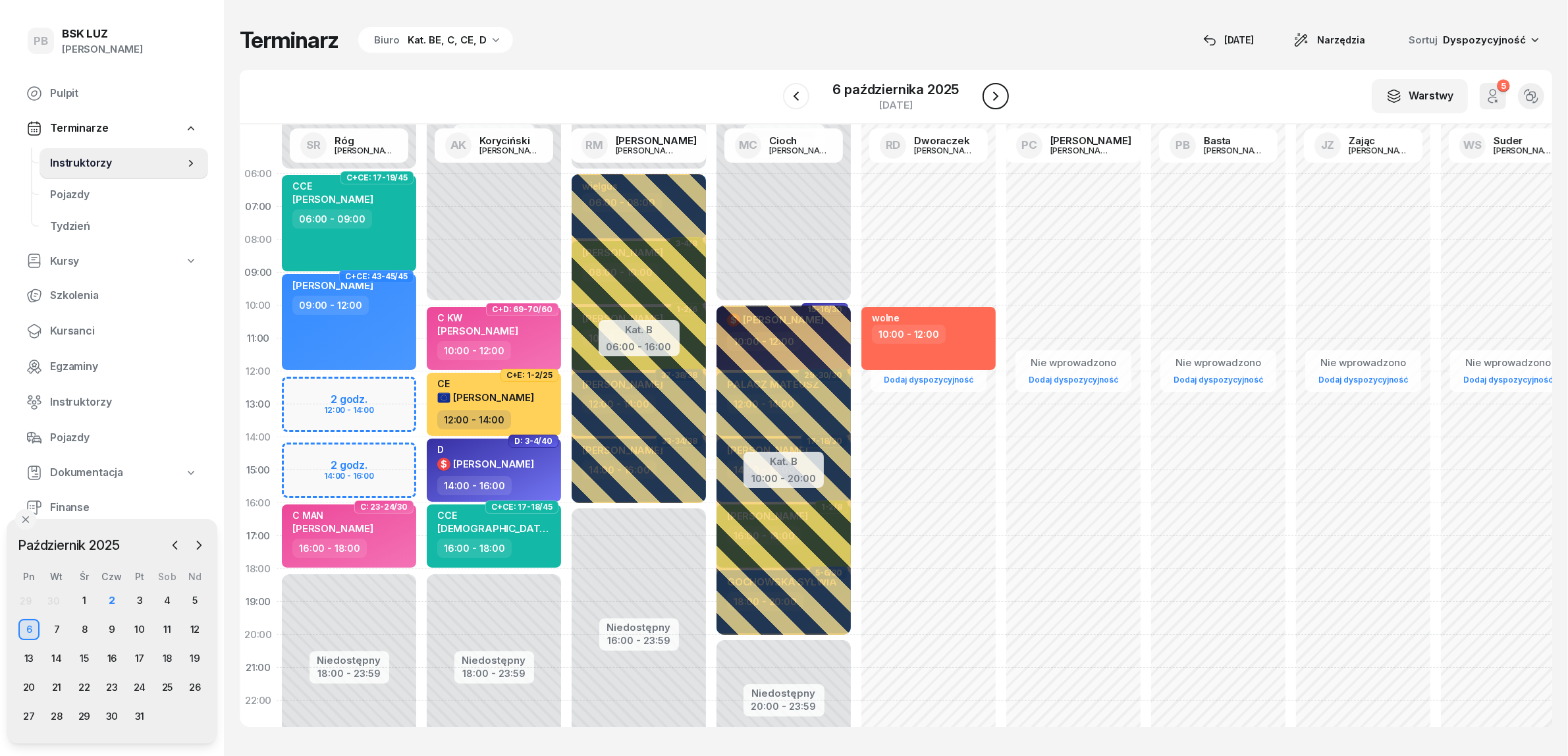
click at [989, 101] on icon "button" at bounding box center [995, 96] width 15 height 15
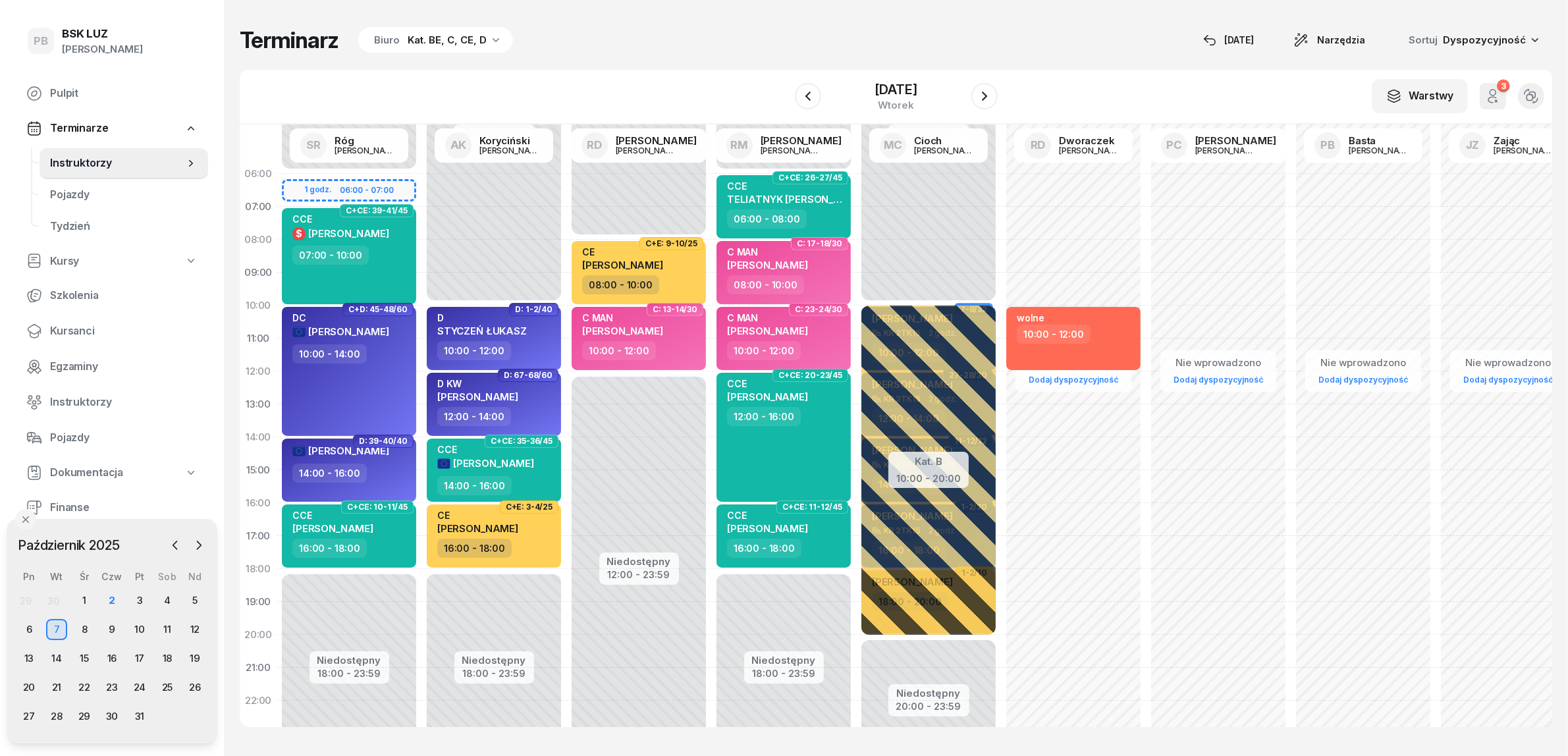
drag, startPoint x: 989, startPoint y: 101, endPoint x: 729, endPoint y: 41, distance: 266.8
click at [729, 41] on div "Terminarz Biuro Kat. BE, C, CE, D 2 paź Narzędzia Sortuj Dyspozycyjność W Wybie…" at bounding box center [896, 377] width 1313 height 753
click at [993, 94] on icon "button" at bounding box center [984, 96] width 15 height 15
click at [993, 93] on icon "button" at bounding box center [984, 96] width 15 height 15
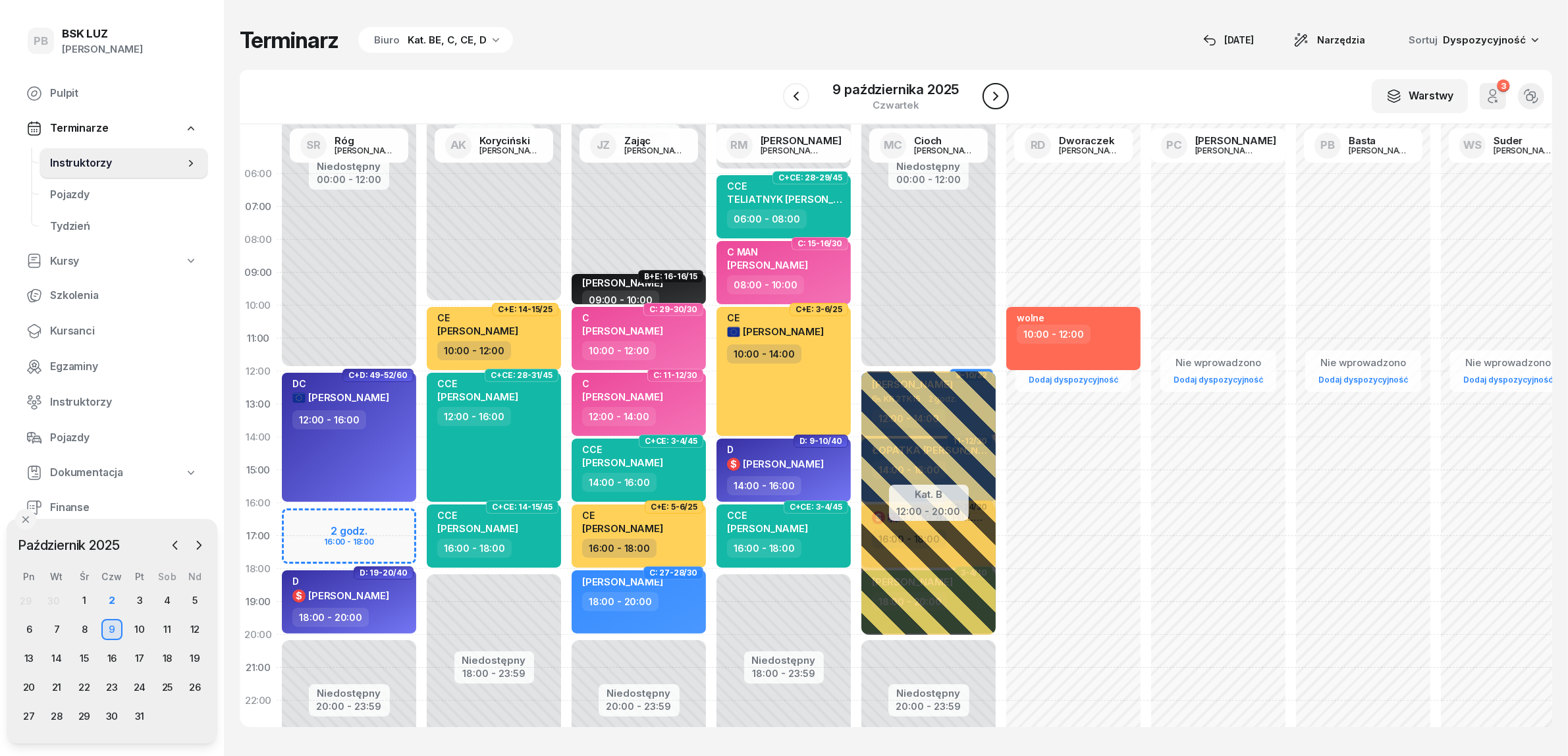
click at [1000, 93] on icon "button" at bounding box center [995, 96] width 15 height 15
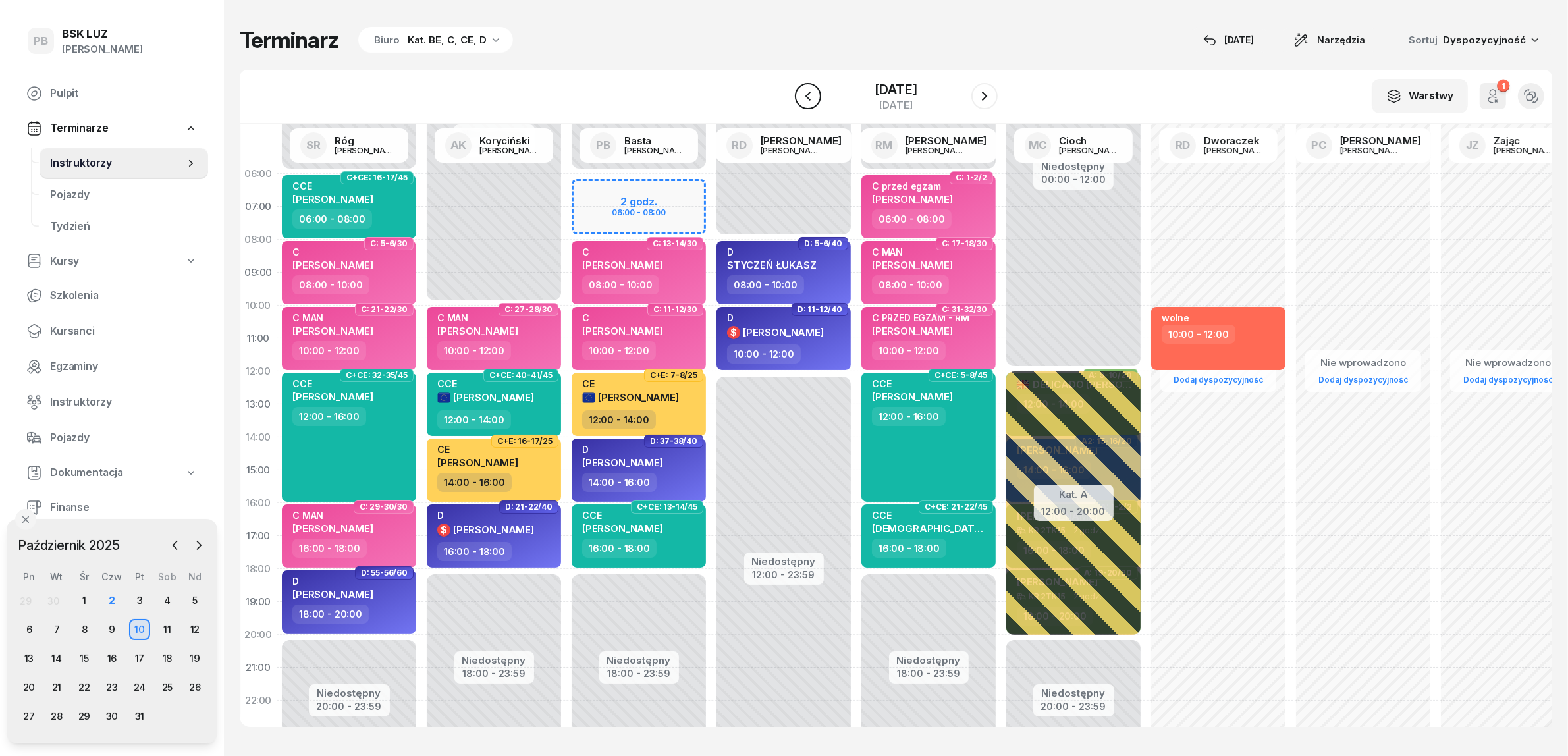
click at [800, 99] on icon "button" at bounding box center [807, 96] width 15 height 15
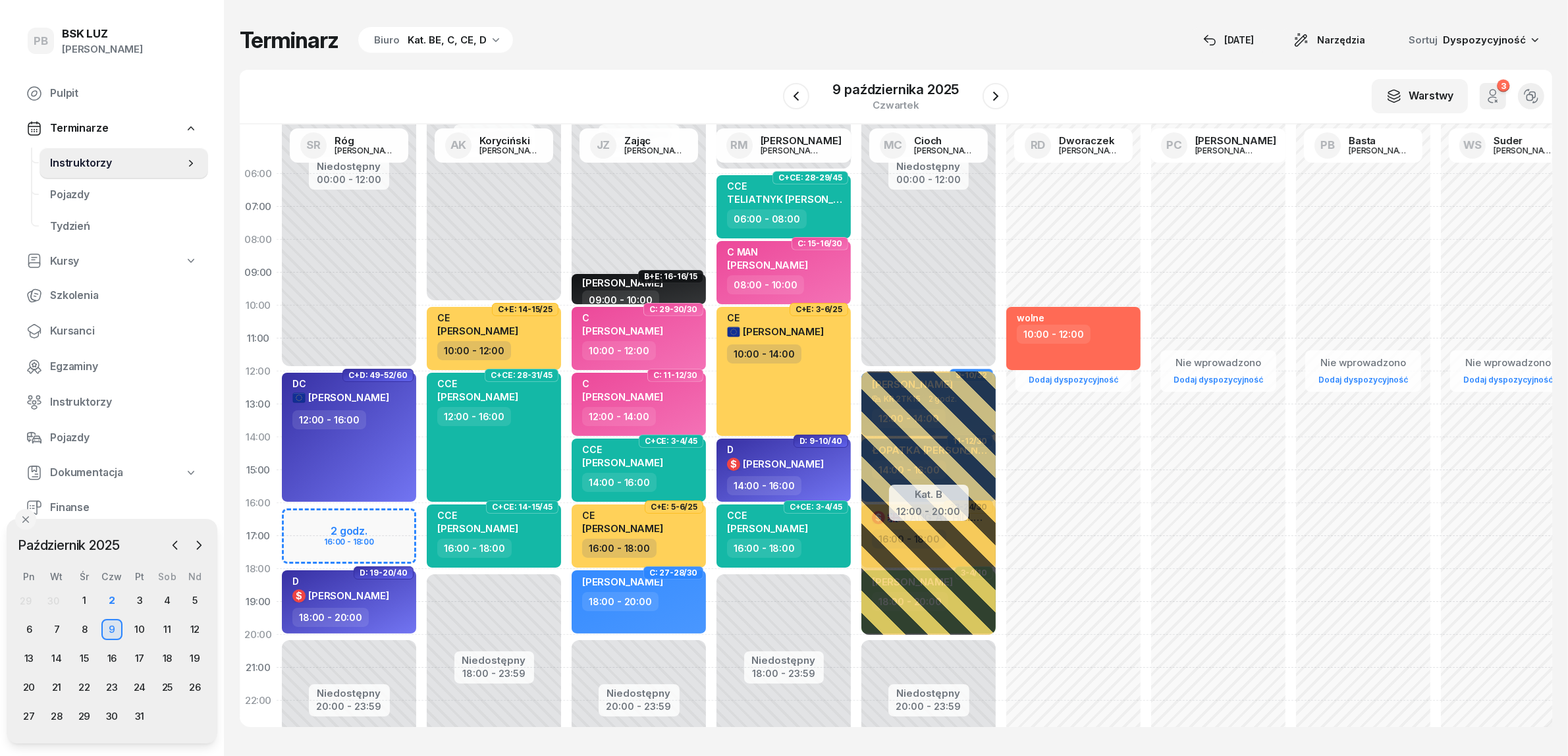
click at [355, 519] on div "Niedostępny 00:00 - 12:00 Niedostępny 20:00 - 23:59 2 godz. 16:00 - 18:00 C+D: …" at bounding box center [349, 470] width 145 height 625
select select "16"
select select "18"
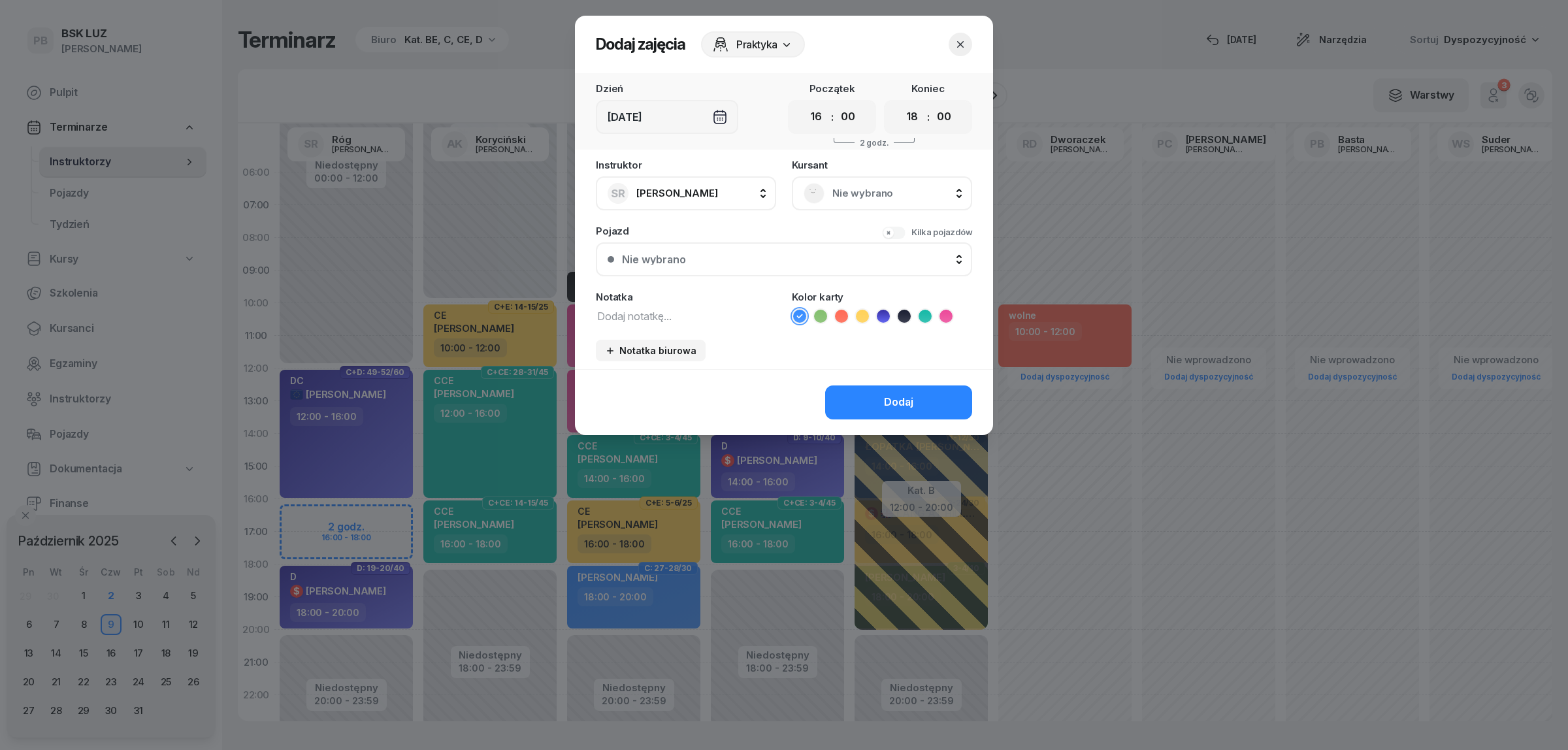
click at [902, 201] on div "Nie wybrano" at bounding box center [881, 193] width 157 height 21
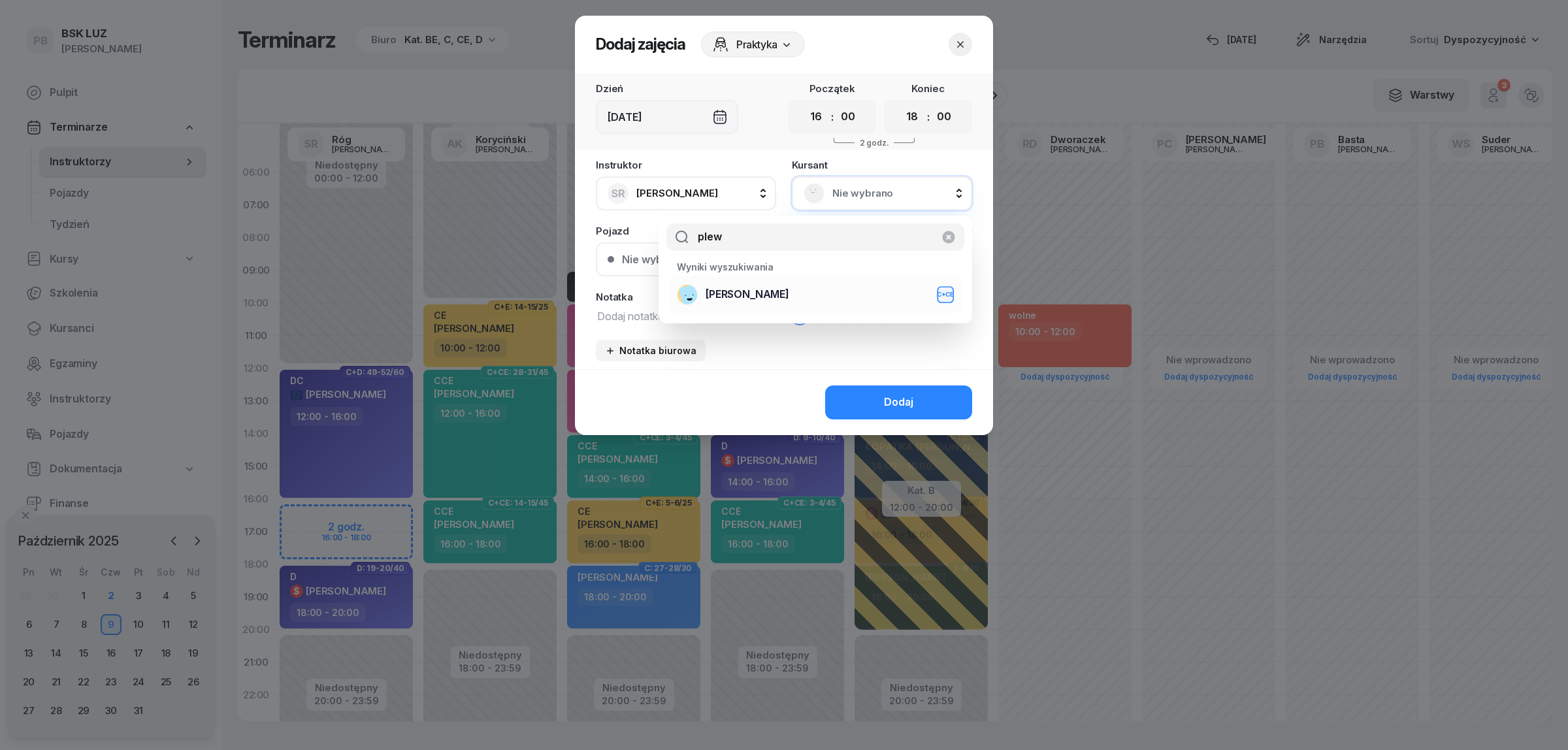
type input "plew"
click at [835, 301] on div "[PERSON_NAME]+CE" at bounding box center [815, 294] width 277 height 21
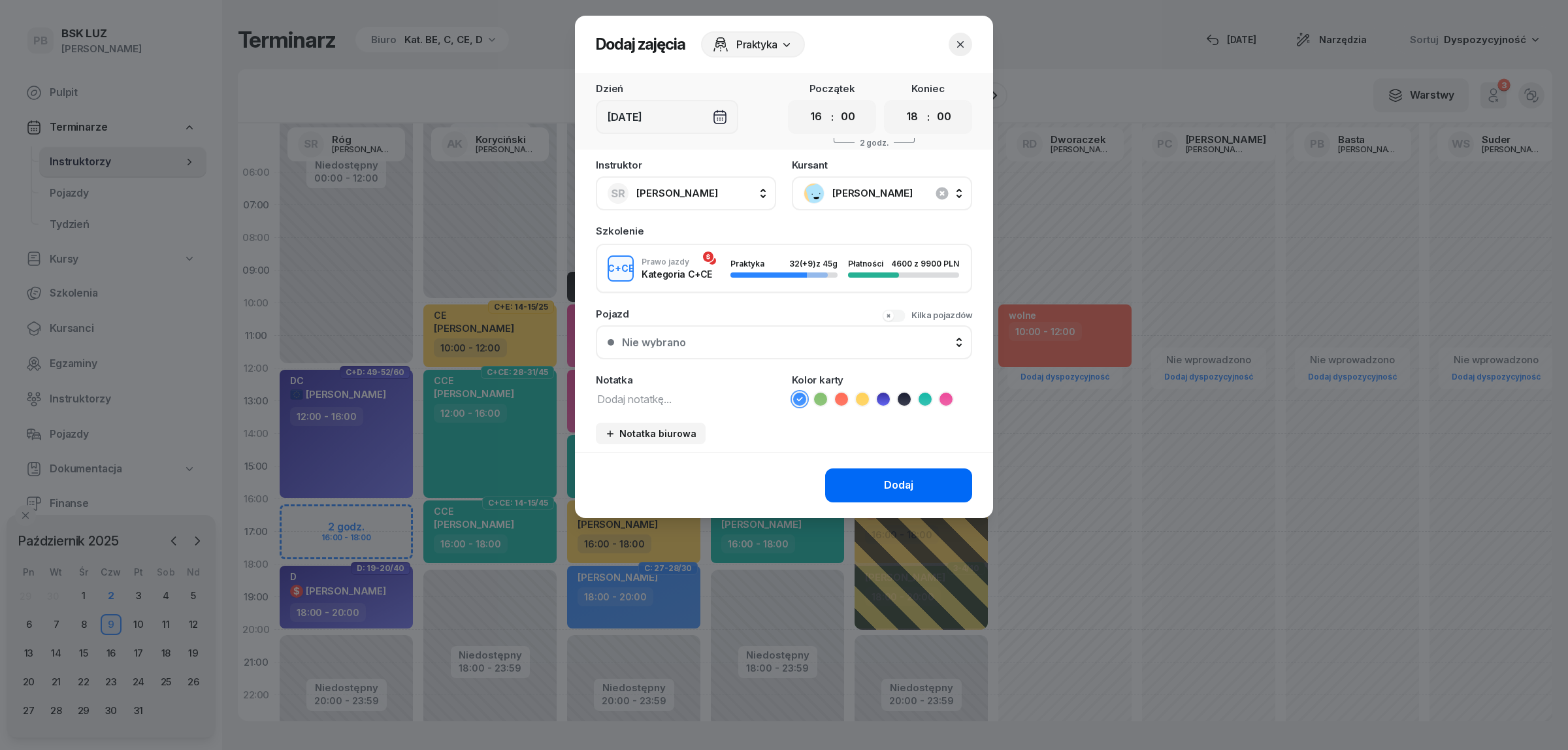
click at [887, 477] on div "Dodaj" at bounding box center [898, 486] width 30 height 17
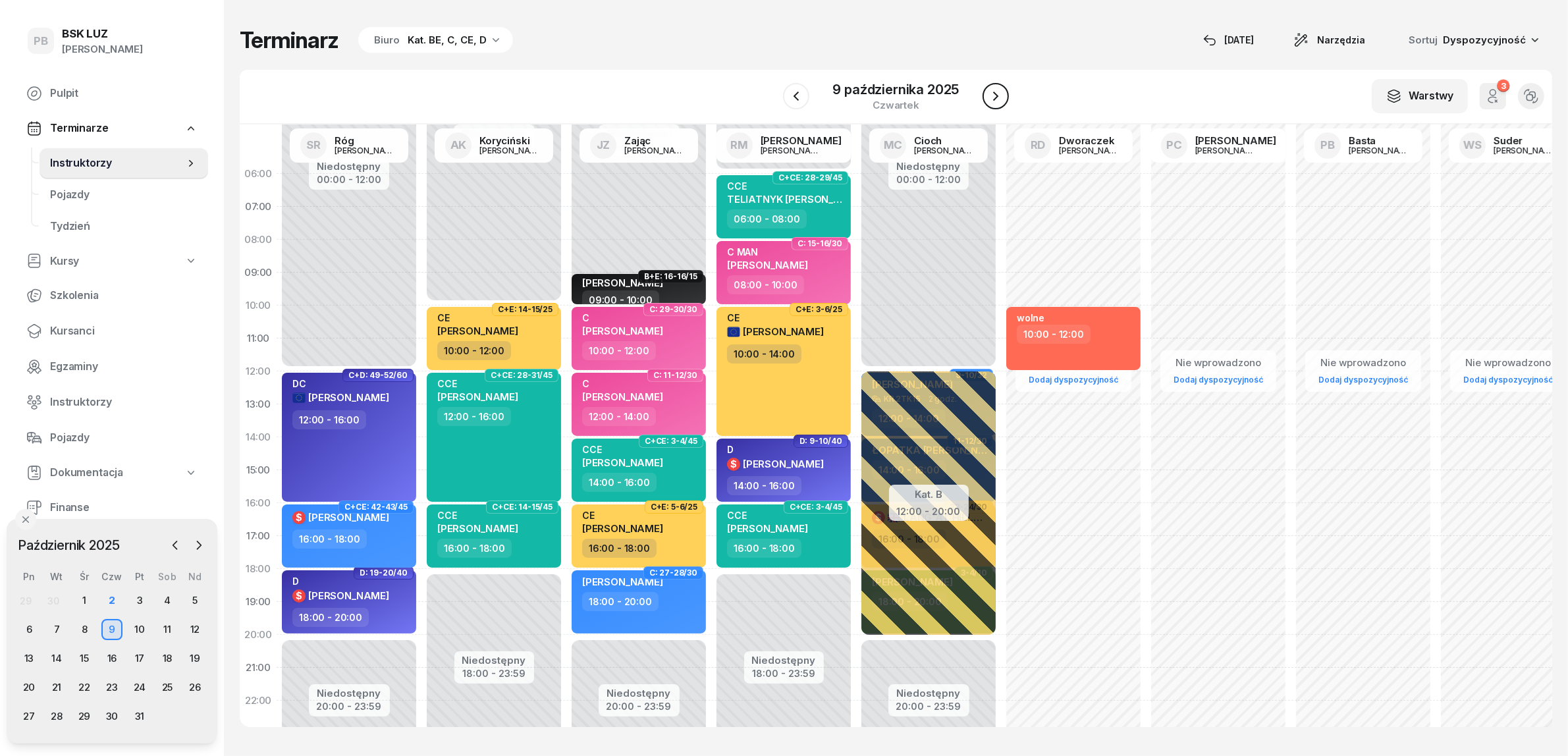
click at [992, 90] on icon "button" at bounding box center [995, 96] width 15 height 15
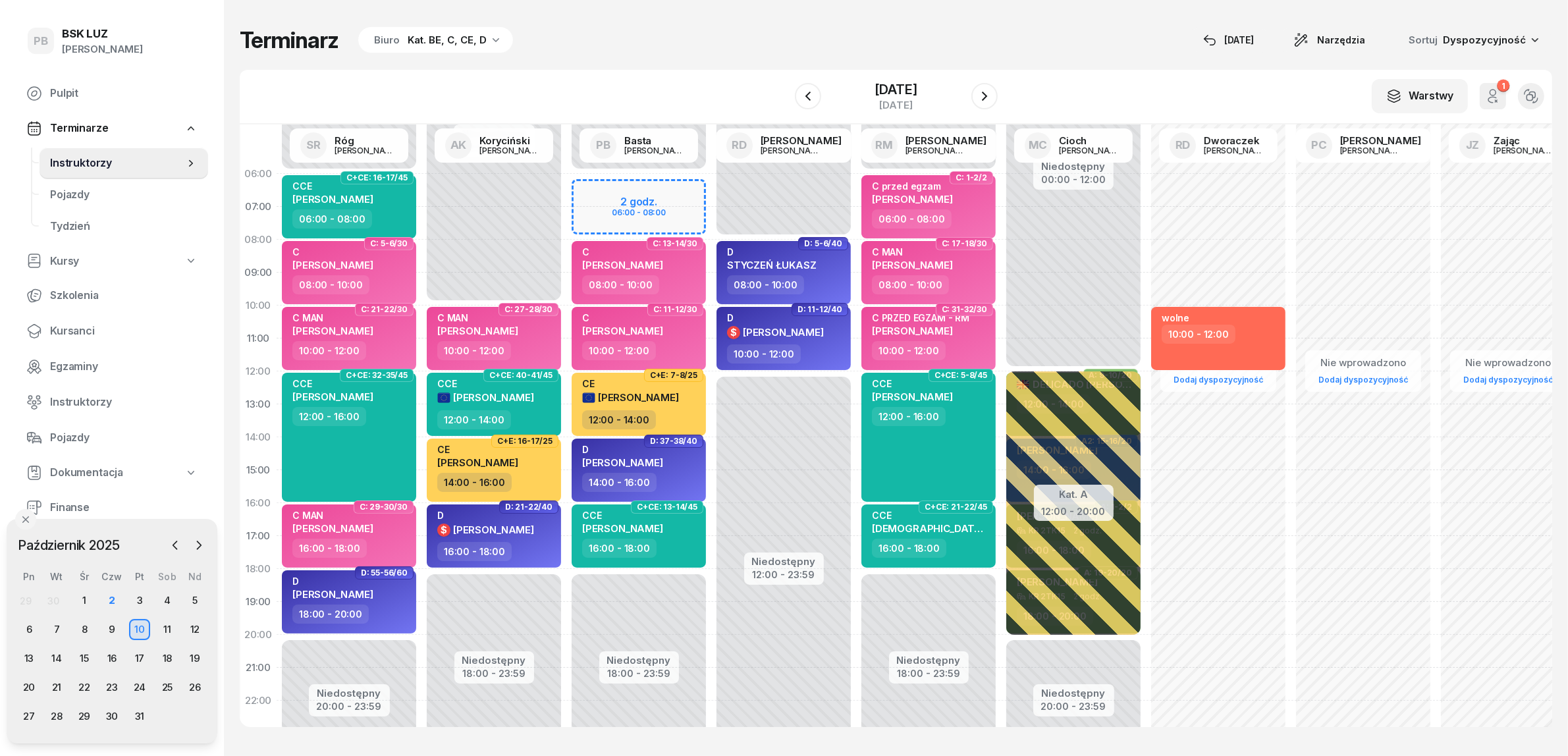
click at [607, 188] on div "Niedostępny 00:00 - 06:00 Niedostępny 18:00 - 23:59 2 godz. 06:00 - 08:00 C: 13…" at bounding box center [639, 470] width 145 height 625
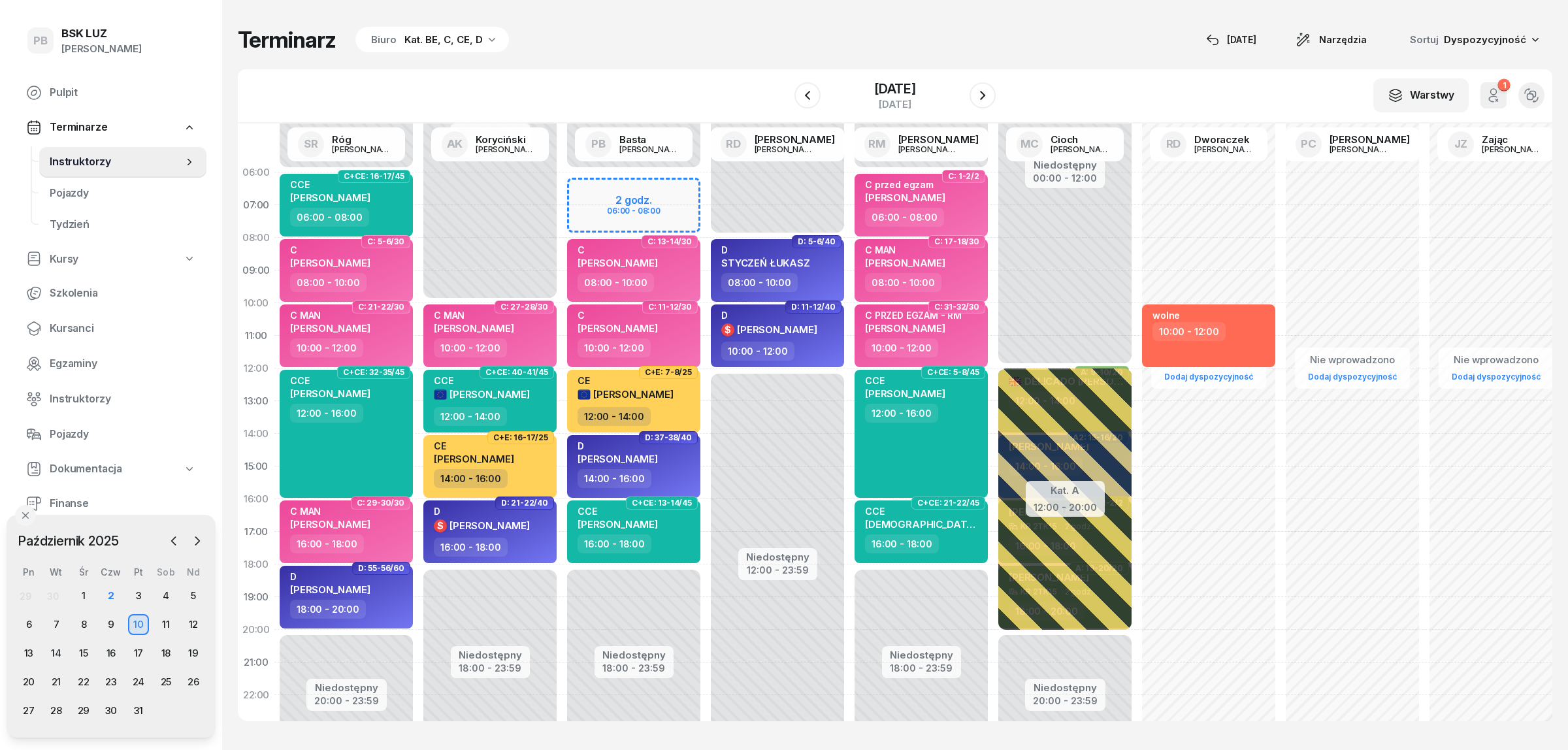
select select "06"
select select "08"
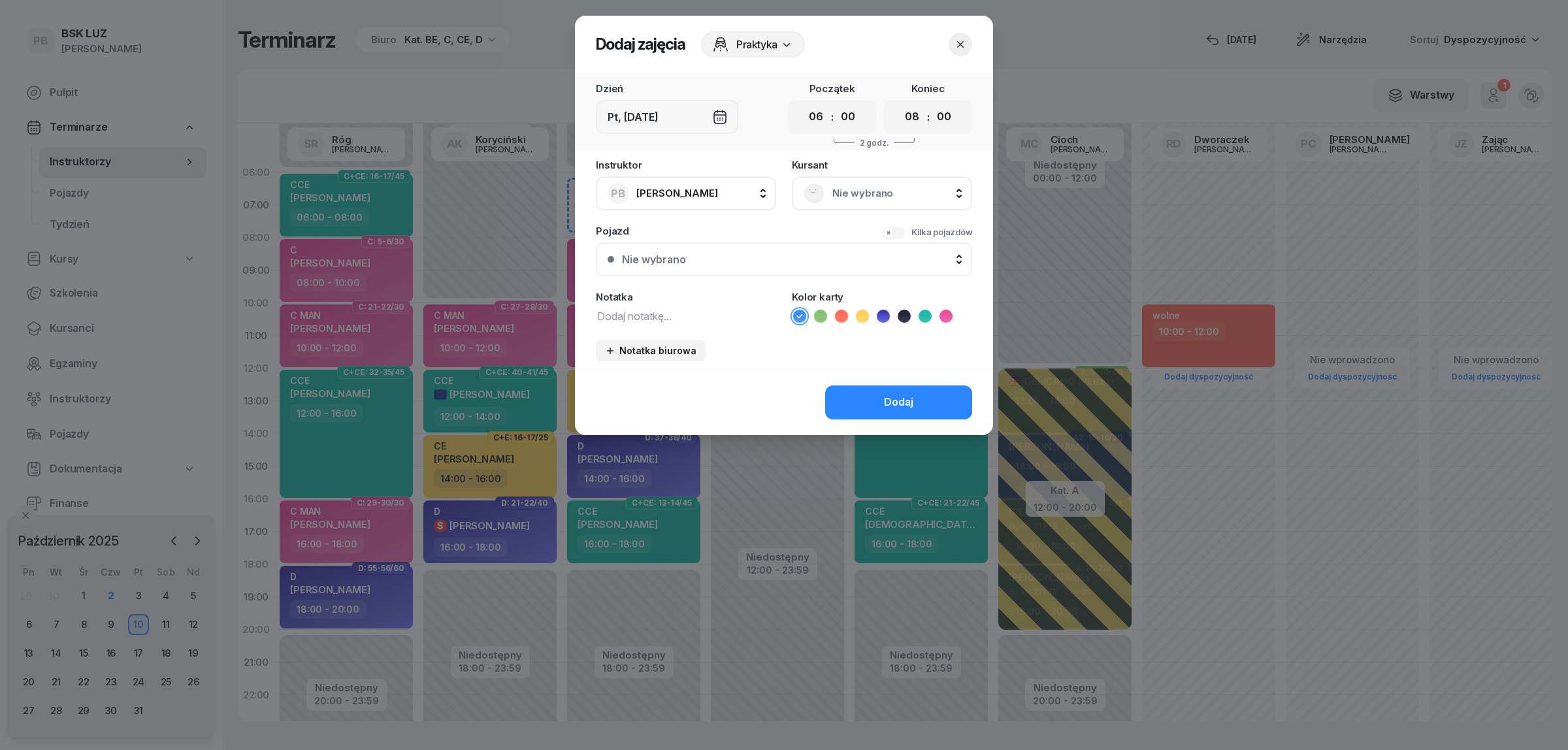
click at [869, 188] on span "Nie wybrano" at bounding box center [896, 193] width 128 height 17
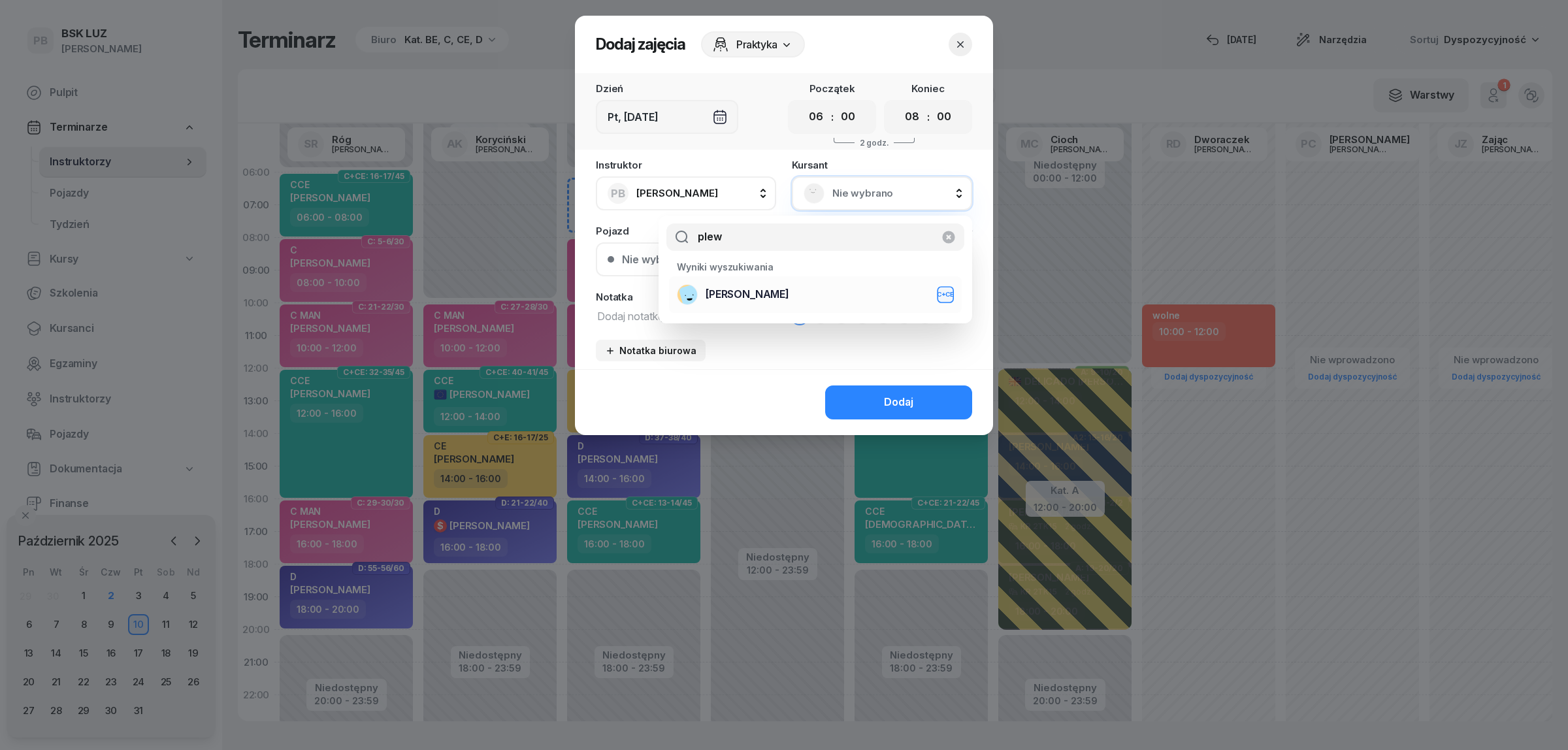
type input "plew"
click at [893, 295] on div "[PERSON_NAME]+CE" at bounding box center [815, 294] width 277 height 21
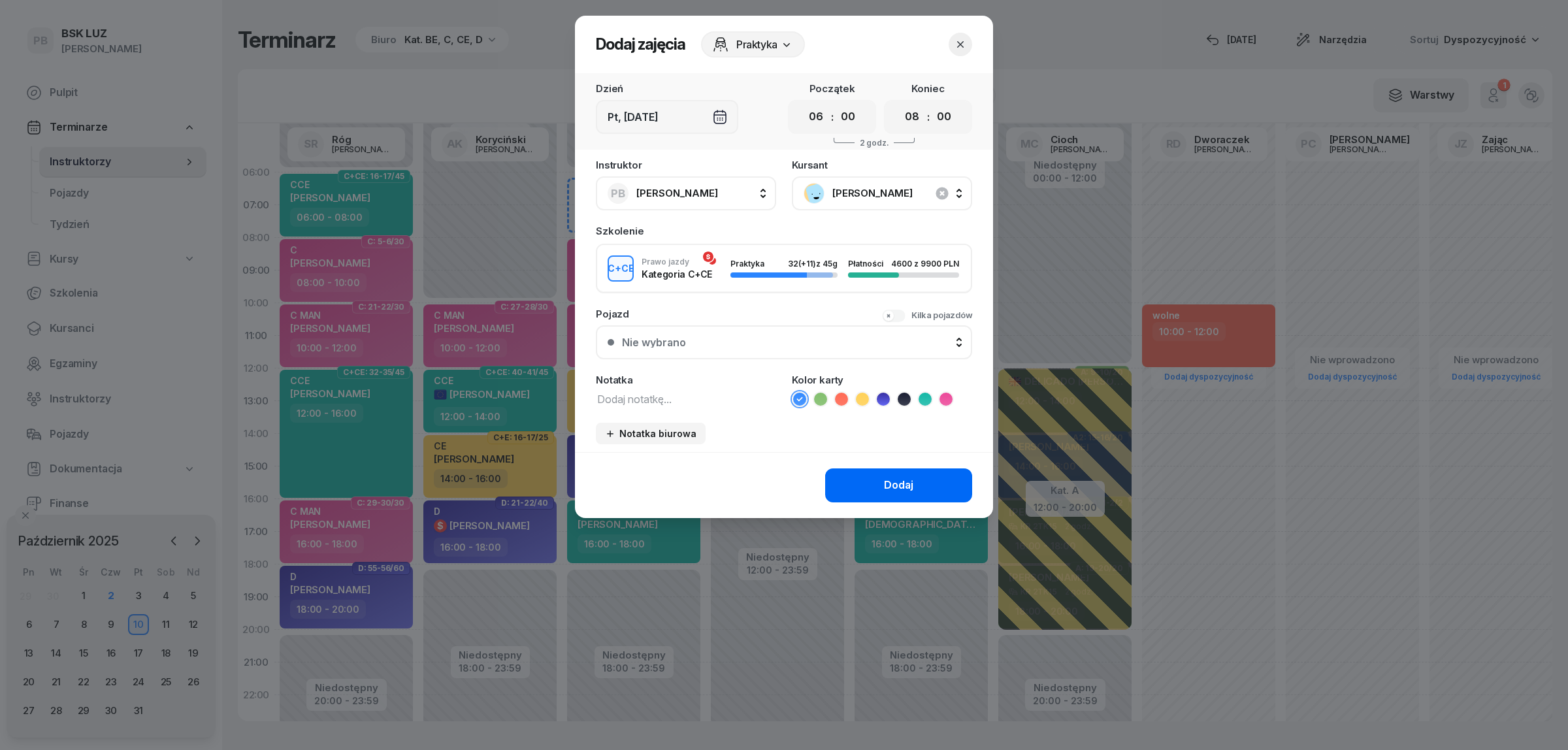
click at [911, 481] on div "Dodaj" at bounding box center [898, 486] width 30 height 17
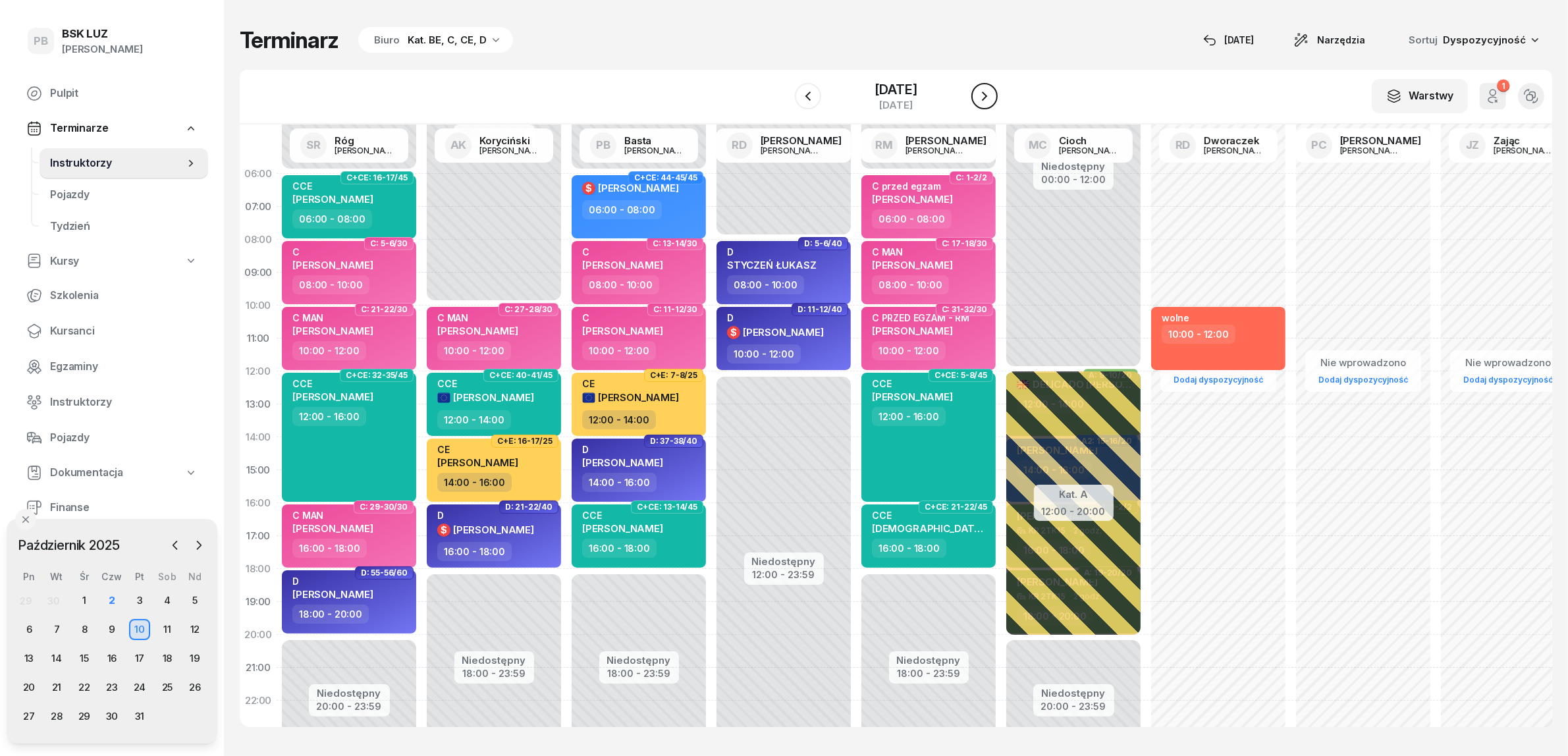
click at [993, 99] on icon "button" at bounding box center [984, 96] width 15 height 15
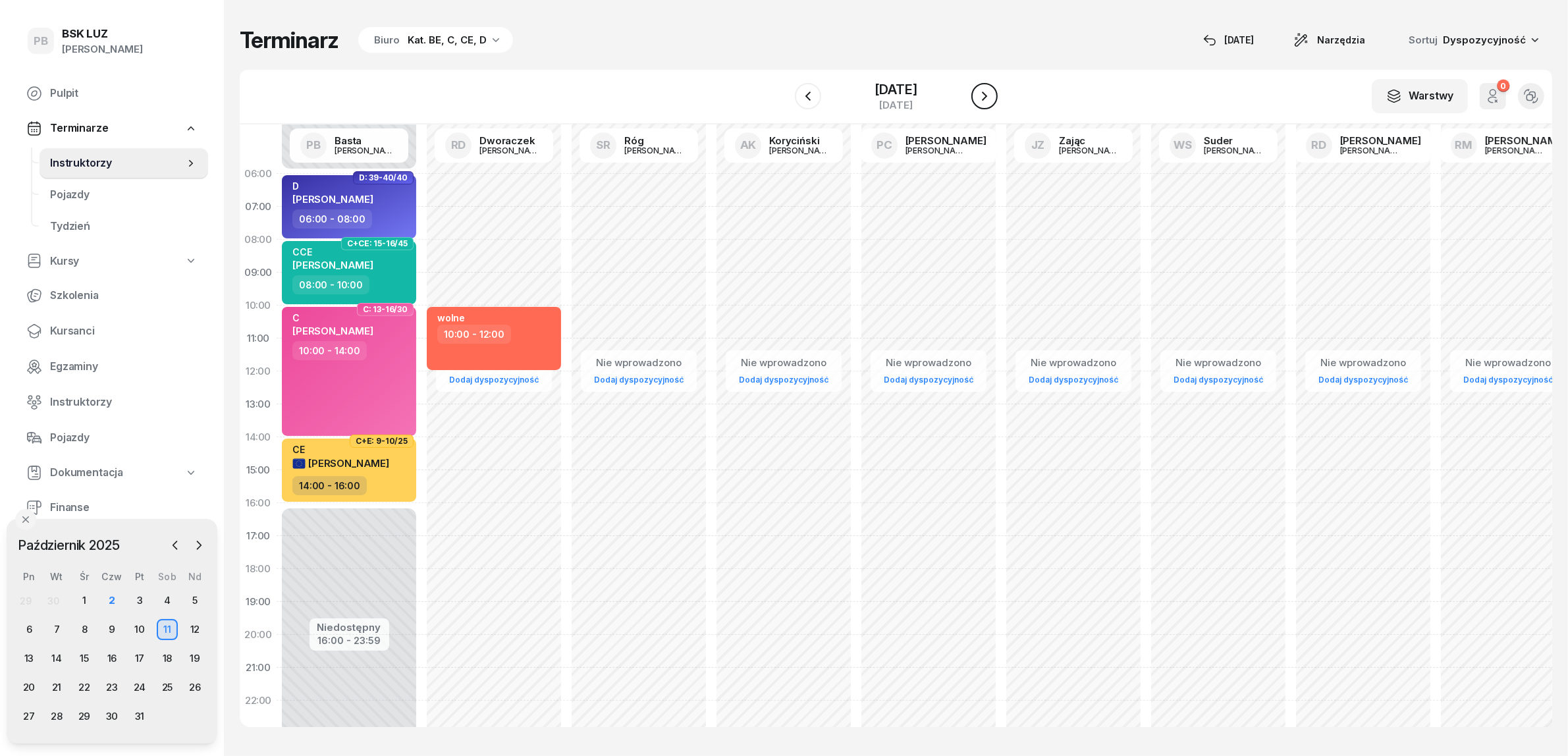
click at [993, 88] on icon "button" at bounding box center [984, 96] width 15 height 15
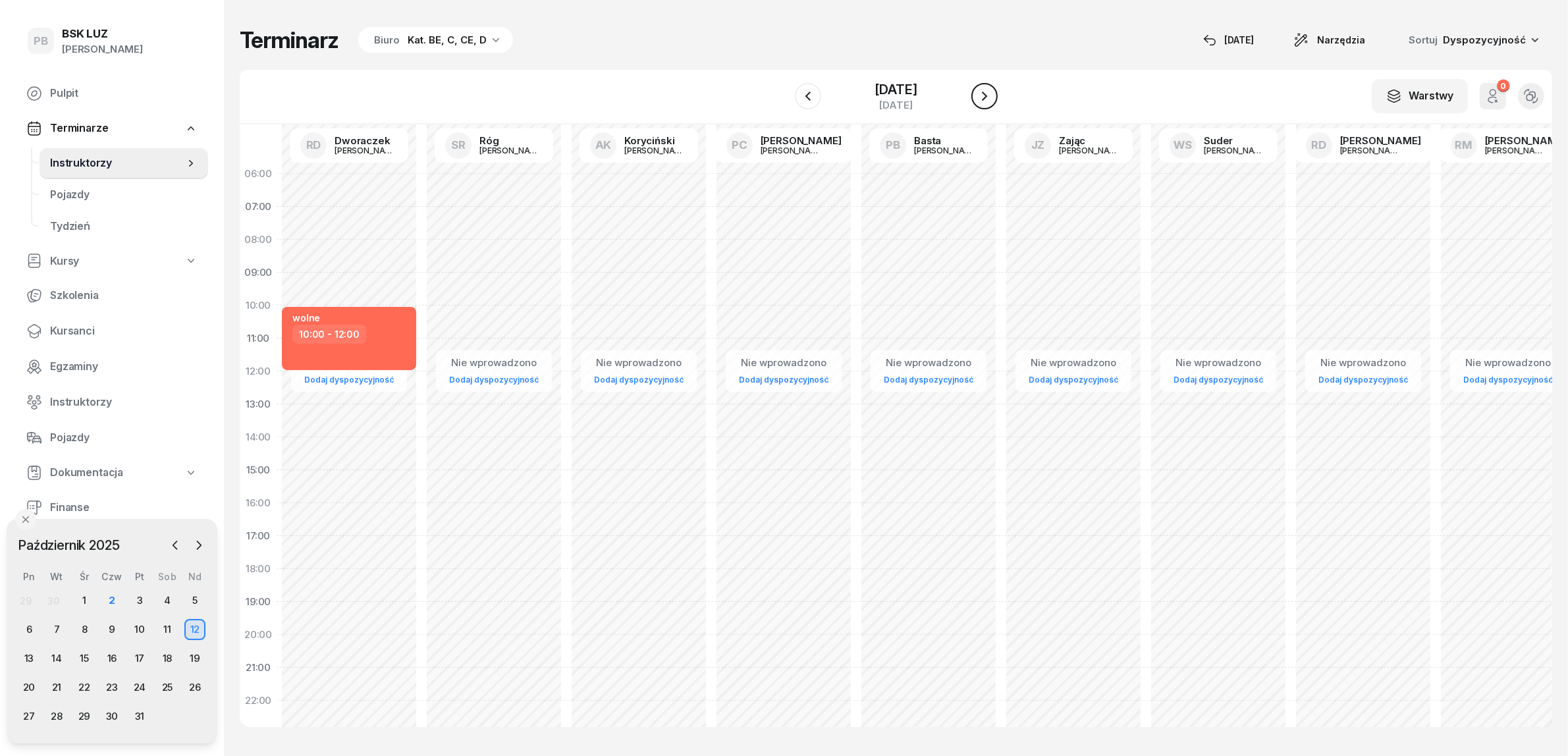
click at [992, 92] on icon "button" at bounding box center [984, 96] width 15 height 15
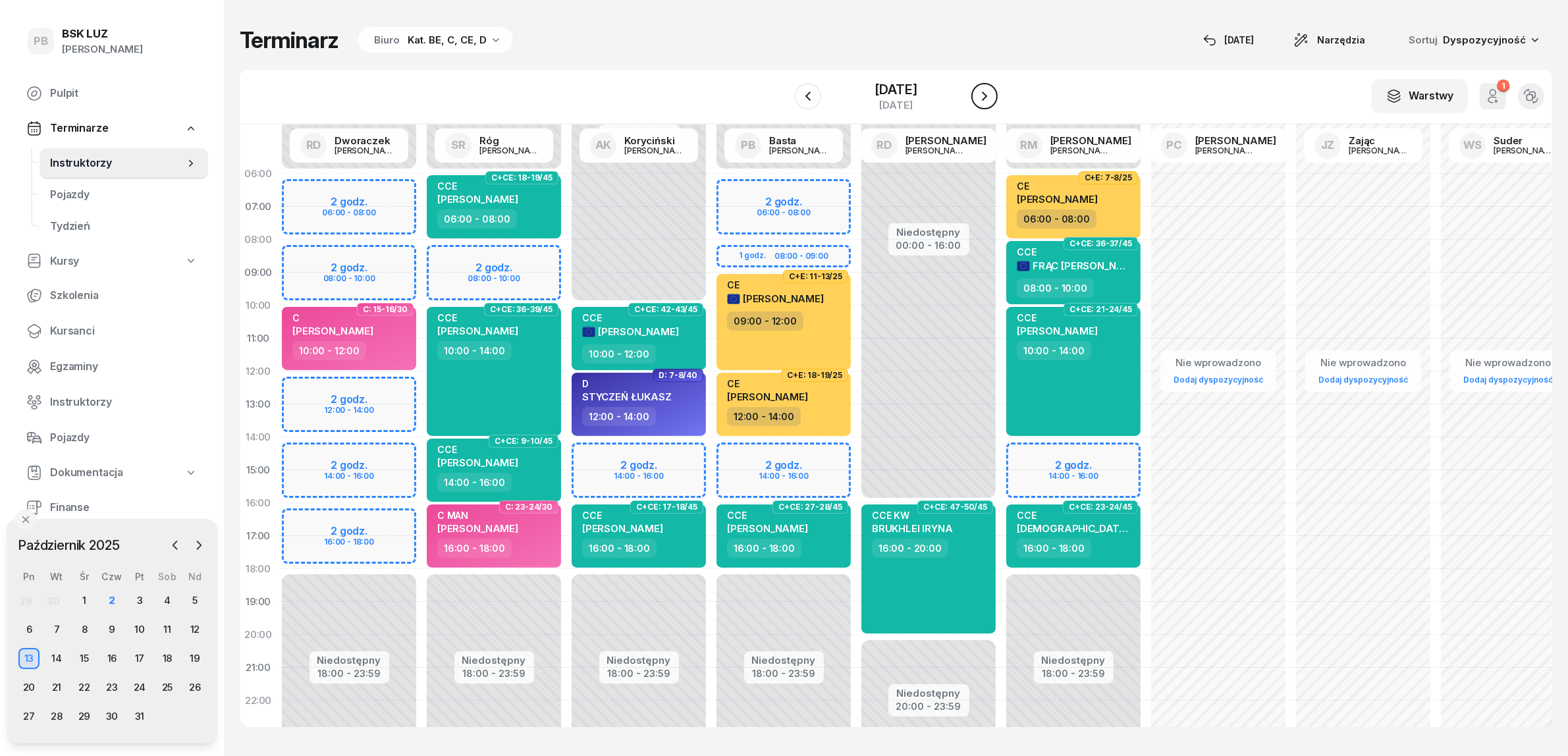
click at [990, 101] on icon "button" at bounding box center [984, 96] width 15 height 15
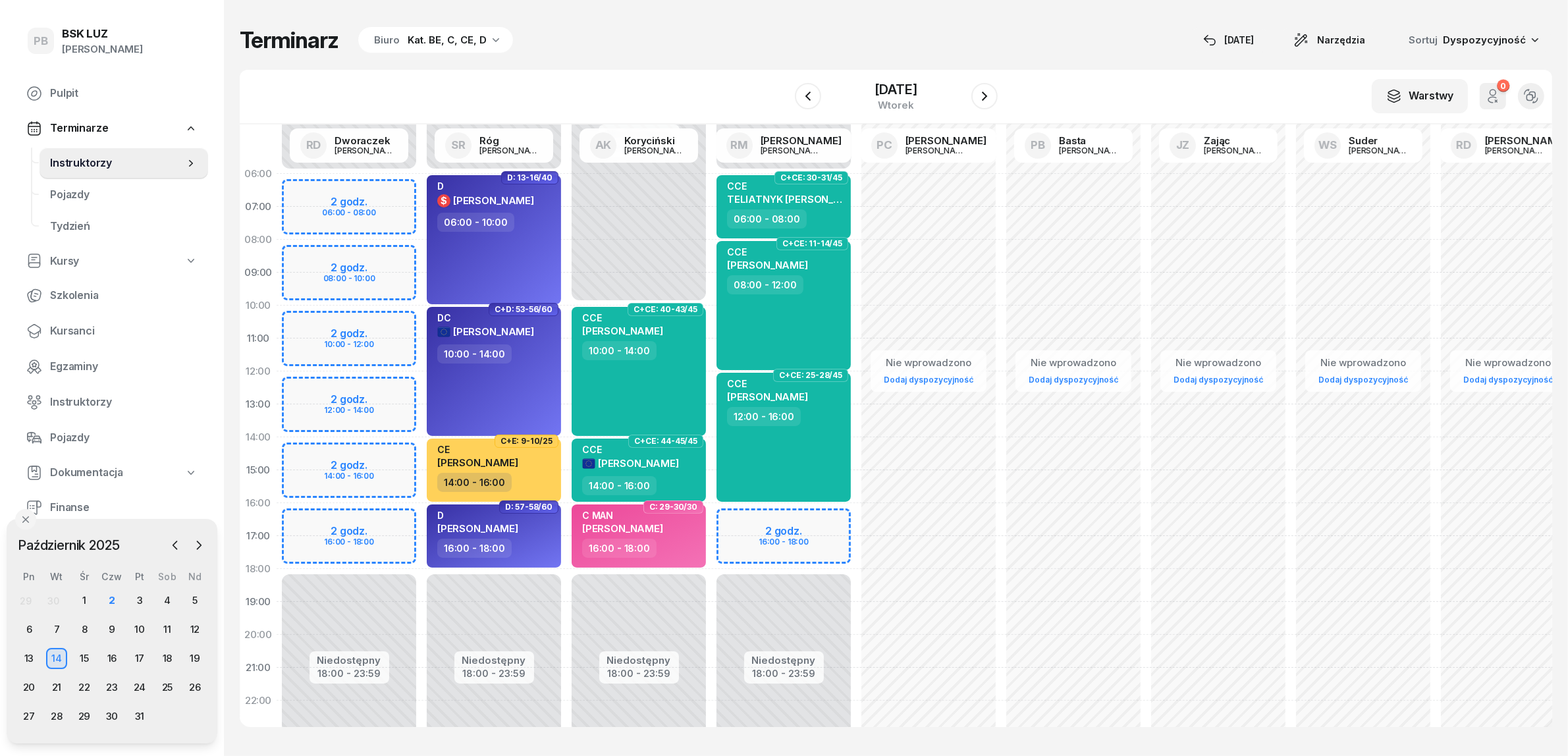
click at [772, 518] on div "Niedostępny 00:00 - 06:00 Niedostępny 18:00 - 23:59 2 godz. 16:00 - 18:00 C+CE:…" at bounding box center [784, 470] width 145 height 625
select select "16"
select select "18"
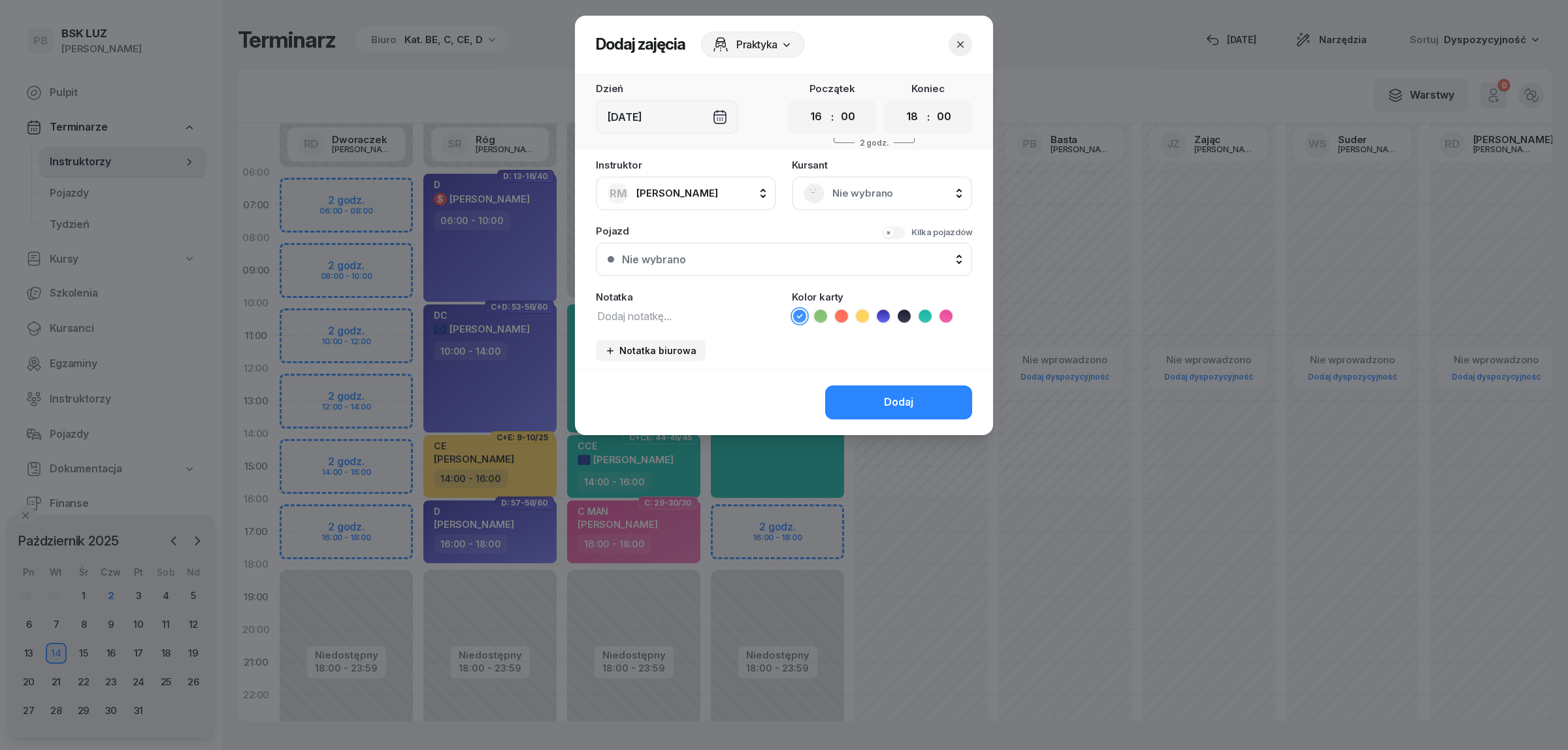
click at [896, 183] on div "Nie wybrano" at bounding box center [881, 193] width 157 height 21
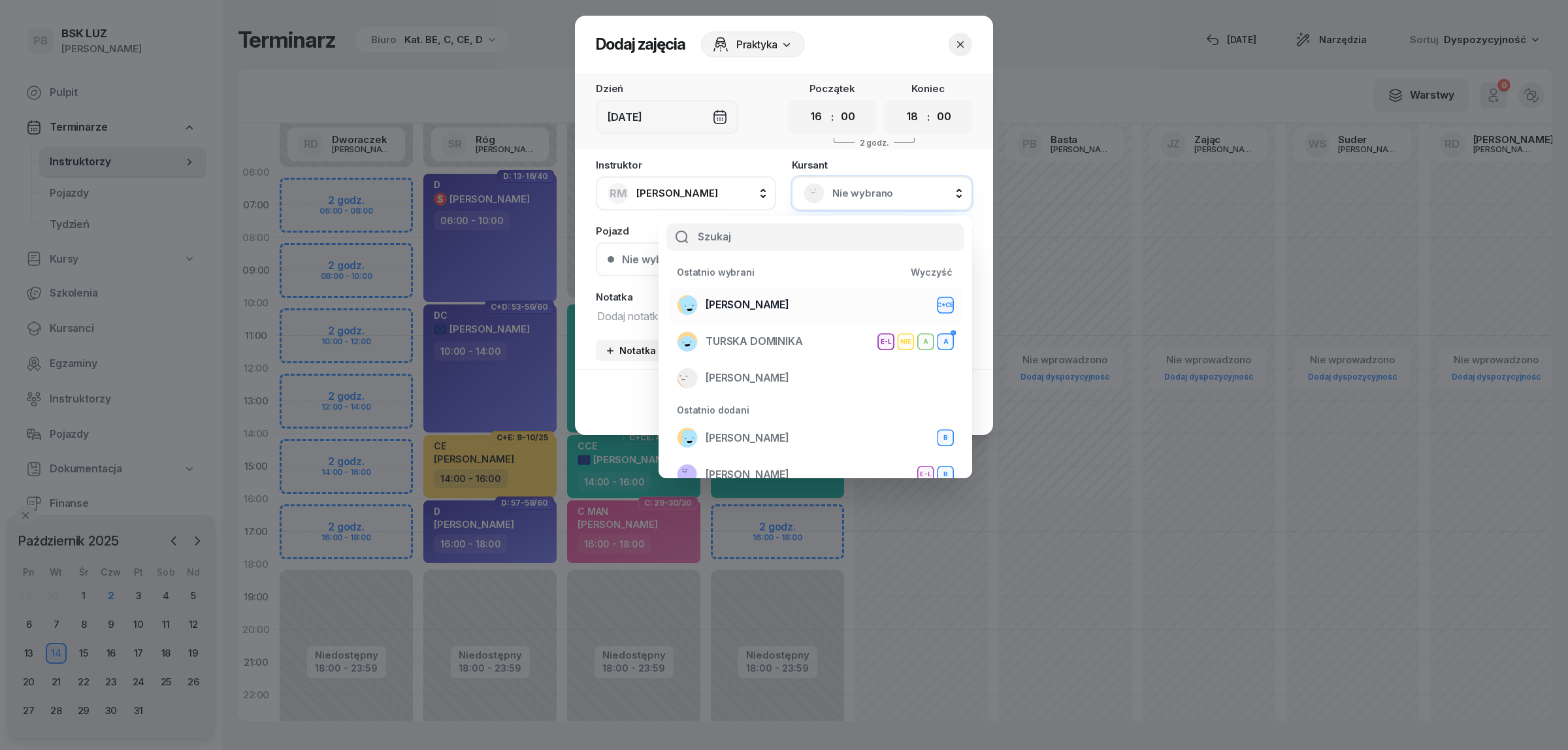
click at [828, 308] on div "[PERSON_NAME]+CE" at bounding box center [815, 305] width 277 height 21
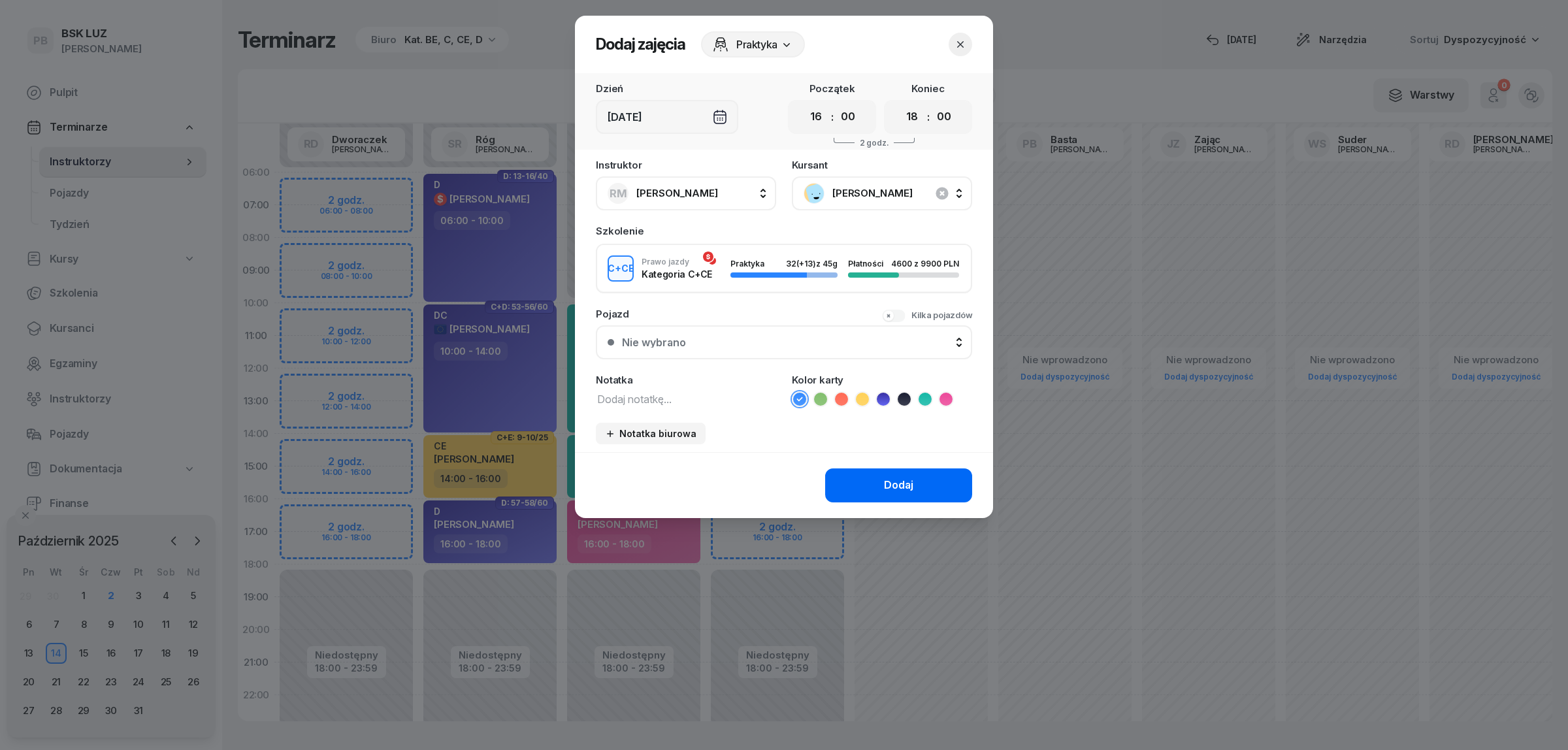
click at [851, 477] on button "Dodaj" at bounding box center [898, 486] width 147 height 34
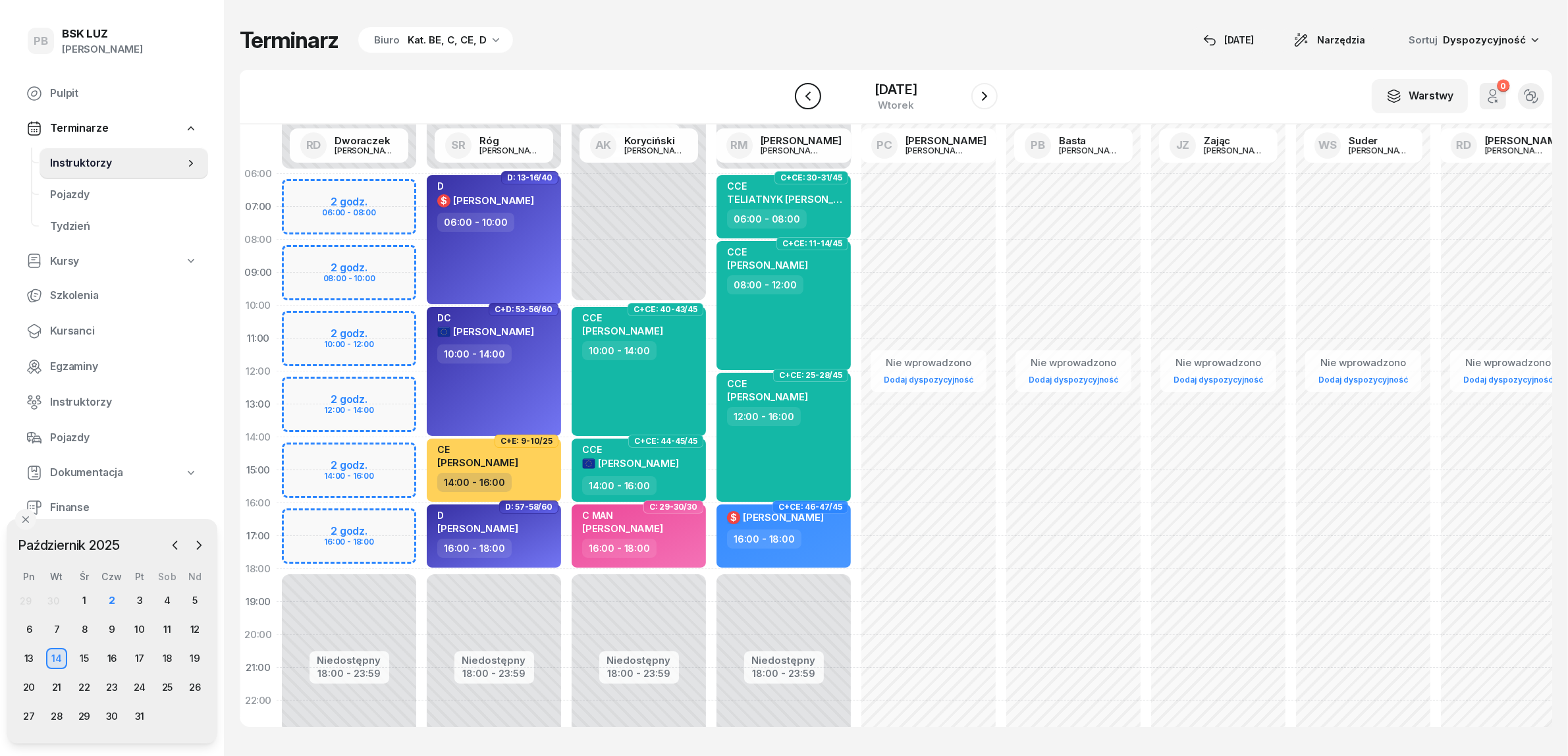
click at [801, 91] on icon "button" at bounding box center [807, 96] width 15 height 15
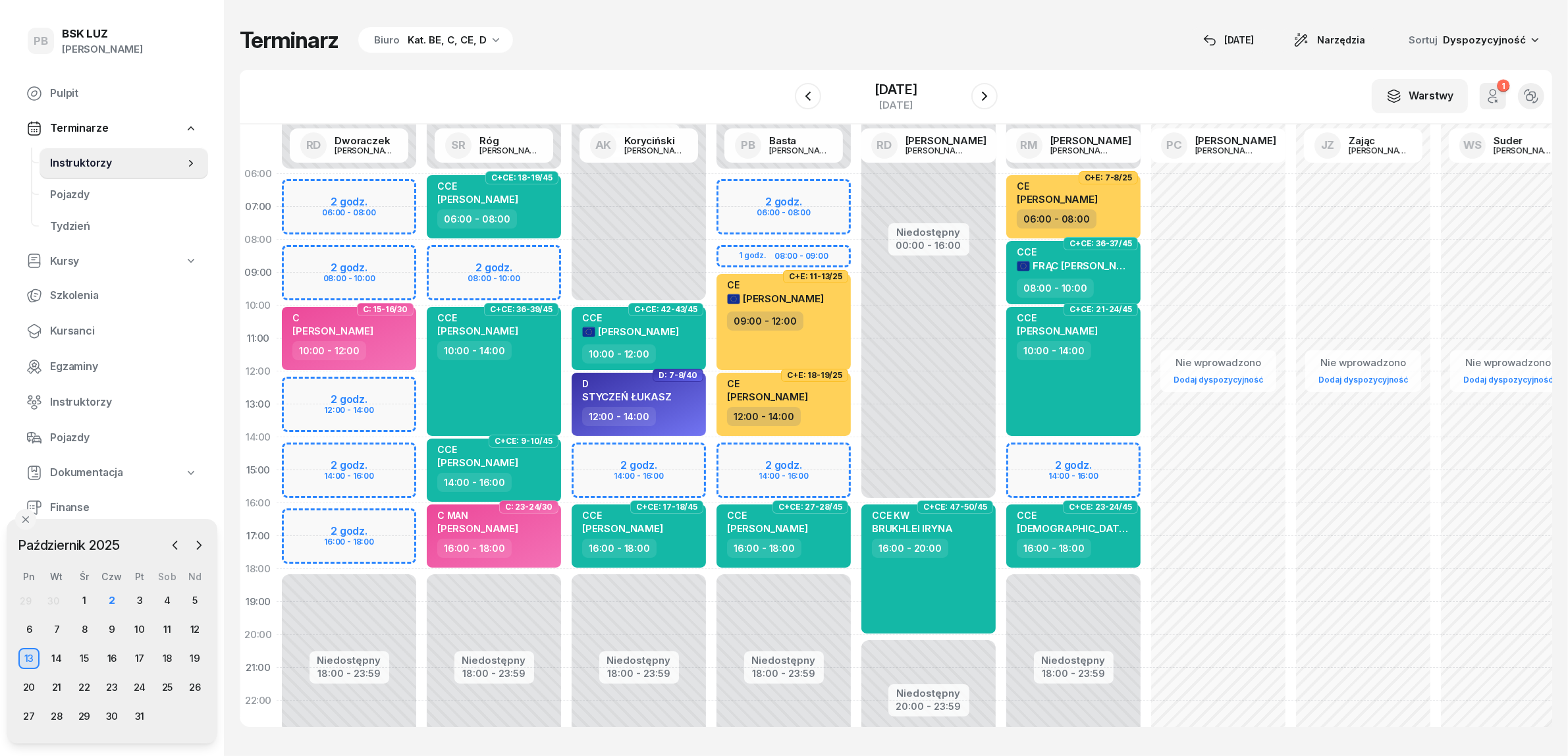
click at [532, 255] on div "Niedostępny 00:00 - 06:00 Niedostępny 18:00 - 23:59 2 godz. 08:00 - 10:00 C+CE:…" at bounding box center [494, 470] width 145 height 625
select select "08"
select select "10"
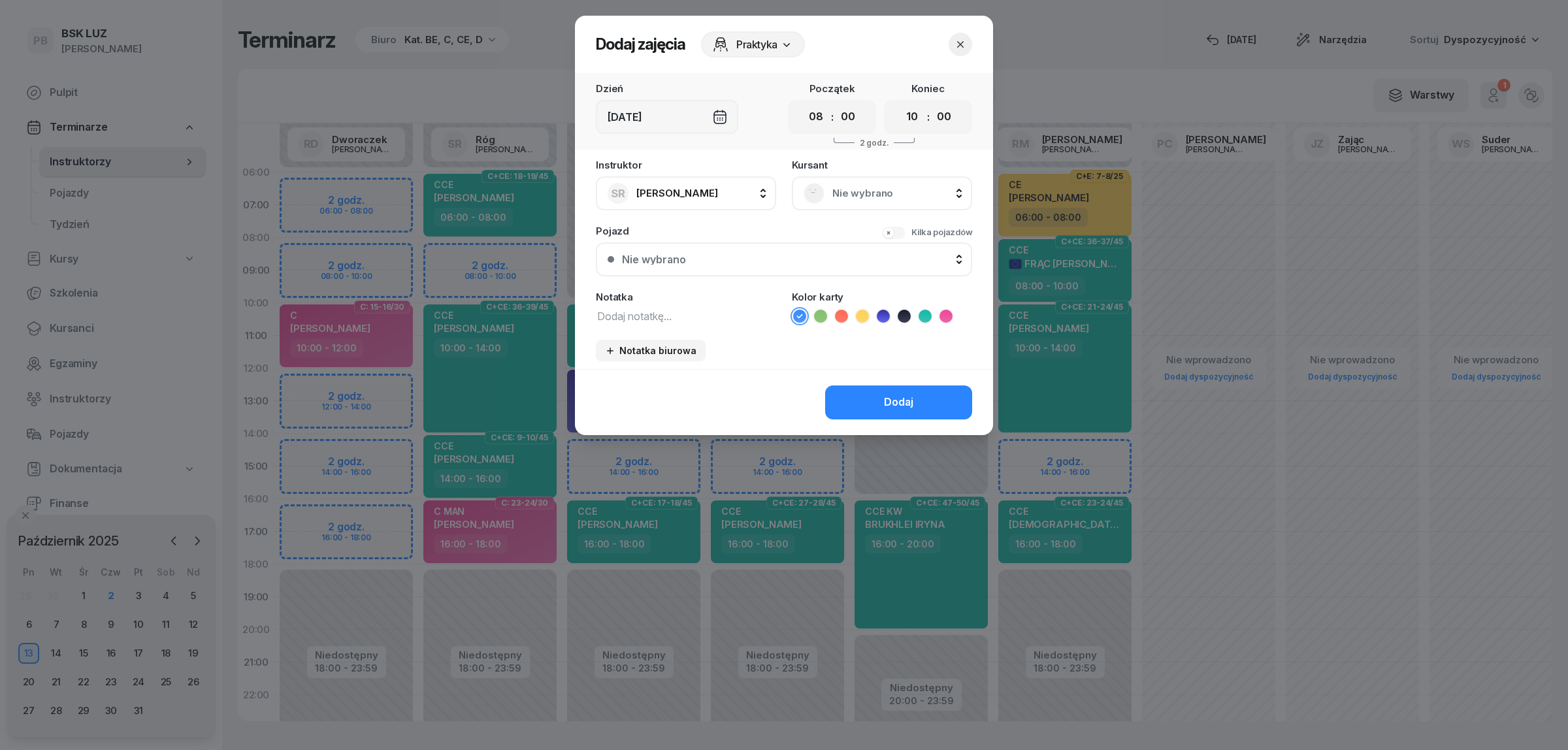
click at [862, 186] on span "Nie wybrano" at bounding box center [896, 193] width 128 height 17
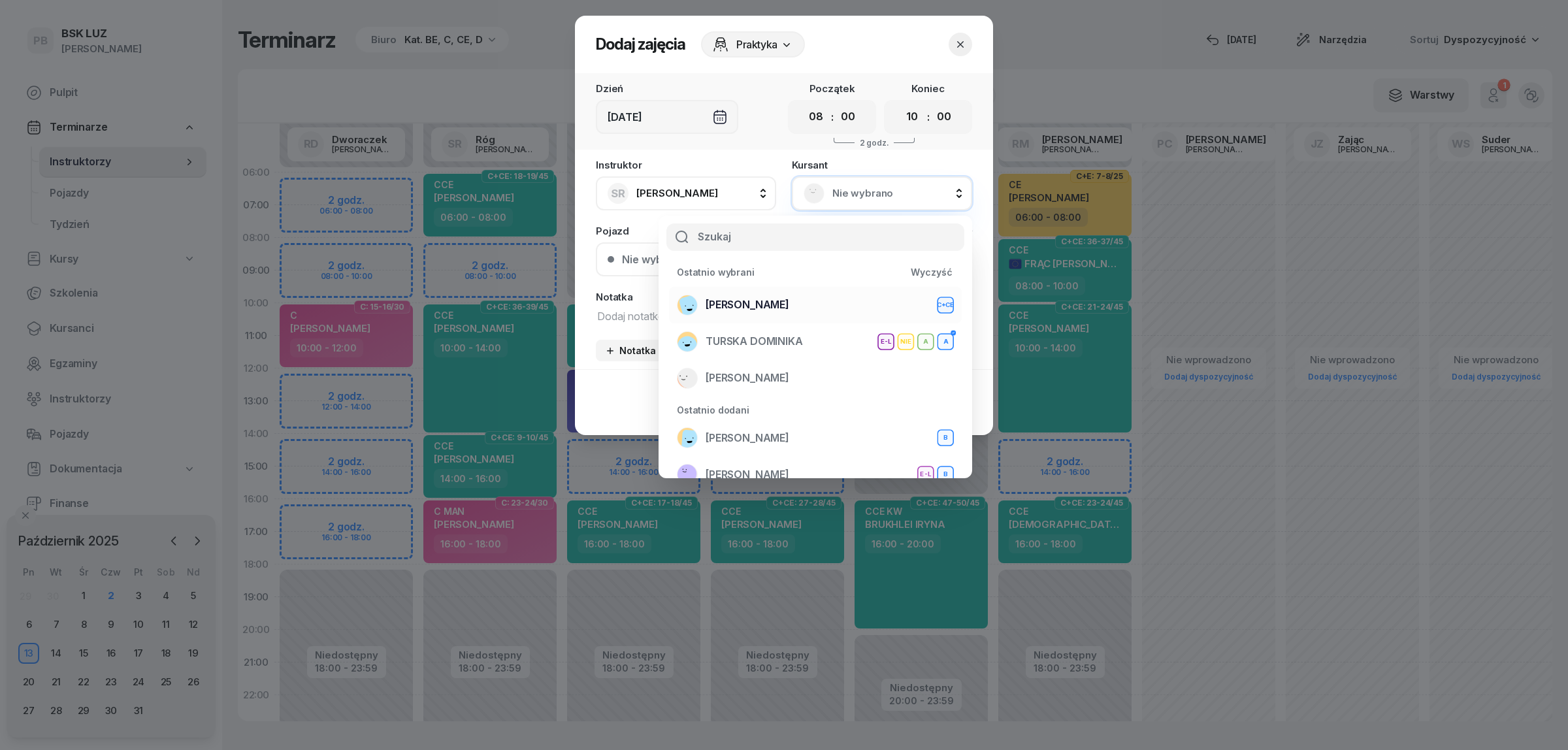
click at [834, 295] on div "[PERSON_NAME]+CE" at bounding box center [815, 305] width 277 height 21
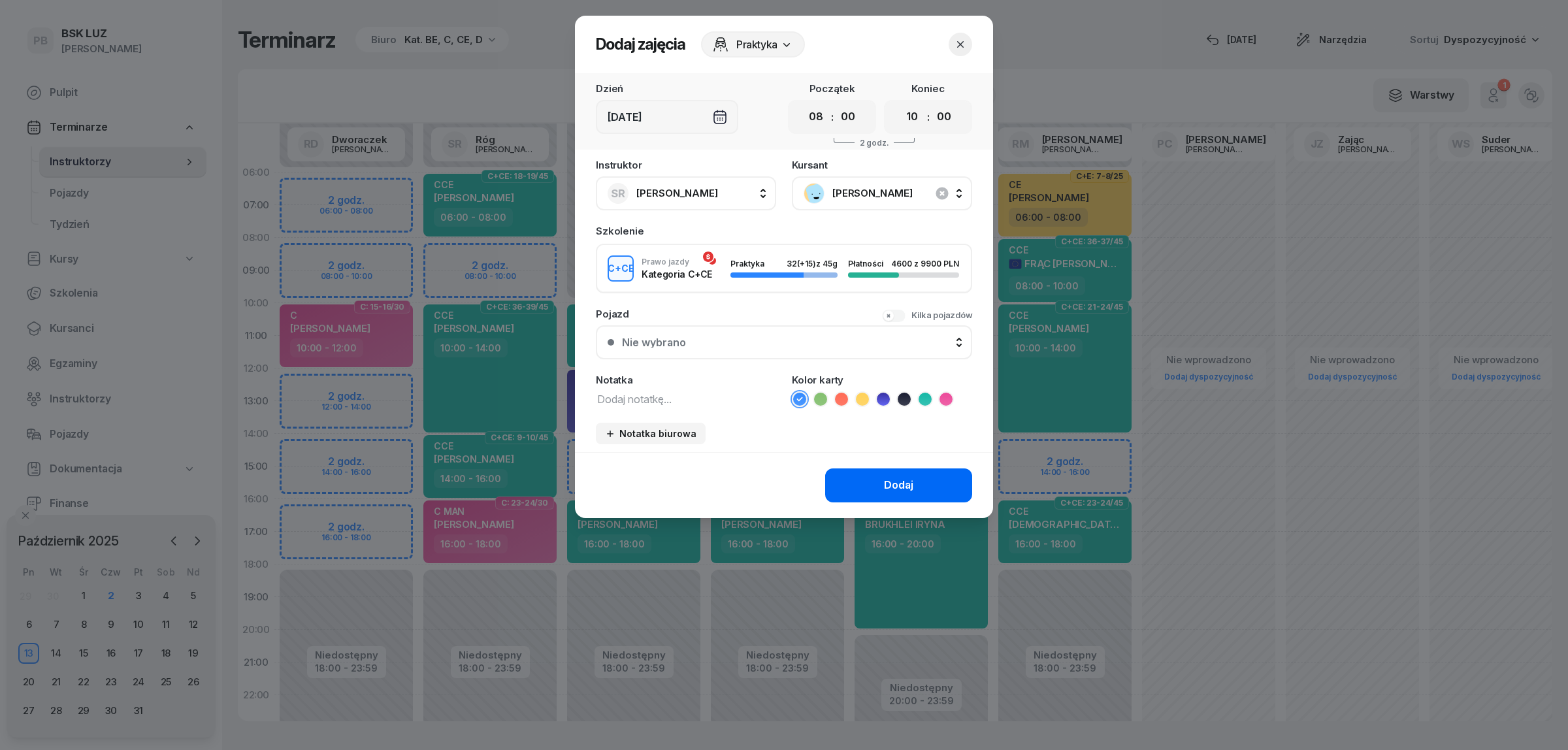
click at [859, 477] on button "Dodaj" at bounding box center [898, 486] width 147 height 34
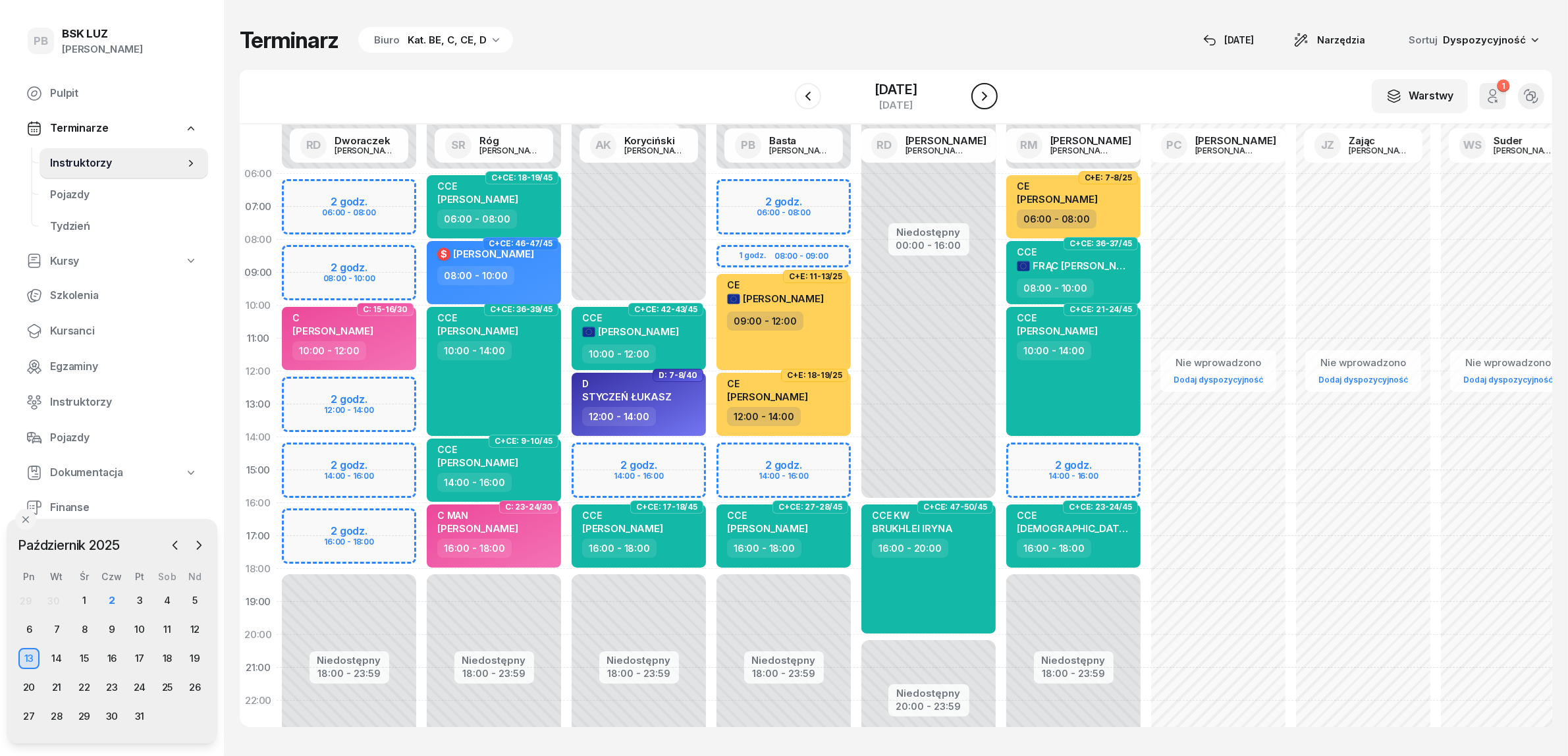
click at [993, 97] on icon "button" at bounding box center [984, 96] width 15 height 15
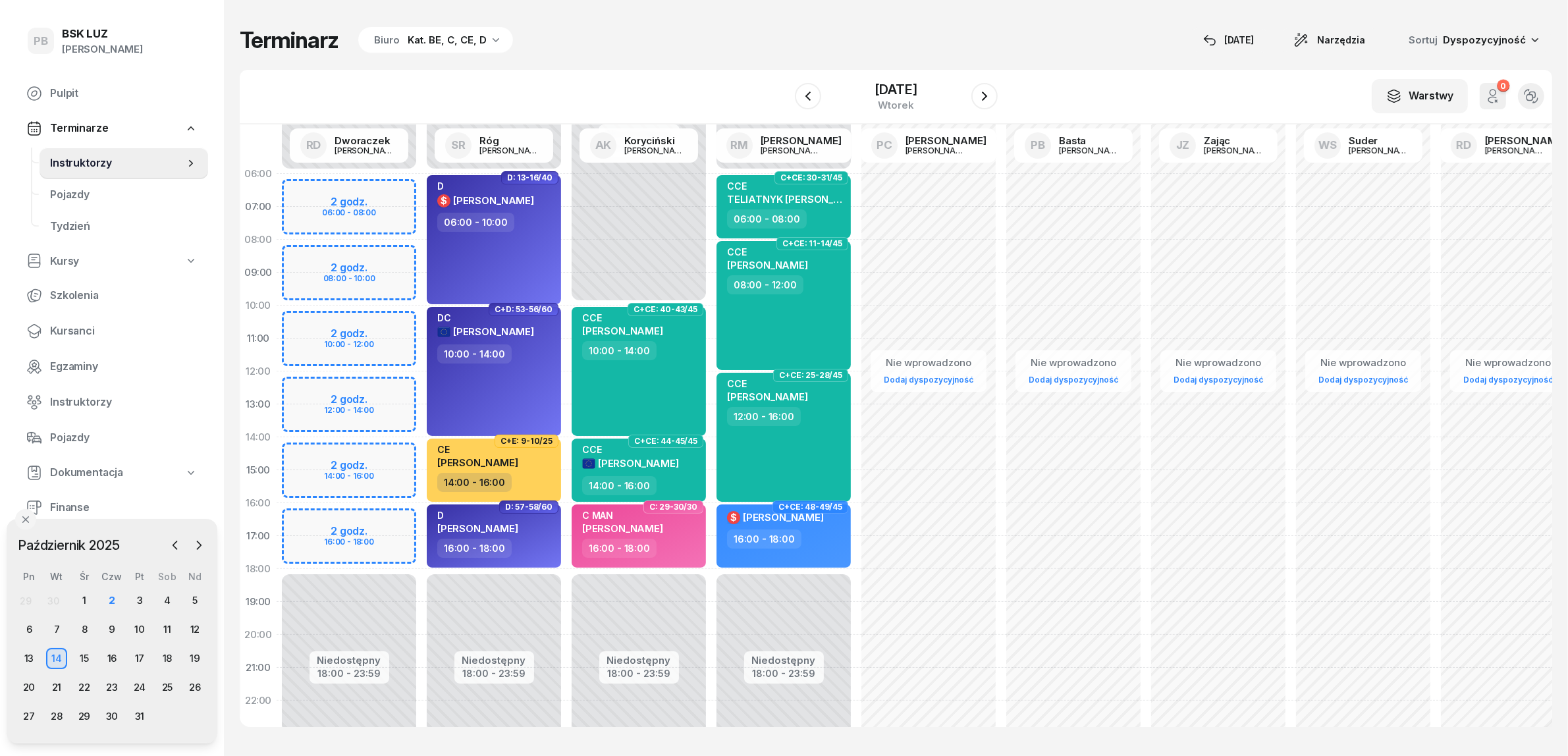
click at [593, 93] on div "W Wybierz AK Koryciński Artur BP Pająk Bogusław DA Arendarczyk Damian DP Pawłow…" at bounding box center [896, 97] width 1313 height 55
click at [139, 597] on div "3" at bounding box center [139, 601] width 21 height 21
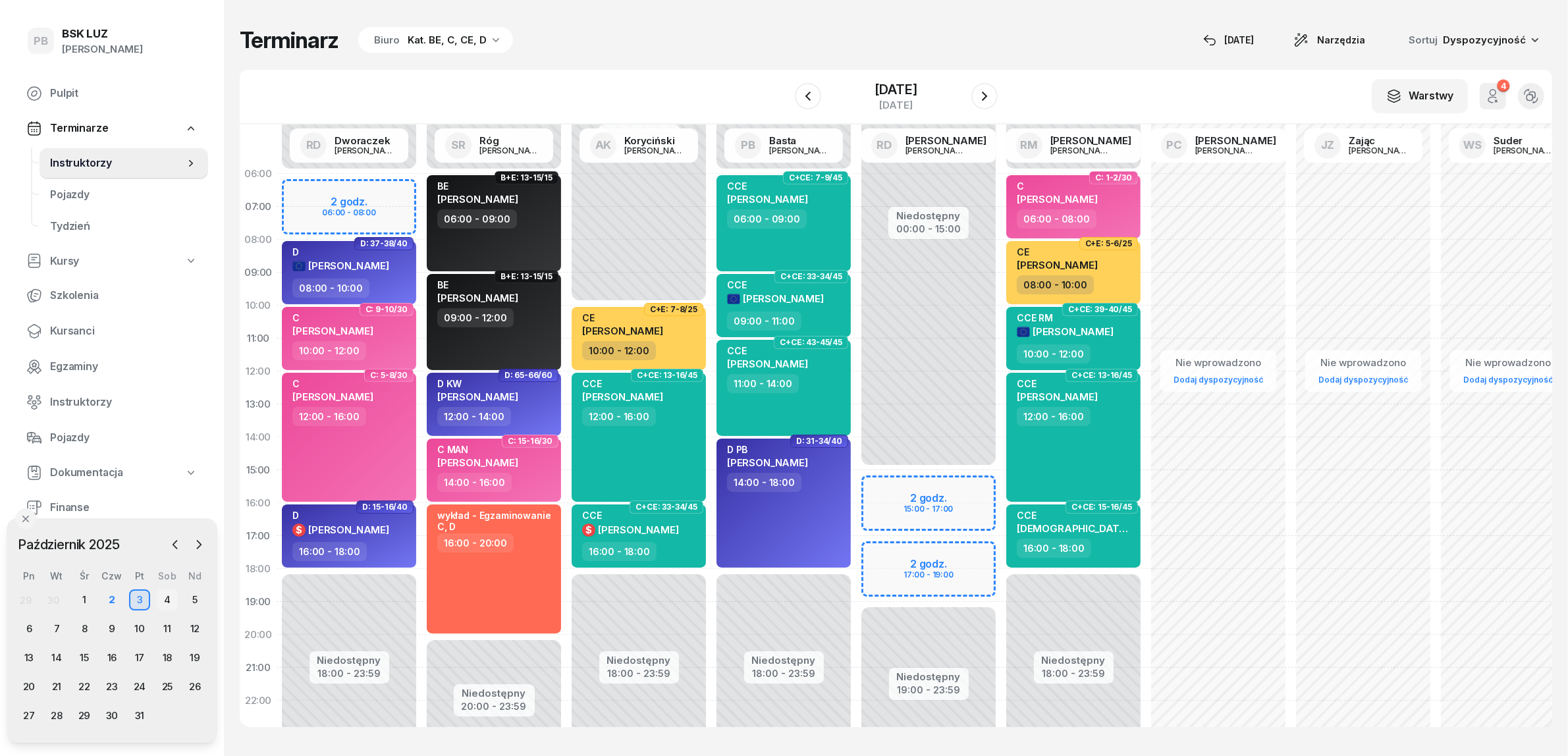
click at [168, 597] on div "4" at bounding box center [167, 600] width 21 height 21
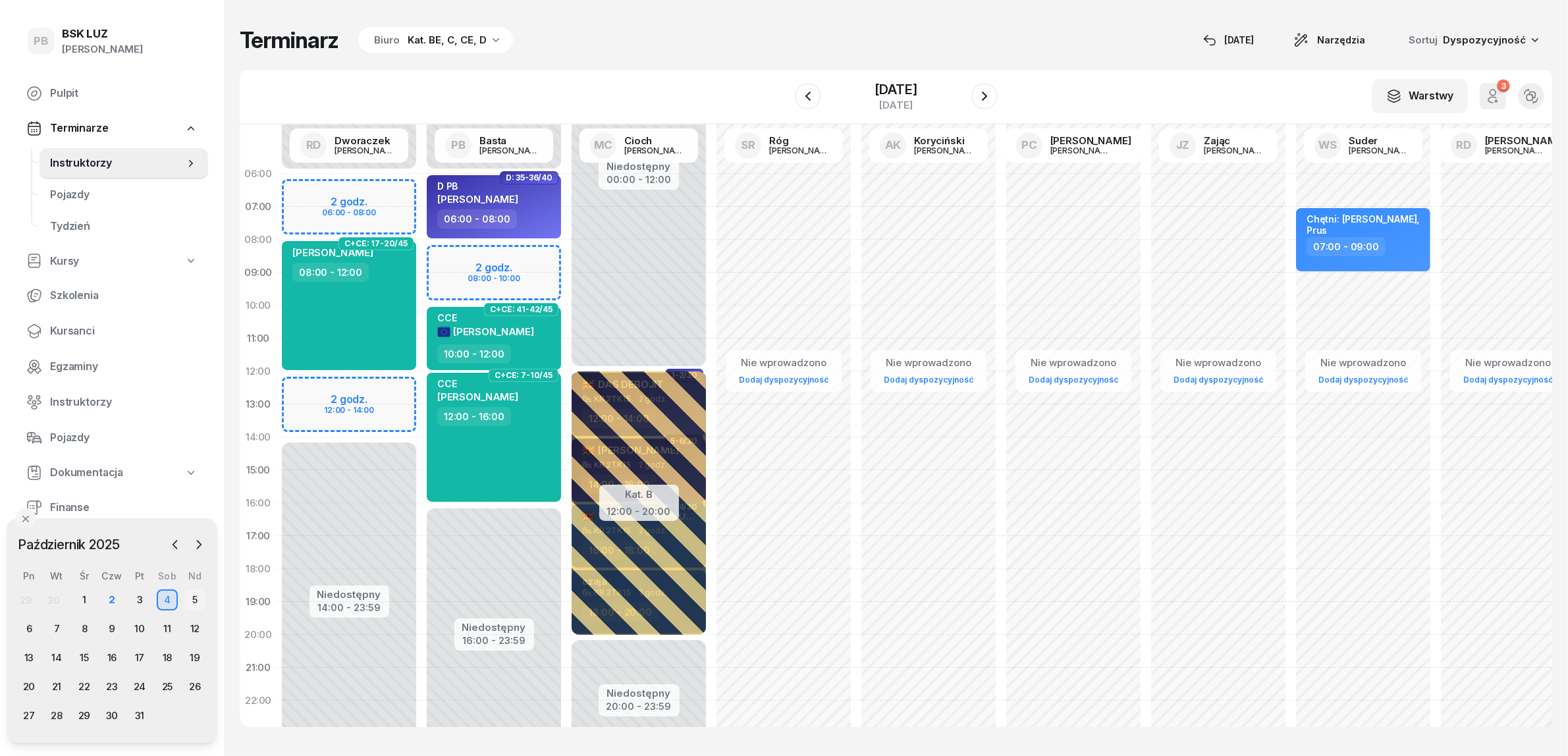
click at [197, 596] on div "5" at bounding box center [195, 600] width 21 height 21
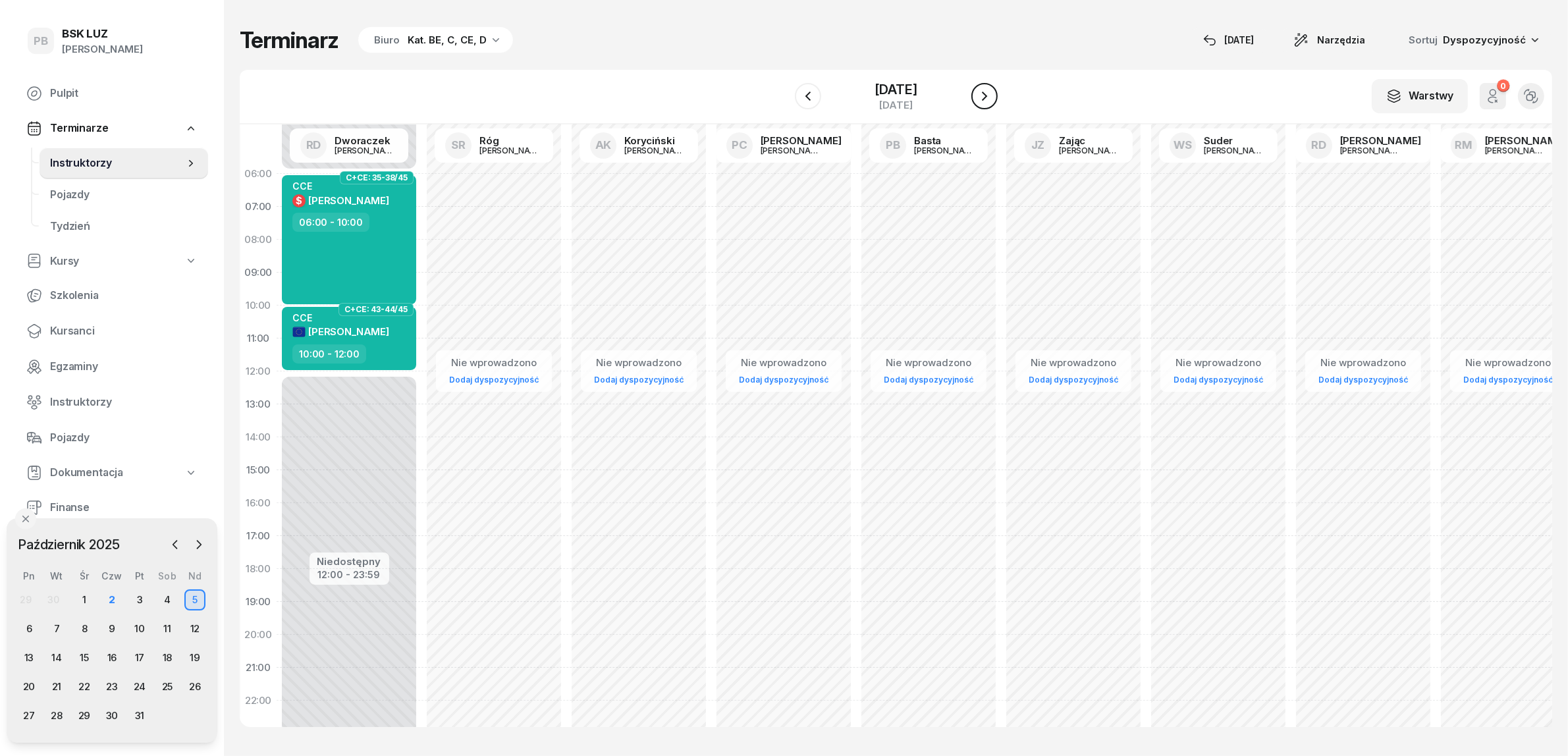
click at [993, 97] on icon "button" at bounding box center [984, 96] width 15 height 15
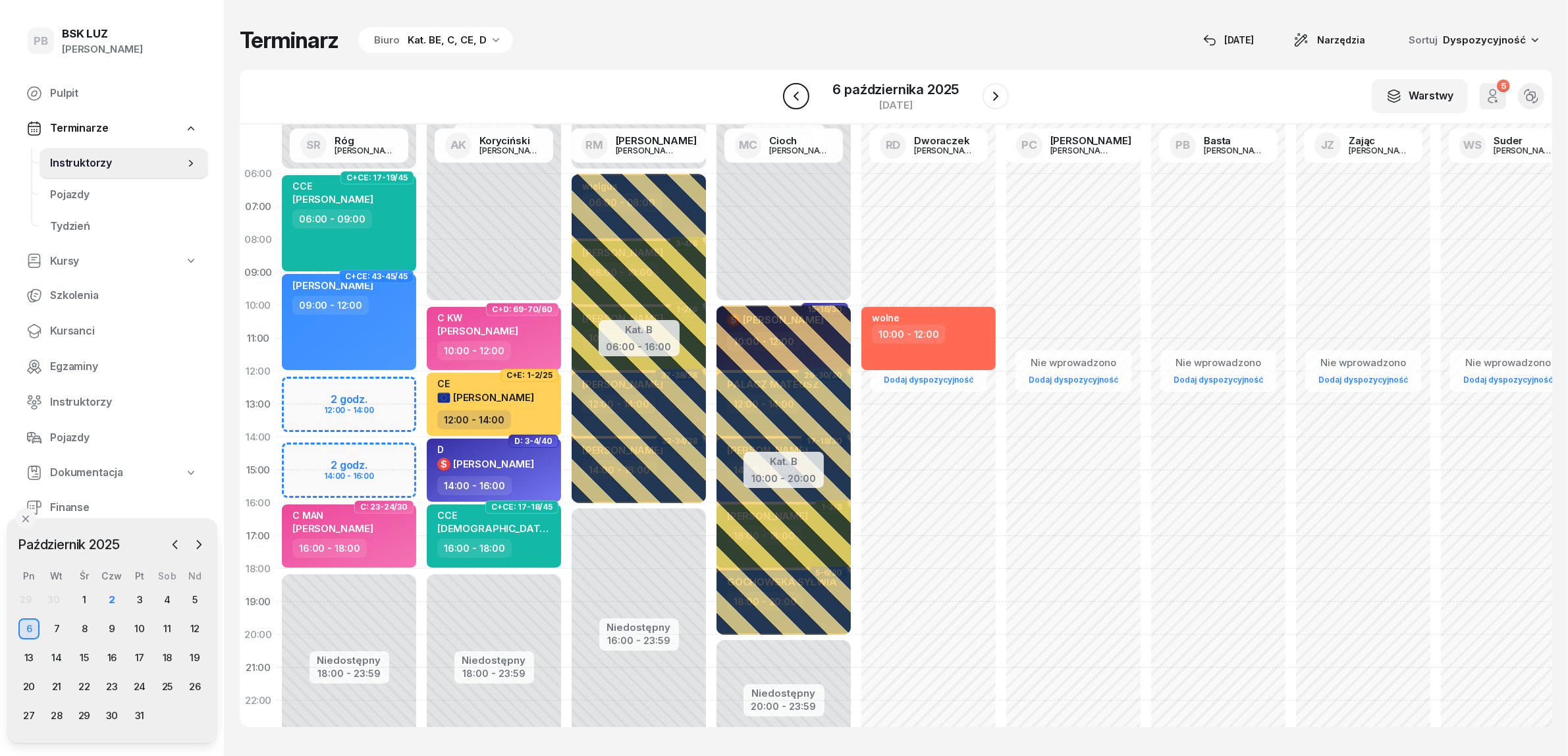
click at [803, 97] on icon "button" at bounding box center [796, 96] width 15 height 15
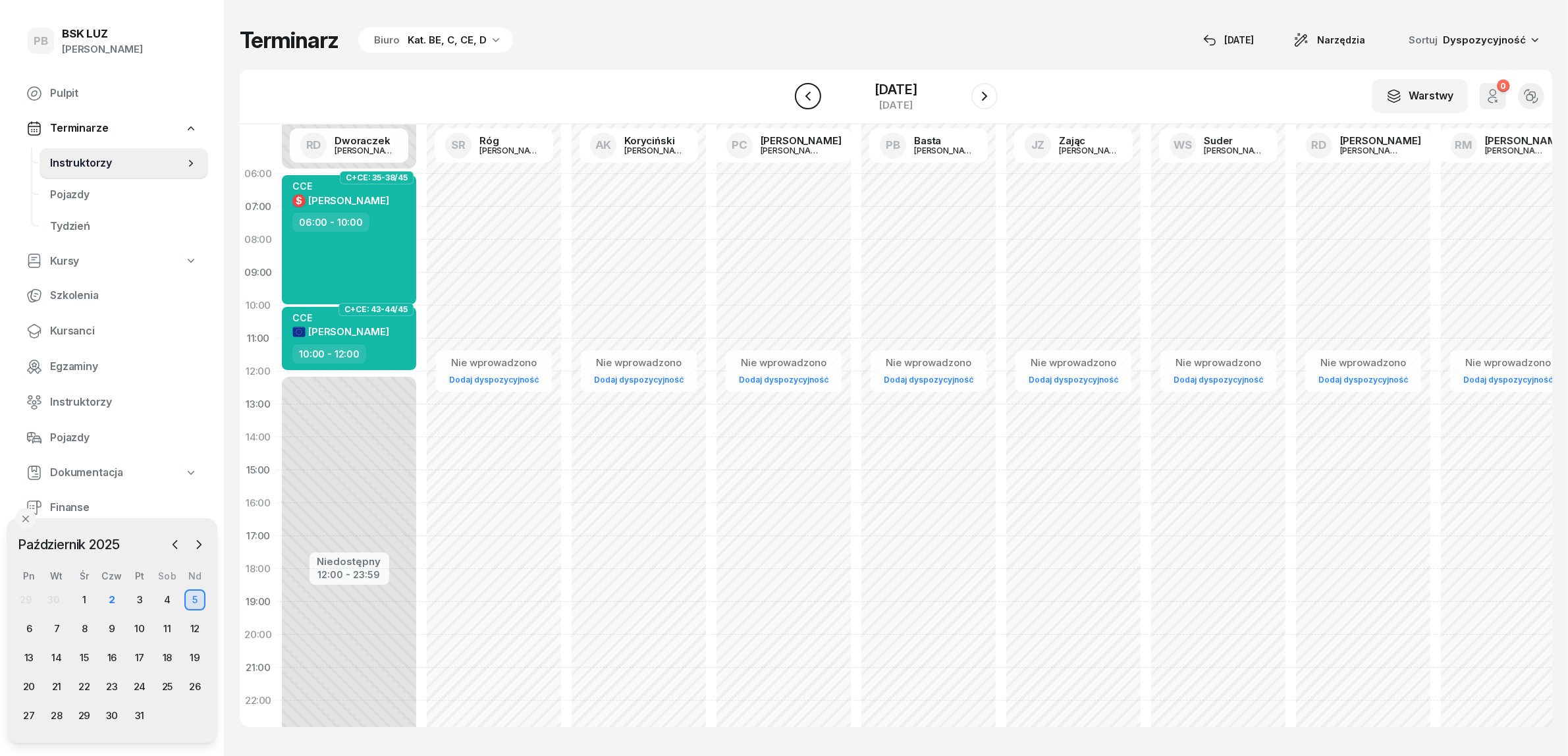
click at [803, 97] on icon "button" at bounding box center [807, 96] width 15 height 15
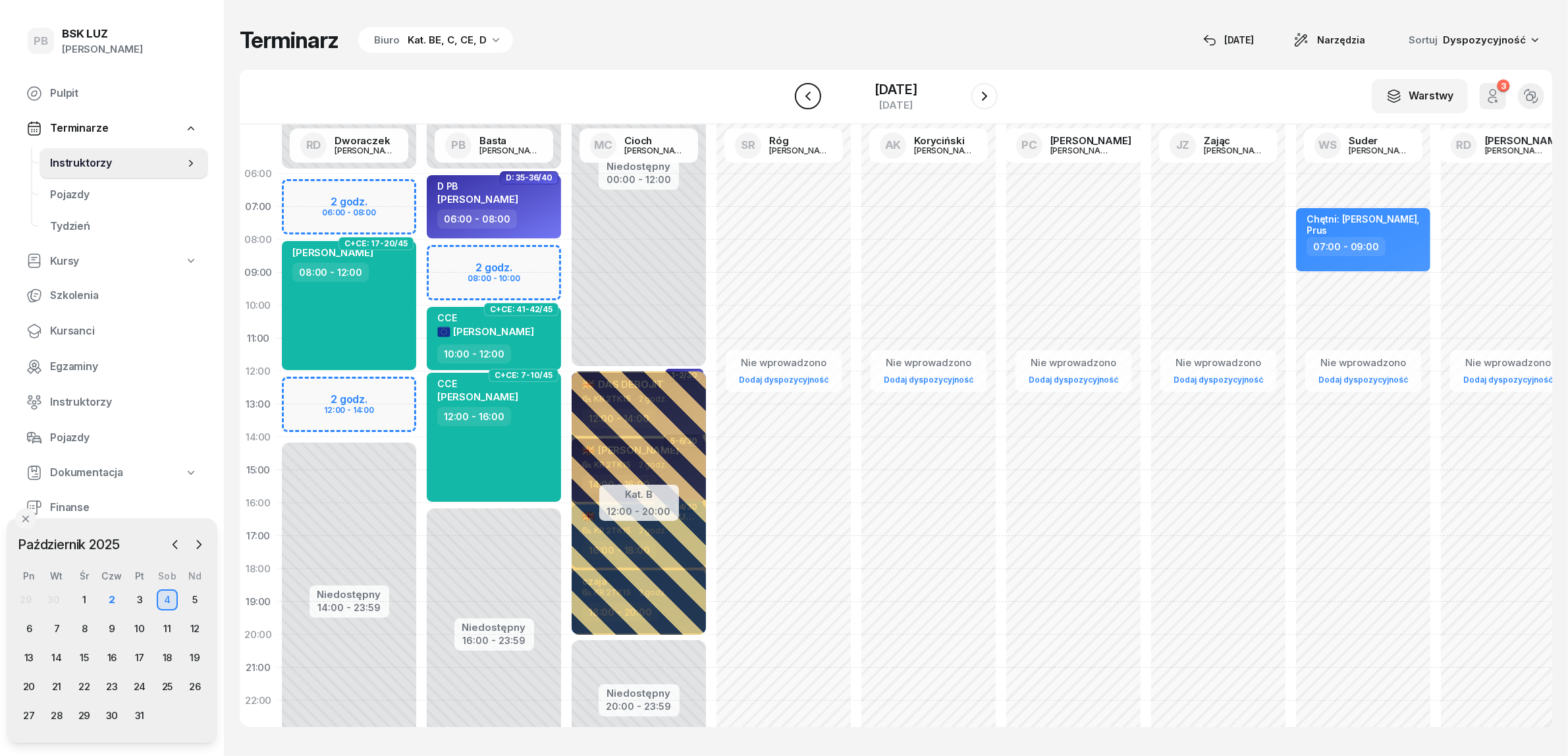
click at [803, 97] on icon "button" at bounding box center [807, 96] width 15 height 15
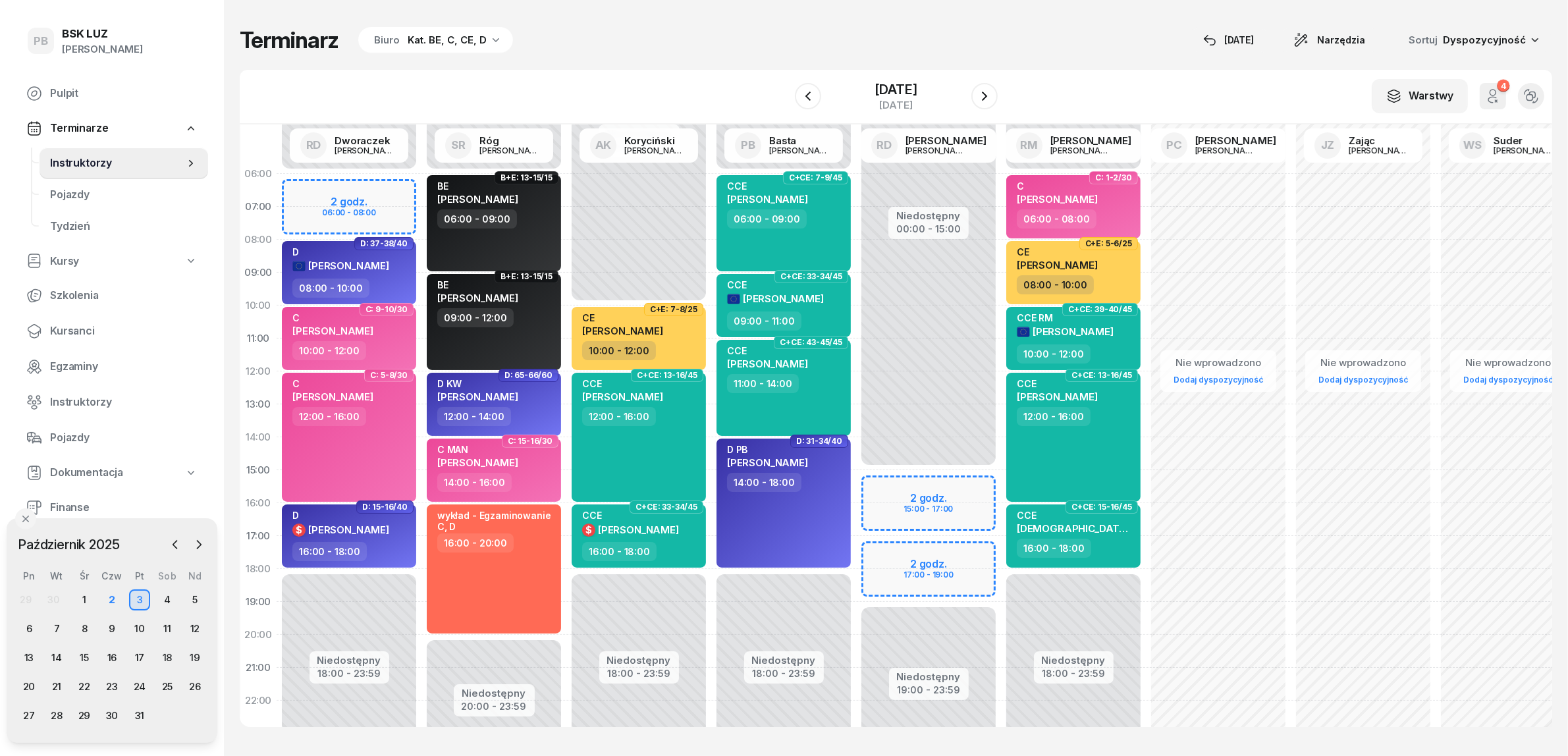
click at [629, 58] on div "Terminarz Biuro Kat. BE, C, CE, D [DATE] Narzędzia Sortuj Dyspozycyjność W Wybi…" at bounding box center [896, 377] width 1313 height 753
click at [73, 331] on span "Kursanci" at bounding box center [124, 331] width 148 height 17
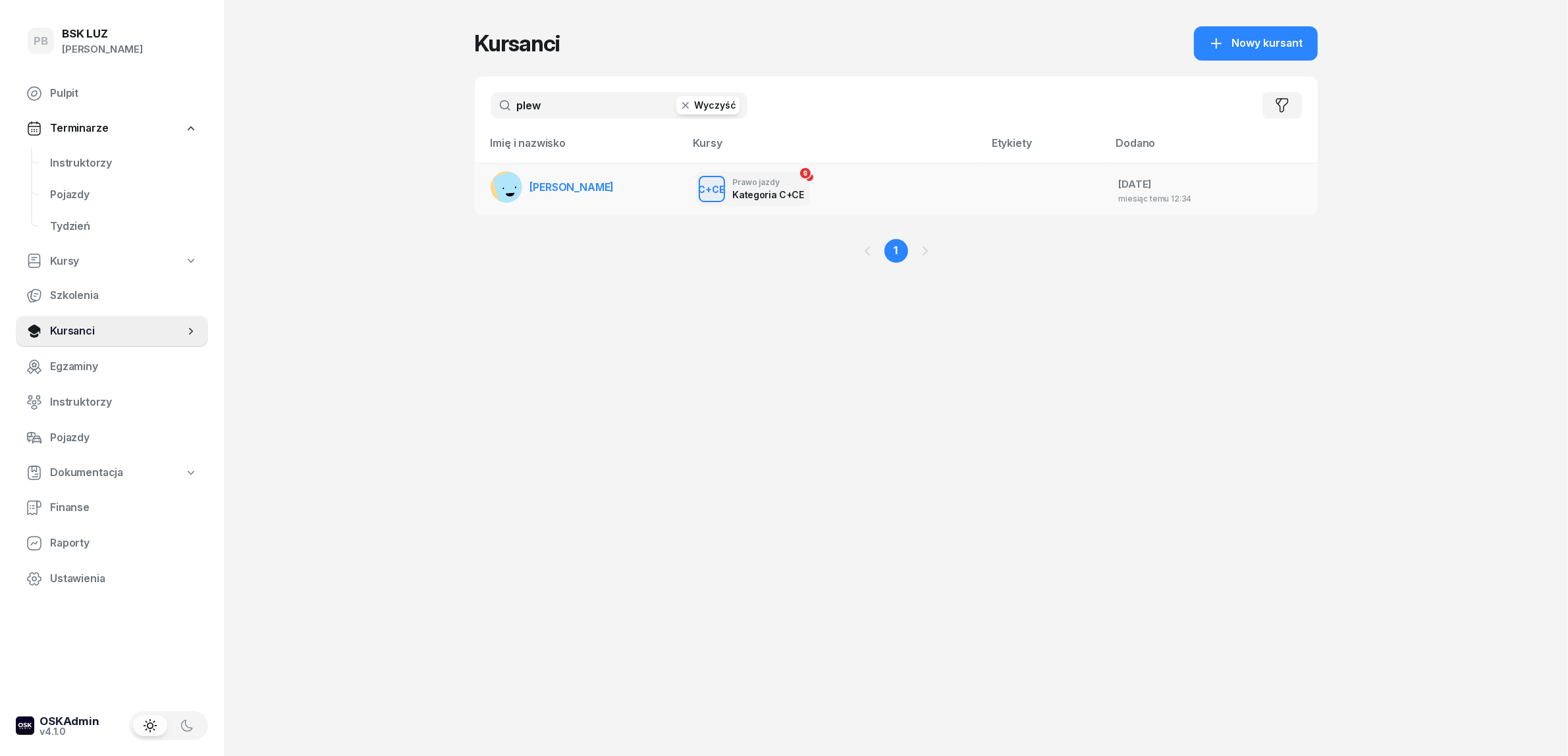
click at [570, 180] on span "[PERSON_NAME]" at bounding box center [572, 186] width 85 height 13
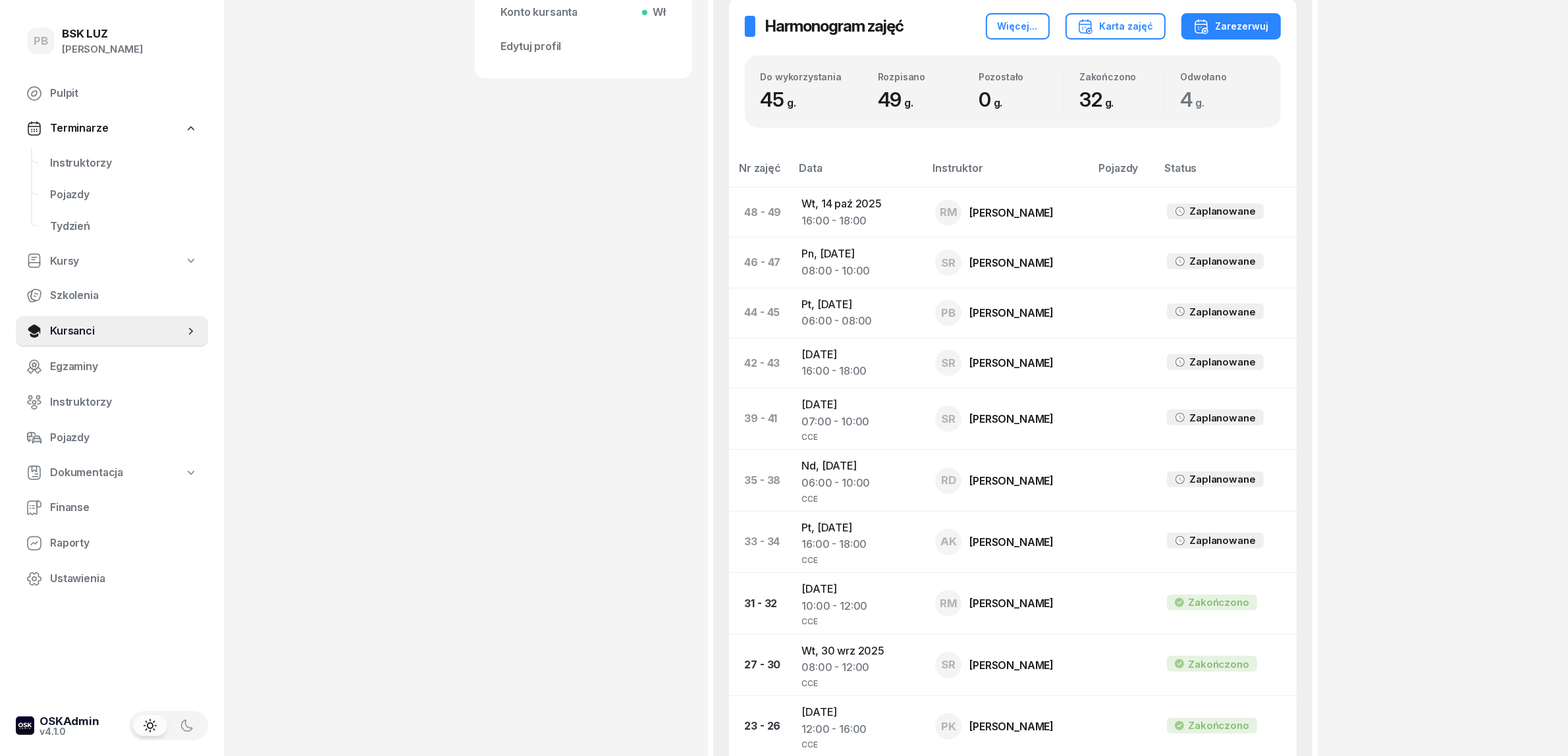
scroll to position [576, 0]
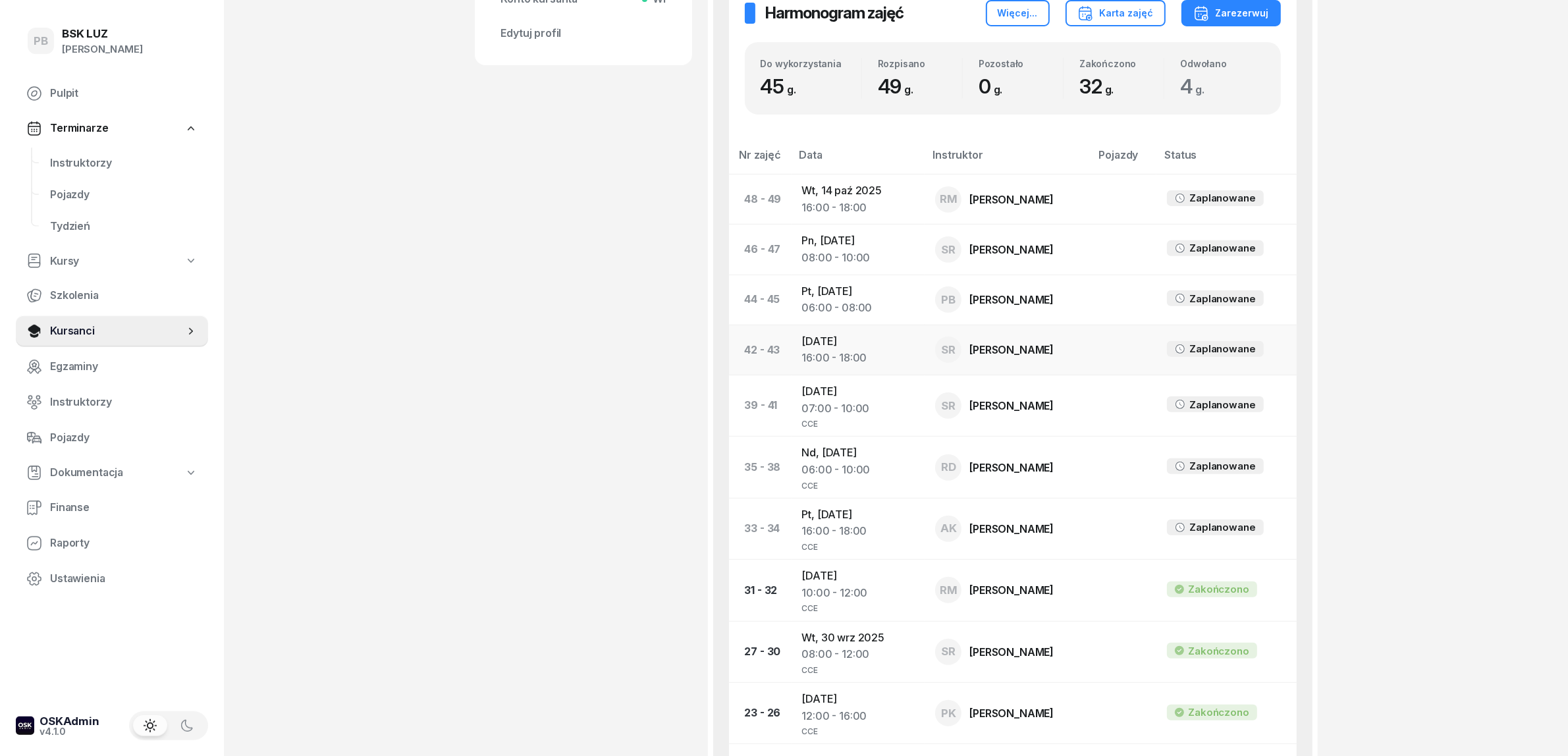
click at [841, 330] on td "Cz, 9 paź 2025 16:00 - 18:00" at bounding box center [858, 349] width 133 height 50
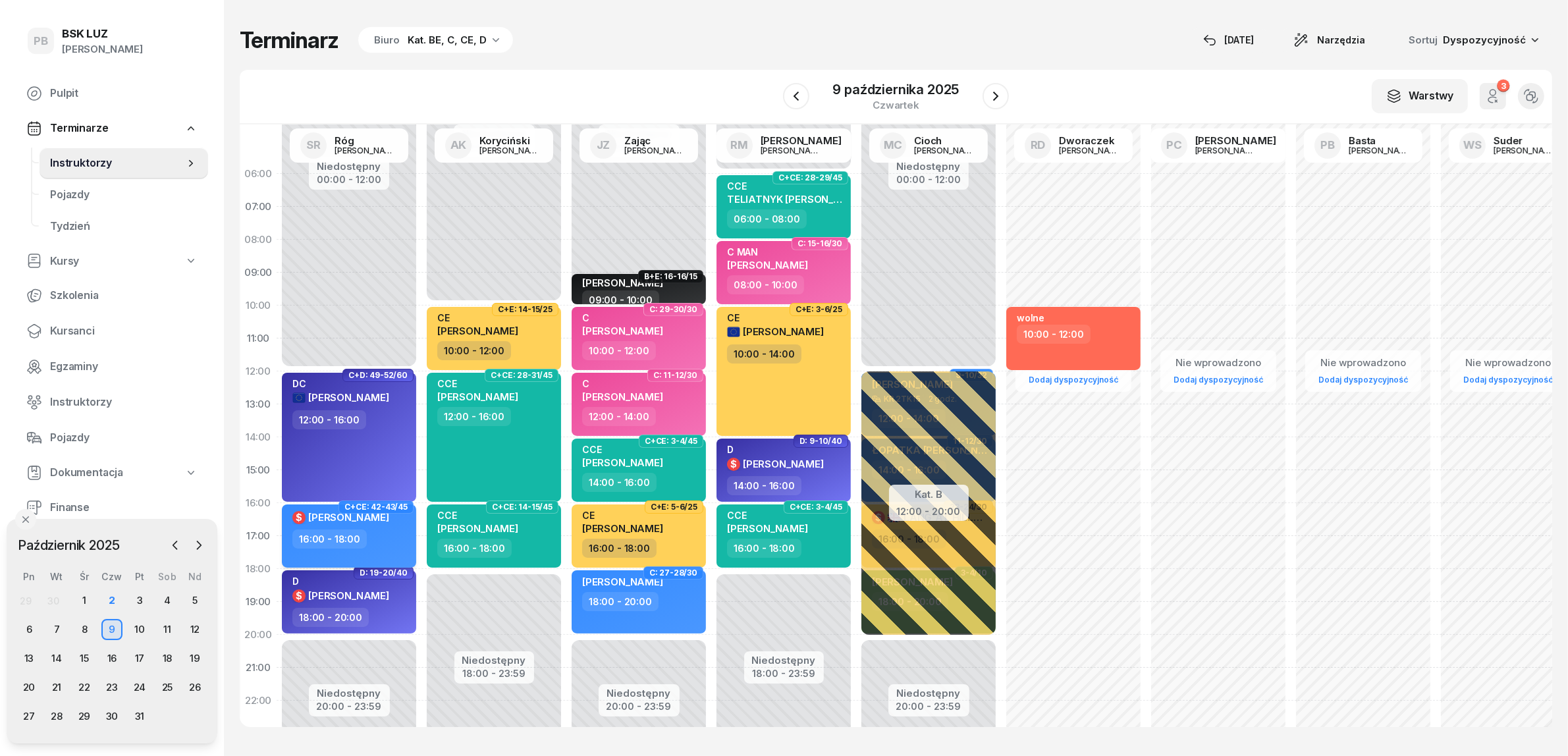
click at [397, 537] on div "16:00 - 18:00" at bounding box center [350, 539] width 116 height 19
select select "16"
select select "18"
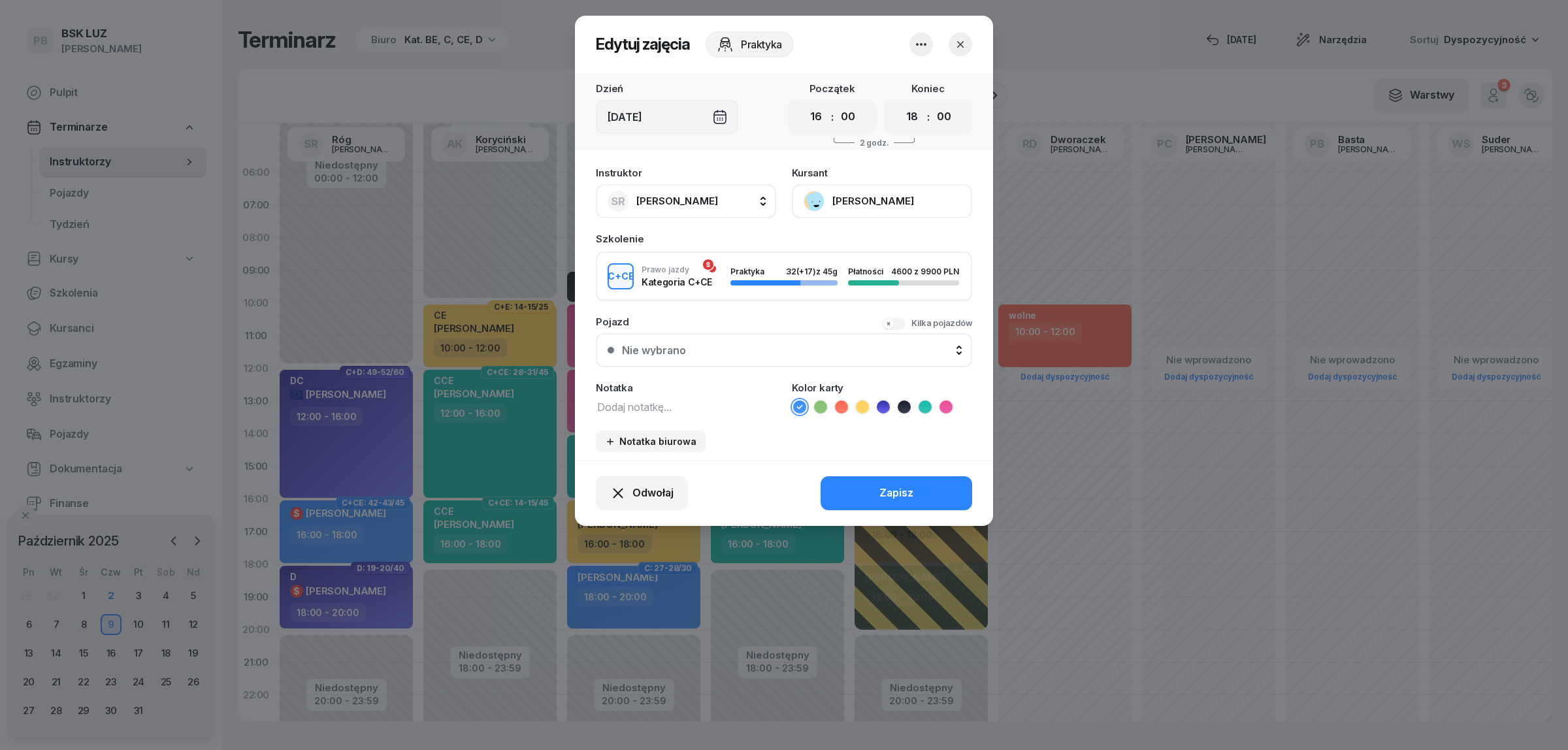
click at [915, 42] on icon "button" at bounding box center [921, 44] width 15 height 15
click at [904, 79] on link "Usuń" at bounding box center [914, 83] width 172 height 33
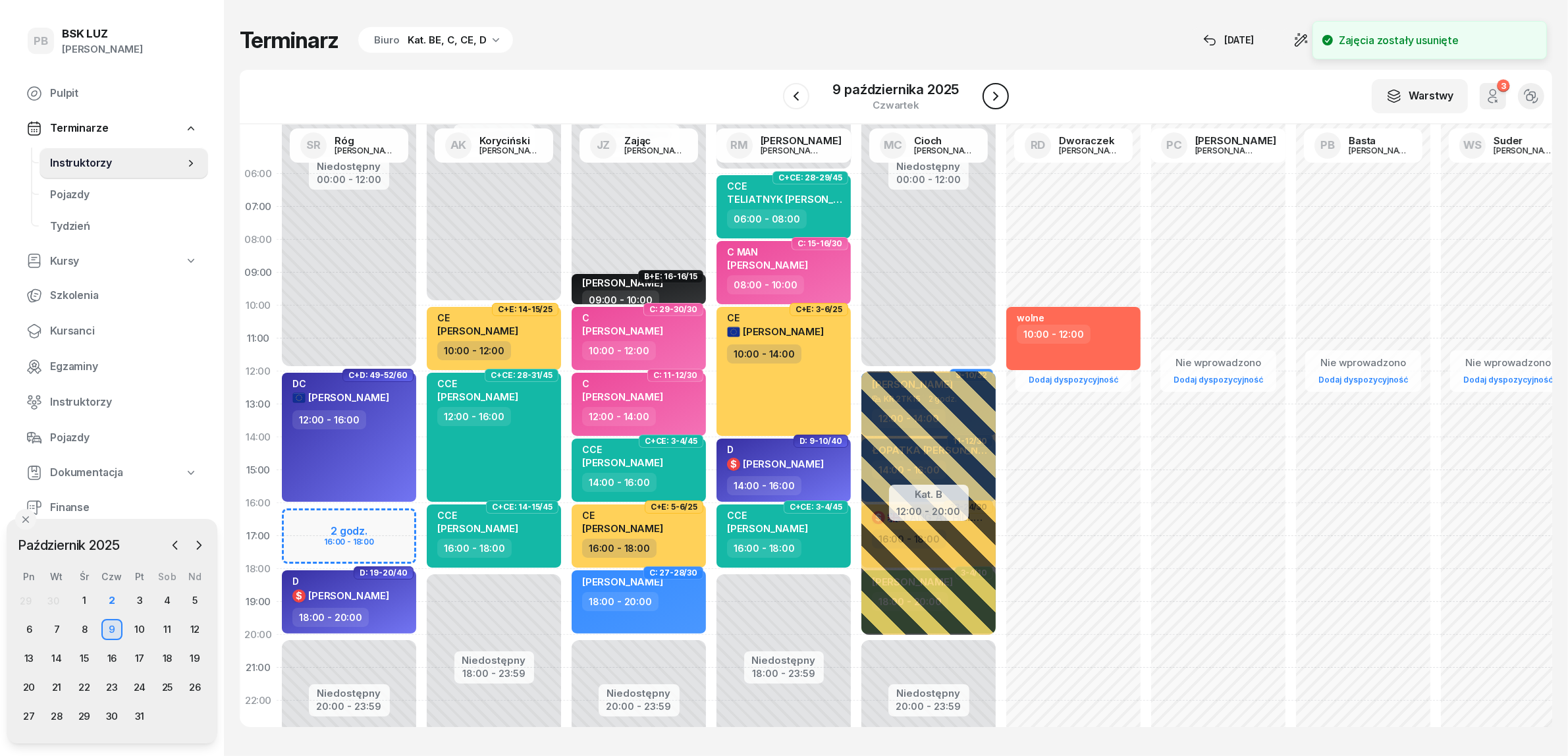
click at [992, 89] on icon "button" at bounding box center [995, 96] width 15 height 15
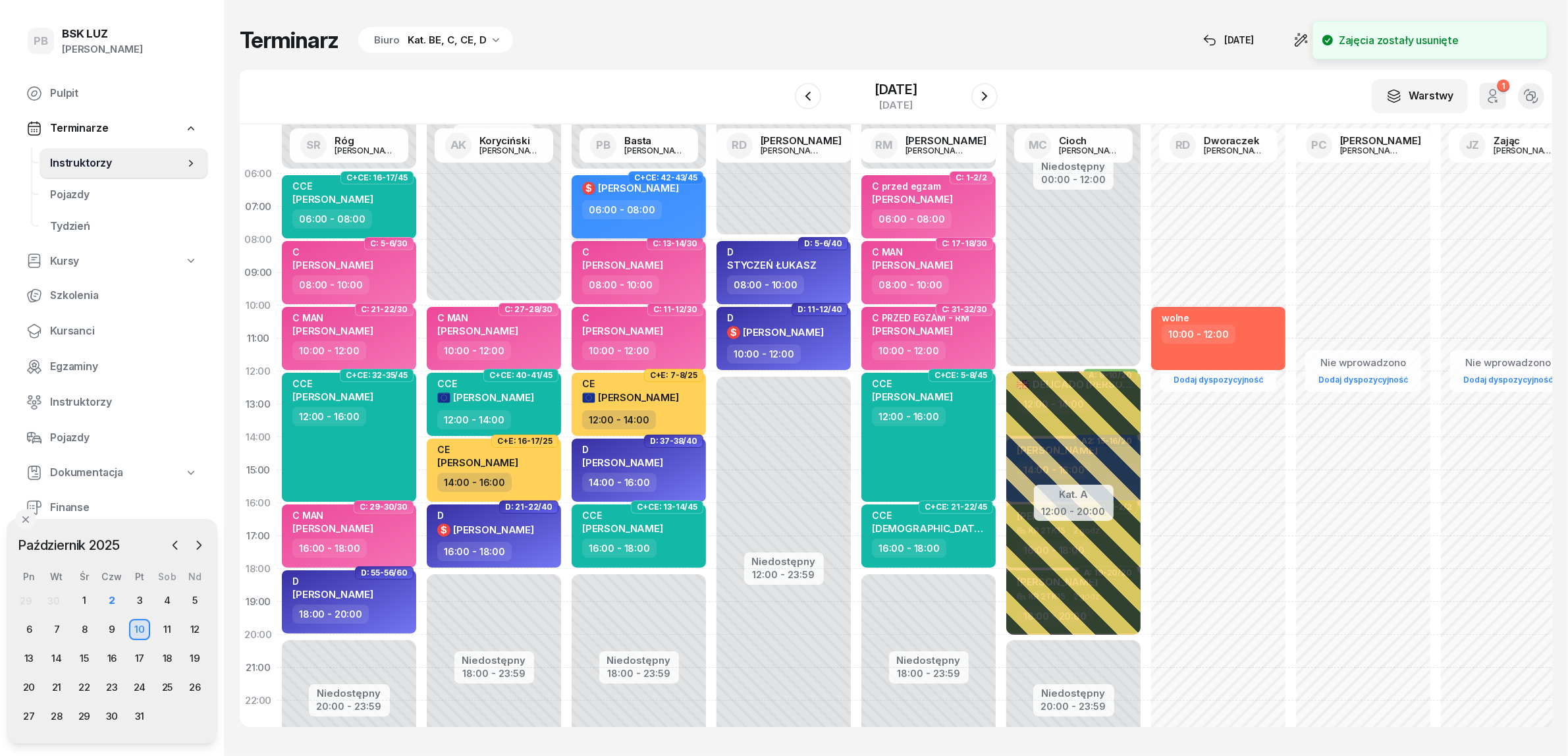
click at [684, 214] on div "06:00 - 08:00" at bounding box center [640, 209] width 116 height 19
select select "06"
select select "08"
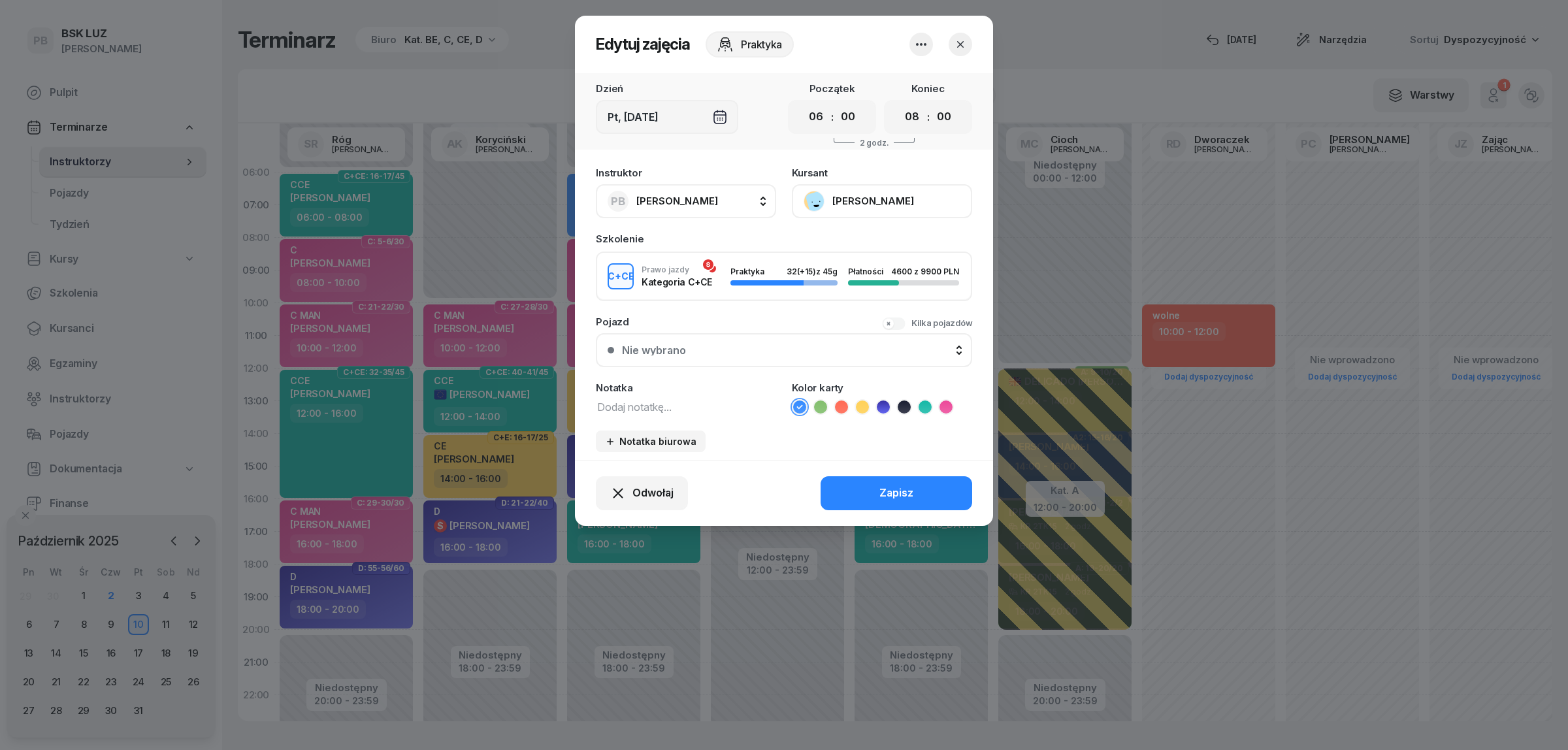
click at [925, 44] on icon "button" at bounding box center [921, 44] width 15 height 15
click at [910, 74] on link "Usuń" at bounding box center [914, 83] width 172 height 33
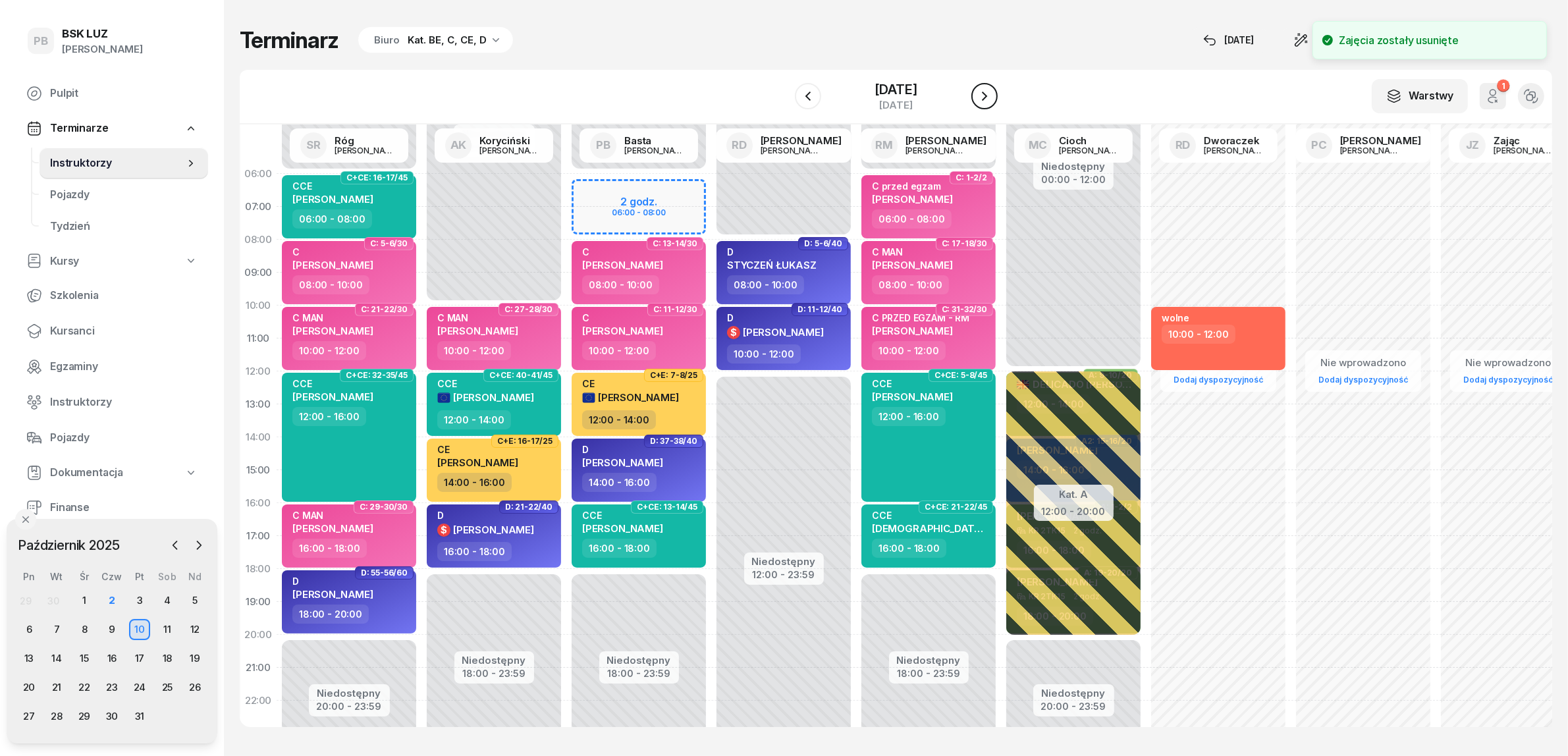
click at [993, 97] on icon "button" at bounding box center [984, 96] width 15 height 15
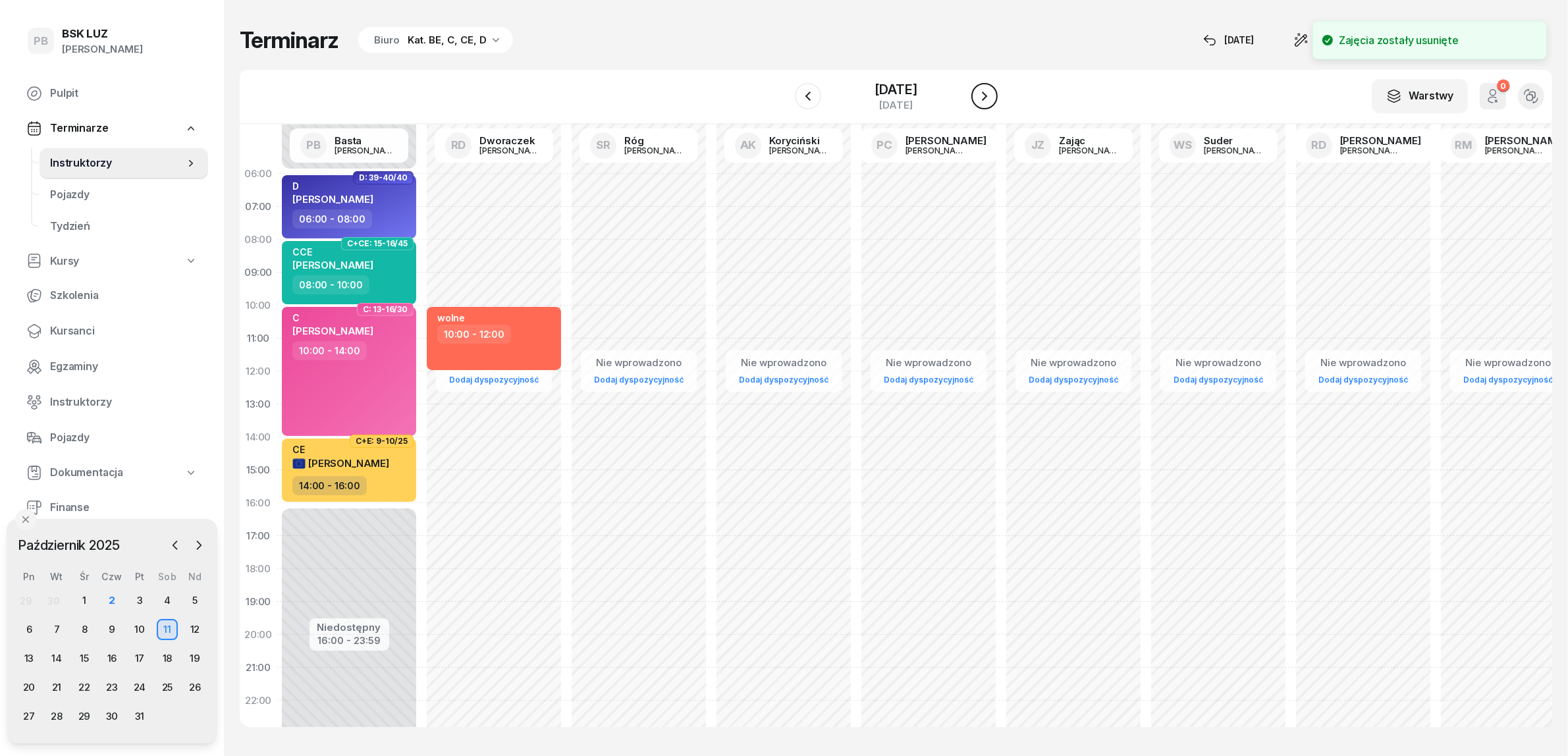
click at [993, 97] on icon "button" at bounding box center [984, 96] width 15 height 15
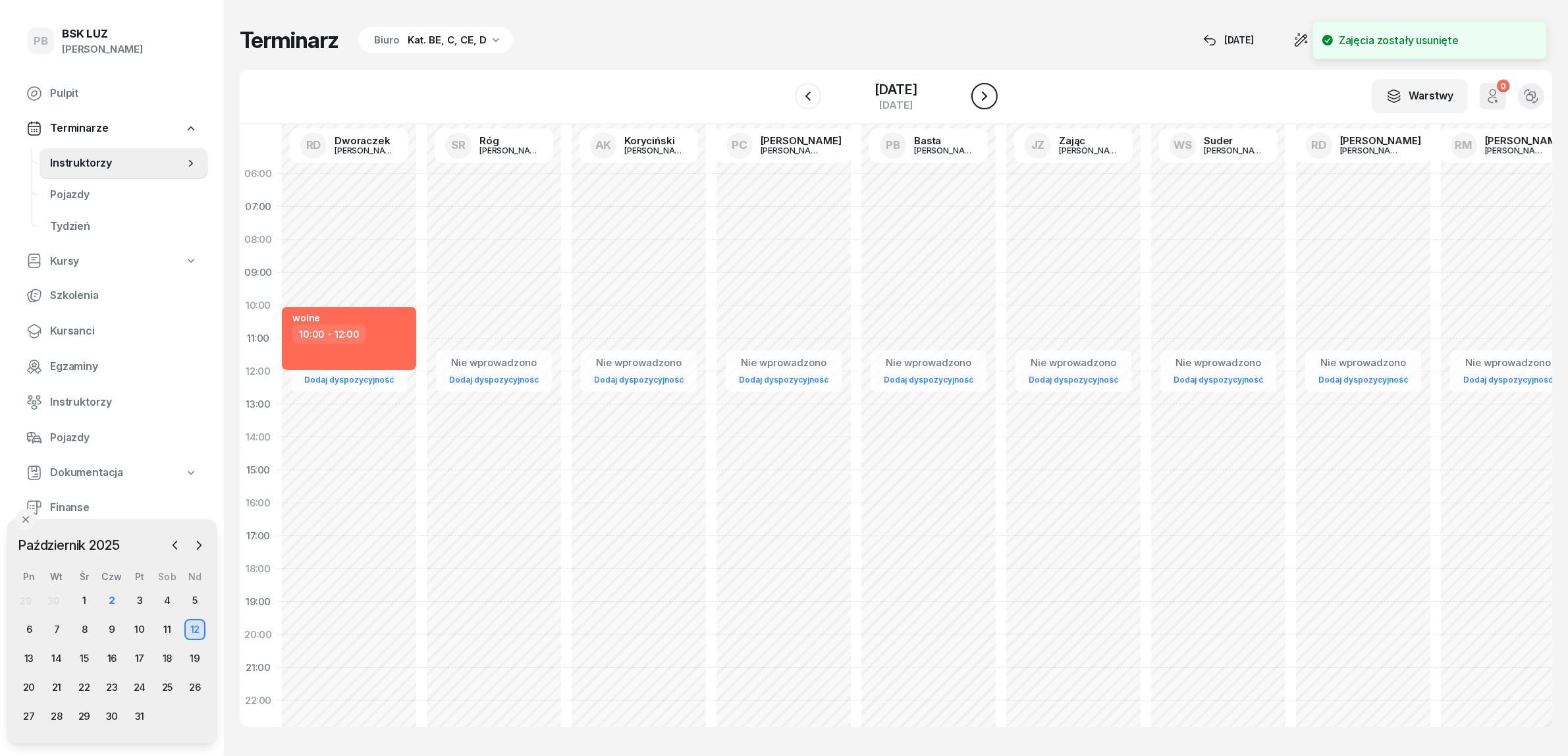
click at [993, 97] on icon "button" at bounding box center [984, 96] width 15 height 15
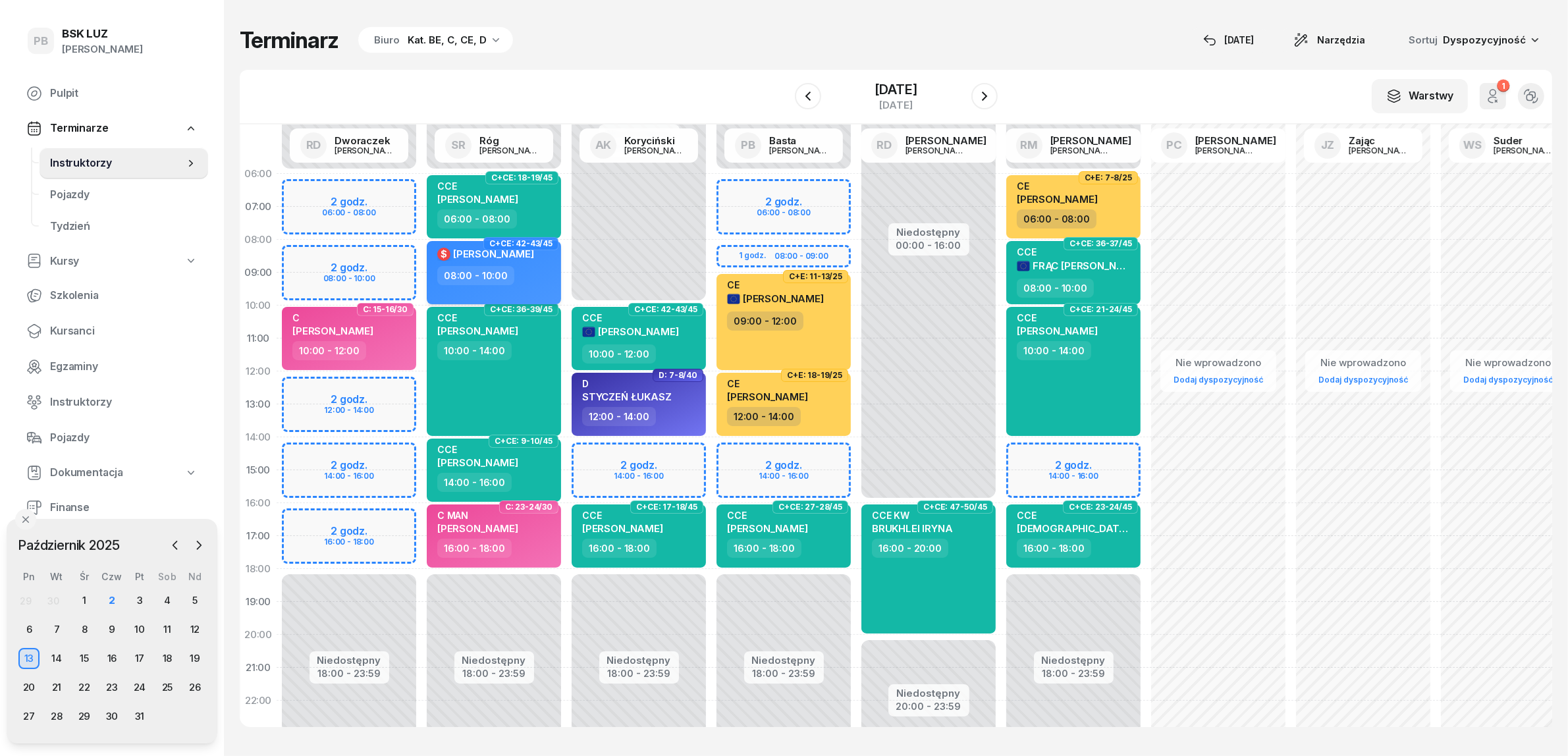
click at [528, 267] on div "08:00 - 10:00" at bounding box center [496, 275] width 116 height 19
select select "08"
select select "10"
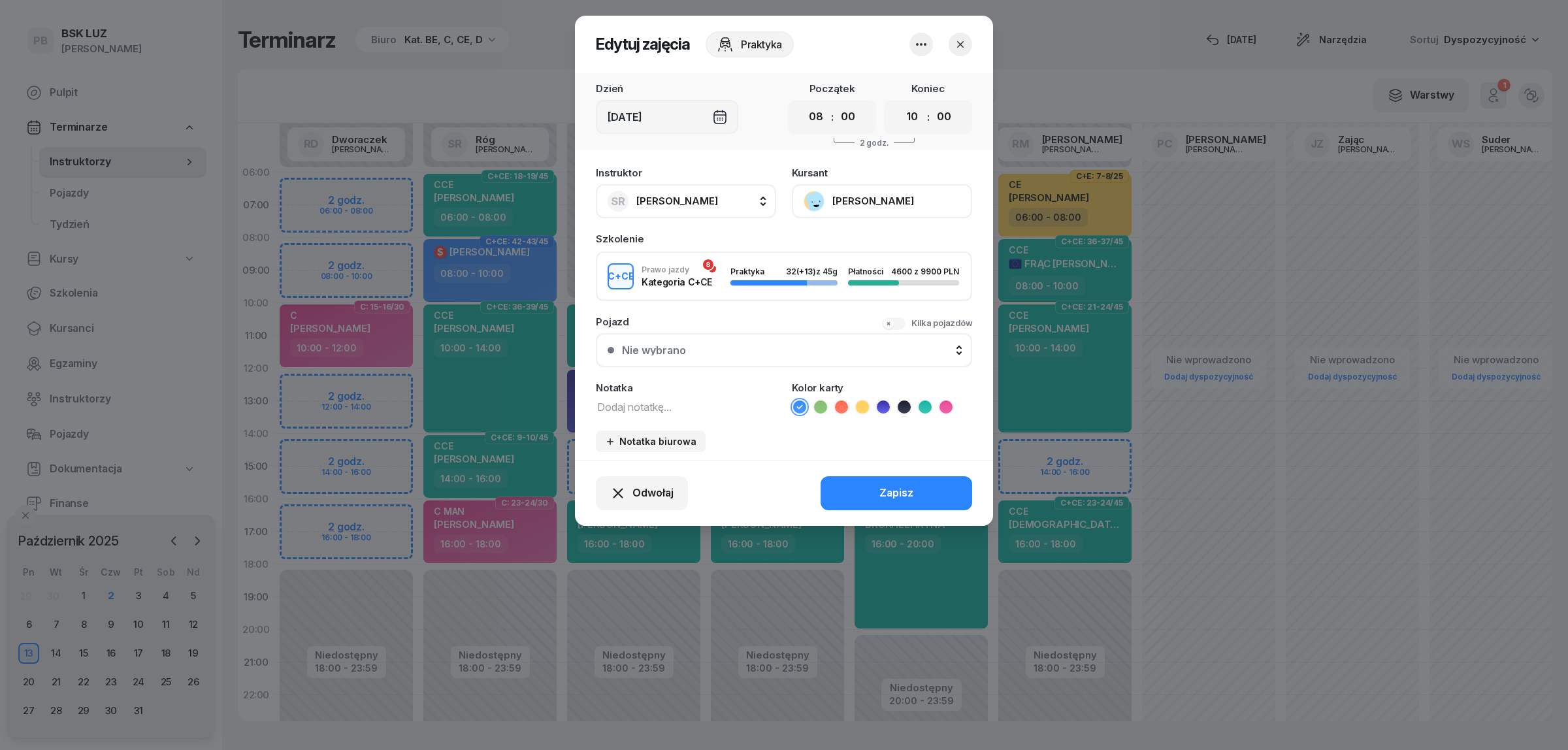
click at [923, 43] on icon "button" at bounding box center [921, 44] width 15 height 15
click at [907, 81] on link "Usuń" at bounding box center [914, 83] width 172 height 33
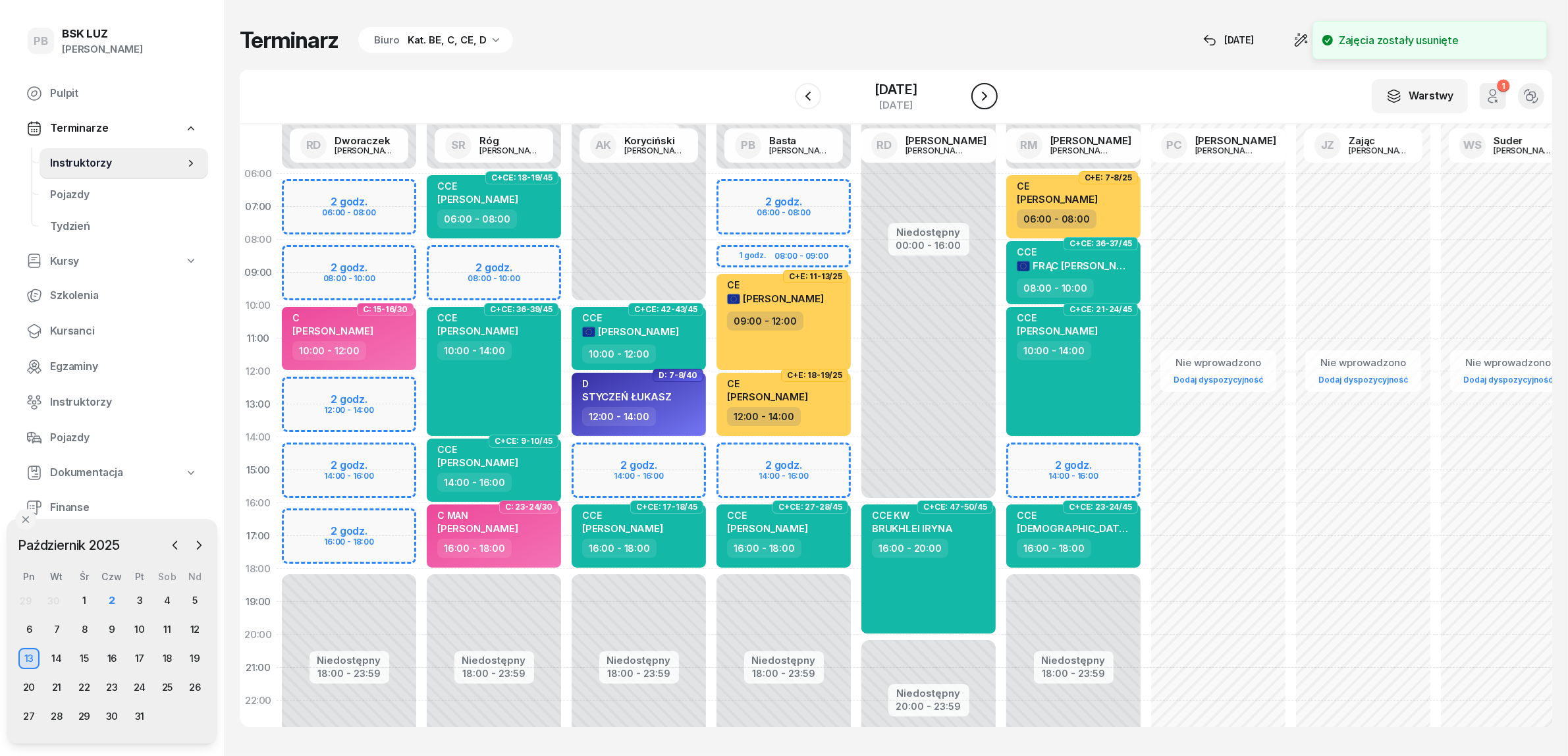
click at [998, 96] on button "button" at bounding box center [984, 96] width 26 height 26
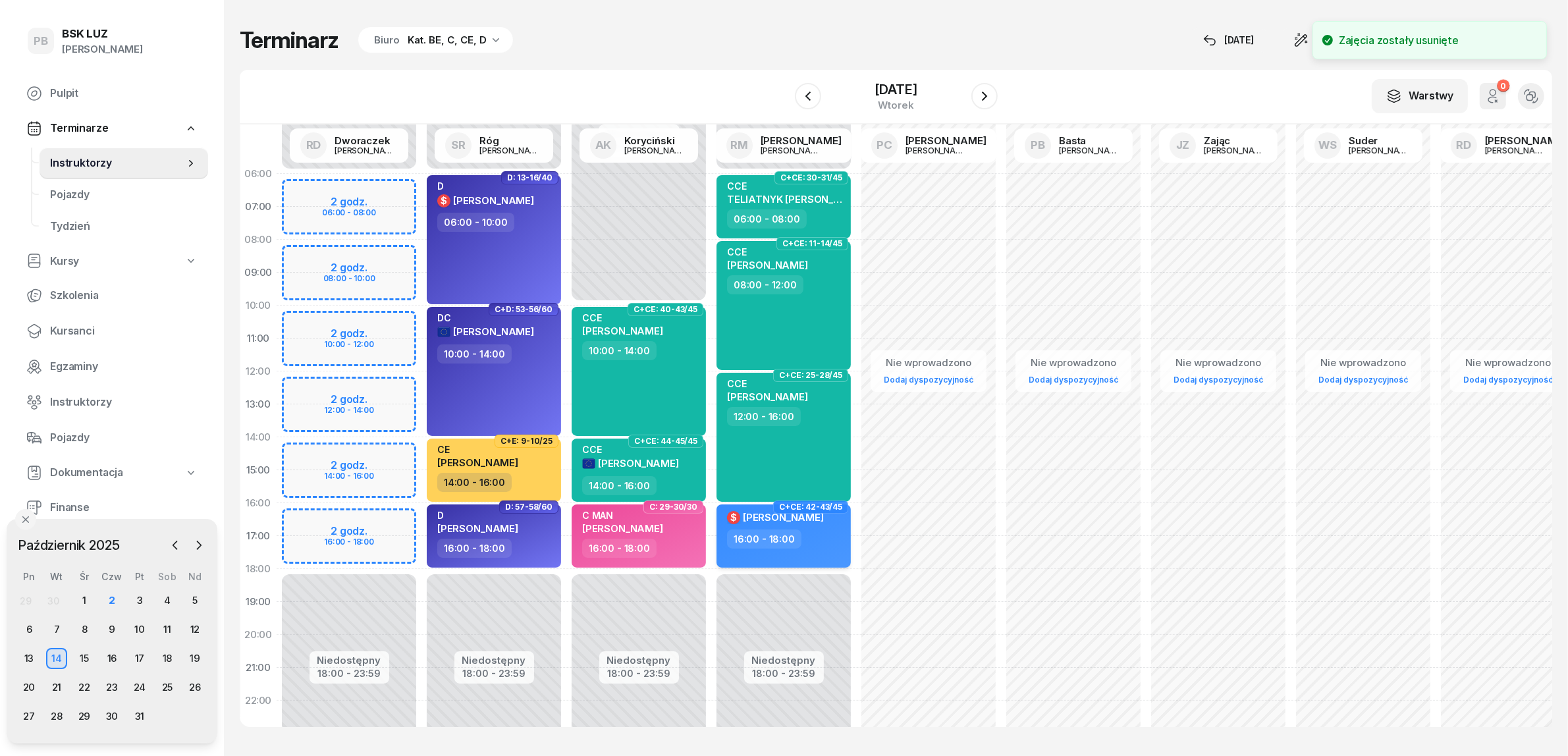
click at [790, 530] on div "16:00 - 18:00" at bounding box center [764, 539] width 74 height 19
select select "16"
select select "18"
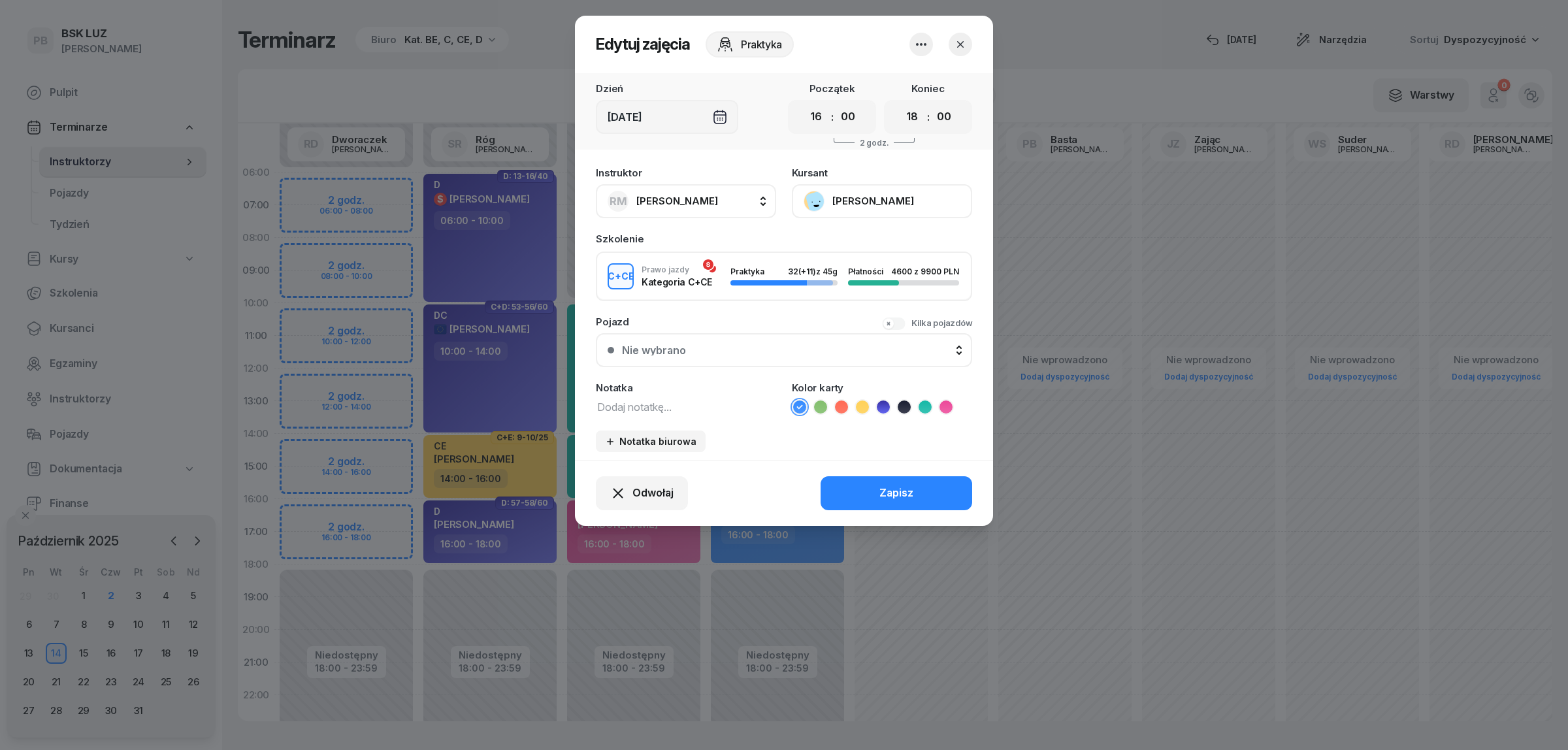
click at [927, 36] on icon "button" at bounding box center [921, 44] width 15 height 15
click at [915, 76] on link "Usuń" at bounding box center [914, 83] width 172 height 33
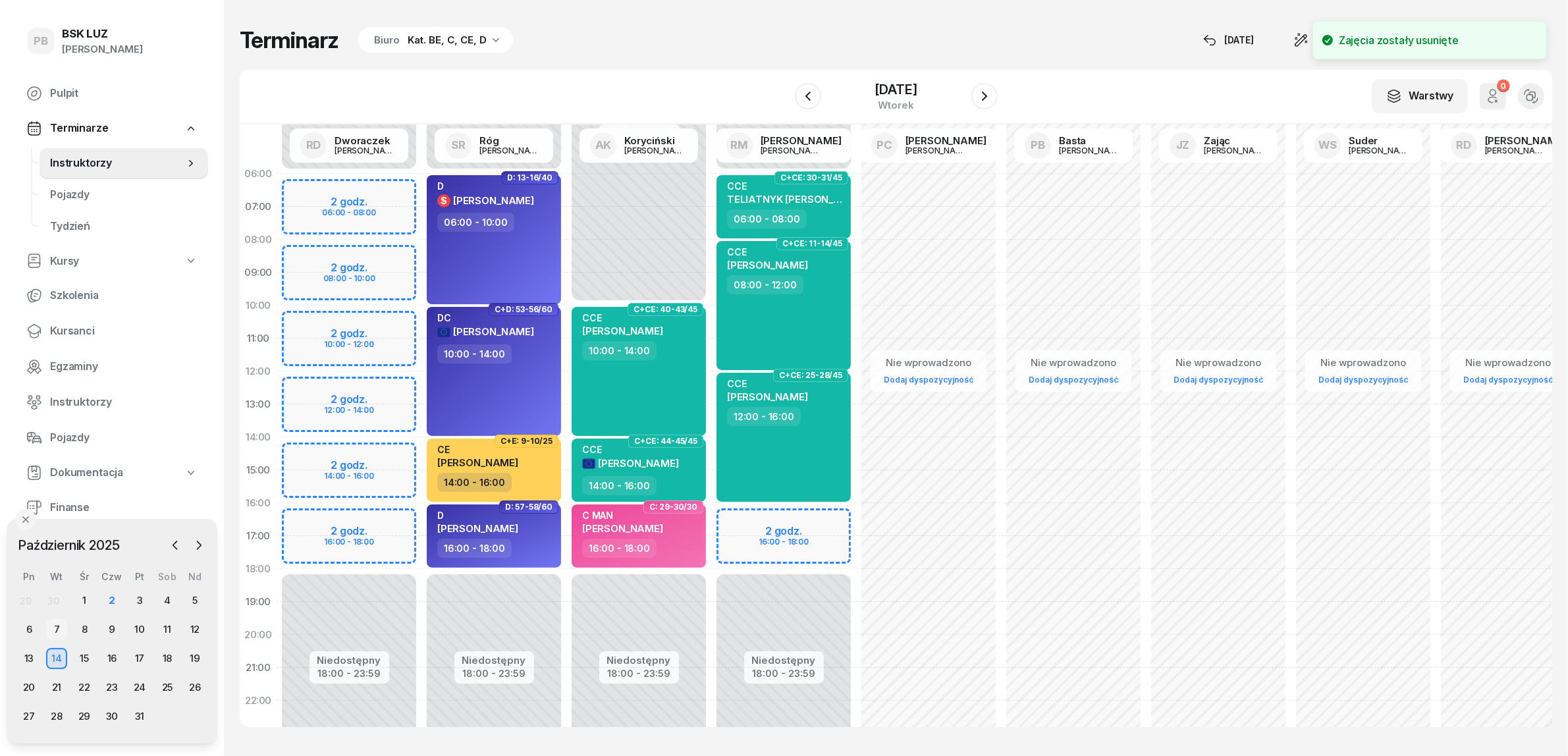
click at [50, 623] on div "7" at bounding box center [56, 630] width 21 height 21
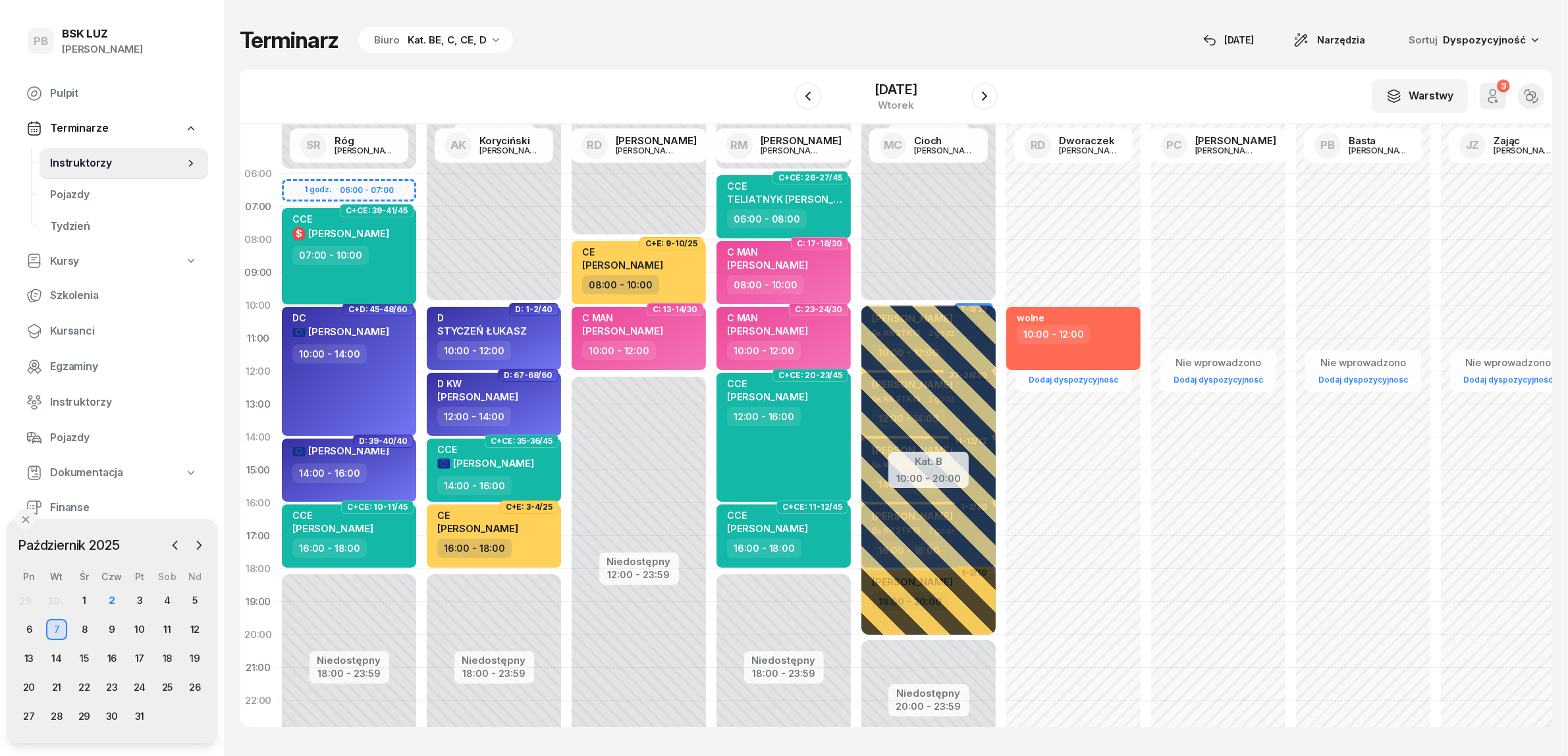
click at [381, 288] on div "CCE $ PLEWNIAK KAROL 07:00 - 10:00" at bounding box center [349, 256] width 134 height 97
select select "07"
select select "10"
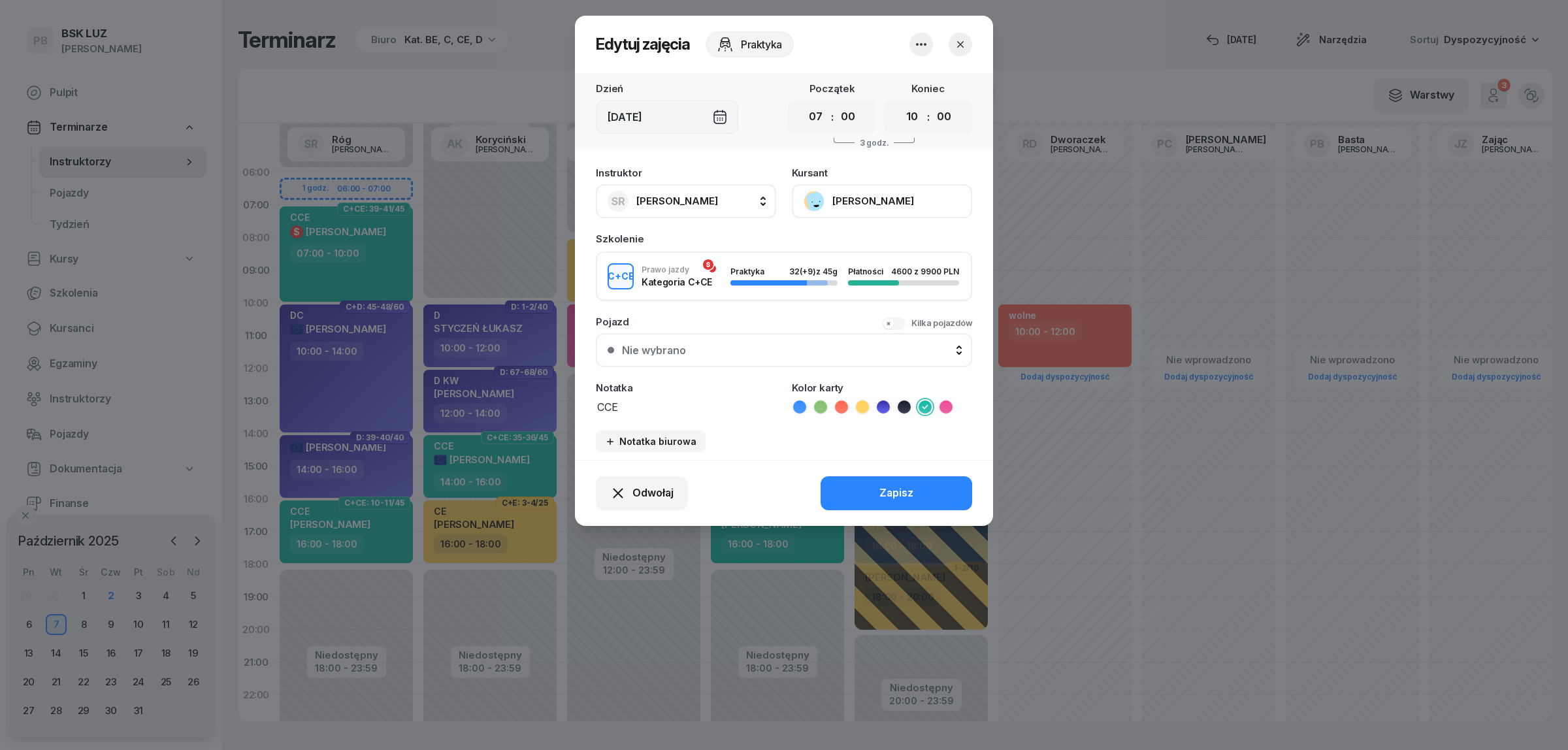
click at [645, 403] on textarea "CCE" at bounding box center [686, 406] width 181 height 17
type textarea "CCE - koniec 4h przed egzam."
click at [904, 490] on div "Zapisz" at bounding box center [896, 493] width 34 height 17
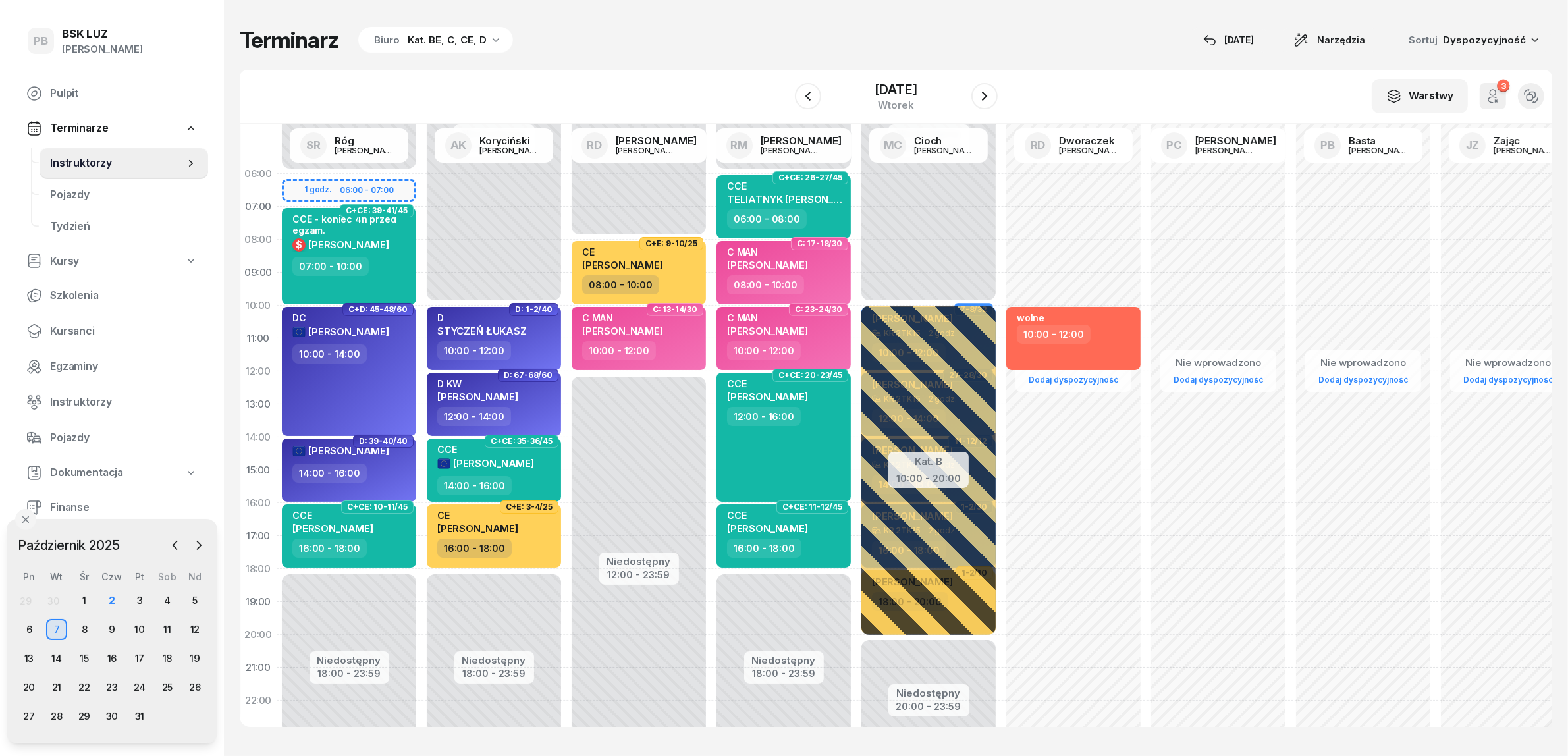
click at [667, 54] on div "Terminarz Biuro Kat. BE, C, CE, D 2 paź Narzędzia Sortuj Dyspozycyjność W Wybie…" at bounding box center [896, 377] width 1313 height 753
click at [802, 93] on icon "button" at bounding box center [807, 96] width 15 height 15
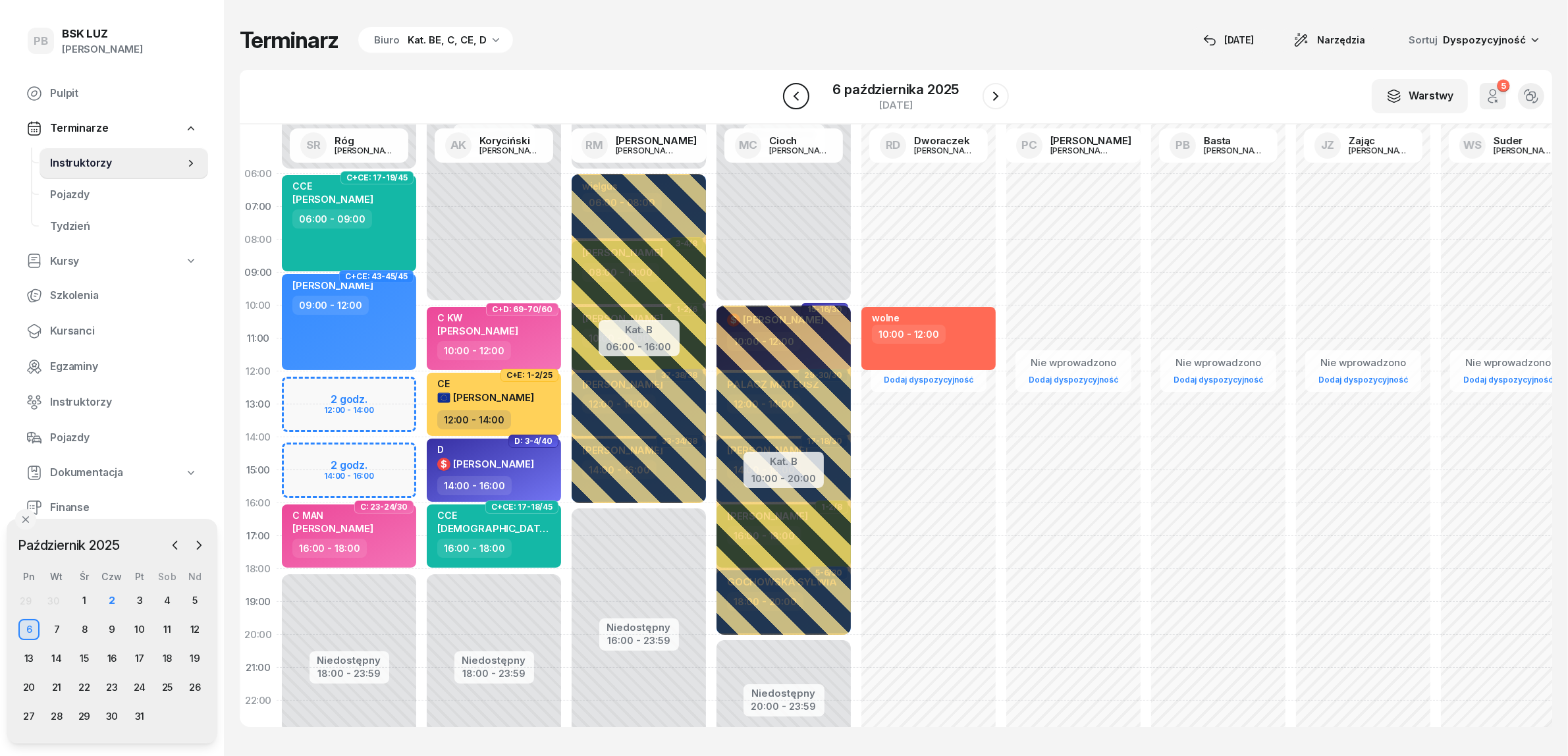
click at [802, 93] on icon "button" at bounding box center [796, 96] width 15 height 15
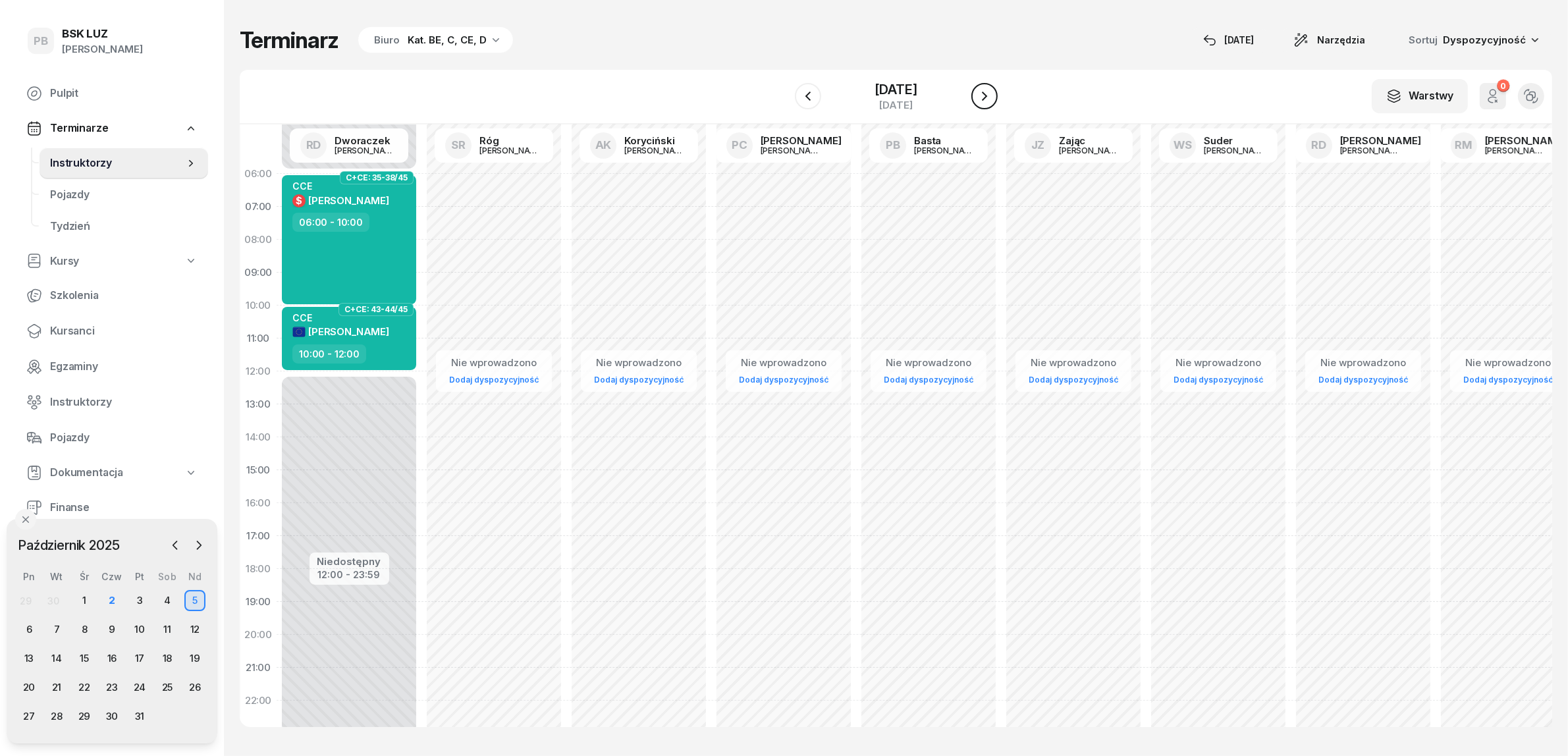
click at [998, 90] on button "button" at bounding box center [984, 96] width 26 height 26
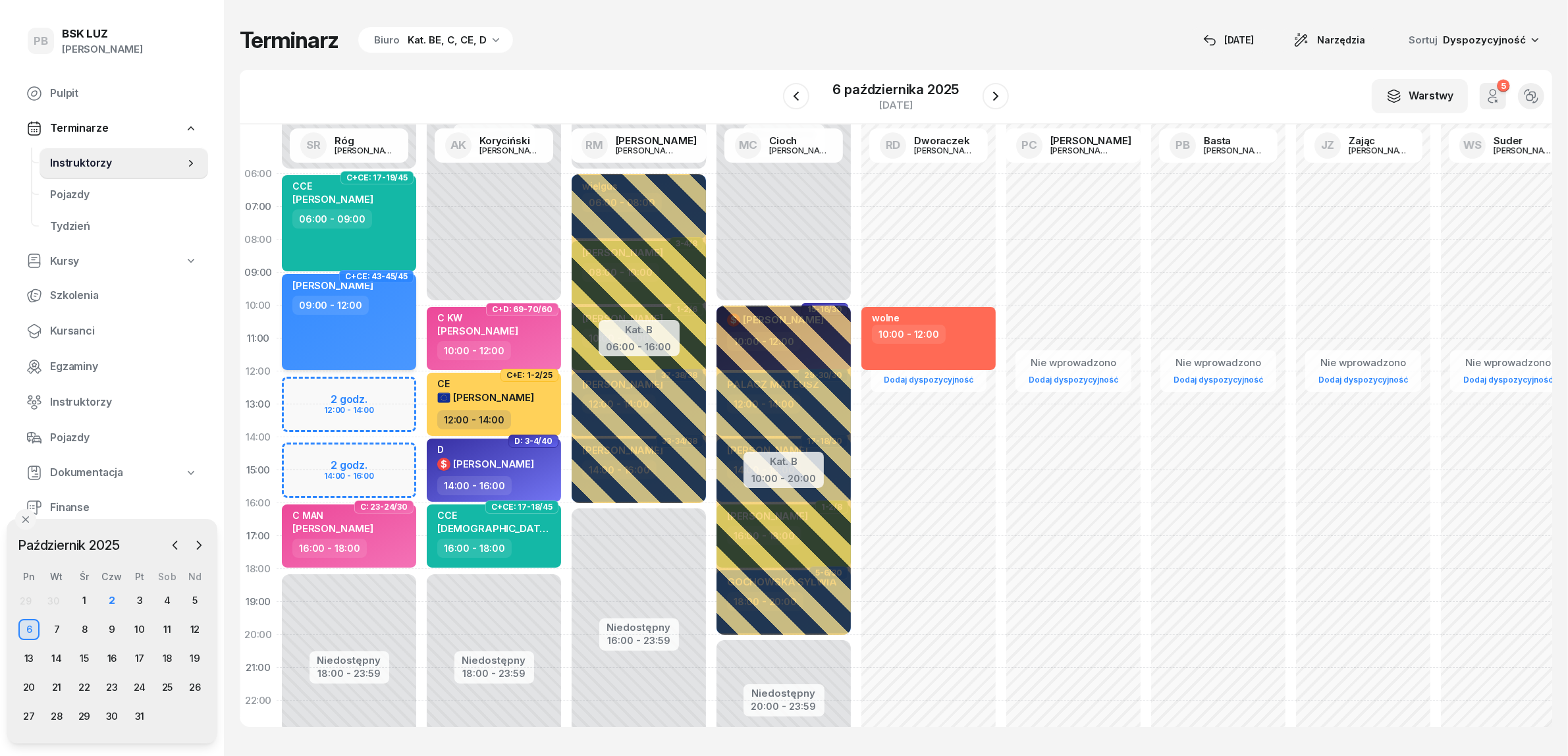
click at [391, 313] on div "09:00 - 12:00" at bounding box center [350, 305] width 116 height 19
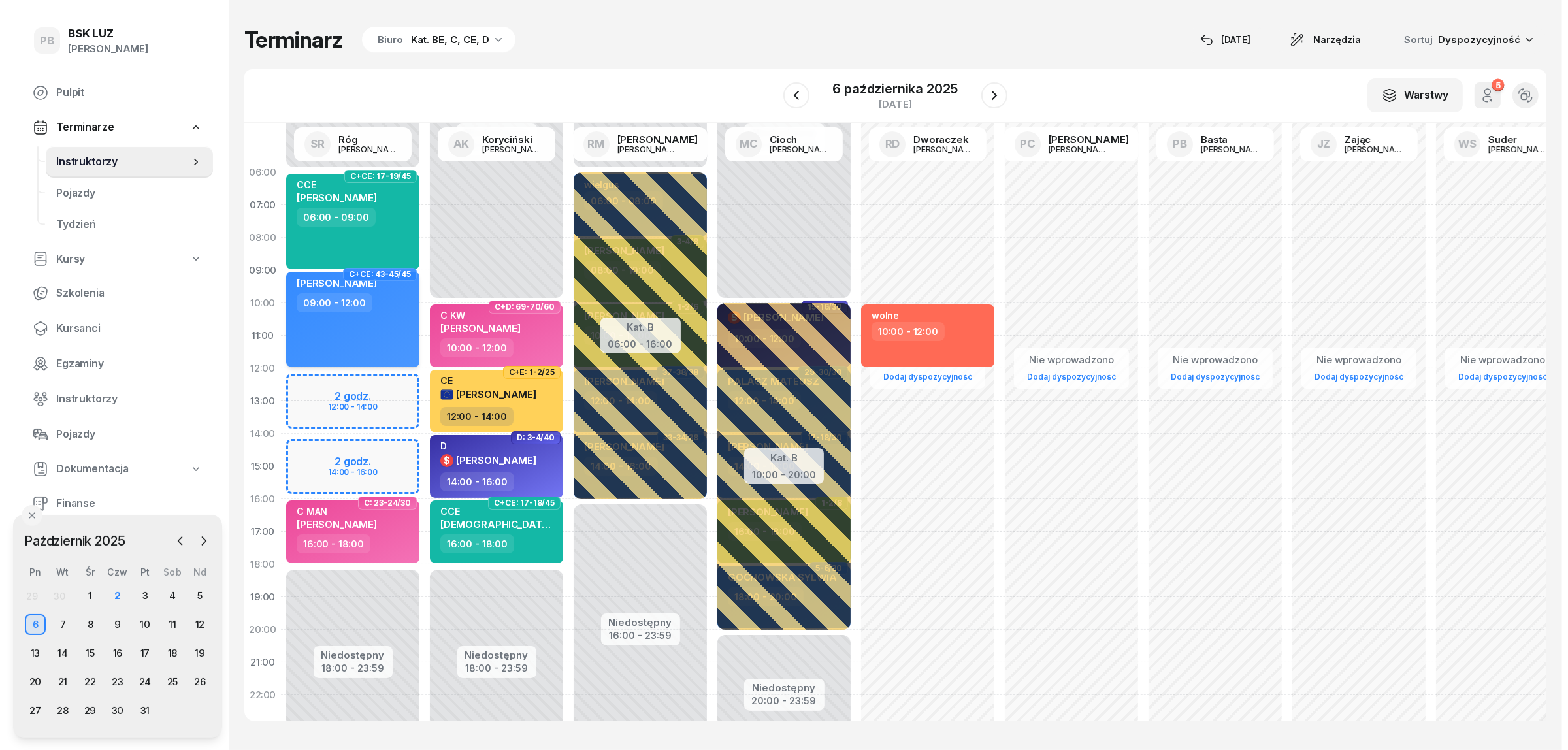
select select "09"
select select "12"
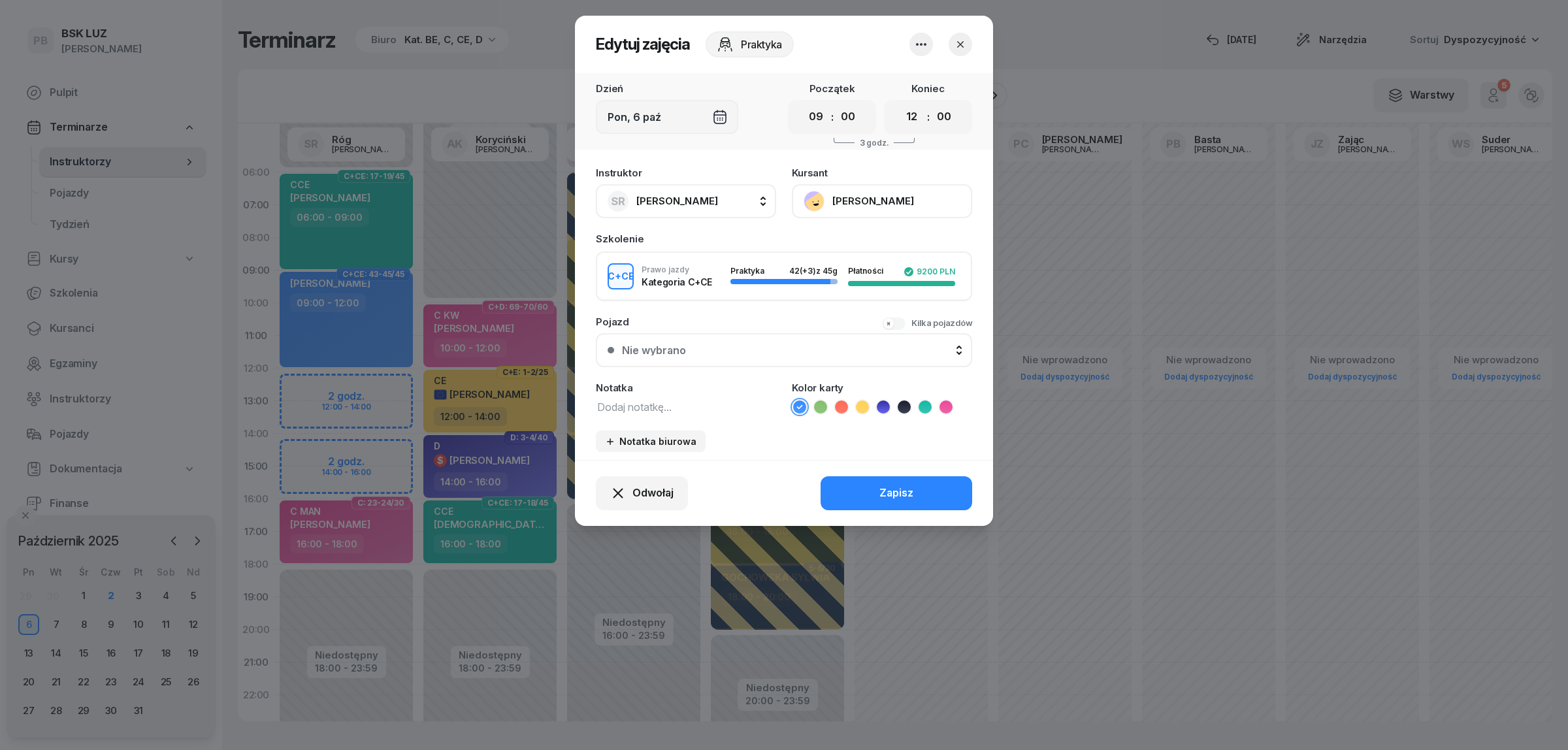
click at [688, 400] on textarea at bounding box center [686, 406] width 181 height 17
type textarea "CCE"
click at [927, 403] on icon at bounding box center [925, 406] width 13 height 13
click at [870, 483] on button "Zapisz" at bounding box center [896, 493] width 152 height 34
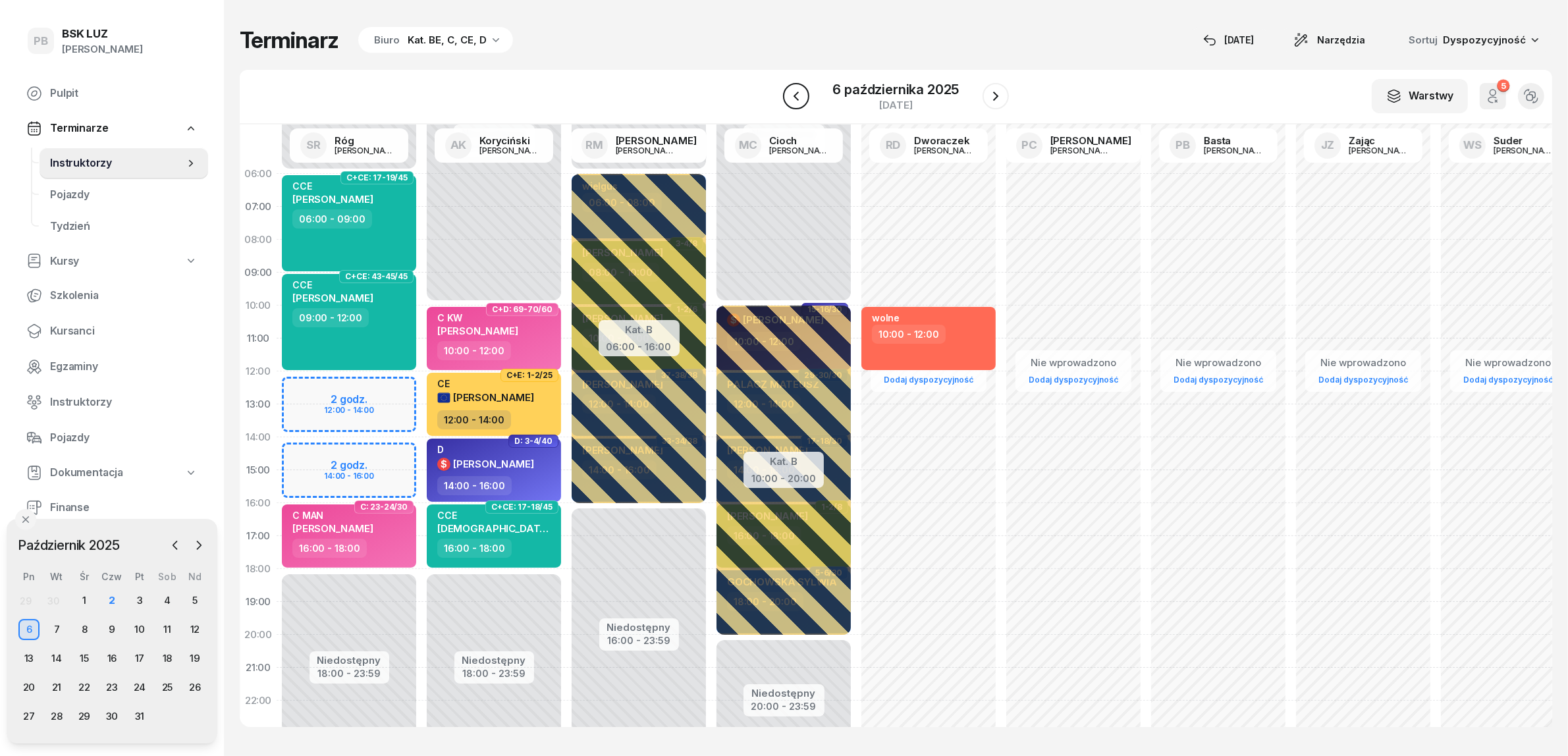
click at [797, 97] on icon "button" at bounding box center [796, 96] width 5 height 9
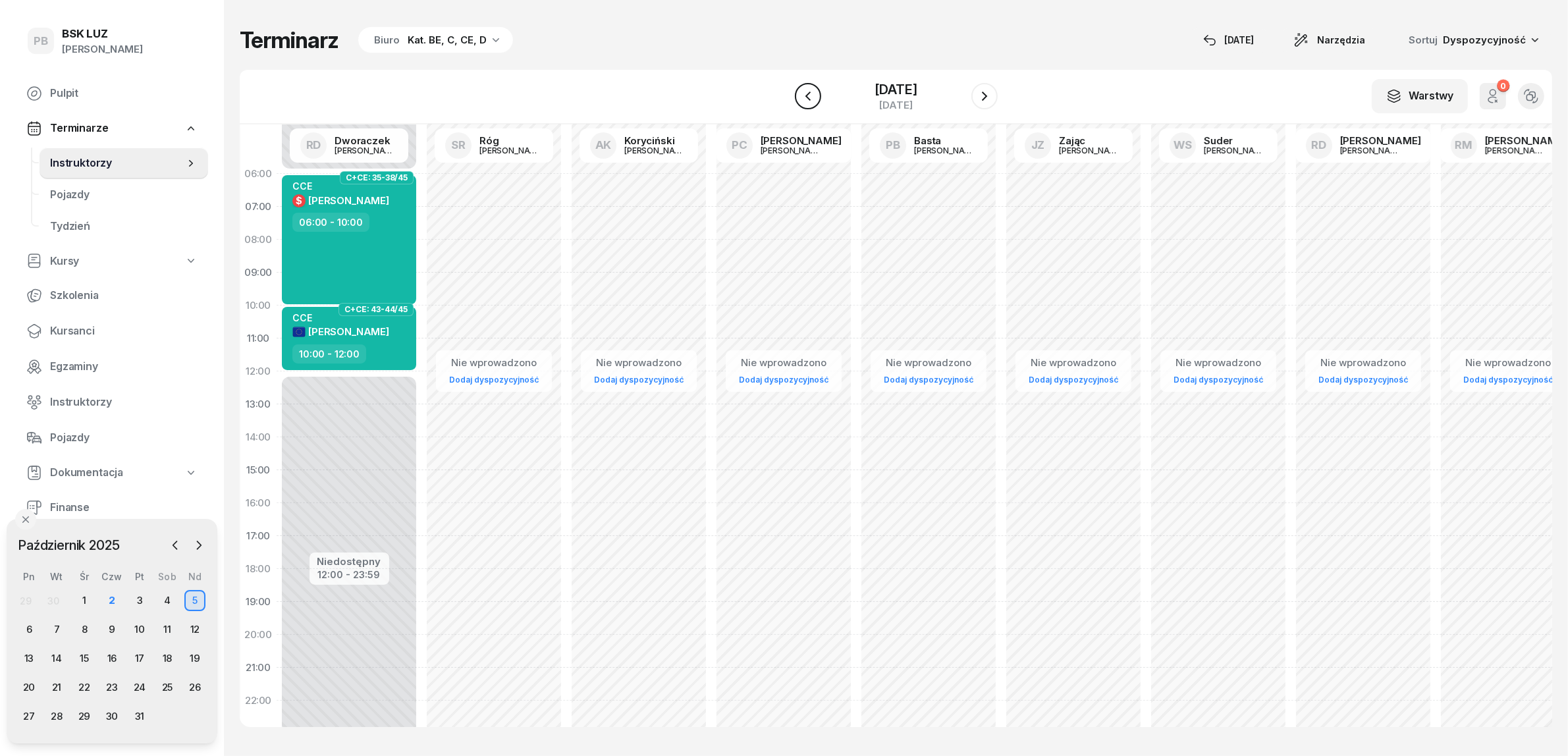
click at [805, 97] on icon "button" at bounding box center [807, 96] width 5 height 9
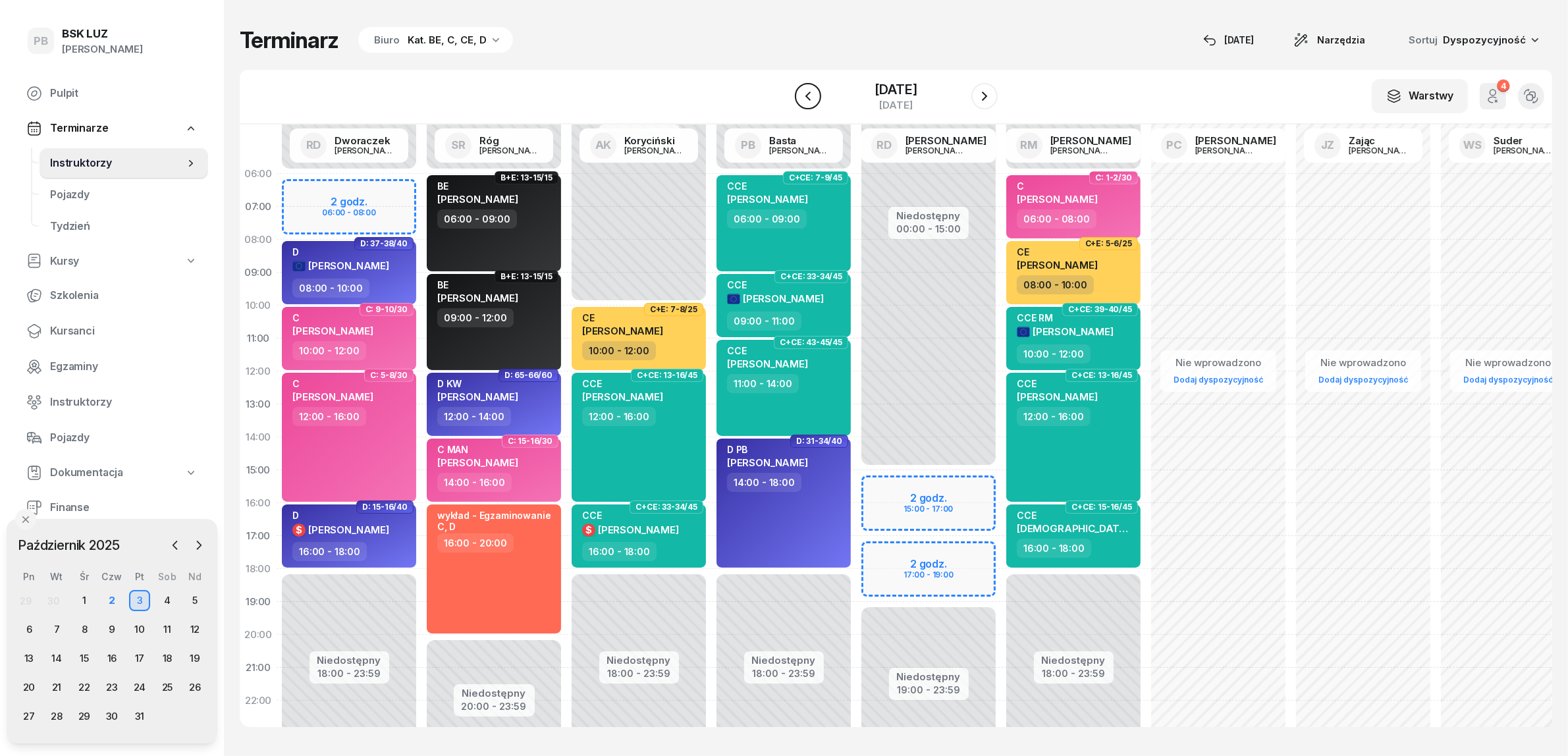
click at [805, 97] on icon "button" at bounding box center [807, 96] width 5 height 9
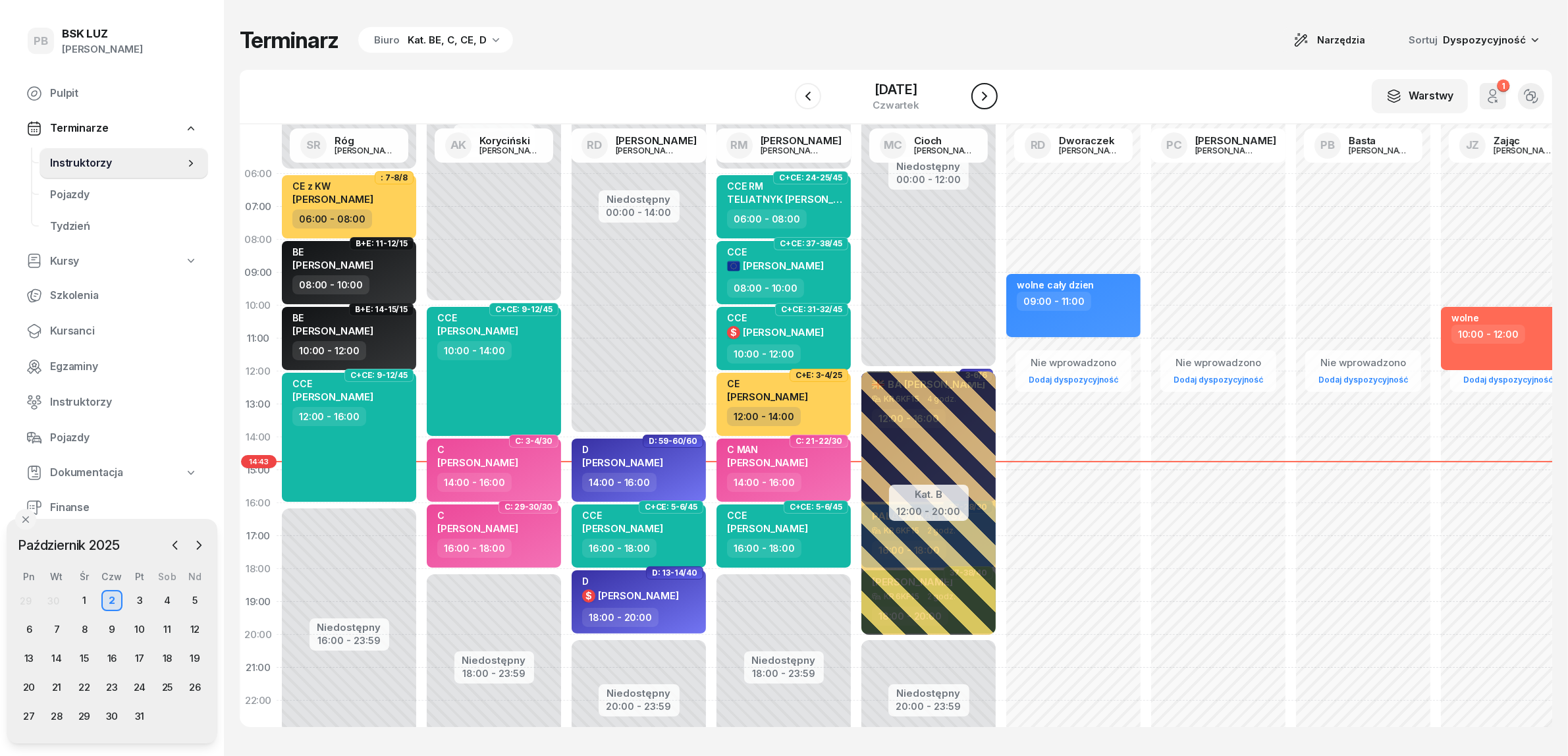
click at [993, 99] on icon "button" at bounding box center [984, 96] width 15 height 15
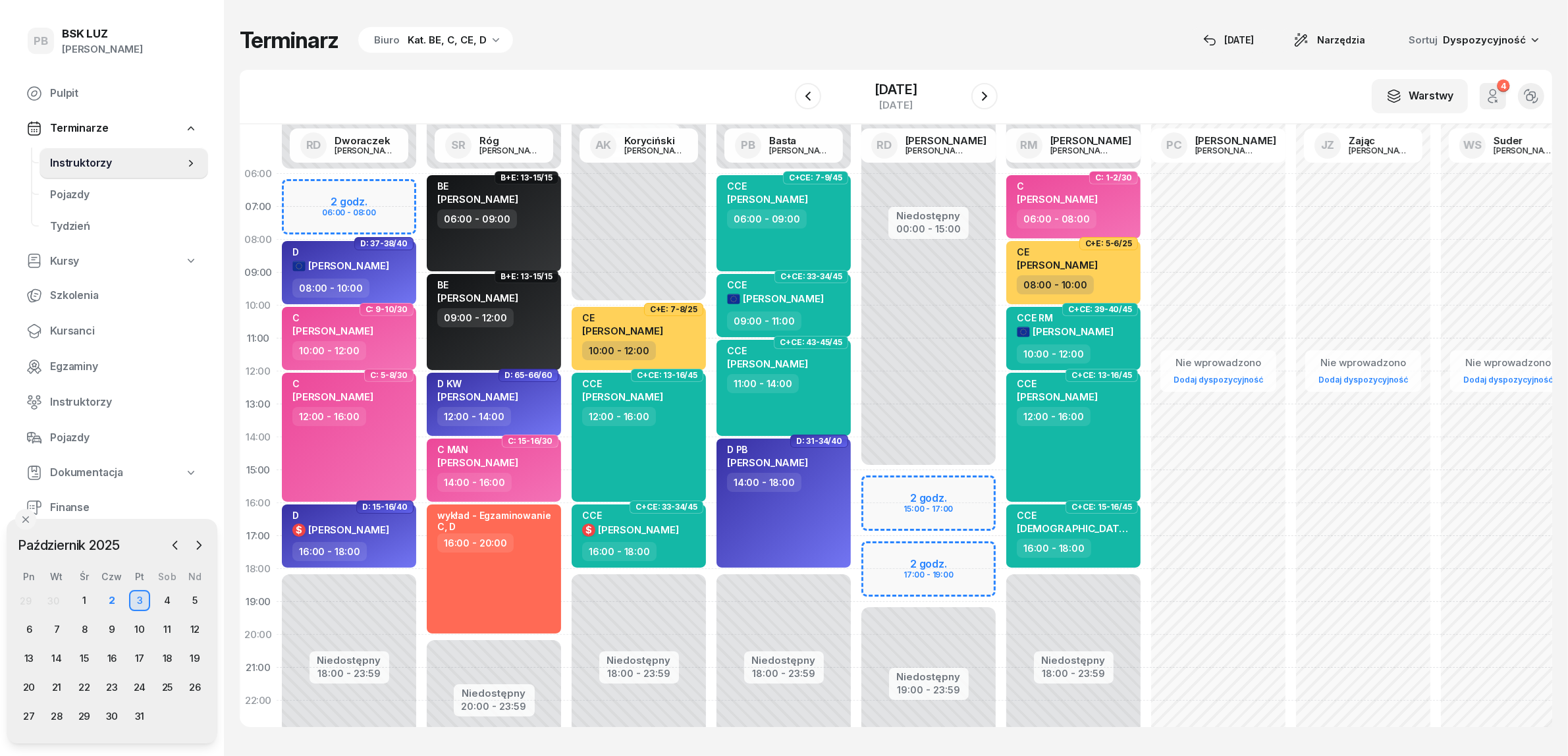
click at [1121, 19] on div "Terminarz Biuro Kat. BE, C, CE, D [DATE] Narzędzia Sortuj Dyspozycyjność W Wybi…" at bounding box center [896, 377] width 1313 height 753
click at [722, 48] on div "Terminarz Biuro Kat. BE, C, CE, D [DATE] Narzędzia Sortuj Dyspozycyjność" at bounding box center [896, 40] width 1313 height 27
click at [392, 34] on div "Biuro" at bounding box center [387, 40] width 26 height 15
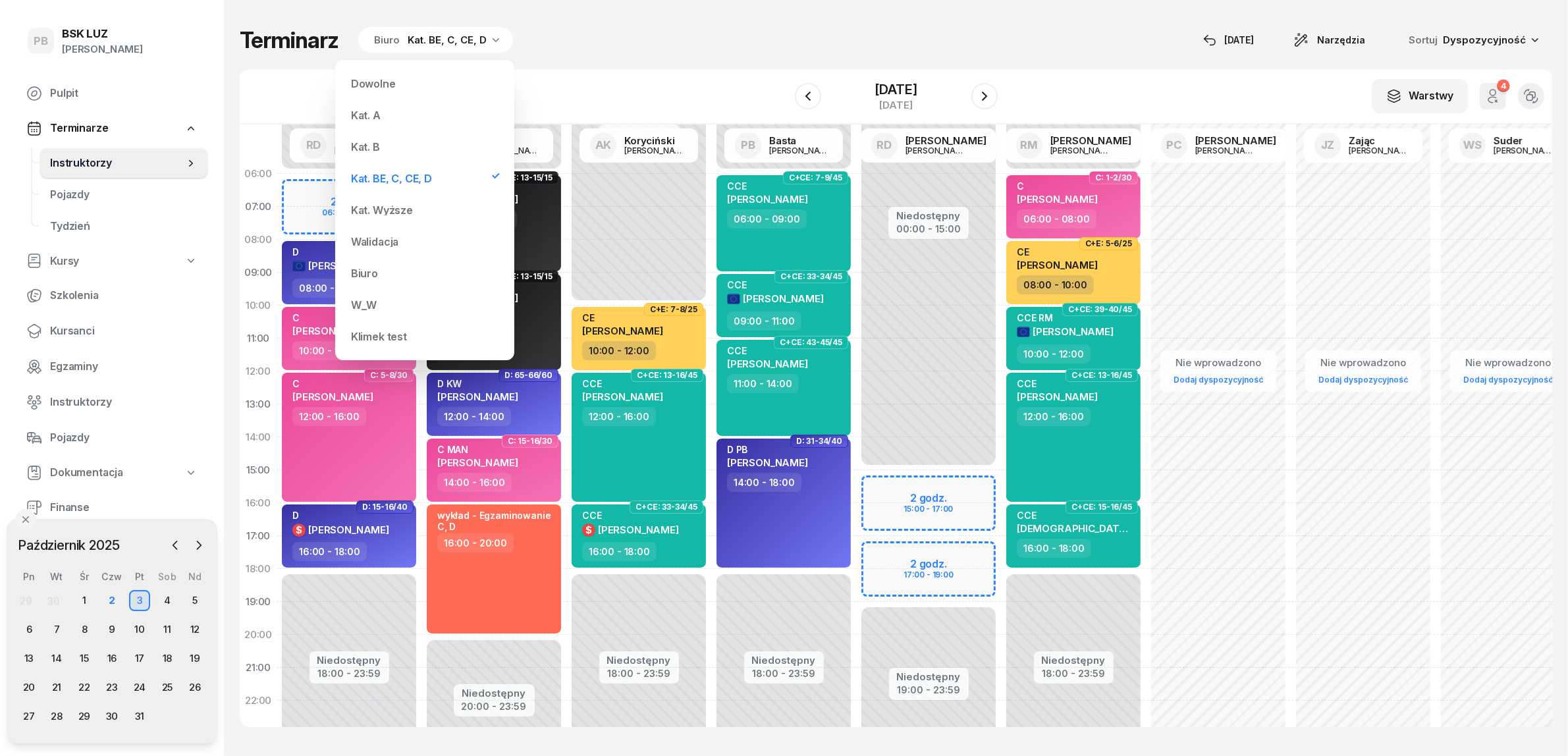
click at [371, 137] on div "Kat. B" at bounding box center [425, 146] width 158 height 26
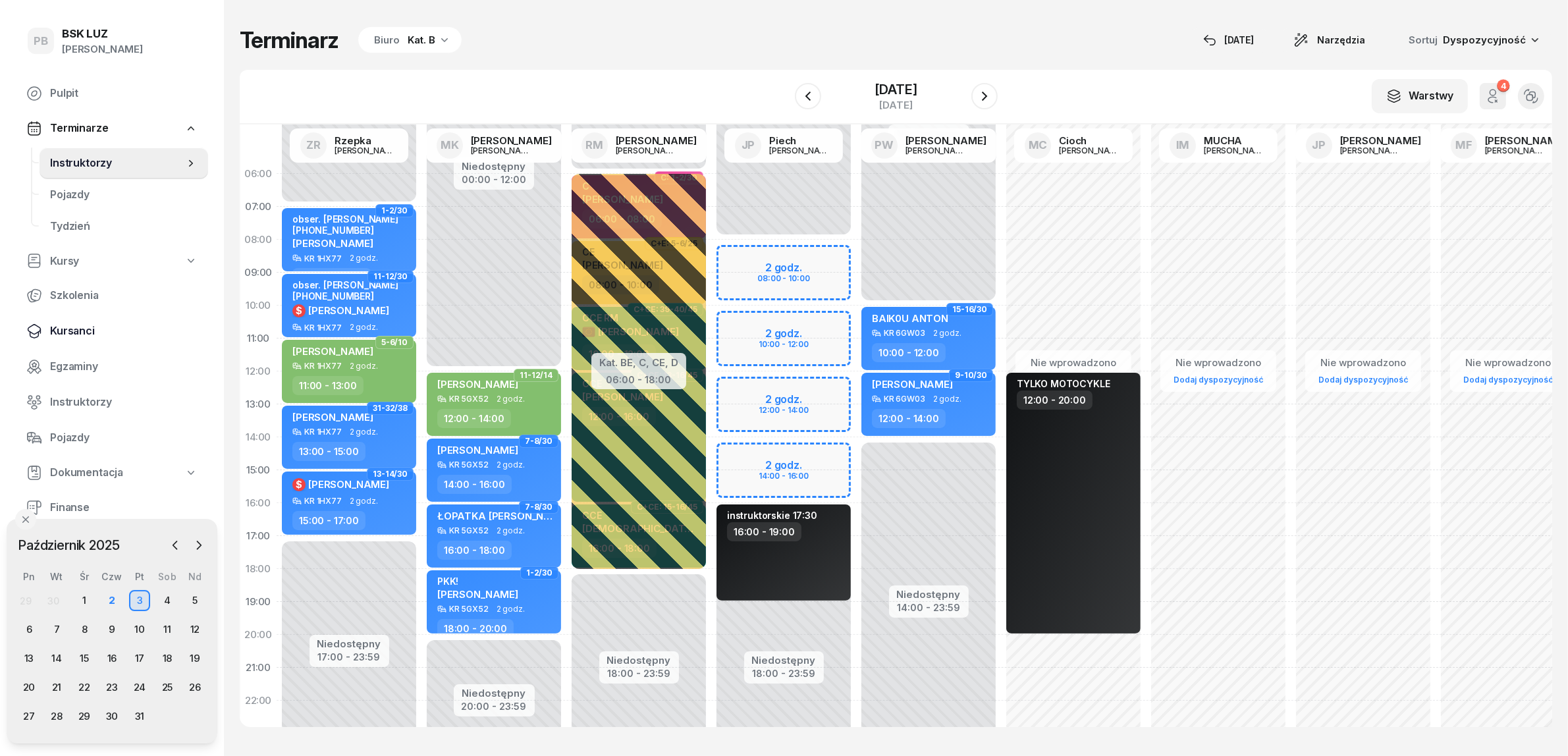
click at [77, 333] on span "Kursanci" at bounding box center [124, 331] width 148 height 17
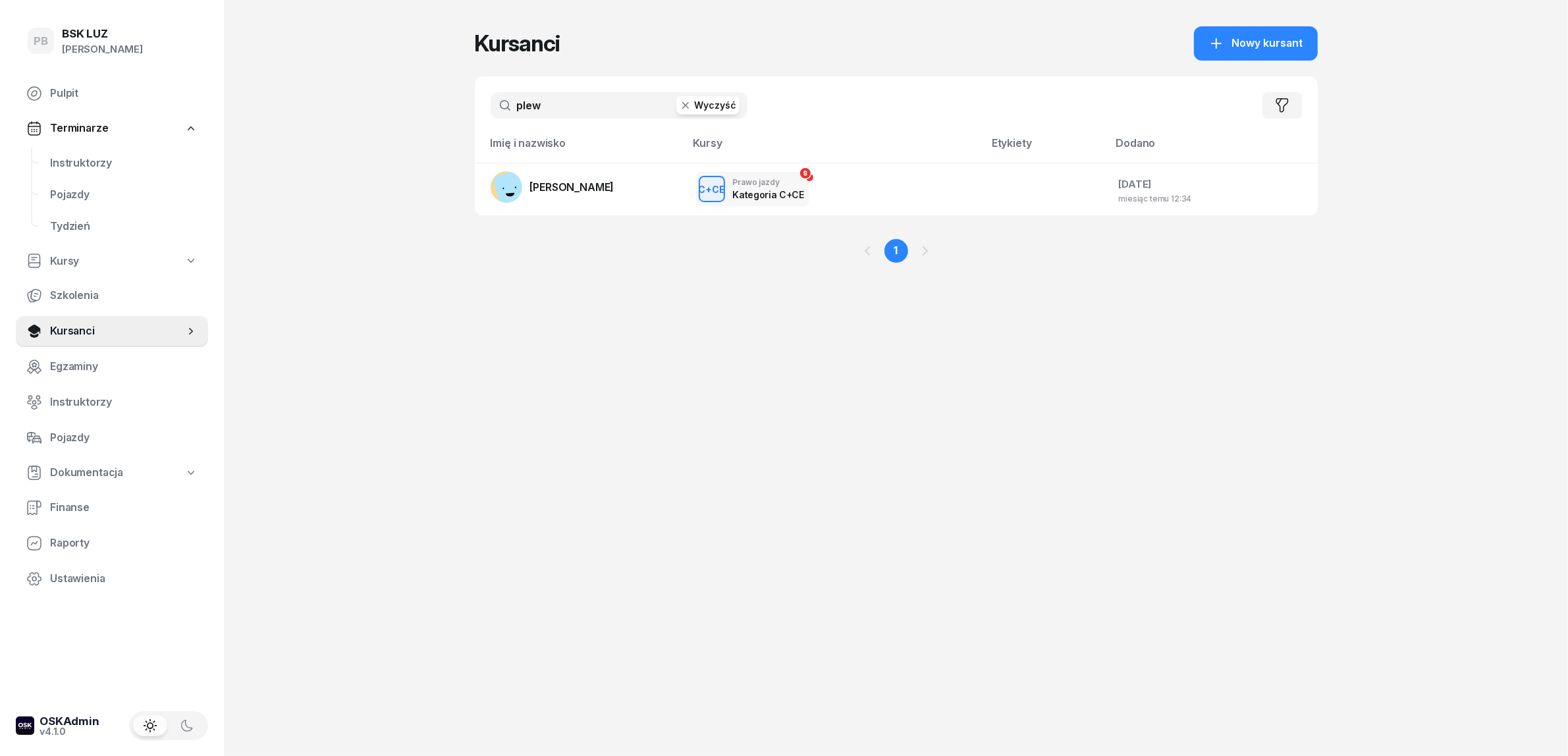
click at [545, 108] on input "plew" at bounding box center [619, 105] width 257 height 26
type input "bebak"
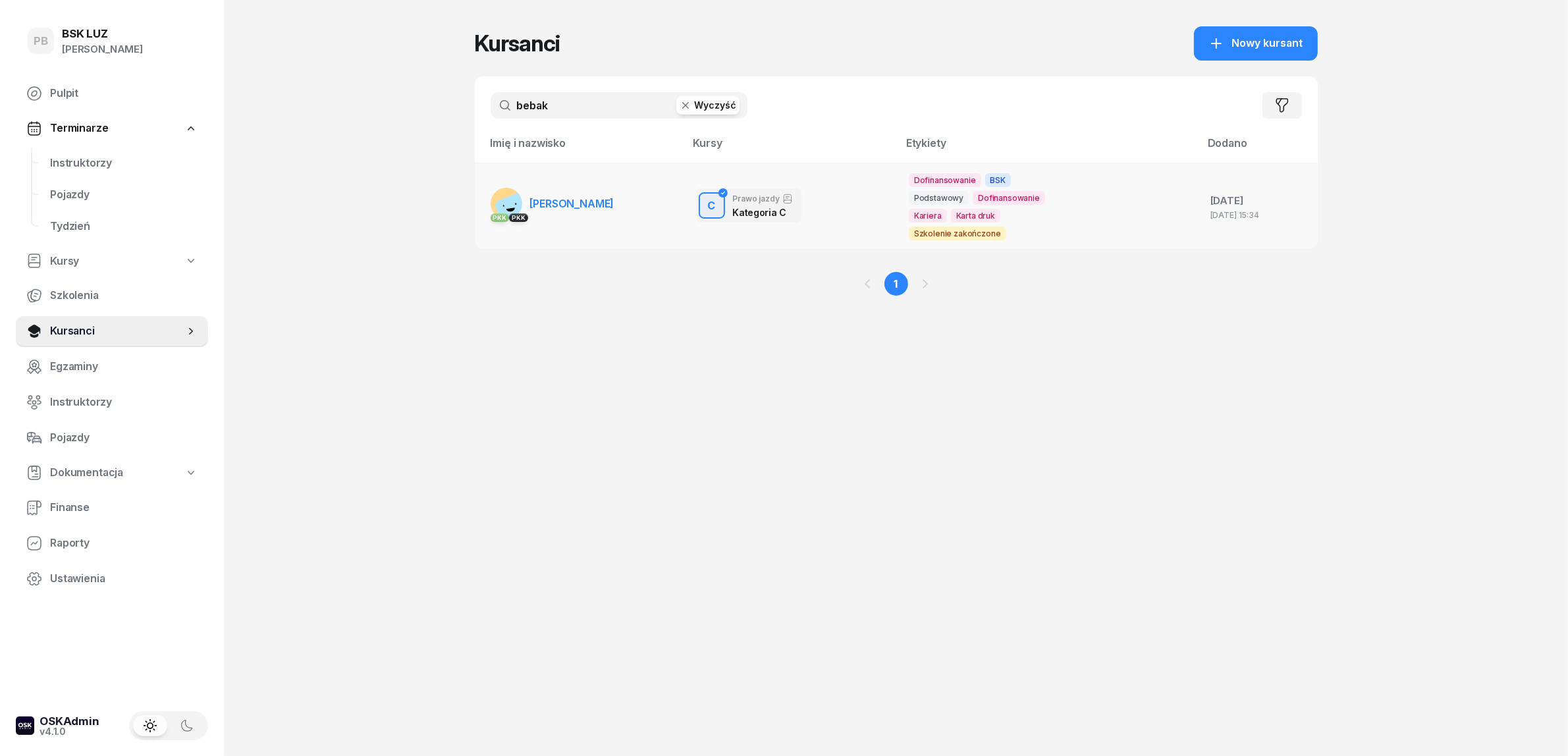
click at [548, 198] on span "BEBAK MARCIN" at bounding box center [572, 202] width 85 height 13
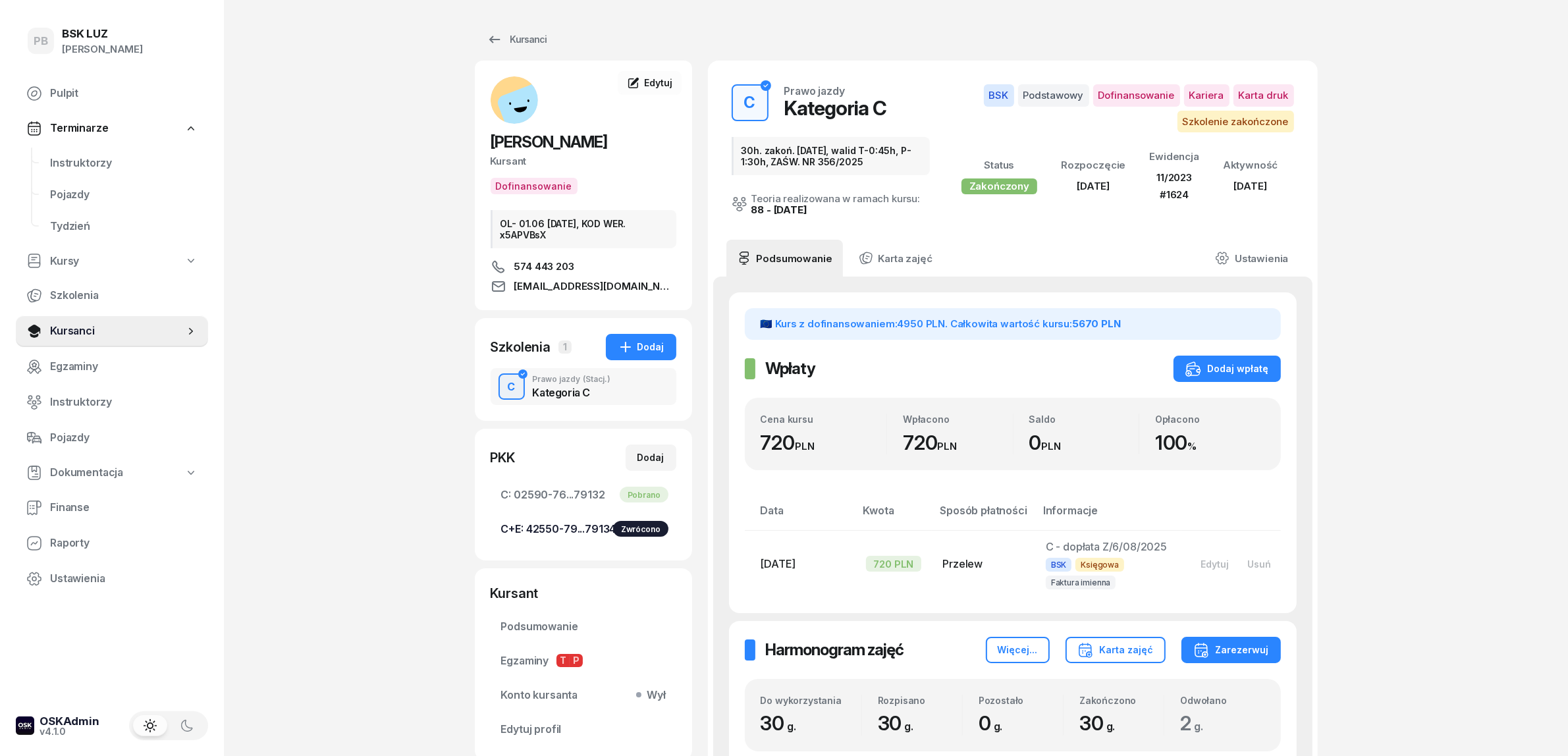
click at [590, 521] on span "C+E: 42550-79...79134 Zwrócono" at bounding box center [584, 530] width 165 height 17
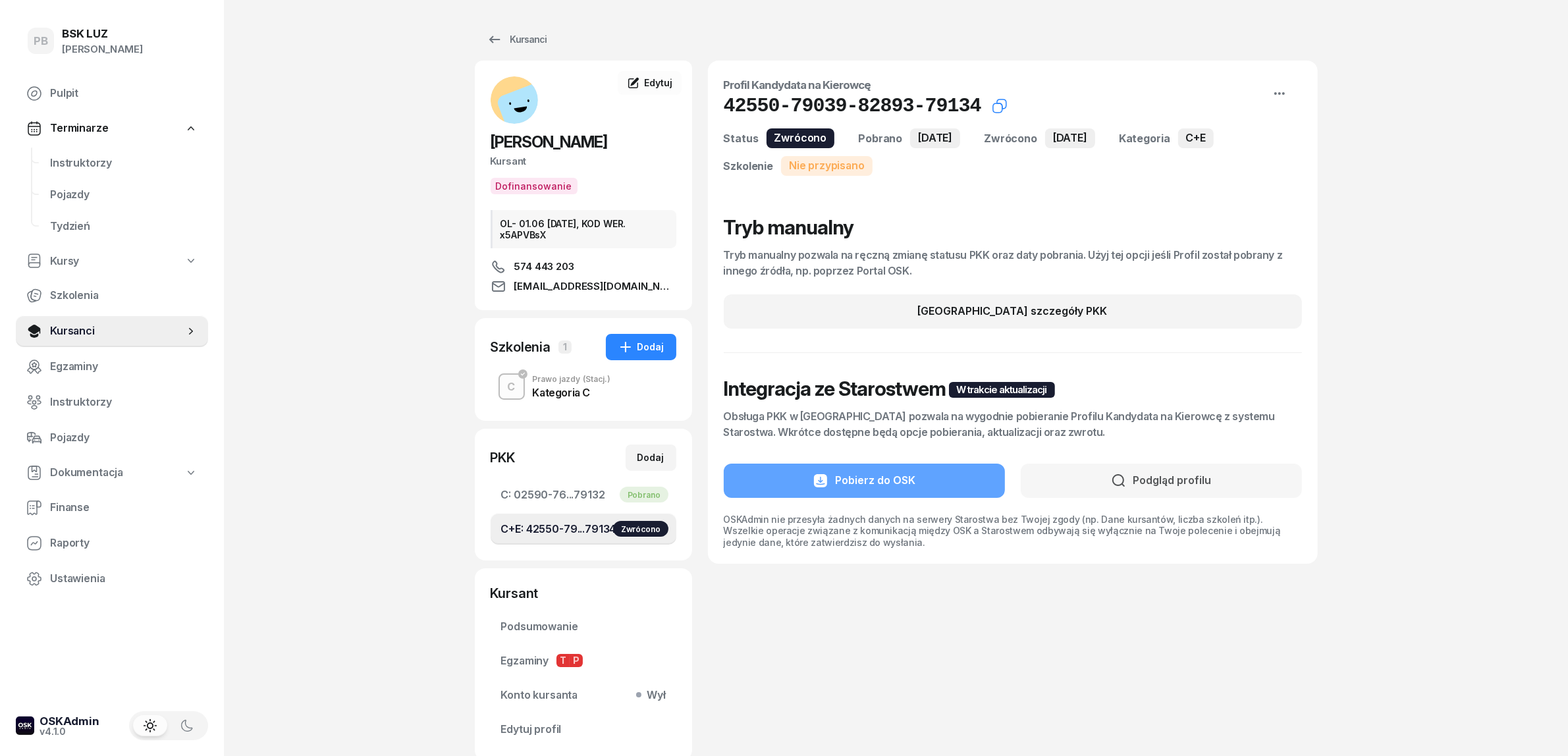
click at [992, 106] on icon "button" at bounding box center [1000, 106] width 15 height 15
click at [76, 163] on span "Instruktorzy" at bounding box center [124, 163] width 148 height 17
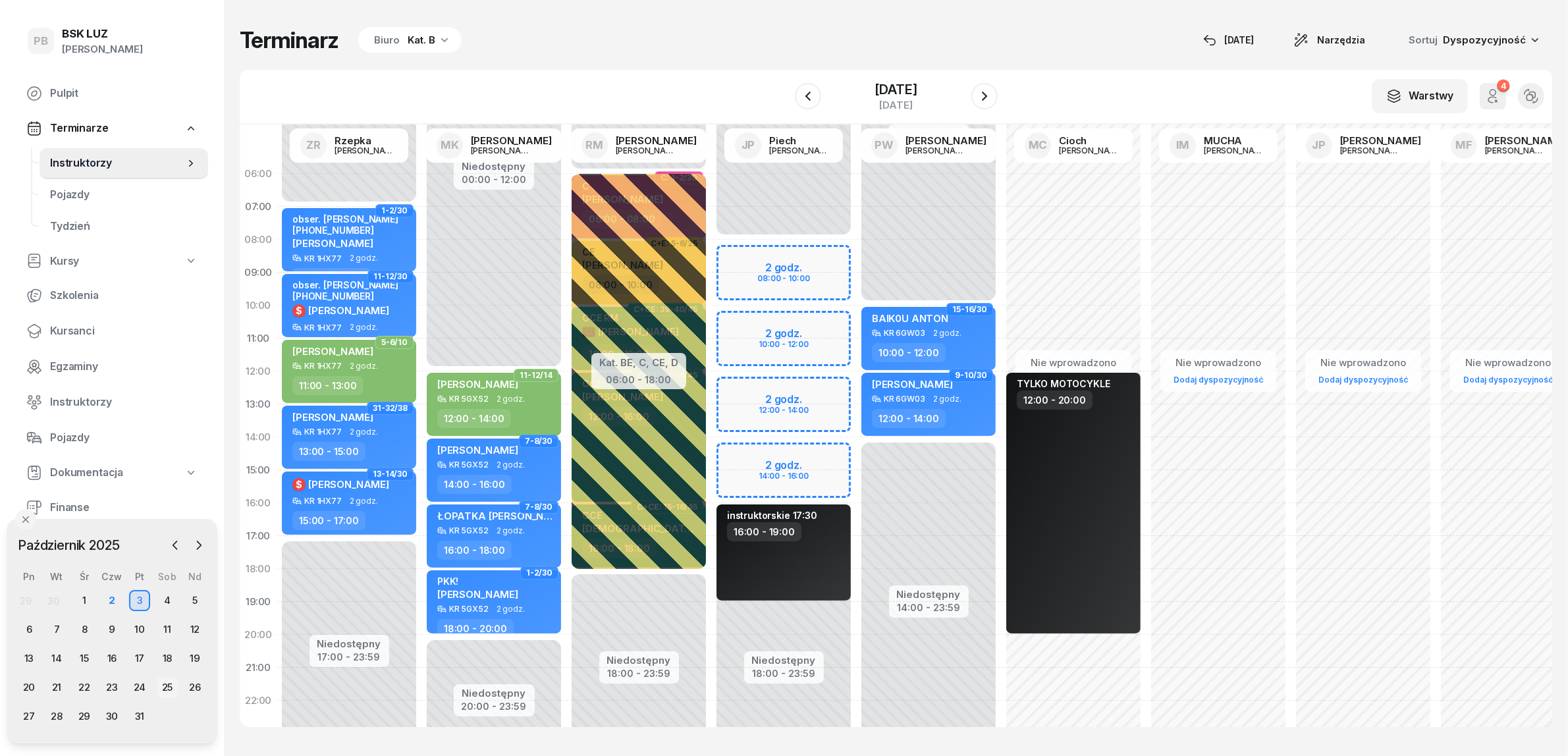
click at [168, 685] on div "25" at bounding box center [167, 687] width 21 height 21
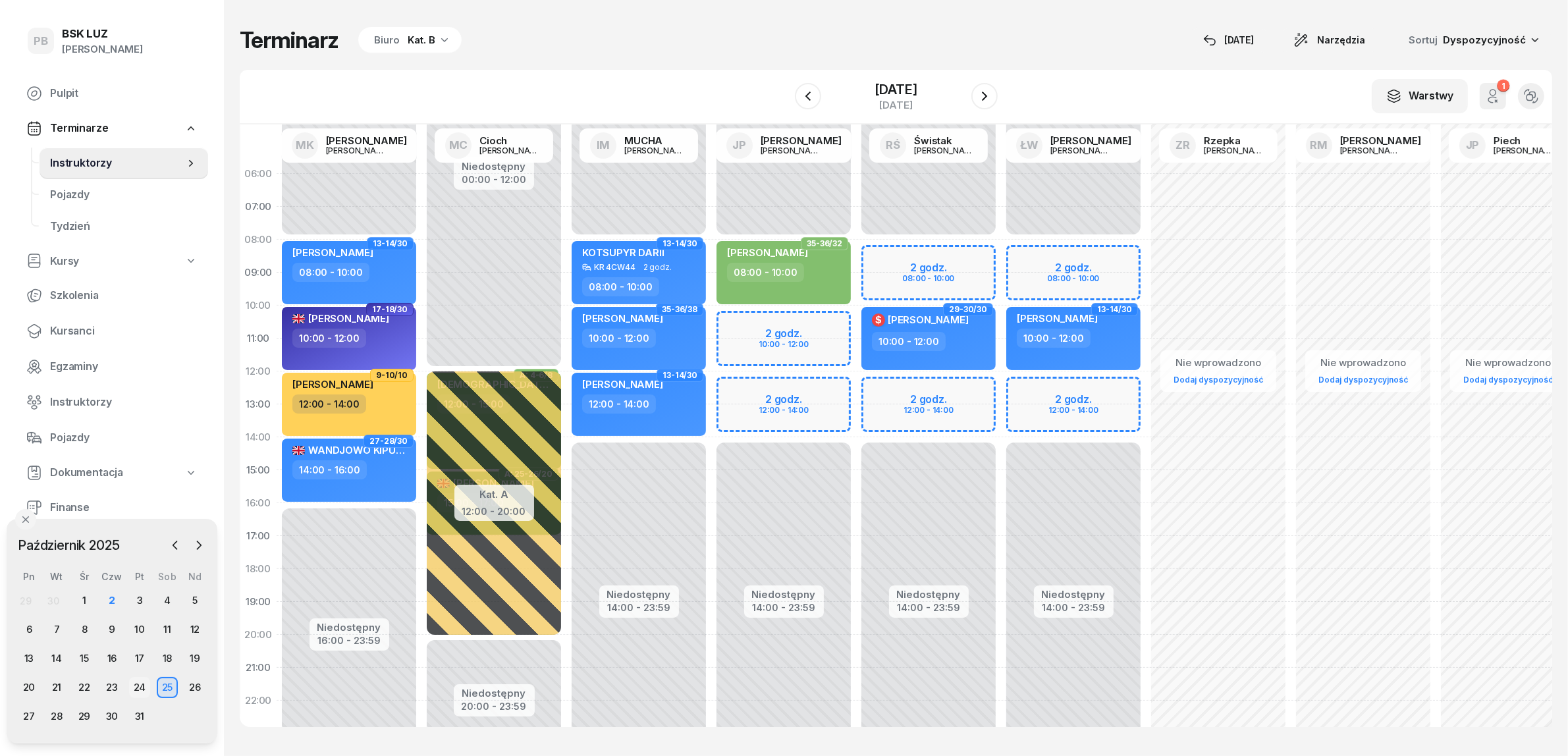
click at [142, 685] on div "24" at bounding box center [139, 687] width 21 height 21
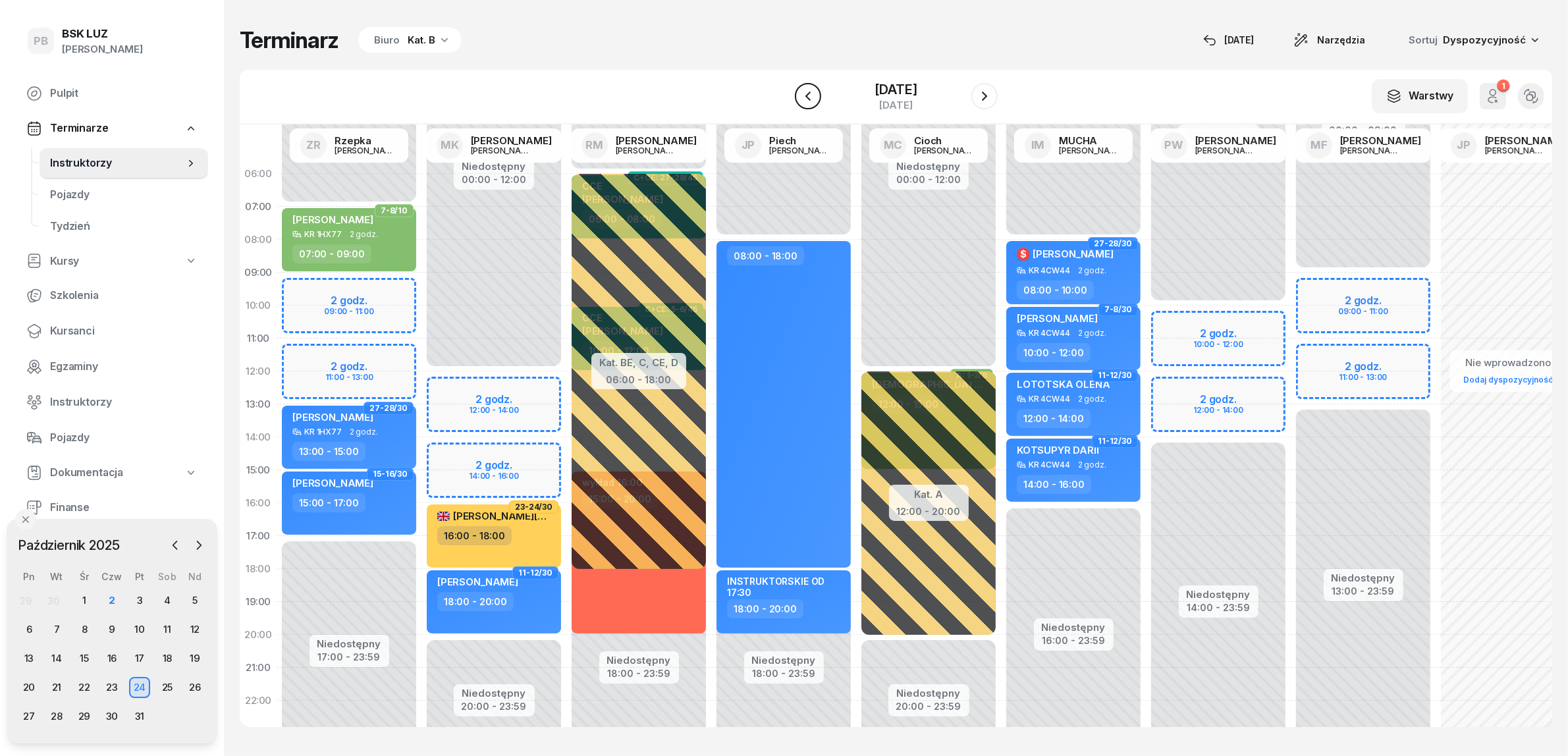
click at [800, 90] on icon "button" at bounding box center [807, 96] width 15 height 15
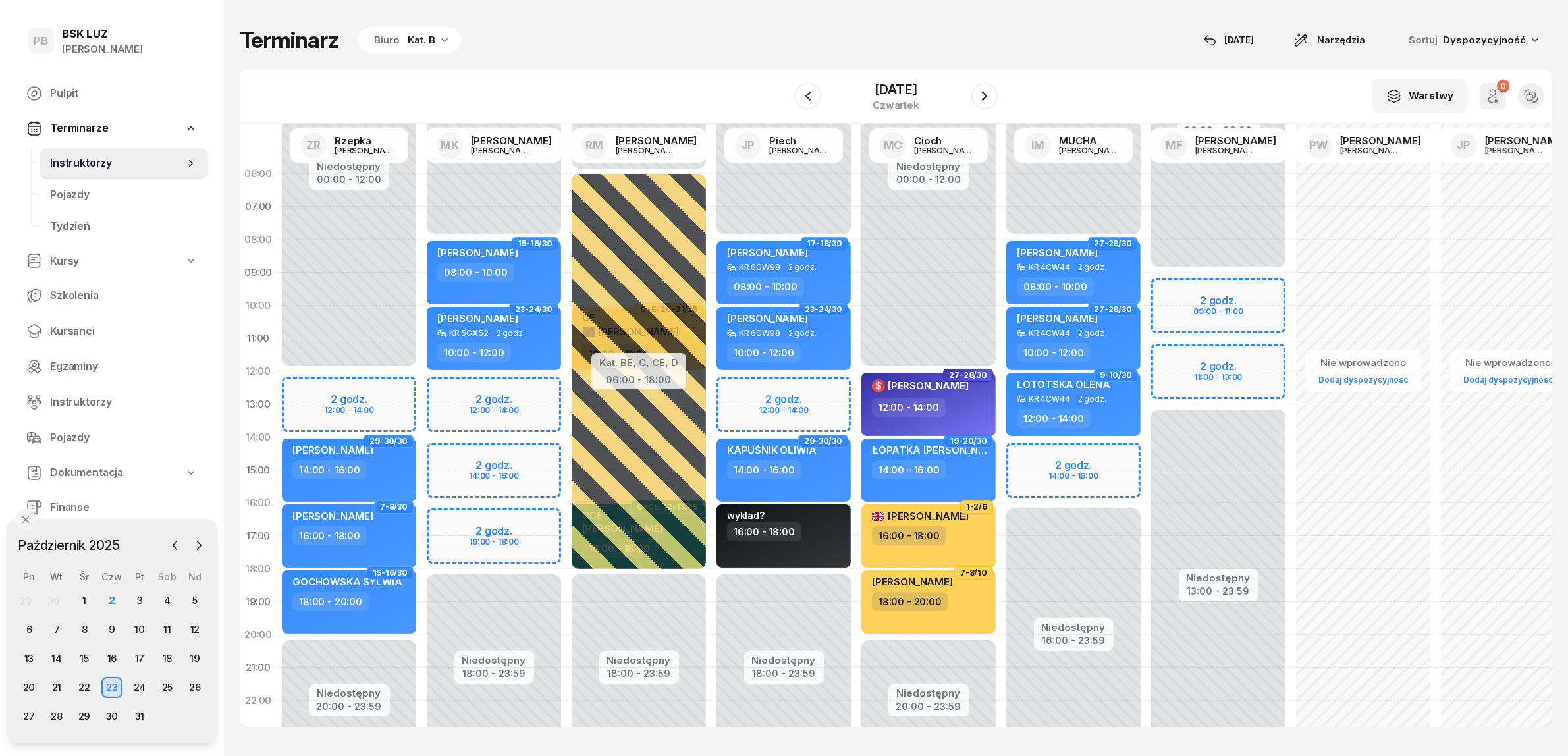
click at [752, 406] on div "Niedostępny 00:00 - 08:00 Niedostępny 18:00 - 23:59 2 godz. 12:00 - 14:00 17-18…" at bounding box center [784, 470] width 145 height 625
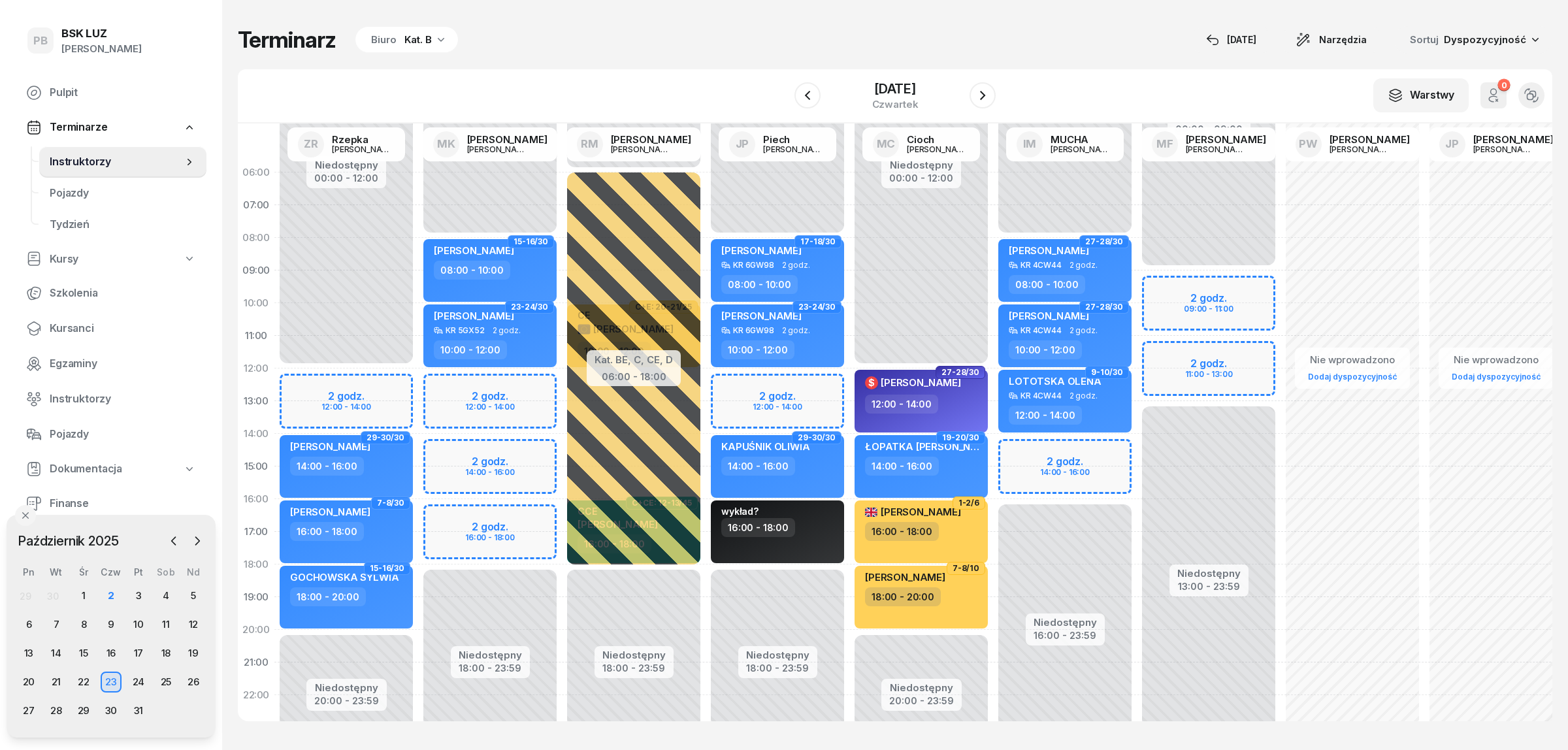
select select "13"
select select "14"
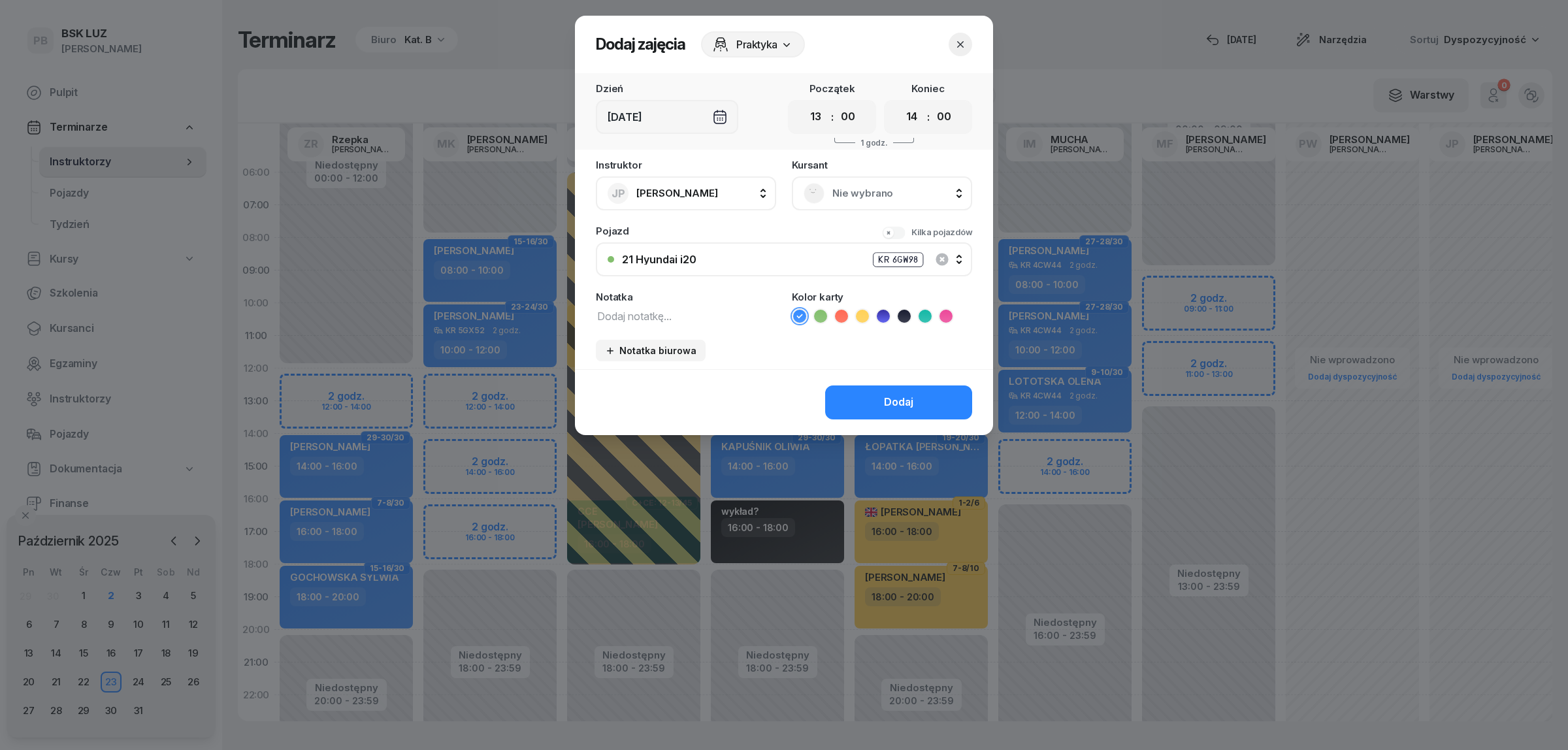
click at [650, 326] on div "Instruktor JP Piech Janusz AK Koryciński Artur BP Pająk Bogusław DA Arendarczyk…" at bounding box center [783, 264] width 418 height 209
click at [651, 315] on textarea at bounding box center [686, 315] width 181 height 17
type textarea "rez"
click at [869, 405] on button "Dodaj" at bounding box center [898, 403] width 147 height 34
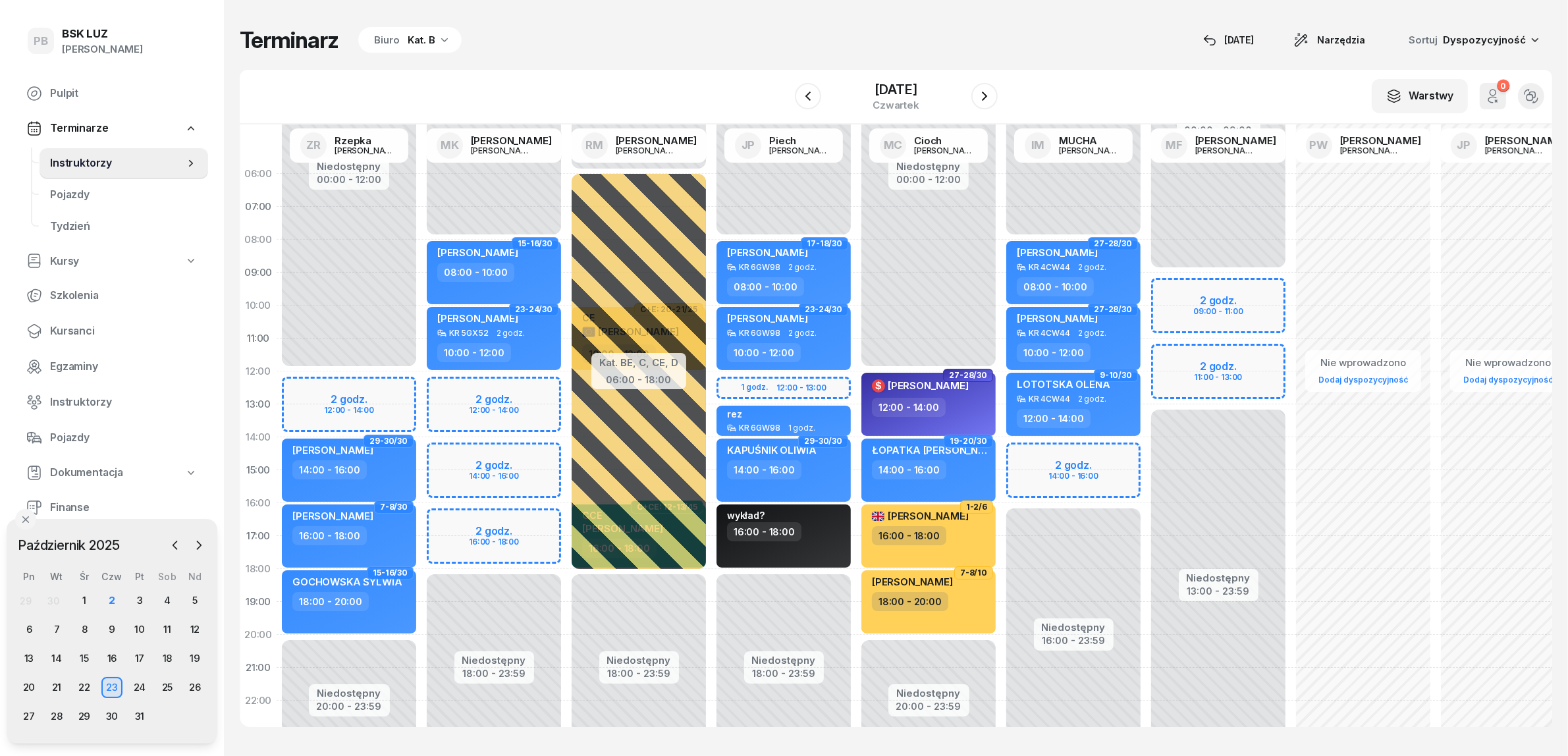
click at [795, 86] on div at bounding box center [807, 96] width 26 height 26
click at [800, 99] on icon "button" at bounding box center [807, 96] width 15 height 15
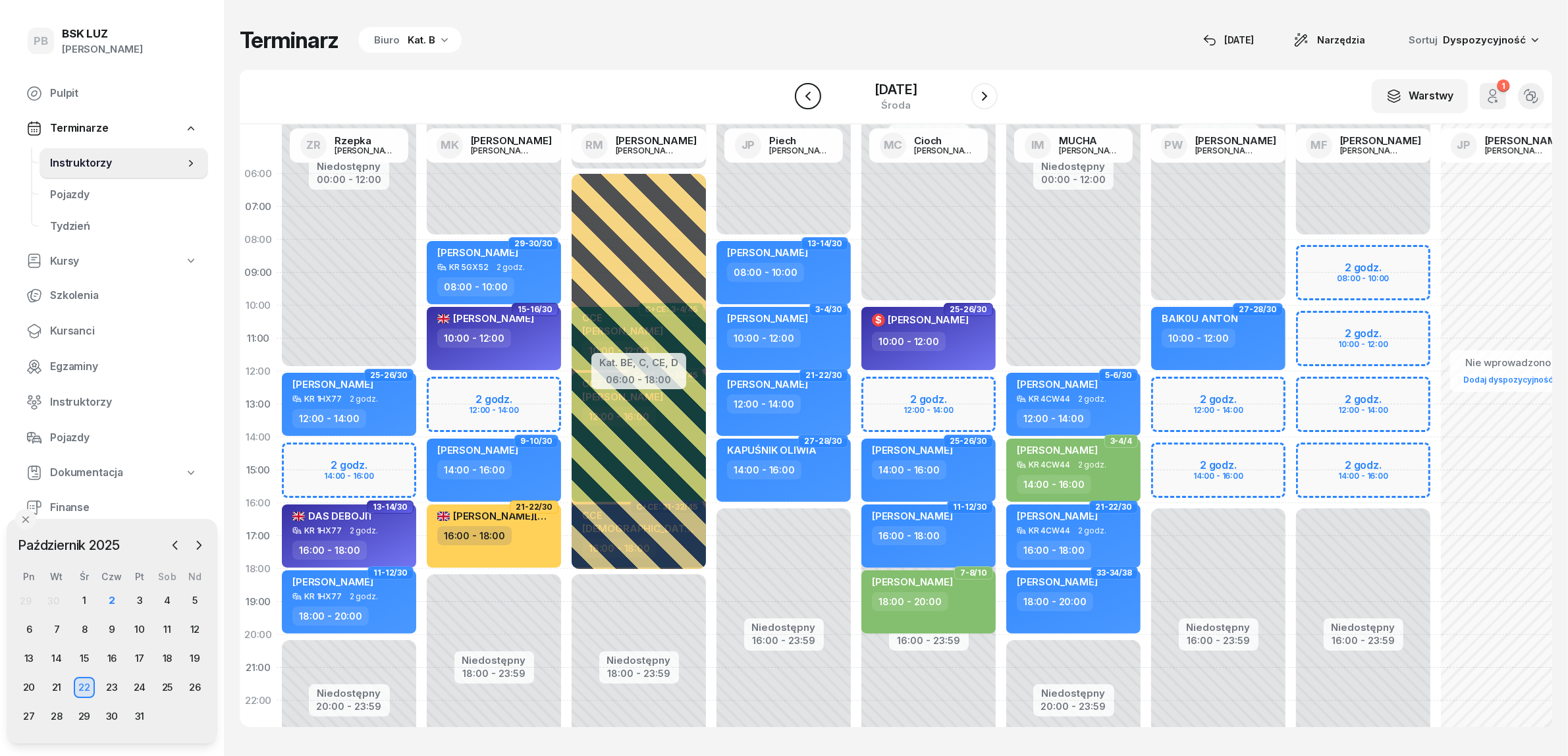
click at [800, 99] on icon "button" at bounding box center [807, 96] width 15 height 15
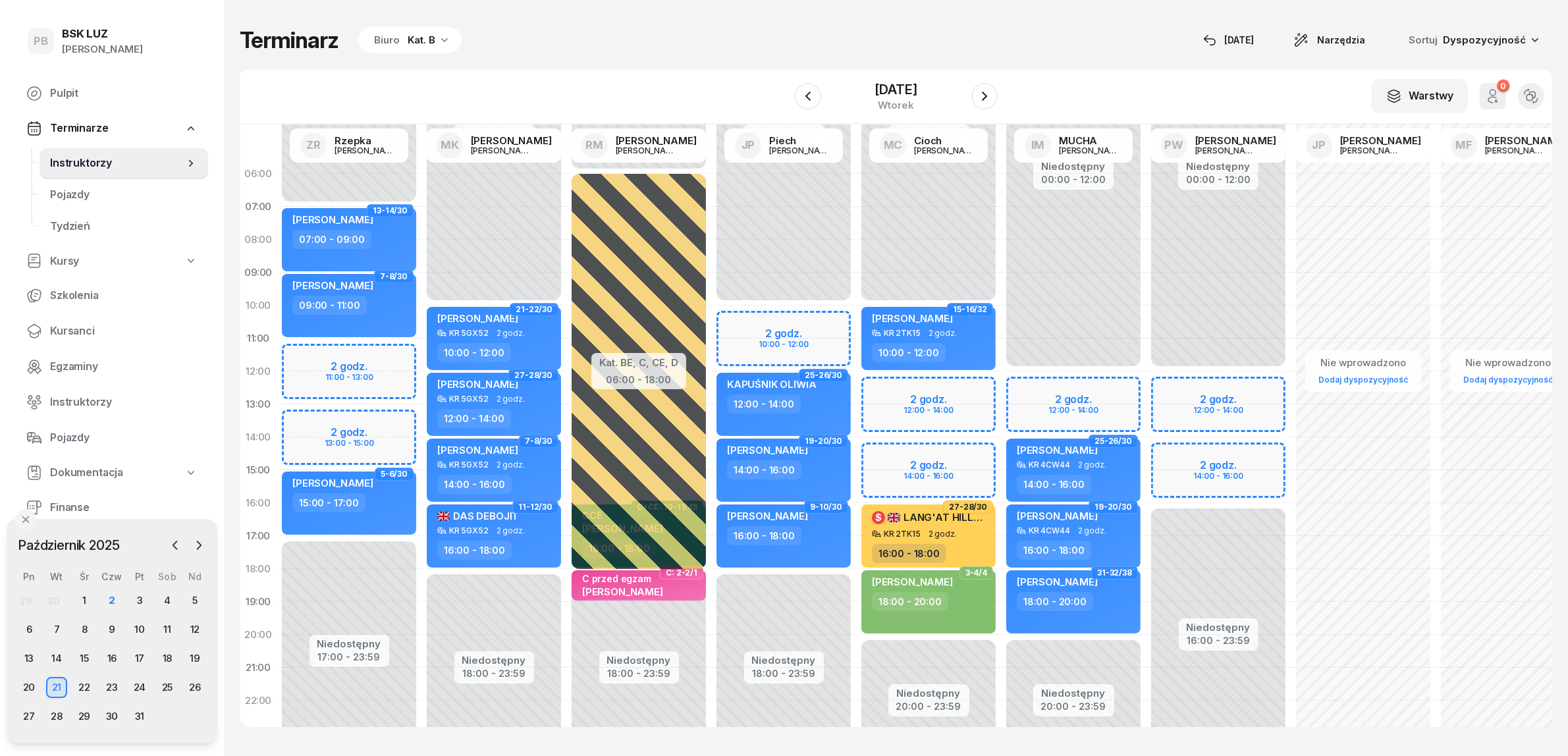
click at [761, 320] on div "Niedostępny 00:00 - 10:00 Niedostępny 18:00 - 23:59 2 godz. 10:00 - 12:00 25-26…" at bounding box center [784, 470] width 145 height 625
select select "10"
select select "12"
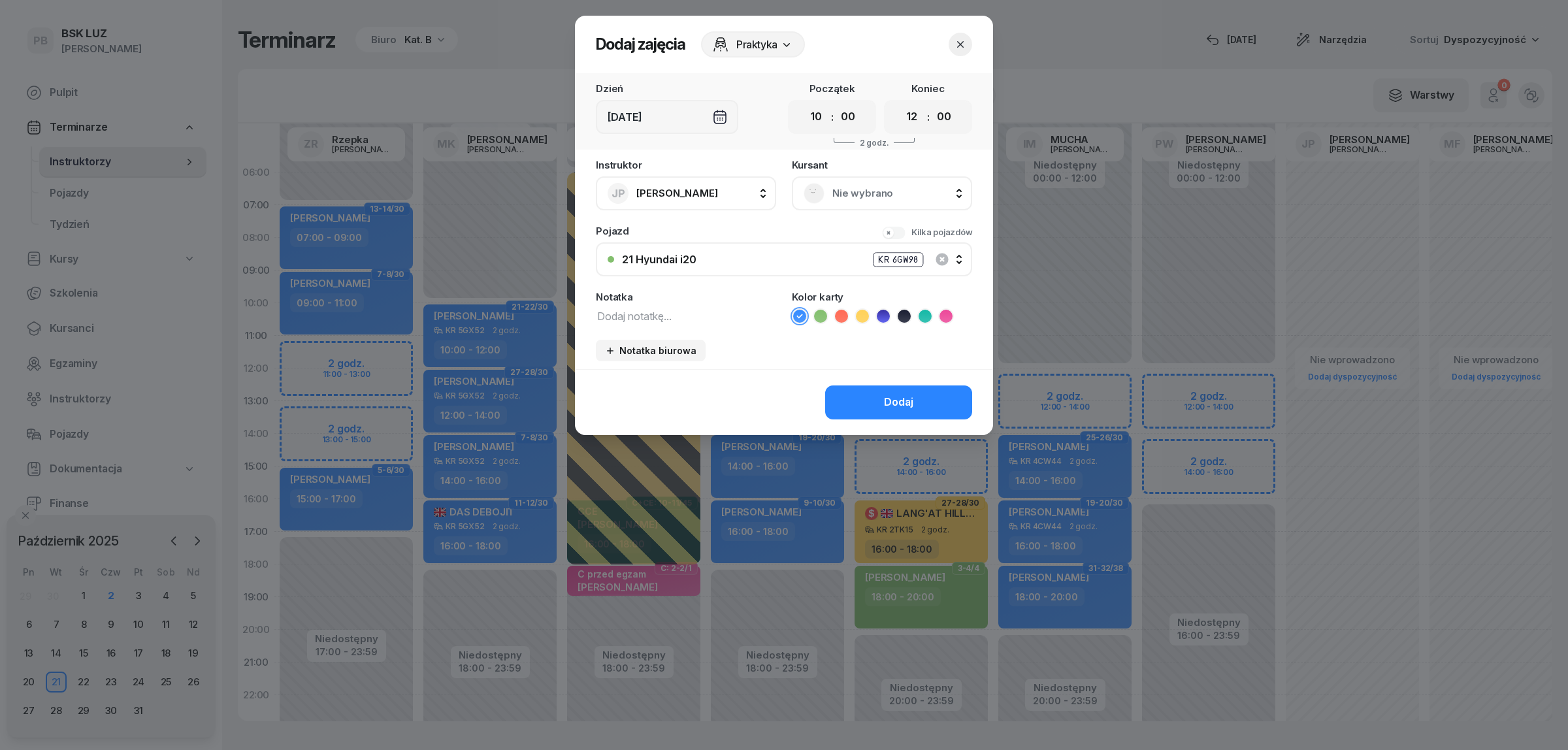
click at [651, 308] on textarea at bounding box center [686, 315] width 181 height 17
type textarea "rez"
click at [904, 400] on div "Dodaj" at bounding box center [898, 403] width 30 height 17
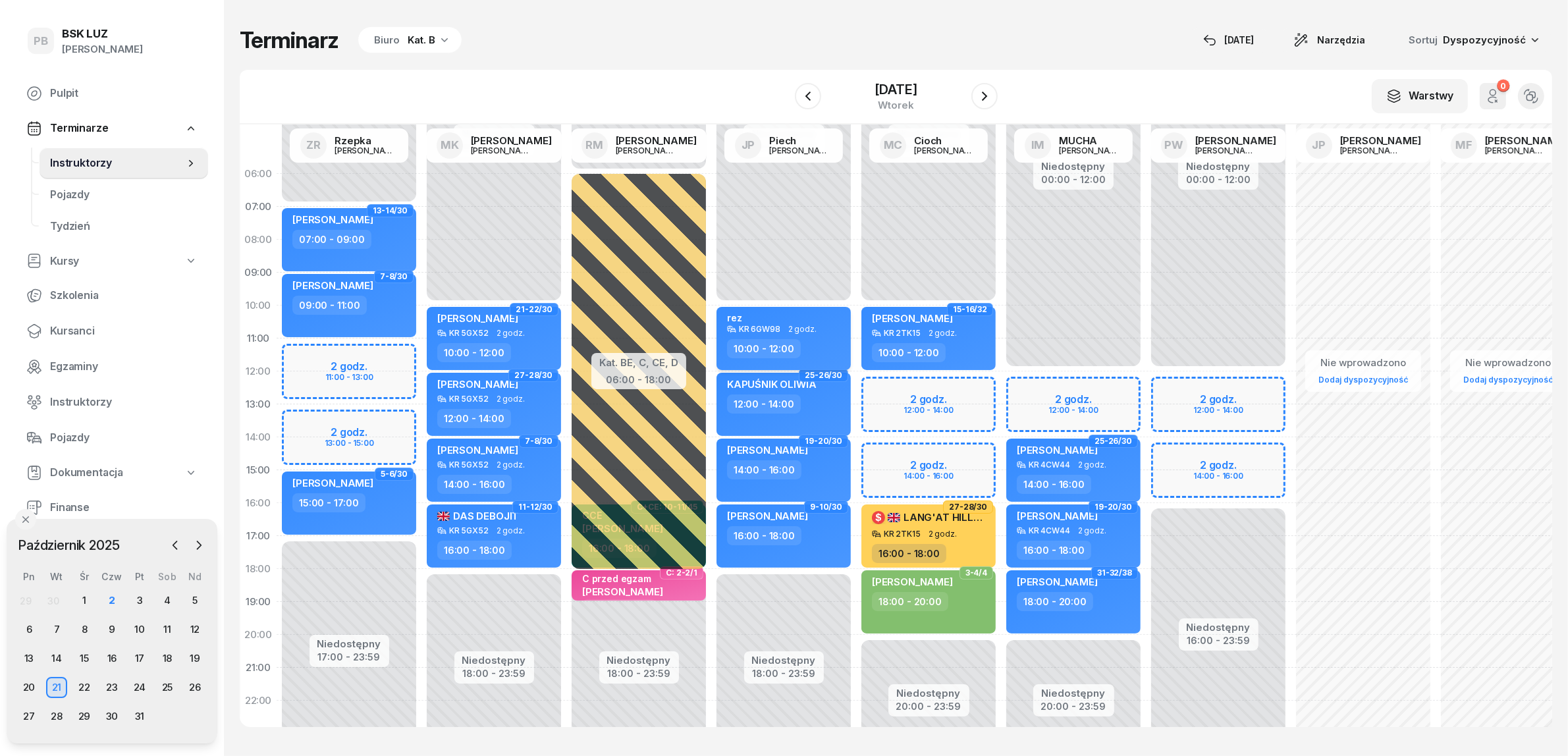
click at [818, 346] on div "10:00 - 12:00" at bounding box center [785, 349] width 116 height 19
select select "10"
select select "12"
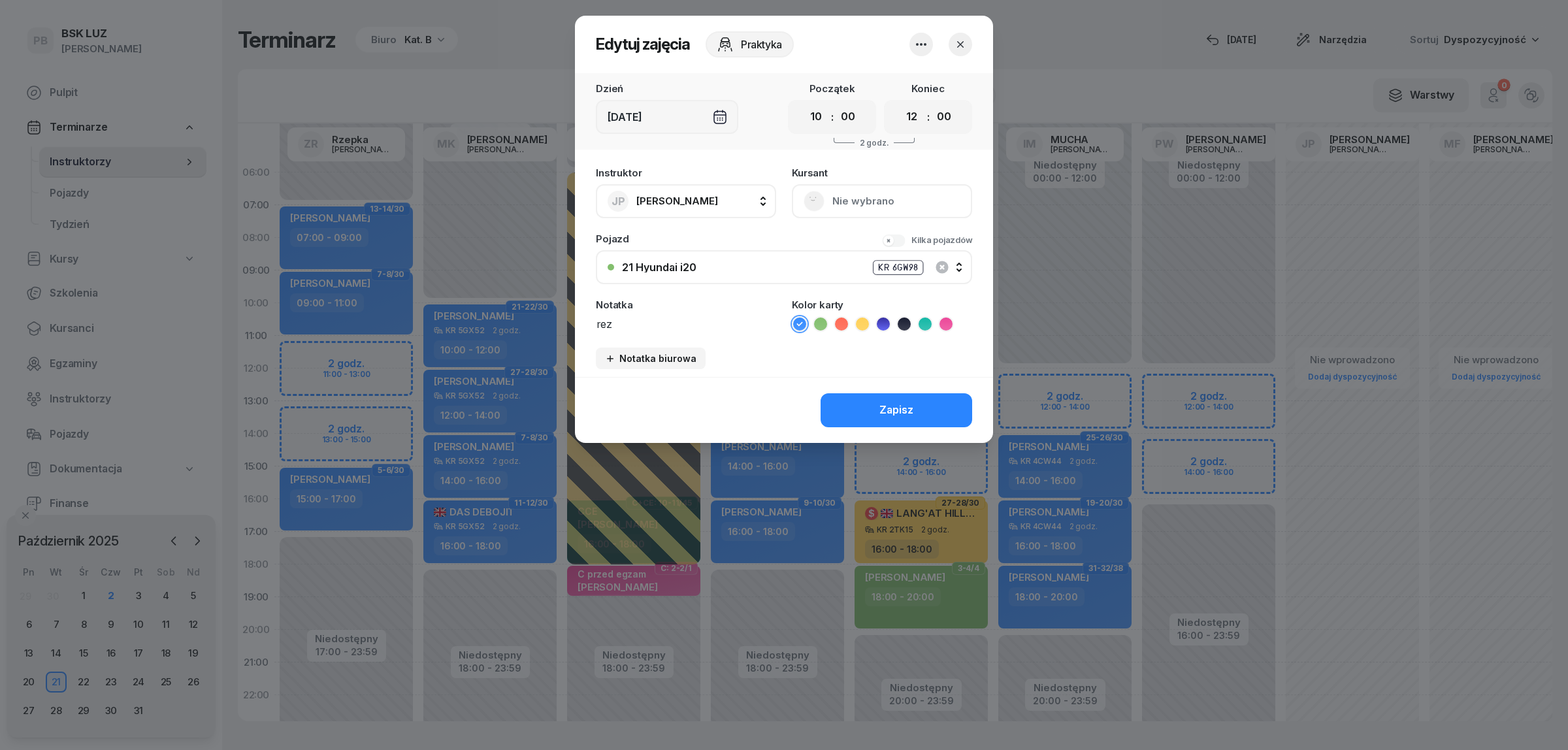
click at [925, 43] on icon "button" at bounding box center [921, 44] width 10 height 3
drag, startPoint x: 910, startPoint y: 84, endPoint x: 882, endPoint y: 131, distance: 54.7
click at [910, 85] on link "Usuń" at bounding box center [914, 83] width 172 height 33
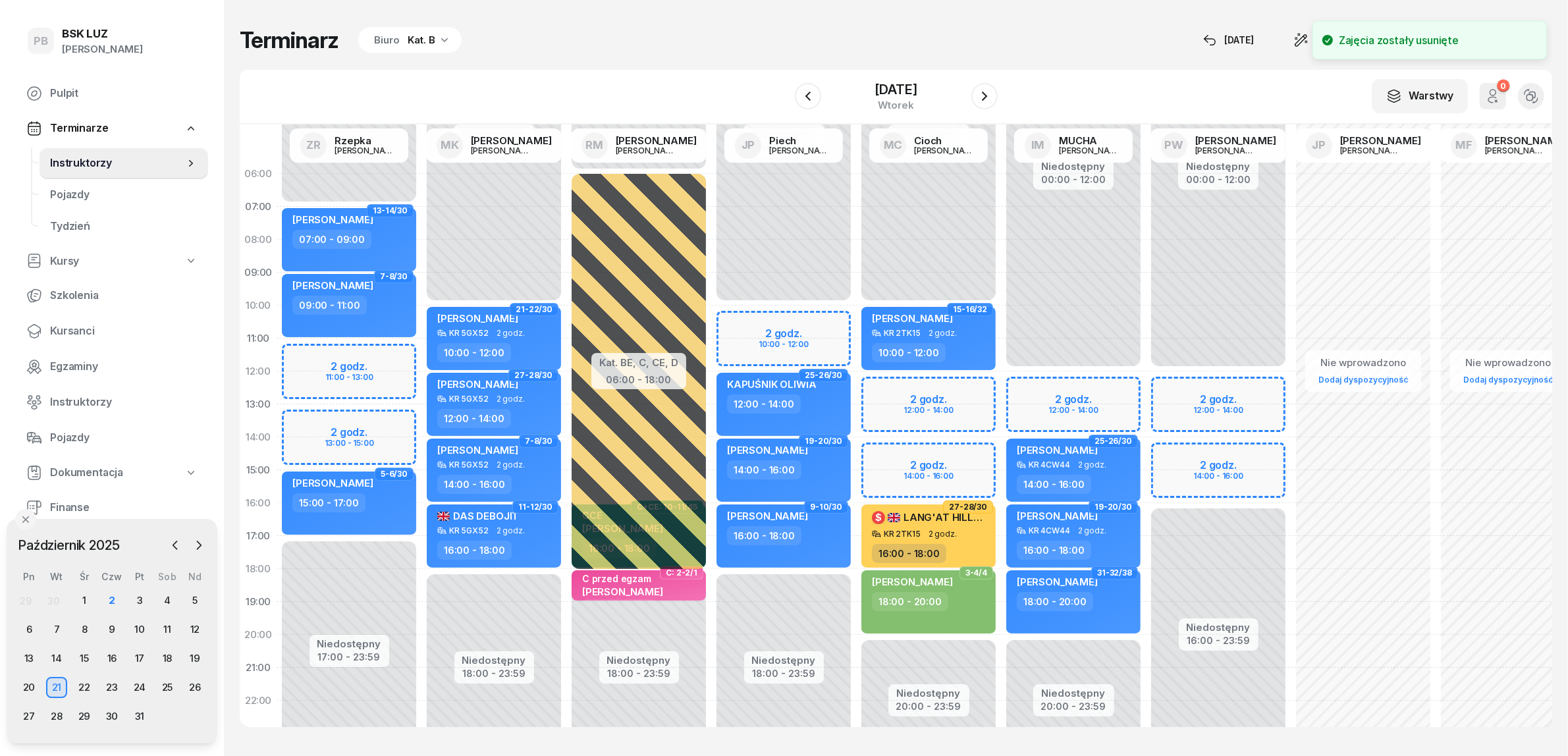
click at [749, 320] on div "Niedostępny 00:00 - 10:00 Niedostępny 18:00 - 23:59 25-26/30 KAPUŚNIK OLIWIA 12…" at bounding box center [784, 470] width 145 height 625
select select "10"
select select "12"
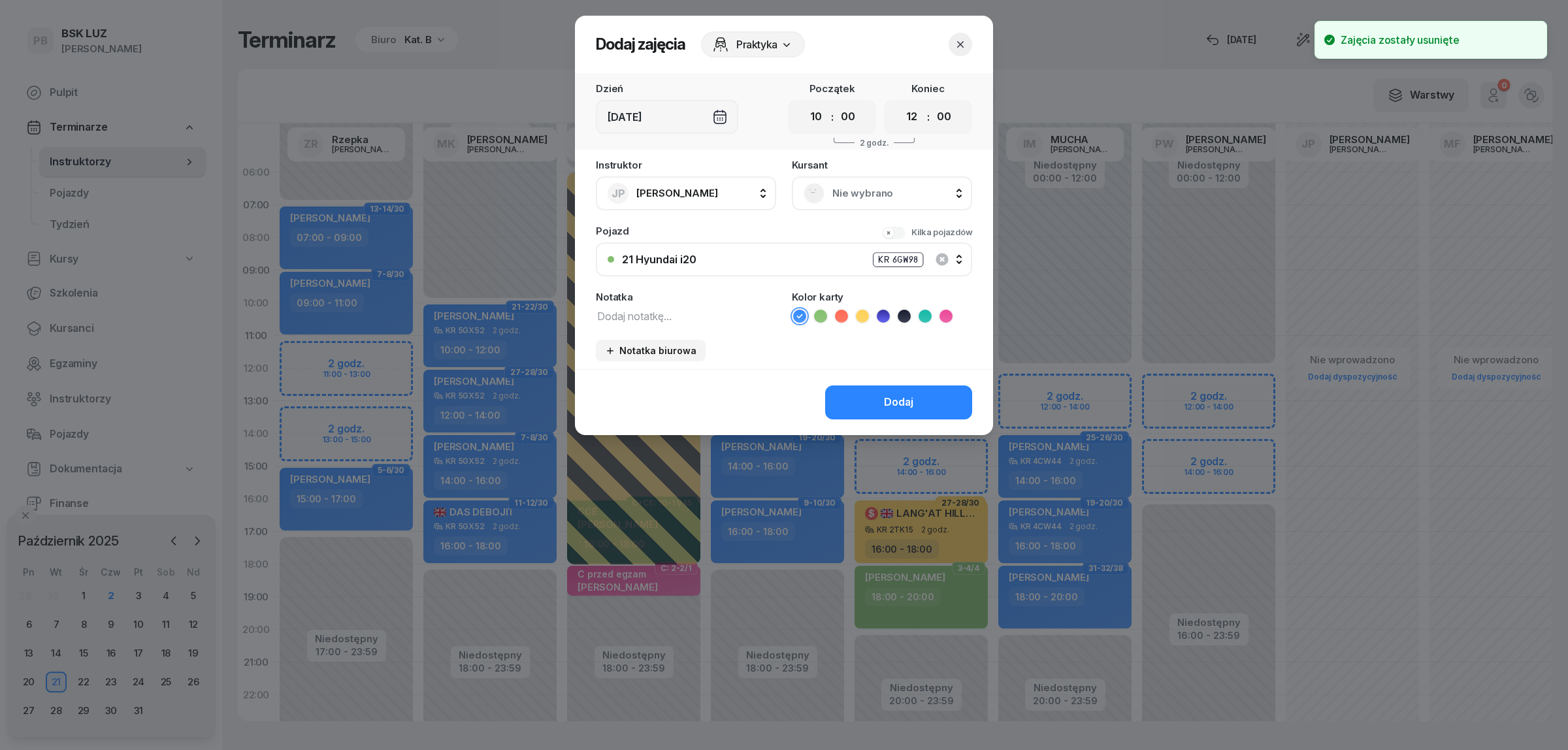
click at [877, 200] on span "Nie wybrano" at bounding box center [896, 193] width 128 height 17
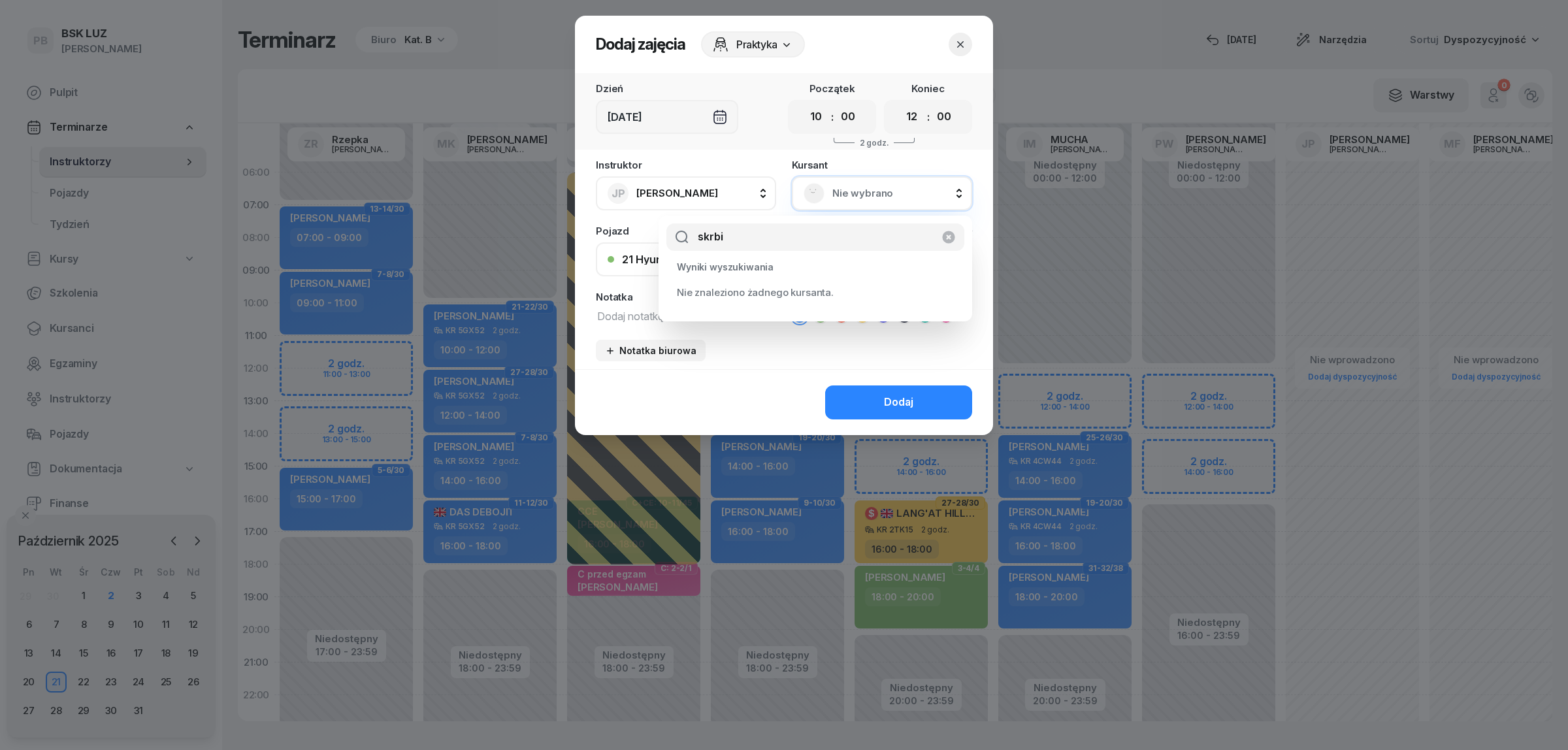
type input "skrbi"
click at [951, 238] on icon "button" at bounding box center [948, 237] width 13 height 13
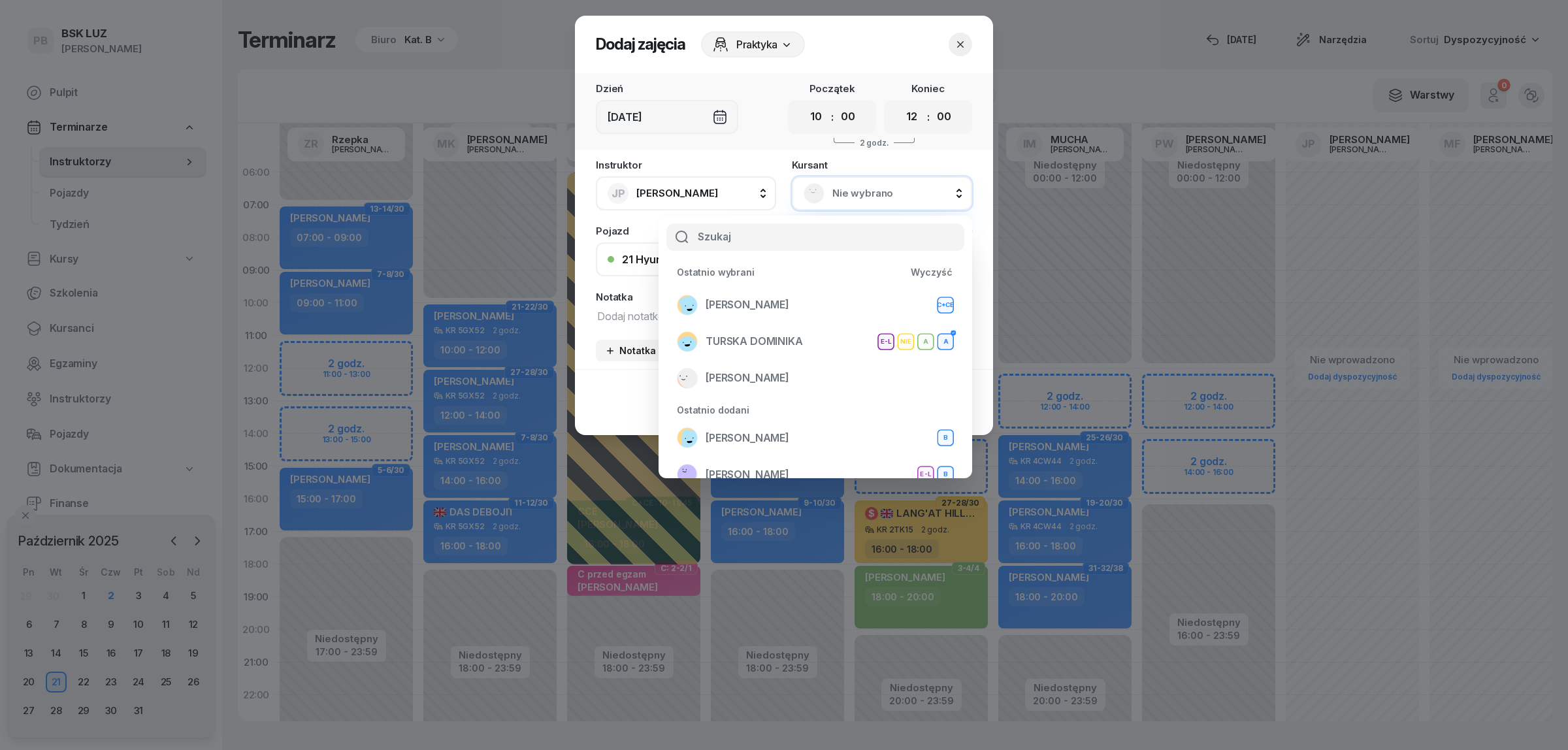
click at [891, 191] on span "Nie wybrano" at bounding box center [896, 193] width 128 height 17
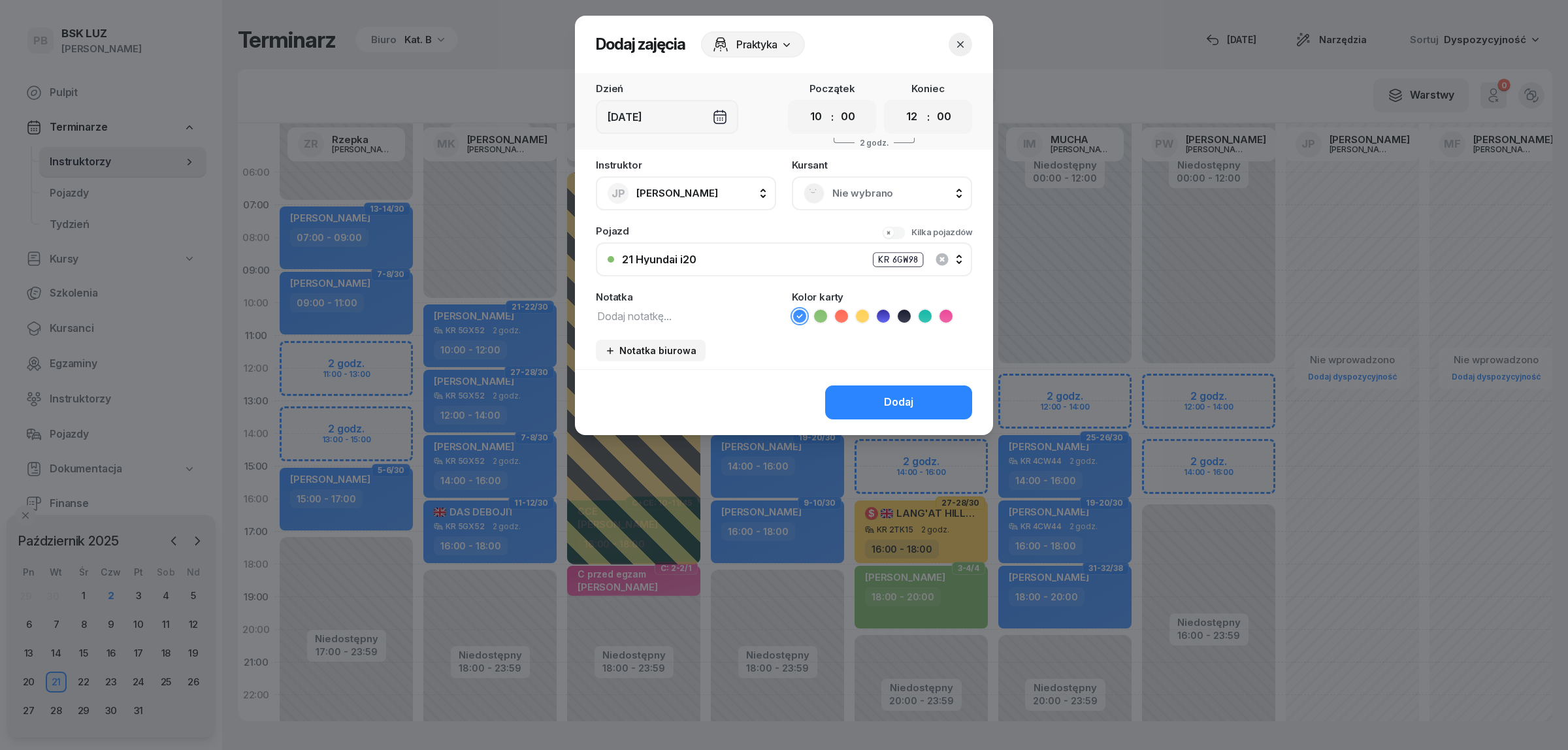
click at [854, 198] on span "Nie wybrano" at bounding box center [896, 193] width 128 height 17
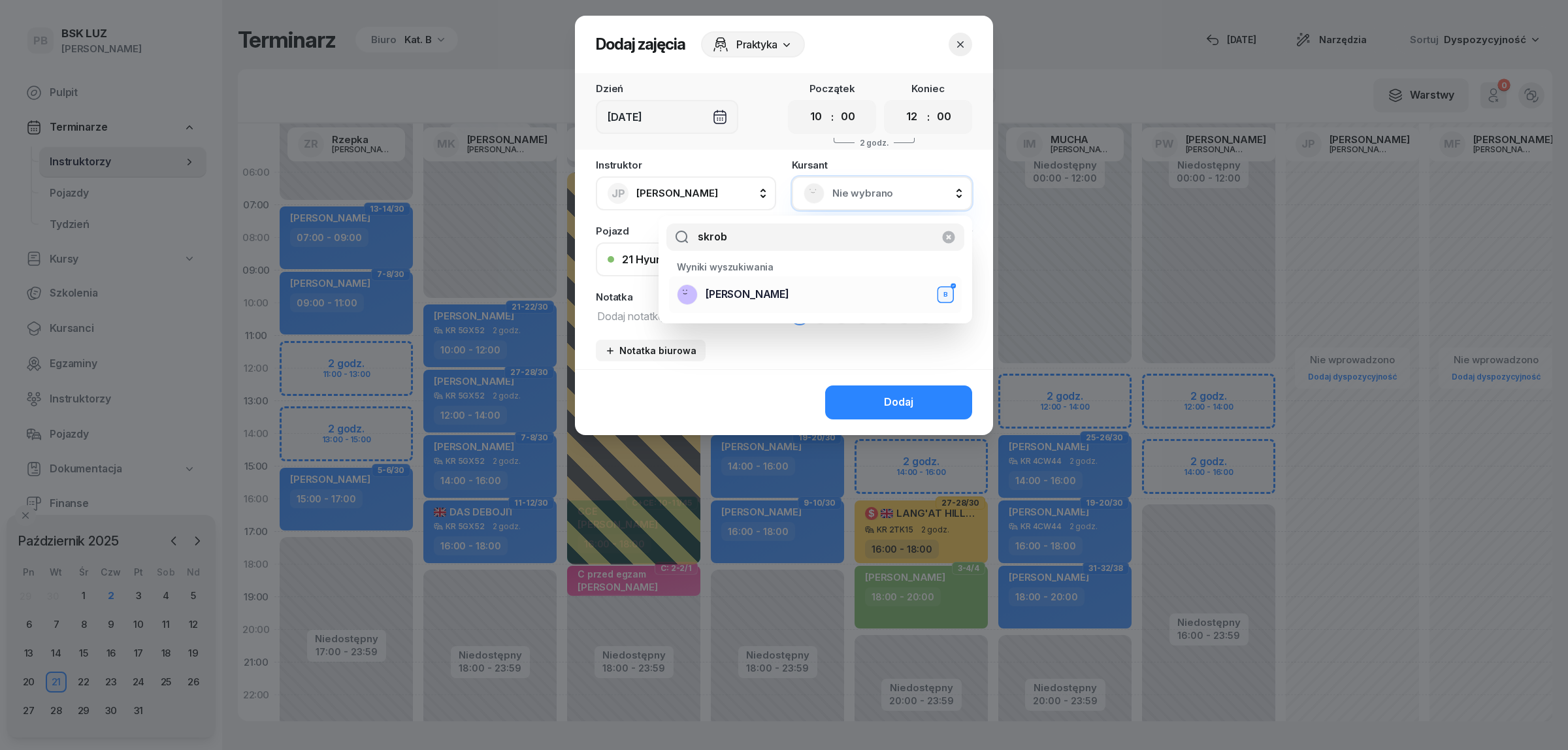
type input "skrob"
click at [768, 286] on span "SKROBIŚ MARIA" at bounding box center [747, 295] width 84 height 17
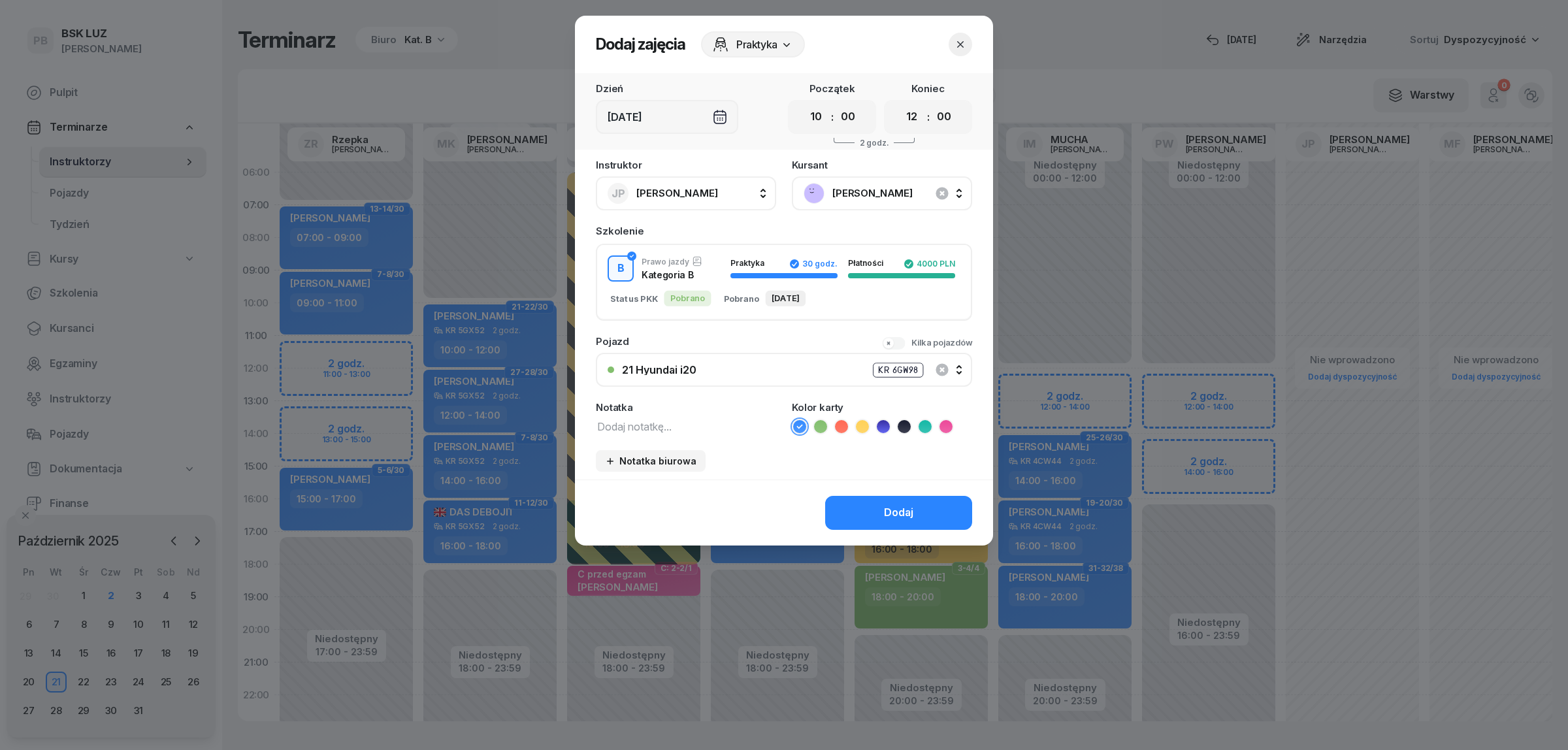
click at [960, 50] on icon "button" at bounding box center [959, 44] width 13 height 13
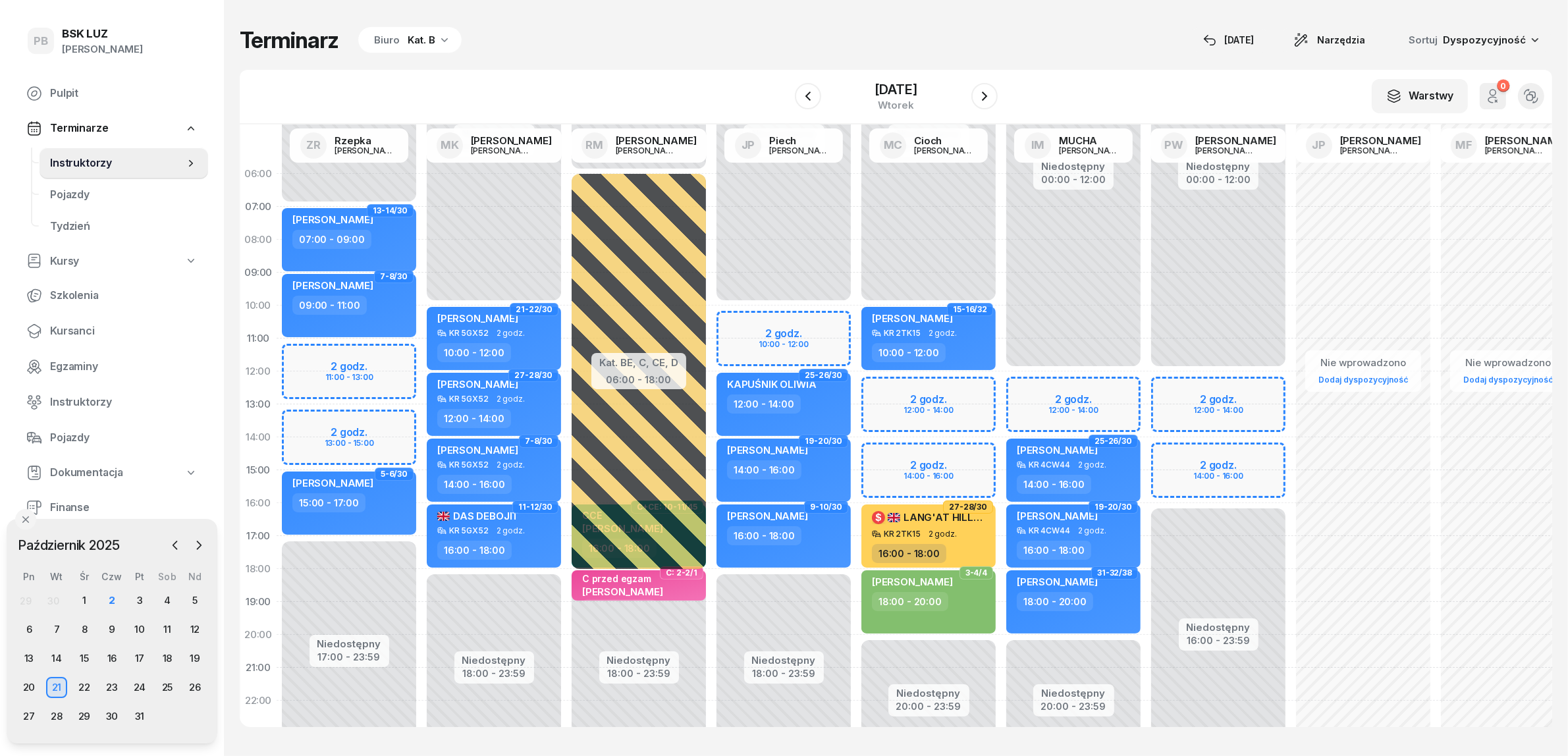
click at [742, 311] on div "Niedostępny 00:00 - 10:00 Niedostępny 18:00 - 23:59 25-26/30 KAPUŚNIK OLIWIA 12…" at bounding box center [784, 470] width 145 height 625
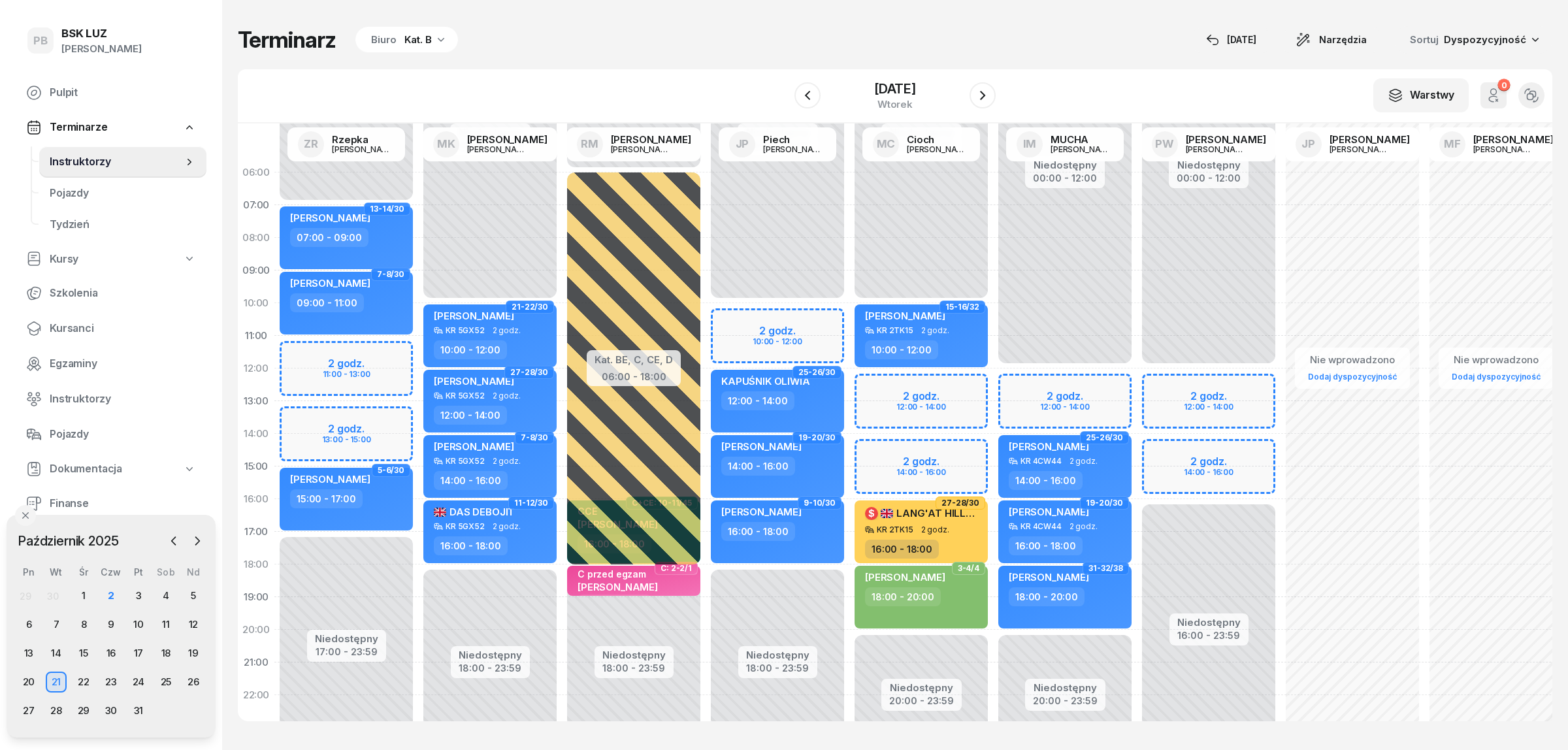
select select "10"
select select "12"
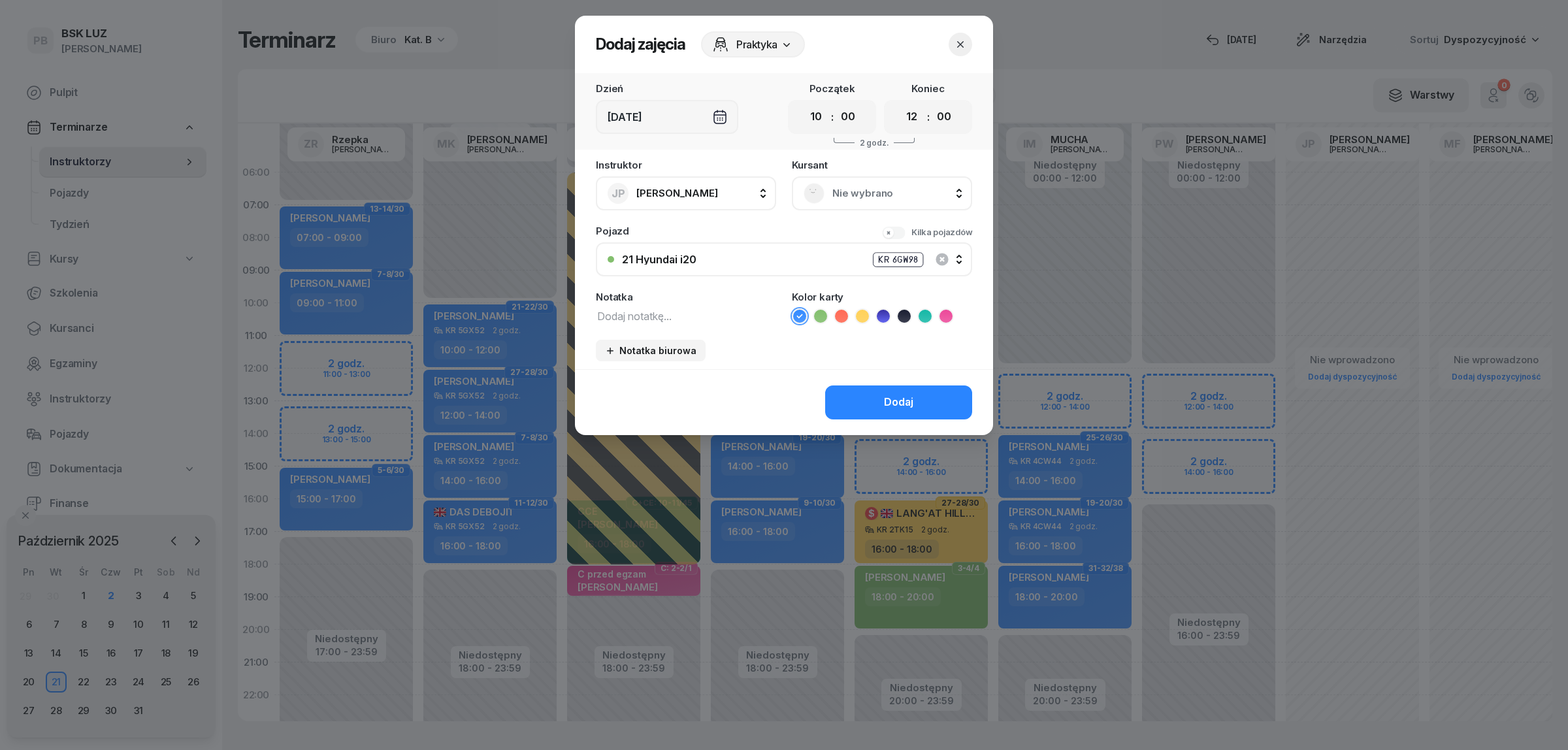
click at [899, 195] on span "Nie wybrano" at bounding box center [896, 193] width 128 height 17
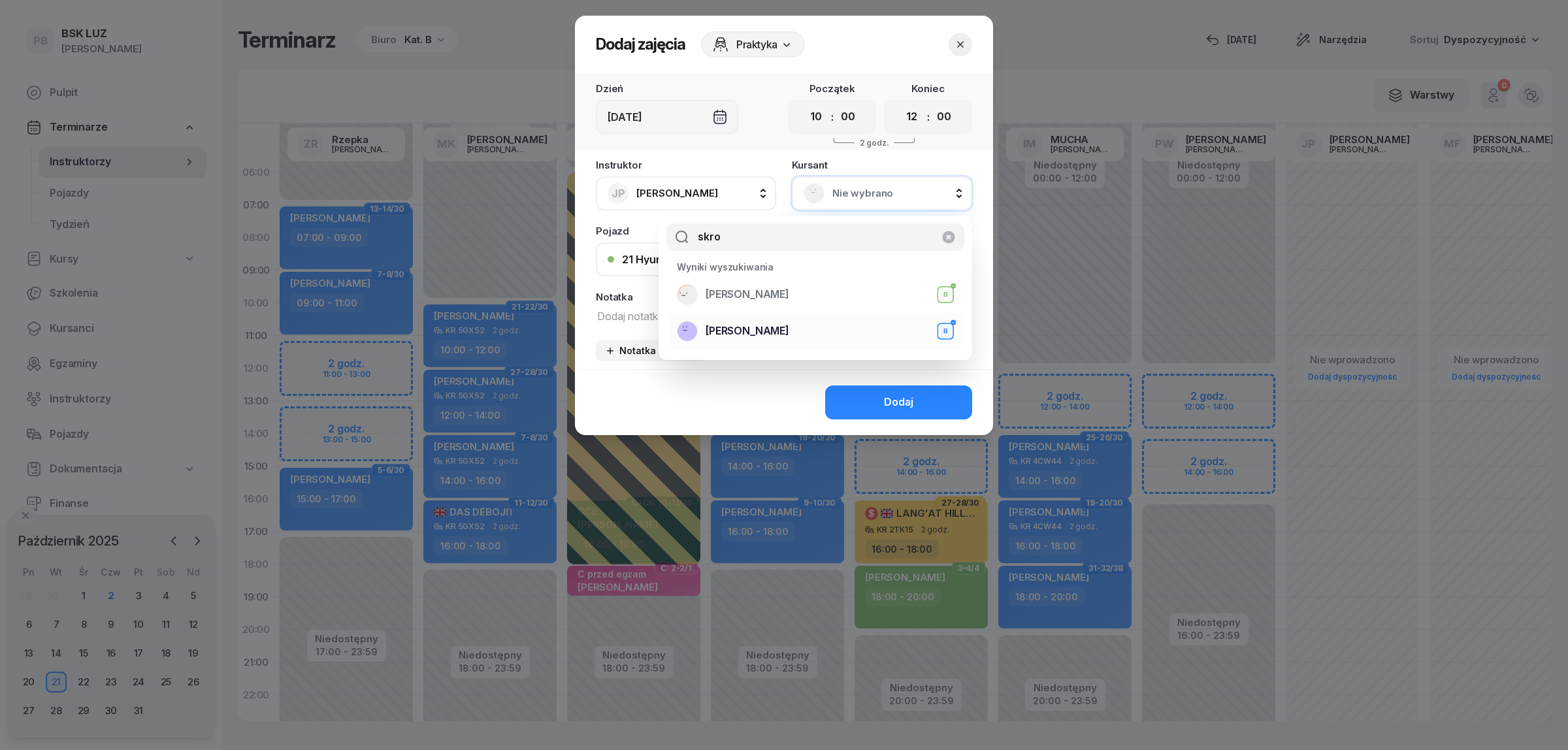
type input "skro"
click at [753, 324] on span "SKROBIŚ MARIA" at bounding box center [747, 331] width 84 height 17
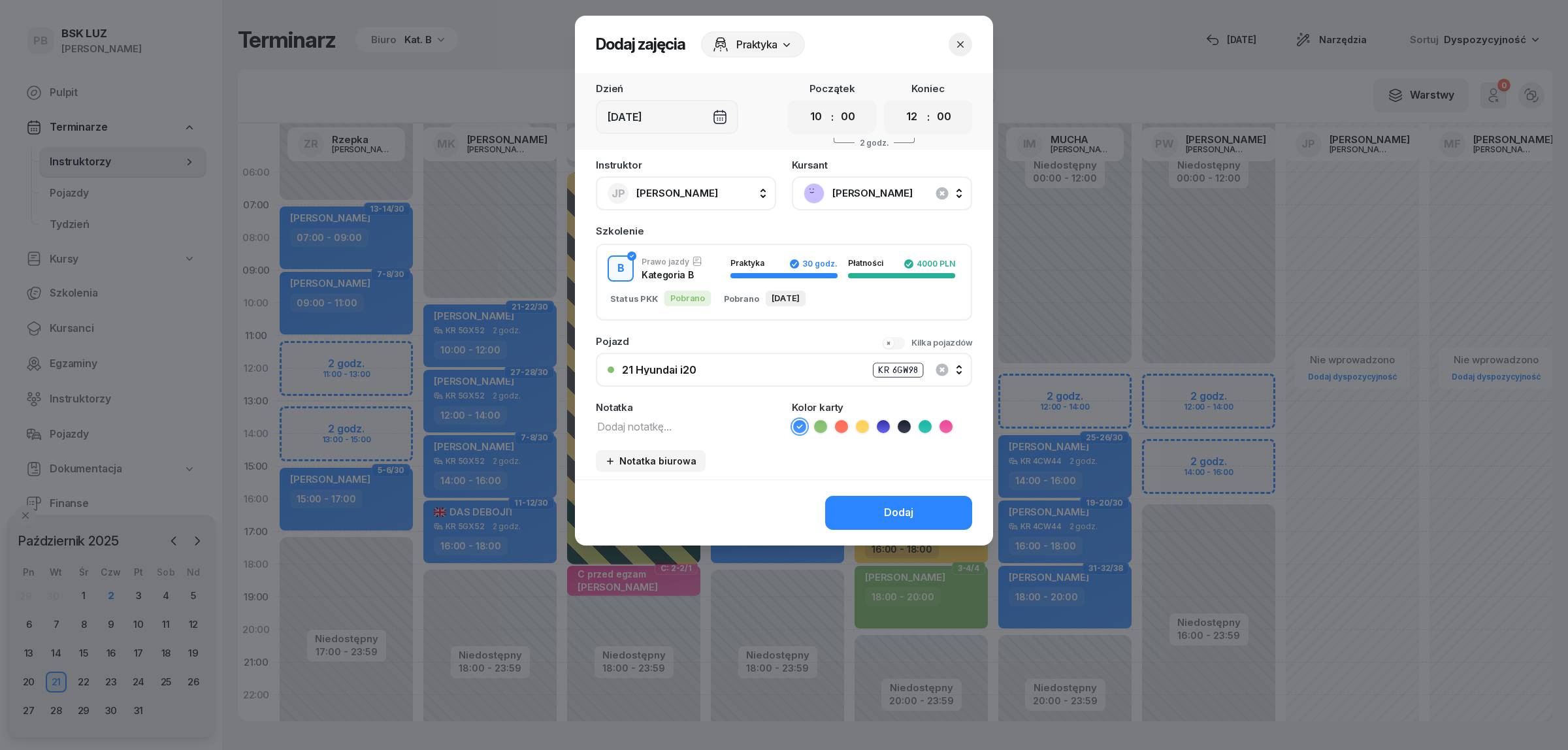
click at [872, 511] on button "Dodaj" at bounding box center [898, 513] width 147 height 34
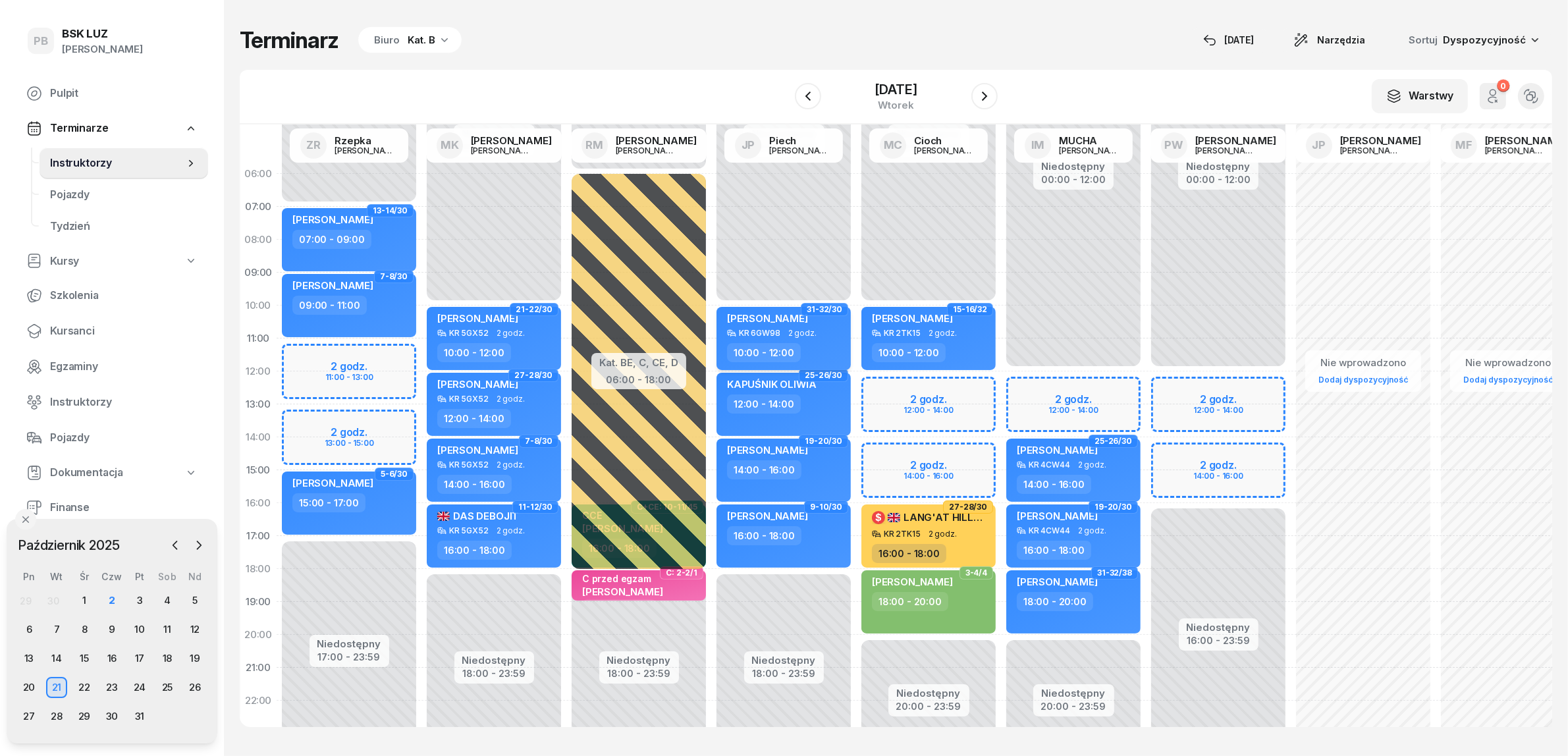
click at [783, 310] on div "MARIA SKROBIŚ KR 6GW98 2 godz. 10:00 - 12:00" at bounding box center [784, 338] width 134 height 63
select select "10"
select select "12"
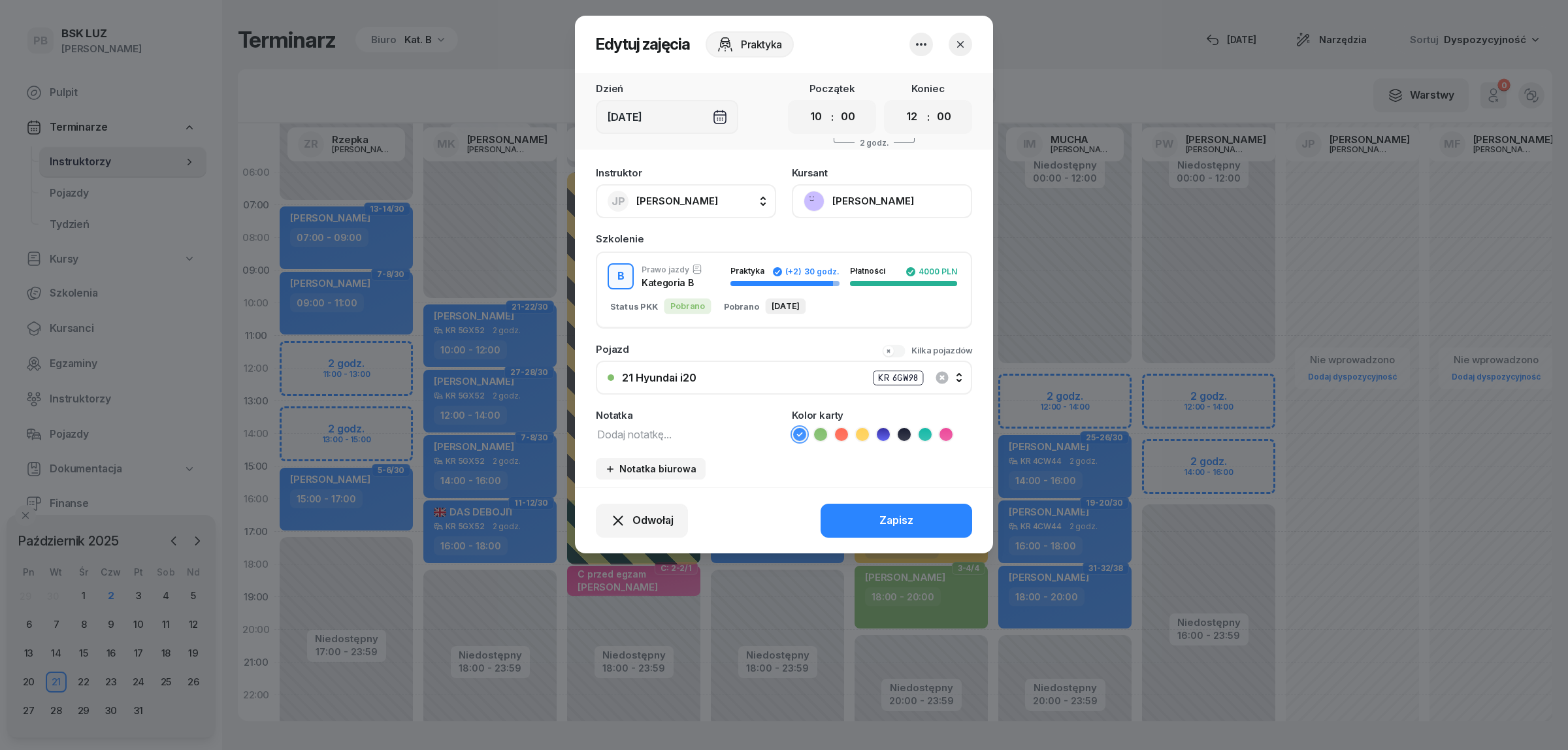
click at [864, 190] on button "SKROBIŚ MARIA" at bounding box center [881, 201] width 181 height 34
click at [834, 242] on div "Otwórz profil" at bounding box center [834, 245] width 64 height 17
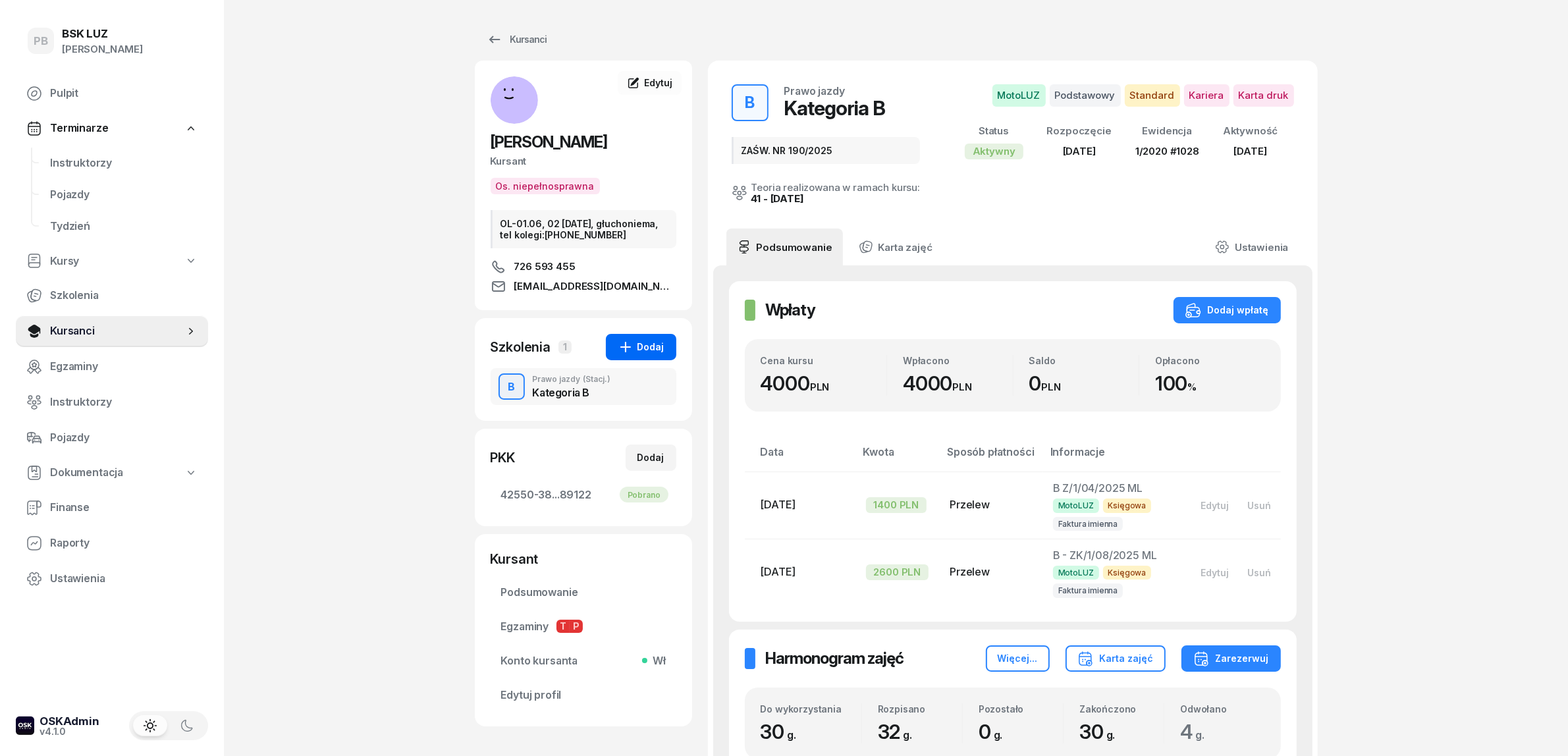
click at [629, 348] on icon "button" at bounding box center [625, 347] width 10 height 10
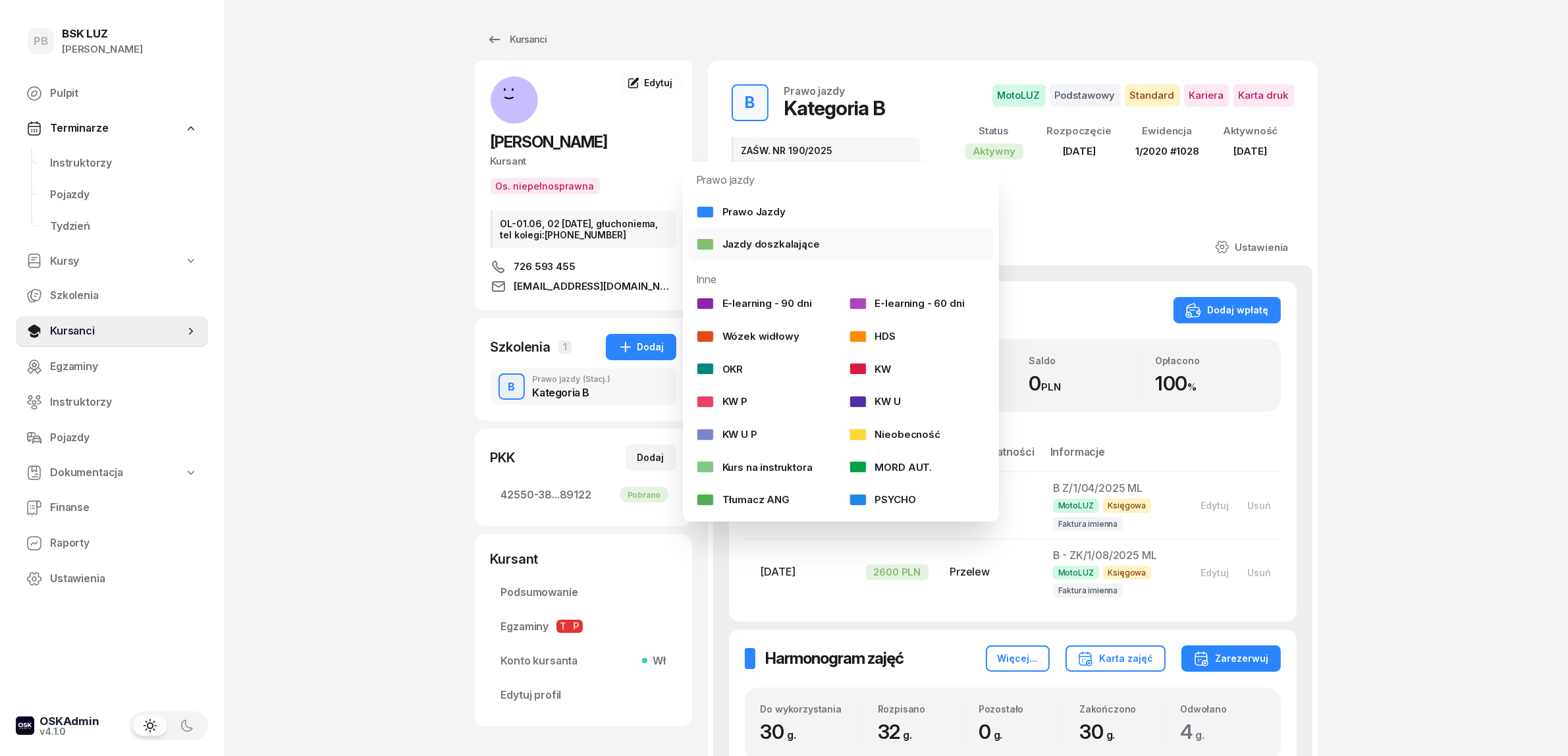
click at [761, 245] on div "Jazdy doszkalające" at bounding box center [758, 244] width 124 height 17
select select "B"
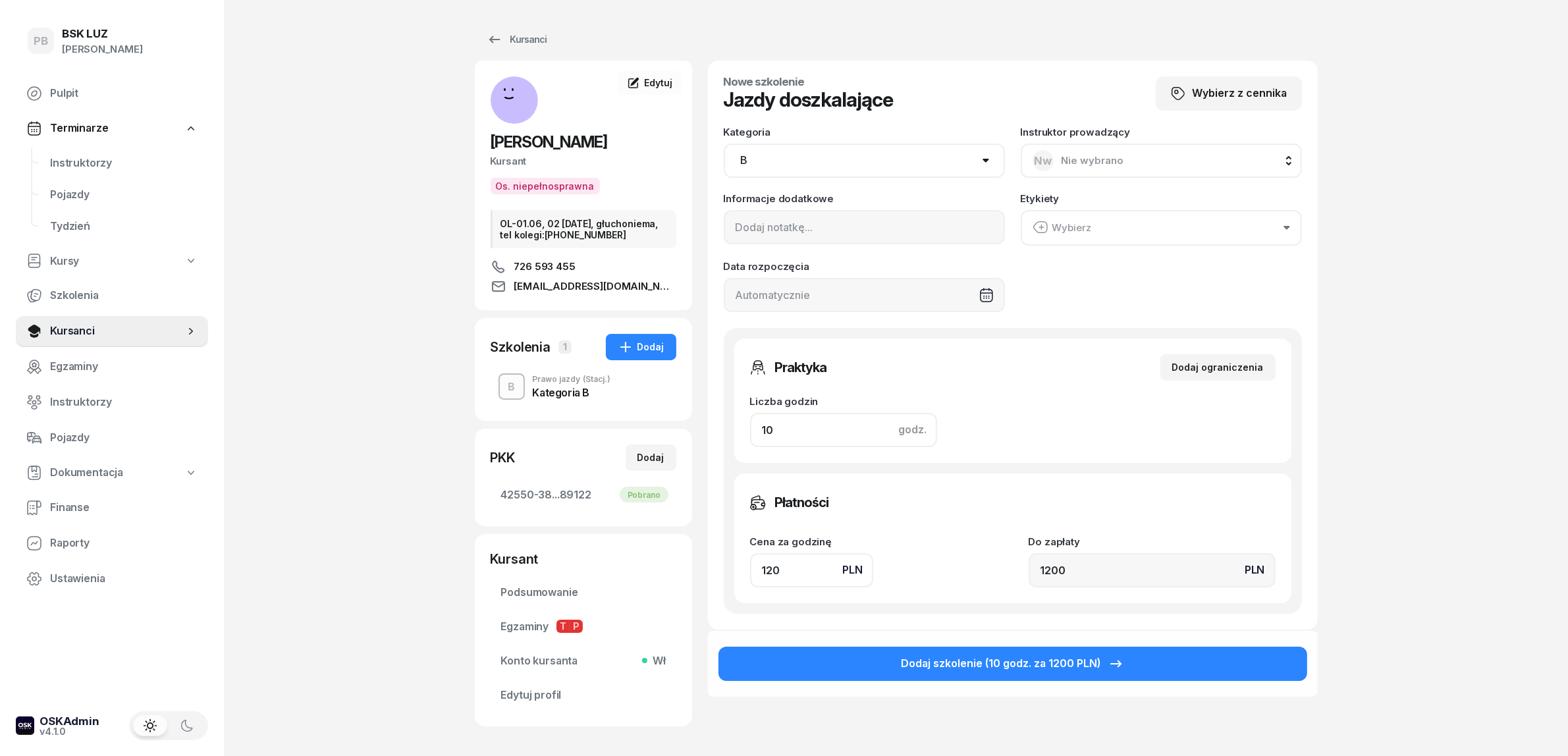
drag, startPoint x: 779, startPoint y: 425, endPoint x: 732, endPoint y: 432, distance: 47.5
click at [732, 432] on div "Praktyka Dodaj ograniczenia Liczba godzin godz. 10 Ograniczenia zajęć praktyczn…" at bounding box center [1013, 471] width 578 height 286
type input "4"
type input "480"
type input "4"
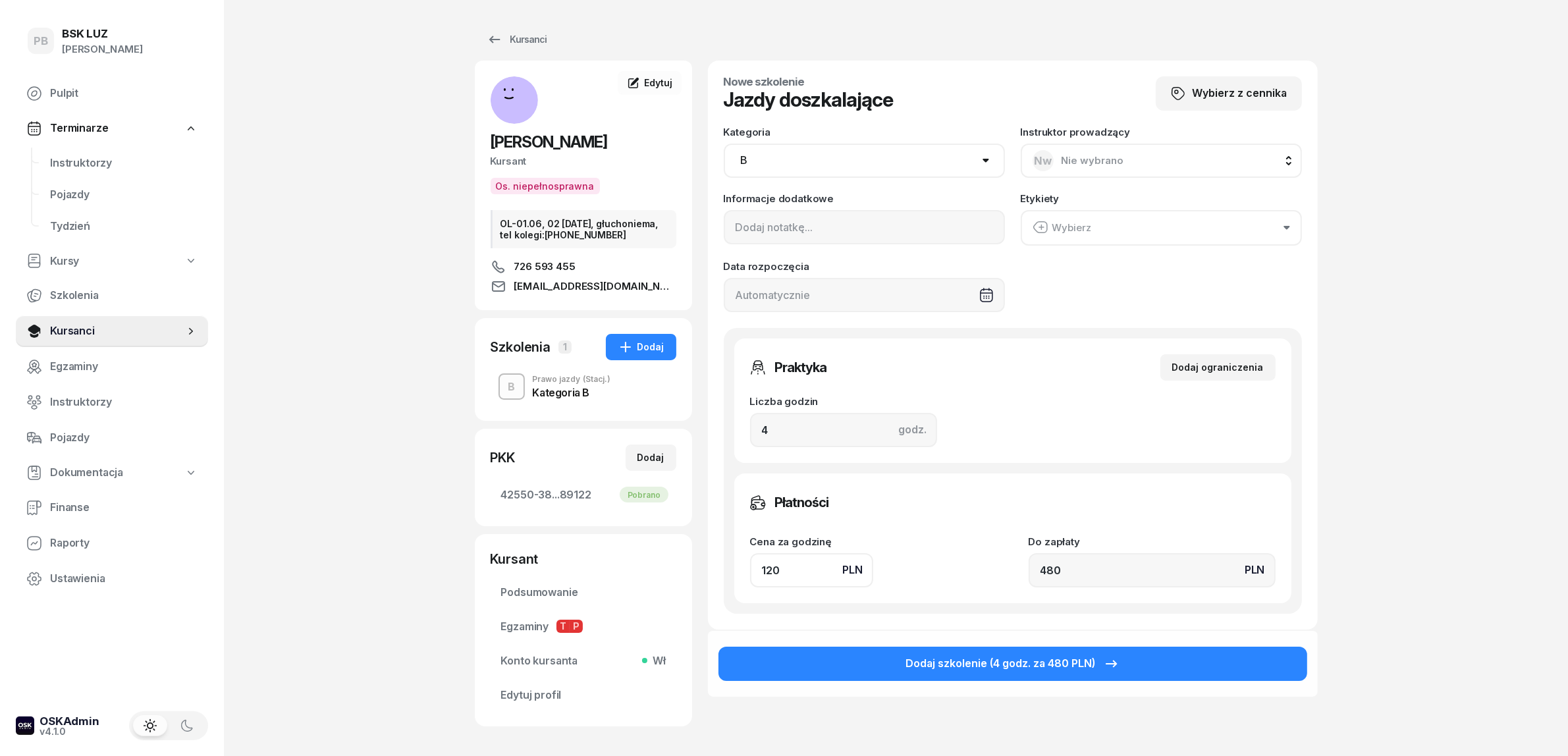
drag, startPoint x: 759, startPoint y: 571, endPoint x: 725, endPoint y: 571, distance: 34.0
click at [728, 571] on div "Praktyka Dodaj ograniczenia Liczba godzin godz. 4 Ograniczenia zajęć praktyczny…" at bounding box center [1013, 471] width 578 height 286
type input "1"
type input "4"
type input "13"
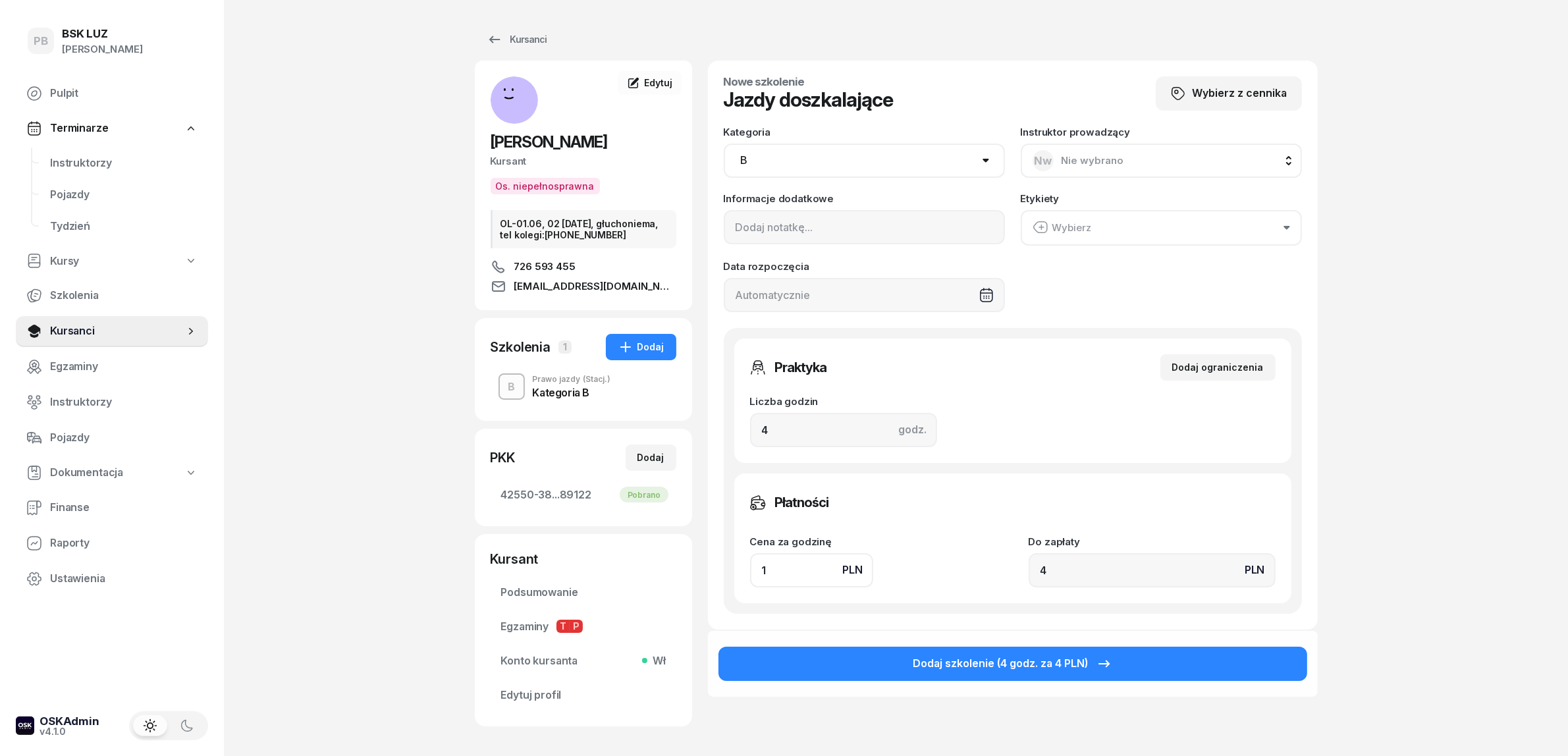
type input "52"
type input "130"
type input "520"
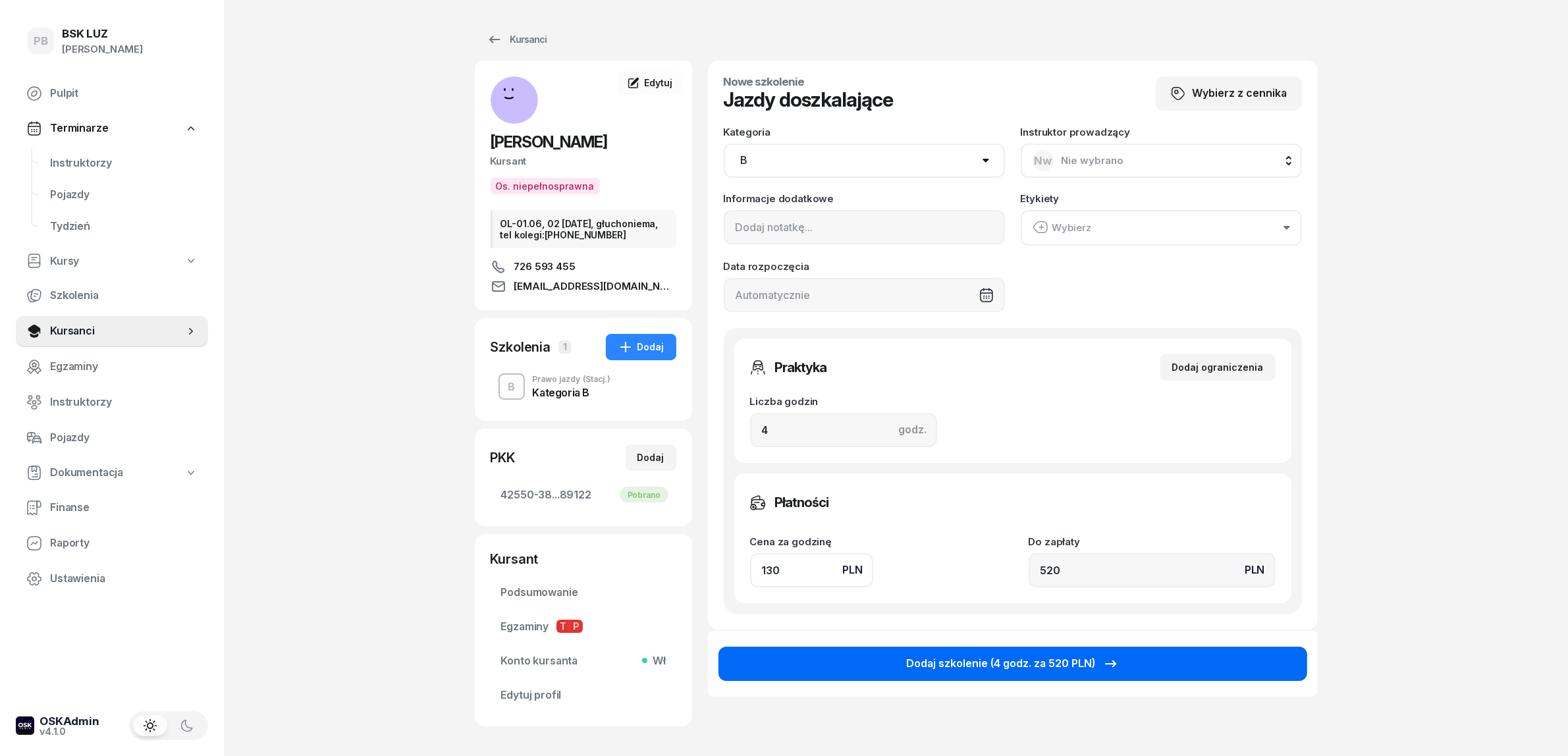
type input "130"
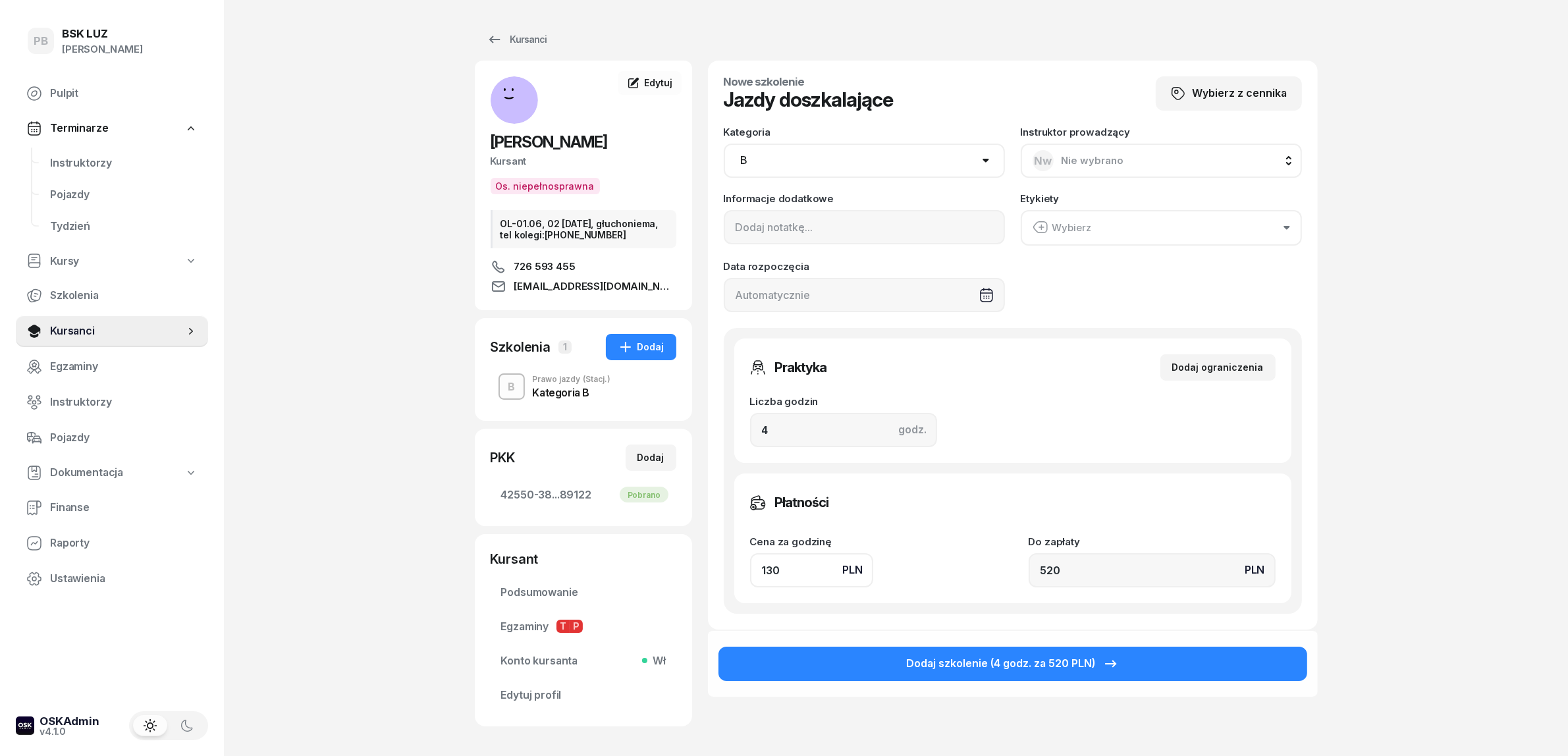
click at [818, 647] on button "Dodaj szkolenie (4 godz. za 520 PLN)" at bounding box center [1013, 664] width 589 height 34
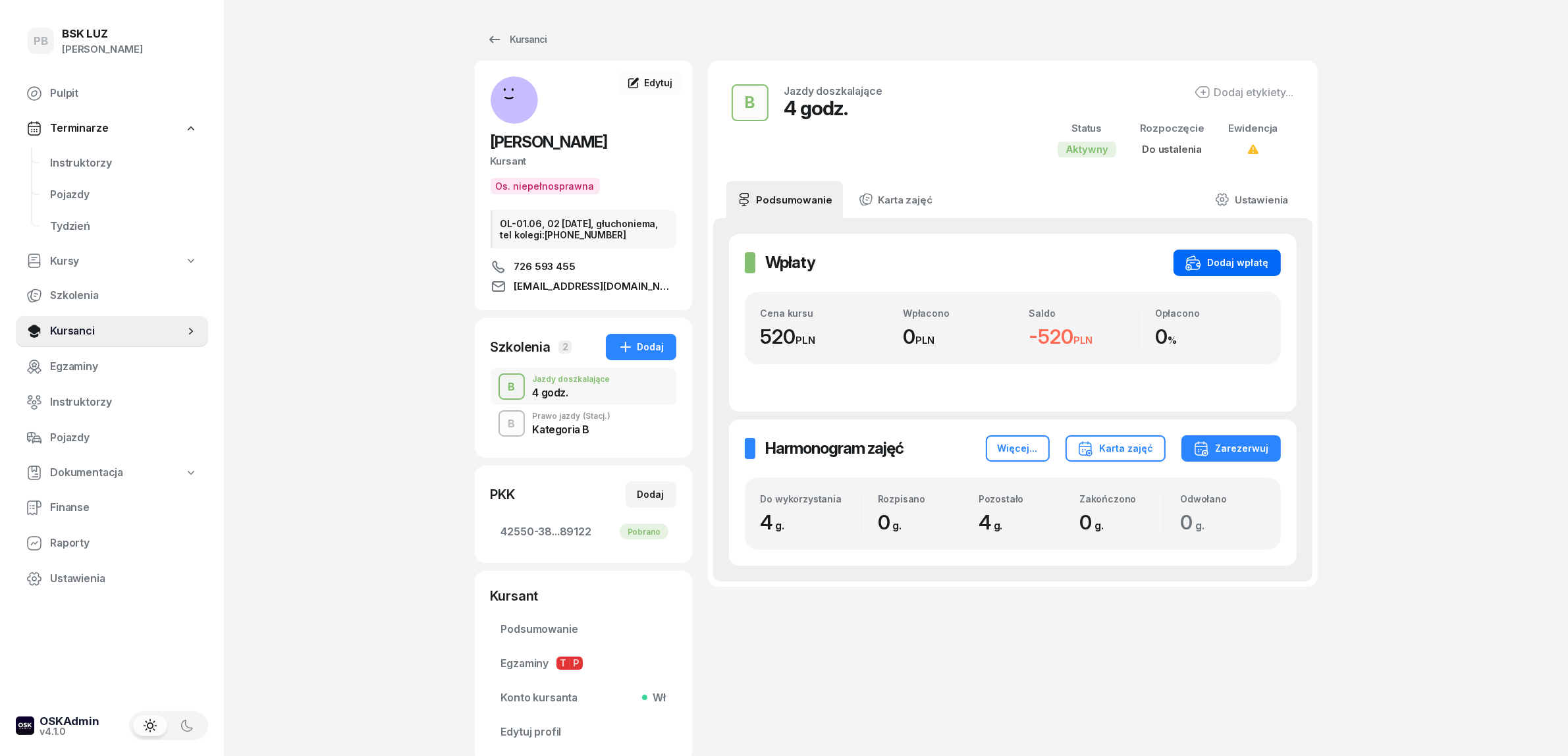
click at [1225, 261] on div "Dodaj wpłatę" at bounding box center [1227, 262] width 84 height 15
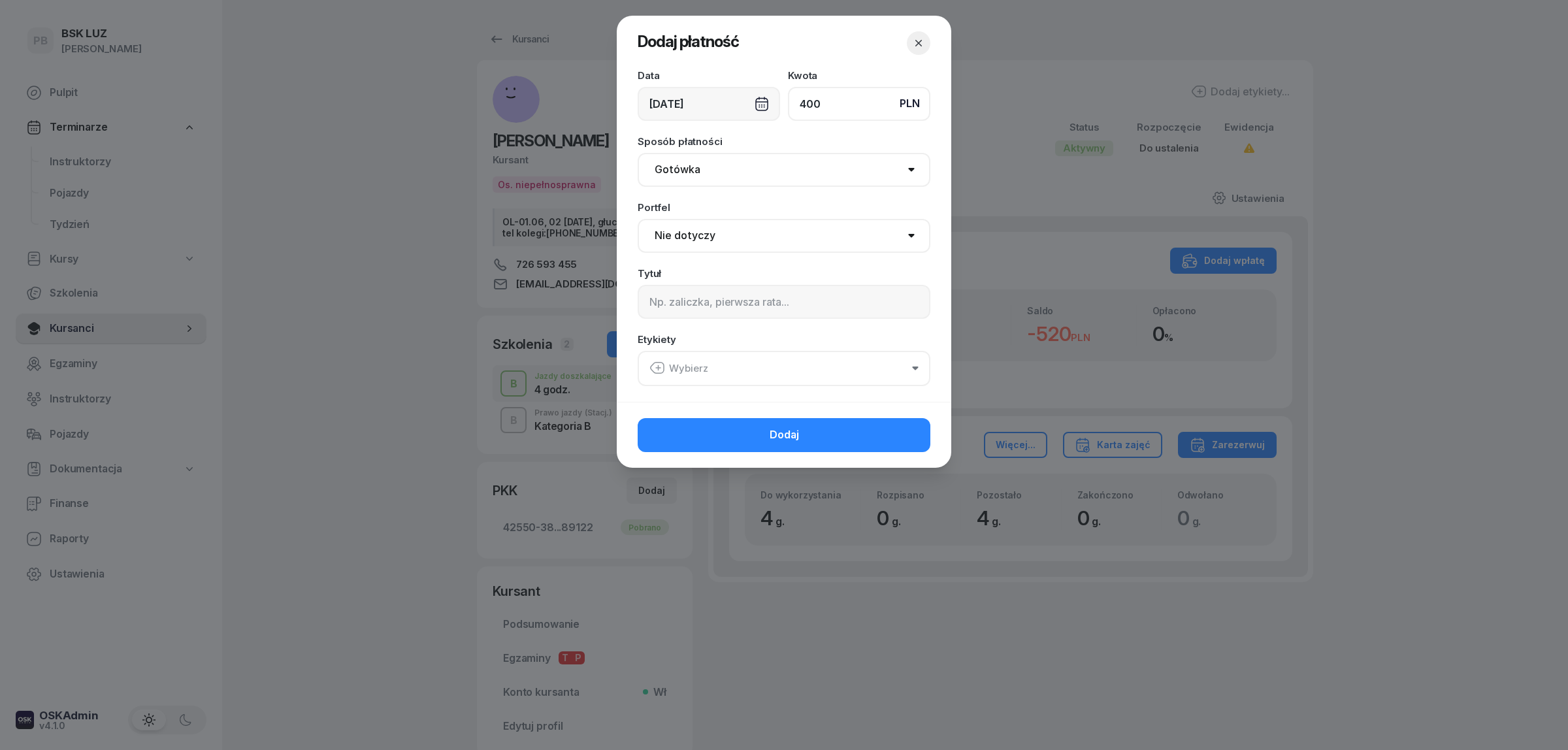
type input "400"
click at [691, 239] on select "Nie dotyczy BSK Kawiory MotoLUZ Kawiory SzkołaMOTO Kawiory BSK Skłodowska MotoL…" at bounding box center [783, 236] width 292 height 34
select select "67eb9ff40a04ba7908a5e502"
click at [637, 219] on select "Nie dotyczy BSK Kawiory MotoLUZ Kawiory SzkołaMOTO Kawiory BSK Skłodowska MotoL…" at bounding box center [783, 236] width 292 height 34
click at [730, 301] on input at bounding box center [783, 302] width 292 height 34
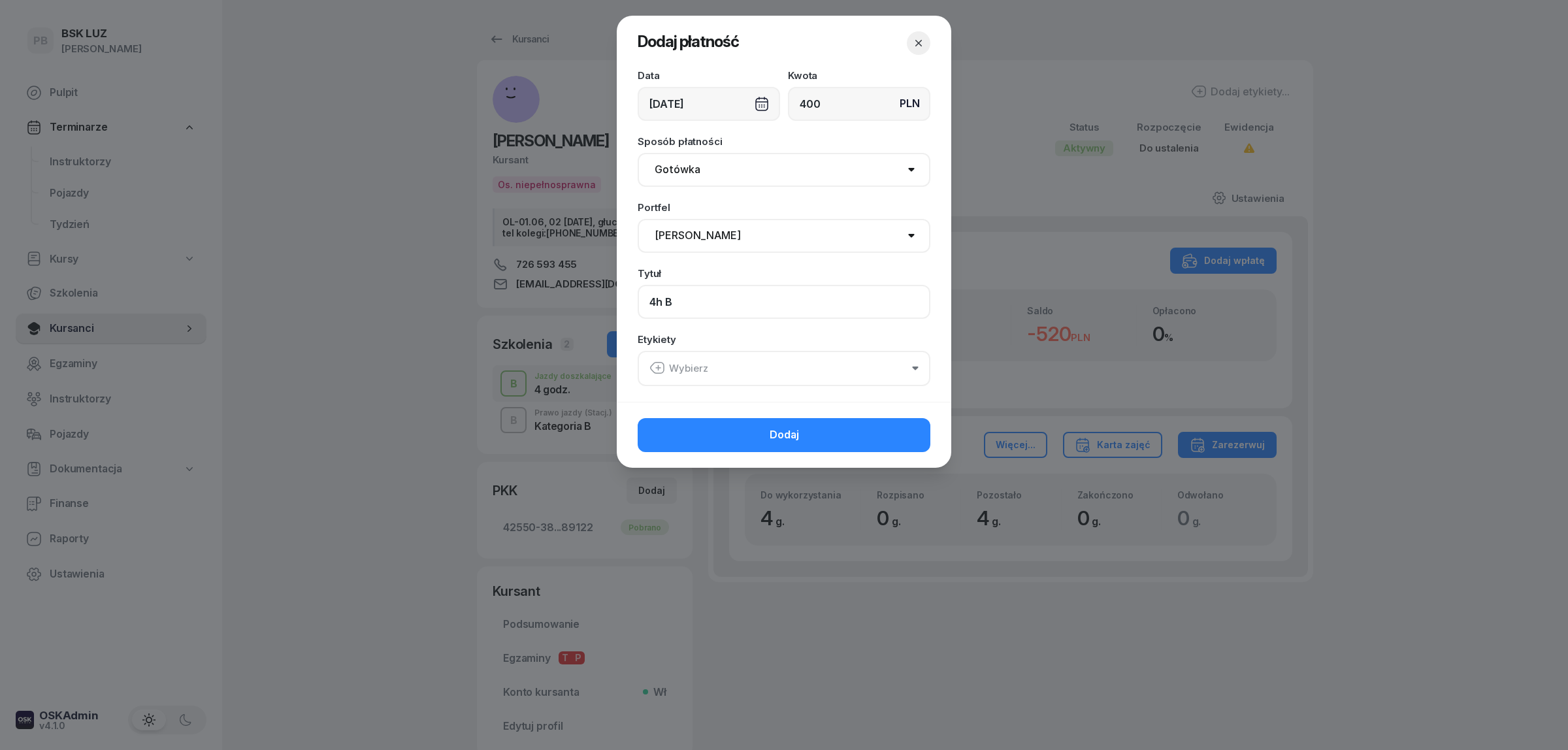
type input "4h B"
click at [750, 373] on button "Wybierz" at bounding box center [783, 369] width 292 height 36
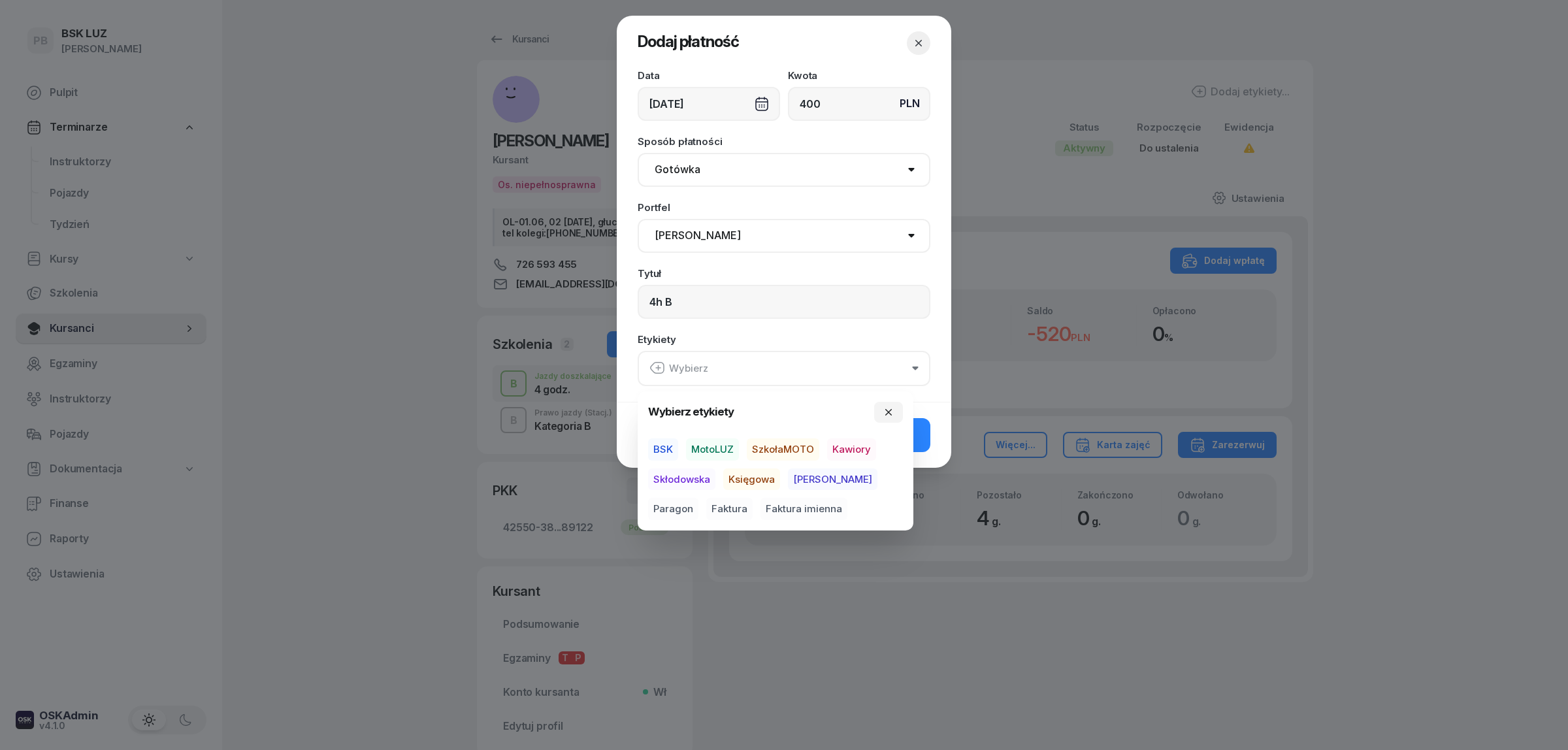
click at [675, 449] on span "BSK" at bounding box center [663, 449] width 30 height 22
click at [844, 452] on span "Kawiory" at bounding box center [852, 449] width 49 height 22
click at [698, 497] on span "Paragon" at bounding box center [673, 508] width 50 height 22
click at [698, 442] on span "MotoLUZ" at bounding box center [712, 449] width 53 height 22
click at [678, 445] on icon "button" at bounding box center [676, 441] width 15 height 15
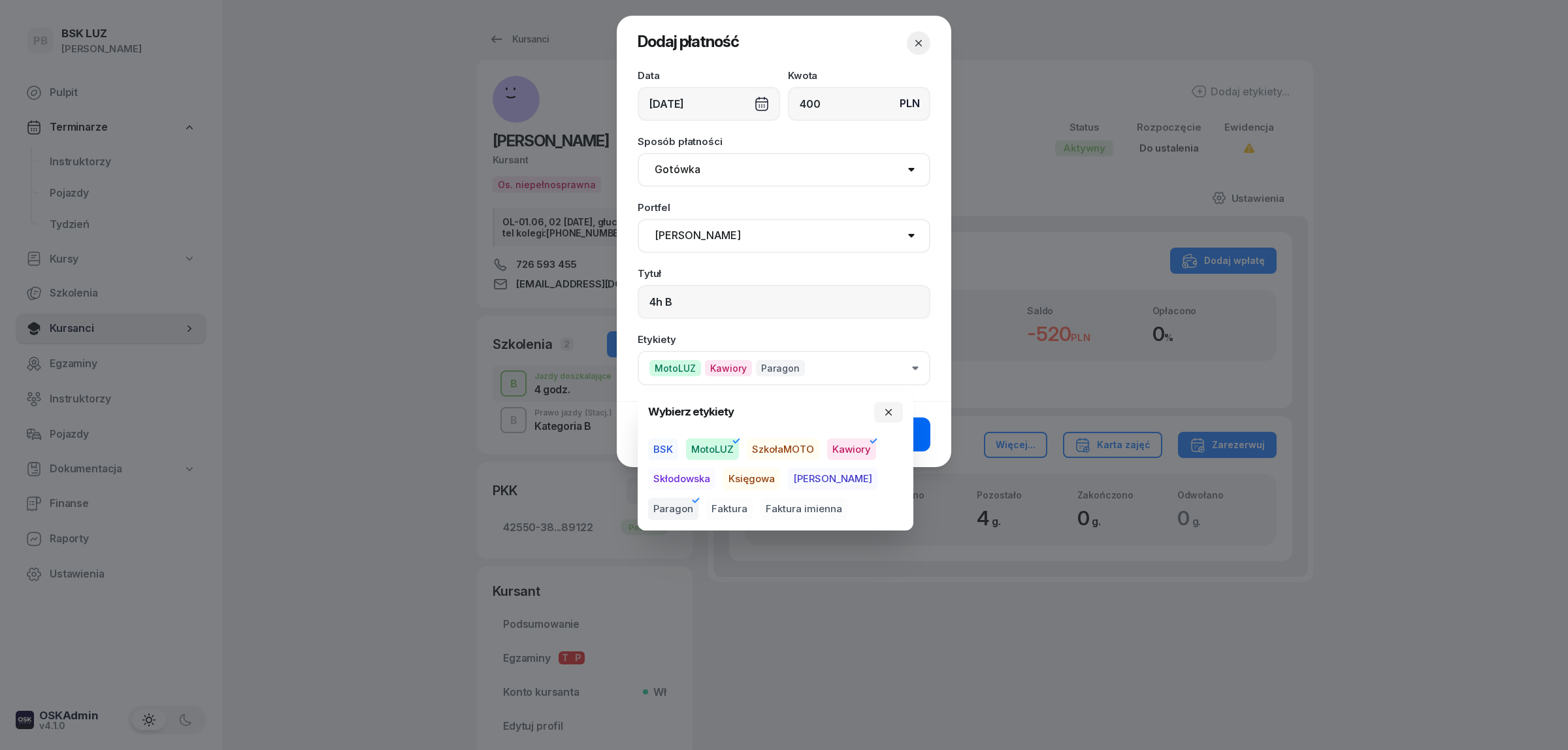
click at [923, 440] on button "Dodaj" at bounding box center [783, 435] width 292 height 34
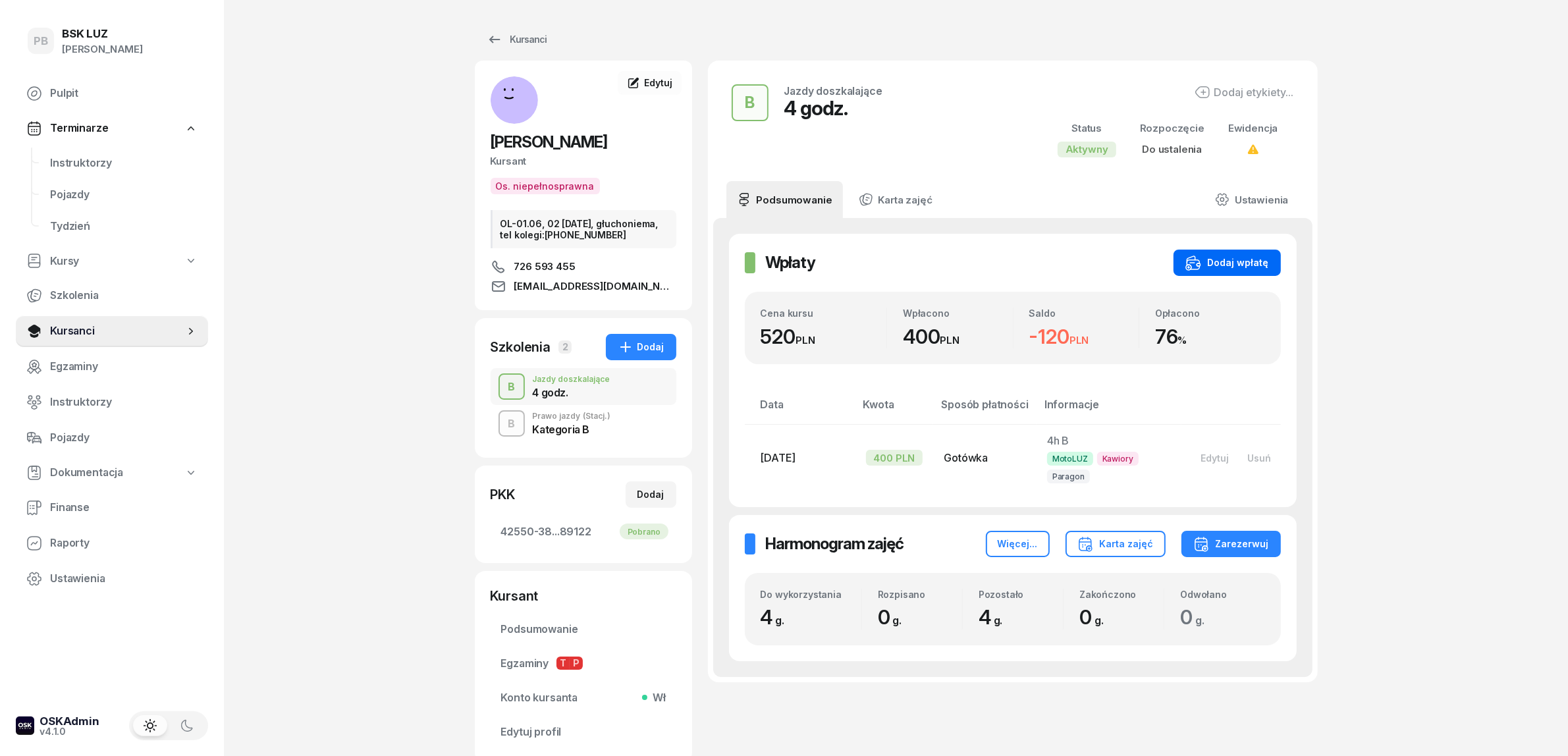
click at [1216, 264] on div "Dodaj wpłatę" at bounding box center [1227, 262] width 84 height 15
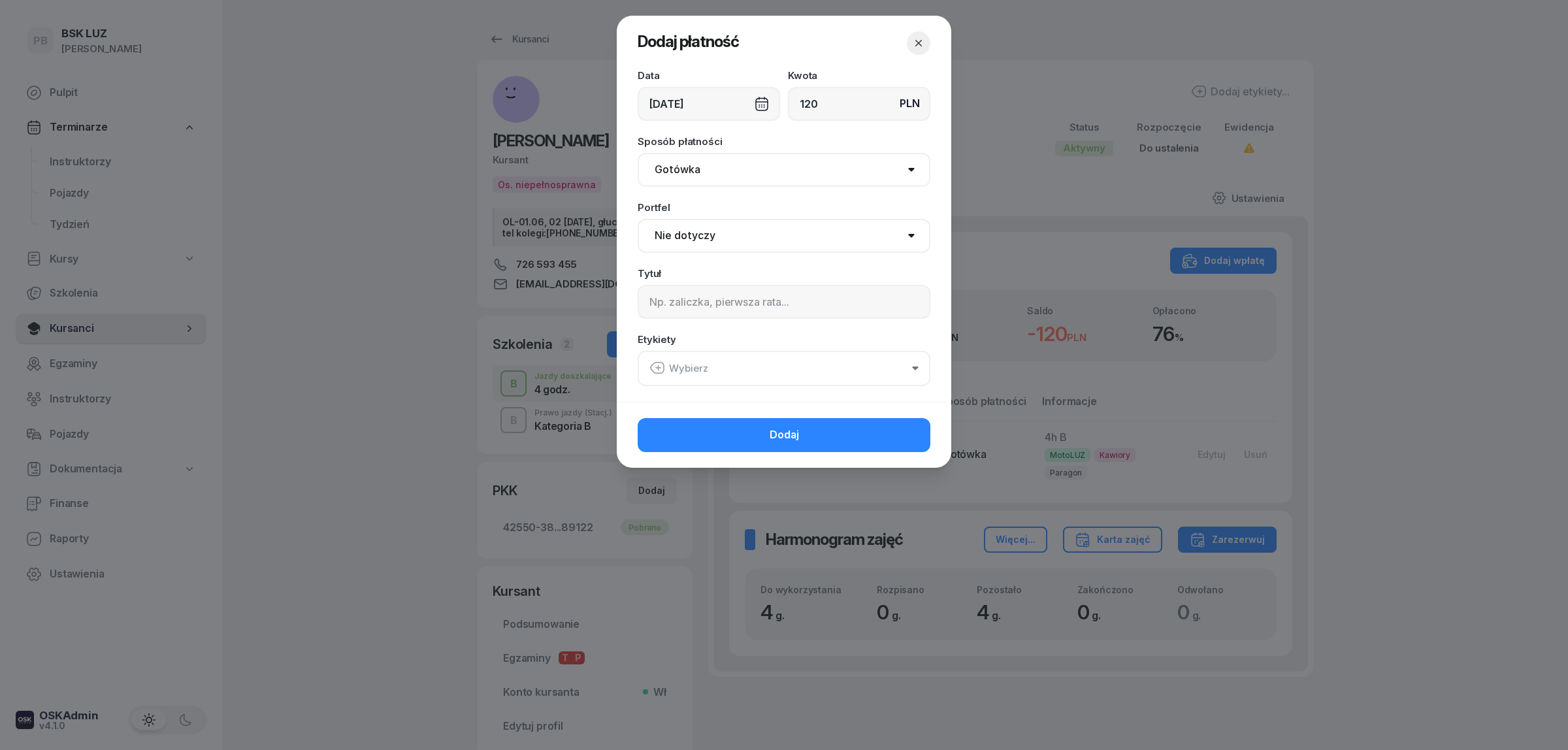
type input "120"
click at [865, 177] on select "Gotówka Karta Przelew Płatności online BLIK" at bounding box center [783, 169] width 292 height 34
select select "card"
click at [637, 153] on select "Gotówka Karta Przelew Płatności online BLIK" at bounding box center [783, 169] width 292 height 34
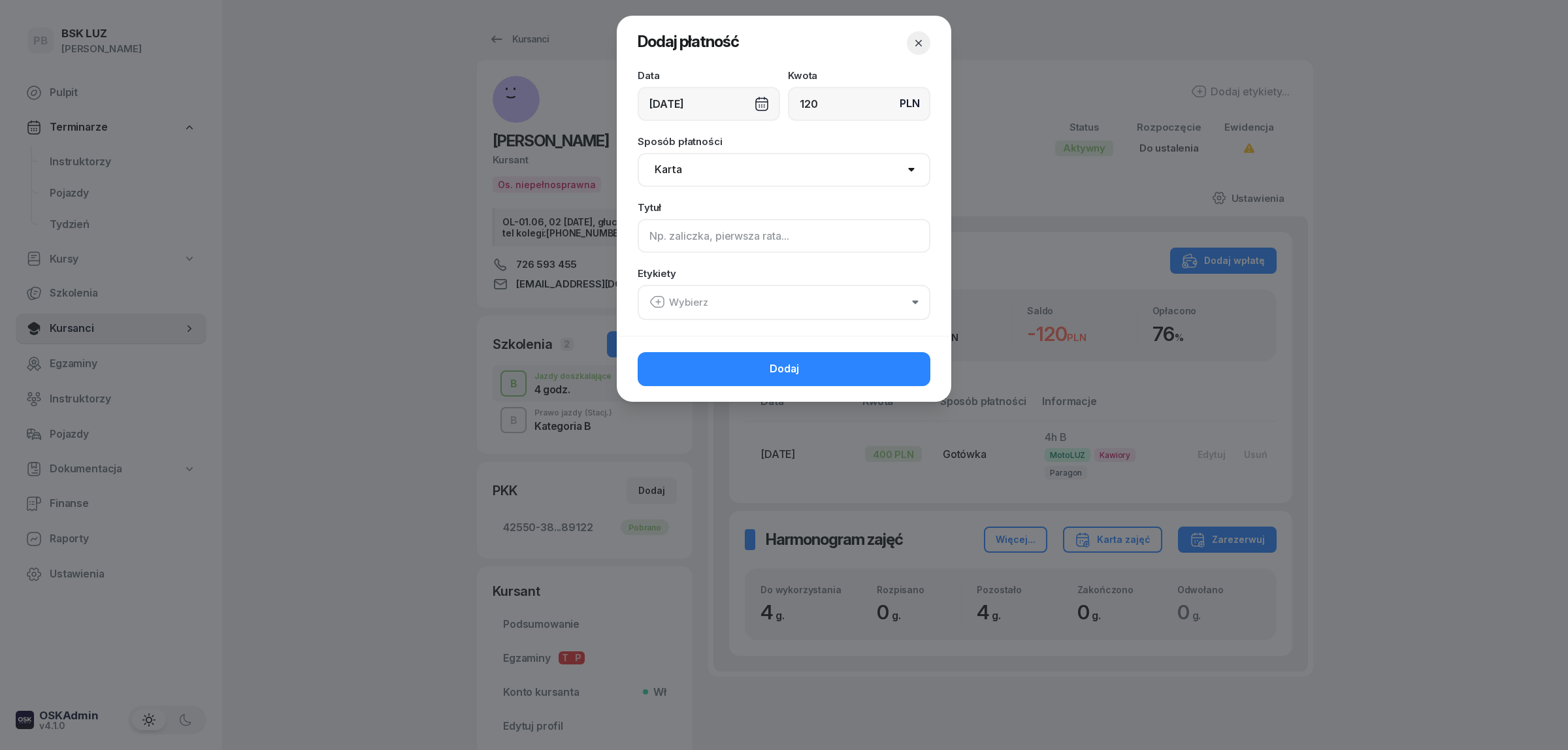
click at [710, 240] on input at bounding box center [783, 236] width 292 height 34
type input "4h B"
click at [682, 288] on button "Wybierz" at bounding box center [783, 303] width 292 height 36
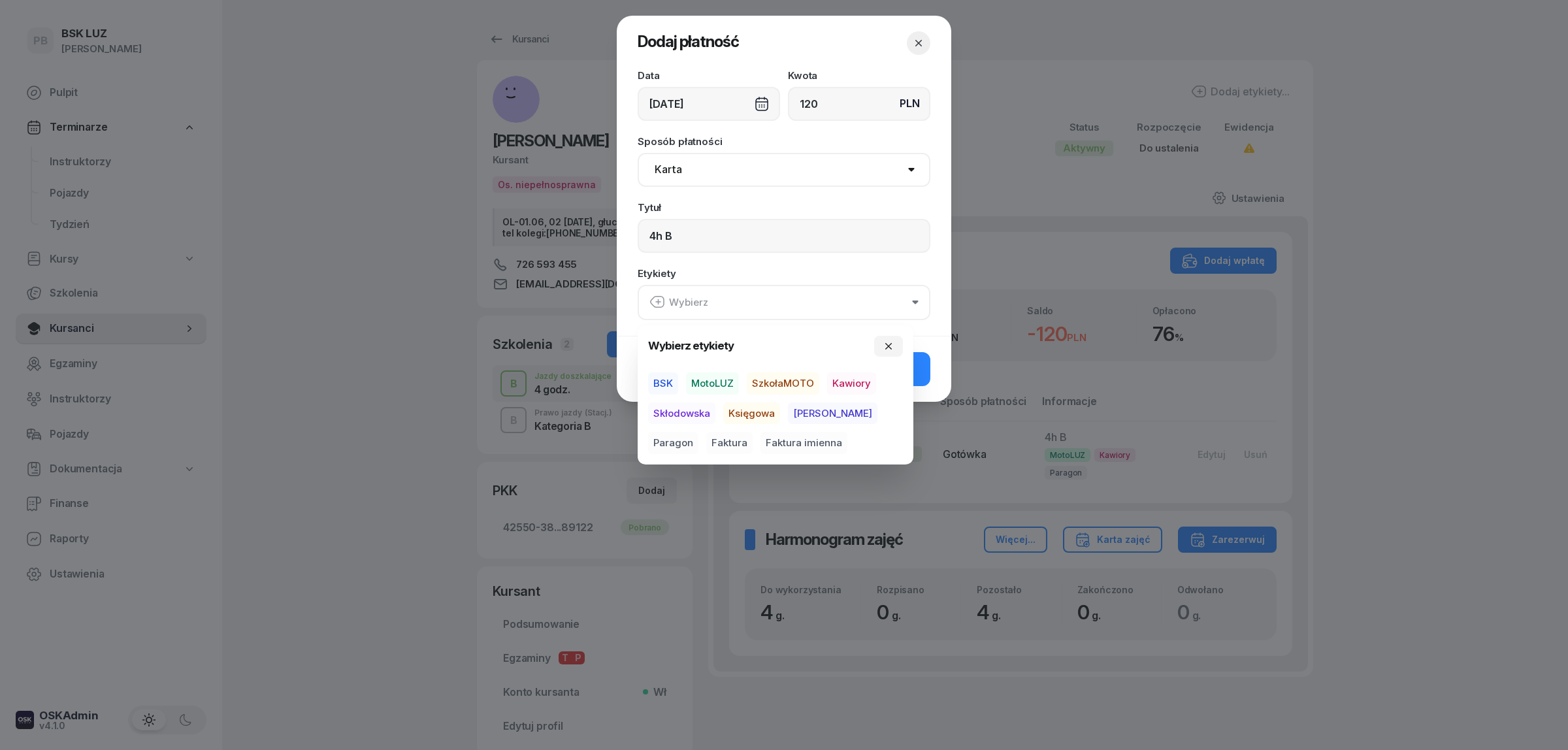
click at [690, 382] on span "MotoLUZ" at bounding box center [712, 383] width 53 height 22
click at [846, 381] on span "Kawiory" at bounding box center [852, 383] width 49 height 22
click at [698, 431] on span "Paragon" at bounding box center [673, 442] width 50 height 22
click at [926, 373] on button "Dodaj" at bounding box center [783, 369] width 292 height 34
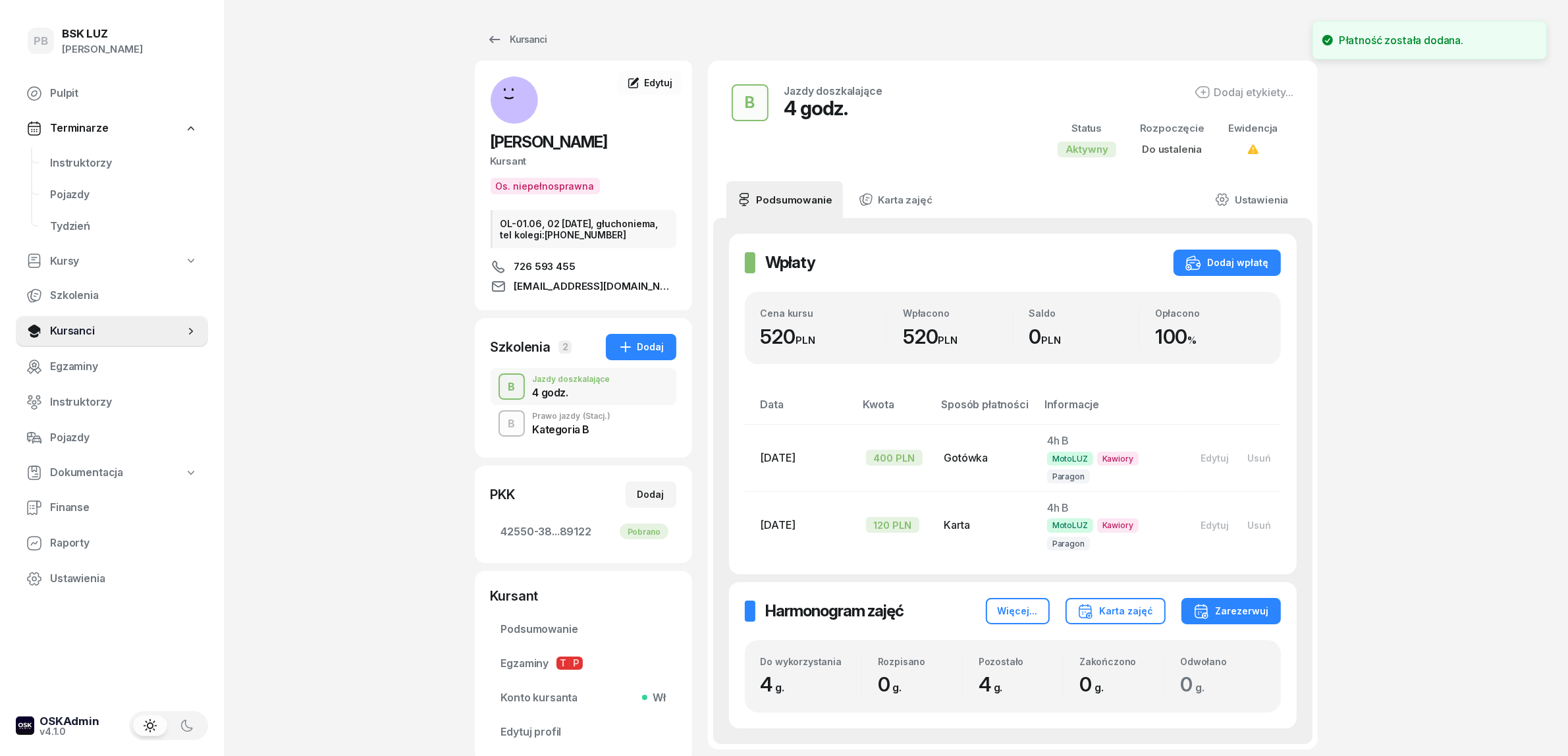
click at [1352, 390] on div "PB BSK LUZ Patrycja Bogdanowicz Pulpit Terminarze Instruktorzy Pojazdy Tydzień …" at bounding box center [784, 439] width 1568 height 878
click at [409, 430] on div "PB BSK LUZ Patrycja Bogdanowicz Pulpit Terminarze Instruktorzy Pojazdy Tydzień …" at bounding box center [784, 439] width 1568 height 878
click at [360, 378] on div "PB BSK LUZ Patrycja Bogdanowicz Pulpit Terminarze Instruktorzy Pojazdy Tydzień …" at bounding box center [784, 439] width 1568 height 878
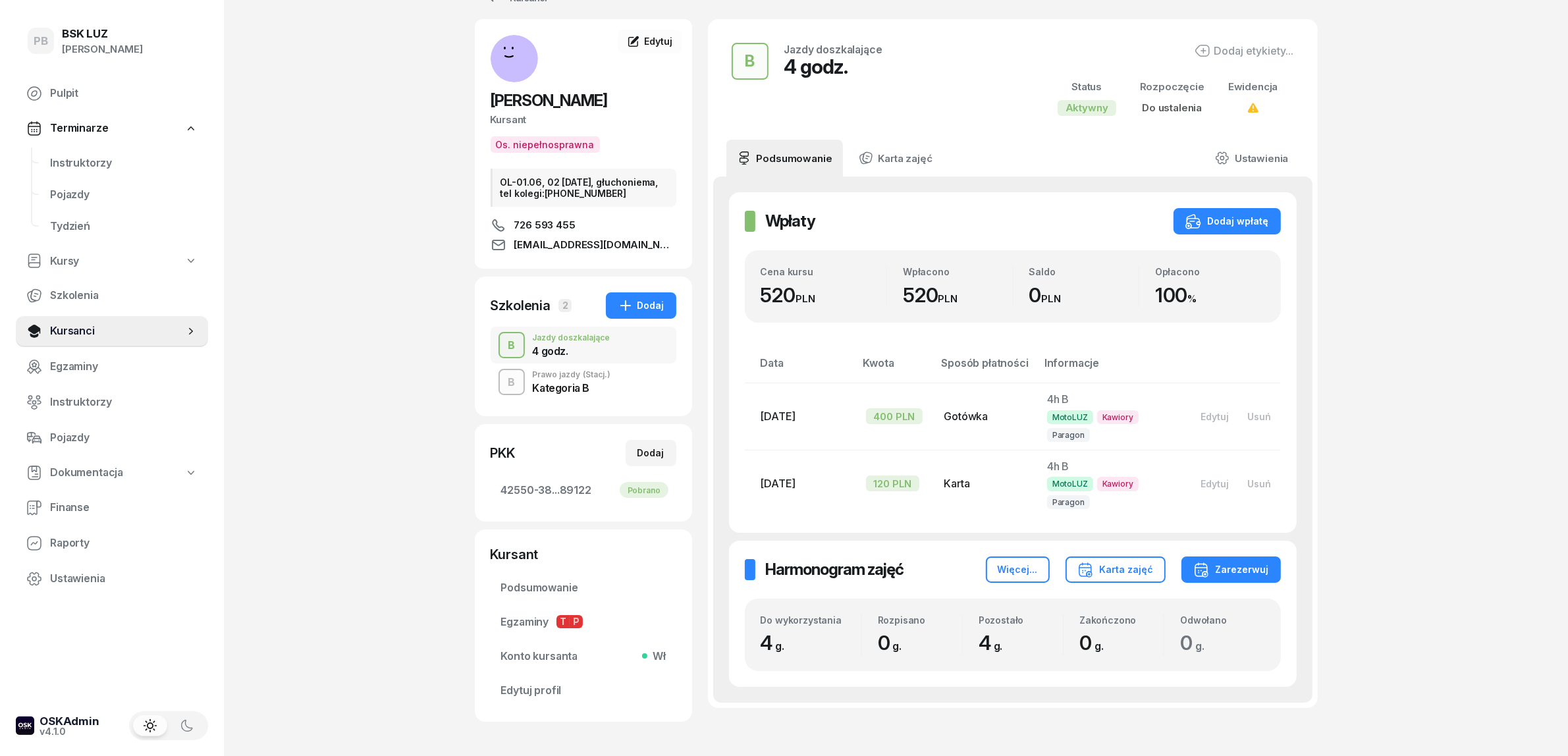
scroll to position [122, 0]
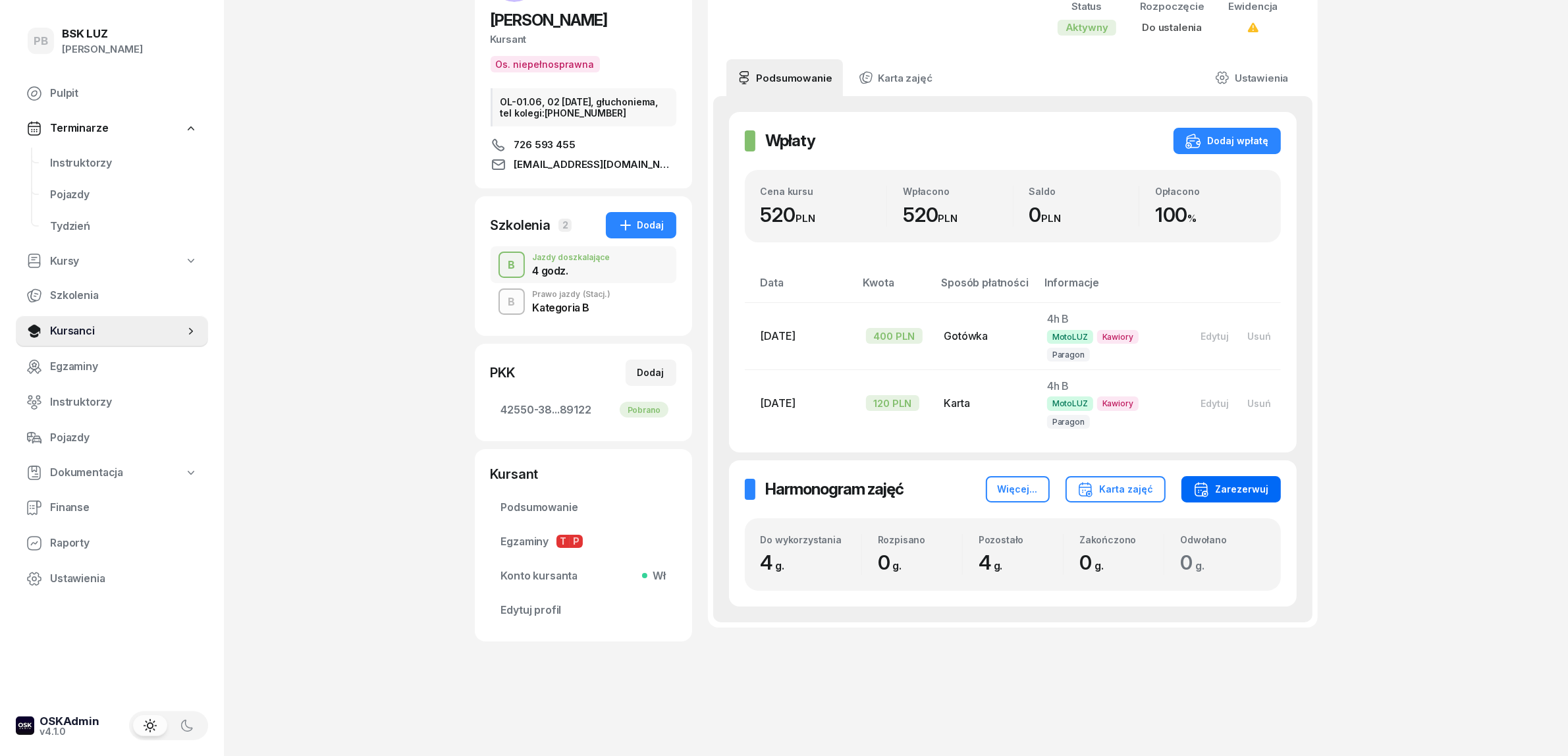
click at [1242, 494] on div "Zarezerwuj" at bounding box center [1231, 489] width 76 height 15
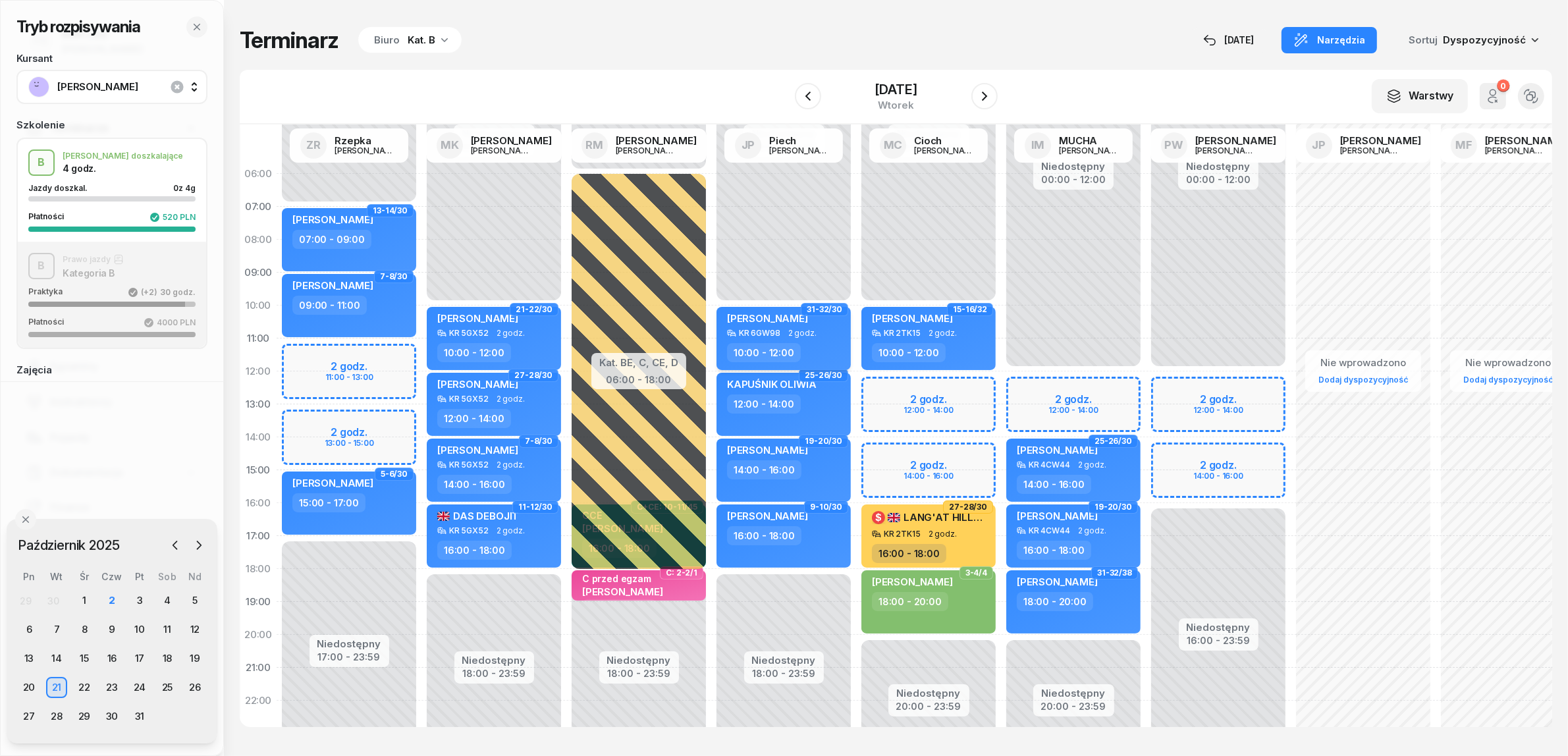
click at [841, 326] on div "SKROBIŚ MARIA" at bounding box center [785, 319] width 116 height 16
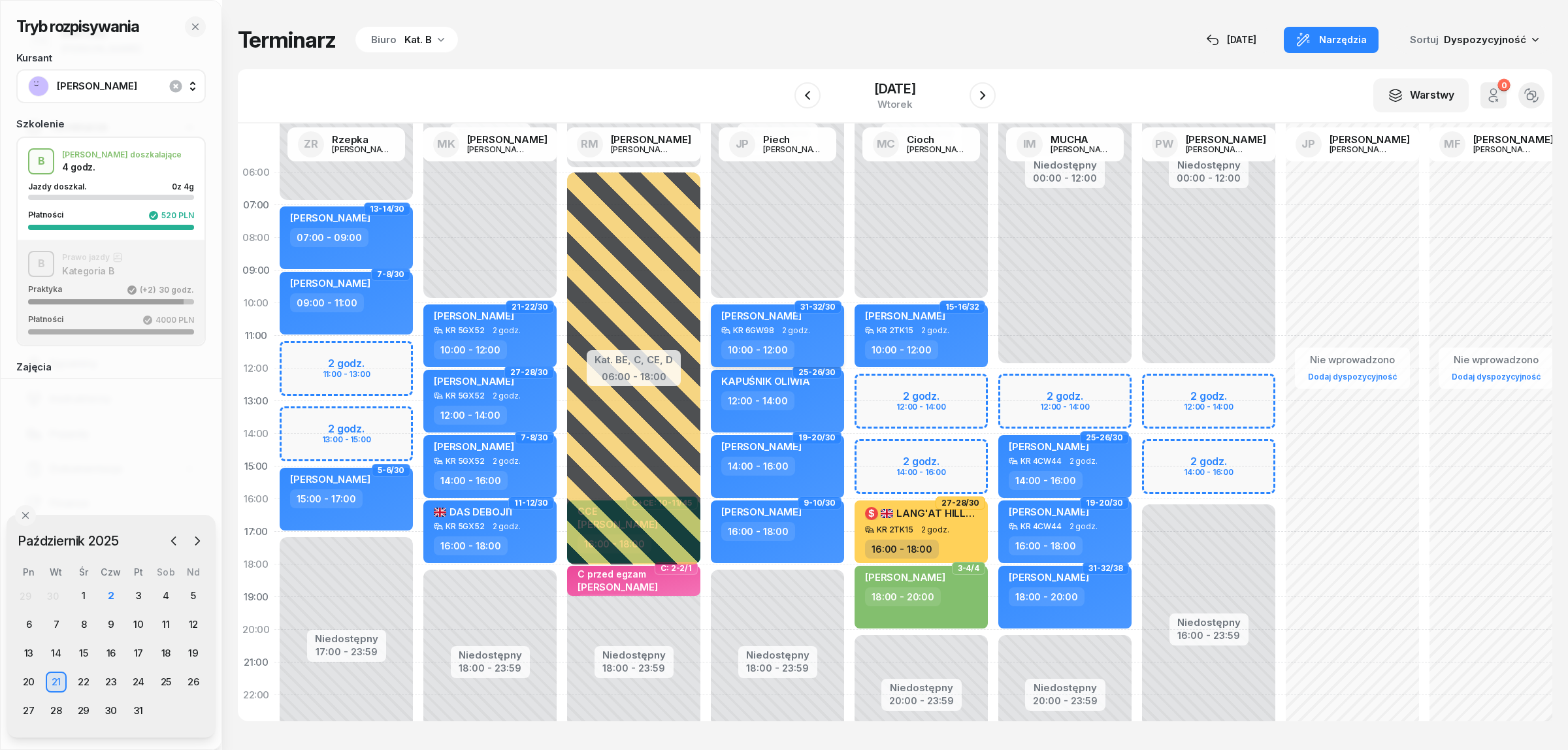
select select "10"
select select "12"
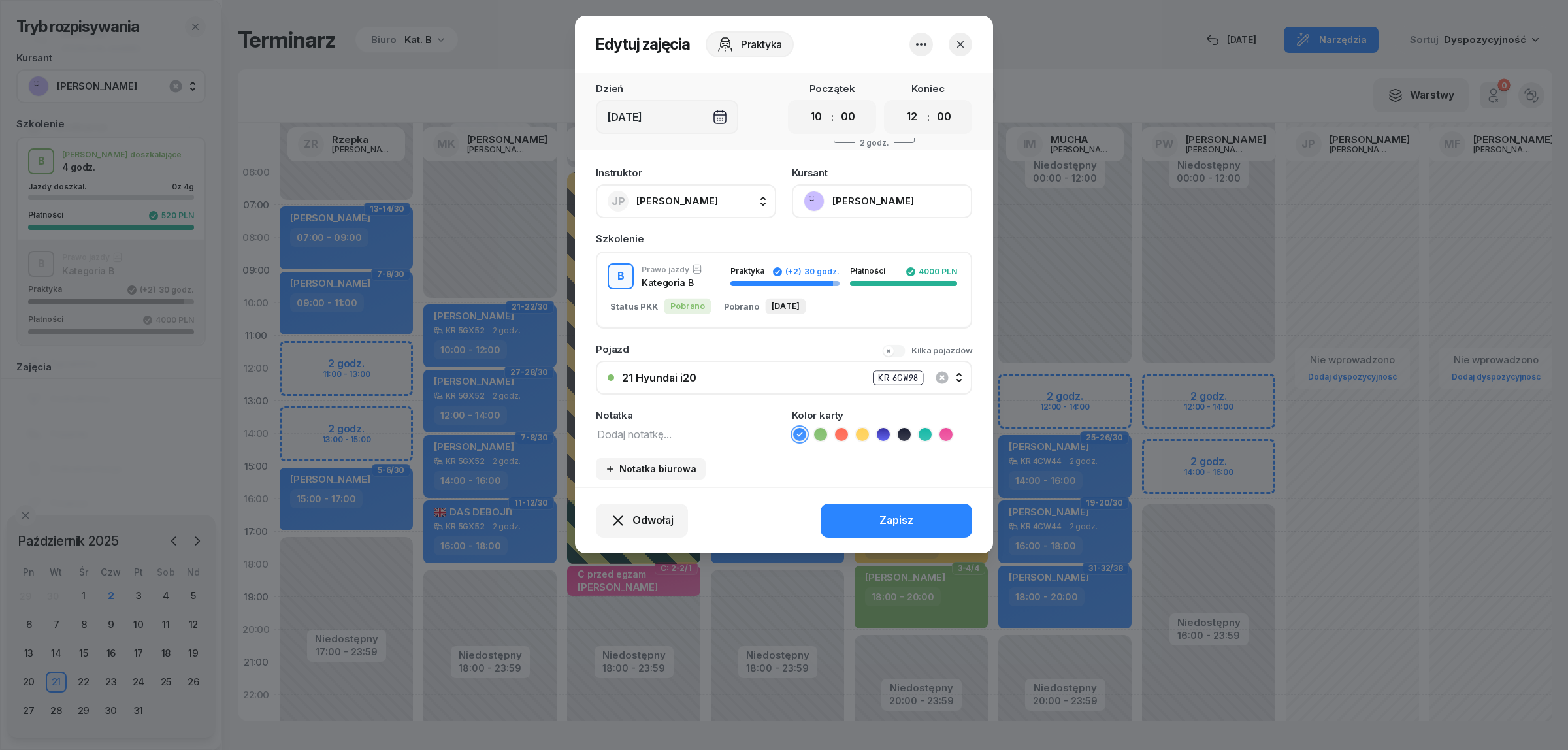
click at [916, 41] on icon "button" at bounding box center [921, 44] width 15 height 15
click at [907, 81] on link "Usuń" at bounding box center [914, 83] width 172 height 33
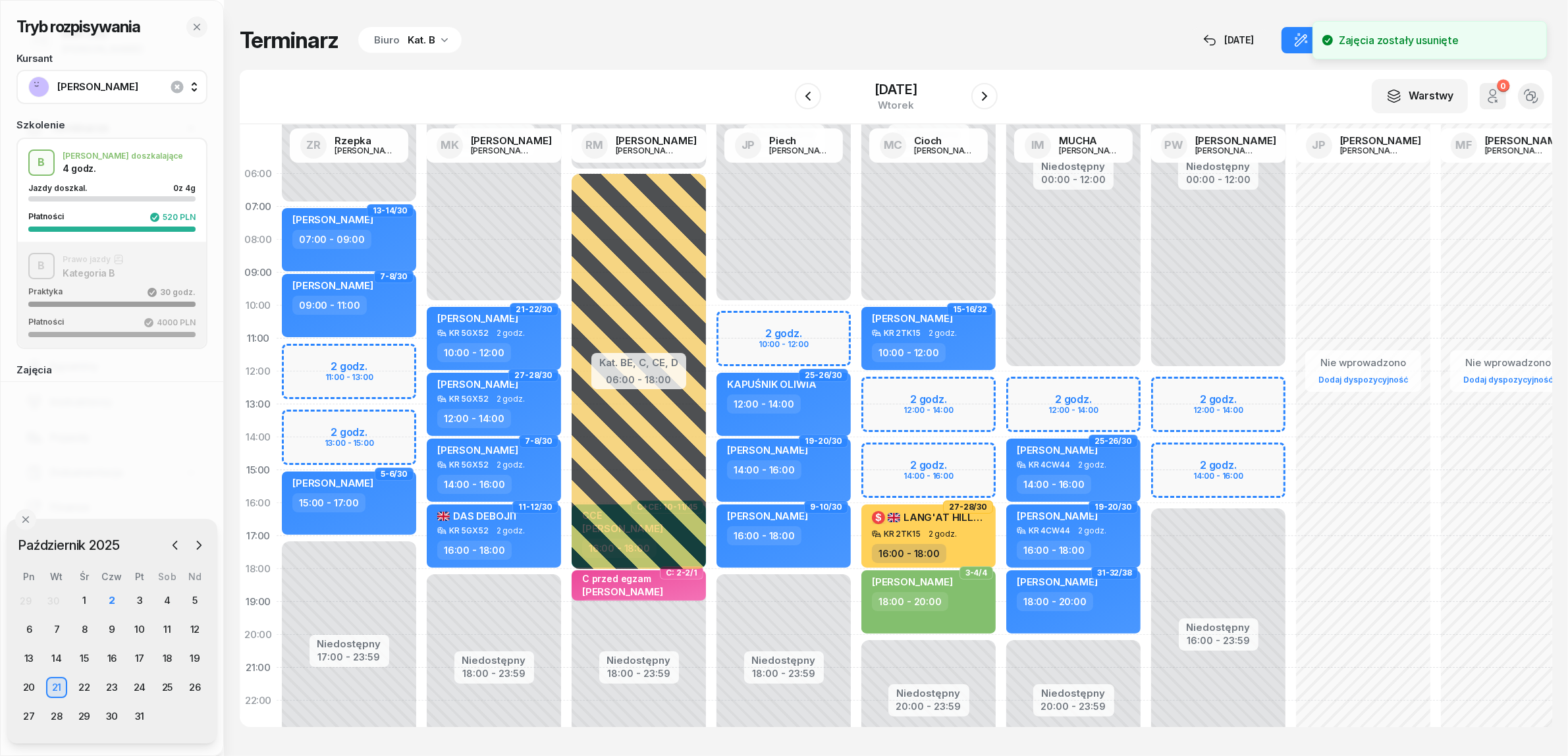
click at [807, 312] on div "Niedostępny 00:00 - 10:00 Niedostępny 18:00 - 23:59 25-26/30 KAPUŚNIK OLIWIA 12…" at bounding box center [784, 470] width 145 height 625
select select "10"
select select "12"
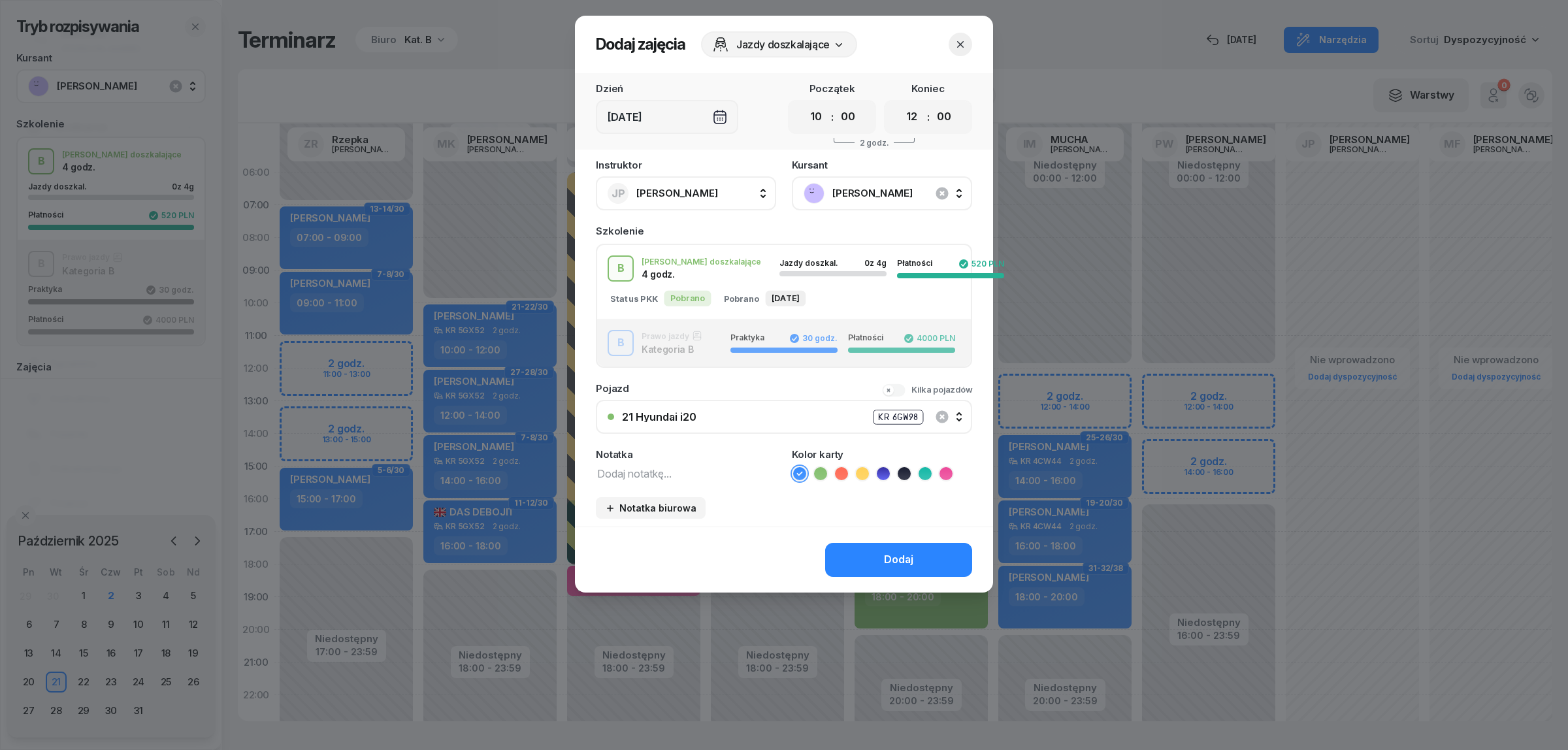
click at [825, 475] on icon at bounding box center [820, 473] width 13 height 13
click at [854, 553] on button "Dodaj" at bounding box center [898, 560] width 147 height 34
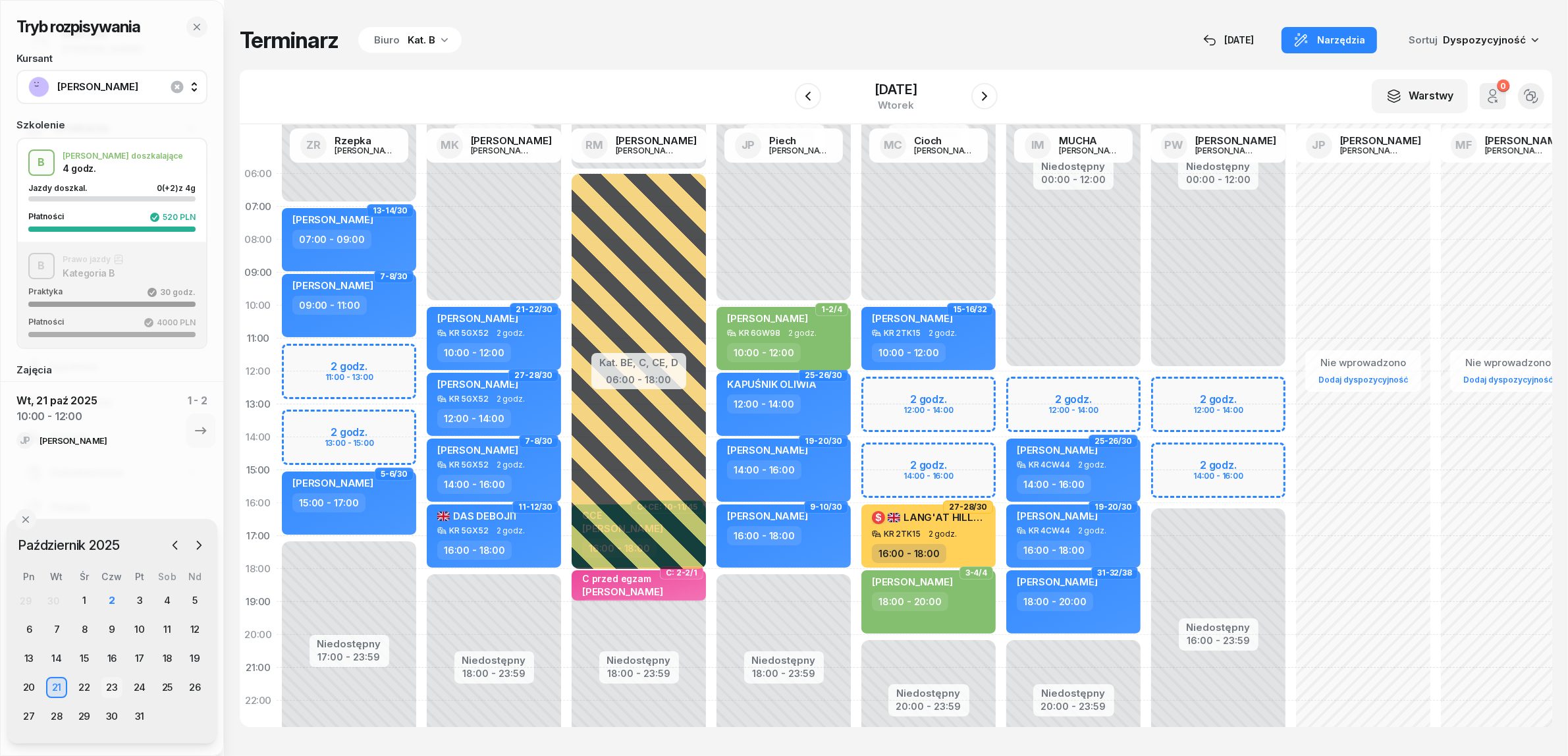
click at [114, 685] on div "23" at bounding box center [112, 687] width 21 height 21
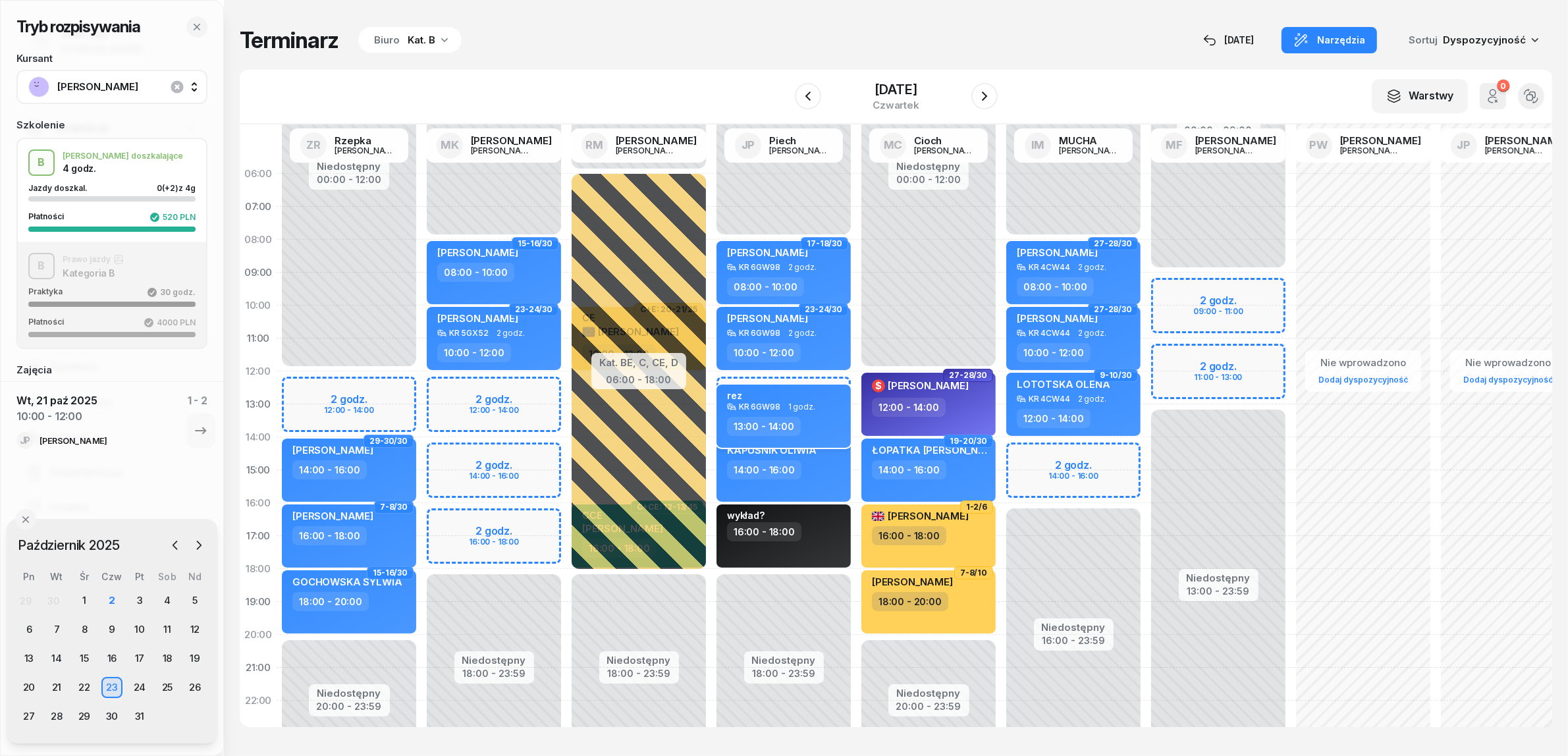
click at [800, 424] on div "13:00 - 14:00" at bounding box center [785, 426] width 116 height 19
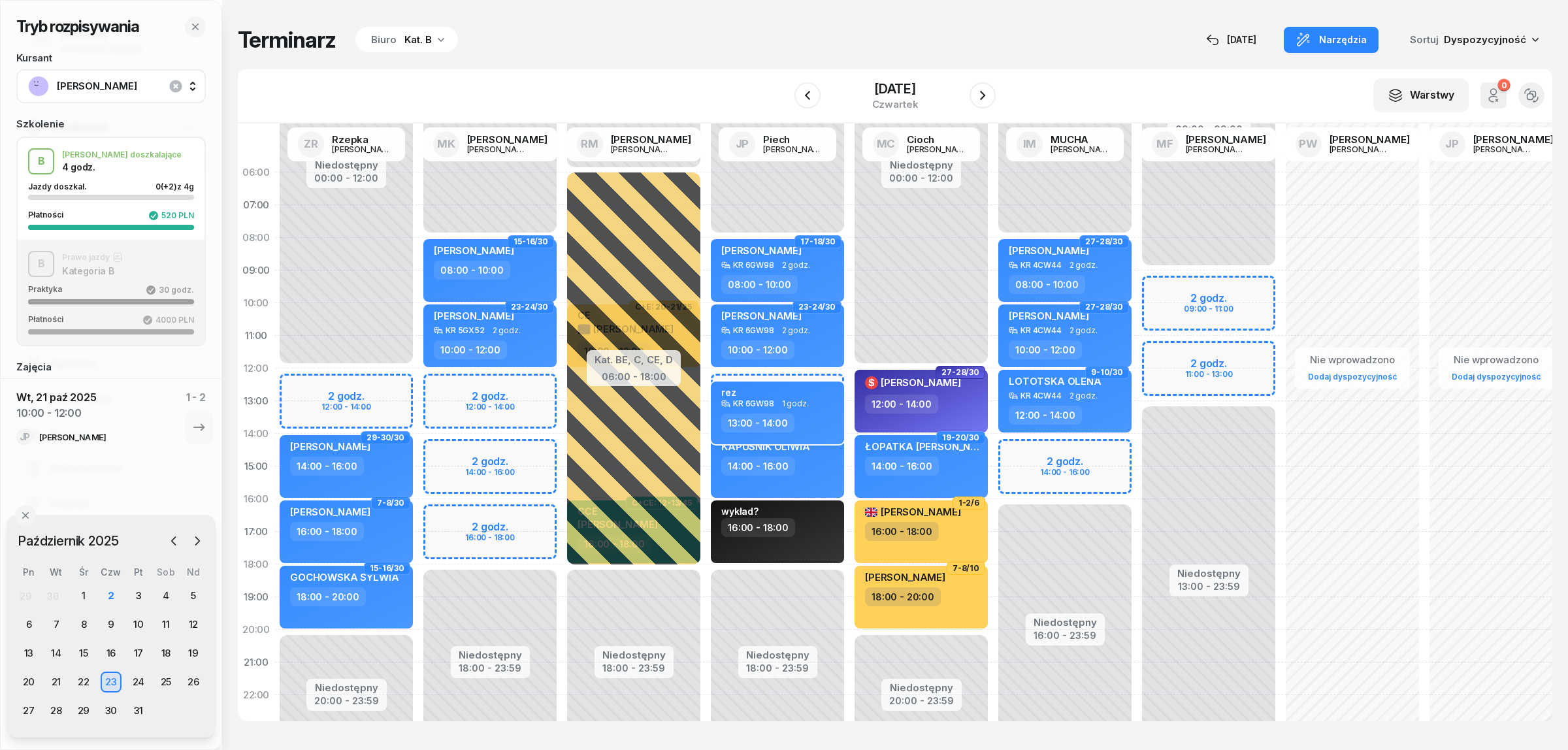
select select "13"
select select "14"
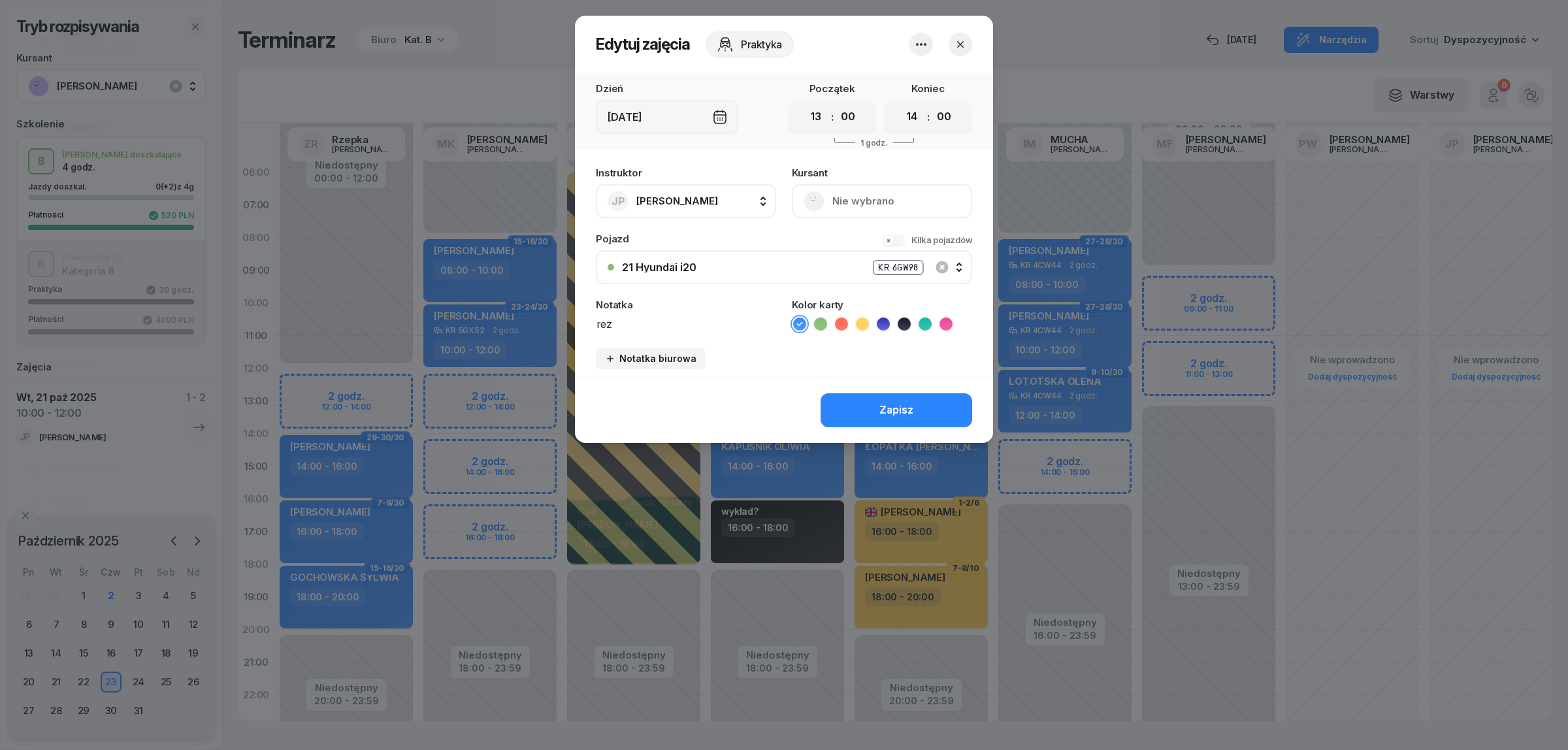
click at [922, 42] on icon "button" at bounding box center [921, 44] width 15 height 15
click at [910, 93] on link "Usuń" at bounding box center [914, 83] width 172 height 33
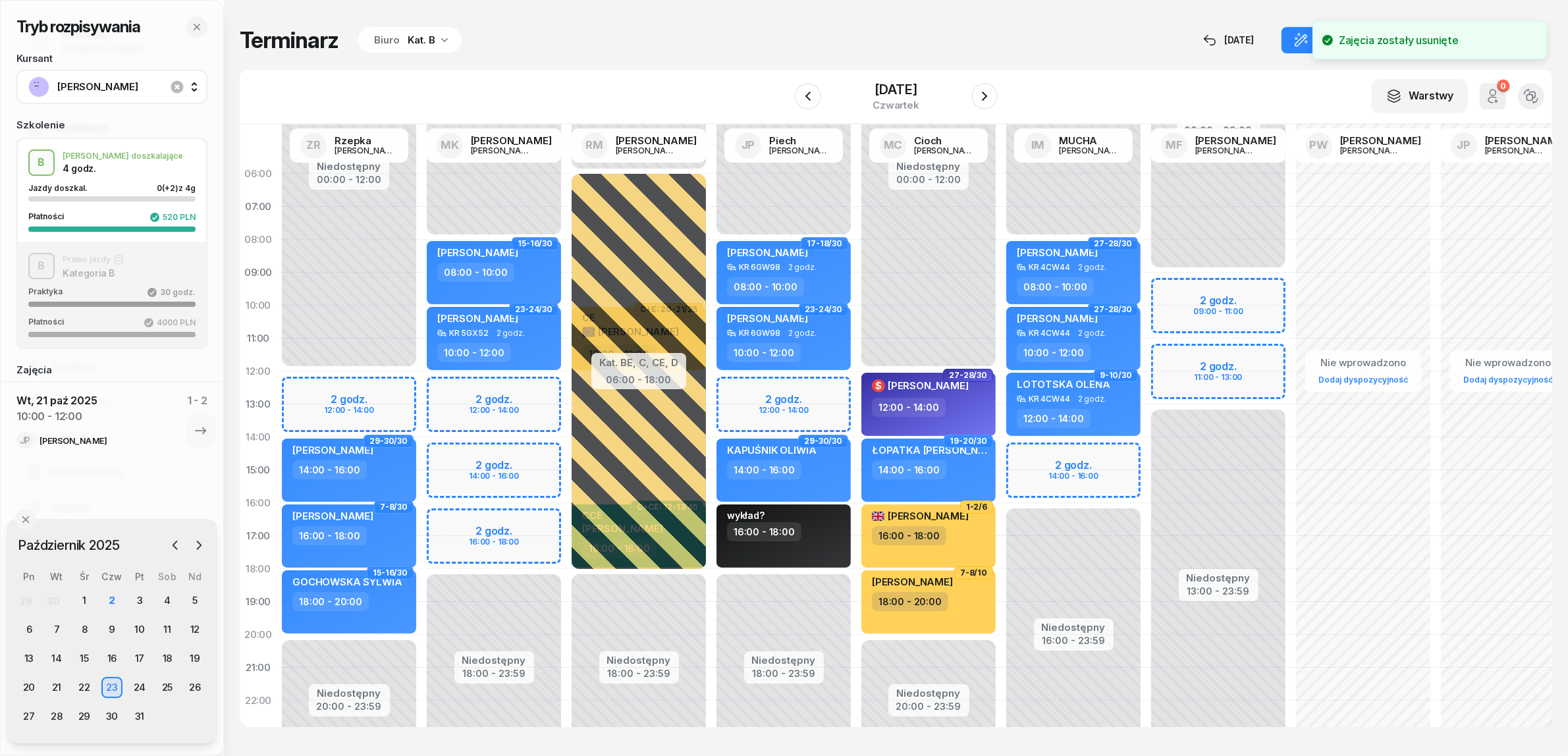
click at [732, 387] on div "Niedostępny 00:00 - 08:00 Niedostępny 18:00 - 23:59 17-18/30 HORWAT JAGODA KR 6…" at bounding box center [784, 470] width 145 height 625
select select "12"
select select "14"
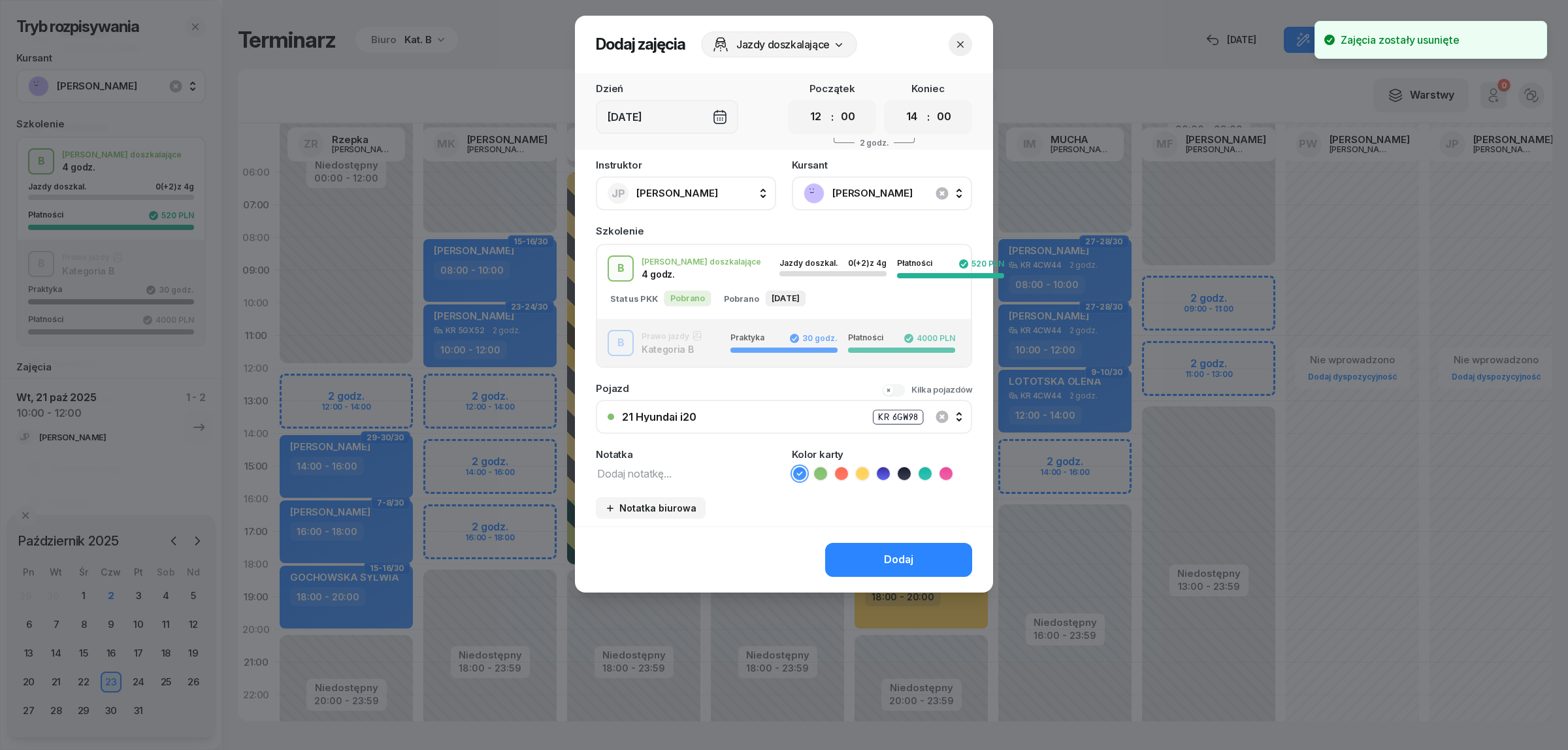
click at [692, 467] on textarea at bounding box center [686, 473] width 181 height 17
click at [815, 471] on icon at bounding box center [820, 473] width 13 height 13
click at [854, 547] on button "Dodaj" at bounding box center [898, 560] width 147 height 34
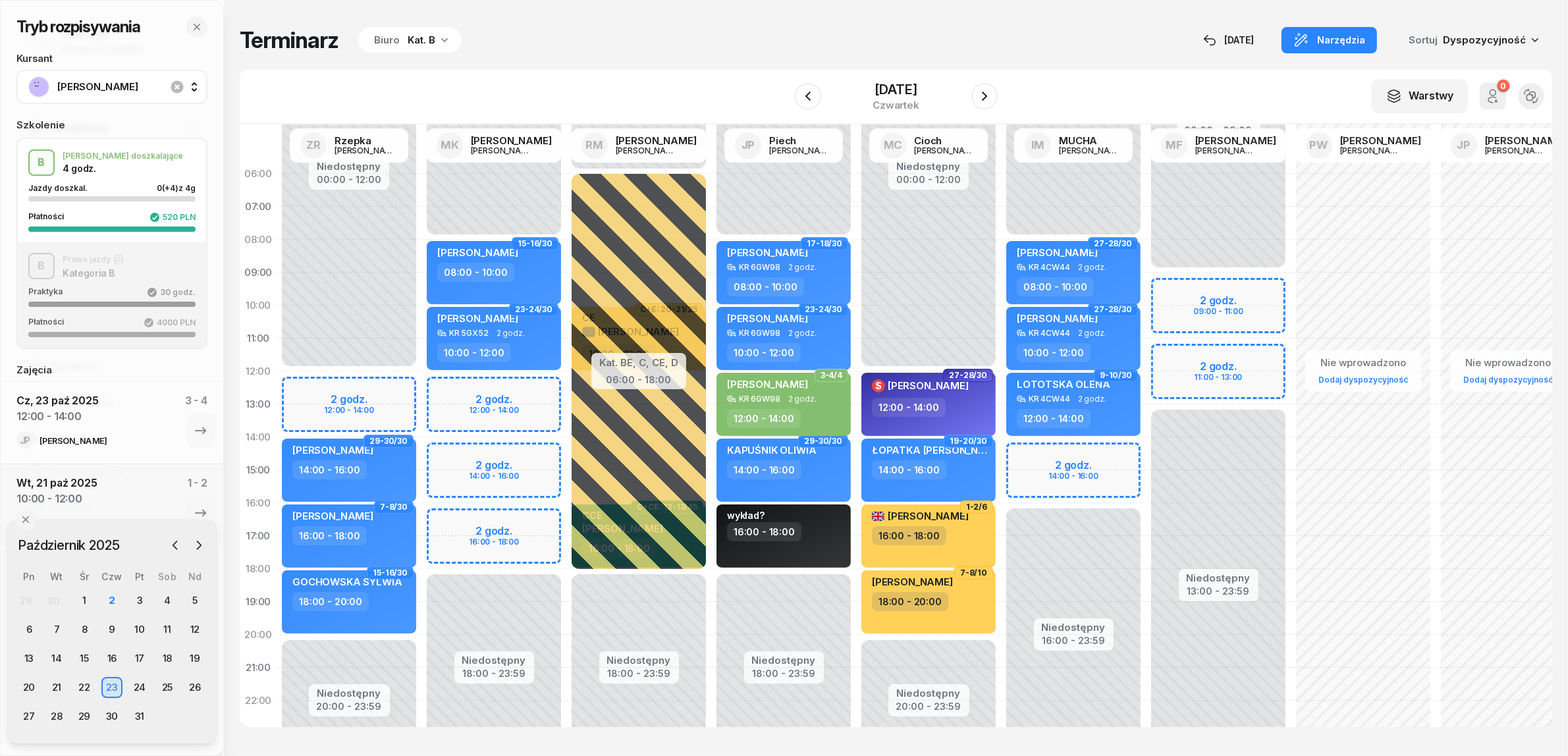
click at [741, 54] on div "Tryb rozpisywania Kursant SKROBIŚ MARIA Szkolenie B J. doszkalające 4 godz. Jaz…" at bounding box center [896, 377] width 1313 height 753
click at [198, 24] on icon "button" at bounding box center [197, 26] width 10 height 10
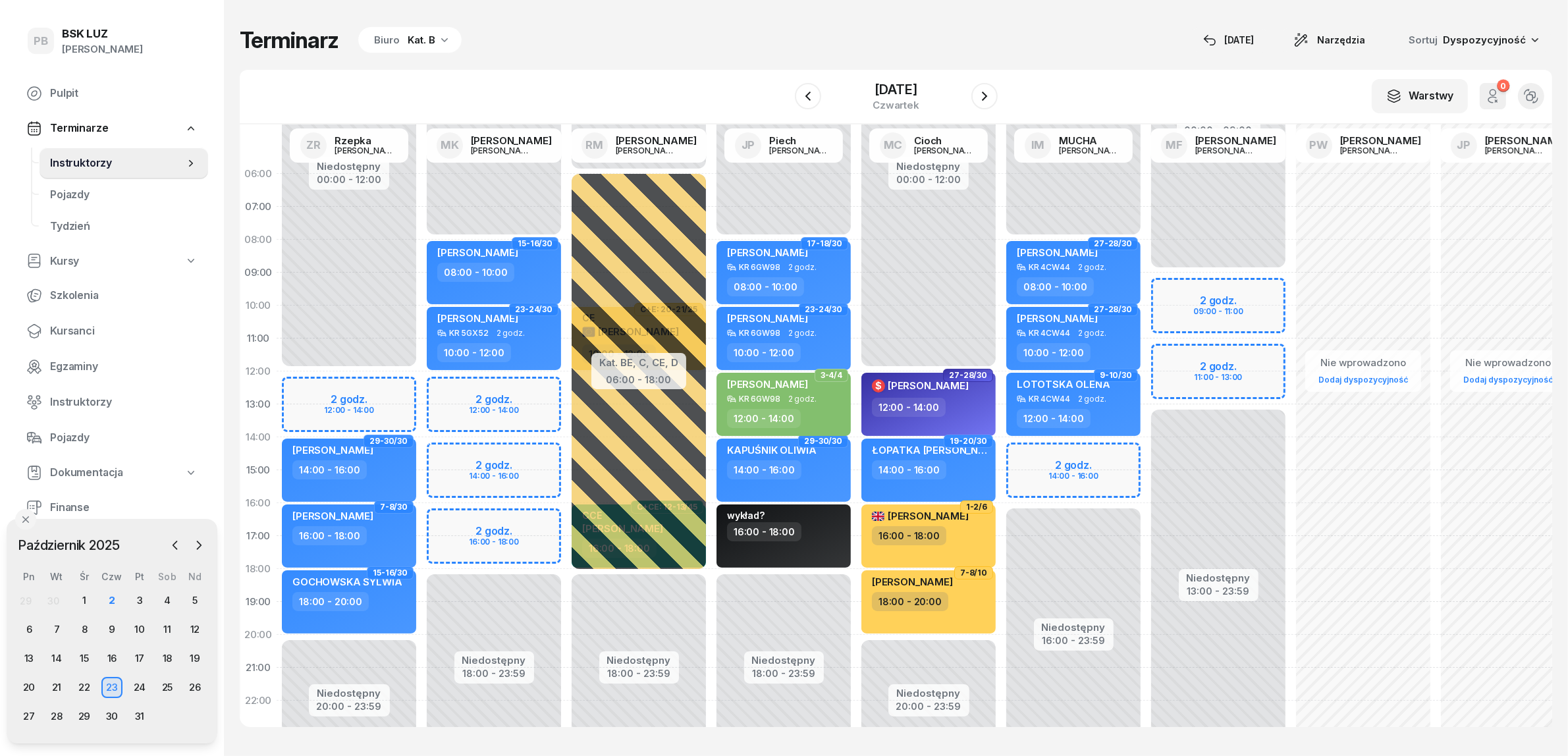
click at [647, 58] on div "Terminarz Biuro Kat. B 2 paź Narzędzia Sortuj Dyspozycyjność W Wybierz AK Koryc…" at bounding box center [896, 377] width 1313 height 753
click at [73, 332] on span "Kursanci" at bounding box center [124, 331] width 148 height 17
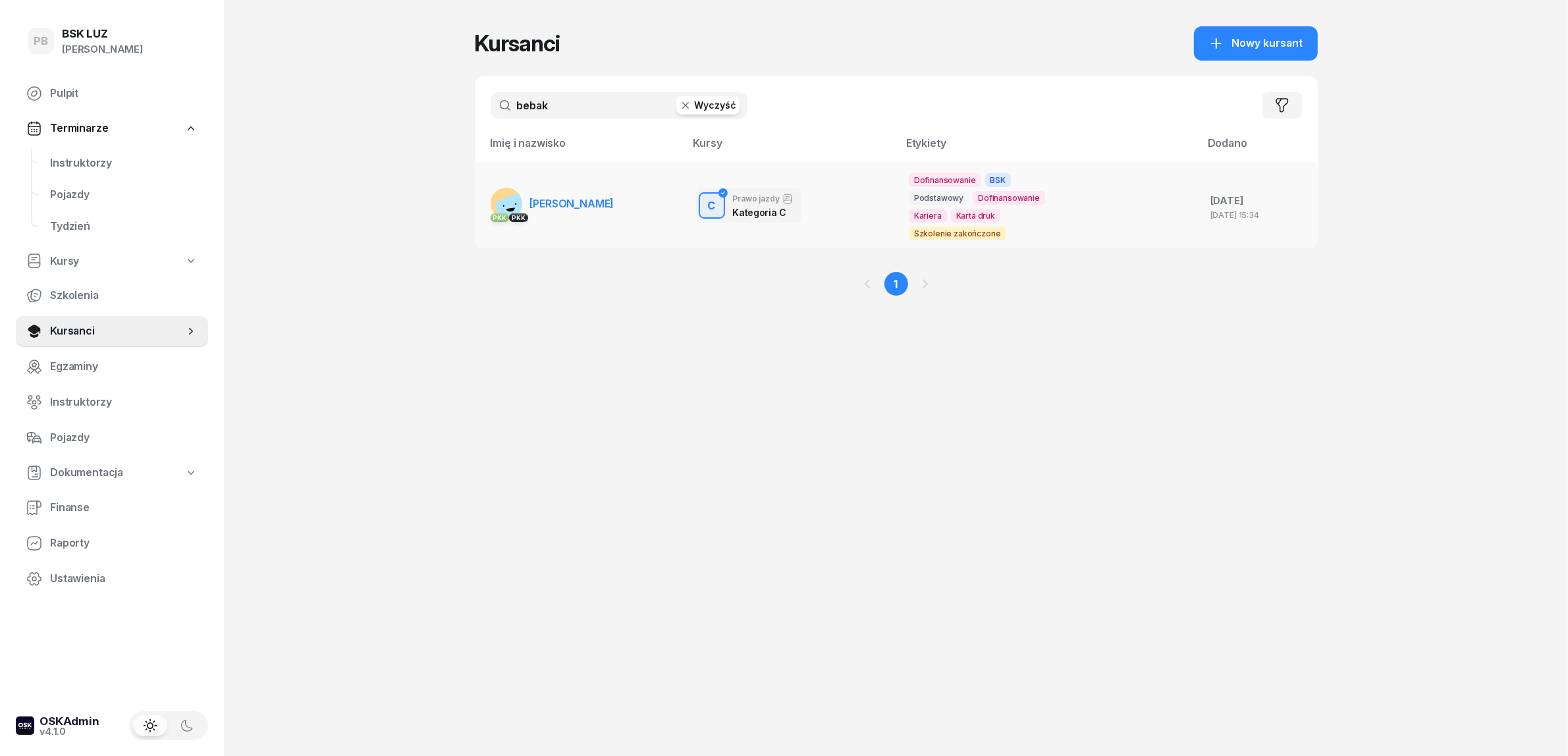
click at [567, 202] on span "BEBAK MARCIN" at bounding box center [572, 202] width 85 height 13
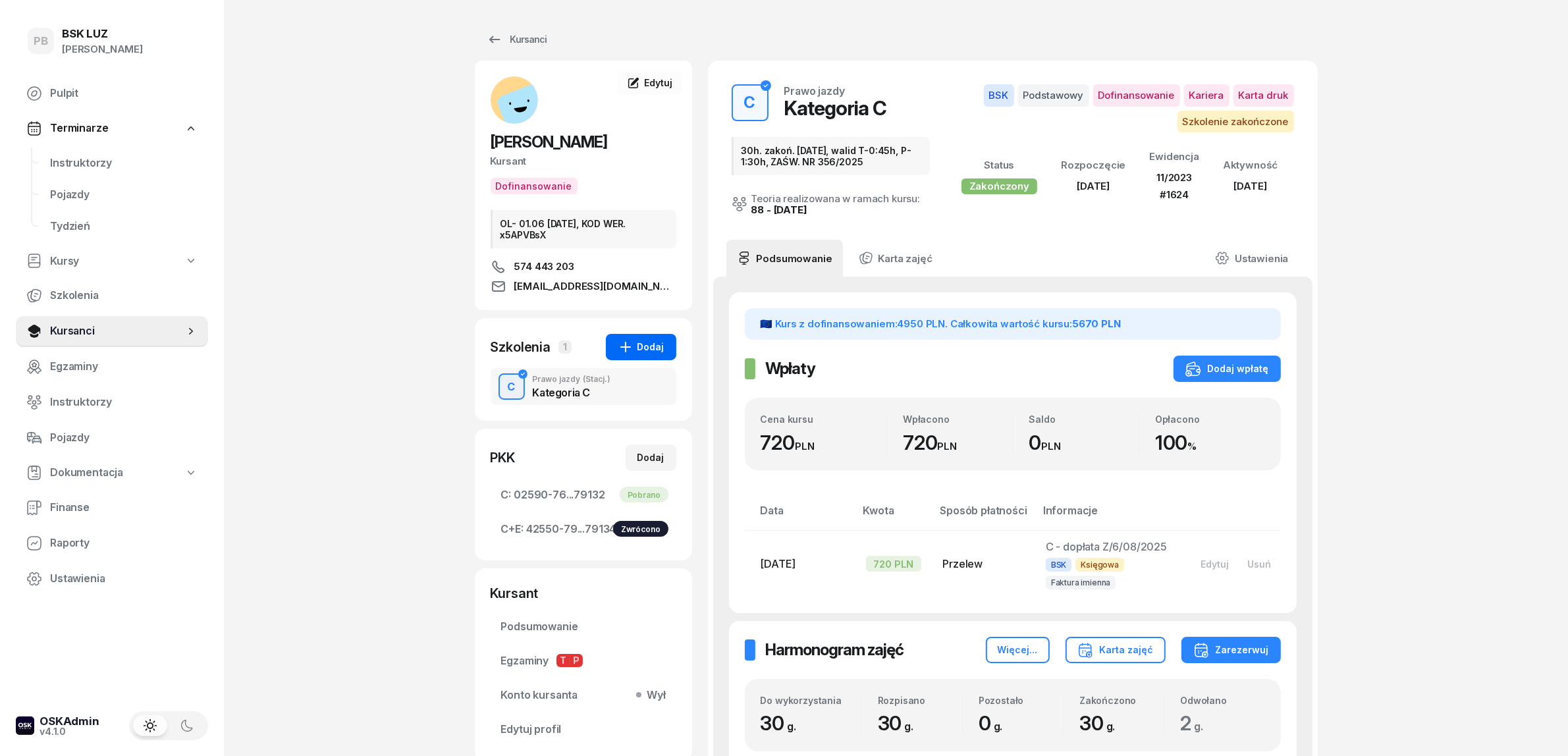
click at [649, 346] on div "Dodaj" at bounding box center [641, 347] width 47 height 15
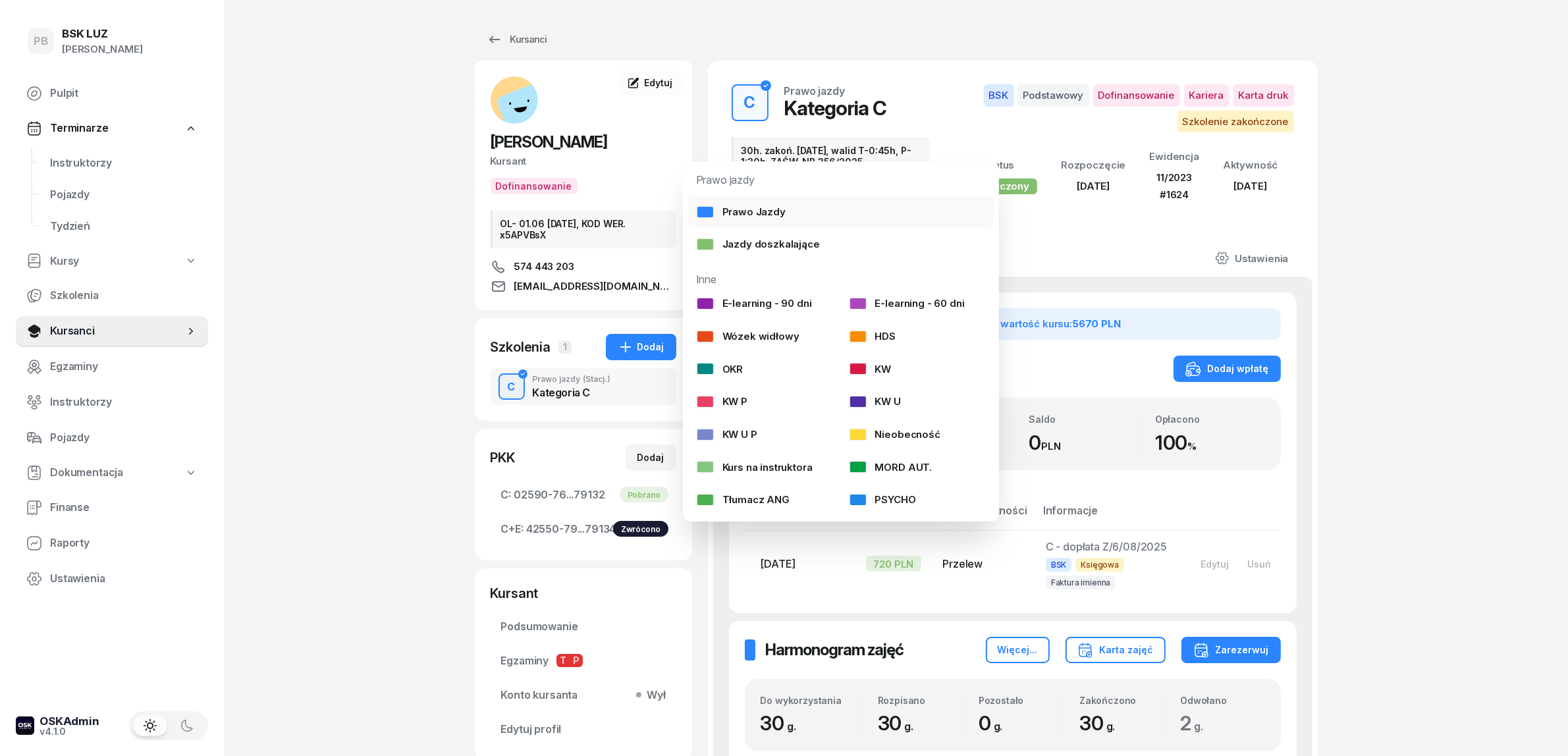
click at [759, 205] on div "Prawo Jazdy" at bounding box center [741, 212] width 90 height 17
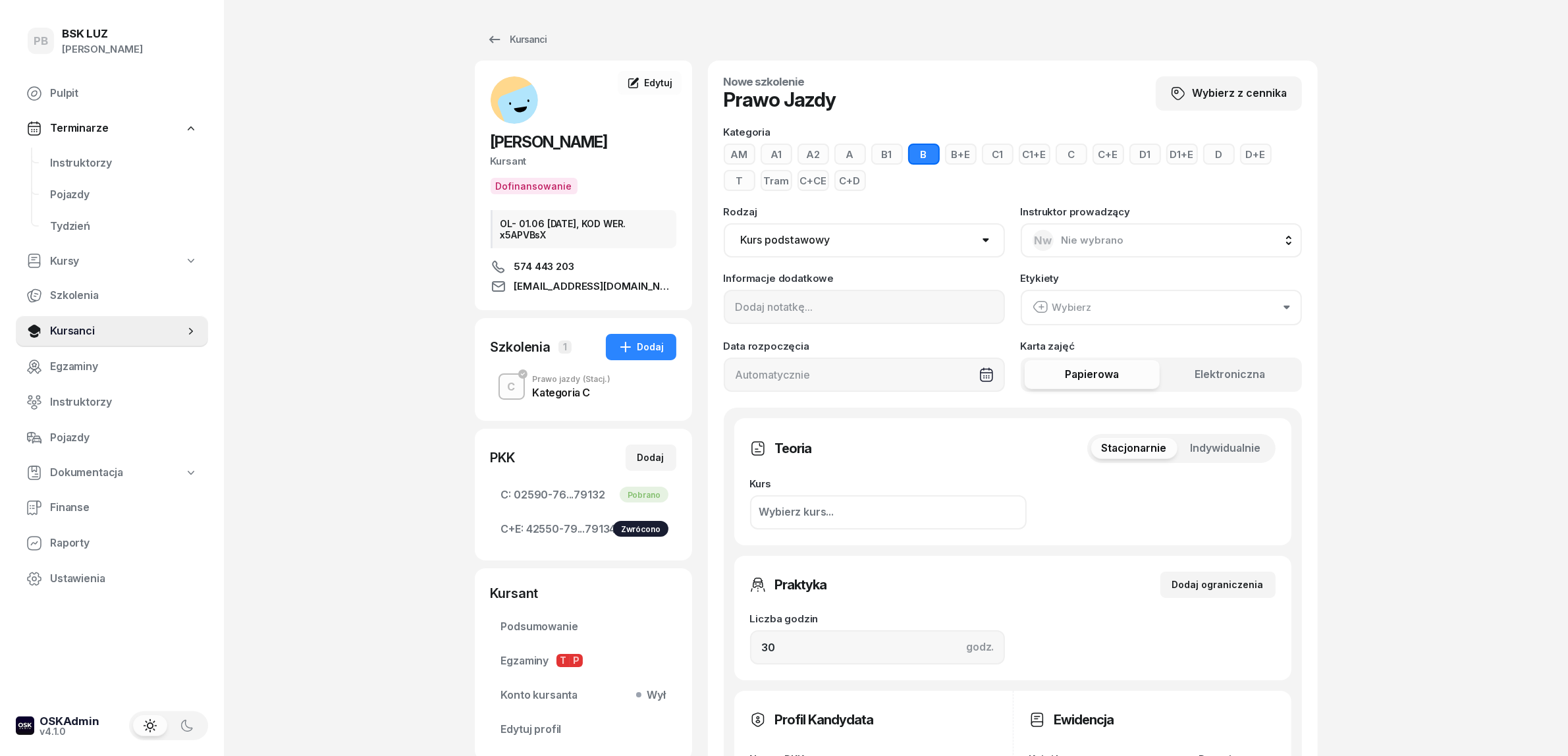
click at [1108, 155] on button "C+E" at bounding box center [1108, 154] width 32 height 21
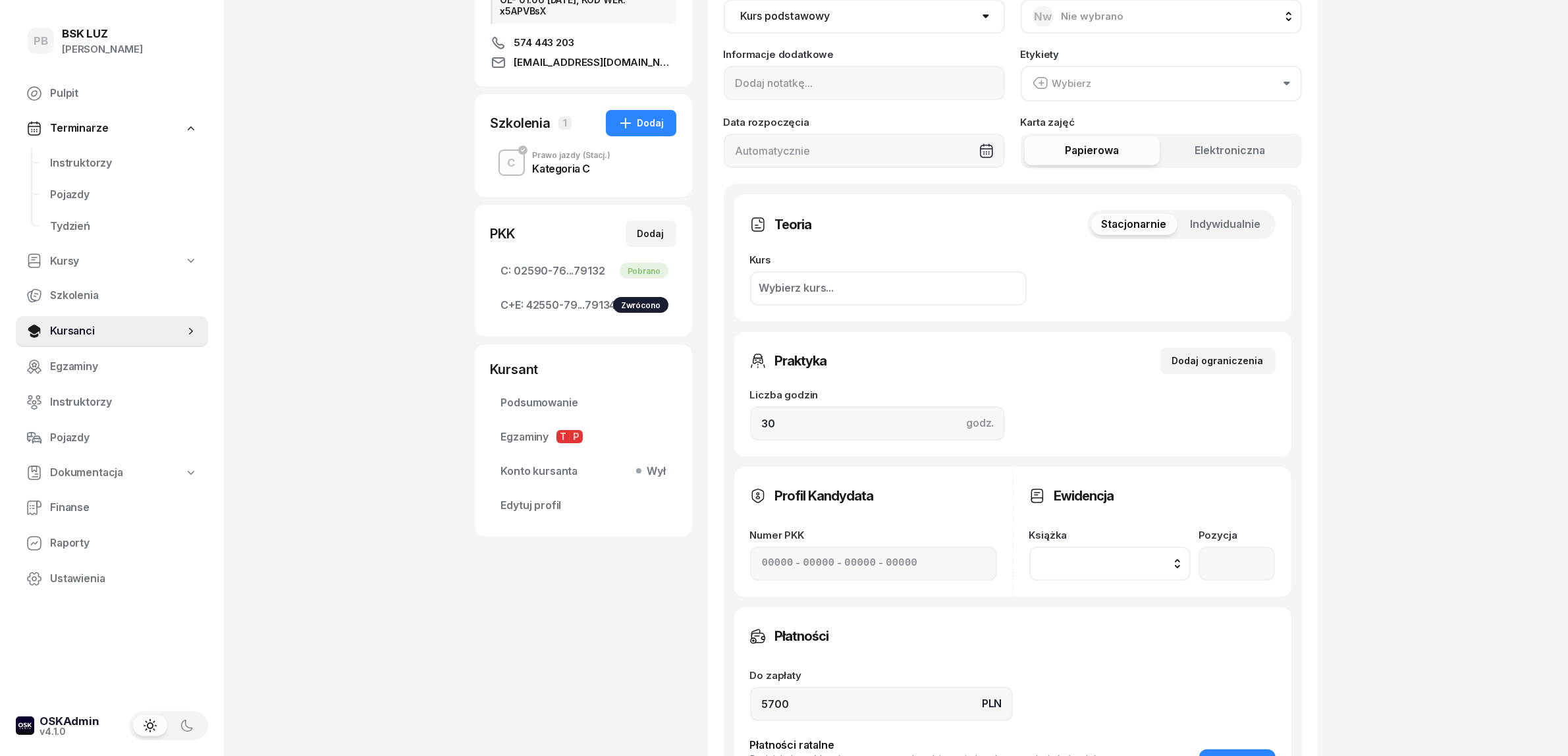
scroll to position [247, 0]
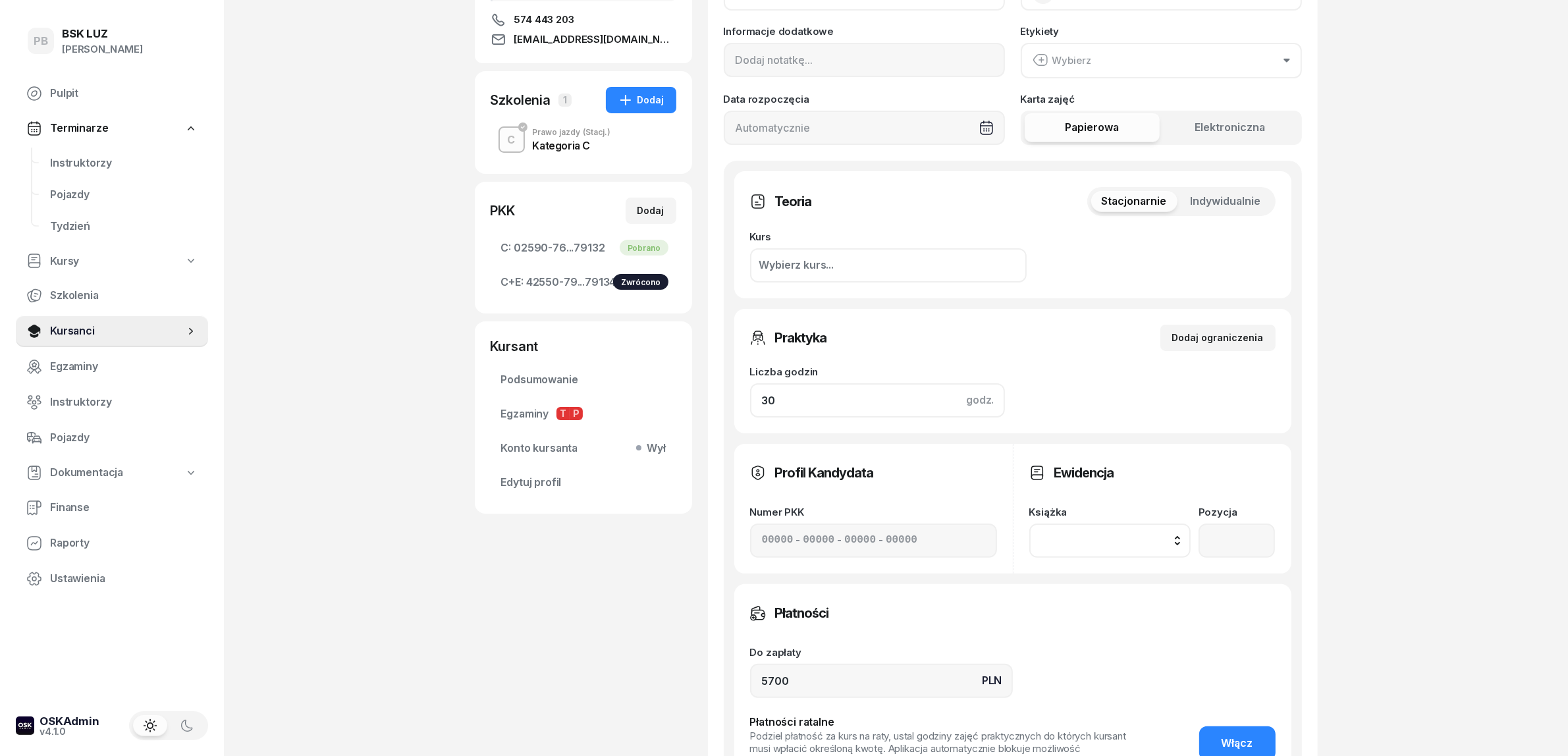
drag, startPoint x: 728, startPoint y: 396, endPoint x: 707, endPoint y: 397, distance: 21.0
click at [708, 397] on div "Nowe szkolenie Prawo Jazdy Wybierz z cennika Kategoria AM A1 A2 A B1 B B+E C1 C…" at bounding box center [1013, 373] width 610 height 1119
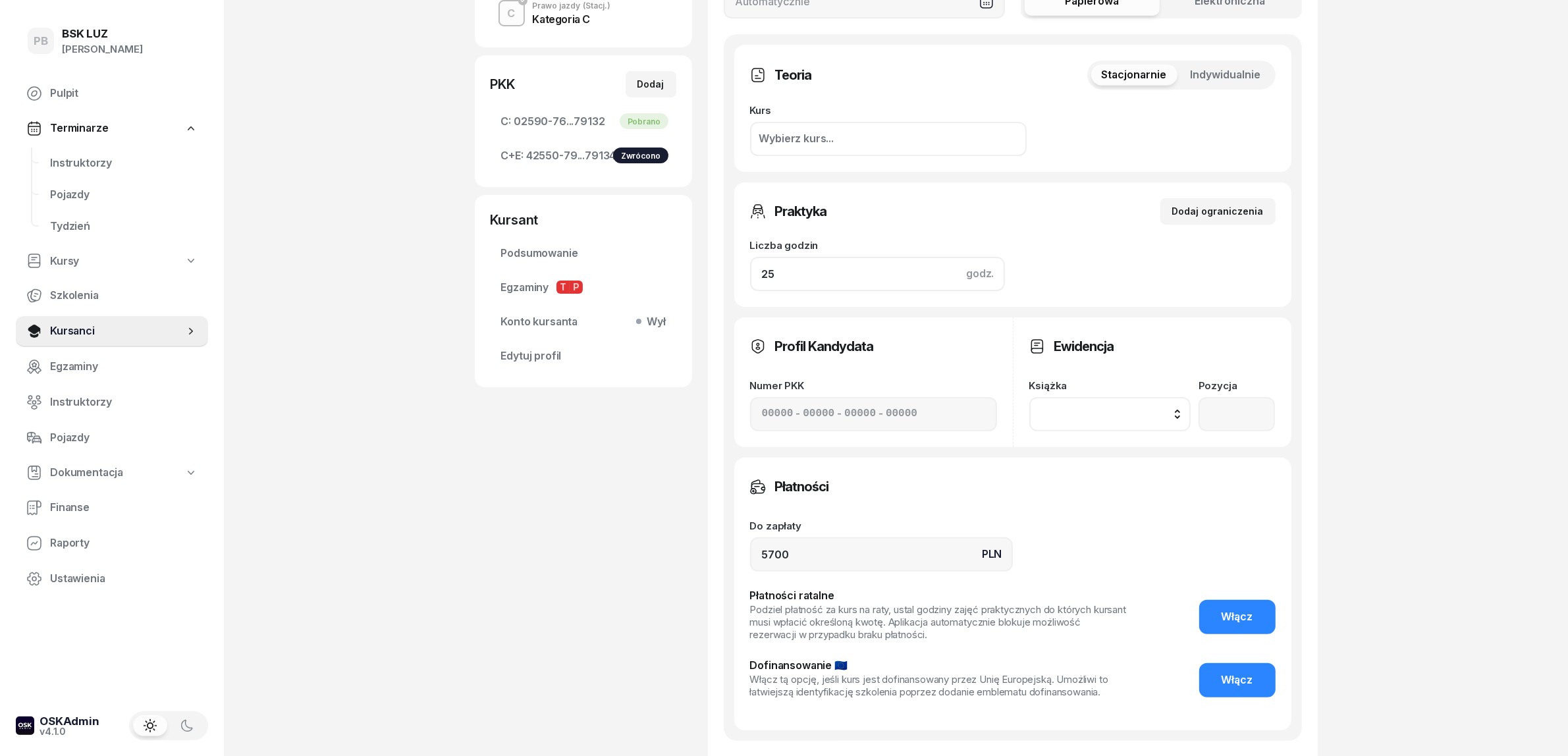
scroll to position [543, 0]
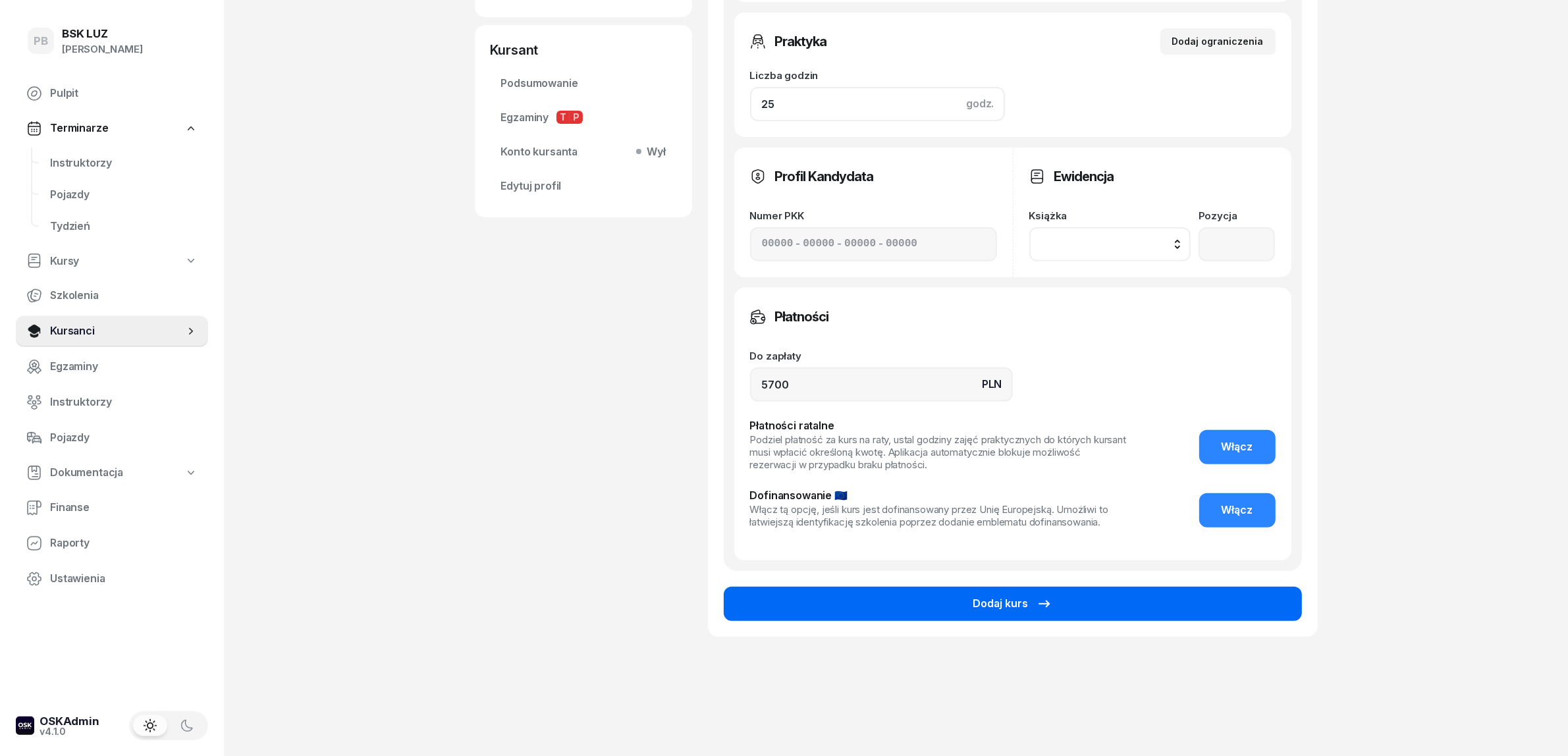
type input "25"
click at [1147, 596] on button "Dodaj kurs" at bounding box center [1013, 604] width 578 height 34
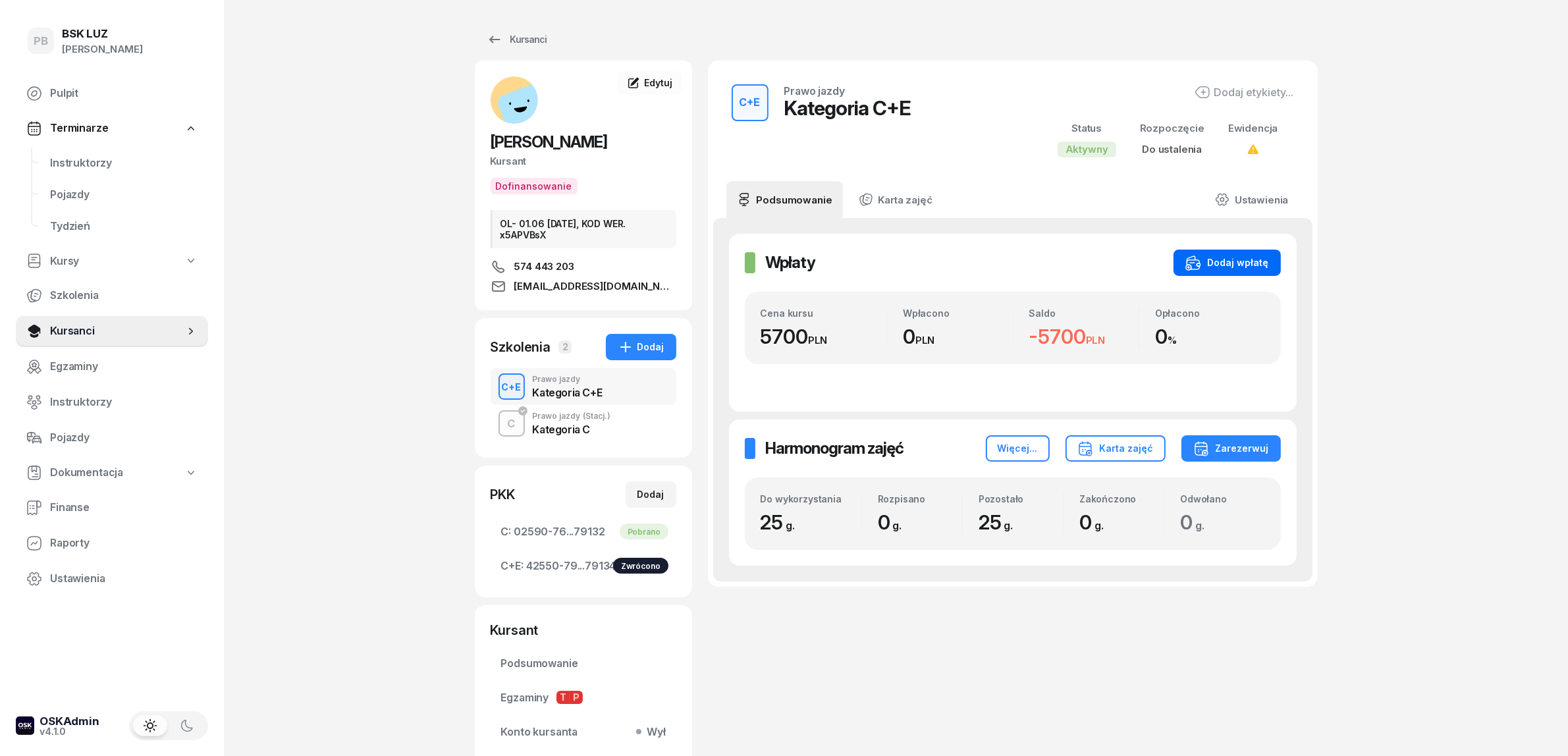
click at [1230, 259] on div "Dodaj wpłatę" at bounding box center [1227, 262] width 84 height 15
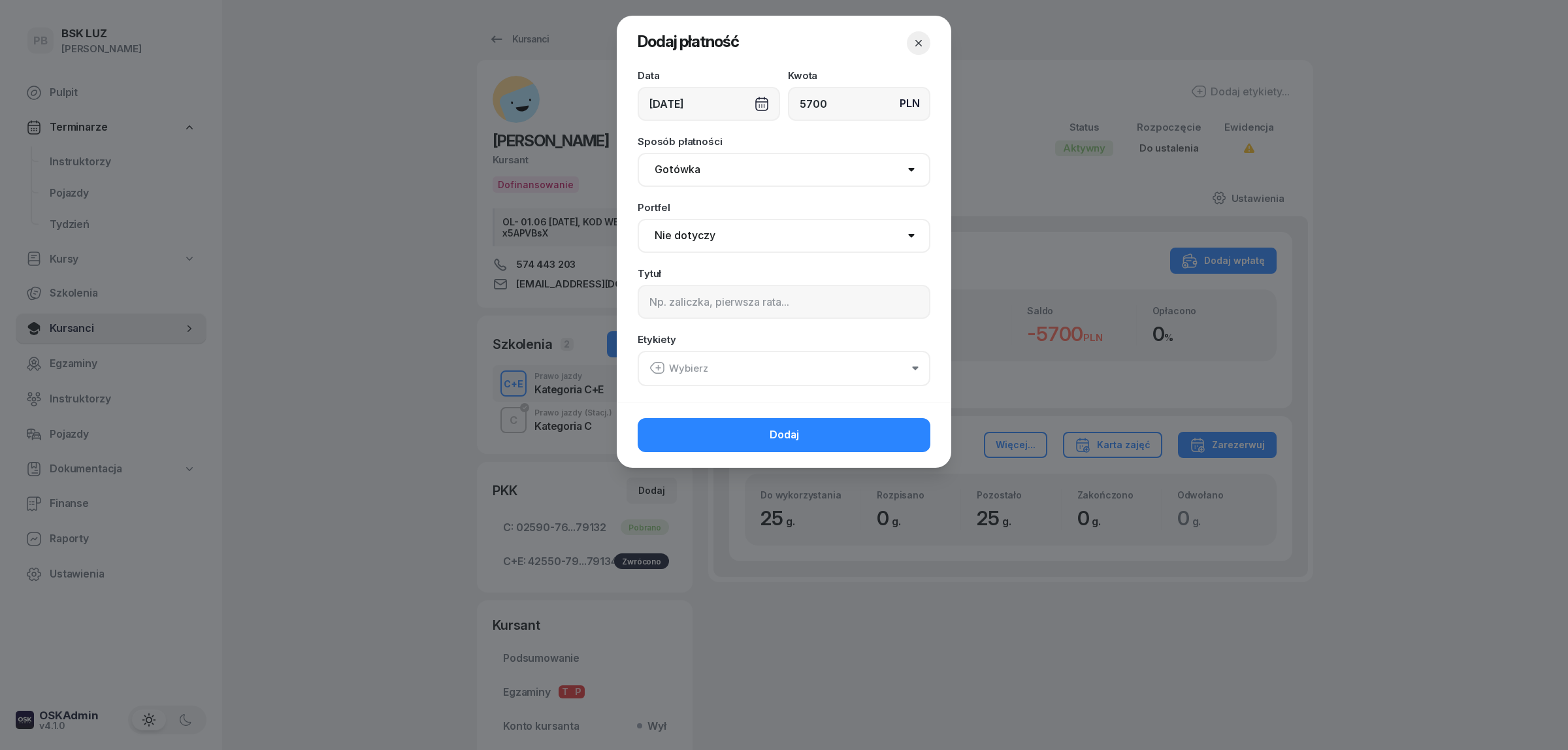
type input "5700"
click at [820, 231] on select "Nie dotyczy BSK Kawiory MotoLUZ Kawiory SzkołaMOTO Kawiory BSK Skłodowska MotoL…" at bounding box center [783, 236] width 292 height 34
select select "67eba016d336f44fb15f644d"
click at [637, 219] on select "Nie dotyczy BSK Kawiory MotoLUZ Kawiory SzkołaMOTO Kawiory BSK Skłodowska MotoL…" at bounding box center [783, 236] width 292 height 34
click at [747, 308] on input at bounding box center [783, 302] width 292 height 34
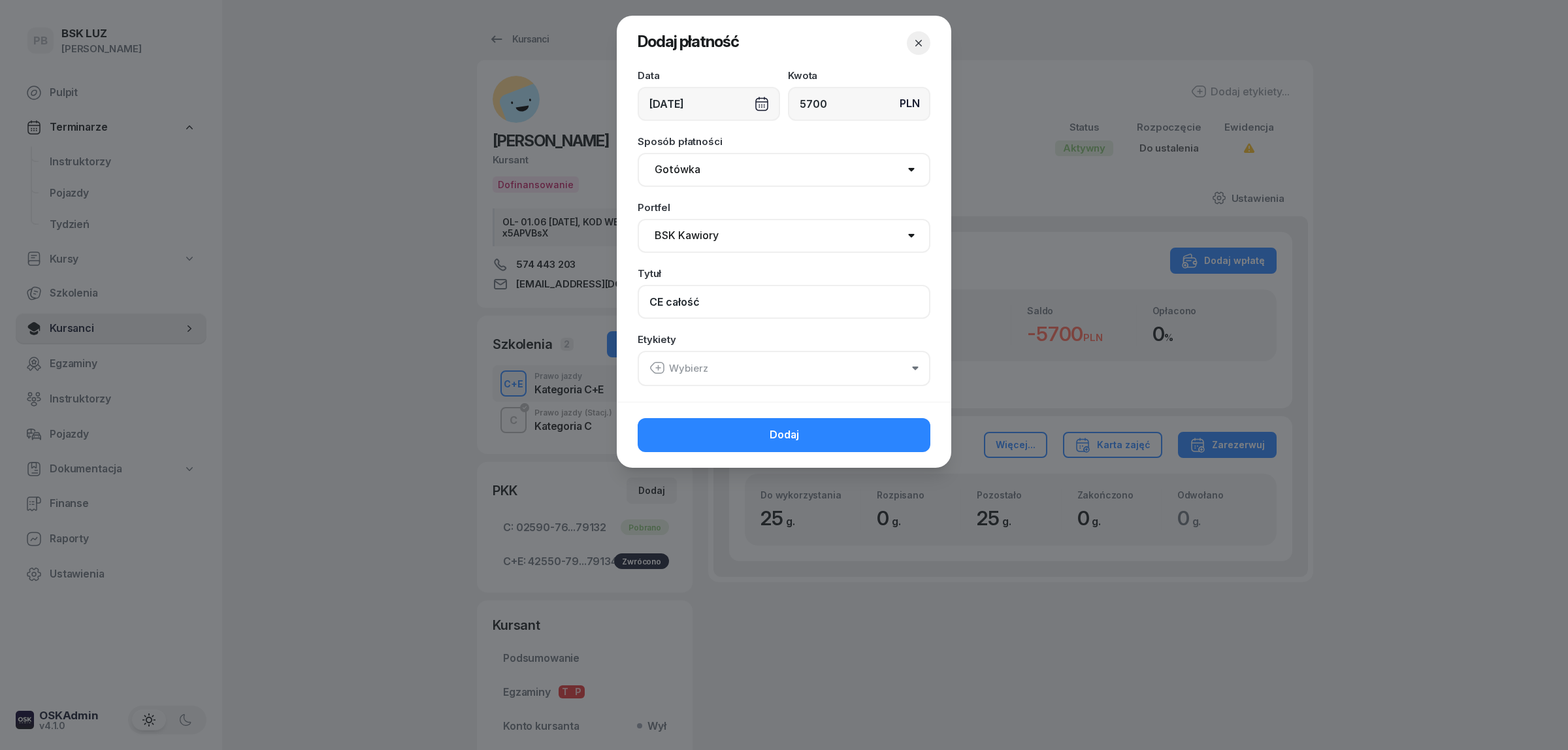
type input "CE całość"
click at [758, 355] on button "Wybierz" at bounding box center [783, 369] width 292 height 36
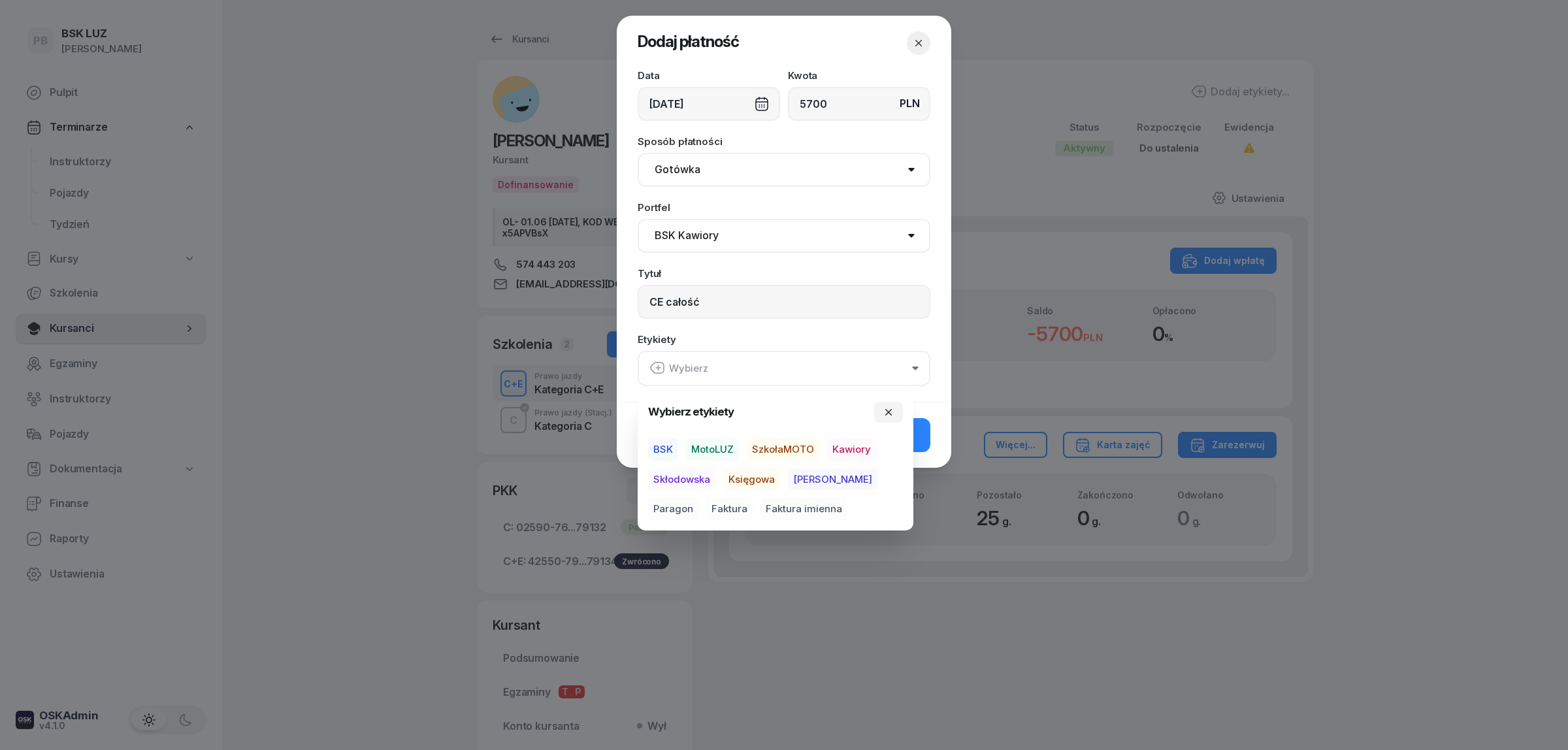
click at [674, 447] on span "BSK" at bounding box center [663, 449] width 30 height 22
click at [844, 452] on span "Kawiory" at bounding box center [852, 449] width 49 height 22
click at [698, 497] on span "Paragon" at bounding box center [673, 508] width 50 height 22
click at [921, 436] on button "Dodaj" at bounding box center [783, 435] width 292 height 34
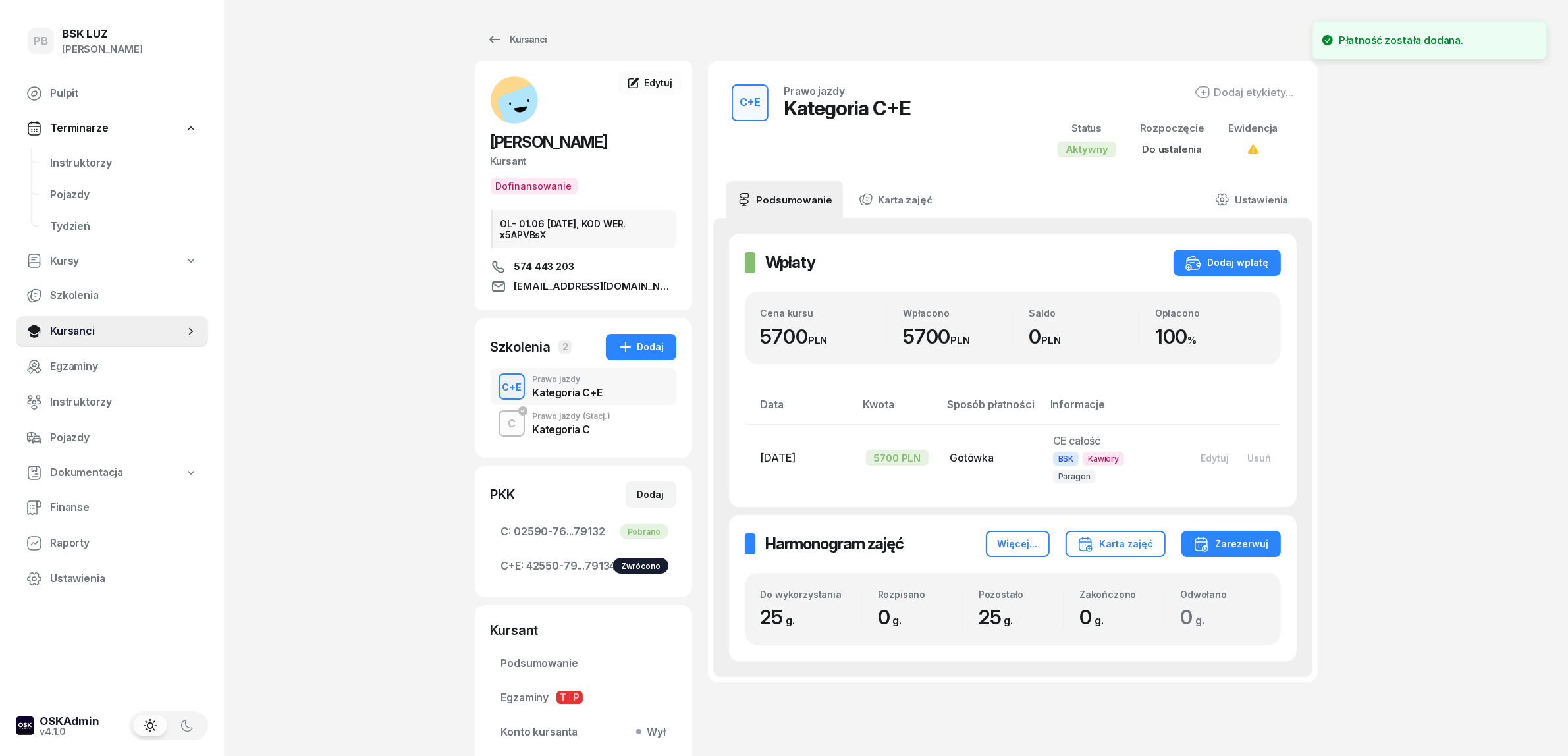
click at [1365, 413] on div "PB BSK LUZ Patrycja Bogdanowicz Pulpit Terminarze Instruktorzy Pojazdy Tydzień …" at bounding box center [784, 443] width 1568 height 887
click at [392, 312] on div "PB BSK LUZ Patrycja Bogdanowicz Pulpit Terminarze Instruktorzy Pojazdy Tydzień …" at bounding box center [784, 443] width 1568 height 887
drag, startPoint x: 344, startPoint y: 240, endPoint x: 334, endPoint y: 245, distance: 11.2
click at [344, 240] on div "PB BSK LUZ Patrycja Bogdanowicz Pulpit Terminarze Instruktorzy Pojazdy Tydzień …" at bounding box center [784, 443] width 1568 height 887
click at [1424, 603] on div "PB BSK LUZ Patrycja Bogdanowicz Pulpit Terminarze Instruktorzy Pojazdy Tydzień …" at bounding box center [784, 443] width 1568 height 887
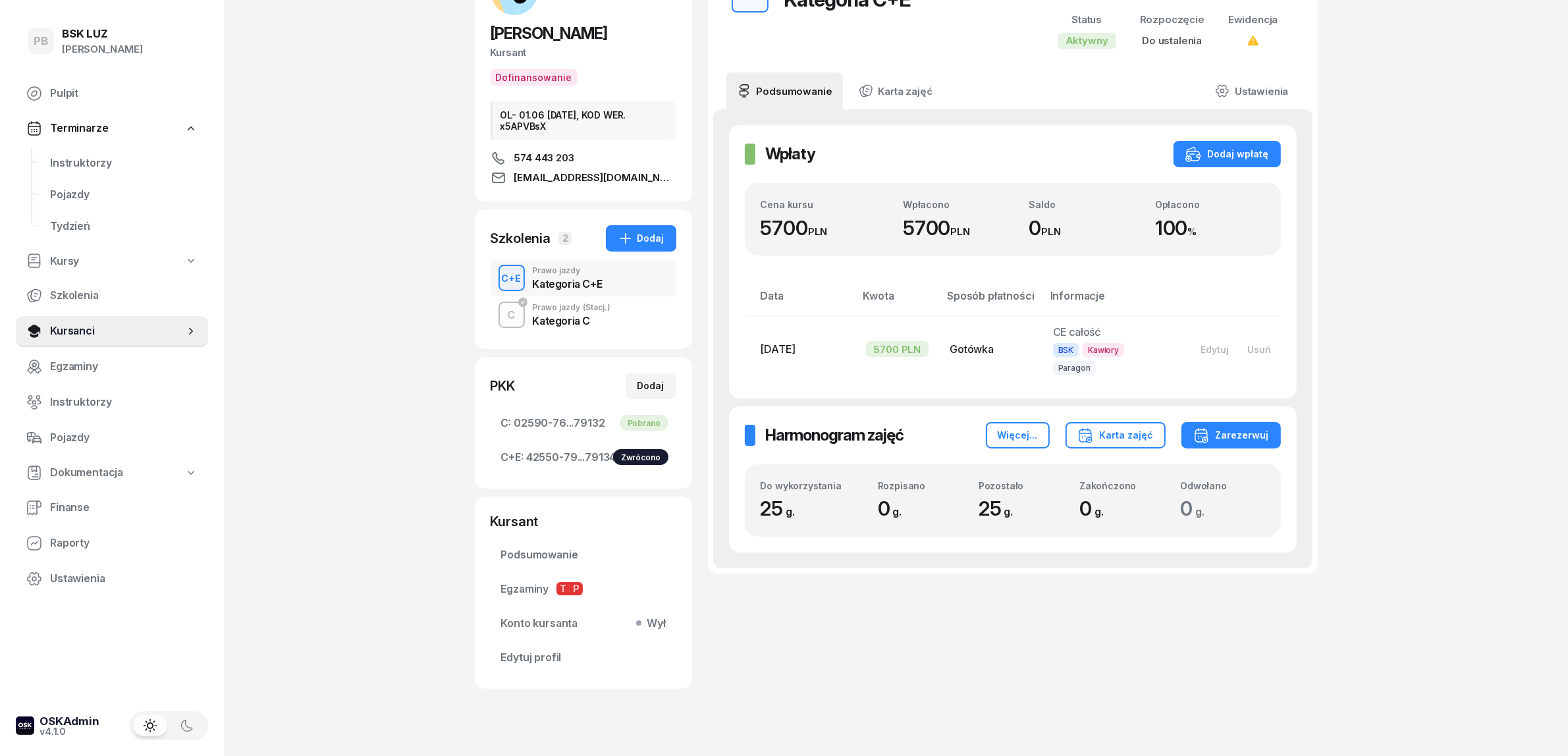
scroll to position [131, 0]
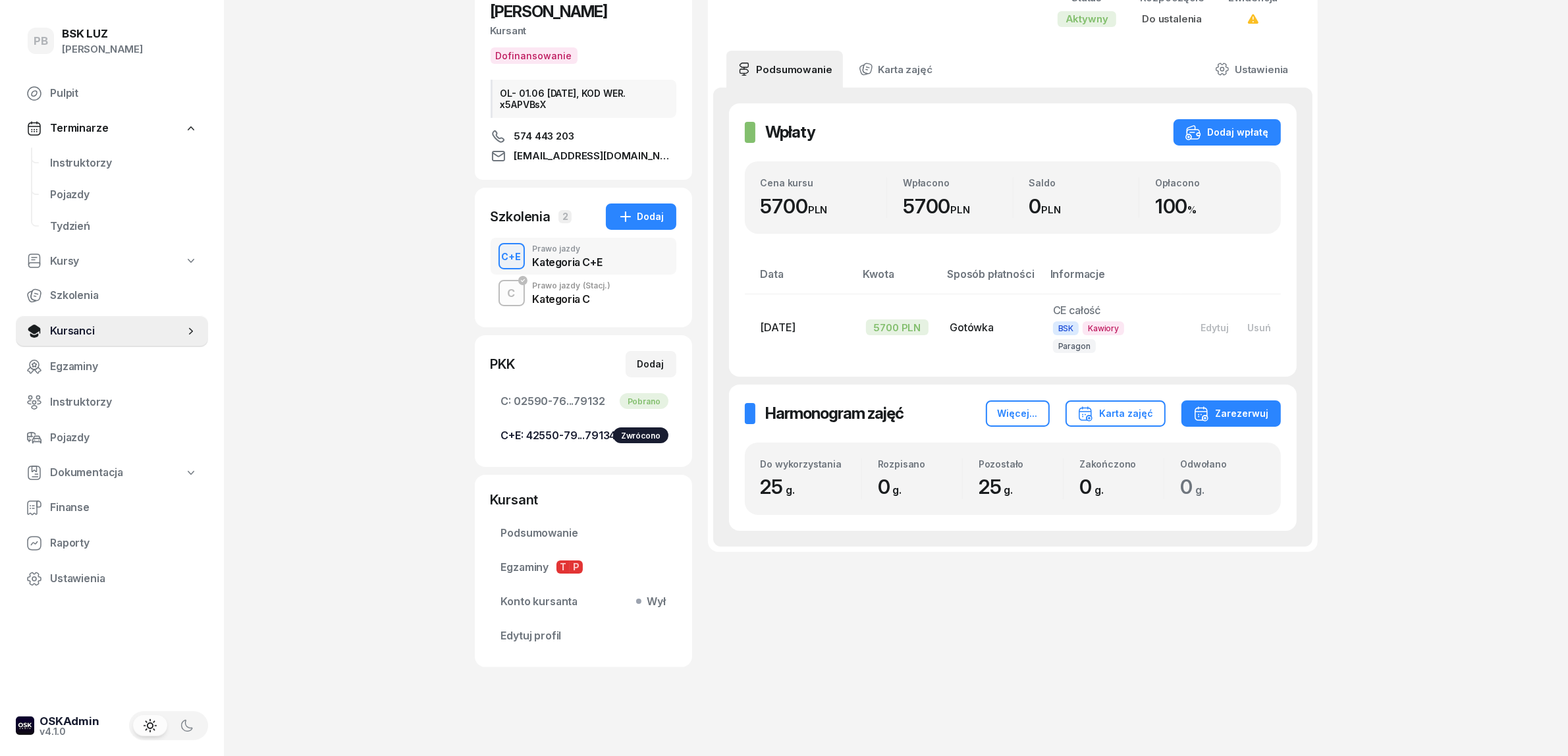
click at [558, 534] on span "Podsumowanie" at bounding box center [584, 533] width 165 height 17
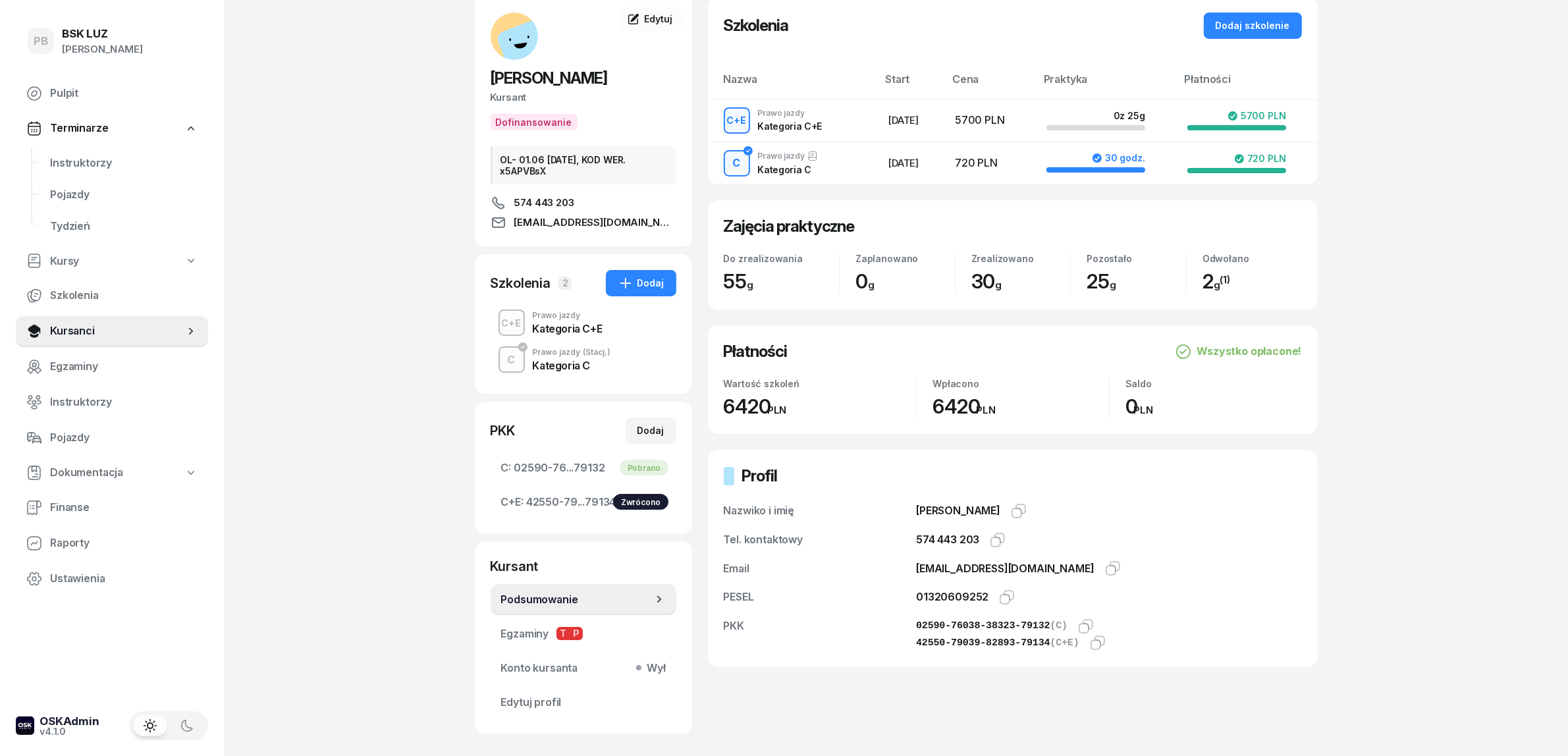
scroll to position [131, 0]
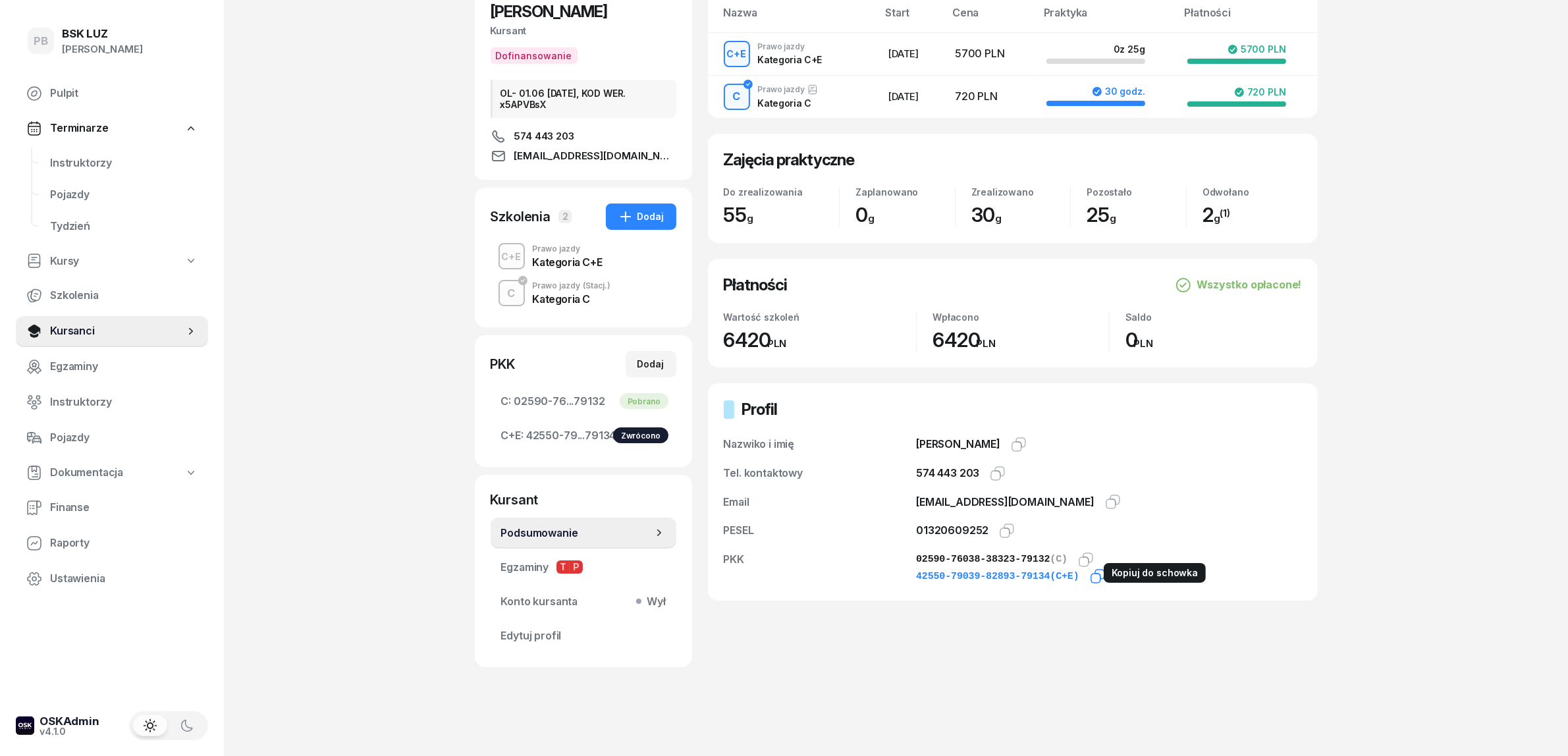
click at [1092, 570] on icon "button" at bounding box center [1098, 576] width 15 height 15
click at [1010, 525] on icon "button" at bounding box center [1007, 530] width 15 height 15
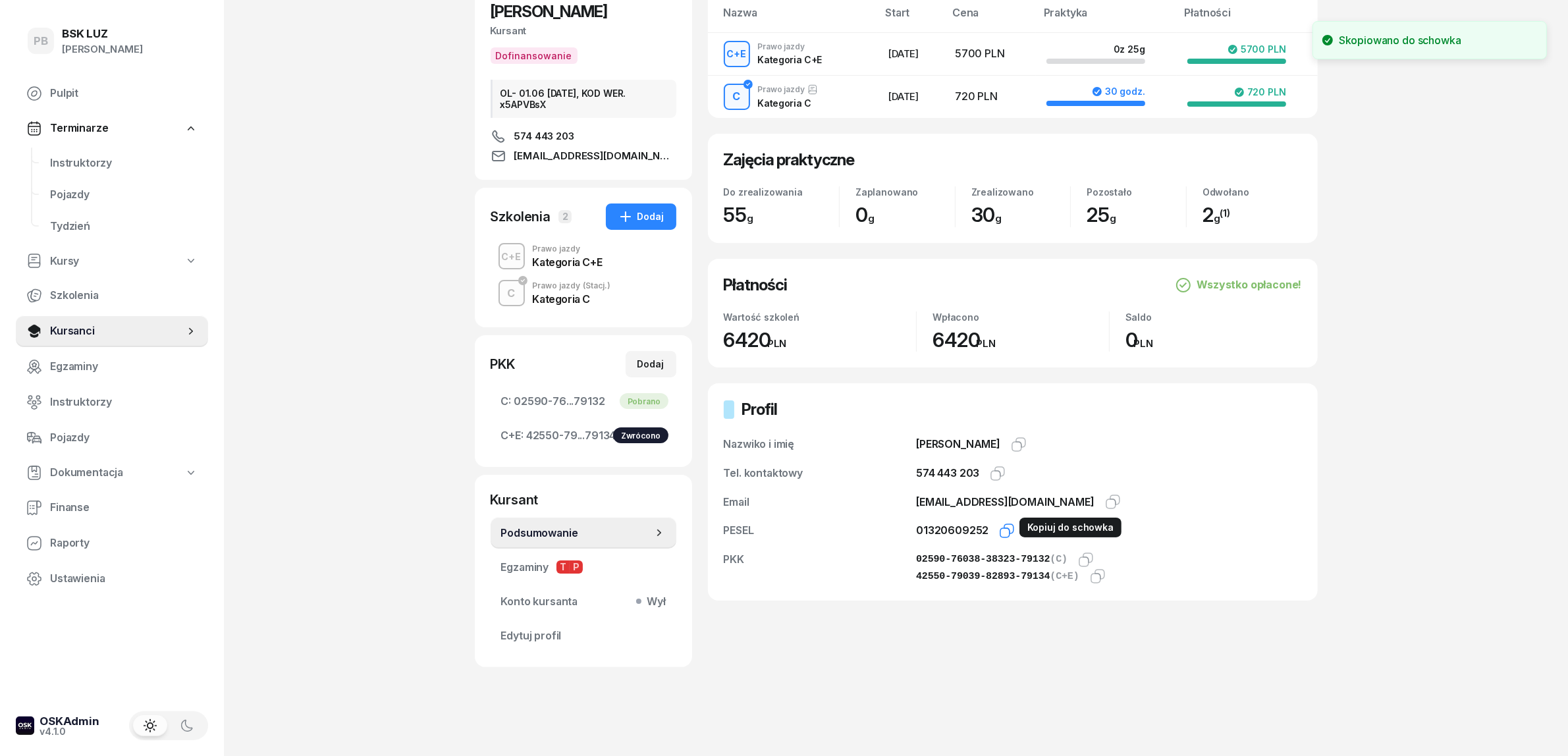
click at [999, 530] on icon "button" at bounding box center [1007, 530] width 15 height 15
click at [617, 298] on div "C Prawo jazdy (Stacj.) Kategoria C" at bounding box center [583, 292] width 185 height 37
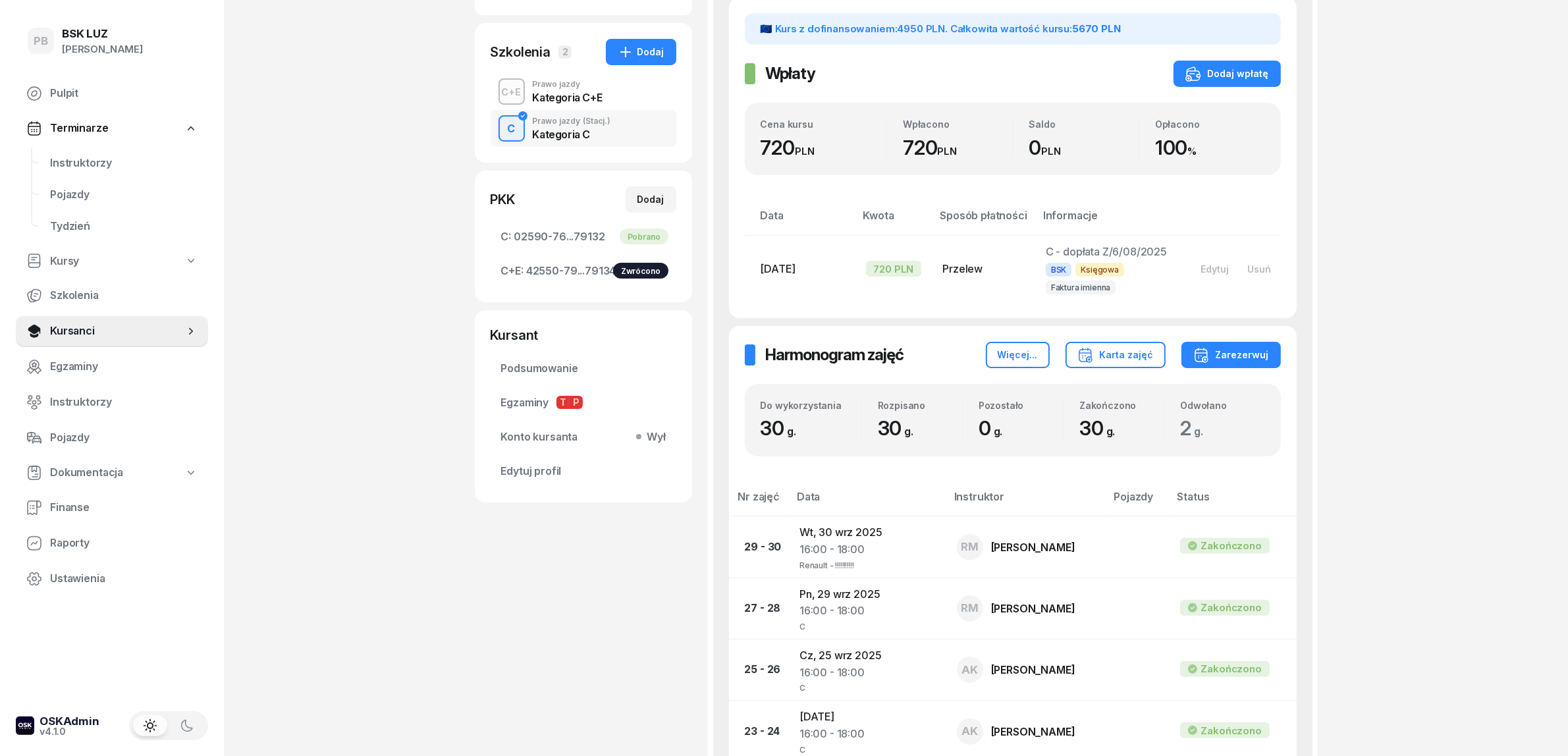
scroll to position [247, 0]
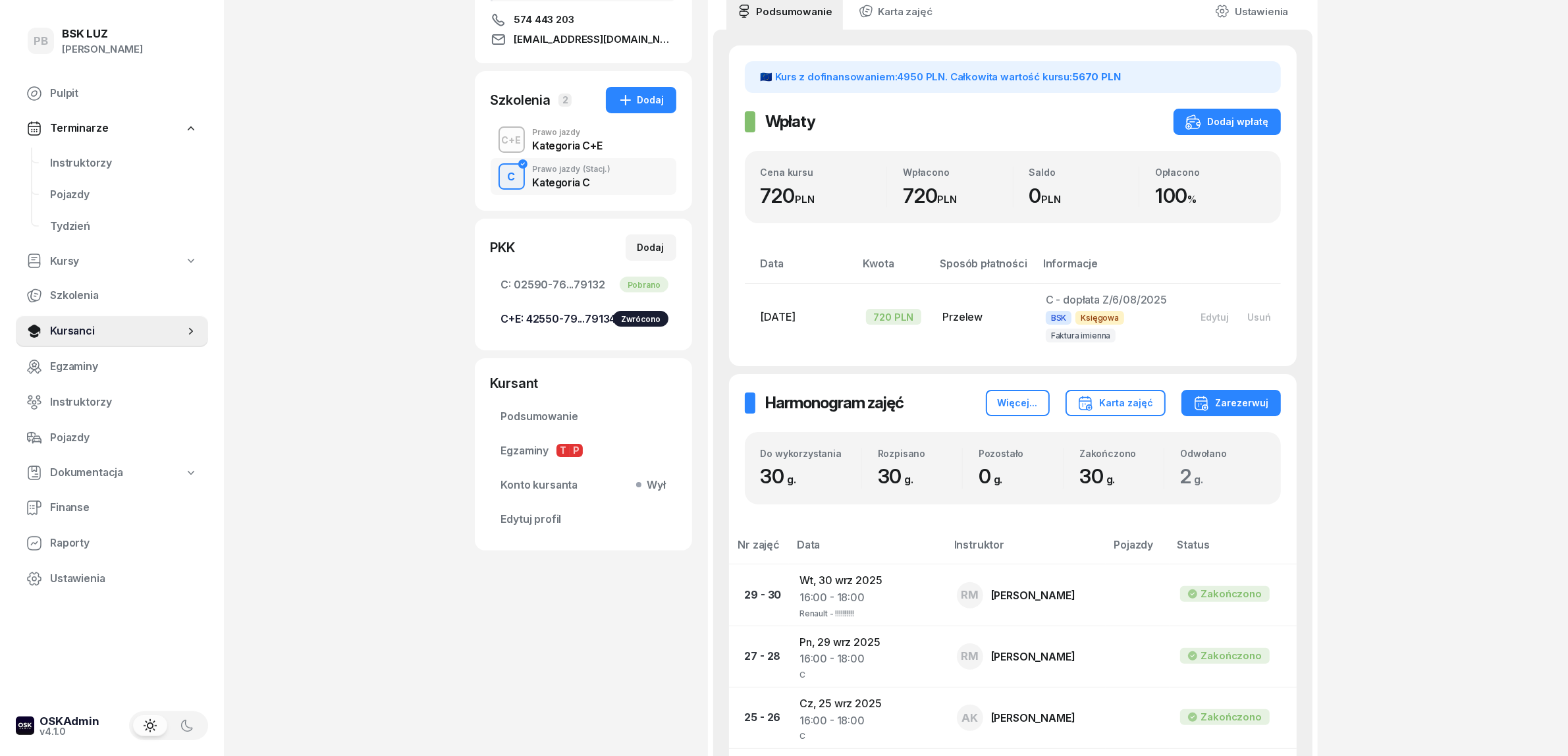
click at [574, 311] on span "C+E: 42550-79...79134 Zwrócono" at bounding box center [584, 319] width 165 height 17
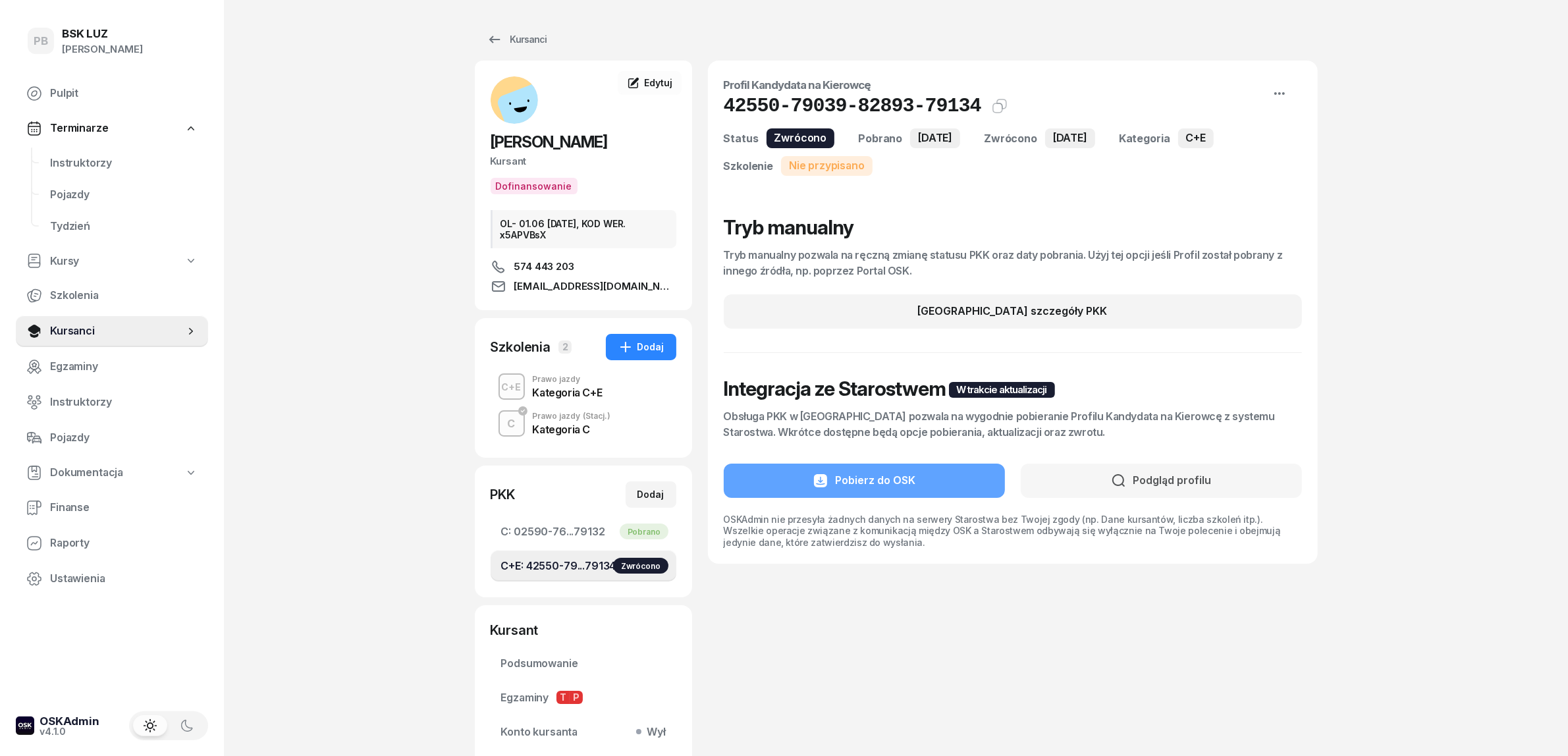
click at [327, 307] on div "PB BSK LUZ Patrycja Bogdanowicz Pulpit Terminarze Instruktorzy Pojazdy Tydzień …" at bounding box center [784, 443] width 1568 height 887
click at [76, 162] on span "Instruktorzy" at bounding box center [124, 163] width 148 height 17
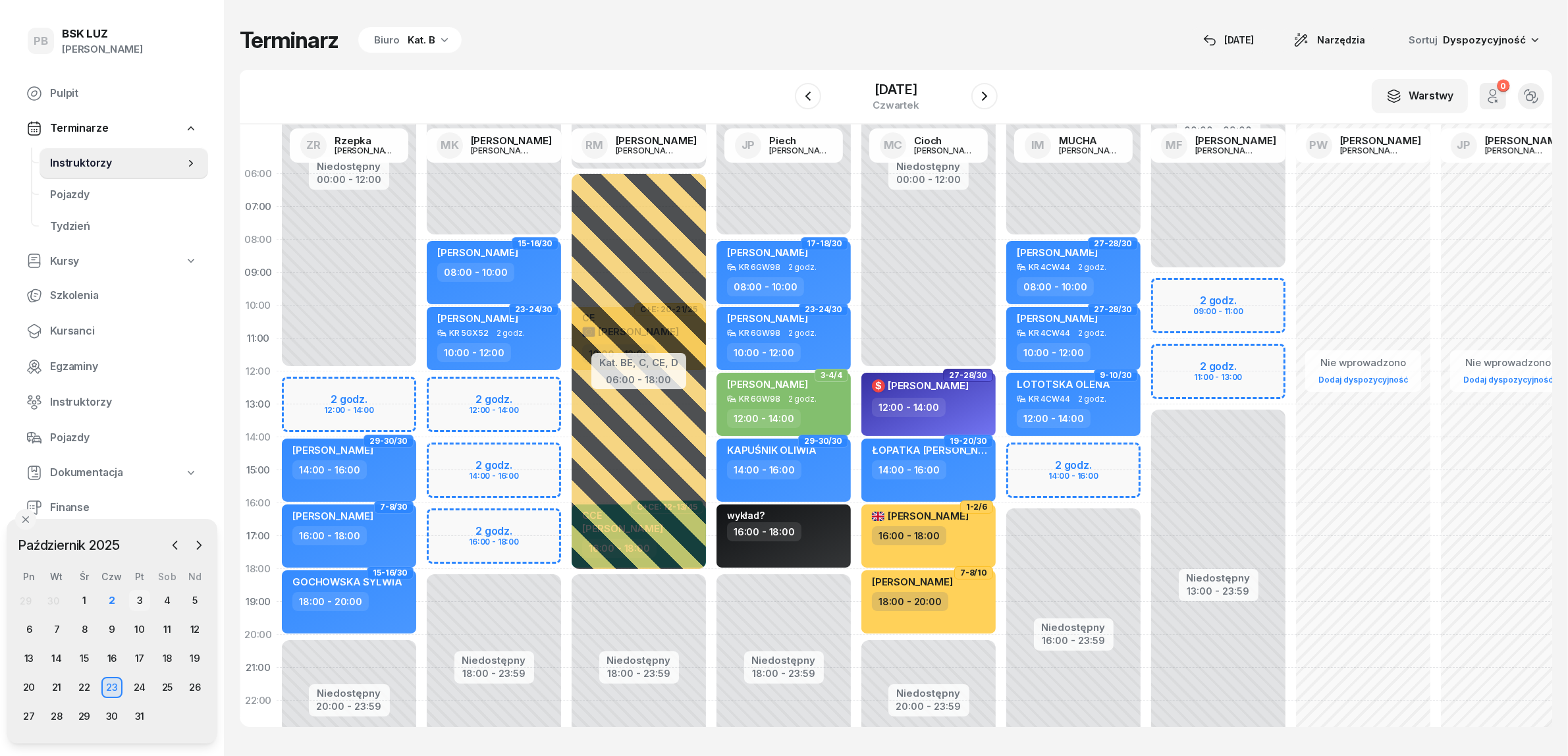
click at [143, 603] on div "3" at bounding box center [139, 601] width 21 height 21
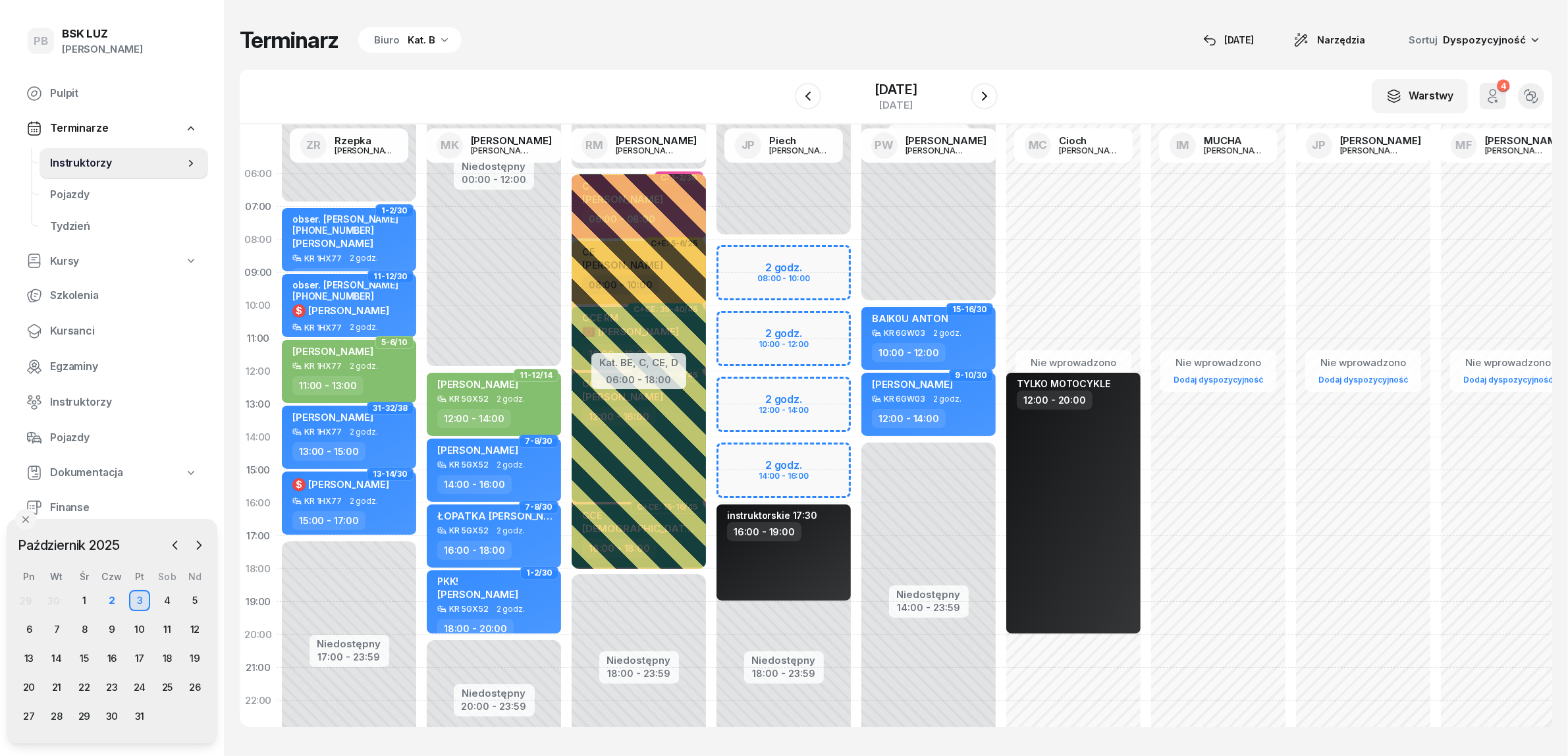
click at [433, 40] on div "Biuro Kat. B" at bounding box center [409, 40] width 103 height 26
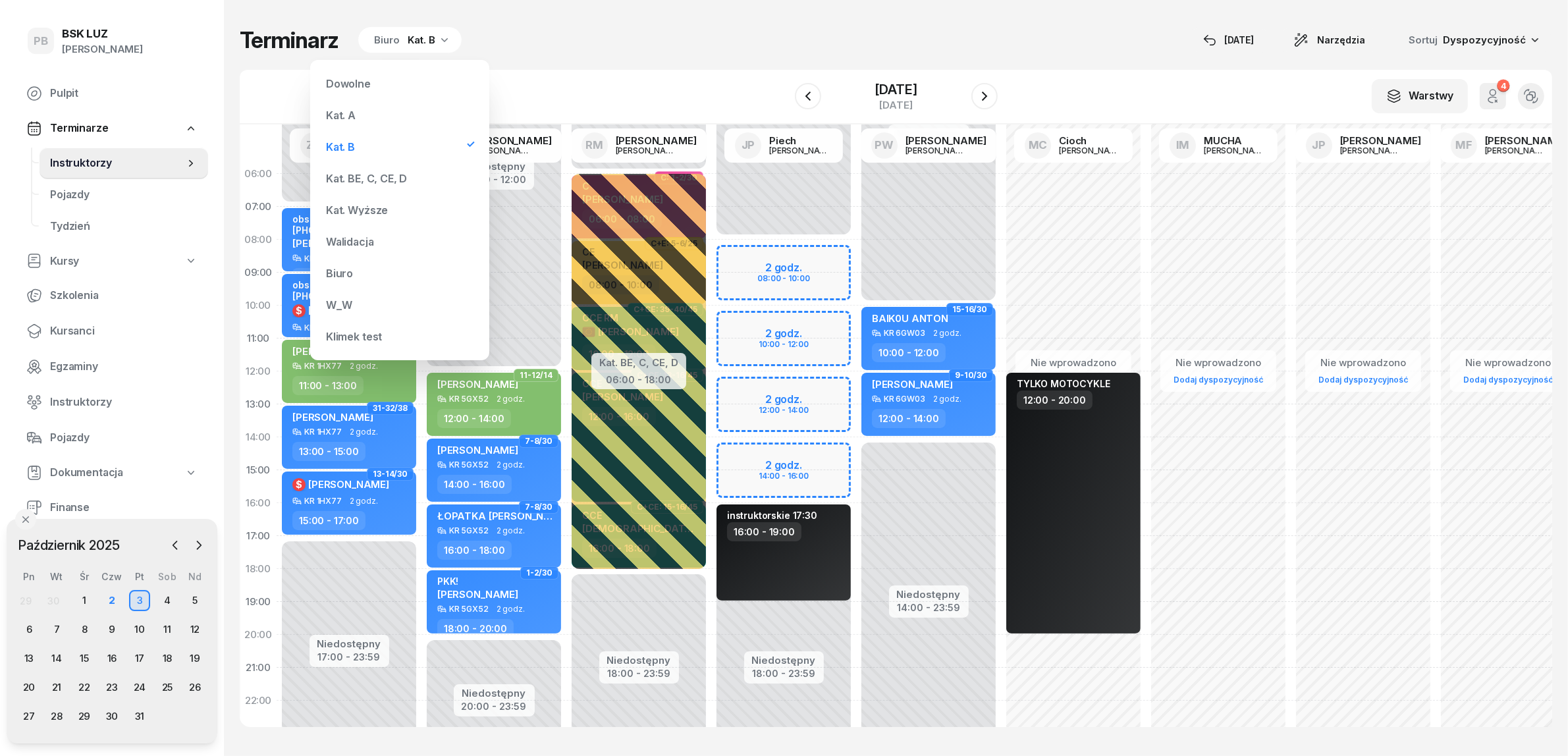
click at [355, 178] on div "Kat. BE, C, CE, D" at bounding box center [367, 179] width 81 height 10
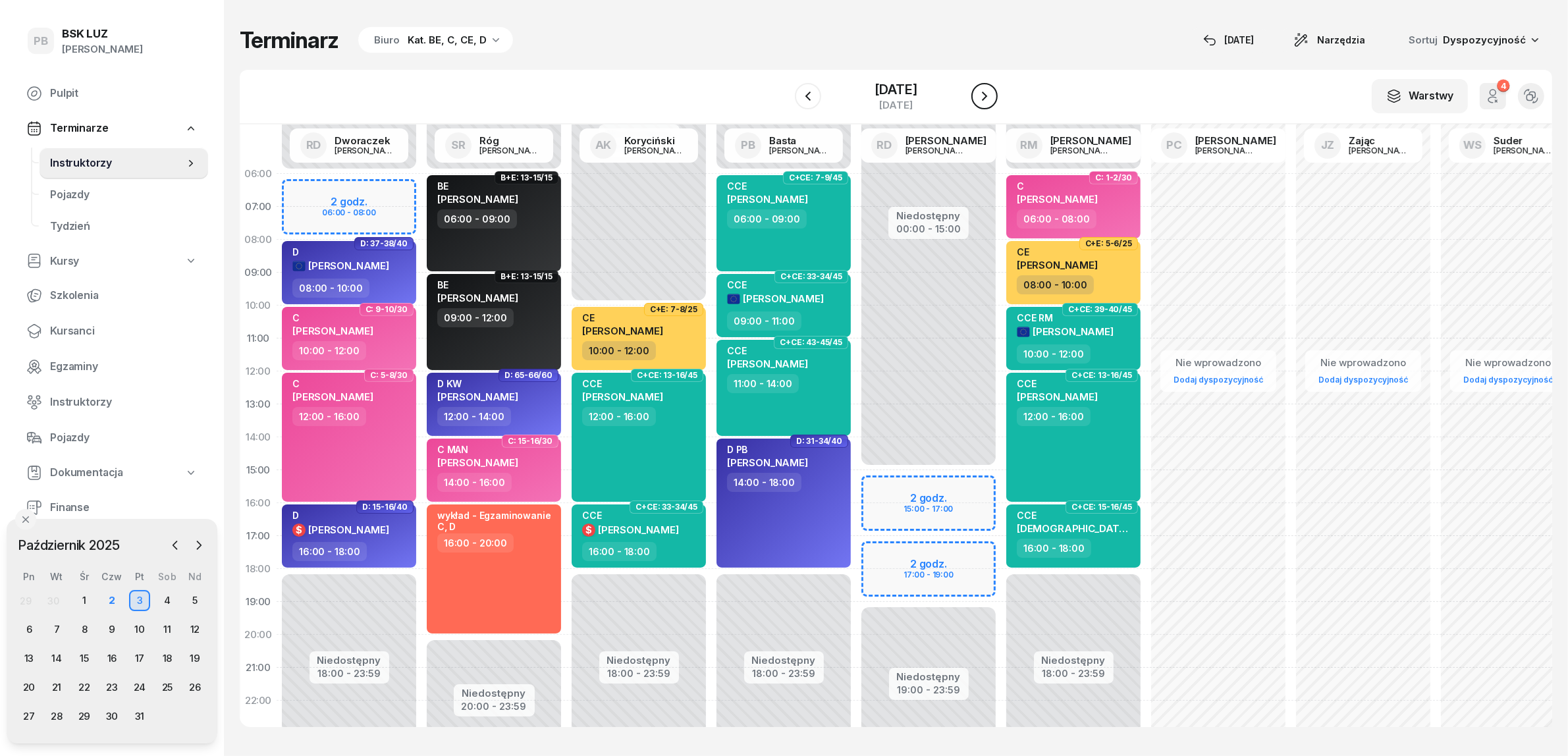
click at [991, 97] on icon "button" at bounding box center [984, 96] width 15 height 15
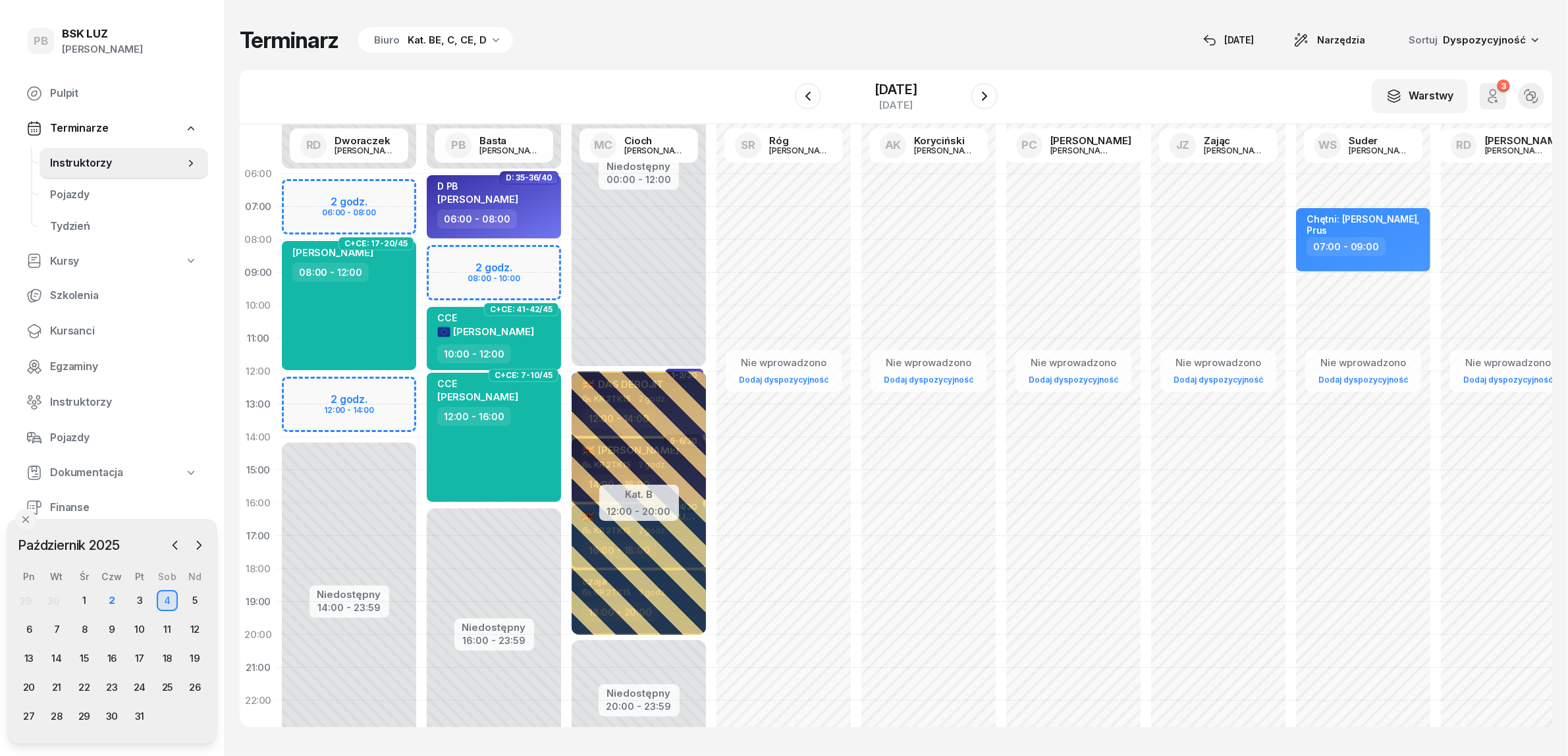
click at [538, 254] on div "Niedostępny 00:00 - 06:00 Niedostępny 16:00 - 23:59 2 godz. 08:00 - 10:00 D: 35…" at bounding box center [494, 470] width 145 height 625
select select "08"
select select "10"
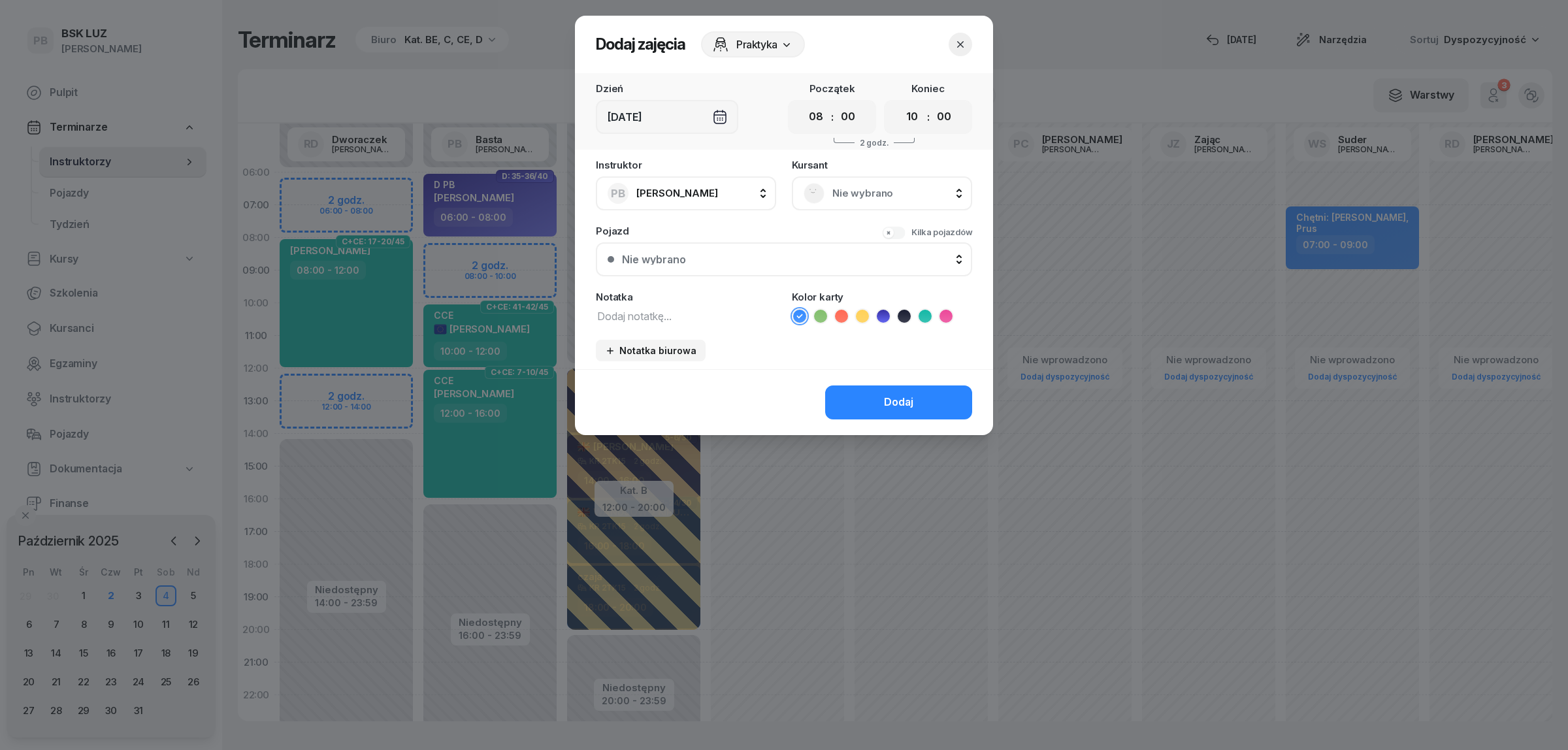
click at [903, 192] on span "Nie wybrano" at bounding box center [896, 193] width 128 height 17
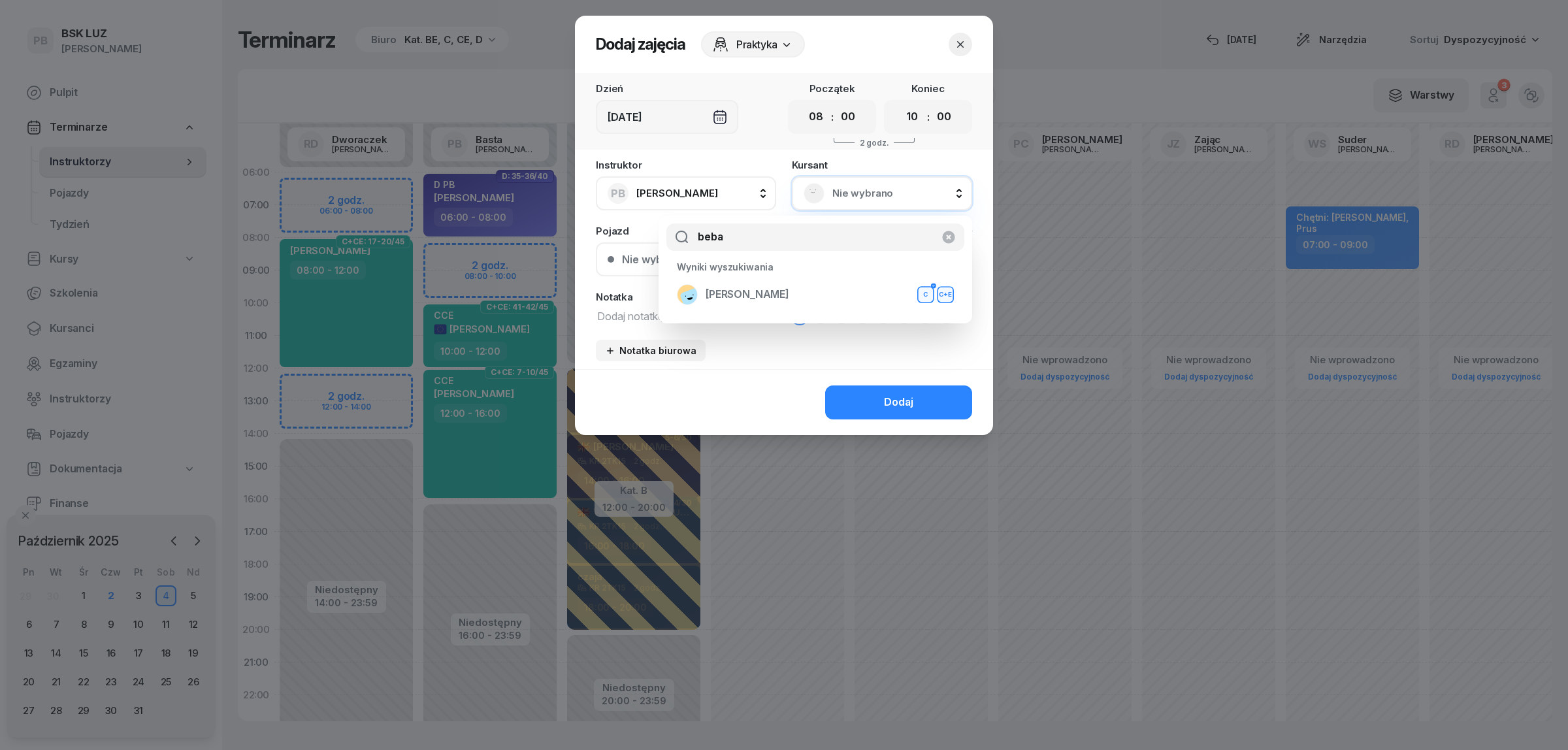
type input "beba"
click at [775, 291] on span "BEBAK MARCIN" at bounding box center [747, 295] width 84 height 17
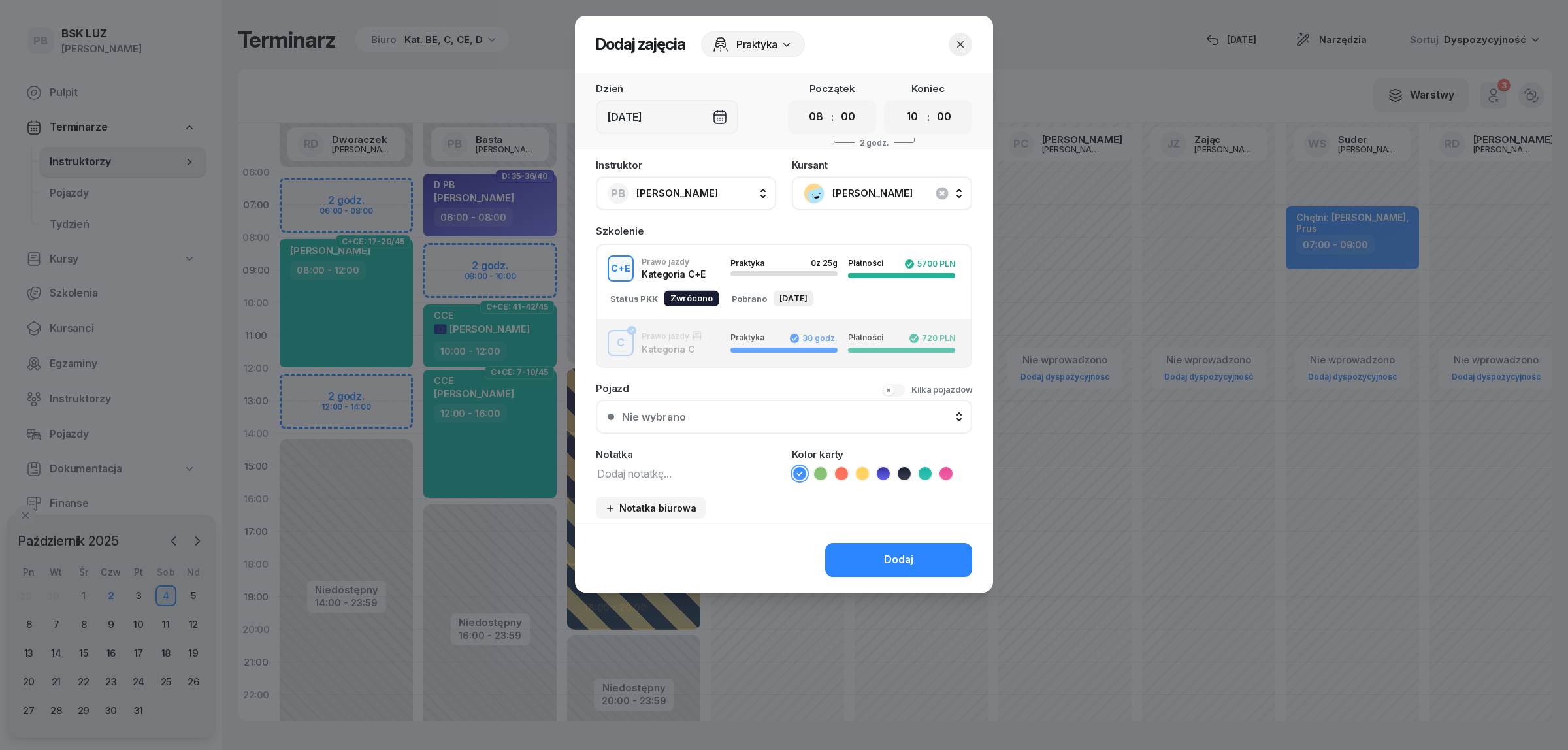
click at [865, 467] on icon at bounding box center [862, 473] width 13 height 13
click at [637, 469] on textarea at bounding box center [686, 473] width 181 height 17
type textarea "CE"
click at [845, 547] on button "Dodaj" at bounding box center [898, 560] width 147 height 34
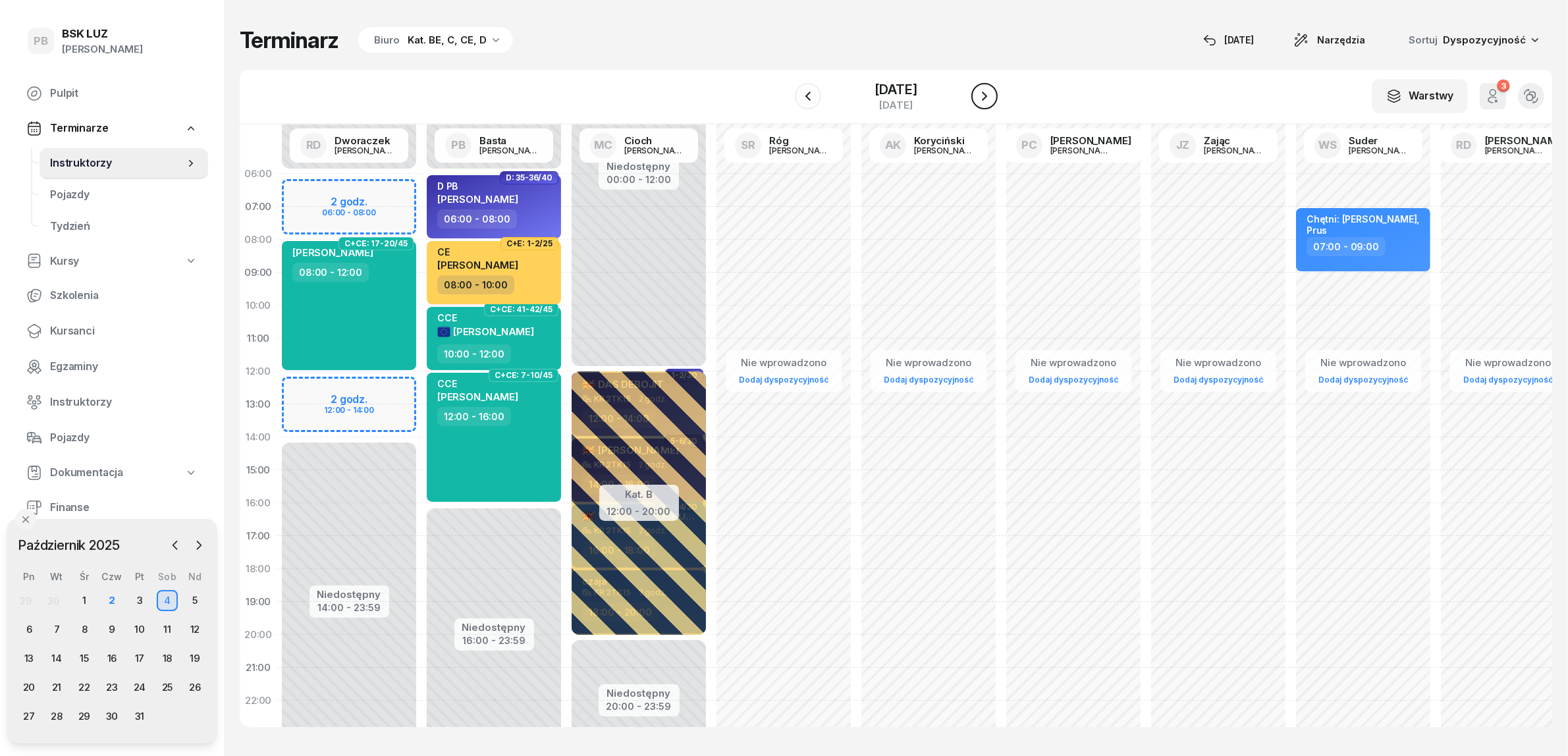
click at [993, 96] on icon "button" at bounding box center [984, 96] width 15 height 15
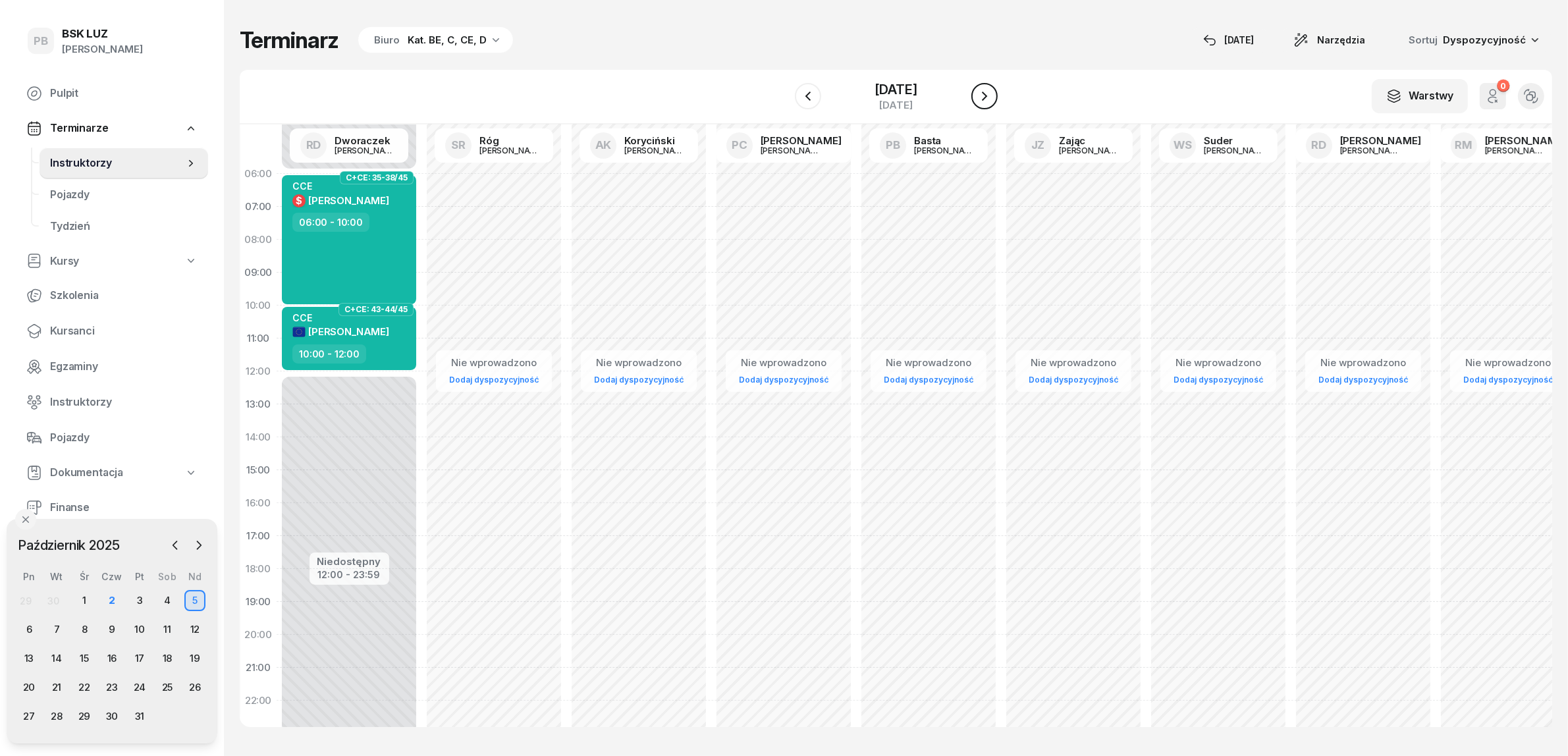
click at [993, 96] on icon "button" at bounding box center [984, 96] width 15 height 15
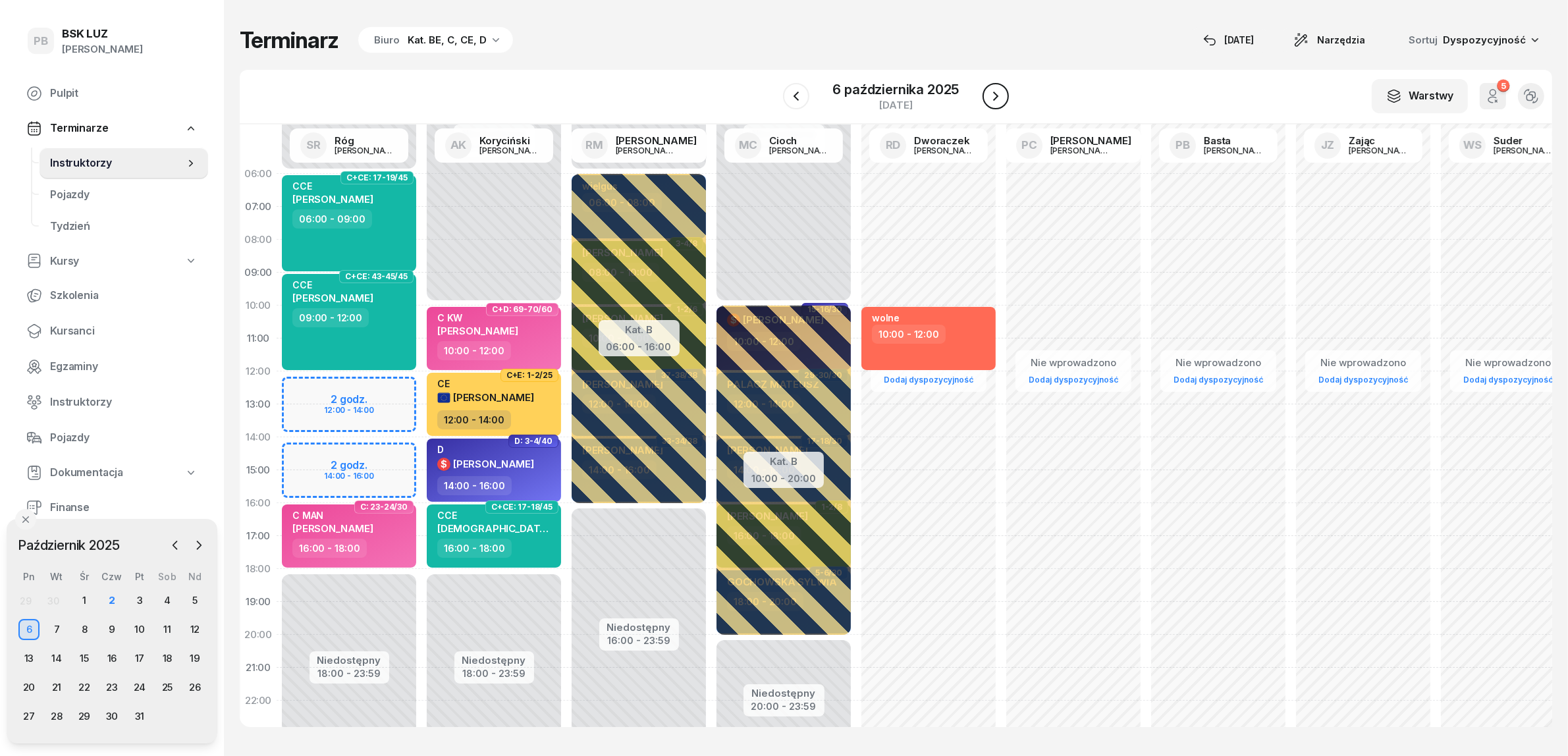
click at [1000, 96] on icon "button" at bounding box center [995, 96] width 15 height 15
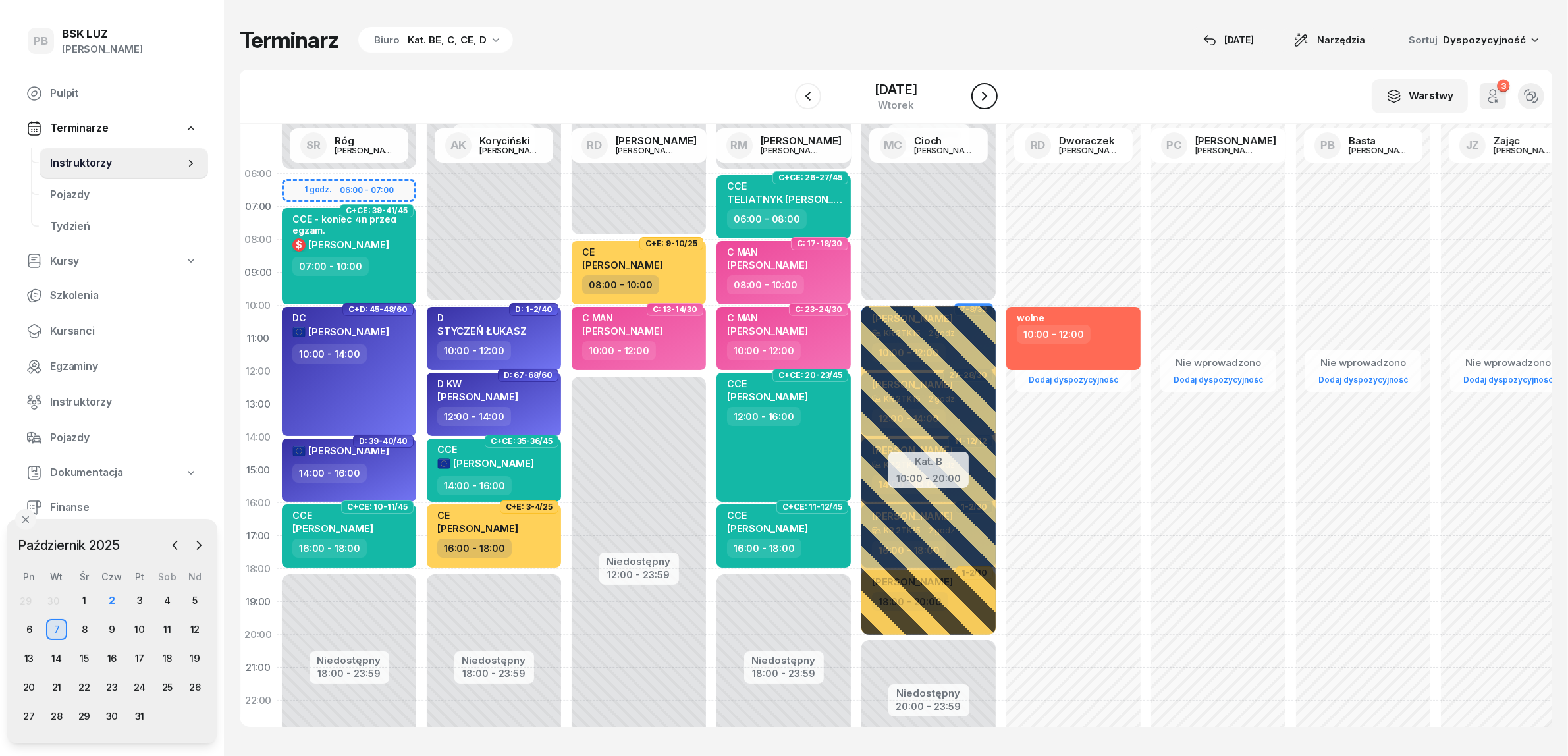
click at [993, 96] on icon "button" at bounding box center [984, 96] width 15 height 15
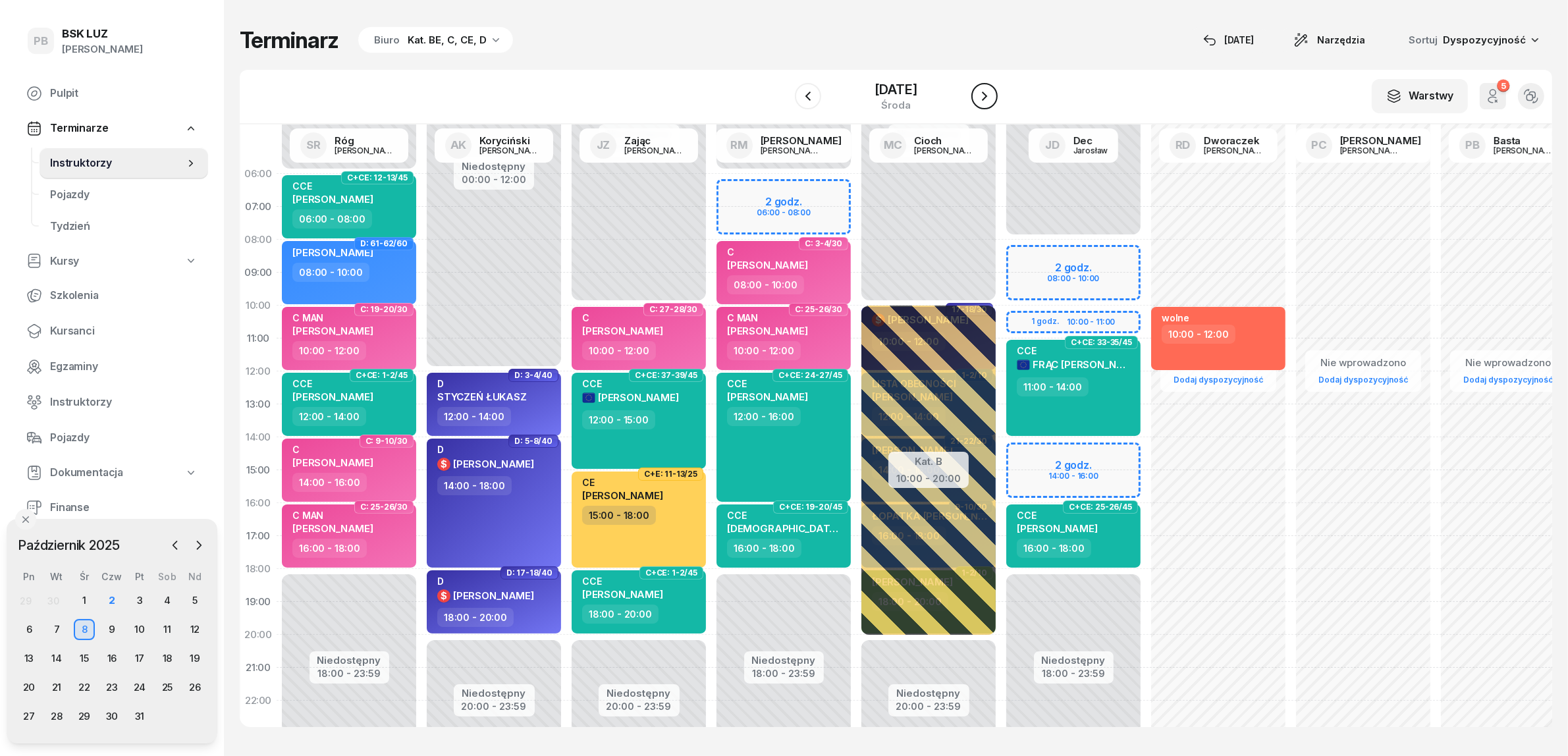
click at [993, 96] on icon "button" at bounding box center [984, 96] width 15 height 15
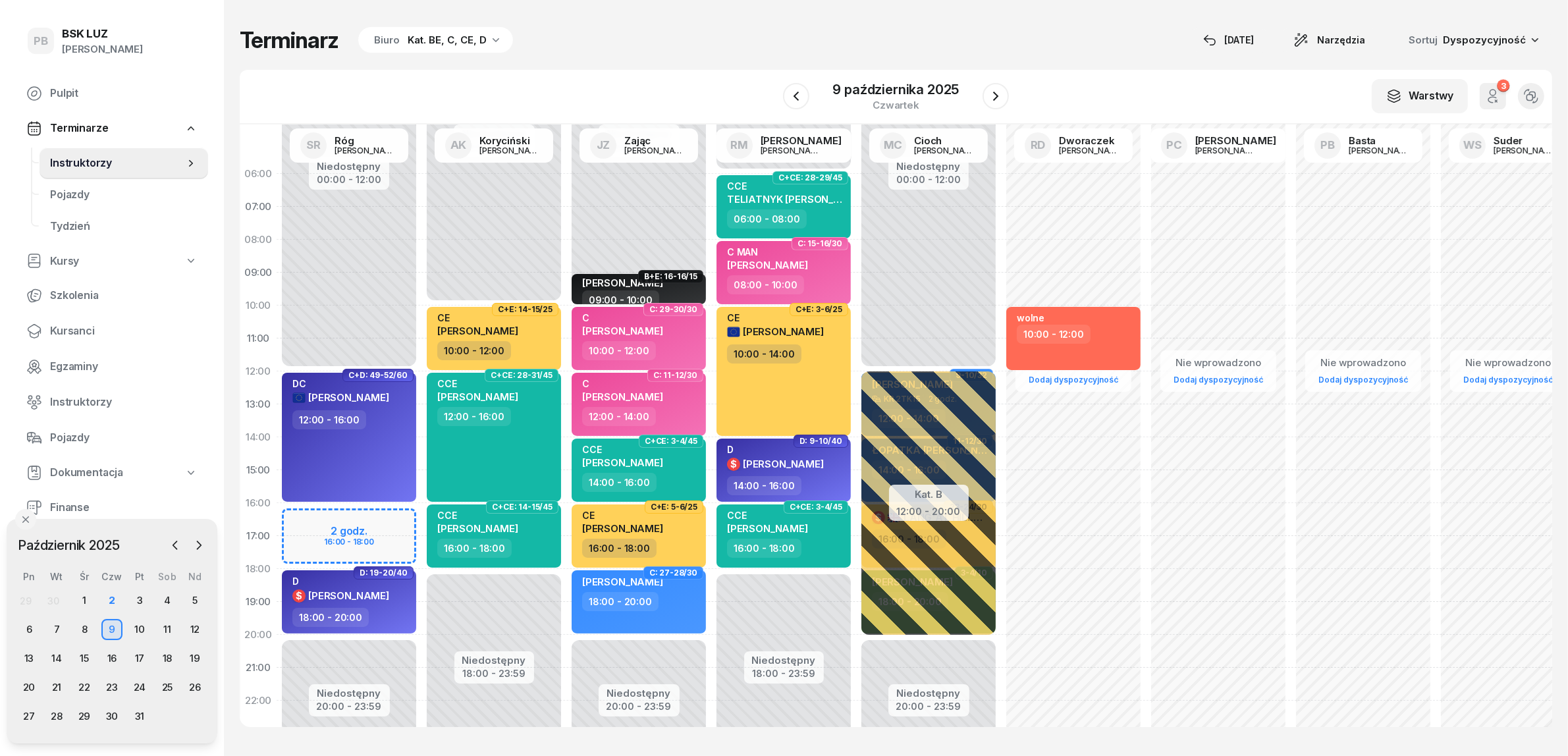
click at [392, 519] on div "Niedostępny 00:00 - 12:00 Niedostępny 20:00 - 23:59 2 godz. 16:00 - 18:00 C+D: …" at bounding box center [349, 470] width 145 height 625
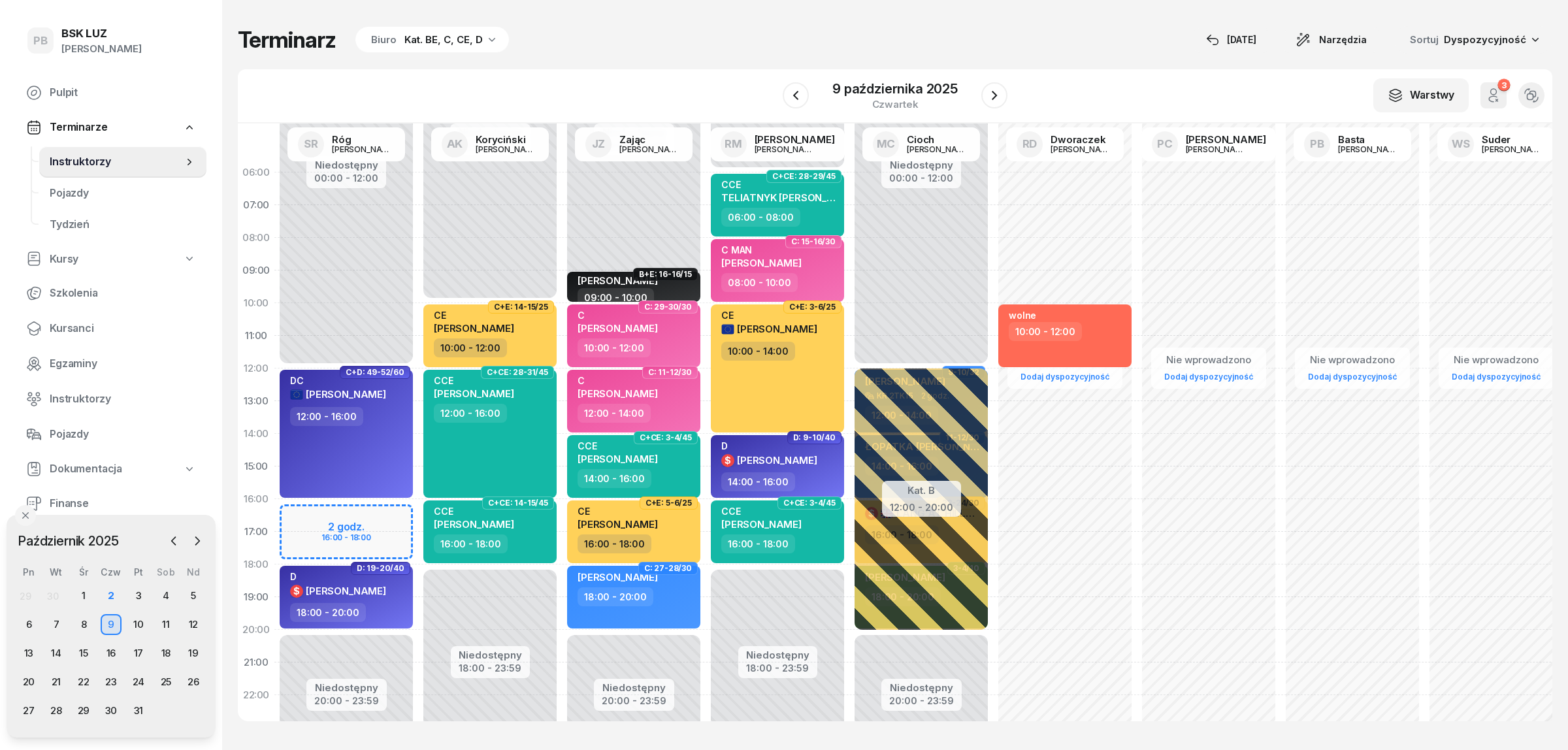
select select "16"
select select "18"
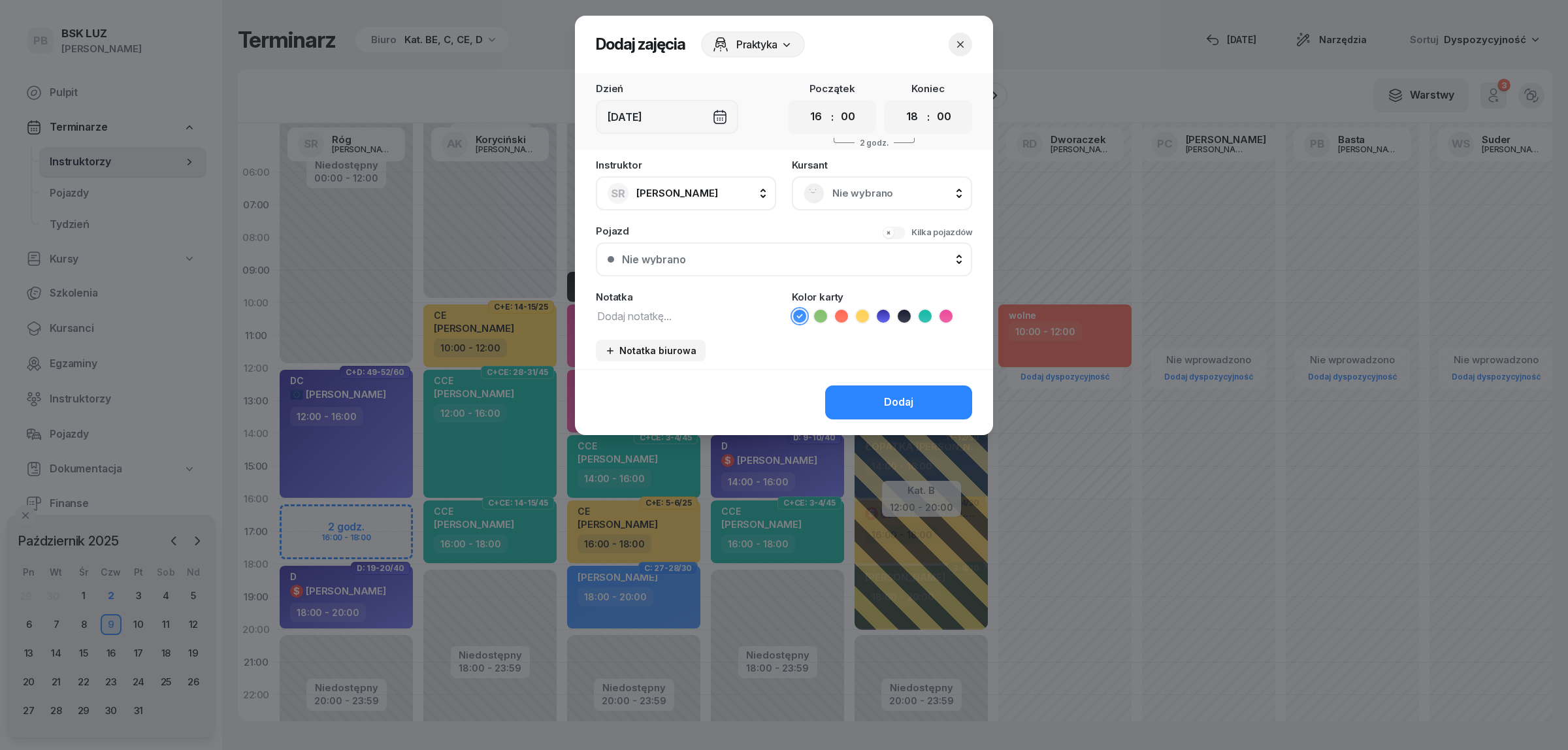
click at [883, 185] on span "Nie wybrano" at bounding box center [896, 193] width 128 height 17
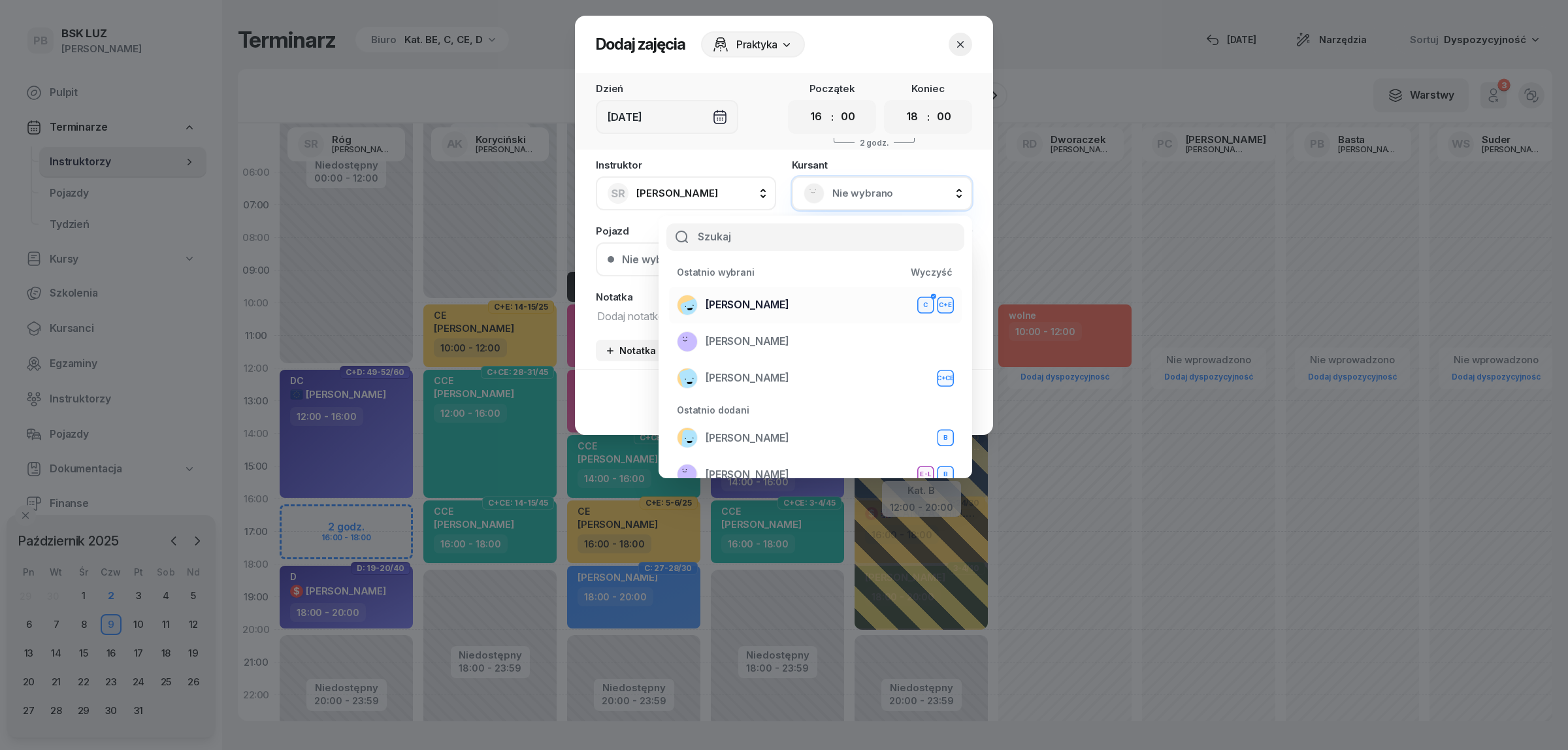
click at [759, 302] on span "BEBAK MARCIN" at bounding box center [747, 305] width 84 height 17
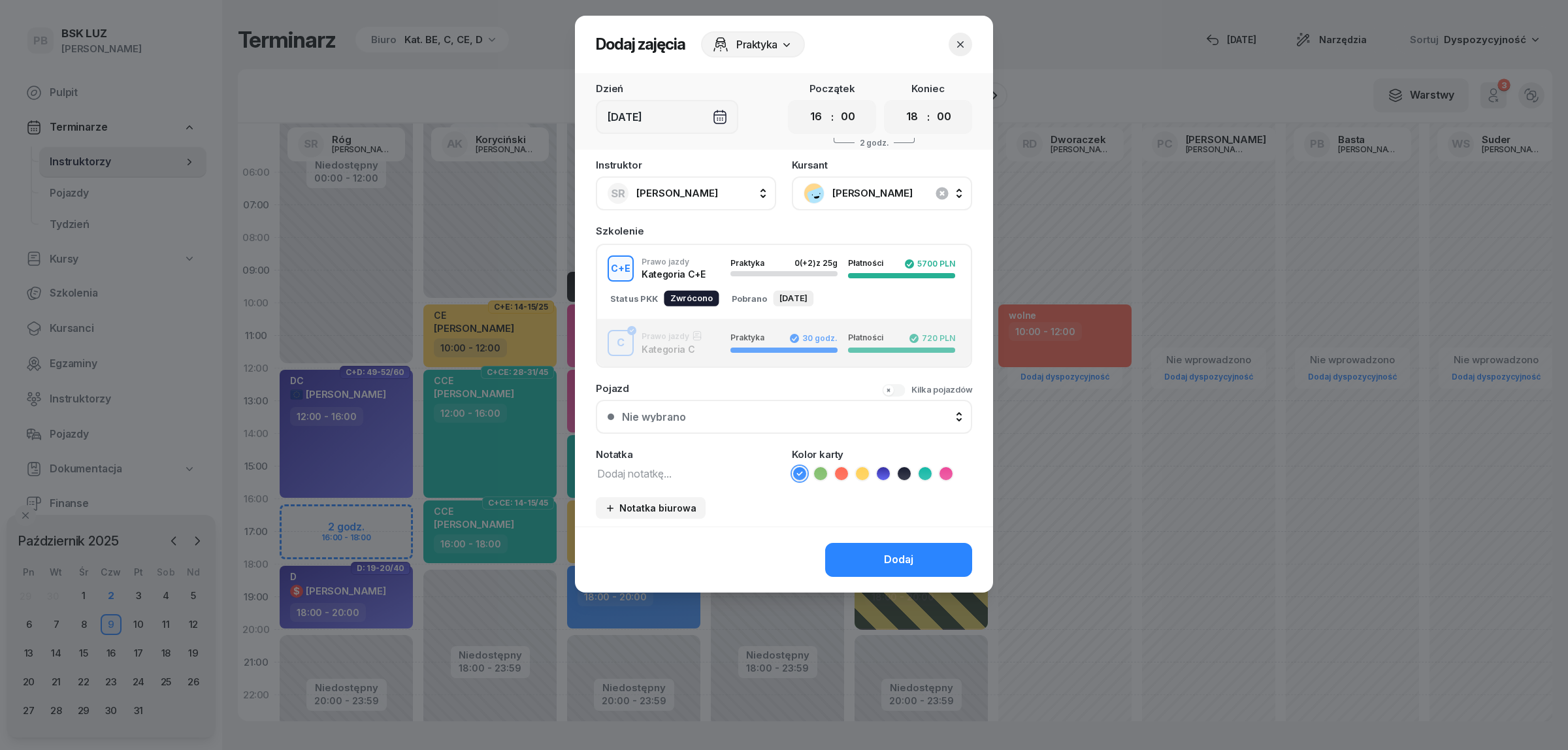
click at [631, 475] on textarea at bounding box center [686, 473] width 181 height 17
type textarea "CE"
click at [859, 467] on icon at bounding box center [862, 473] width 13 height 13
click at [869, 547] on button "Dodaj" at bounding box center [898, 560] width 147 height 34
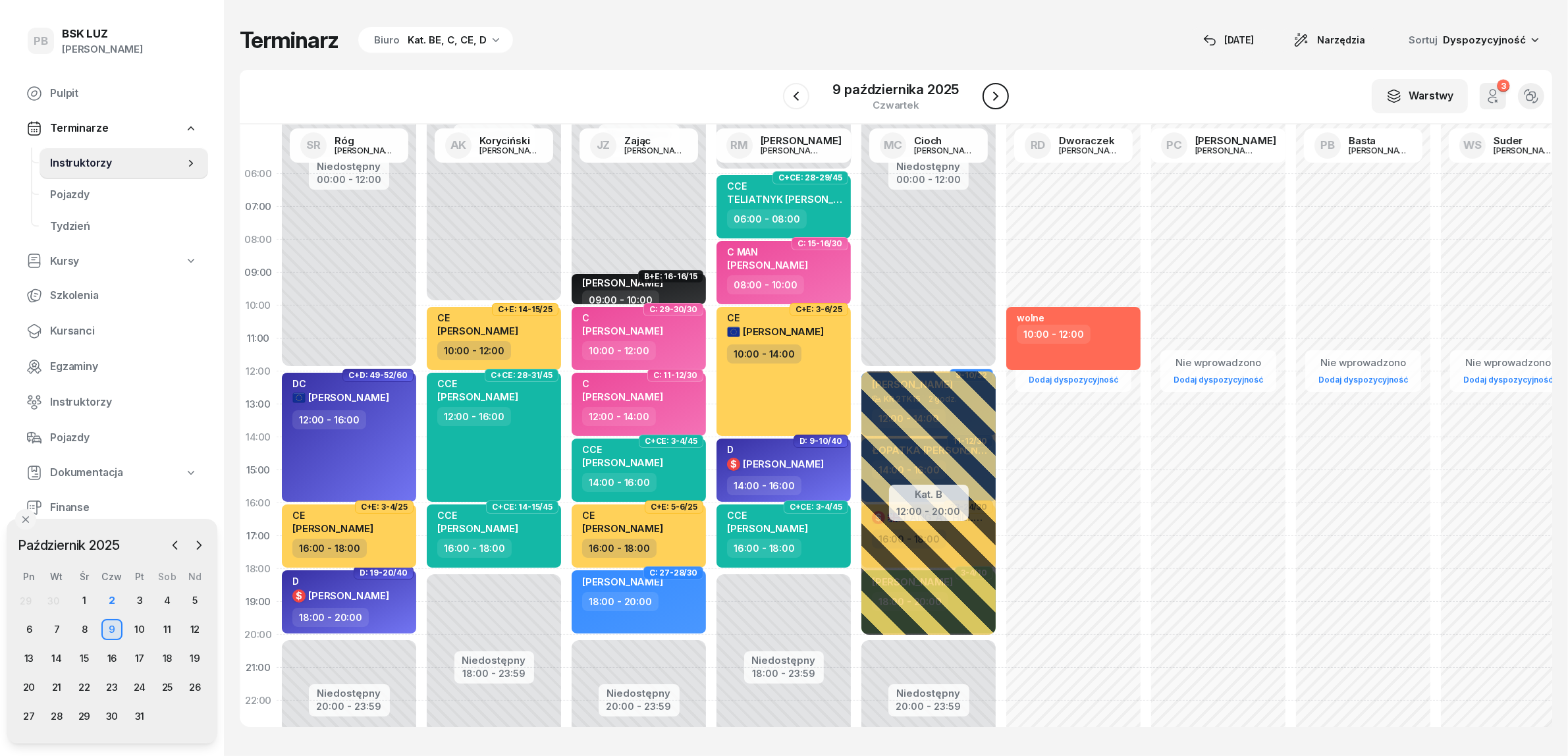
click at [993, 97] on icon "button" at bounding box center [995, 96] width 15 height 15
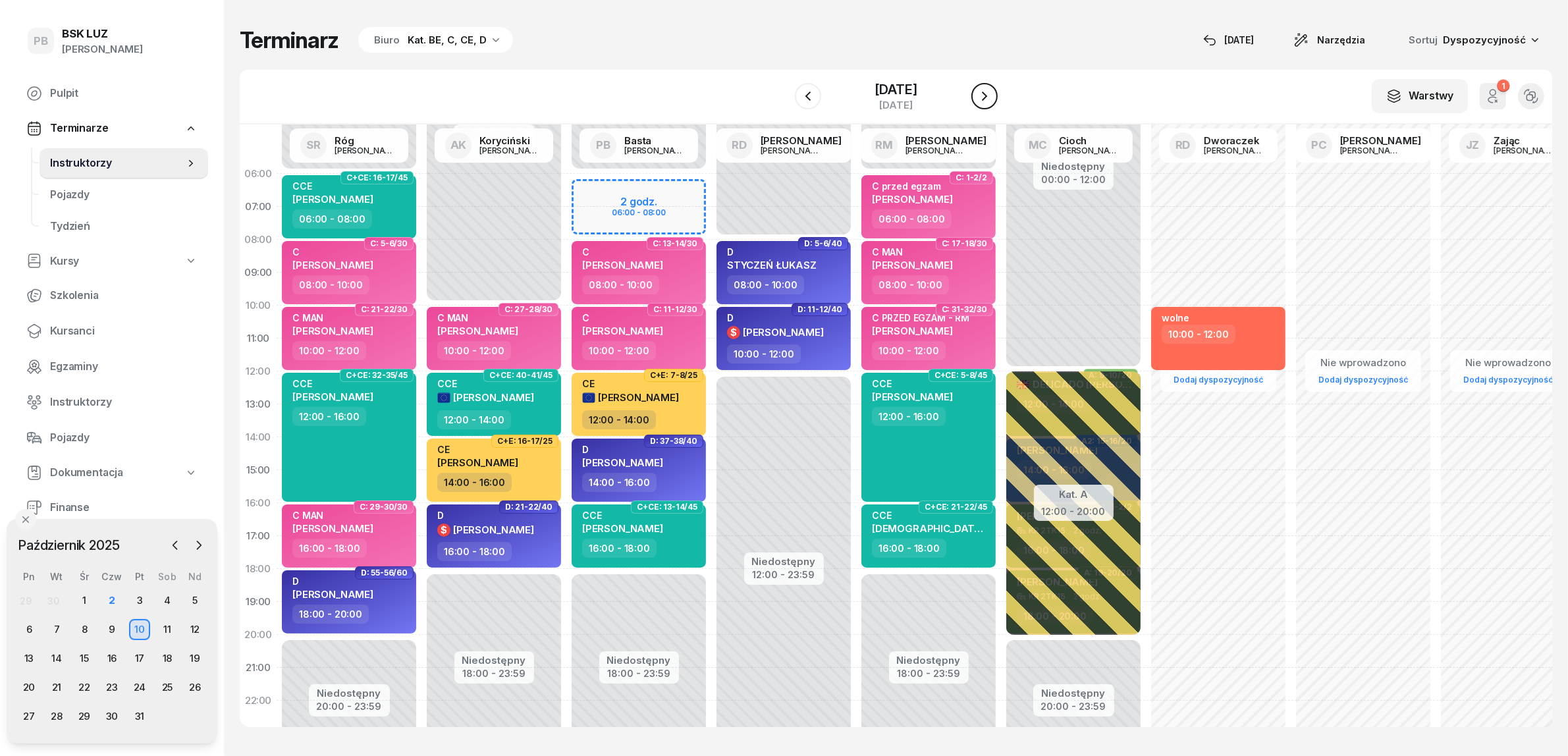
click at [993, 97] on icon "button" at bounding box center [984, 96] width 15 height 15
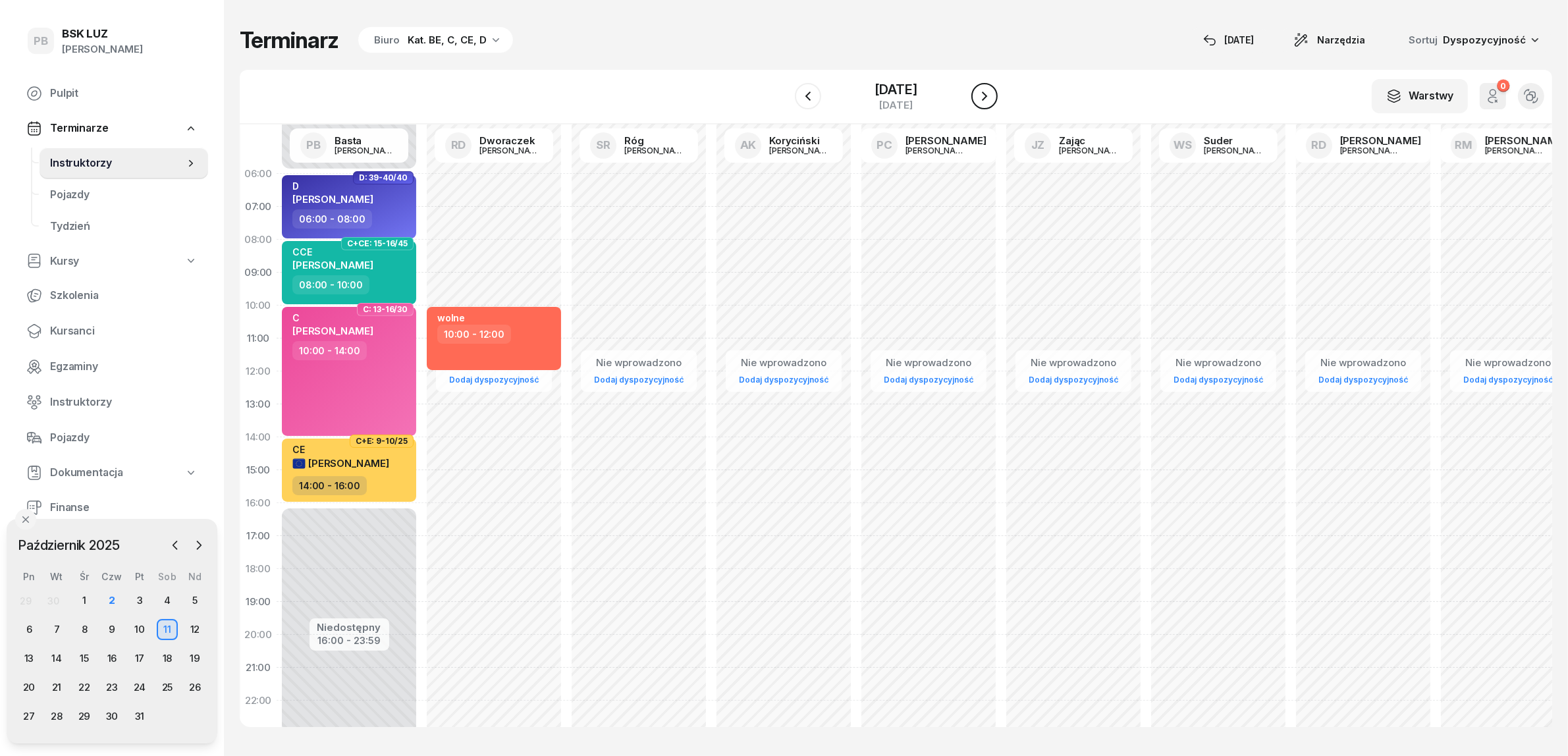
click at [993, 97] on icon "button" at bounding box center [984, 96] width 15 height 15
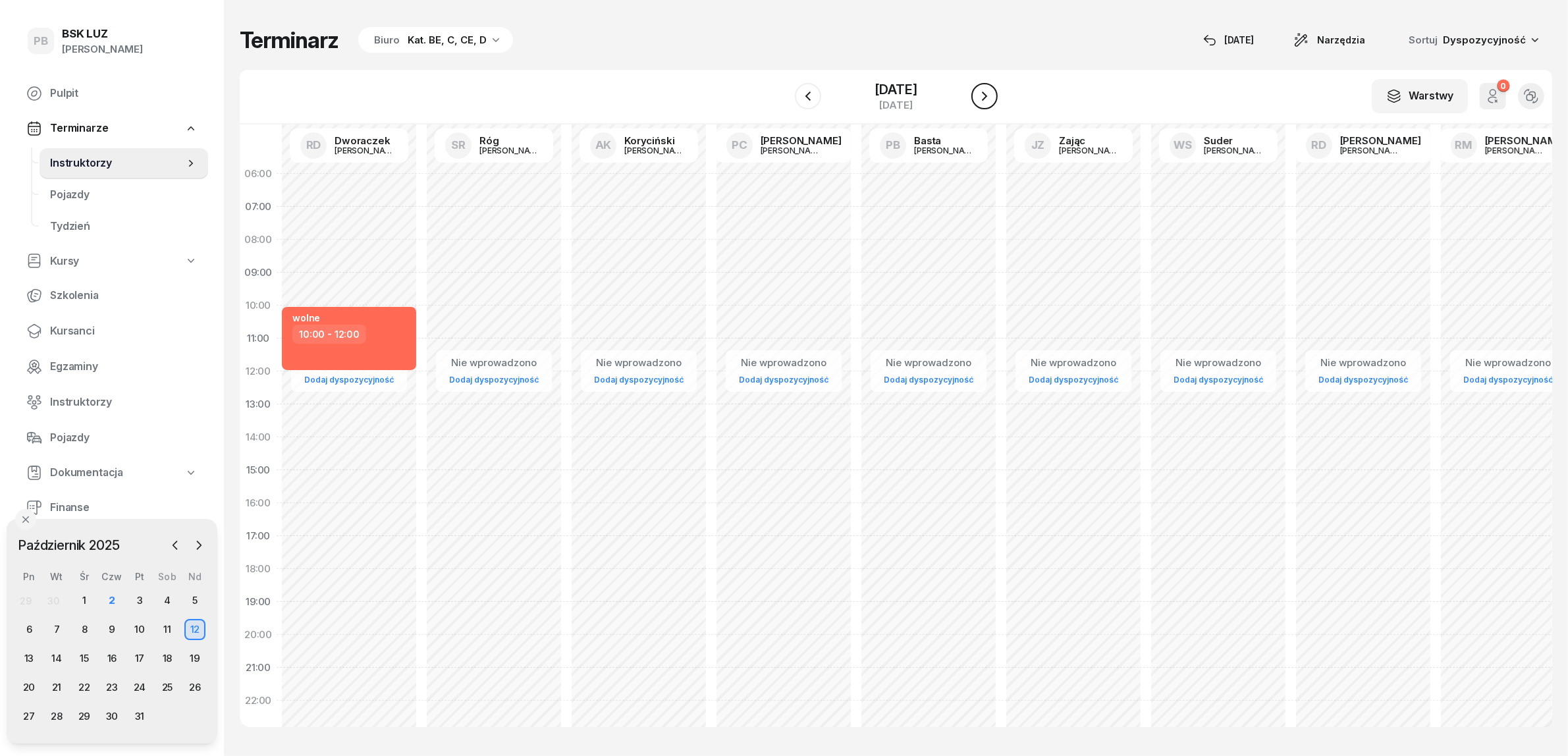
click at [993, 97] on icon "button" at bounding box center [984, 96] width 15 height 15
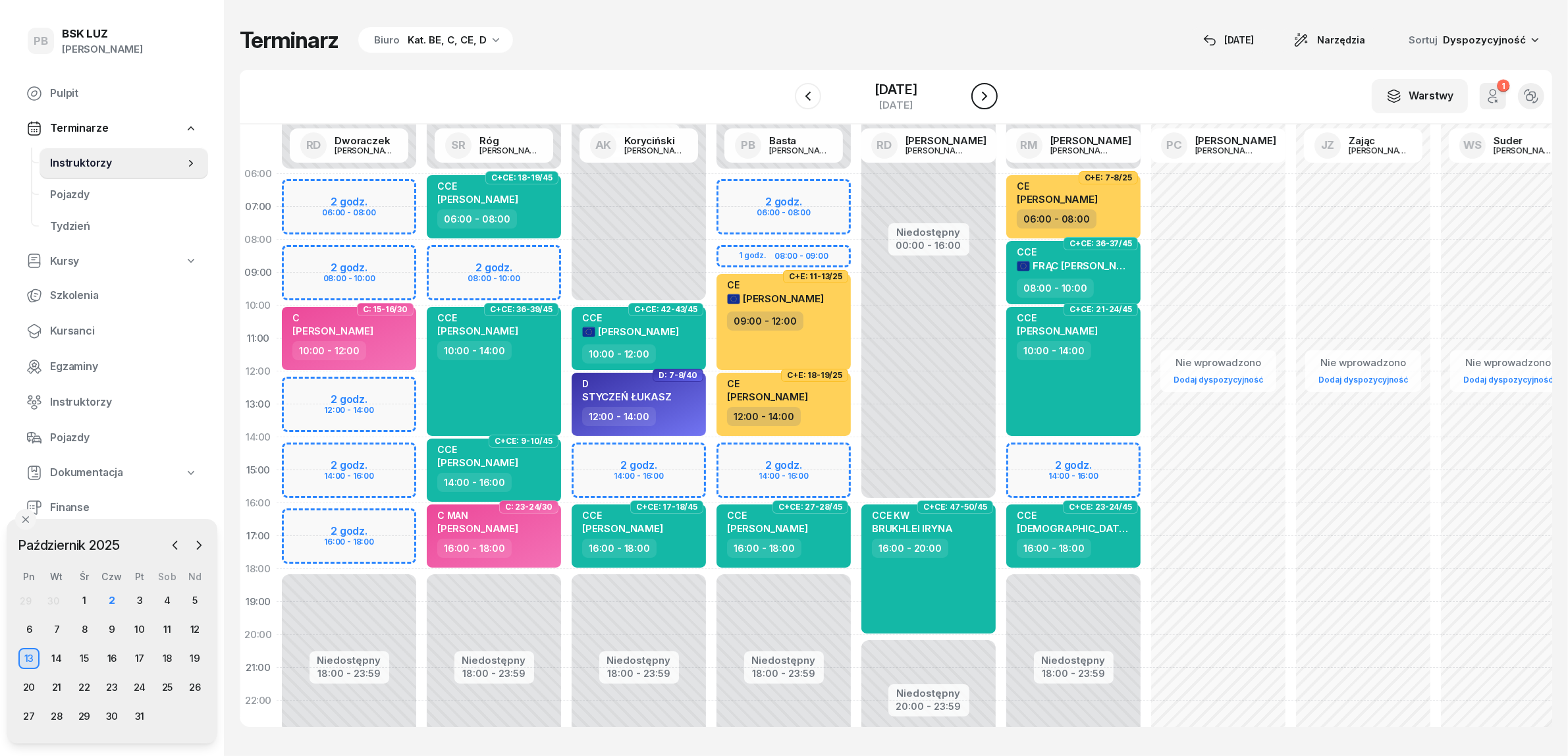
click at [992, 97] on icon "button" at bounding box center [984, 96] width 15 height 15
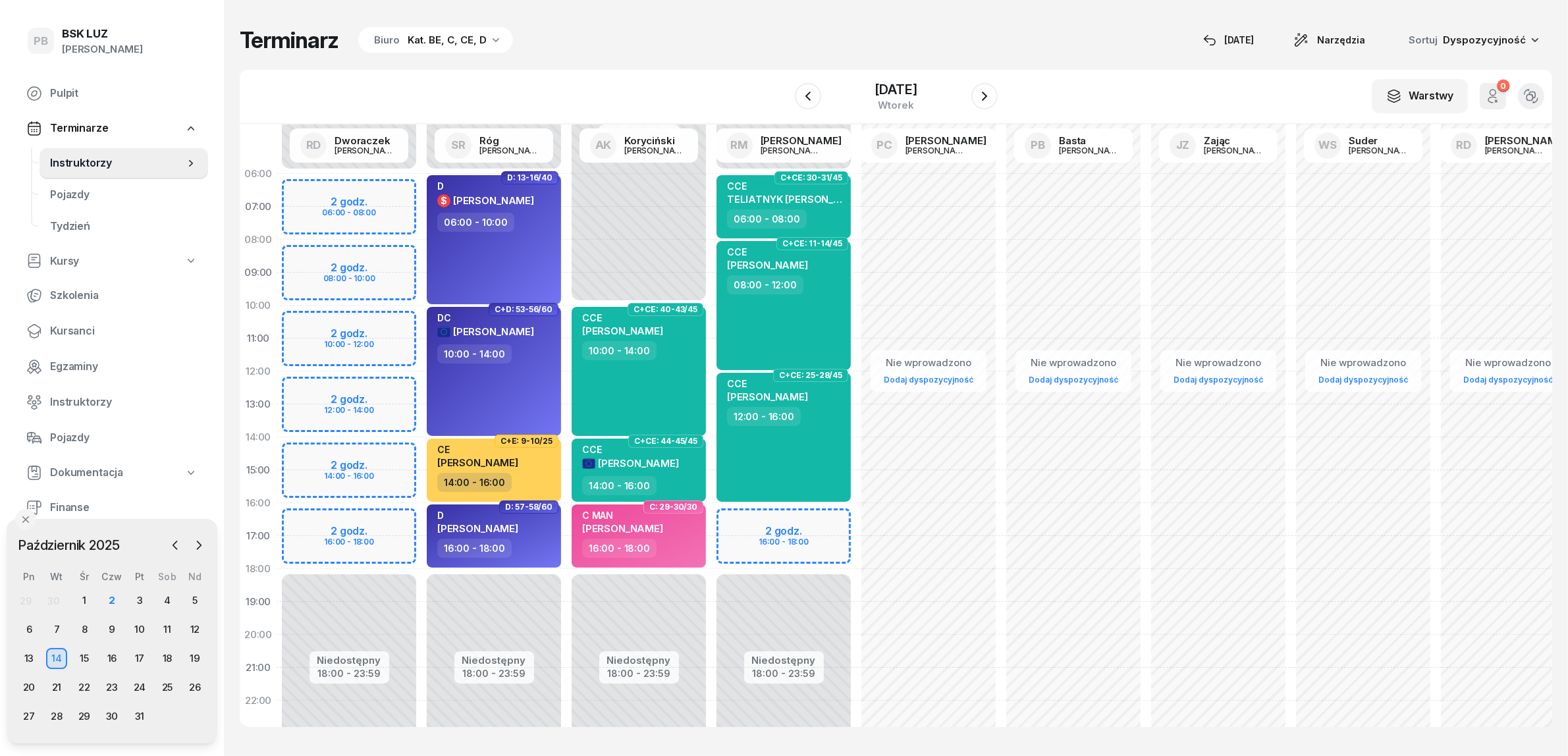
click at [807, 525] on div "Niedostępny 00:00 - 06:00 Niedostępny 18:00 - 23:59 2 godz. 16:00 - 18:00 C+CE:…" at bounding box center [784, 470] width 145 height 625
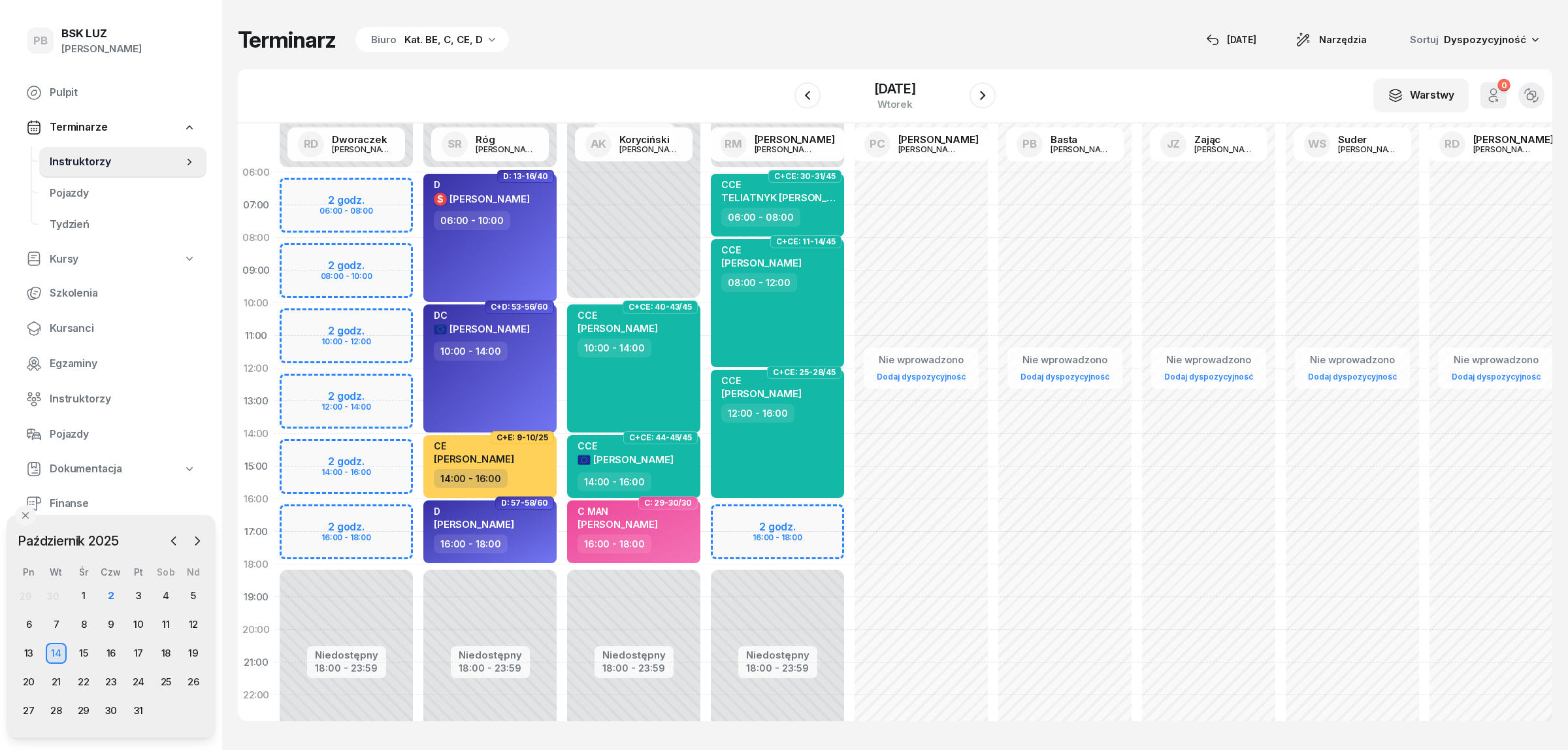
select select "16"
select select "18"
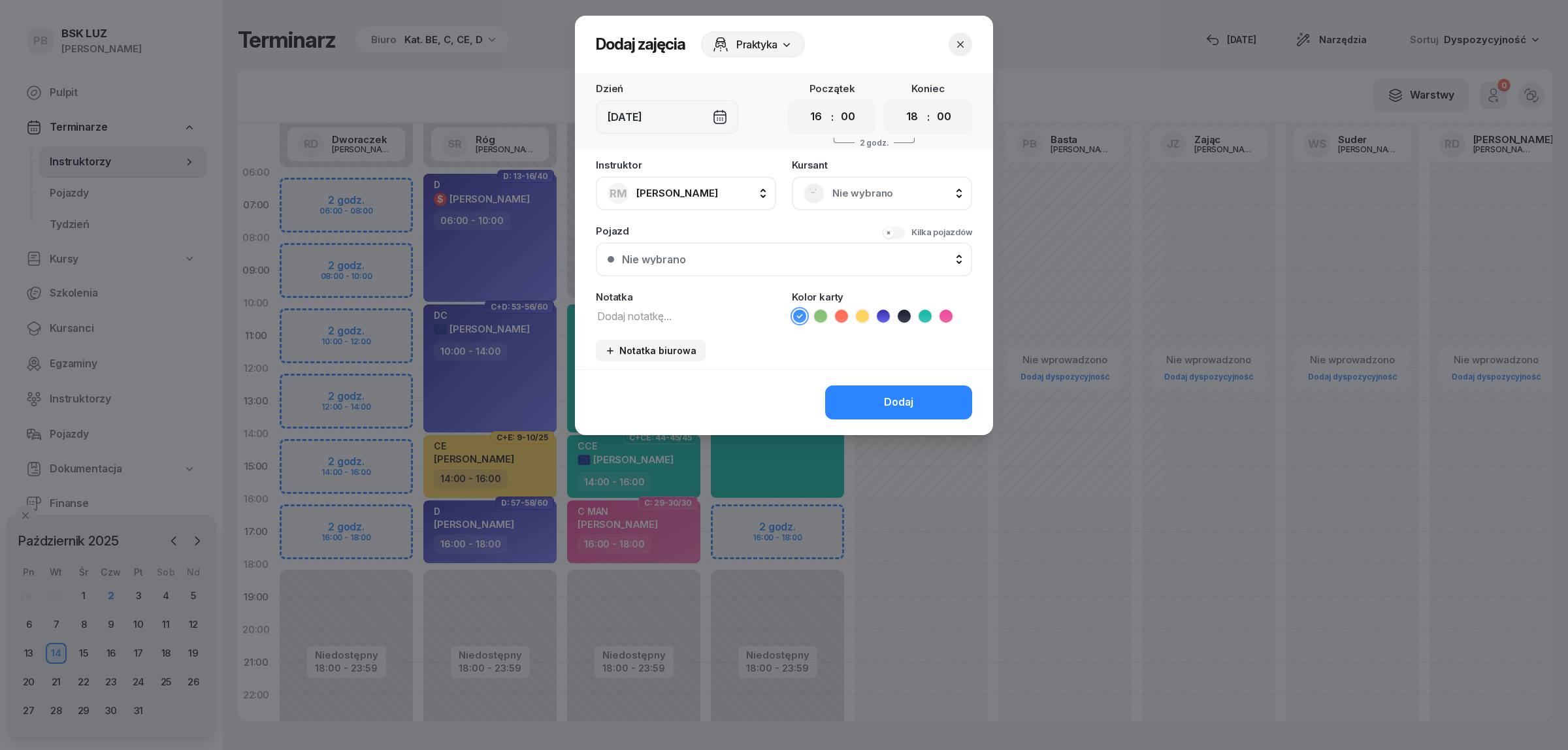
click at [880, 183] on div "Nie wybrano" at bounding box center [881, 193] width 157 height 21
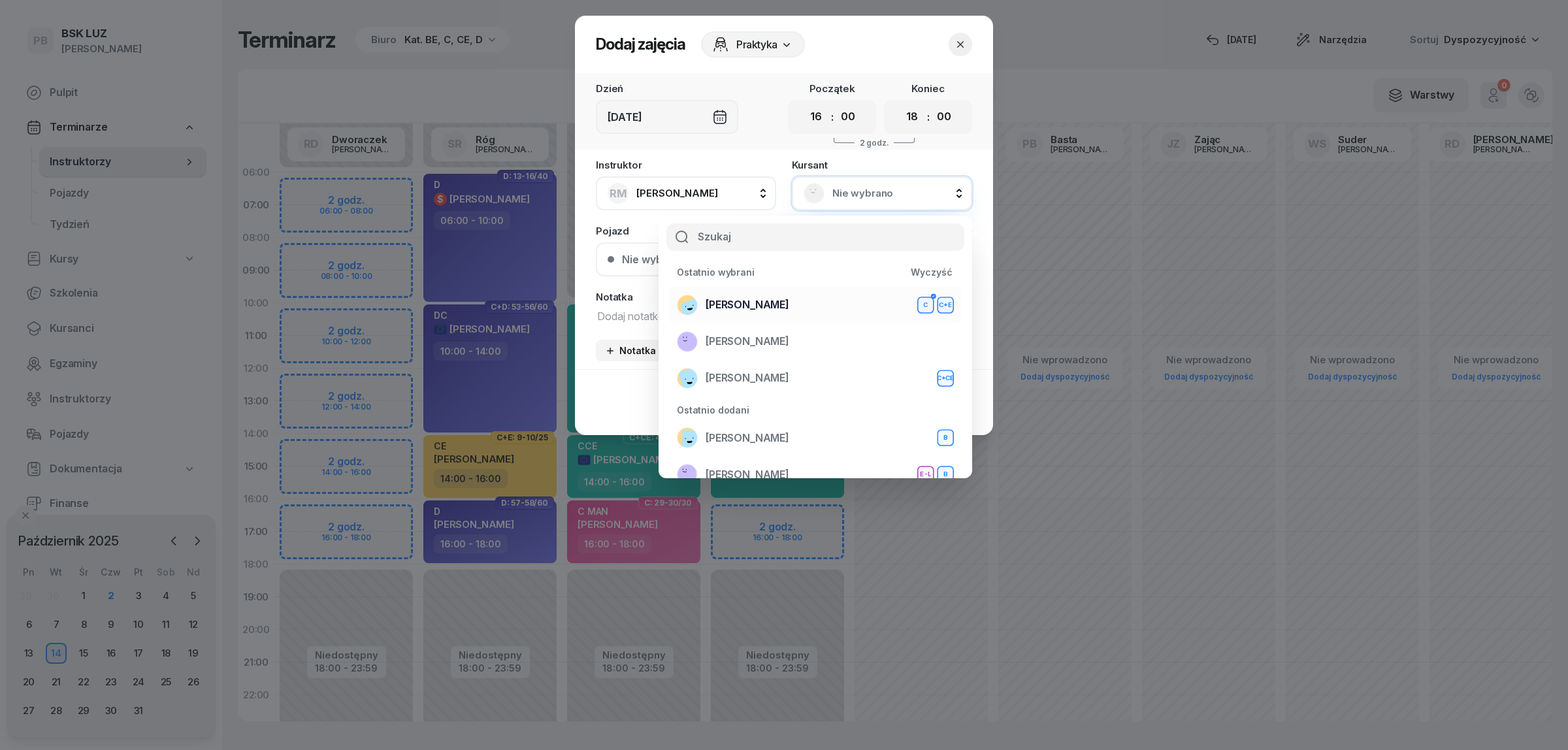
click at [793, 298] on div "BEBAK MARCIN C C+E" at bounding box center [815, 305] width 277 height 21
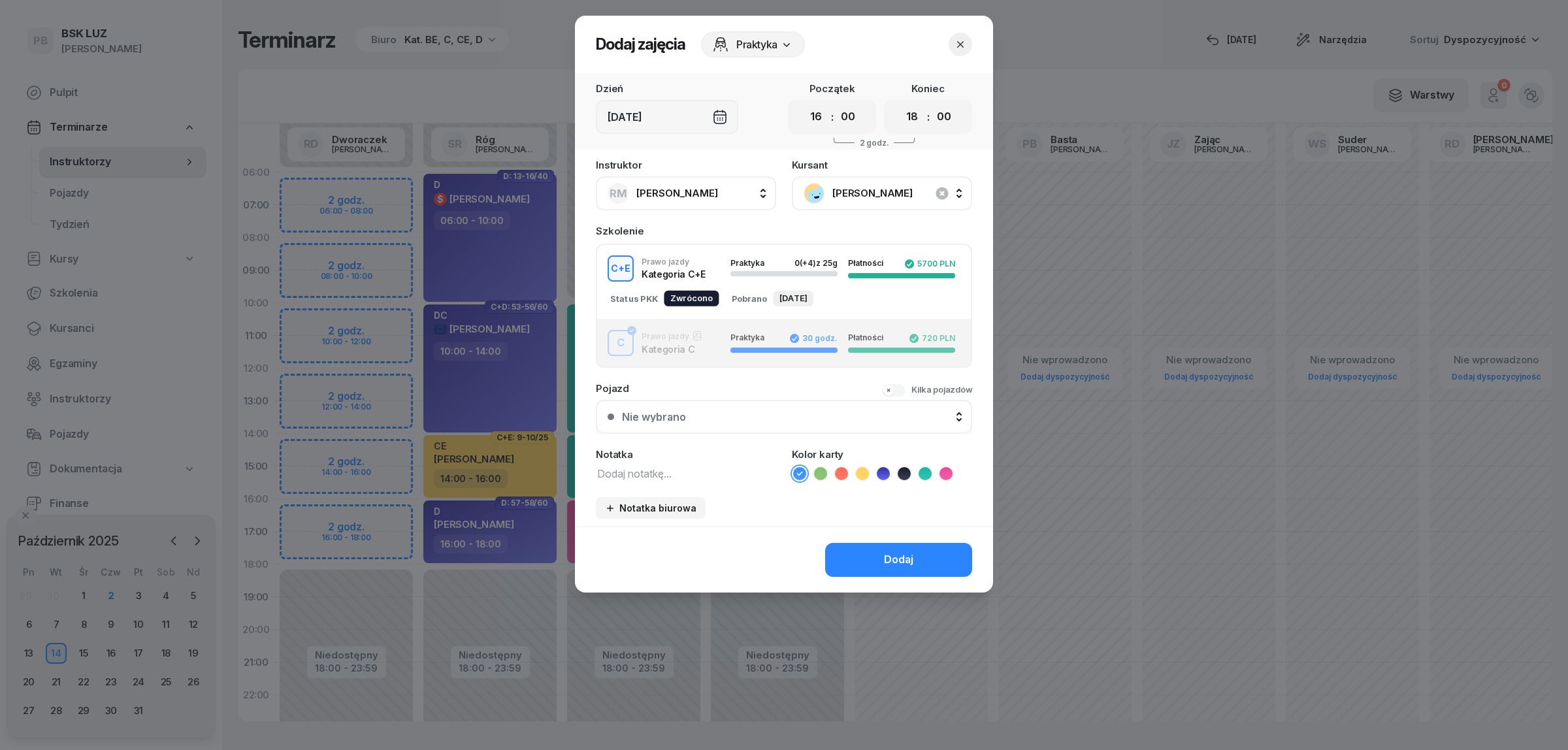
click at [638, 470] on textarea at bounding box center [686, 473] width 181 height 17
type textarea "CE"
click at [860, 469] on icon at bounding box center [862, 473] width 13 height 13
click at [870, 566] on button "Dodaj" at bounding box center [898, 560] width 147 height 34
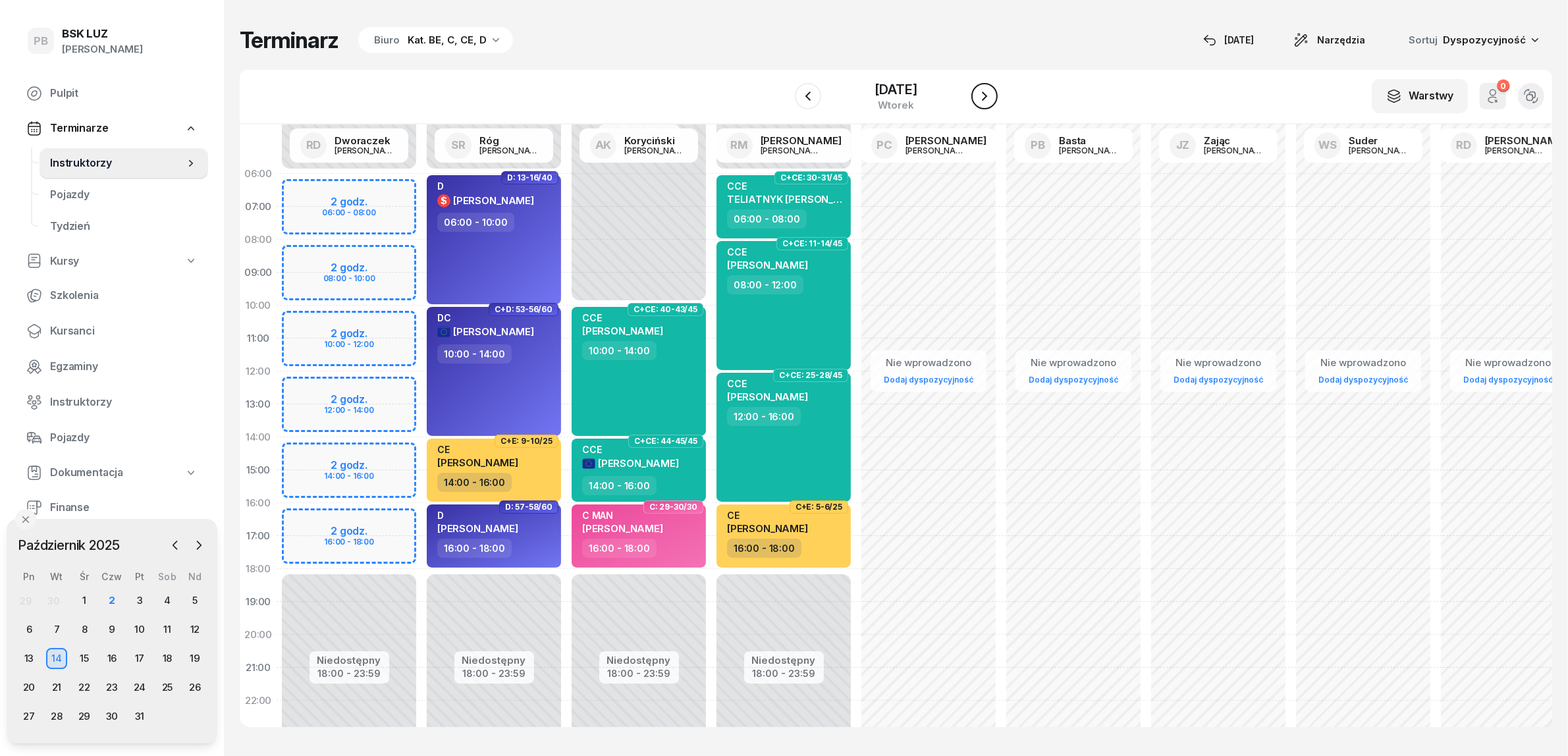
click at [991, 91] on icon "button" at bounding box center [984, 96] width 15 height 15
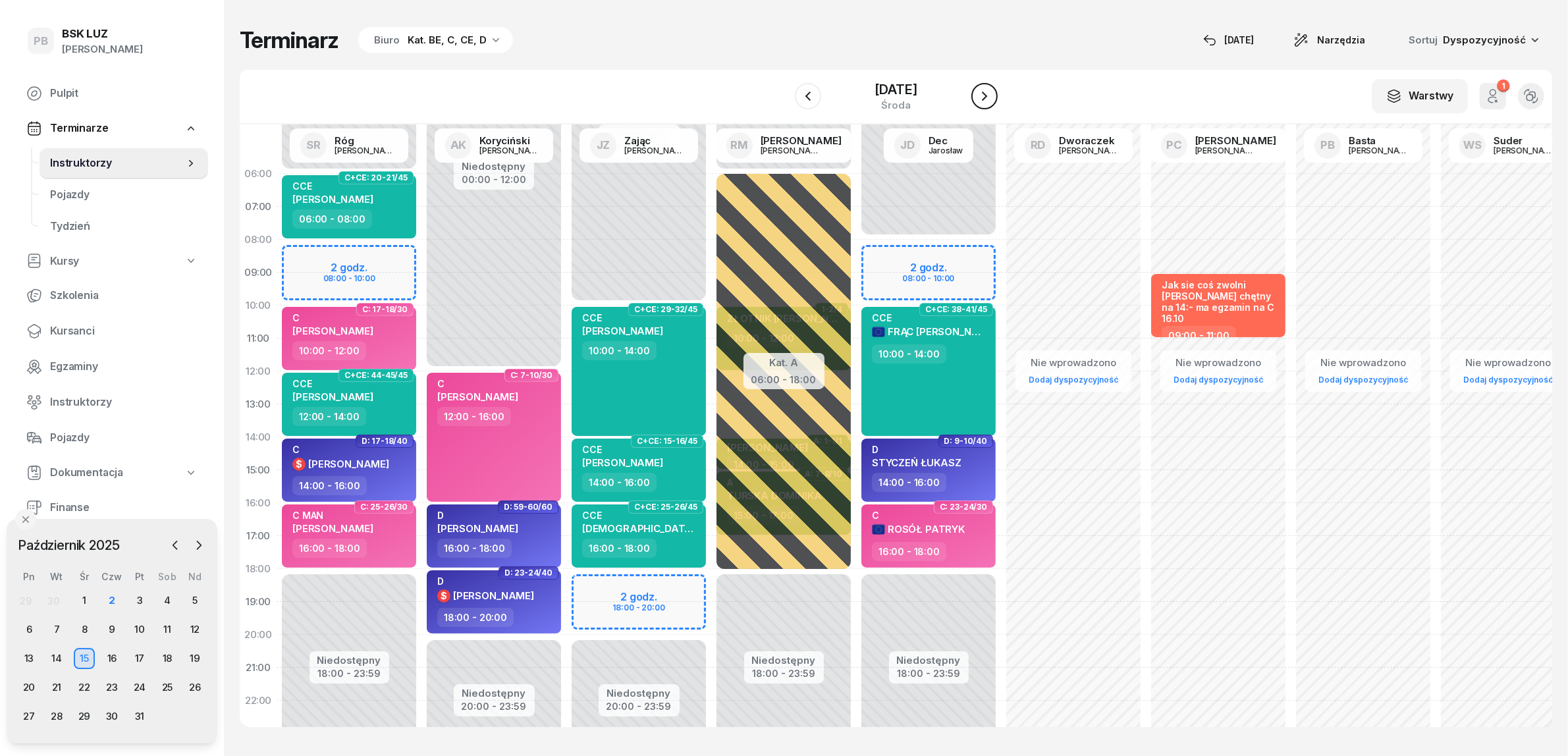
click at [991, 91] on icon "button" at bounding box center [984, 96] width 15 height 15
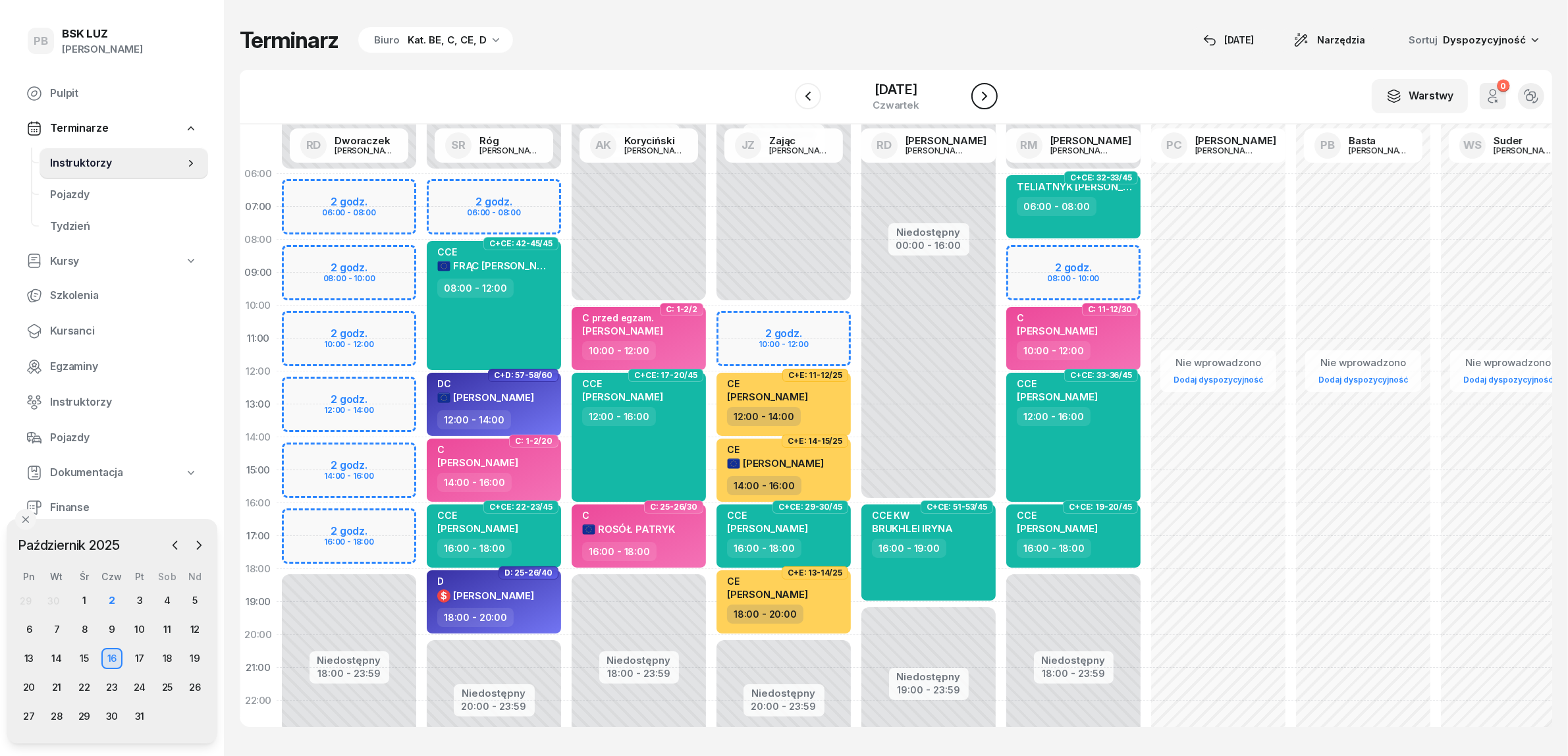
click at [991, 91] on icon "button" at bounding box center [984, 96] width 15 height 15
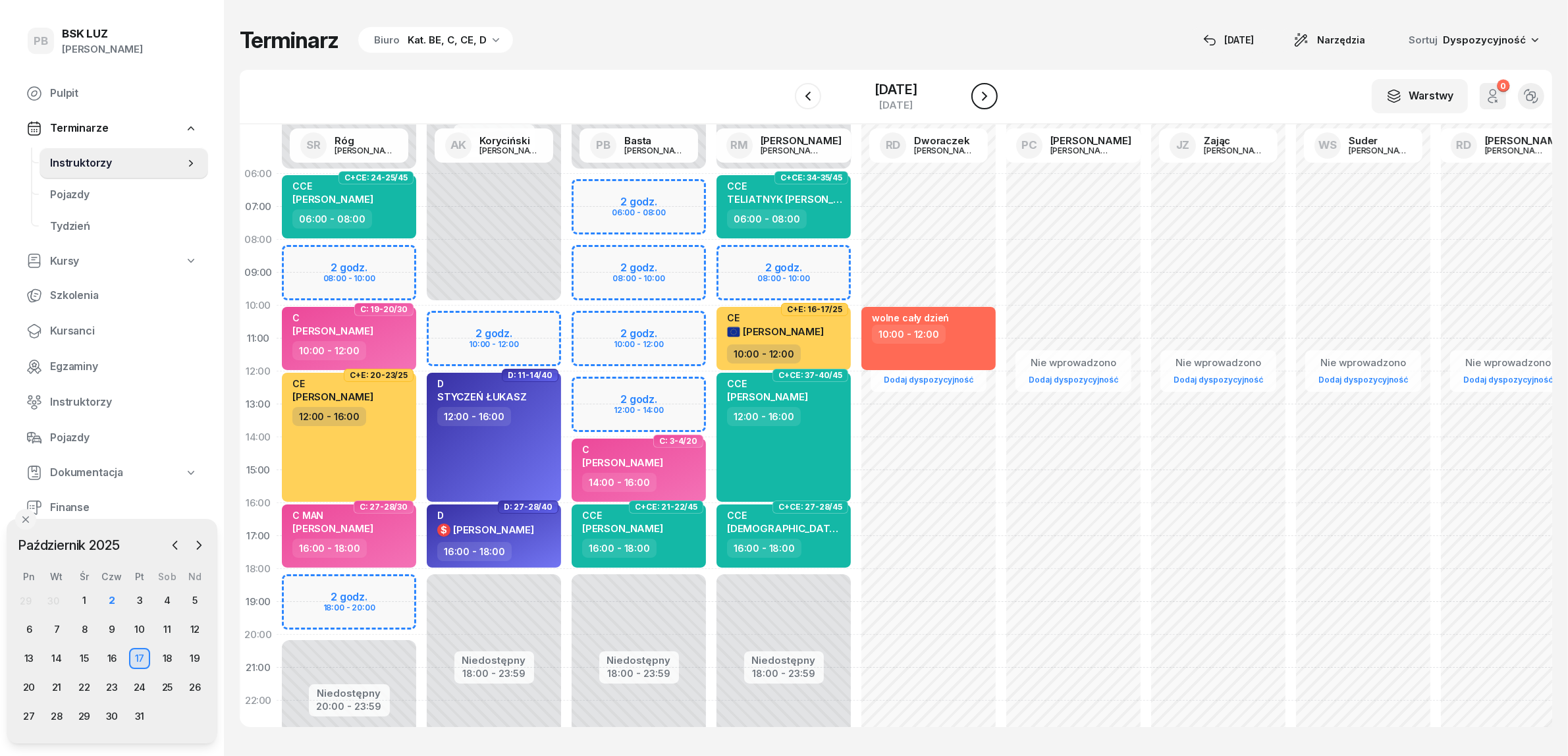
click at [991, 91] on icon "button" at bounding box center [984, 96] width 15 height 15
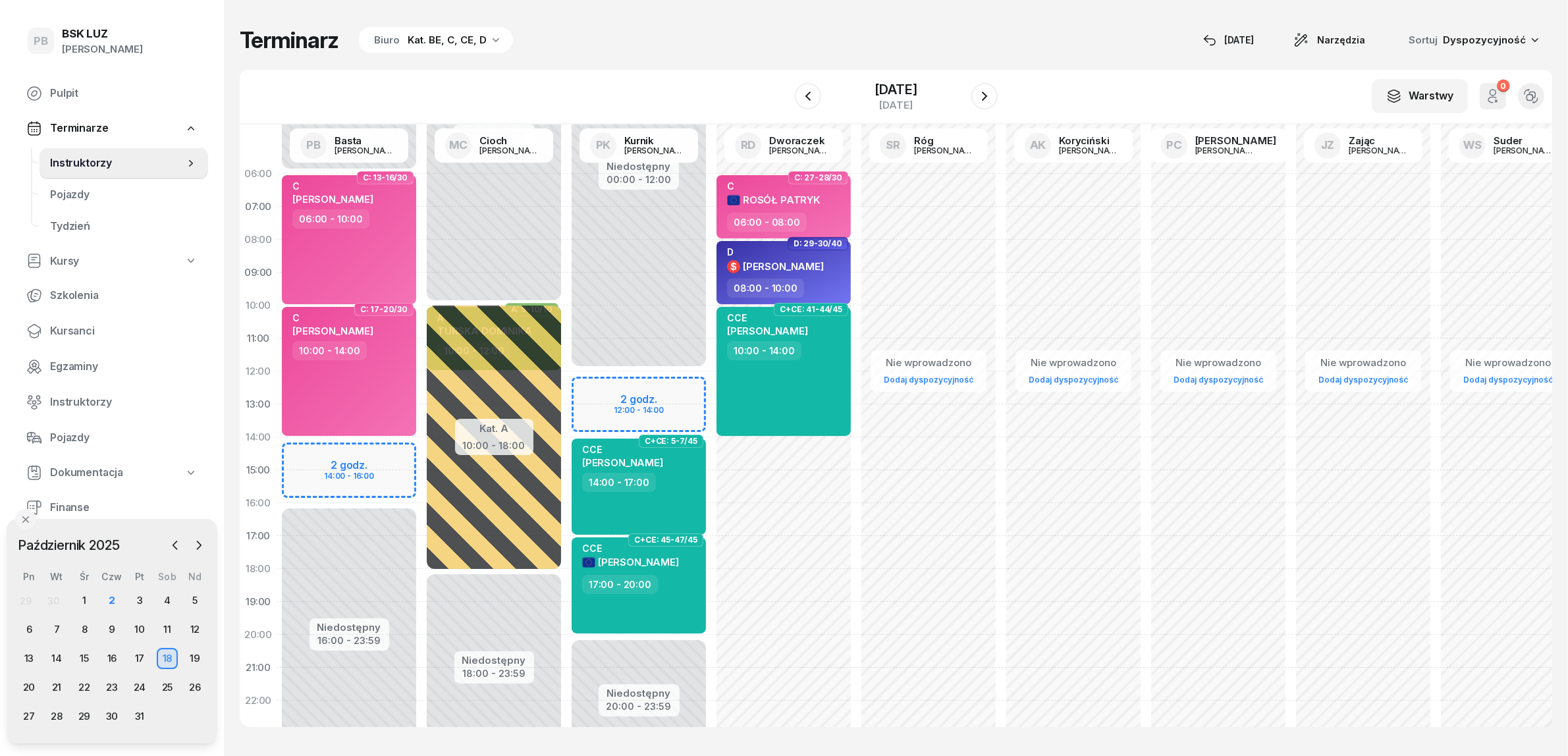
click at [379, 449] on div "Niedostępny 00:00 - 06:00 Niedostępny 16:00 - 23:59 2 godz. 14:00 - 16:00 C: 13…" at bounding box center [349, 470] width 145 height 625
select select "14"
select select "16"
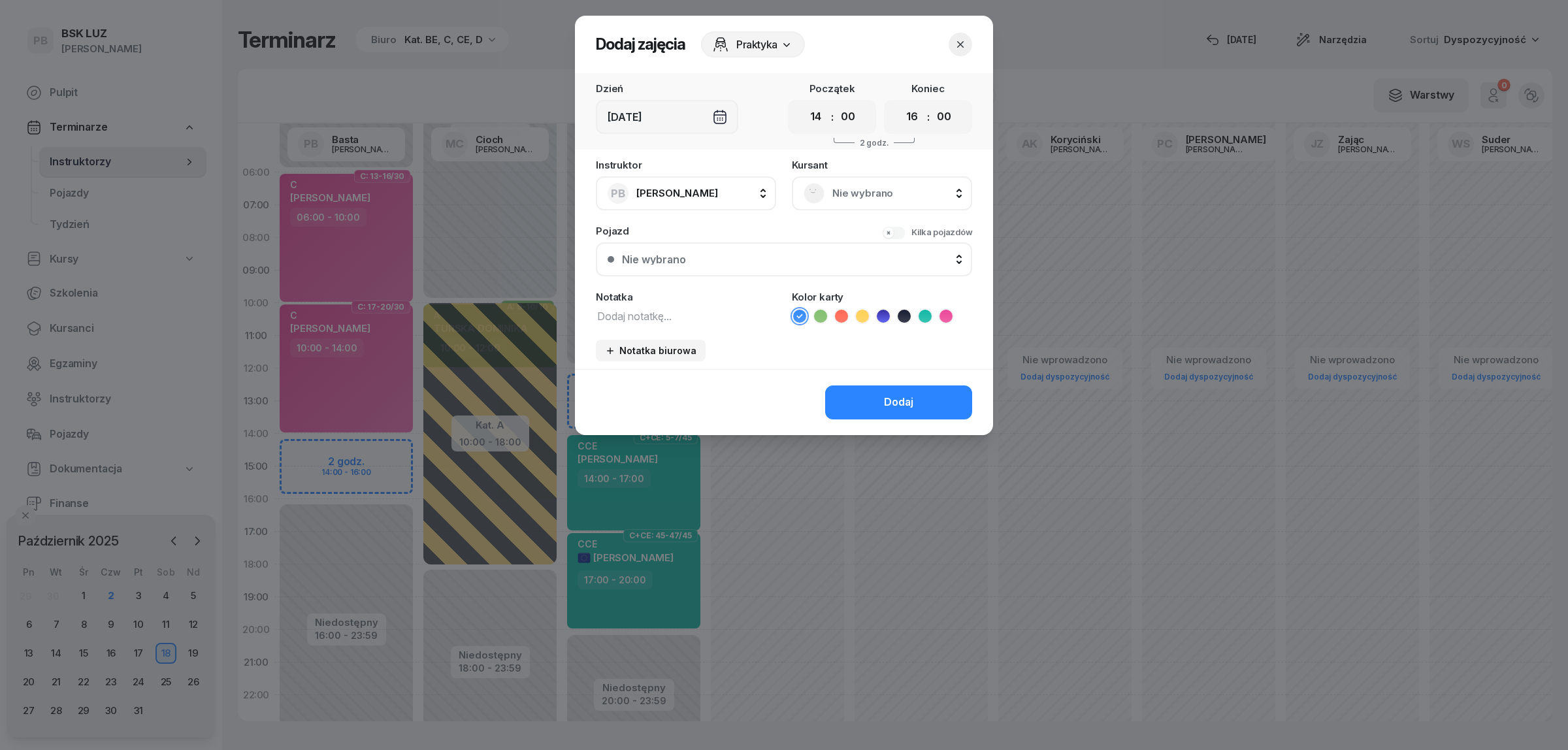
click at [849, 194] on span "Nie wybrano" at bounding box center [896, 193] width 128 height 17
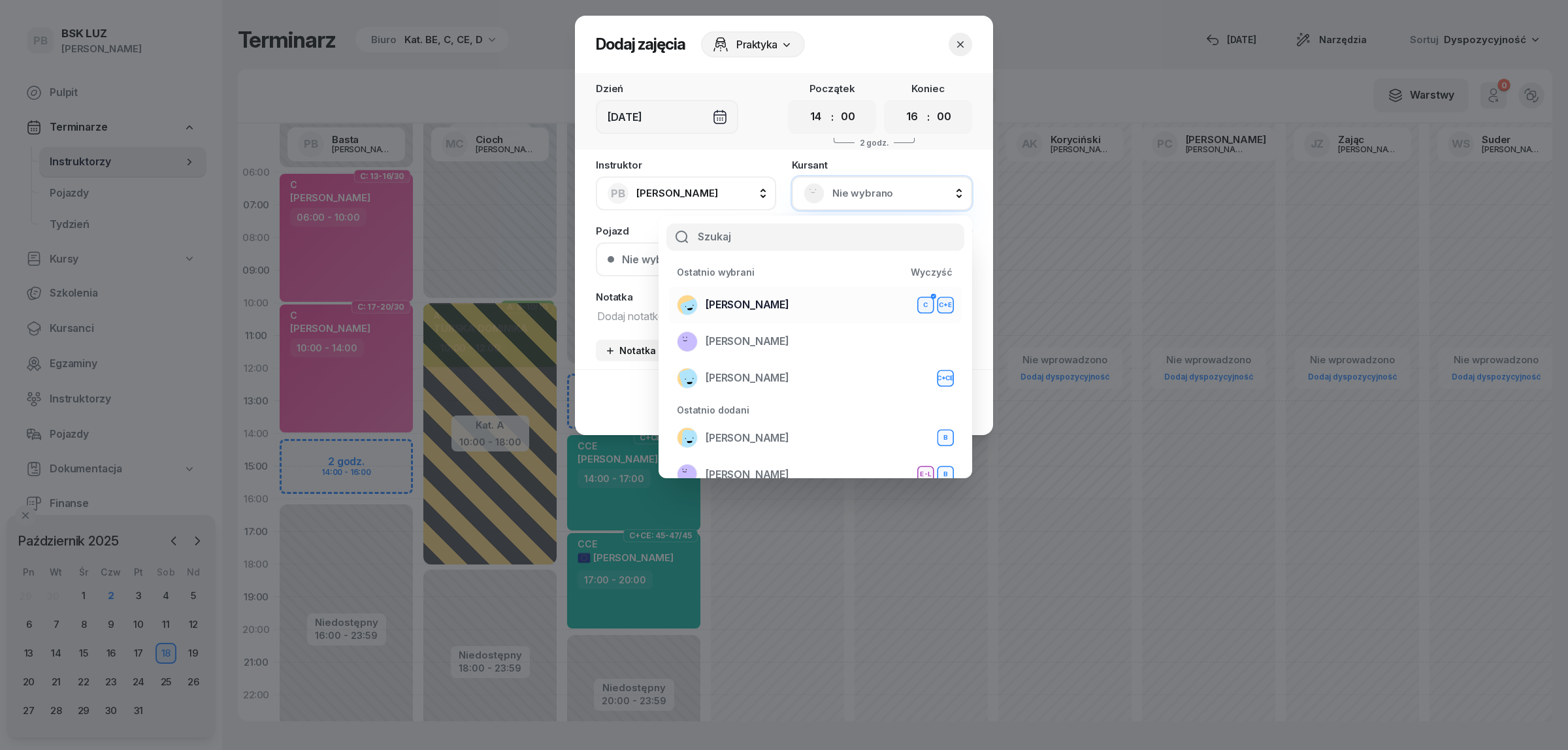
click at [723, 297] on span "BEBAK MARCIN" at bounding box center [747, 305] width 84 height 17
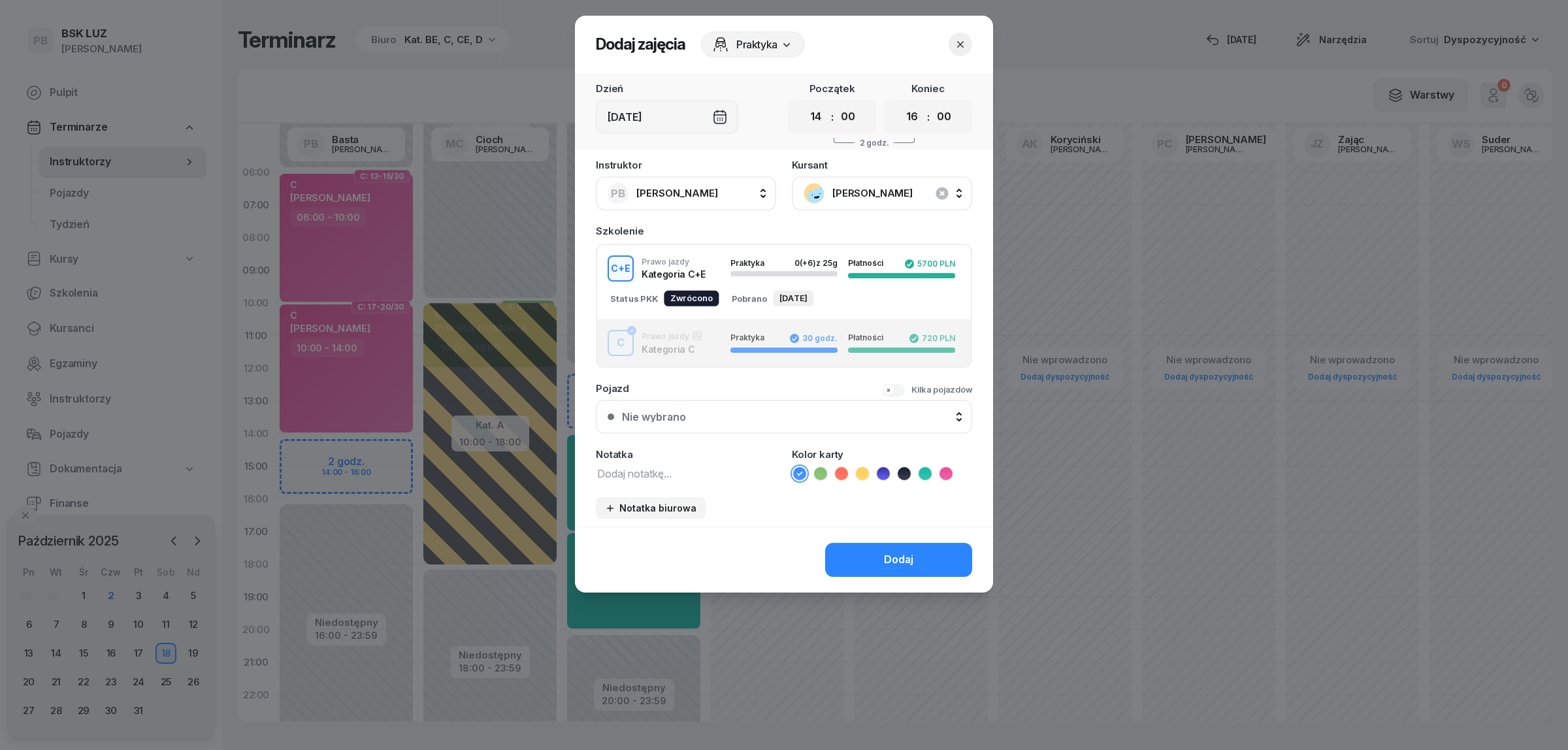
click at [658, 477] on div "Instruktor PB Basta Piotr AK Koryciński Artur BP Pająk Bogusław DA Arendarczyk …" at bounding box center [783, 343] width 418 height 366
click at [657, 475] on textarea at bounding box center [686, 473] width 181 height 17
type textarea "CE"
click at [860, 469] on icon at bounding box center [862, 473] width 13 height 13
click at [868, 548] on button "Dodaj" at bounding box center [898, 560] width 147 height 34
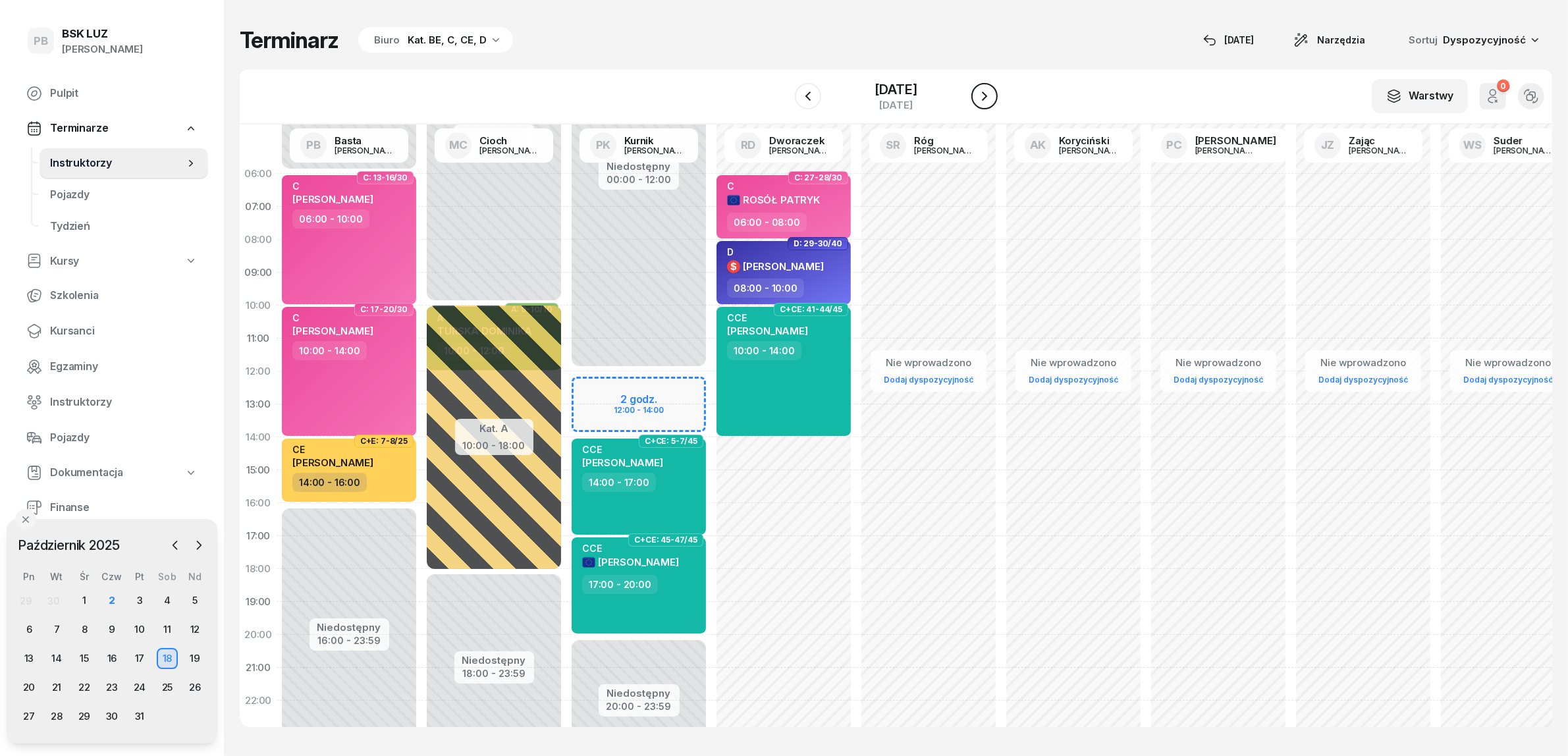
click at [993, 97] on icon "button" at bounding box center [984, 96] width 15 height 15
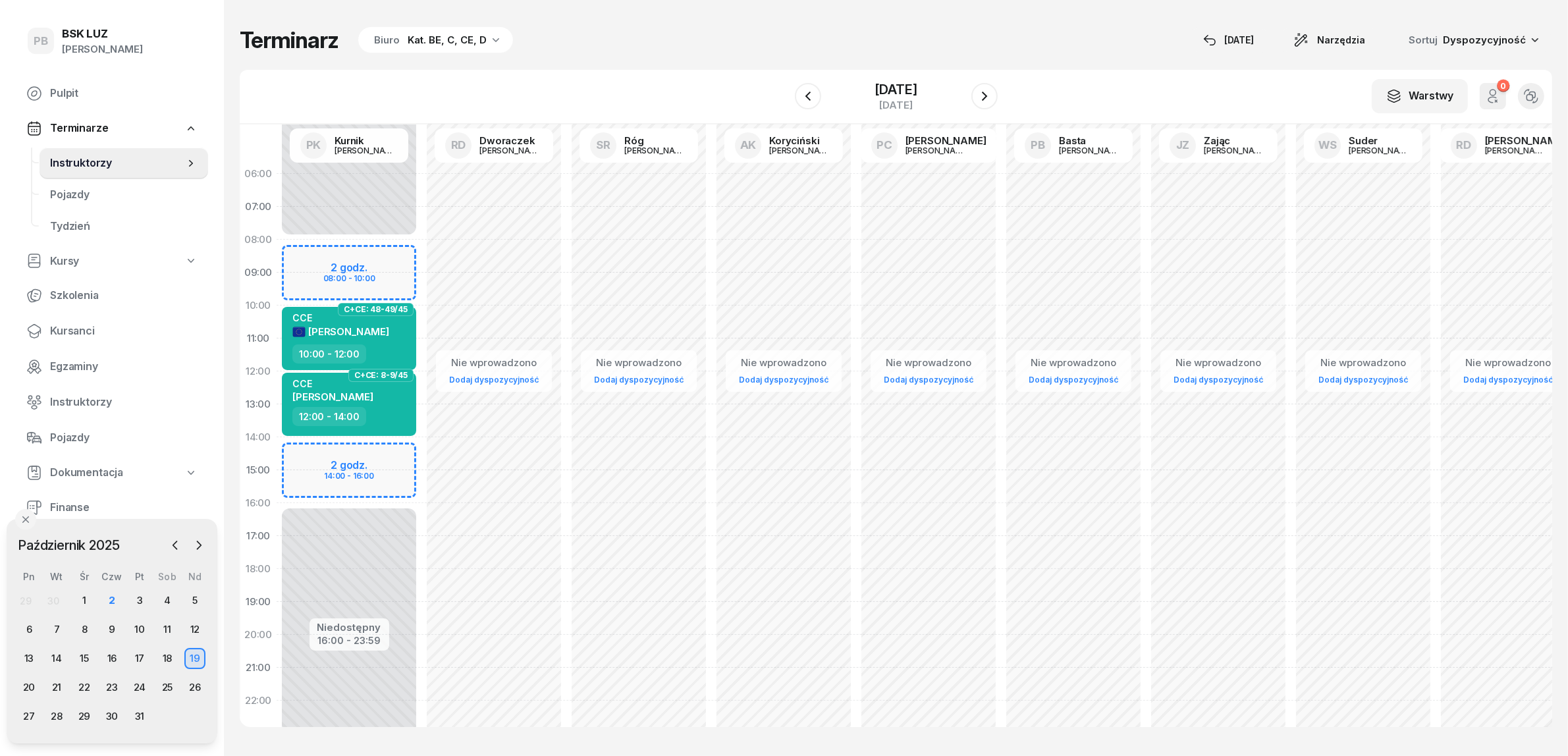
drag, startPoint x: 995, startPoint y: 97, endPoint x: 685, endPoint y: 94, distance: 310.0
click at [737, 91] on div "W Wybierz AK Koryciński Artur BP Pająk Bogusław DA Arendarczyk Damian DP Pawłow…" at bounding box center [896, 97] width 1313 height 55
click at [392, 451] on div "Niedostępny 00:00 - 08:00 Niedostępny 16:00 - 23:59 2 godz. 08:00 - 10:00 2 god…" at bounding box center [349, 470] width 145 height 625
select select "14"
select select "16"
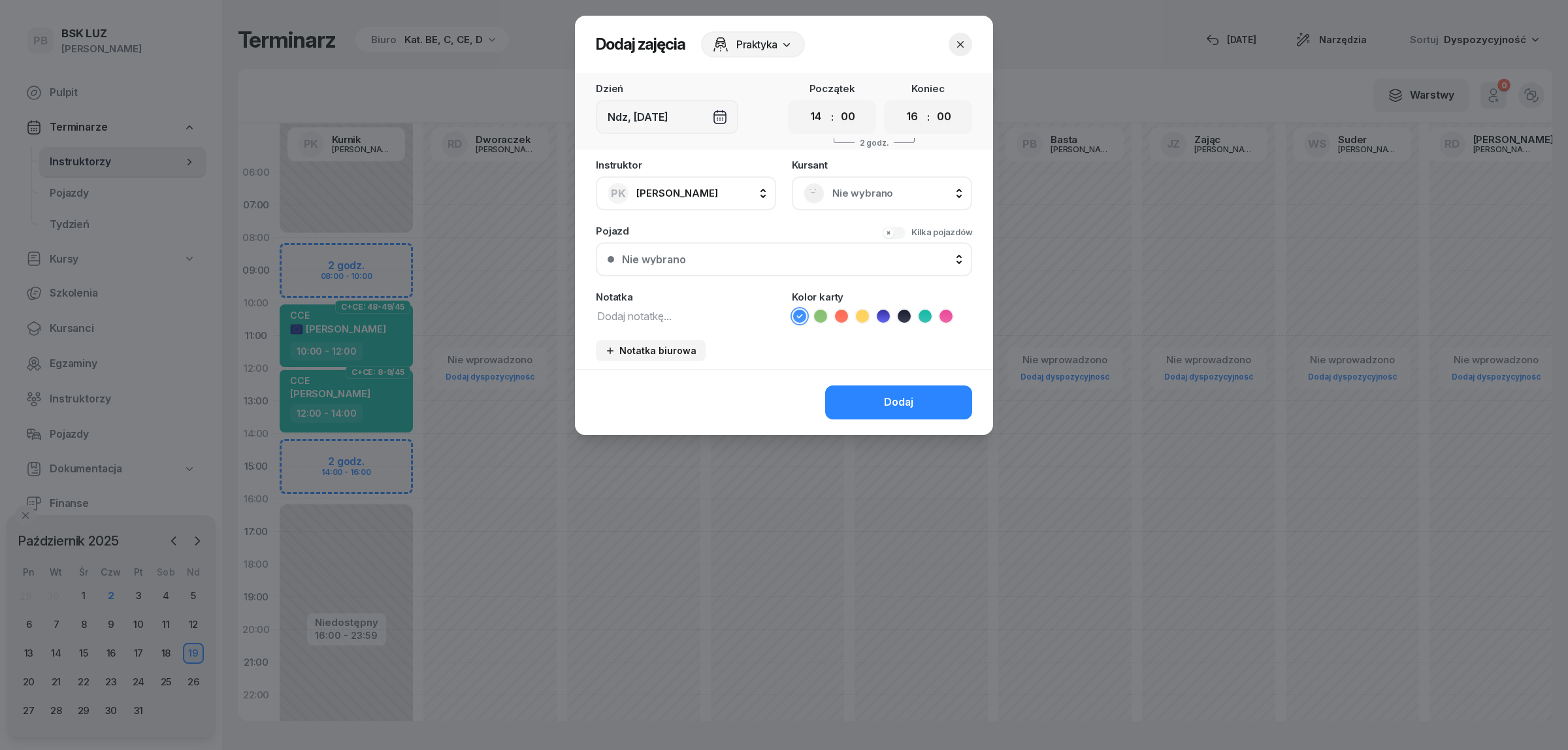
click at [391, 260] on div at bounding box center [784, 375] width 1568 height 750
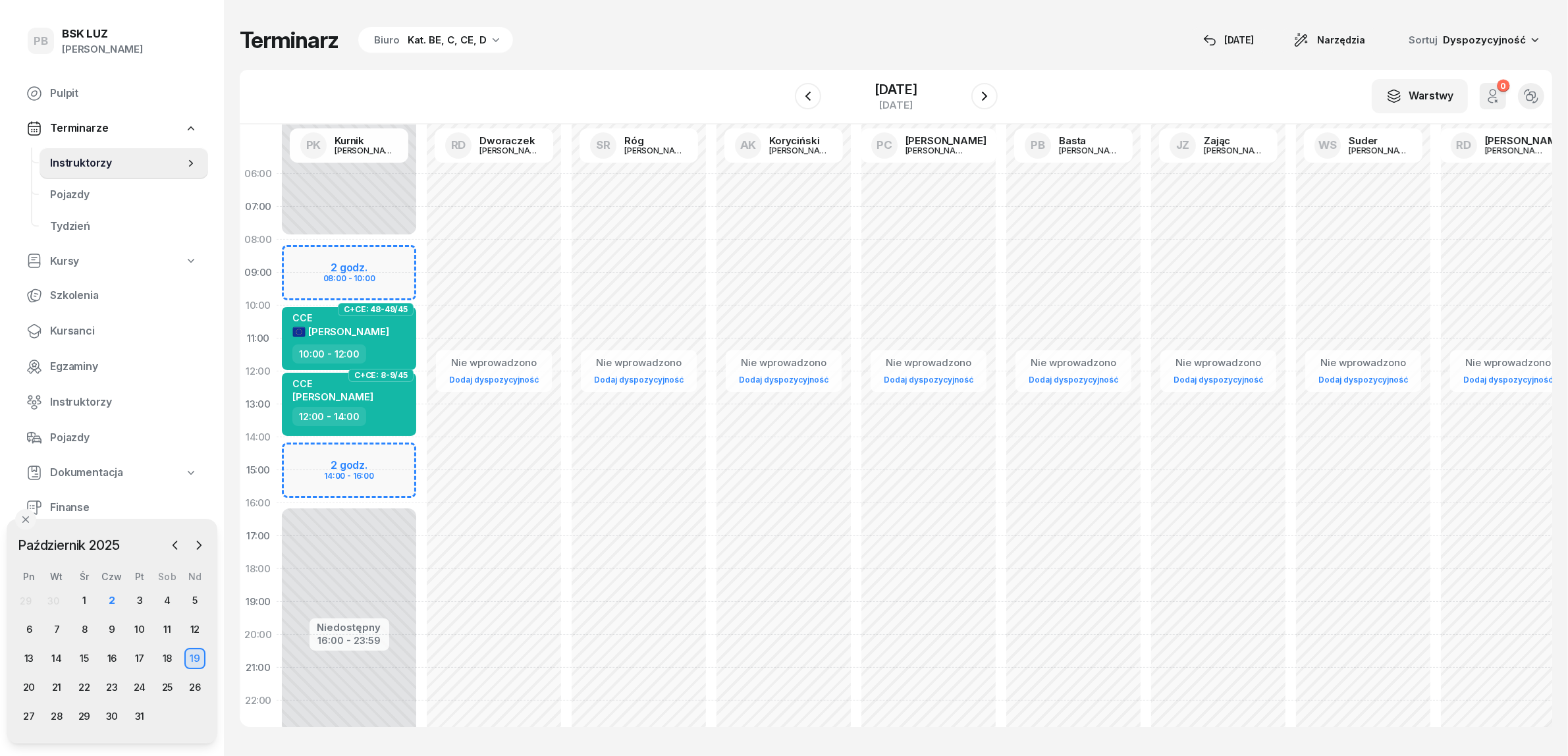
click at [394, 259] on div "Niedostępny 00:00 - 08:00 Niedostępny 16:00 - 23:59 2 godz. 08:00 - 10:00 2 god…" at bounding box center [349, 470] width 145 height 625
select select "08"
select select "10"
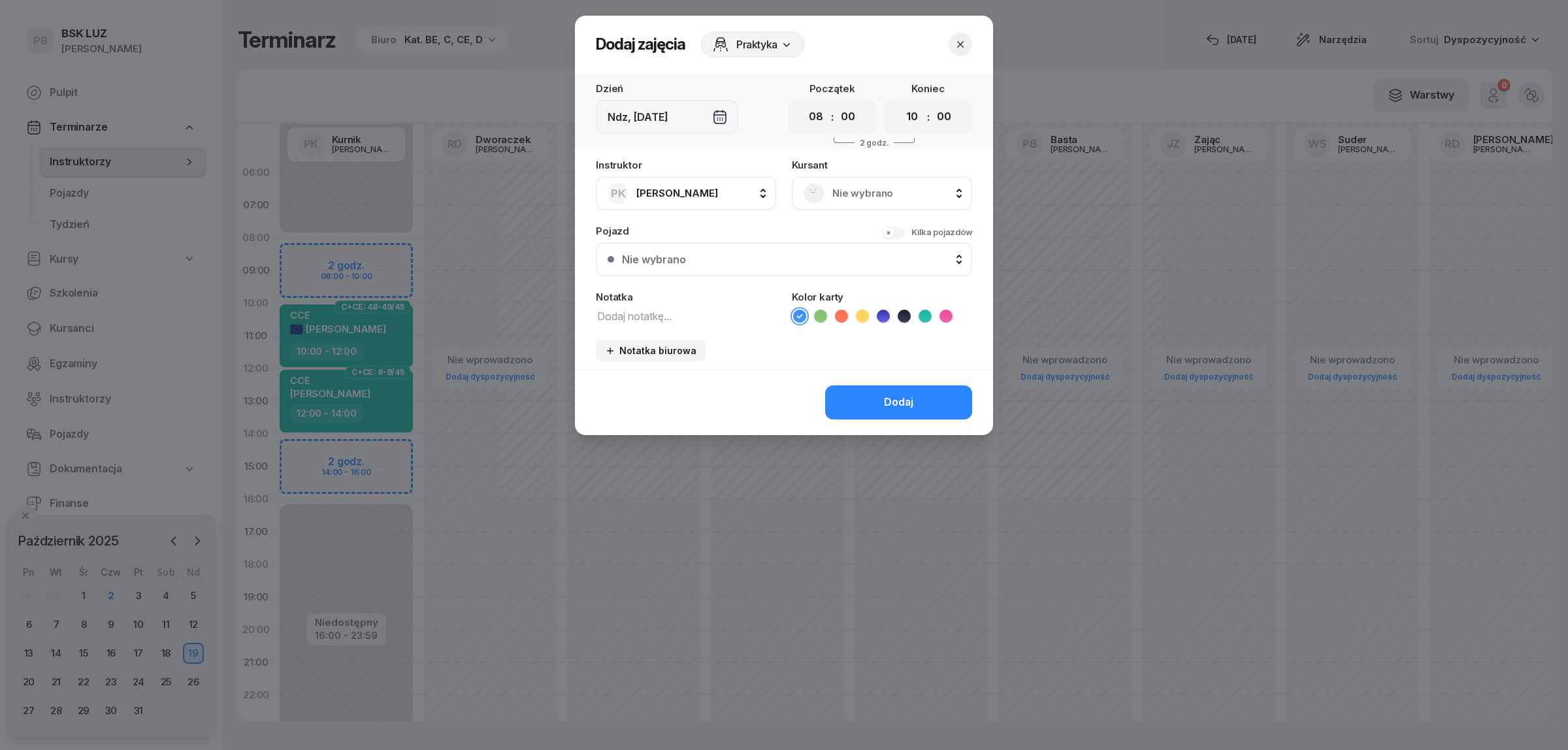
click at [900, 194] on span "Nie wybrano" at bounding box center [896, 193] width 128 height 17
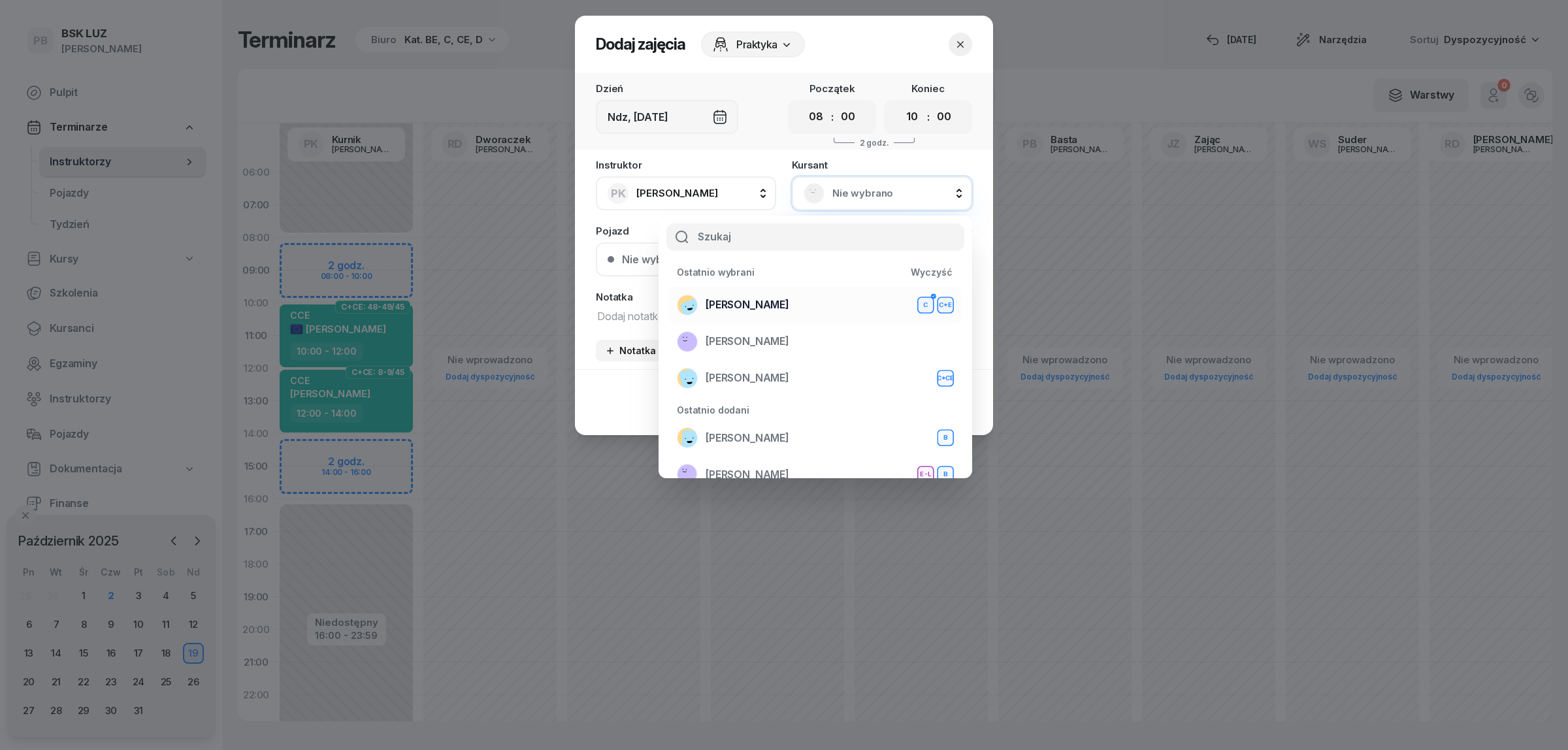
click at [775, 289] on li "BEBAK MARCIN C C+E" at bounding box center [815, 304] width 292 height 36
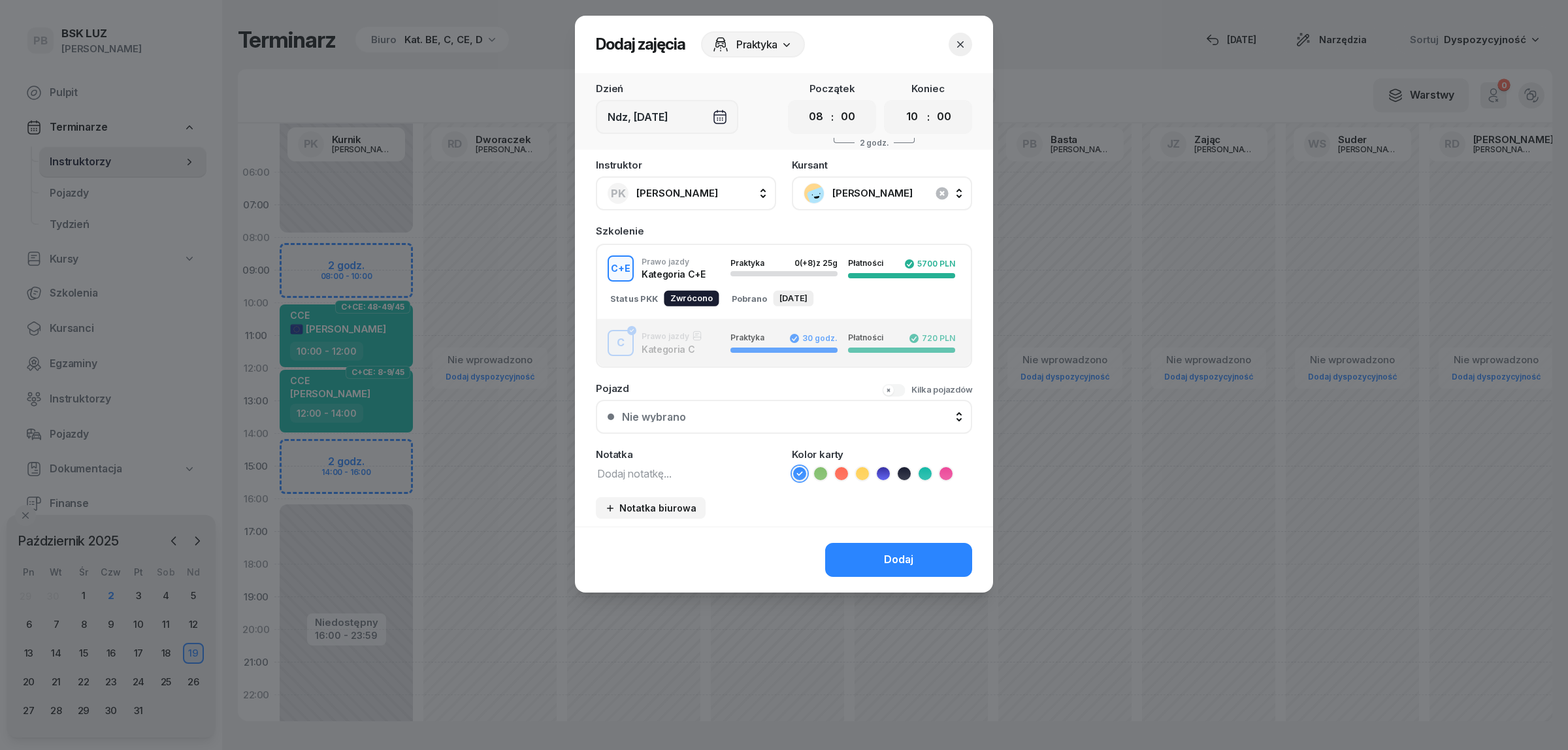
click at [652, 477] on div "Instruktor PK Kurnik Piotr AK Koryciński Artur BP Pająk Bogusław DA Arendarczyk…" at bounding box center [783, 343] width 418 height 366
click at [655, 471] on textarea at bounding box center [686, 473] width 181 height 17
type textarea "CE"
click at [858, 468] on icon at bounding box center [862, 473] width 13 height 13
click at [858, 549] on button "Dodaj" at bounding box center [898, 560] width 147 height 34
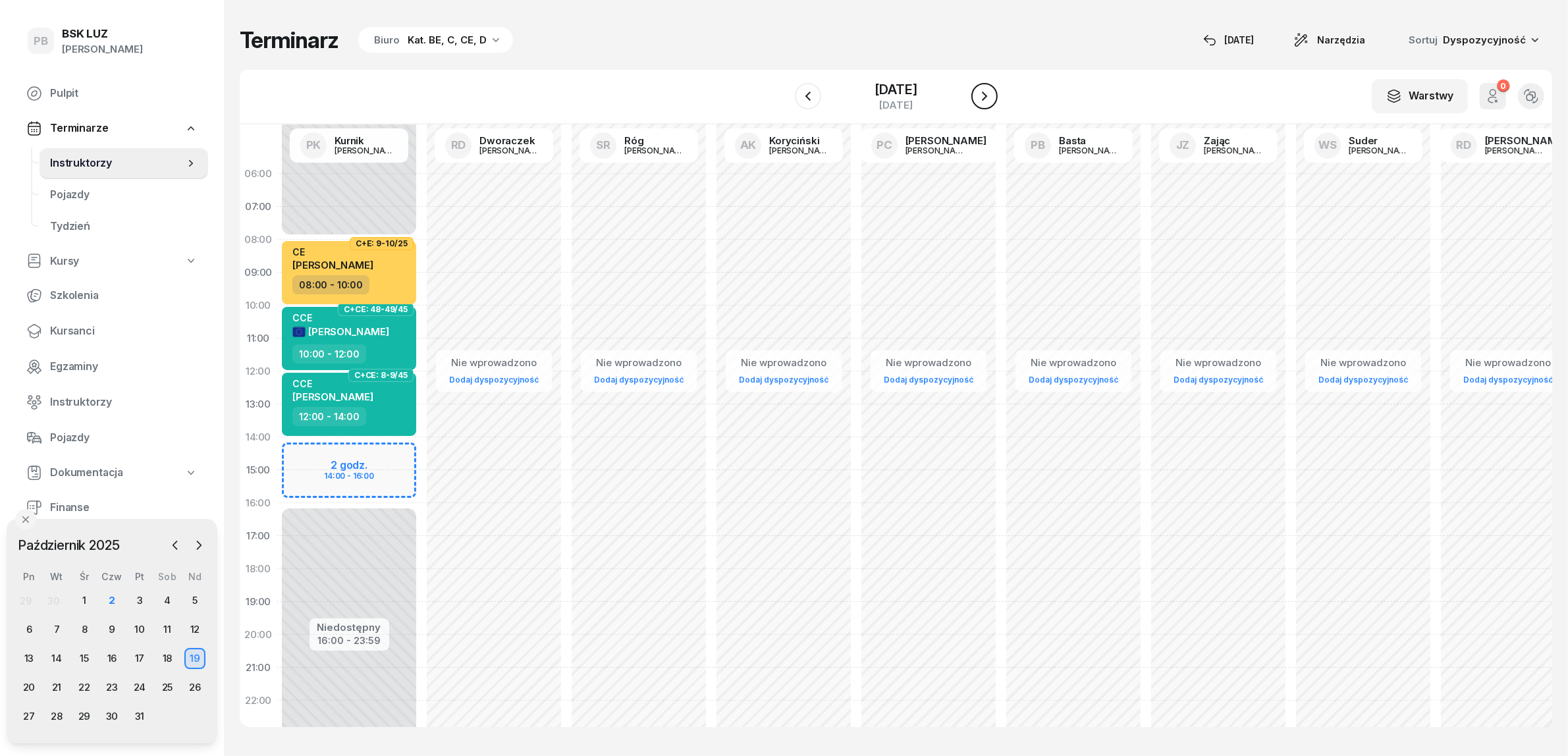
click at [993, 97] on icon "button" at bounding box center [984, 96] width 15 height 15
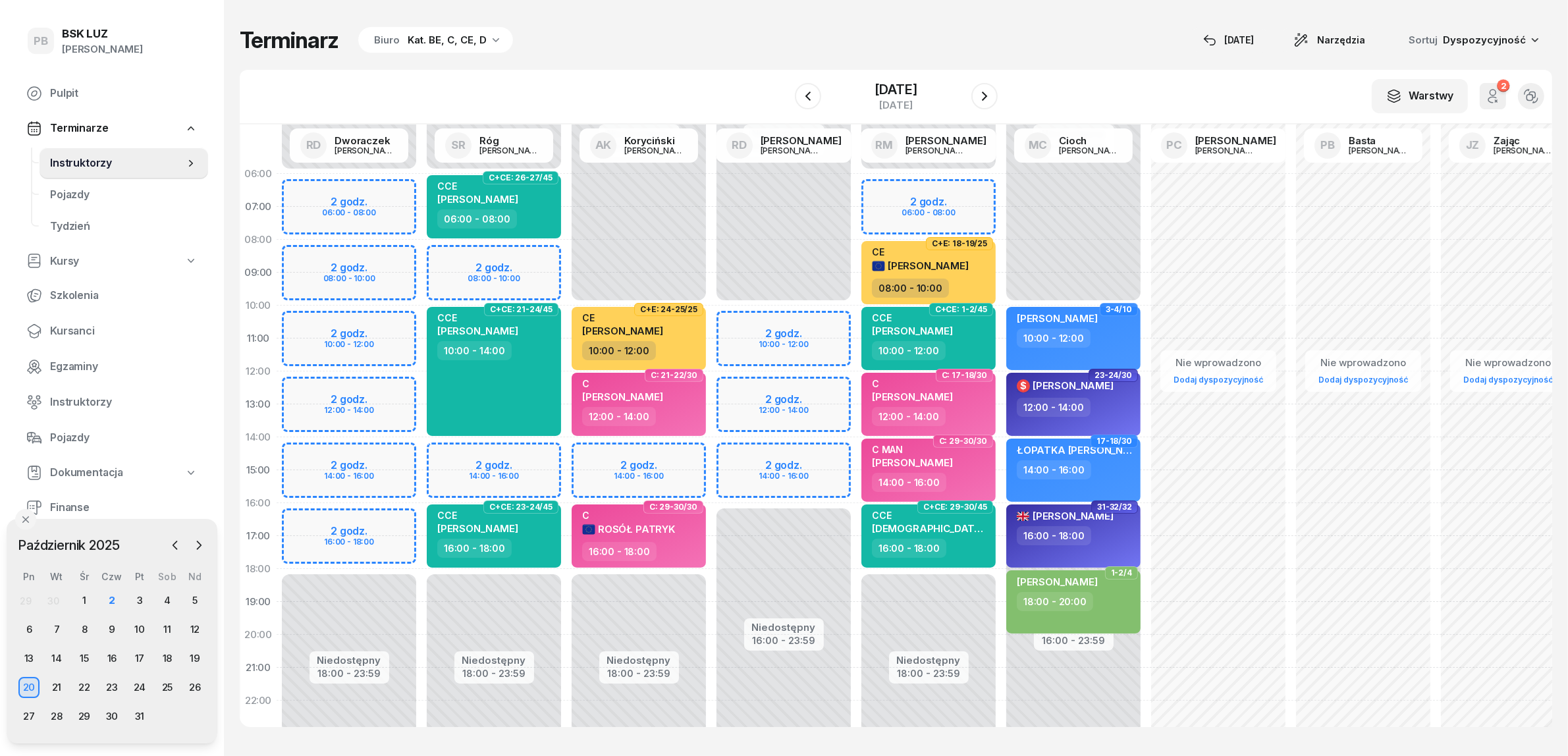
click at [363, 524] on div "Niedostępny 00:00 - 06:00 Niedostępny 18:00 - 23:59 2 godz. 06:00 - 08:00 2 god…" at bounding box center [349, 470] width 145 height 625
select select "16"
select select "18"
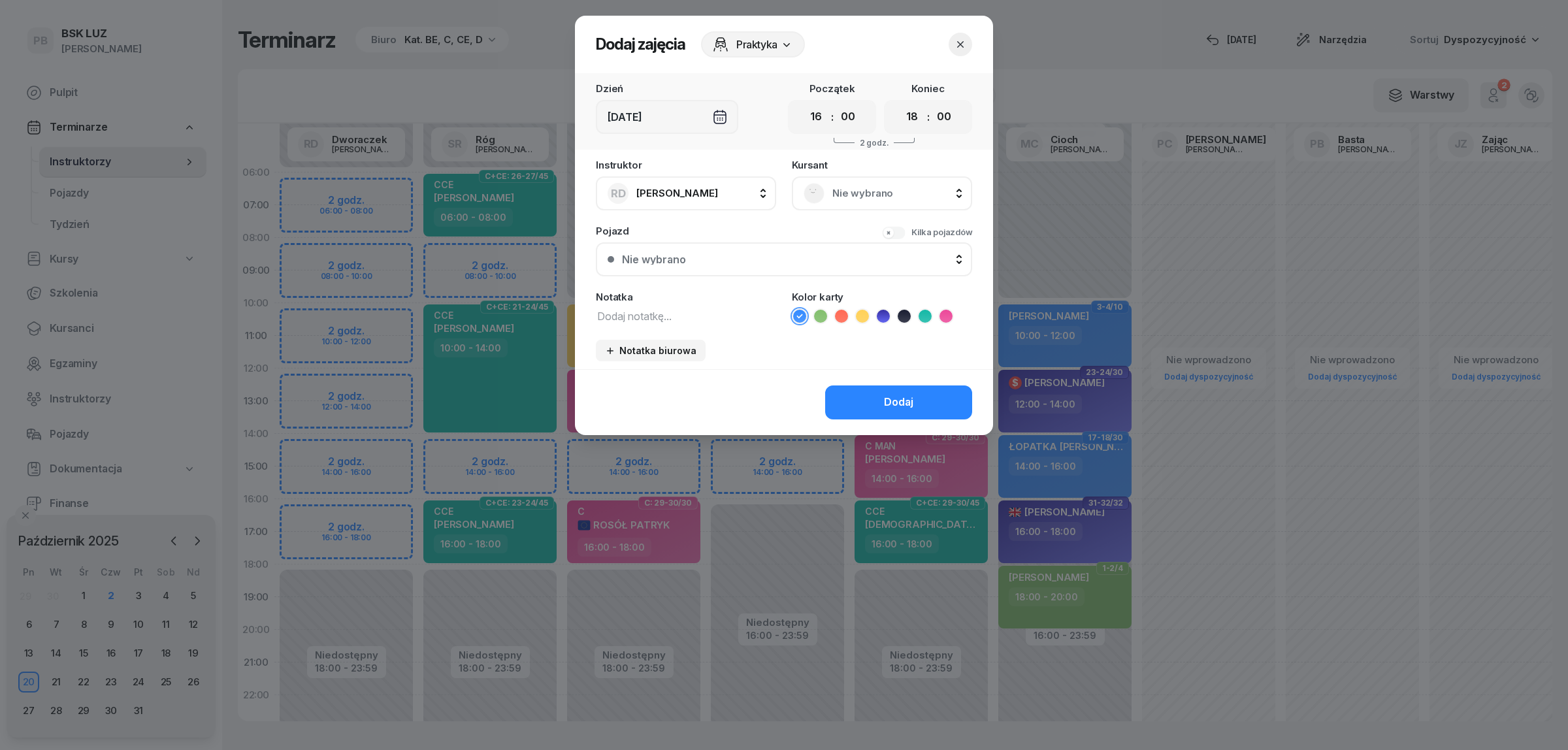
click at [843, 176] on div "Nie wybrano" at bounding box center [881, 193] width 181 height 34
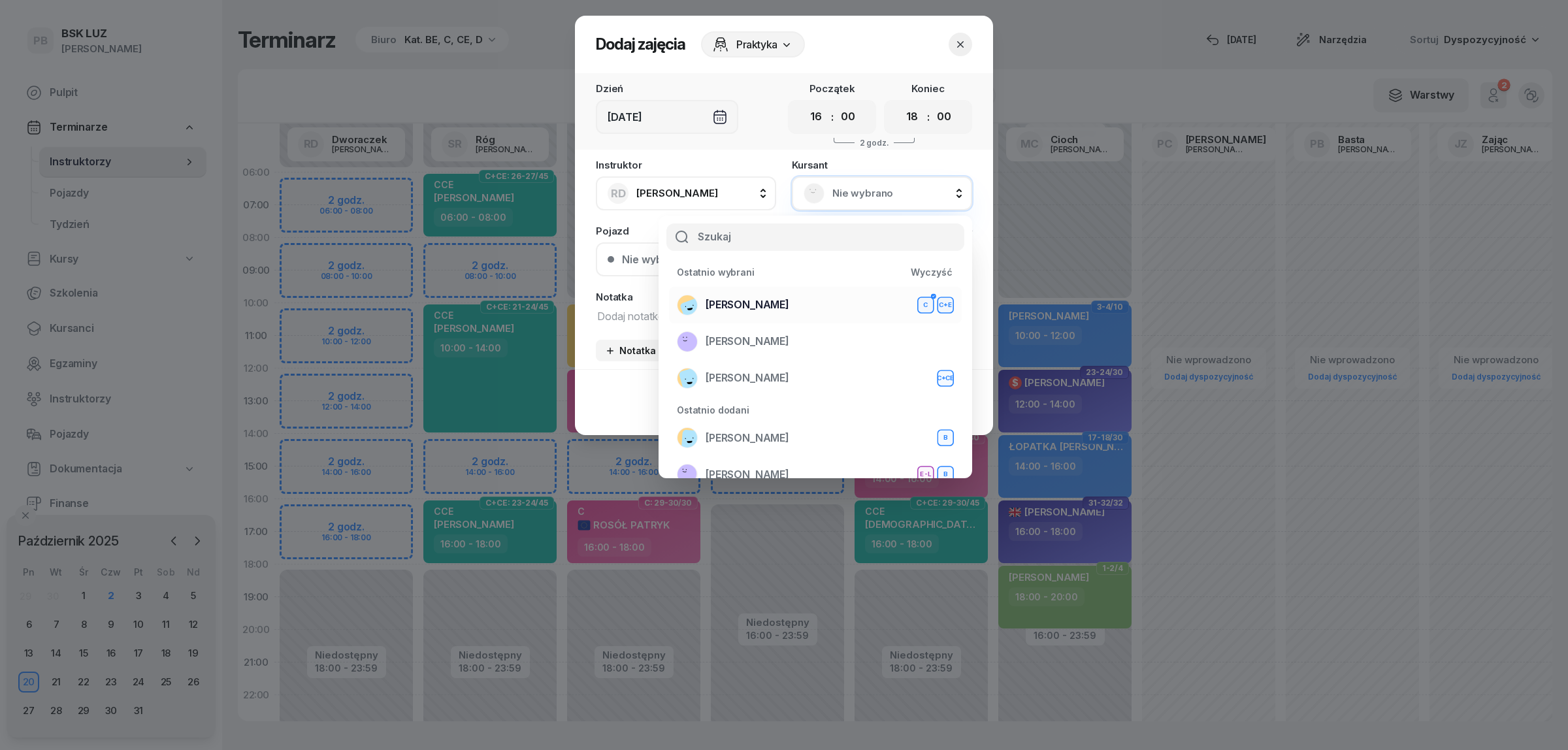
click at [814, 301] on div "BEBAK MARCIN C C+E" at bounding box center [815, 305] width 277 height 21
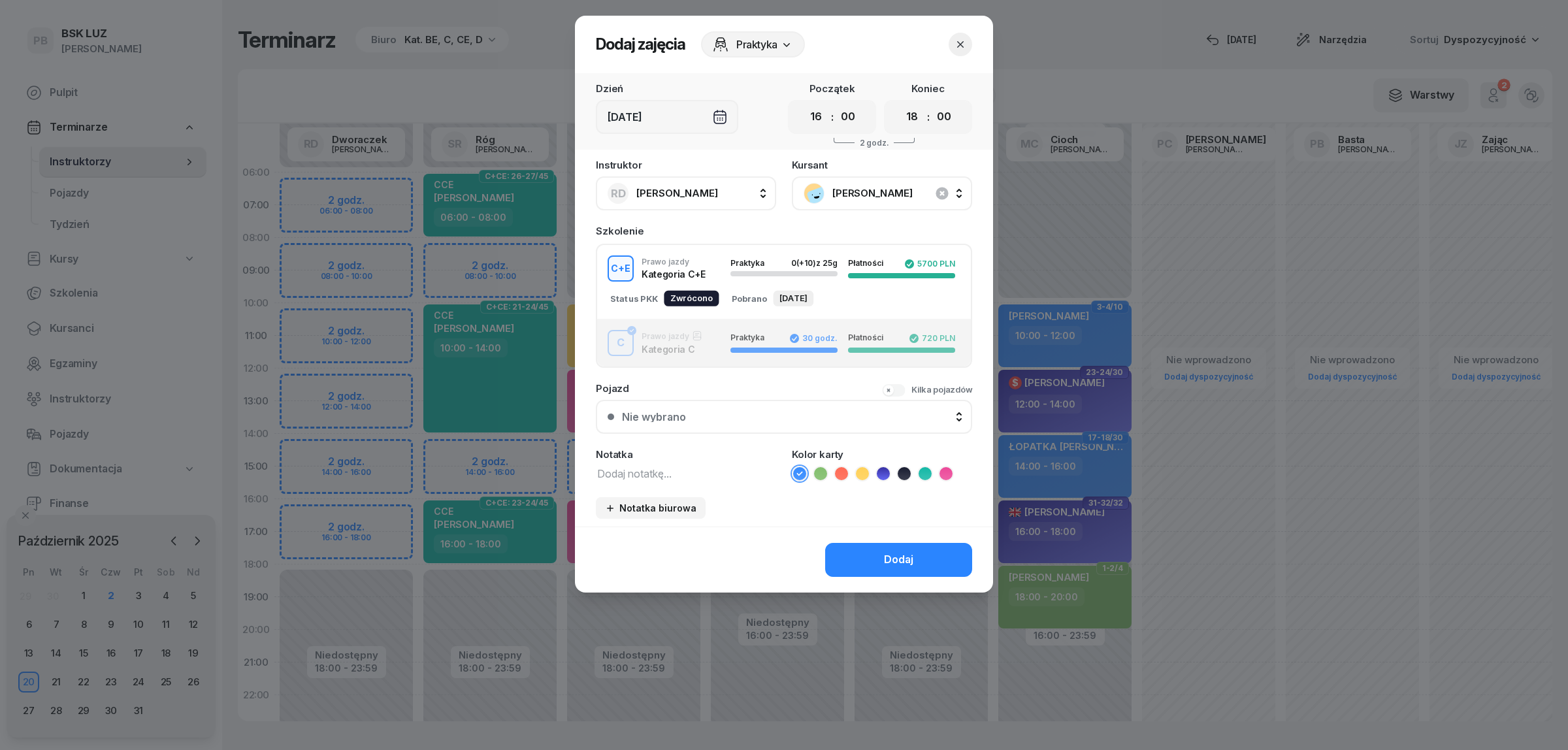
click at [663, 466] on textarea at bounding box center [686, 473] width 181 height 17
type textarea "CE"
click at [862, 470] on icon at bounding box center [862, 473] width 13 height 13
click at [856, 553] on button "Dodaj" at bounding box center [898, 560] width 147 height 34
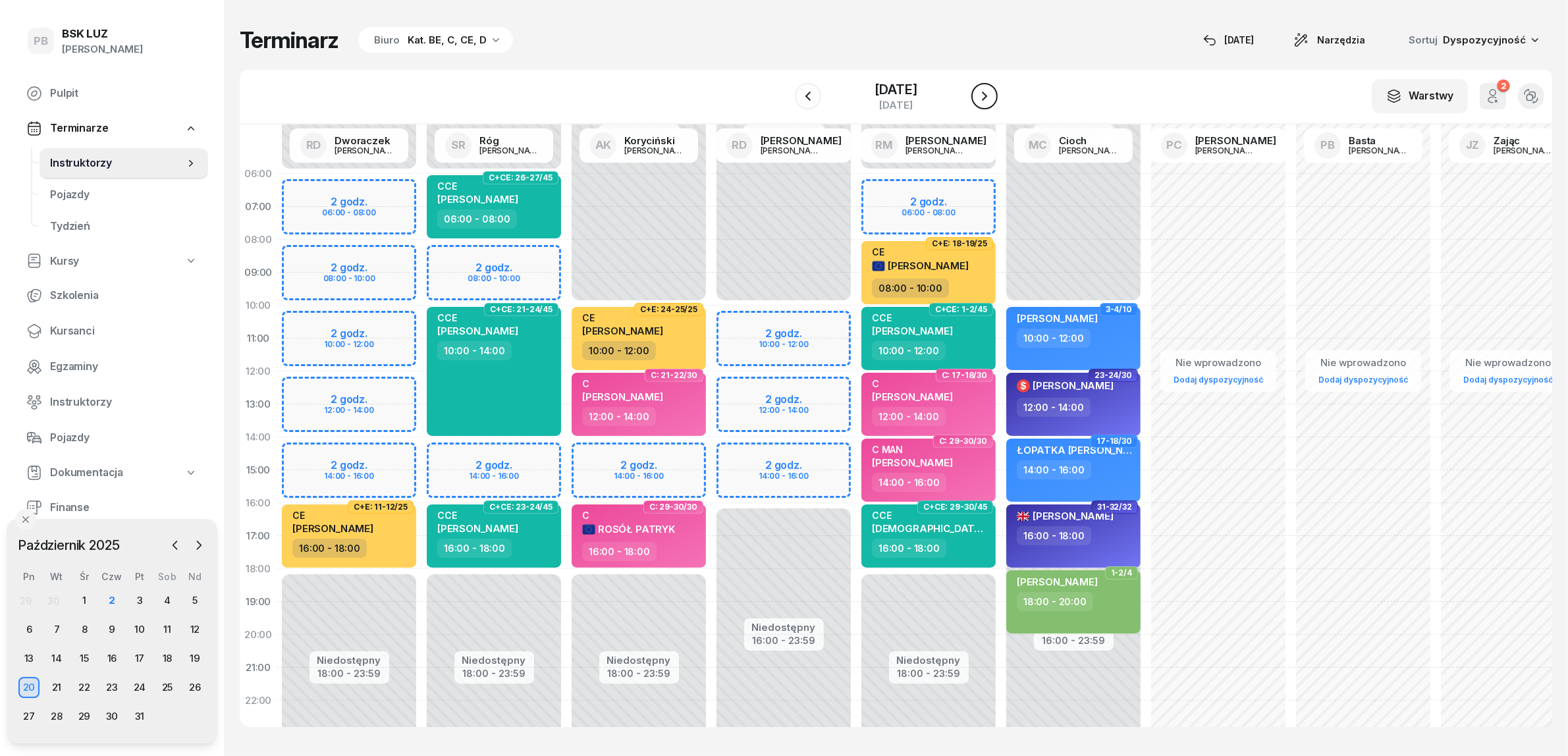
click at [993, 93] on icon "button" at bounding box center [984, 96] width 15 height 15
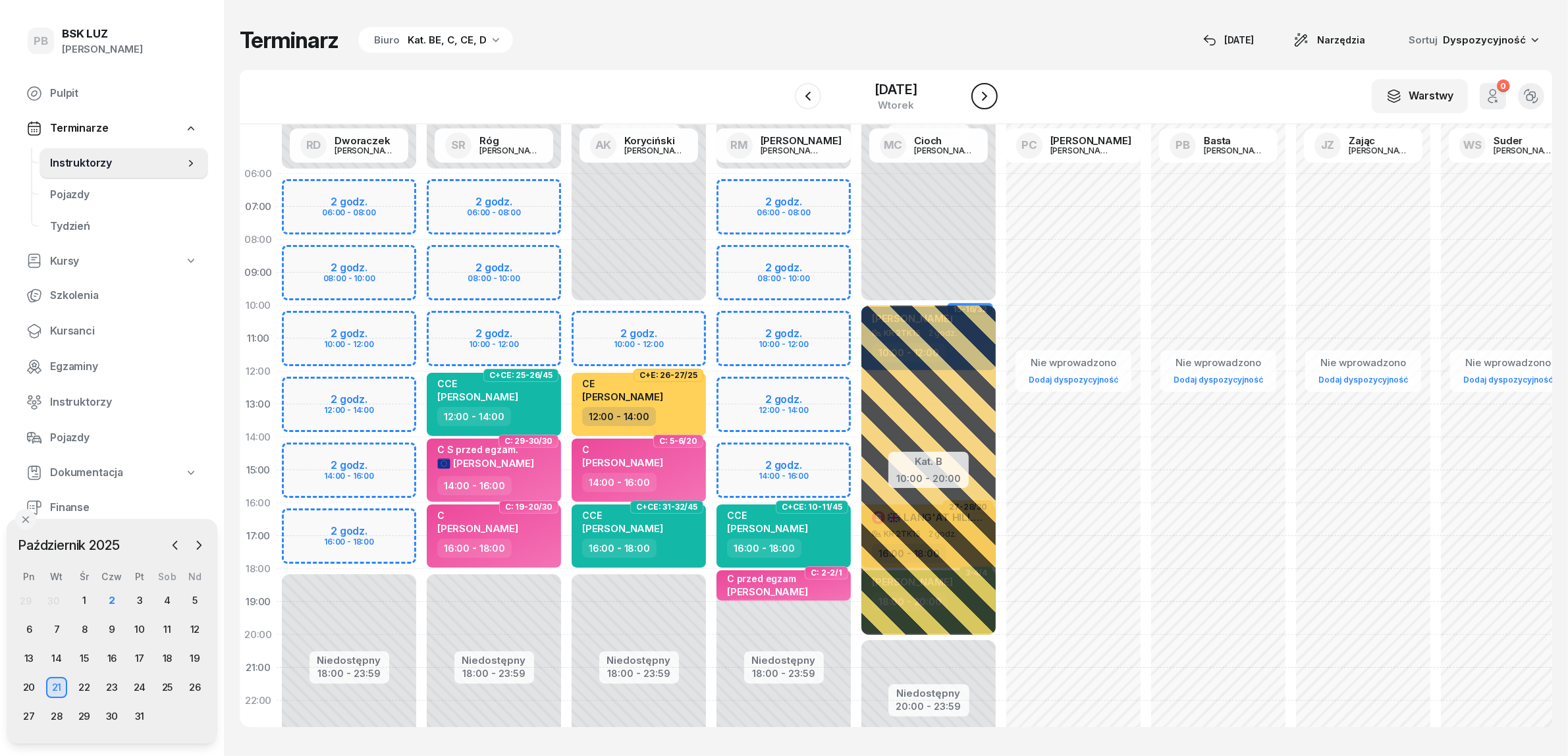
click at [993, 93] on icon "button" at bounding box center [984, 96] width 15 height 15
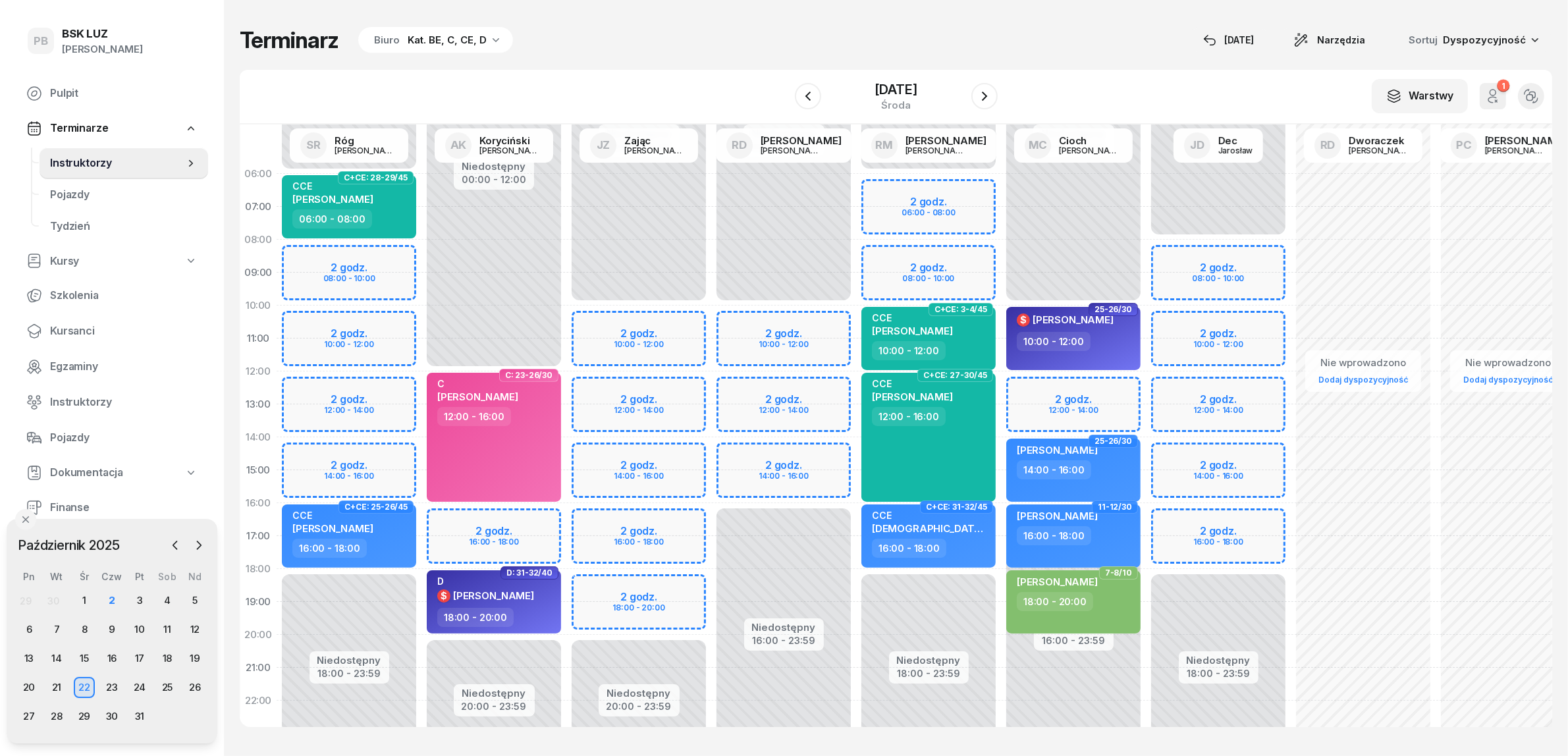
click at [533, 521] on div "Niedostępny 00:00 - 12:00 Niedostępny 20:00 - 23:59 2 godz. 16:00 - 18:00 C: 23…" at bounding box center [494, 470] width 145 height 625
select select "16"
select select "18"
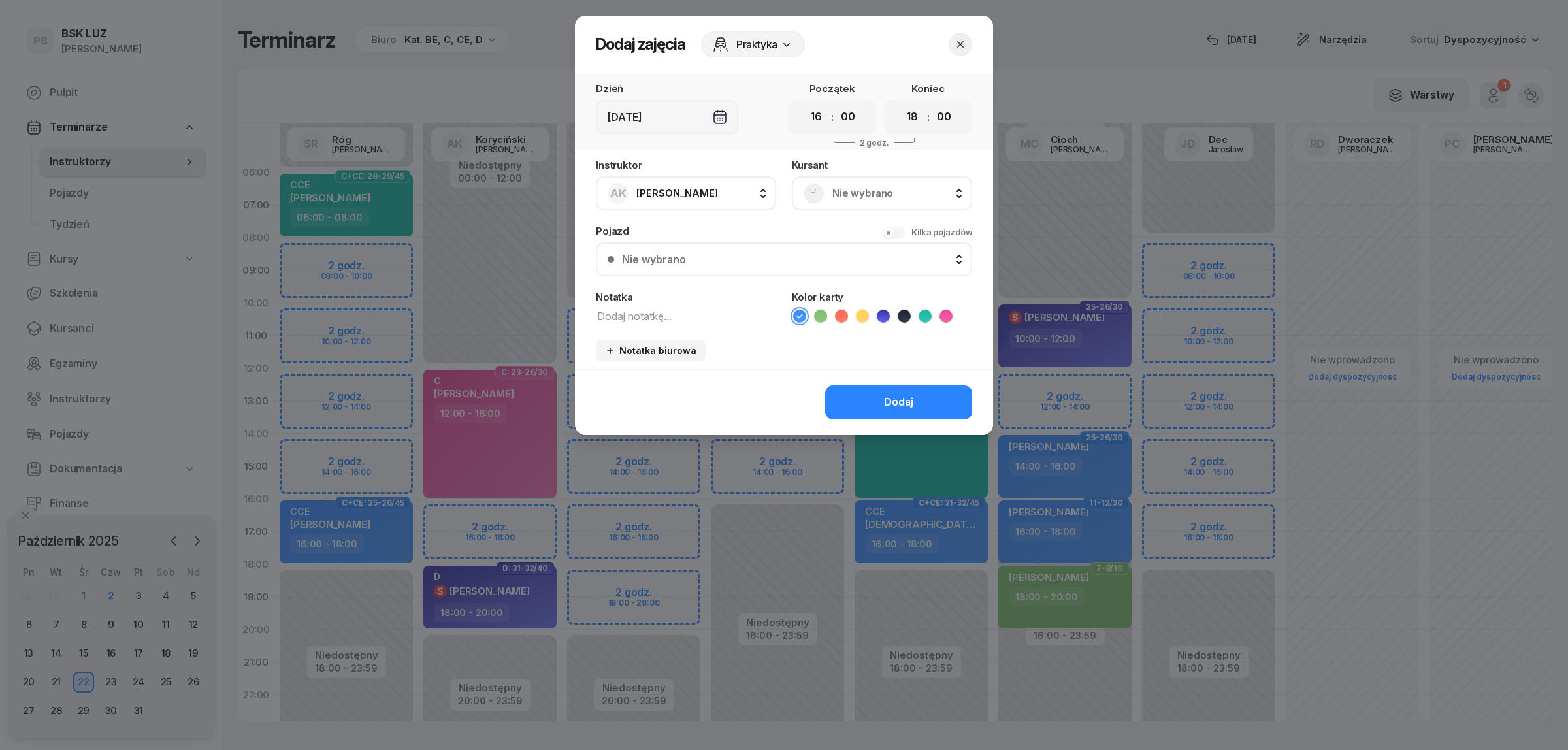
click at [879, 190] on span "Nie wybrano" at bounding box center [896, 193] width 128 height 17
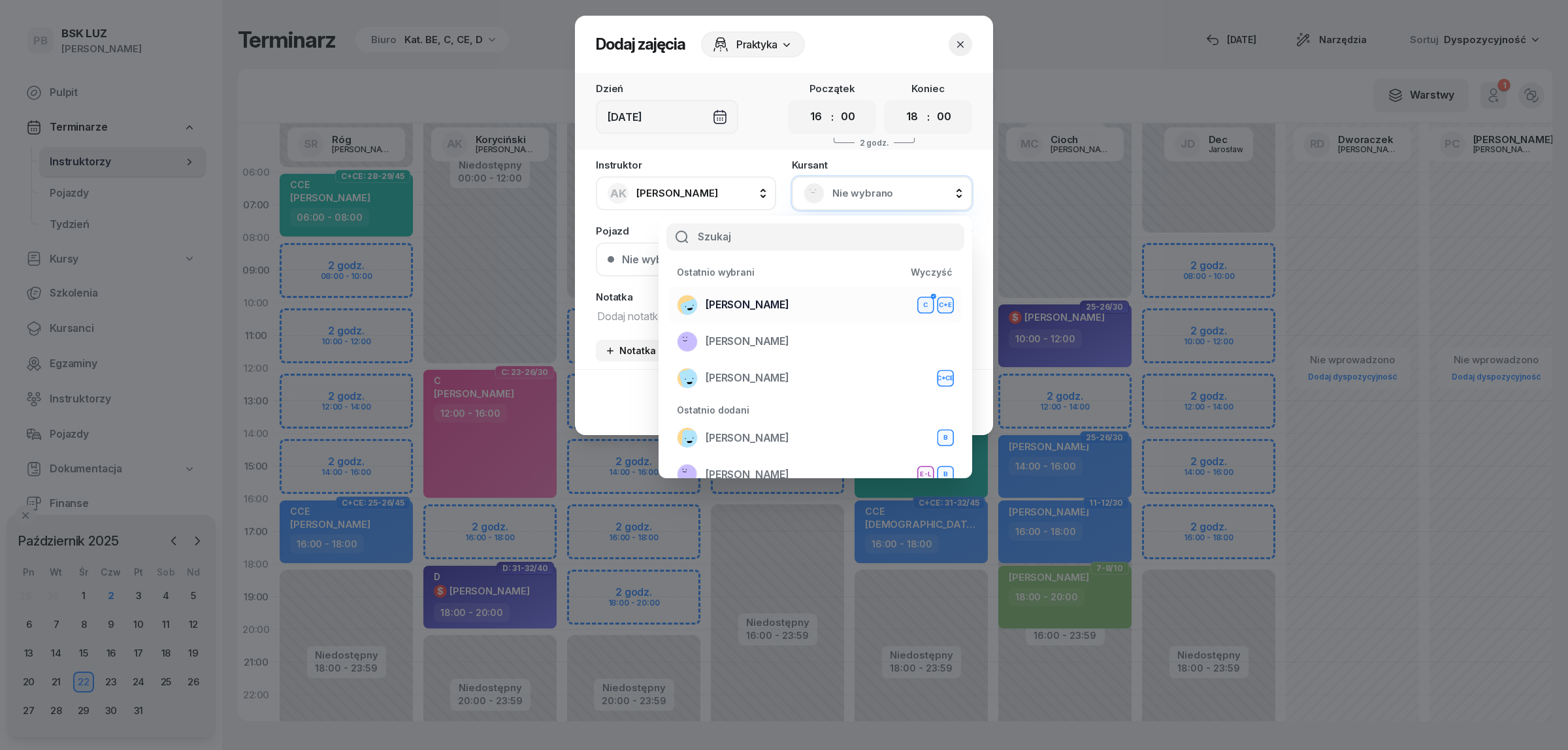
click at [805, 308] on div "BEBAK MARCIN C C+E" at bounding box center [815, 305] width 277 height 21
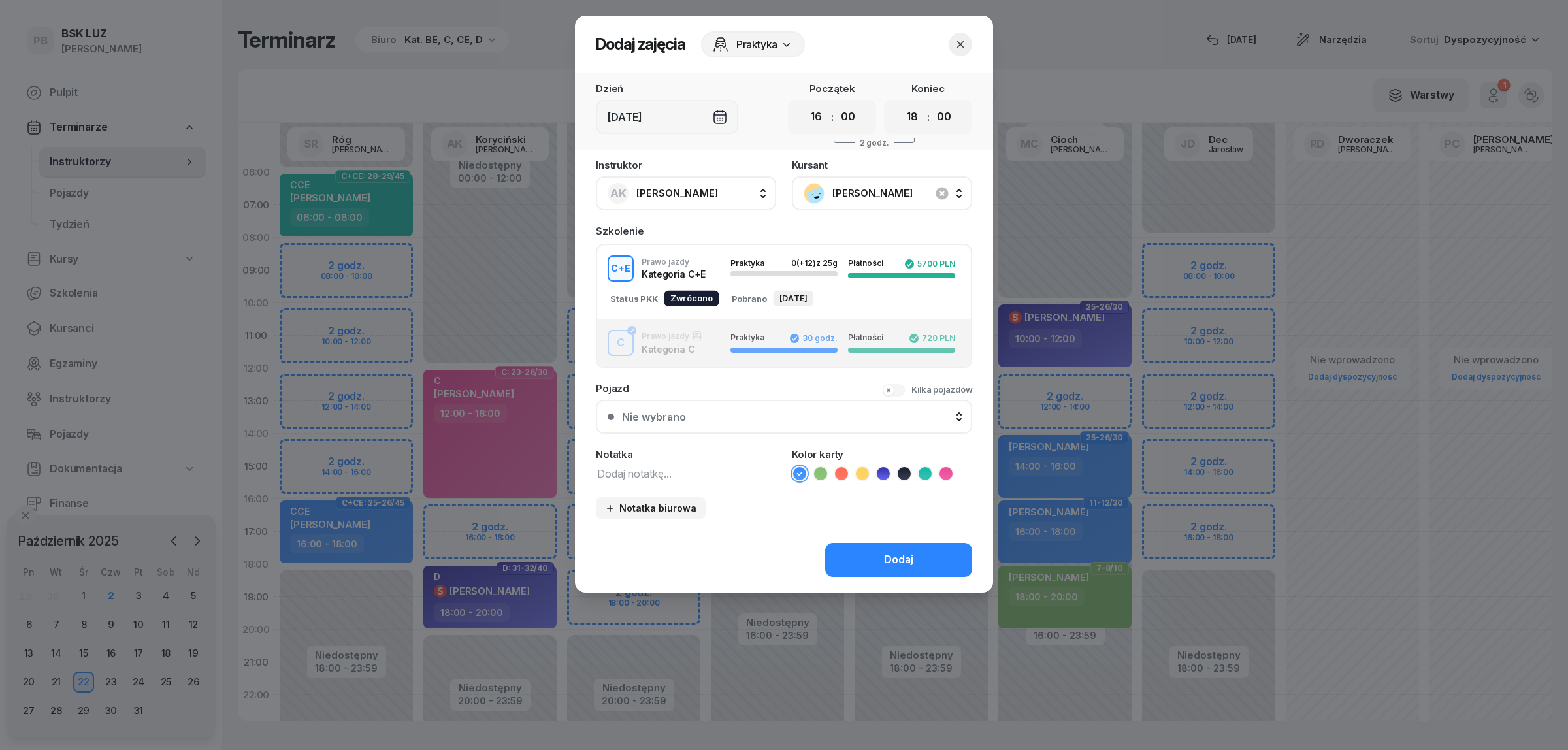
click at [647, 464] on textarea at bounding box center [686, 473] width 181 height 17
type textarea "CE"
click at [863, 467] on icon at bounding box center [862, 473] width 13 height 13
click at [854, 551] on button "Dodaj" at bounding box center [898, 560] width 147 height 34
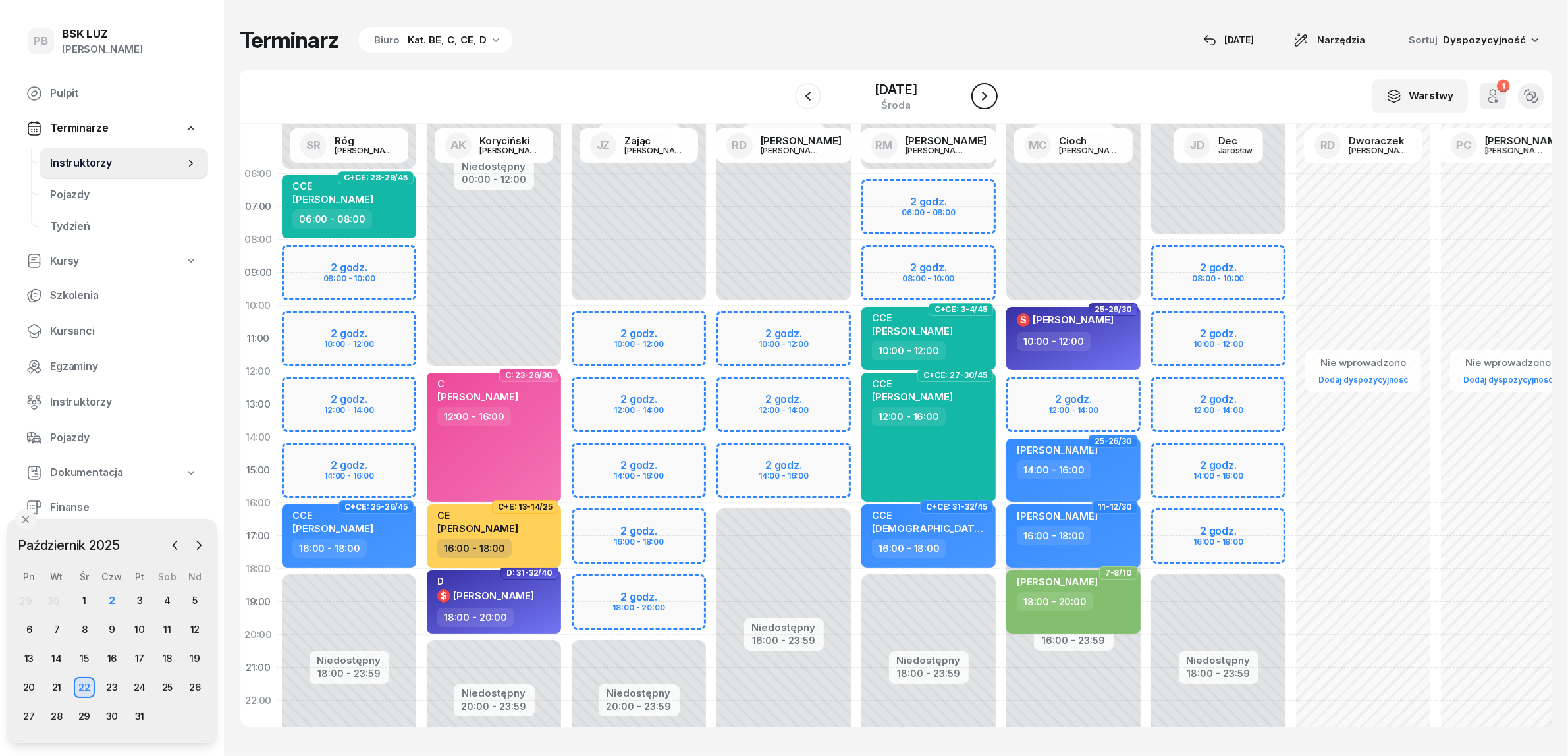
click at [998, 106] on button "button" at bounding box center [984, 96] width 26 height 26
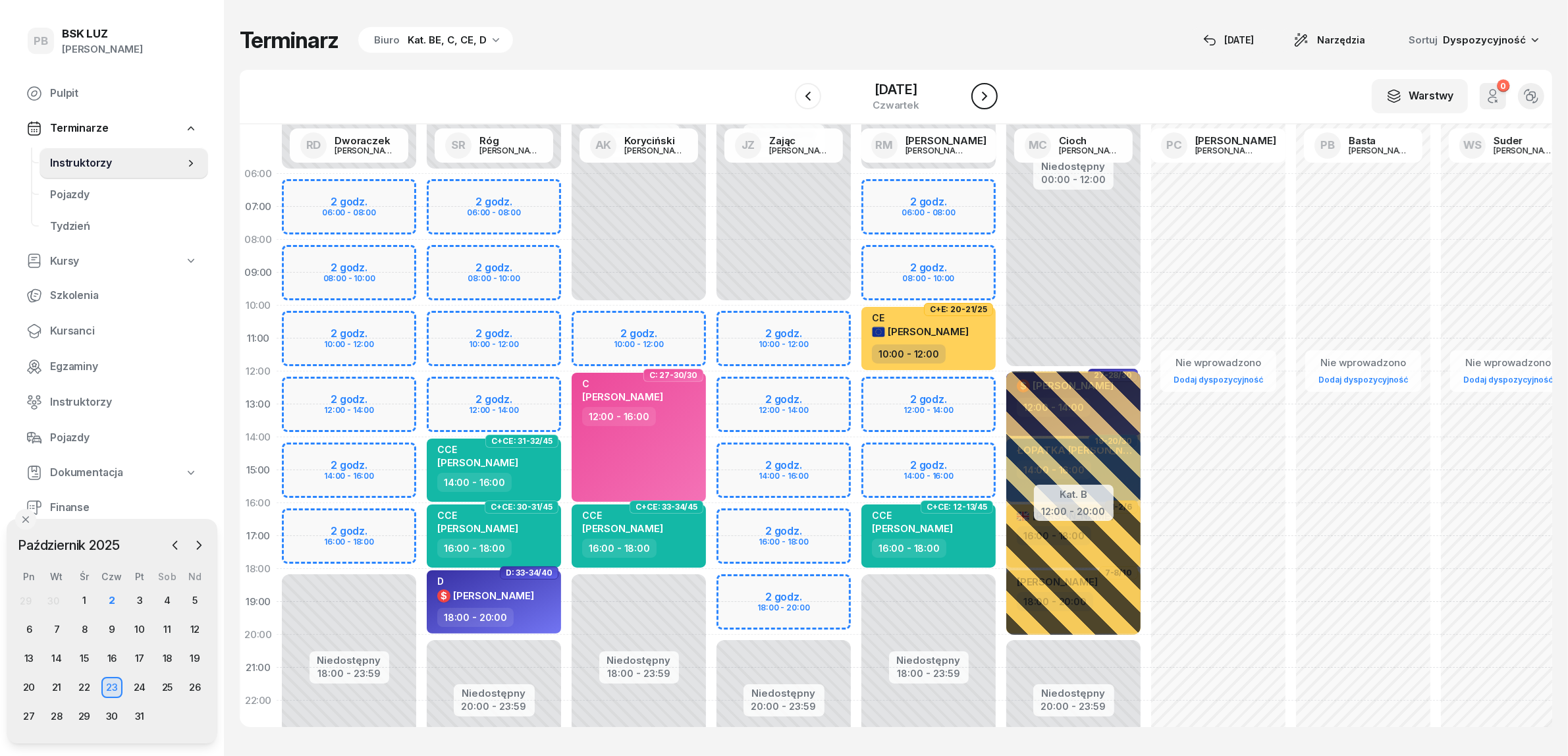
click at [998, 106] on button "button" at bounding box center [984, 96] width 26 height 26
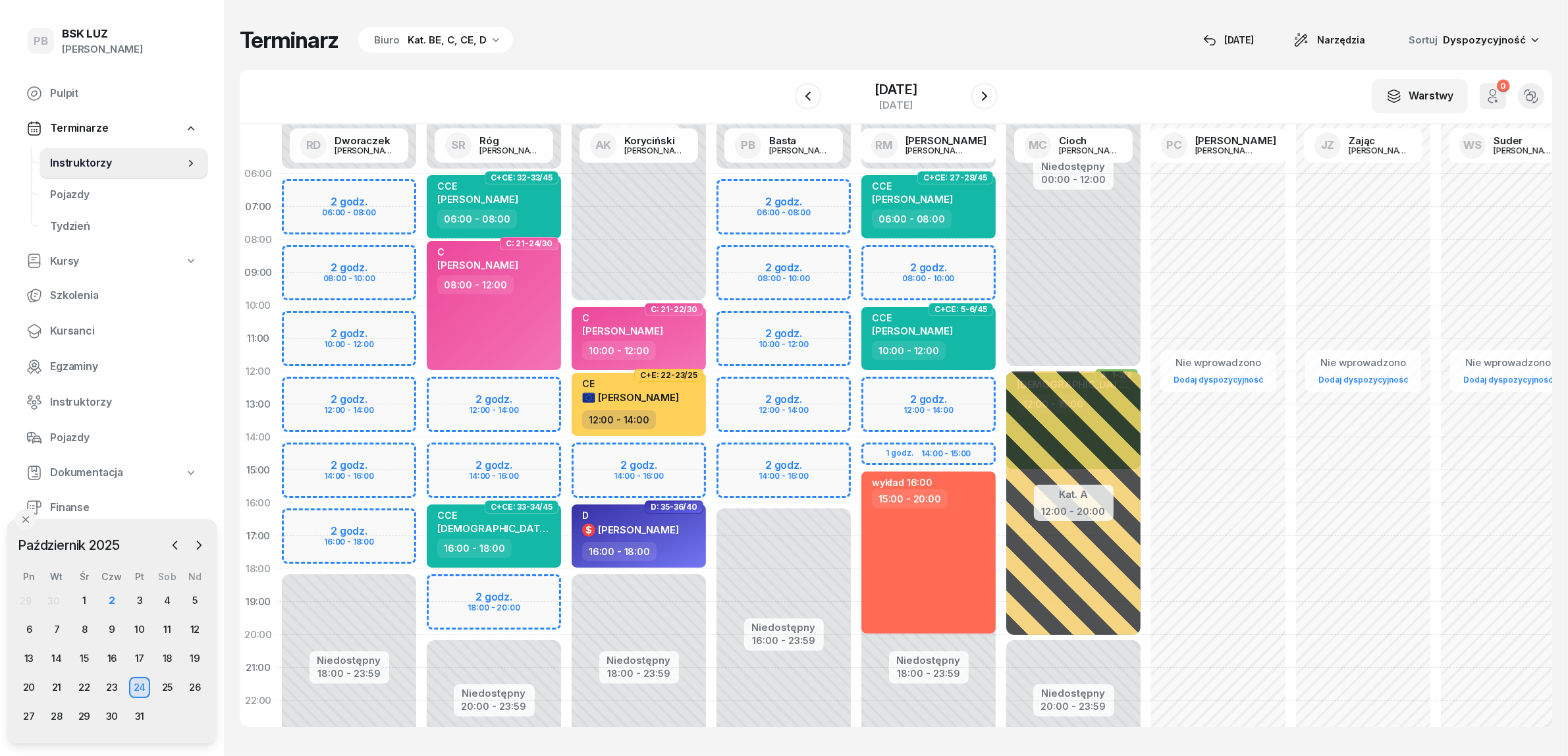
click at [397, 515] on div "Niedostępny 00:00 - 06:00 Niedostępny 18:00 - 23:59 2 godz. 06:00 - 08:00 2 god…" at bounding box center [349, 470] width 145 height 625
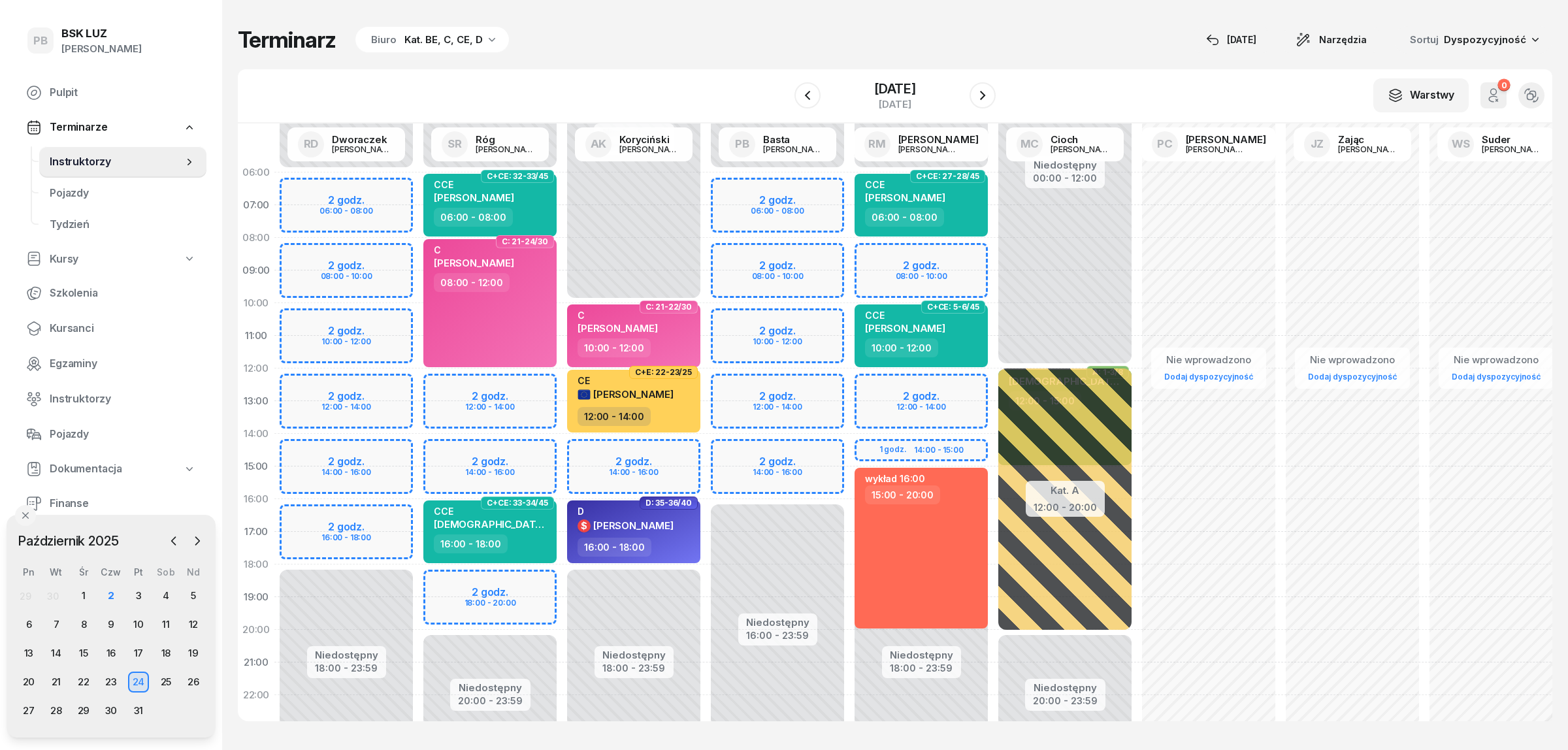
select select "16"
select select "18"
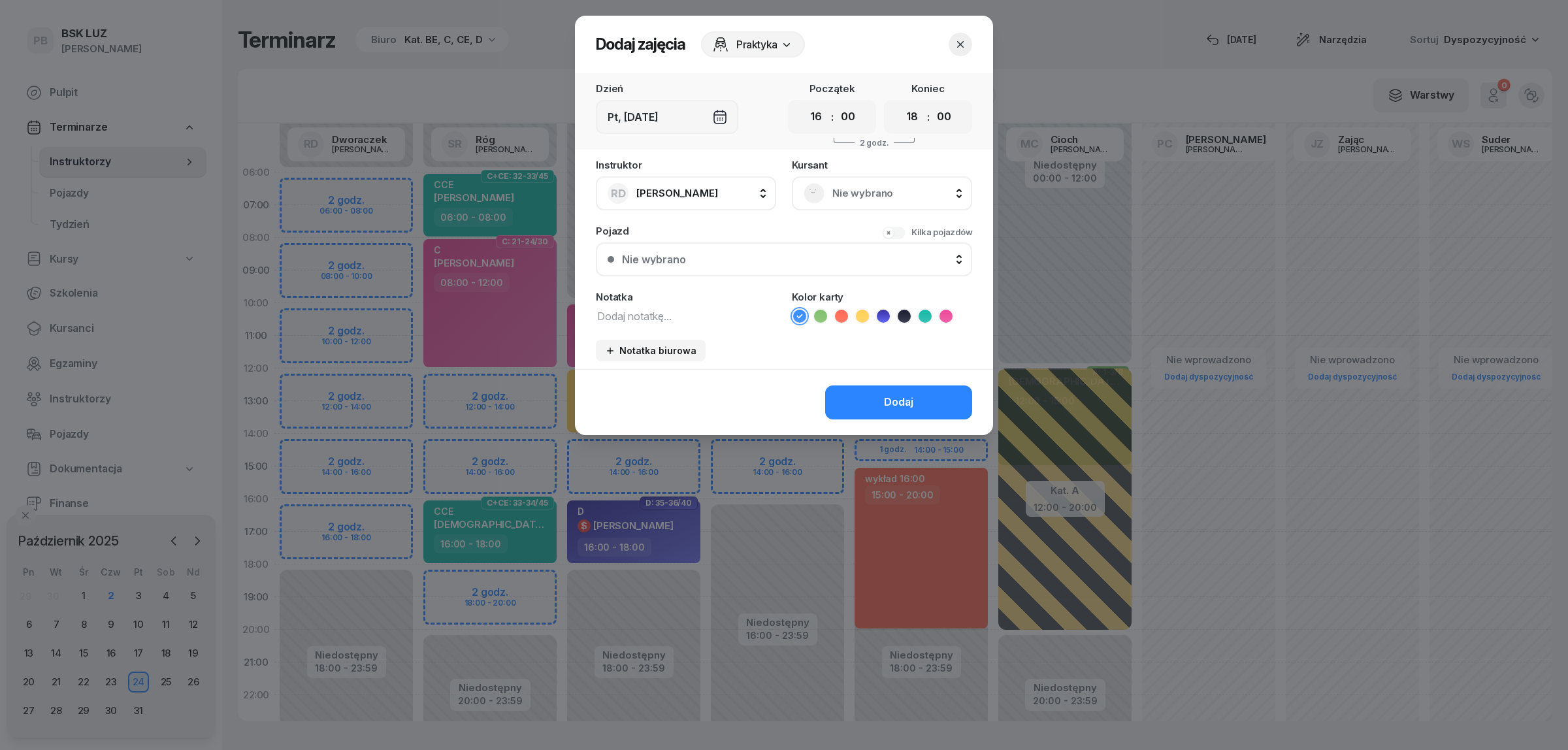
click at [865, 197] on span "Nie wybrano" at bounding box center [896, 193] width 128 height 17
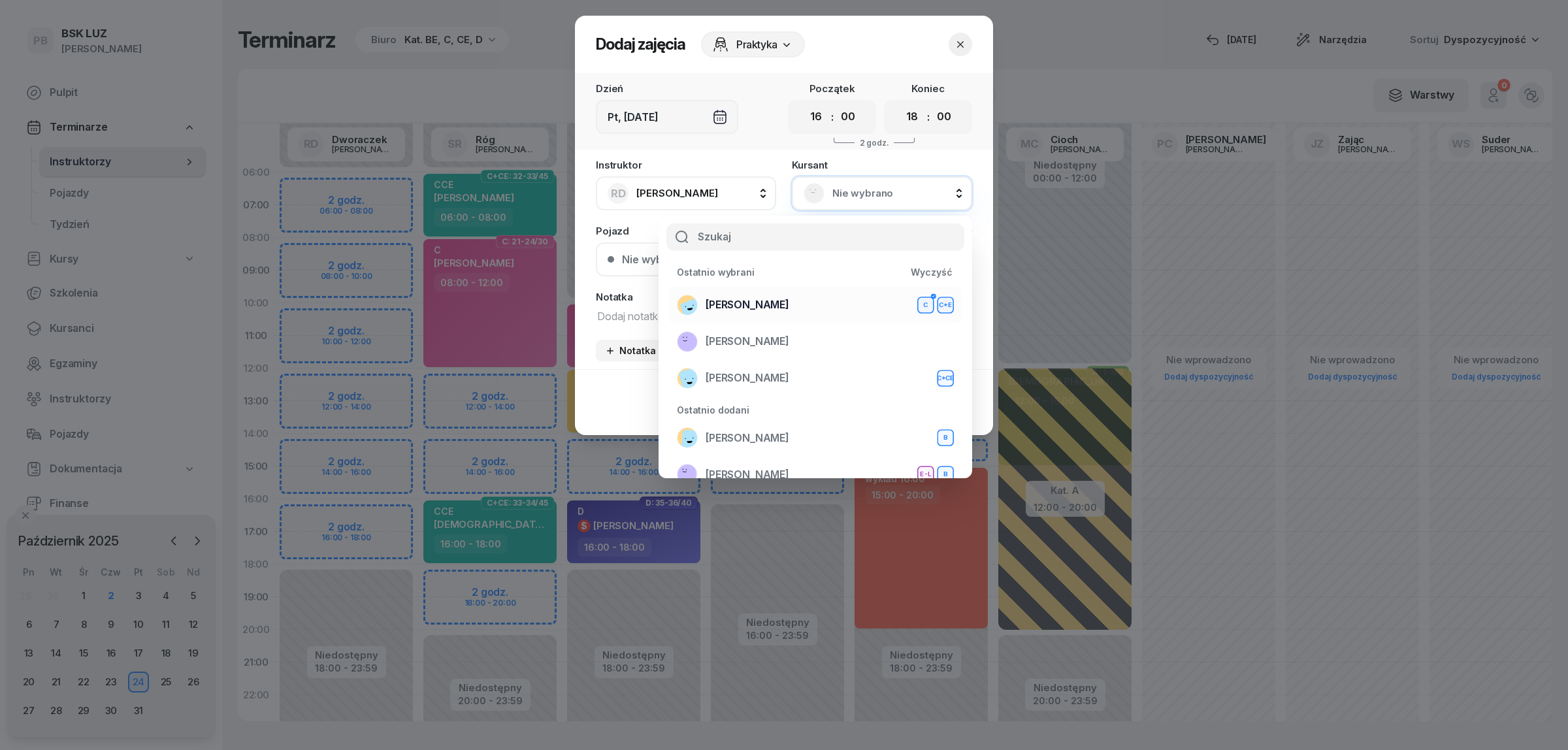
click at [803, 297] on div "BEBAK MARCIN C C+E" at bounding box center [815, 305] width 277 height 21
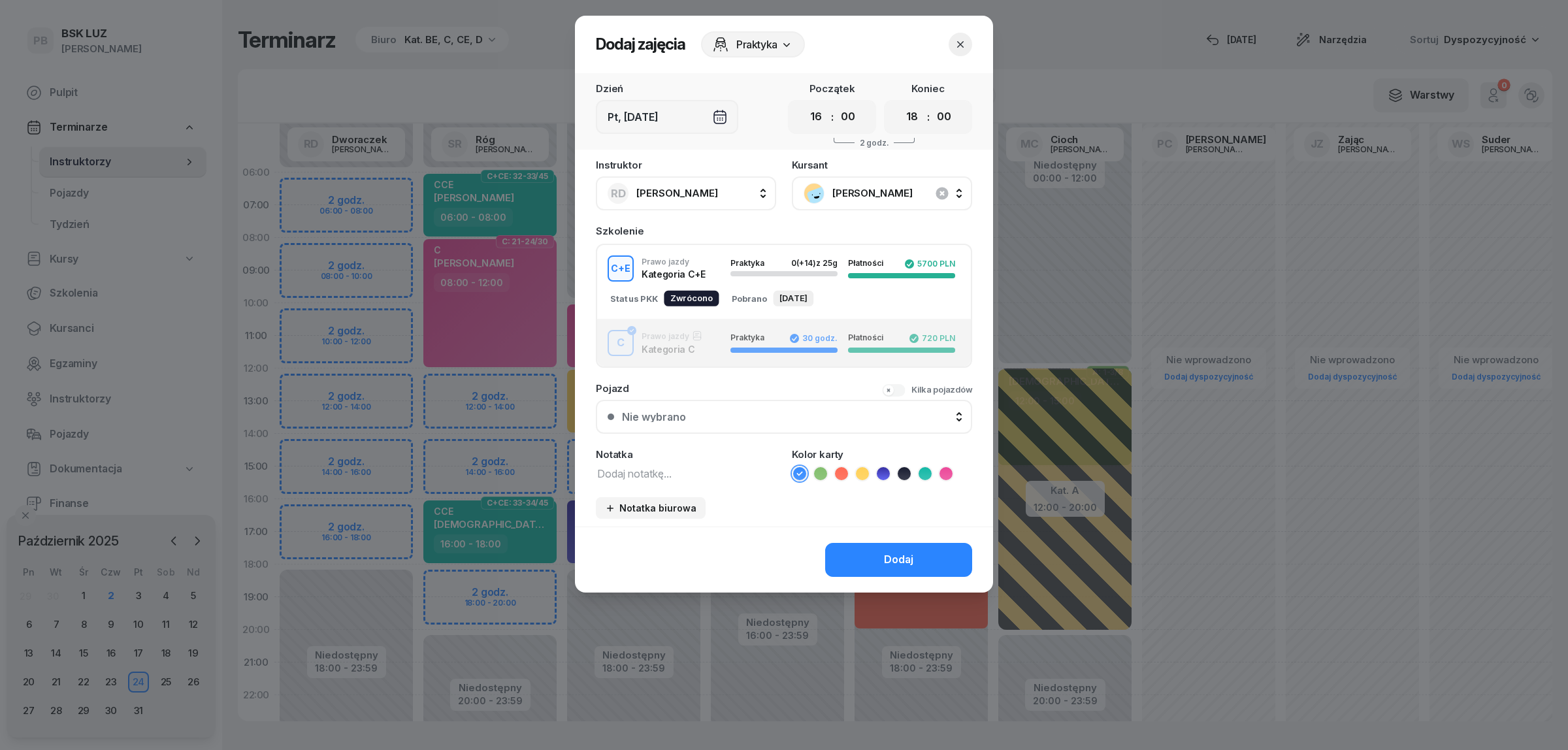
click at [638, 471] on textarea at bounding box center [686, 473] width 181 height 17
type textarea "CE"
click at [861, 466] on li at bounding box center [862, 474] width 15 height 15
click at [858, 543] on button "Dodaj" at bounding box center [898, 560] width 147 height 34
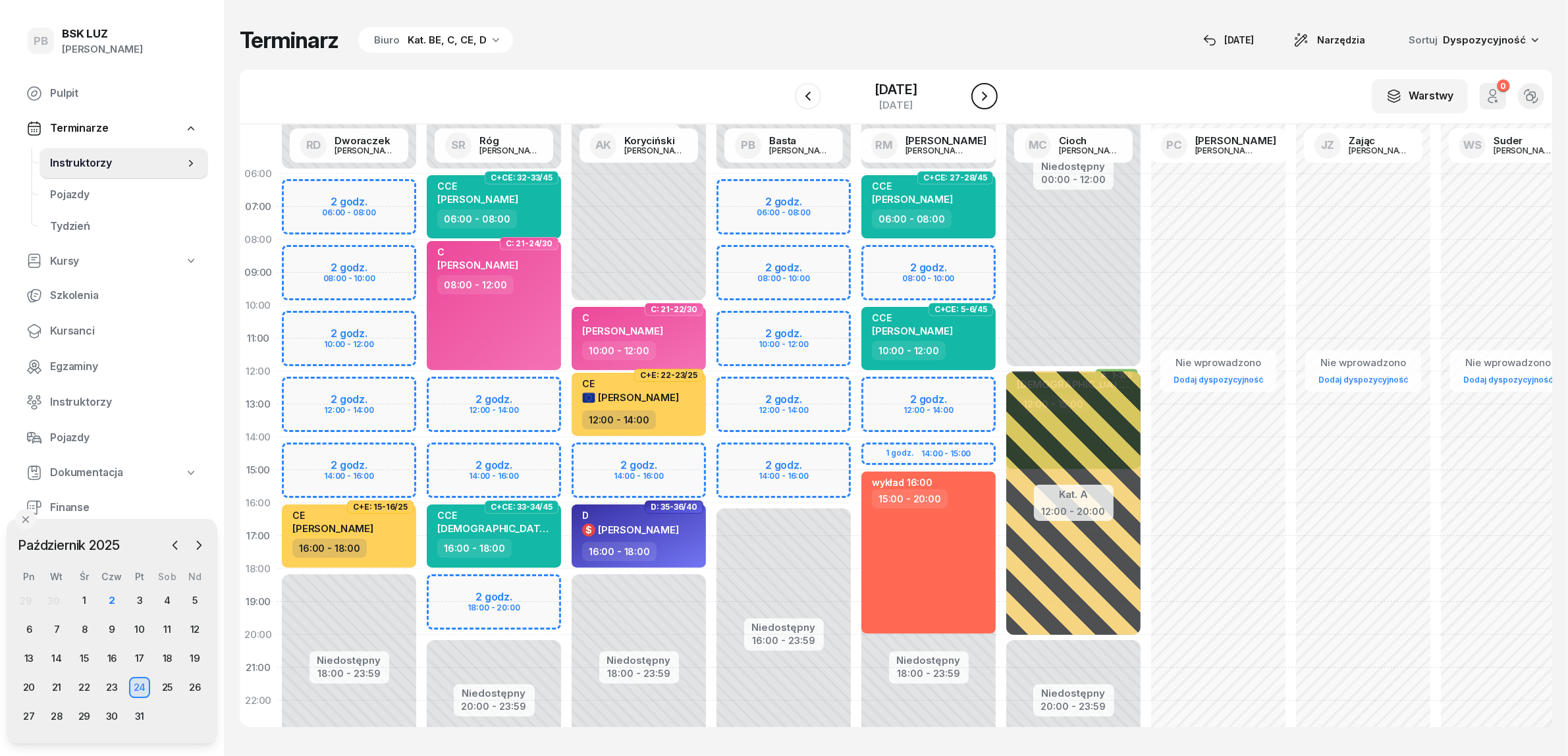
click at [998, 83] on button "button" at bounding box center [984, 96] width 26 height 26
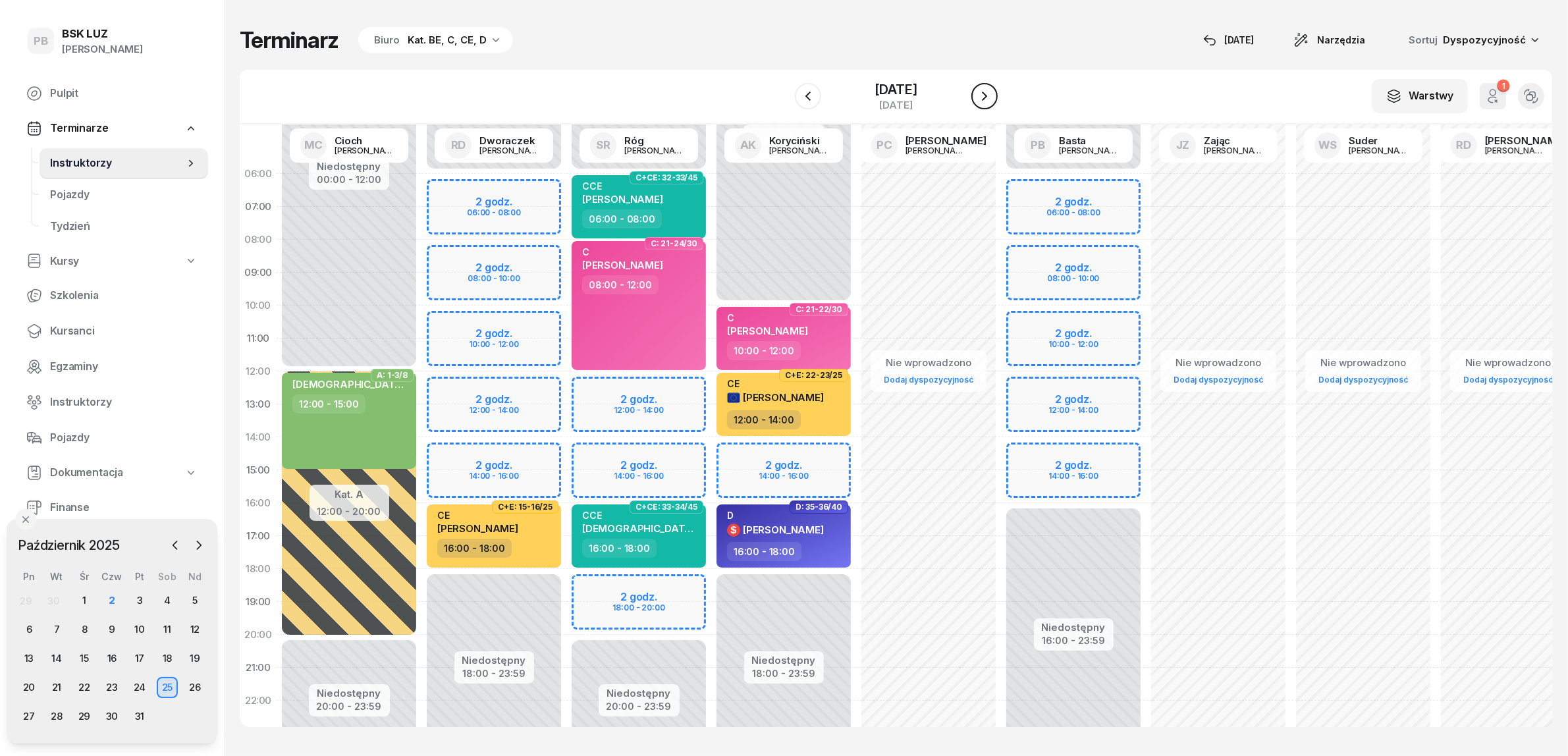
click at [998, 83] on button "button" at bounding box center [984, 96] width 26 height 26
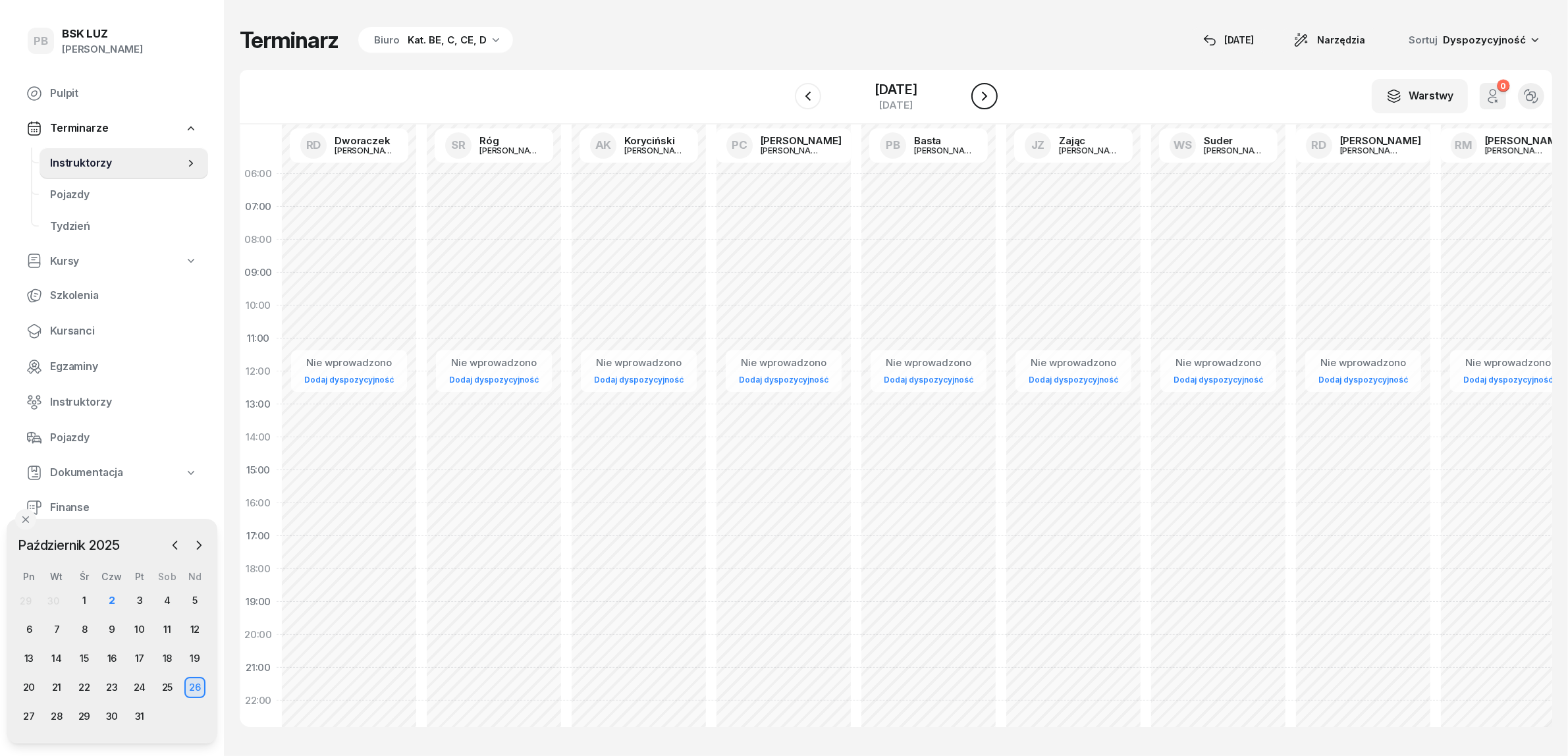
click at [998, 83] on button "button" at bounding box center [984, 96] width 26 height 26
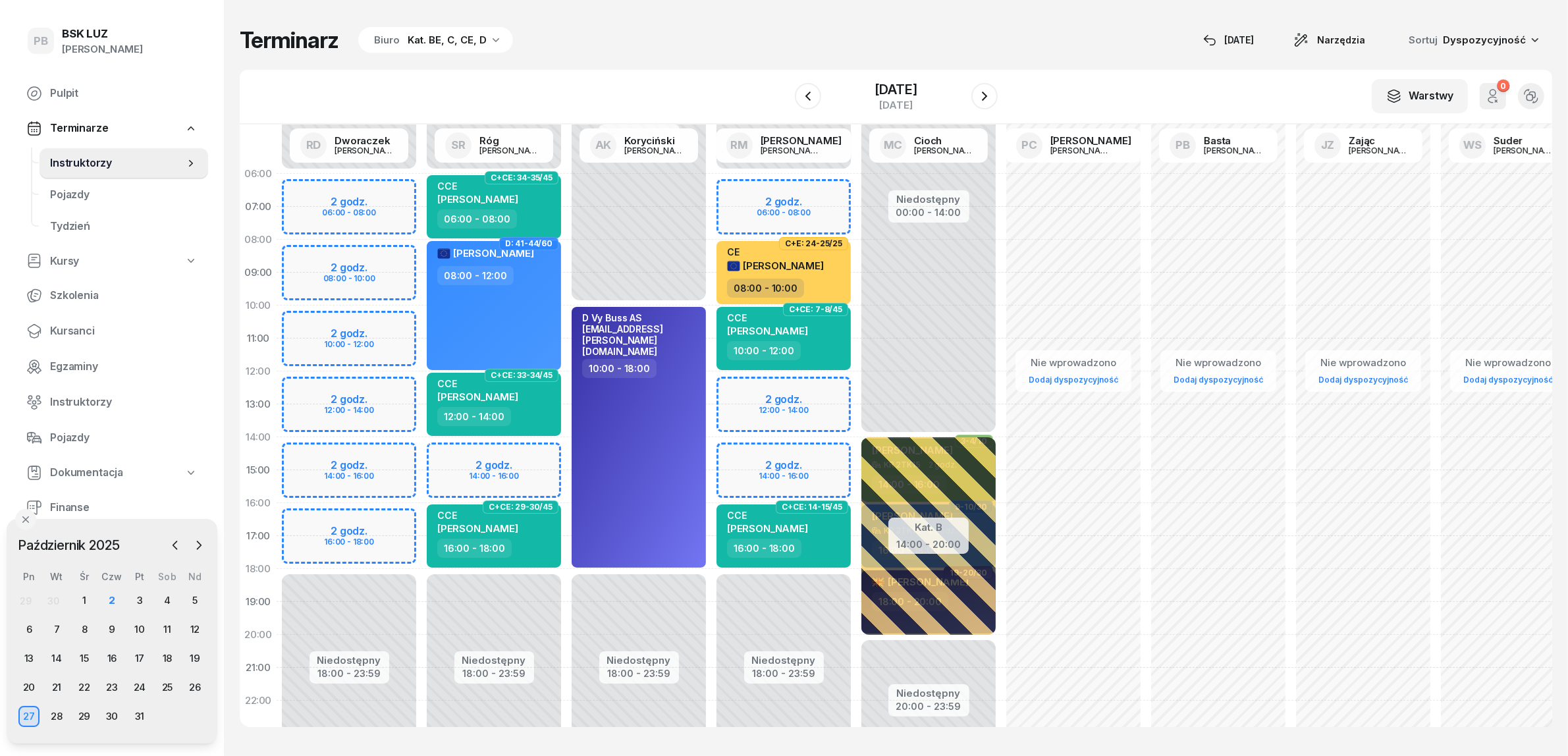
click at [392, 519] on div "Niedostępny 00:00 - 06:00 Niedostępny 18:00 - 23:59 2 godz. 06:00 - 08:00 2 god…" at bounding box center [349, 470] width 145 height 625
select select "16"
select select "18"
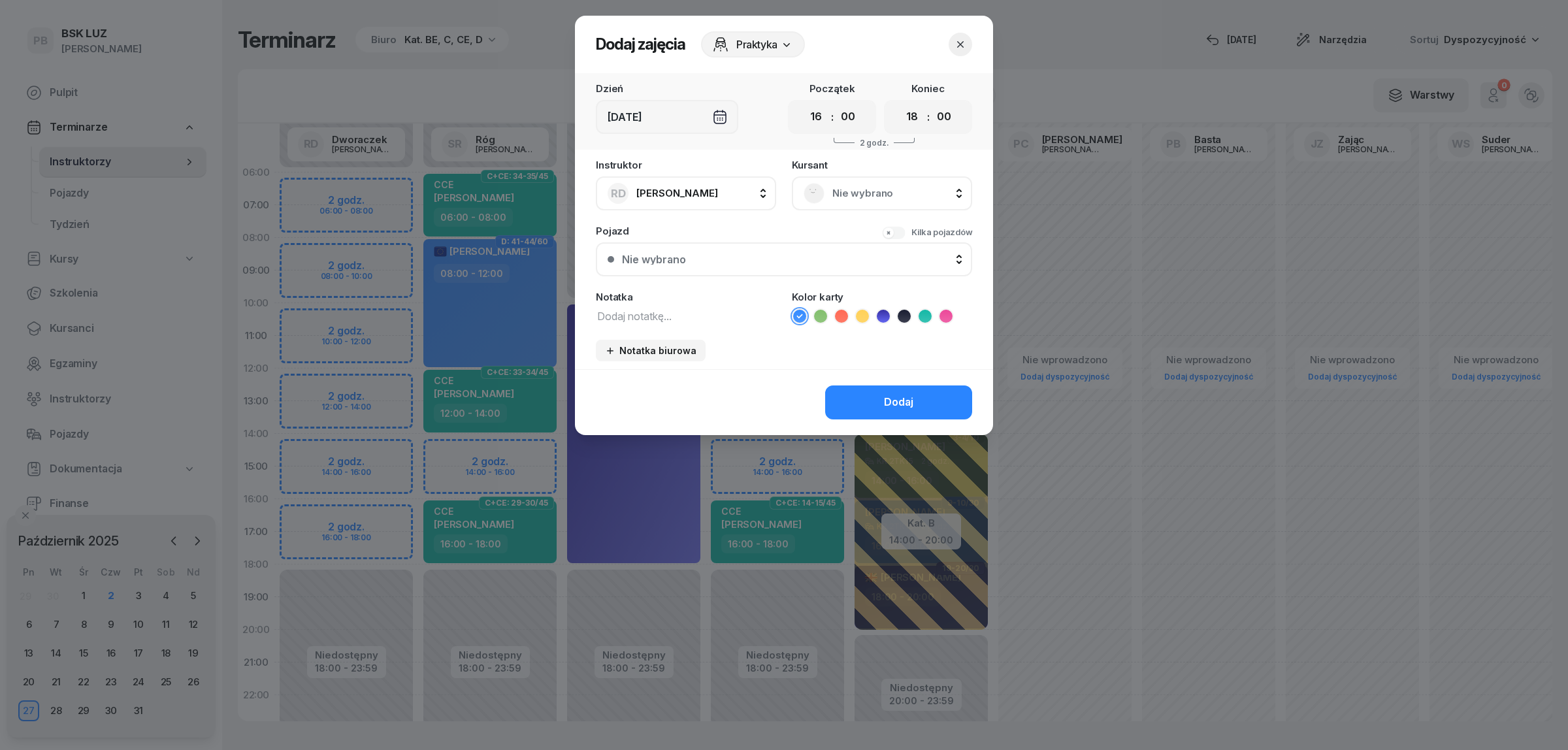
click at [912, 177] on div "Nie wybrano" at bounding box center [881, 193] width 181 height 34
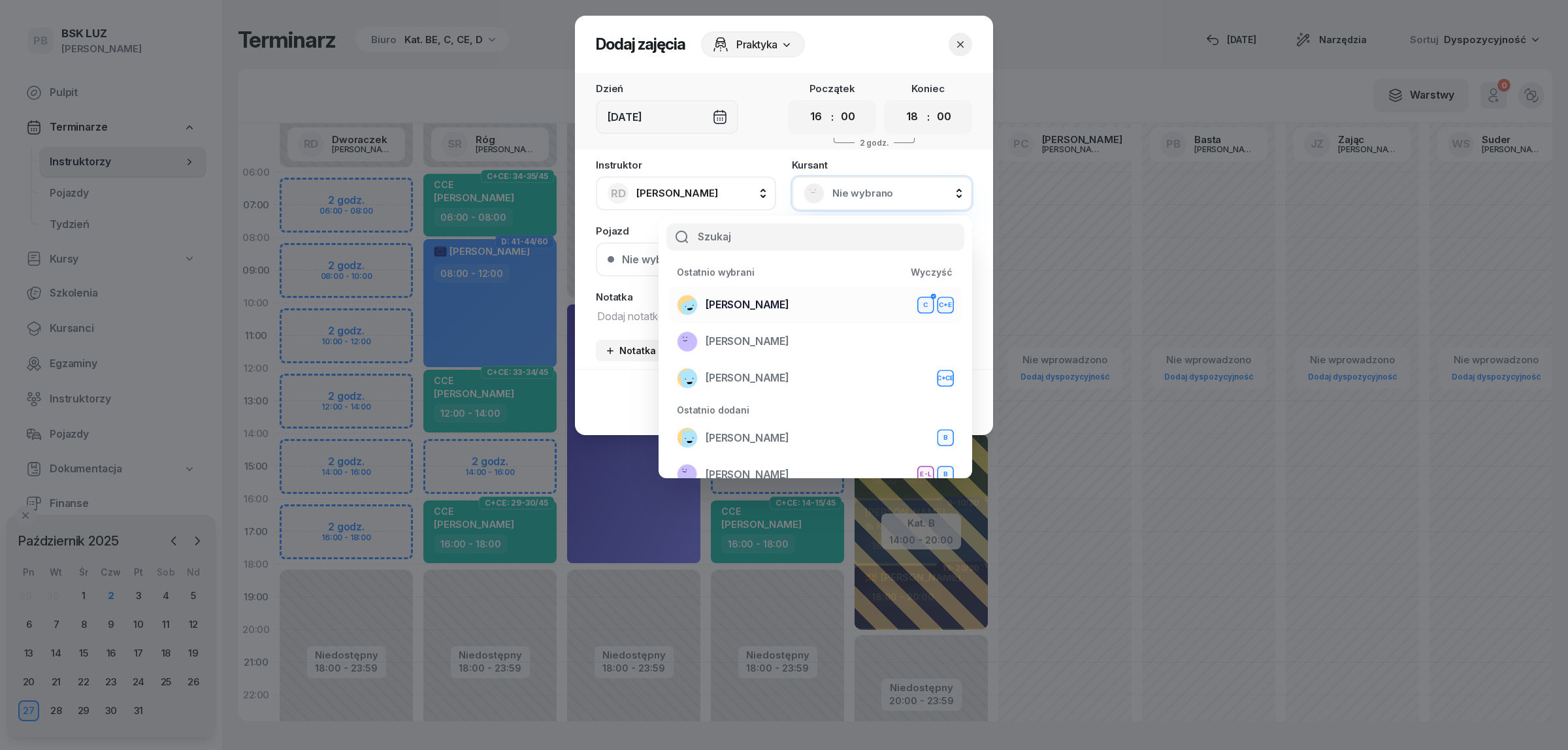
click at [795, 301] on div "BEBAK MARCIN C C+E" at bounding box center [815, 305] width 277 height 21
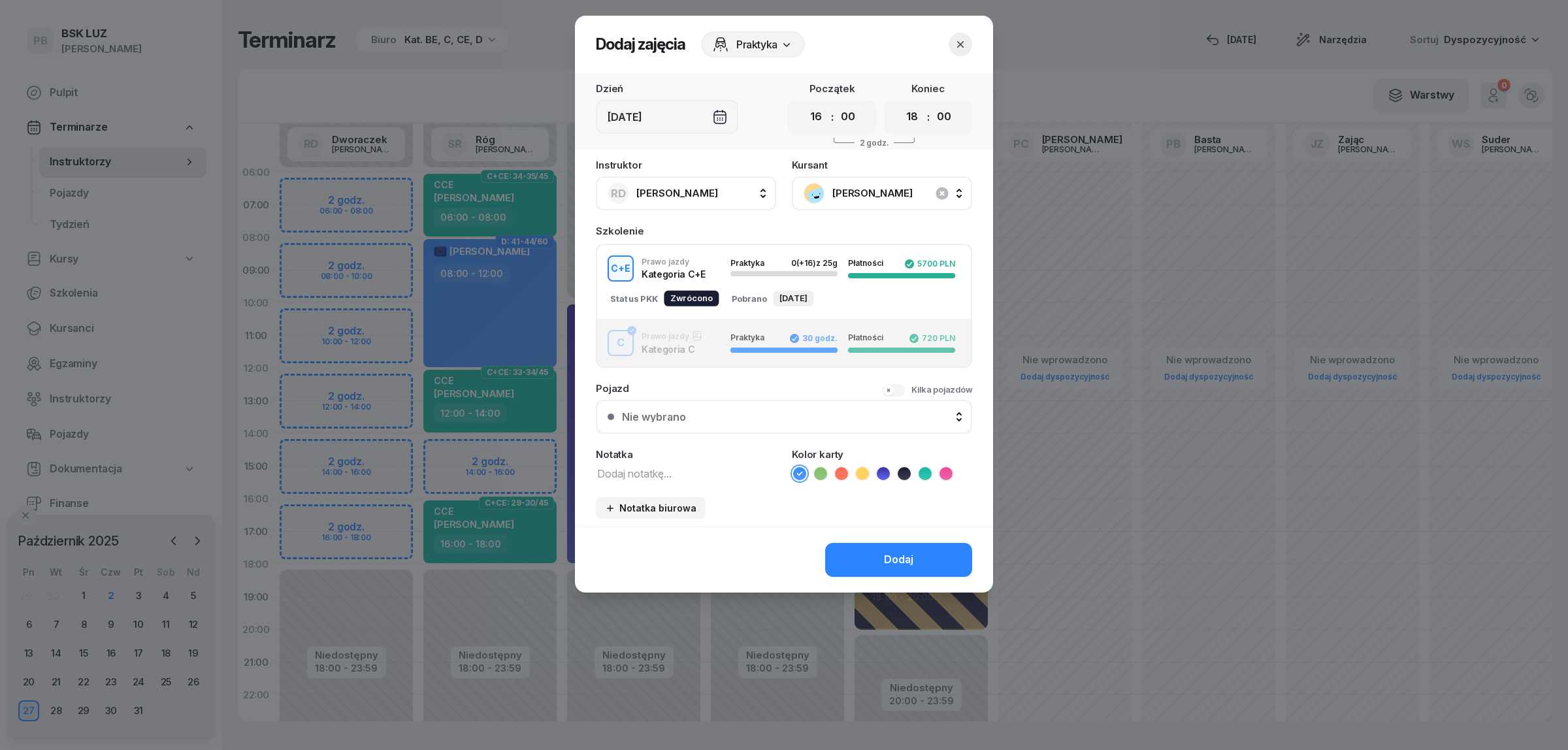
click at [648, 469] on textarea at bounding box center [686, 473] width 181 height 17
type textarea "CE"
click at [865, 471] on icon at bounding box center [862, 473] width 13 height 13
click at [854, 554] on button "Dodaj" at bounding box center [898, 560] width 147 height 34
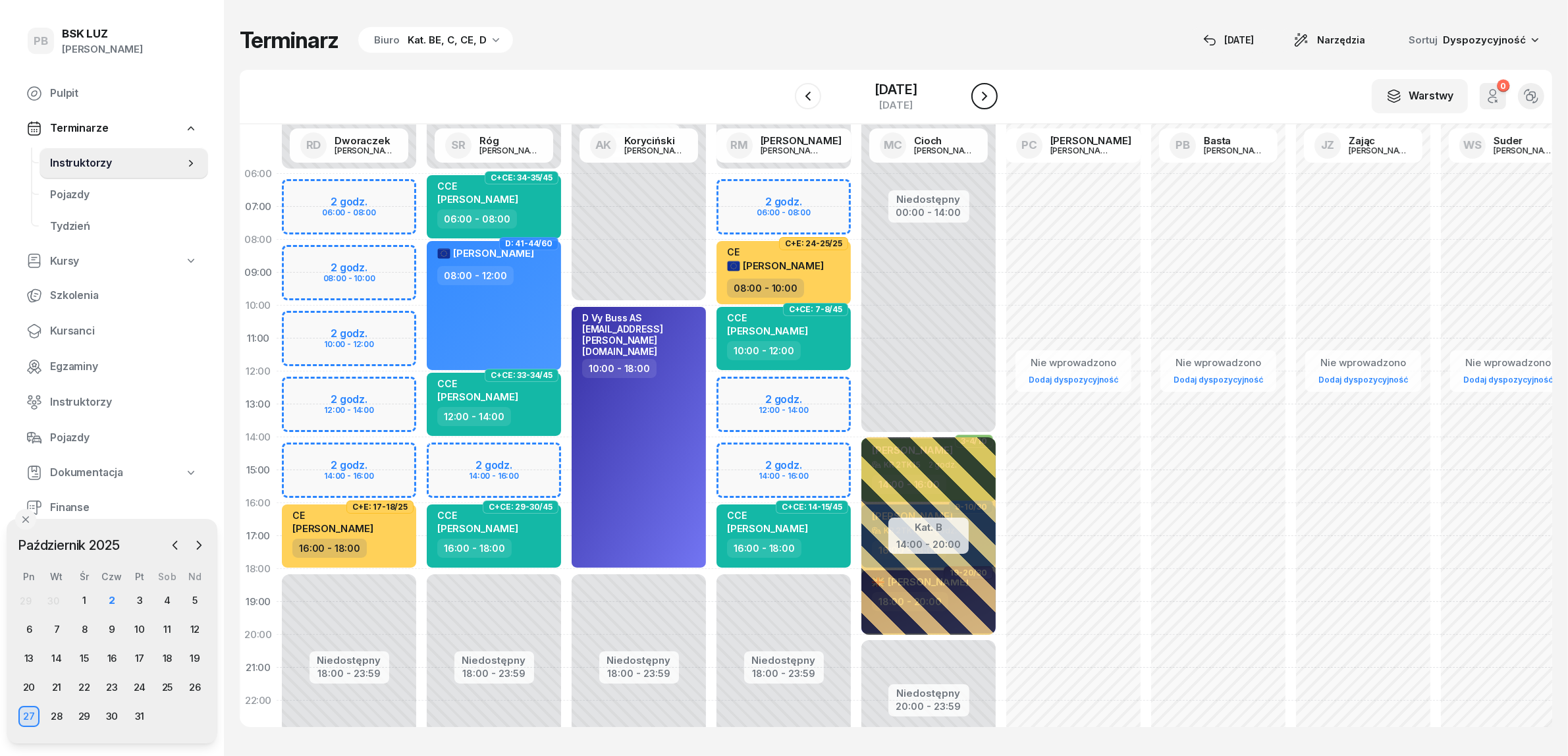
click at [993, 93] on icon "button" at bounding box center [984, 96] width 15 height 15
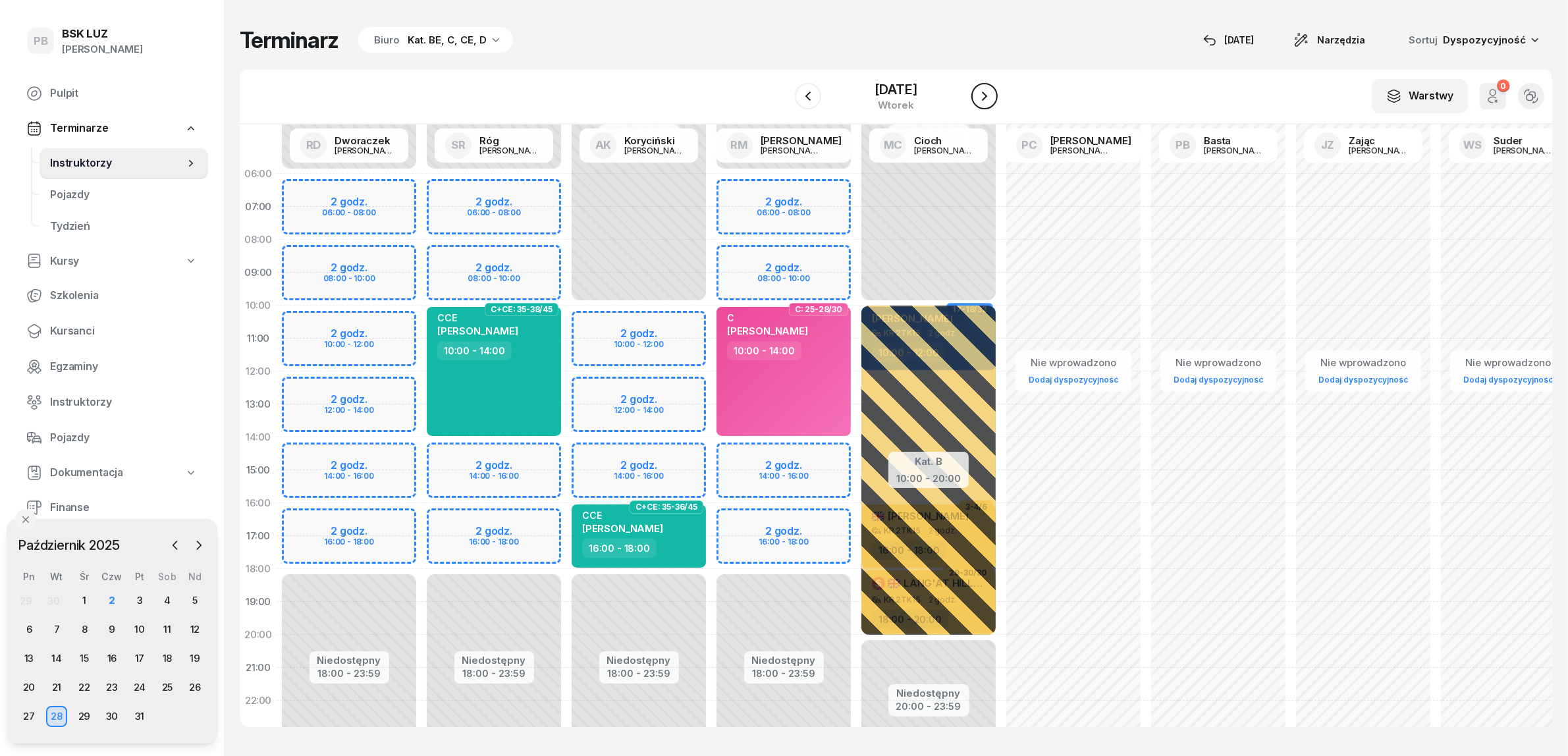
click at [993, 93] on icon "button" at bounding box center [984, 96] width 15 height 15
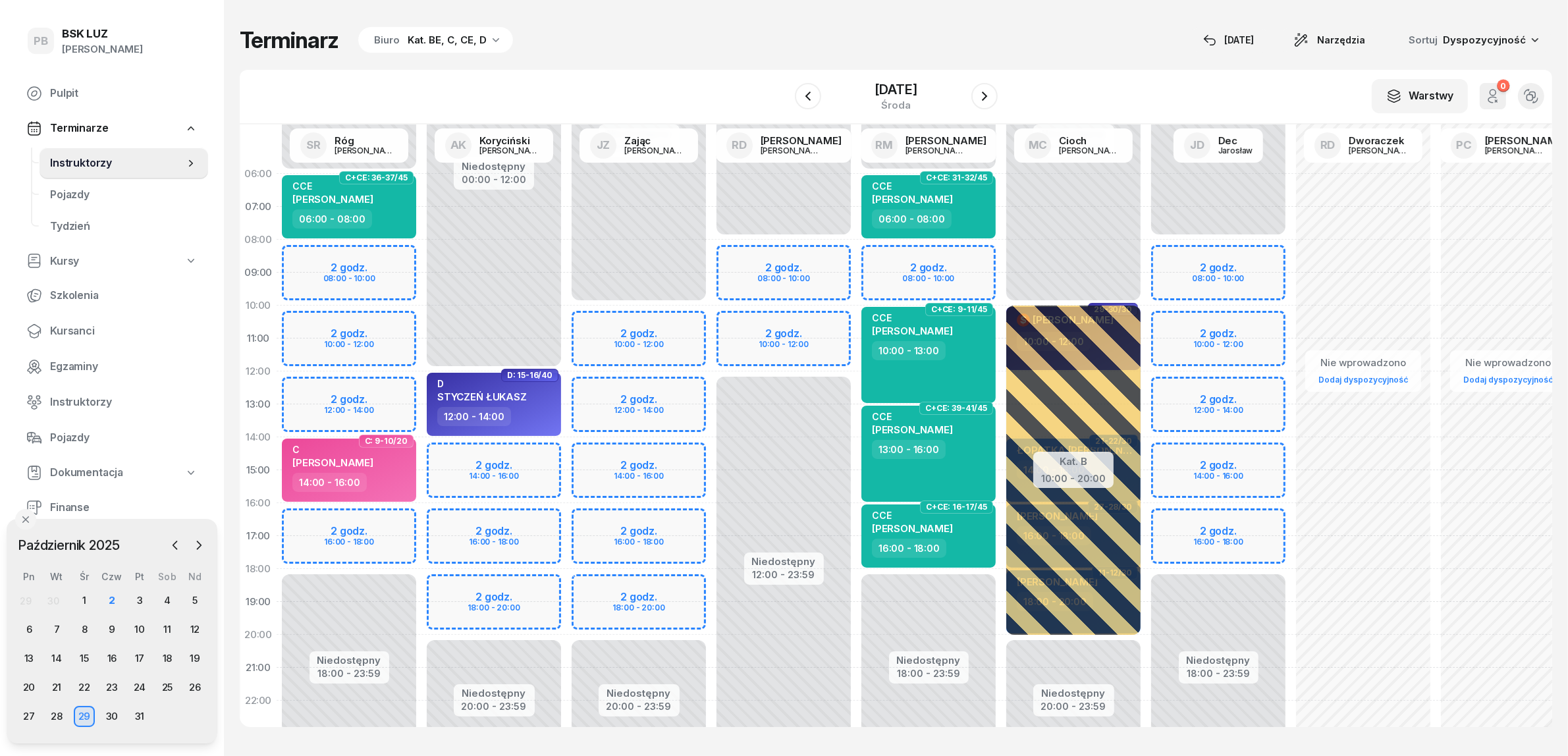
click at [402, 519] on div "Niedostępny 00:00 - 06:00 Niedostępny 18:00 - 23:59 2 godz. 08:00 - 10:00 2 god…" at bounding box center [349, 470] width 145 height 625
select select "16"
select select "18"
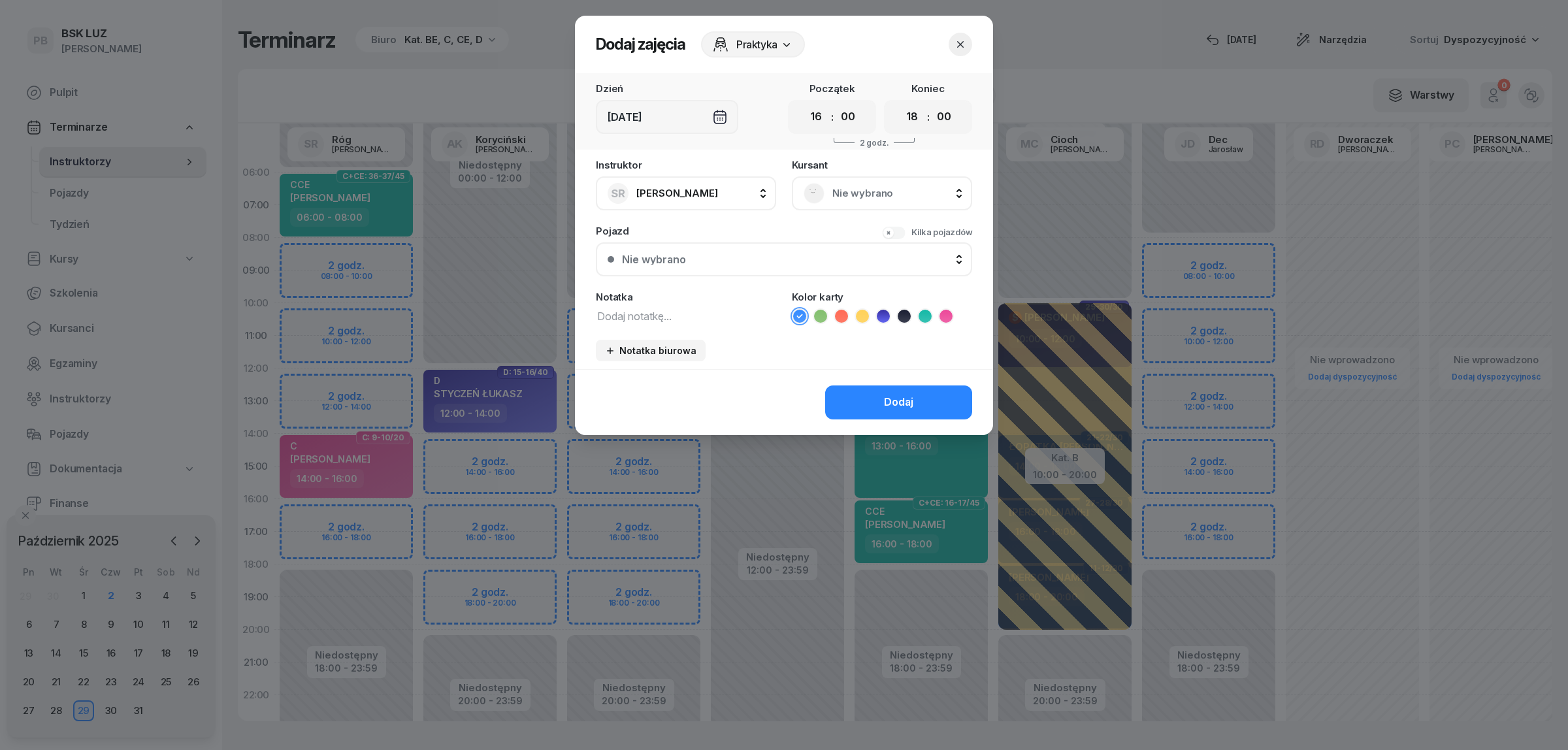
click at [861, 196] on span "Nie wybrano" at bounding box center [896, 193] width 128 height 17
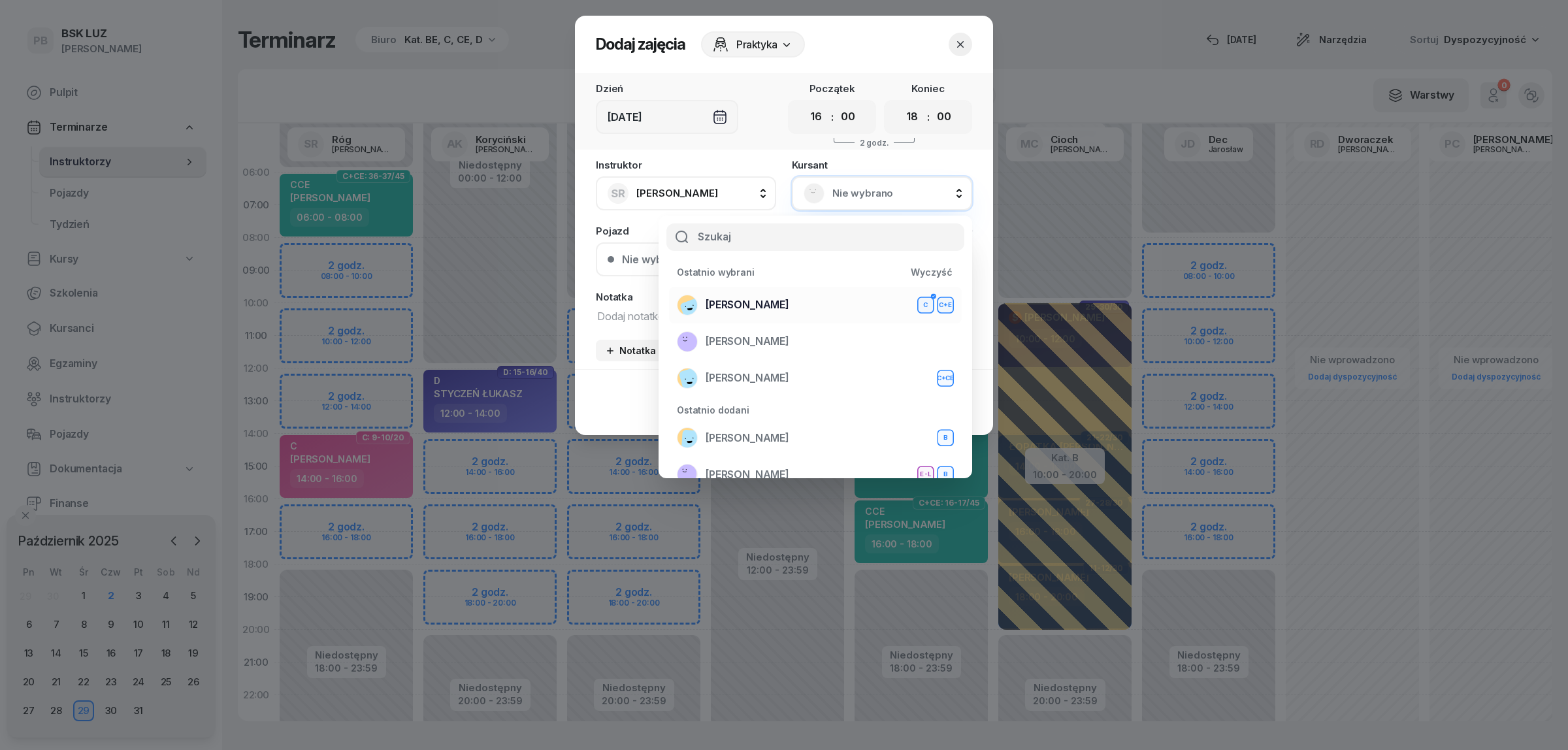
click at [754, 289] on li "BEBAK MARCIN C C+E" at bounding box center [815, 304] width 292 height 36
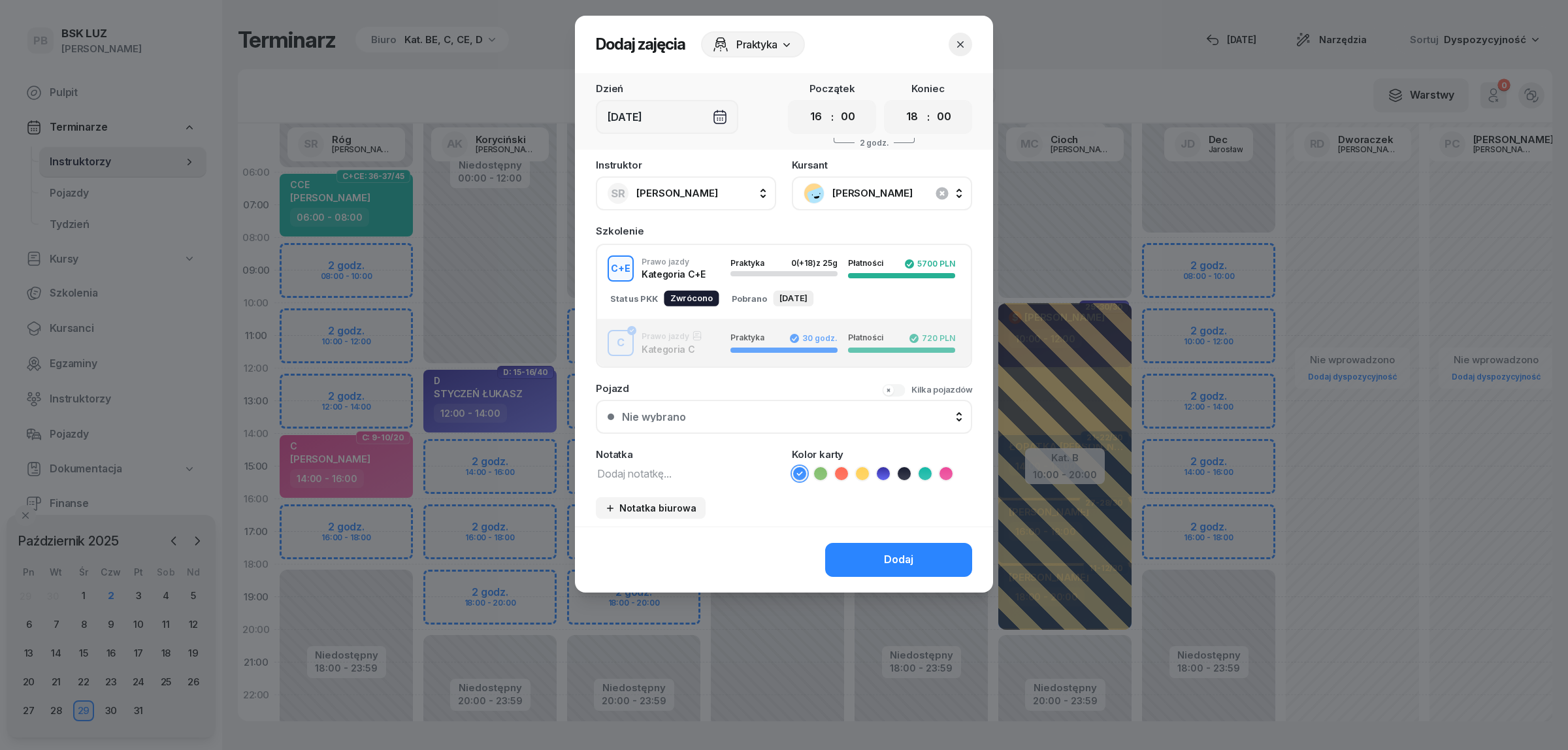
click at [658, 468] on textarea at bounding box center [686, 473] width 181 height 17
type textarea "CE"
click at [856, 470] on icon at bounding box center [862, 473] width 13 height 13
click at [856, 556] on button "Dodaj" at bounding box center [898, 560] width 147 height 34
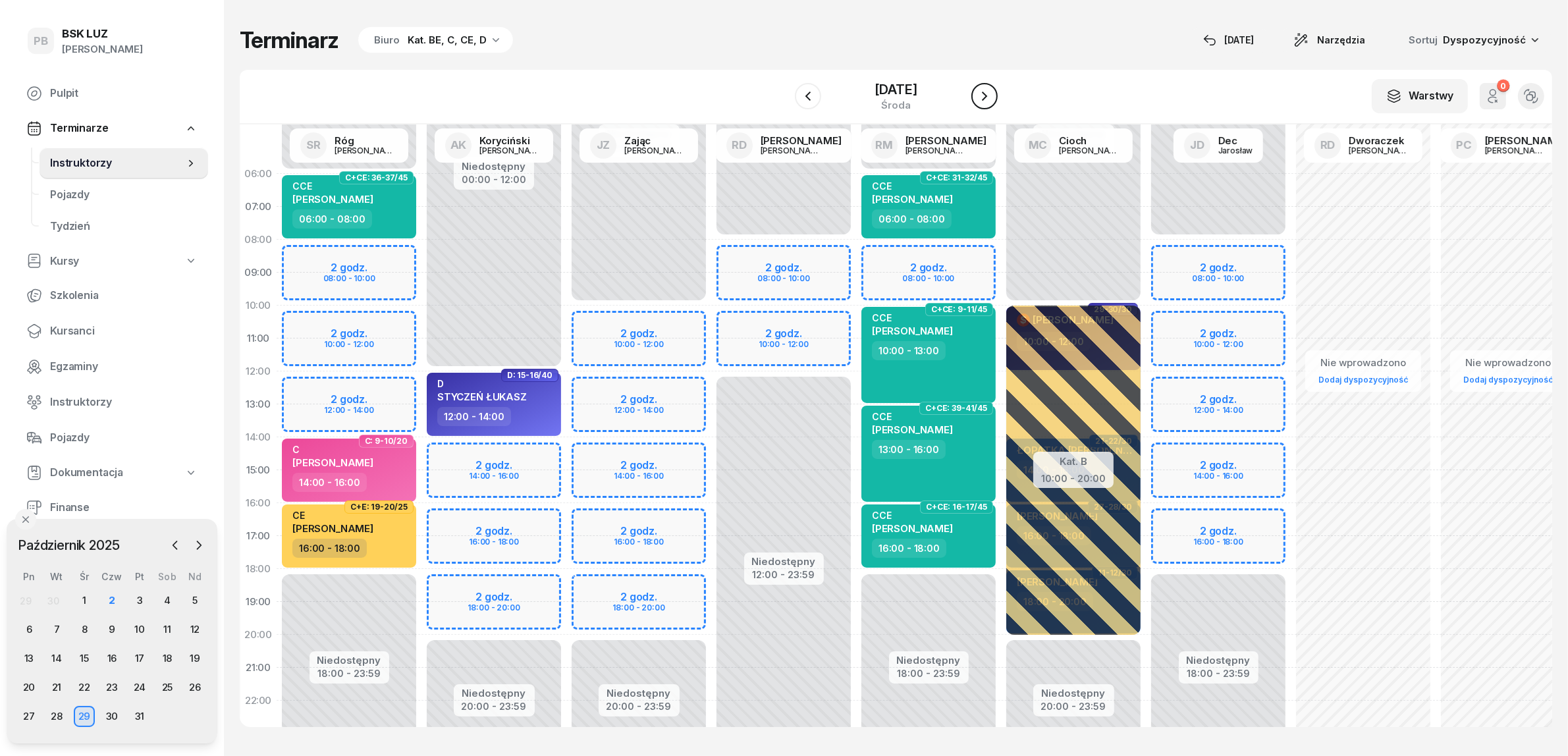
click at [993, 96] on icon "button" at bounding box center [984, 96] width 15 height 15
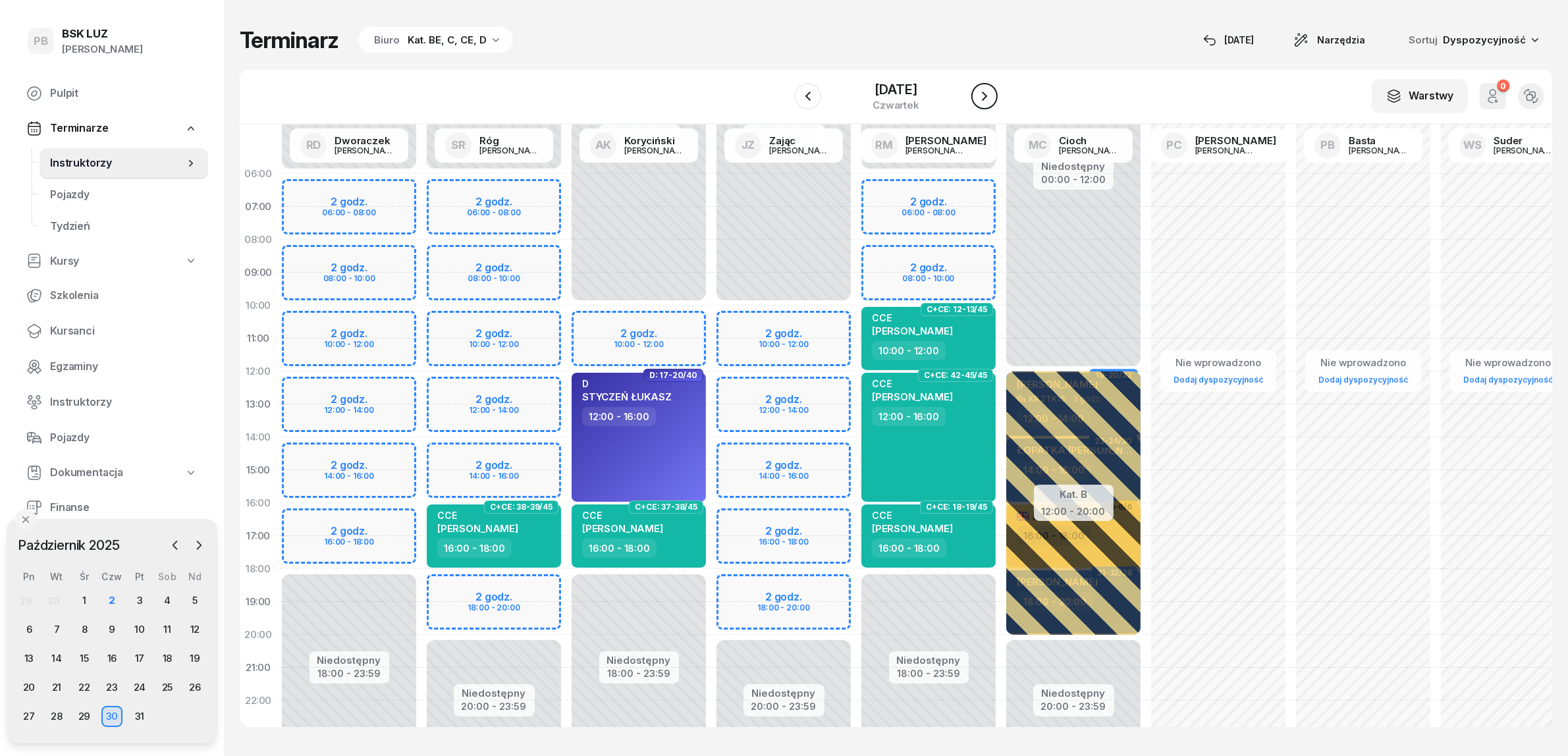
click at [993, 96] on icon "button" at bounding box center [984, 96] width 15 height 15
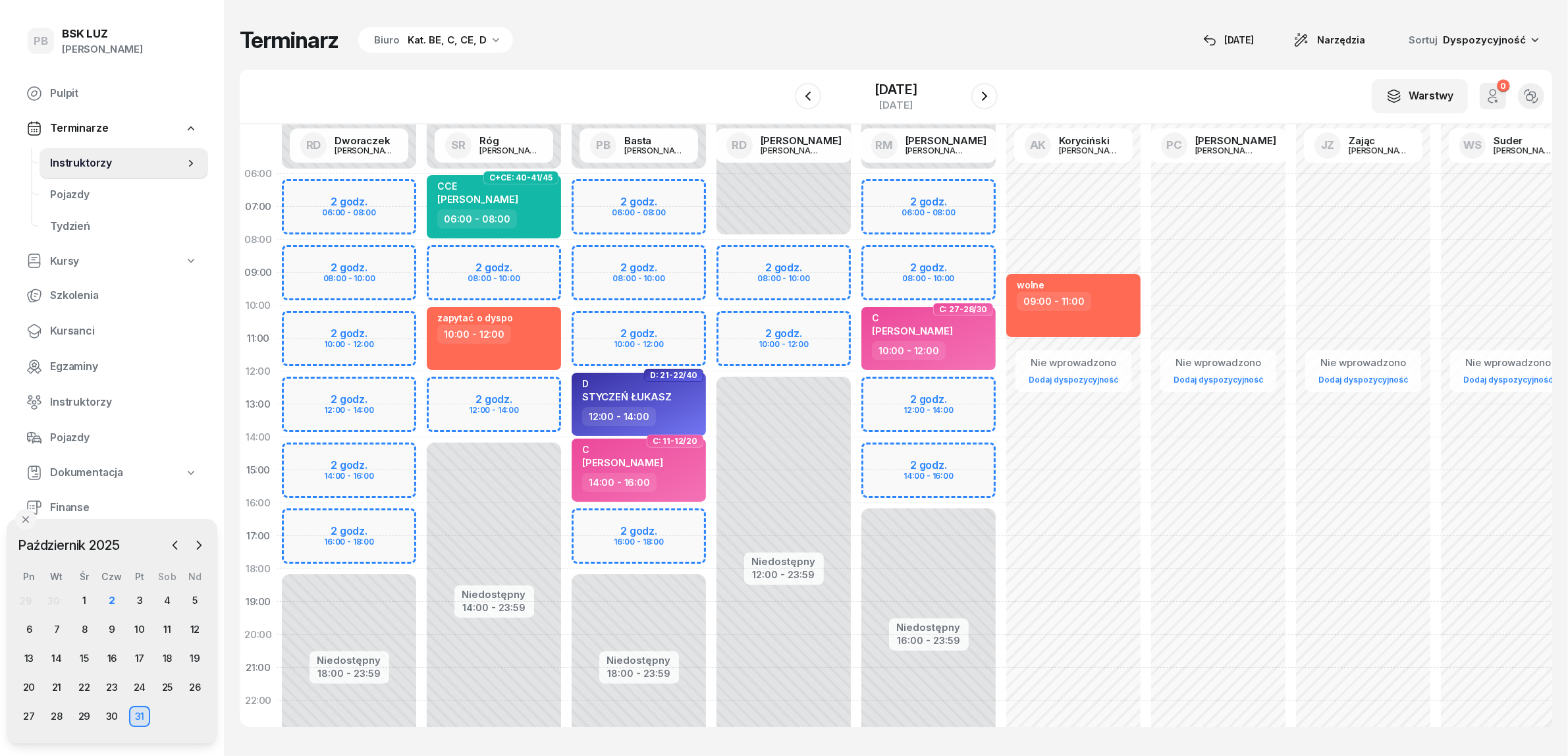
click at [584, 522] on div "Niedostępny 00:00 - 06:00 Niedostępny 18:00 - 23:59 2 godz. 06:00 - 08:00 2 god…" at bounding box center [639, 470] width 145 height 625
select select "16"
select select "18"
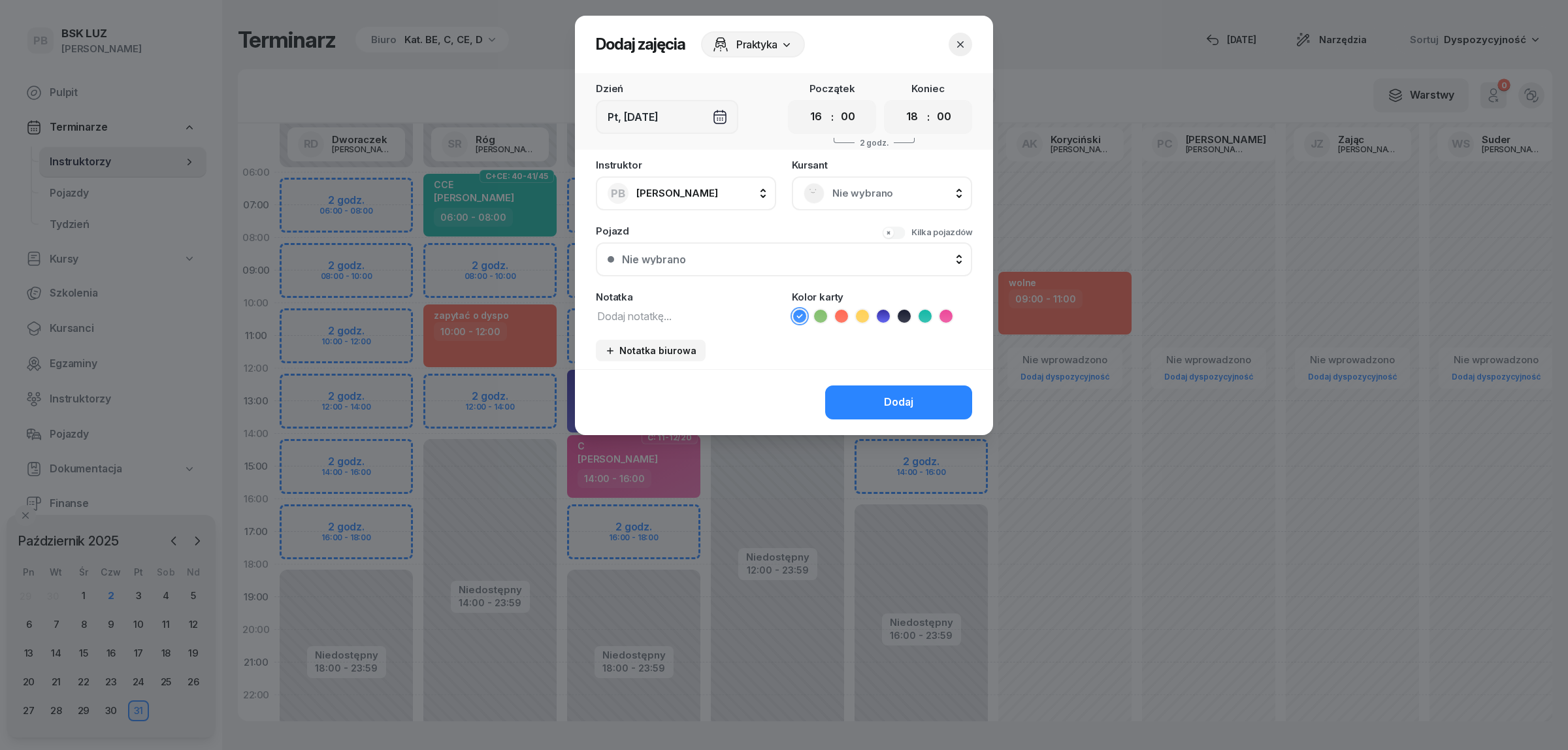
click at [882, 193] on span "Nie wybrano" at bounding box center [896, 193] width 128 height 17
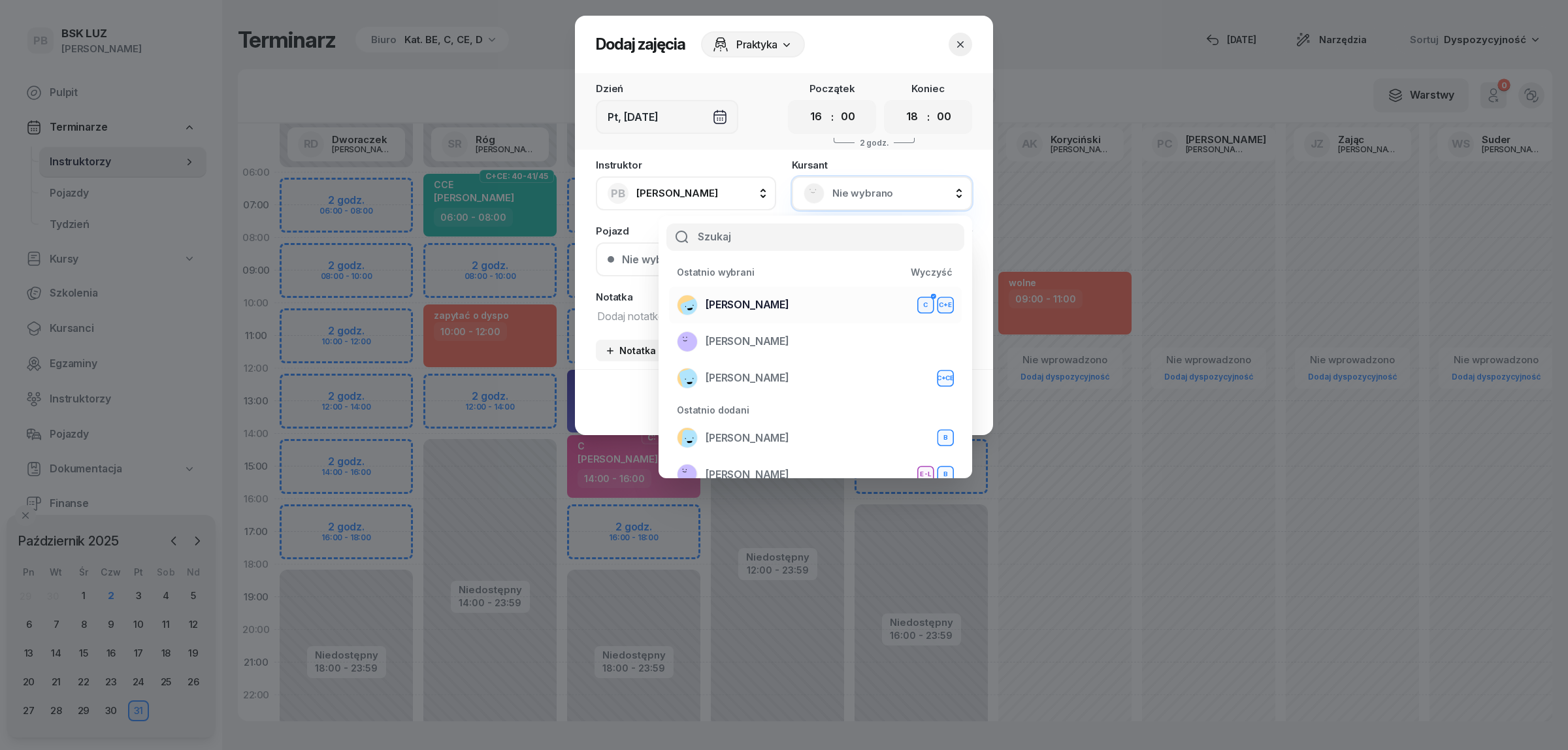
click at [745, 304] on span "BEBAK MARCIN" at bounding box center [747, 305] width 84 height 17
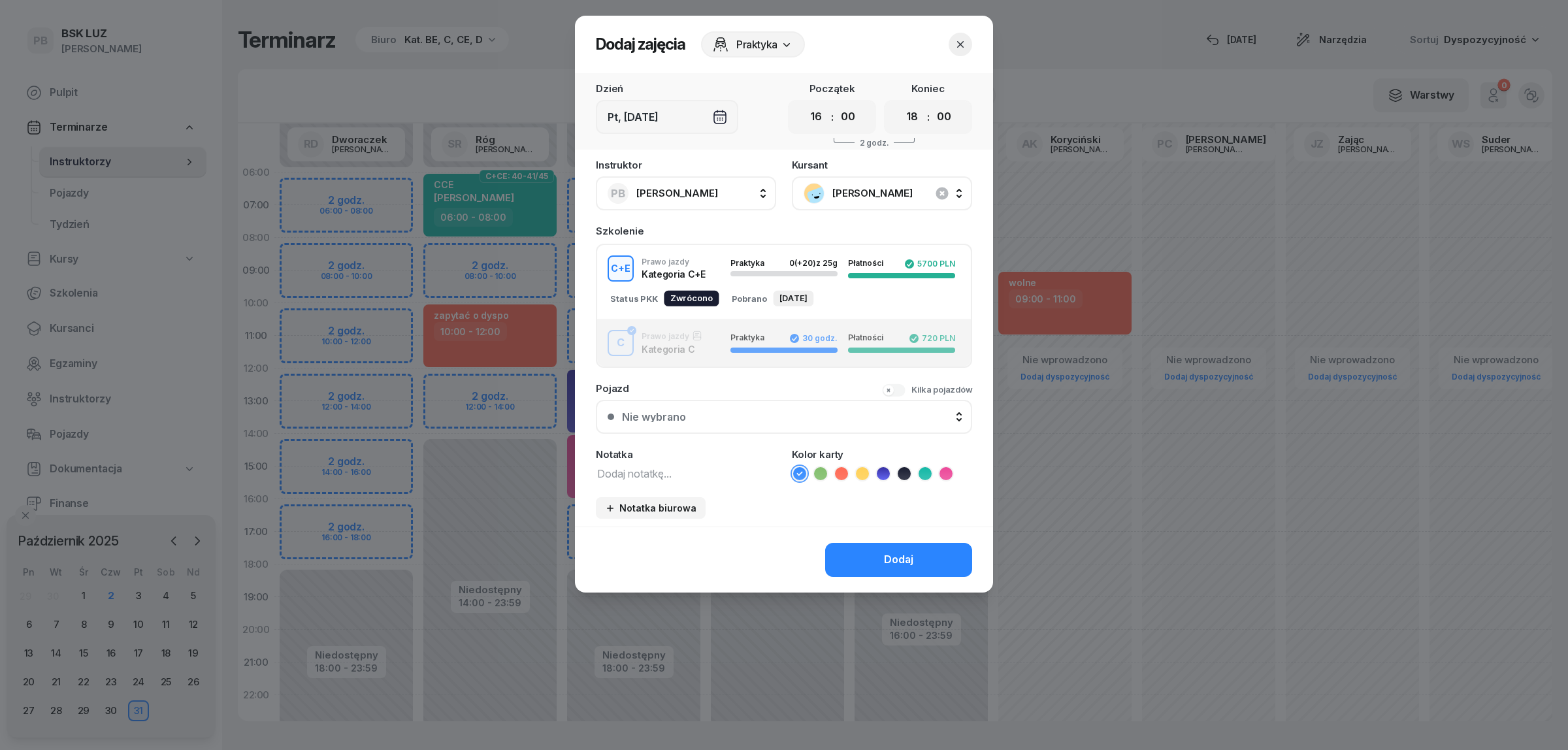
click at [644, 464] on textarea at bounding box center [686, 473] width 181 height 17
type textarea "CE"
click at [862, 467] on icon at bounding box center [862, 473] width 13 height 13
click at [838, 556] on button "Dodaj" at bounding box center [898, 560] width 147 height 34
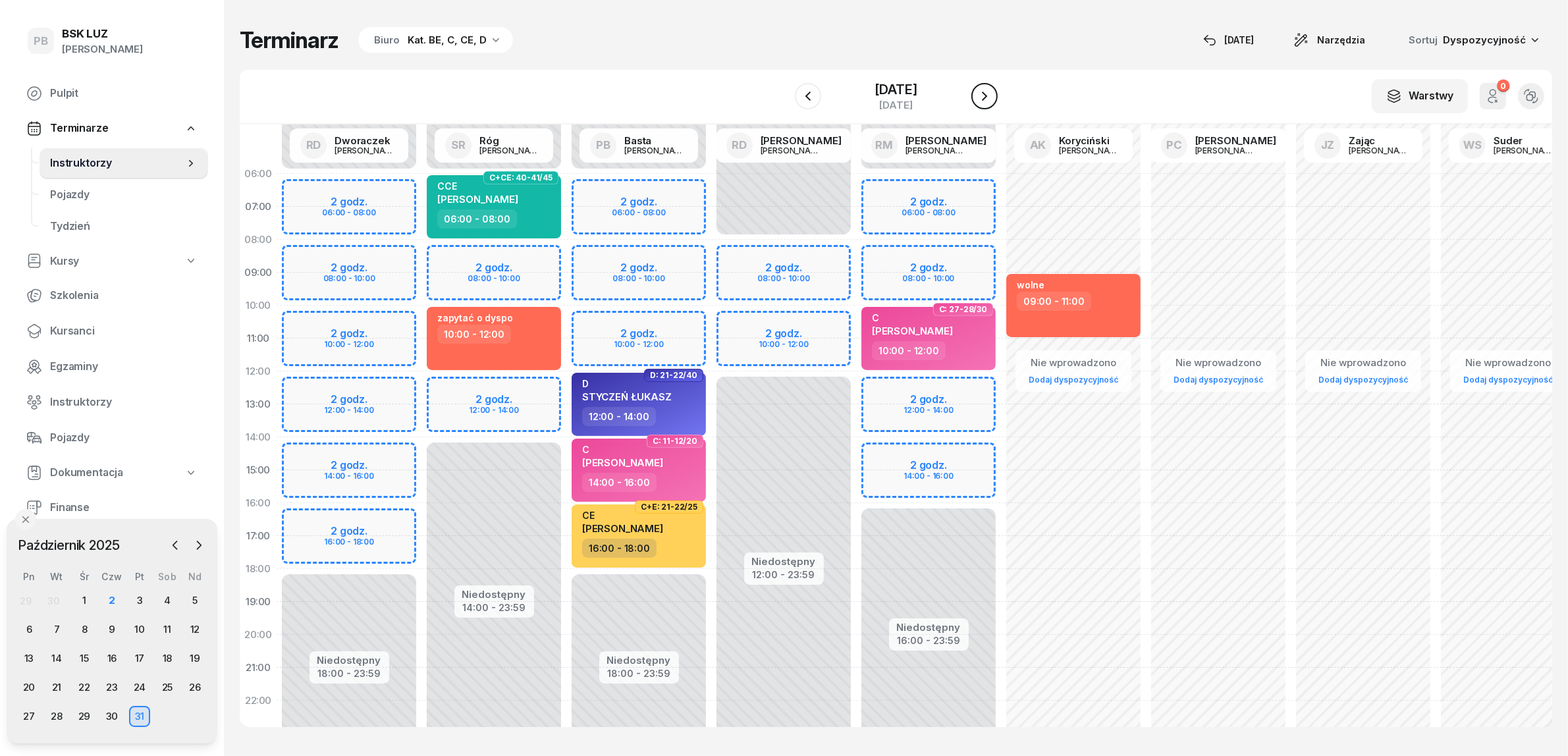
click at [987, 97] on icon "button" at bounding box center [984, 96] width 5 height 9
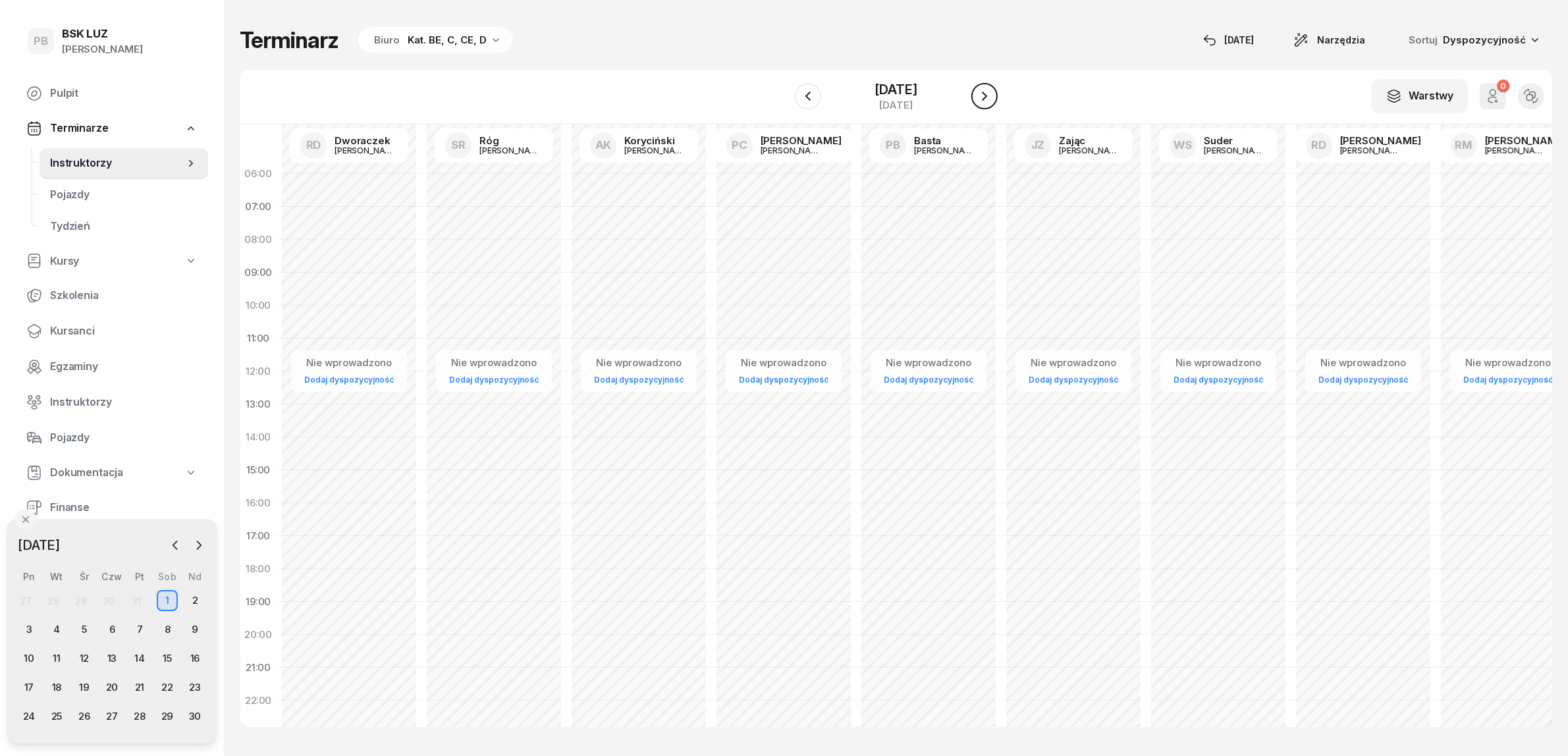
click at [999, 97] on div "W Wybierz AK Koryciński Artur BP Pająk Bogusław DA Arendarczyk Damian DP Pawłow…" at bounding box center [896, 97] width 1313 height 55
click at [975, 99] on button "button" at bounding box center [984, 96] width 26 height 26
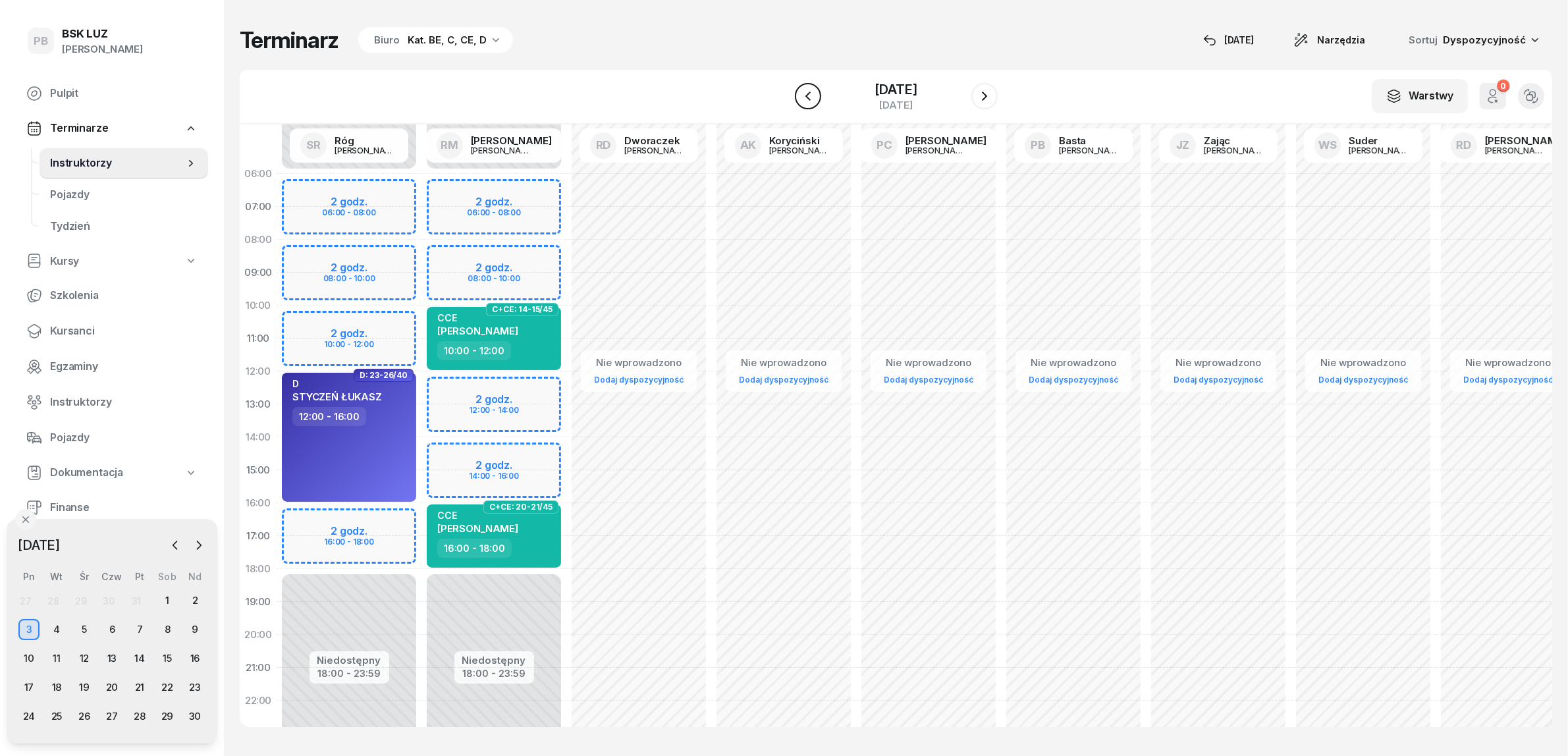
click at [807, 90] on icon "button" at bounding box center [807, 96] width 15 height 15
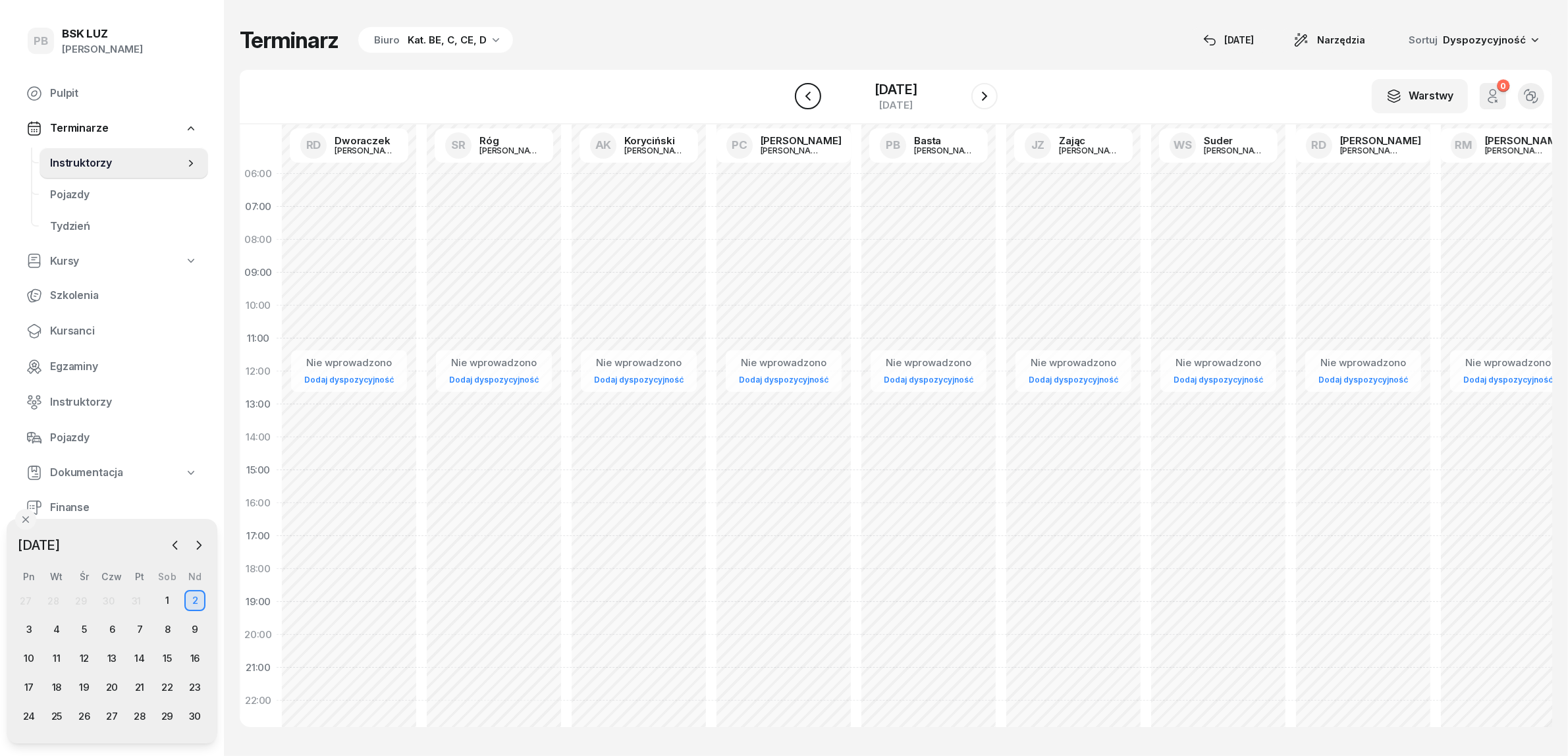
click at [807, 90] on icon "button" at bounding box center [807, 96] width 15 height 15
click at [807, 90] on div "31 października 2025 piątek" at bounding box center [896, 97] width 203 height 38
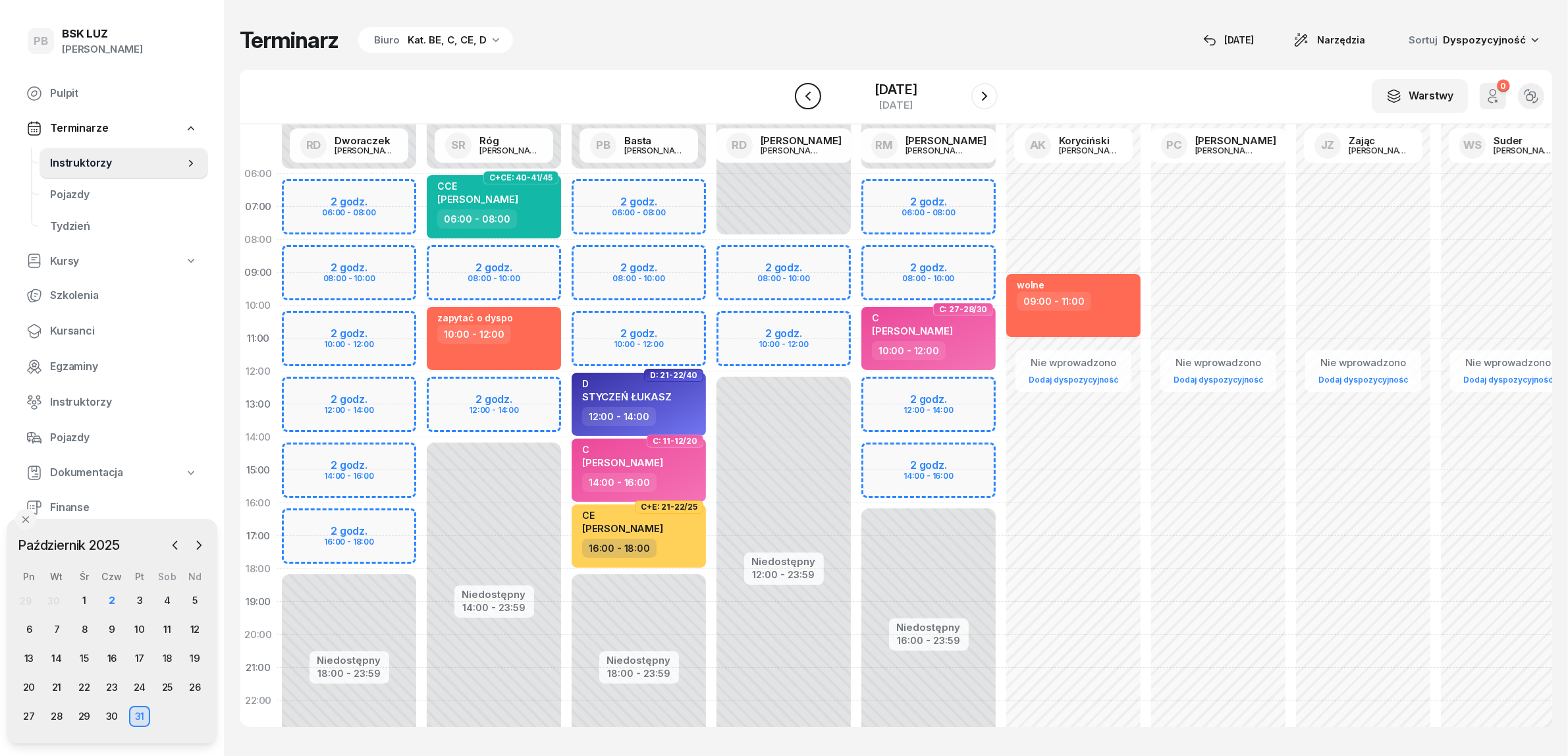
click at [807, 90] on div "31 października 2025 piątek" at bounding box center [896, 97] width 203 height 38
click at [800, 93] on icon "button" at bounding box center [807, 96] width 15 height 15
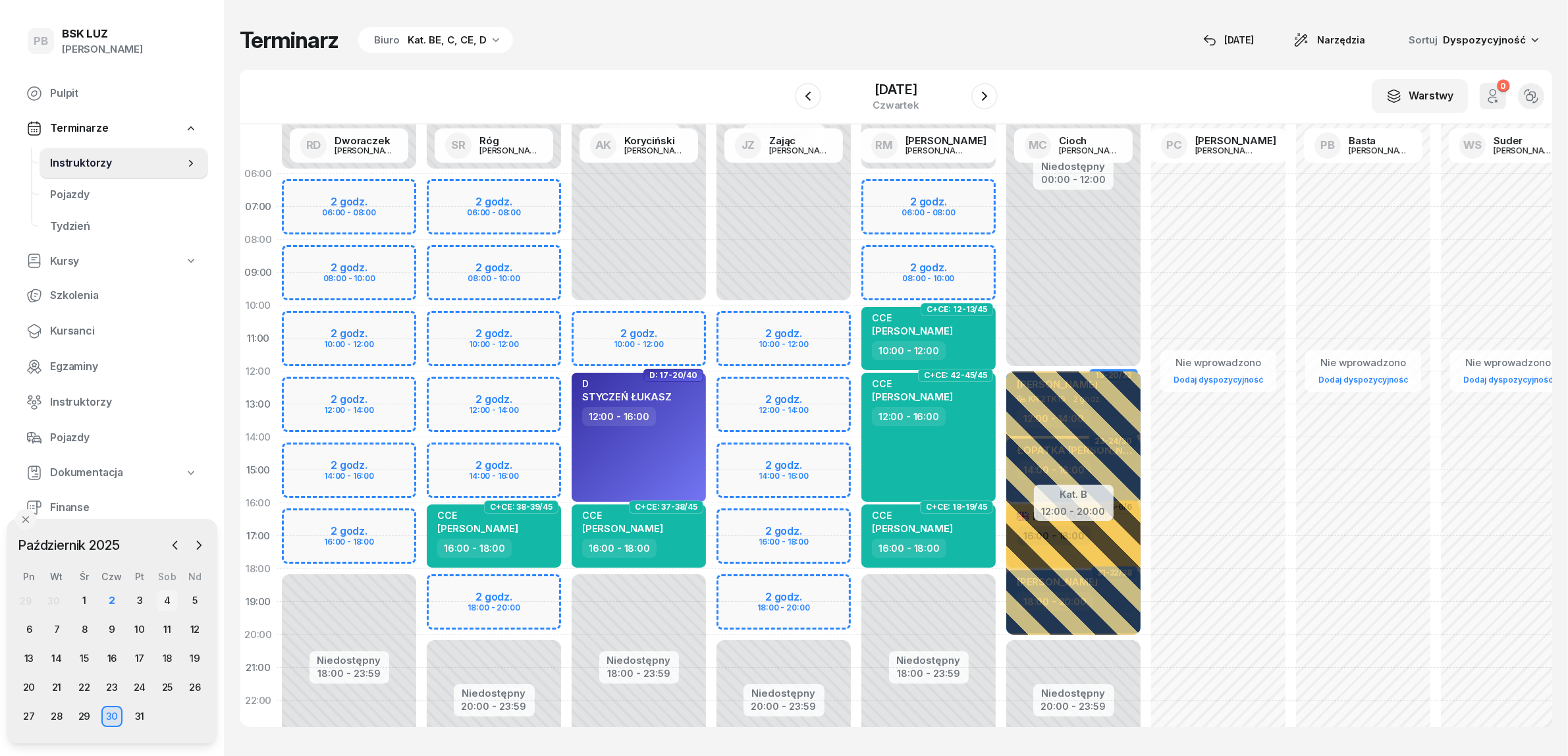
click at [173, 596] on div "4" at bounding box center [167, 601] width 21 height 21
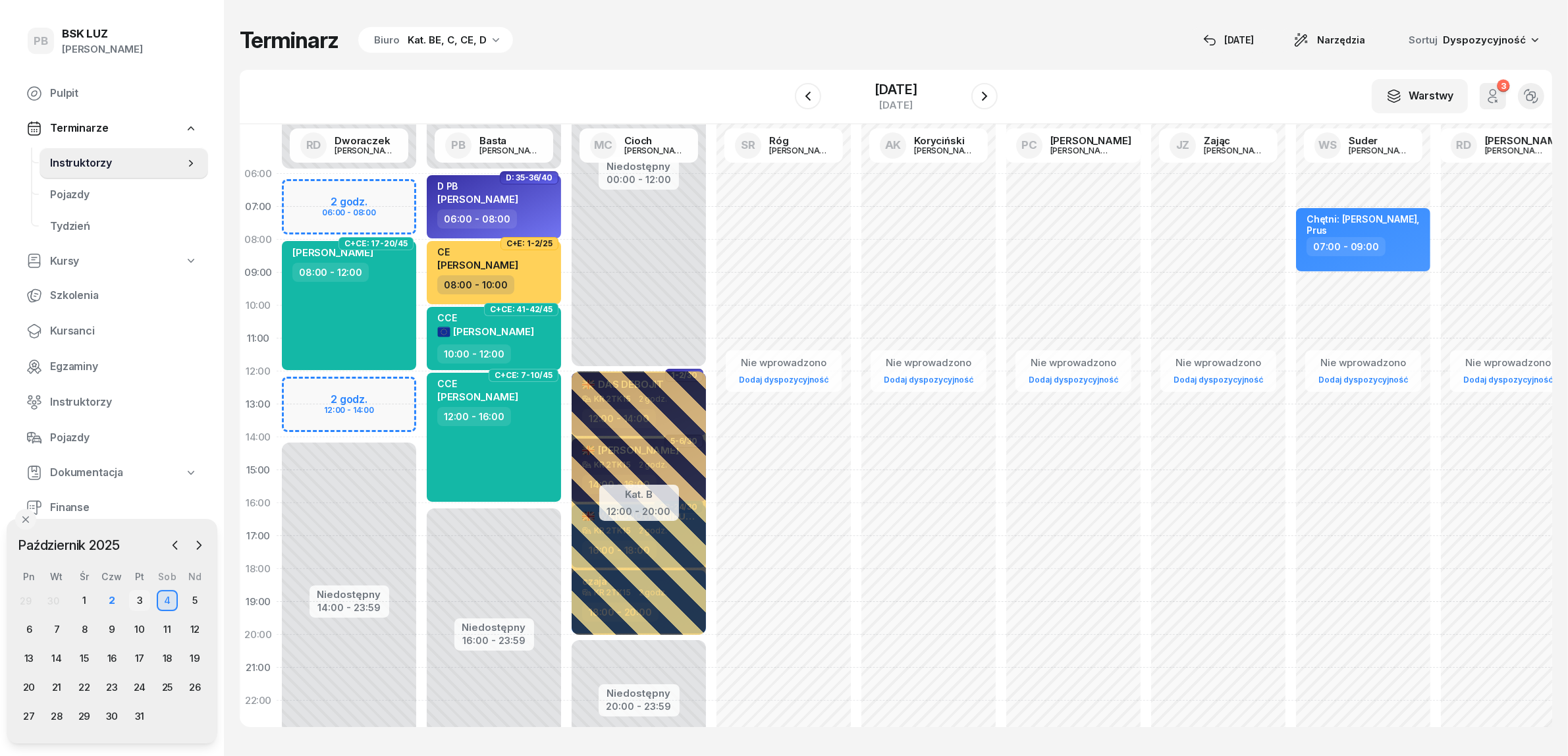
click at [143, 601] on div "3" at bounding box center [139, 601] width 21 height 21
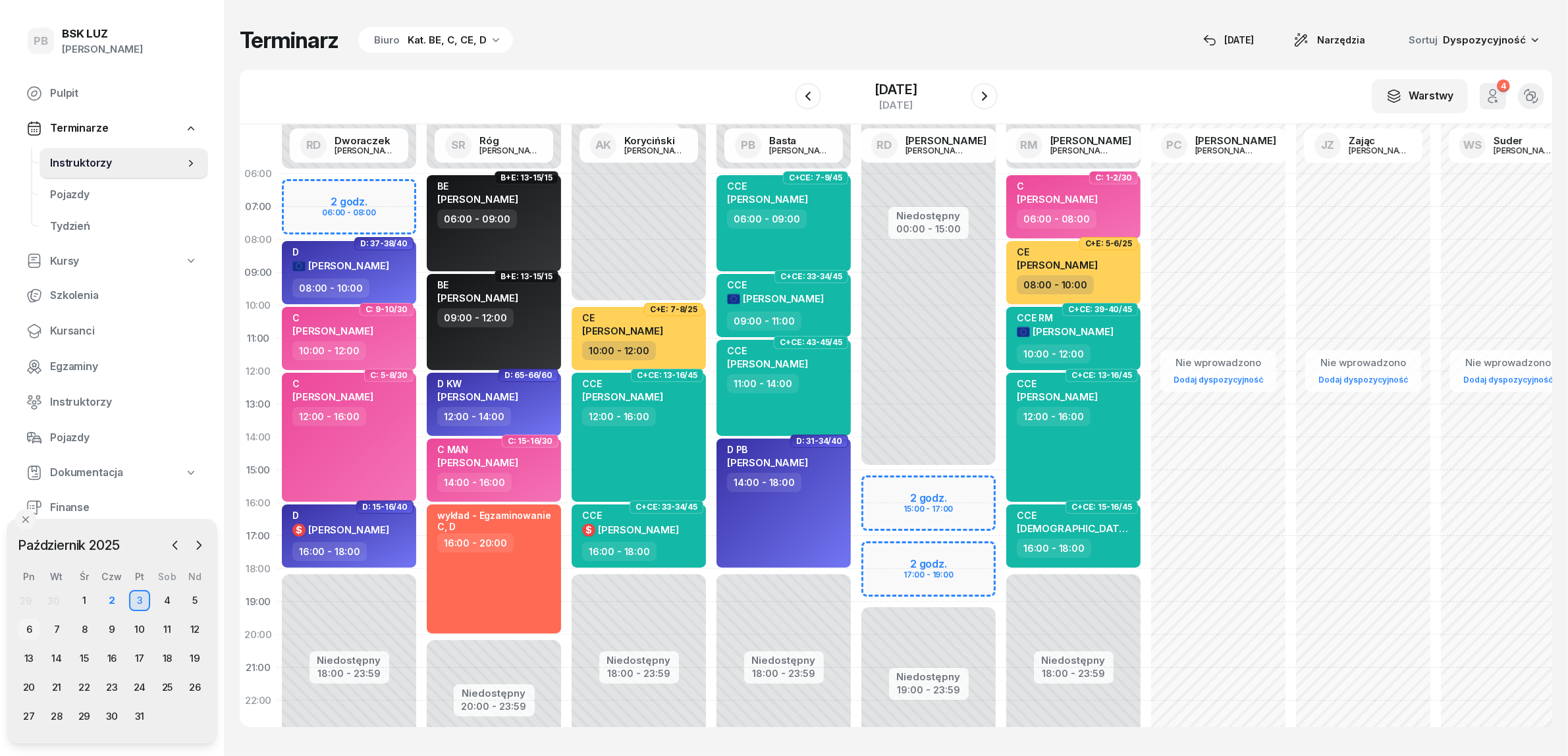
click at [33, 630] on div "6" at bounding box center [29, 630] width 21 height 21
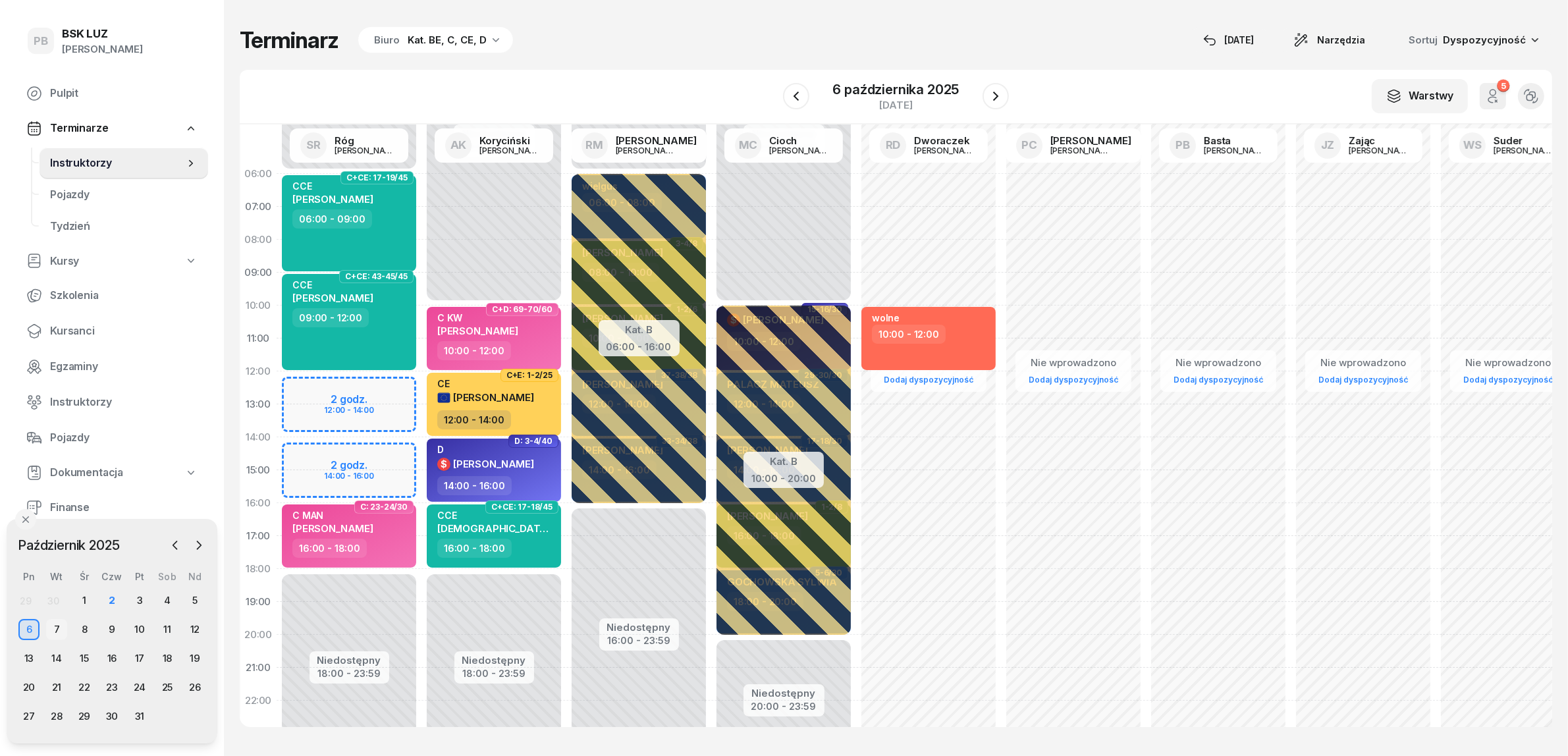
click at [53, 627] on div "7" at bounding box center [56, 630] width 21 height 21
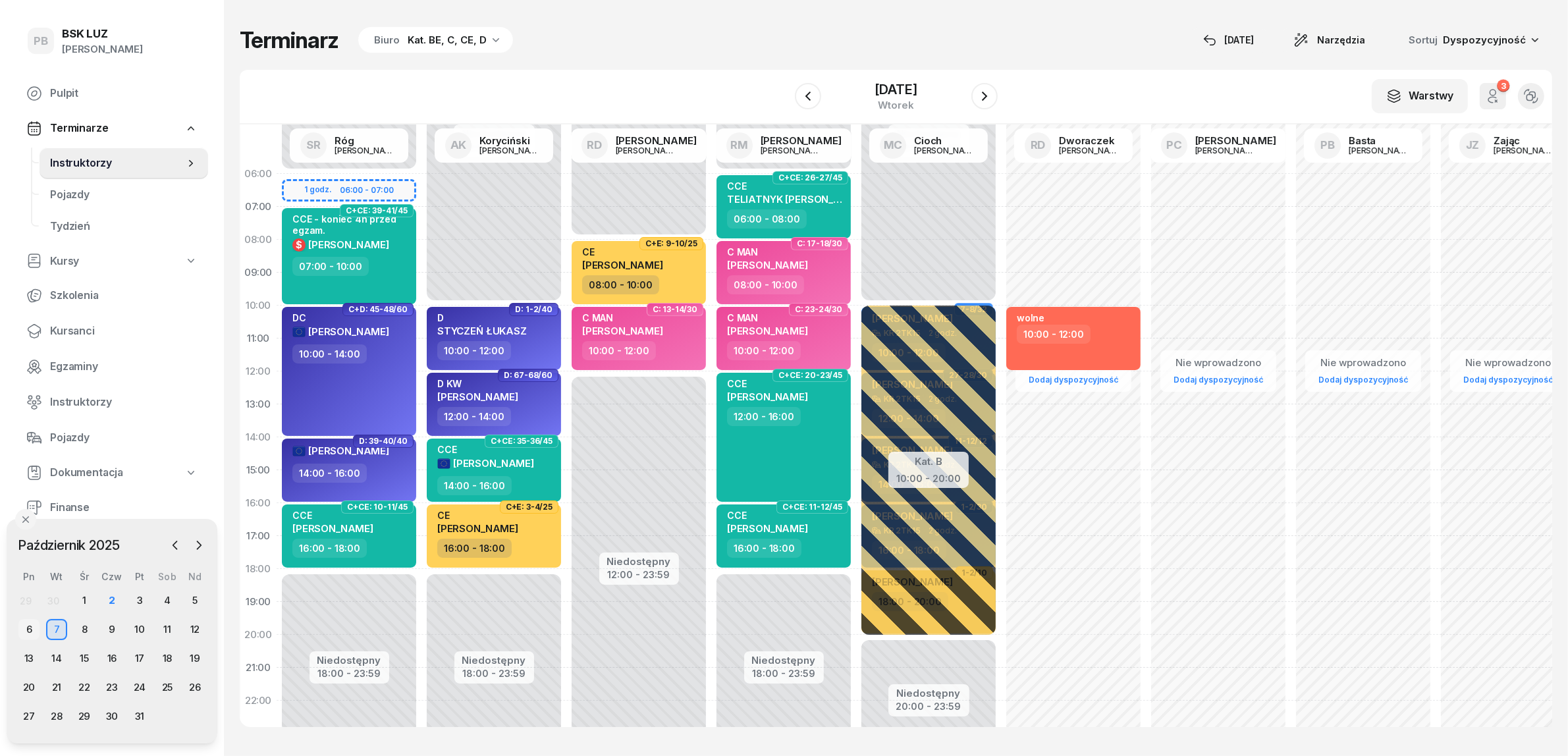
click at [33, 629] on div "6" at bounding box center [29, 630] width 21 height 21
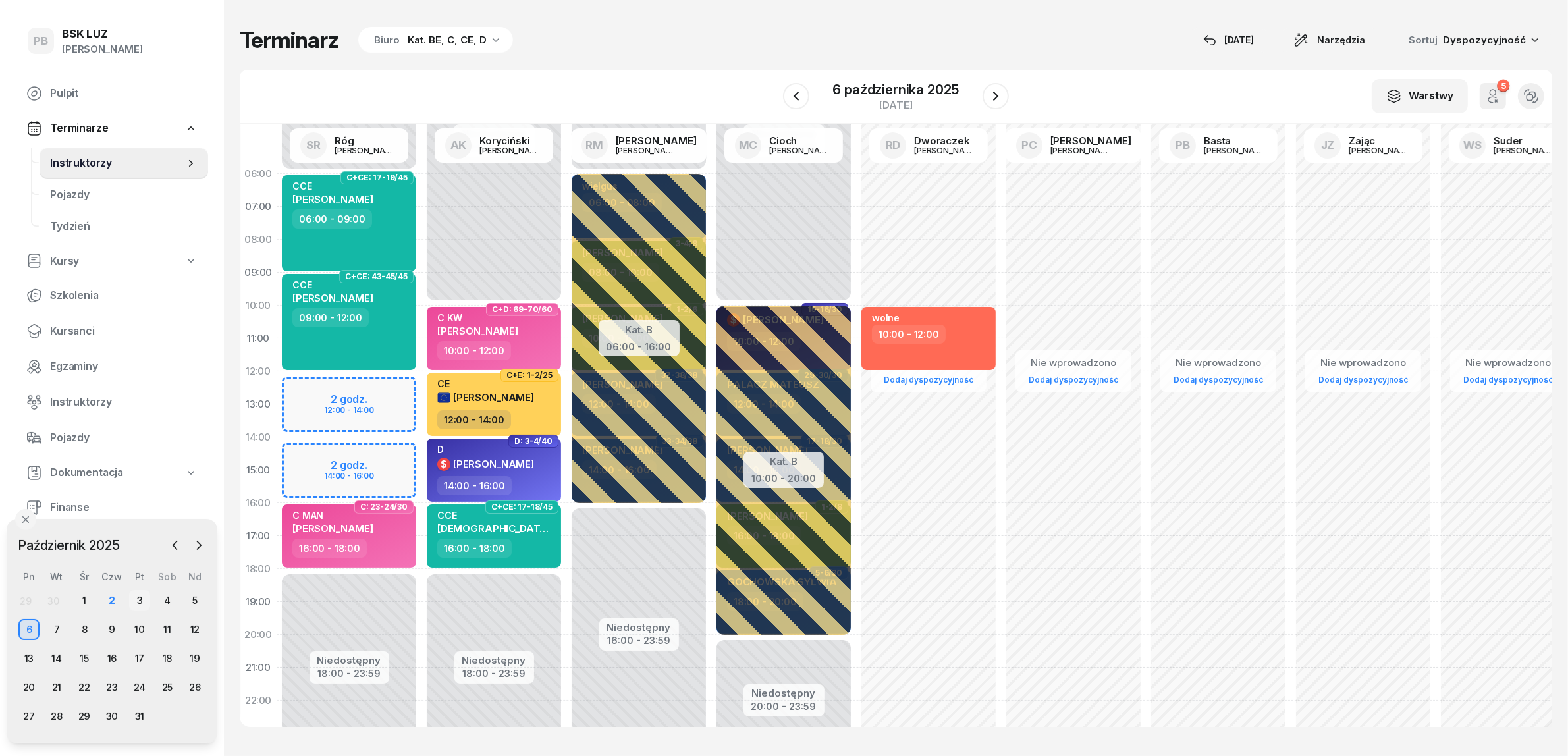
click at [139, 601] on div "3" at bounding box center [139, 601] width 21 height 21
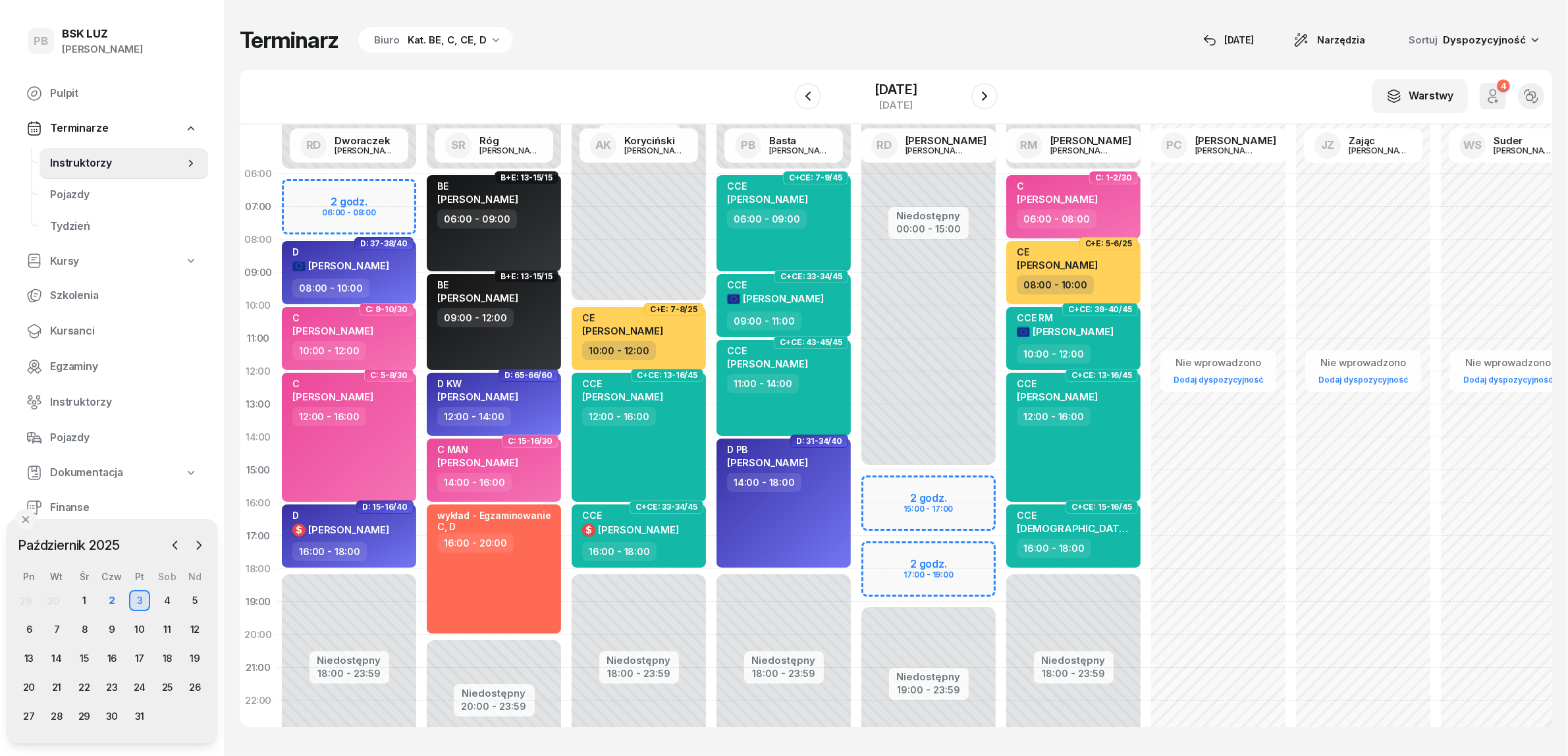
click at [884, 482] on div "Niedostępny 00:00 - 15:00 Niedostępny 19:00 - 23:59 2 godz. 15:00 - 17:00 2 god…" at bounding box center [929, 470] width 145 height 625
select select "15"
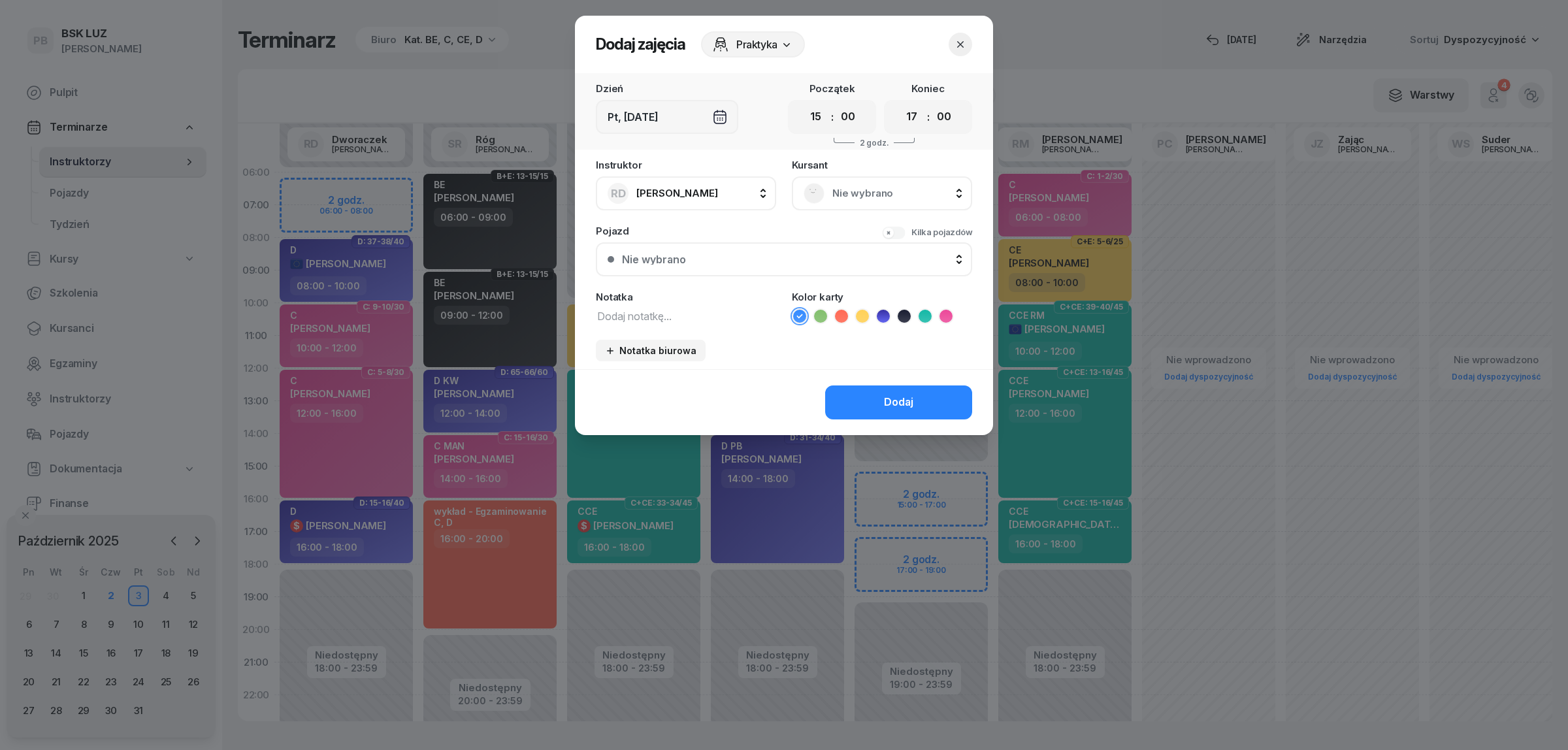
click at [854, 187] on span "Nie wybrano" at bounding box center [896, 193] width 128 height 17
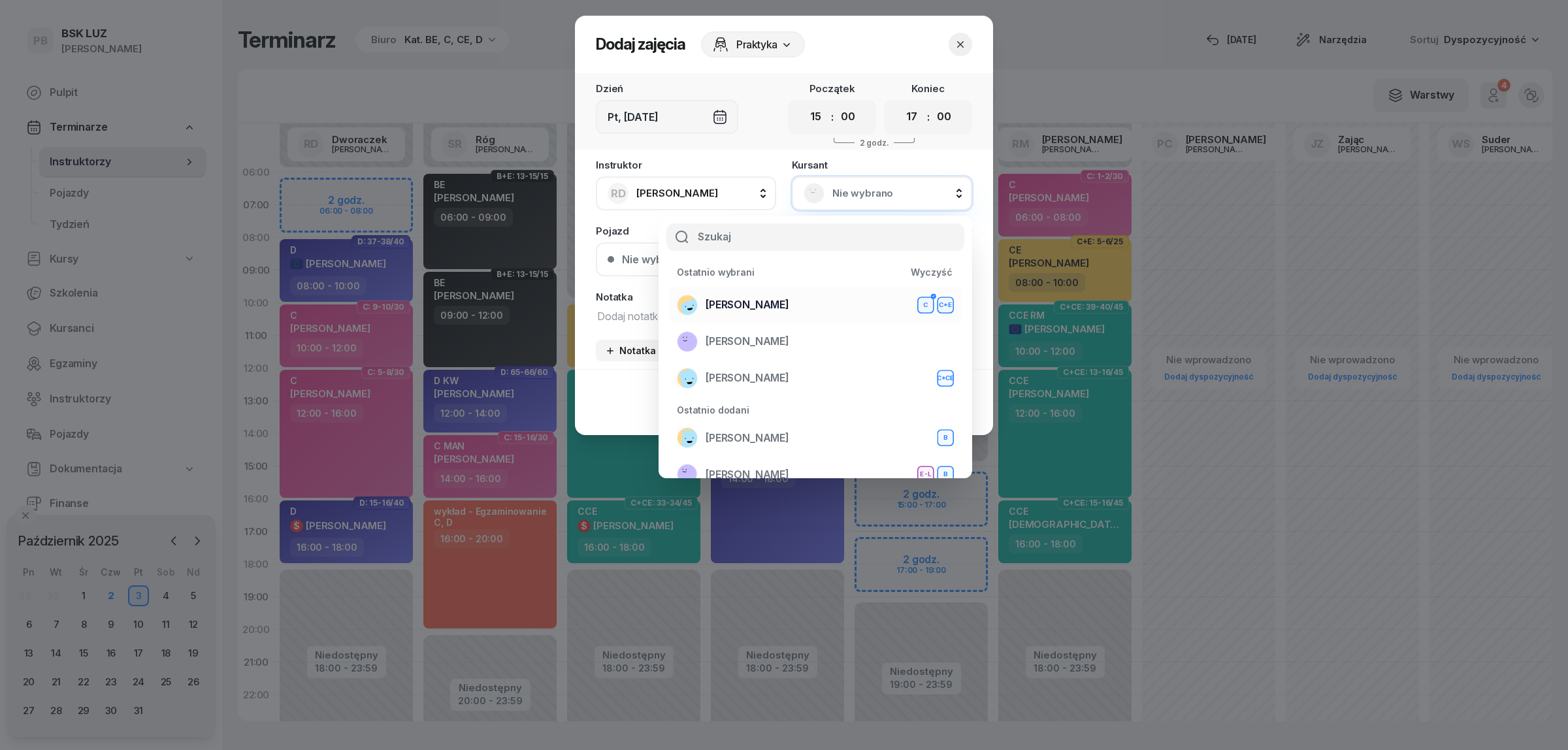
click at [810, 301] on div "BEBAK MARCIN C C+E" at bounding box center [815, 305] width 277 height 21
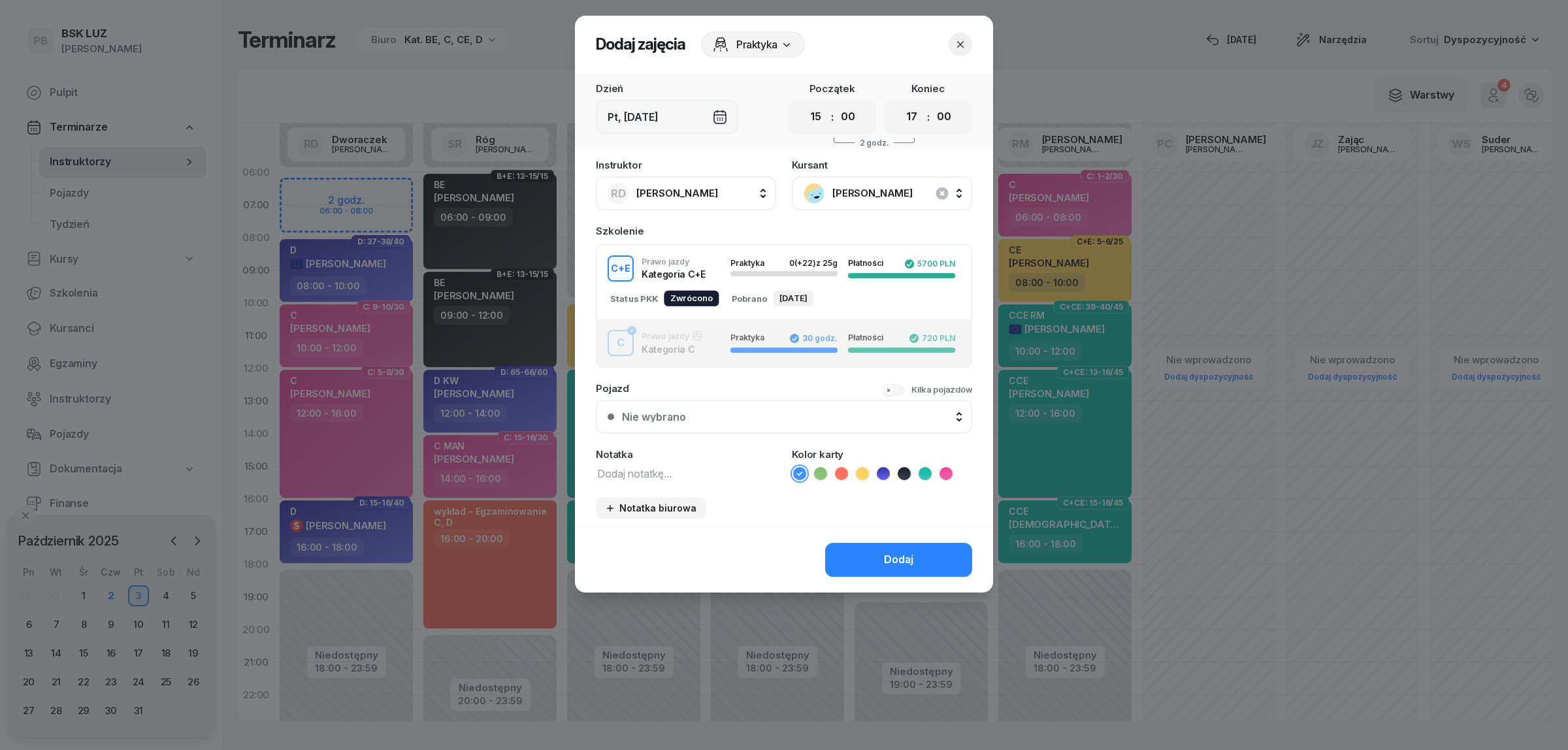
click at [865, 472] on icon at bounding box center [862, 473] width 13 height 13
click at [911, 115] on select "00 01 02 03 04 05 06 07 08 09 10 11 12 13 14 15 16 17 18 19 20 21 22 23" at bounding box center [911, 117] width 25 height 27
select select "18"
click at [899, 103] on select "00 01 02 03 04 05 06 07 08 09 10 11 12 13 14 15 16 17 18 19 20 21 22 23" at bounding box center [911, 117] width 25 height 27
click at [879, 557] on button "Dodaj" at bounding box center [898, 560] width 147 height 34
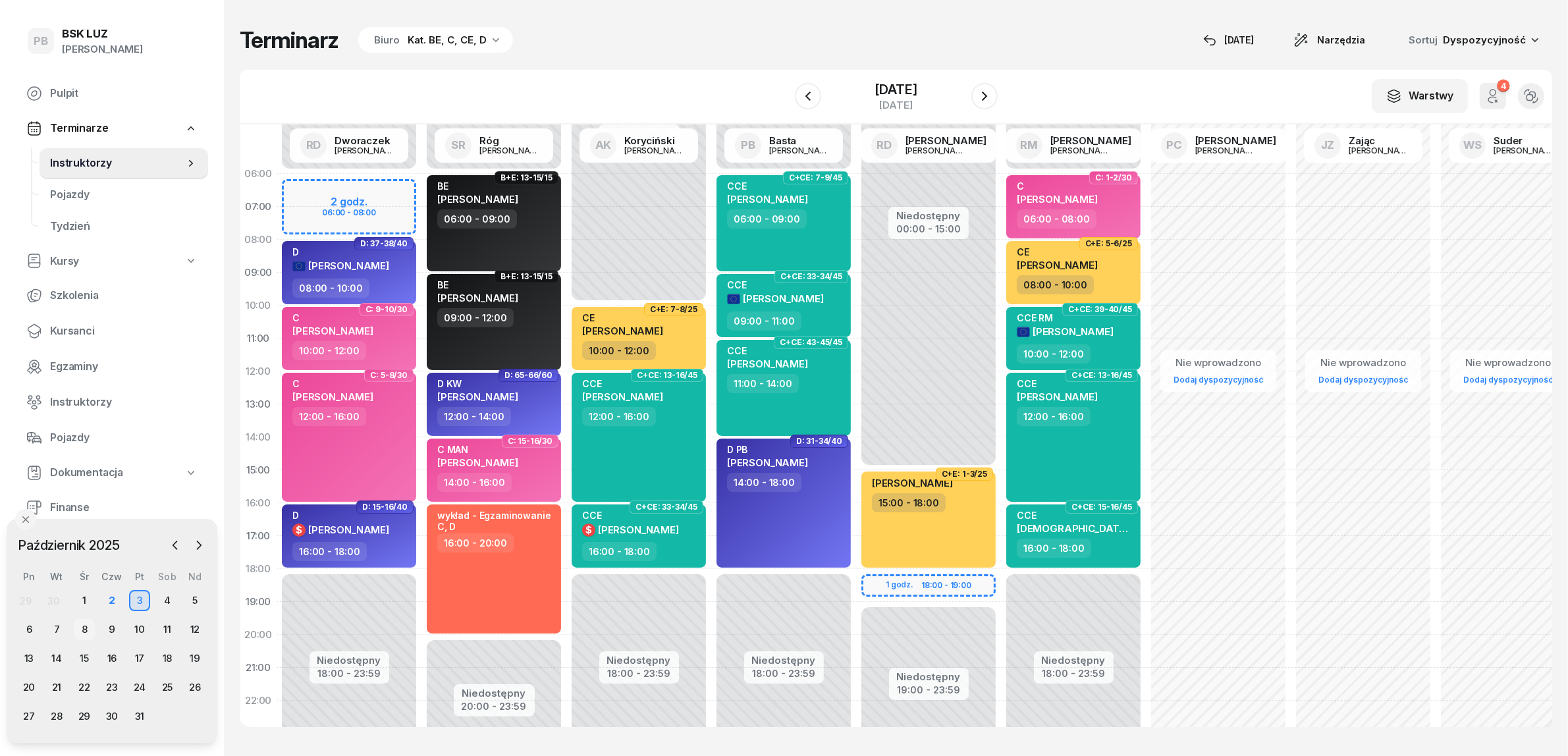
click at [88, 633] on div "8" at bounding box center [84, 630] width 21 height 21
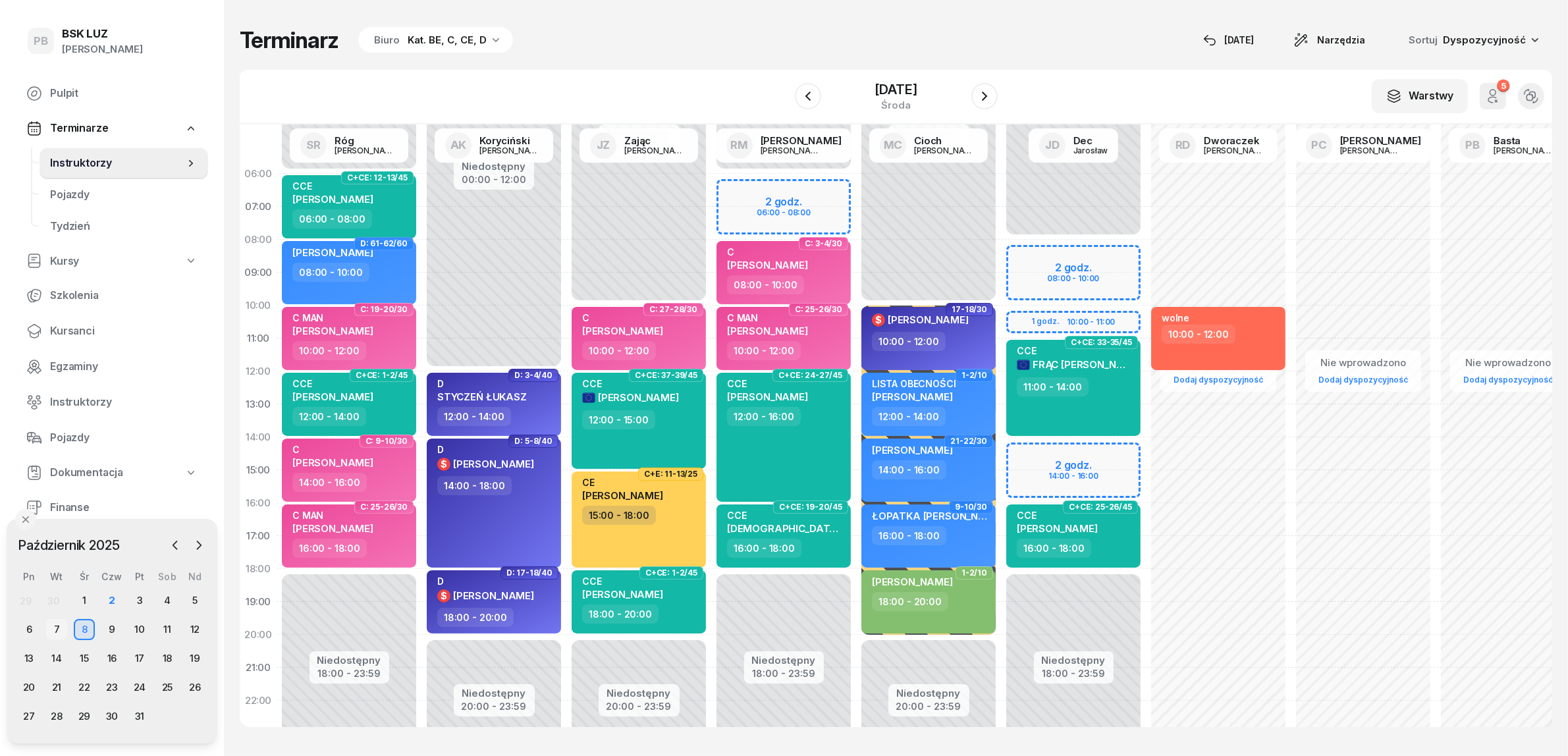
click at [61, 630] on div "7" at bounding box center [56, 630] width 21 height 21
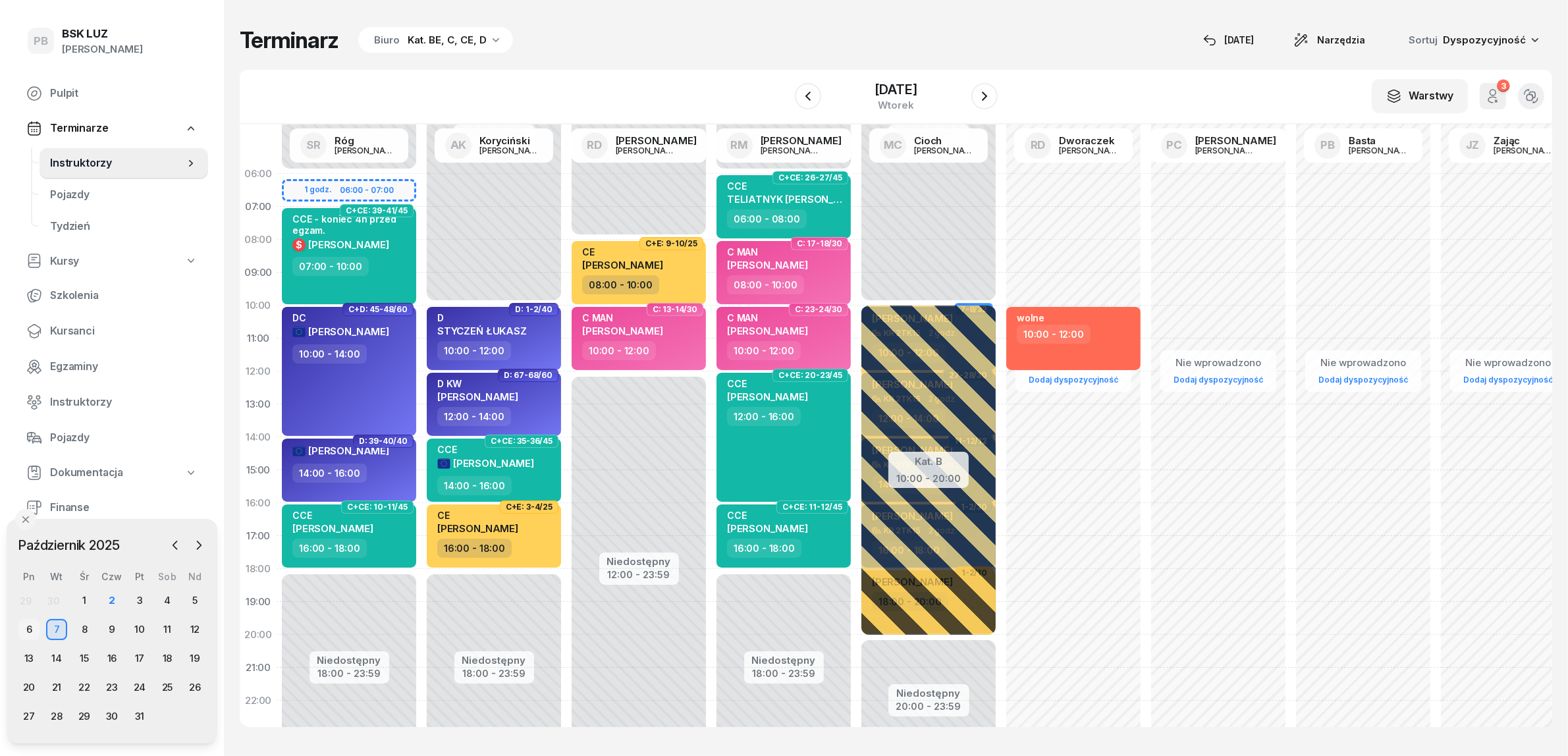
click at [30, 630] on div "6" at bounding box center [29, 630] width 21 height 21
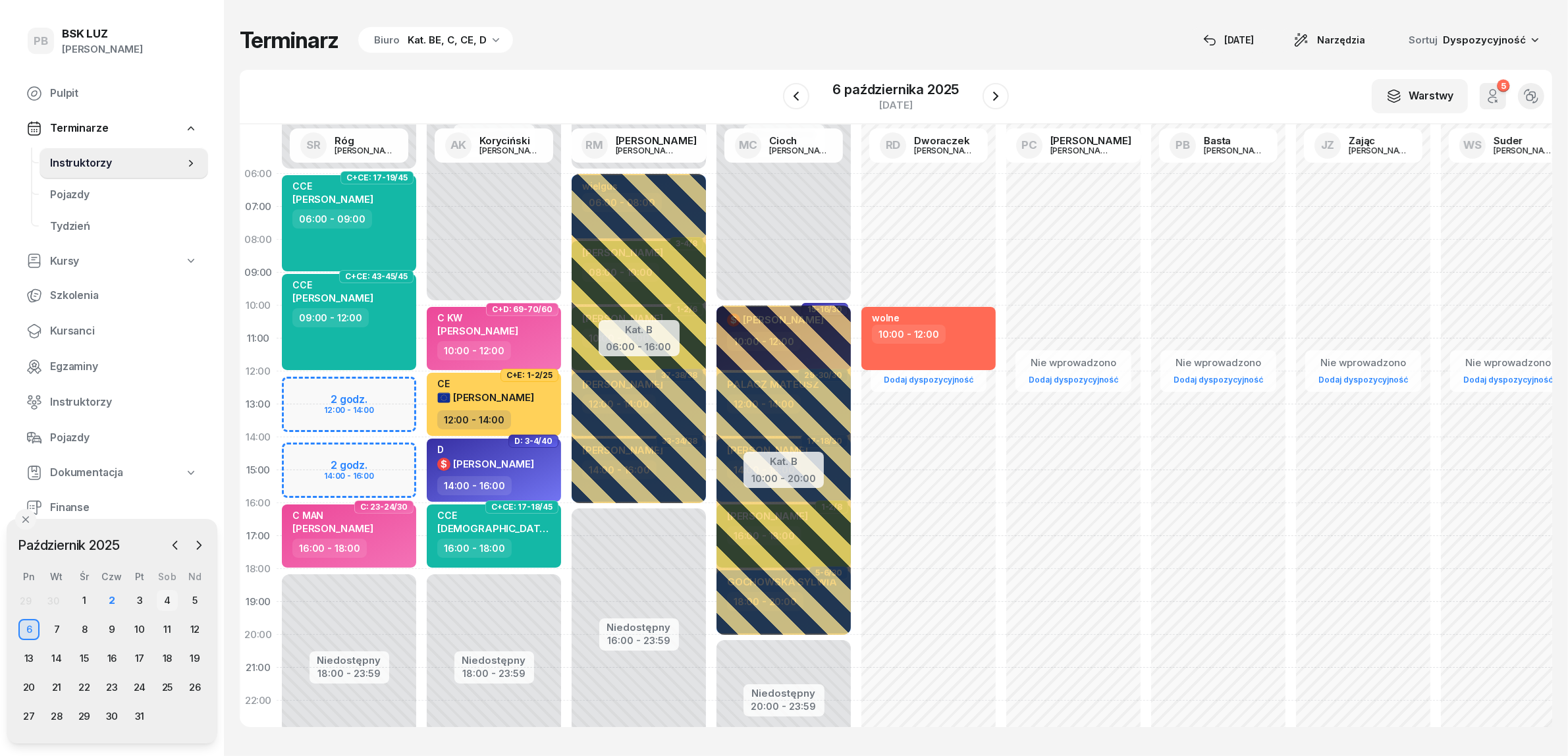
click at [168, 601] on div "4" at bounding box center [167, 601] width 21 height 21
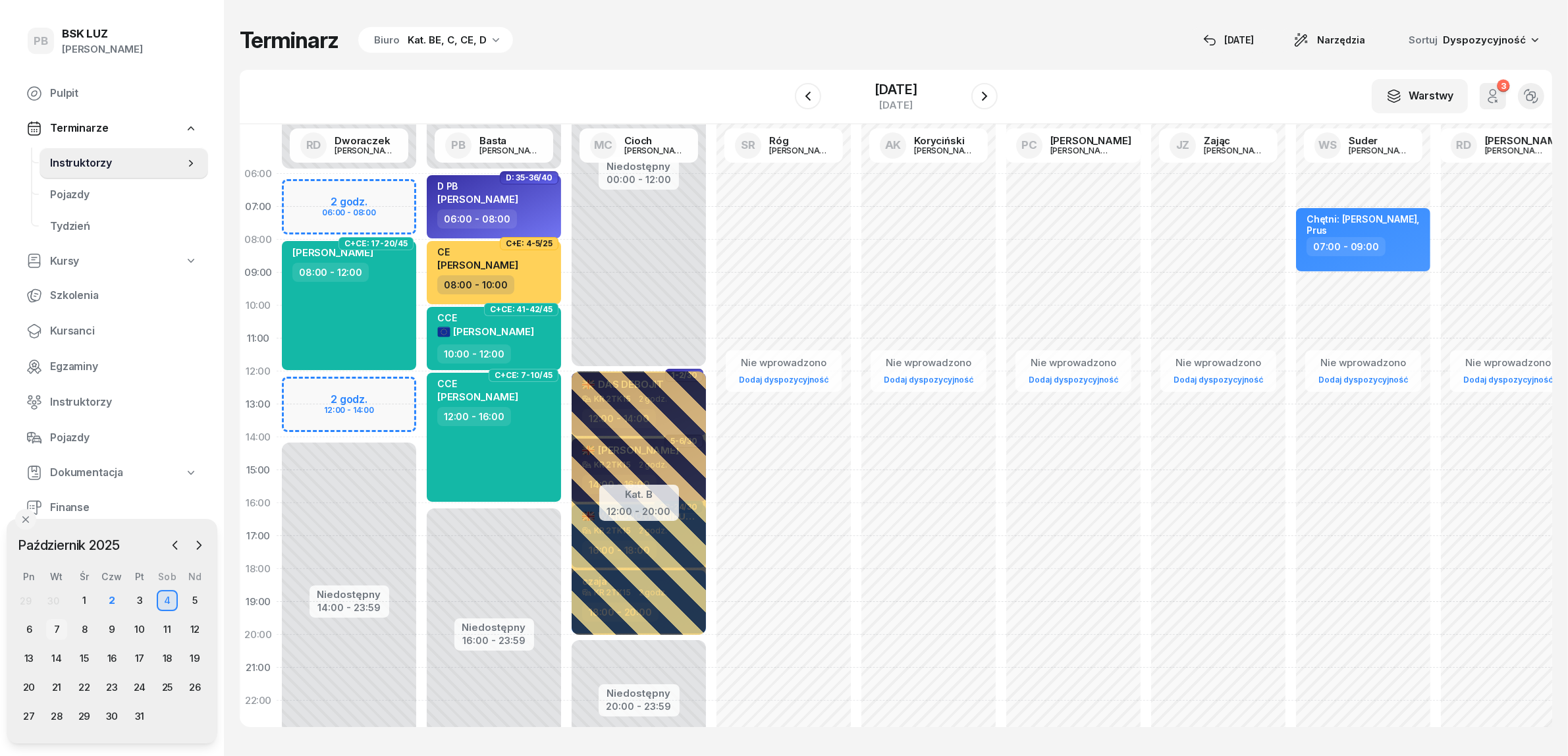
click at [62, 624] on div "7" at bounding box center [56, 630] width 21 height 21
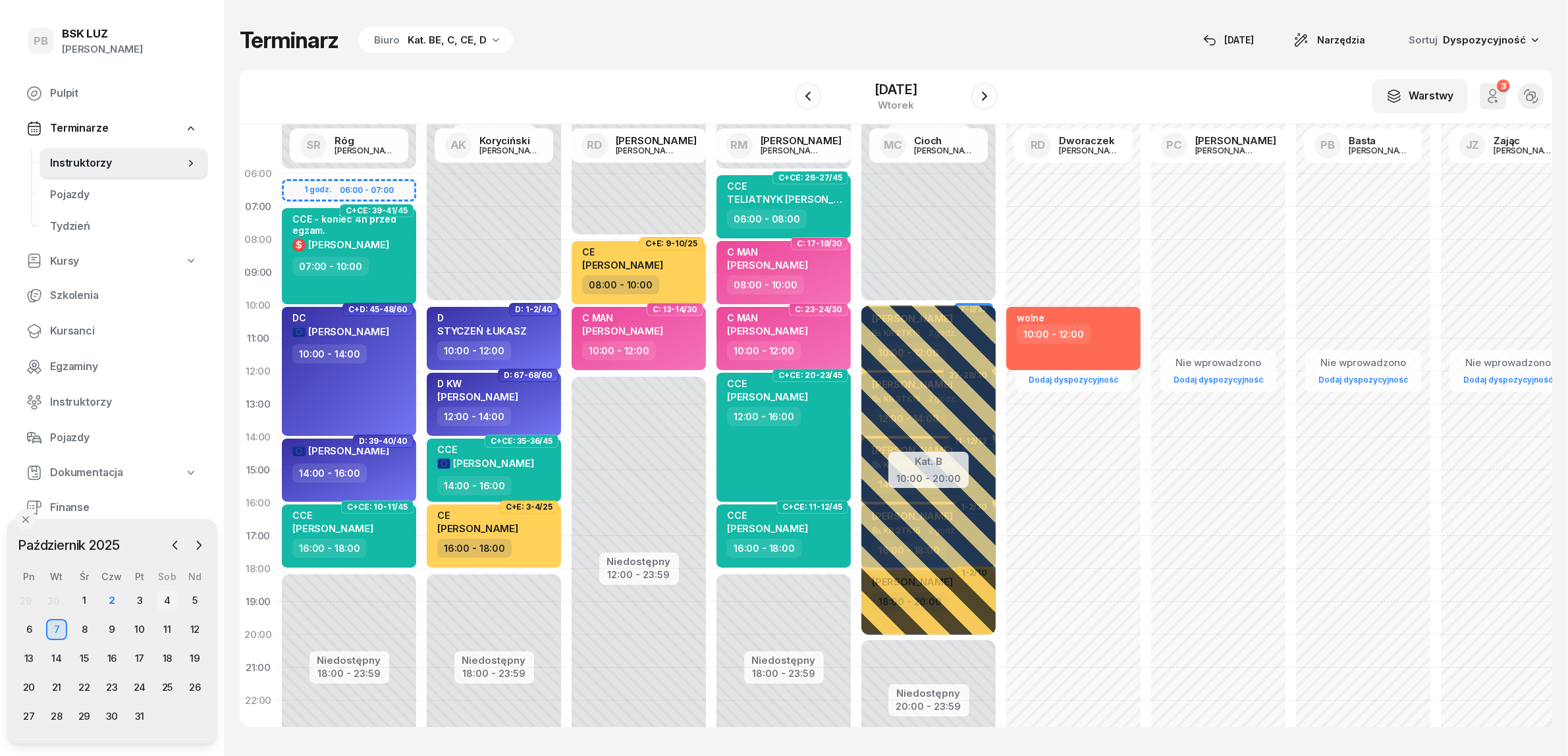
click at [161, 593] on div "4" at bounding box center [167, 601] width 21 height 21
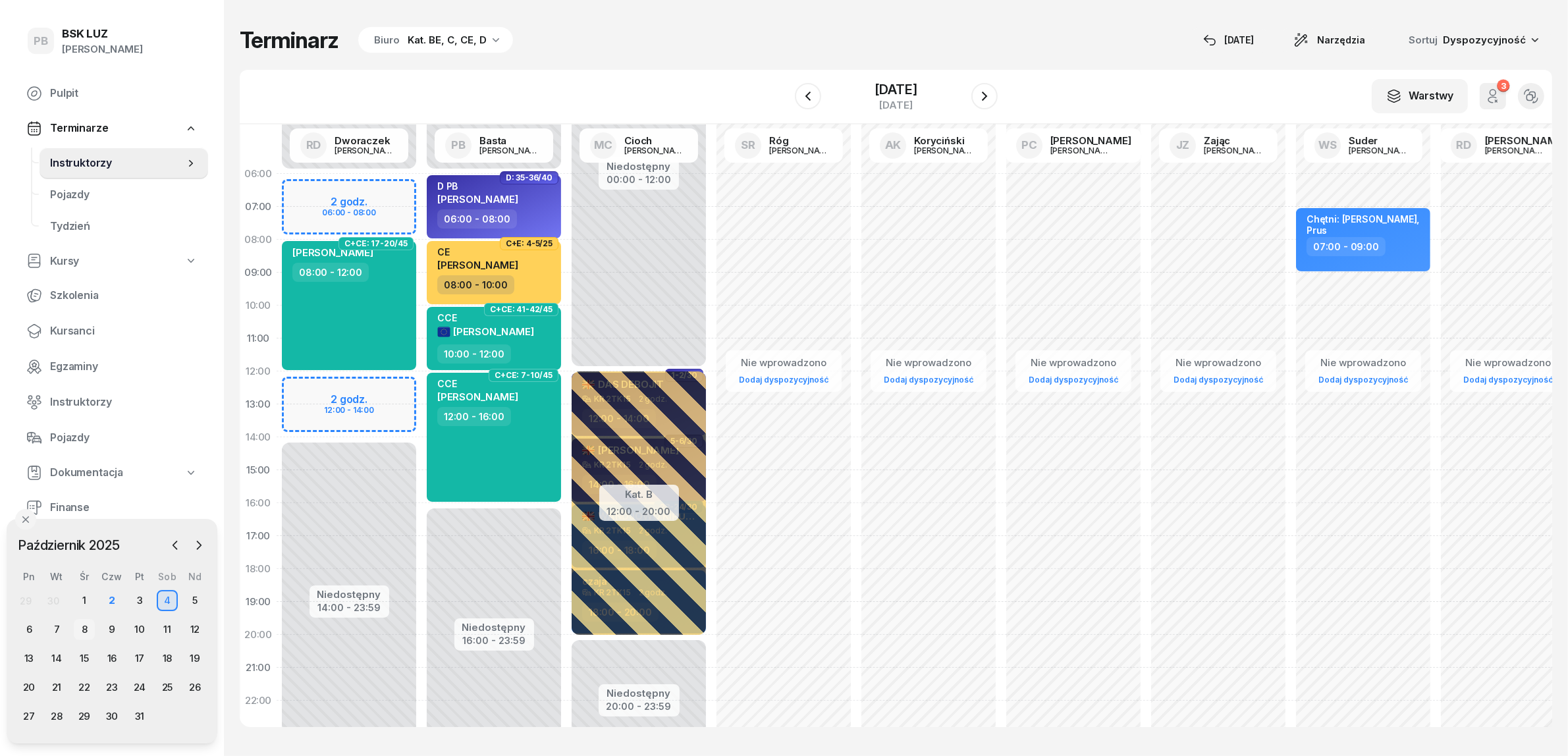
click at [81, 627] on div "8" at bounding box center [84, 630] width 21 height 21
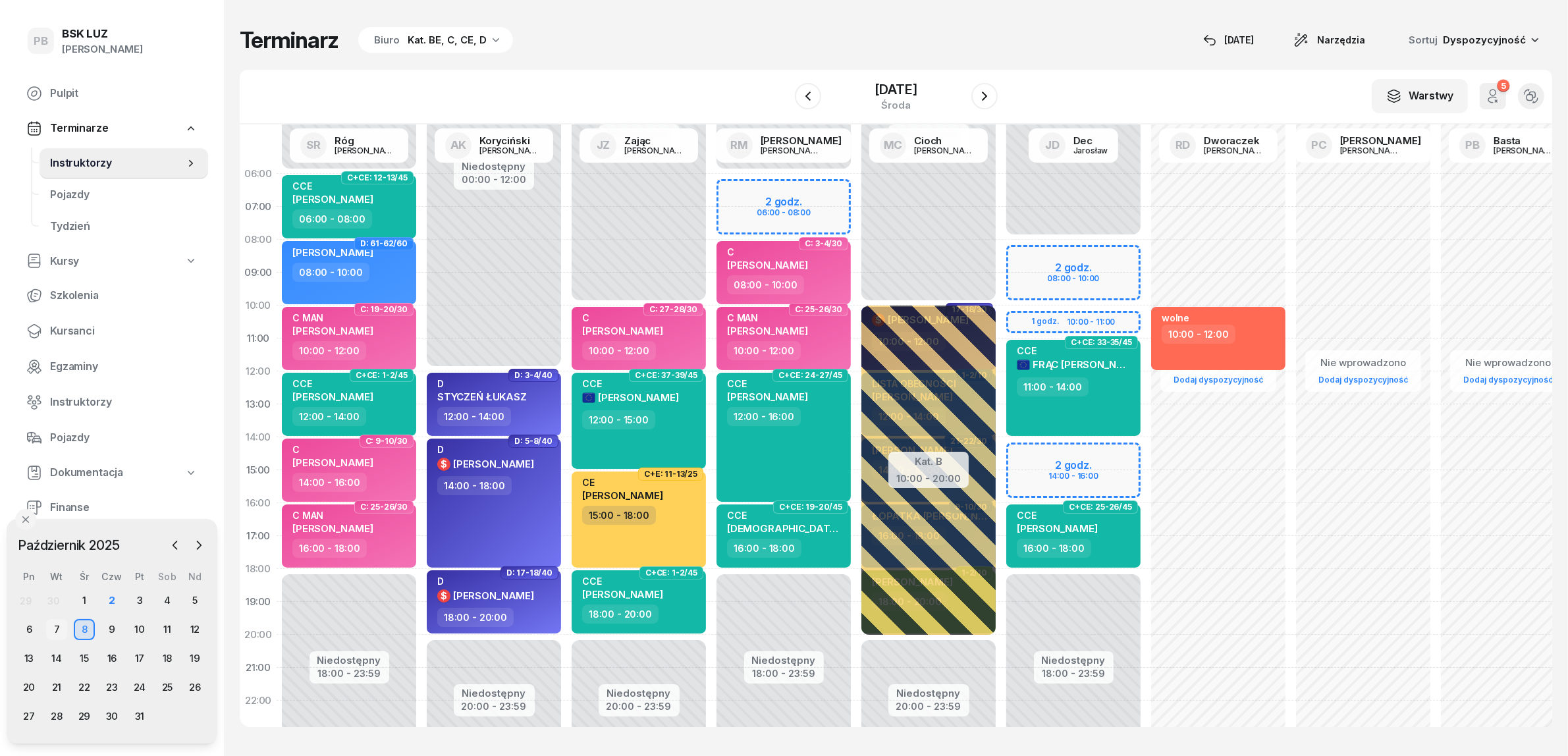
click at [62, 629] on div "7" at bounding box center [56, 630] width 21 height 21
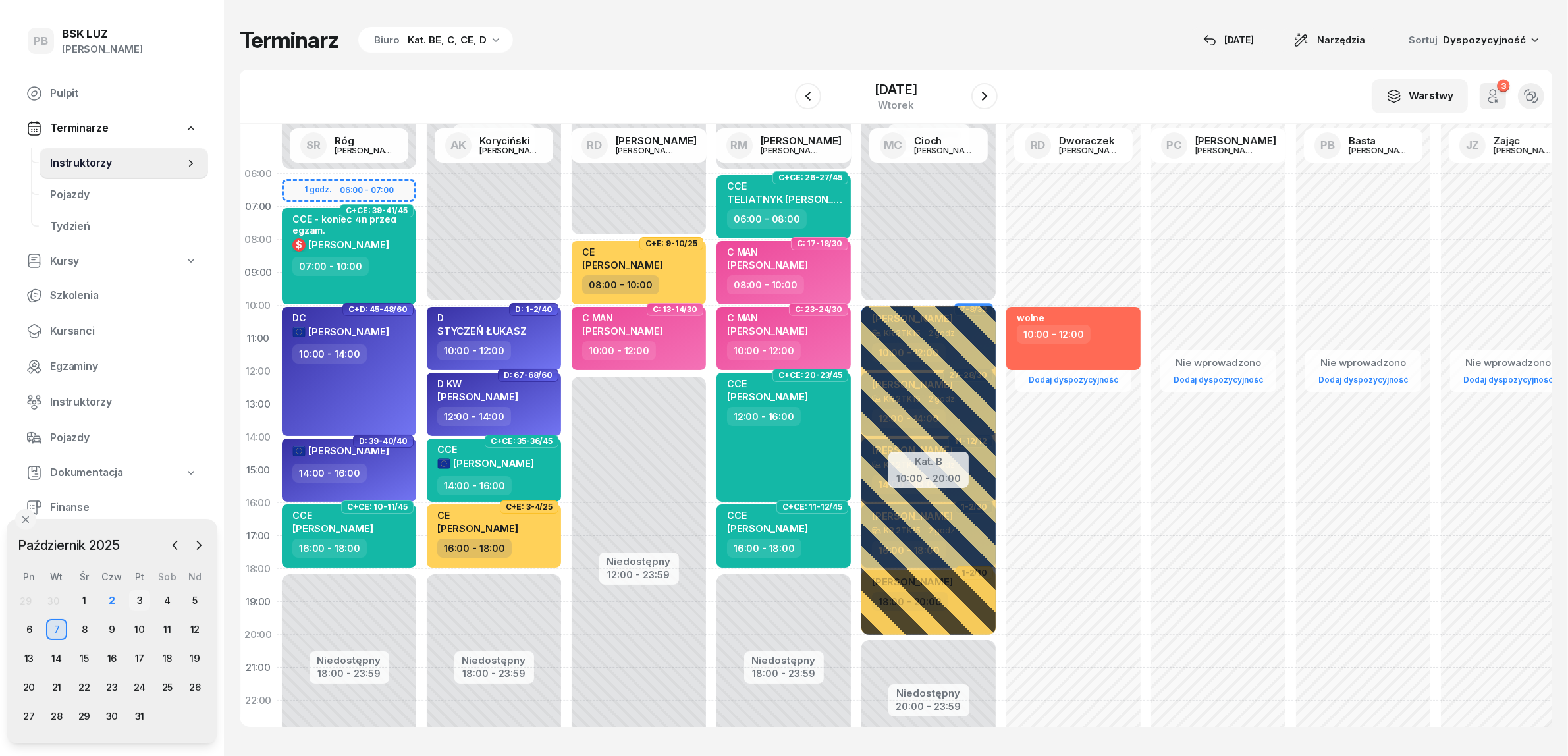
click at [140, 603] on div "3" at bounding box center [139, 601] width 21 height 21
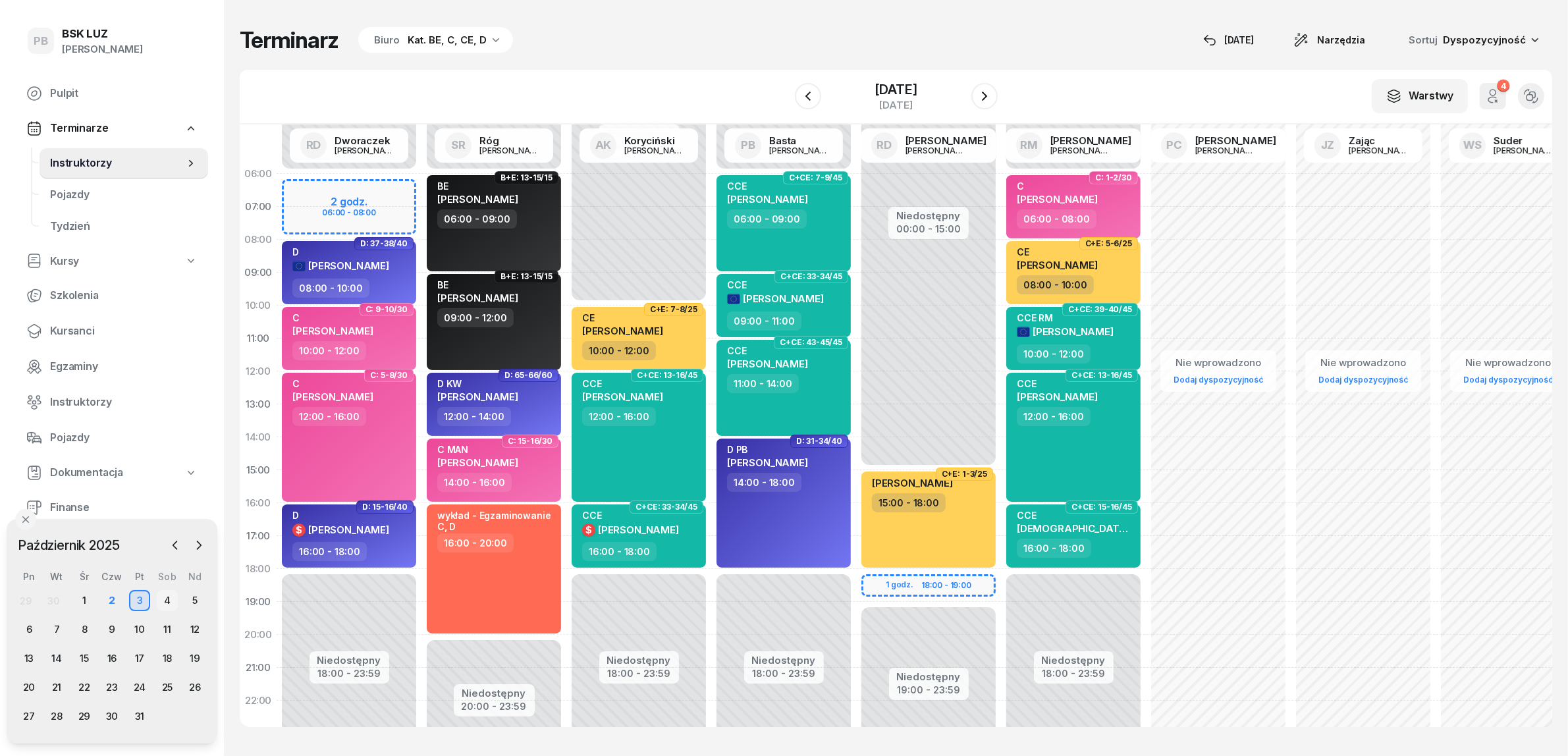
click at [167, 600] on div "4" at bounding box center [167, 601] width 21 height 21
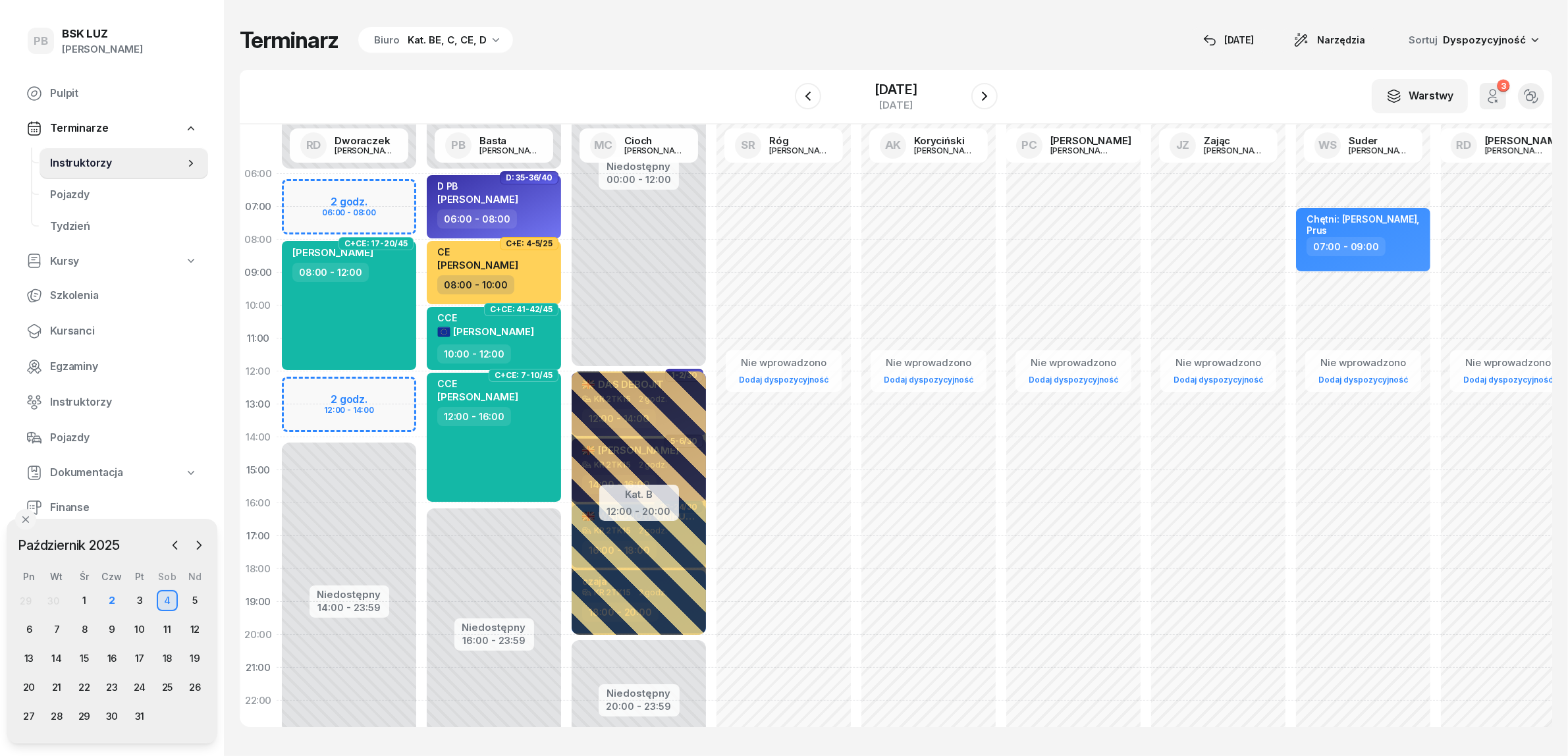
click at [312, 191] on div "Niedostępny 00:00 - 06:00 Niedostępny 14:00 - 23:59 2 godz. 06:00 - 08:00 2 god…" at bounding box center [349, 470] width 145 height 625
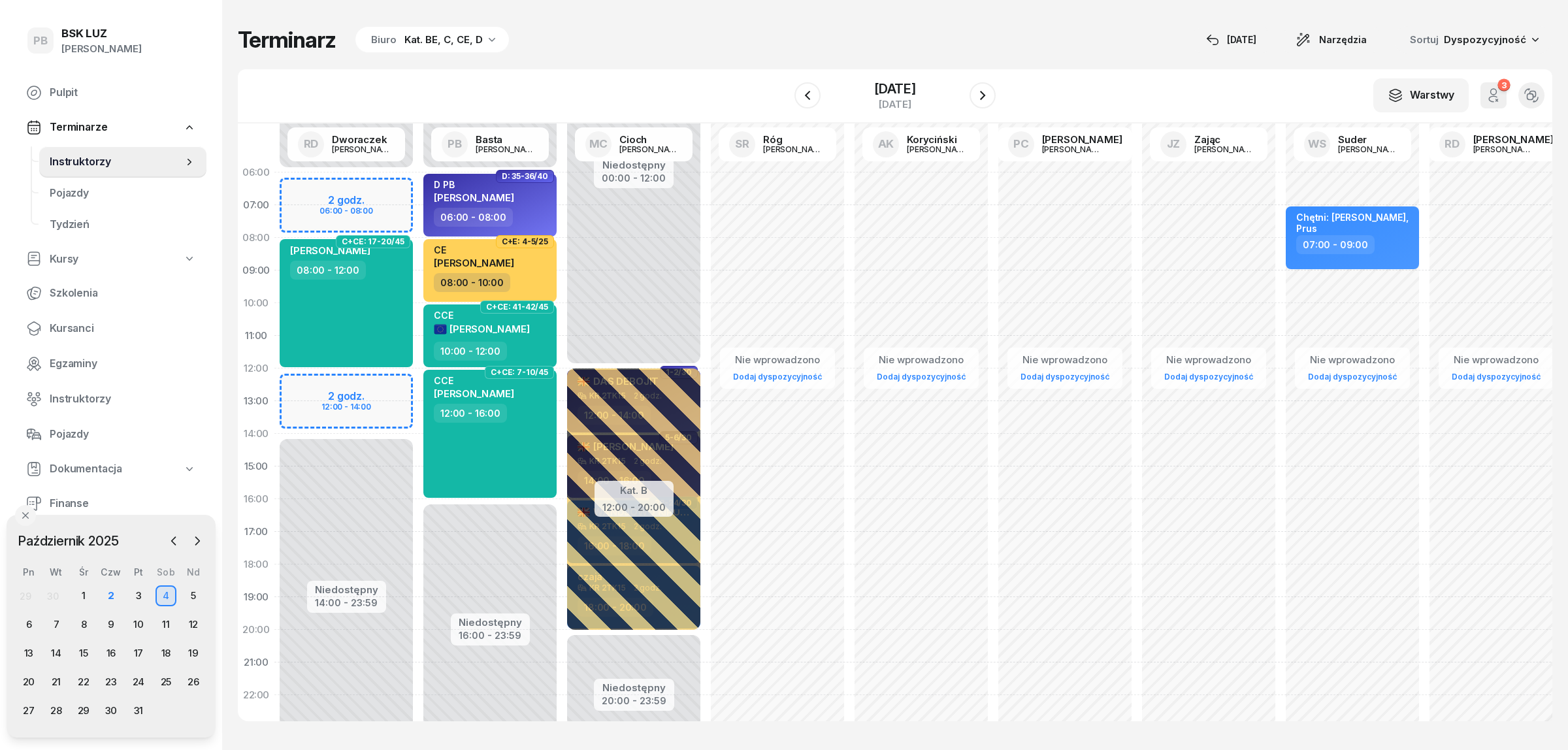
select select "06"
select select "08"
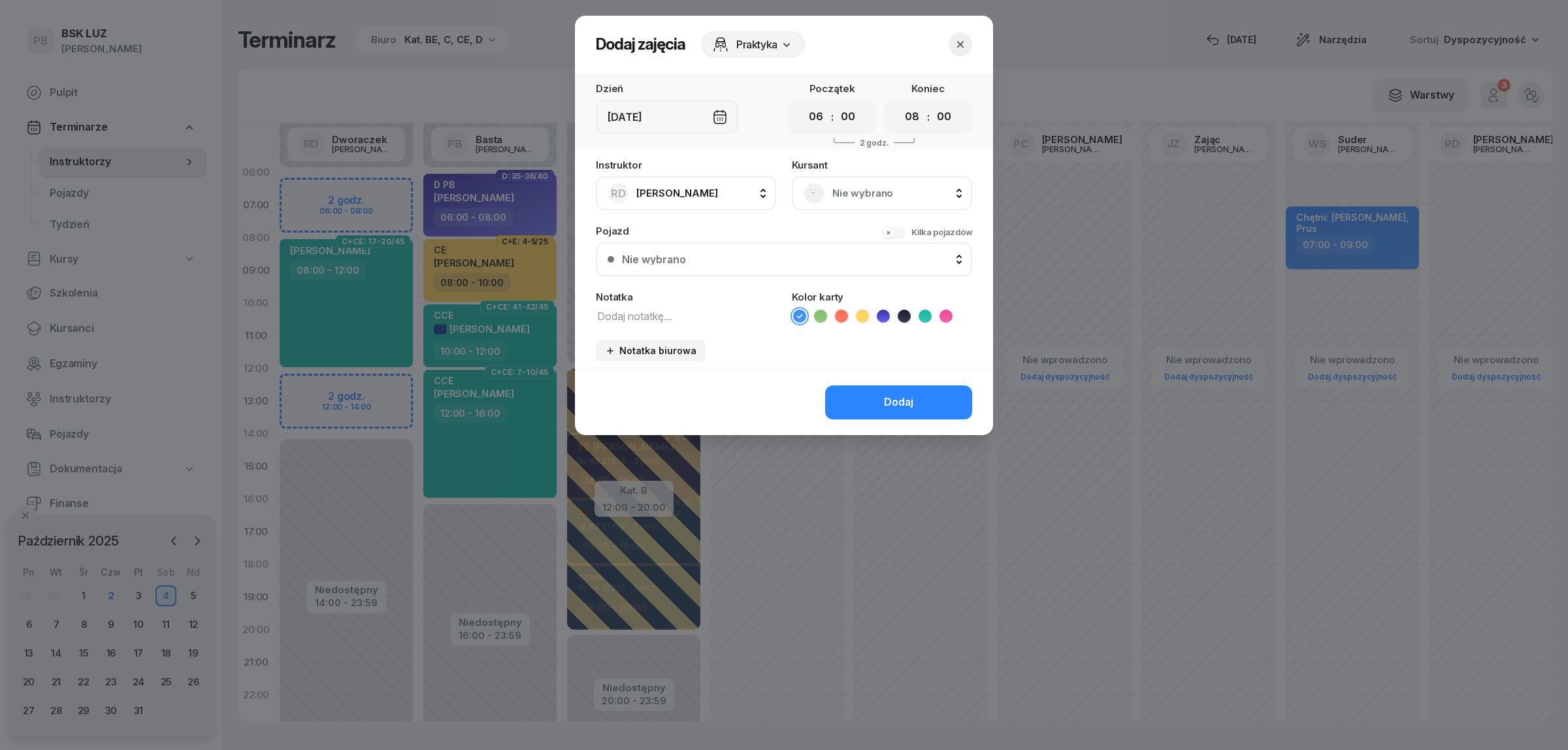
click at [870, 191] on span "Nie wybrano" at bounding box center [896, 193] width 128 height 17
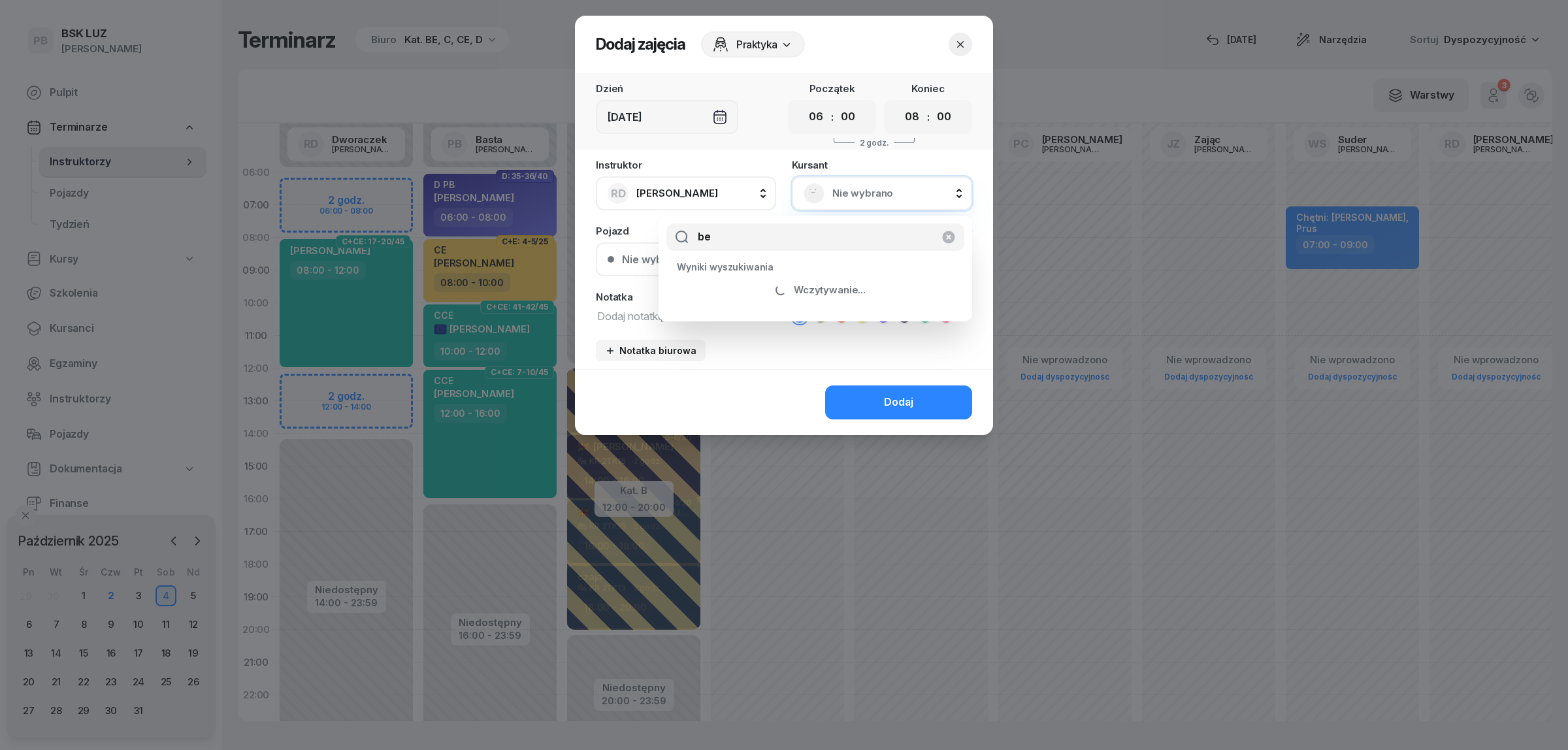
type input "b"
type input "beba"
click at [791, 295] on div "BEBAK MARCIN C C+E" at bounding box center [815, 294] width 277 height 21
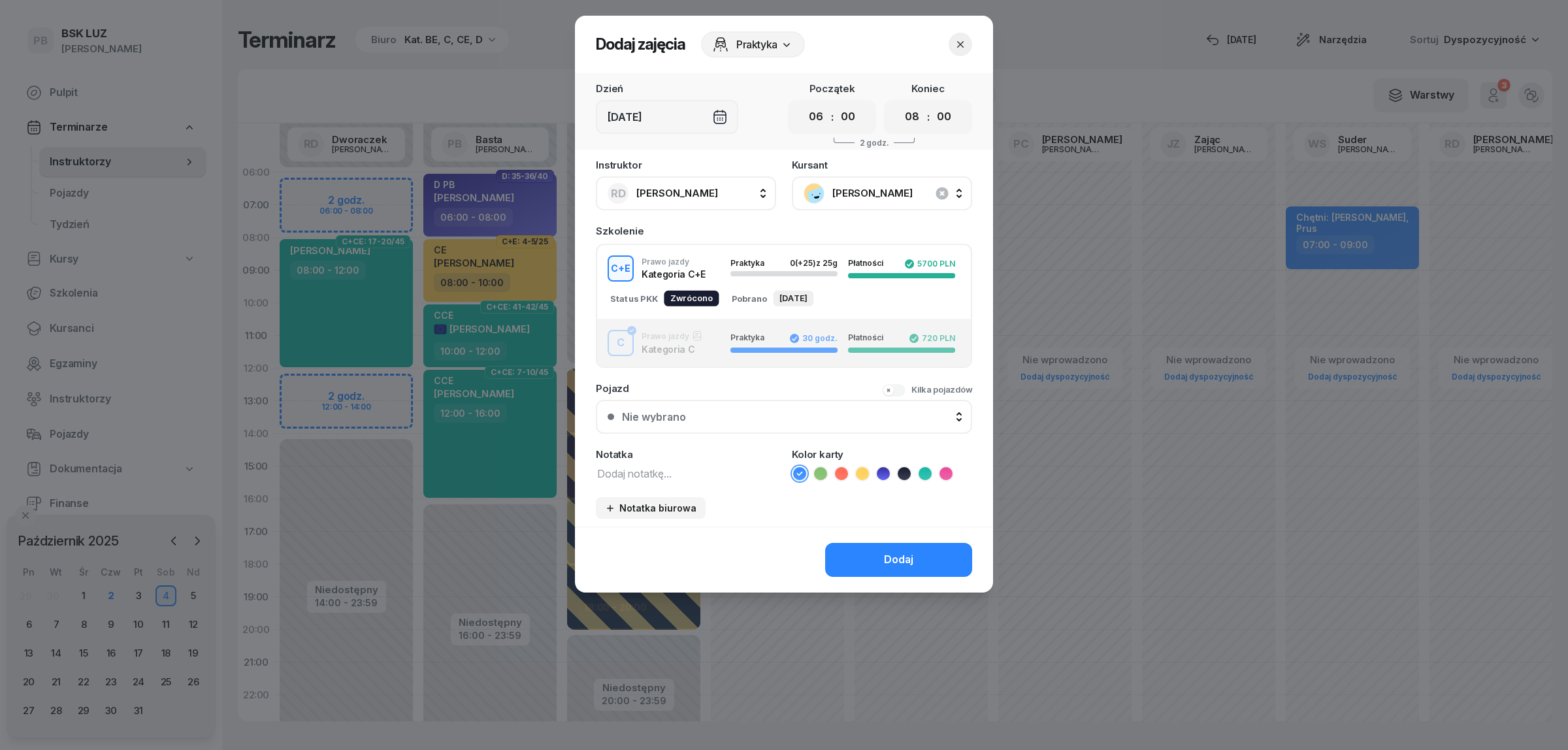
click at [648, 469] on textarea at bounding box center [686, 473] width 181 height 17
type textarea "C - przed egzam !"
click at [942, 468] on icon at bounding box center [945, 473] width 13 height 13
click at [889, 569] on button "Dodaj" at bounding box center [898, 560] width 147 height 34
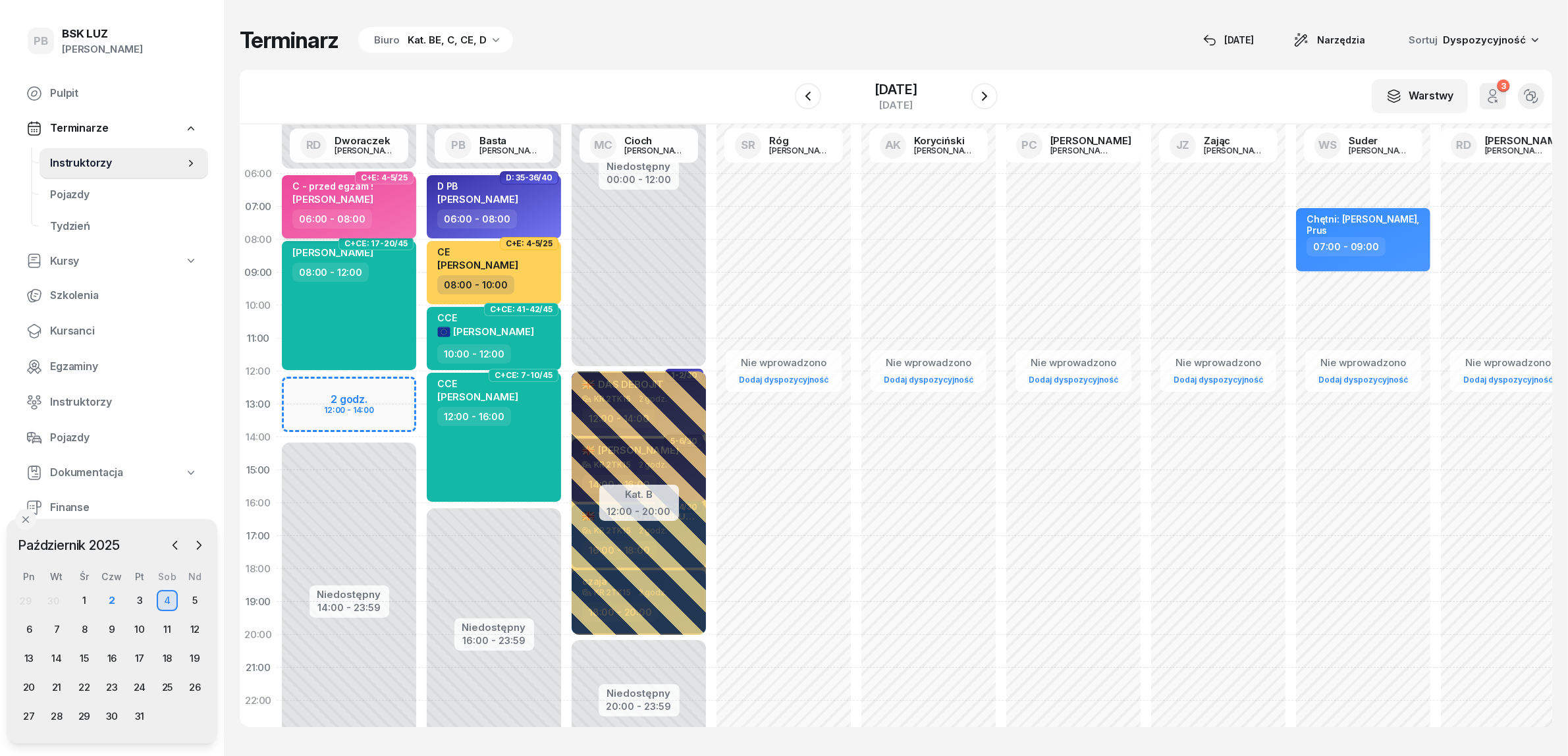
click at [398, 208] on div "C - przed egzam ! MARCIN BEBAK" at bounding box center [350, 195] width 116 height 29
select select "06"
select select "08"
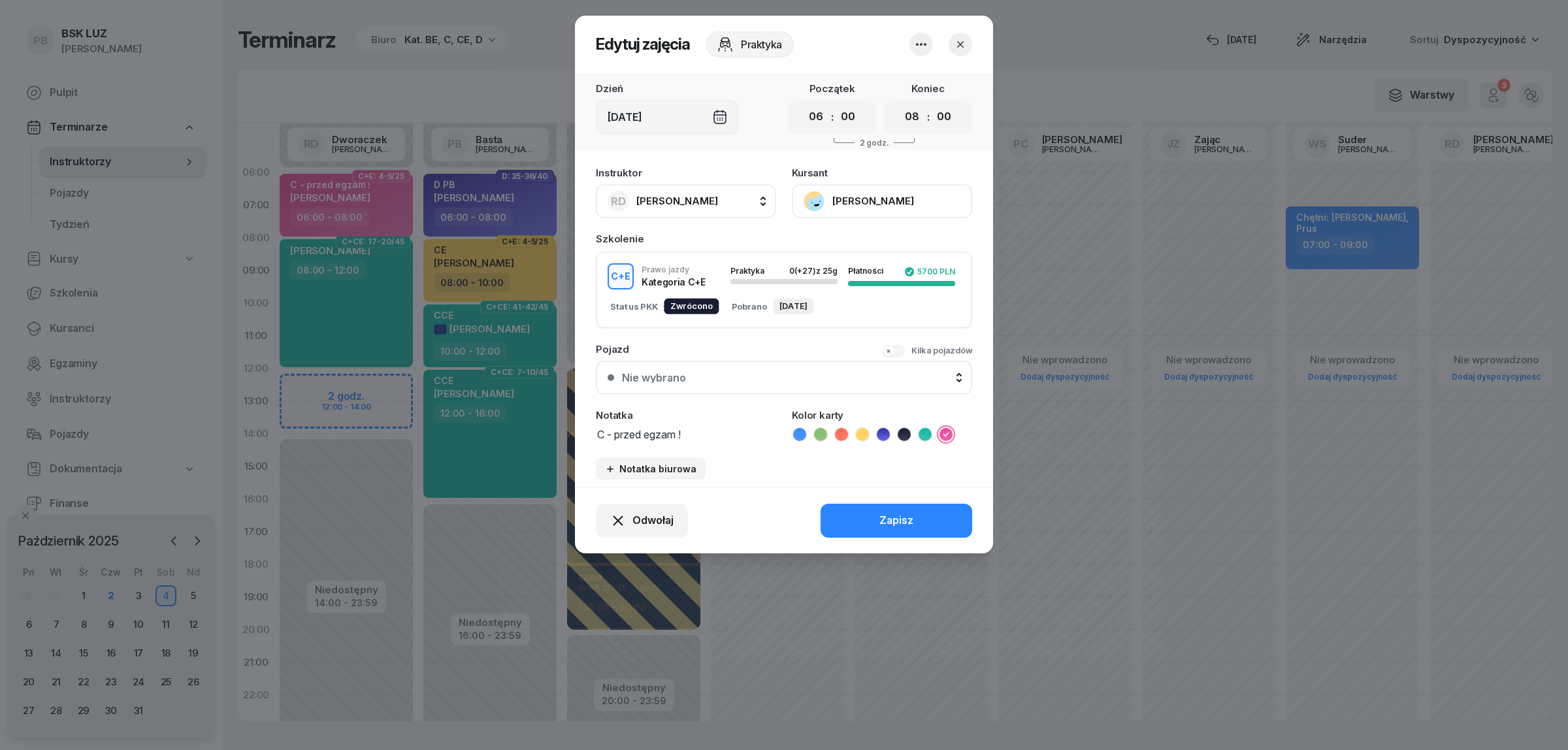
click at [701, 429] on textarea "C - przed egzam !" at bounding box center [686, 434] width 181 height 17
type textarea "C - przed egzaminem"
click at [859, 527] on button "Zapisz" at bounding box center [896, 520] width 152 height 34
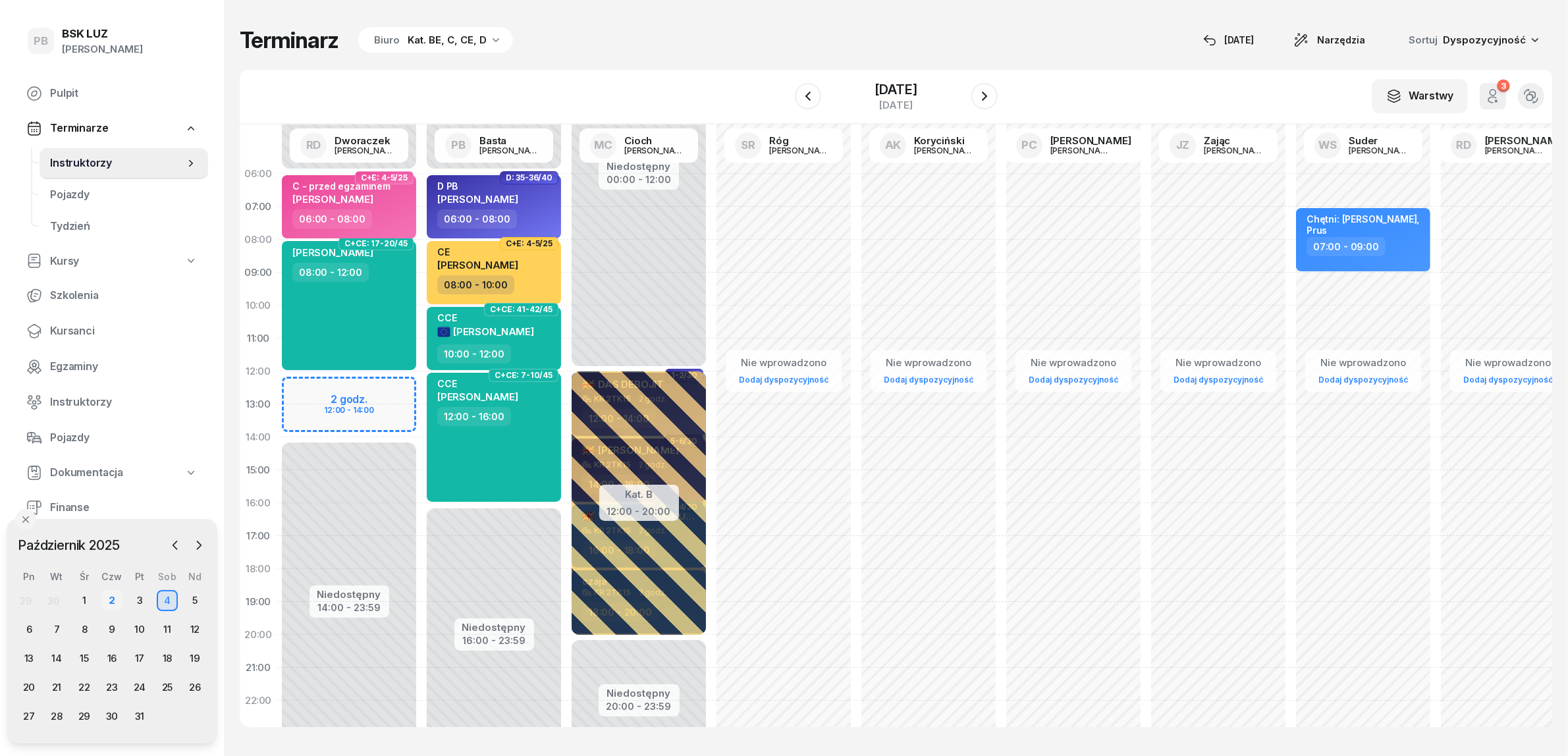
click at [113, 601] on div "2" at bounding box center [112, 601] width 21 height 21
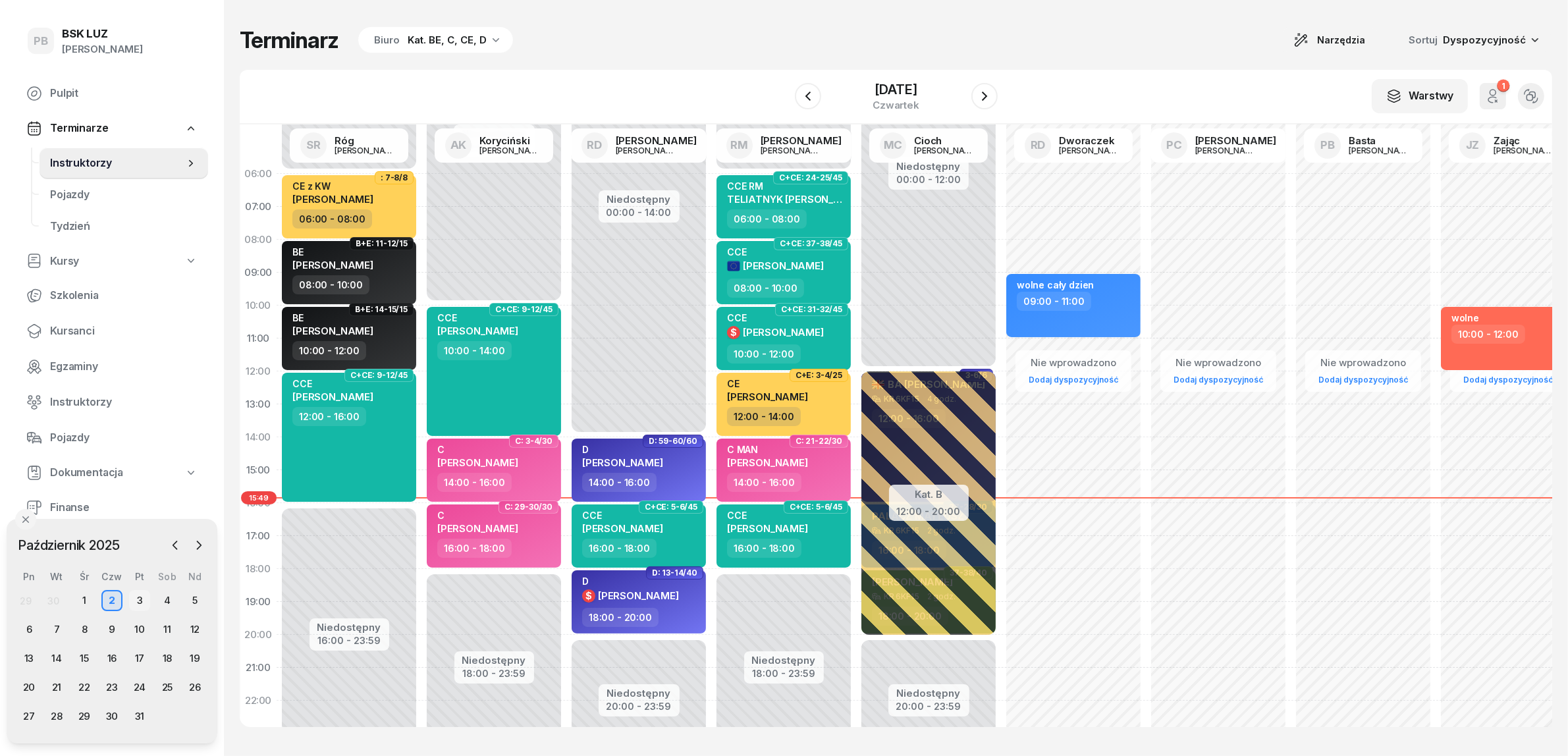
click at [142, 599] on div "3" at bounding box center [139, 601] width 21 height 21
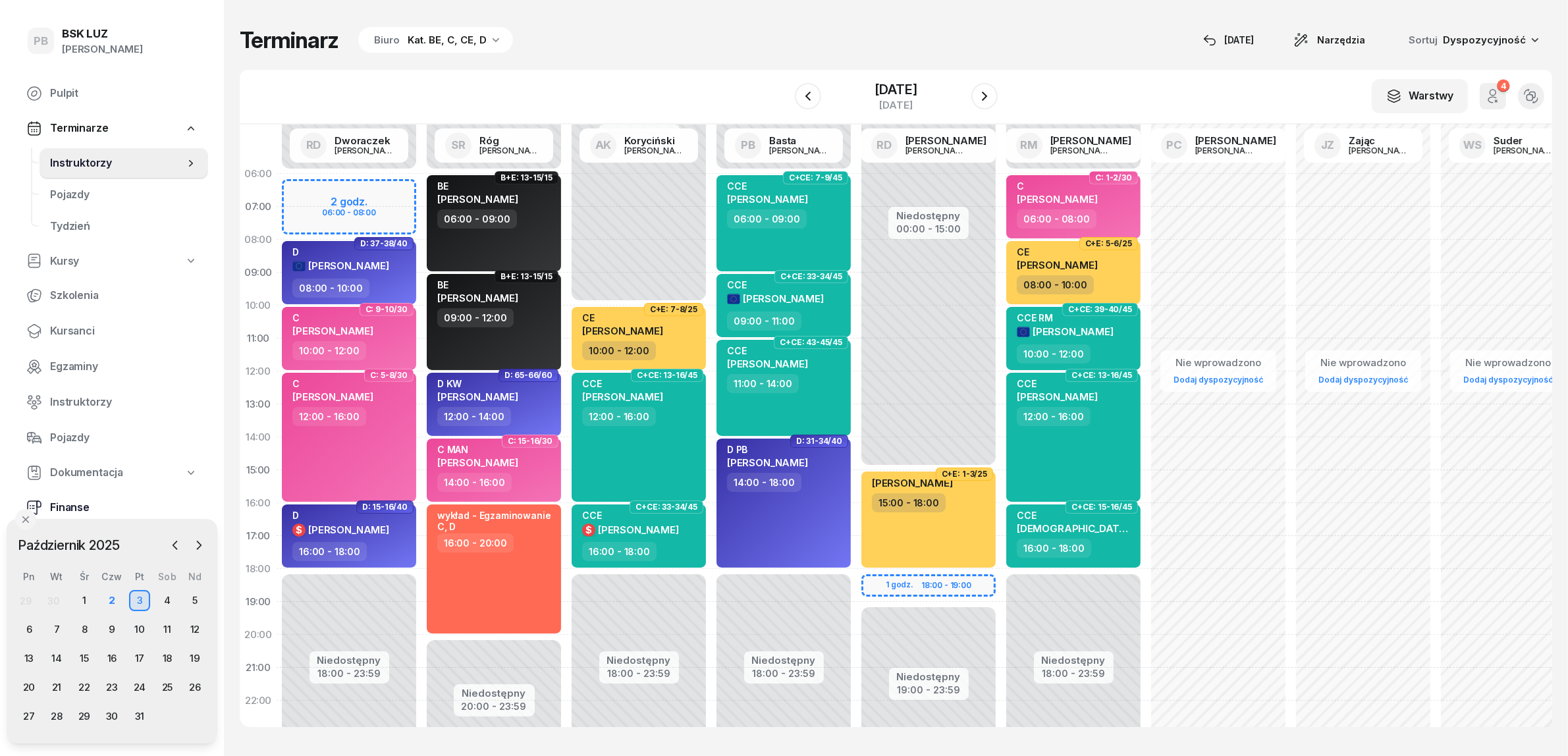
click at [56, 504] on span "Finanse" at bounding box center [124, 507] width 148 height 17
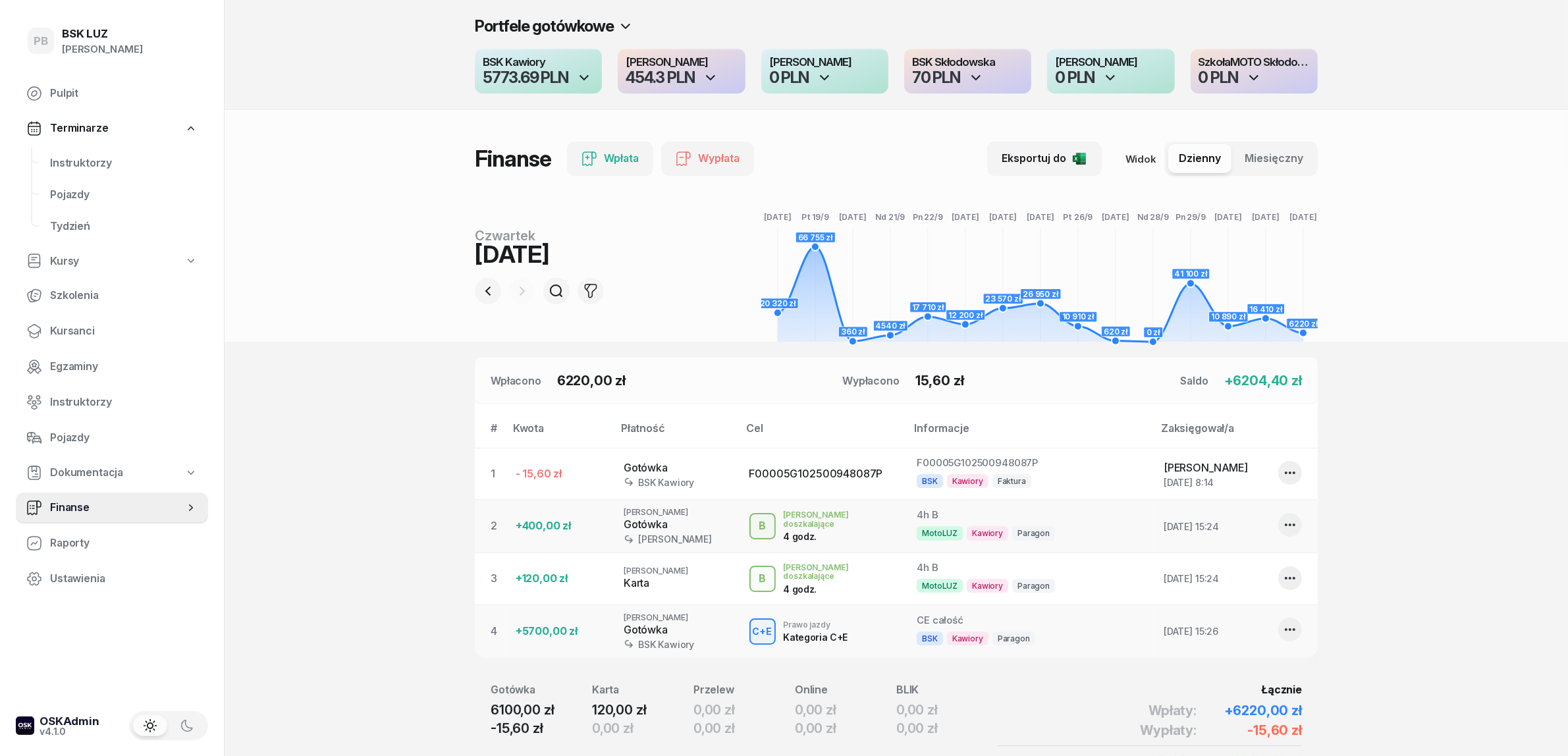
click at [552, 70] on div "5773.69 PLN" at bounding box center [526, 78] width 85 height 15
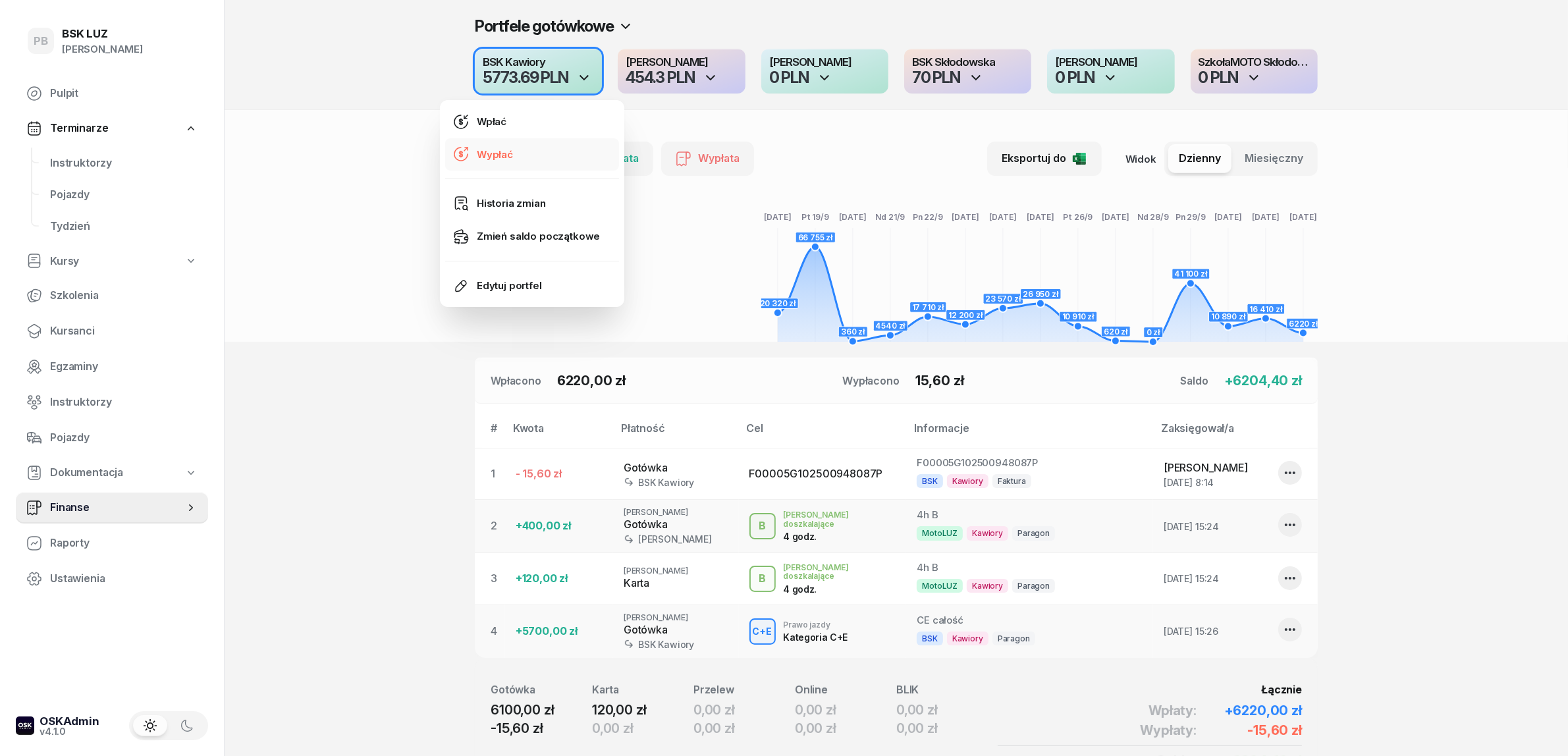
click at [521, 156] on link "Wypłać" at bounding box center [531, 155] width 173 height 33
select select "15"
select select "50"
select select "67eba016d336f44fb15f644d"
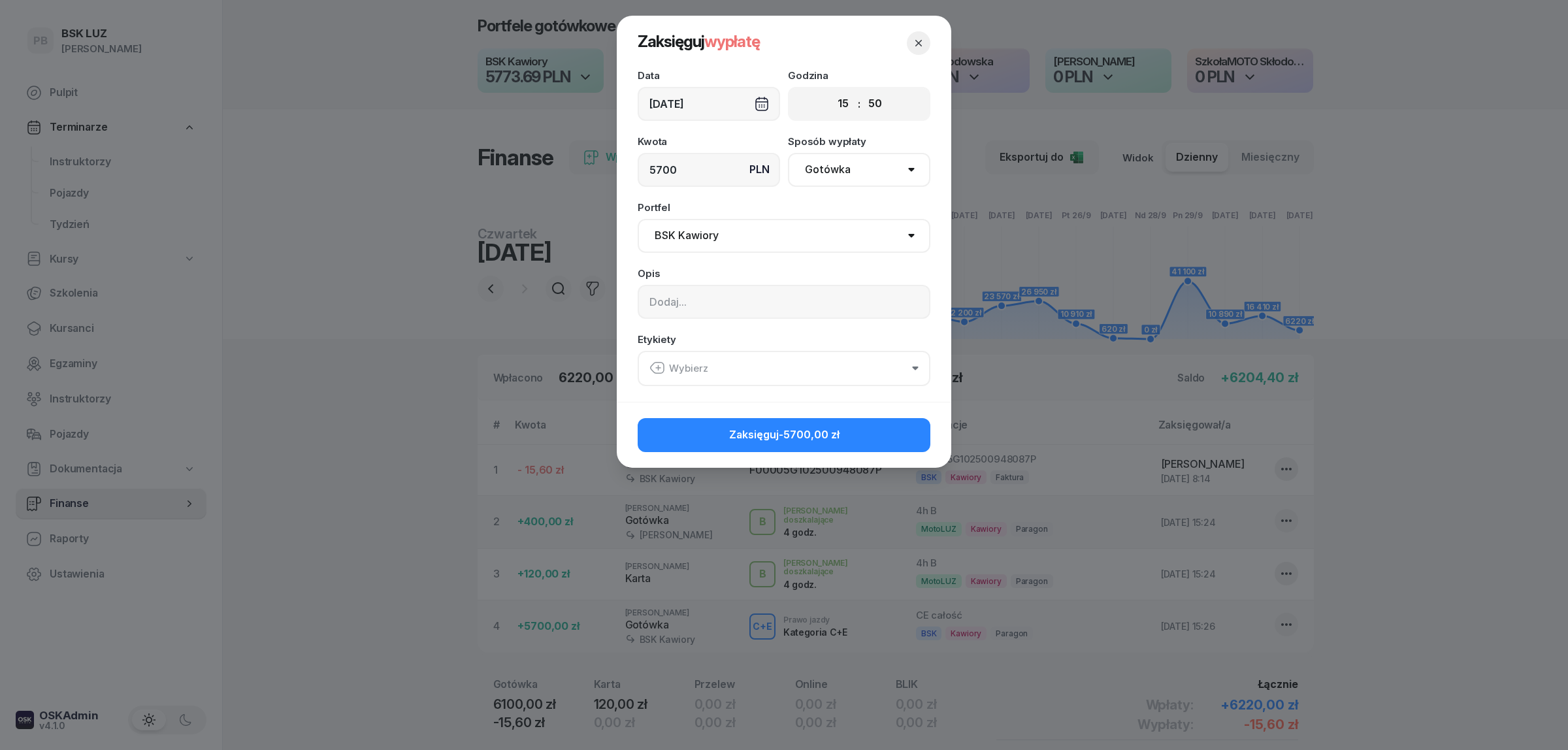
type input "5700"
click at [689, 294] on input at bounding box center [783, 302] width 292 height 34
type input "zabrała Pani Irena"
click at [706, 366] on div "Wybierz" at bounding box center [678, 369] width 58 height 17
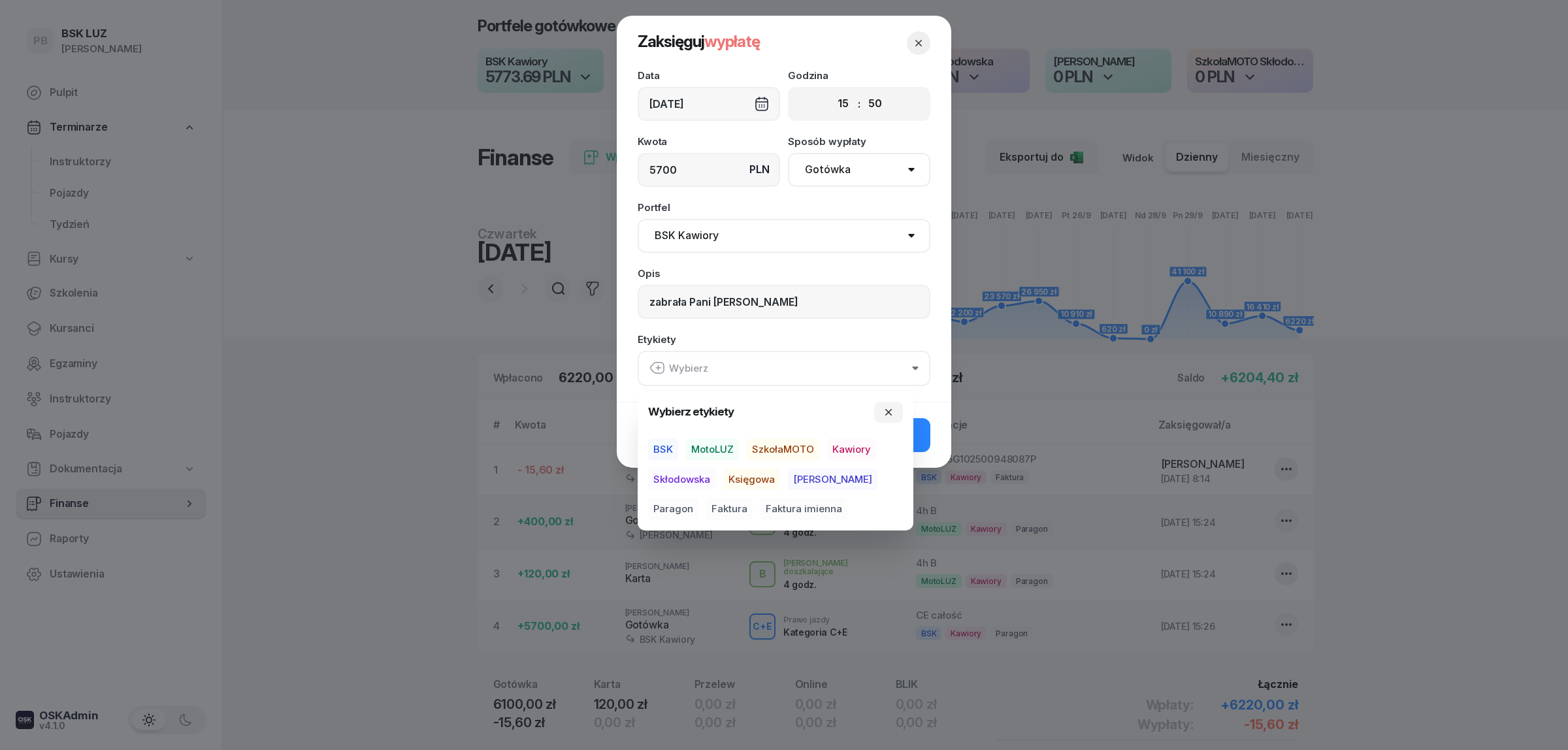
click at [662, 446] on span "BSK" at bounding box center [663, 449] width 30 height 22
click at [848, 446] on span "Kawiory" at bounding box center [852, 449] width 49 height 22
click at [920, 436] on button "Zaksięguj -5700,00 zł" at bounding box center [783, 435] width 292 height 34
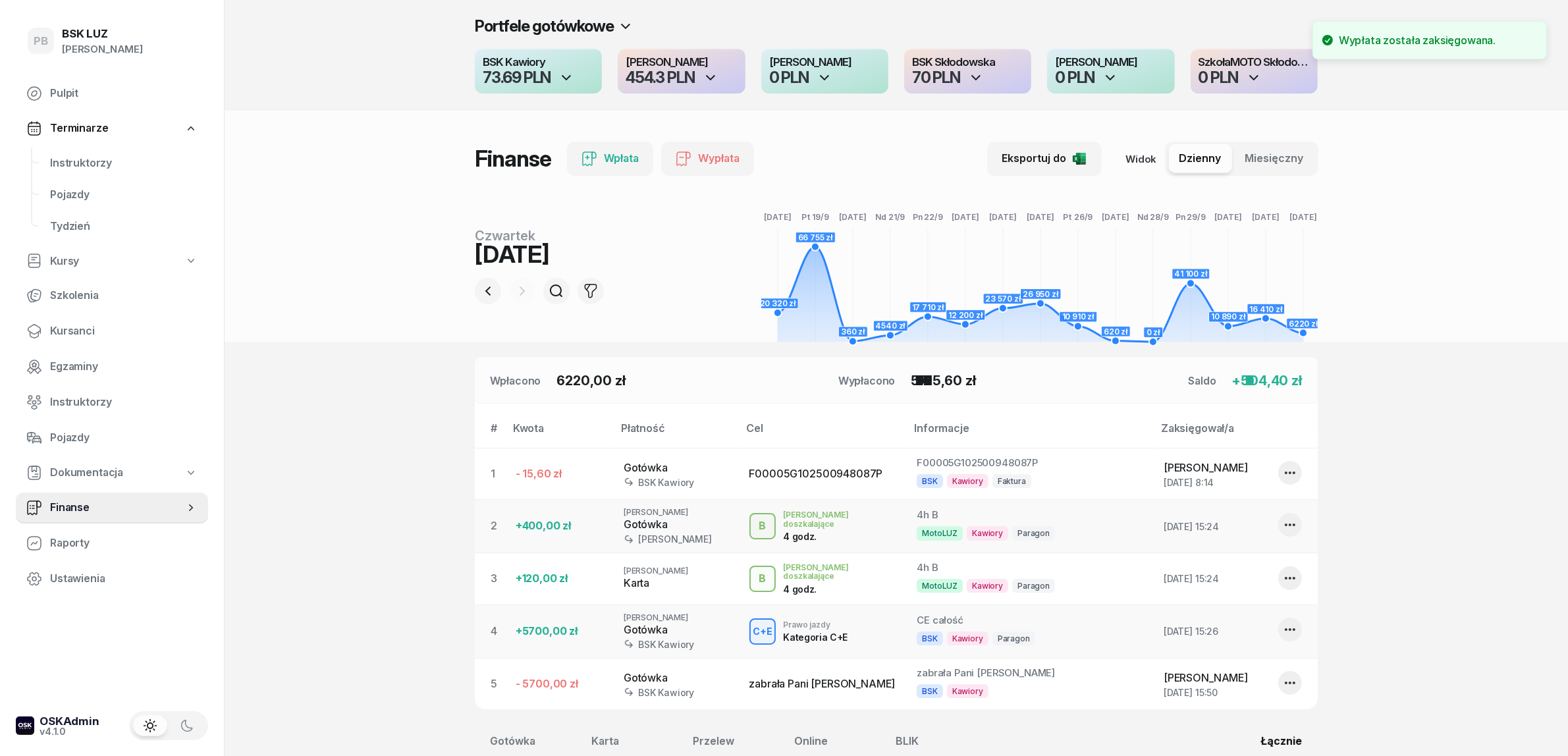
click at [295, 340] on header "Portfele gotówkowe BSK Kawiory 73.69 PLN MotoLUZ Kawiory 454.3 PLN SzkołaMOTO K…" at bounding box center [896, 171] width 1343 height 342
click at [678, 76] on div "454.3 PLN" at bounding box center [660, 78] width 68 height 15
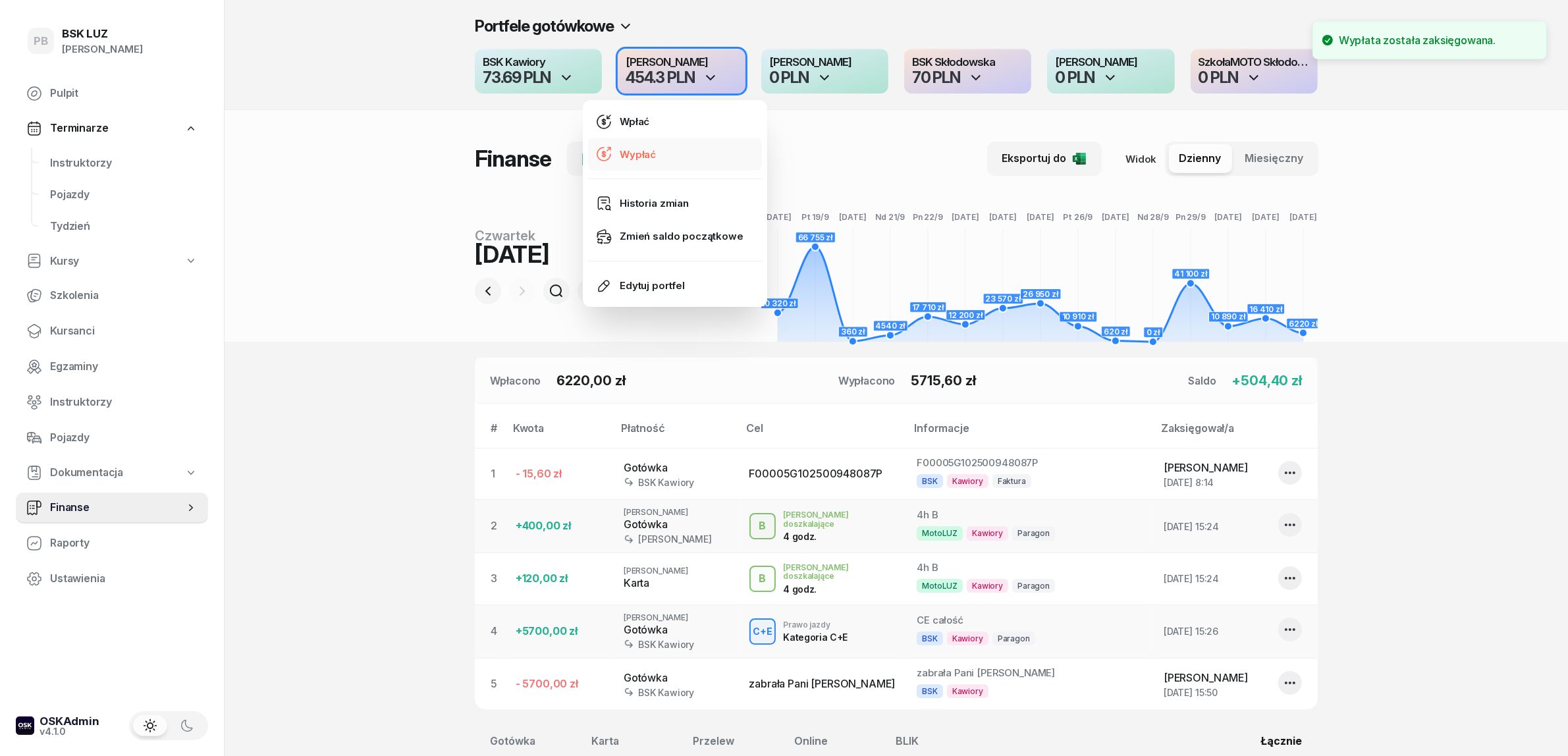
click at [665, 155] on link "Wypłać" at bounding box center [674, 155] width 173 height 33
select select "15"
select select "50"
select select "67eb9ff40a04ba7908a5e502"
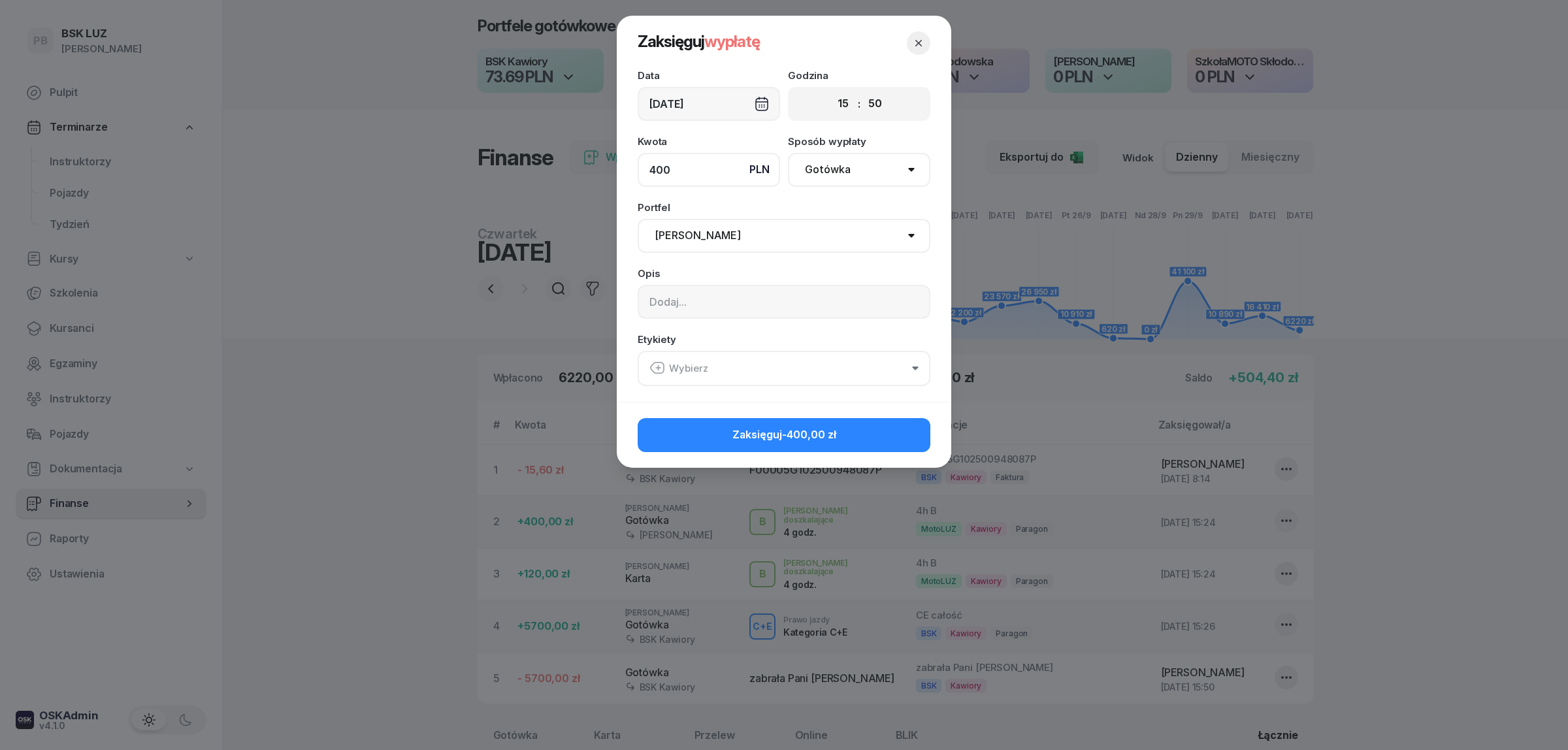
type input "400"
click at [762, 288] on input at bounding box center [783, 302] width 292 height 34
type input "zabrała Pani Irena"
click at [729, 381] on button "Wybierz" at bounding box center [783, 369] width 292 height 36
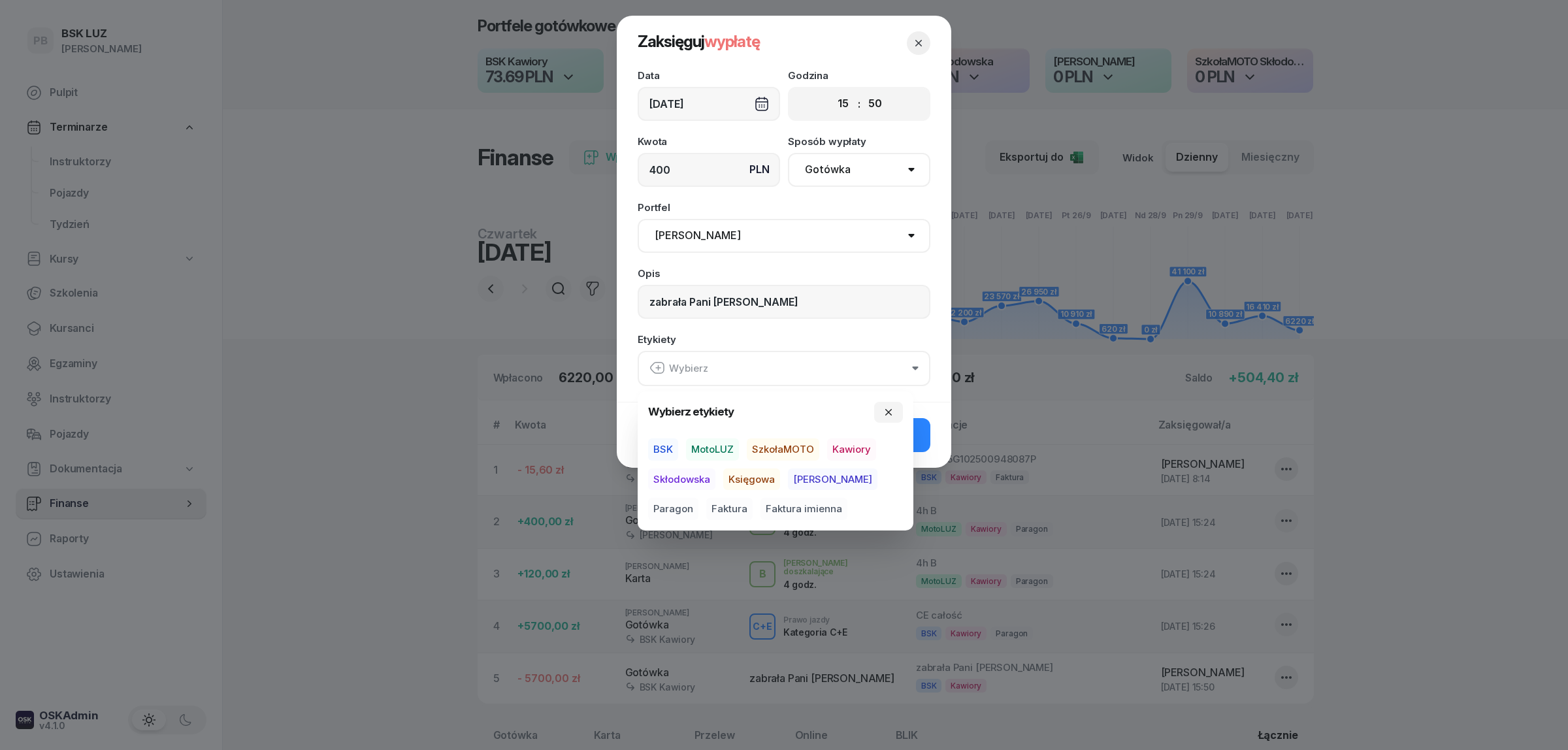
click at [706, 439] on span "MotoLUZ" at bounding box center [712, 449] width 53 height 22
click at [856, 446] on span "Kawiory" at bounding box center [852, 449] width 49 height 22
click at [923, 436] on button "Zaksięguj -400,00 zł" at bounding box center [783, 435] width 292 height 34
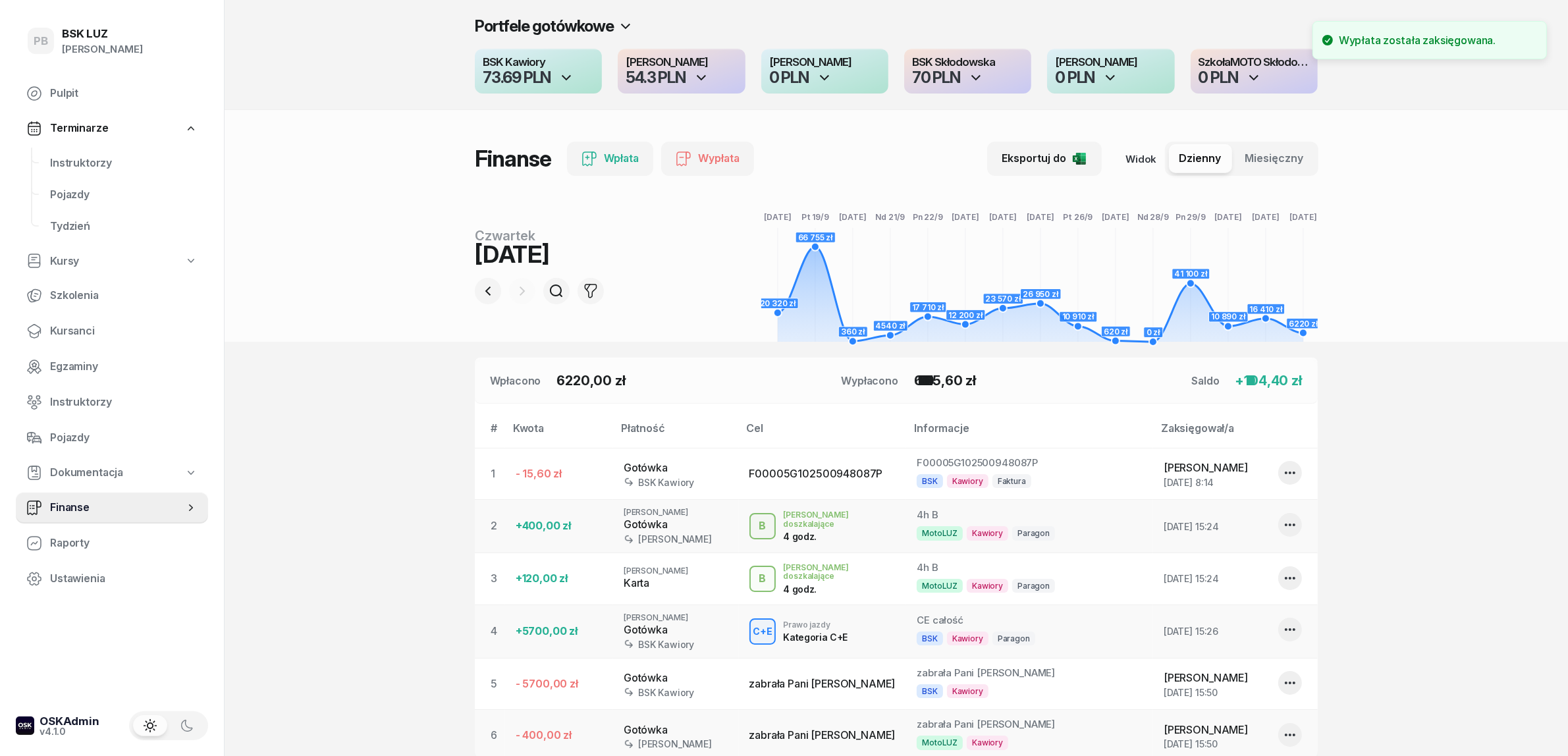
click at [369, 350] on section "Portfele gotówkowe BSK Kawiory 73.69 PLN MotoLUZ Kawiory 54.3 PLN SzkołaMOTO Ka…" at bounding box center [896, 473] width 1343 height 946
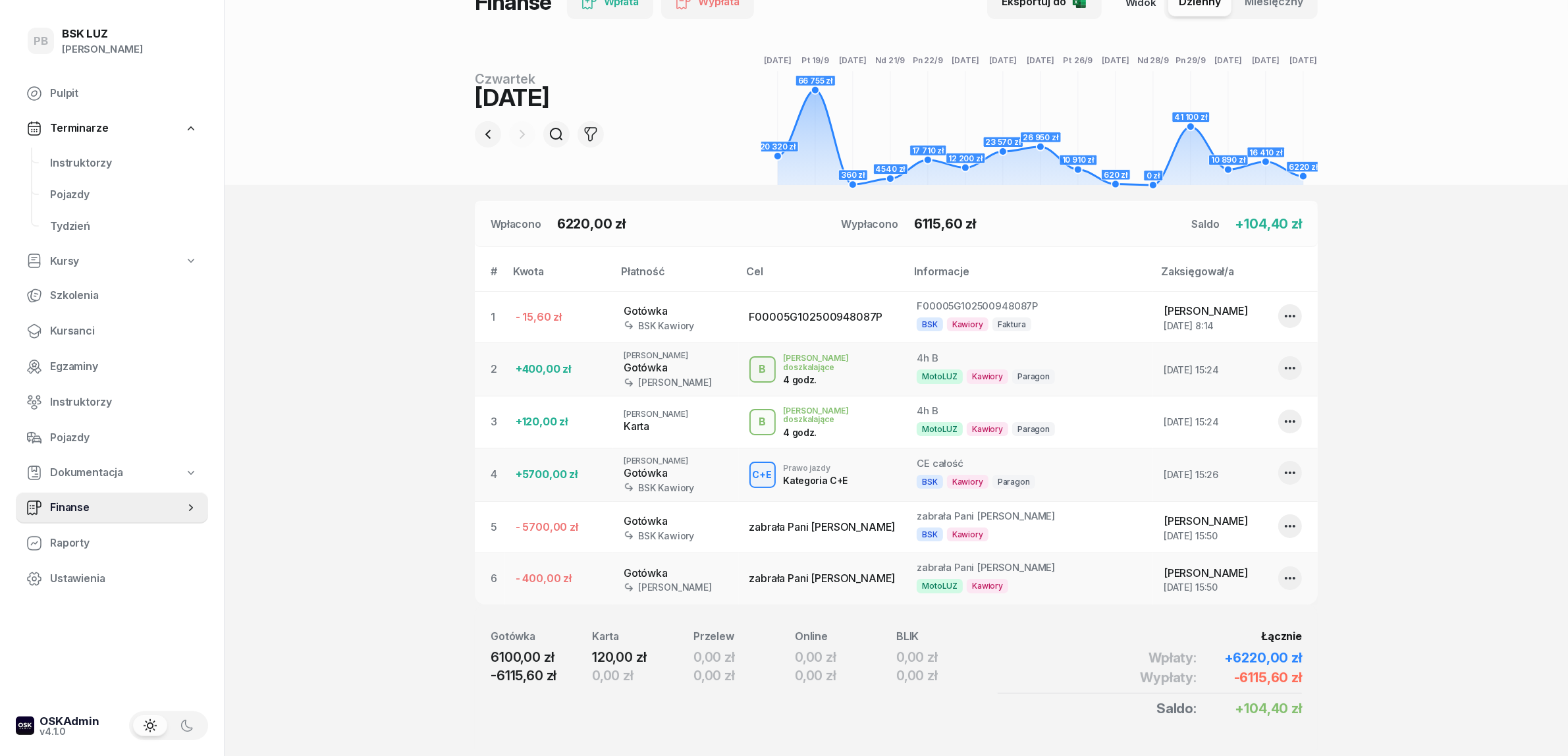
scroll to position [191, 0]
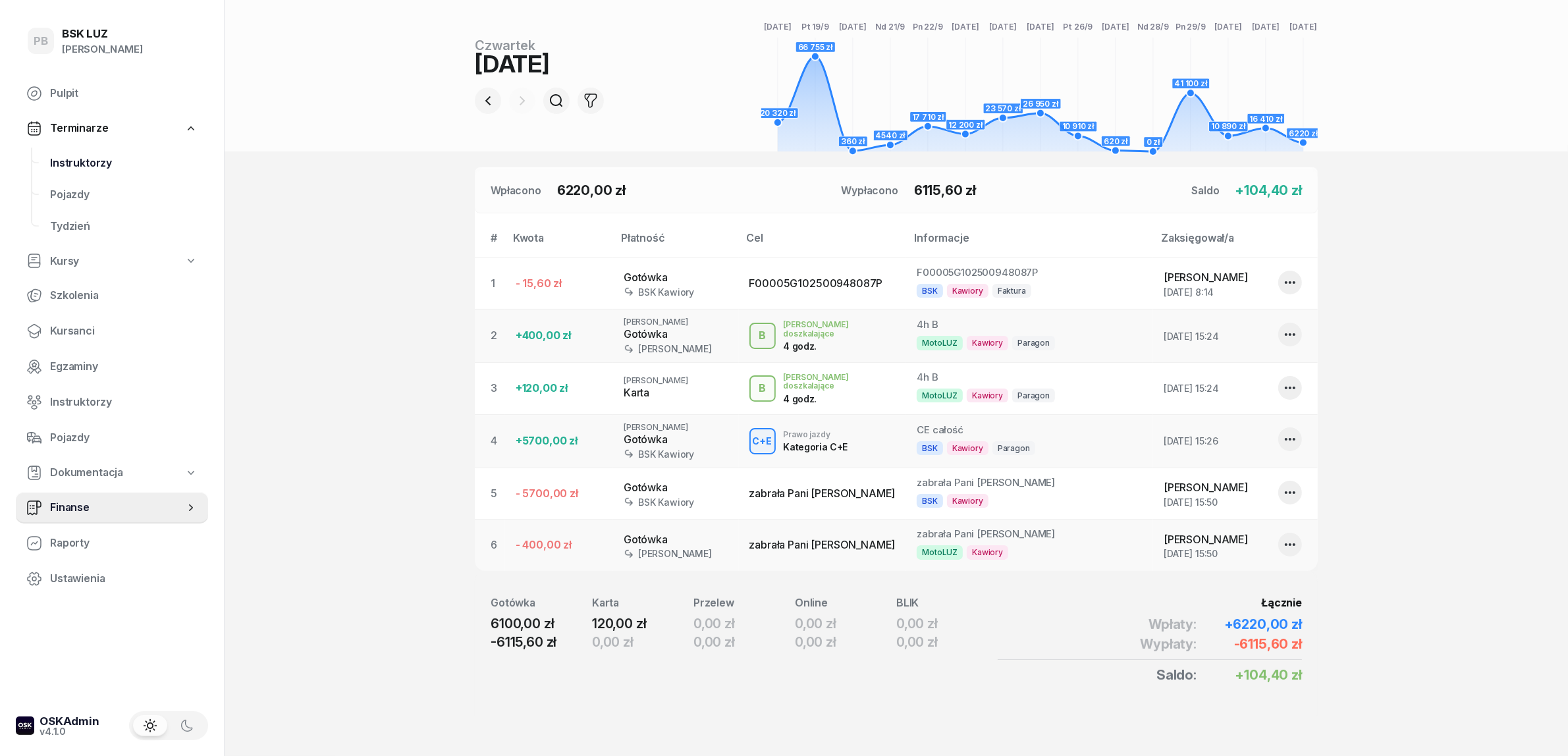
click at [81, 155] on span "Instruktorzy" at bounding box center [124, 162] width 148 height 17
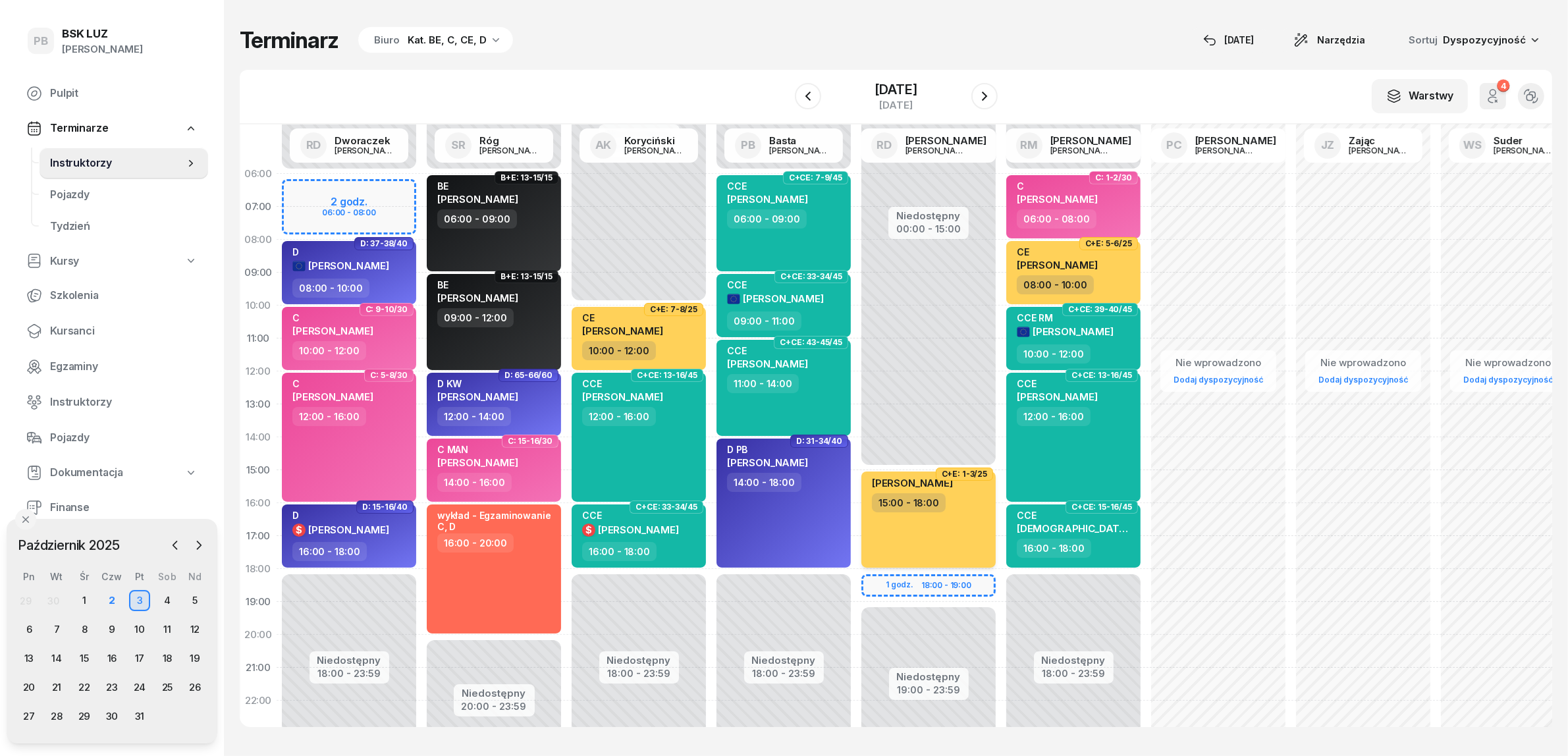
click at [952, 521] on div "BEBAK MARCIN 15:00 - 18:00" at bounding box center [928, 519] width 134 height 97
select select "15"
select select "18"
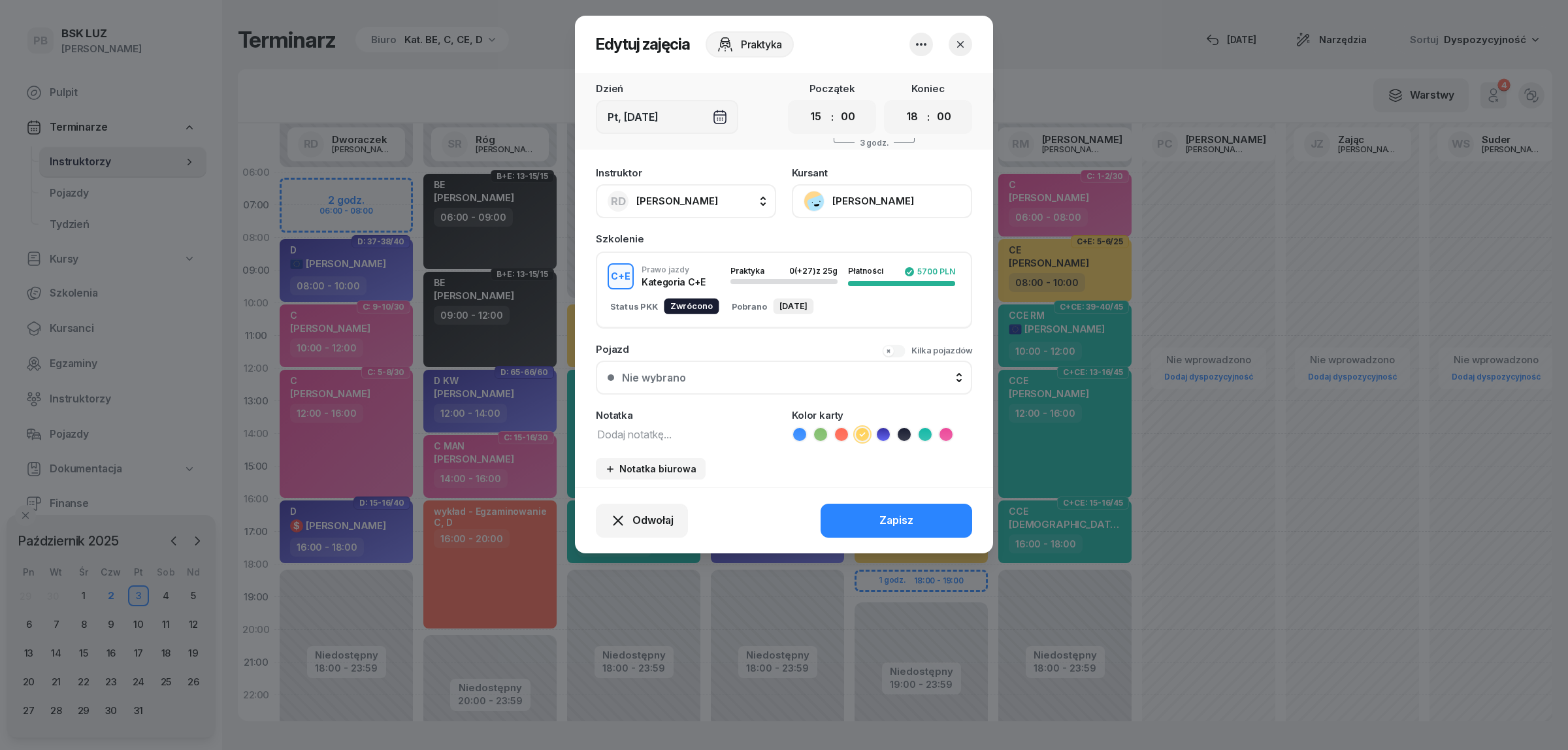
click at [922, 44] on icon "button" at bounding box center [921, 44] width 15 height 15
click at [900, 85] on link "Usuń" at bounding box center [914, 83] width 172 height 33
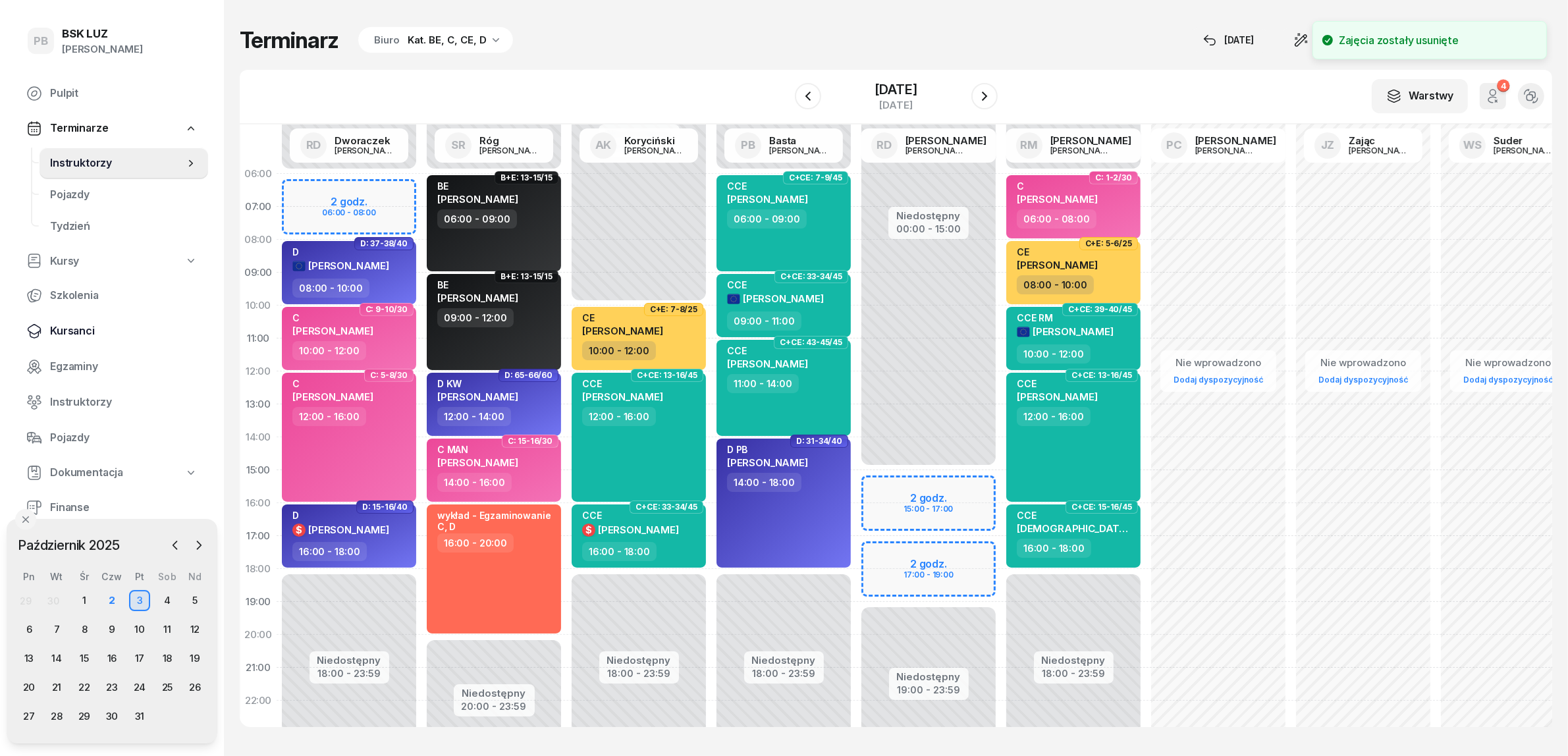
click at [79, 327] on span "Kursanci" at bounding box center [124, 331] width 148 height 17
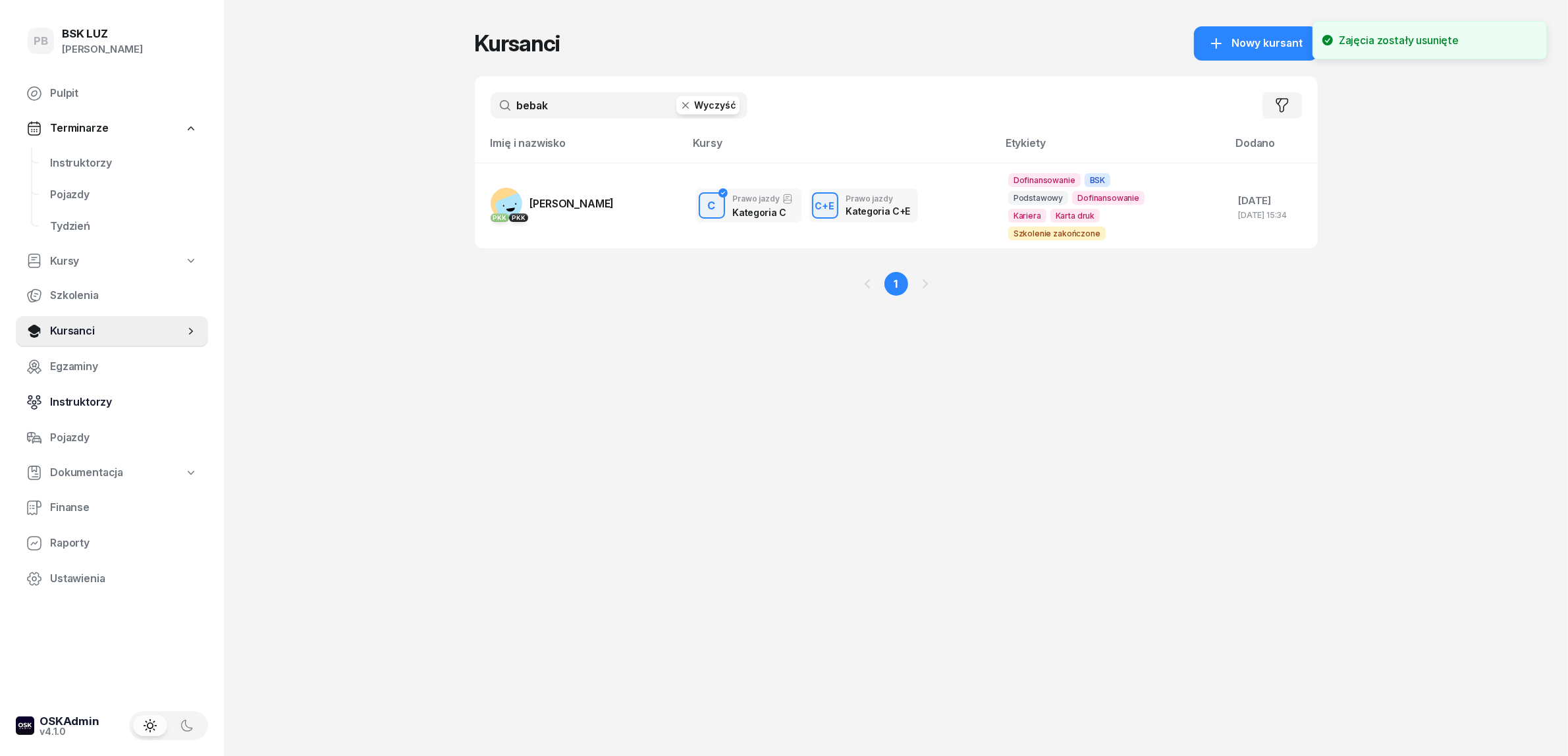
click at [84, 396] on span "Instruktorzy" at bounding box center [124, 402] width 148 height 17
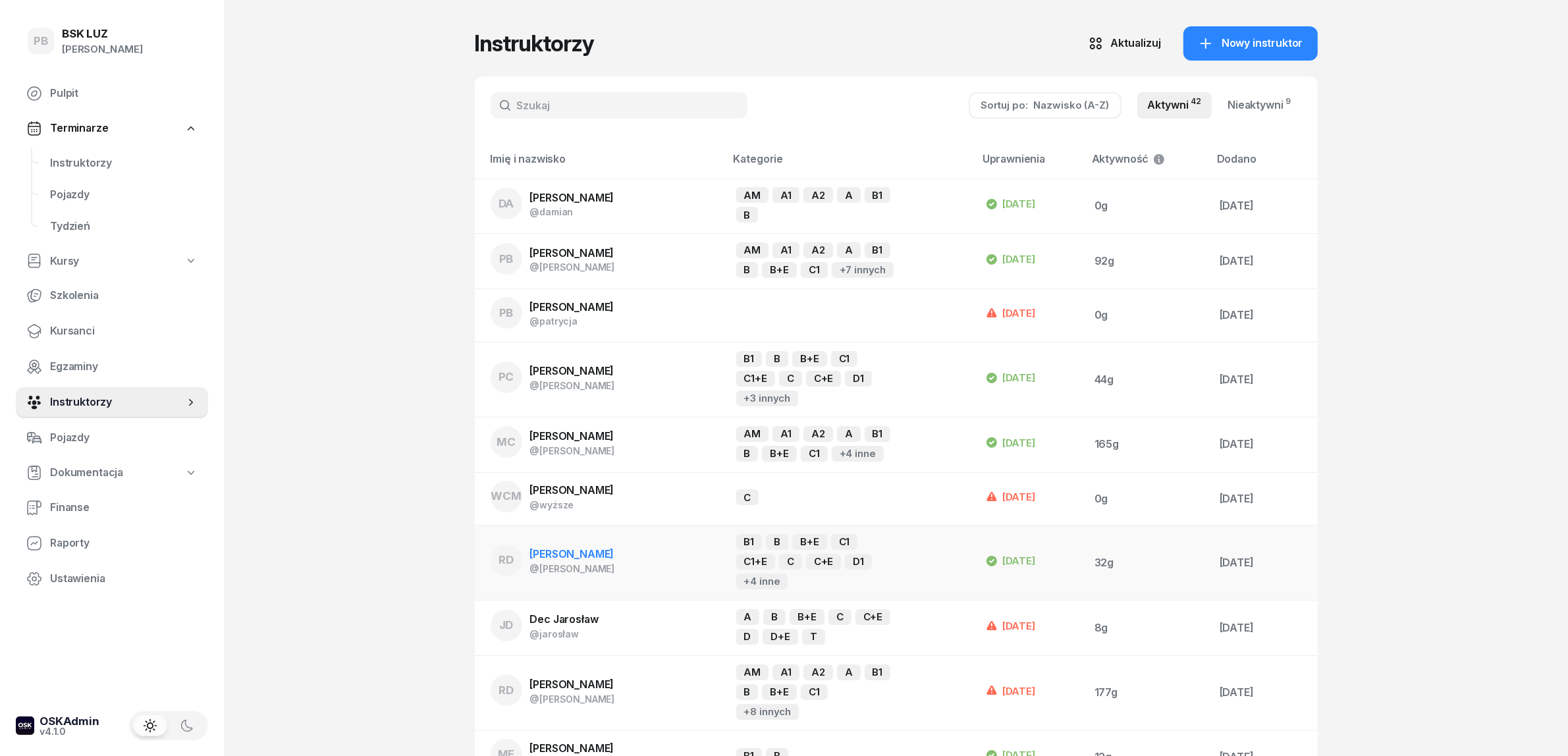
click at [590, 553] on span "[PERSON_NAME]" at bounding box center [572, 554] width 85 height 13
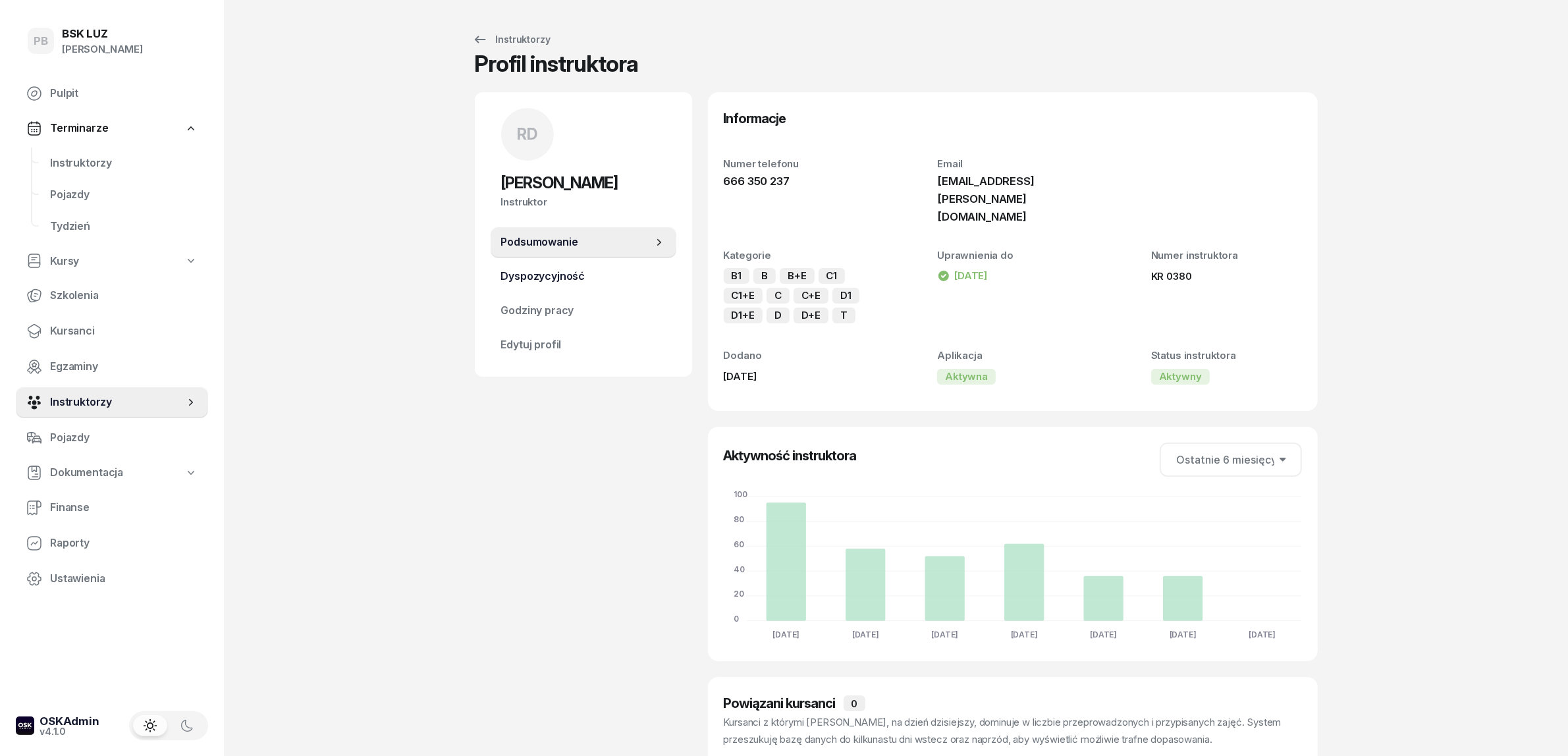
click at [551, 278] on span "Dyspozycyjność" at bounding box center [584, 277] width 165 height 17
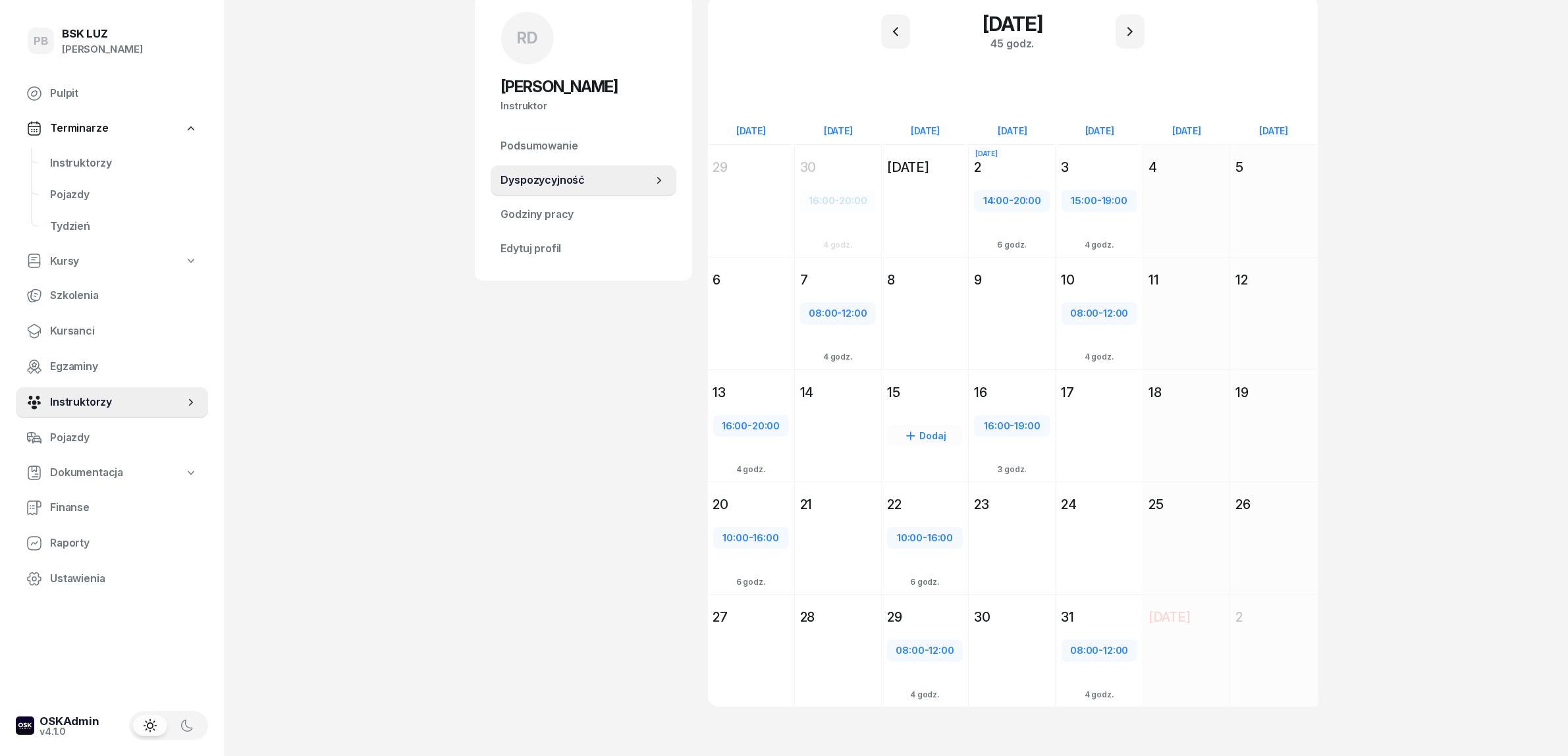
scroll to position [99, 0]
click at [1089, 195] on span "15:00" at bounding box center [1084, 197] width 26 height 13
select select "15"
select select "19"
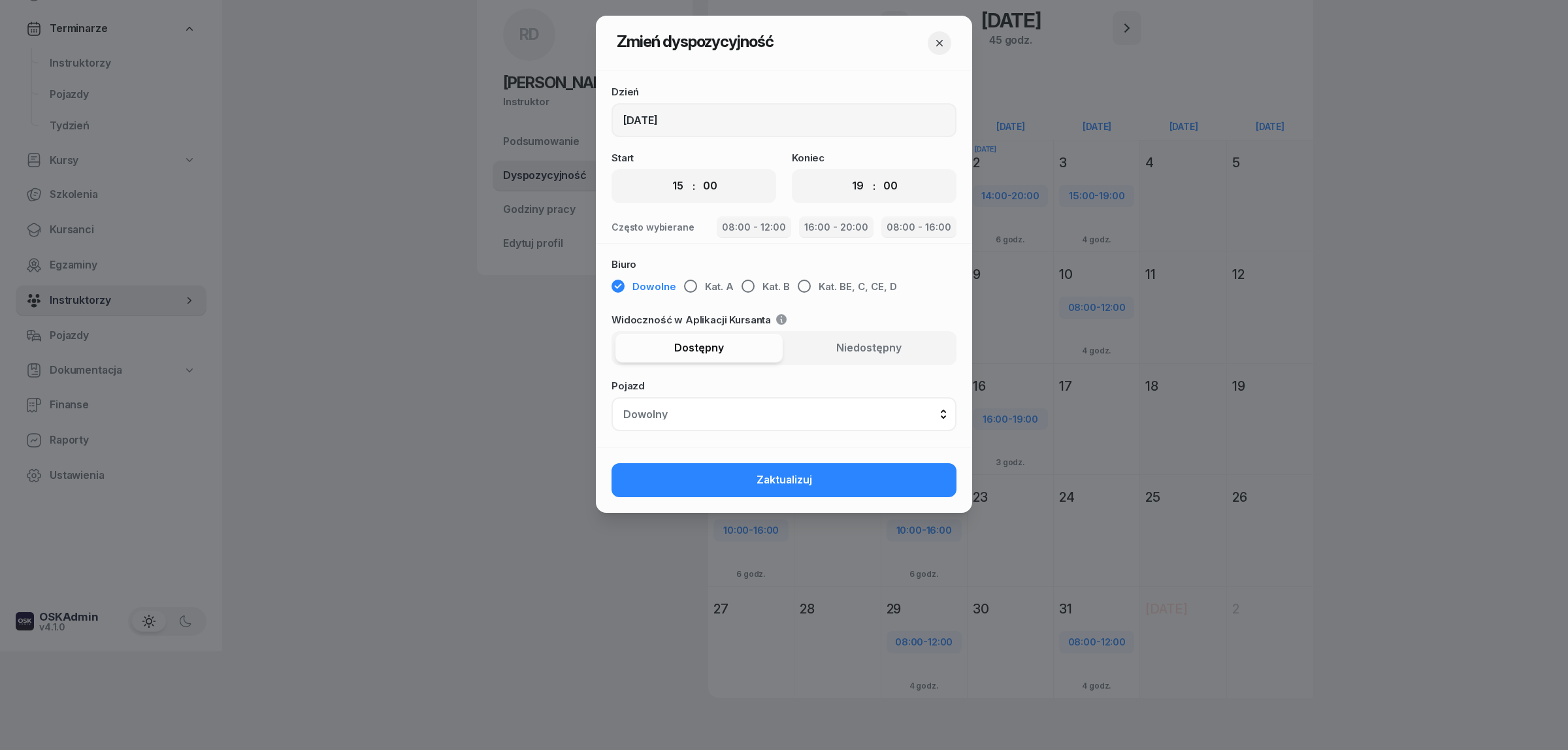
click at [942, 44] on icon "button" at bounding box center [939, 42] width 13 height 13
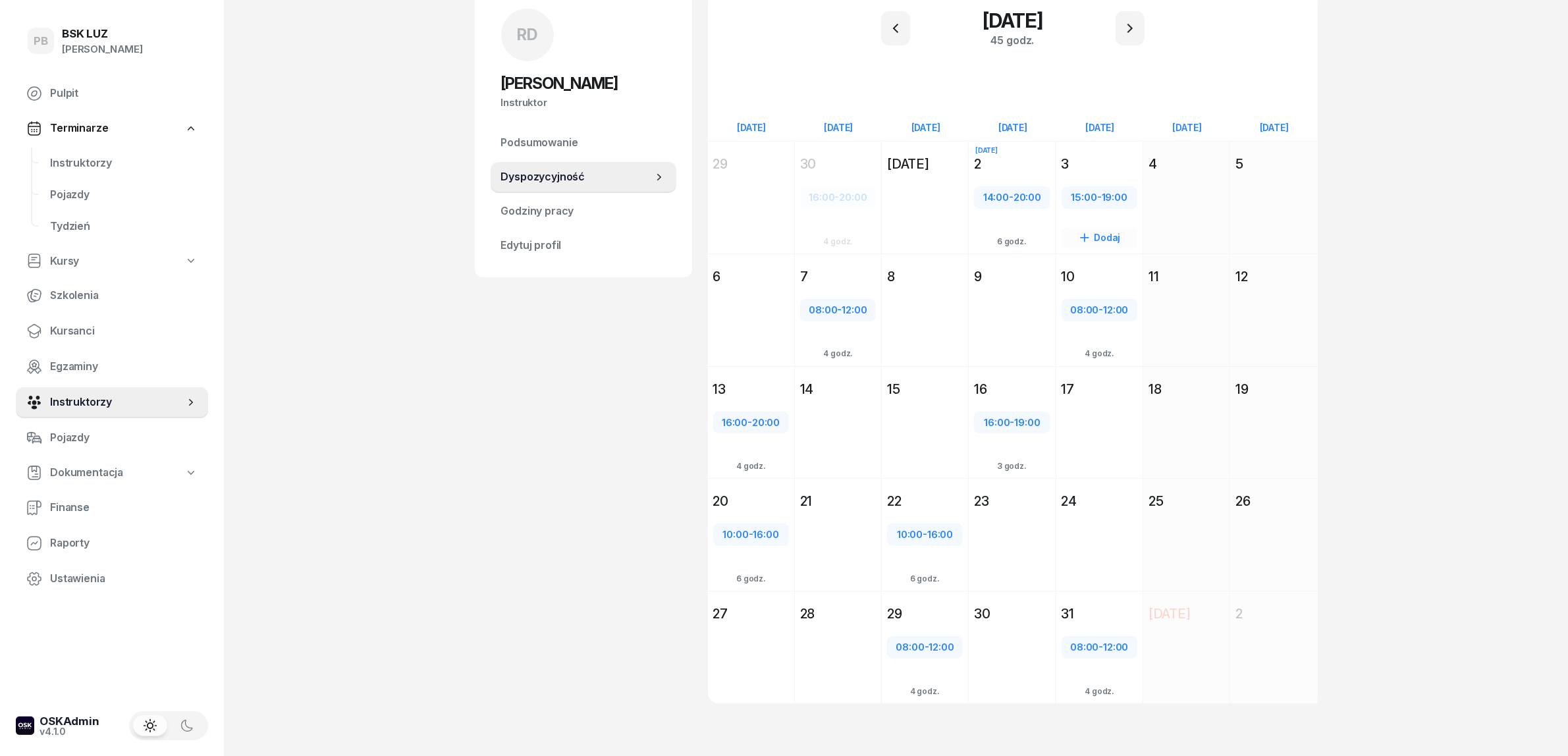
click at [1125, 152] on div "3" at bounding box center [1099, 164] width 86 height 24
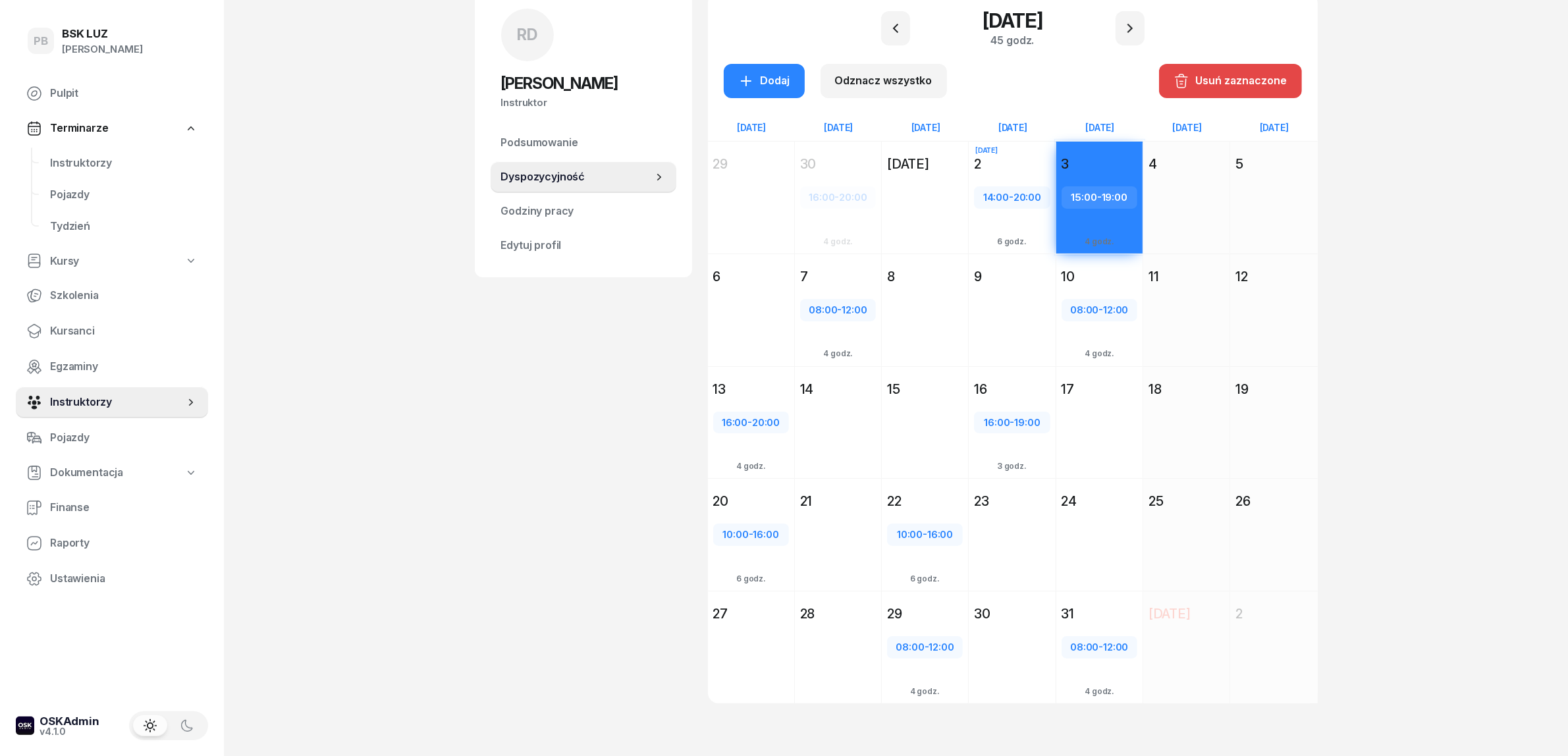
click at [1226, 84] on div "Usuń zaznaczone" at bounding box center [1230, 81] width 114 height 17
click at [613, 472] on div "RD Robert Darmoń Instruktor RD Robert Darmoń @robert Wyślij wiadomość RD Robert…" at bounding box center [584, 364] width 217 height 742
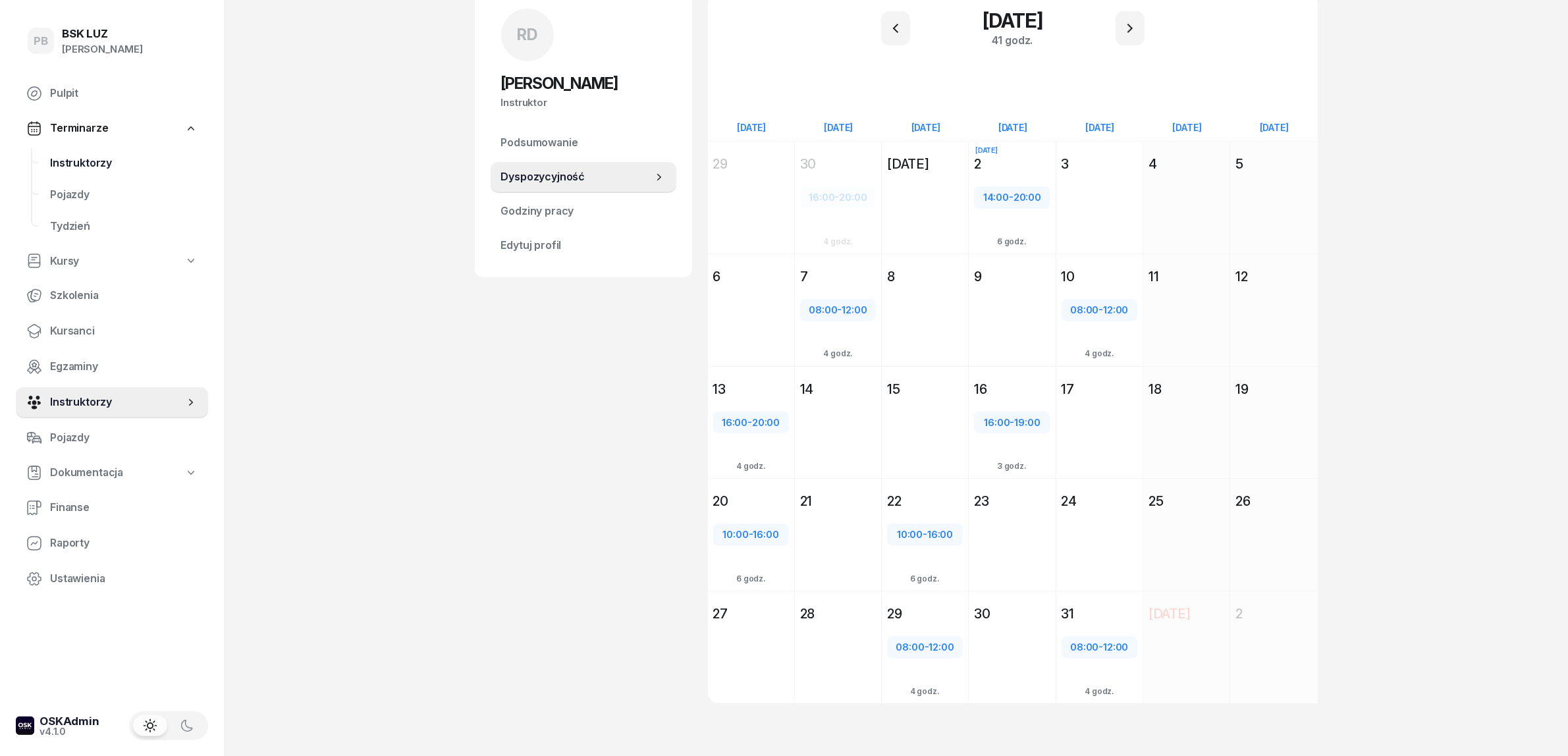
click at [64, 155] on span "Instruktorzy" at bounding box center [124, 163] width 148 height 17
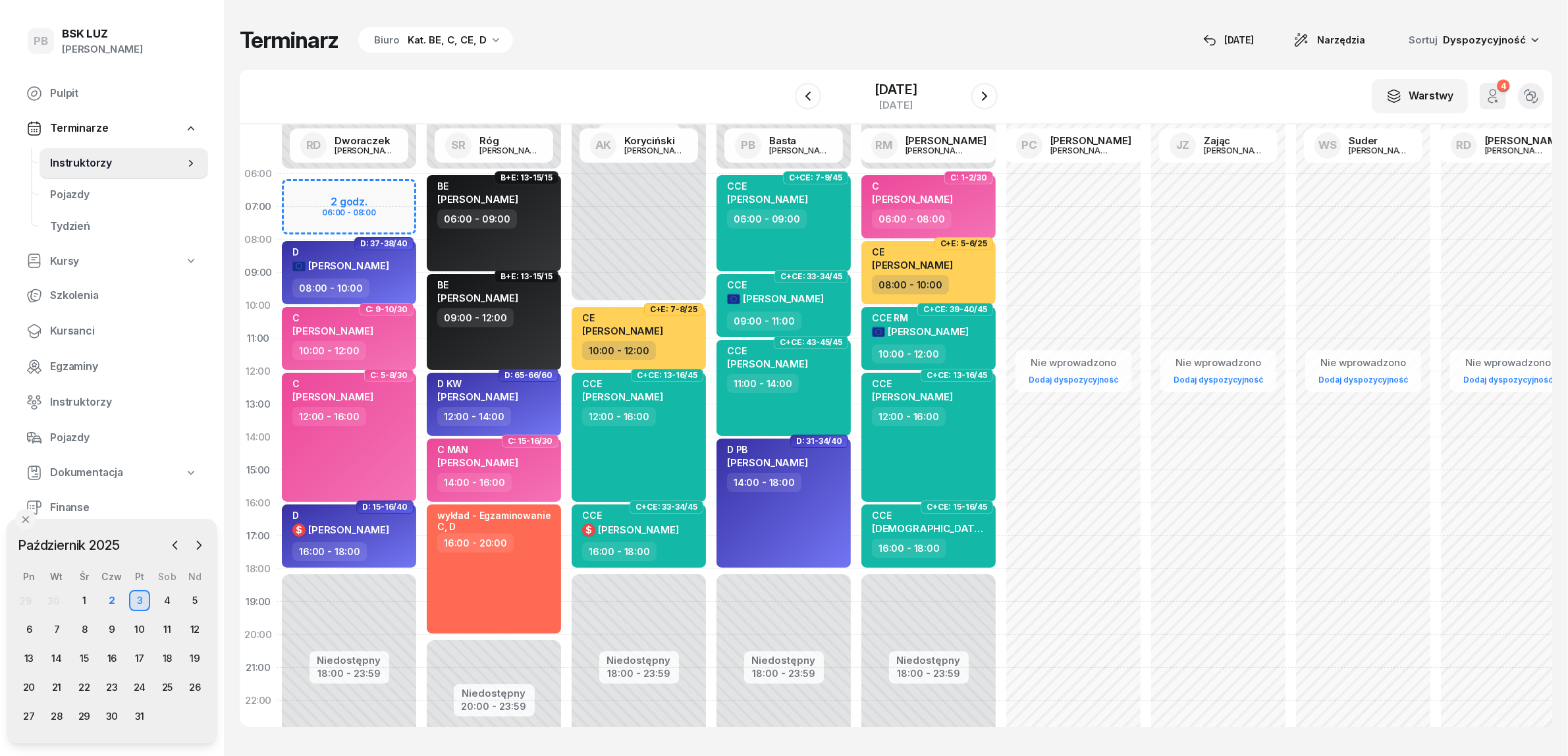
click at [805, 47] on div "Terminarz Biuro Kat. BE, C, CE, D [DATE] Narzędzia Sortuj Dyspozycyjność" at bounding box center [896, 40] width 1313 height 27
click at [987, 97] on icon "button" at bounding box center [984, 96] width 5 height 9
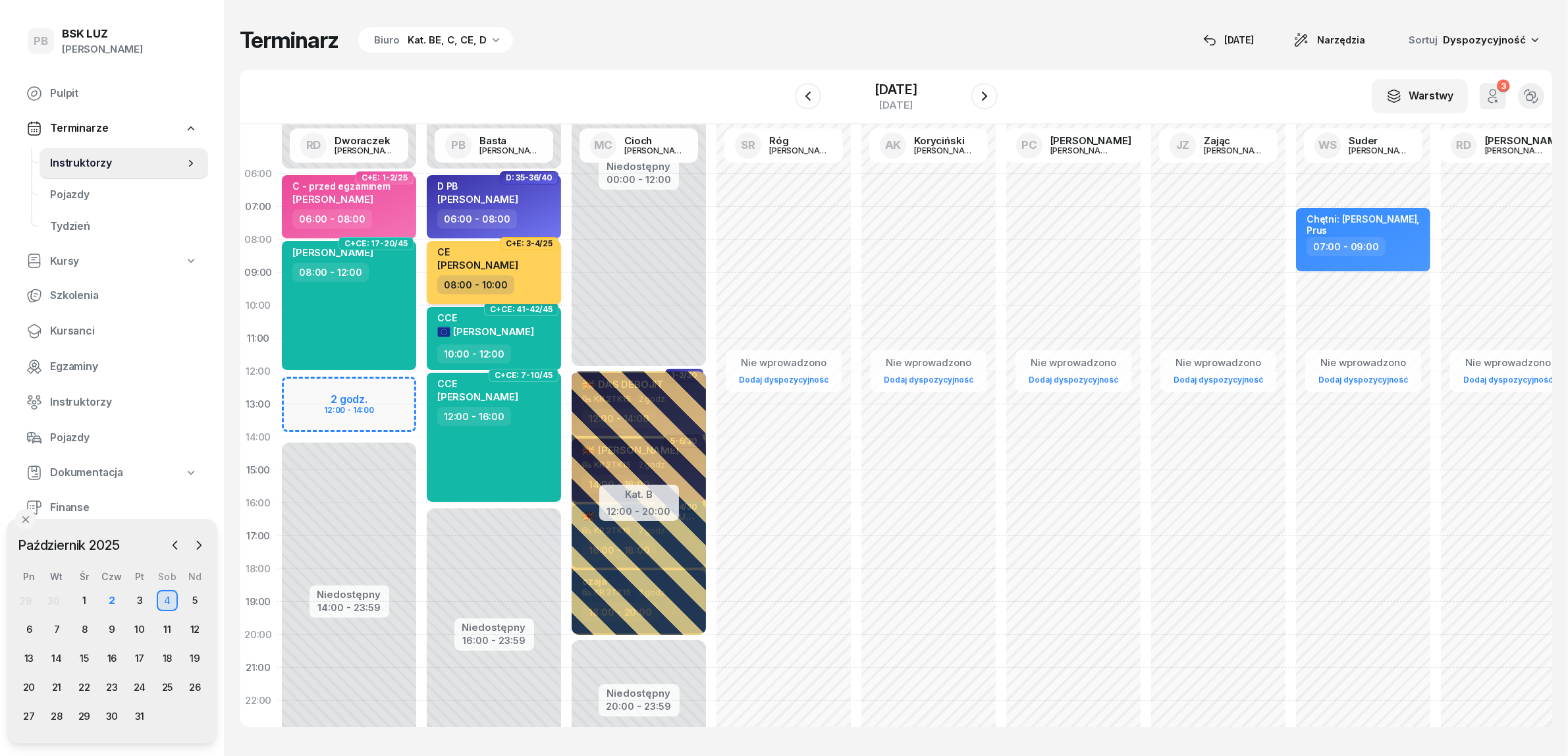
click at [485, 260] on span "BEBAK MARCIN" at bounding box center [478, 265] width 81 height 13
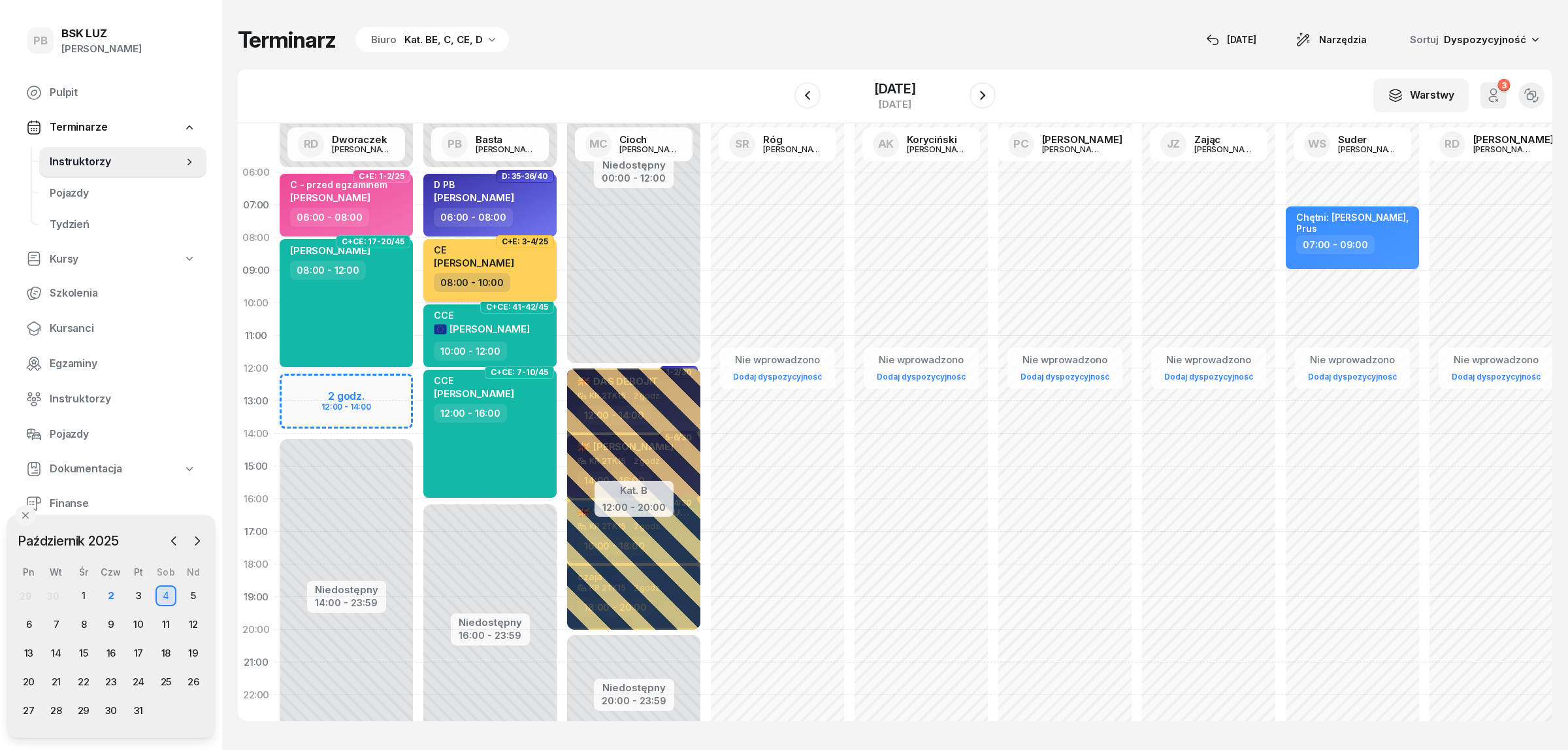
select select "08"
select select "10"
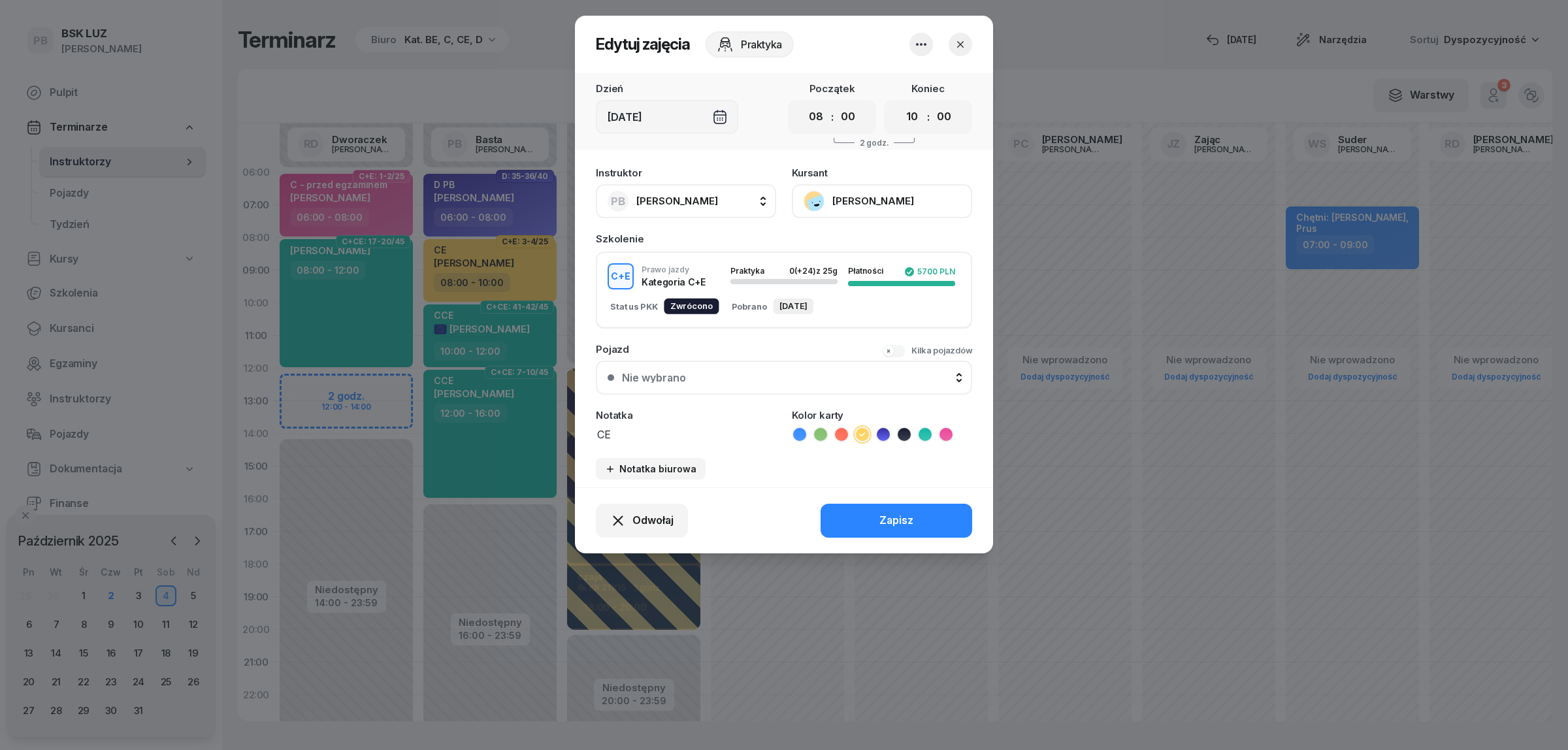
click at [861, 192] on button "BEBAK MARCIN" at bounding box center [881, 201] width 181 height 34
click at [842, 243] on div "Otwórz profil" at bounding box center [834, 245] width 64 height 17
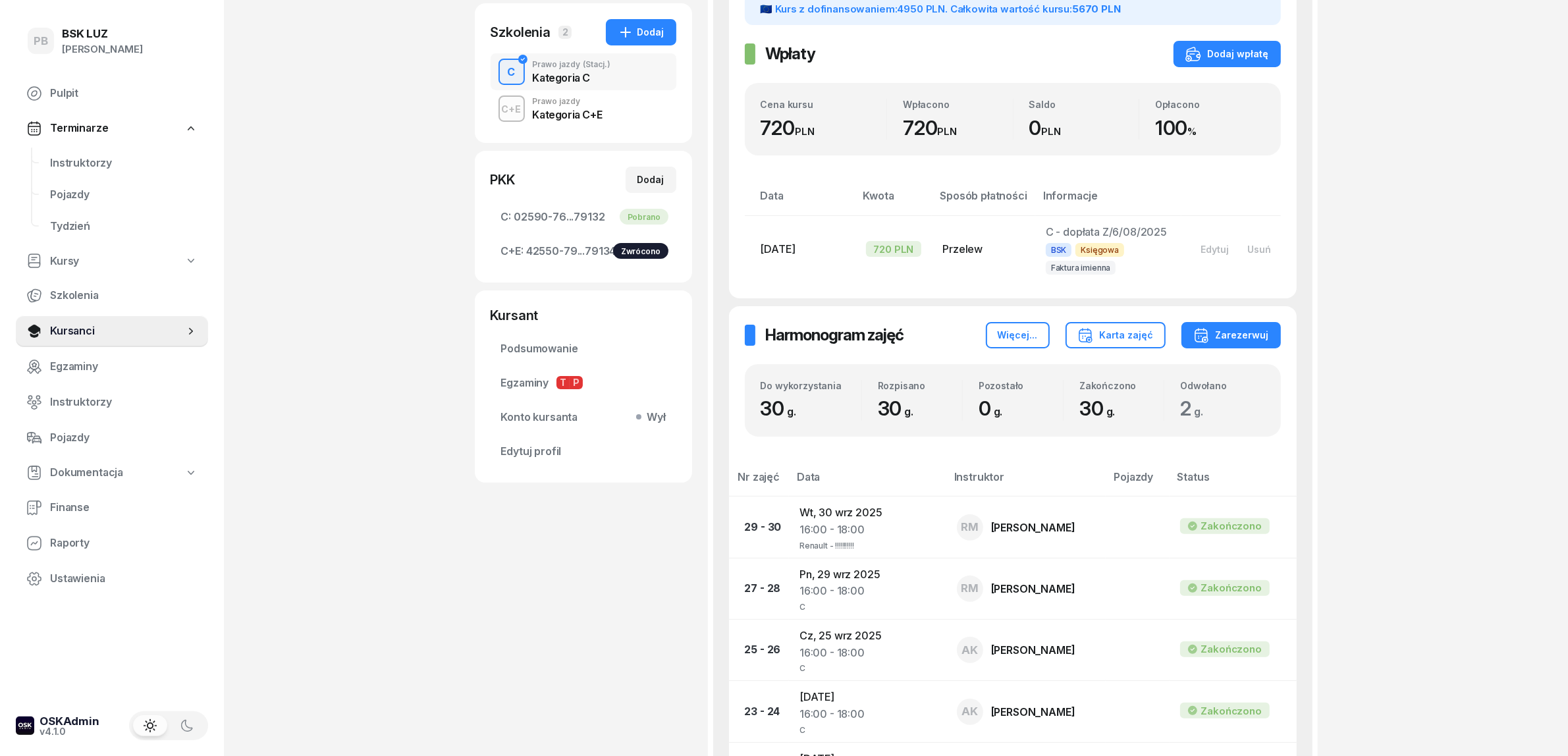
scroll to position [300, 0]
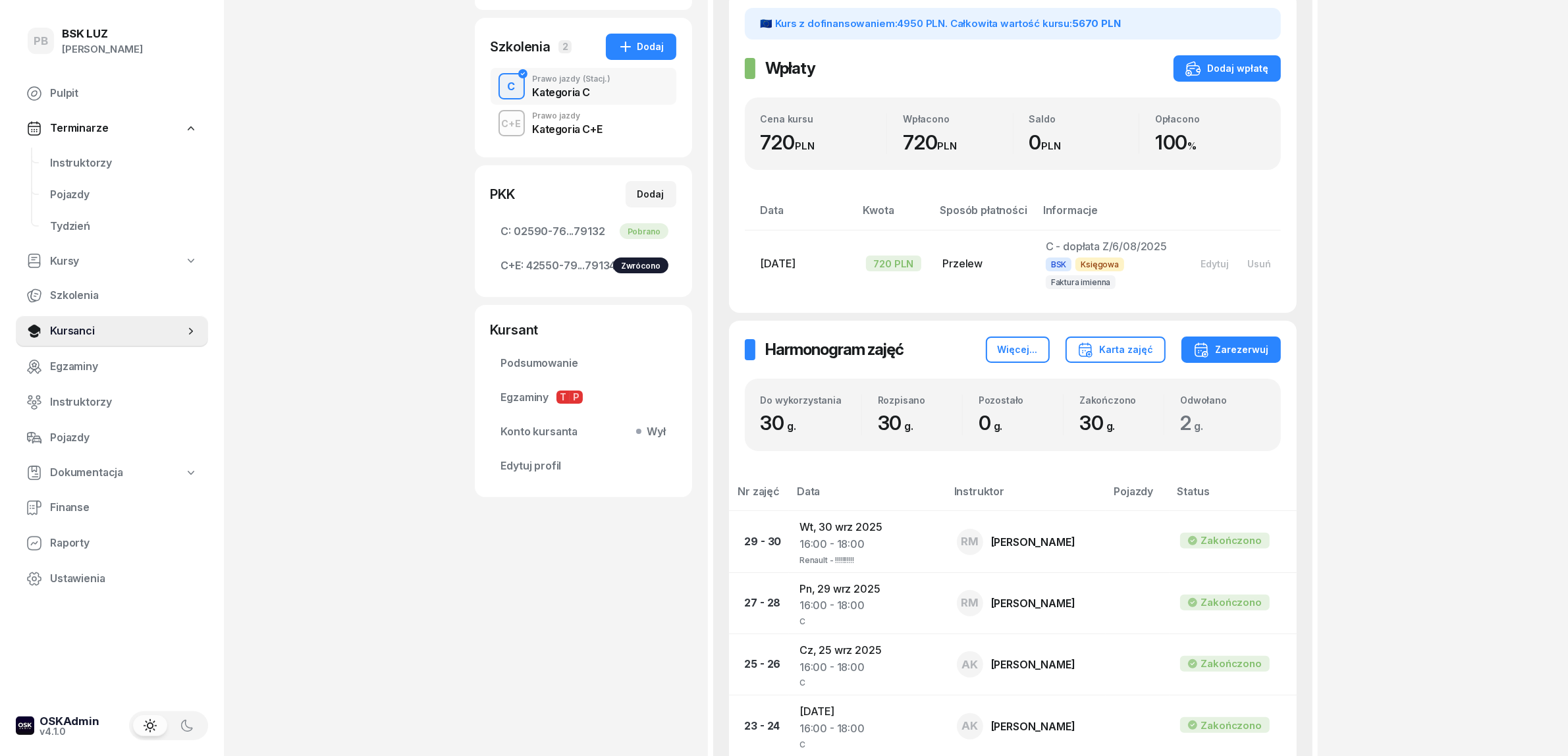
click at [577, 132] on div "Kategoria C+E" at bounding box center [568, 129] width 70 height 10
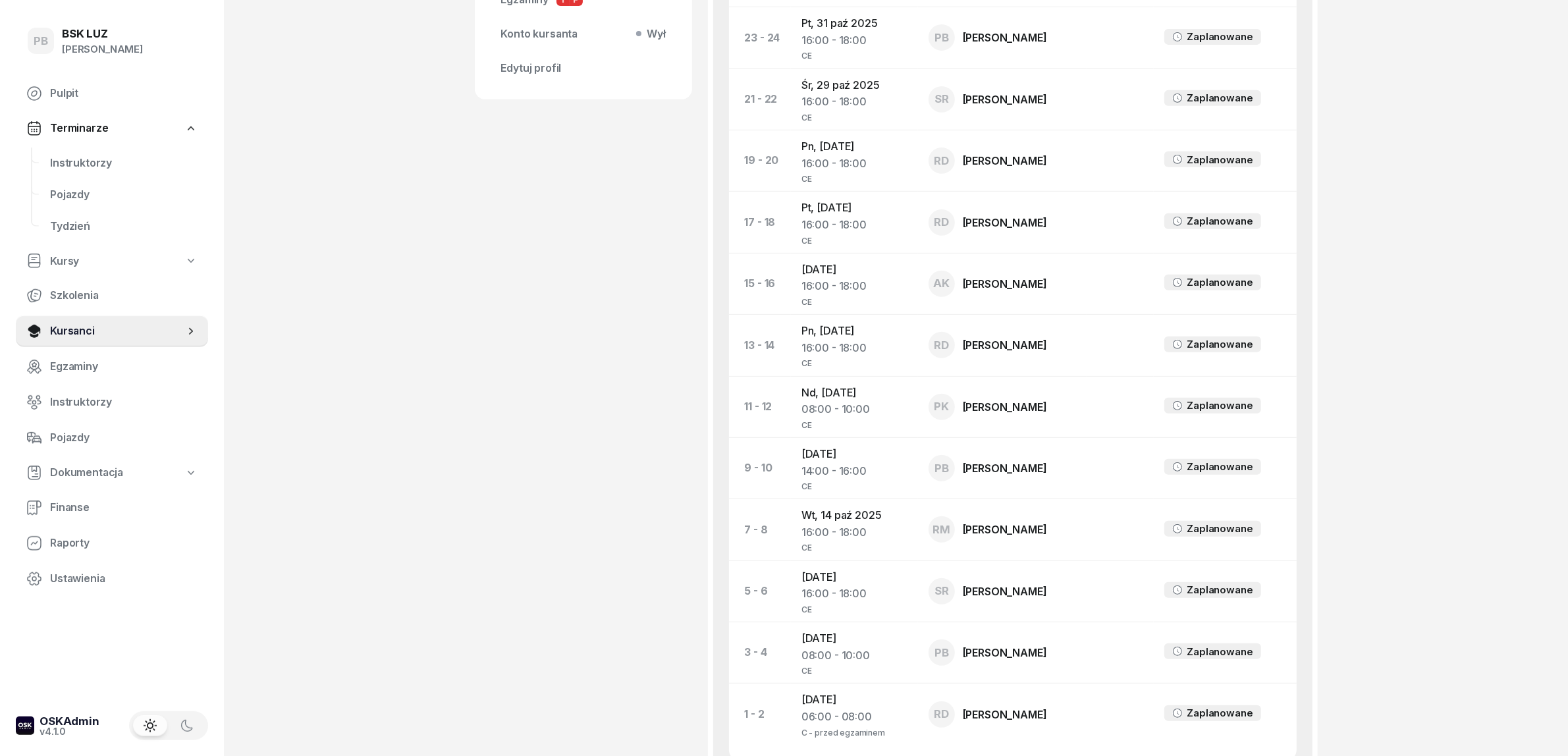
scroll to position [741, 0]
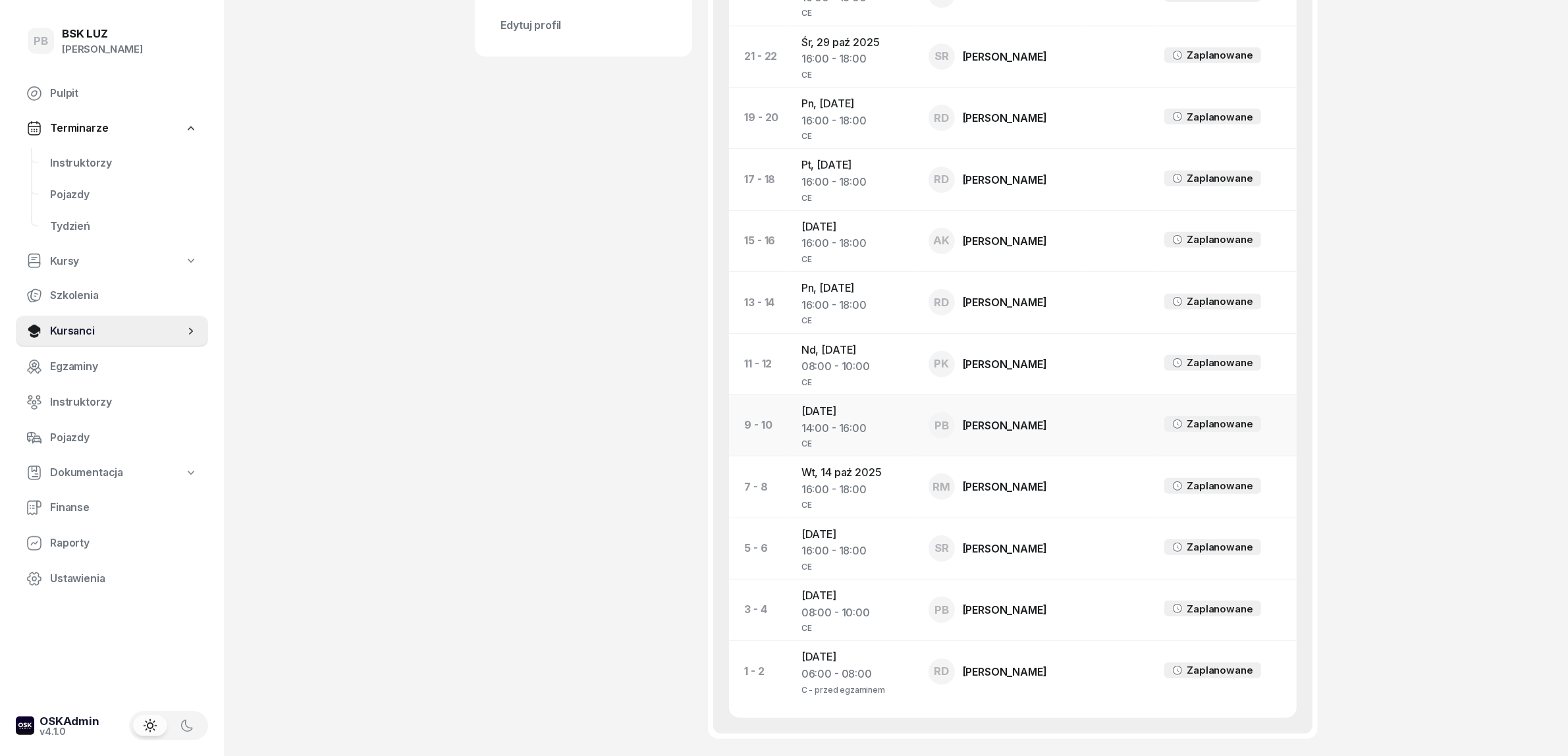
click at [841, 396] on td "So, 18 paź 2025 14:00 - 16:00 CE" at bounding box center [854, 425] width 127 height 62
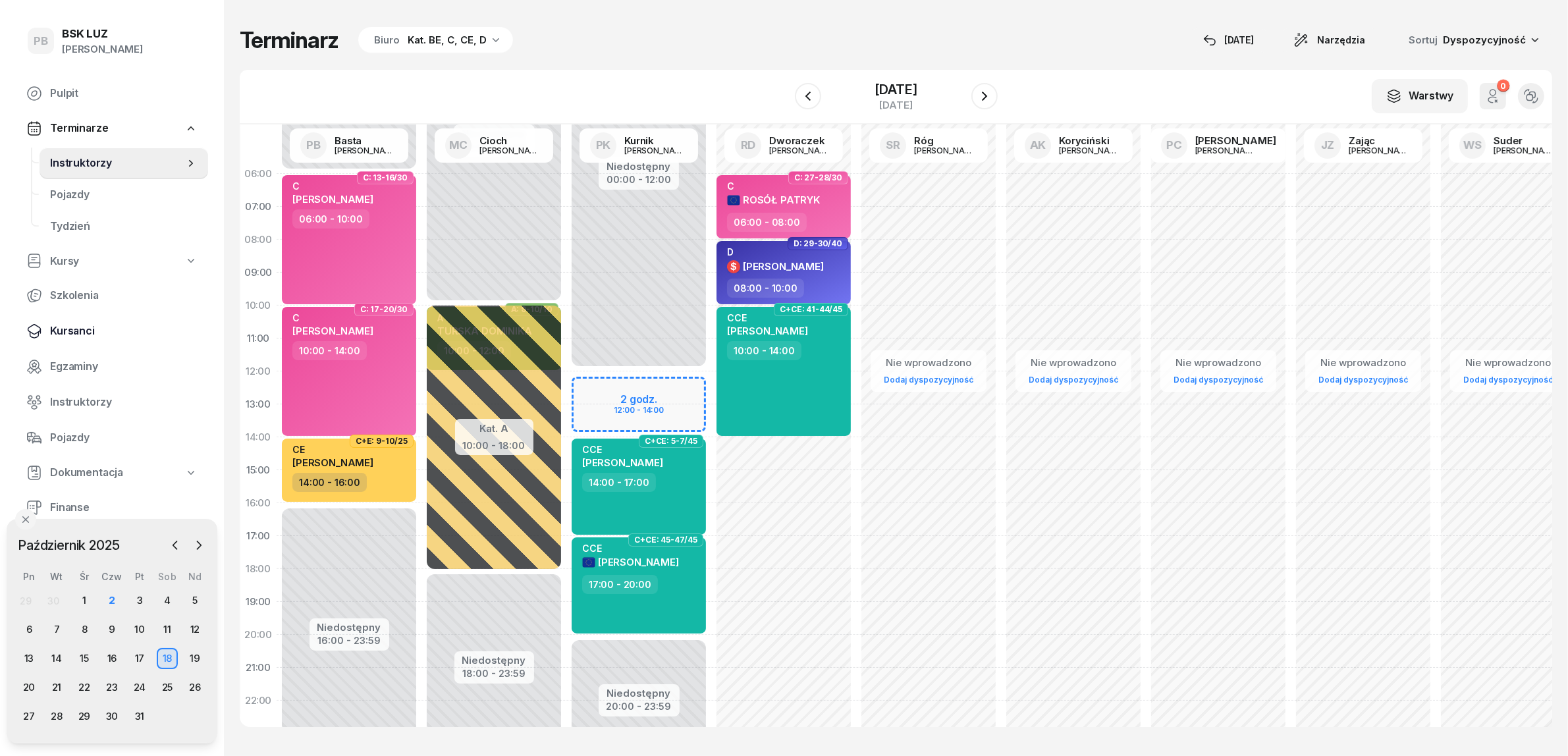
click at [64, 325] on span "Kursanci" at bounding box center [124, 331] width 148 height 17
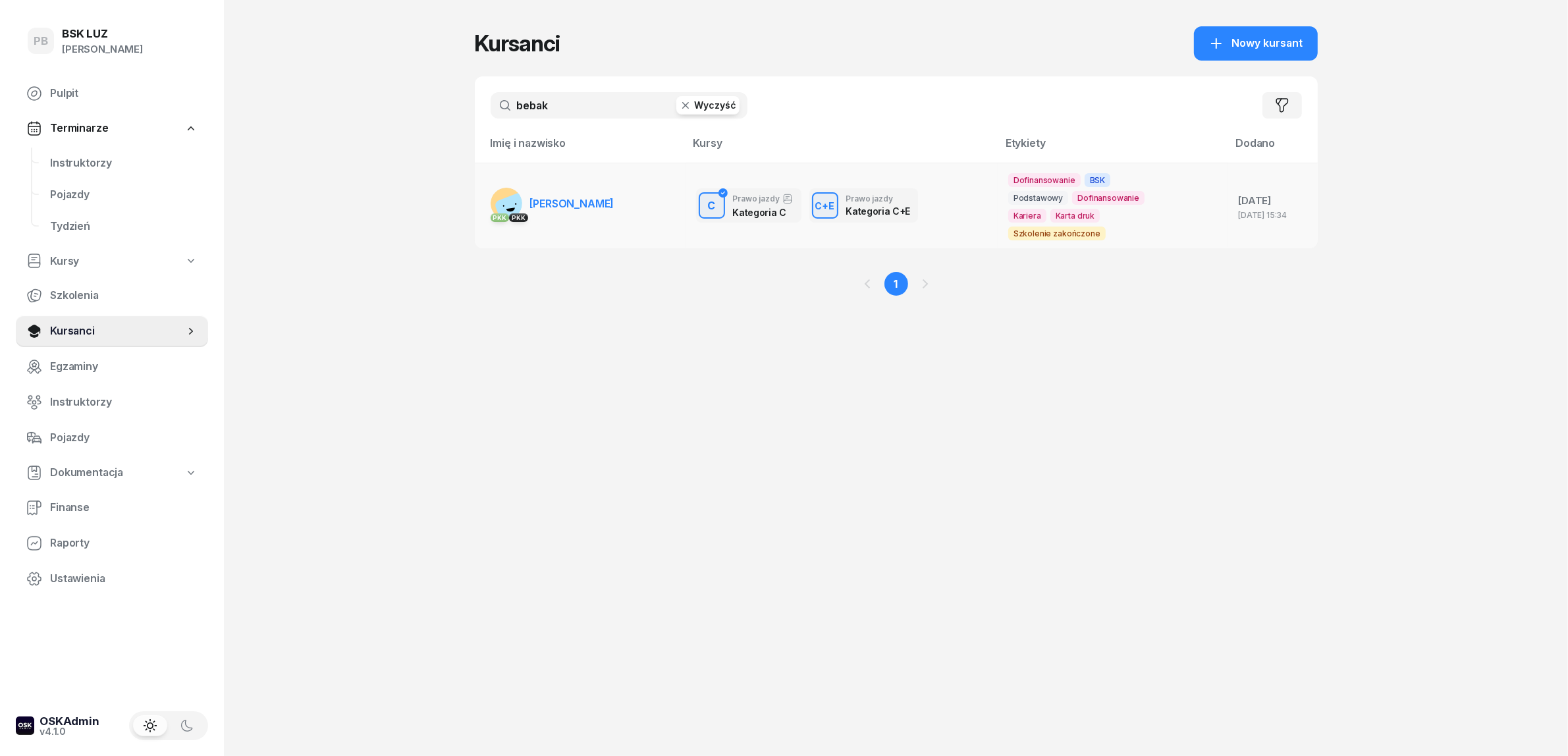
click at [610, 196] on td "PKK PKK BEBAK MARCIN" at bounding box center [580, 205] width 211 height 85
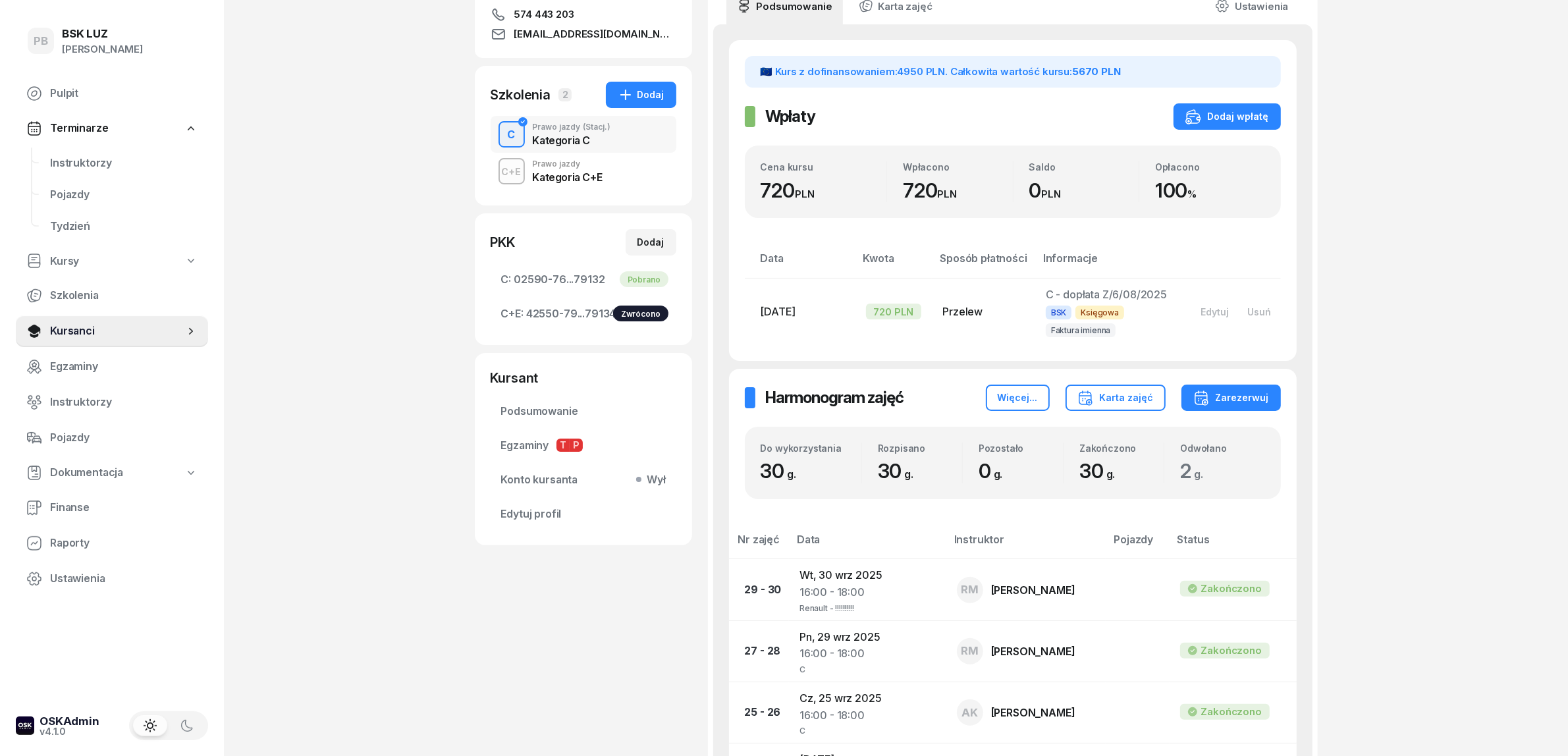
scroll to position [247, 0]
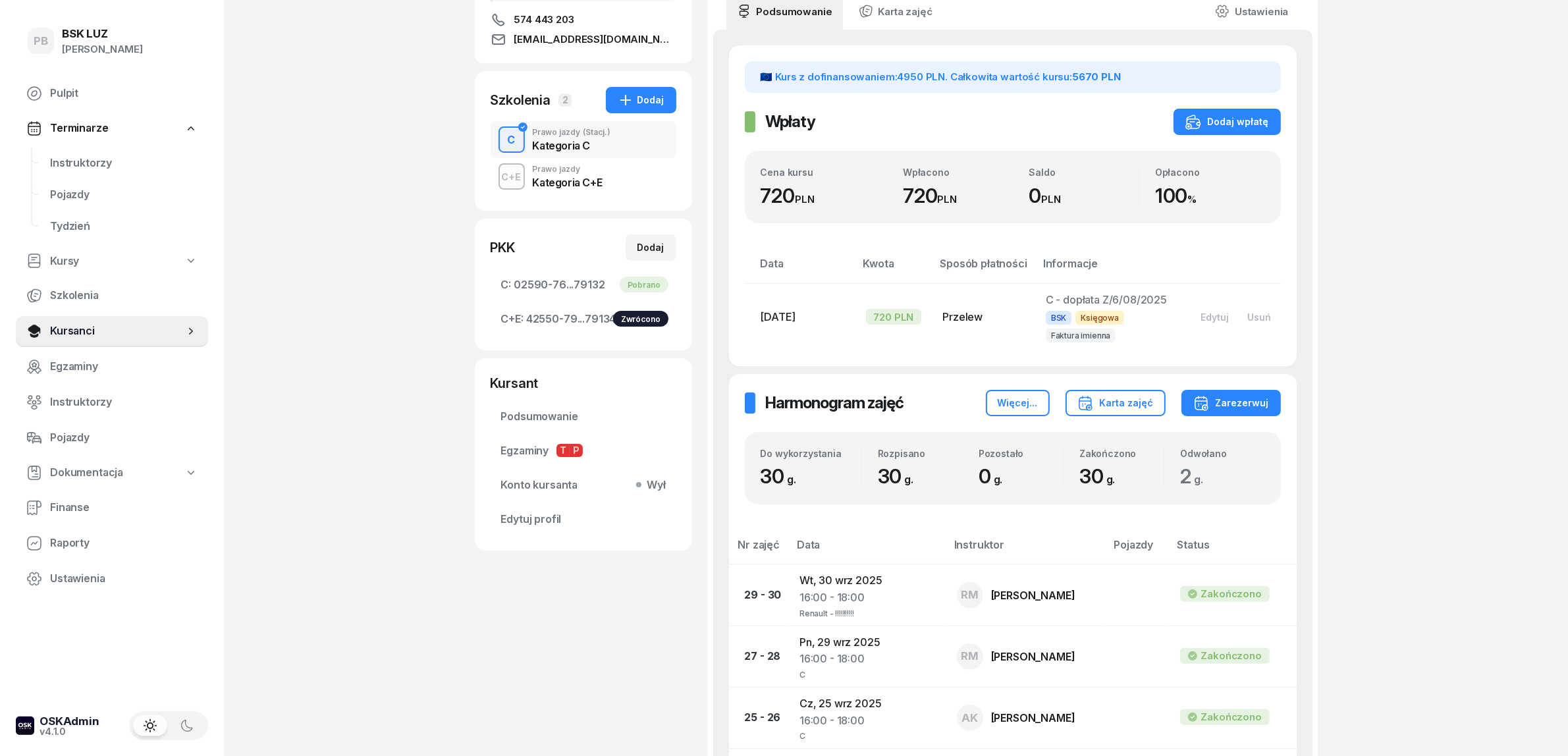
click at [593, 177] on div "Kategoria C+E" at bounding box center [568, 182] width 70 height 10
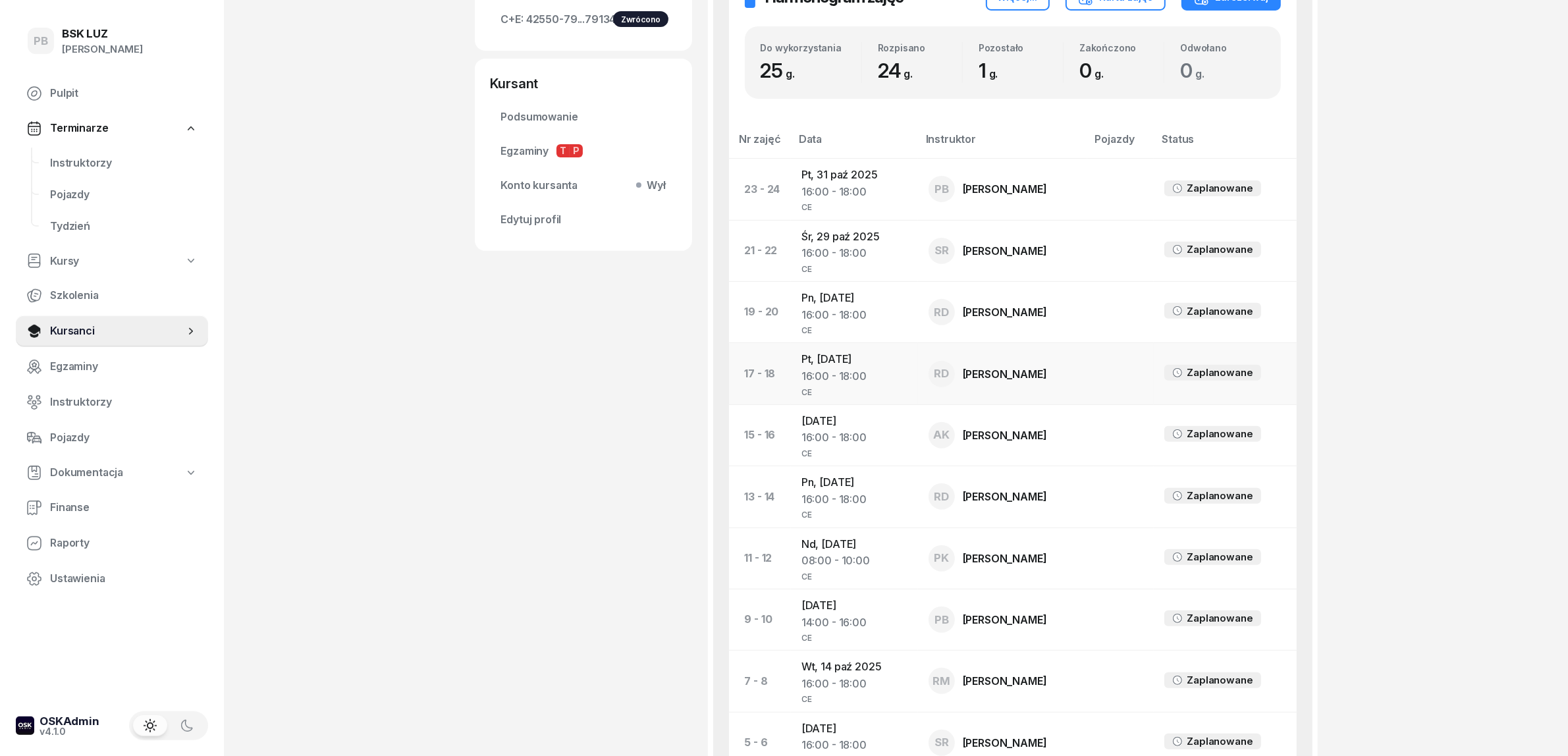
scroll to position [576, 0]
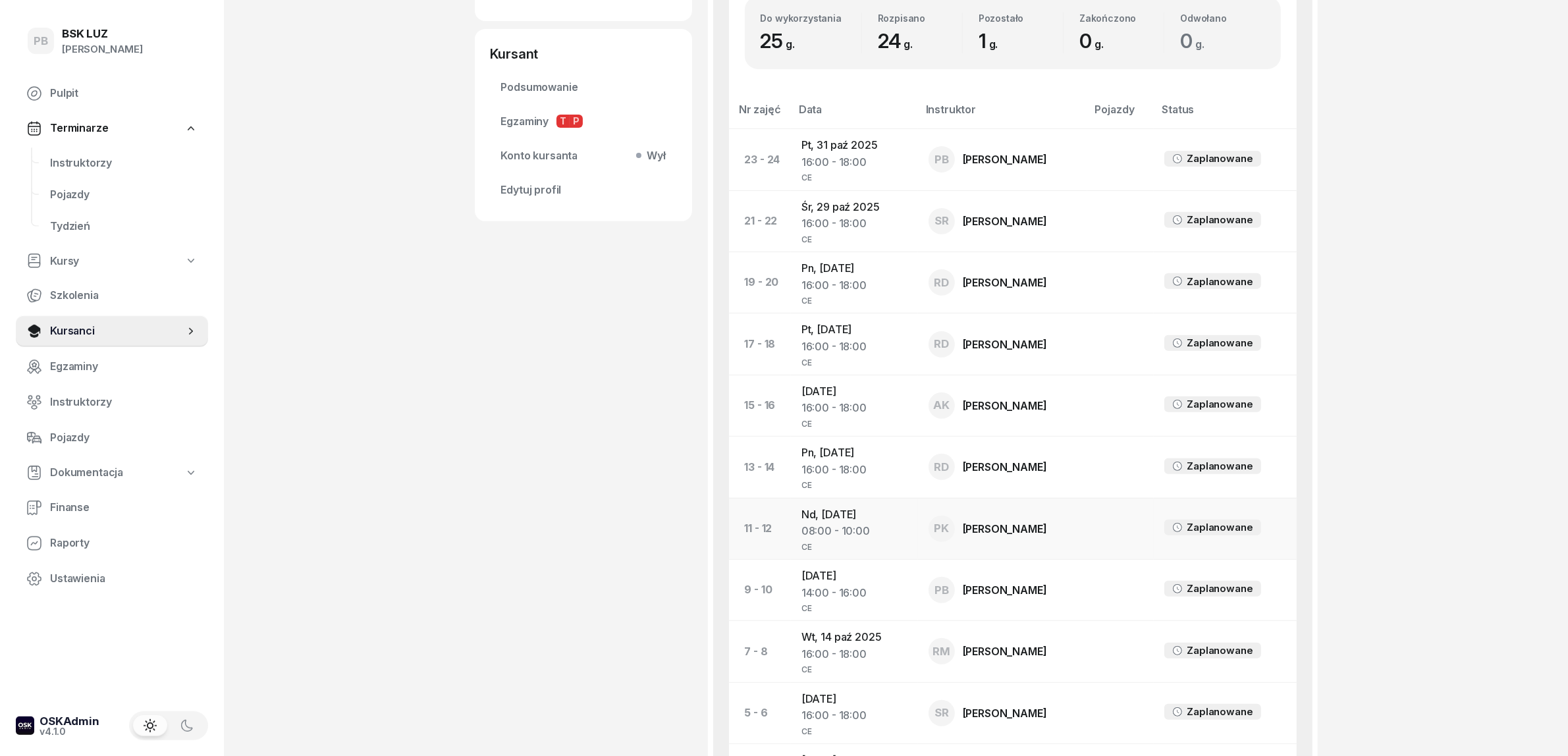
click at [837, 501] on td "Nd, 19 paź 2025 08:00 - 10:00 CE" at bounding box center [854, 529] width 127 height 62
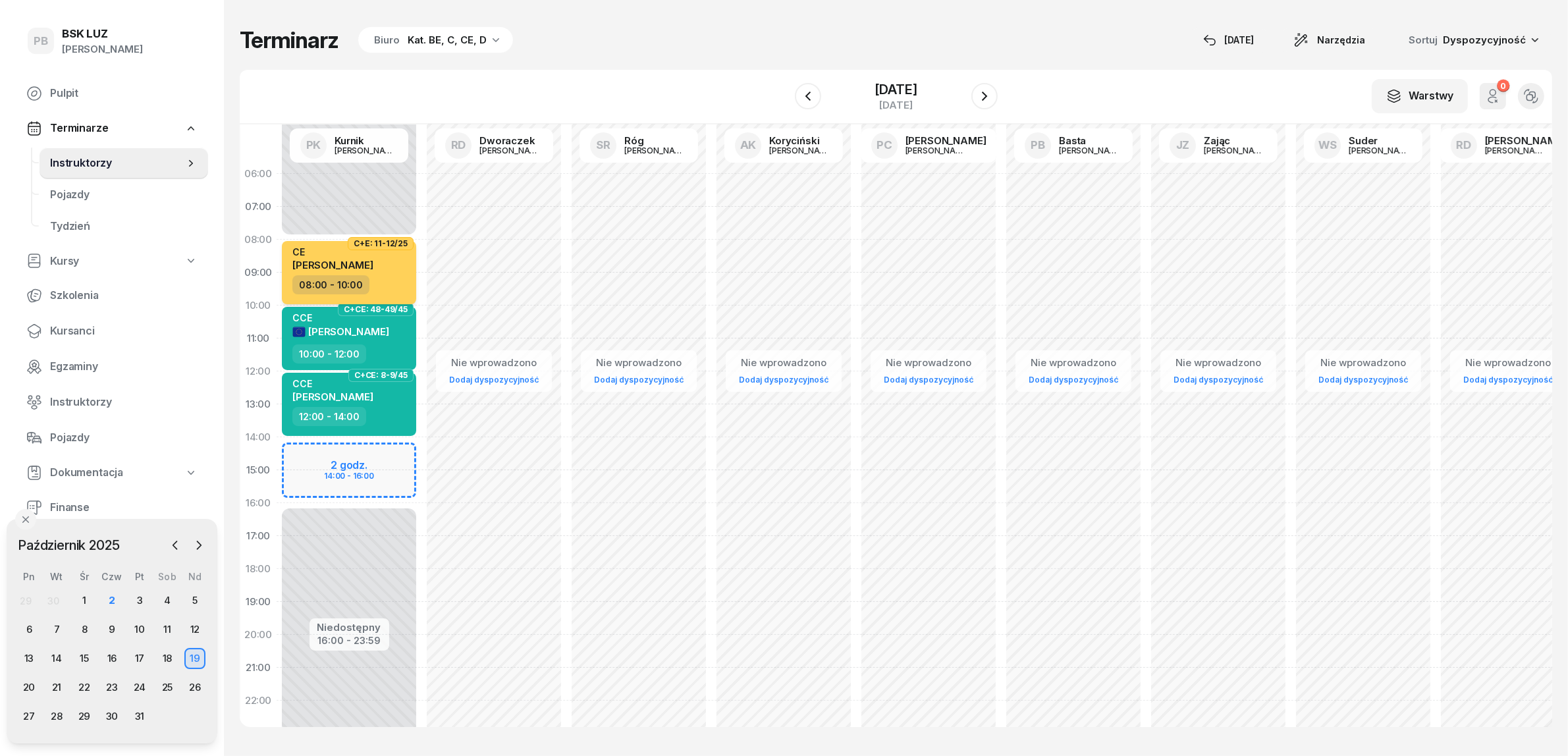
click at [397, 278] on div "08:00 - 10:00" at bounding box center [350, 284] width 116 height 19
select select "08"
select select "10"
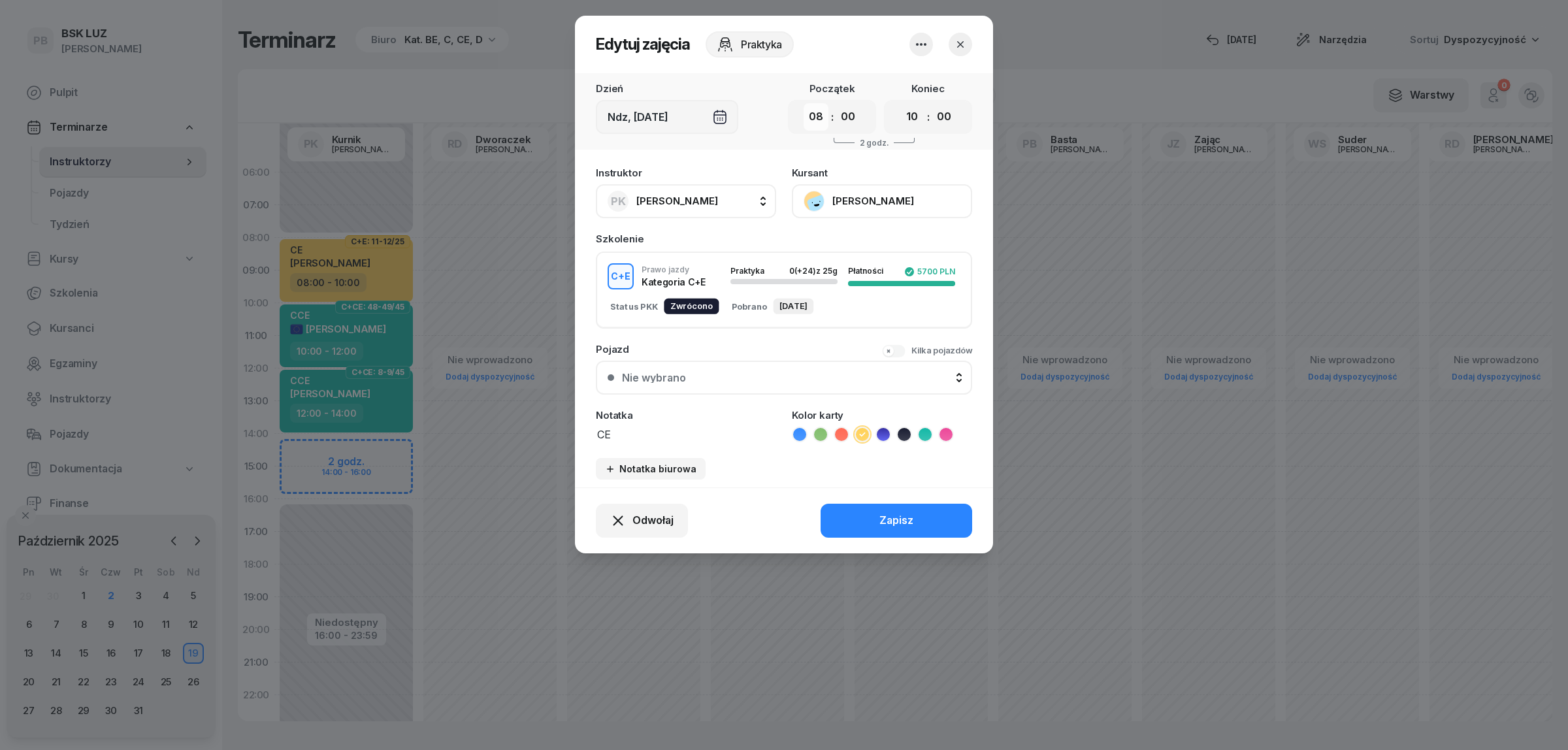
click at [818, 115] on select "00 01 02 03 04 05 06 07 08 09 10 11 12 13 14 15 16 17 18 19 20 21 22 23" at bounding box center [815, 117] width 25 height 27
select select "07"
click at [803, 103] on select "00 01 02 03 04 05 06 07 08 09 10 11 12 13 14 15 16 17 18 19 20 21 22 23" at bounding box center [815, 117] width 25 height 27
click at [859, 520] on button "Zapisz" at bounding box center [896, 520] width 152 height 34
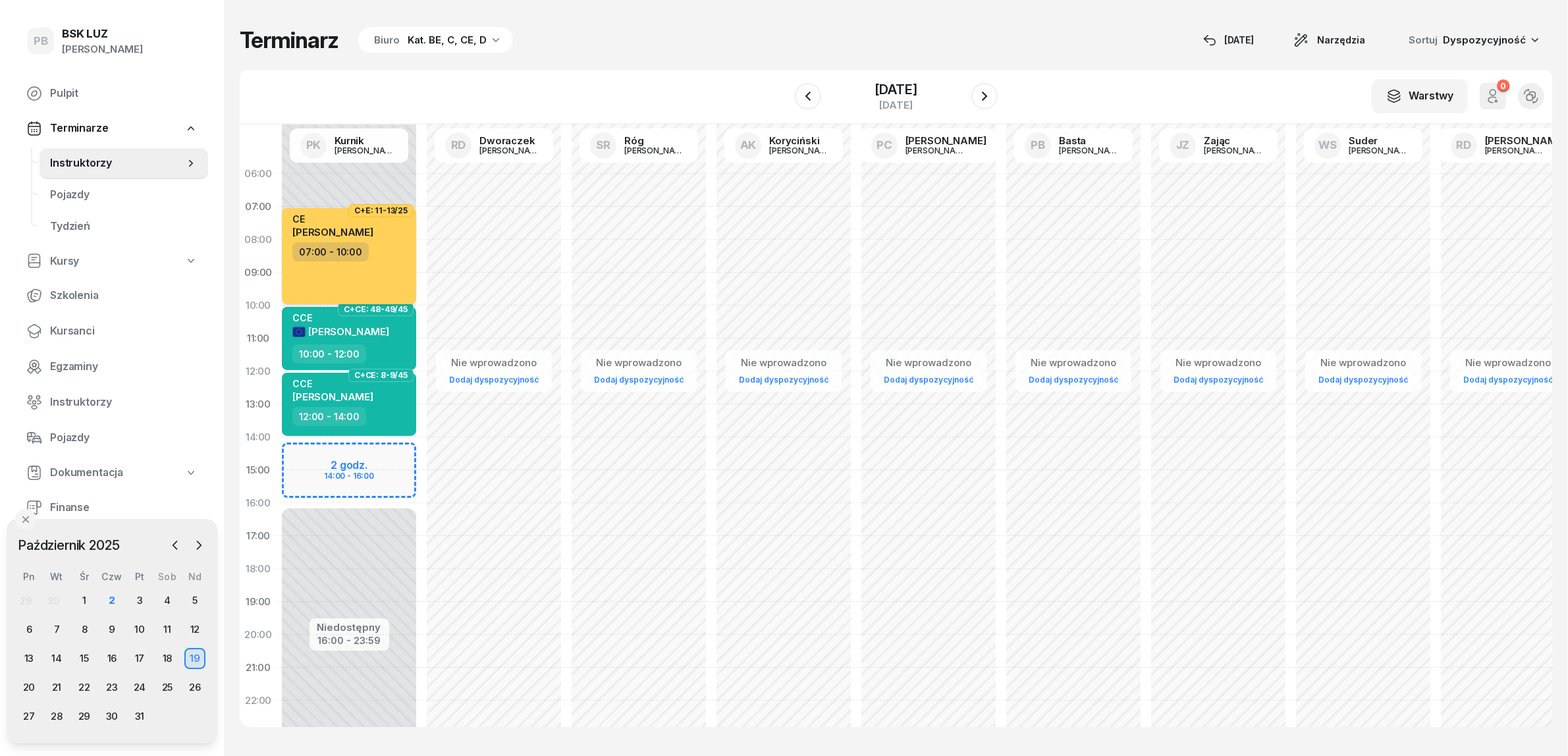
click at [386, 278] on div "CE MARCIN BEBAK 07:00 - 10:00" at bounding box center [349, 256] width 134 height 97
select select "07"
select select "10"
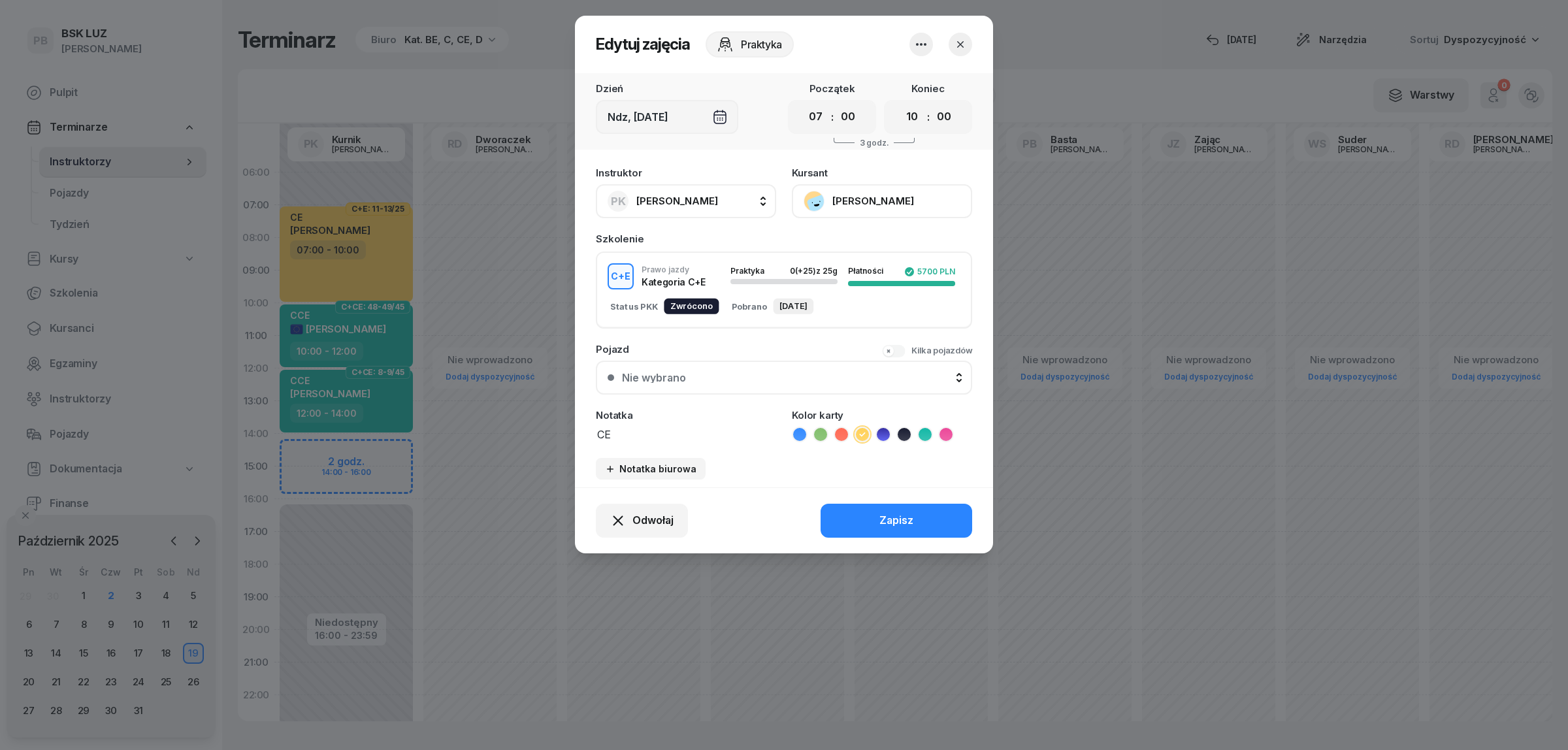
click at [870, 197] on button "BEBAK MARCIN" at bounding box center [881, 201] width 181 height 34
click at [863, 245] on link "Otwórz profil" at bounding box center [880, 245] width 172 height 33
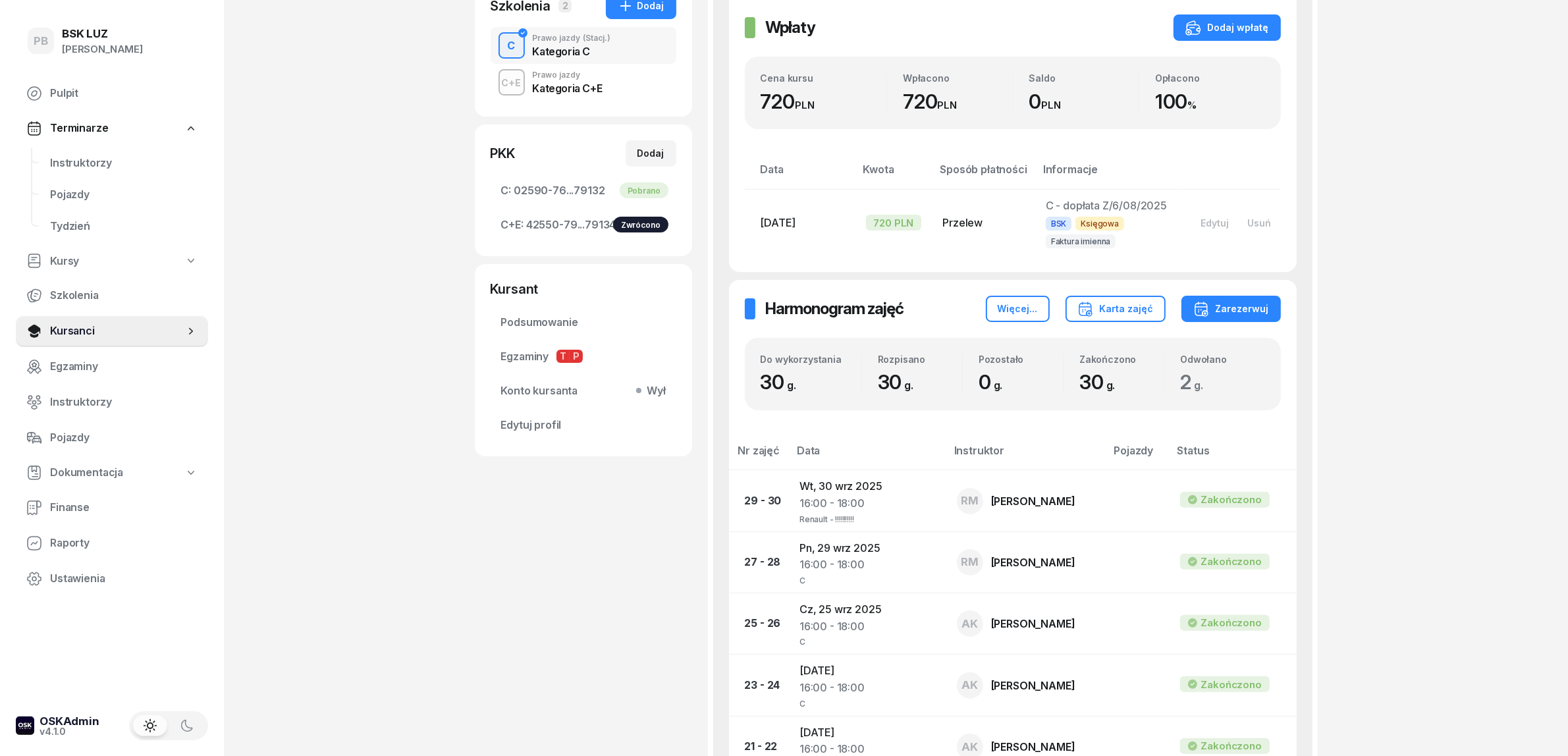
scroll to position [165, 0]
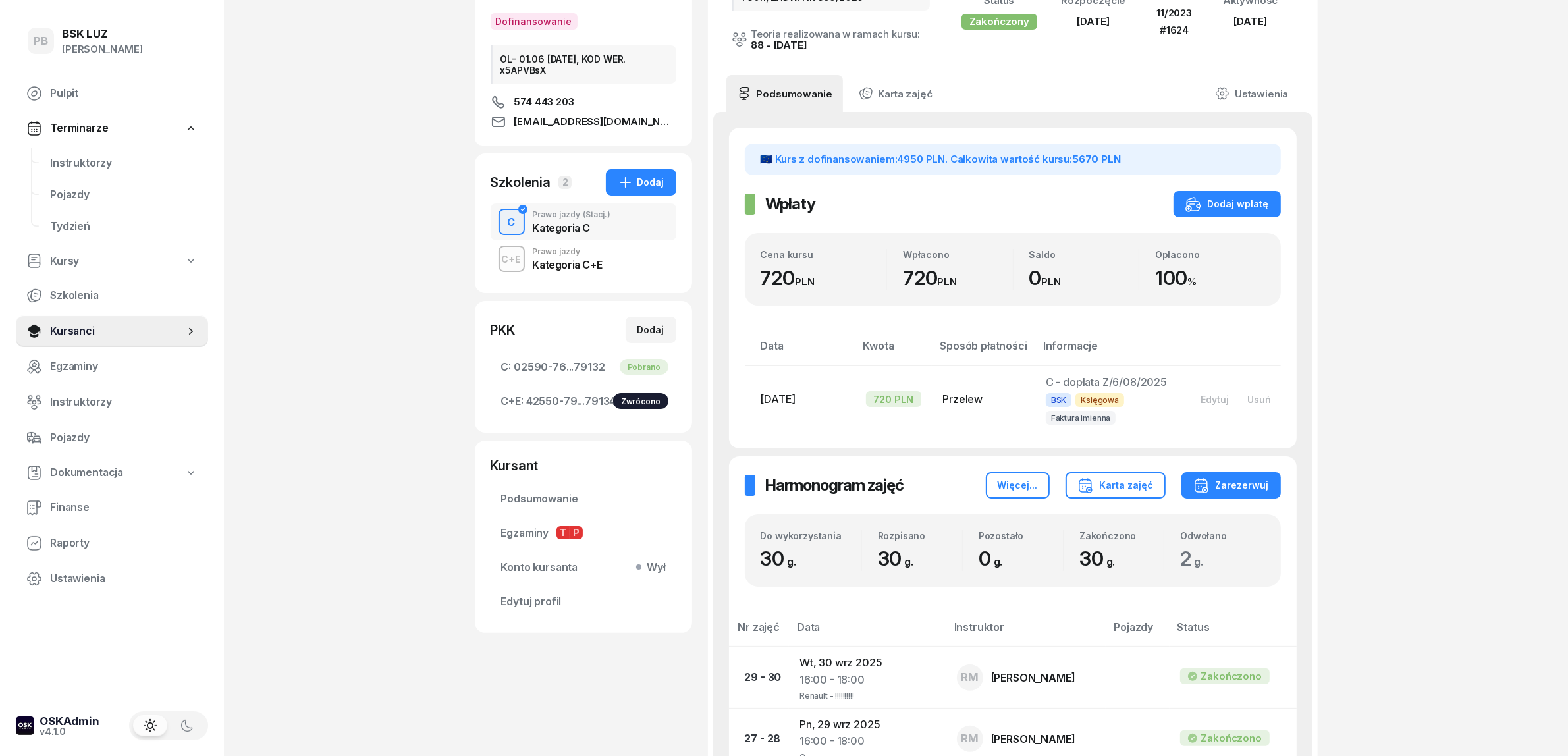
click at [559, 257] on div "Kategoria C+E" at bounding box center [568, 262] width 70 height 15
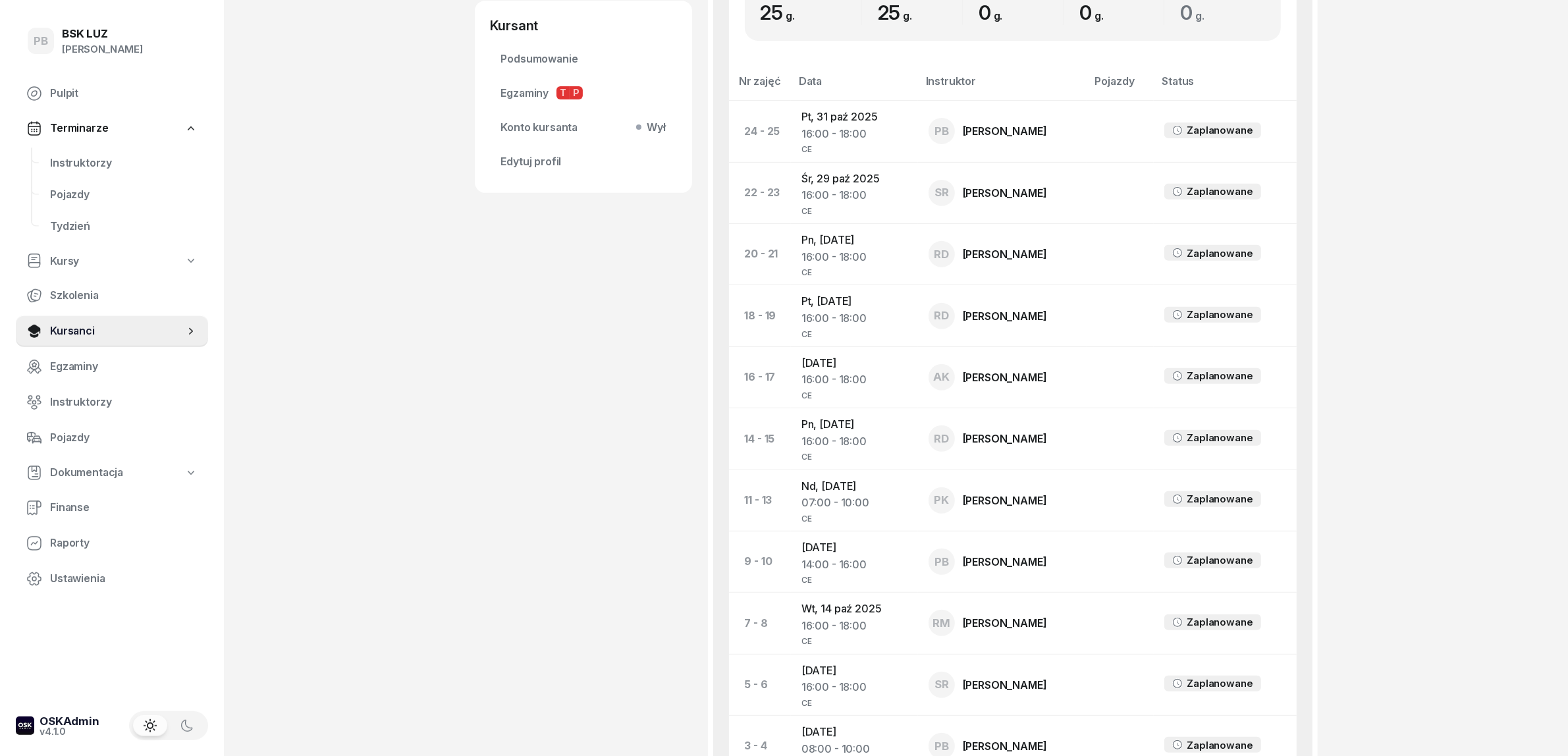
scroll to position [576, 0]
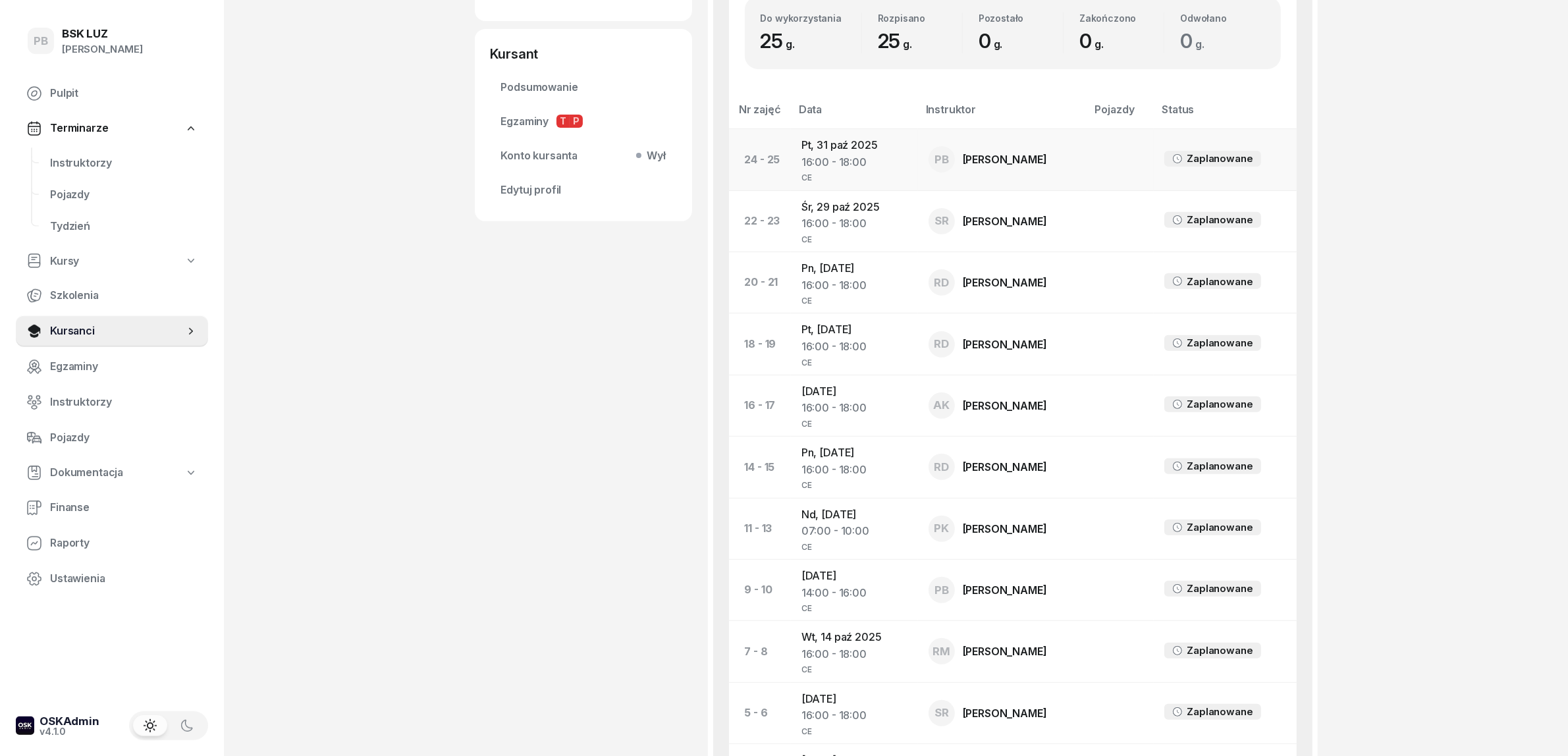
click at [817, 129] on td "Pt, 31 paź 2025 16:00 - 18:00 CE" at bounding box center [854, 160] width 127 height 62
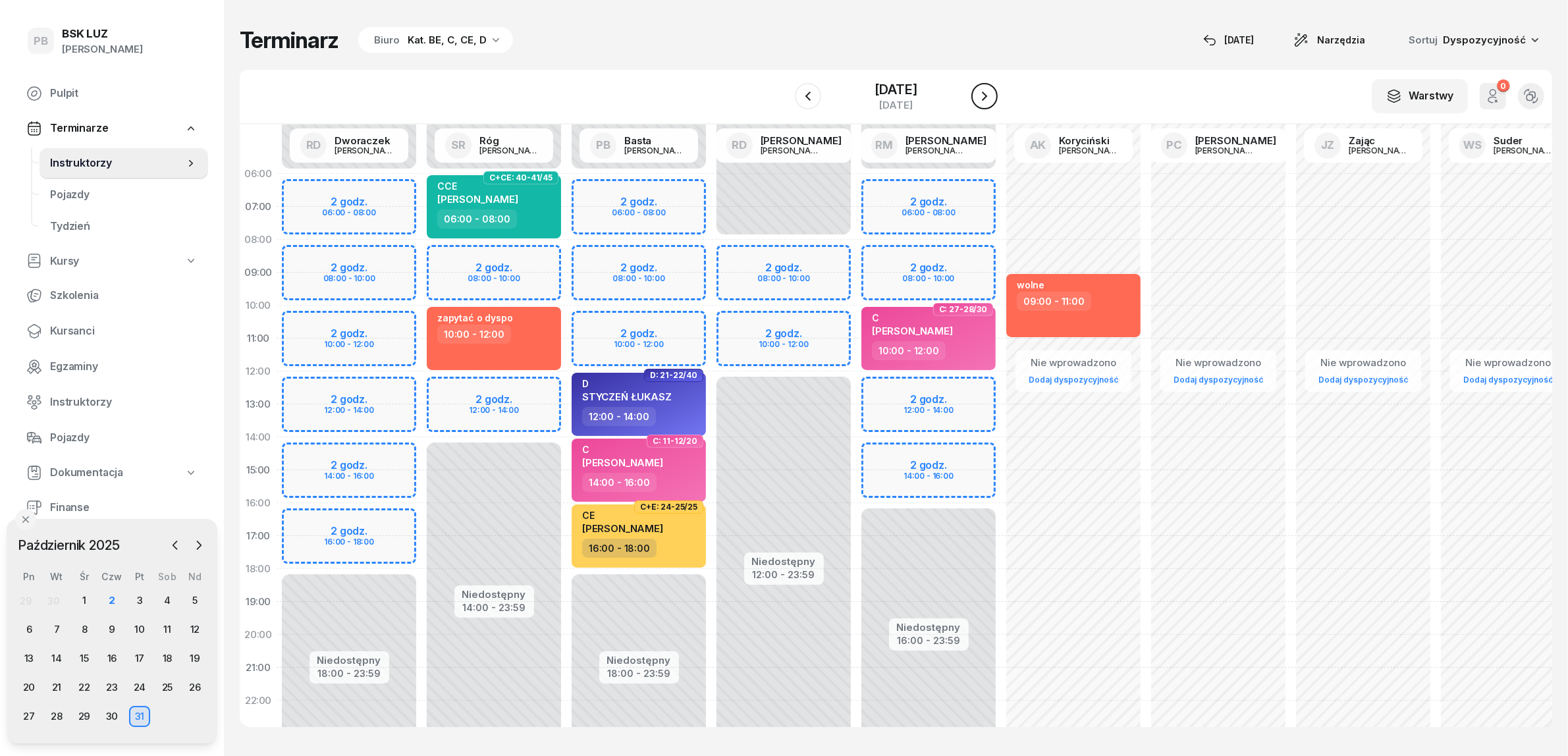
click at [993, 93] on icon "button" at bounding box center [984, 96] width 15 height 15
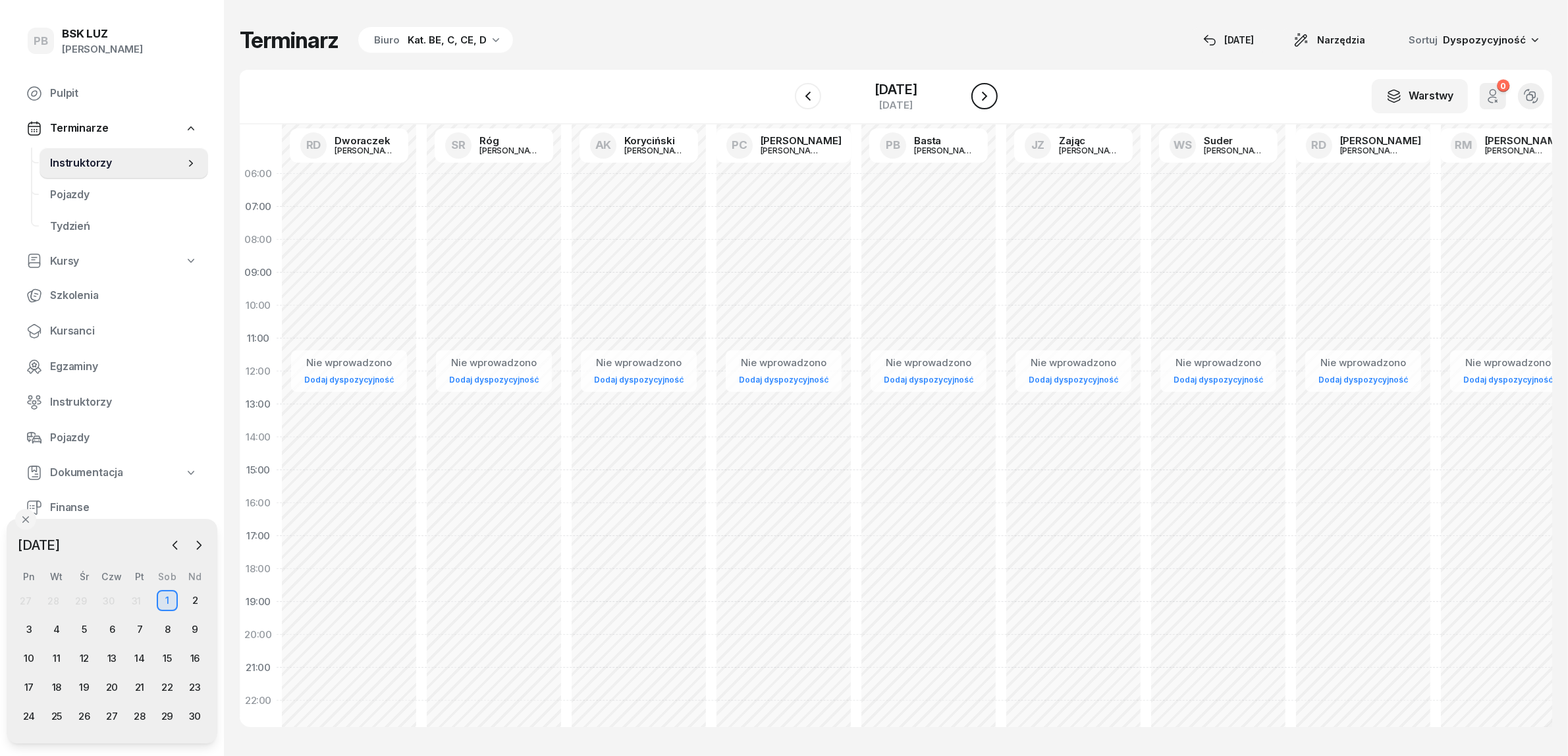
click at [999, 93] on div "W Wybierz AK Koryciński Artur BP Pająk Bogusław DA Arendarczyk Damian DP Pawłow…" at bounding box center [896, 97] width 1313 height 55
click at [979, 99] on icon "button" at bounding box center [984, 96] width 15 height 15
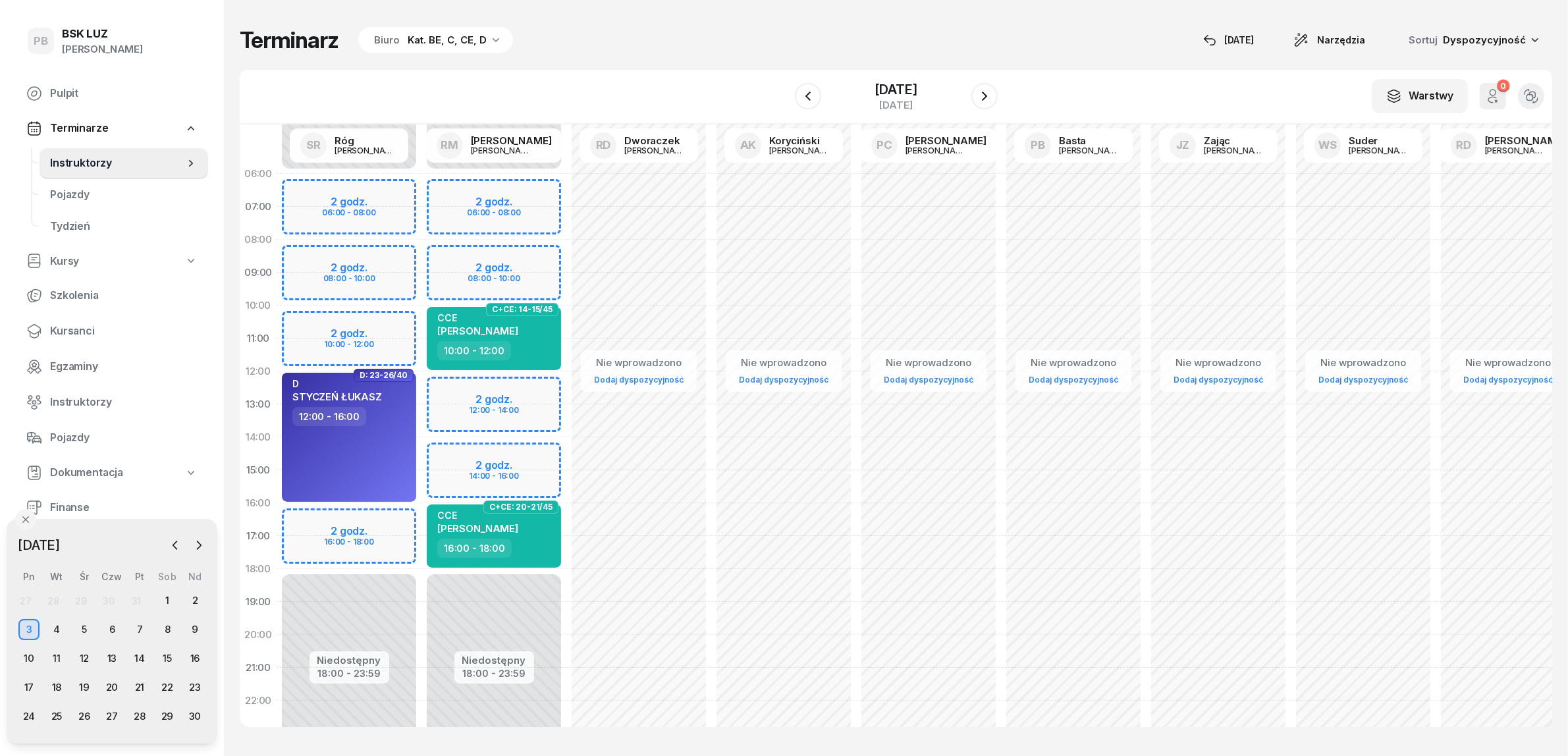
click at [370, 513] on div "Niedostępny 00:00 - 06:00 Niedostępny 18:00 - 23:59 2 godz. 06:00 - 08:00 2 god…" at bounding box center [349, 470] width 145 height 625
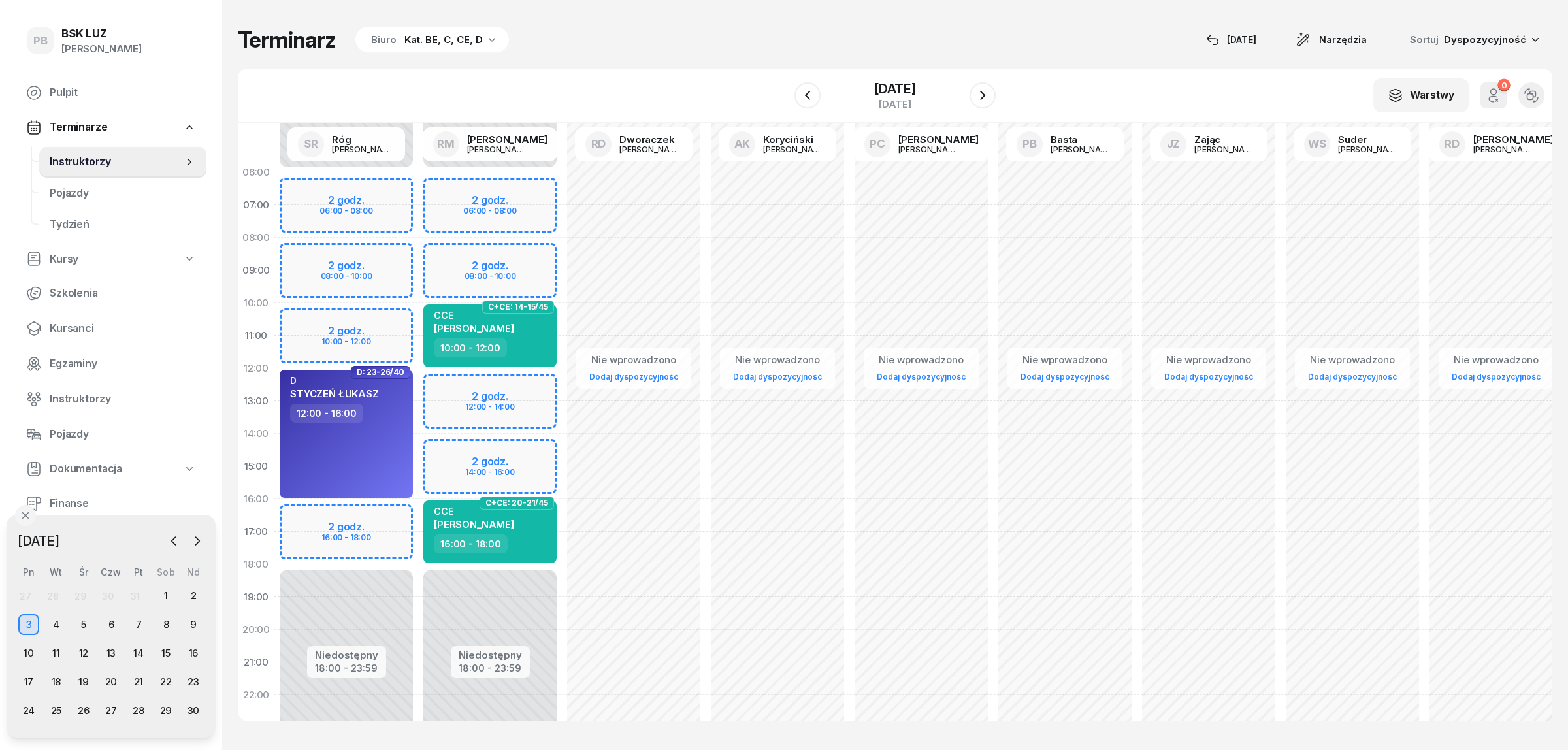
select select "16"
select select "18"
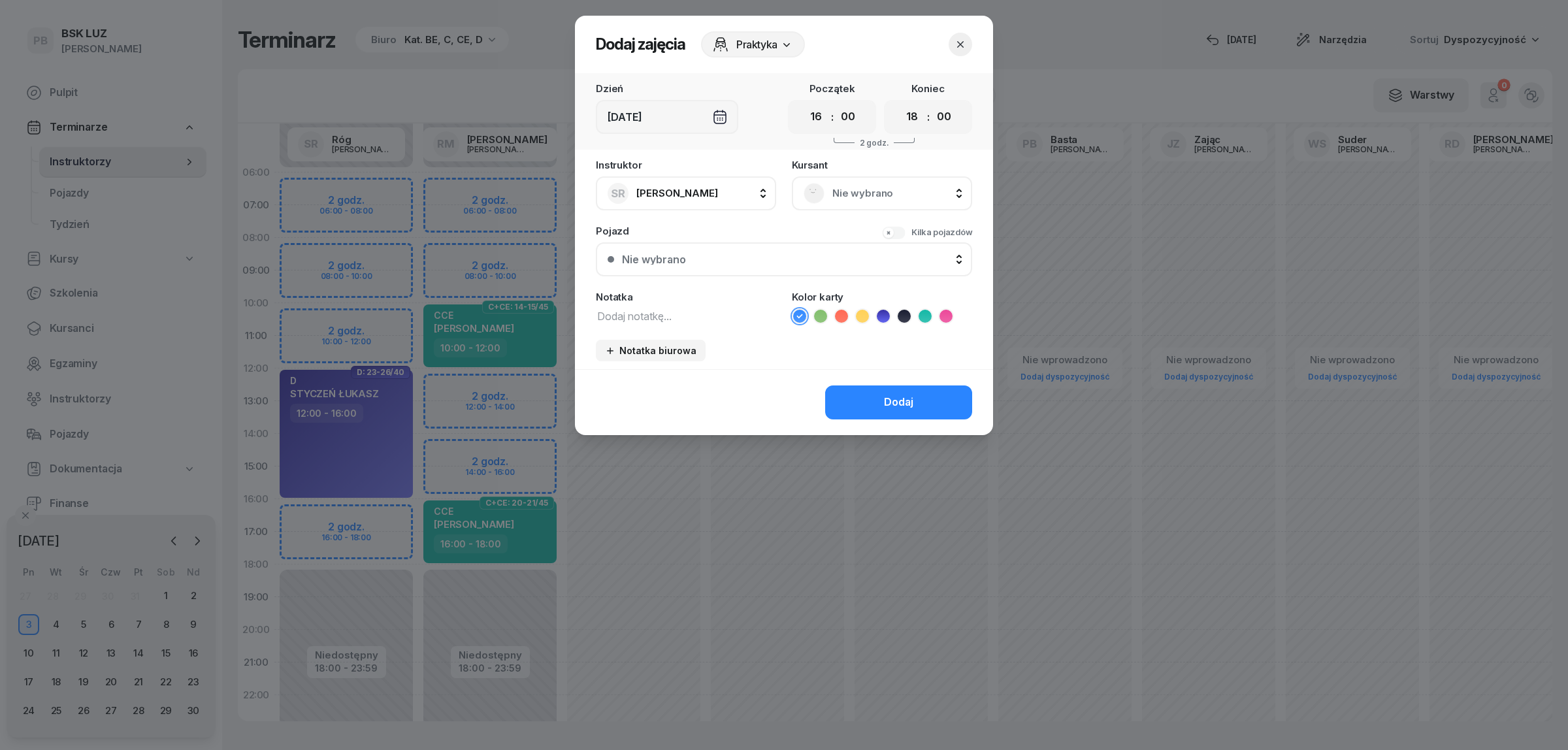
click at [837, 192] on span "Nie wybrano" at bounding box center [896, 193] width 128 height 17
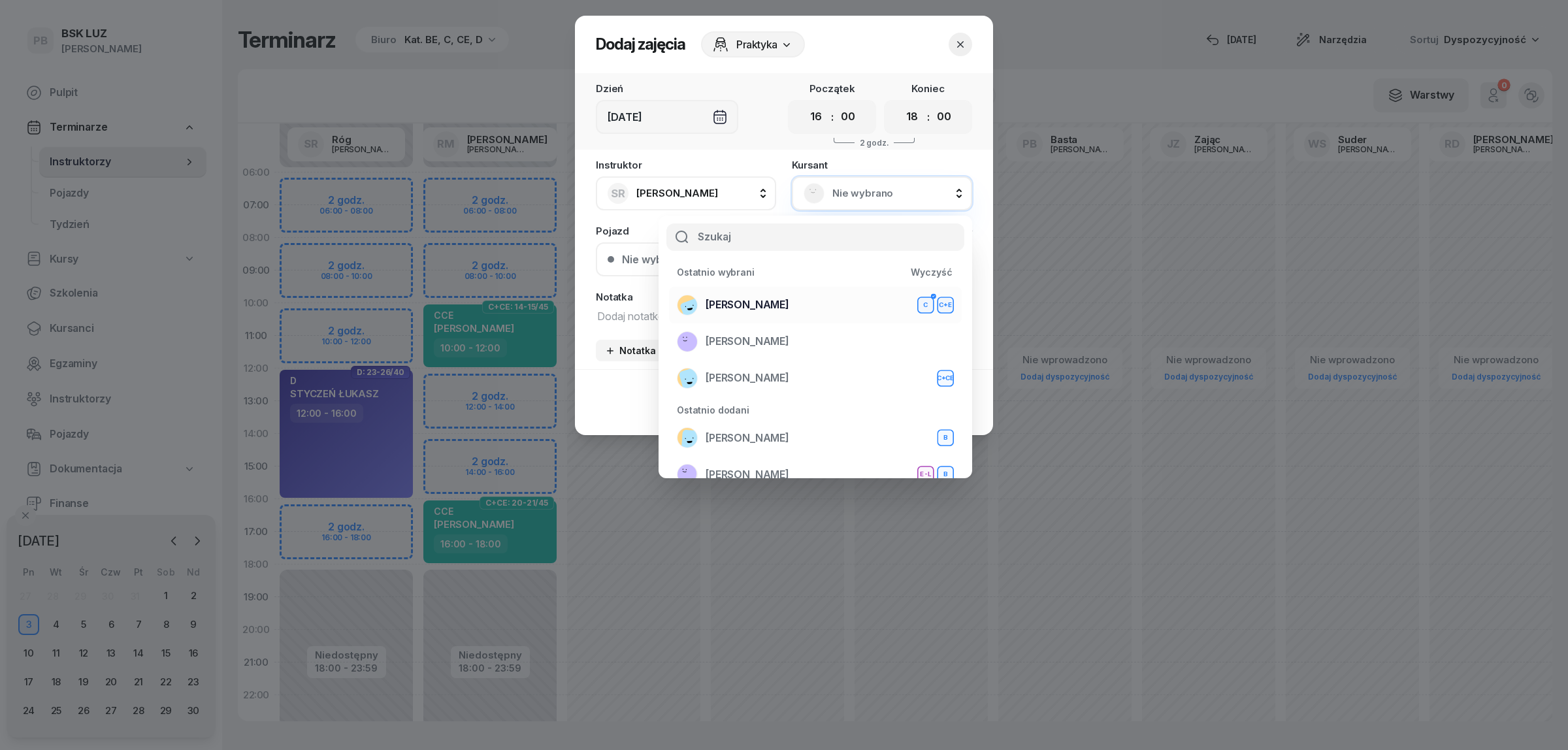
click at [785, 305] on div "BEBAK MARCIN C C+E" at bounding box center [815, 305] width 277 height 21
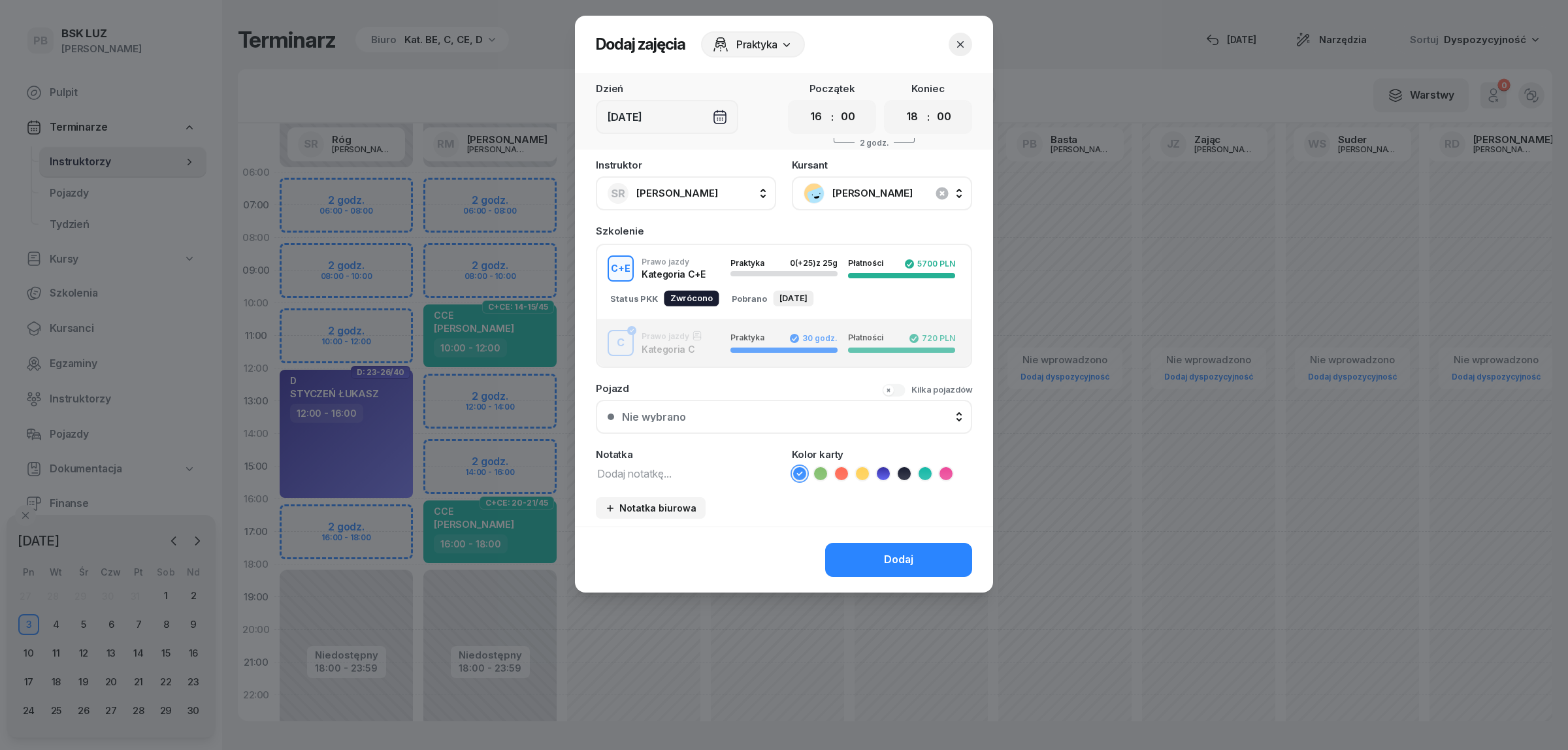
click at [662, 464] on textarea at bounding box center [686, 473] width 181 height 17
type textarea "CE"
click at [856, 469] on icon at bounding box center [862, 473] width 13 height 13
click at [856, 559] on button "Dodaj" at bounding box center [898, 560] width 147 height 34
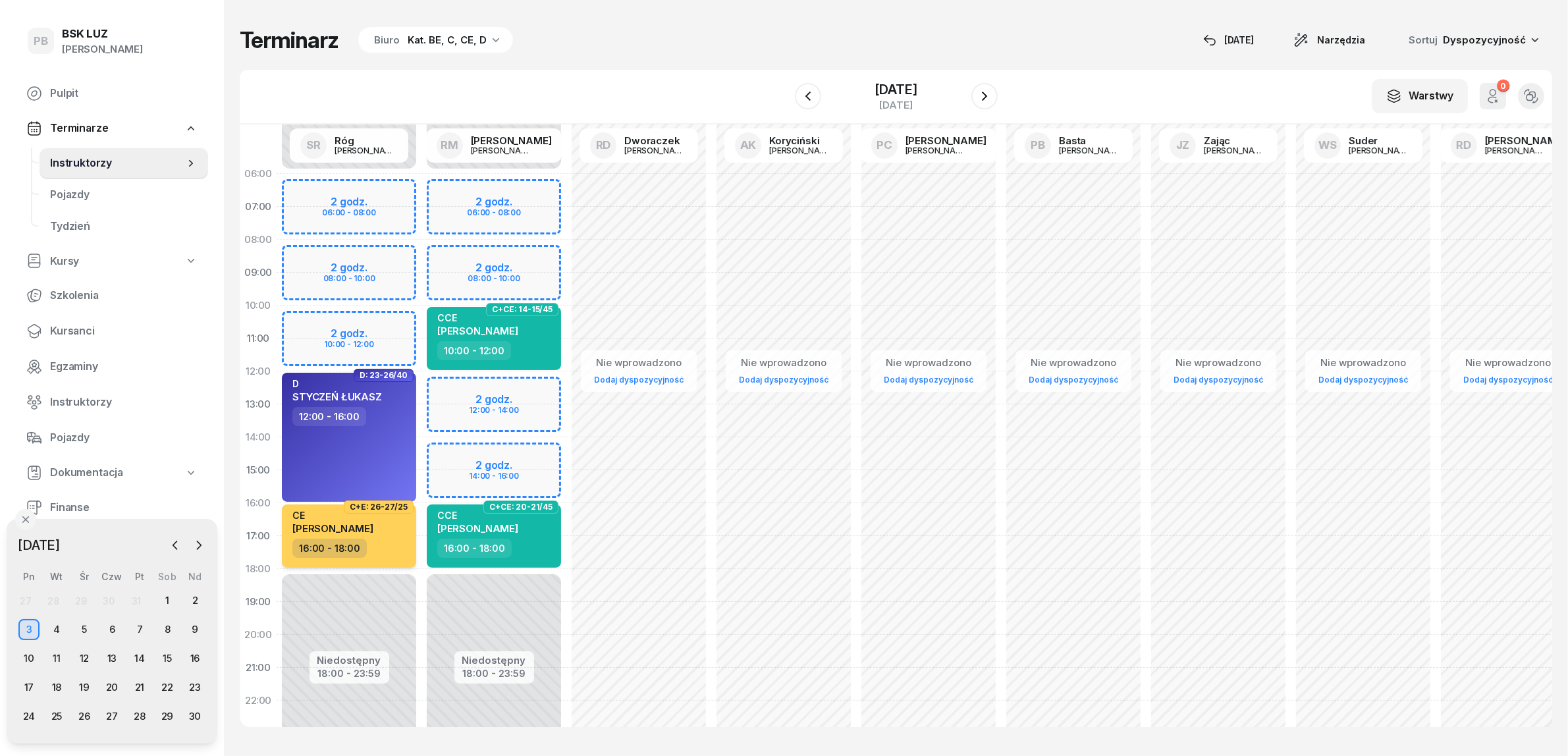
click at [357, 522] on span "MARCIN BEBAK" at bounding box center [332, 528] width 81 height 13
select select "16"
select select "18"
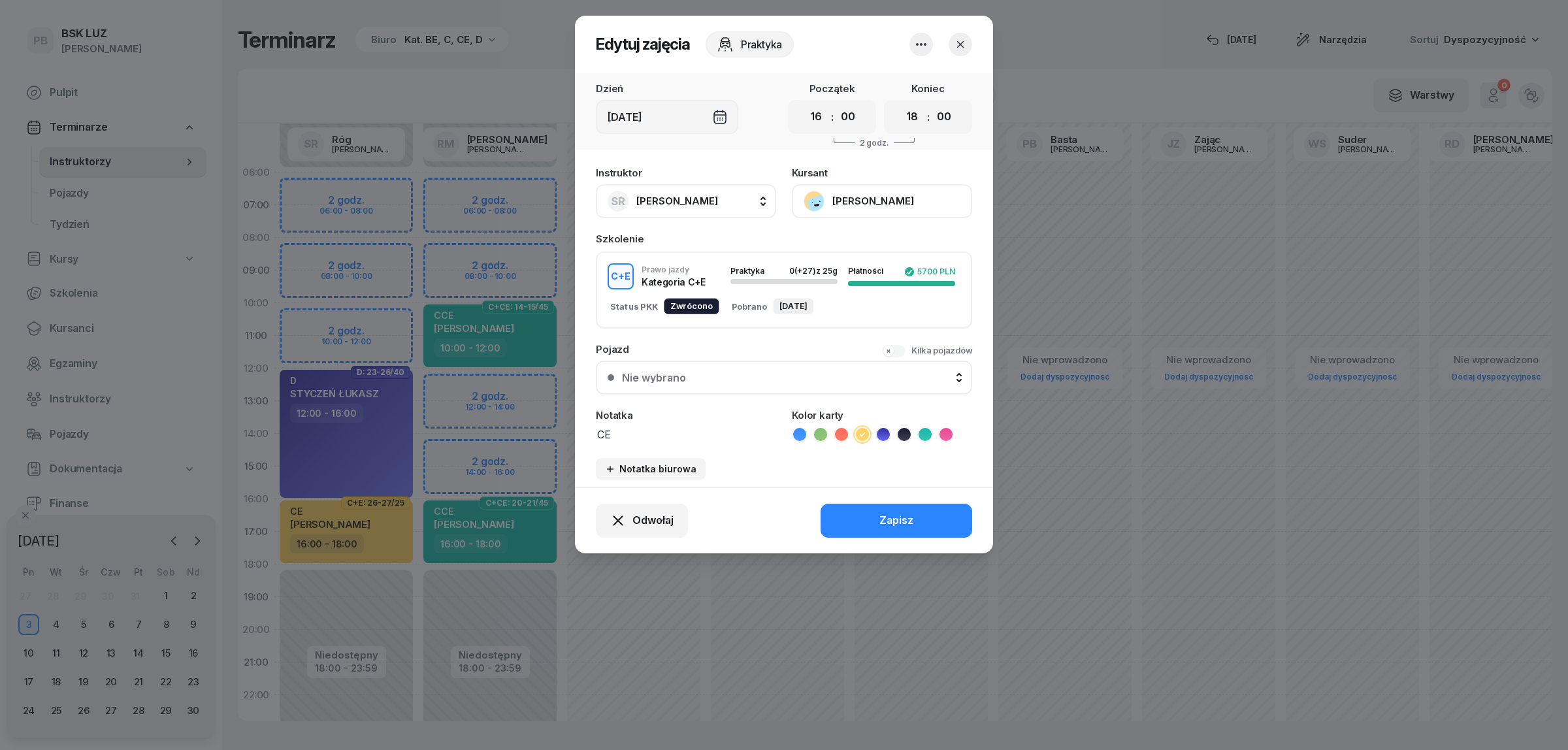
click at [860, 200] on button "BEBAK MARCIN" at bounding box center [881, 201] width 181 height 34
click at [803, 260] on link "Otwórz profil" at bounding box center [880, 245] width 172 height 33
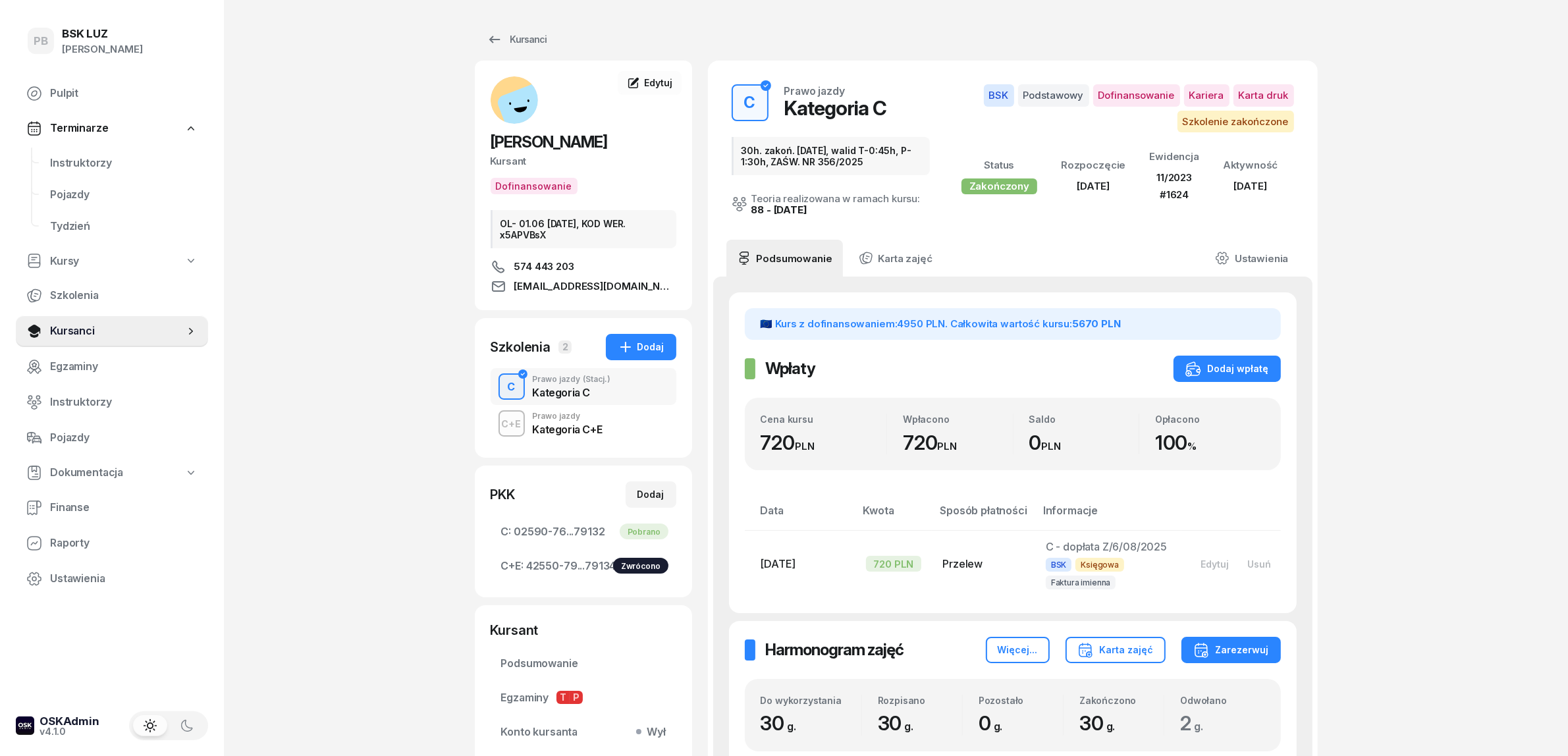
click at [554, 424] on div "Kategoria C+E" at bounding box center [568, 429] width 70 height 10
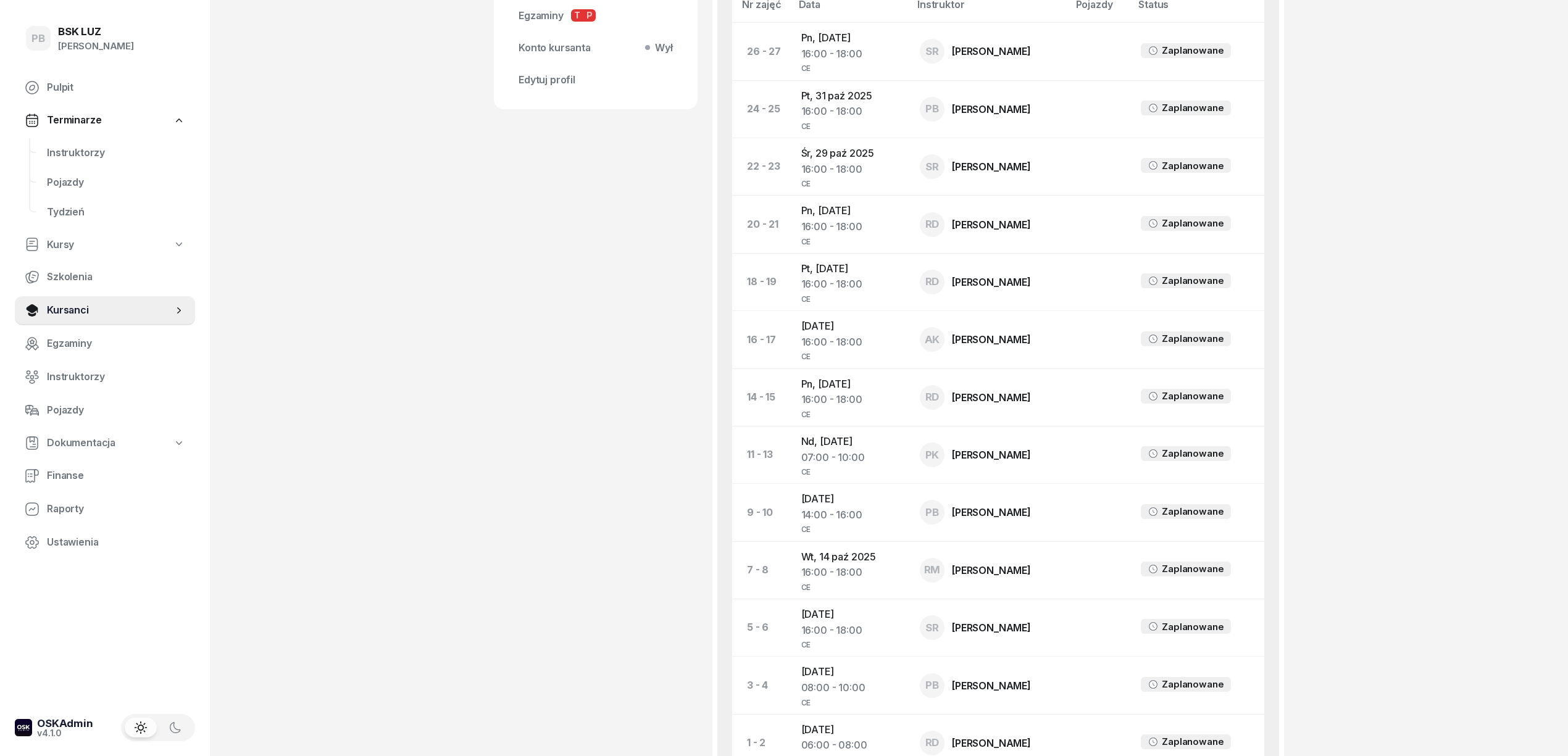
scroll to position [629, 0]
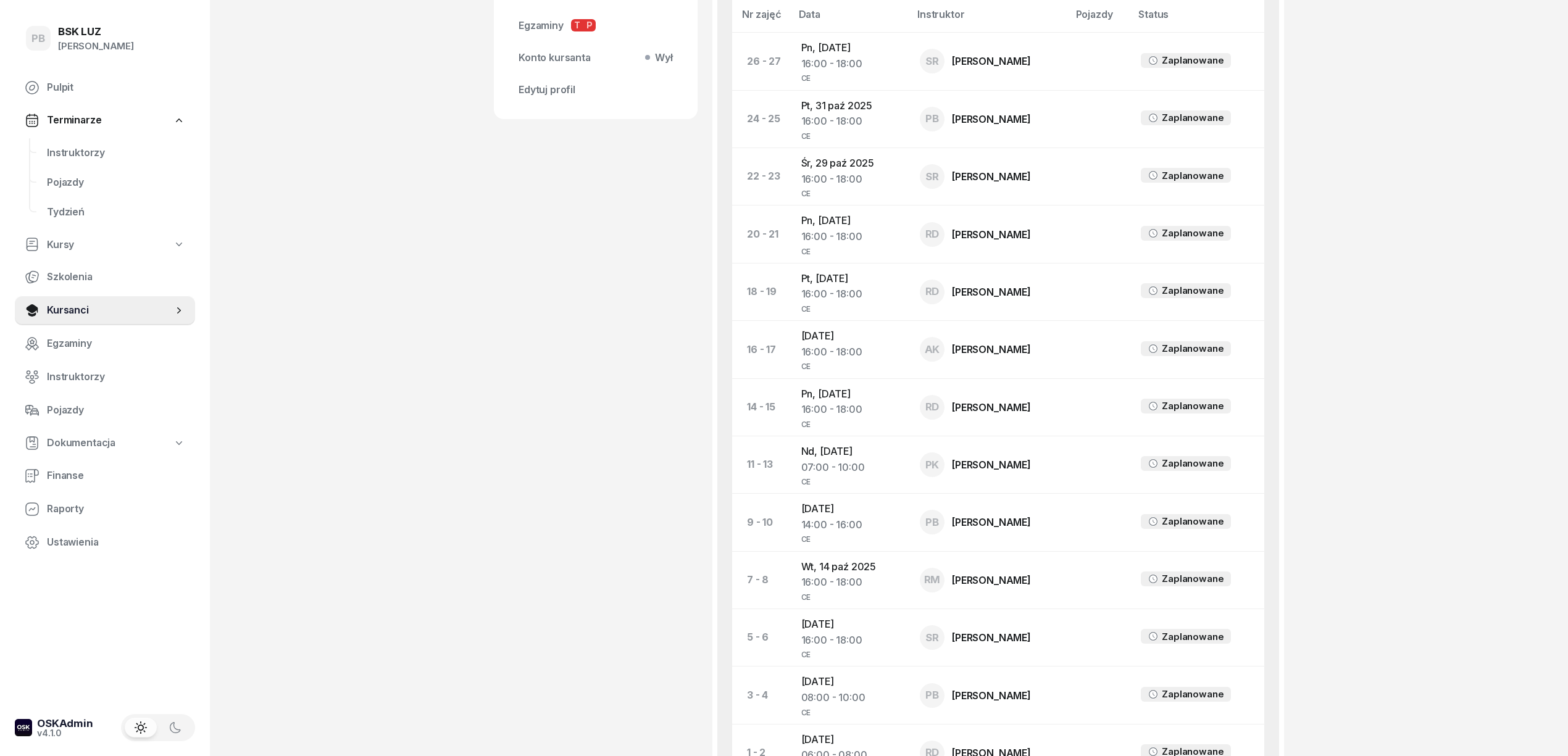
click at [1409, 287] on div "PB BSK LUZ Patrycja Bogdanowicz Pulpit Terminarze Instruktorzy Pojazdy Tydzień …" at bounding box center [784, 154] width 1568 height 1566
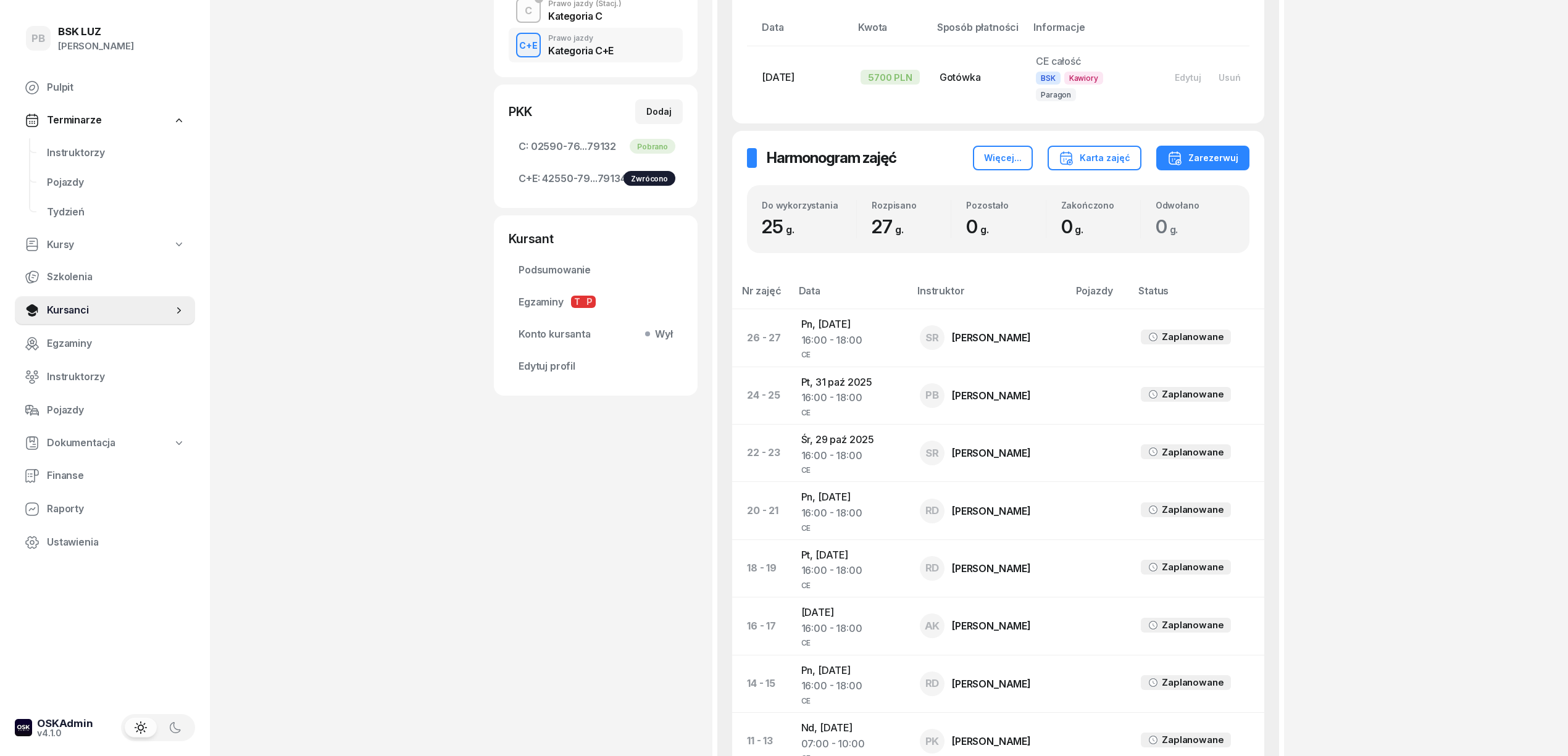
scroll to position [217, 0]
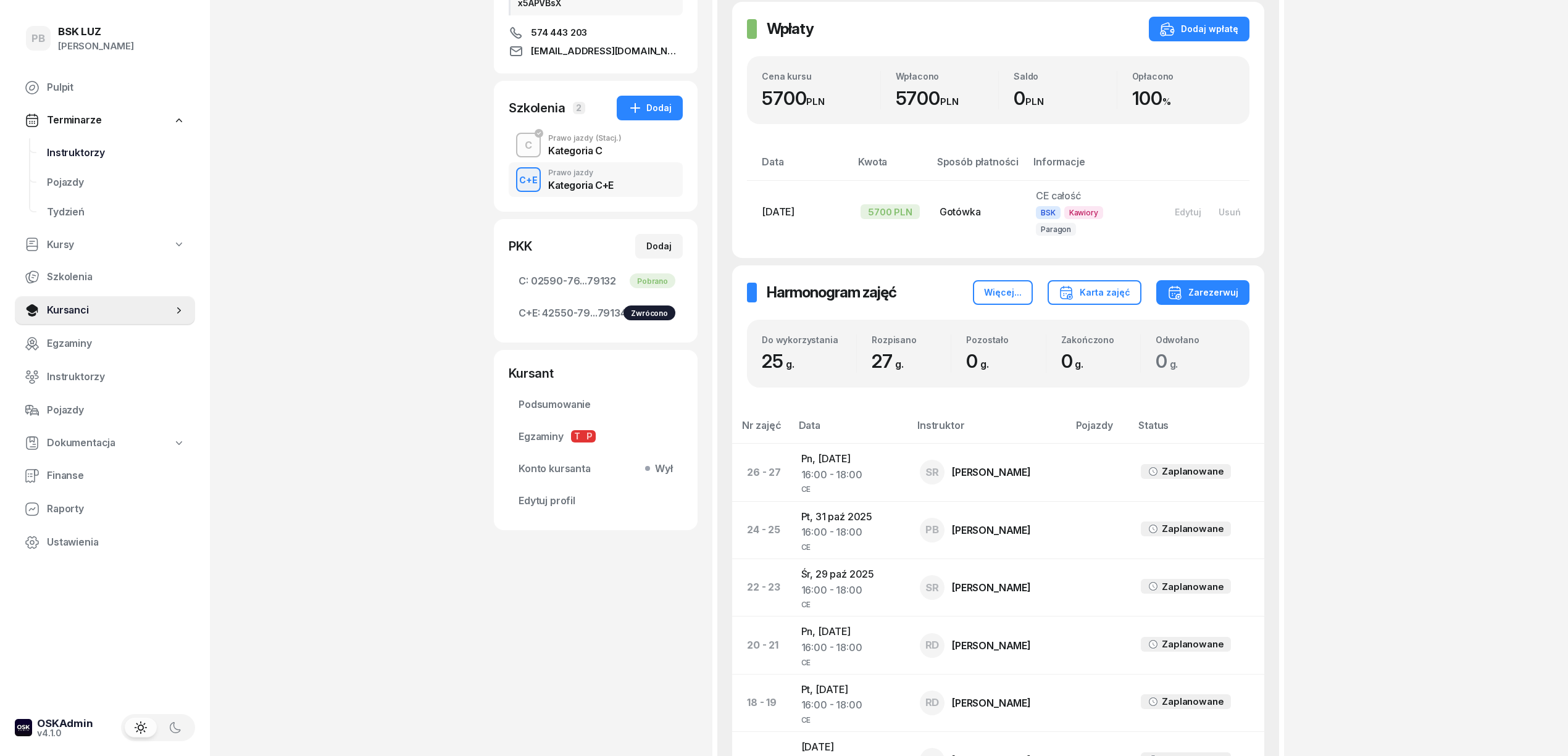
click at [79, 151] on span "Instruktorzy" at bounding box center [116, 153] width 139 height 16
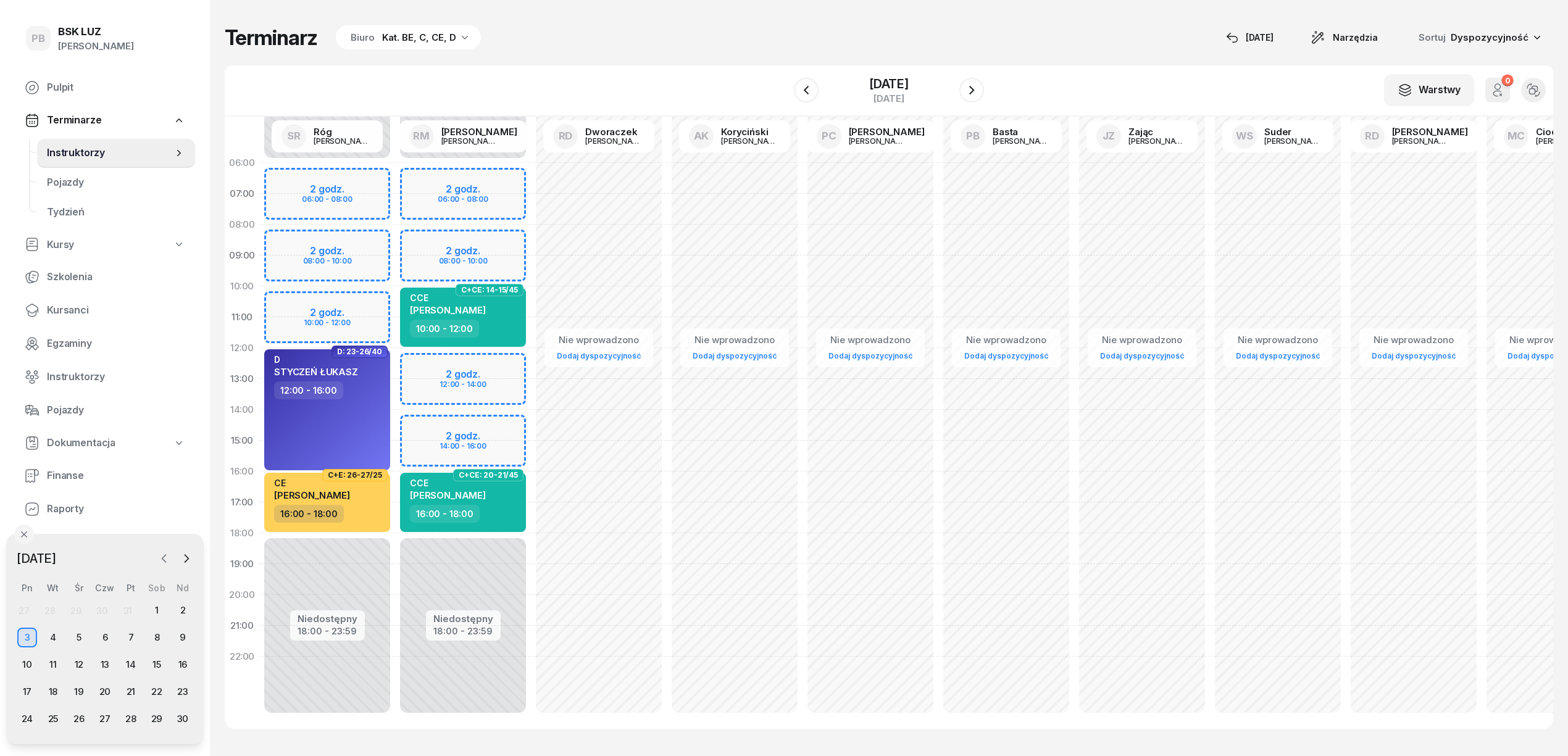
click at [166, 561] on icon "button" at bounding box center [163, 558] width 12 height 12
click at [126, 608] on div "3" at bounding box center [131, 610] width 20 height 20
